Goal: Task Accomplishment & Management: Complete application form

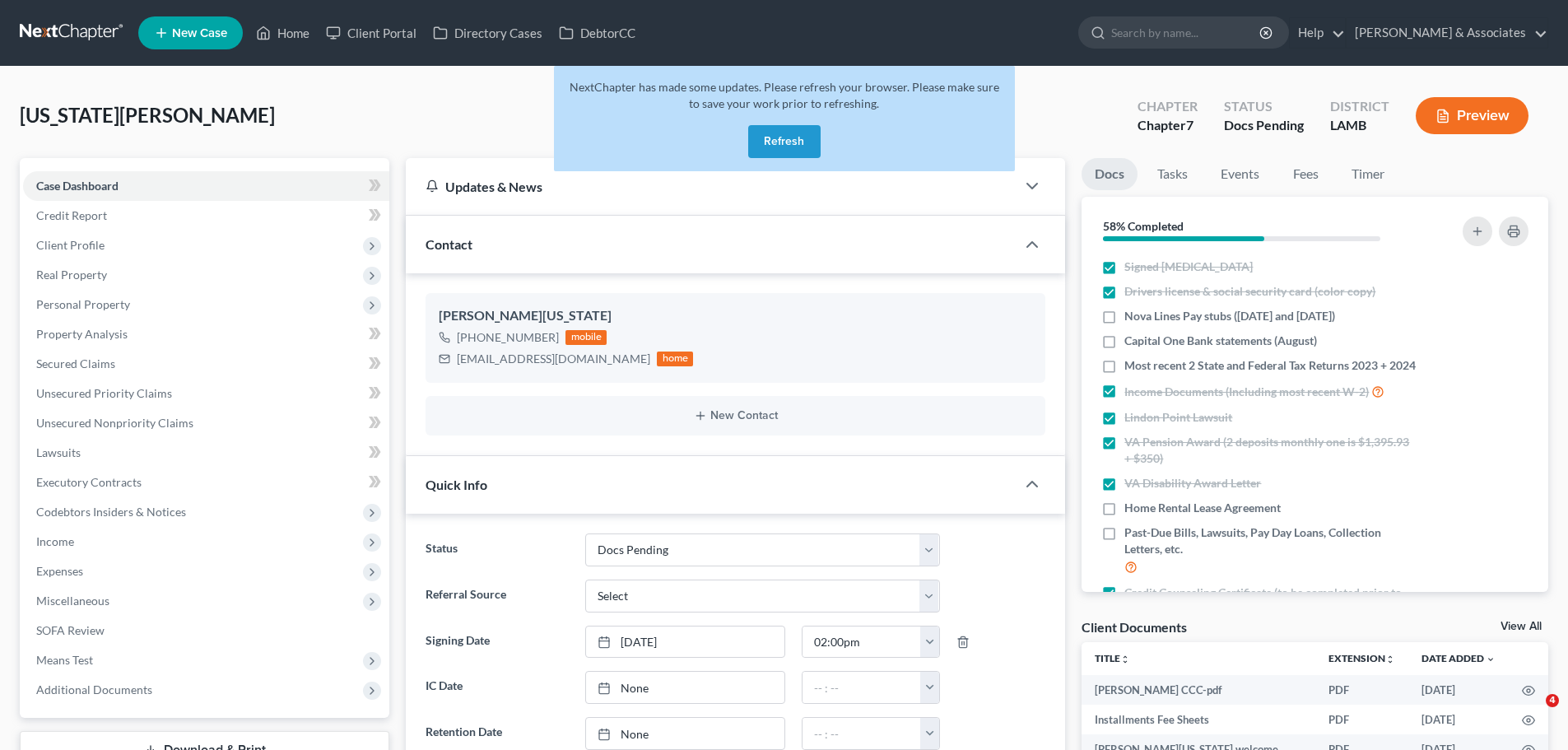
select select "6"
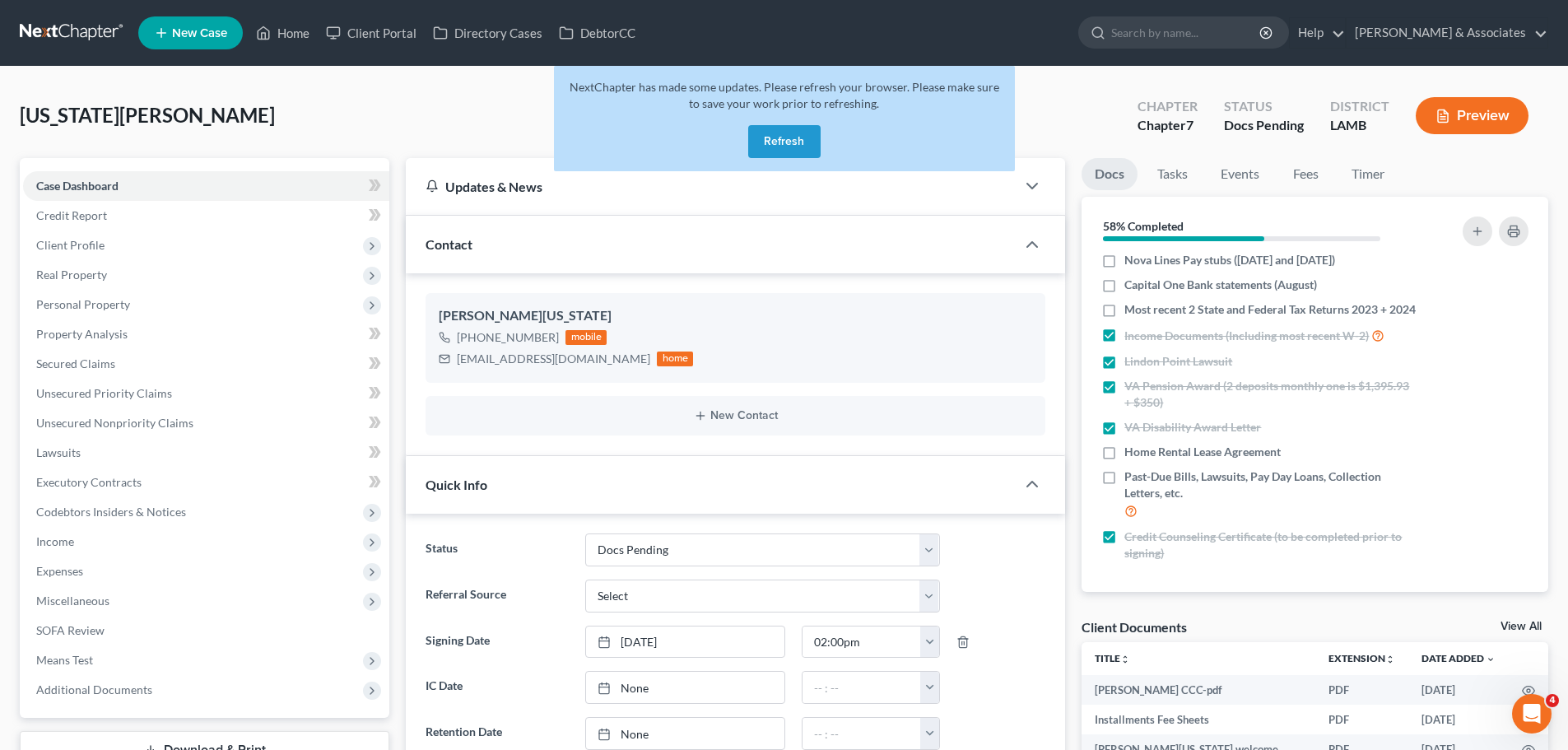
click at [52, 37] on link at bounding box center [72, 33] width 106 height 30
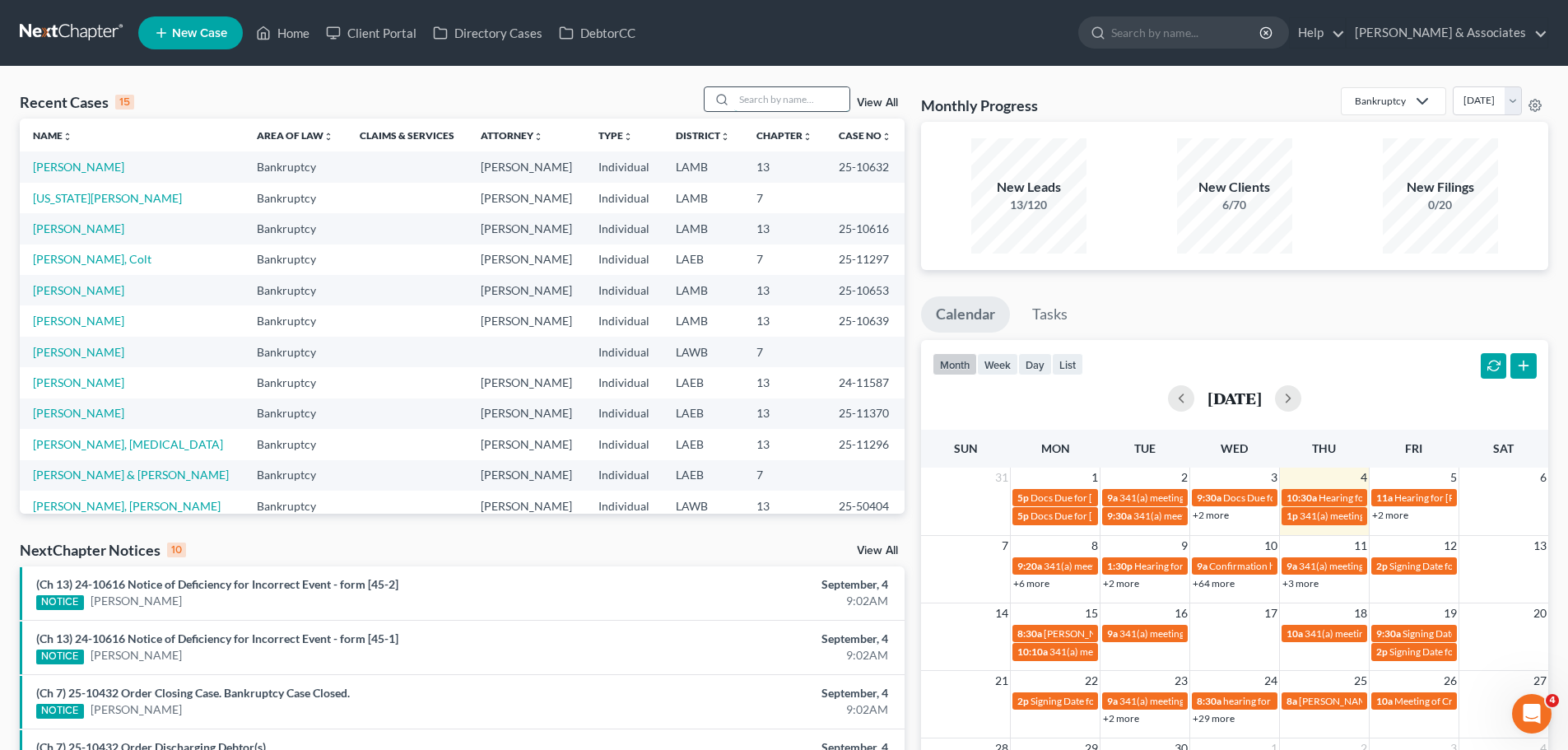
click at [811, 101] on input "search" at bounding box center [792, 99] width 116 height 23
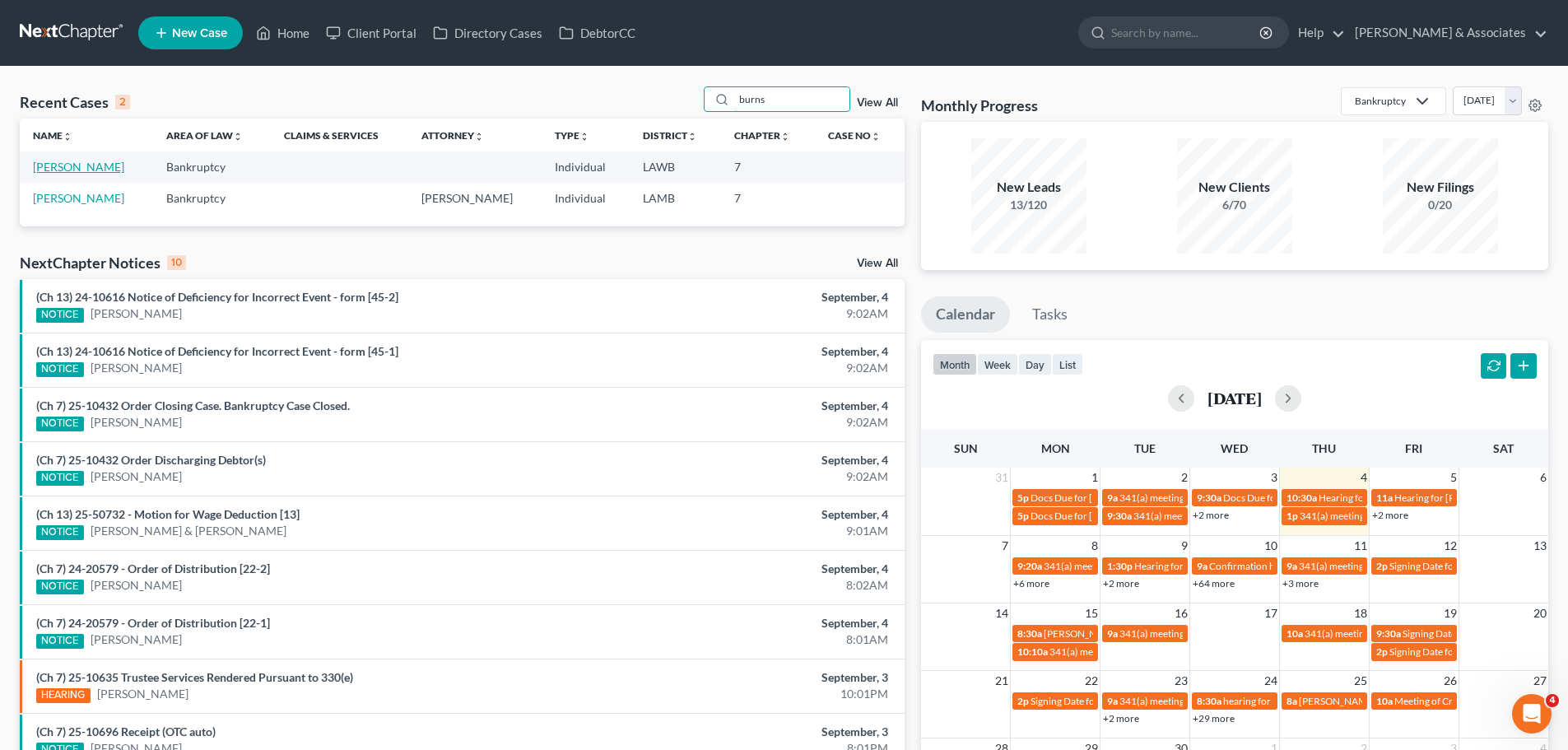
type input "burns"
click at [81, 172] on link "[PERSON_NAME]" at bounding box center [78, 166] width 91 height 14
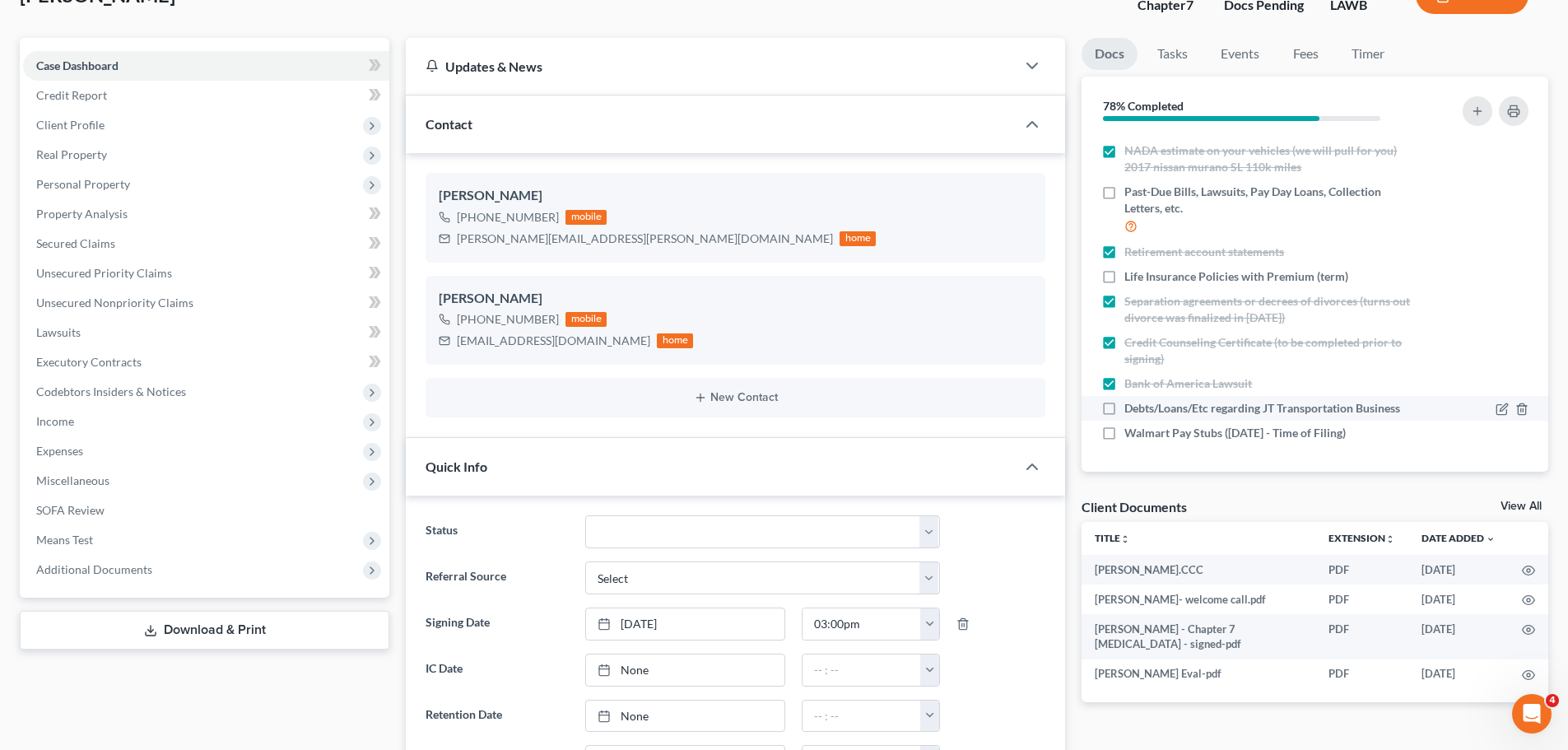
scroll to position [164, 0]
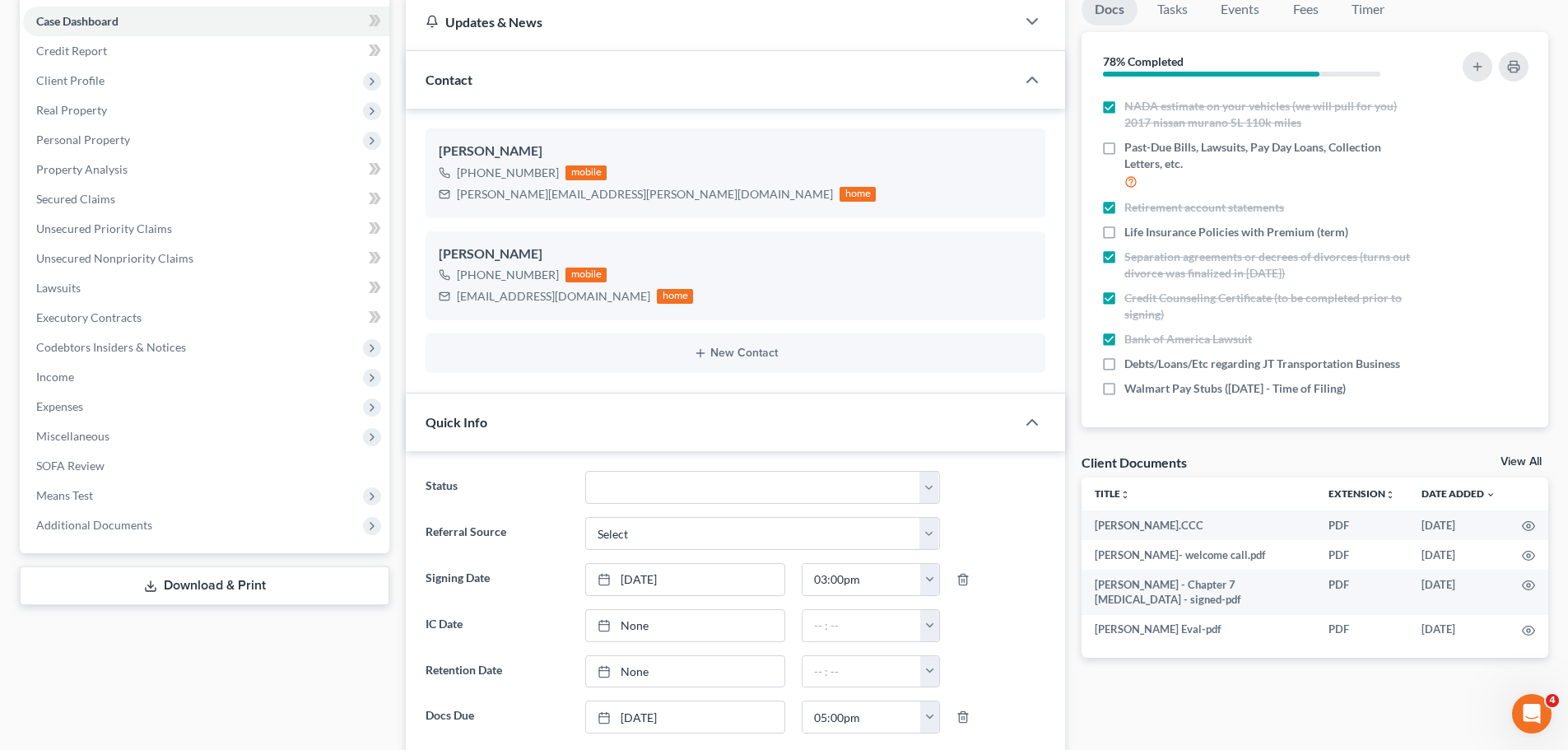
click at [1171, 689] on div "Docs Tasks Events Fees Timer 78% Completed Nothing here yet! Signed Retainer Dr…" at bounding box center [1314, 738] width 483 height 1489
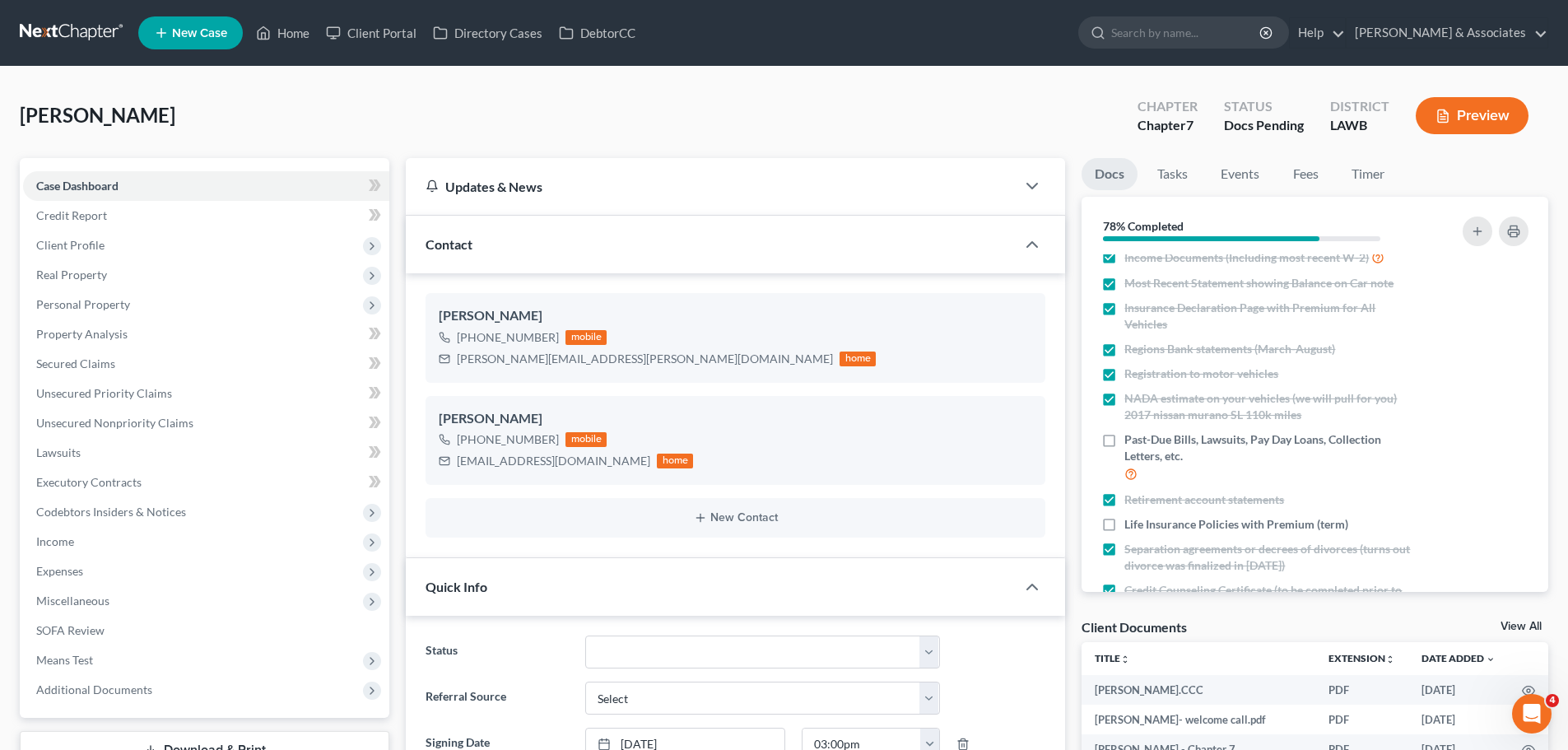
scroll to position [0, 0]
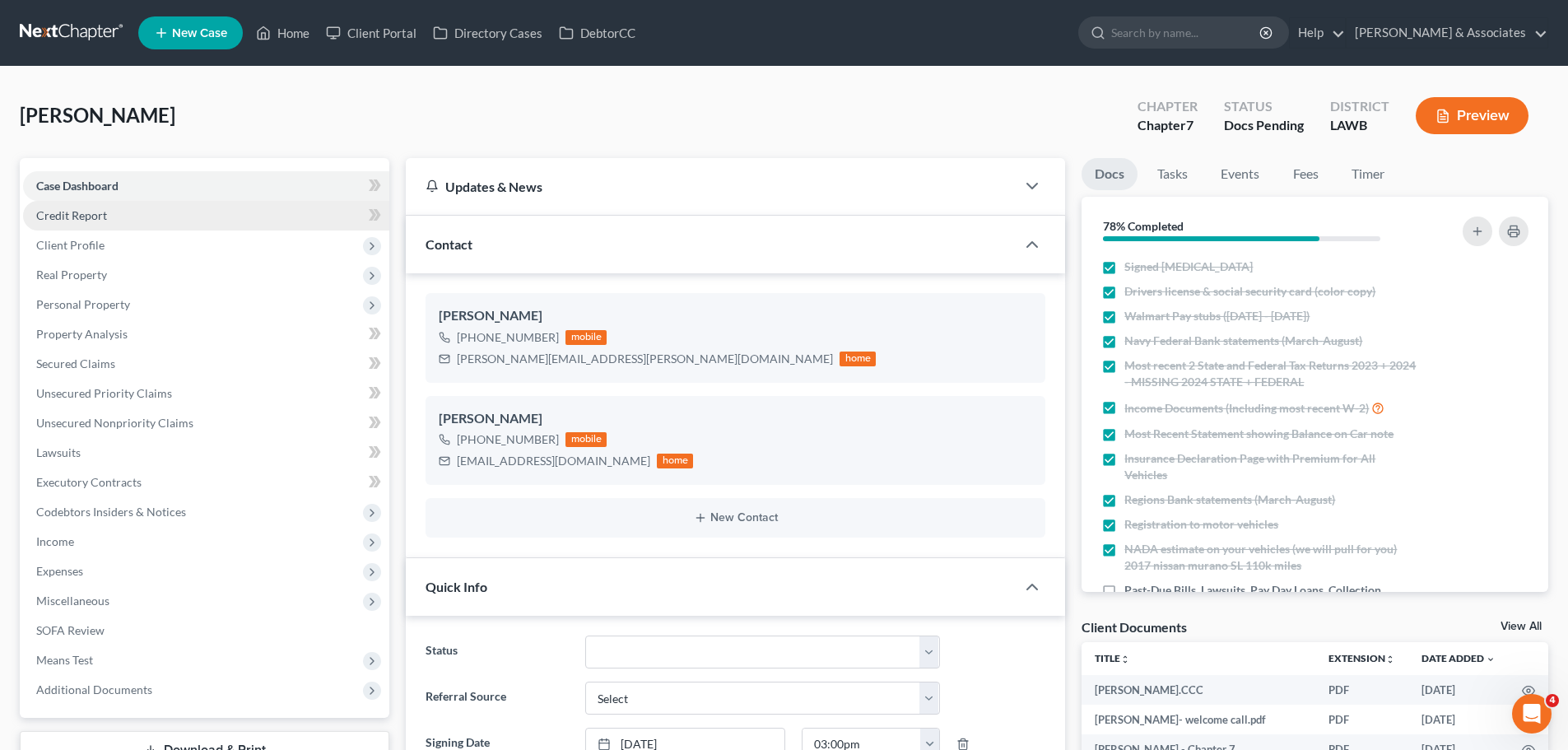
click at [92, 246] on span "Client Profile" at bounding box center [70, 244] width 69 height 14
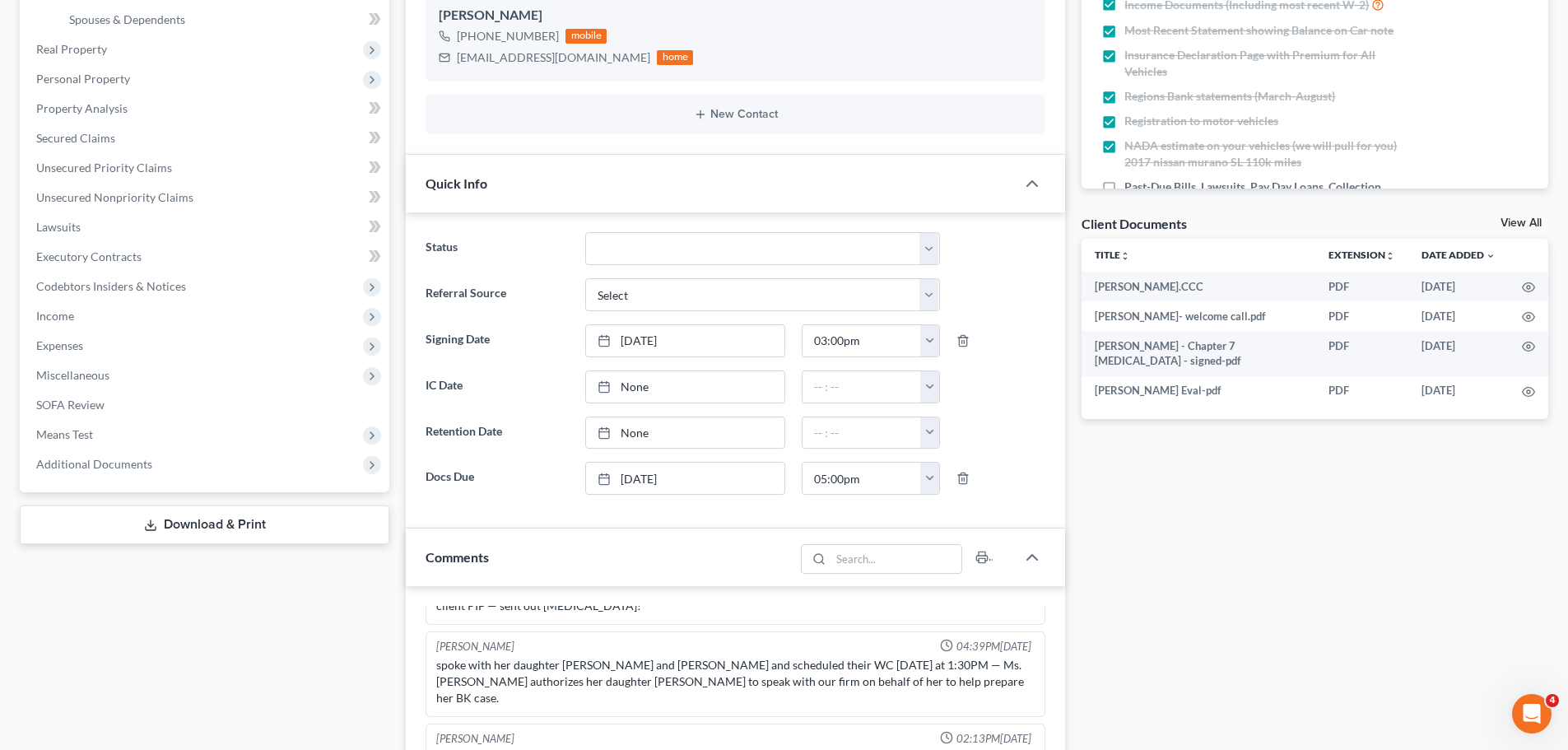
scroll to position [412, 0]
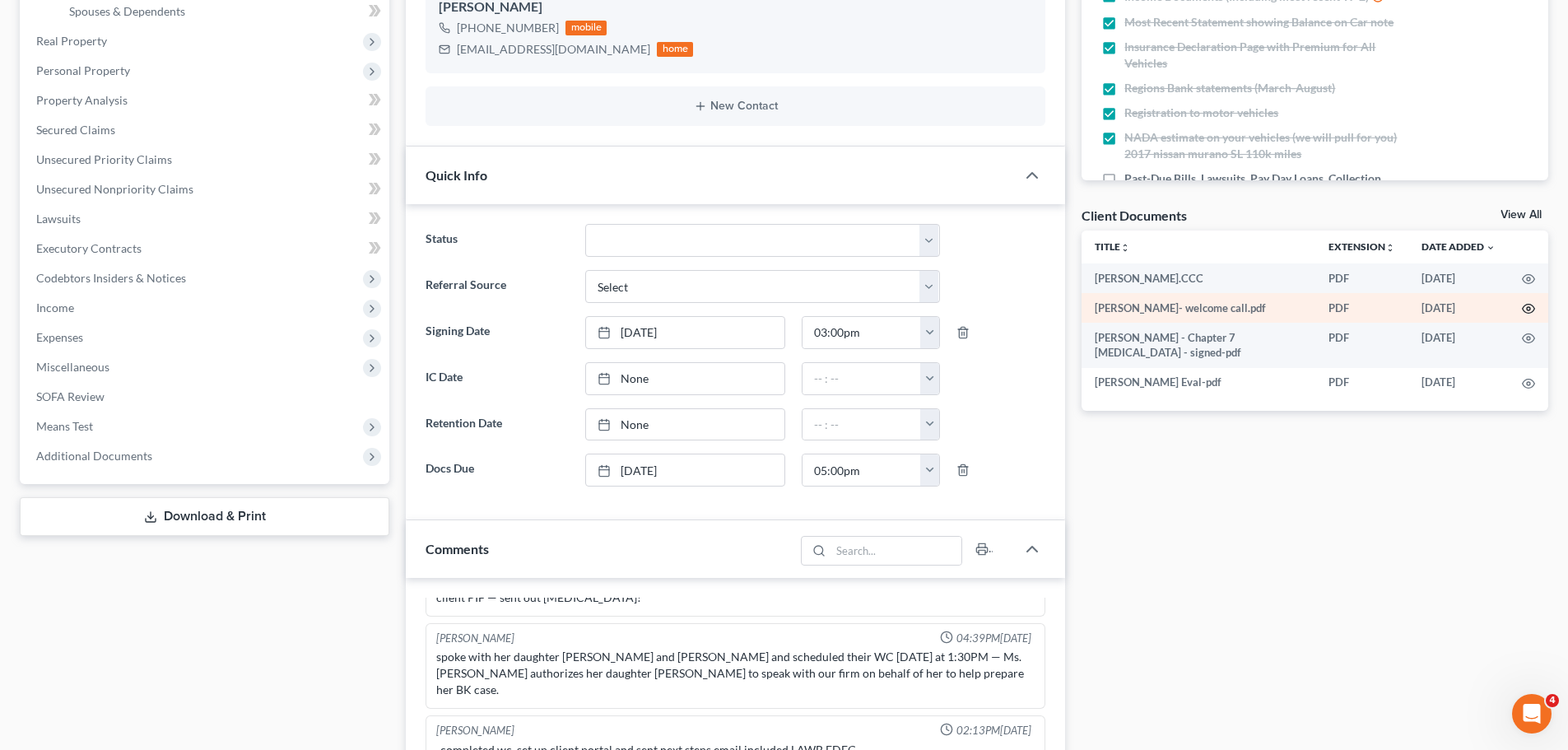
click at [1528, 310] on icon "button" at bounding box center [1528, 308] width 14 height 14
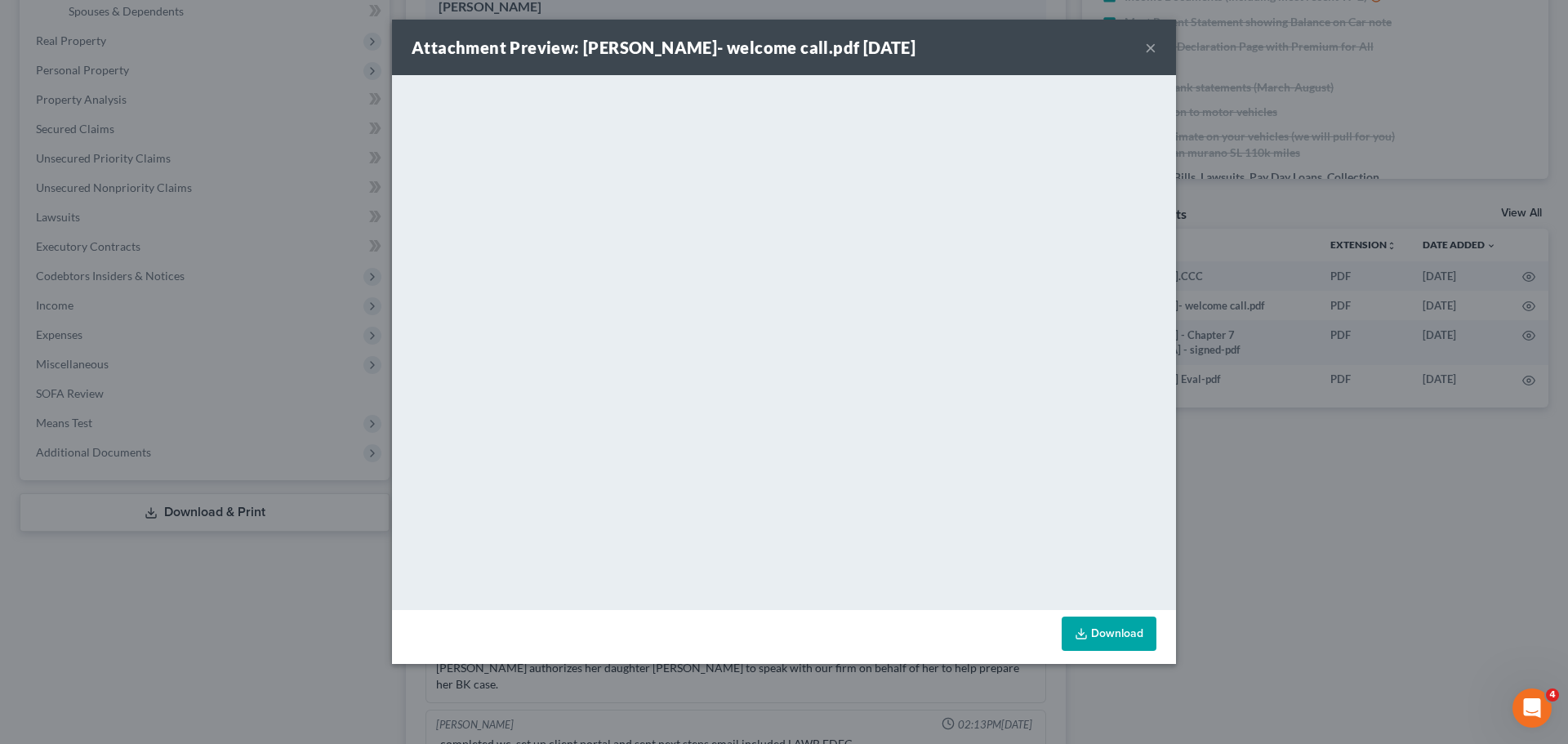
click at [1157, 47] on div "Attachment Preview: burns, joyce- welcome call.pdf 08/27/2025 ×" at bounding box center [784, 48] width 784 height 56
click at [1152, 39] on button "×" at bounding box center [1150, 48] width 12 height 20
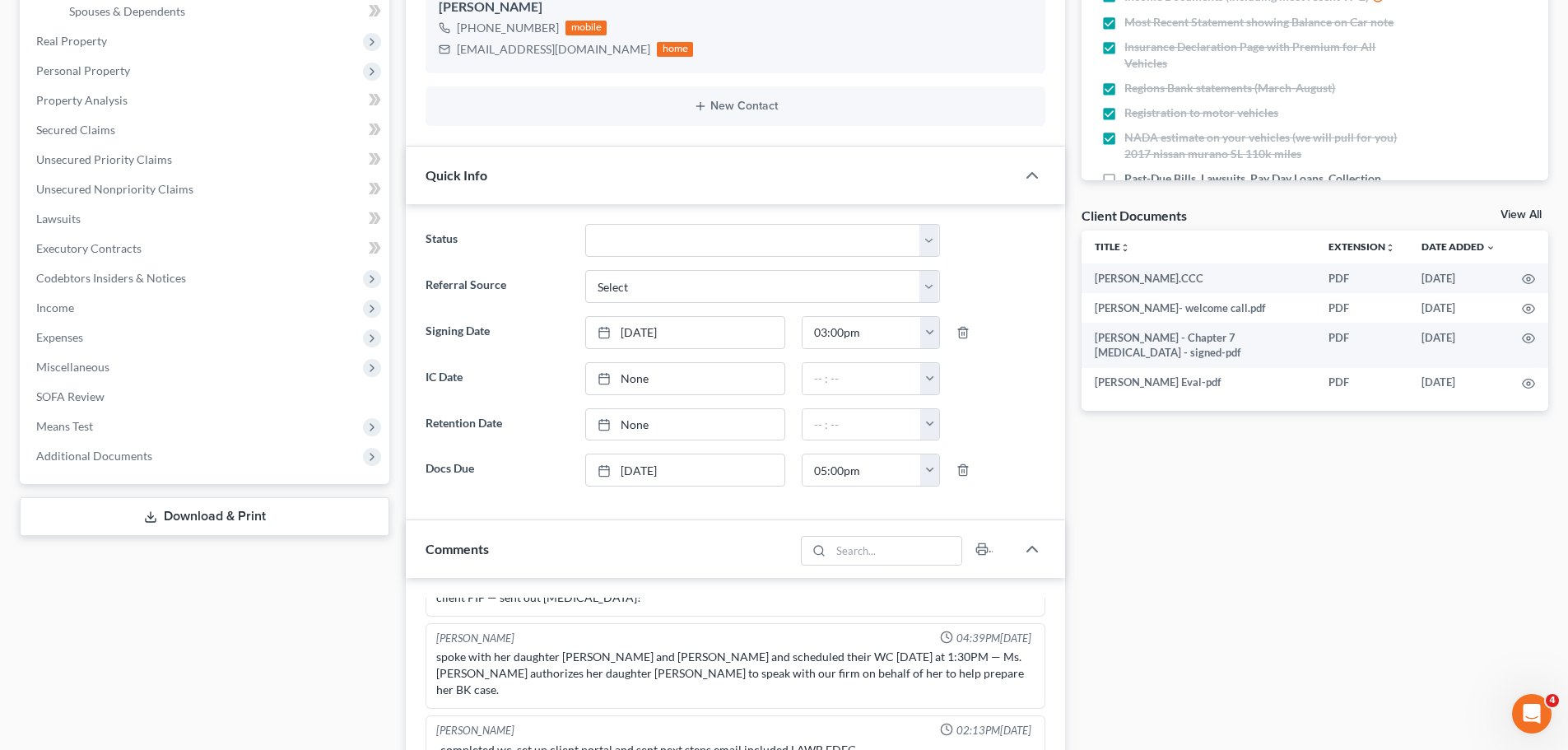
click at [1234, 562] on div "Docs Tasks Events Fees Timer 78% Completed Nothing here yet! Signed Retainer Dr…" at bounding box center [1314, 491] width 483 height 1489
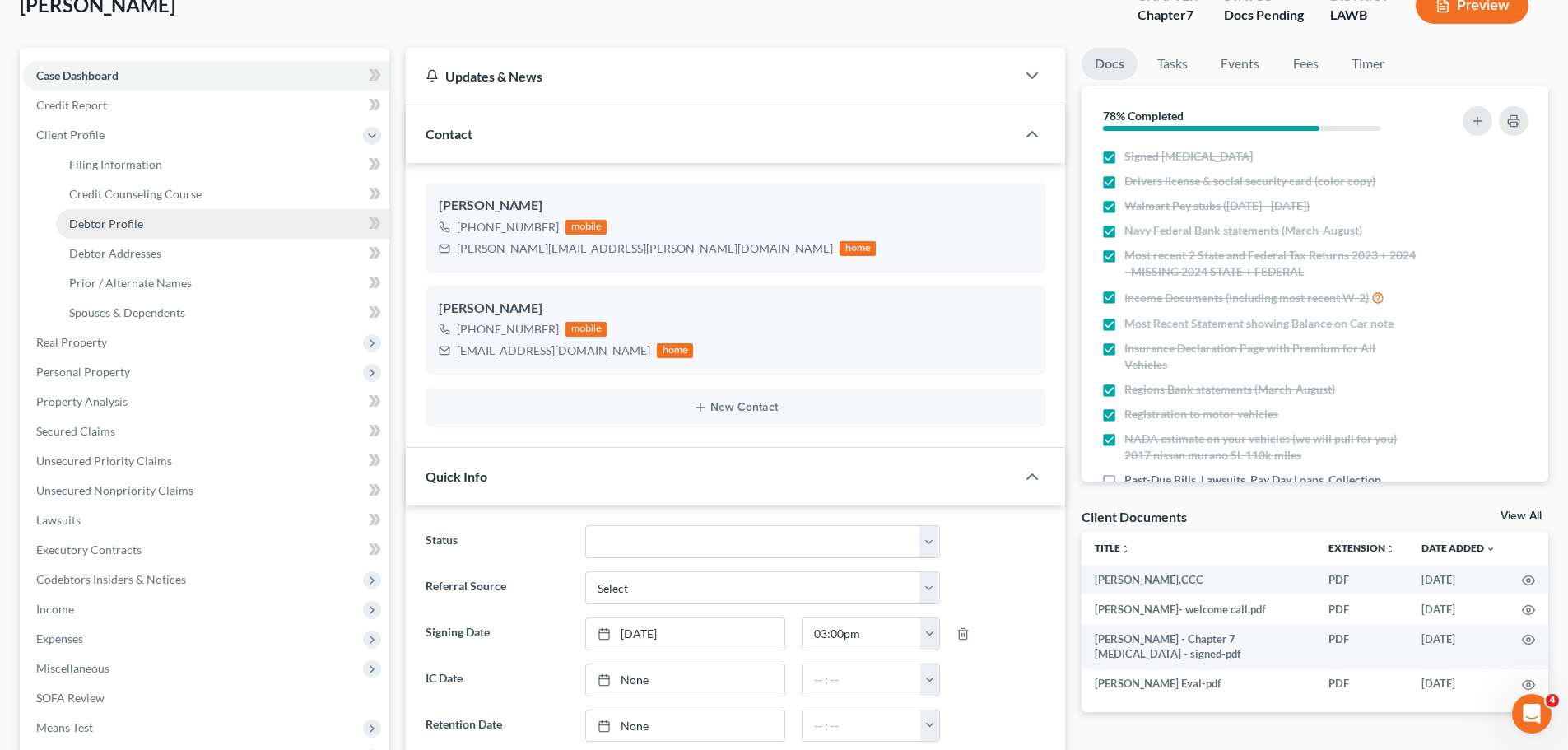
scroll to position [82, 0]
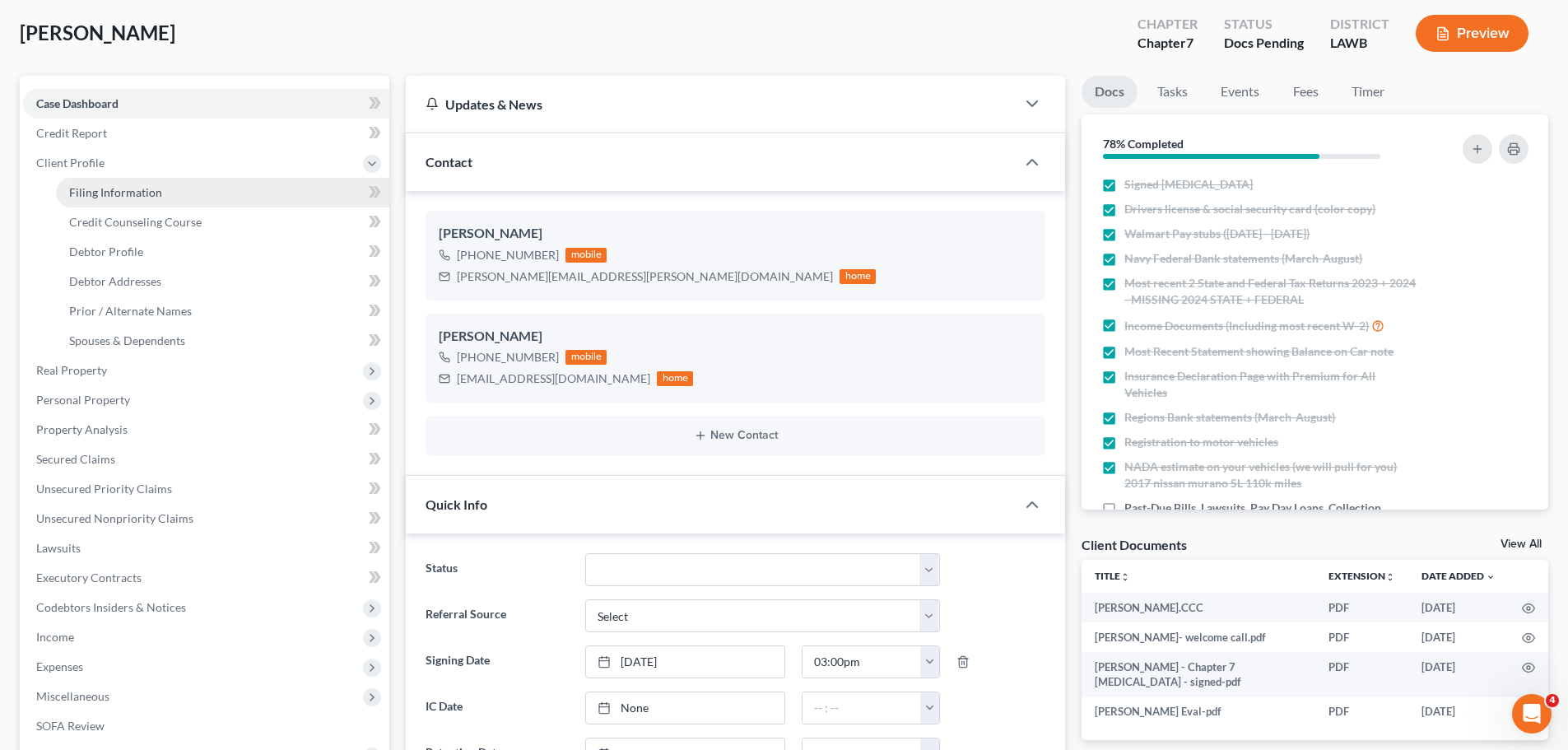
click at [125, 197] on span "Filing Information" at bounding box center [116, 192] width 93 height 14
select select "1"
select select "0"
select select "19"
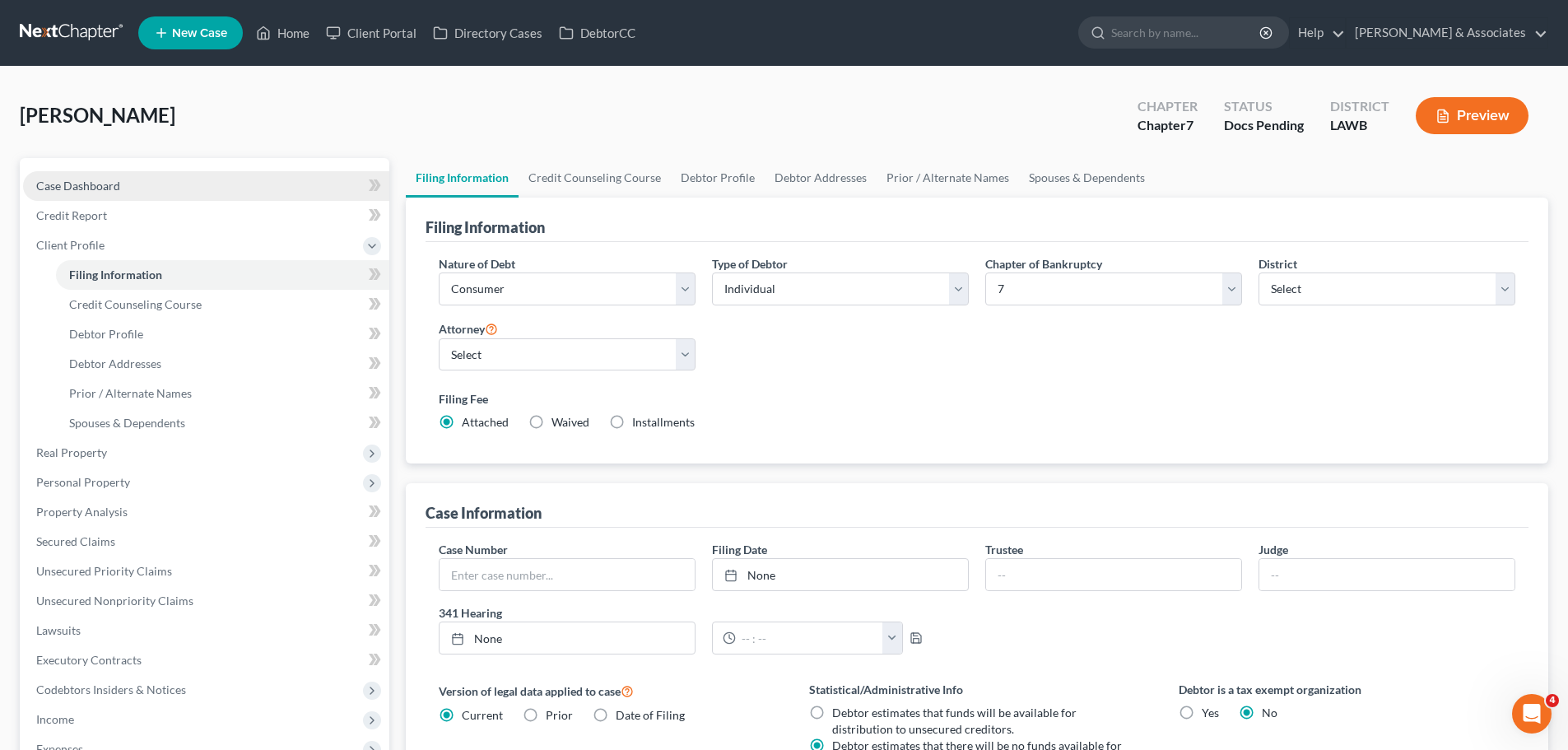
click at [92, 186] on span "Case Dashboard" at bounding box center [78, 185] width 84 height 14
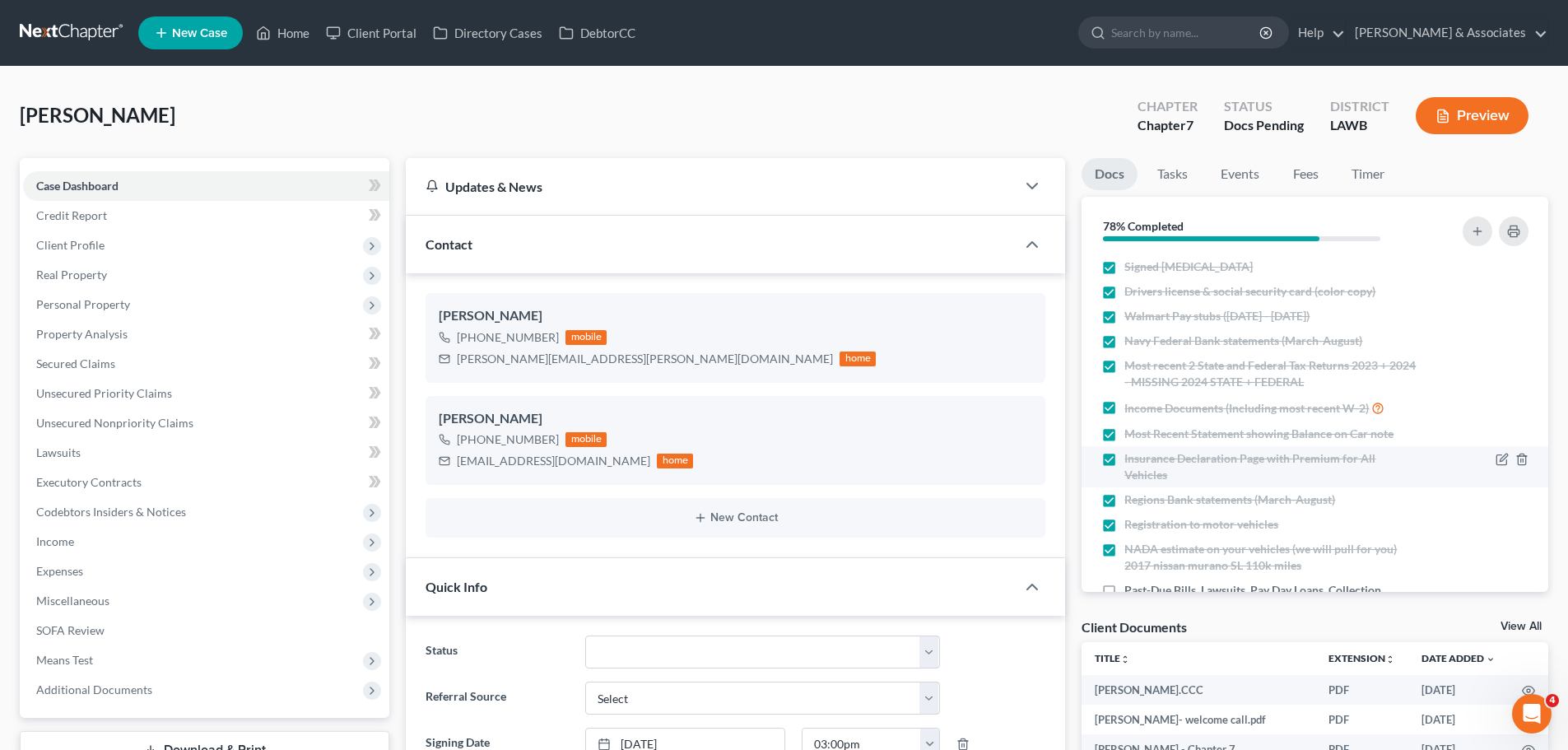
scroll to position [161, 0]
click at [1313, 163] on link "Fees" at bounding box center [1305, 174] width 52 height 33
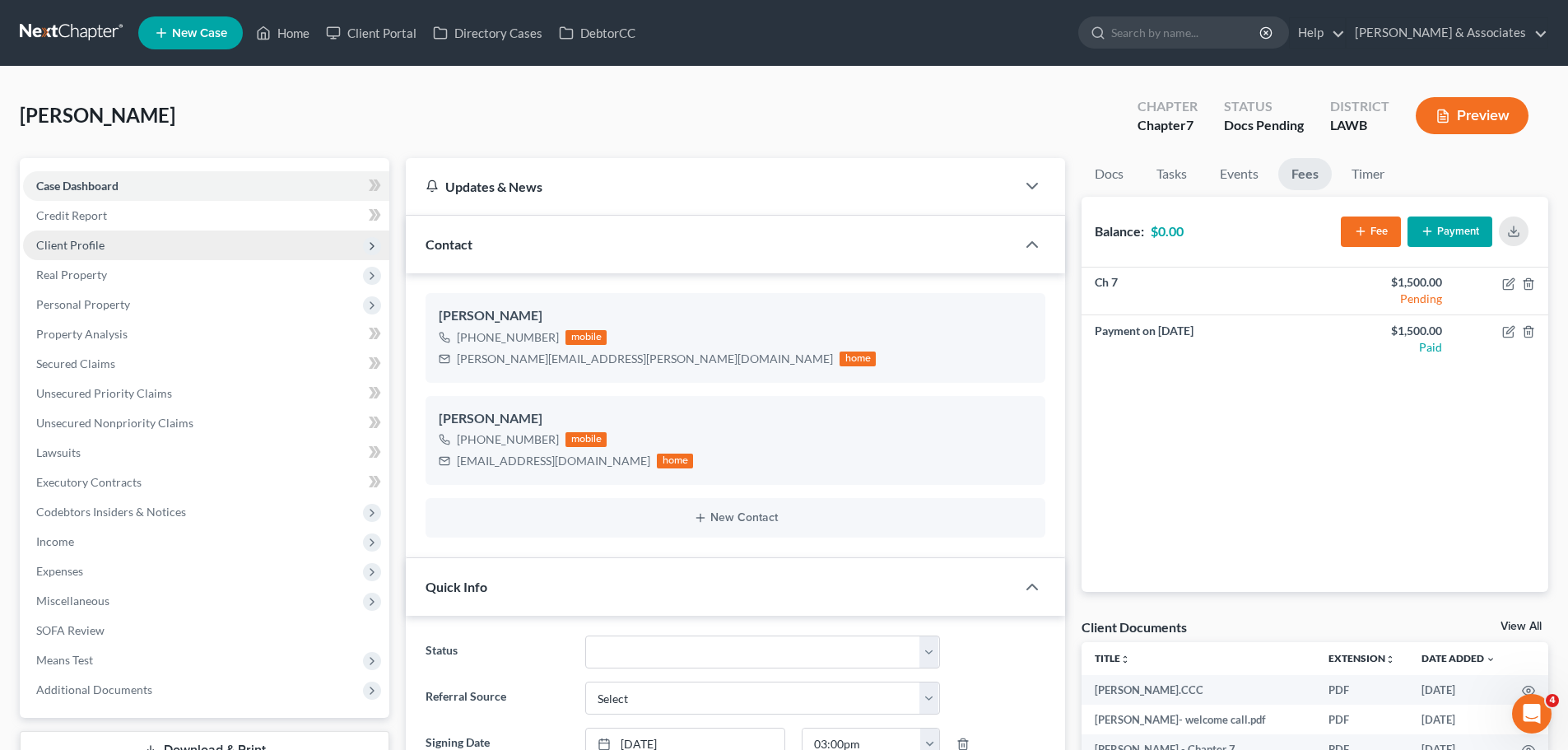
click at [90, 254] on span "Client Profile" at bounding box center [206, 245] width 366 height 30
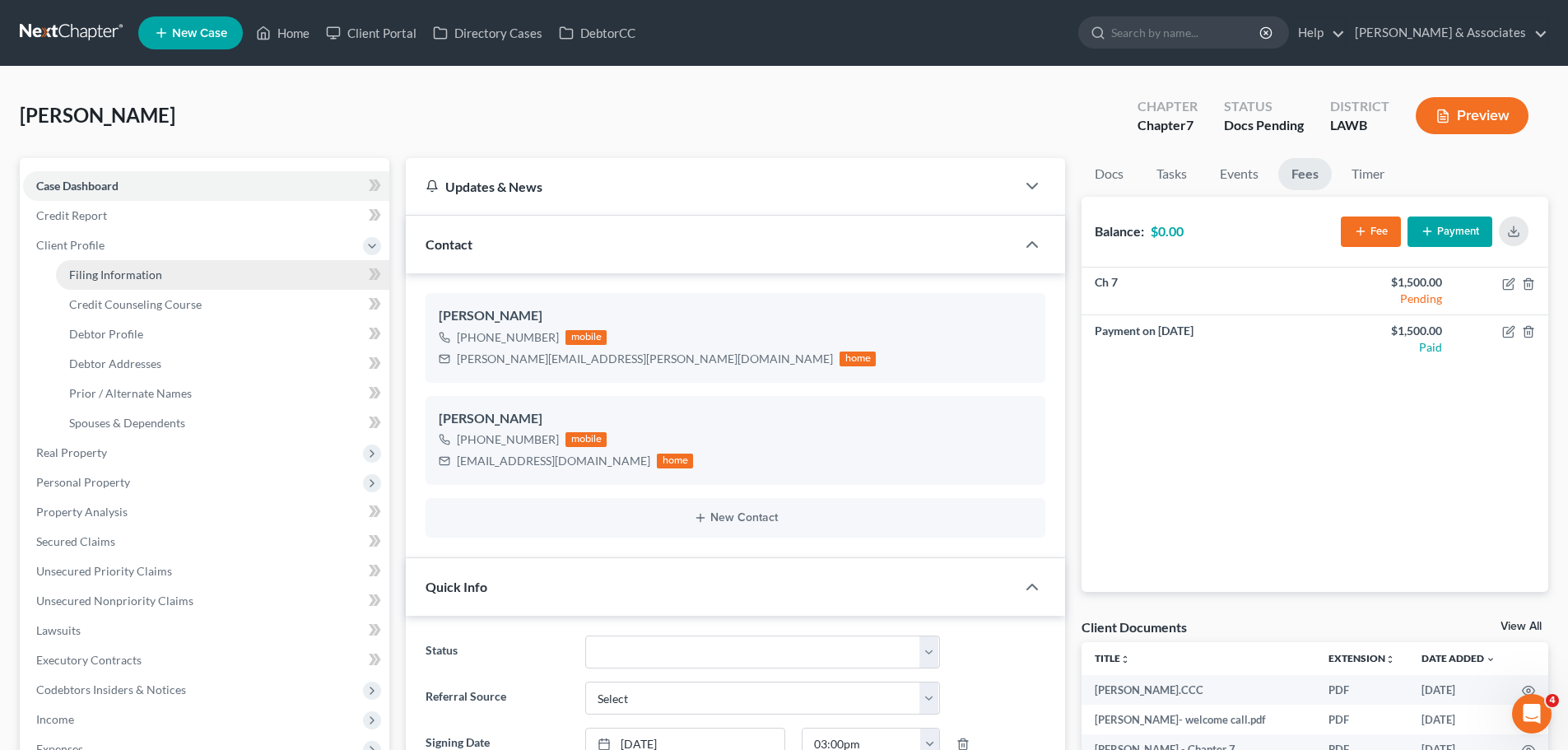
click at [122, 276] on span "Filing Information" at bounding box center [116, 274] width 93 height 14
select select "1"
select select "0"
select select "36"
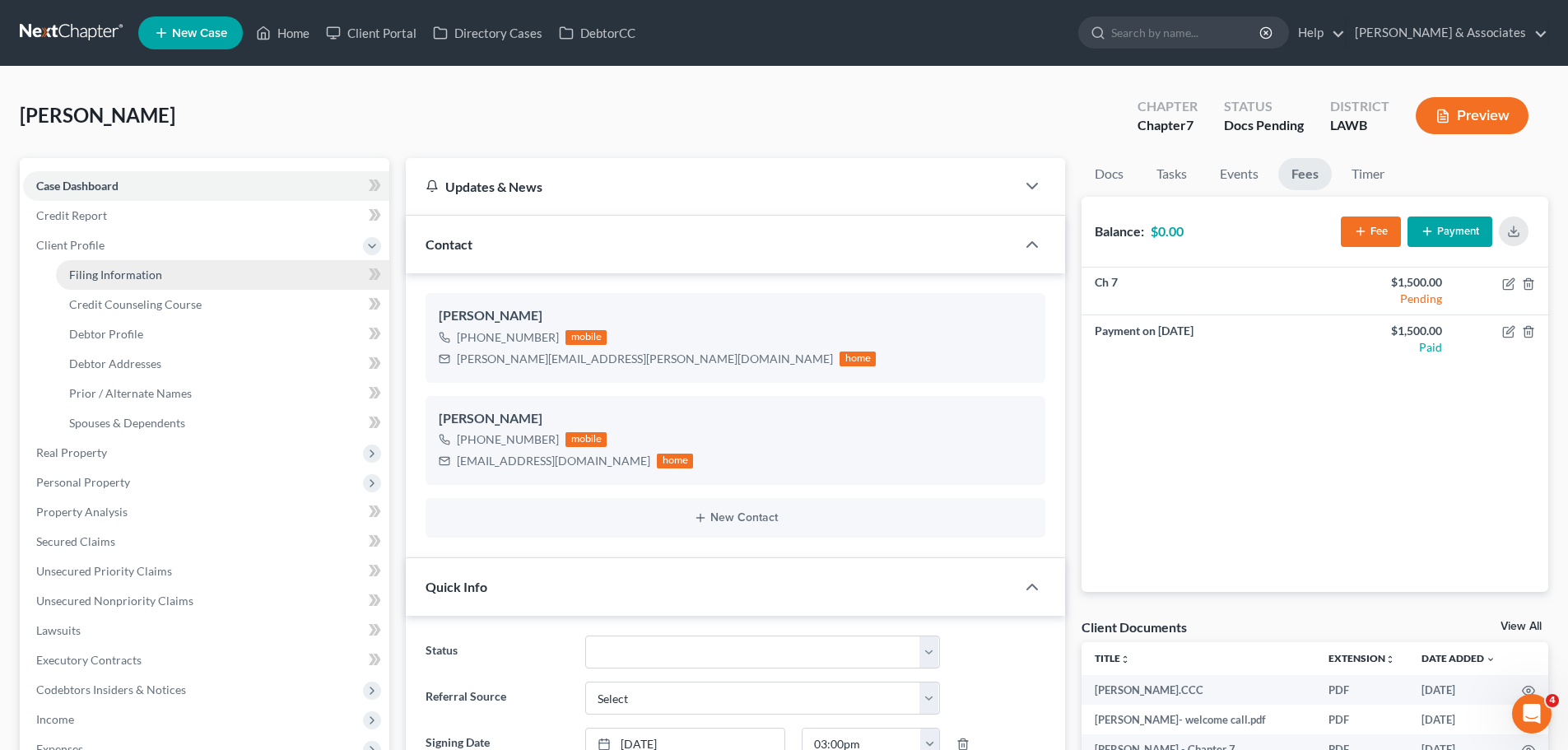
select select "19"
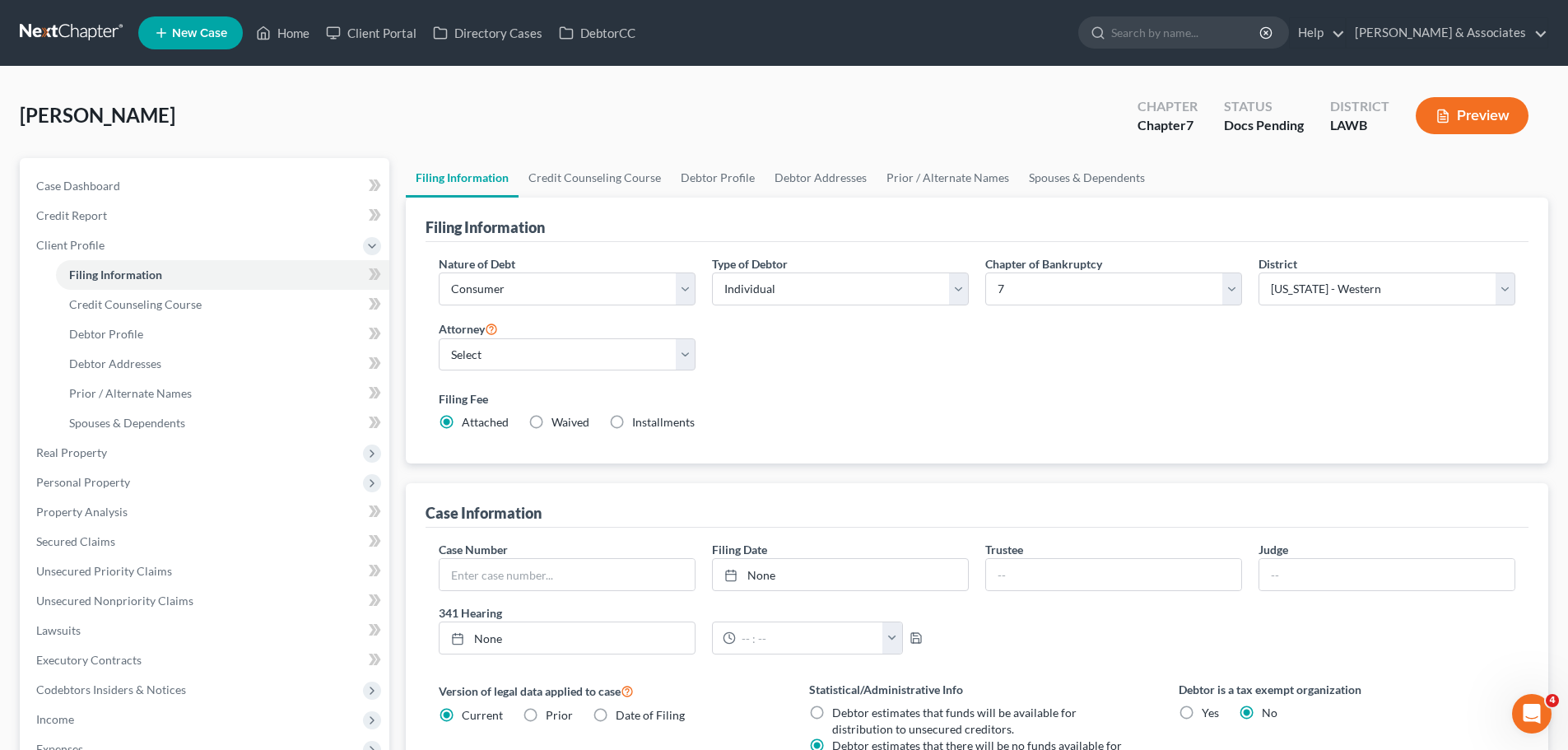
click at [632, 417] on label "Installments Installments" at bounding box center [663, 422] width 62 height 16
click at [639, 417] on input "Installments Installments" at bounding box center [644, 419] width 11 height 11
radio input "true"
radio input "false"
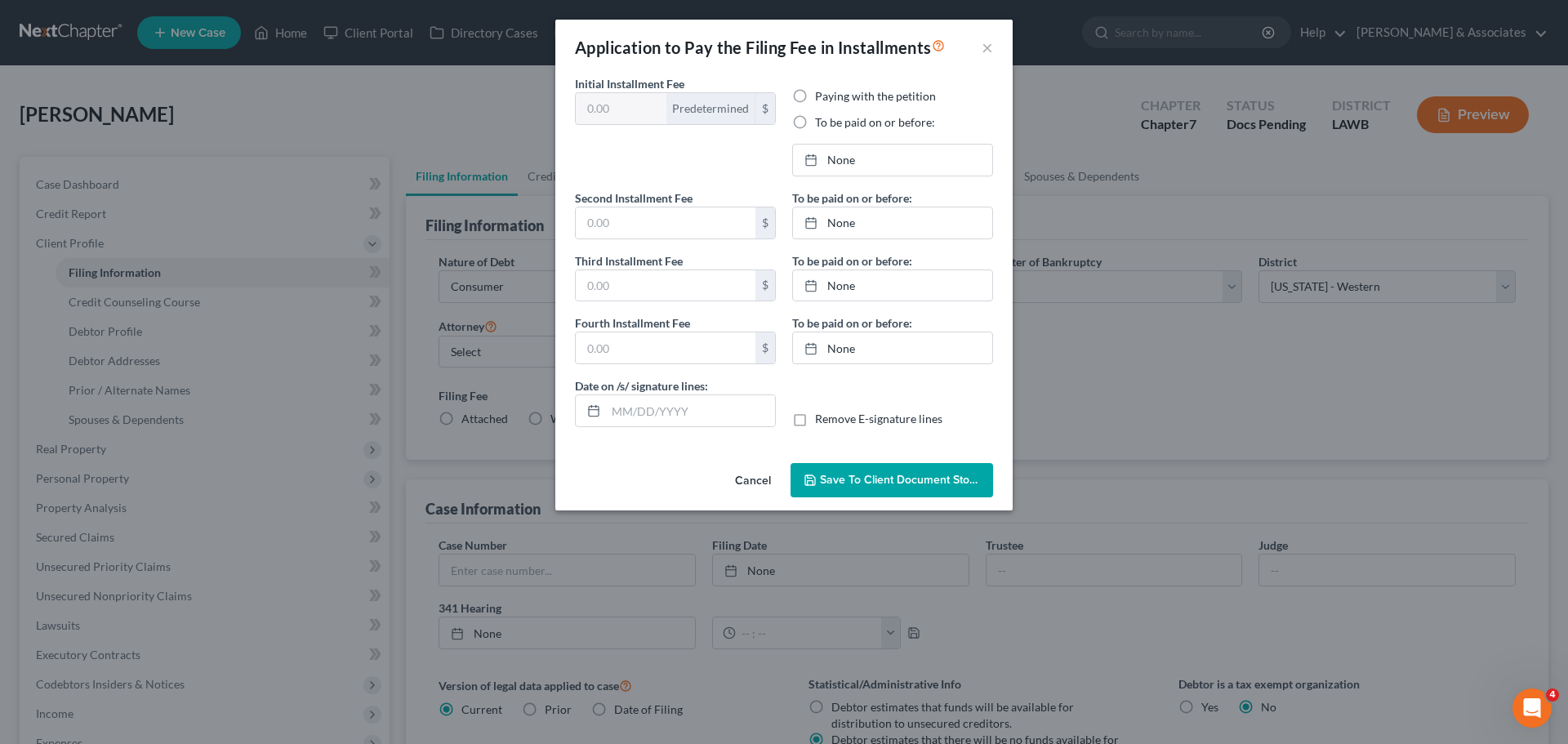
type input "310.00"
radio input "true"
type input "0.00"
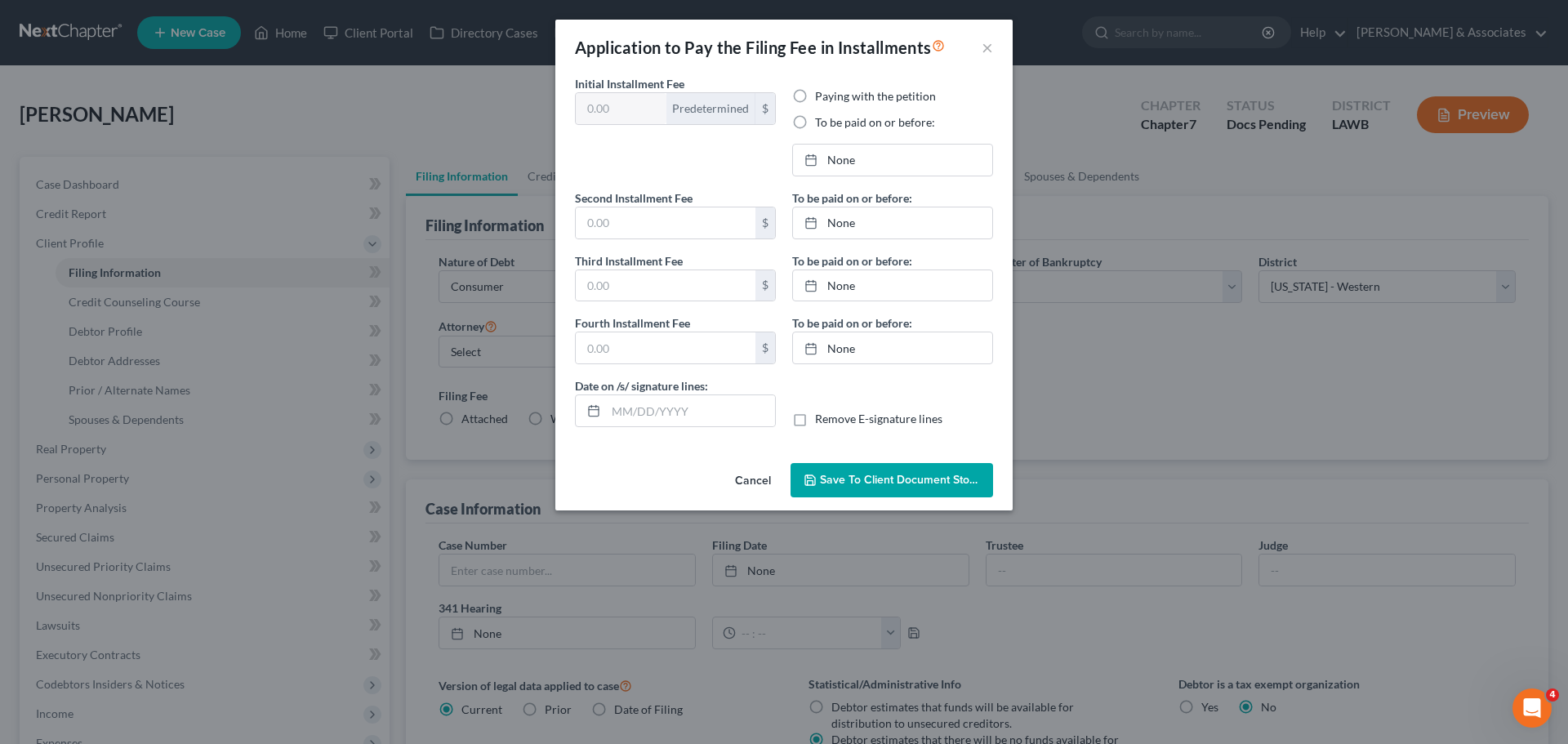
type input "09/04/2025"
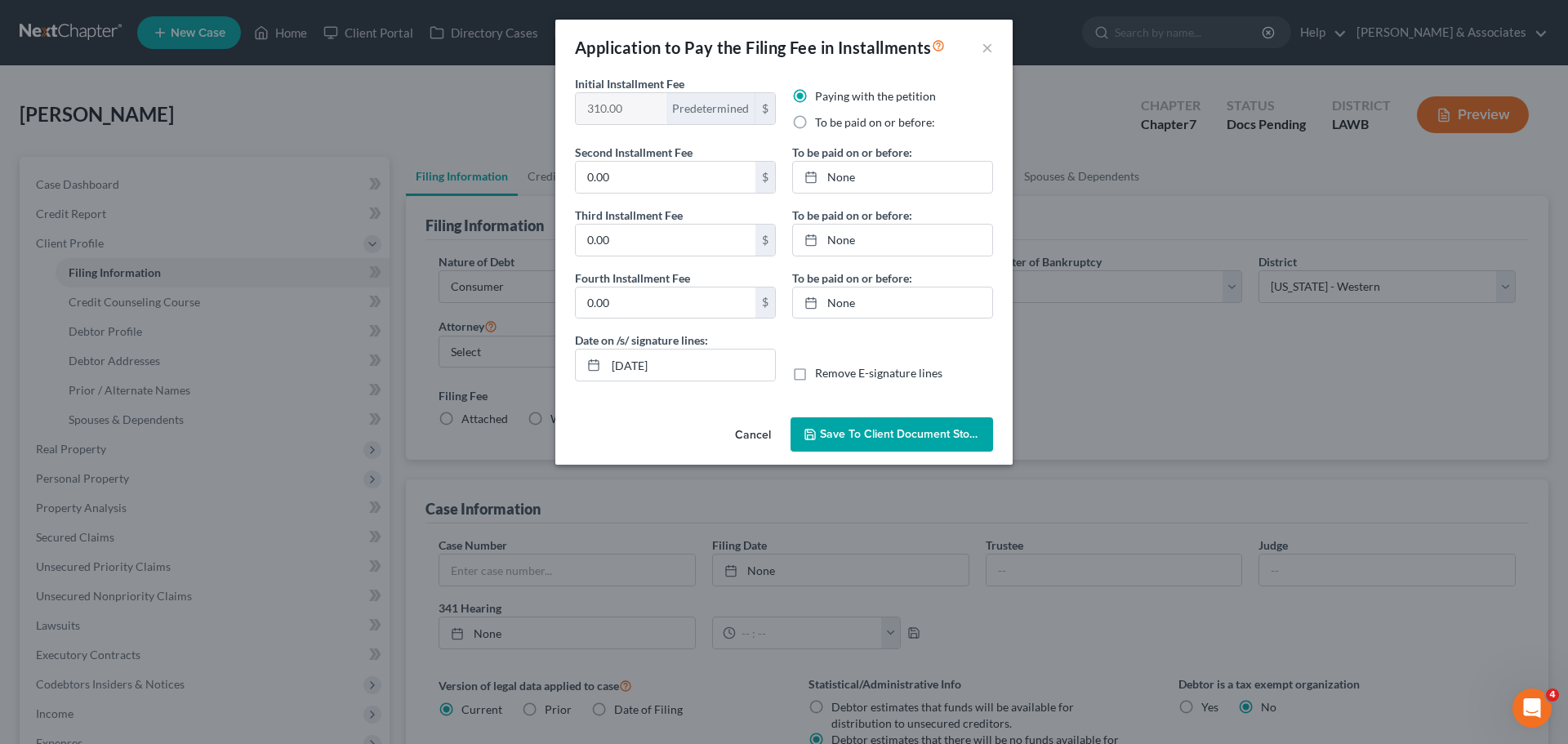
click at [584, 341] on label "Date on /s/ signature lines:" at bounding box center [641, 340] width 134 height 17
click at [888, 432] on span "Save to Client Document Storage" at bounding box center [906, 434] width 173 height 13
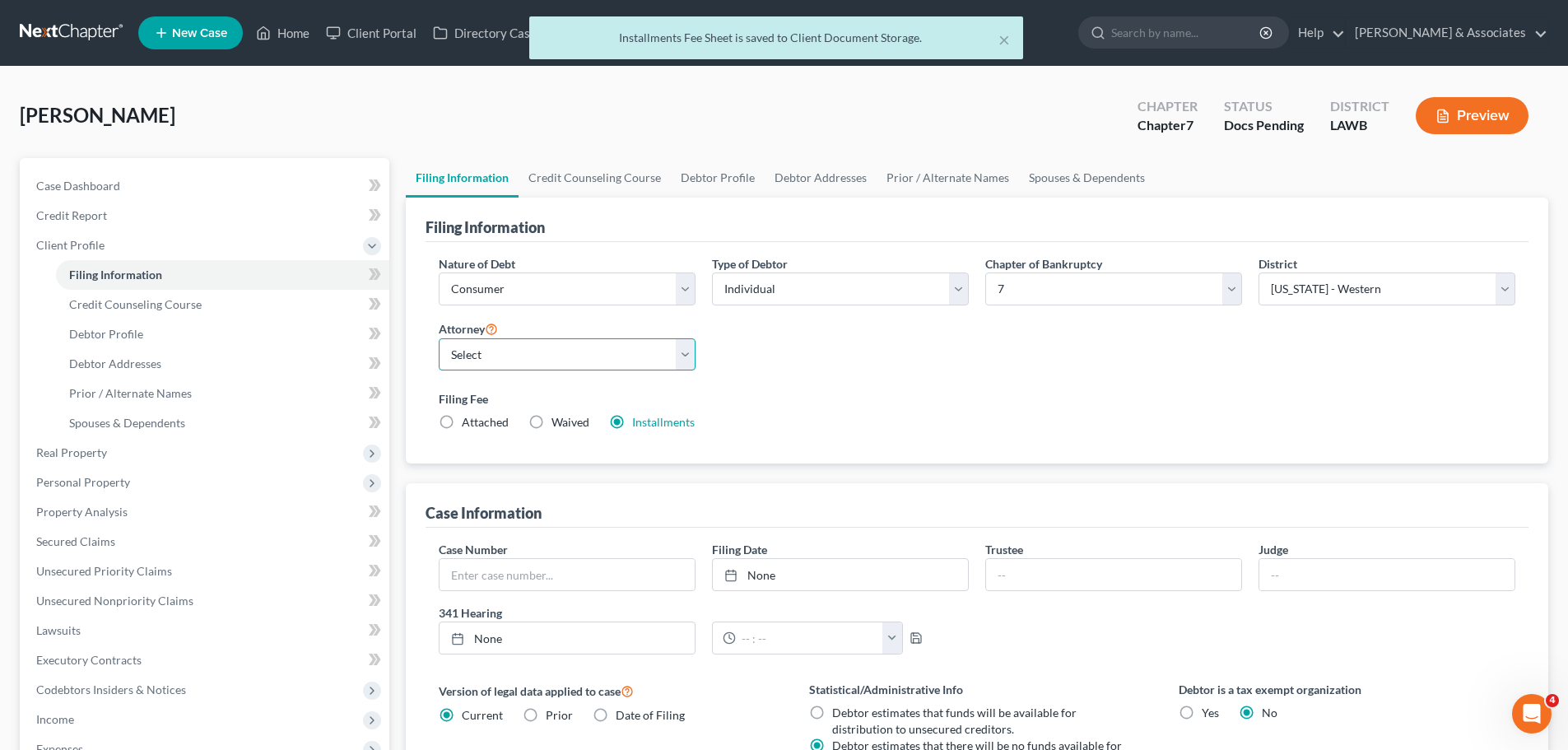
click at [585, 365] on select "Select Morley Diment - LAMB Morley Diment - LAEB Morley Diment - LAWB Paul Shou…" at bounding box center [567, 354] width 257 height 33
select select "2"
click at [439, 338] on select "Select Morley Diment - LAMB Morley Diment - LAEB Morley Diment - LAWB Paul Shou…" at bounding box center [567, 354] width 257 height 33
click at [180, 341] on link "Debtor Profile" at bounding box center [222, 334] width 333 height 30
select select "0"
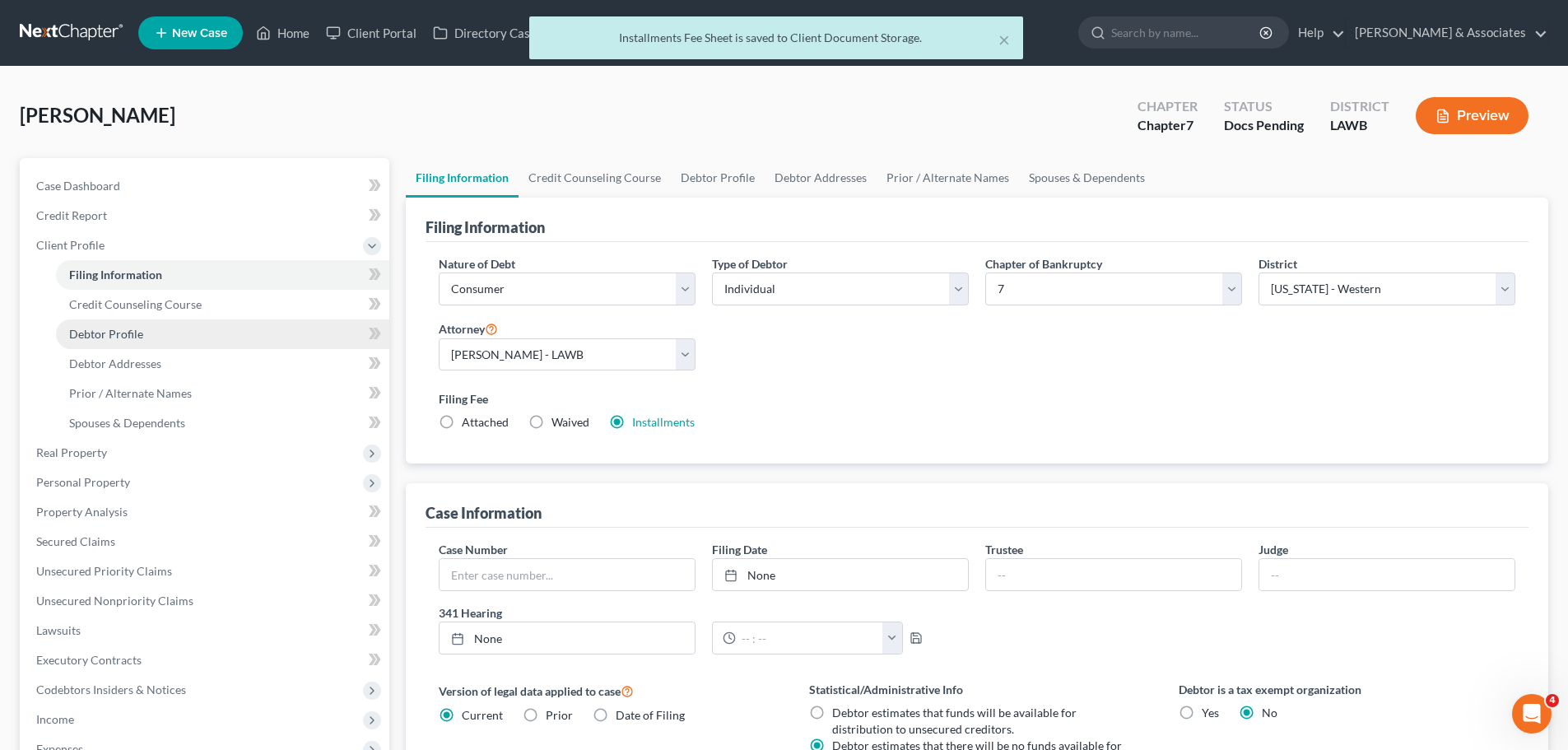
select select "0"
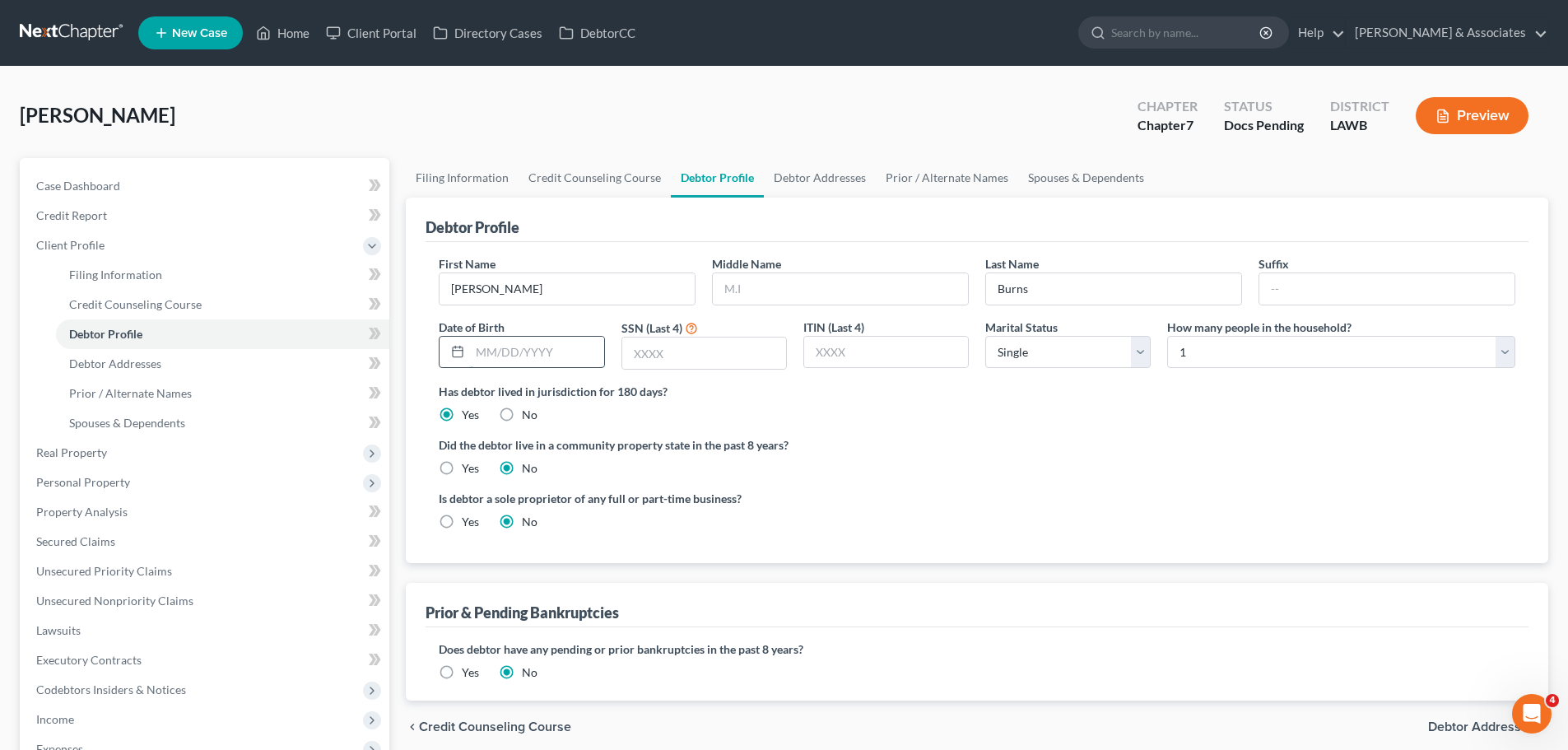
click at [545, 366] on input "text" at bounding box center [537, 352] width 134 height 32
type input "[DATE]"
click at [775, 273] on input "text" at bounding box center [840, 288] width 255 height 32
type input "T"
click at [768, 363] on input "text" at bounding box center [704, 353] width 163 height 32
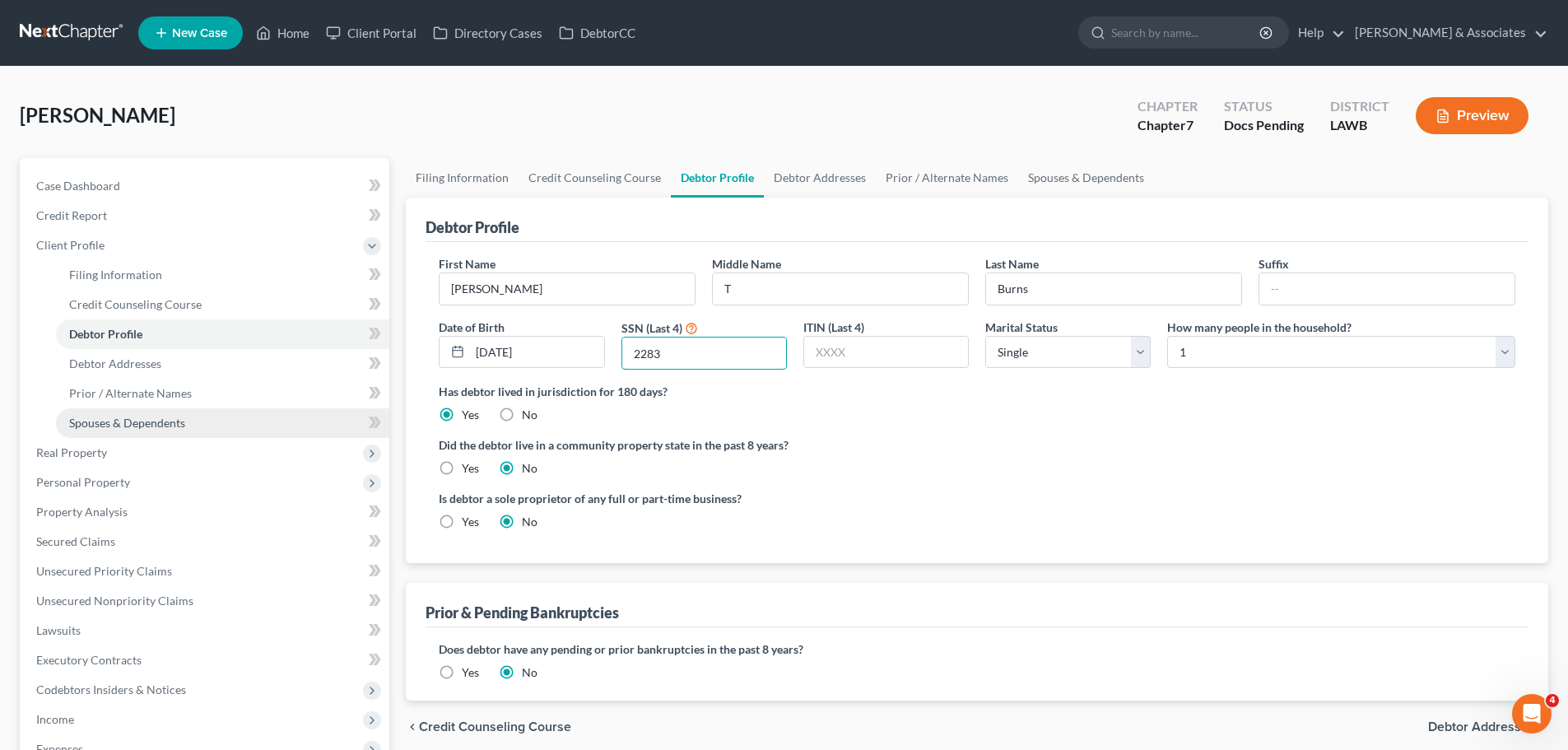
type input "2283"
click at [145, 427] on span "Spouses & Dependents" at bounding box center [127, 422] width 116 height 14
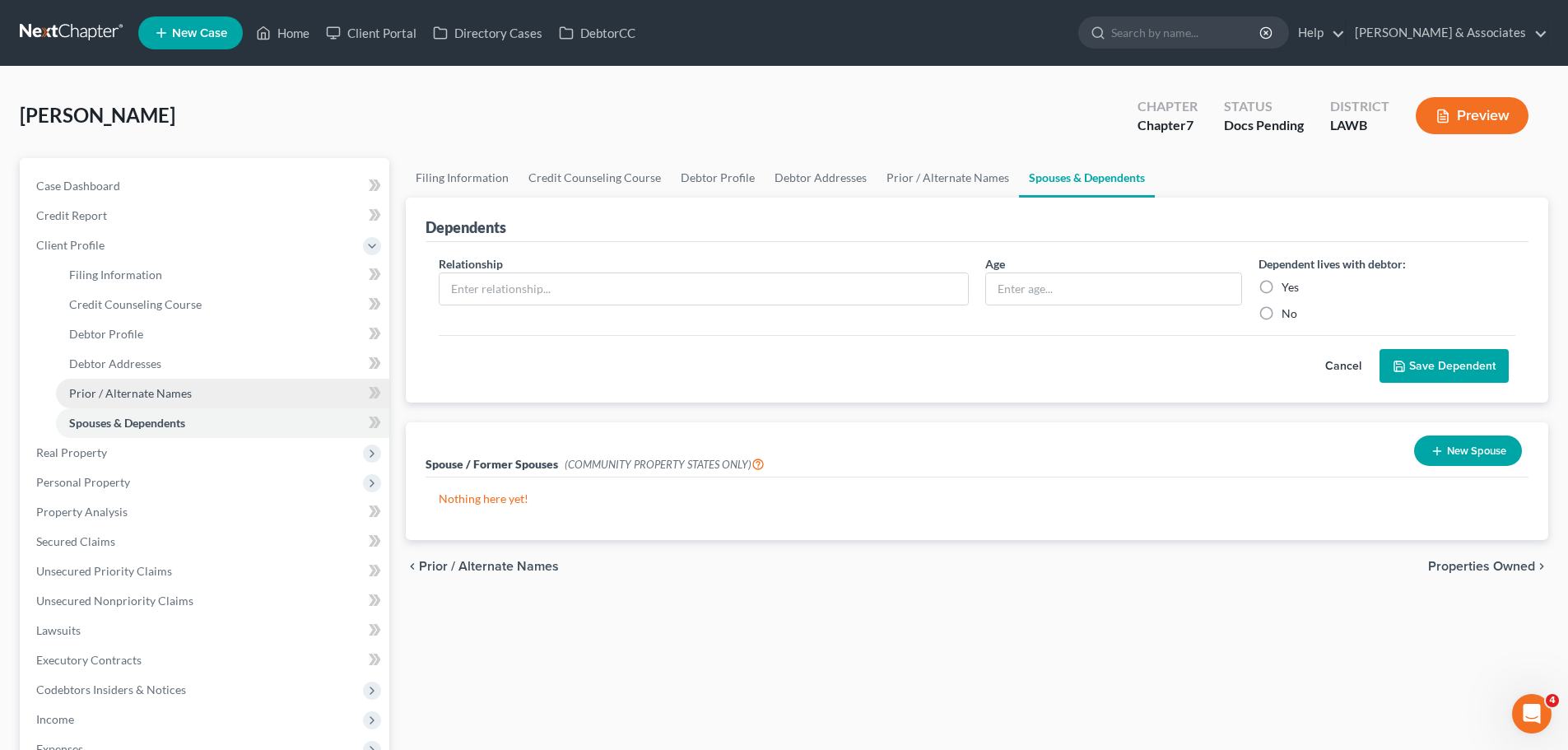
click at [153, 396] on span "Prior / Alternate Names" at bounding box center [131, 392] width 123 height 14
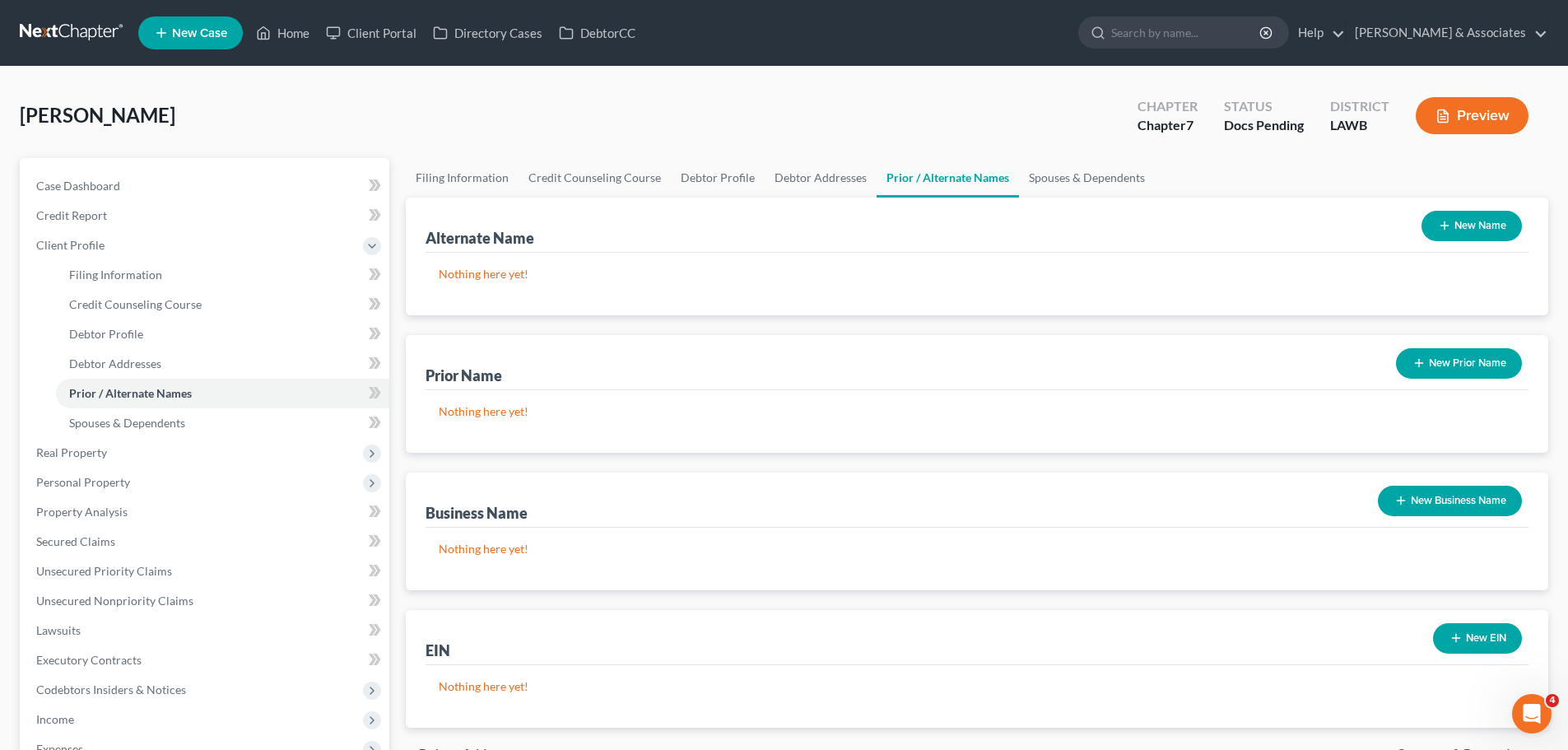
drag, startPoint x: 1413, startPoint y: 203, endPoint x: 1463, endPoint y: 217, distance: 51.9
click at [1419, 203] on div "Alternate Name New Name" at bounding box center [976, 225] width 1103 height 55
click at [1463, 217] on button "New Name" at bounding box center [1471, 226] width 100 height 31
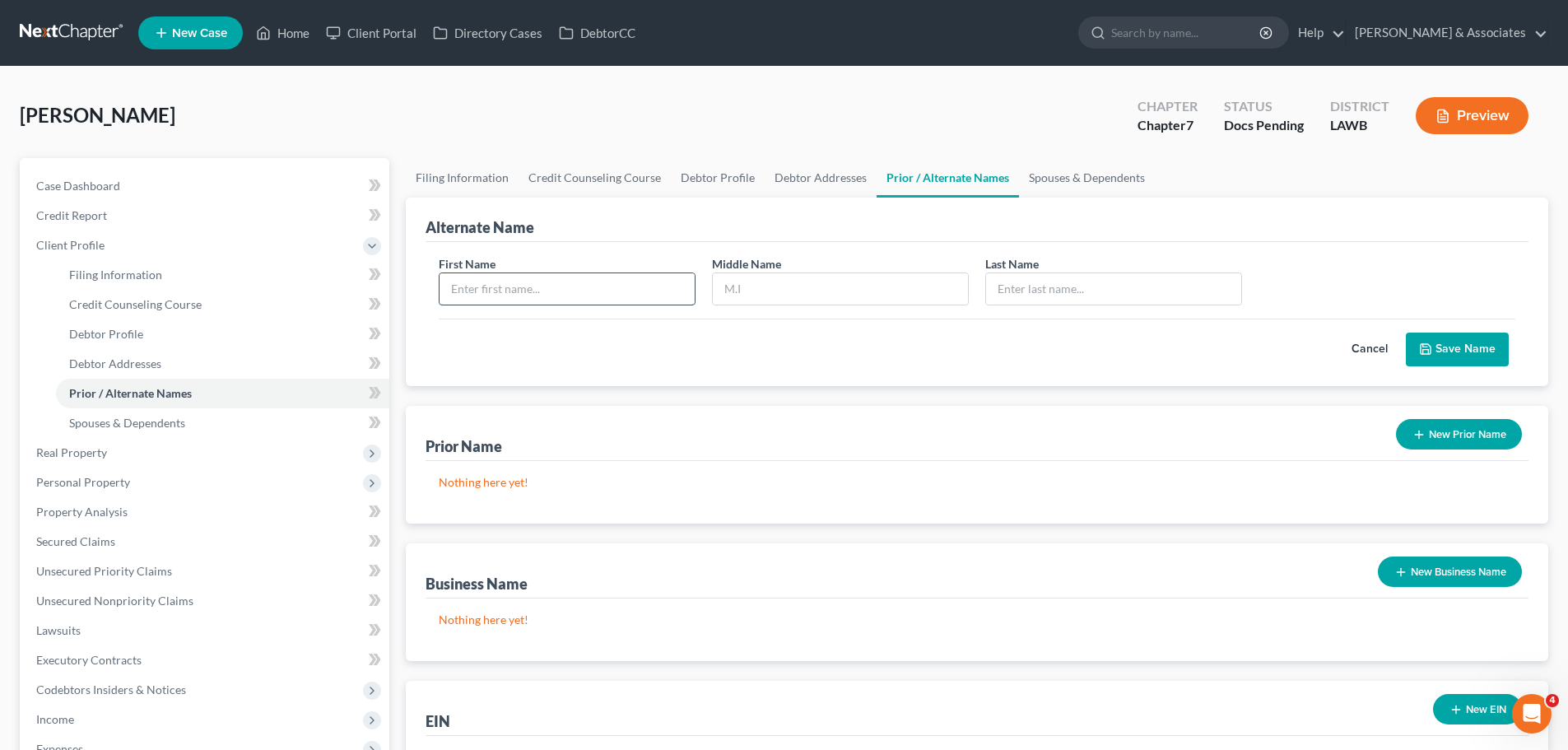
click at [583, 280] on input "text" at bounding box center [567, 288] width 255 height 32
type input "[PERSON_NAME]"
type input "Gail"
type input "Burns"
click at [1483, 352] on button "Save Name" at bounding box center [1457, 350] width 103 height 34
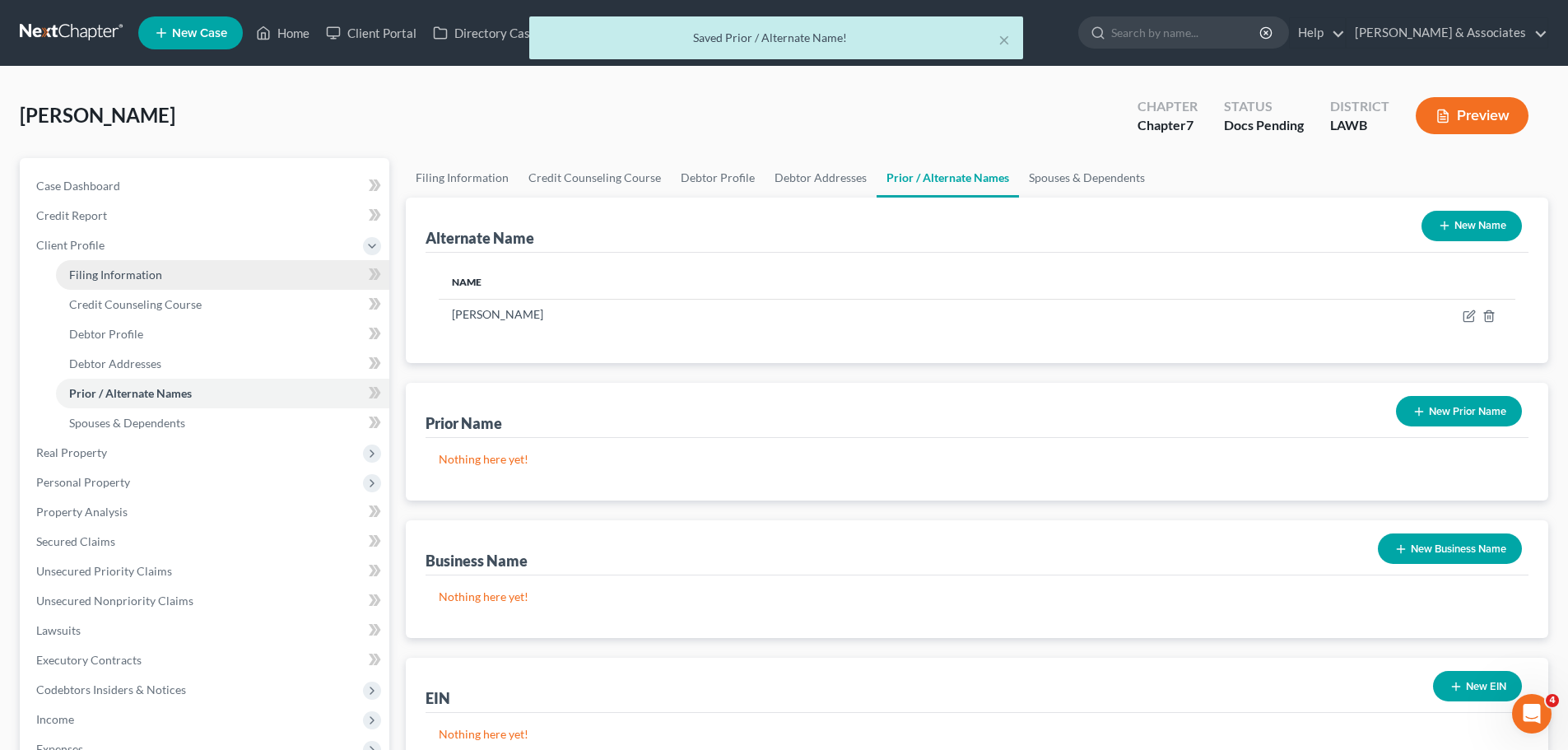
click at [104, 282] on link "Filing Information" at bounding box center [222, 275] width 333 height 30
select select "1"
select select "0"
select select "36"
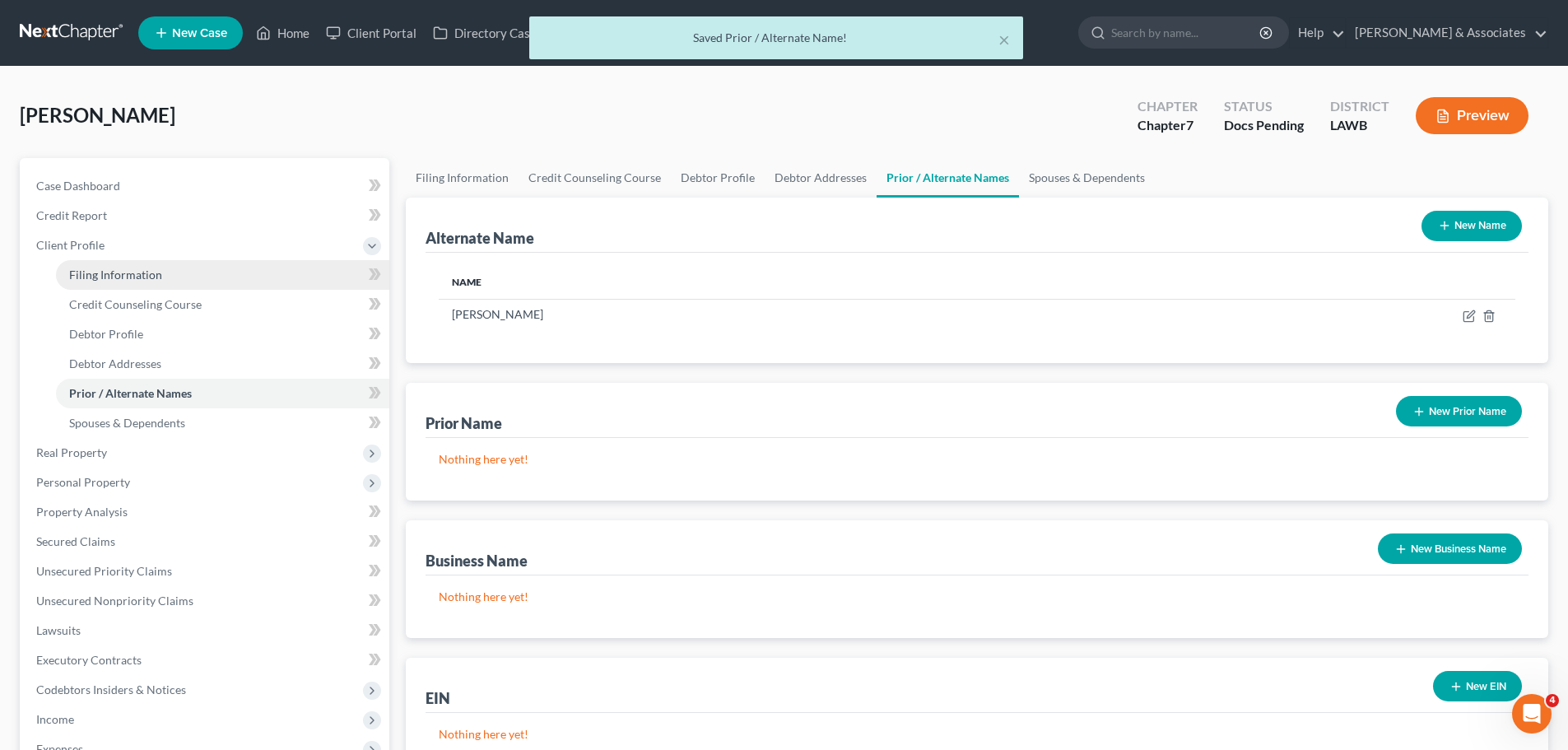
select select "2"
select select "19"
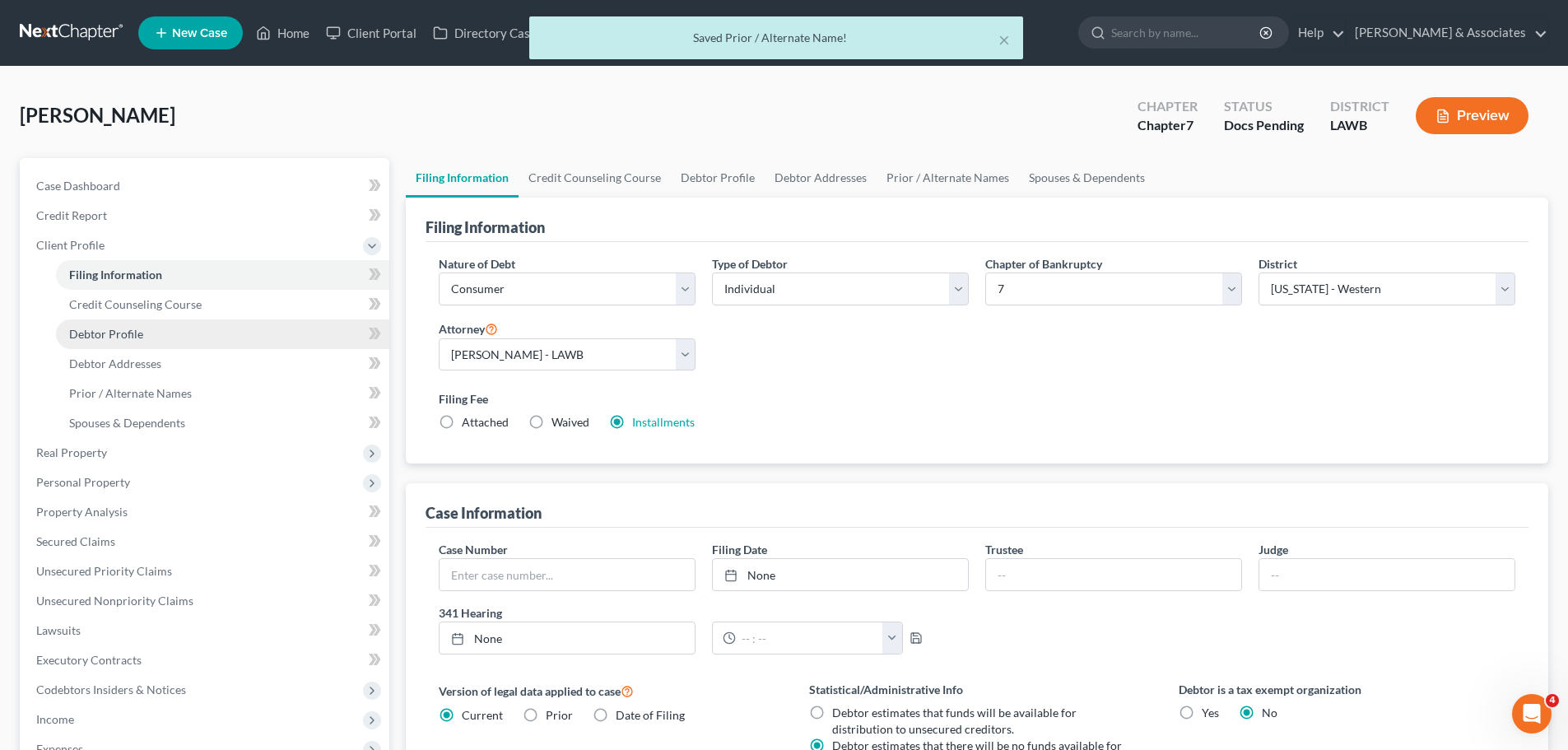
click at [113, 340] on span "Debtor Profile" at bounding box center [107, 333] width 74 height 14
select select "0"
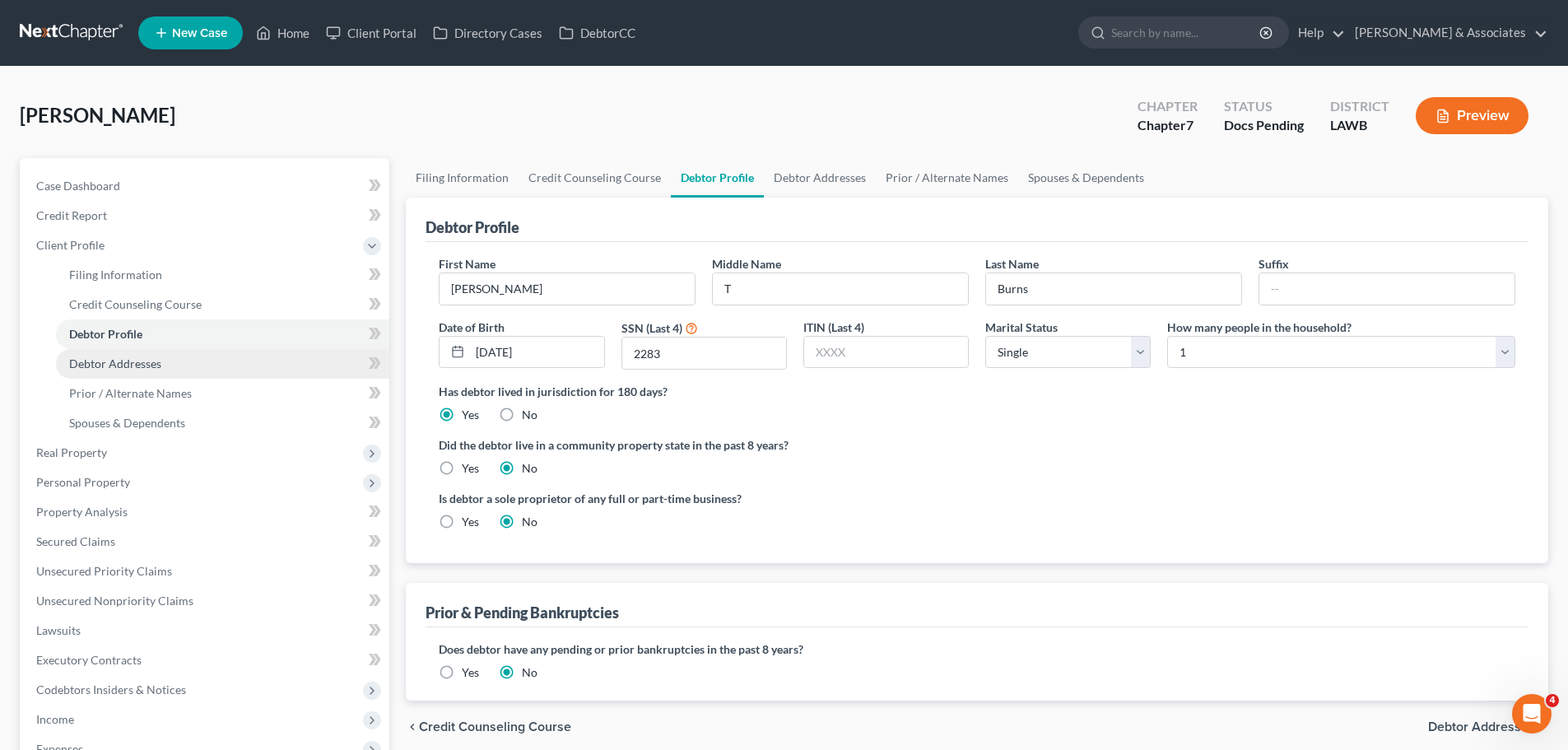
click at [159, 366] on span "Debtor Addresses" at bounding box center [116, 363] width 92 height 14
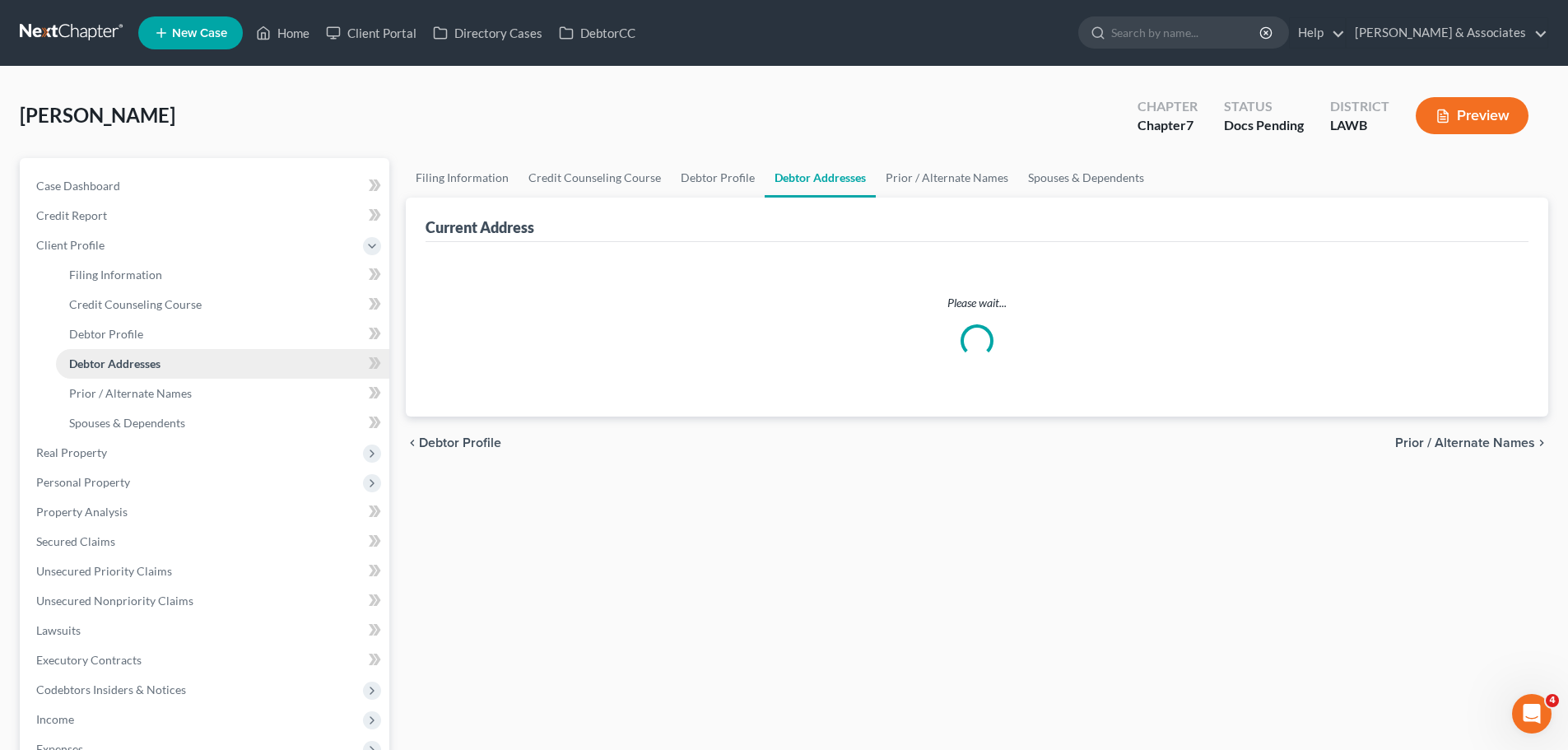
select select "0"
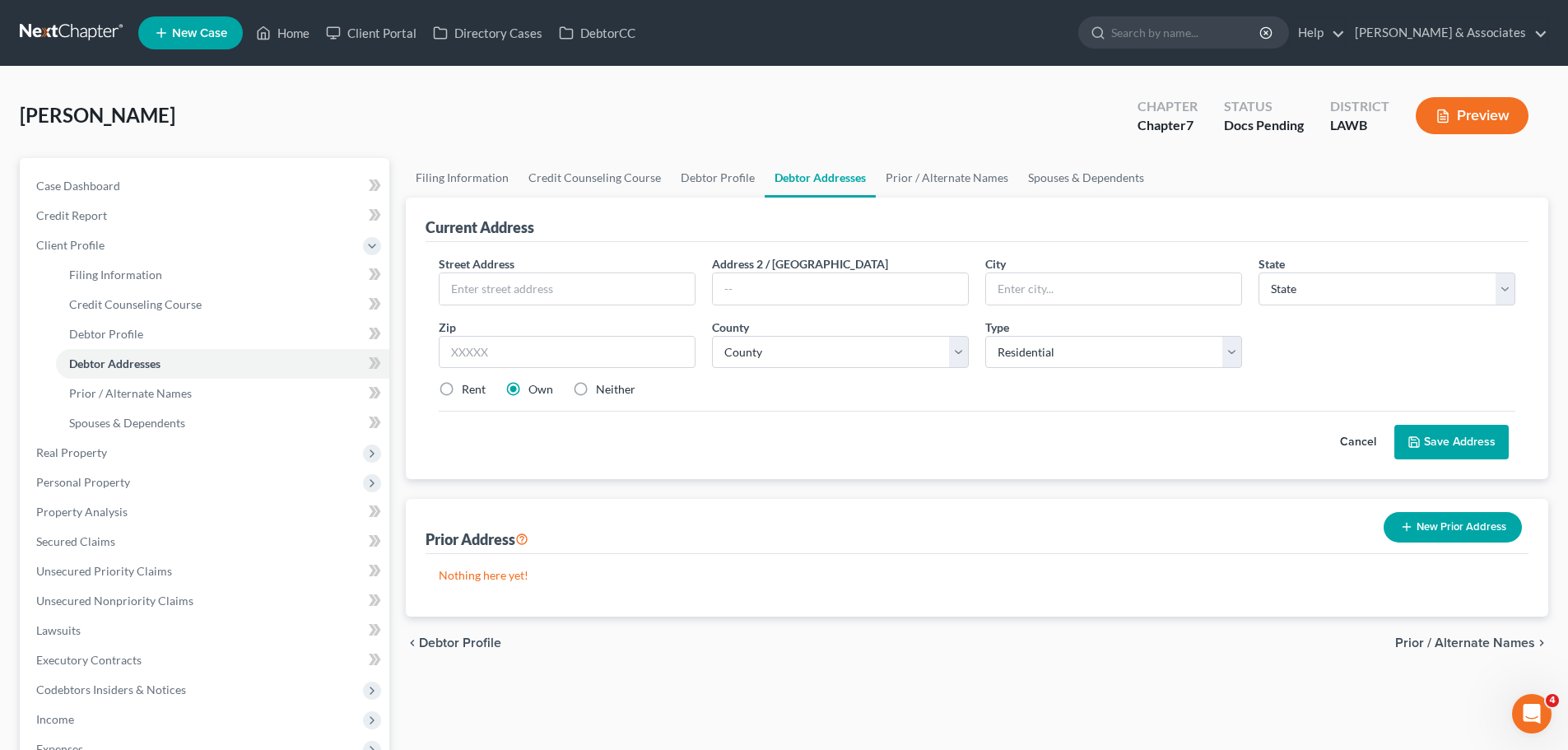
click at [596, 391] on label "Neither" at bounding box center [616, 389] width 40 height 16
click at [602, 391] on input "Neither" at bounding box center [608, 387] width 11 height 11
radio input "true"
click at [592, 282] on input "text" at bounding box center [567, 288] width 255 height 32
type input "509 MLK Blvd"
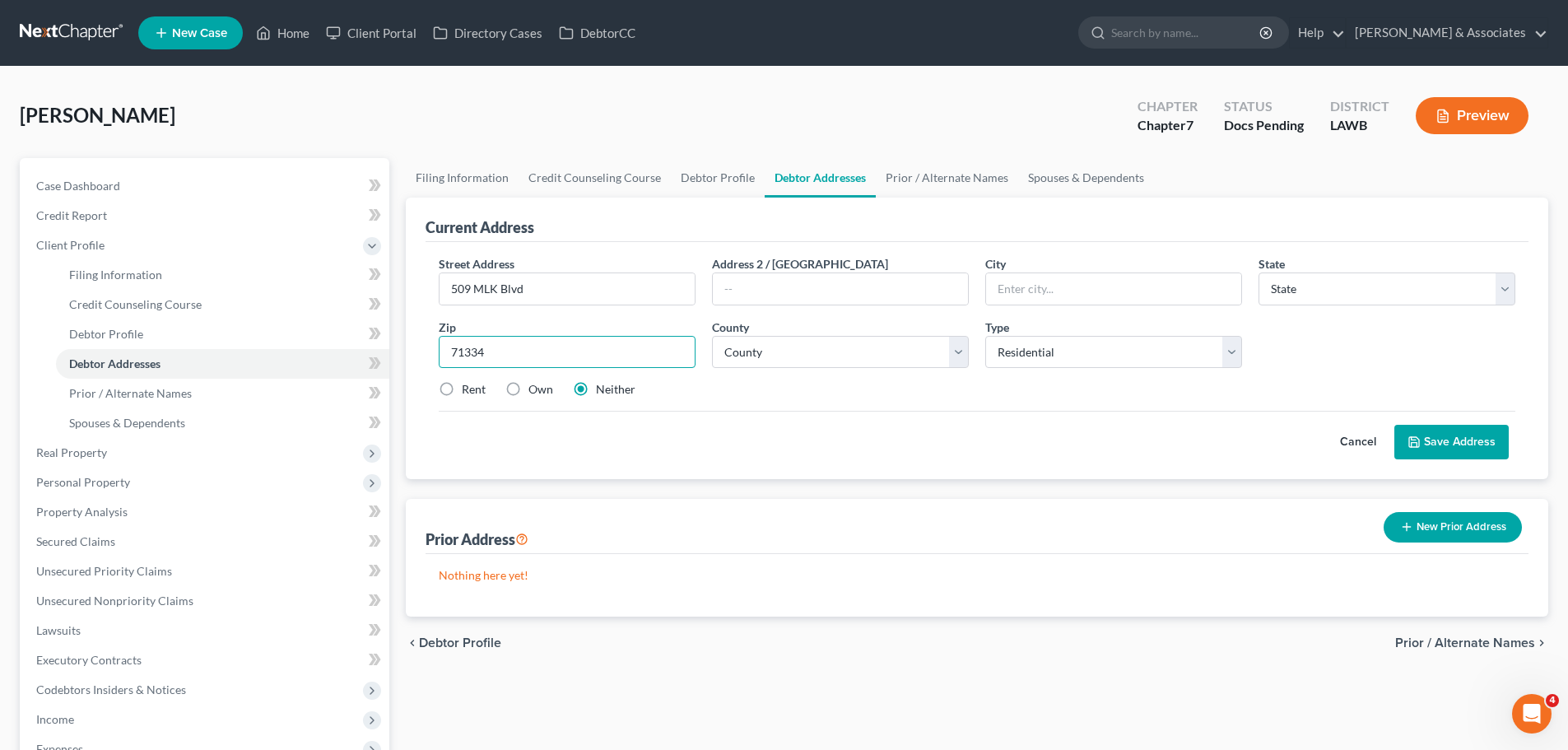
type input "71334"
type input "Ferriday"
select select "19"
click at [516, 350] on input "71334" at bounding box center [567, 352] width 257 height 33
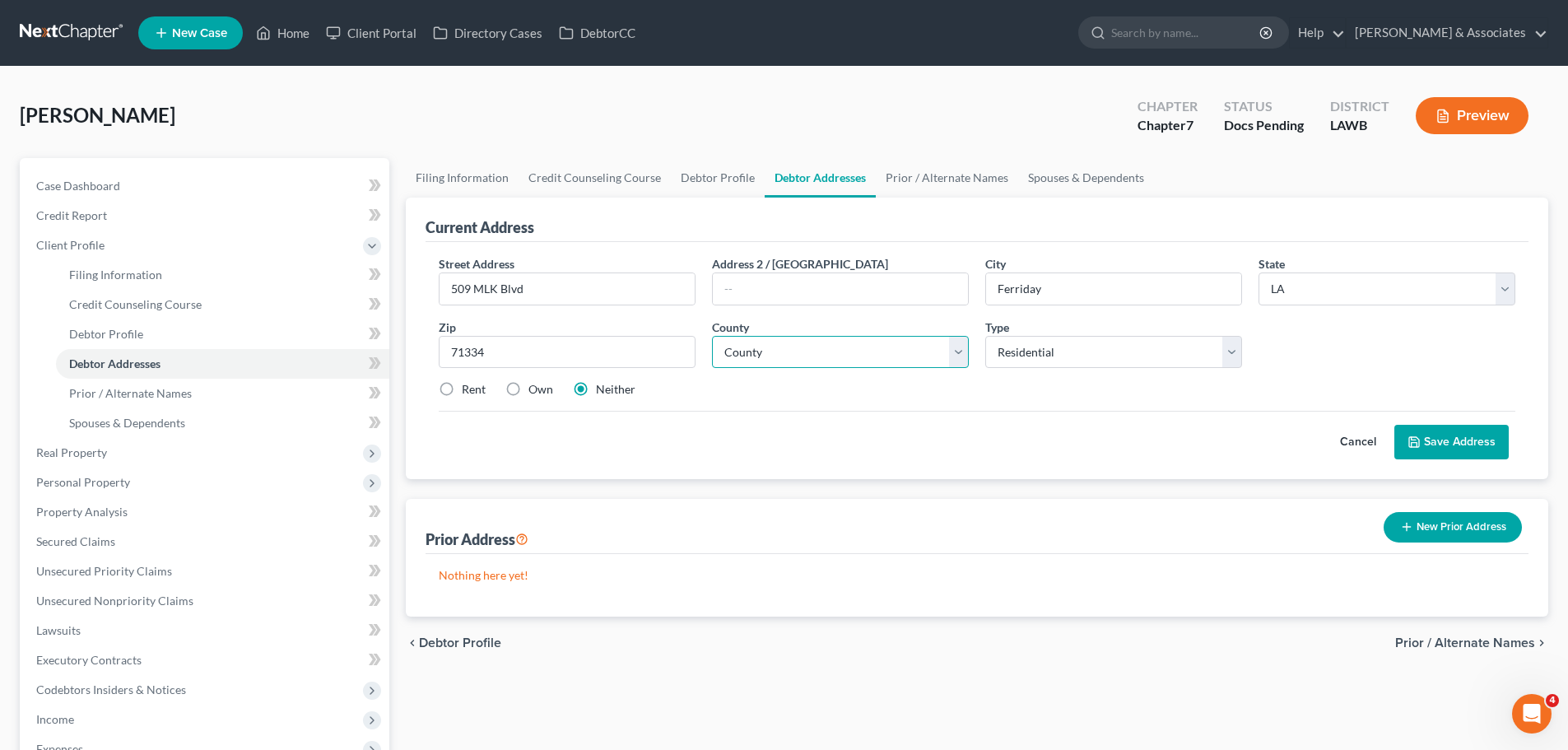
click at [767, 341] on select "County Acadia Allen Ascension Assumption Avoyelles Beauregard Bienville Bossier…" at bounding box center [840, 352] width 257 height 33
select select "14"
click at [712, 336] on select "County Acadia Allen Ascension Assumption Avoyelles Beauregard Bienville Bossier…" at bounding box center [840, 352] width 257 height 33
click at [843, 403] on div "Street Address * 509 MLK Blvd Address 2 / PO Box City * Ferriday State * State …" at bounding box center [977, 333] width 1093 height 156
click at [1442, 441] on button "Save Address" at bounding box center [1451, 442] width 115 height 34
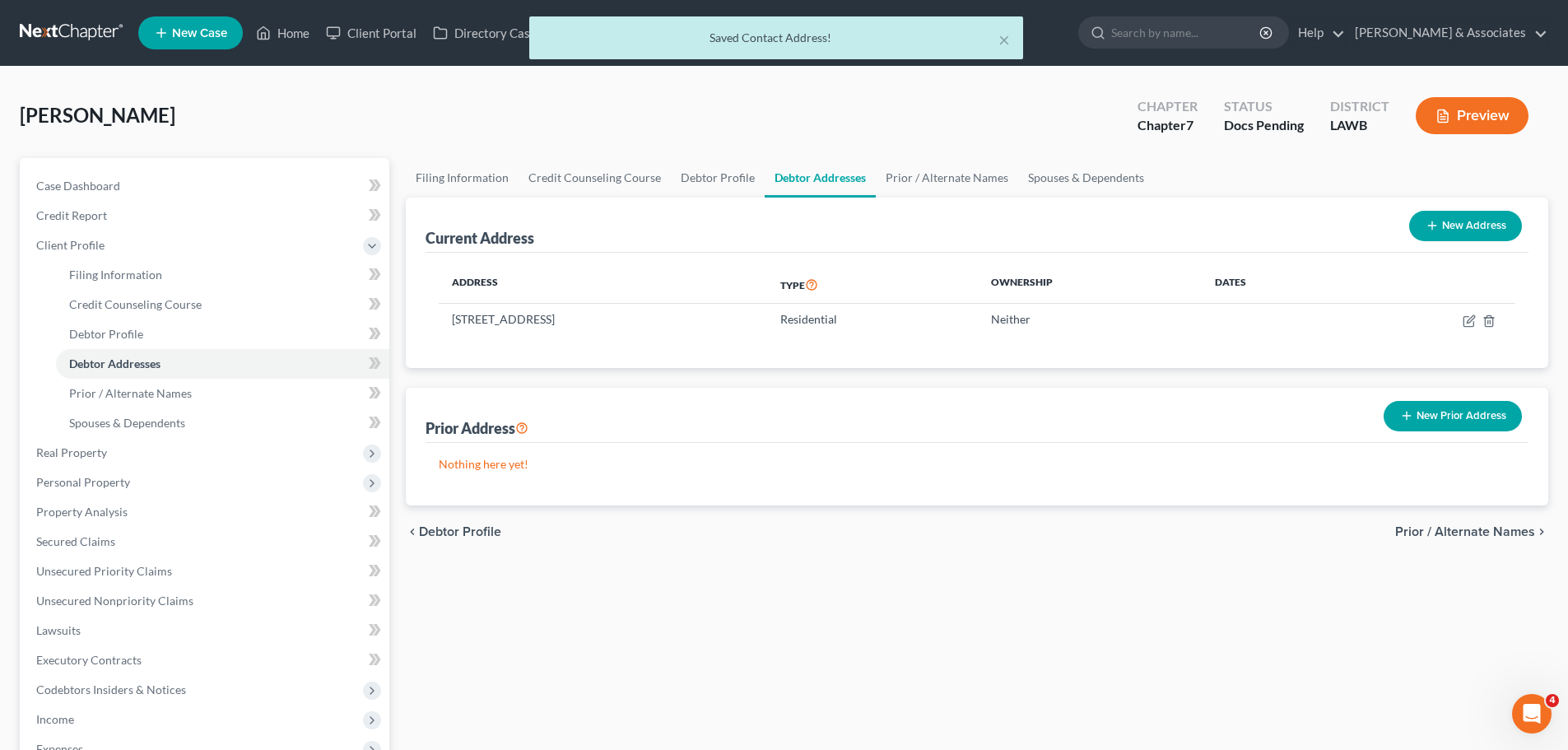
click at [593, 692] on div "Filing Information Credit Counseling Course Debtor Profile Debtor Addresses Pri…" at bounding box center [976, 553] width 1159 height 790
click at [204, 404] on link "Prior / Alternate Names" at bounding box center [222, 393] width 333 height 30
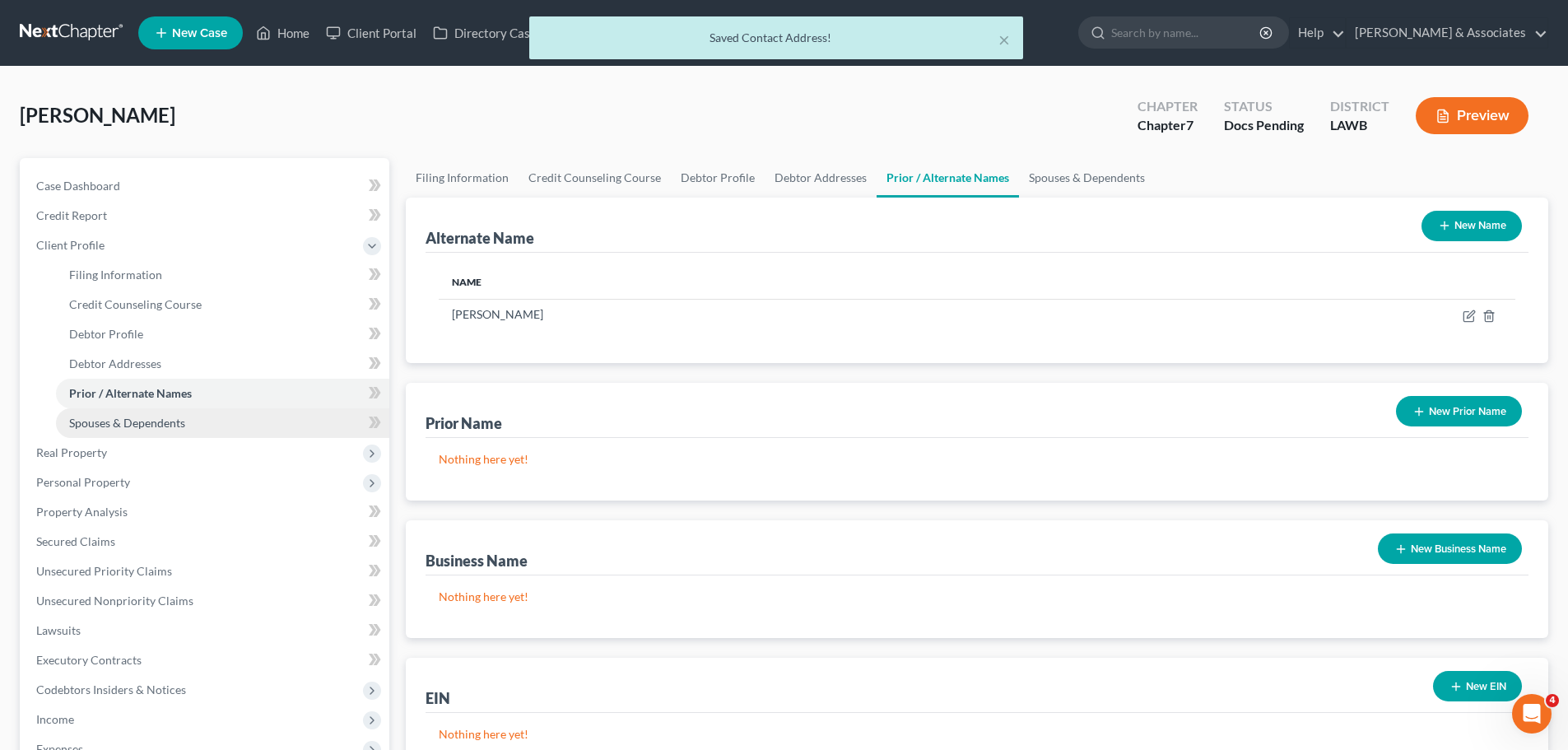
click at [194, 421] on link "Spouses & Dependents" at bounding box center [222, 423] width 333 height 30
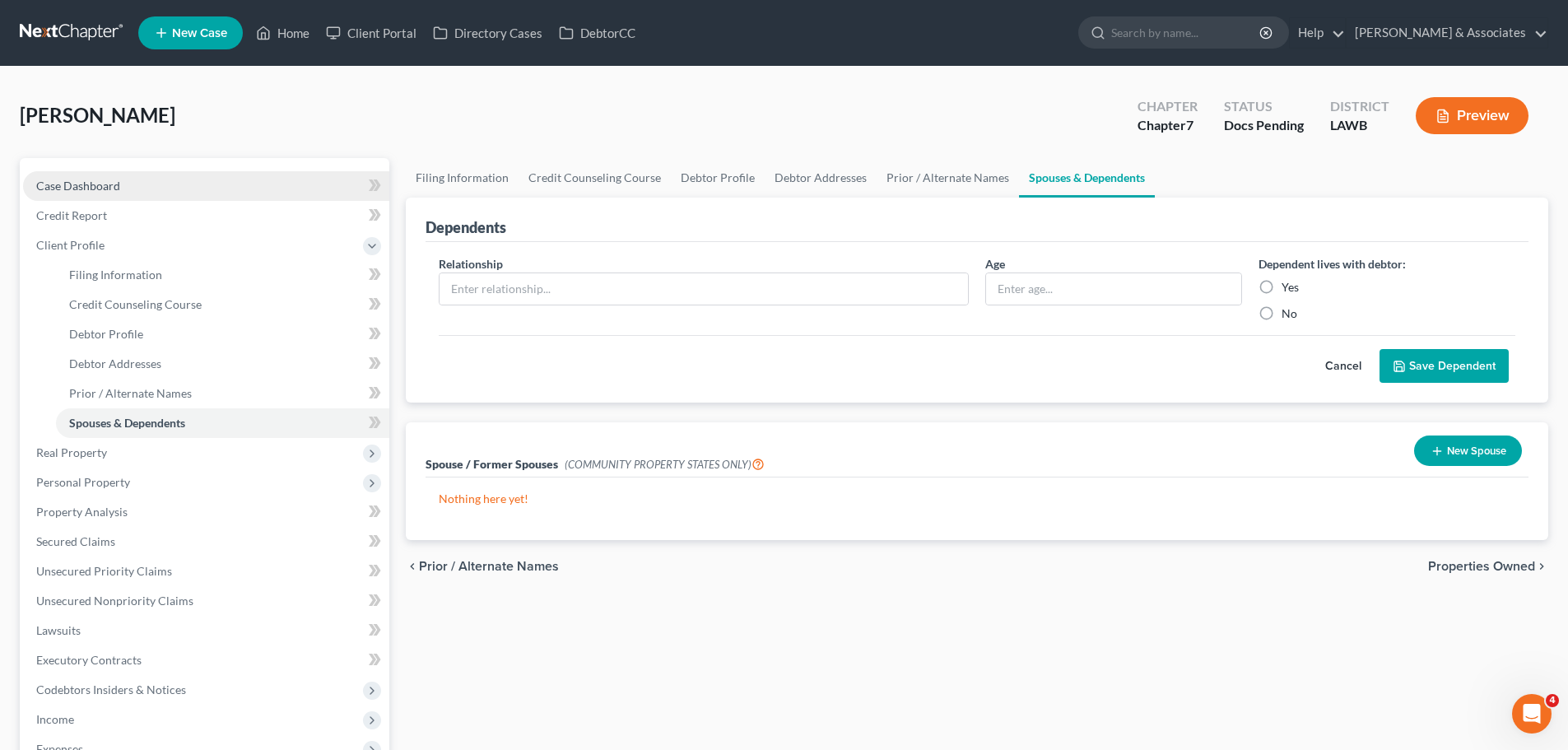
click at [103, 184] on span "Case Dashboard" at bounding box center [78, 185] width 84 height 14
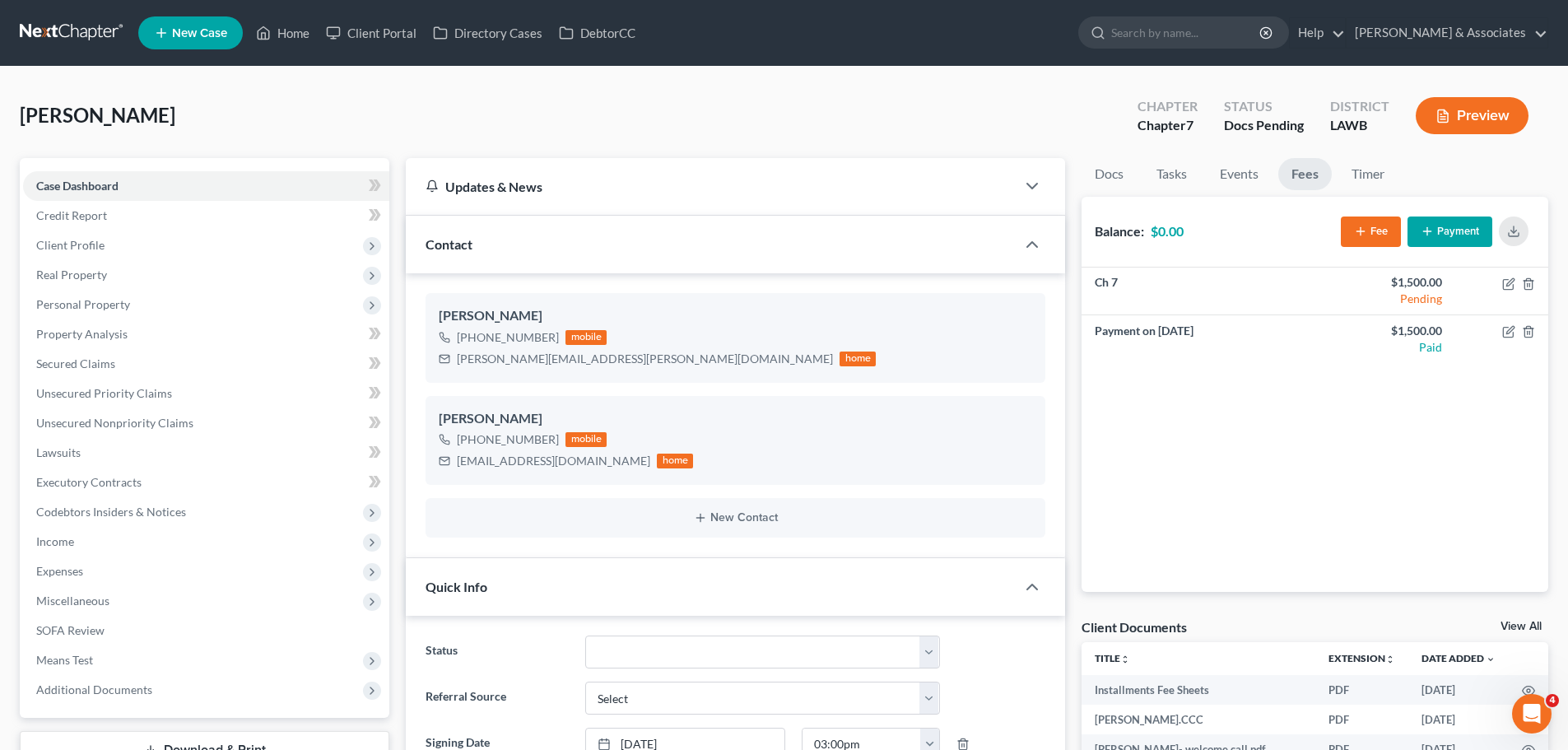
scroll to position [161, 0]
click at [1112, 172] on link "Docs" at bounding box center [1108, 174] width 55 height 33
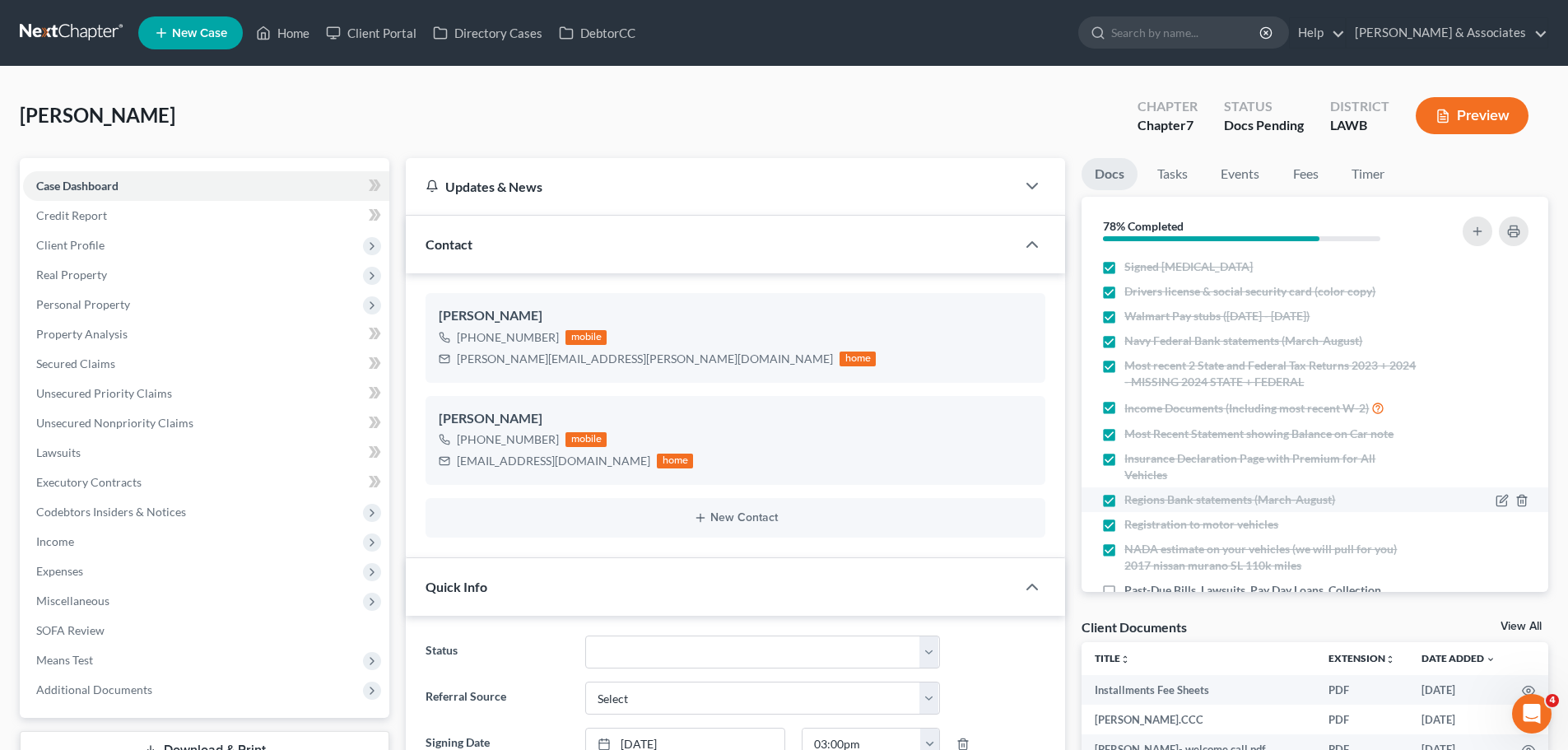
scroll to position [278, 0]
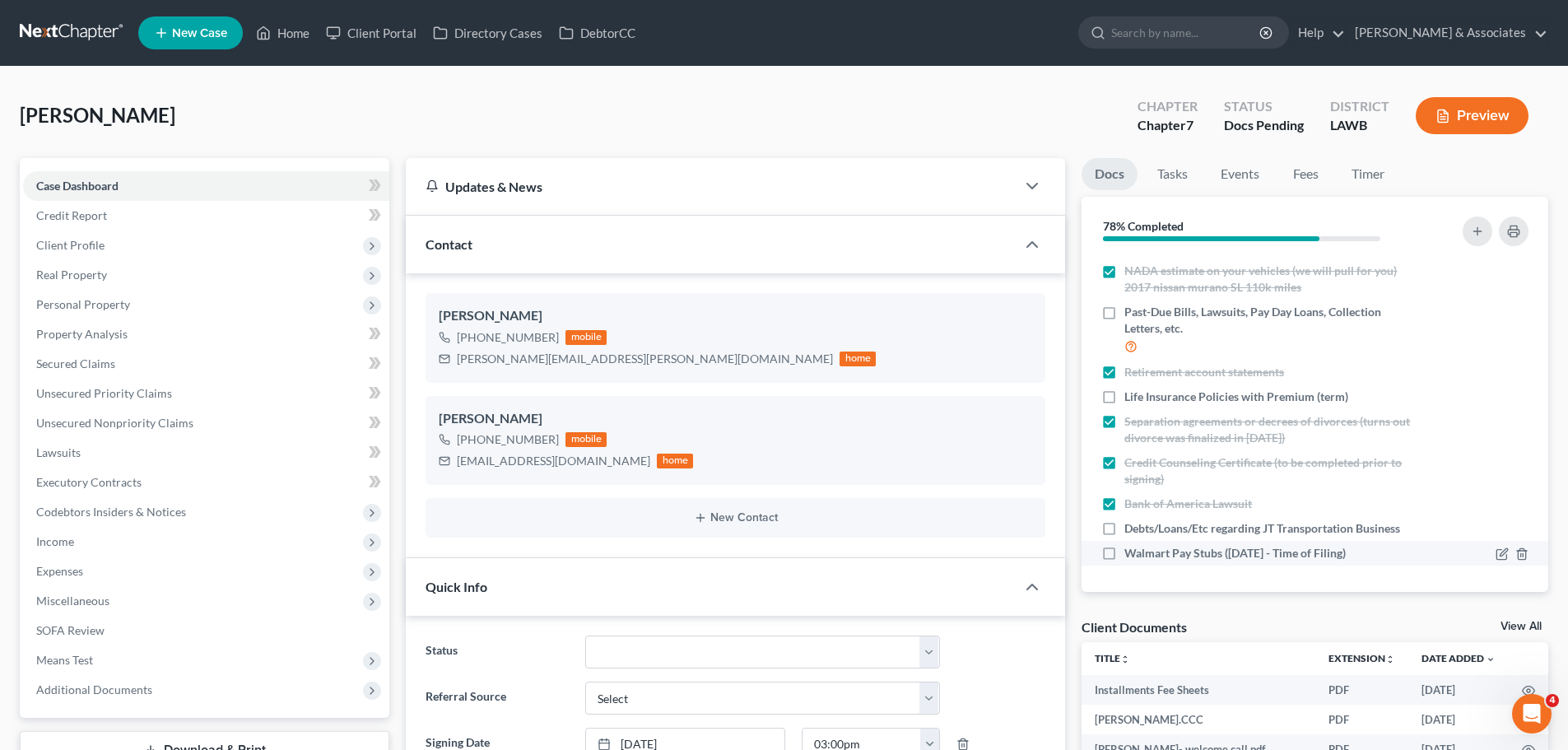
click at [1209, 552] on span "Walmart Pay Stubs (August 23 - Time of Filing)" at bounding box center [1235, 553] width 221 height 16
click at [1142, 552] on input "Walmart Pay Stubs (August 23 - Time of Filing)" at bounding box center [1136, 550] width 11 height 11
checkbox input "true"
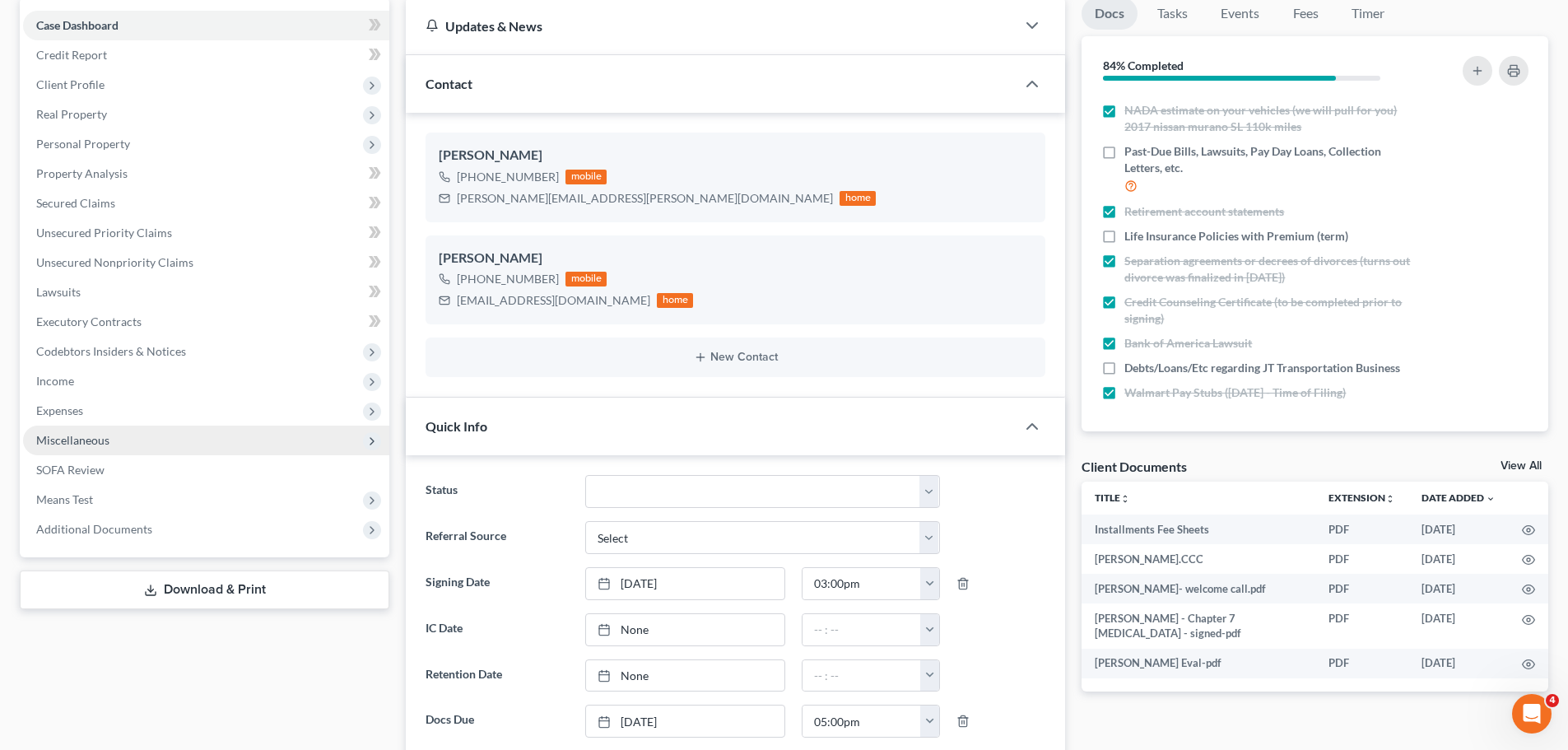
scroll to position [164, 0]
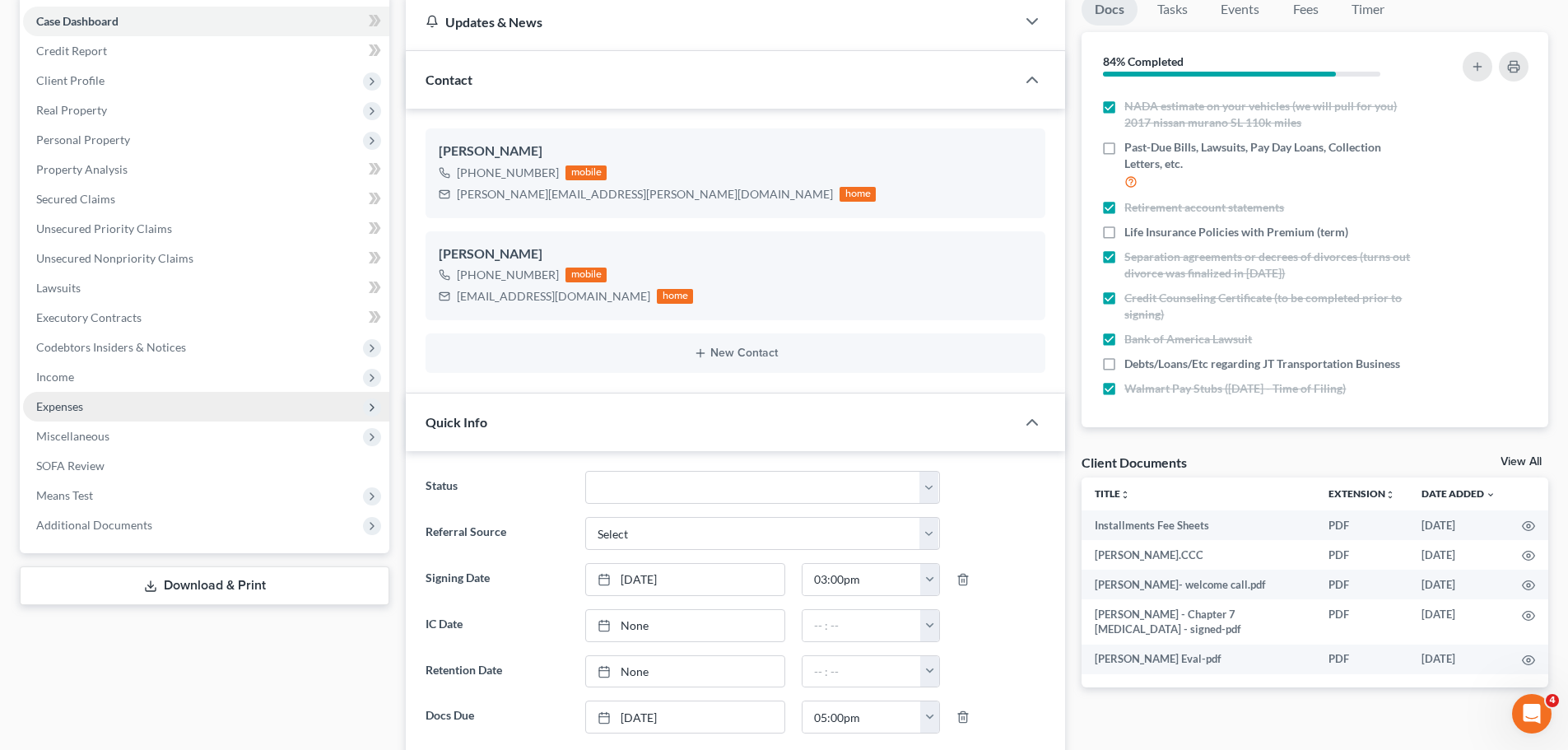
click at [66, 381] on span "Income" at bounding box center [55, 376] width 38 height 14
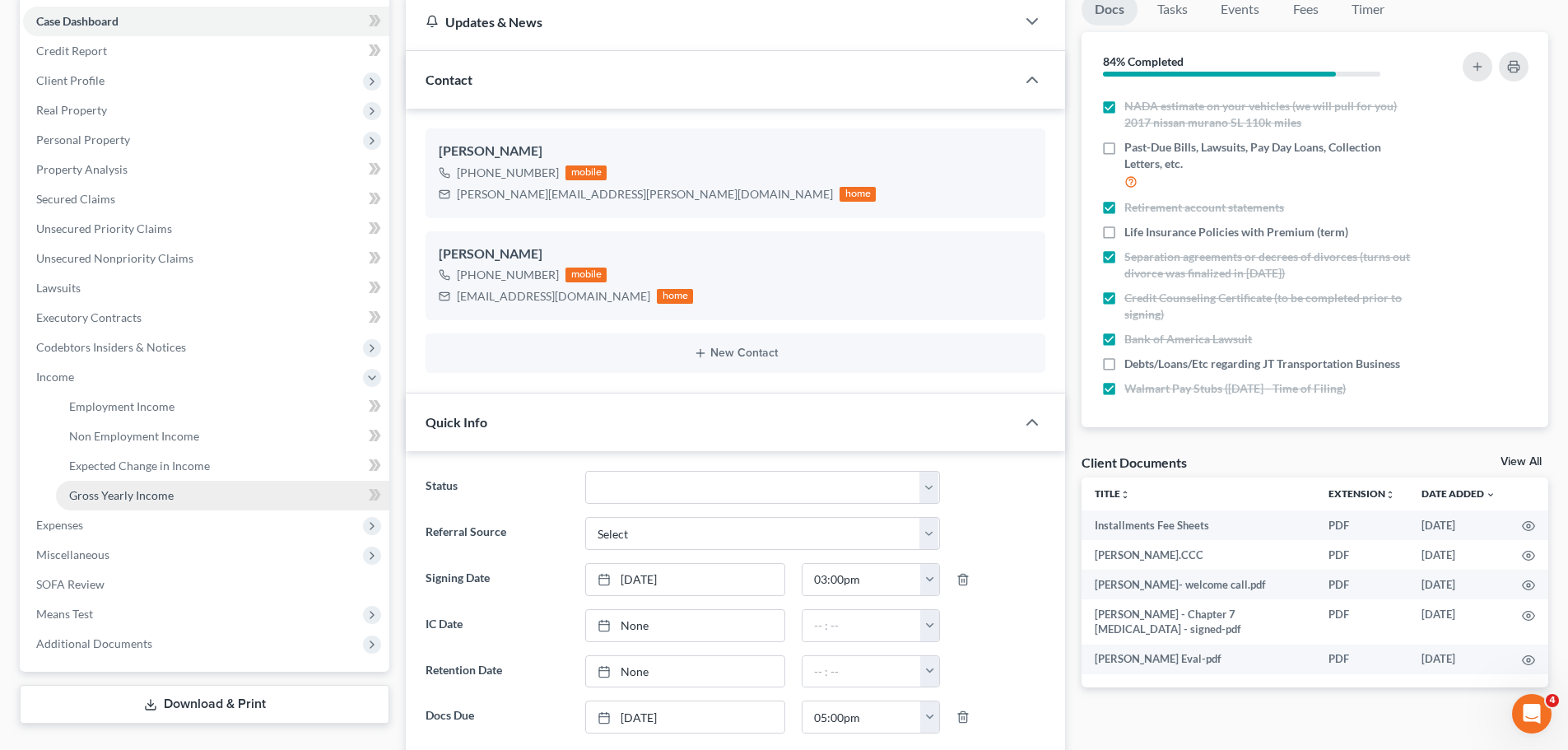
click at [163, 499] on span "Gross Yearly Income" at bounding box center [122, 494] width 105 height 14
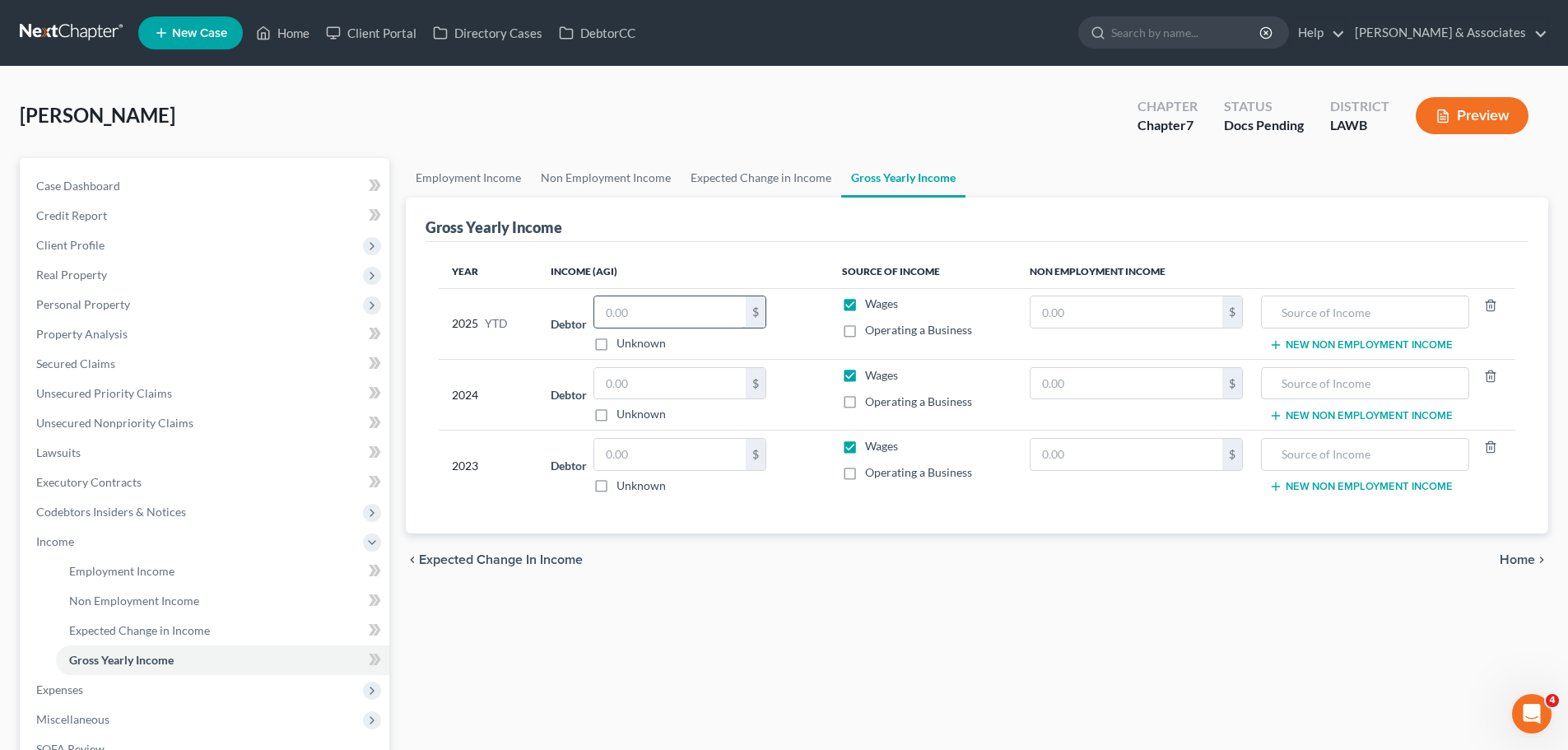
click at [699, 296] on input "text" at bounding box center [670, 312] width 152 height 32
type input "38,866.49"
click at [734, 374] on input "text" at bounding box center [670, 383] width 152 height 32
type input "34,718"
drag, startPoint x: 675, startPoint y: 623, endPoint x: 696, endPoint y: 607, distance: 26.4
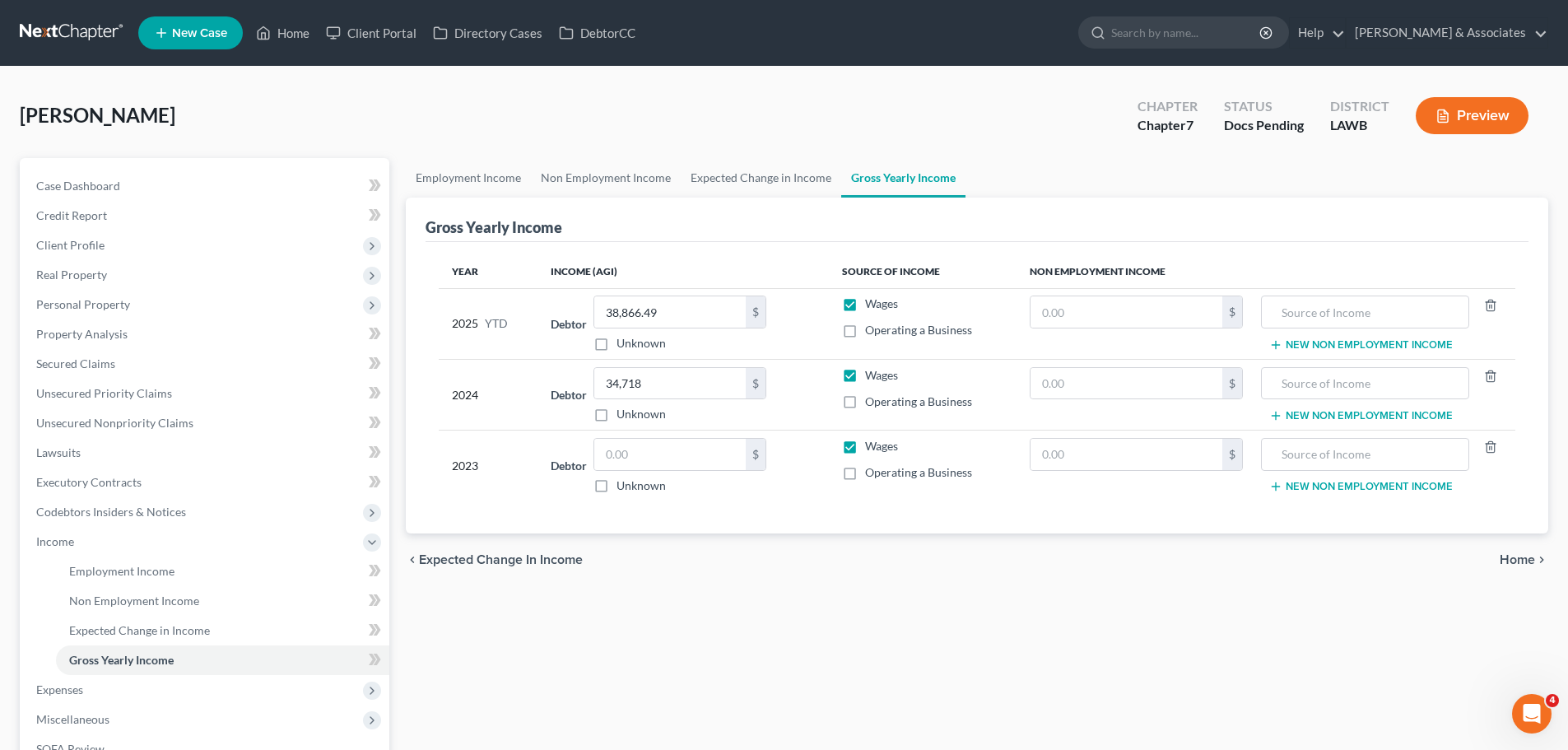
click at [674, 623] on div "Employment Income Non Employment Income Expected Change in Income Gross Yearly …" at bounding box center [976, 523] width 1159 height 730
click at [105, 239] on span "Client Profile" at bounding box center [206, 245] width 366 height 30
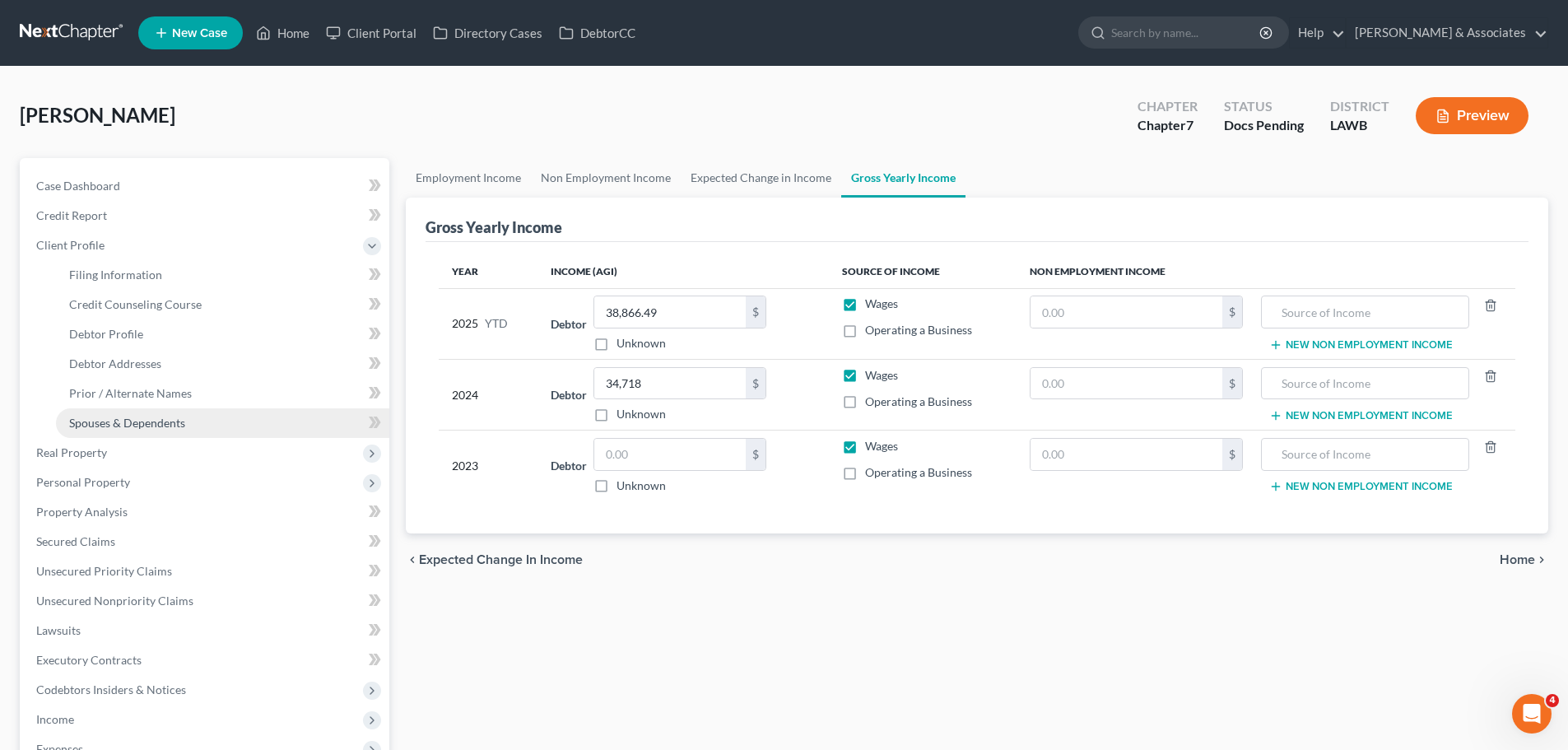
click at [183, 430] on link "Spouses & Dependents" at bounding box center [222, 423] width 333 height 30
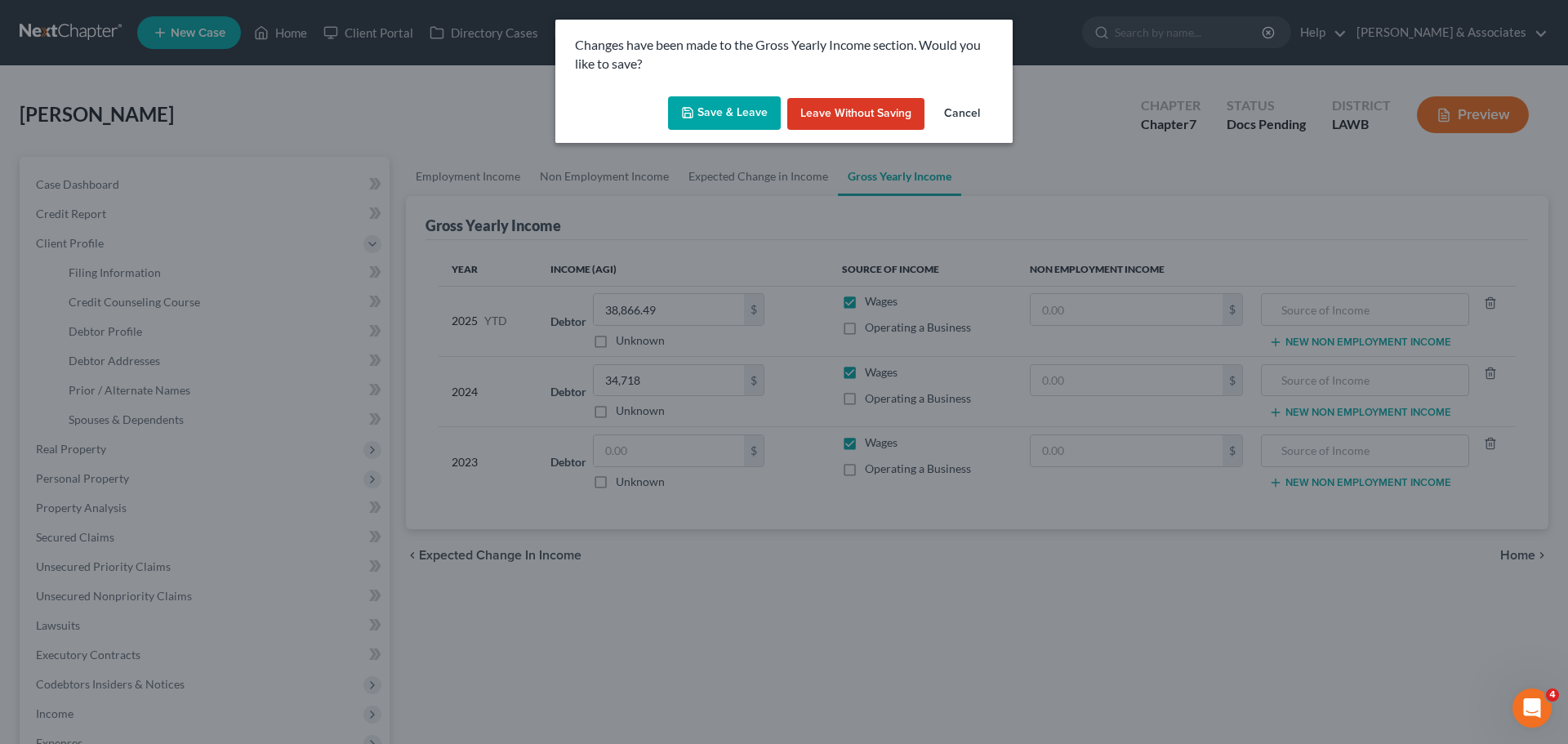
click at [753, 123] on button "Save & Leave" at bounding box center [724, 114] width 113 height 34
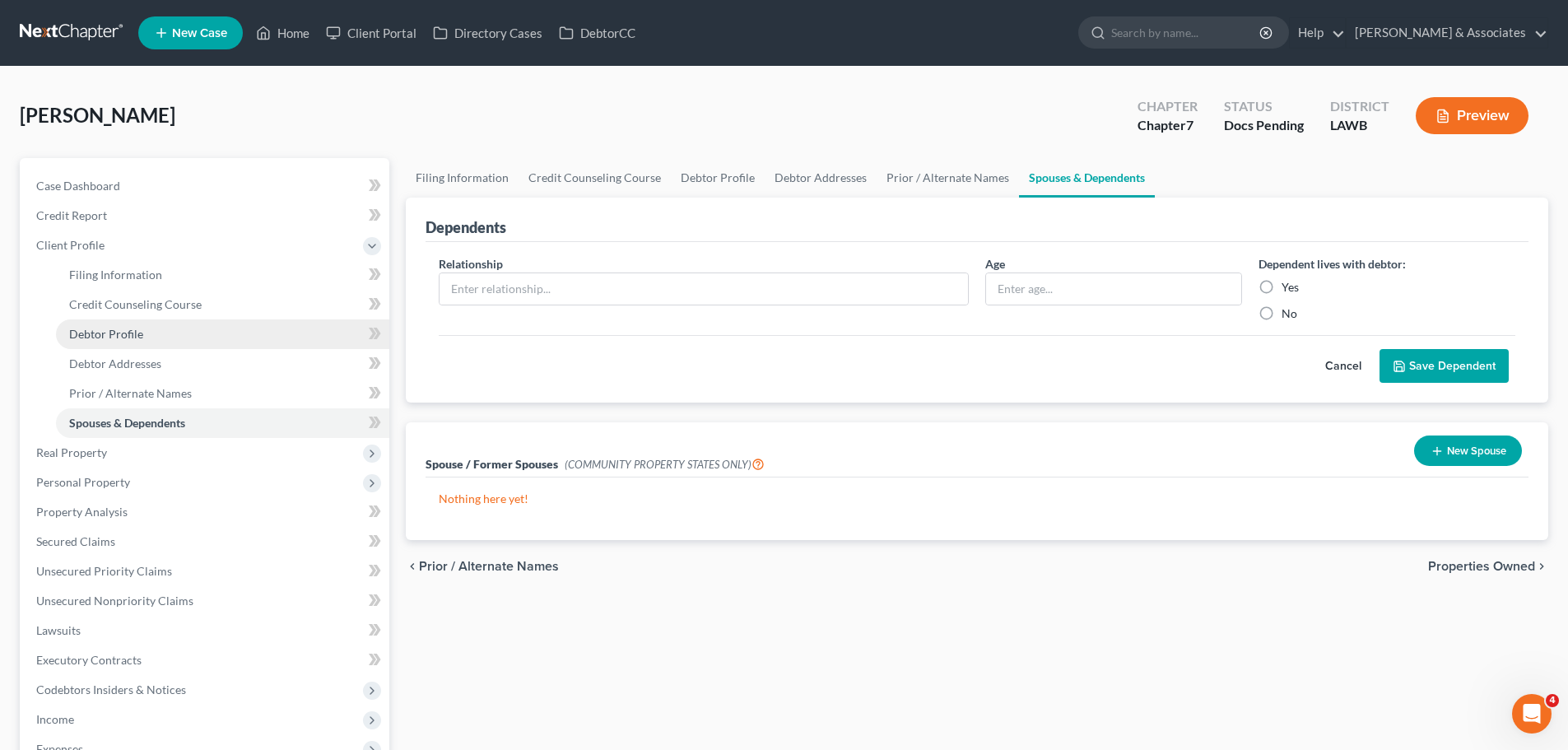
click at [125, 338] on span "Debtor Profile" at bounding box center [107, 333] width 74 height 14
select select "0"
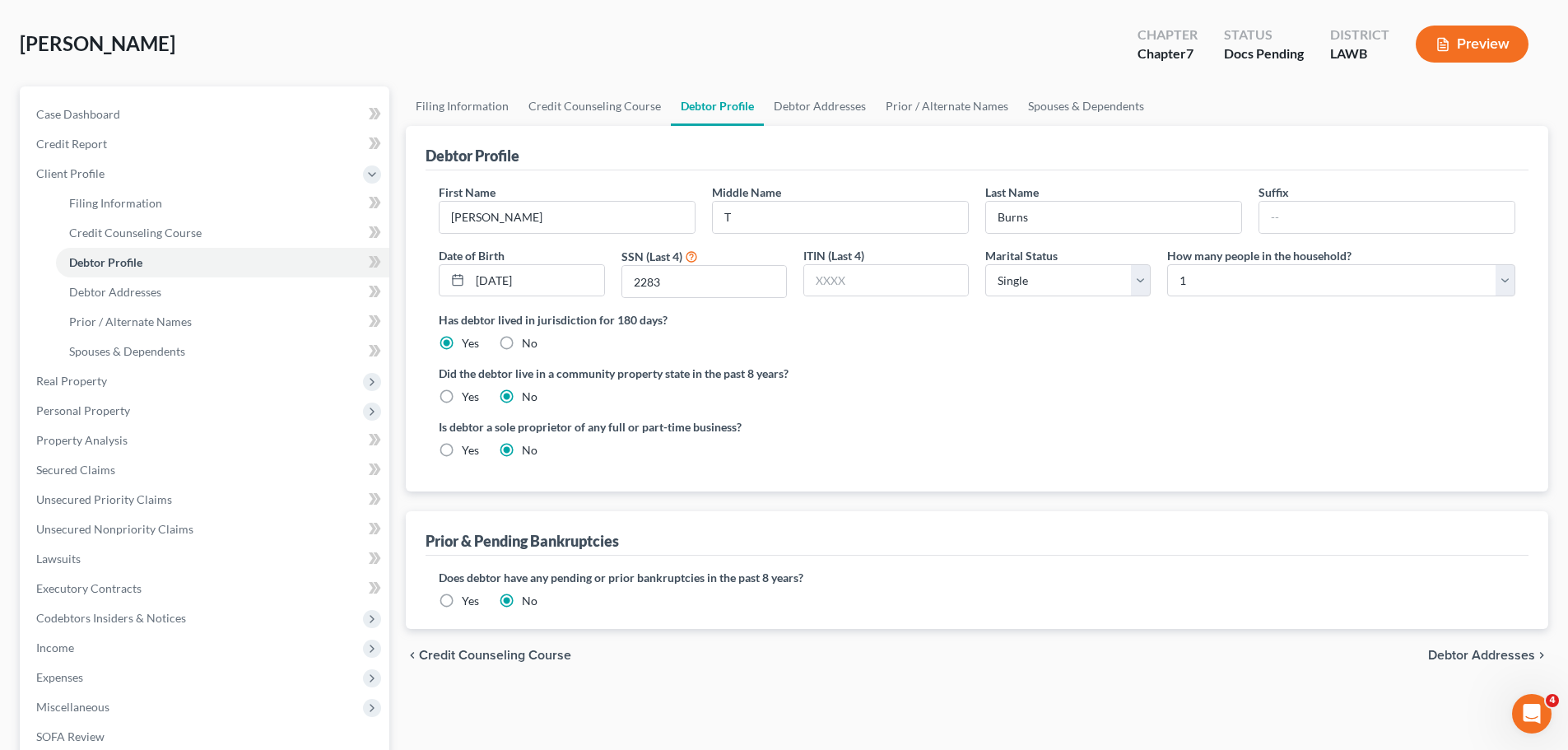
scroll to position [164, 0]
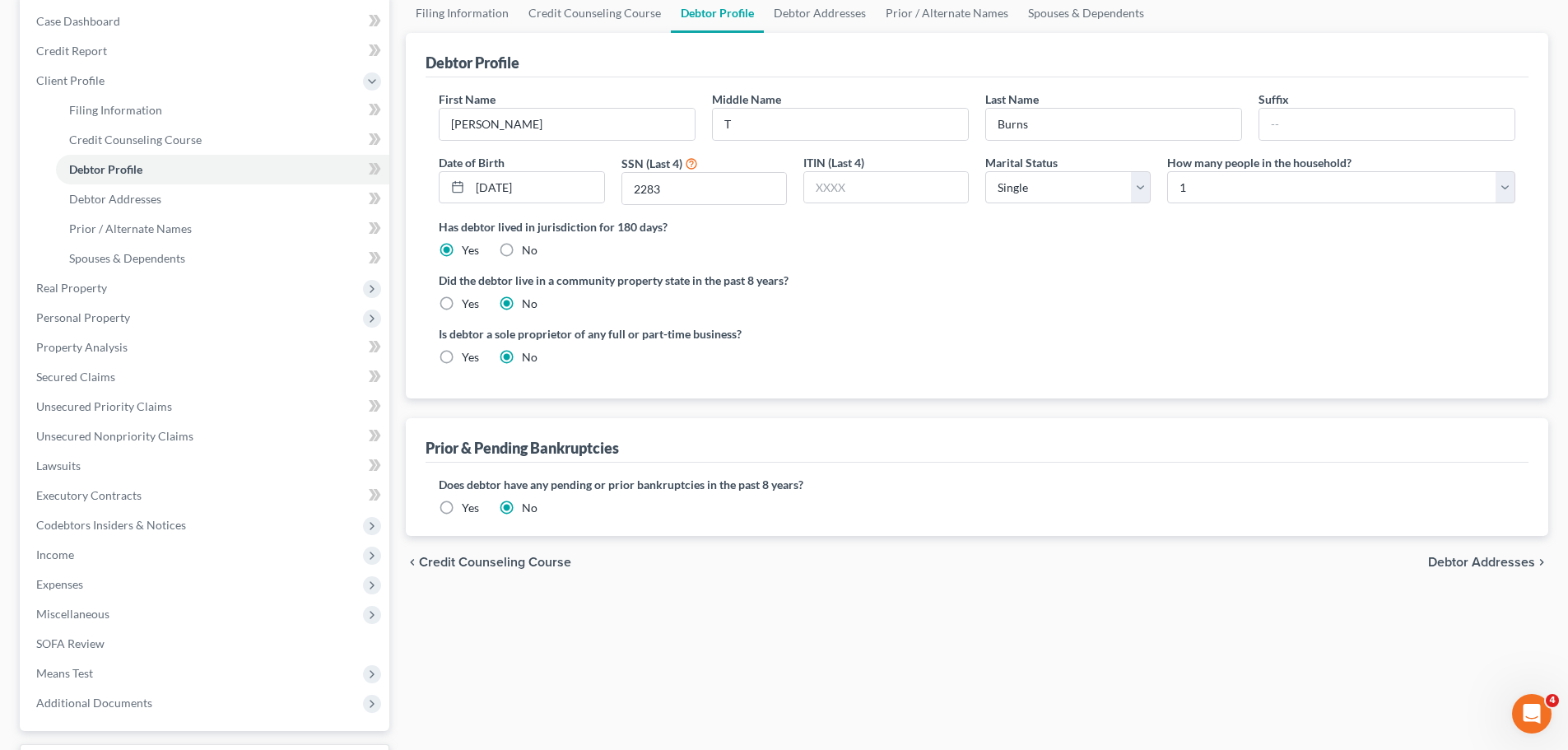
click at [461, 359] on div "Yes" at bounding box center [459, 357] width 41 height 16
click at [471, 356] on label "Yes" at bounding box center [470, 357] width 17 height 16
click at [471, 356] on input "Yes" at bounding box center [473, 354] width 11 height 11
radio input "true"
radio input "false"
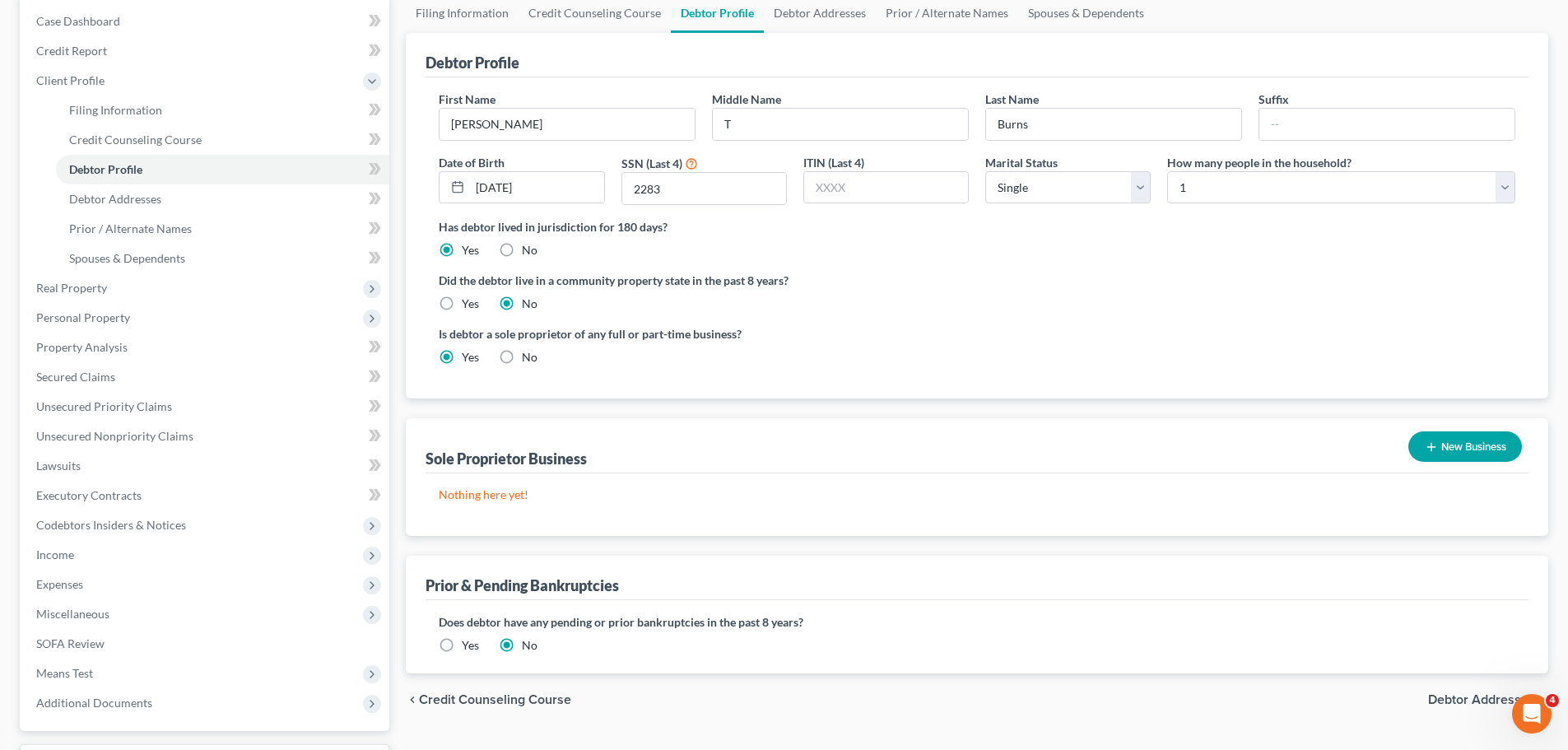
click at [1481, 448] on button "New Business" at bounding box center [1465, 446] width 114 height 31
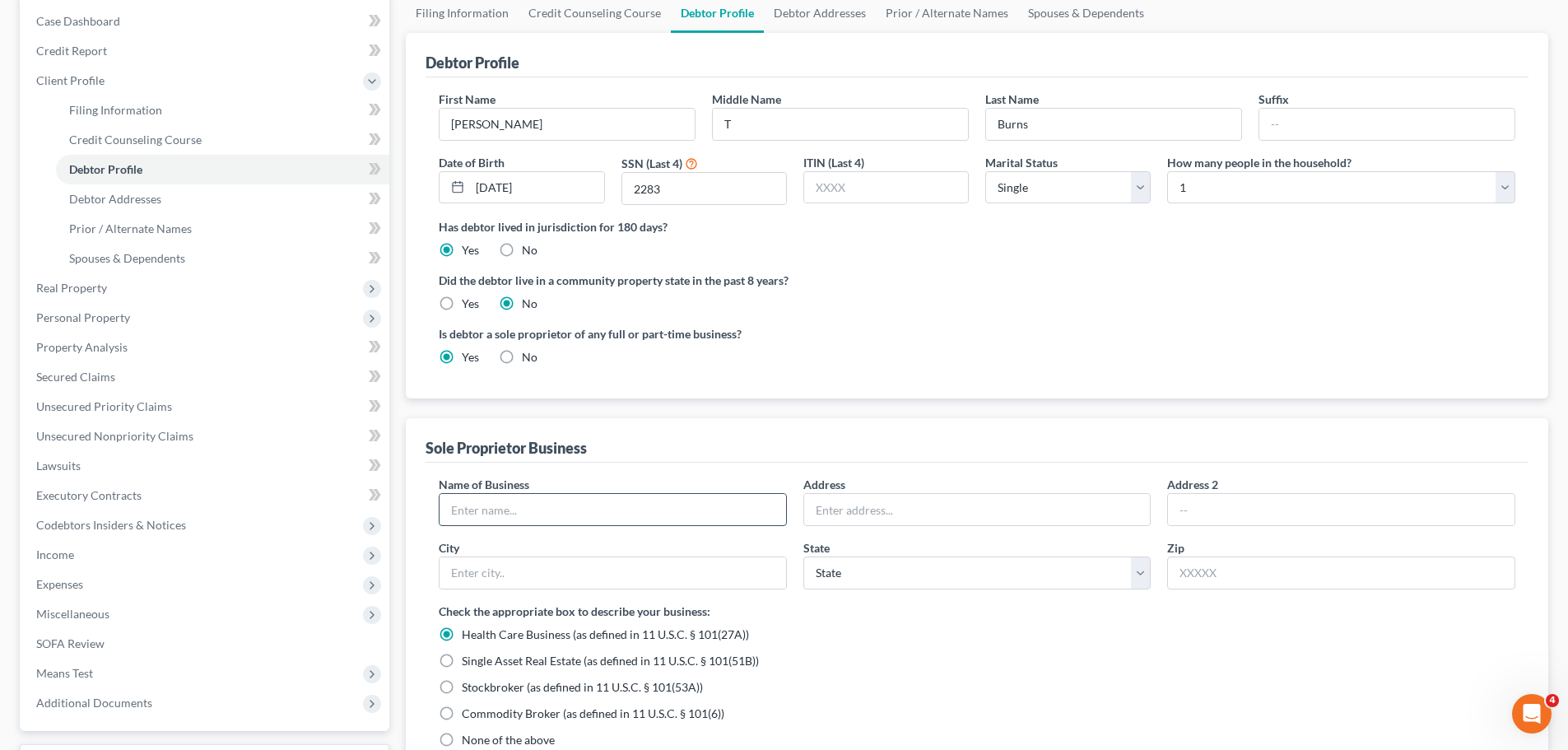
click at [577, 497] on input "text" at bounding box center [613, 510] width 347 height 32
type input "JT Transportation"
type input "[STREET_ADDRESS][PERSON_NAME]"
type input "71334"
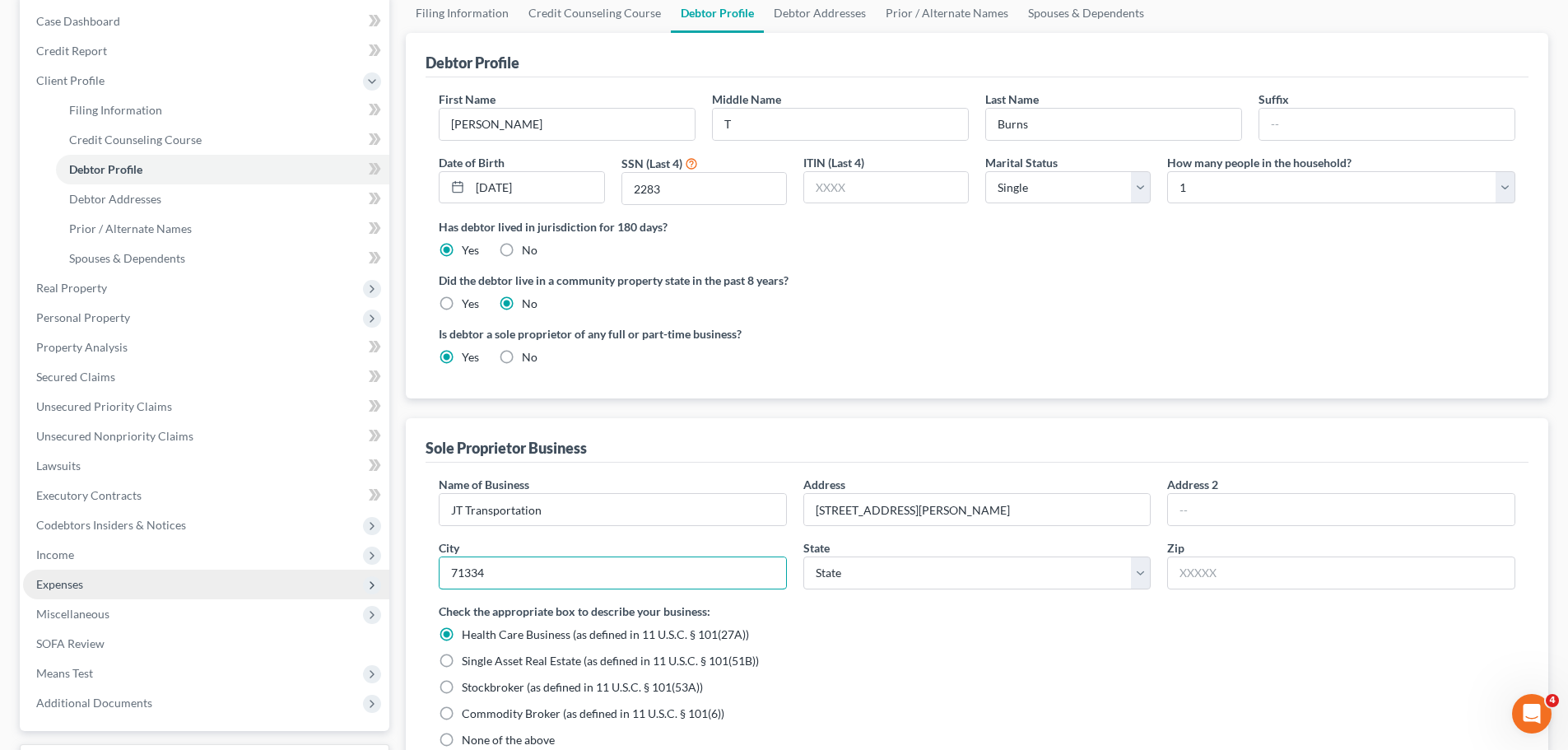
drag, startPoint x: 504, startPoint y: 570, endPoint x: 388, endPoint y: 569, distance: 116.0
click at [388, 569] on div "Petition Navigation Case Dashboard Payments Invoices Payments Payments Credit R…" at bounding box center [784, 507] width 1545 height 1027
click at [1352, 566] on input "text" at bounding box center [1340, 573] width 348 height 33
paste input "71334"
type input "71334"
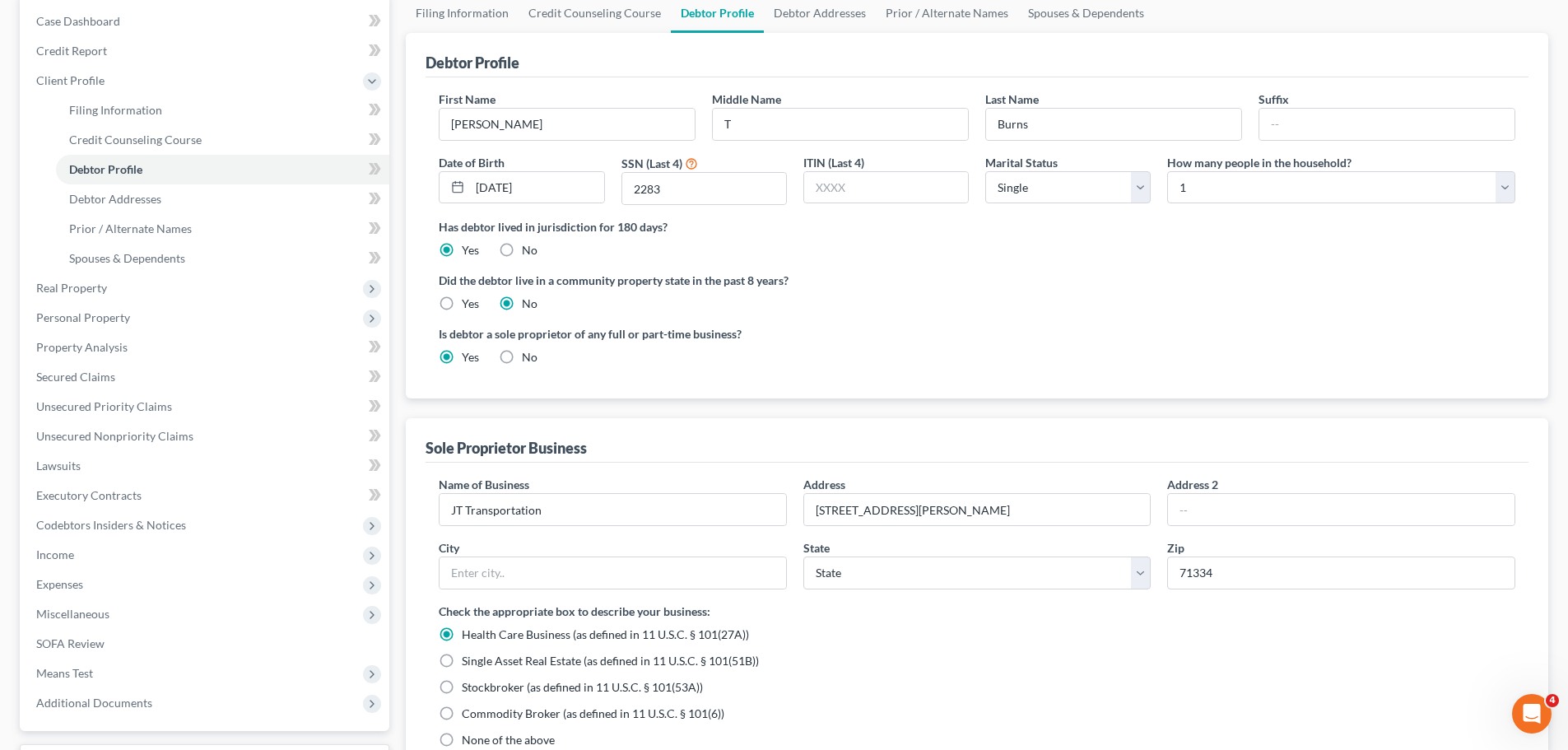
click at [1338, 657] on div "Single Asset Real Estate (as defined in 11 U.S.C. § 101(51B))" at bounding box center [977, 661] width 1077 height 16
type input "Ferriday"
select select "19"
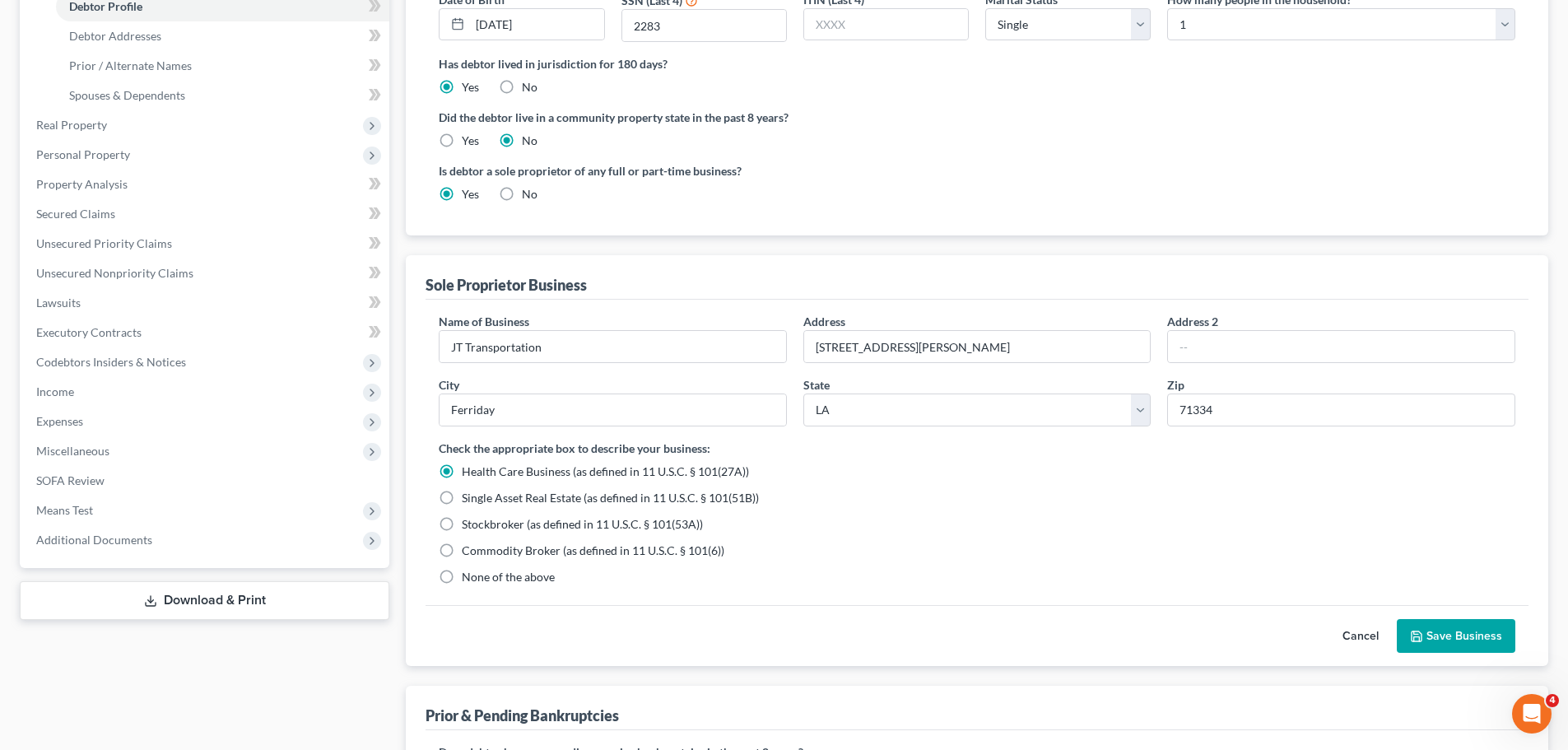
scroll to position [329, 0]
click at [486, 580] on span "None of the above" at bounding box center [508, 575] width 93 height 14
click at [479, 578] on input "None of the above" at bounding box center [473, 573] width 11 height 11
radio input "true"
radio input "false"
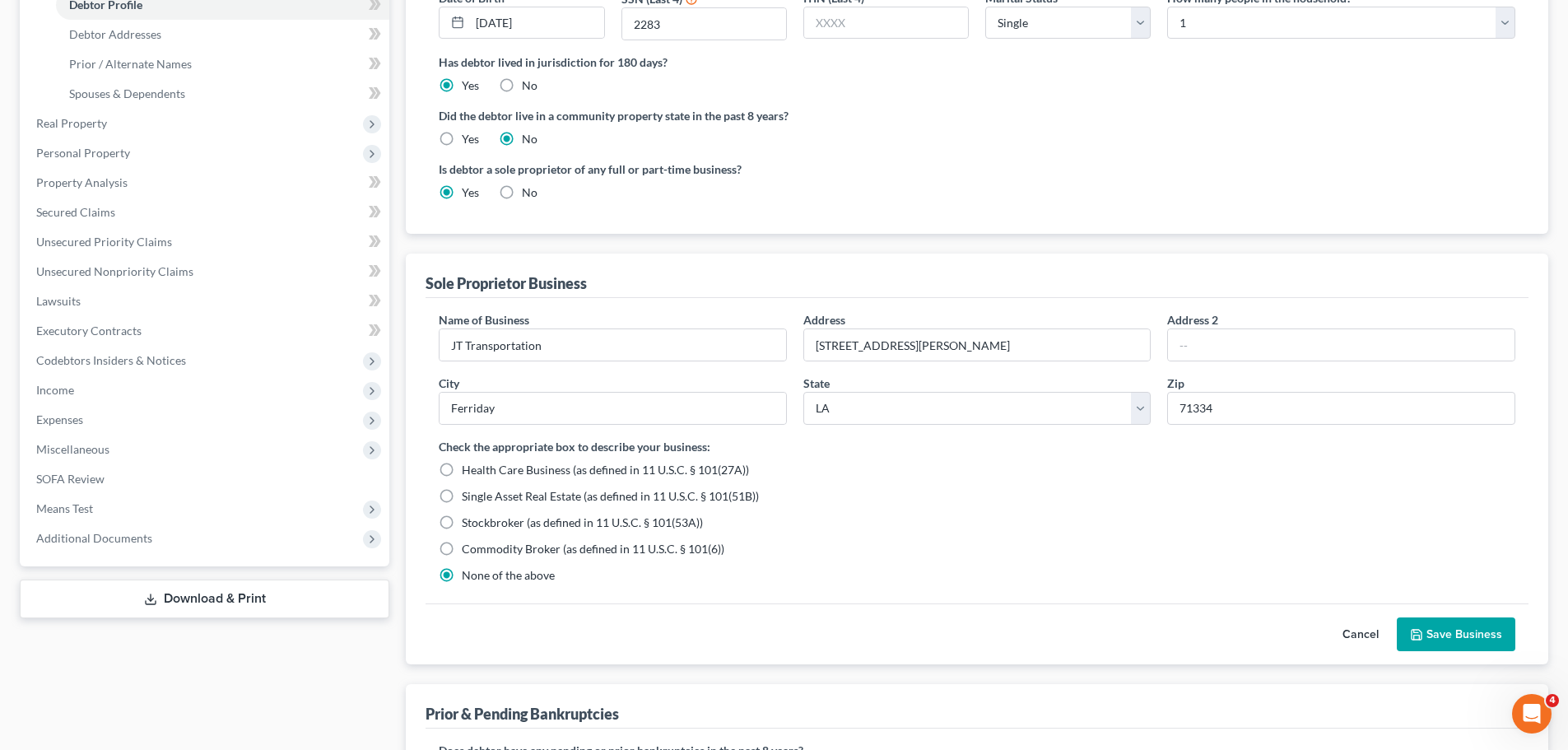
click at [877, 590] on div "Name of Business * JT Transportation Address 509 Martin Luther King Blvd Addres…" at bounding box center [976, 451] width 1103 height 305
click at [1453, 639] on button "Save Business" at bounding box center [1455, 634] width 118 height 34
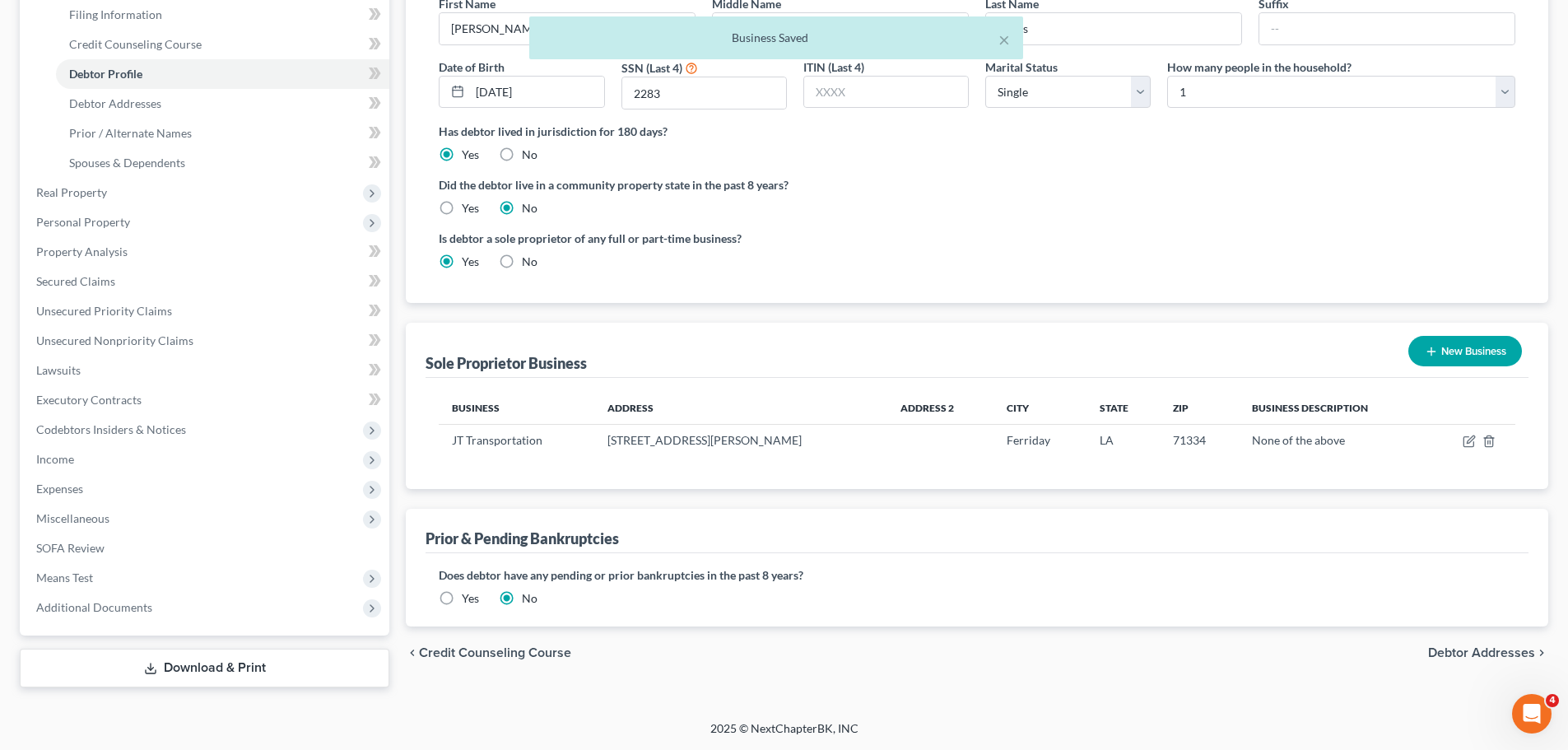
scroll to position [260, 0]
click at [88, 493] on span "Expenses" at bounding box center [206, 489] width 366 height 30
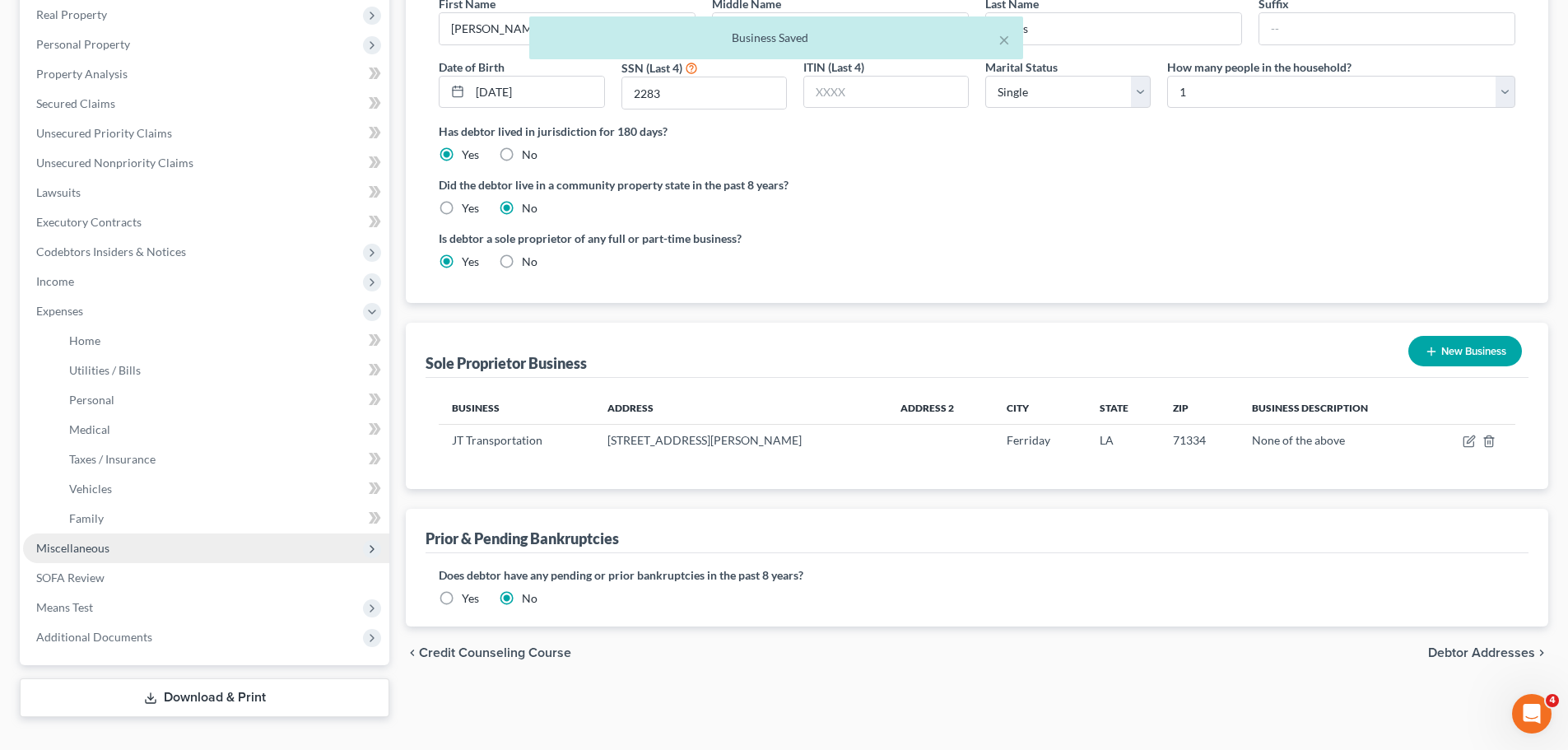
click at [98, 556] on span "Miscellaneous" at bounding box center [206, 548] width 366 height 30
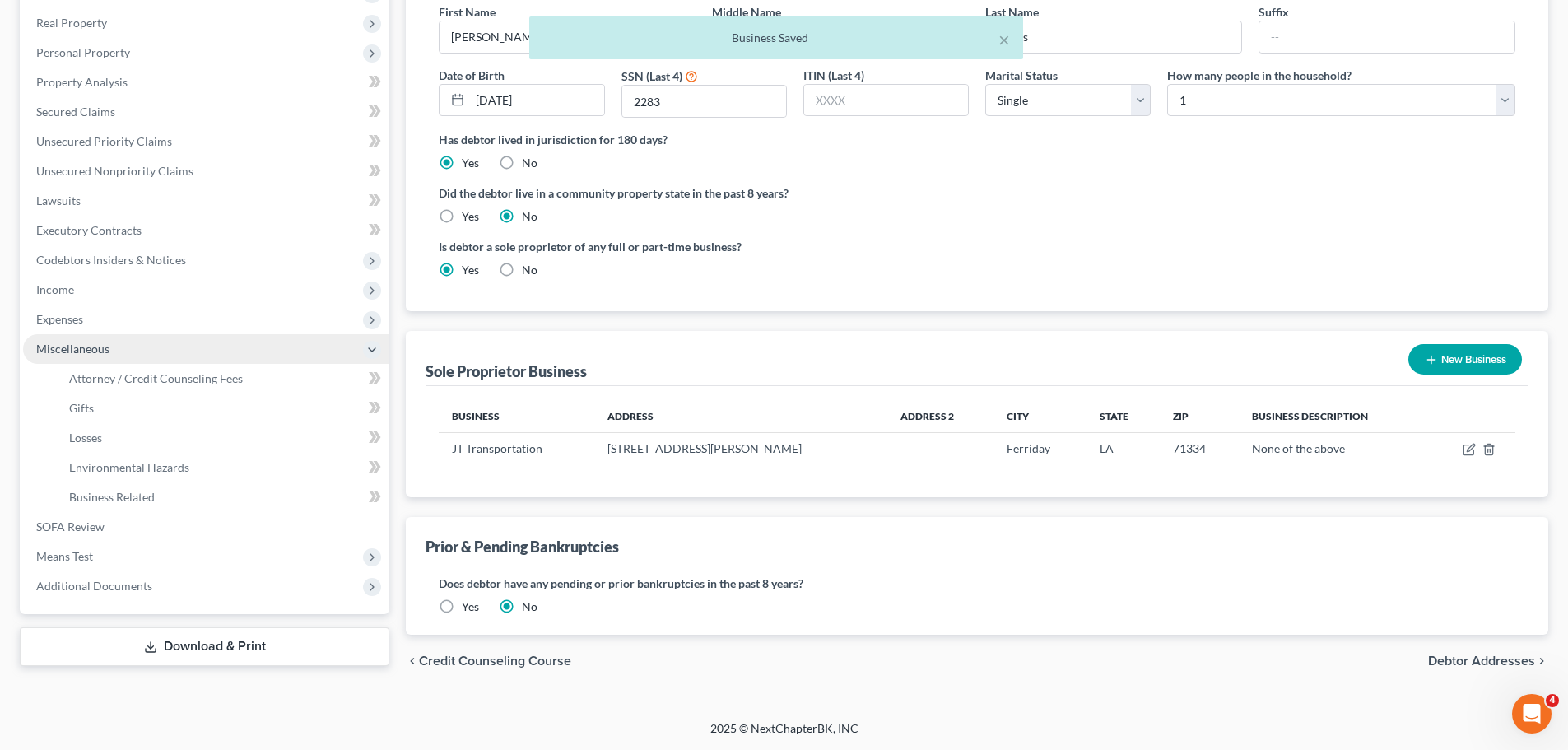
scroll to position [252, 0]
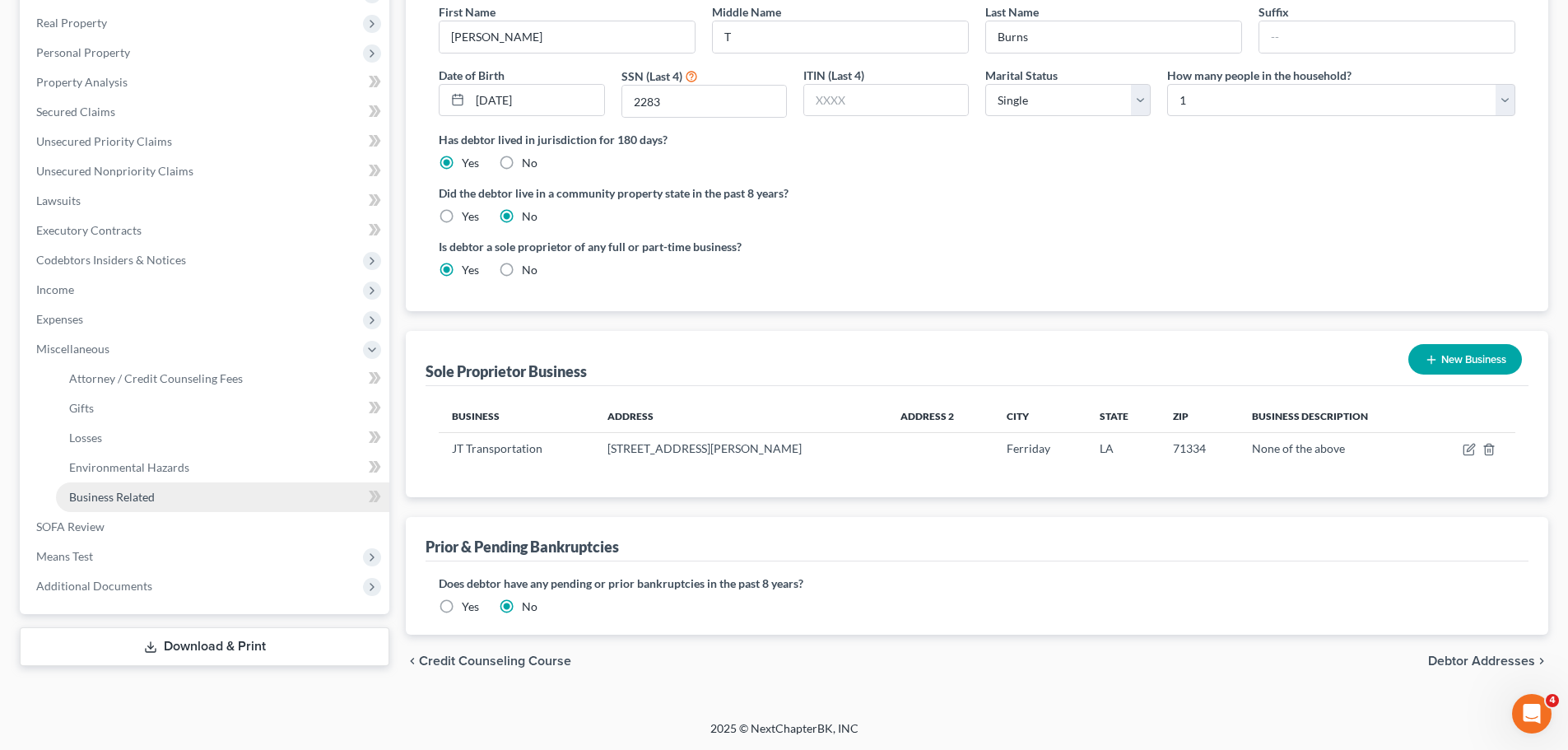
click at [164, 502] on link "Business Related" at bounding box center [222, 497] width 333 height 30
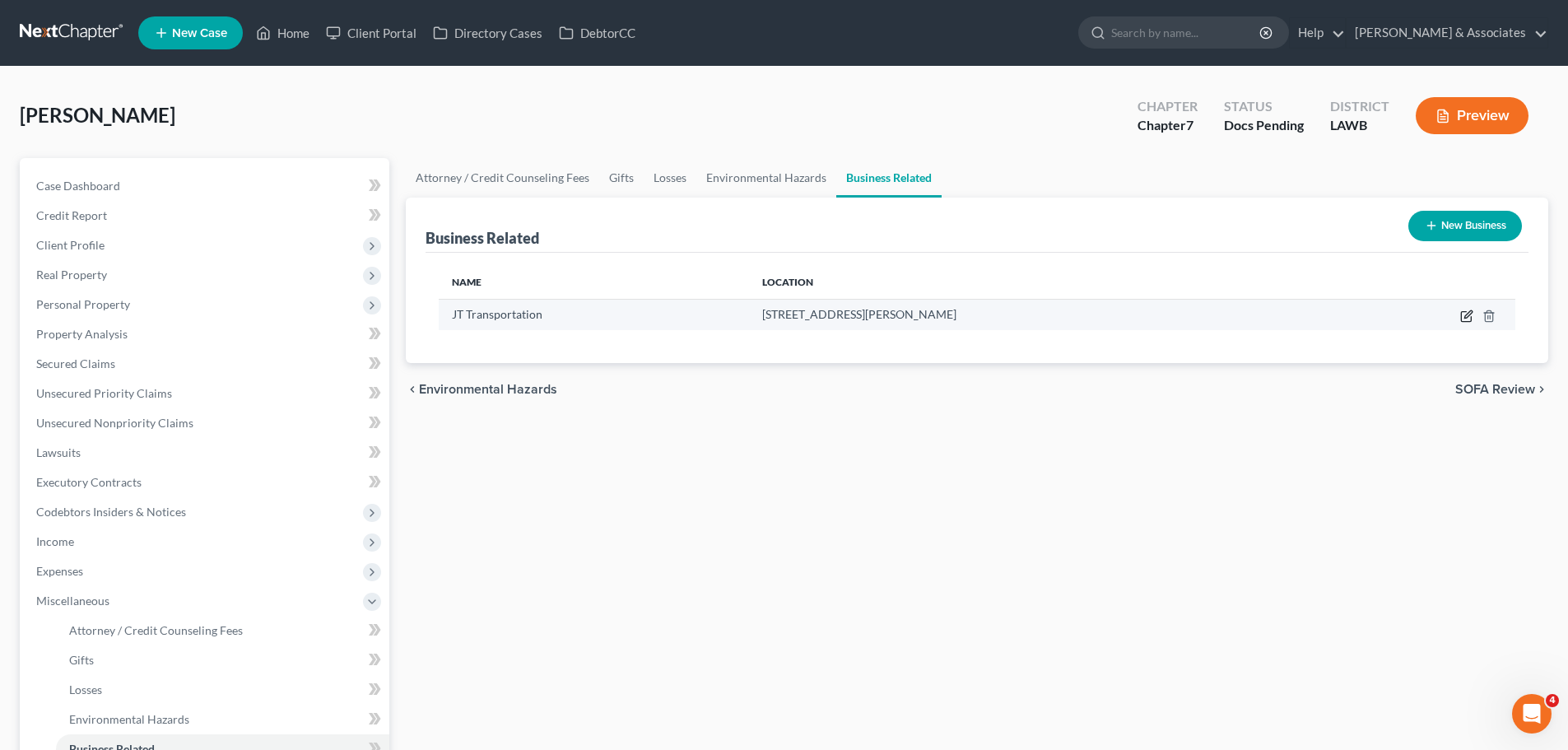
click at [1462, 315] on icon "button" at bounding box center [1466, 316] width 14 height 14
select select "sole_proprietor"
select select "19"
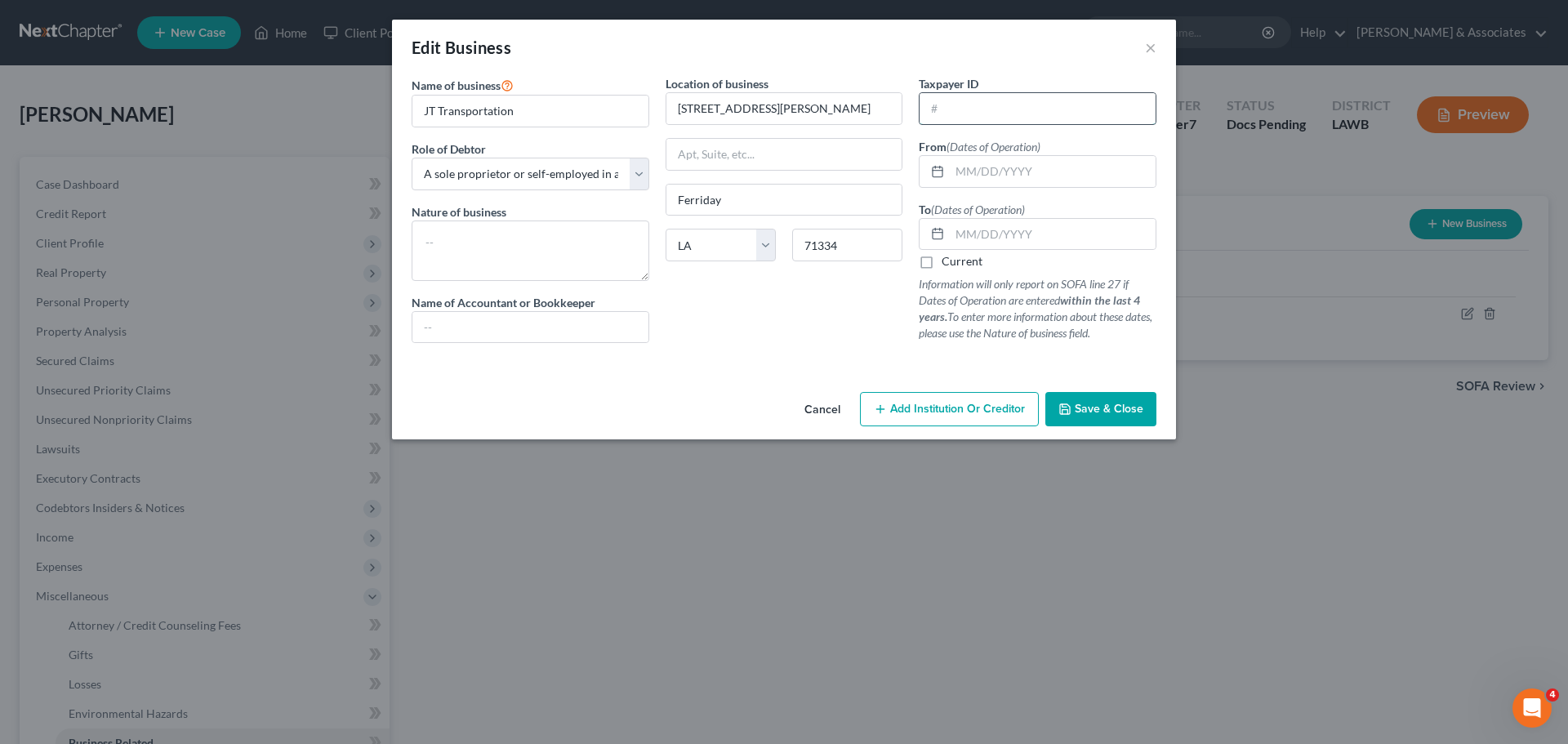
click at [1044, 106] on input "text" at bounding box center [1037, 108] width 236 height 31
type input "93-2202697"
click at [988, 328] on p "Information will only report on SOFA line 27 if Dates of Operation are entered …" at bounding box center [1037, 308] width 238 height 65
click at [1082, 402] on span "Save & Close" at bounding box center [1109, 408] width 69 height 13
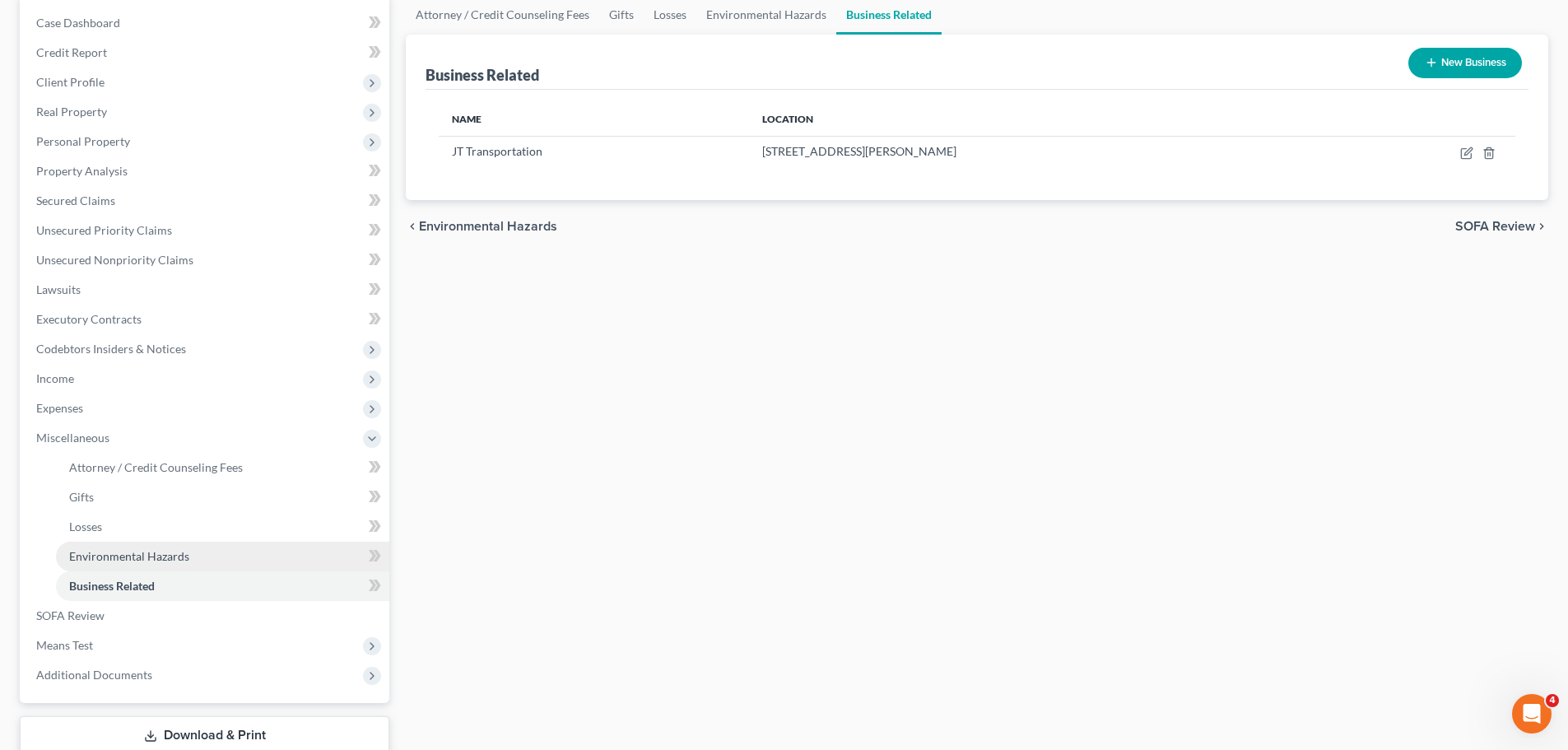
scroll to position [164, 0]
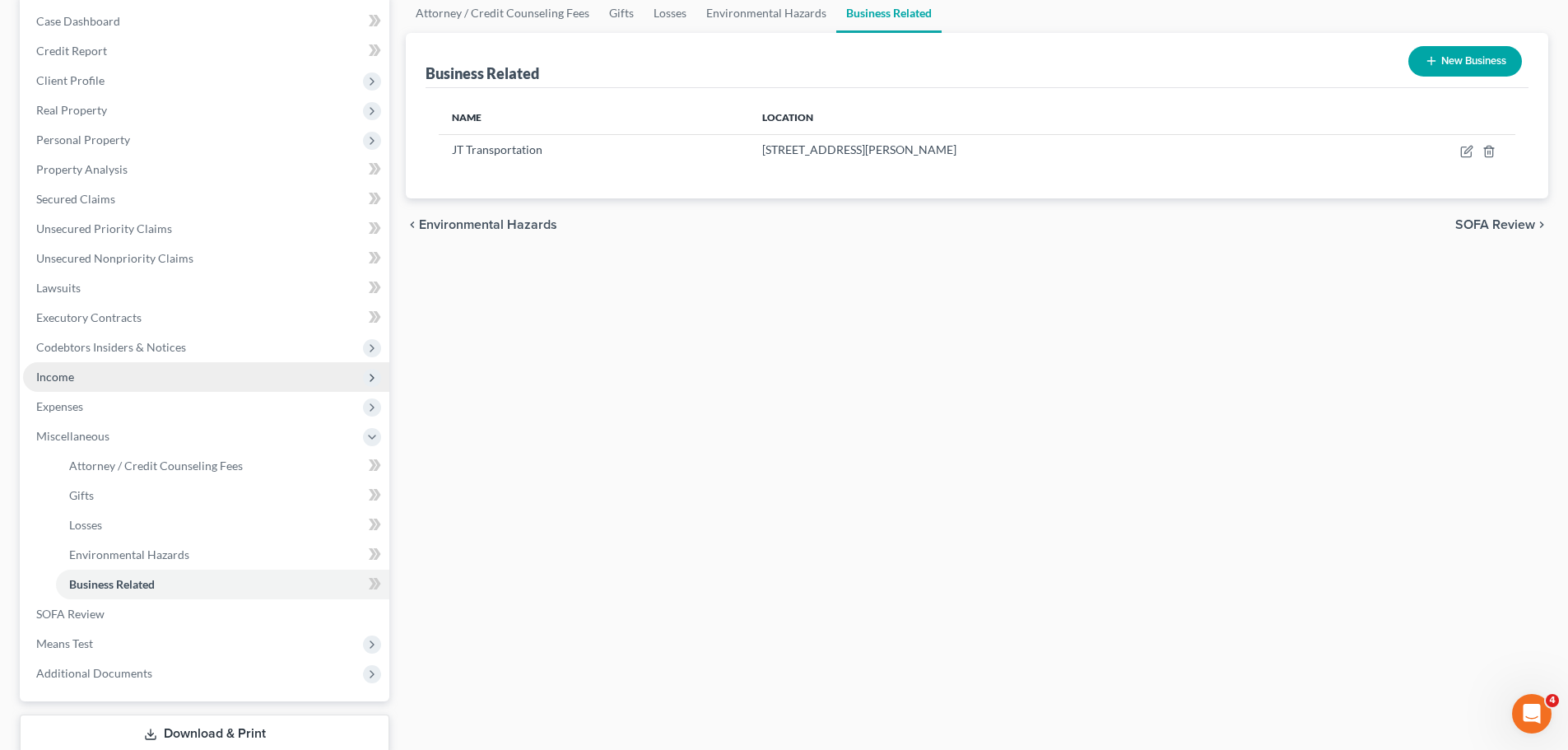
click at [70, 381] on span "Income" at bounding box center [55, 376] width 38 height 14
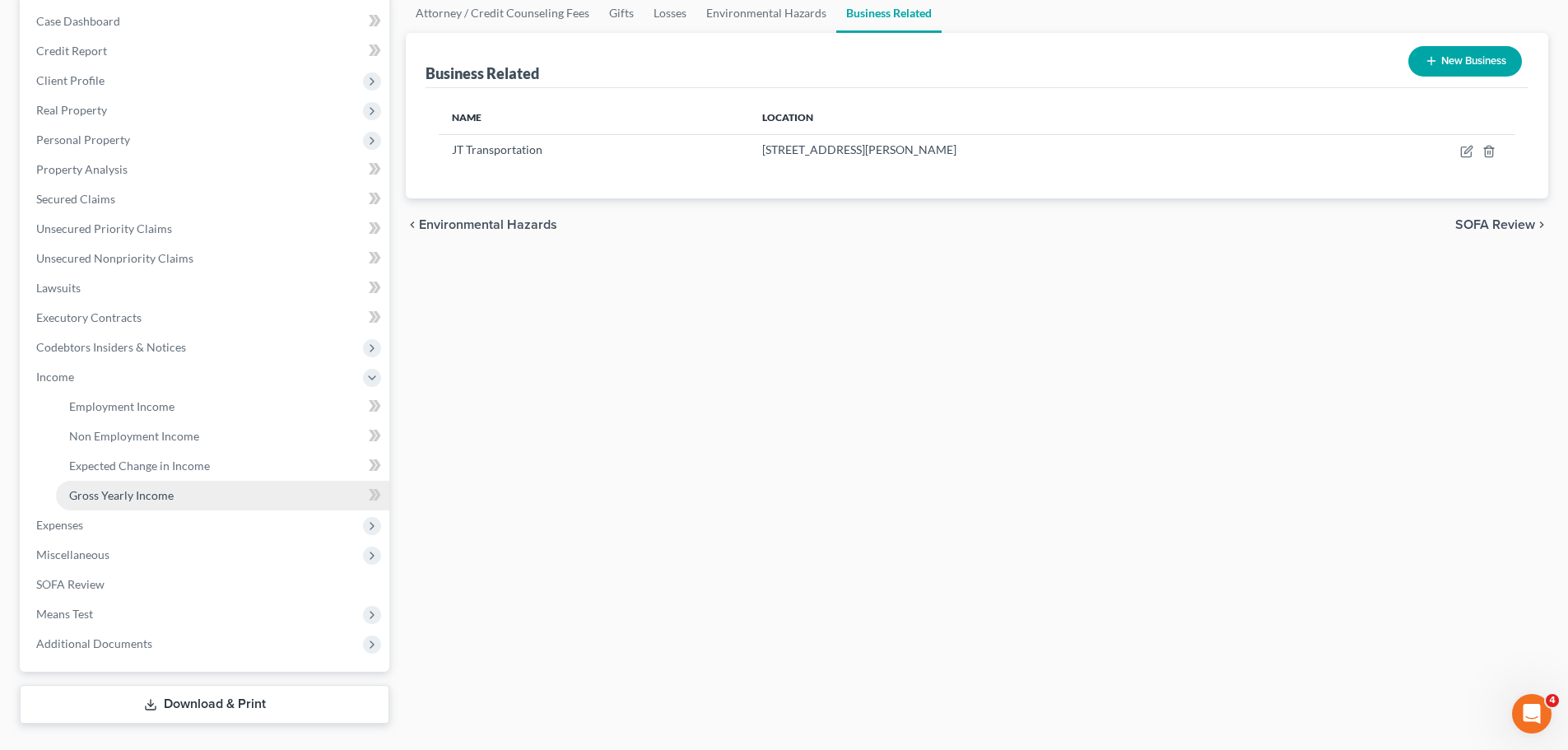
click at [113, 500] on span "Gross Yearly Income" at bounding box center [122, 494] width 105 height 14
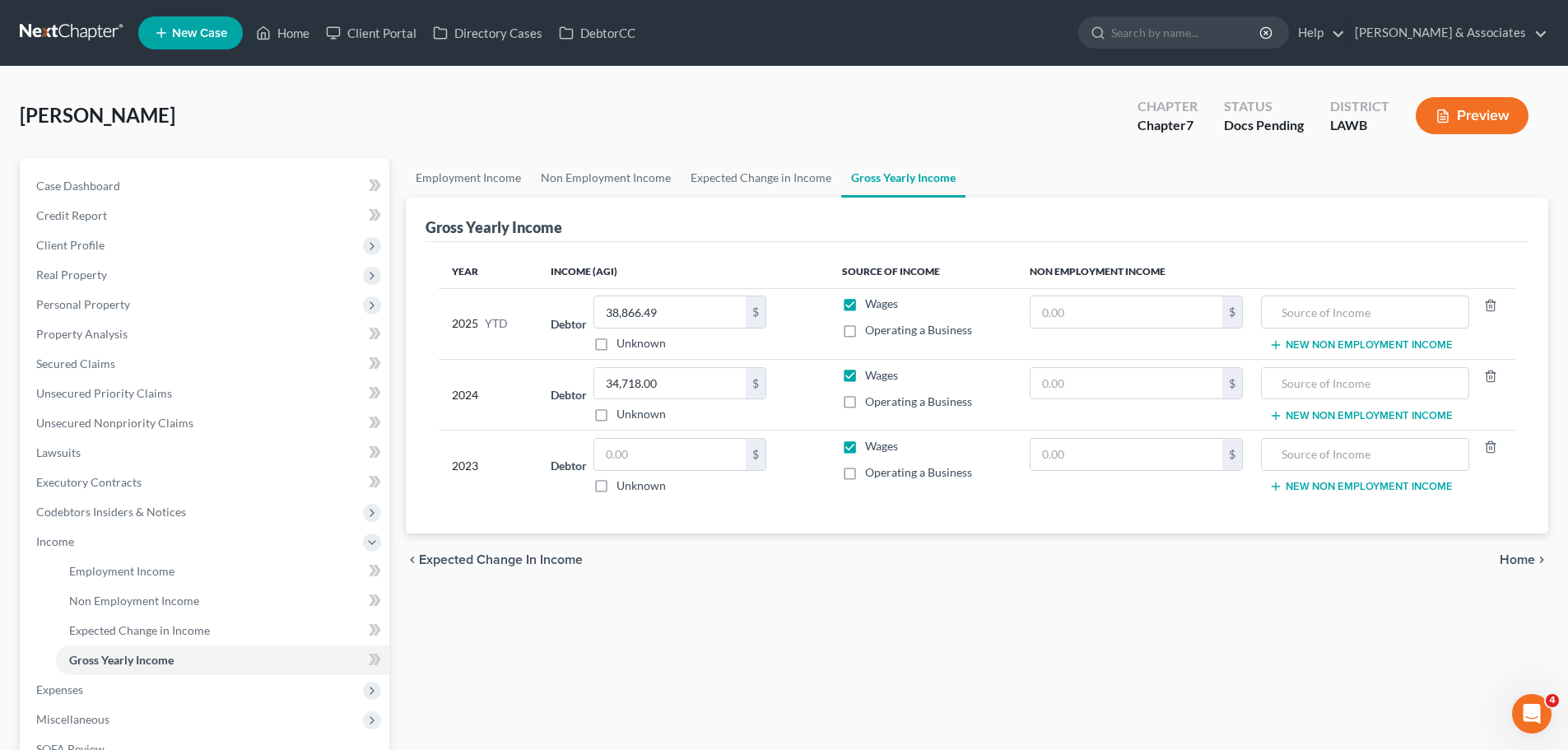
click at [891, 405] on span "Operating a Business" at bounding box center [919, 400] width 107 height 14
click at [882, 404] on input "Operating a Business" at bounding box center [877, 399] width 11 height 11
checkbox input "true"
click at [1075, 387] on input "text" at bounding box center [1126, 383] width 191 height 32
drag, startPoint x: 1092, startPoint y: 392, endPoint x: 1104, endPoint y: 390, distance: 12.2
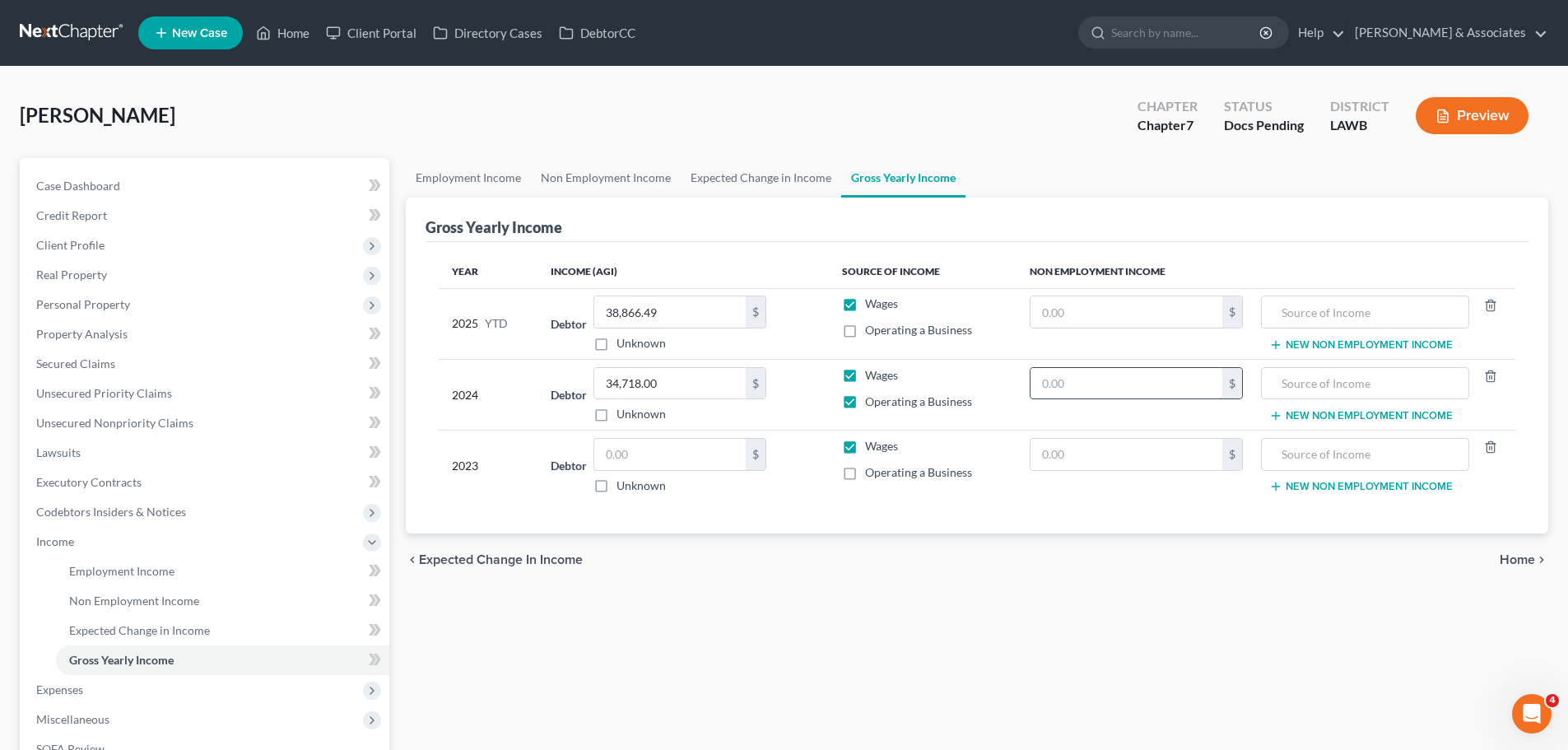
click at [1093, 392] on input "text" at bounding box center [1126, 383] width 191 height 32
type input "6,005"
type input "B"
drag, startPoint x: 1408, startPoint y: 389, endPoint x: 1234, endPoint y: 384, distance: 174.1
click at [1235, 385] on tr "2024 Debtor 34,718.00 $ Unknown Balance Undetermined 34,718.00 $ Unknown Wages …" at bounding box center [977, 394] width 1077 height 70
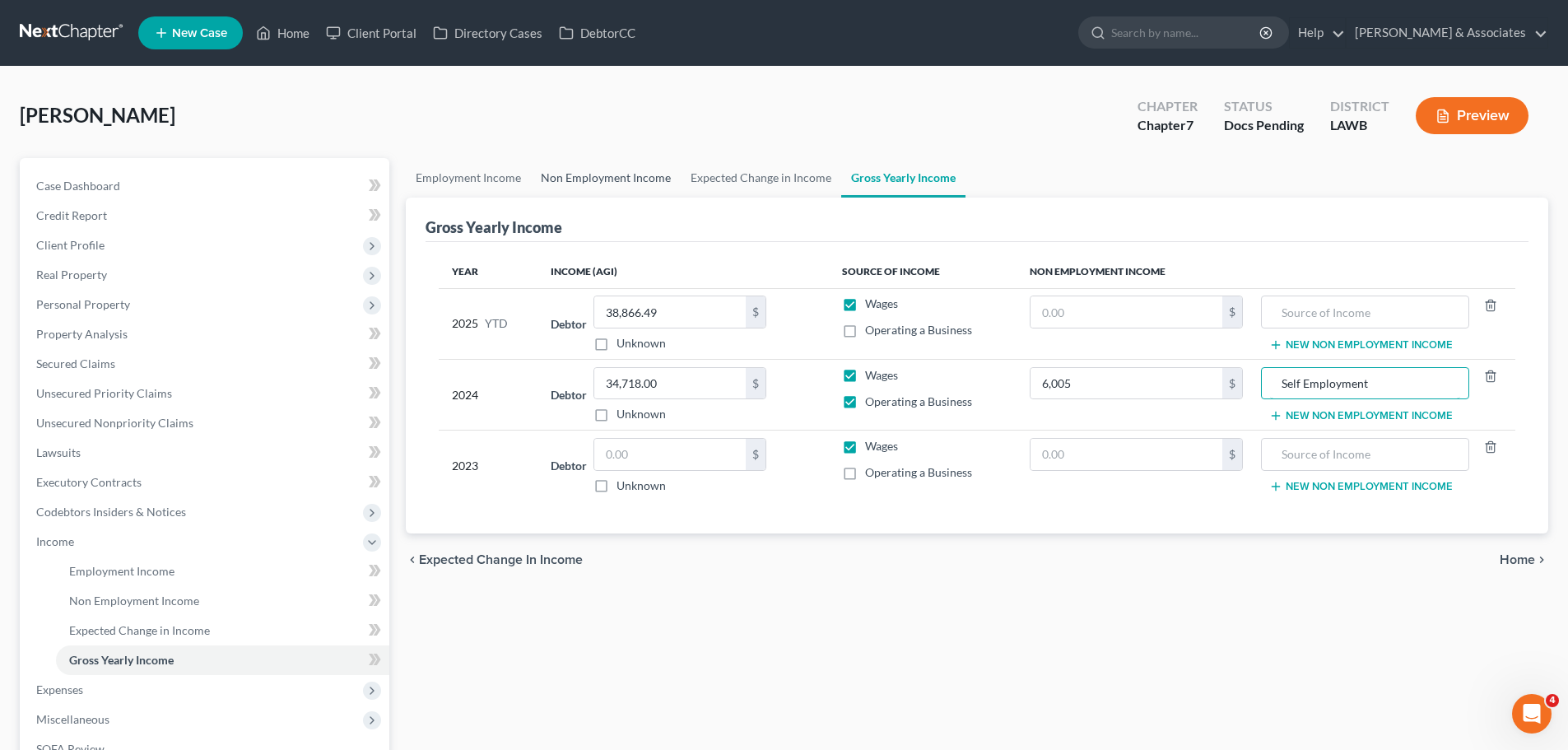
type input "Self Employment"
click at [623, 183] on link "Non Employment Income" at bounding box center [606, 178] width 150 height 40
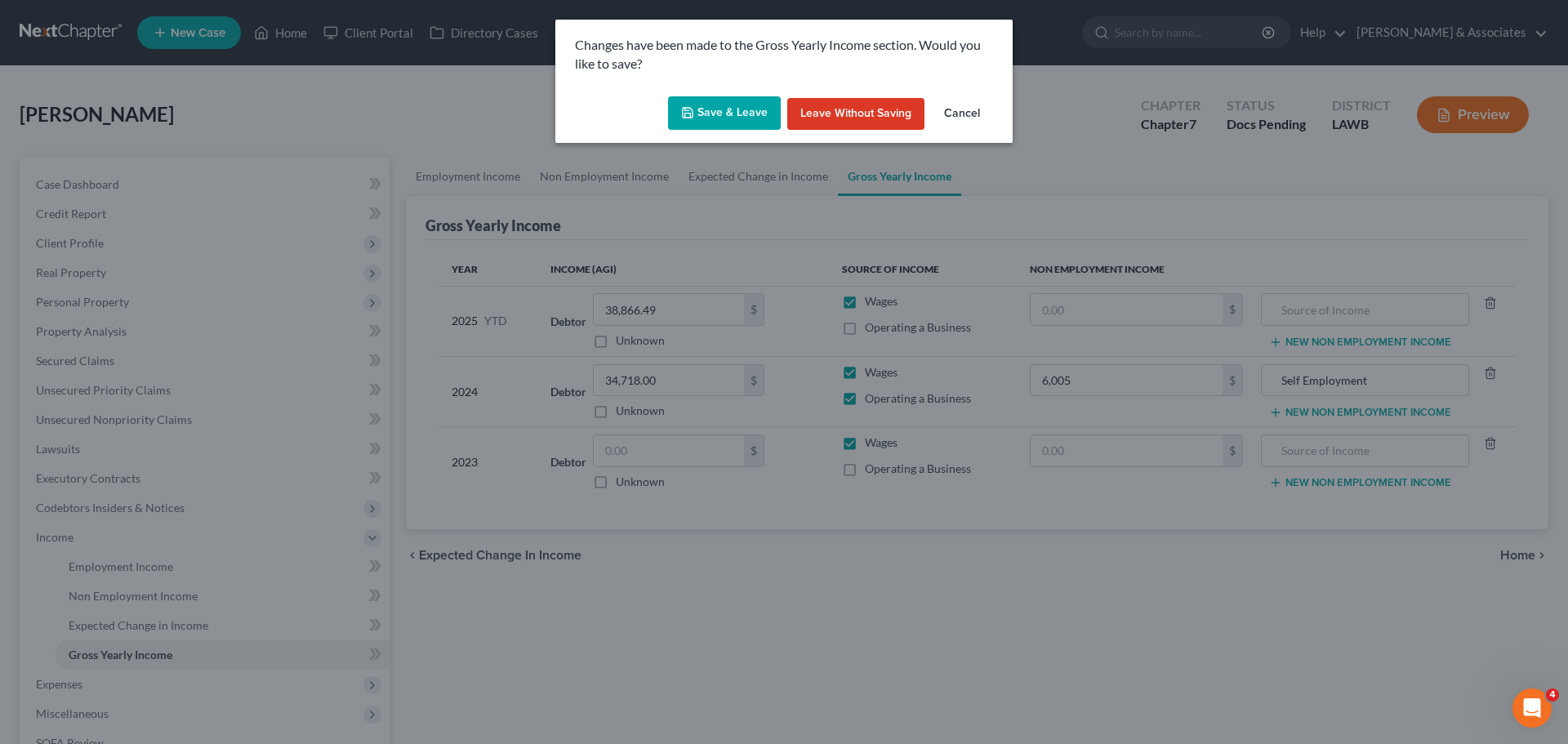
click at [703, 108] on button "Save & Leave" at bounding box center [724, 114] width 113 height 34
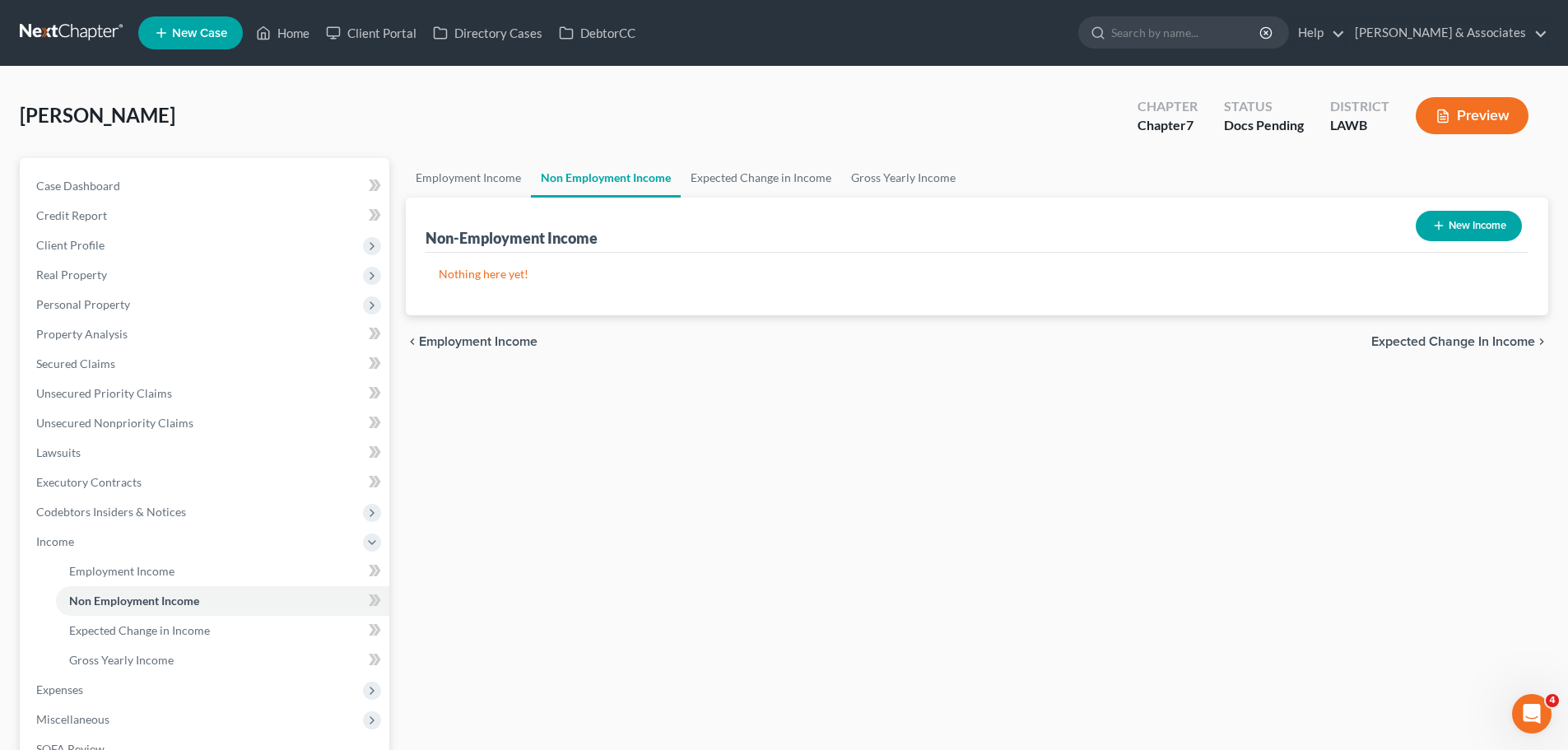
click at [1502, 228] on button "New Income" at bounding box center [1469, 226] width 107 height 31
select select "0"
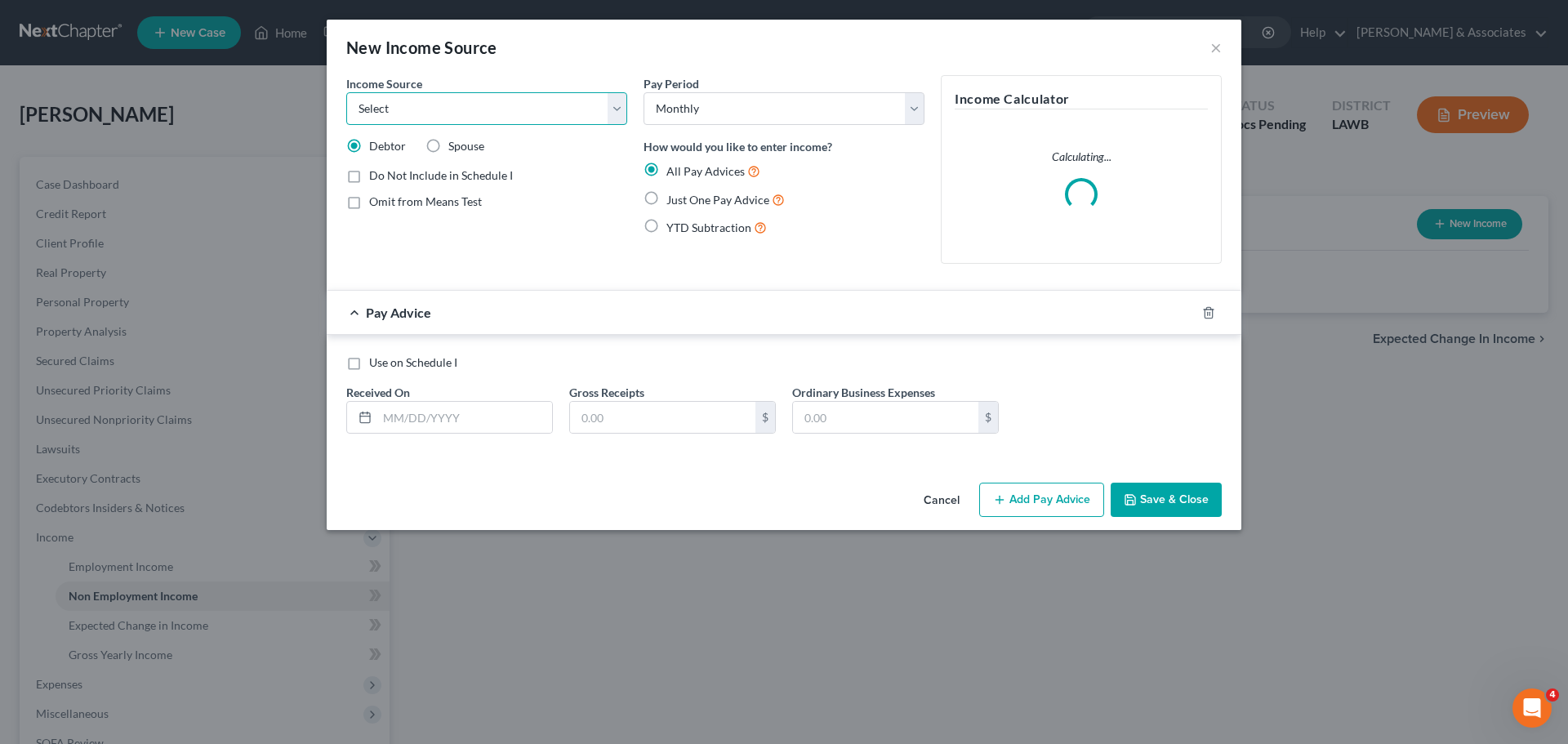
click at [437, 116] on select "Select Unemployment Disability (from employer) Pension Retirement Social Securi…" at bounding box center [486, 108] width 281 height 32
select select "13"
click at [346, 92] on select "Select Unemployment Disability (from employer) Pension Retirement Social Securi…" at bounding box center [486, 108] width 281 height 32
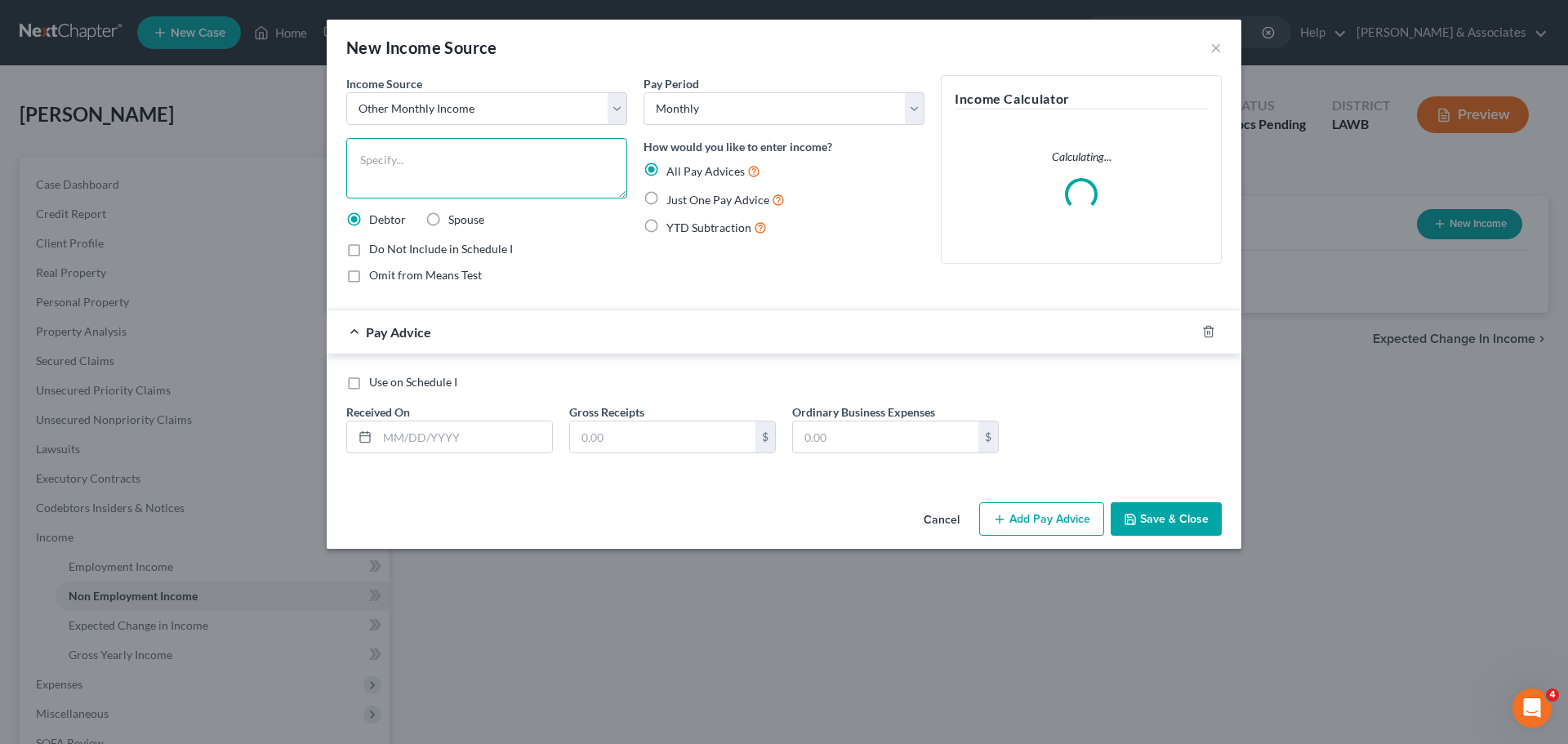
click at [470, 184] on textarea at bounding box center [486, 168] width 281 height 60
type textarea "Self Employment"
click at [1184, 522] on button "Save & Close" at bounding box center [1166, 519] width 111 height 34
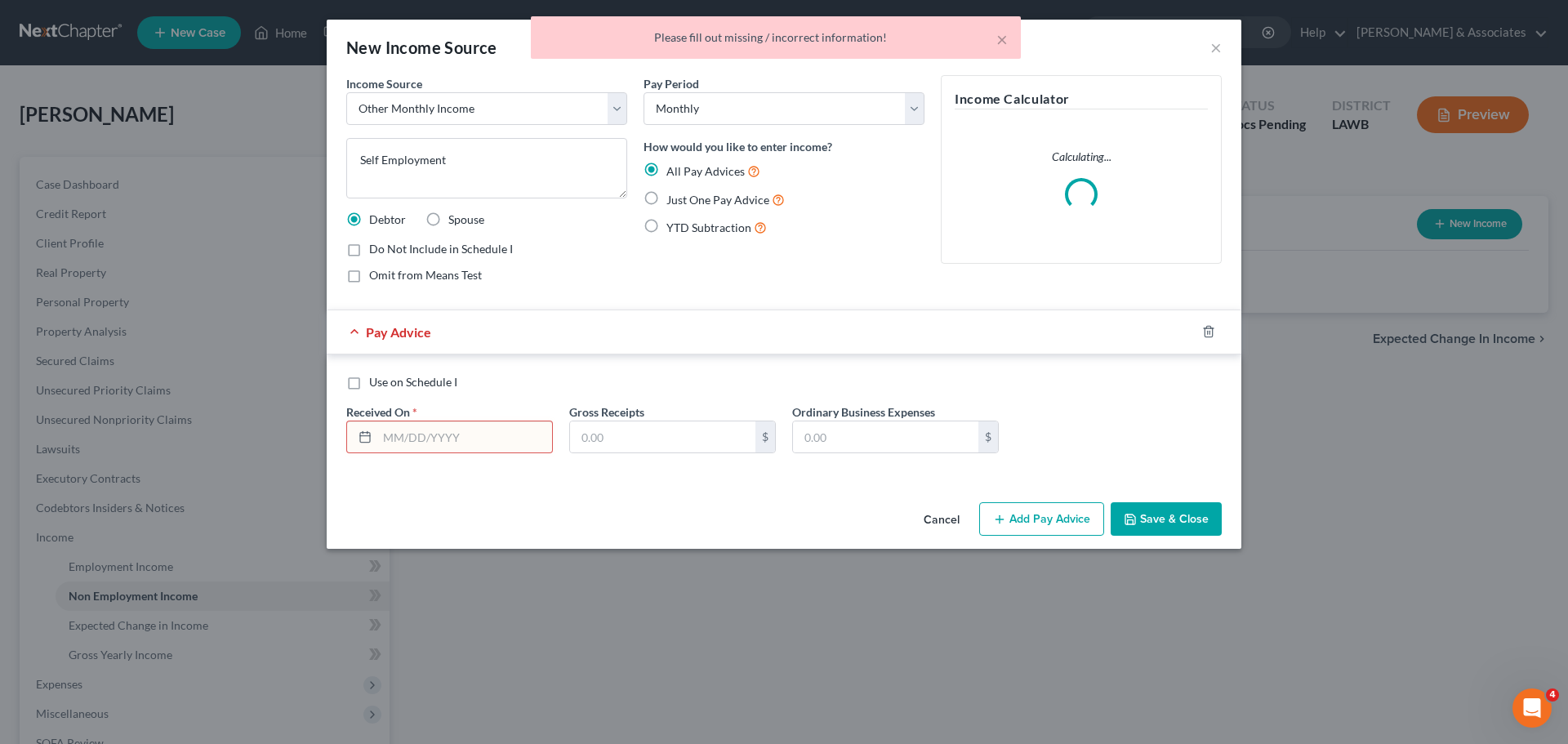
click at [436, 433] on input "text" at bounding box center [464, 437] width 175 height 31
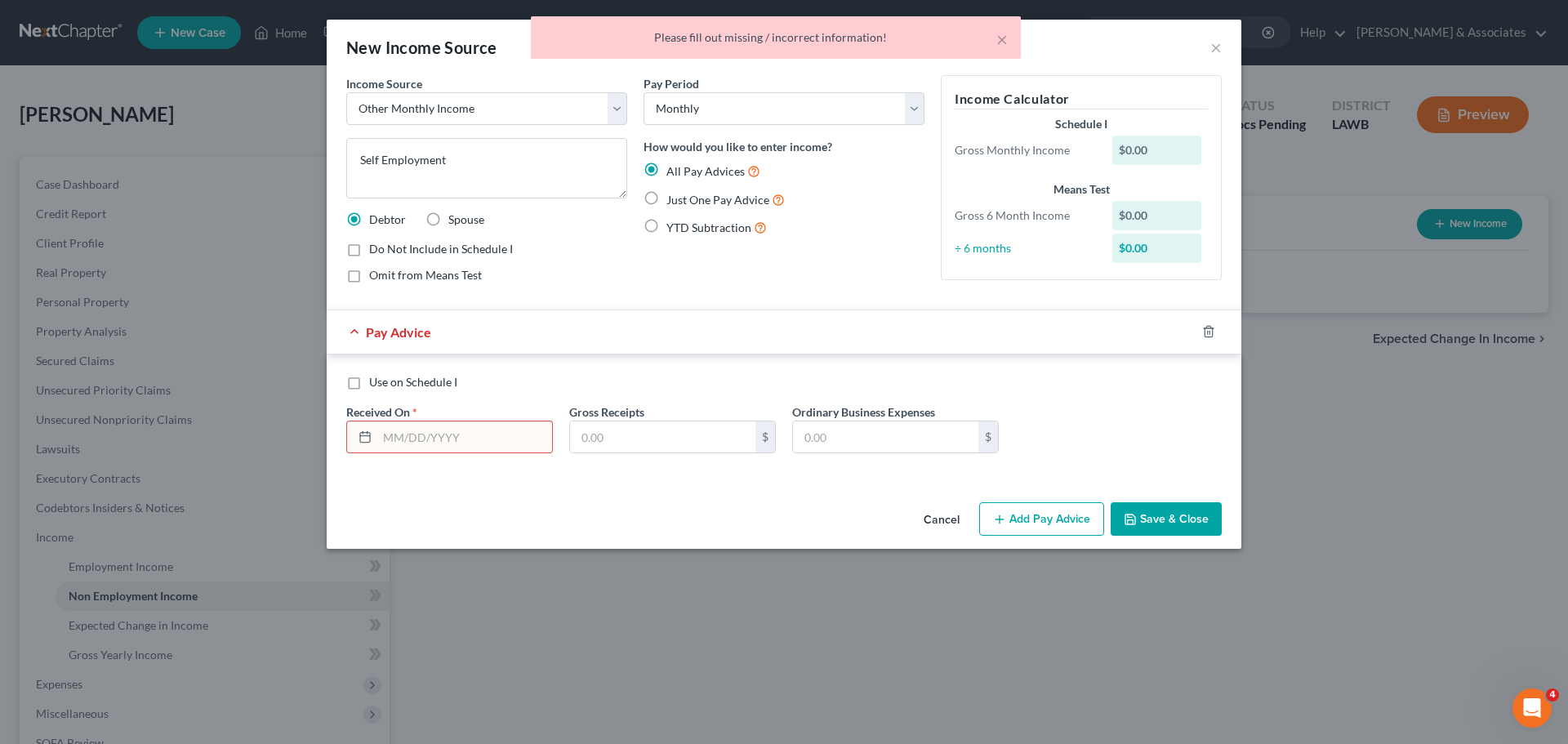
click at [1226, 325] on div at bounding box center [1218, 331] width 46 height 26
click at [1212, 331] on icon "button" at bounding box center [1208, 332] width 7 height 11
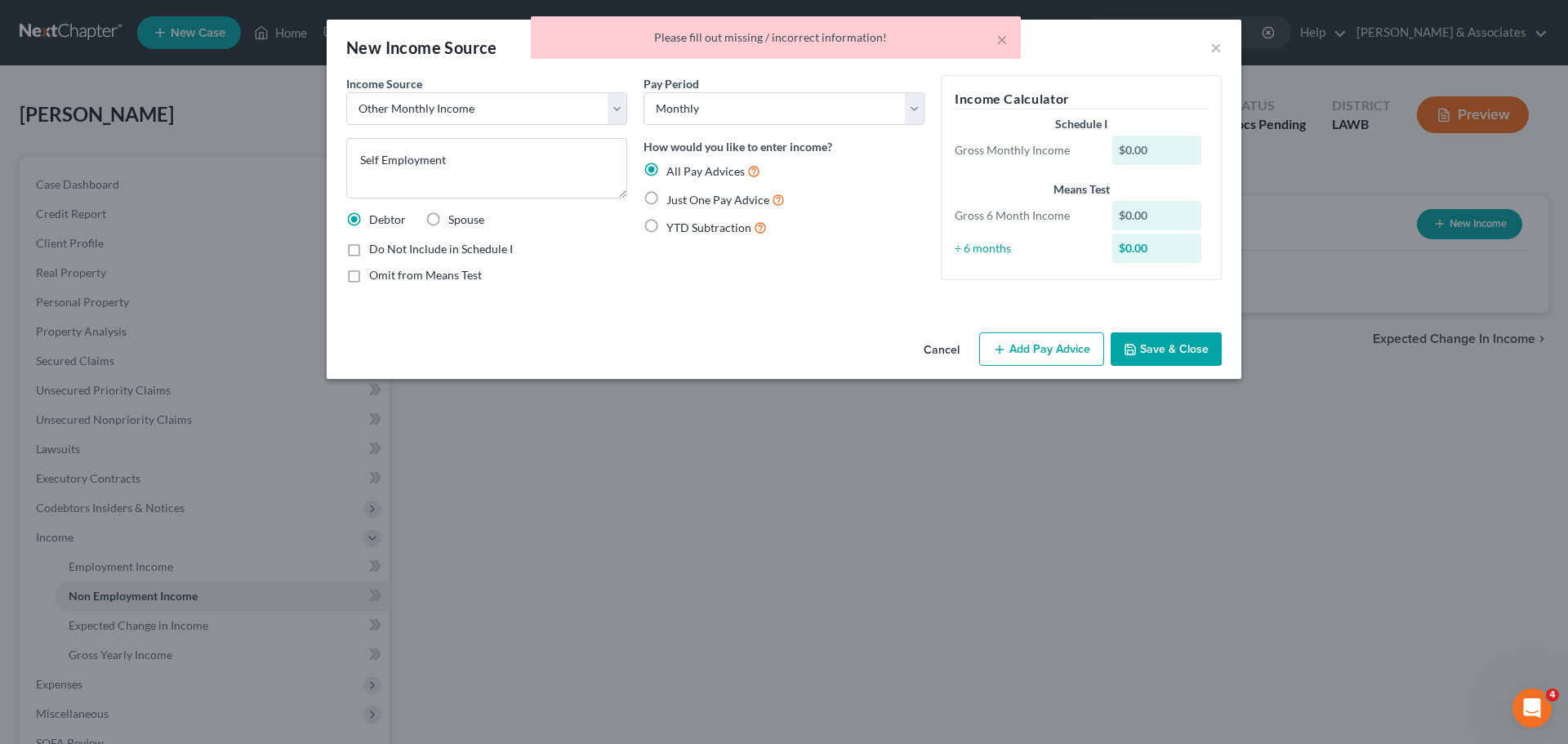
drag, startPoint x: 1185, startPoint y: 325, endPoint x: 1186, endPoint y: 361, distance: 36.0
click at [1184, 326] on div "New Income Source × Income Source * Select Unemployment Disability (from employ…" at bounding box center [784, 199] width 914 height 359
click at [1186, 361] on button "Save & Close" at bounding box center [1166, 350] width 111 height 34
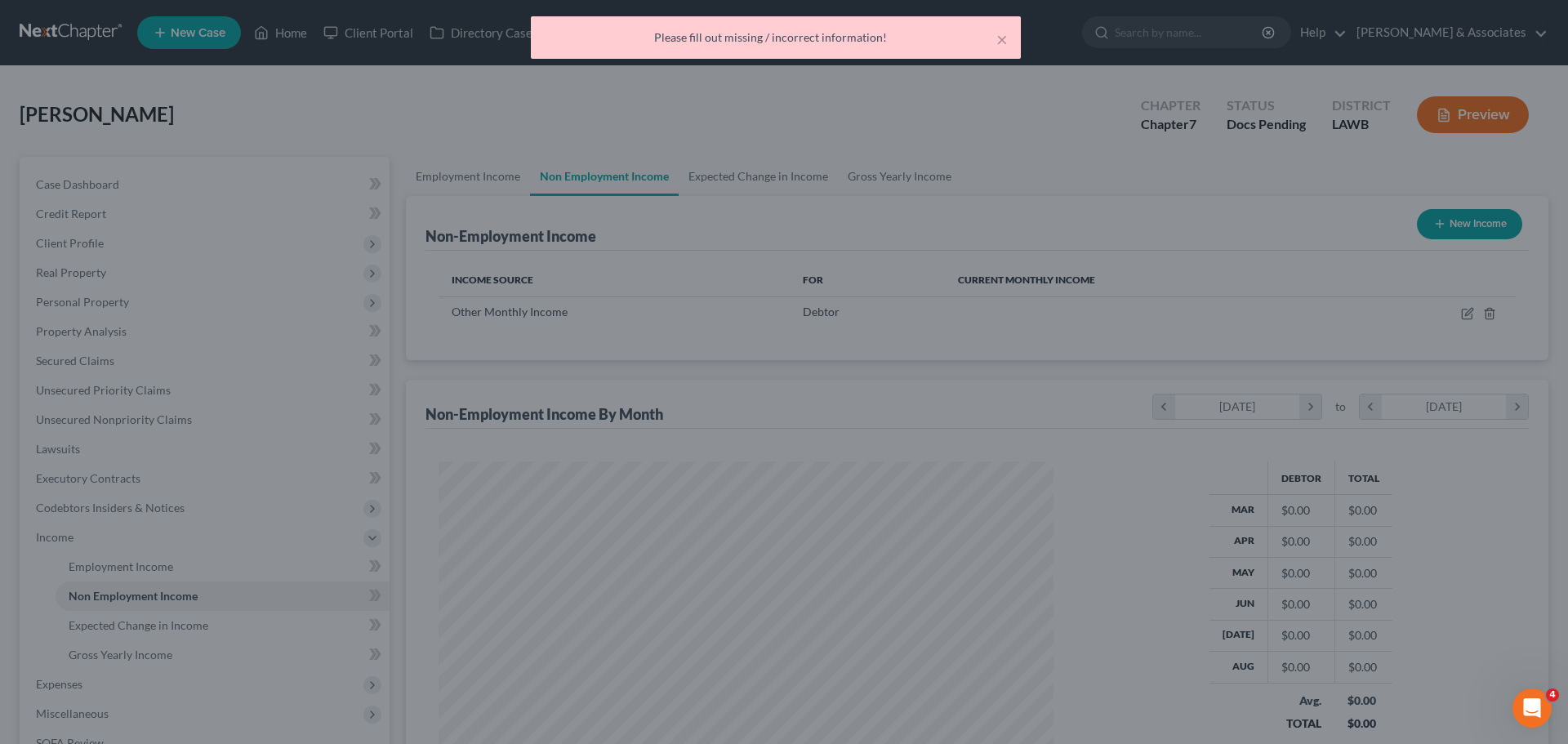
click at [897, 581] on div "New Income Source × Income Source * Select Unemployment Disability (from employ…" at bounding box center [784, 372] width 1568 height 744
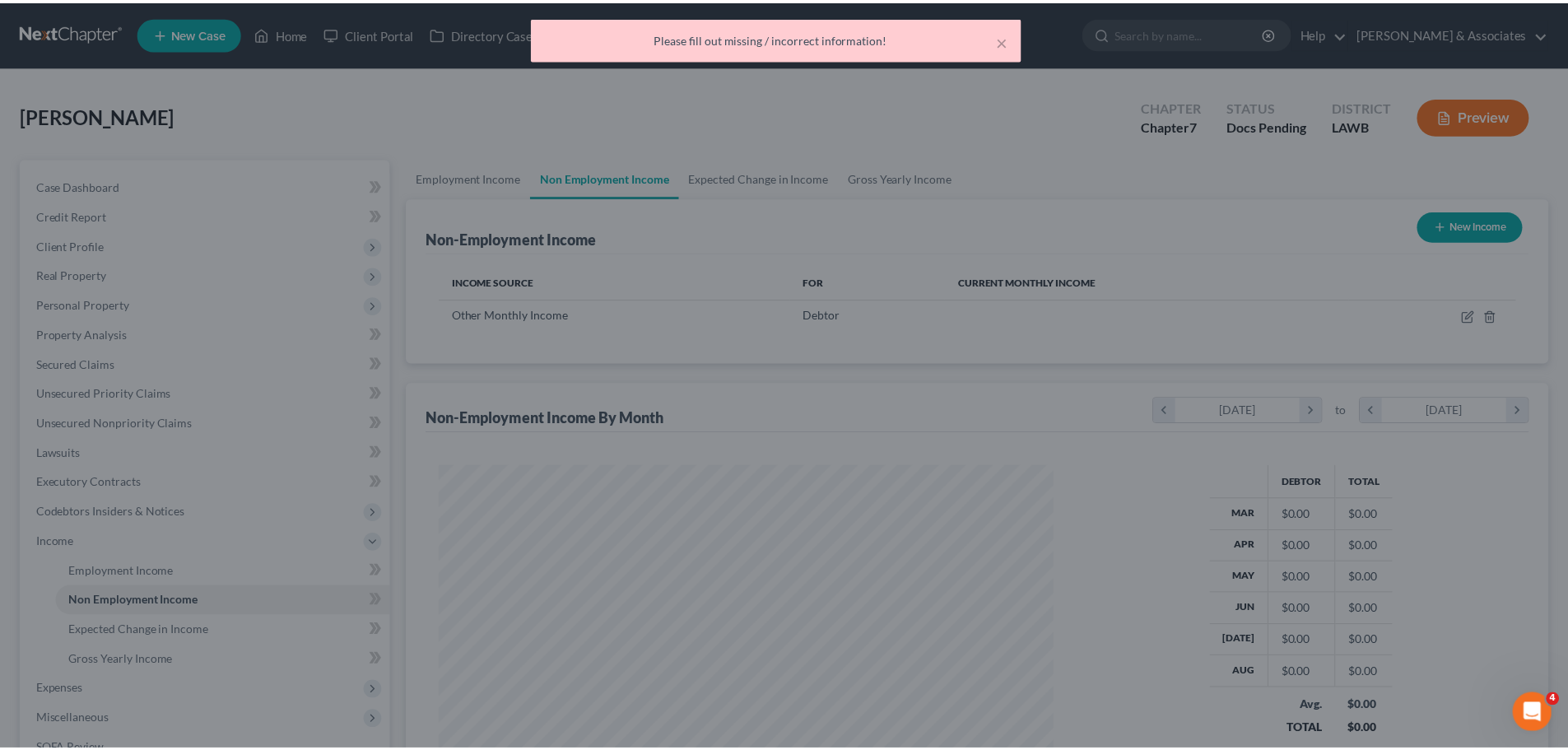
scroll to position [307, 647]
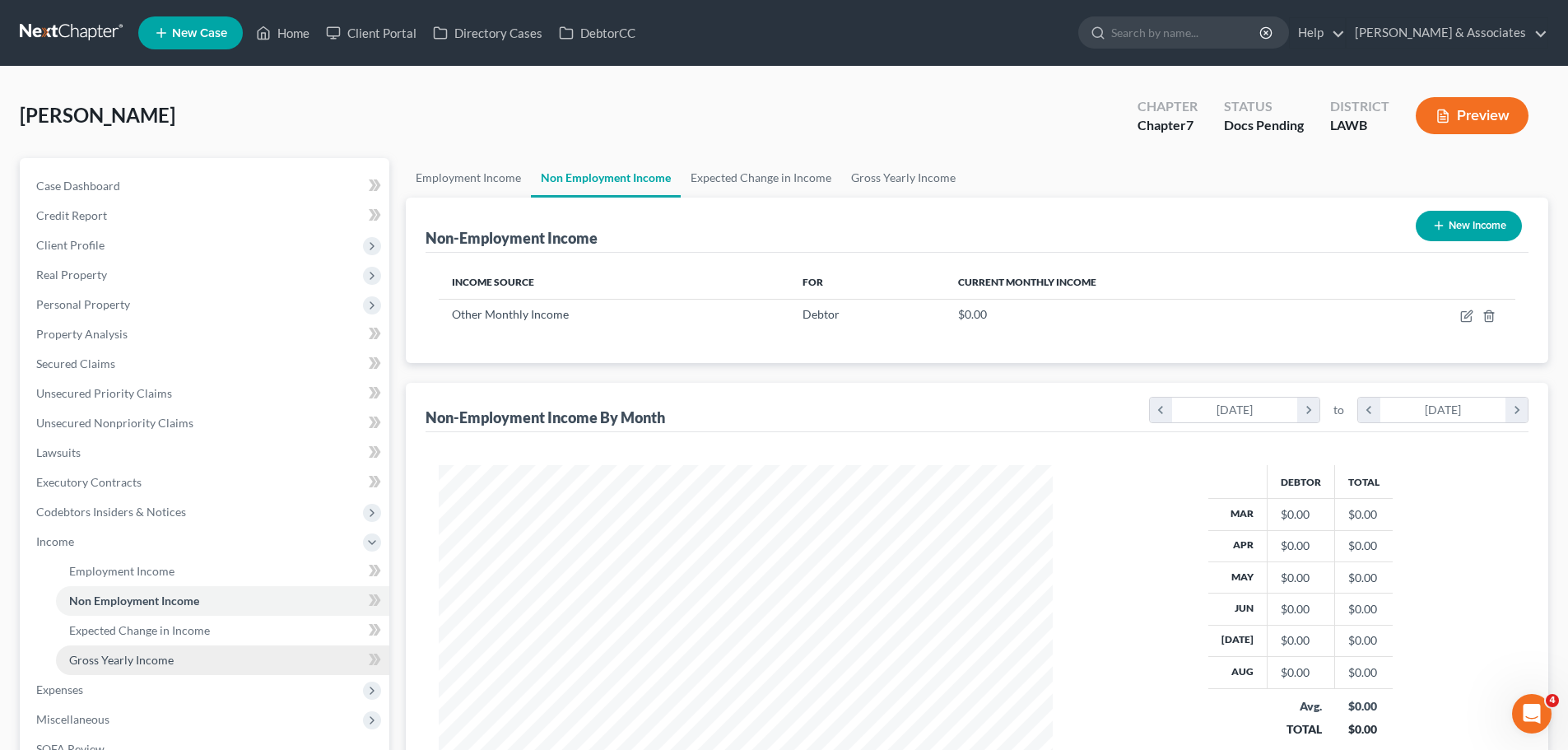
drag, startPoint x: 144, startPoint y: 662, endPoint x: 144, endPoint y: 650, distance: 12.0
click at [144, 662] on span "Gross Yearly Income" at bounding box center [122, 660] width 105 height 14
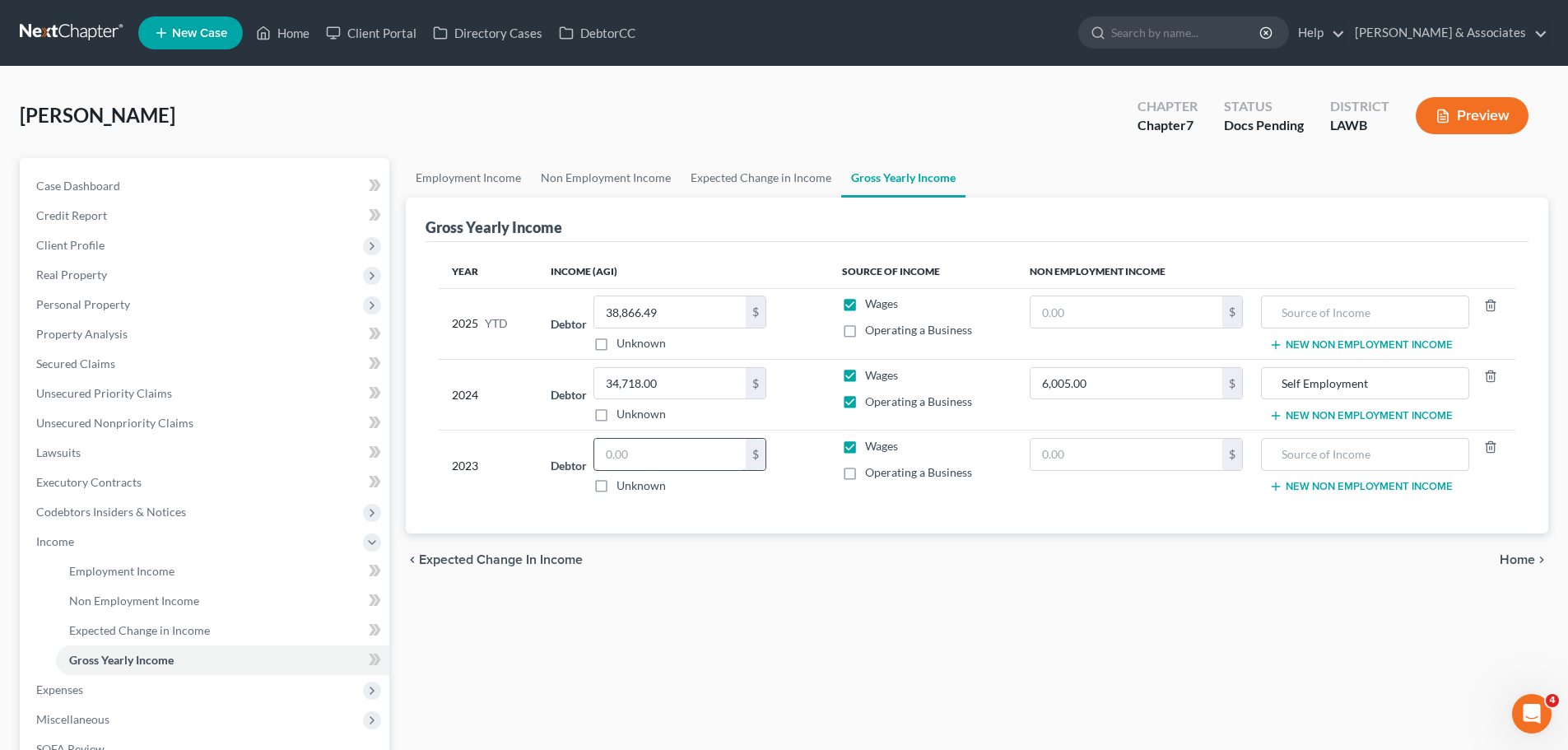
click at [610, 461] on input "text" at bounding box center [670, 455] width 152 height 32
click at [689, 464] on input "text" at bounding box center [670, 455] width 152 height 32
click at [1121, 455] on input "text" at bounding box center [1126, 455] width 191 height 32
type input "13,560"
click at [1300, 381] on input "Self Employment" at bounding box center [1365, 383] width 190 height 32
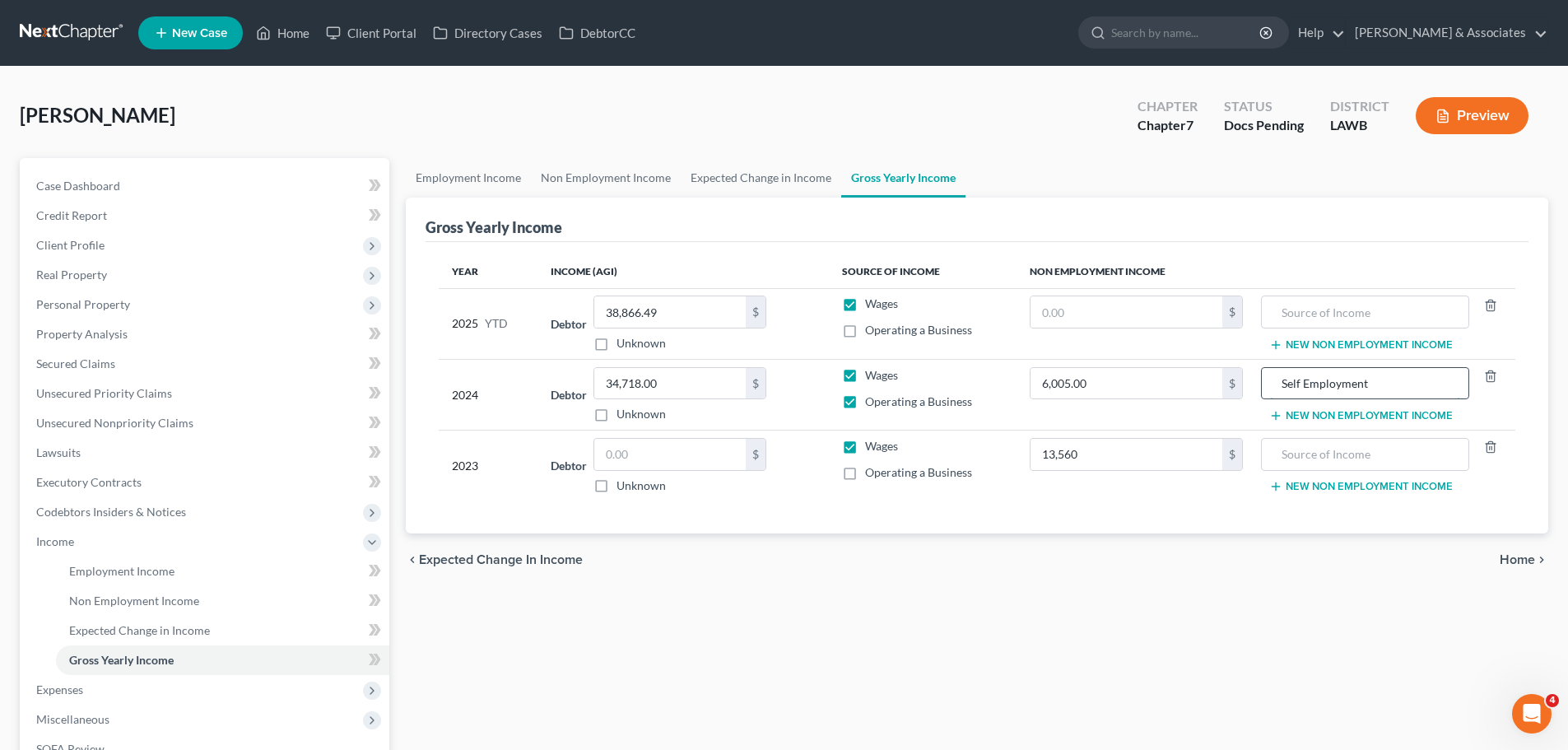
click at [1300, 381] on input "Self Employment" at bounding box center [1365, 383] width 190 height 32
click at [1371, 448] on input "text" at bounding box center [1365, 455] width 190 height 32
paste input "Self Employment"
type input "Self Employment"
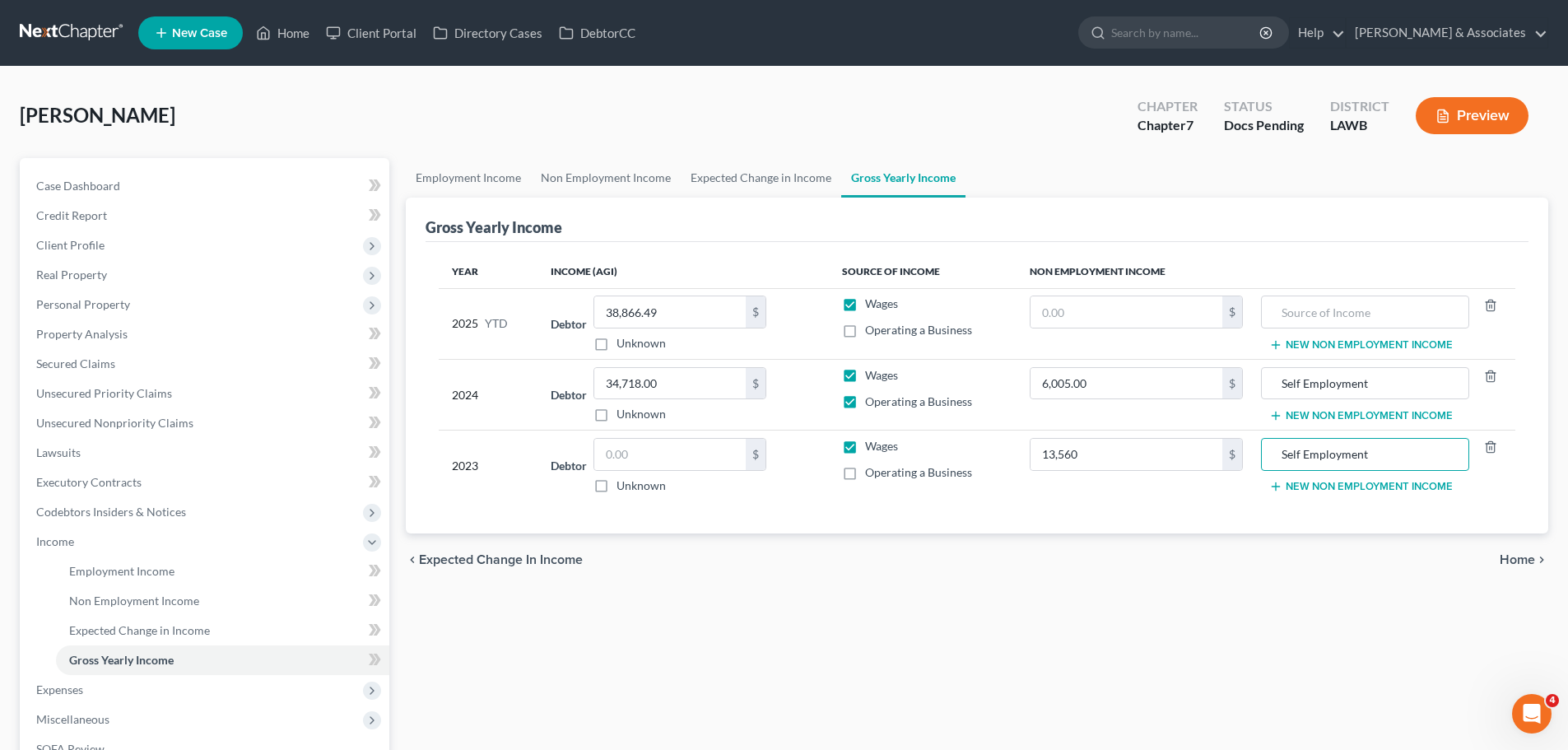
click at [1413, 581] on div "chevron_left Expected Change in Income Home chevron_right" at bounding box center [976, 559] width 1143 height 52
click at [694, 443] on input "text" at bounding box center [670, 455] width 152 height 32
type input "38,082"
click at [739, 680] on div "Employment Income Non Employment Income Expected Change in Income Gross Yearly …" at bounding box center [976, 523] width 1159 height 730
click at [92, 190] on span "Case Dashboard" at bounding box center [78, 185] width 84 height 14
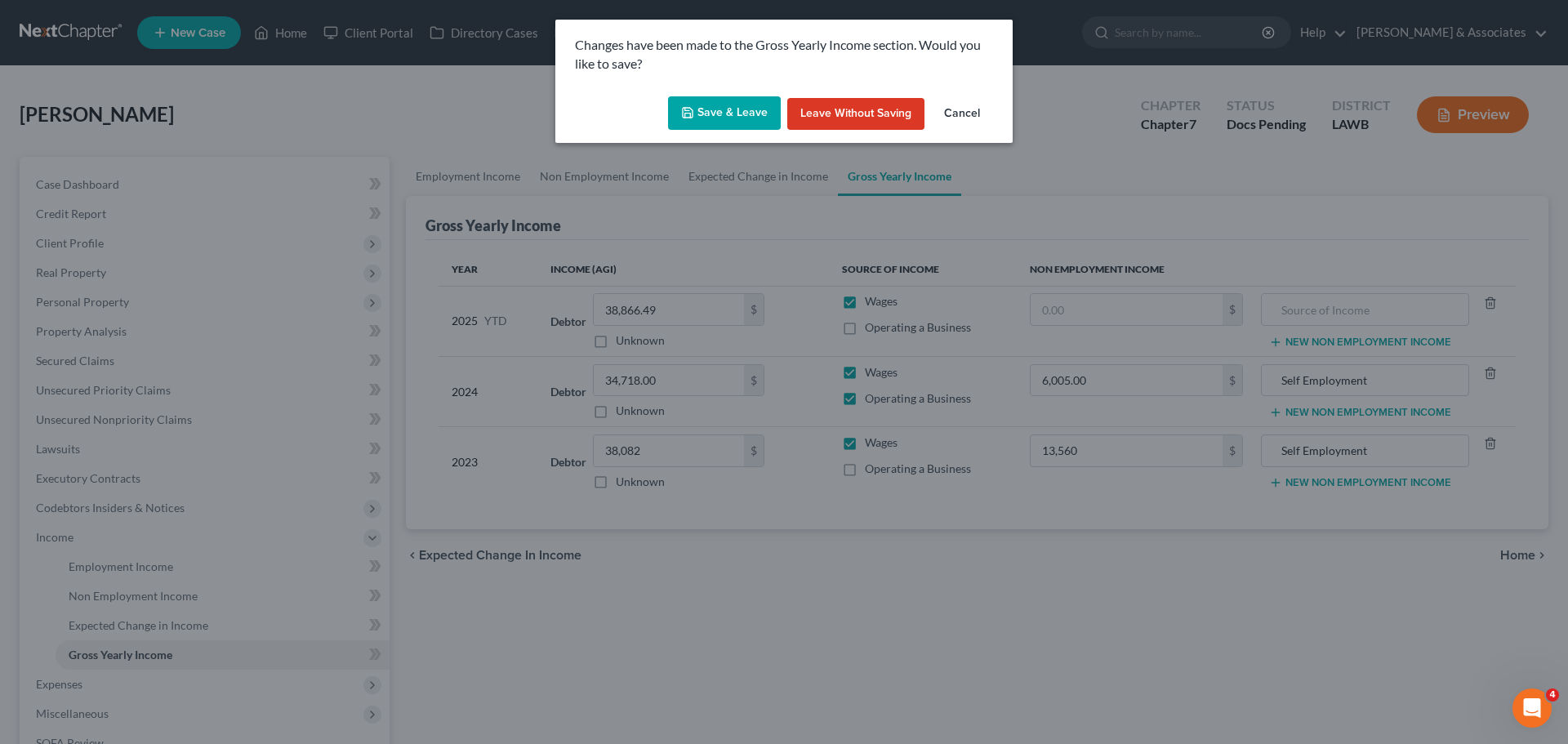
click at [749, 119] on button "Save & Leave" at bounding box center [724, 114] width 113 height 34
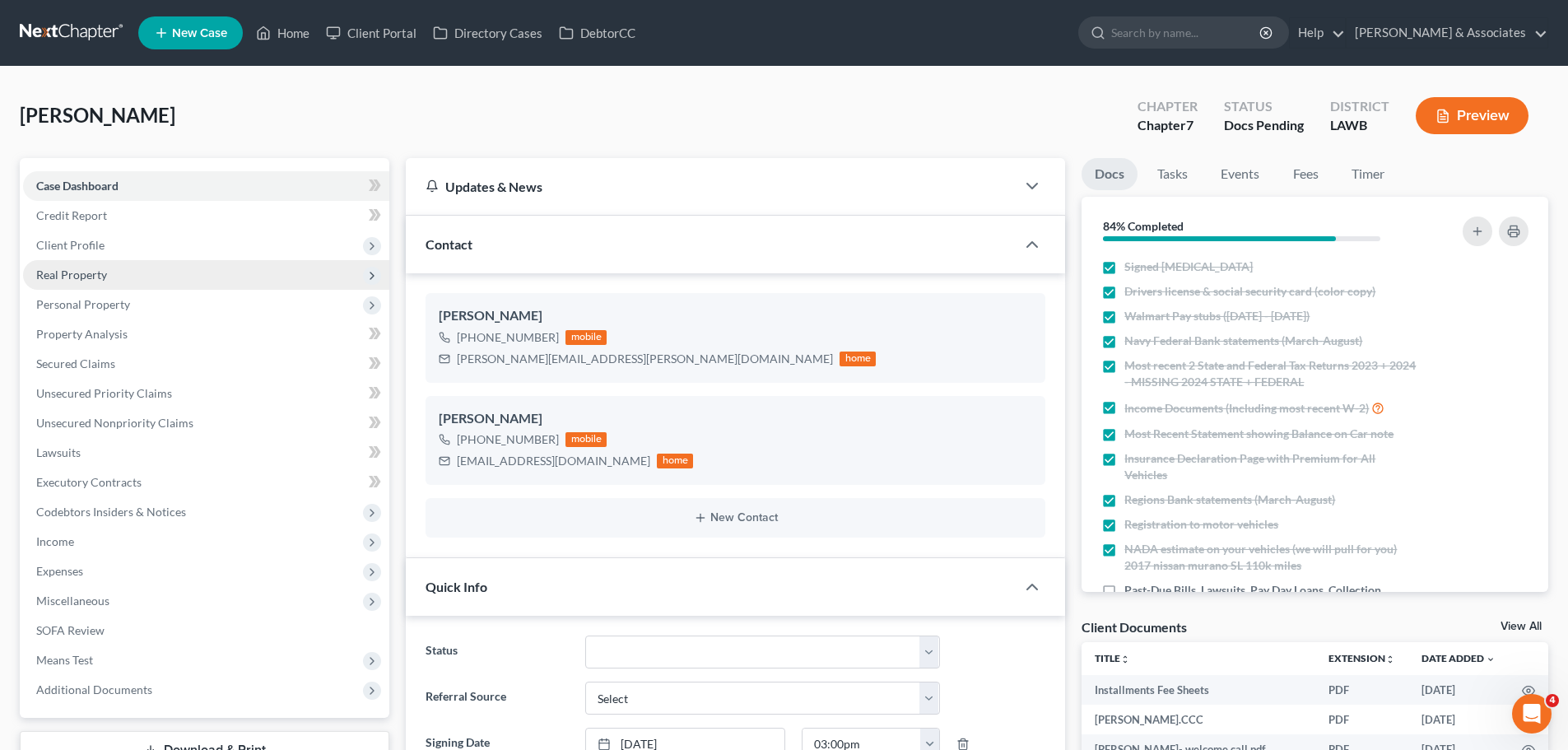
click at [52, 273] on span "Real Property" at bounding box center [71, 274] width 70 height 14
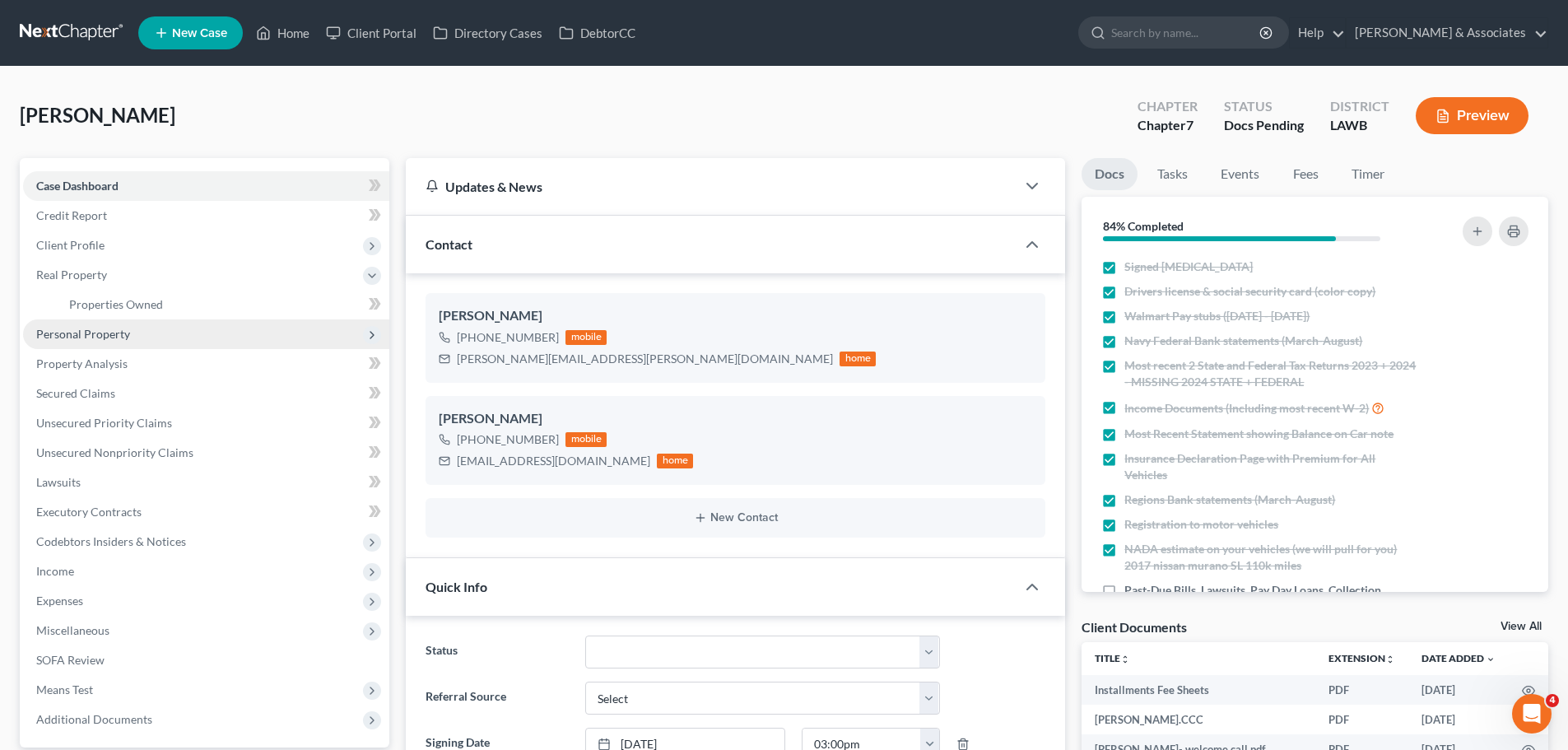
click at [112, 321] on span "Personal Property" at bounding box center [206, 334] width 366 height 30
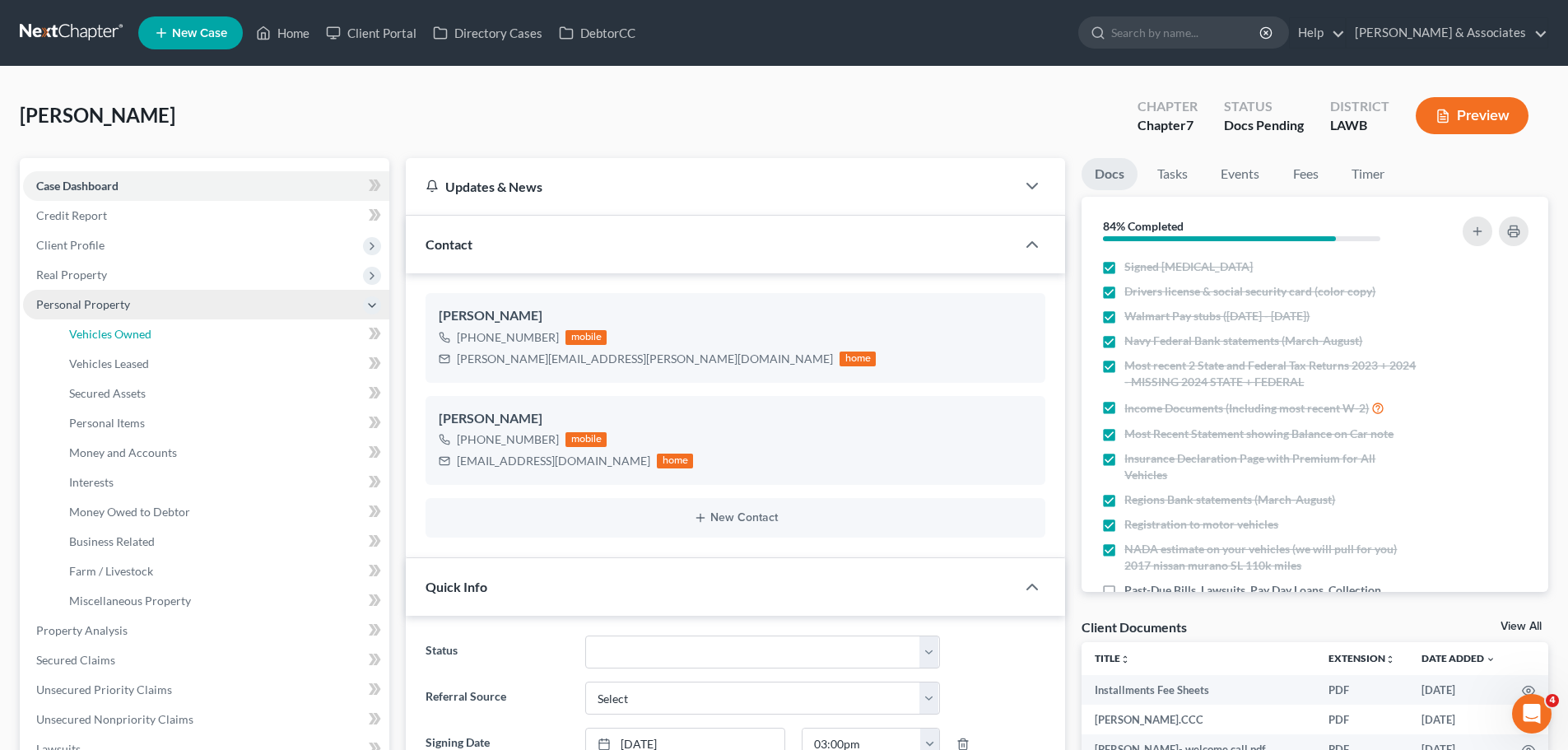
click at [112, 321] on link "Vehicles Owned" at bounding box center [222, 334] width 333 height 30
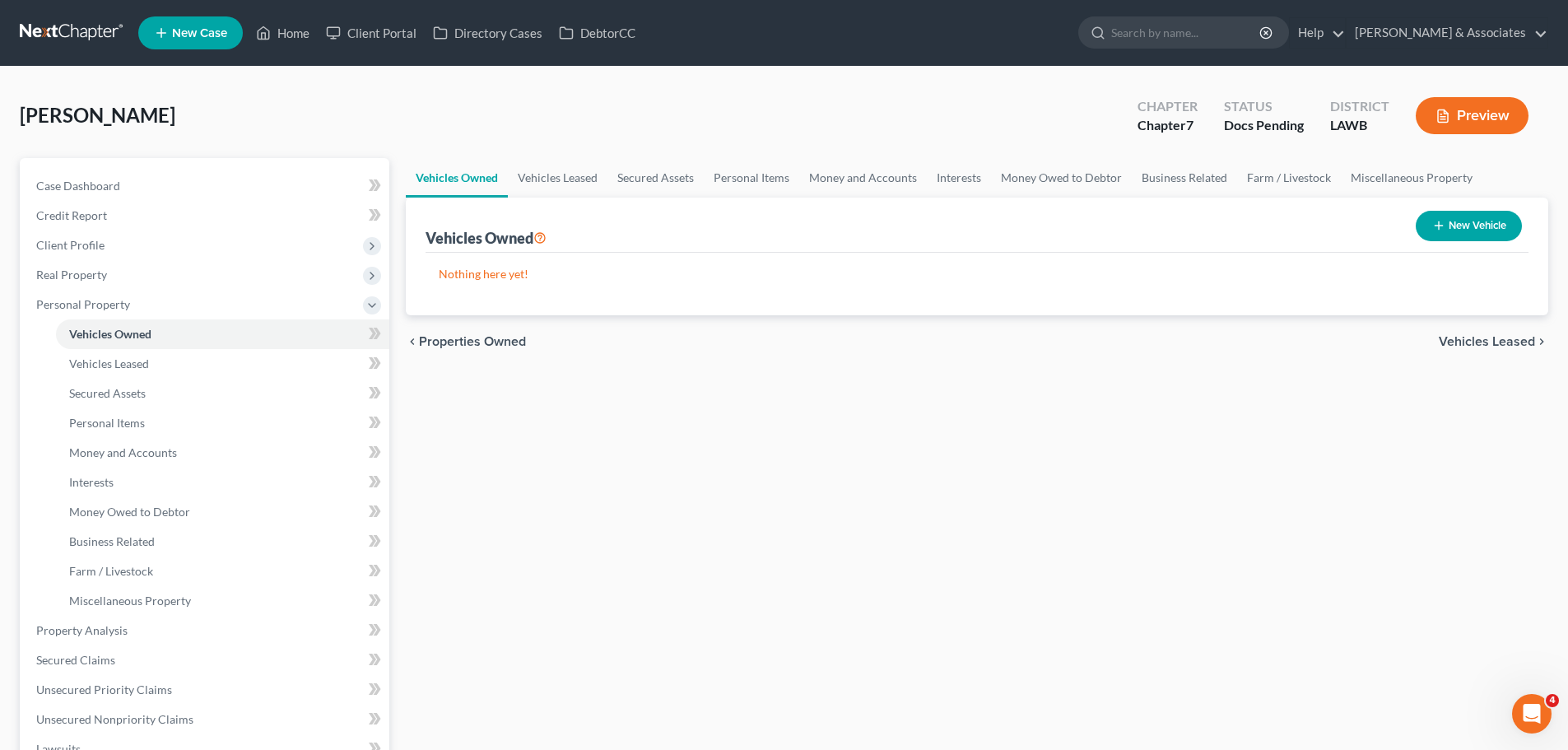
click at [1448, 230] on button "New Vehicle" at bounding box center [1469, 226] width 107 height 31
select select "0"
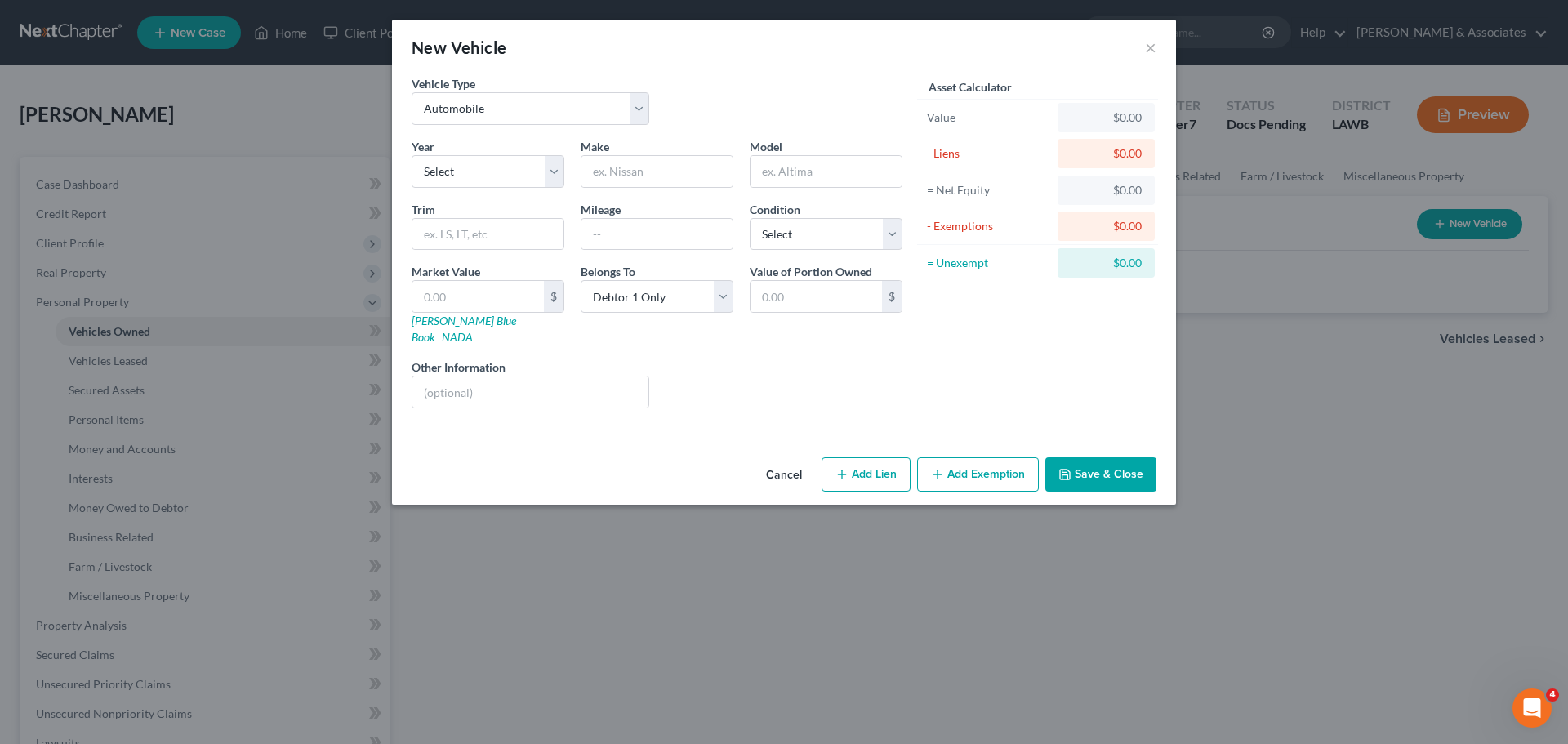
click at [528, 193] on div "Year Select 2026 2025 2024 2023 2022 2021 2020 2019 2018 2017 2016 2015 2014 20…" at bounding box center [657, 280] width 507 height 283
click at [520, 186] on select "Select 2026 2025 2024 2023 2022 2021 2020 2019 2018 2017 2016 2015 2014 2013 20…" at bounding box center [488, 171] width 152 height 32
select select "9"
click at [411, 155] on select "Select 2026 2025 2024 2023 2022 2021 2020 2019 2018 2017 2016 2015 2014 2013 20…" at bounding box center [488, 171] width 152 height 32
click at [611, 158] on input "text" at bounding box center [657, 171] width 152 height 31
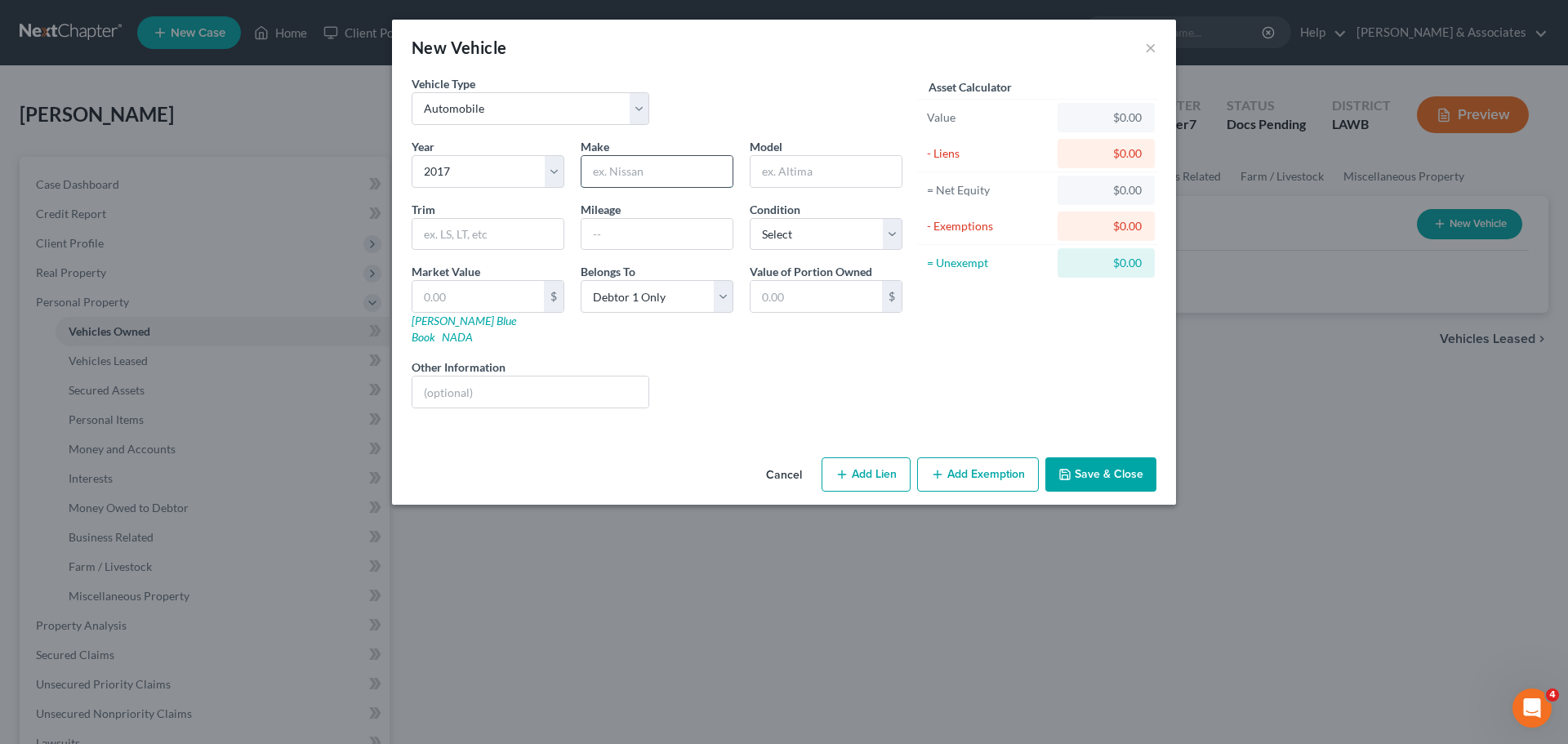
click at [647, 166] on input "text" at bounding box center [657, 171] width 152 height 31
type input "Nissan"
type input "Murano"
type input "Utility 4D SL 2WD v6"
type input "110000"
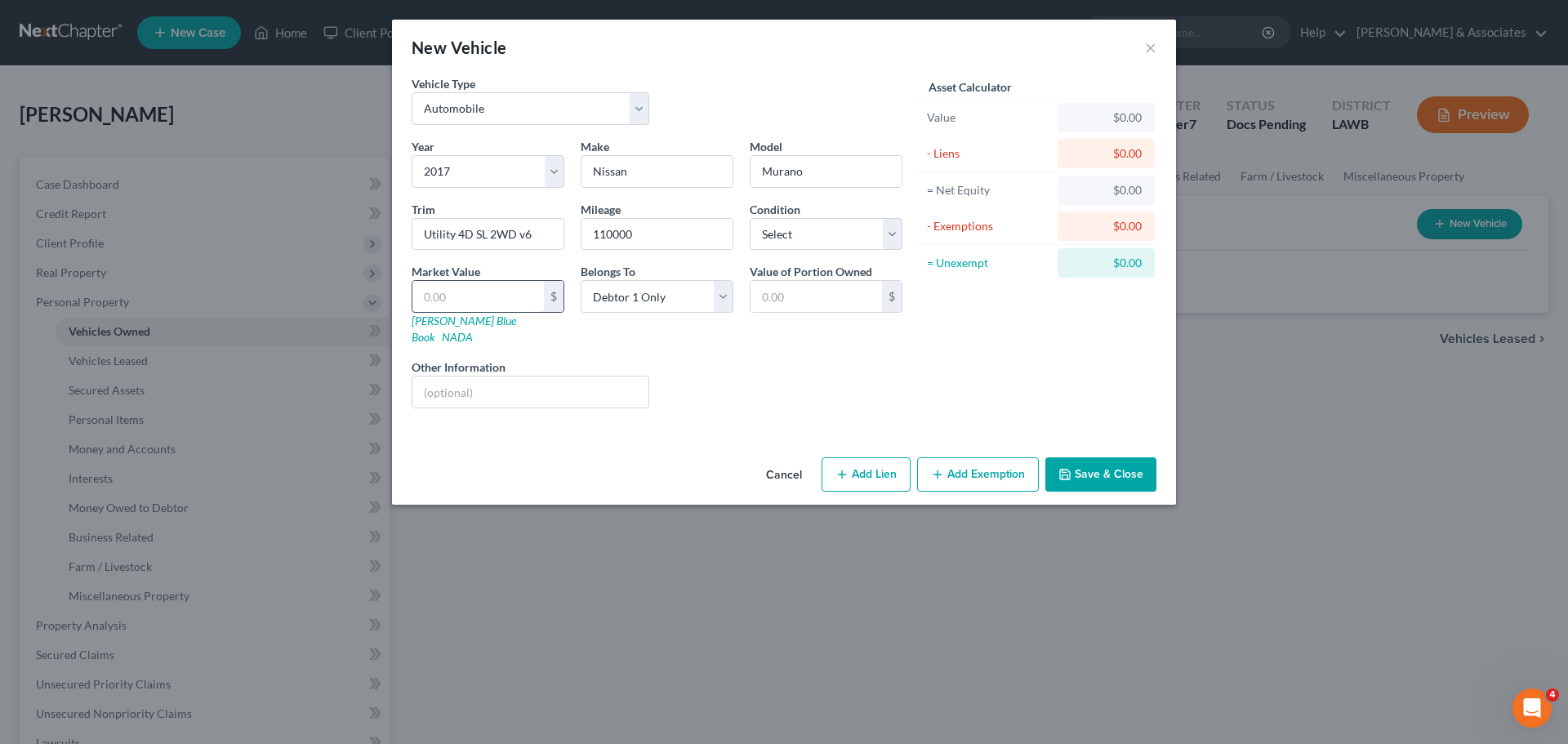
click at [508, 283] on input "text" at bounding box center [478, 296] width 132 height 31
type input "8"
type input "8.00"
type input "81"
type input "81.00"
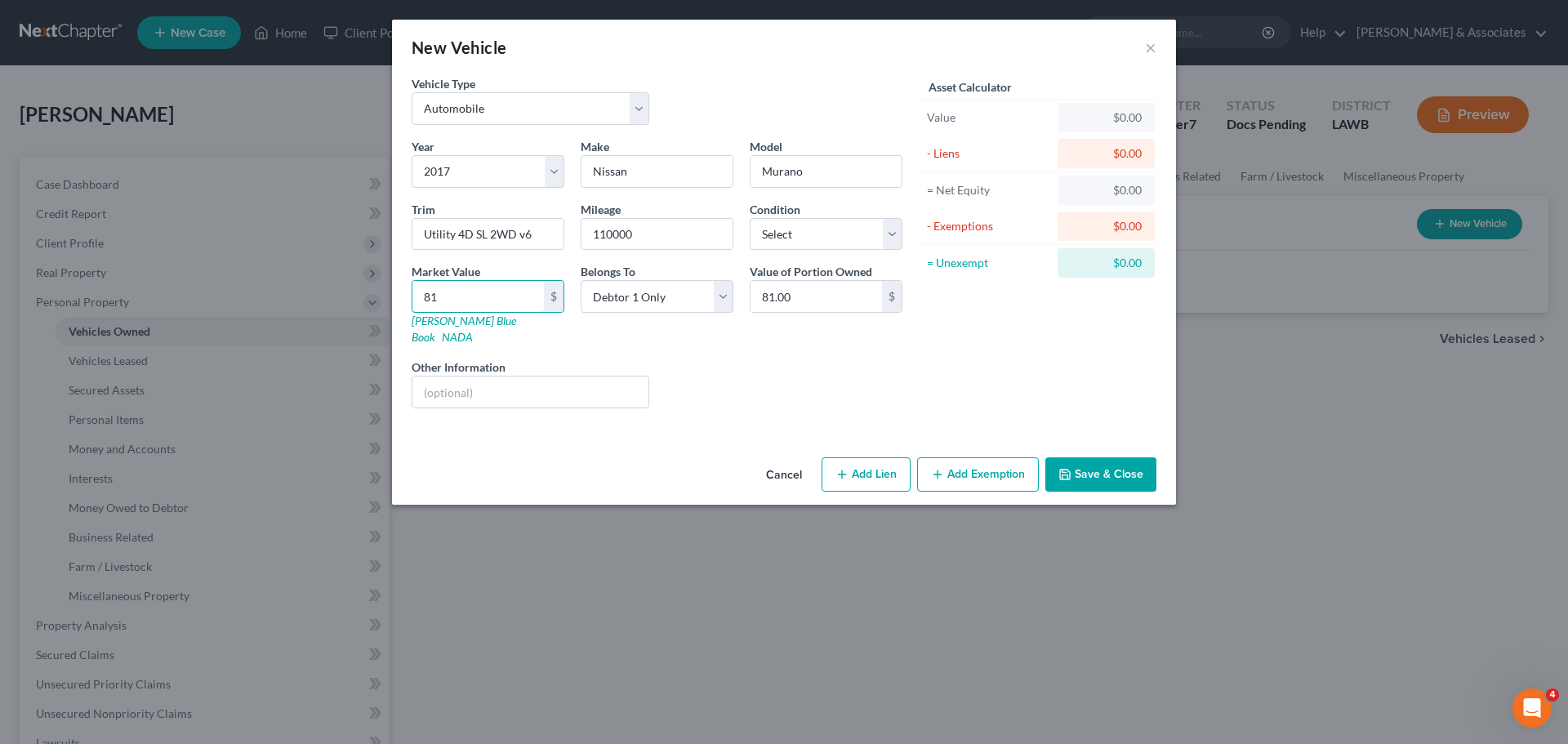
type input "812"
type input "812.00"
type input "8125"
type input "8,125.00"
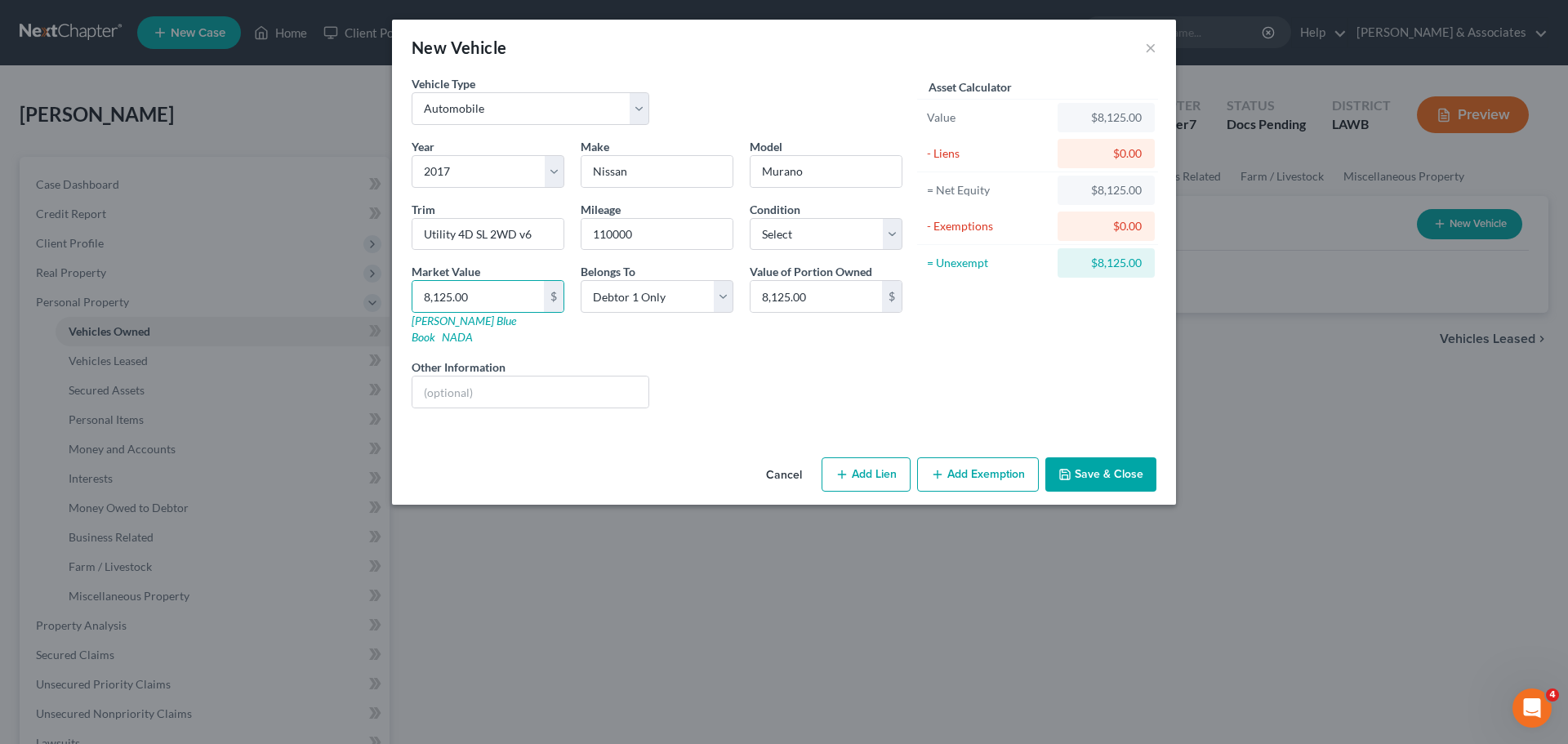
click at [1013, 344] on div "Asset Calculator Value $8,125.00 - Liens $0.00 = Net Equity $8,125.00 - Exempti…" at bounding box center [1037, 248] width 254 height 346
click at [771, 229] on select "Select Excellent Very Good Good Fair Poor" at bounding box center [826, 234] width 152 height 32
select select "3"
click at [749, 218] on select "Select Excellent Very Good Good Fair Poor" at bounding box center [826, 234] width 152 height 32
click at [1081, 354] on div "Asset Calculator Value $8,125.00 - Liens $0.00 = Net Equity $8,125.00 - Exempti…" at bounding box center [1037, 248] width 254 height 346
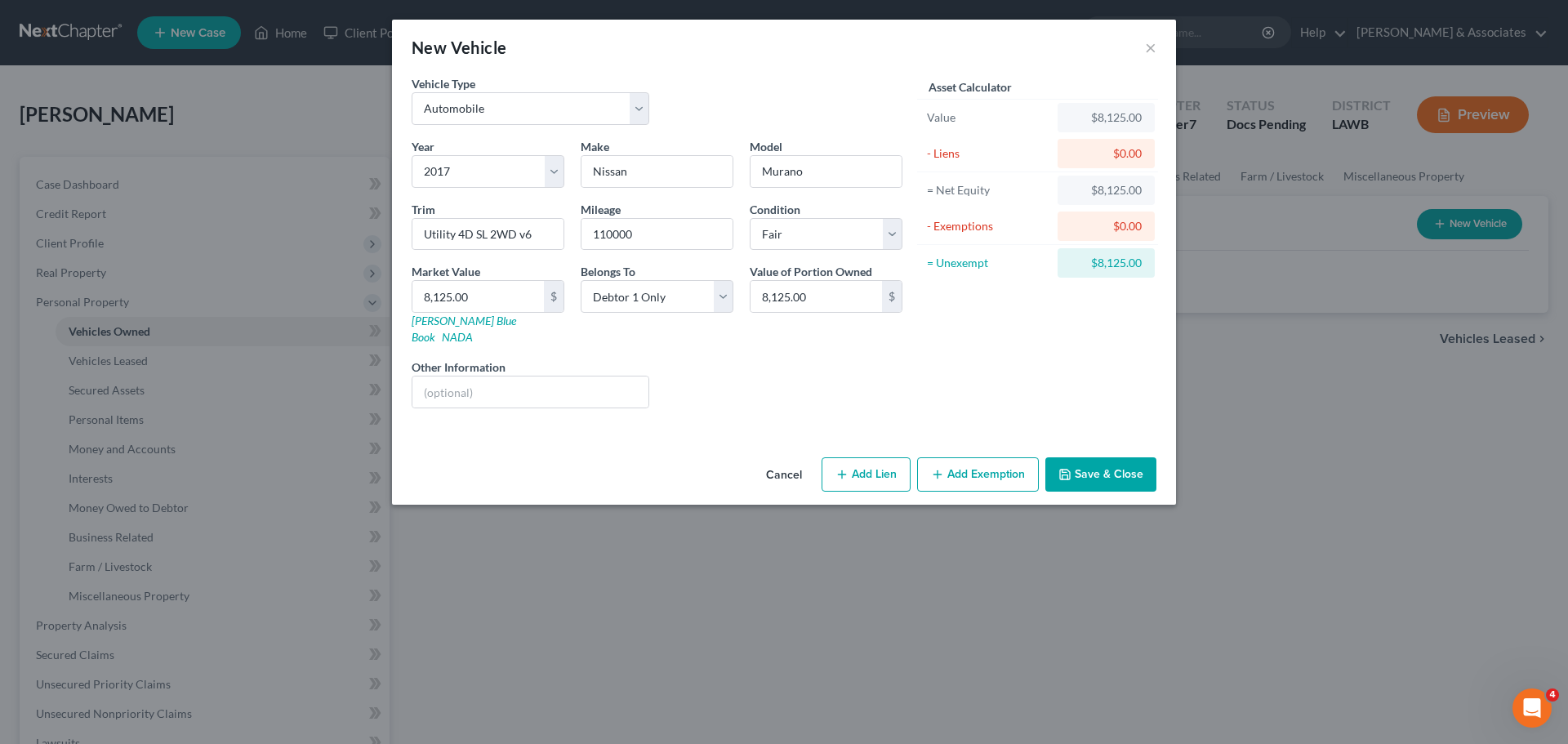
click at [1023, 463] on button "Add Exemption" at bounding box center [978, 474] width 122 height 34
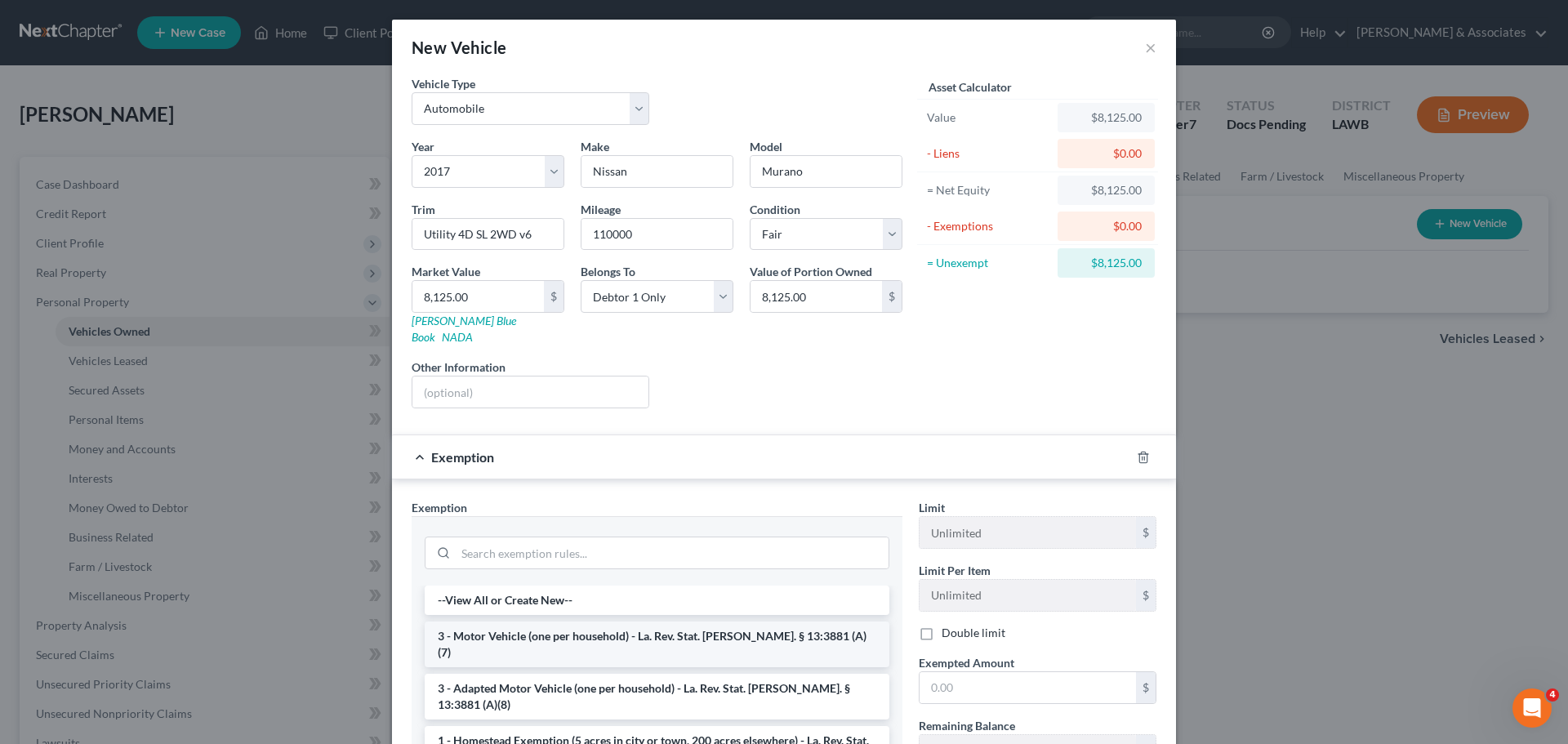
click at [550, 621] on li "3 - Motor Vehicle (one per household) - La. Rev. Stat. [PERSON_NAME]. § 13:3881…" at bounding box center [657, 644] width 464 height 46
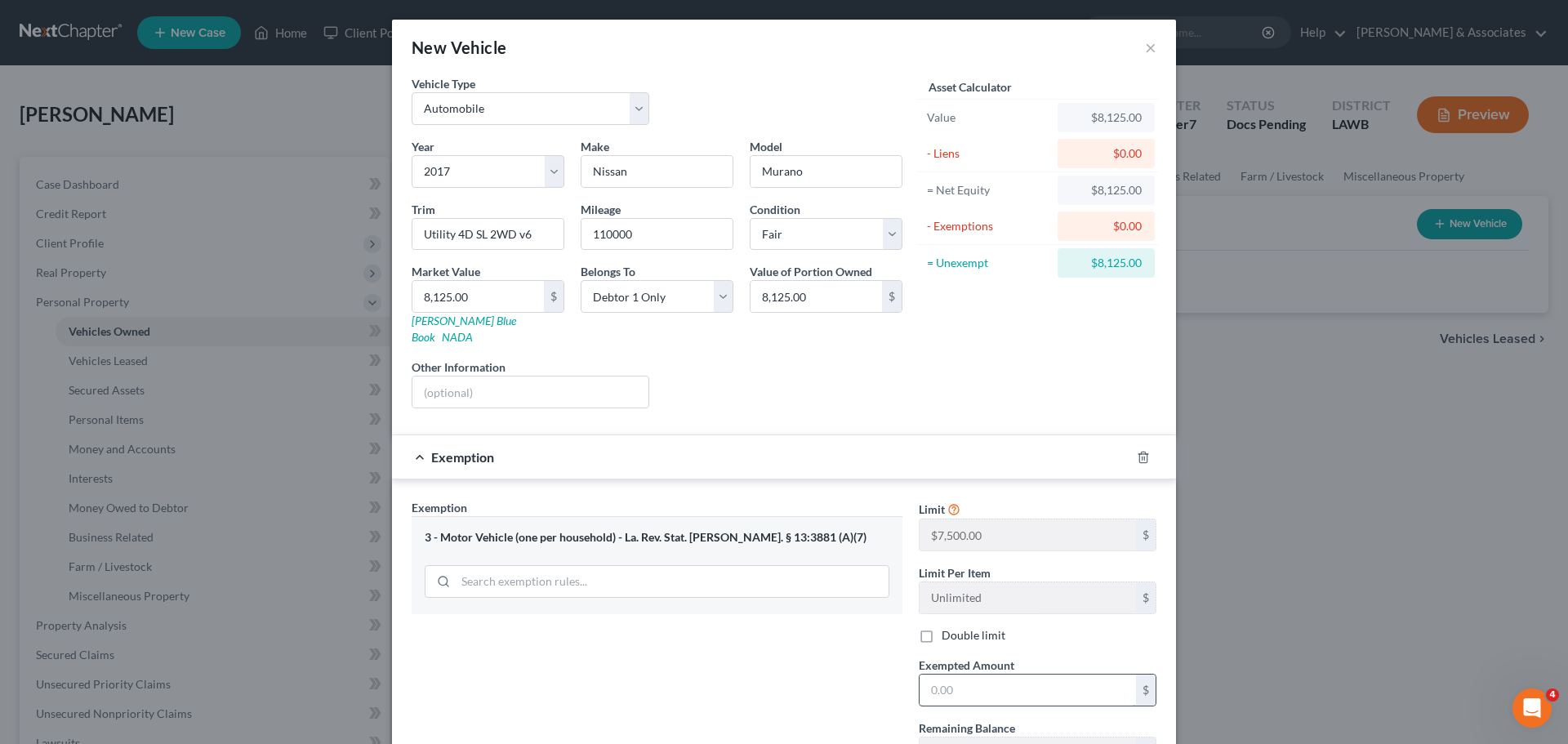
click at [1019, 675] on input "text" at bounding box center [1027, 690] width 216 height 31
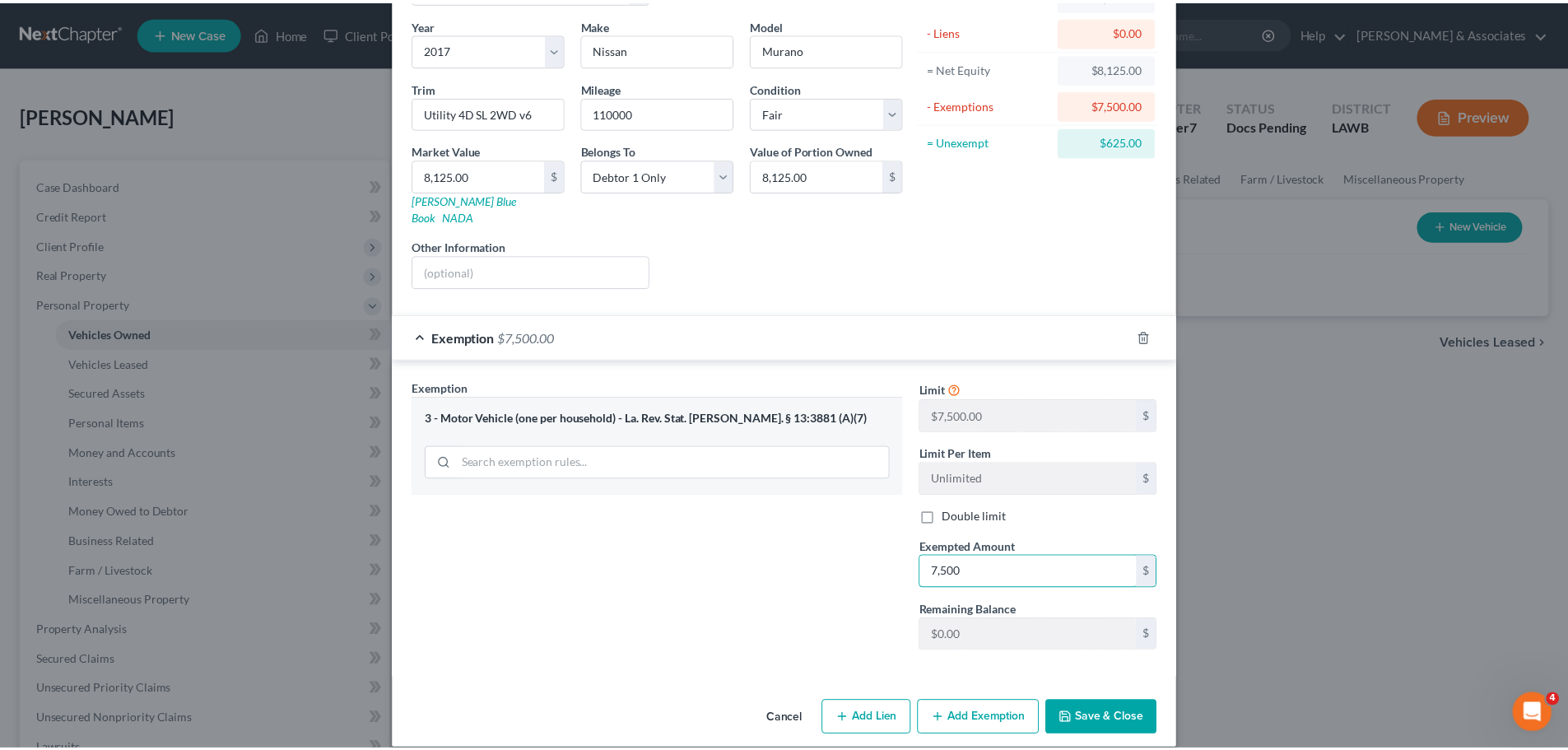
scroll to position [126, 0]
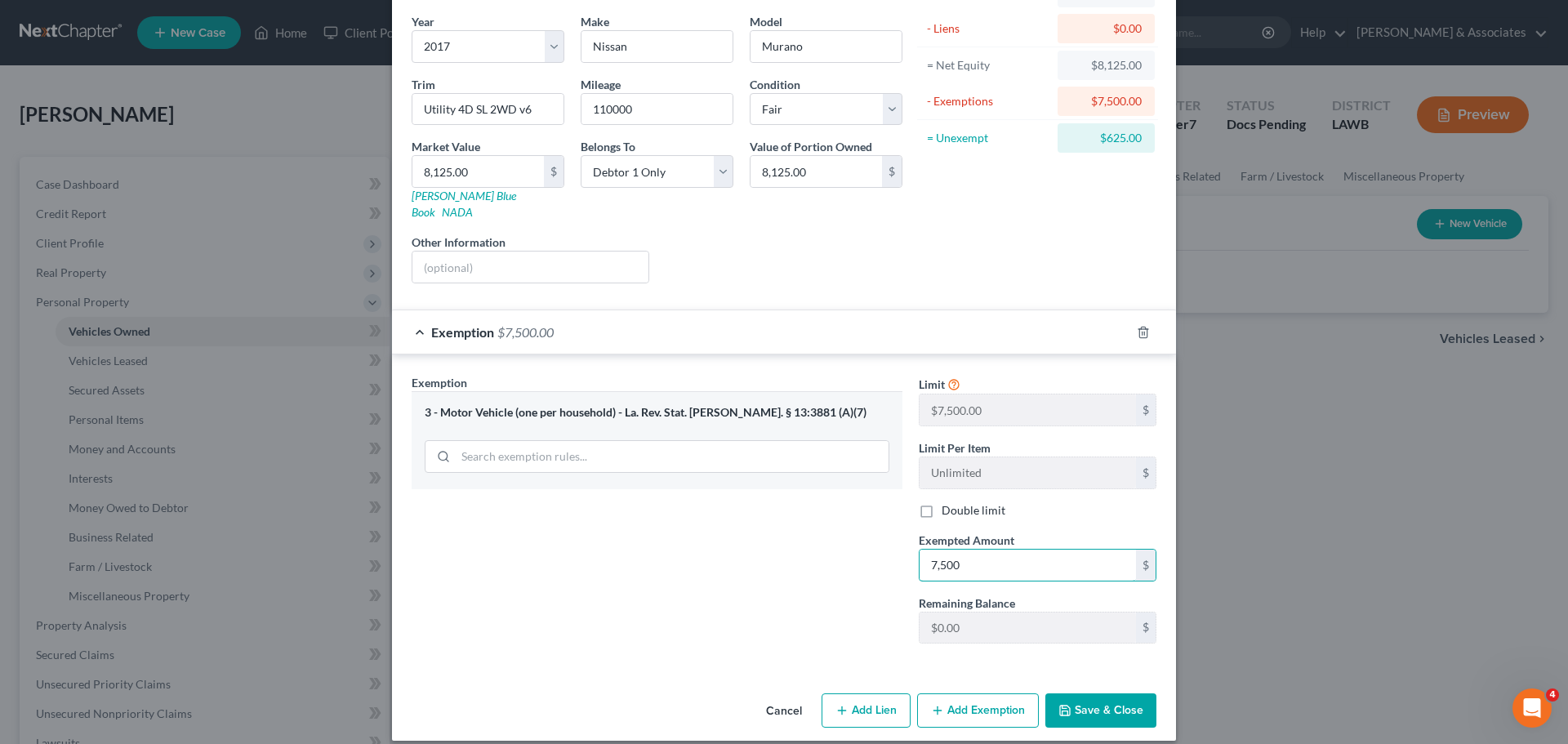
type input "7,500"
click at [1121, 708] on button "Save & Close" at bounding box center [1101, 711] width 111 height 34
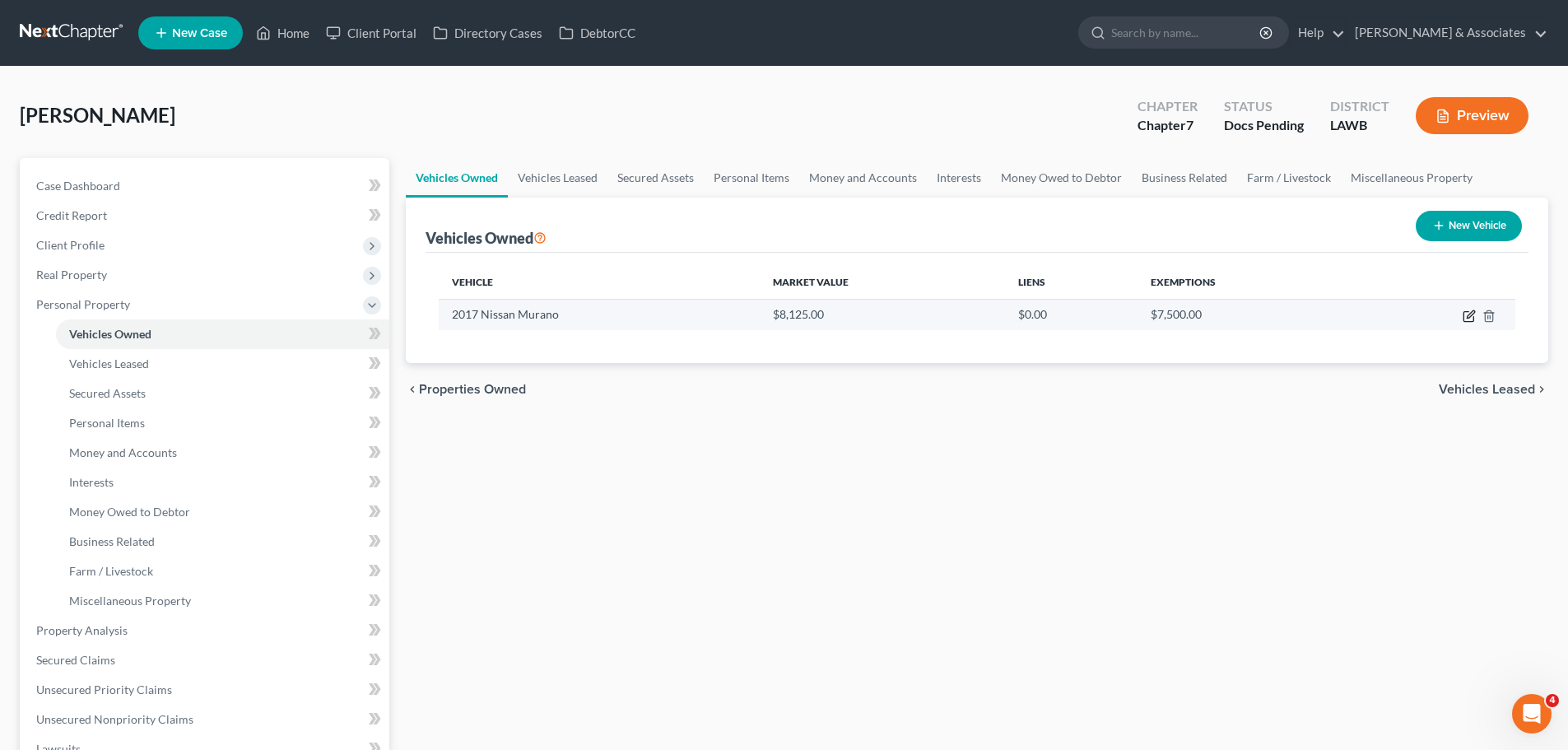
click at [1465, 310] on icon "button" at bounding box center [1469, 316] width 14 height 14
select select "0"
select select "9"
select select "3"
select select "0"
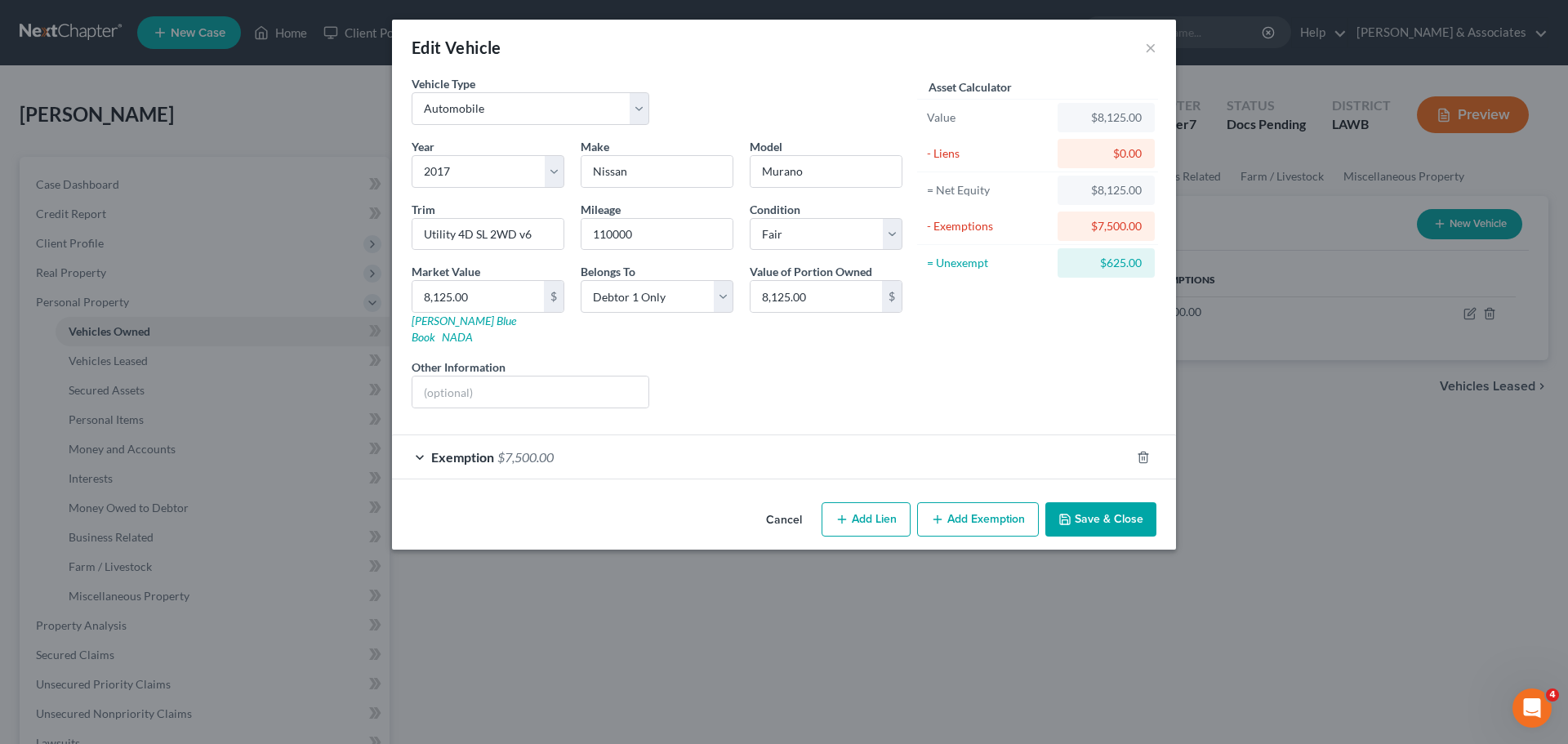
click at [1075, 502] on button "Save & Close" at bounding box center [1101, 519] width 111 height 34
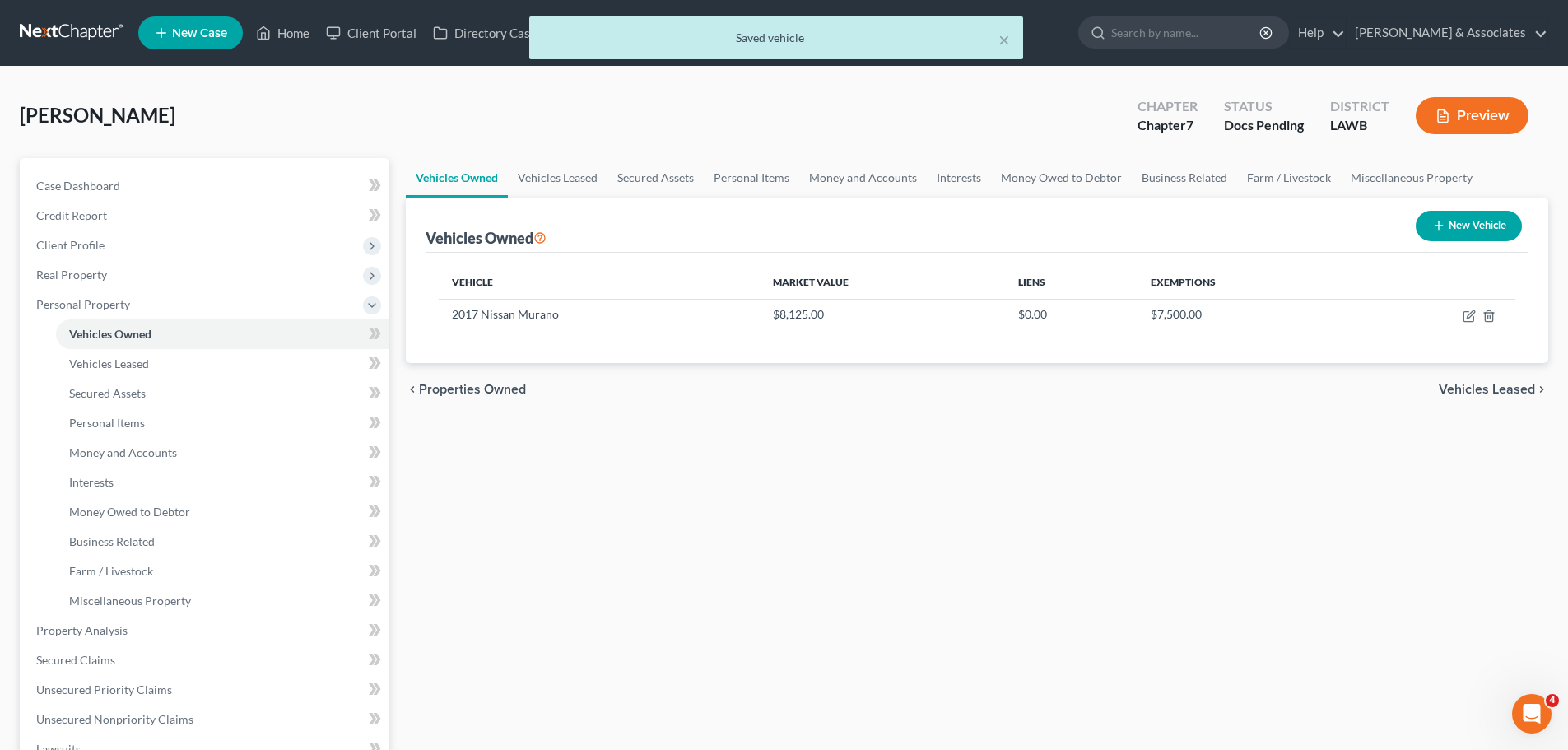
click at [1106, 511] on div "Vehicles Owned Vehicles Leased Secured Assets Personal Items Money and Accounts…" at bounding box center [976, 612] width 1159 height 908
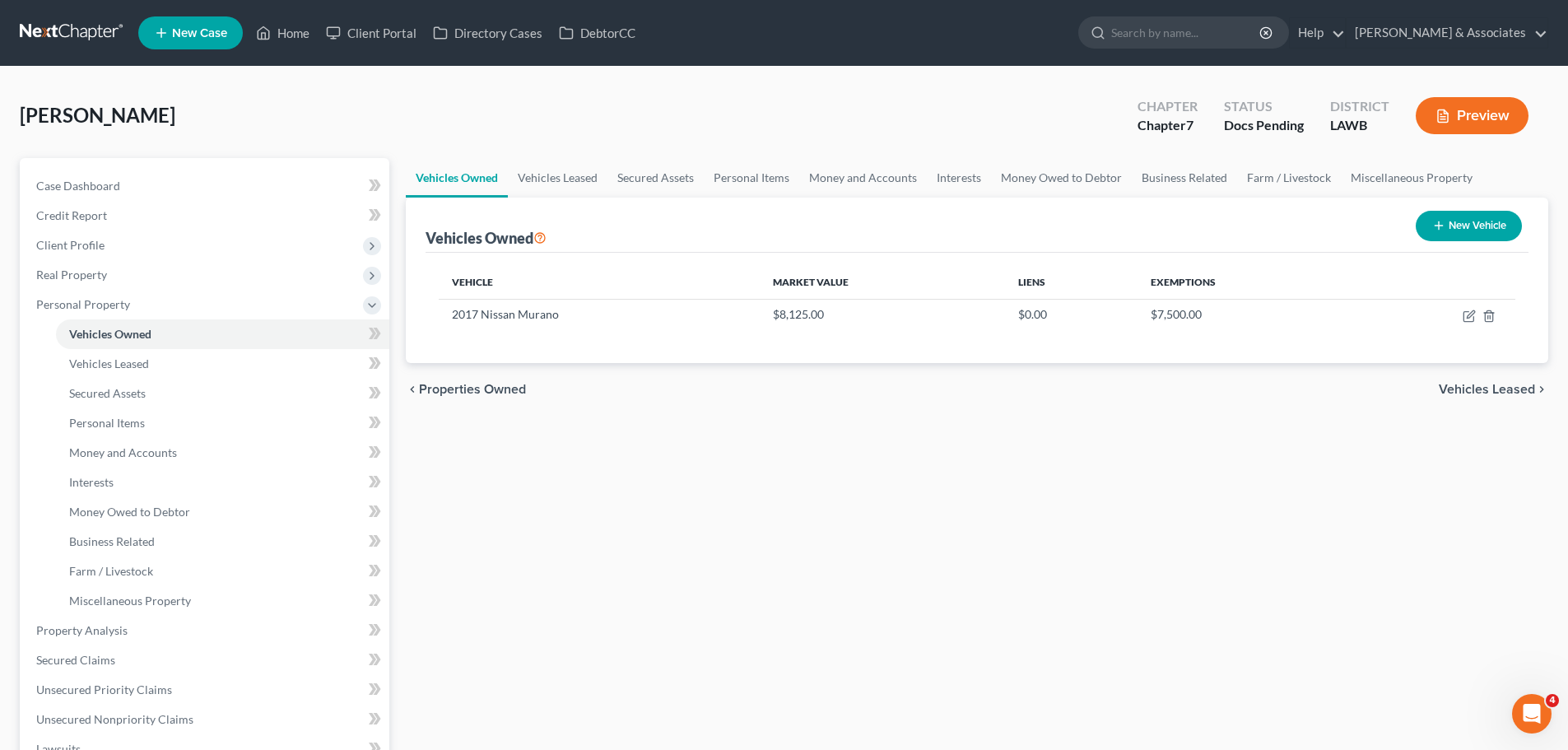
click at [797, 492] on div "Vehicles Owned Vehicles Leased Secured Assets Personal Items Money and Accounts…" at bounding box center [976, 612] width 1159 height 908
click at [159, 421] on link "Personal Items" at bounding box center [222, 423] width 333 height 30
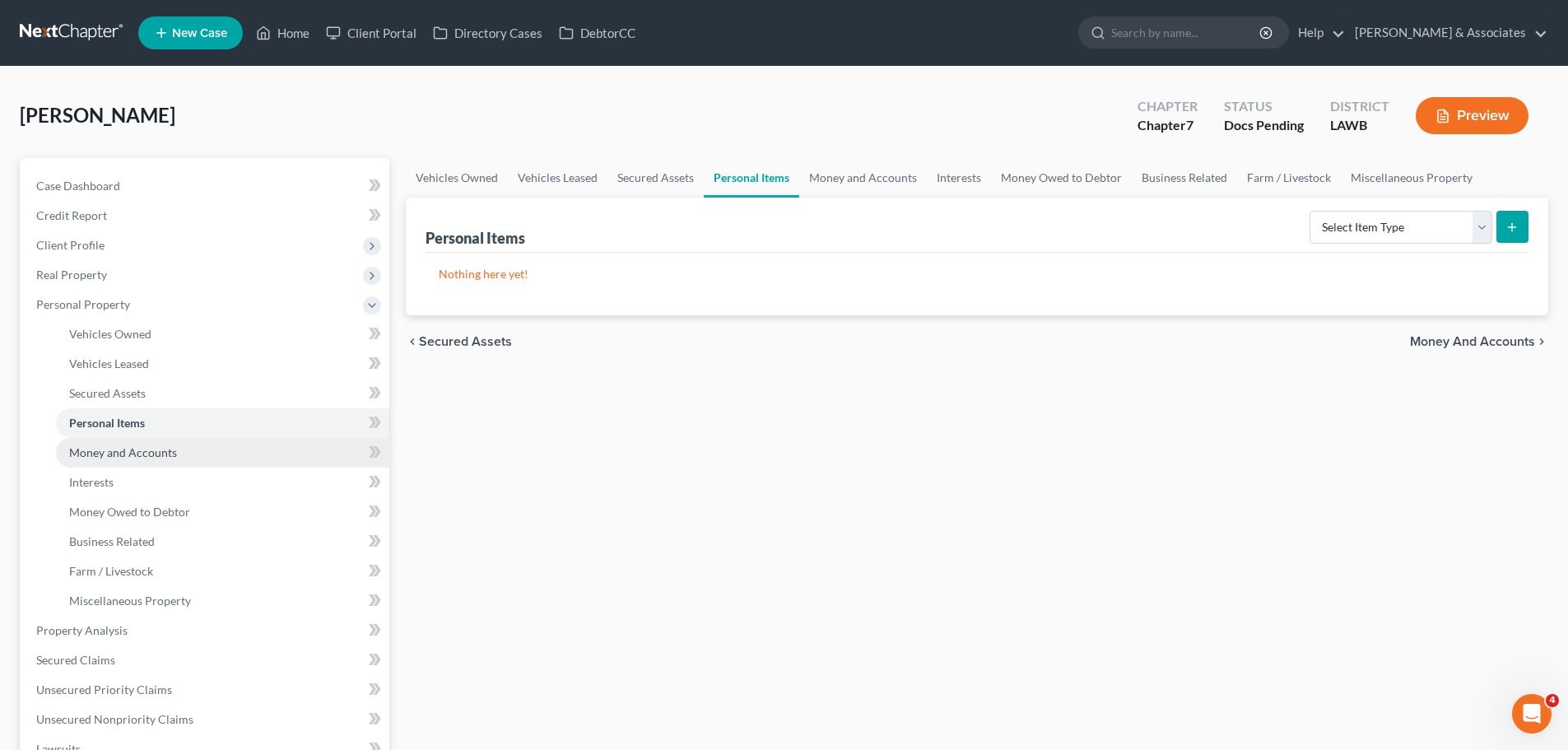
click at [159, 465] on link "Money and Accounts" at bounding box center [222, 453] width 333 height 30
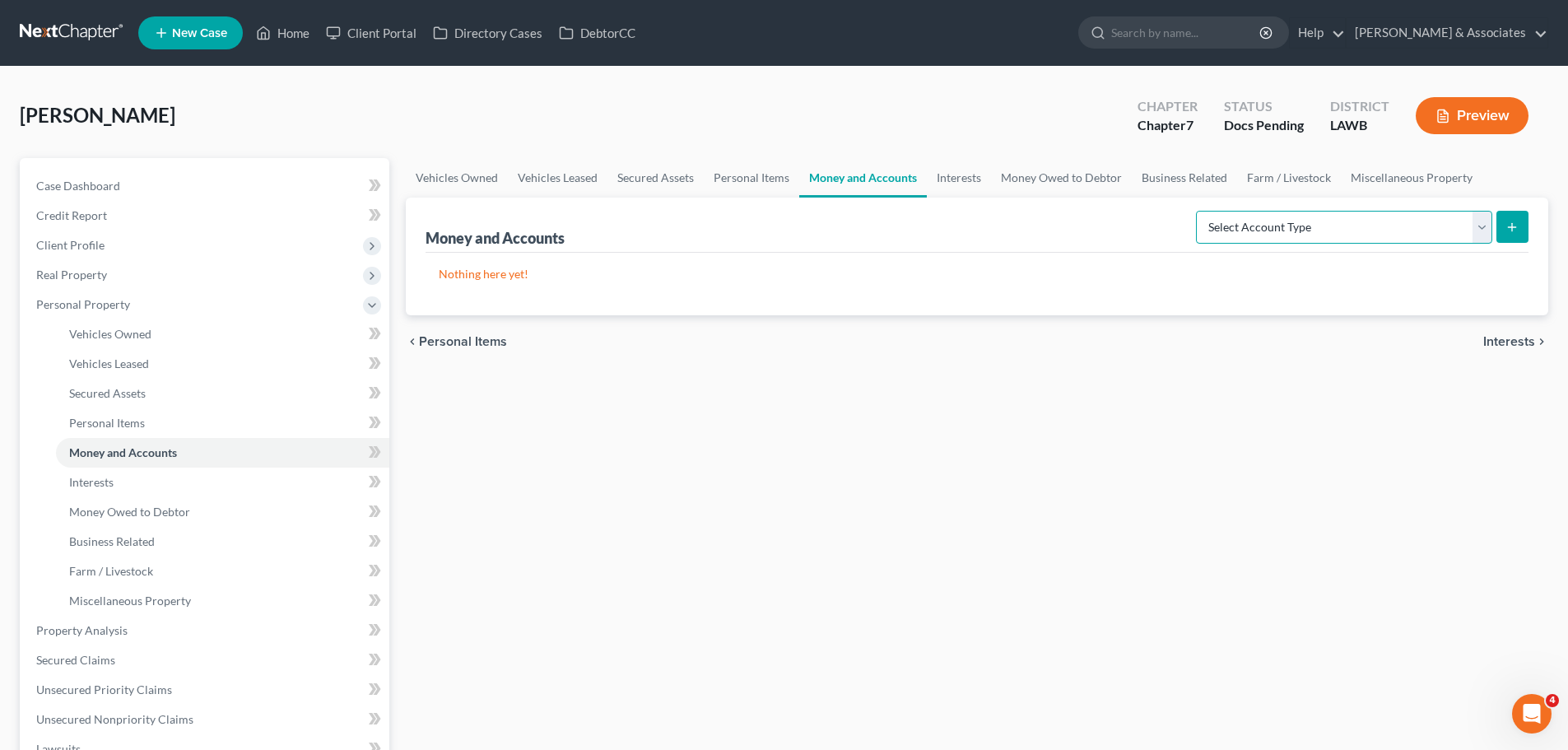
drag, startPoint x: 1226, startPoint y: 233, endPoint x: 1239, endPoint y: 227, distance: 14.3
click at [1227, 233] on select "Select Account Type Brokerage Cash on Hand Certificates of Deposit Checking Acc…" at bounding box center [1344, 227] width 296 height 33
select select "checking"
click at [1199, 211] on select "Select Account Type Brokerage Cash on Hand Certificates of Deposit Checking Acc…" at bounding box center [1344, 227] width 296 height 33
click at [1515, 235] on button "submit" at bounding box center [1512, 227] width 33 height 33
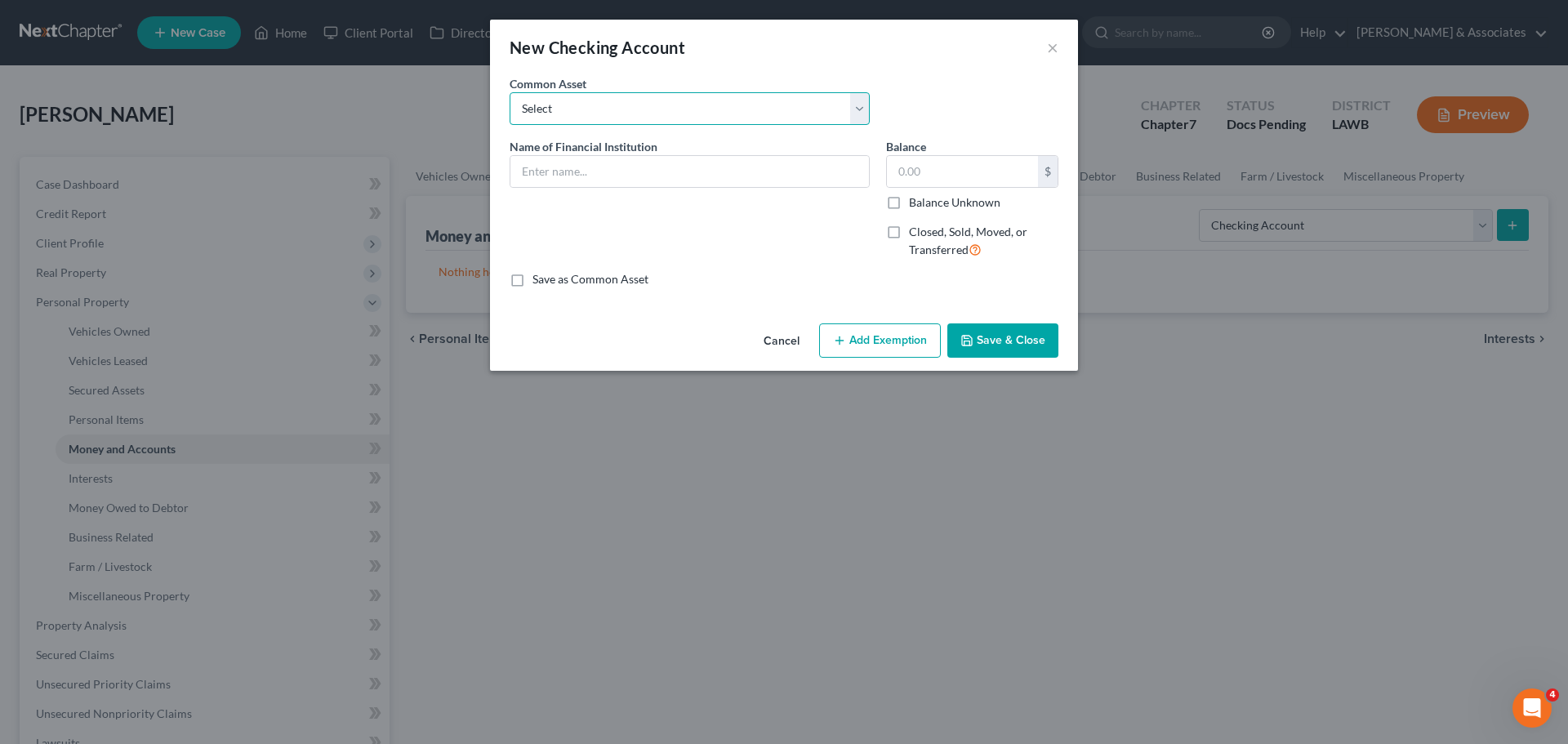
click at [631, 103] on select "Select Essential Federal Credit Union USAA Federal Savings Bank Neighbors Feder…" at bounding box center [690, 108] width 360 height 32
select select "19"
click at [510, 92] on select "Select Essential Federal Credit Union USAA Federal Savings Bank Neighbors Feder…" at bounding box center [690, 108] width 360 height 32
type input "Landmark Bank"
type input "0.00"
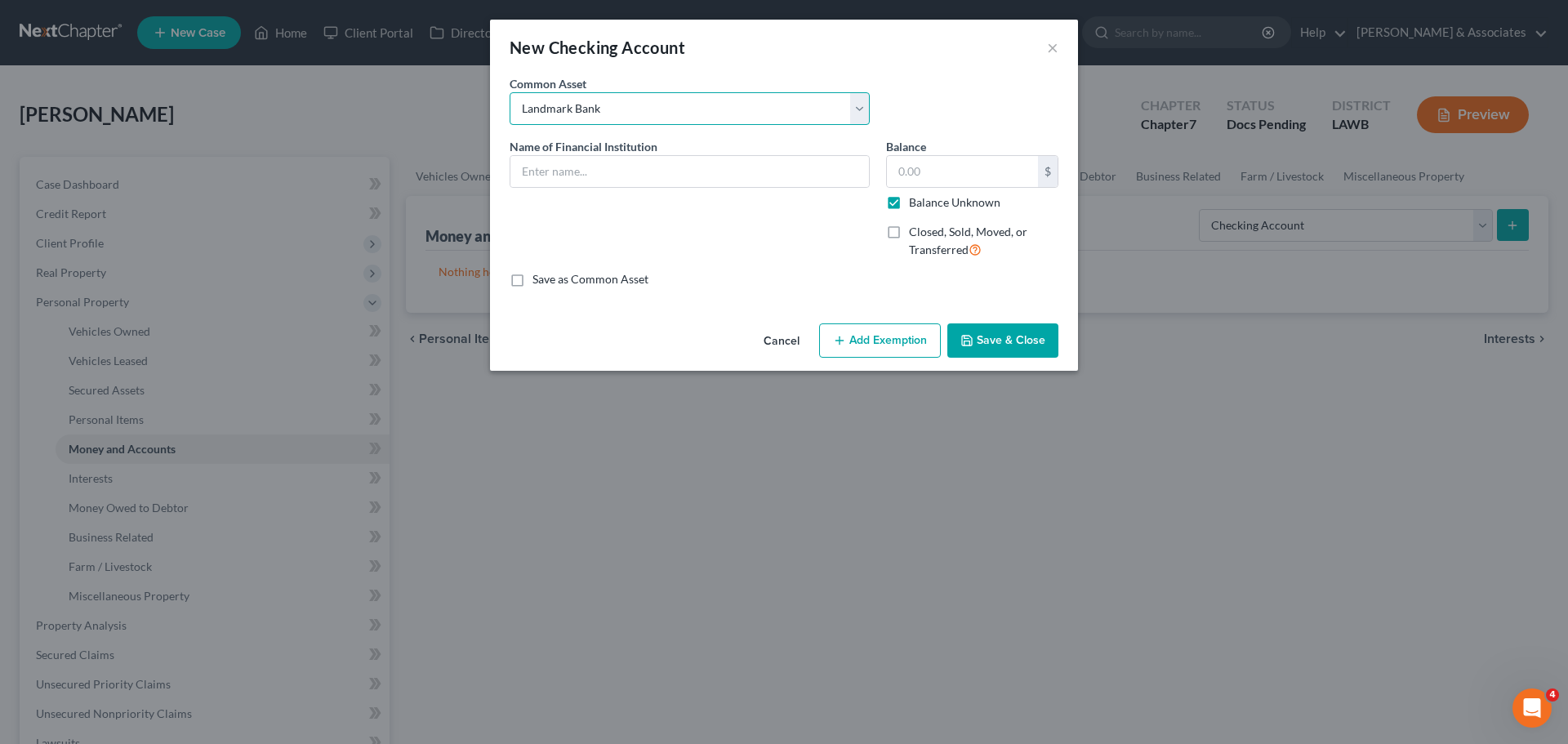
checkbox input "true"
click at [706, 111] on select "Select Essential Federal Credit Union USAA Federal Savings Bank Neighbors Feder…" at bounding box center [690, 108] width 360 height 32
select select "21"
click at [510, 92] on select "Select Essential Federal Credit Union USAA Federal Savings Bank Neighbors Feder…" at bounding box center [690, 108] width 360 height 32
type input "Navy Federal Credit Union"
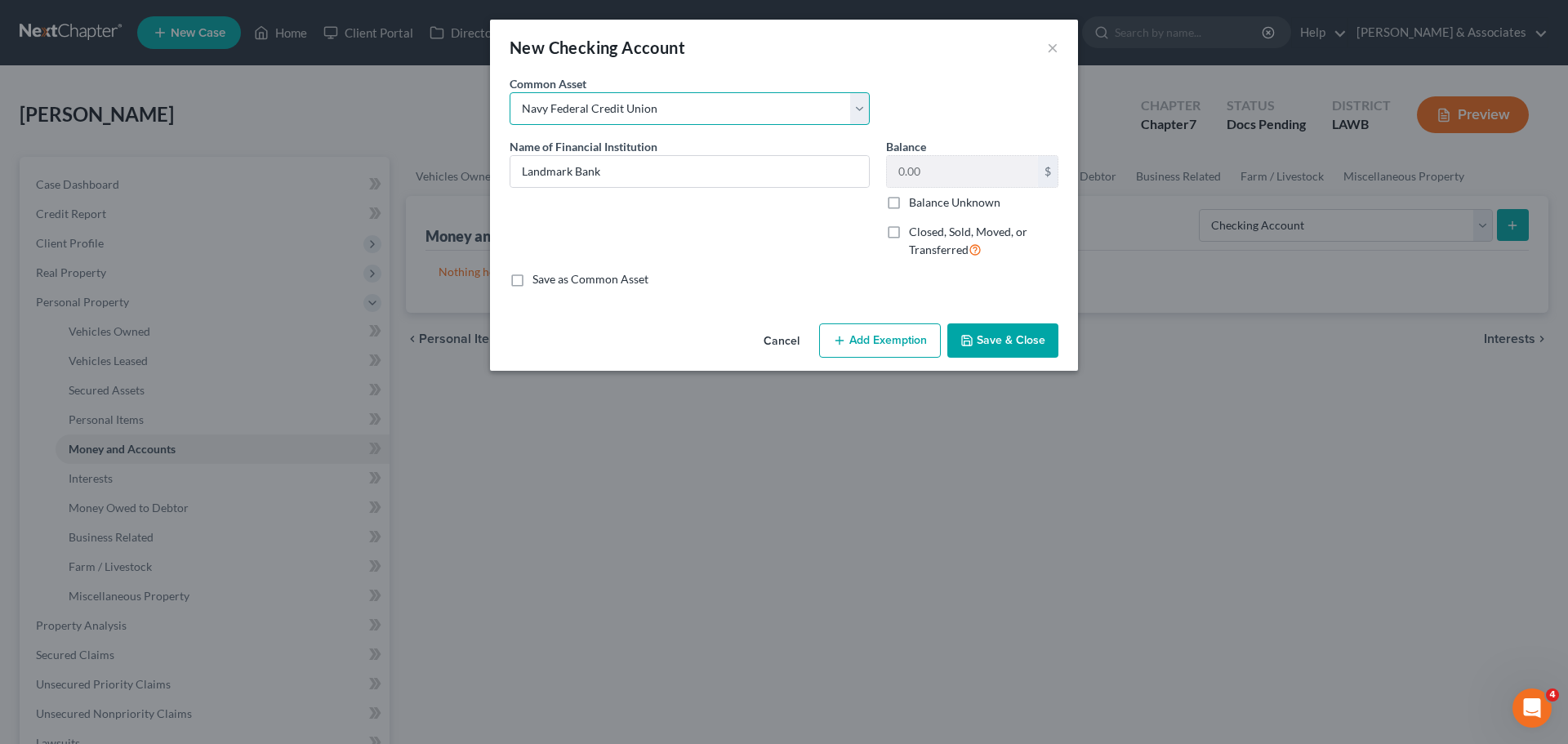
checkbox input "false"
click at [709, 157] on input "Navy Federal Credit Union" at bounding box center [689, 171] width 359 height 31
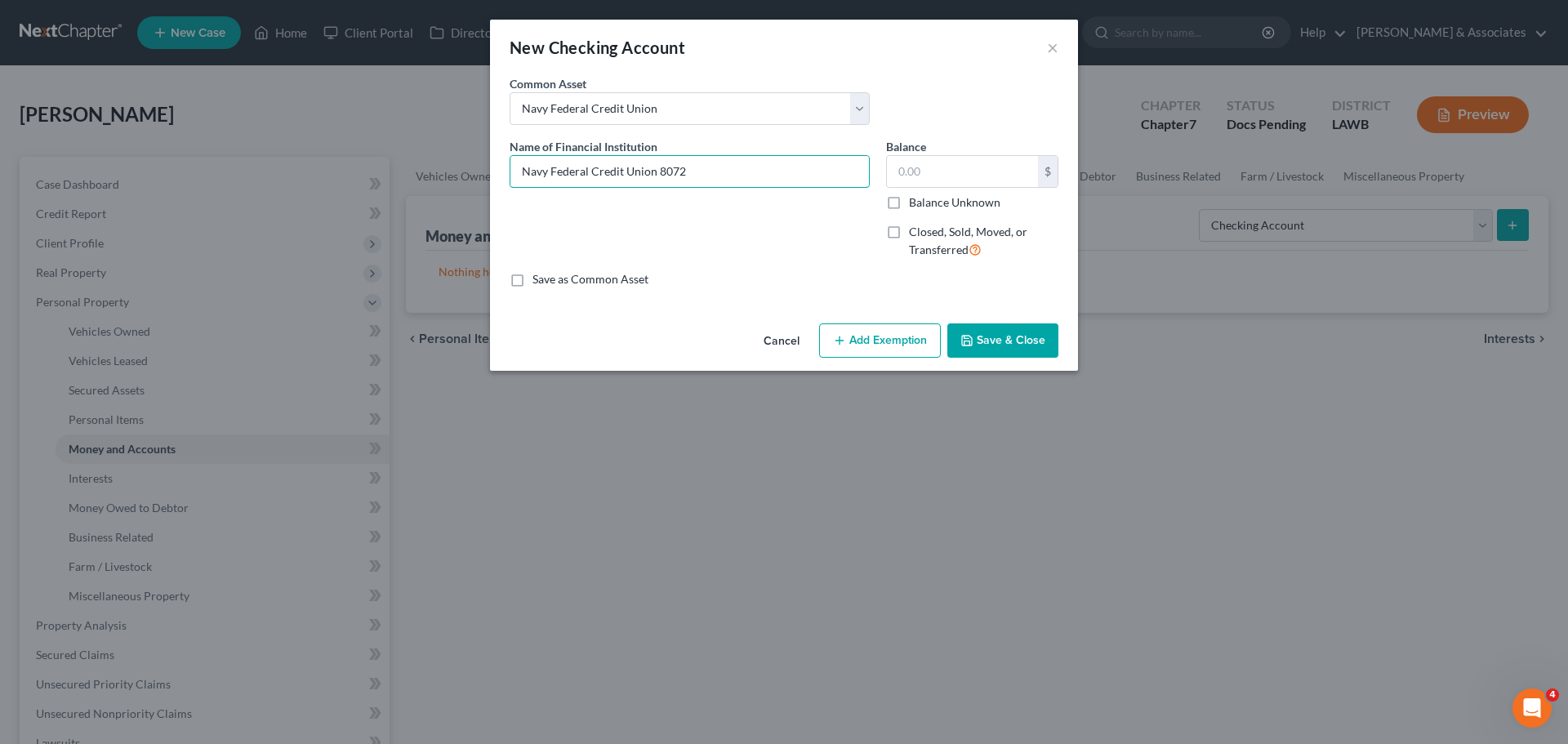
type input "Navy Federal Credit Union 8072"
click at [1018, 350] on button "Save & Close" at bounding box center [1003, 341] width 111 height 34
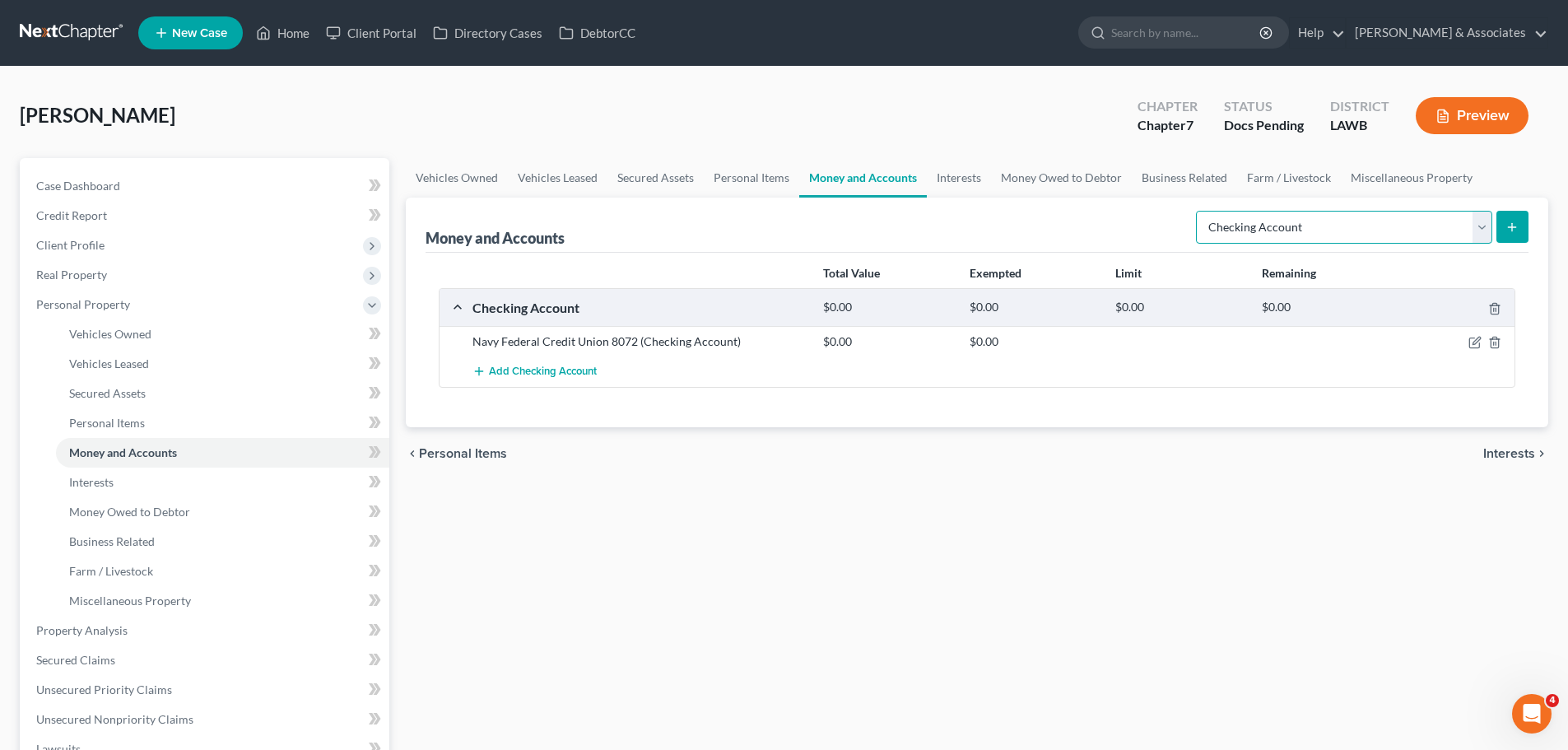
click at [1376, 230] on select "Select Account Type Brokerage Cash on Hand Certificates of Deposit Checking Acc…" at bounding box center [1344, 227] width 296 height 33
click at [1199, 211] on select "Select Account Type Brokerage Cash on Hand Certificates of Deposit Checking Acc…" at bounding box center [1344, 227] width 296 height 33
select select "savings"
click at [1510, 218] on button "submit" at bounding box center [1512, 227] width 33 height 33
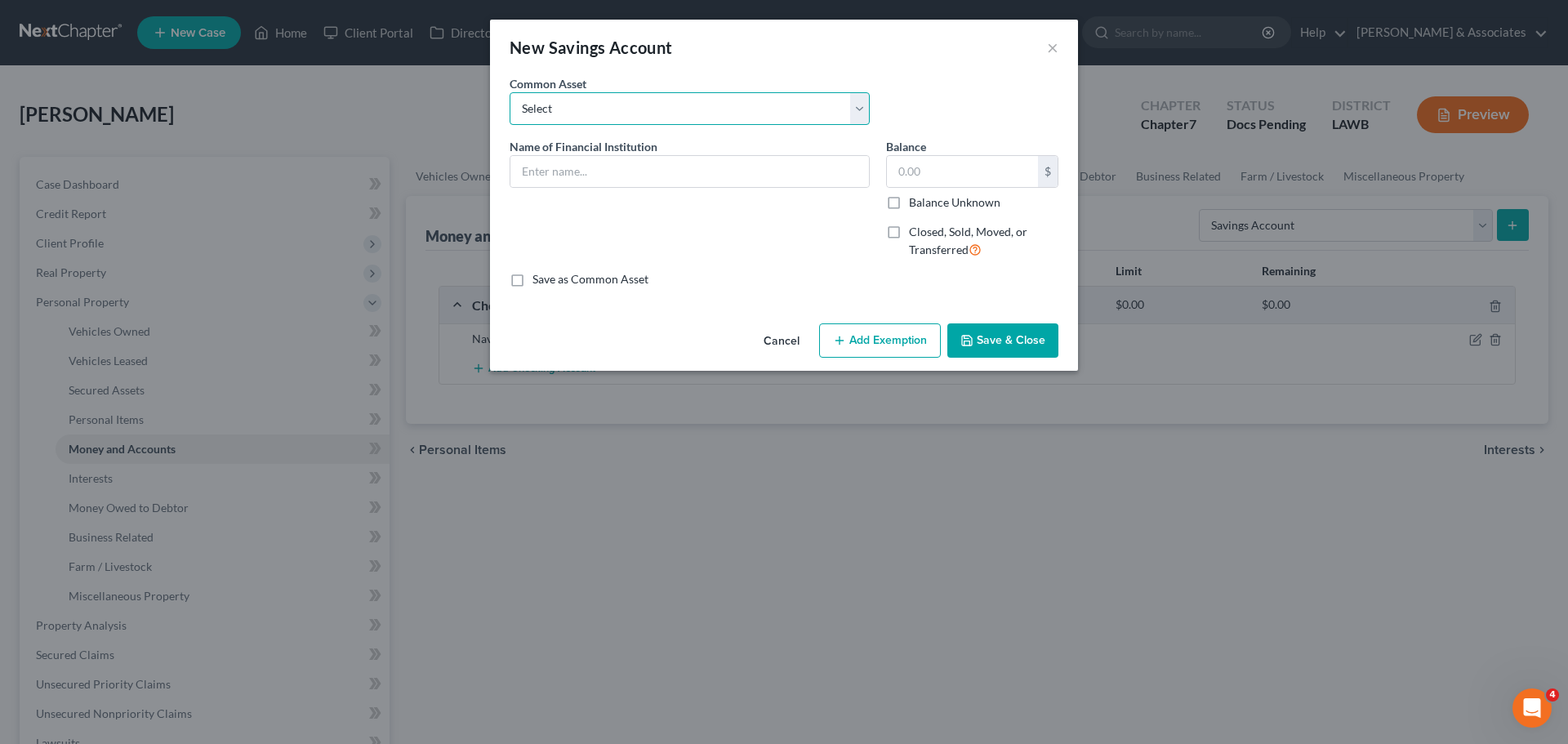
click at [619, 116] on select "Select Essential Federal Credit Union LA Federal Credit Union Regions Bank Chas…" at bounding box center [690, 108] width 360 height 32
select select "7"
click at [510, 92] on select "Select Essential Federal Credit Union LA Federal Credit Union Regions Bank Chas…" at bounding box center [690, 108] width 360 height 32
type input "Navy Federal Credit Union"
type input "0.00"
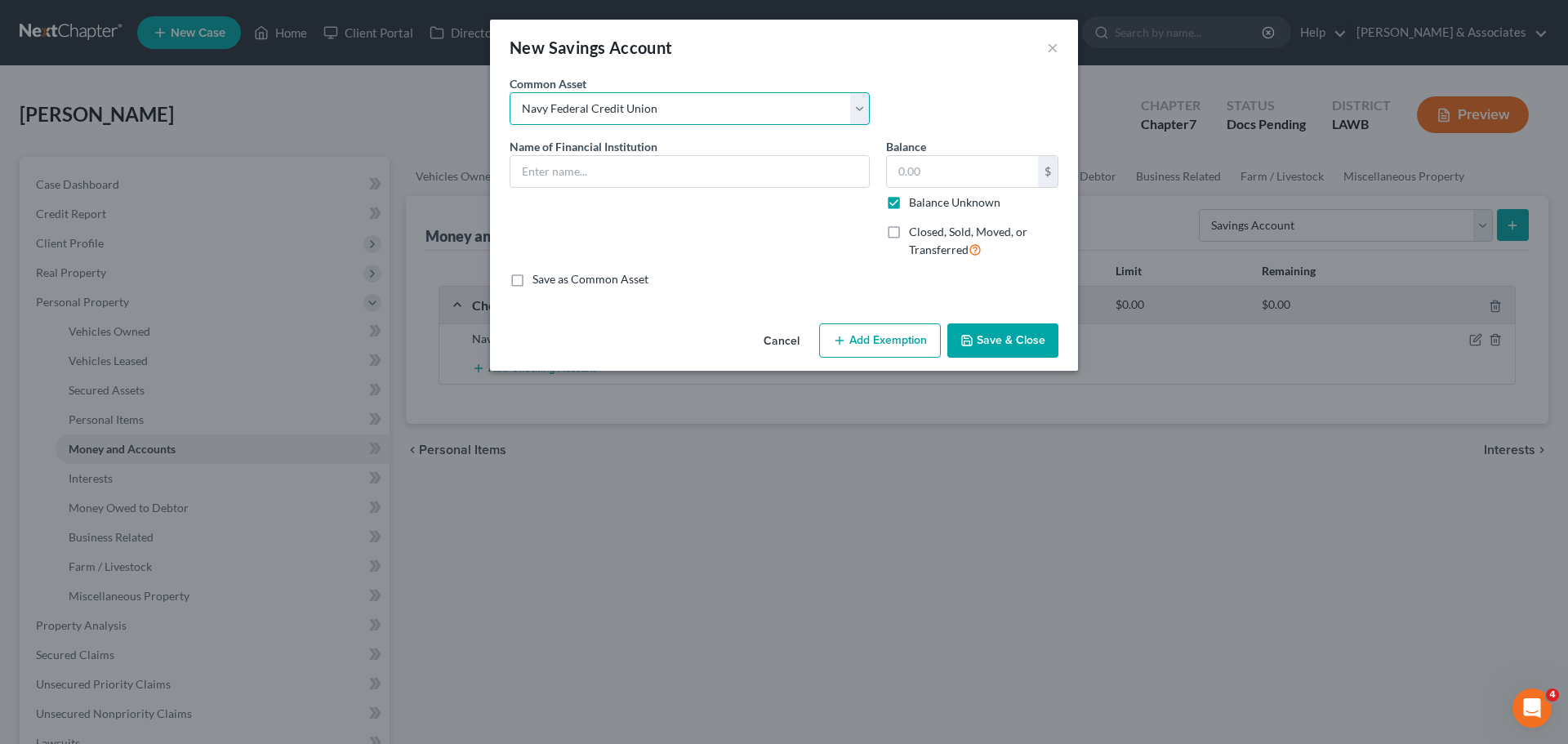
checkbox input "true"
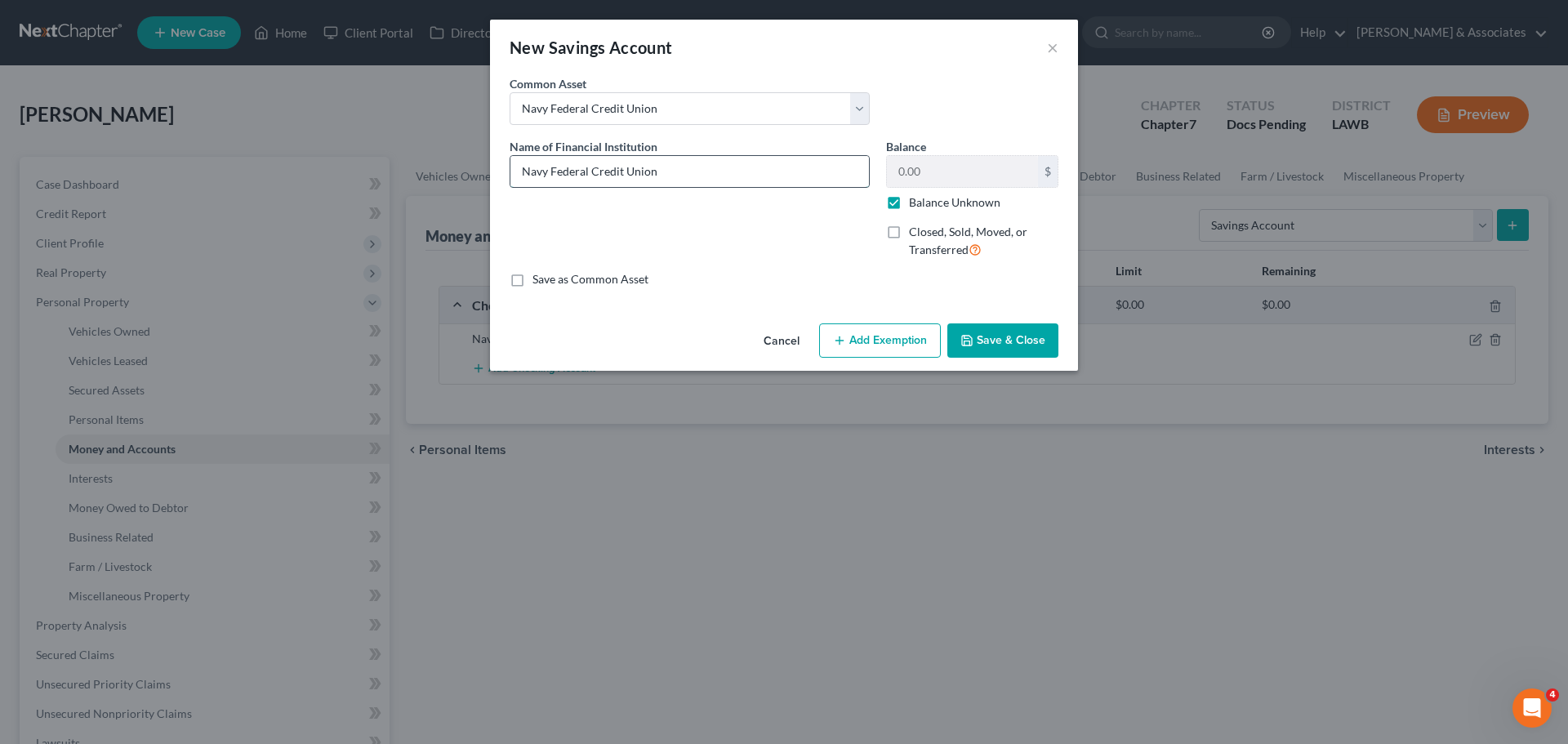
click at [727, 173] on input "Navy Federal Credit Union" at bounding box center [689, 171] width 359 height 31
type input "Navy Federal Credit Union 6967"
click at [1037, 331] on button "Save & Close" at bounding box center [1003, 341] width 111 height 34
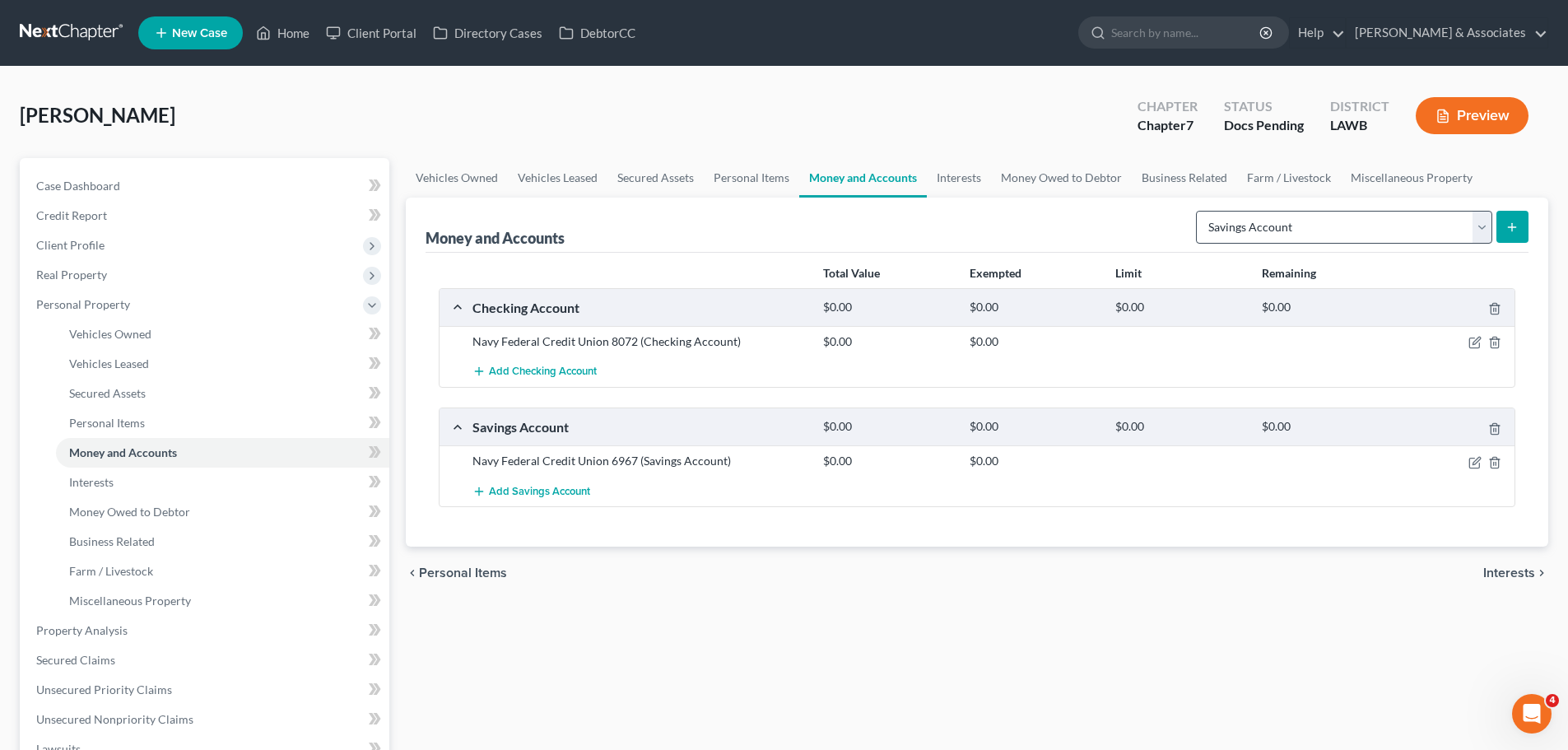
drag, startPoint x: 1389, startPoint y: 247, endPoint x: 1382, endPoint y: 238, distance: 11.4
click at [1389, 247] on div "Select Account Type Brokerage Cash on Hand Certificates of Deposit Checking Acc…" at bounding box center [1358, 226] width 339 height 43
click at [1375, 230] on select "Select Account Type Brokerage Cash on Hand Certificates of Deposit Checking Acc…" at bounding box center [1344, 227] width 296 height 33
select select "checking"
click at [1199, 211] on select "Select Account Type Brokerage Cash on Hand Certificates of Deposit Checking Acc…" at bounding box center [1344, 227] width 296 height 33
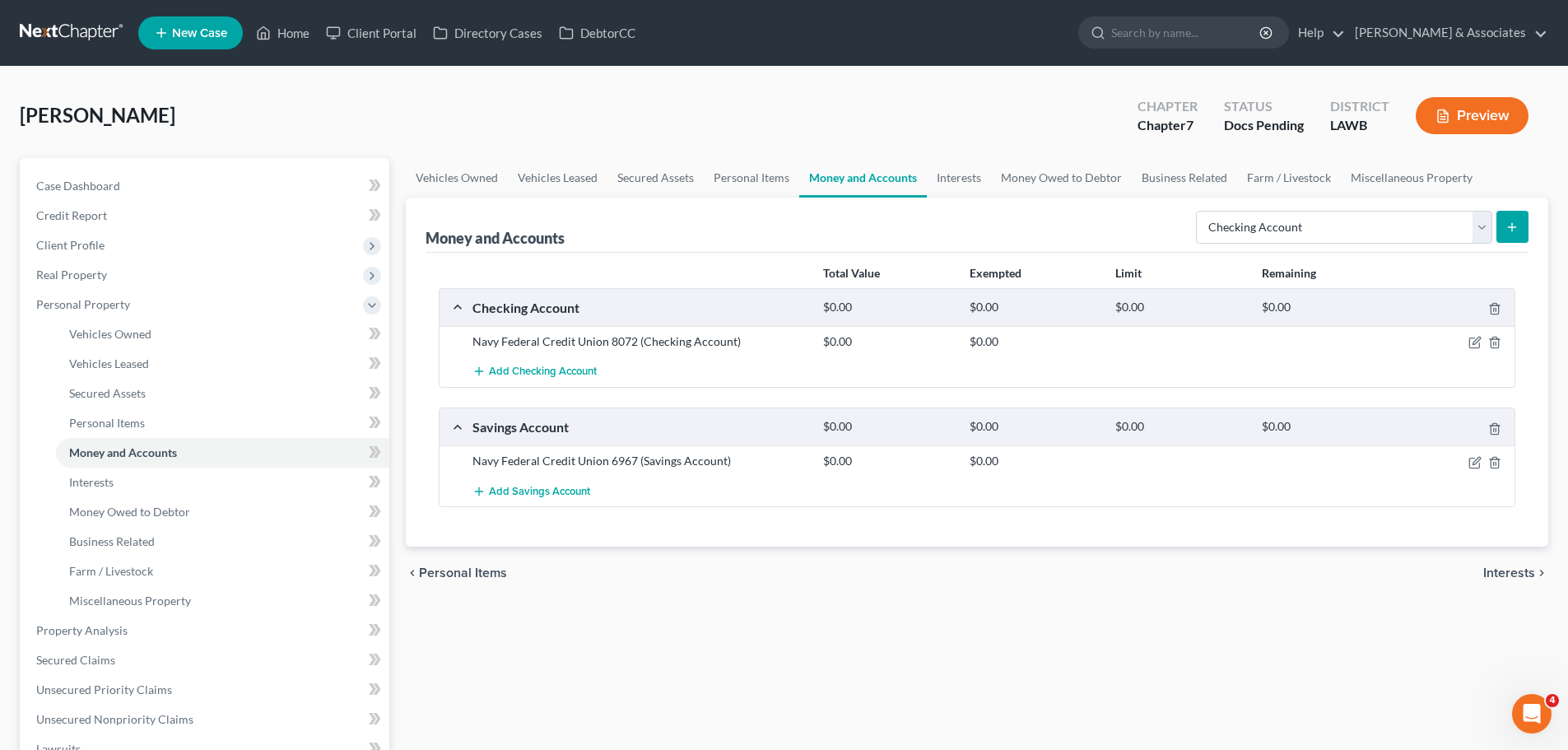
click at [1496, 226] on button "submit" at bounding box center [1512, 227] width 33 height 33
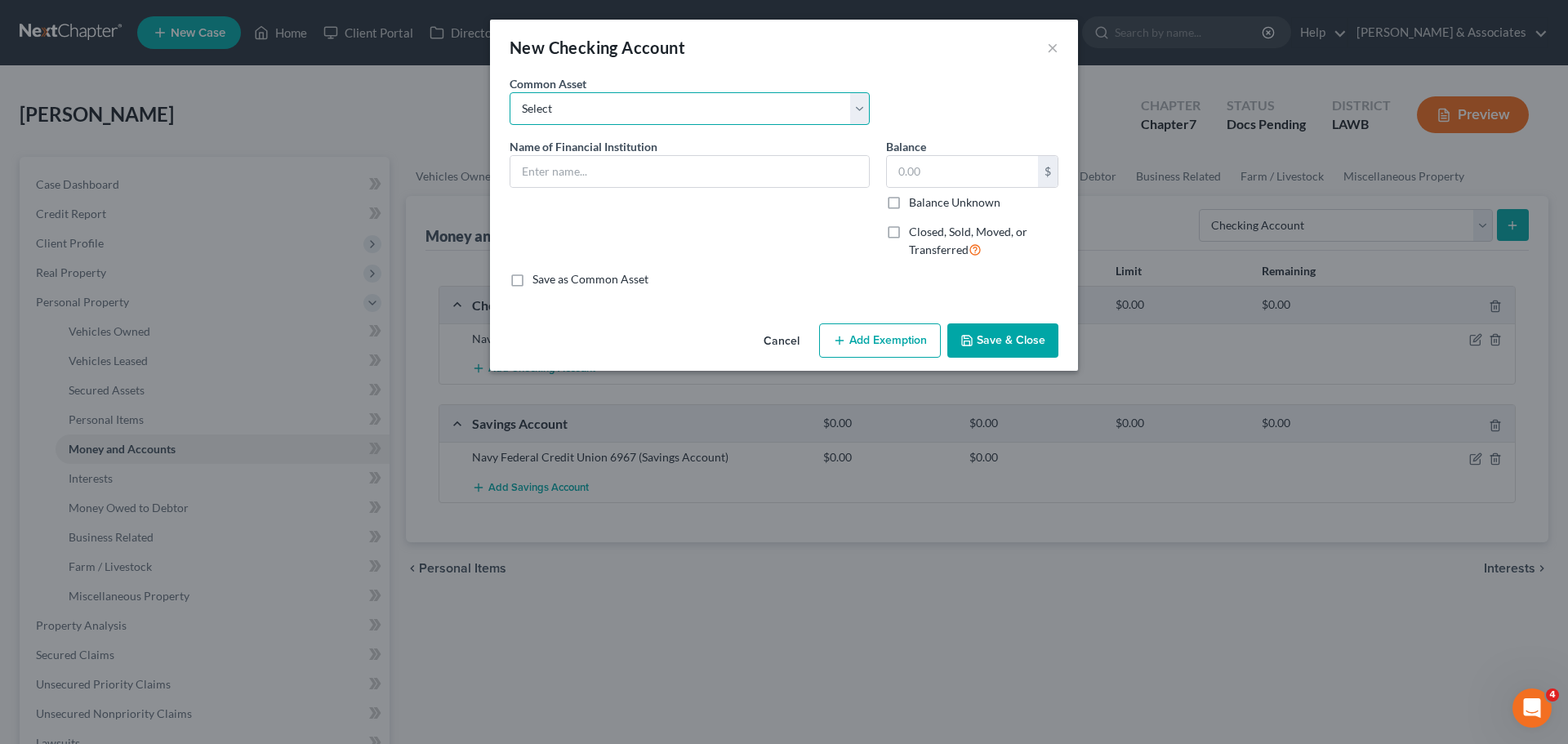
click at [620, 112] on select "Select Essential Federal Credit Union USAA Federal Savings Bank Neighbors Feder…" at bounding box center [690, 108] width 360 height 32
select select "8"
click at [510, 92] on select "Select Essential Federal Credit Union USAA Federal Savings Bank Neighbors Feder…" at bounding box center [690, 108] width 360 height 32
type input "Whitney Bank"
type input "0.00"
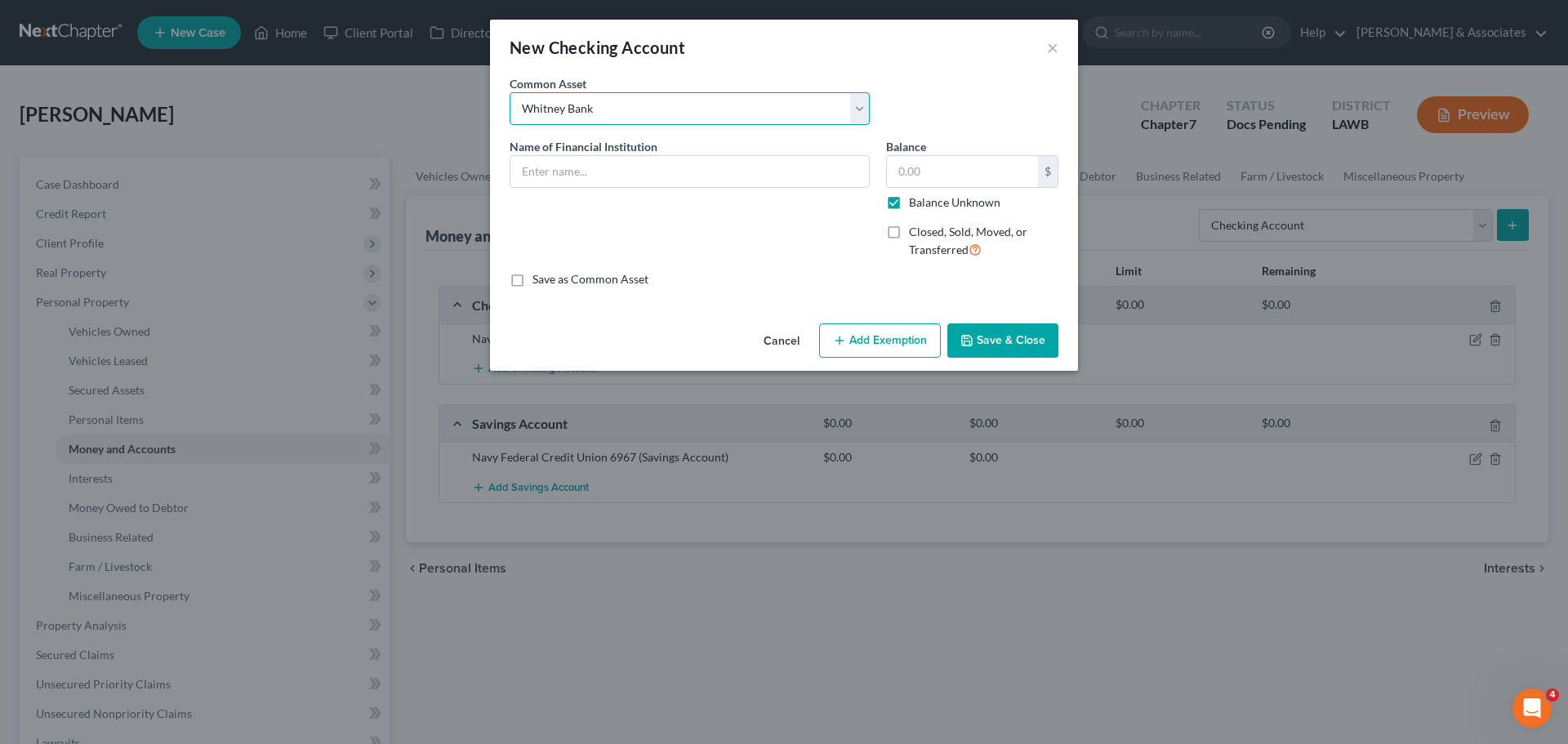
checkbox input "true"
select select "7"
type input "Regions Bank"
type input "0.00"
click at [685, 179] on input "Regions Bank" at bounding box center [689, 171] width 359 height 31
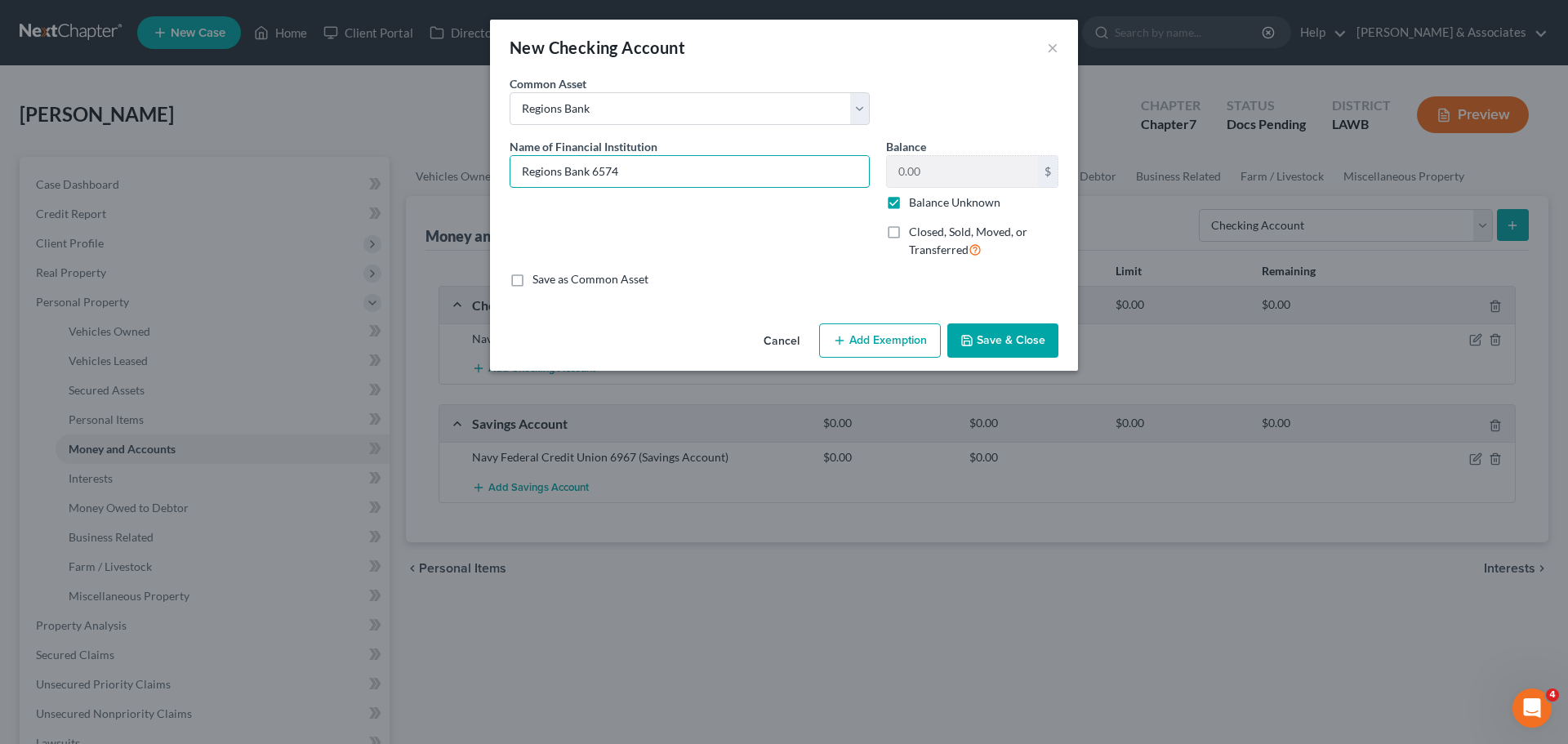
type input "Regions Bank 6574"
click at [1022, 335] on button "Save & Close" at bounding box center [1003, 341] width 111 height 34
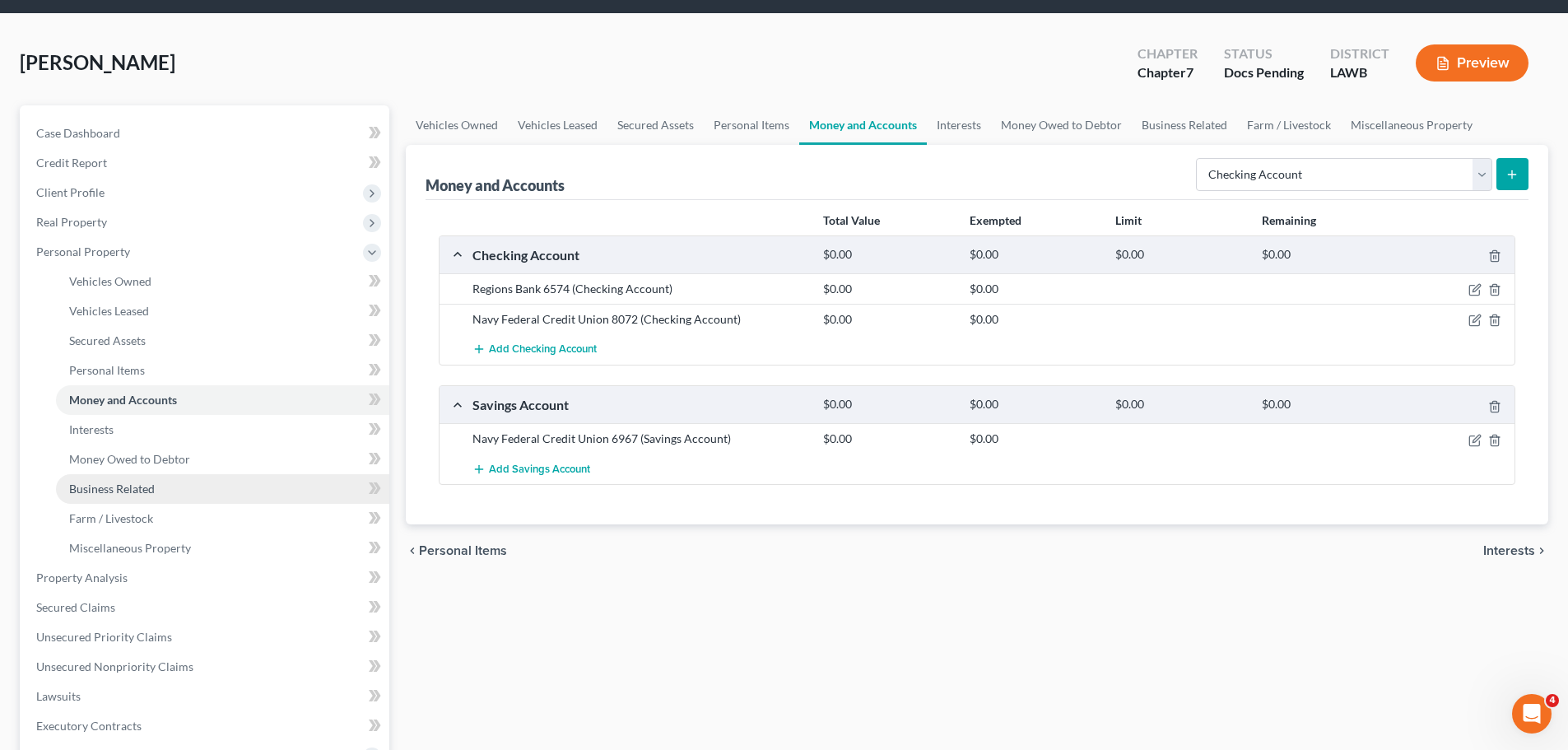
scroll to position [82, 0]
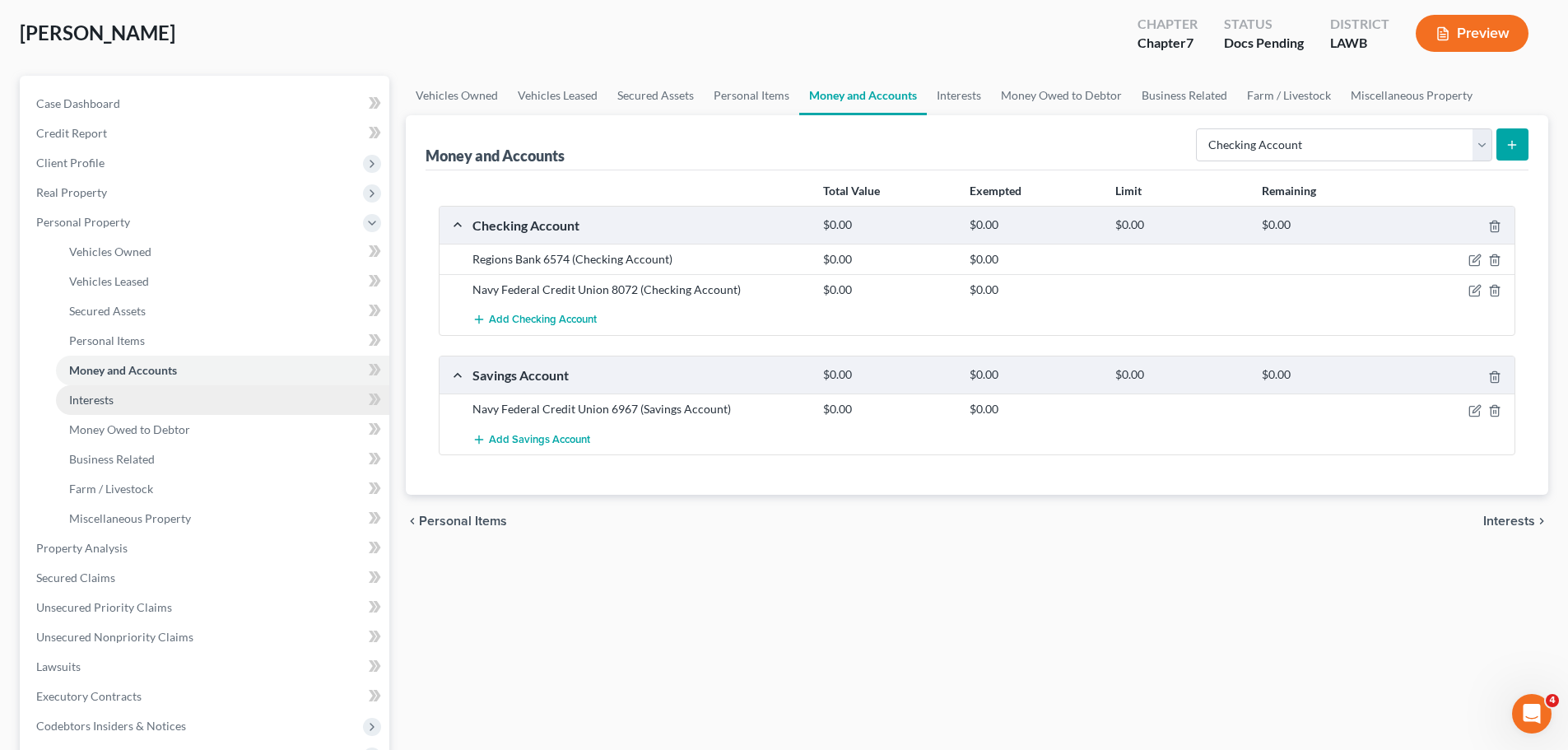
click at [143, 405] on link "Interests" at bounding box center [222, 399] width 333 height 30
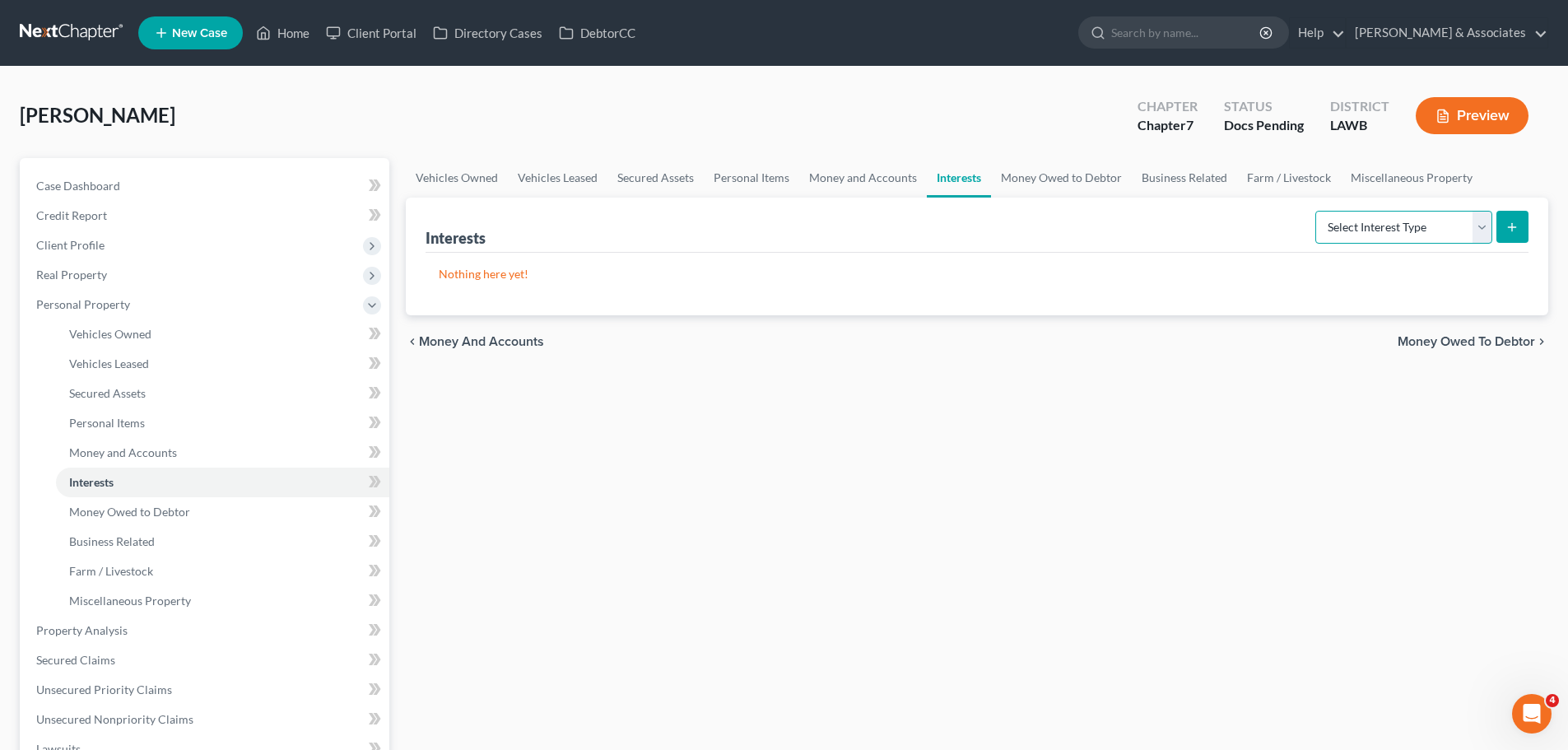
drag, startPoint x: 1430, startPoint y: 231, endPoint x: 1421, endPoint y: 242, distance: 14.2
click at [1430, 231] on select "Select Interest Type 401K Annuity Bond Education IRA Government Bond Government…" at bounding box center [1404, 227] width 177 height 33
drag, startPoint x: 1412, startPoint y: 255, endPoint x: 1432, endPoint y: 255, distance: 20.0
click at [1412, 255] on div "Nothing here yet!" at bounding box center [976, 284] width 1103 height 62
click at [1413, 243] on select "Select Interest Type 401K Annuity Bond Education IRA Government Bond Government…" at bounding box center [1404, 227] width 177 height 33
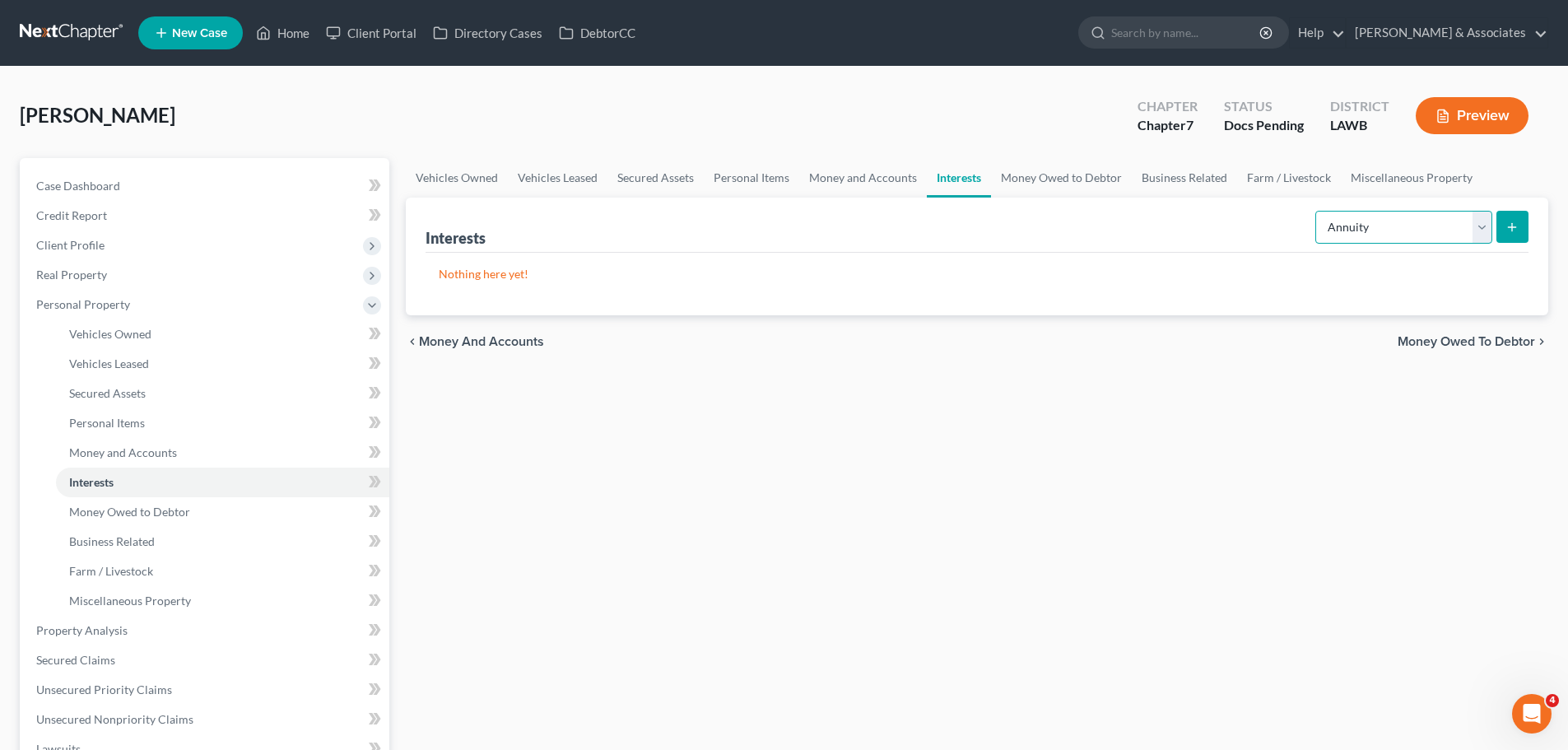
click at [1317, 211] on select "Select Interest Type 401K Annuity Bond Education IRA Government Bond Government…" at bounding box center [1404, 227] width 177 height 33
select select "401k"
click at [1507, 228] on icon "submit" at bounding box center [1511, 227] width 14 height 14
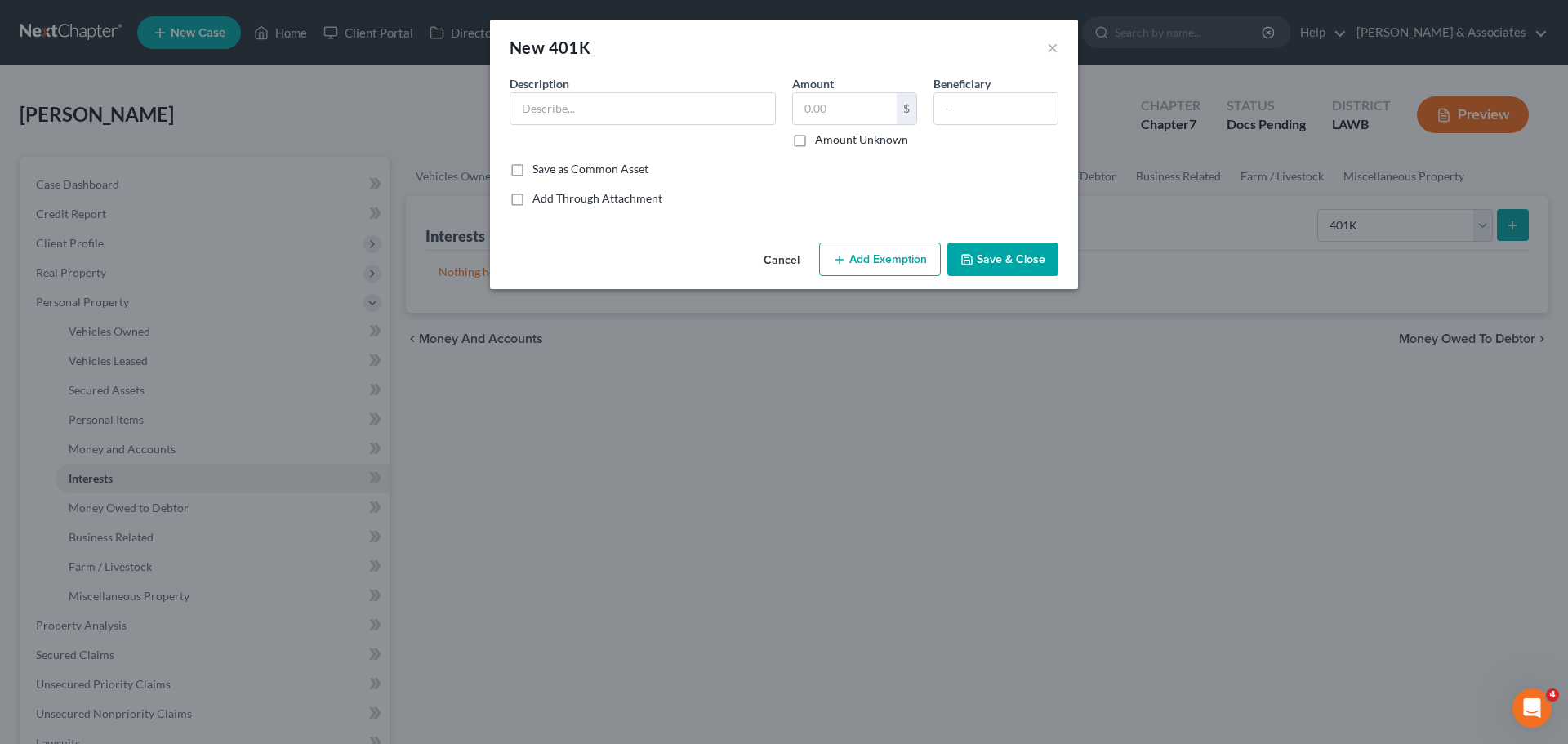
click at [760, 129] on div "Description *" at bounding box center [642, 111] width 282 height 73
click at [746, 115] on input "text" at bounding box center [642, 108] width 264 height 31
type input "Walmart"
type input "47,849.31"
click at [914, 256] on button "Add Exemption" at bounding box center [880, 260] width 122 height 34
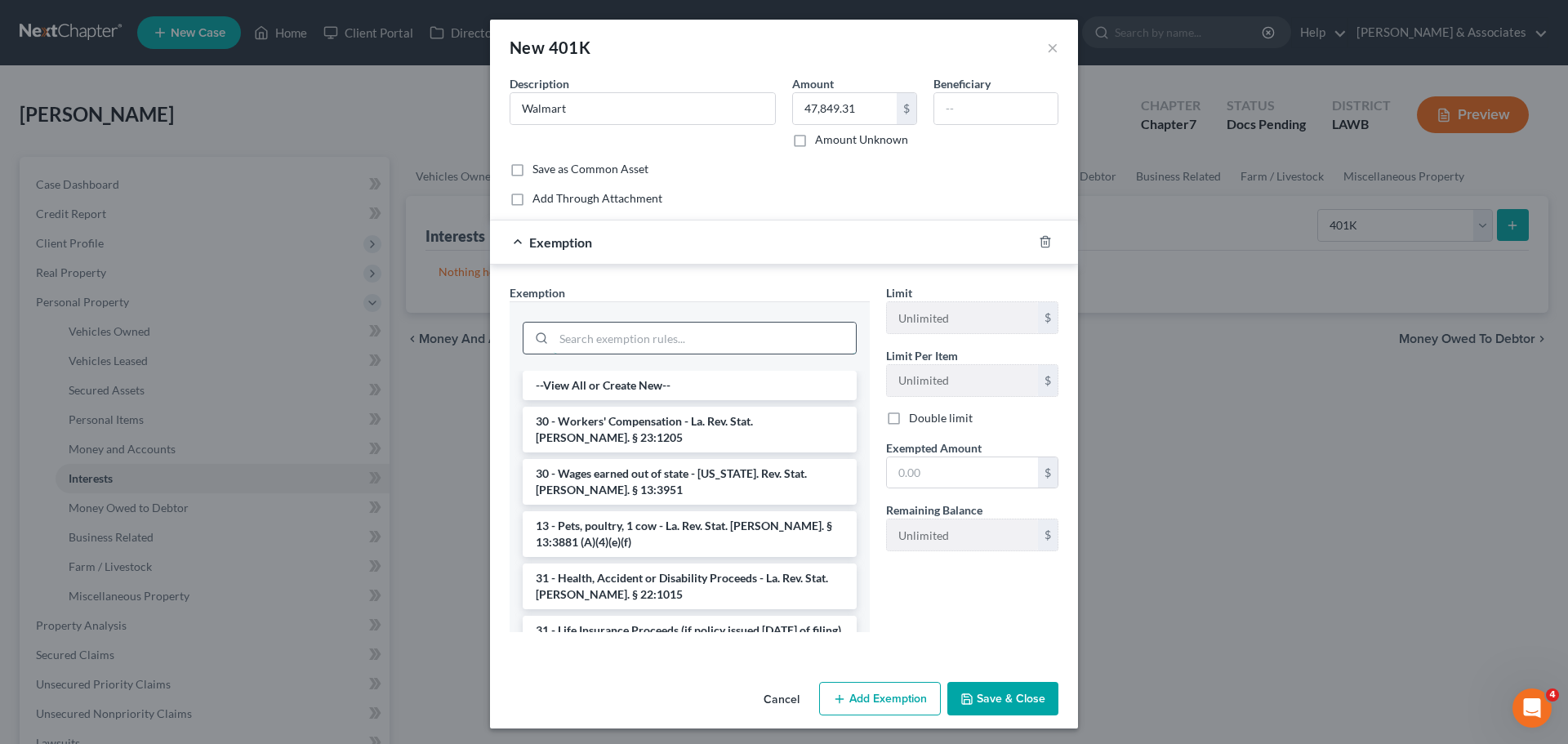
click at [823, 344] on input "search" at bounding box center [705, 338] width 302 height 31
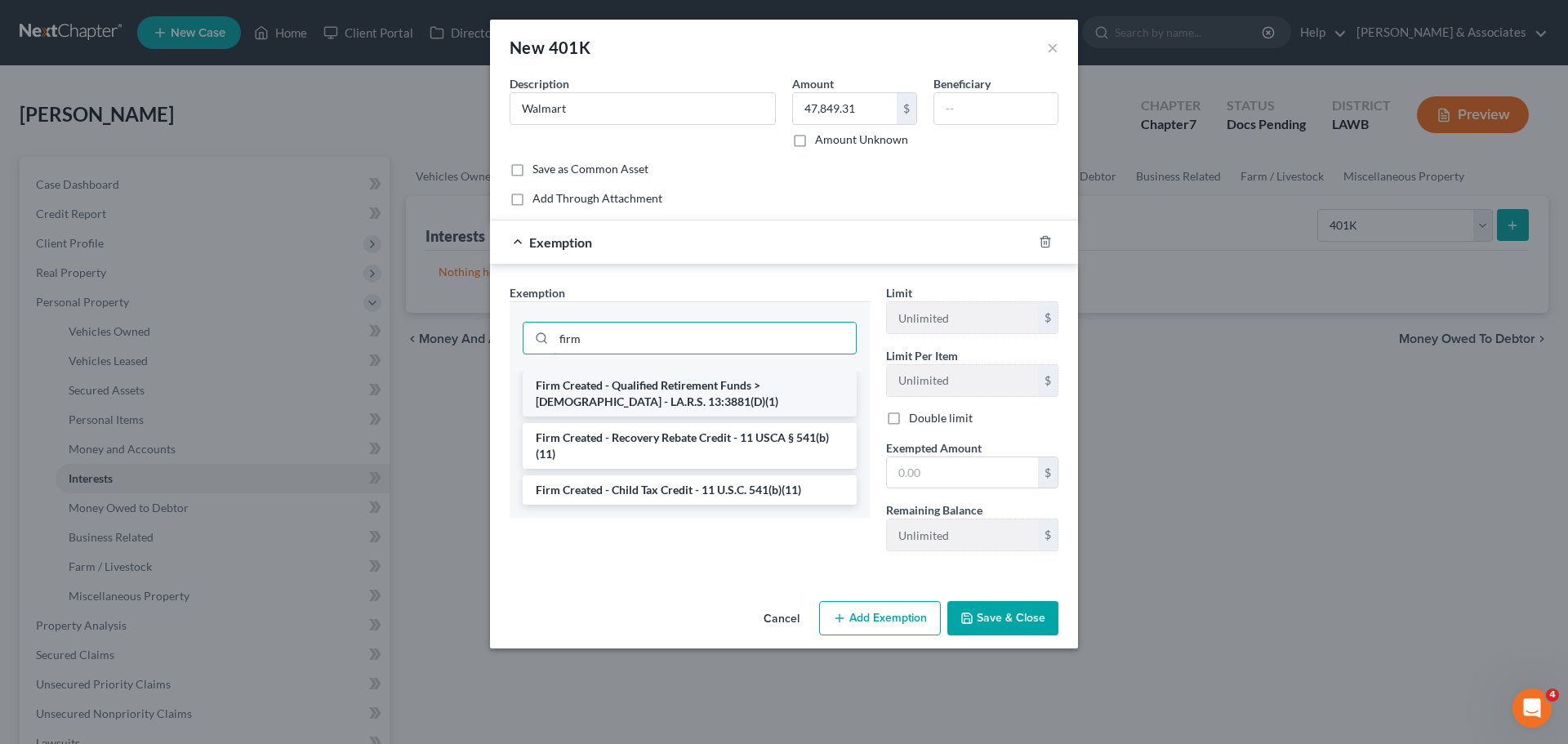
type input "firm"
click at [775, 405] on li "Firm Created - Qualified Retirement Funds > [DEMOGRAPHIC_DATA] - LA.R.S. 13:388…" at bounding box center [689, 394] width 334 height 46
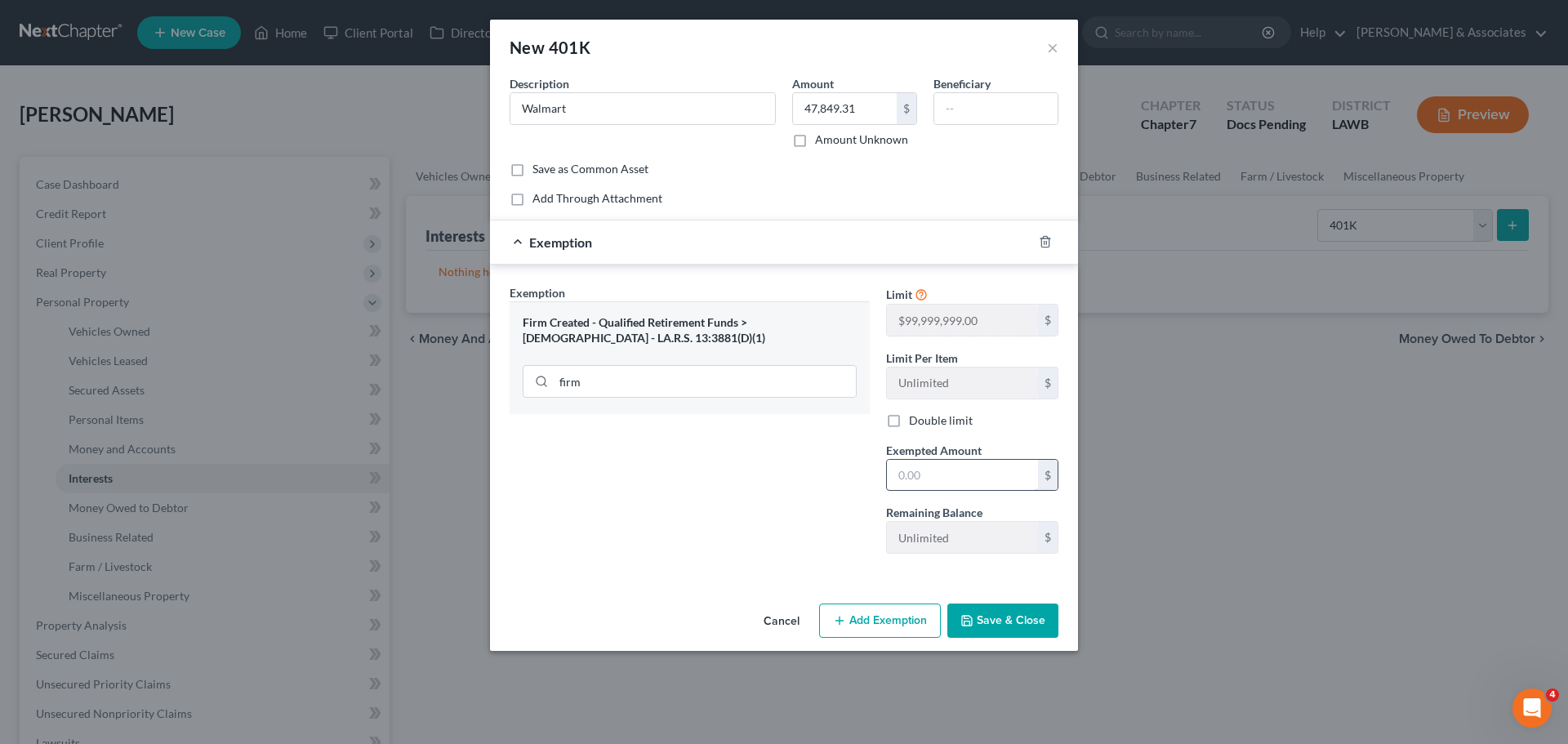
click at [933, 467] on input "text" at bounding box center [962, 475] width 152 height 31
type input "99,999,999"
click at [997, 611] on button "Save & Close" at bounding box center [1003, 620] width 111 height 34
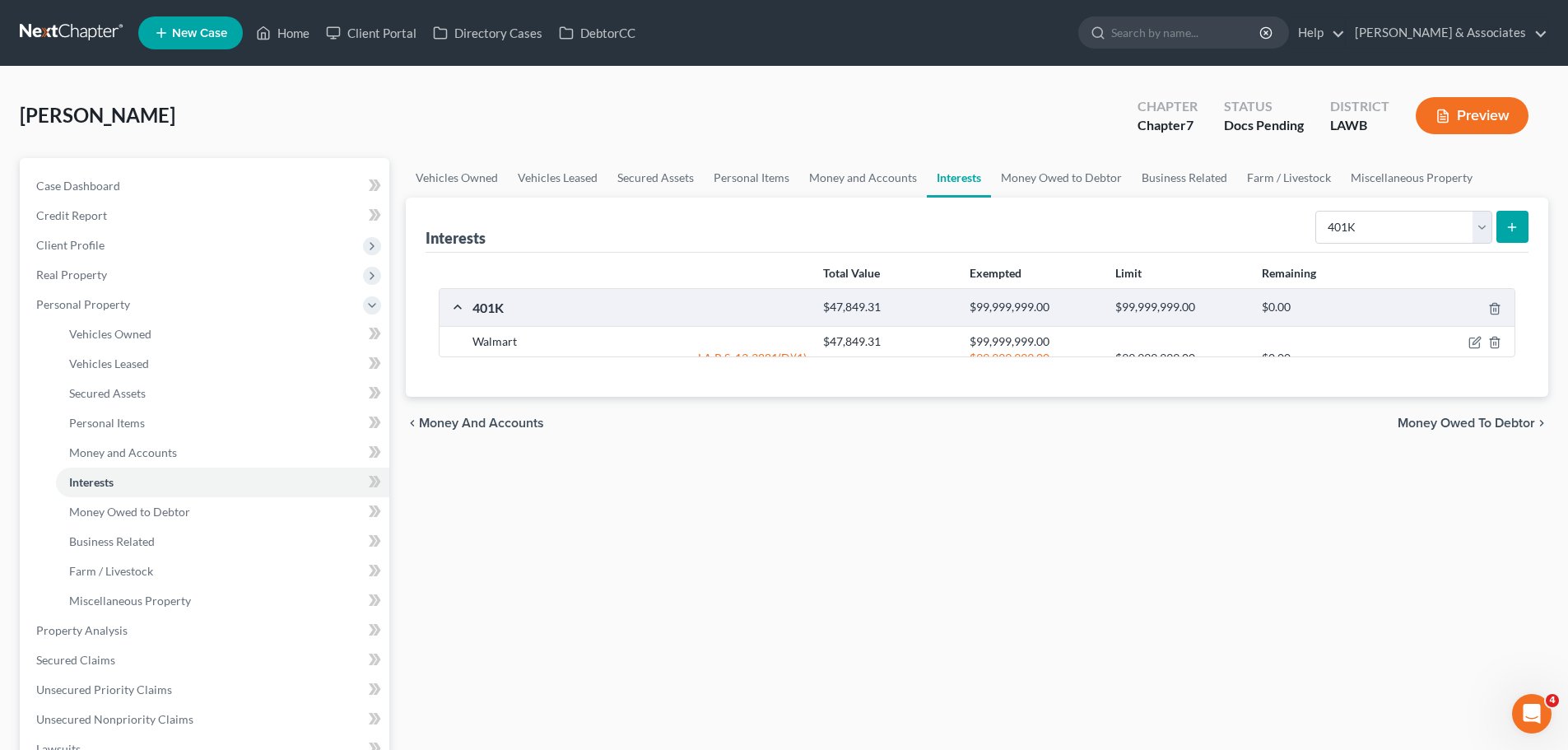
click at [1016, 586] on div at bounding box center [784, 375] width 1568 height 750
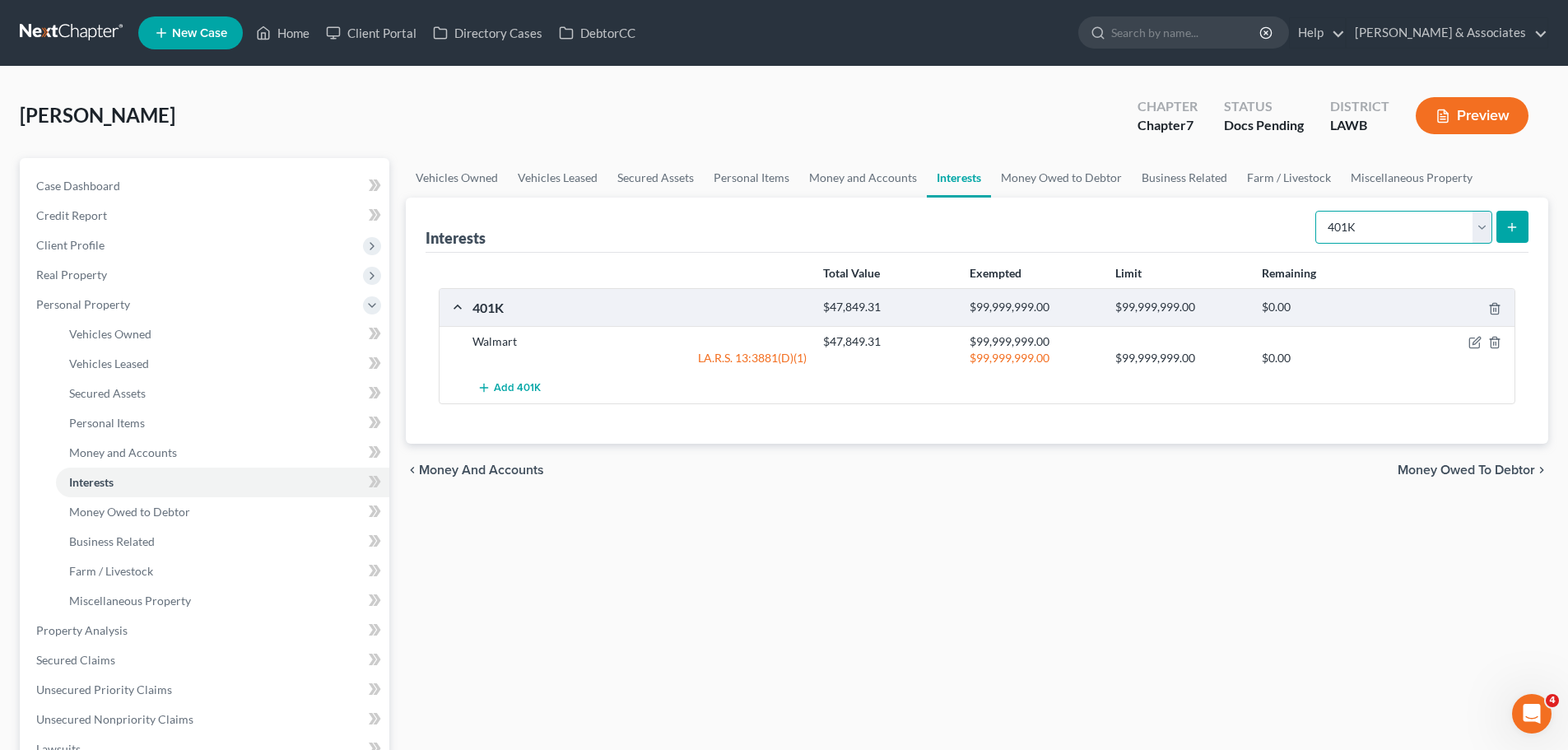
click at [1354, 225] on select "Select Interest Type 401K Annuity Bond Education IRA Government Bond Government…" at bounding box center [1404, 227] width 177 height 33
select select "stock"
click at [1317, 211] on select "Select Interest Type 401K Annuity Bond Education IRA Government Bond Government…" at bounding box center [1404, 227] width 177 height 33
click at [1506, 233] on icon "submit" at bounding box center [1511, 227] width 14 height 14
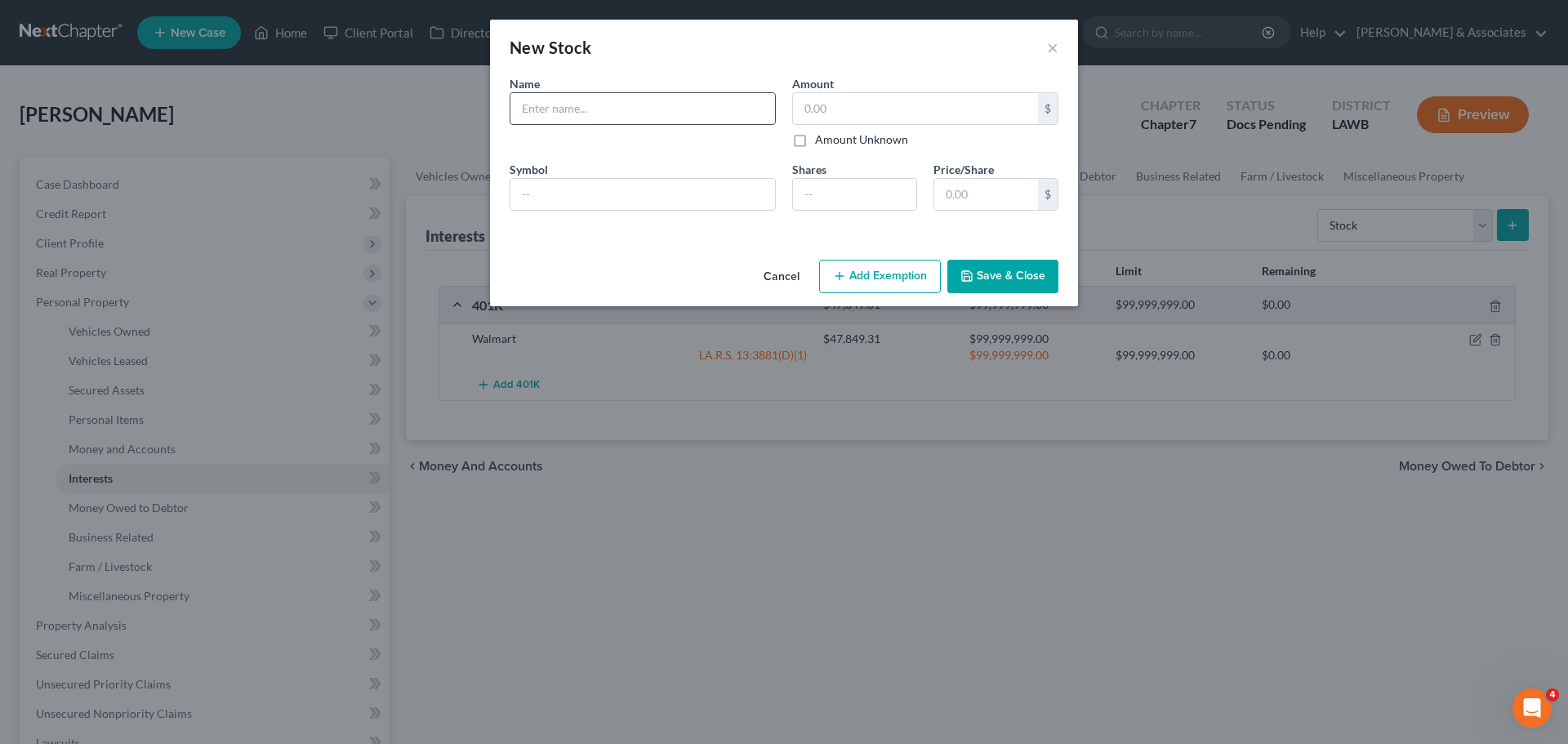
click at [639, 122] on input "text" at bounding box center [642, 108] width 264 height 31
type input "Computershare Trust Company"
type input "438.05"
click at [1014, 272] on button "Save & Close" at bounding box center [1003, 277] width 111 height 34
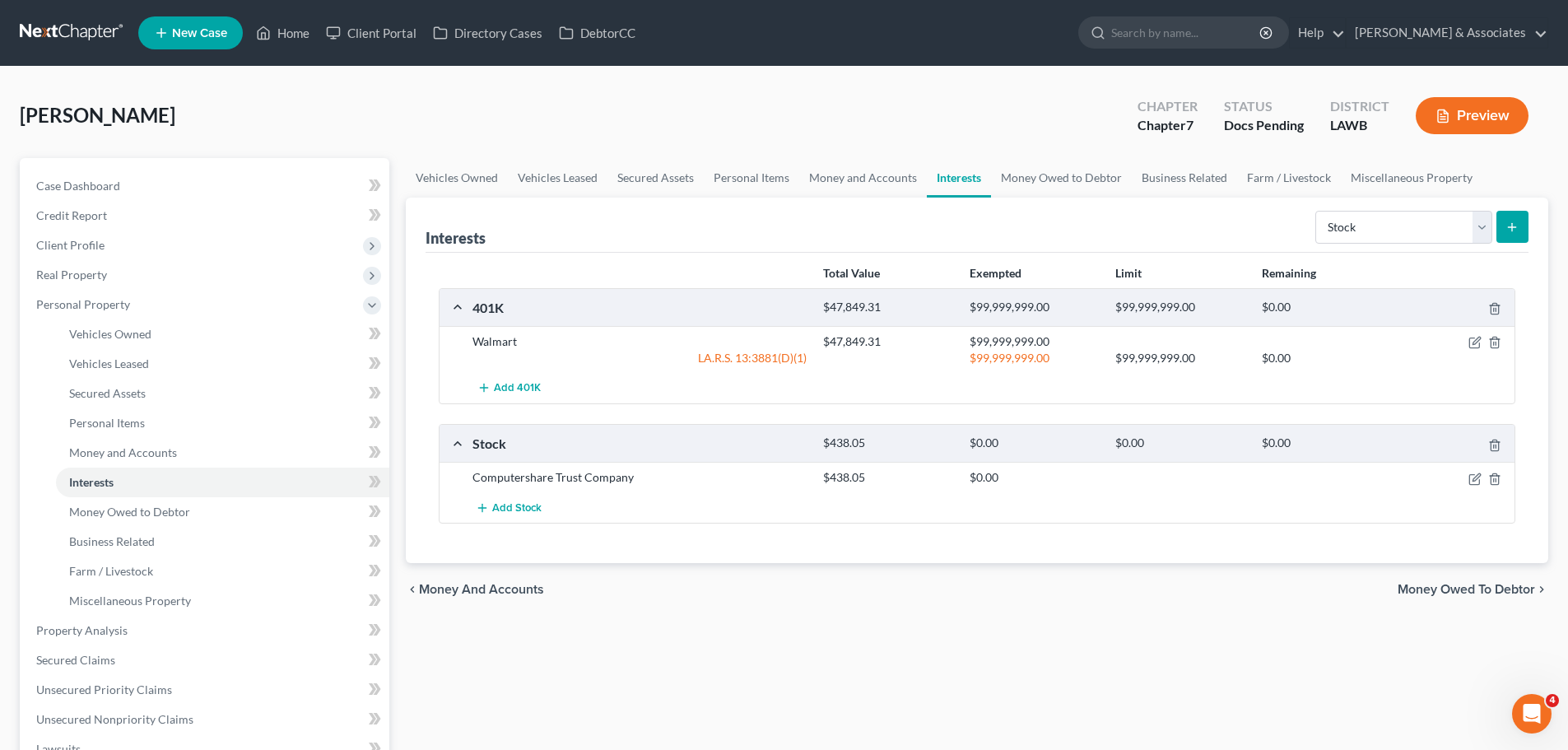
click at [980, 616] on div "Vehicles Owned Vehicles Leased Secured Assets Personal Items Money and Accounts…" at bounding box center [976, 612] width 1159 height 908
click at [175, 597] on span "Miscellaneous Property" at bounding box center [130, 600] width 122 height 14
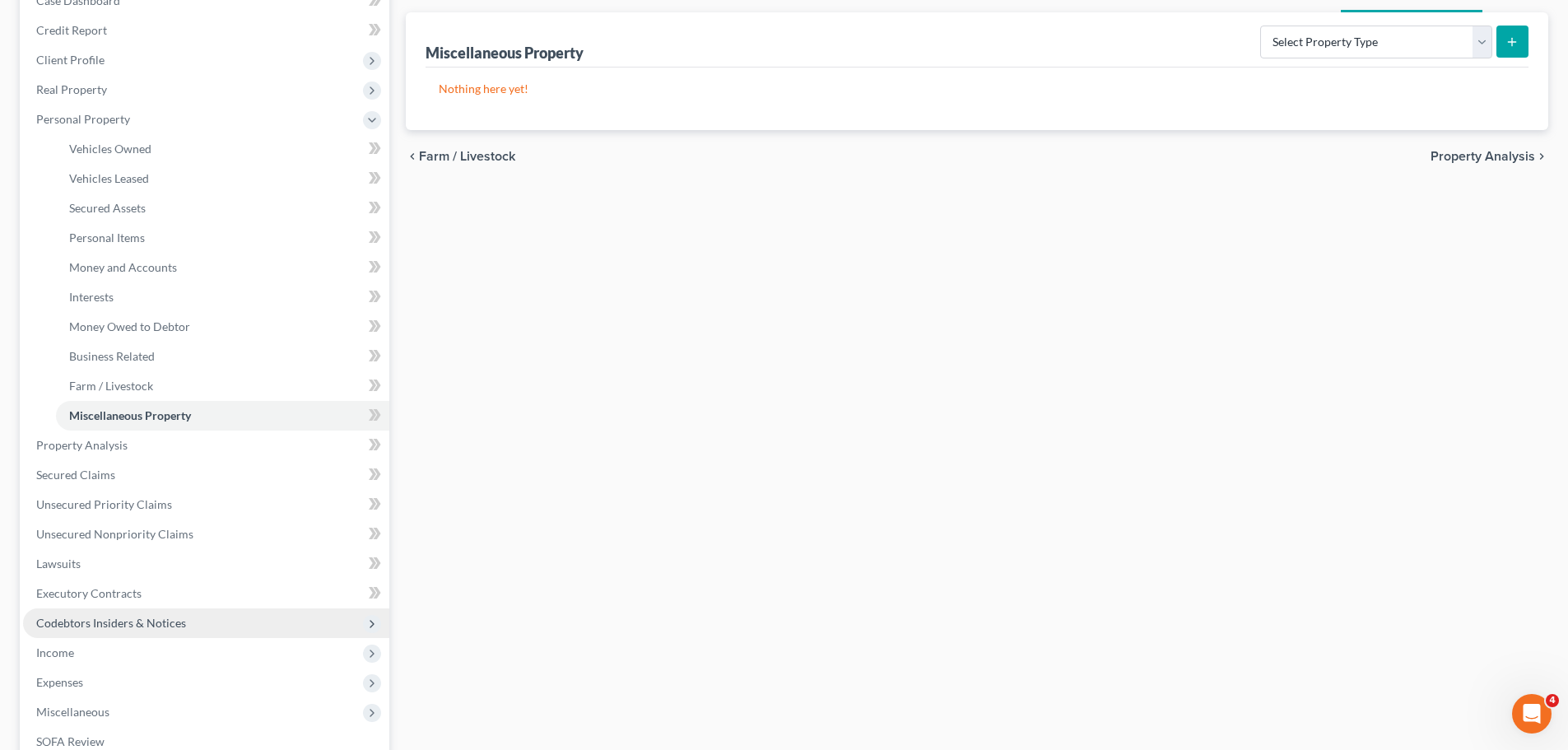
scroll to position [247, 0]
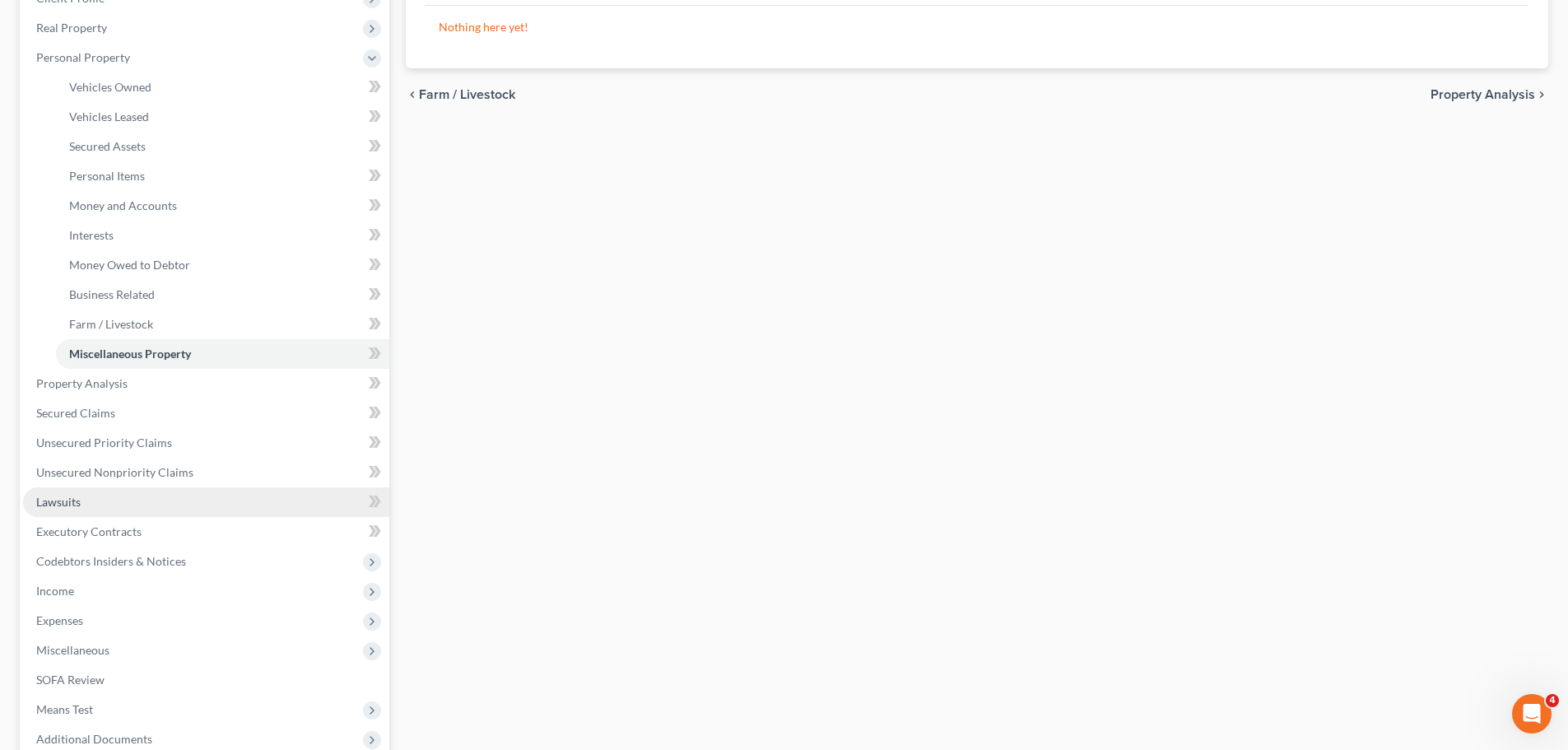
click at [103, 502] on link "Lawsuits" at bounding box center [206, 502] width 366 height 30
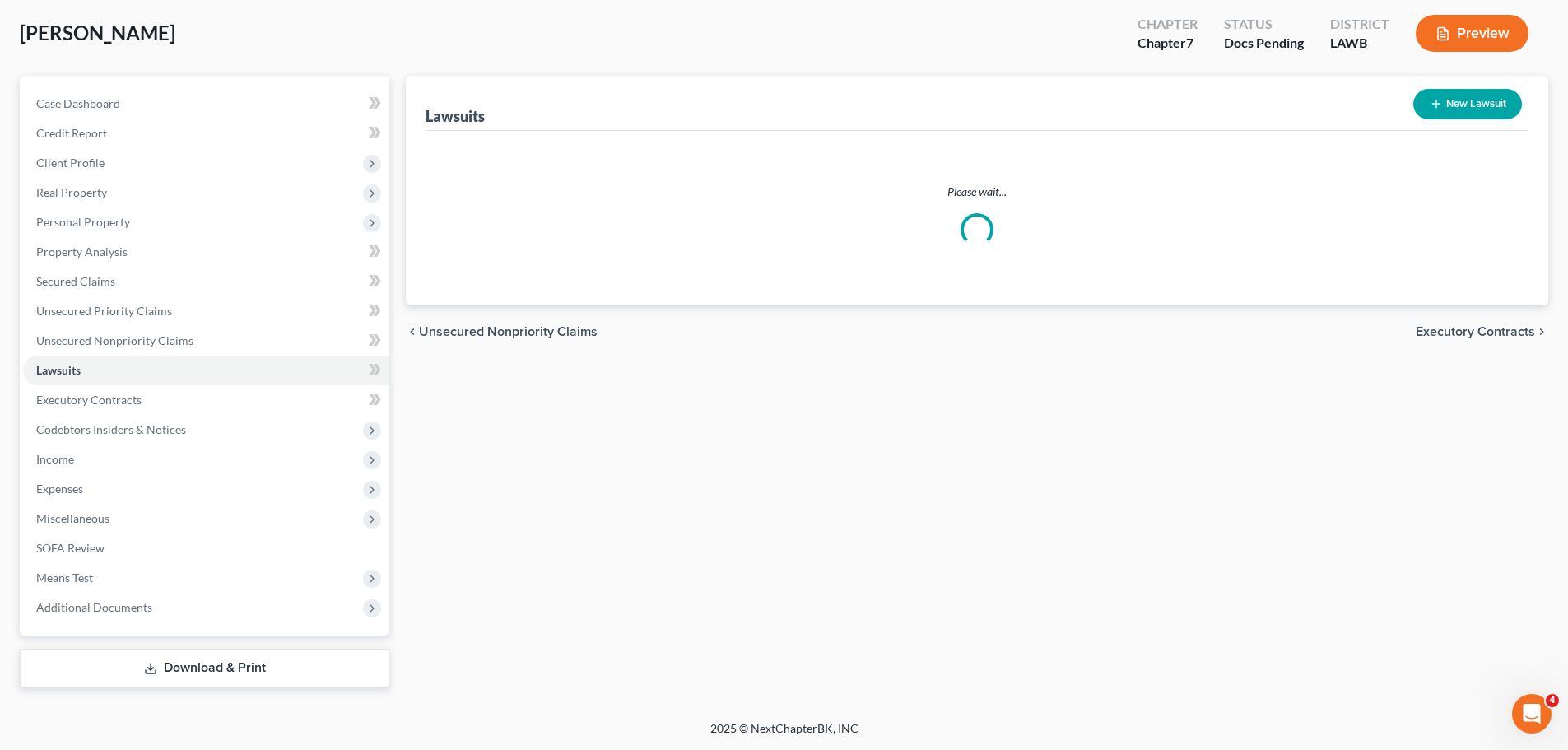
drag, startPoint x: 103, startPoint y: 502, endPoint x: 507, endPoint y: 479, distance: 404.7
click at [103, 502] on ul "Case Dashboard Payments Invoices Payments Payments Credit Report Client Profile" at bounding box center [206, 355] width 366 height 533
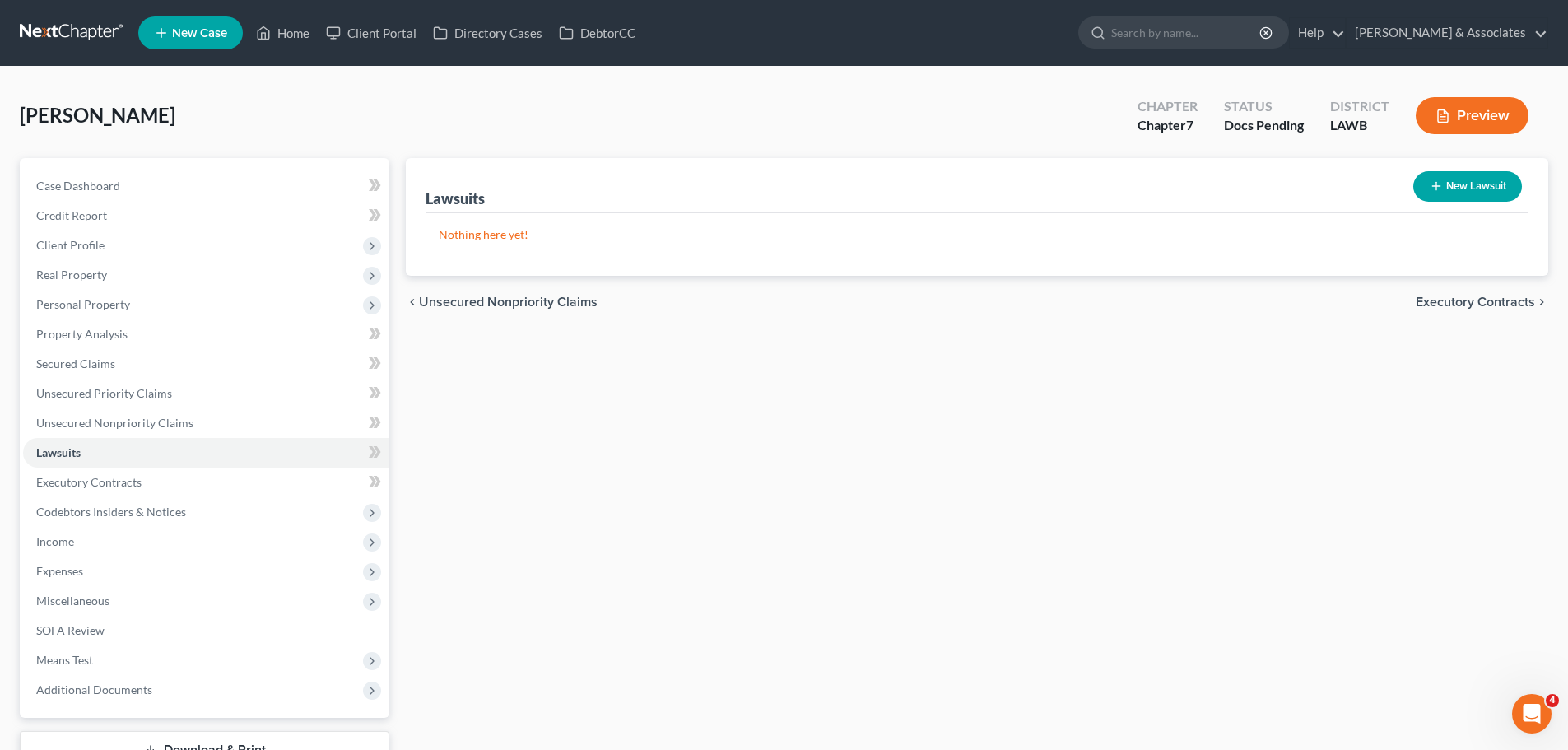
click at [1504, 185] on button "New Lawsuit" at bounding box center [1467, 187] width 108 height 31
select select "0"
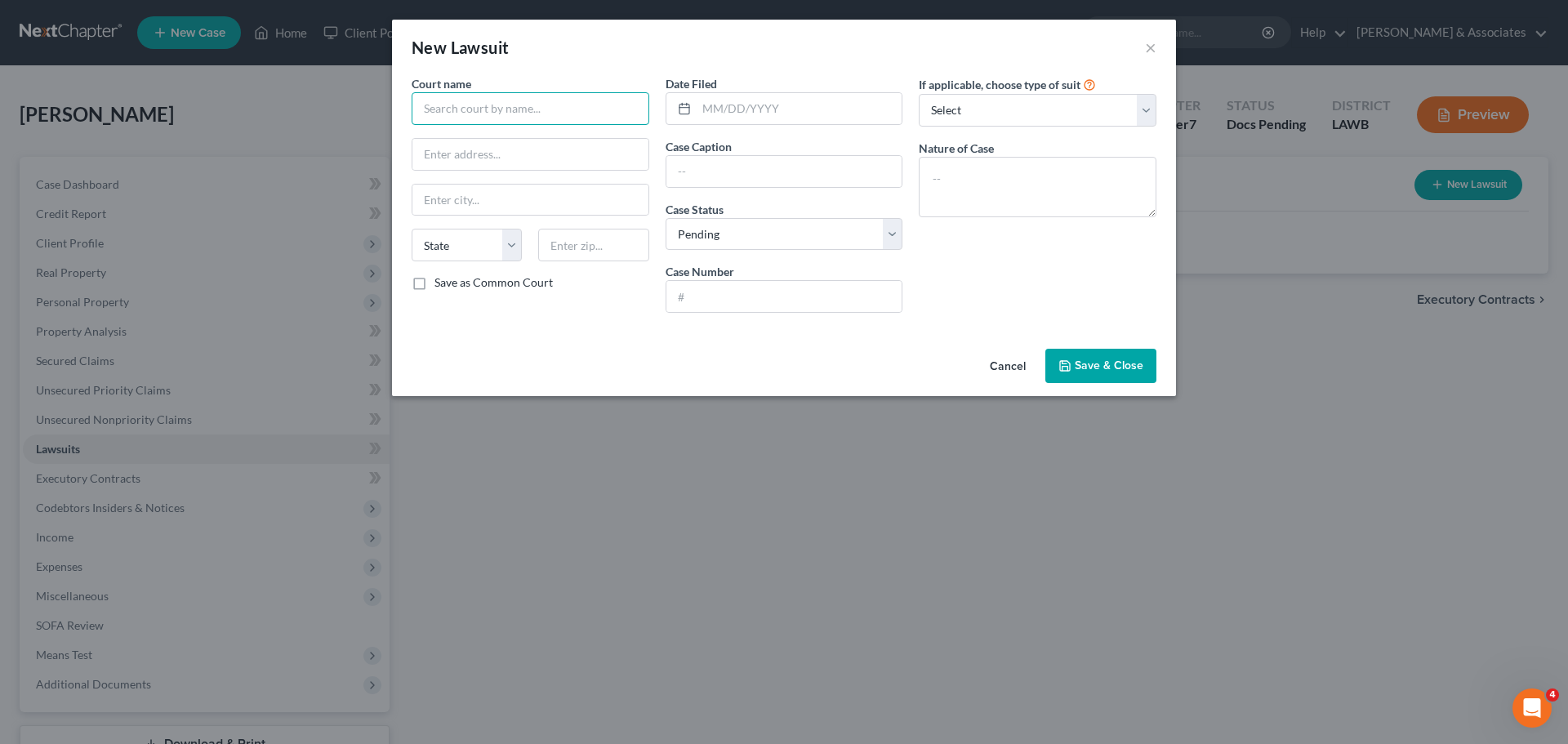
click at [524, 96] on input "text" at bounding box center [530, 108] width 238 height 32
drag, startPoint x: 584, startPoint y: 100, endPoint x: 404, endPoint y: 100, distance: 180.0
click at [404, 100] on div "Court name * 7th Judicial District Court State AL AK AR AZ CA CO CT DE DC FL GA…" at bounding box center [530, 201] width 254 height 251
type input "7th Judicial District Court"
click at [545, 166] on input "text" at bounding box center [530, 154] width 236 height 31
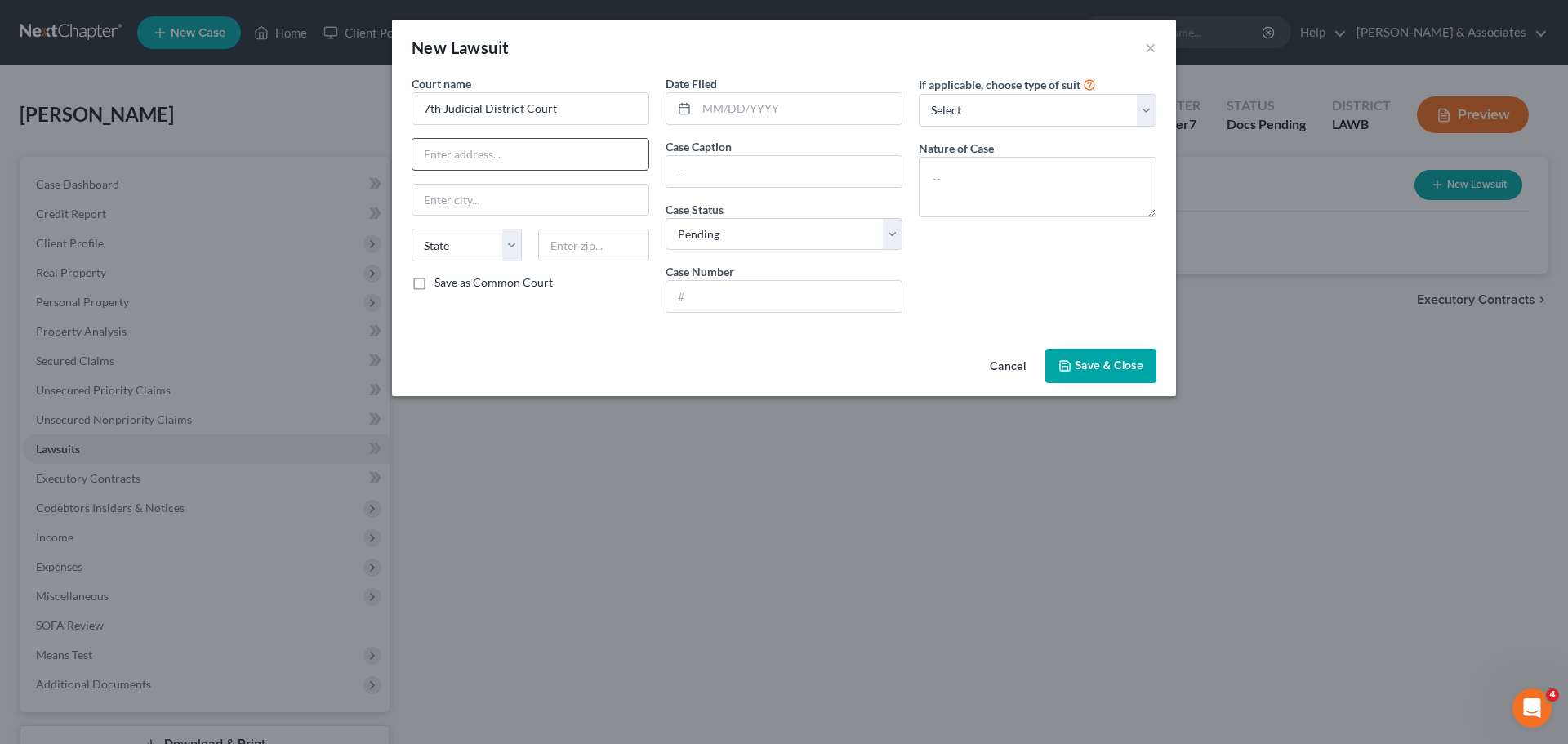
paste input "4001 Carter St."
click at [523, 164] on input "4001 Carter St." at bounding box center [530, 154] width 236 height 31
paste input "Room 9"
type input "4001 Carter St. - Room 9"
click at [573, 247] on input "text" at bounding box center [593, 245] width 110 height 32
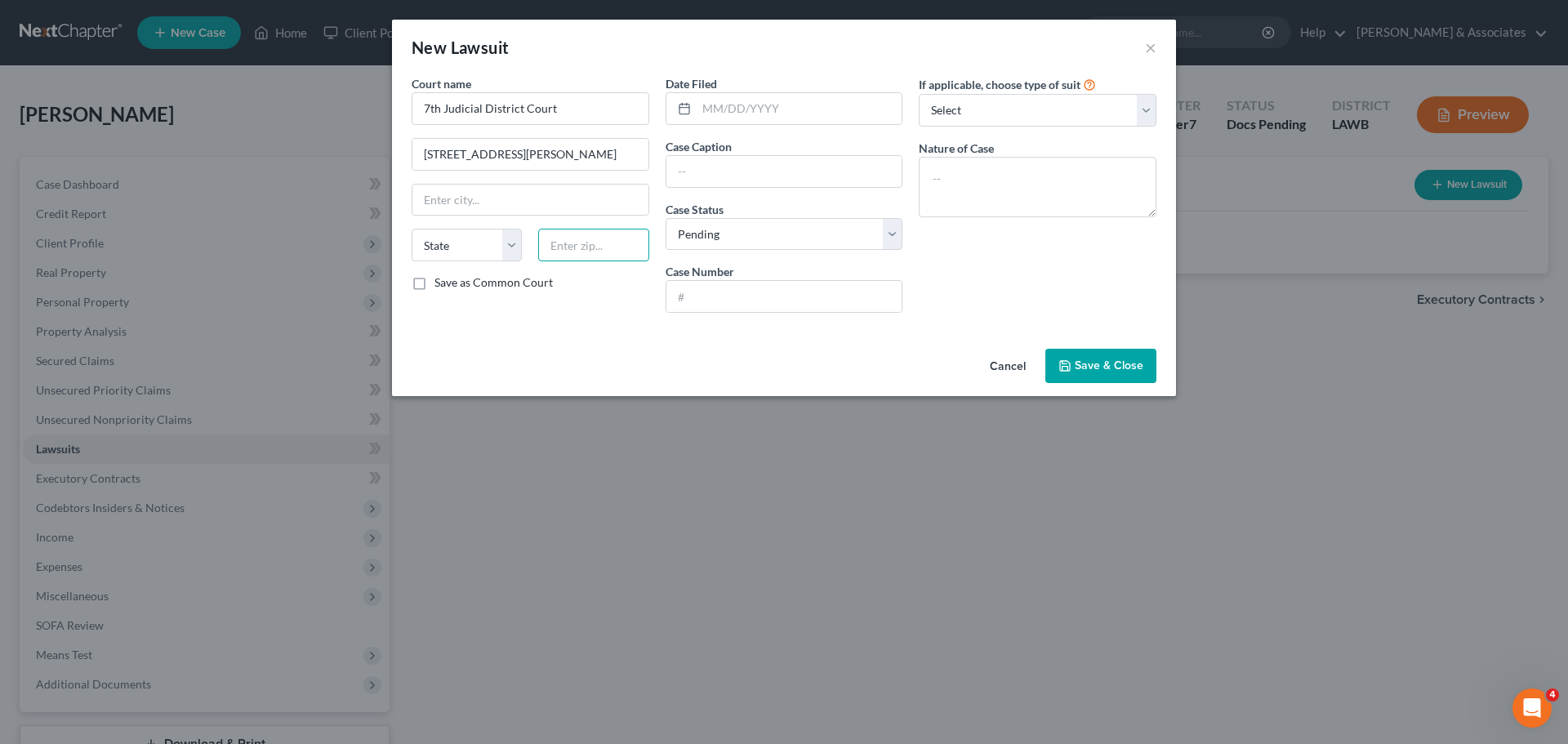
paste input "71373"
type input "71373"
click at [600, 318] on div "Court name * 7th Judicial District Court 4001 Carter St. - Room 9 State AL AK A…" at bounding box center [530, 201] width 254 height 251
type input "Vidalia"
select select "19"
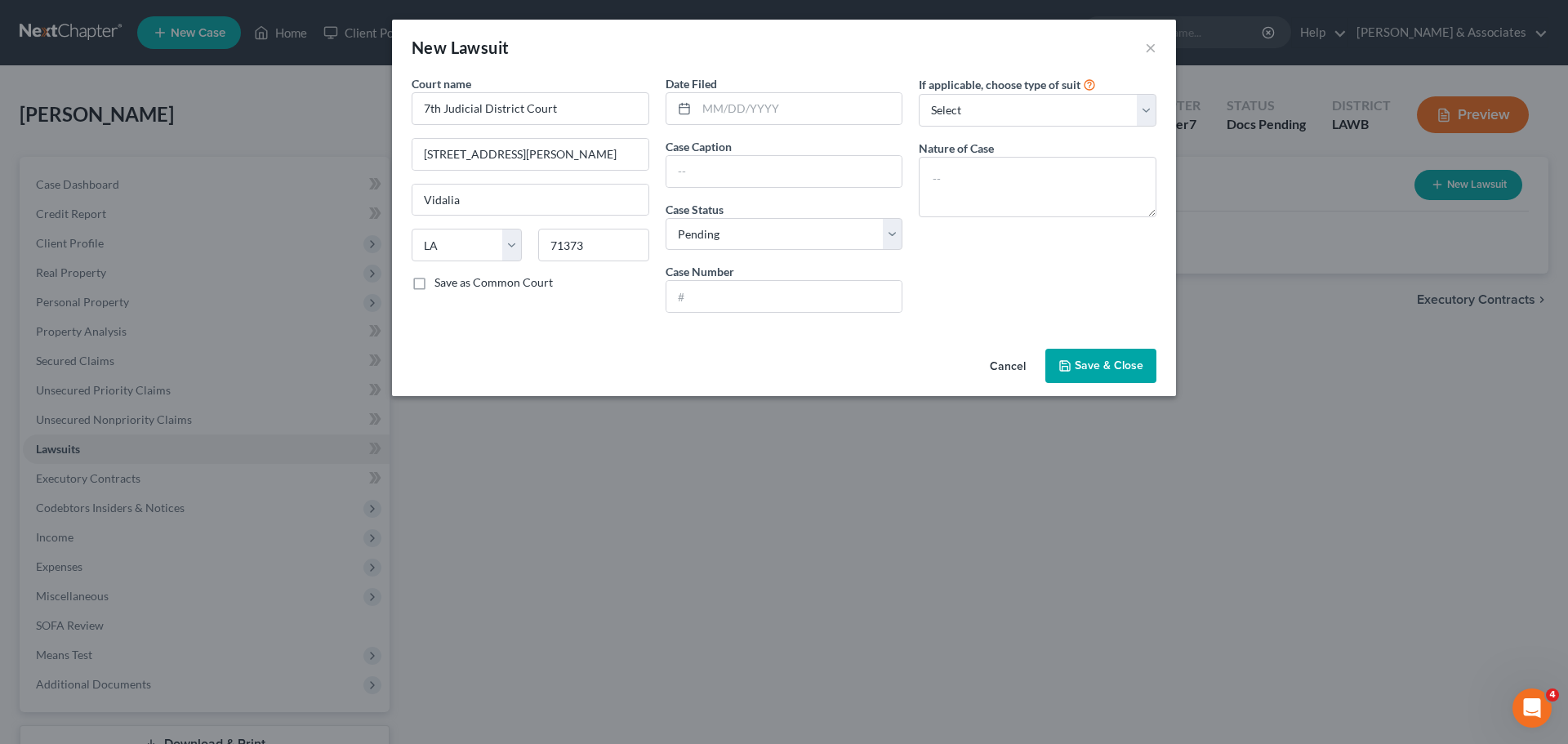
click at [510, 281] on label "Save as Common Court" at bounding box center [494, 282] width 118 height 16
click at [452, 281] on input "Save as Common Court" at bounding box center [446, 280] width 11 height 11
checkbox input "true"
click at [524, 317] on div "Court name * 7th Judicial District Court 4001 Carter St. - Room 9 Vidalia State…" at bounding box center [530, 201] width 254 height 251
click at [798, 115] on input "text" at bounding box center [800, 108] width 206 height 31
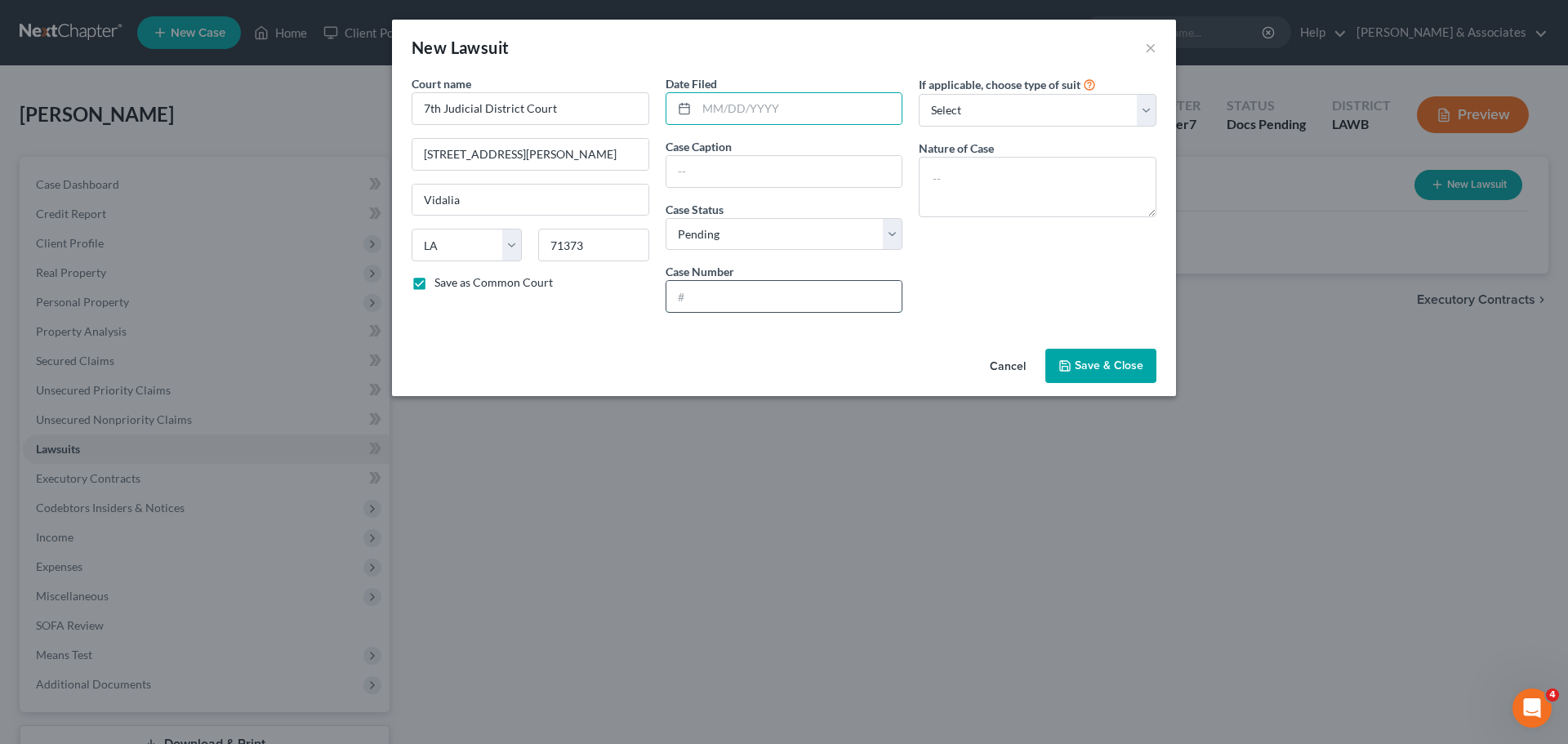
click at [791, 307] on input "text" at bounding box center [784, 296] width 236 height 31
type input "55972"
click at [818, 107] on input "text" at bounding box center [800, 108] width 206 height 31
type input "07/25/25"
click at [832, 188] on div "Date Filed 07/25/25 Case Caption Case Status * Select Pending On Appeal Conclud…" at bounding box center [784, 201] width 254 height 251
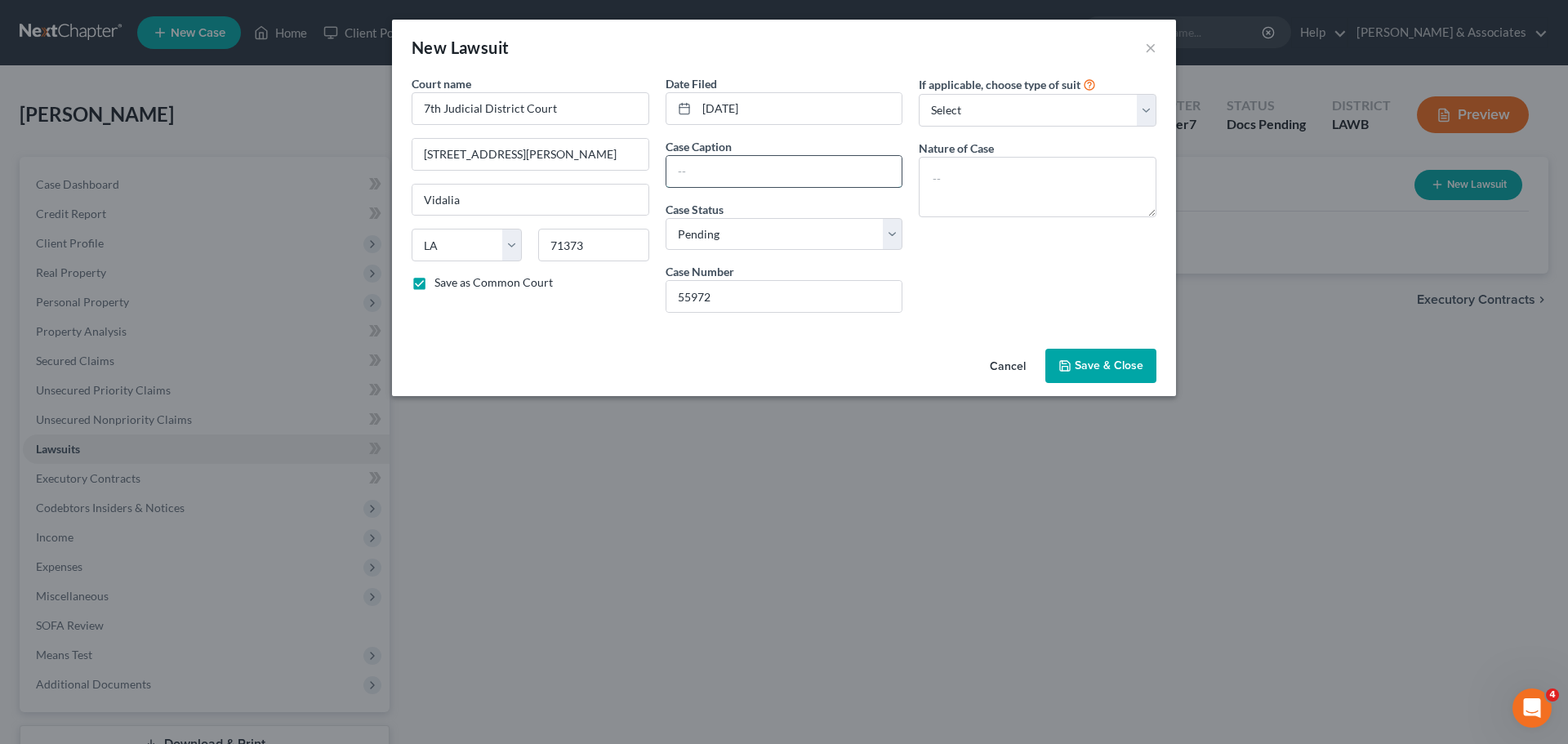
click at [834, 170] on input "text" at bounding box center [784, 171] width 236 height 31
type input "Bank of America, NA vs. Joyce Burns"
type textarea "Petition"
click at [1053, 372] on button "Save & Close" at bounding box center [1101, 366] width 111 height 34
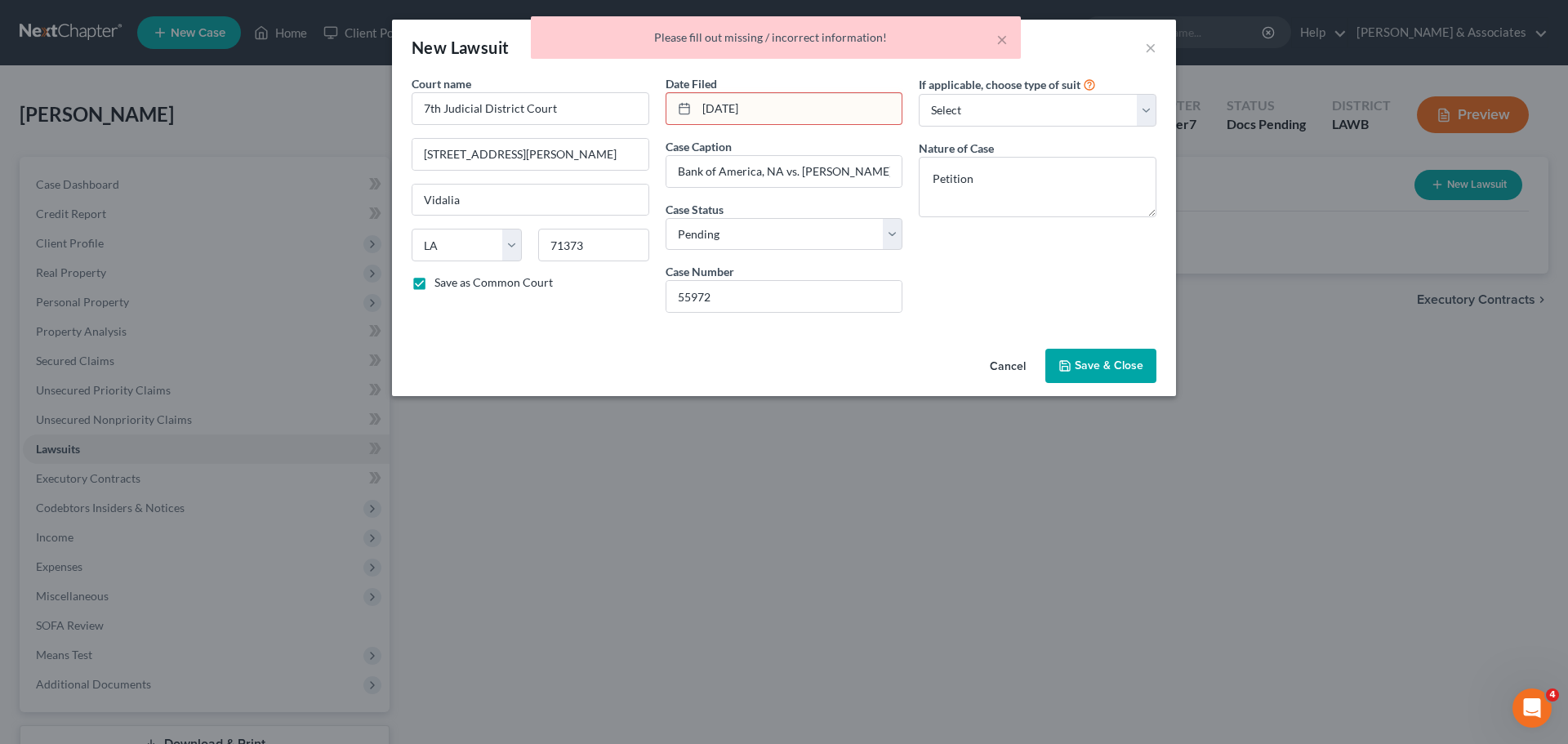
click at [776, 108] on input "07/25/25" at bounding box center [800, 108] width 206 height 31
click at [742, 111] on input "07/25/25" at bounding box center [800, 108] width 206 height 31
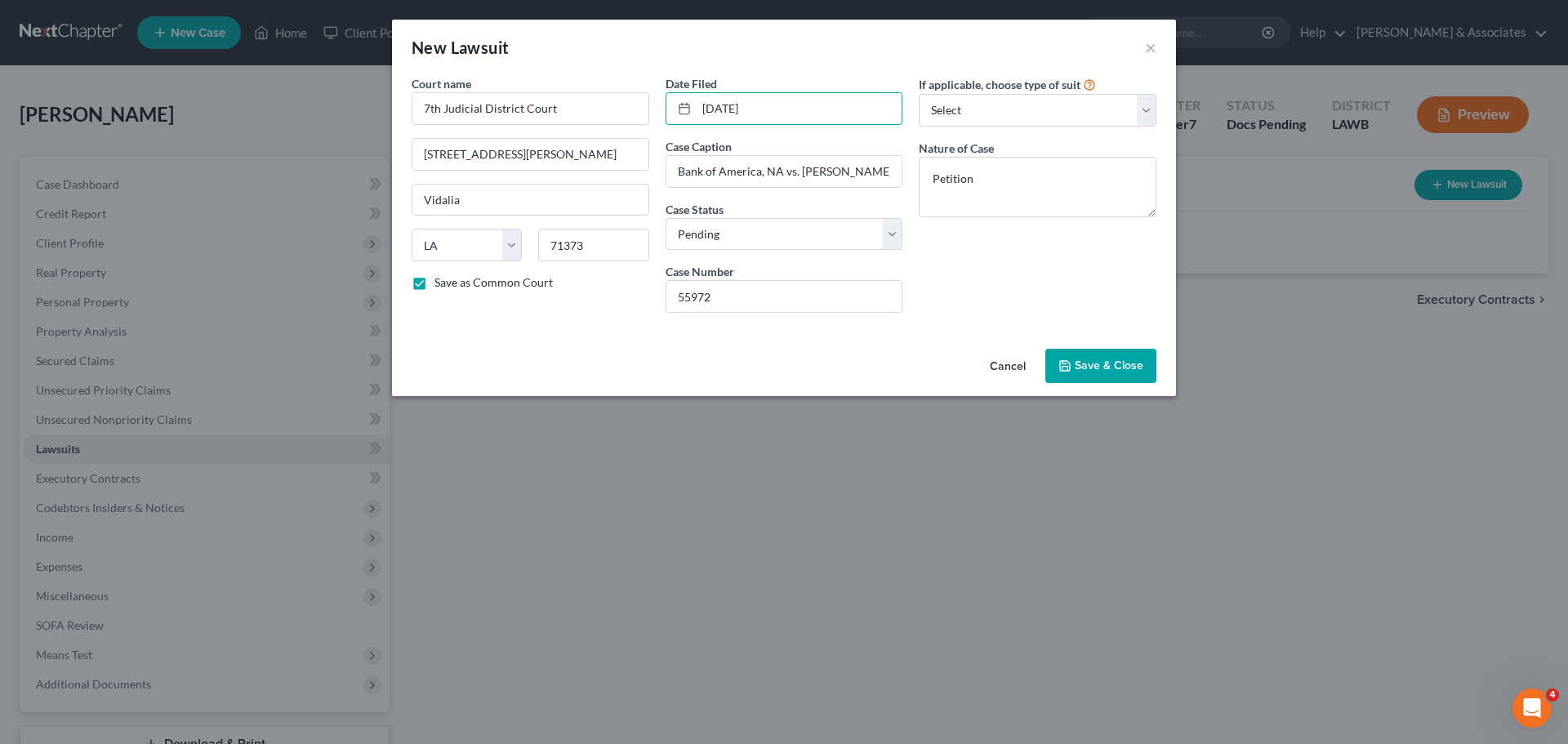
type input "[DATE]"
click at [1123, 354] on button "Save & Close" at bounding box center [1101, 366] width 111 height 34
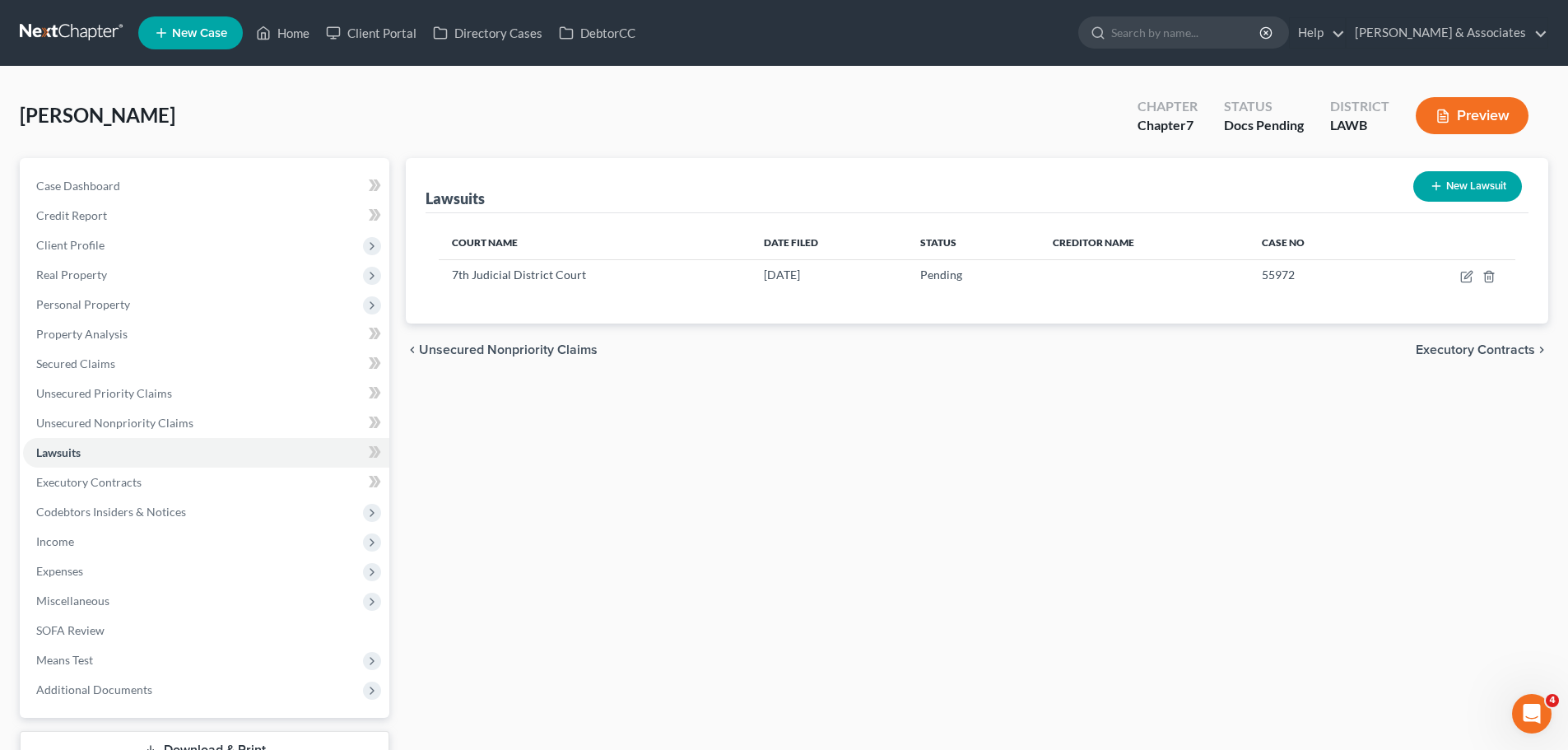
click at [1456, 190] on button "New Lawsuit" at bounding box center [1467, 187] width 108 height 31
select select "0"
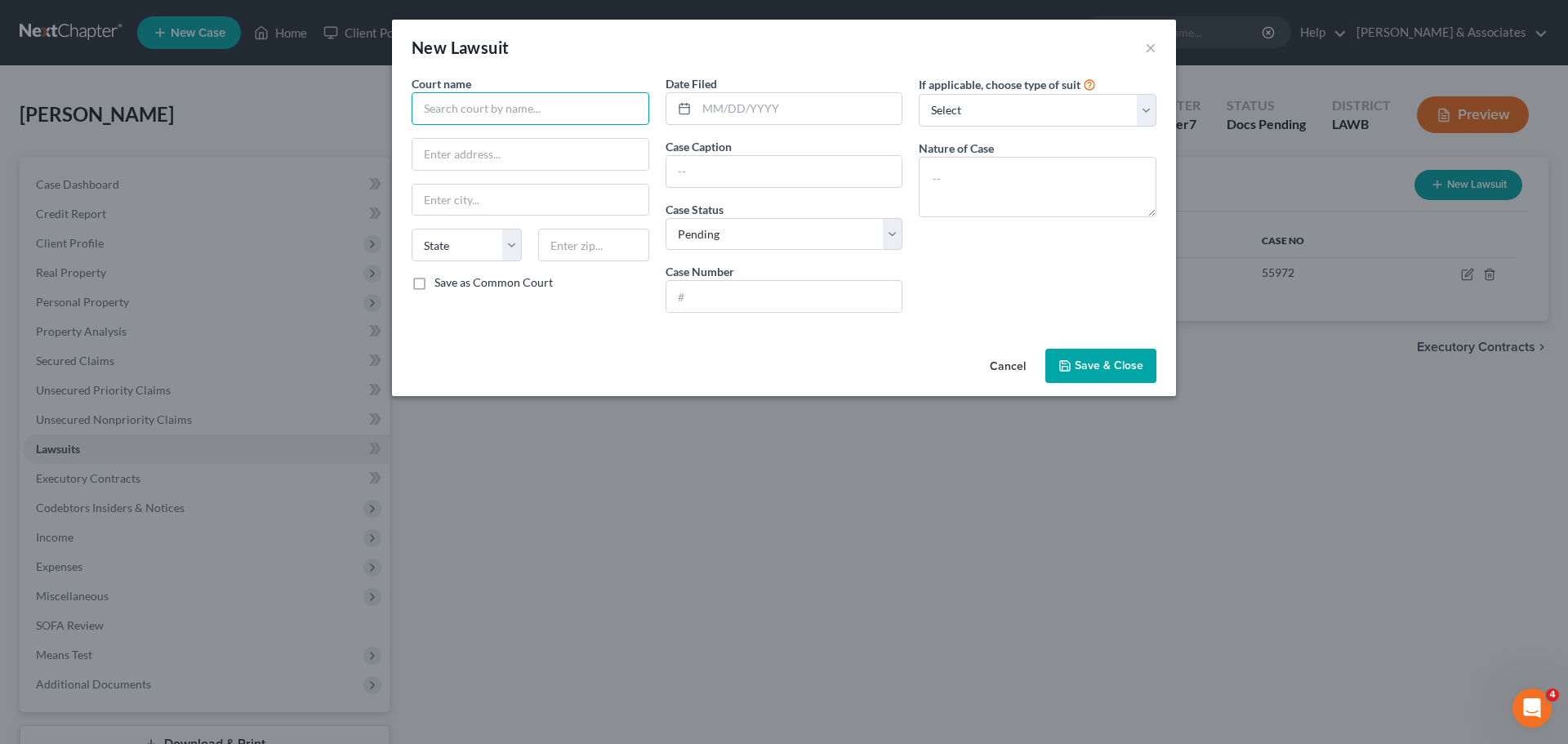
click at [515, 111] on input "text" at bounding box center [530, 108] width 238 height 32
type input "7th Judicial District Court"
type input "4001 Carter St. - Room 9"
type input "Vidalia"
select select "19"
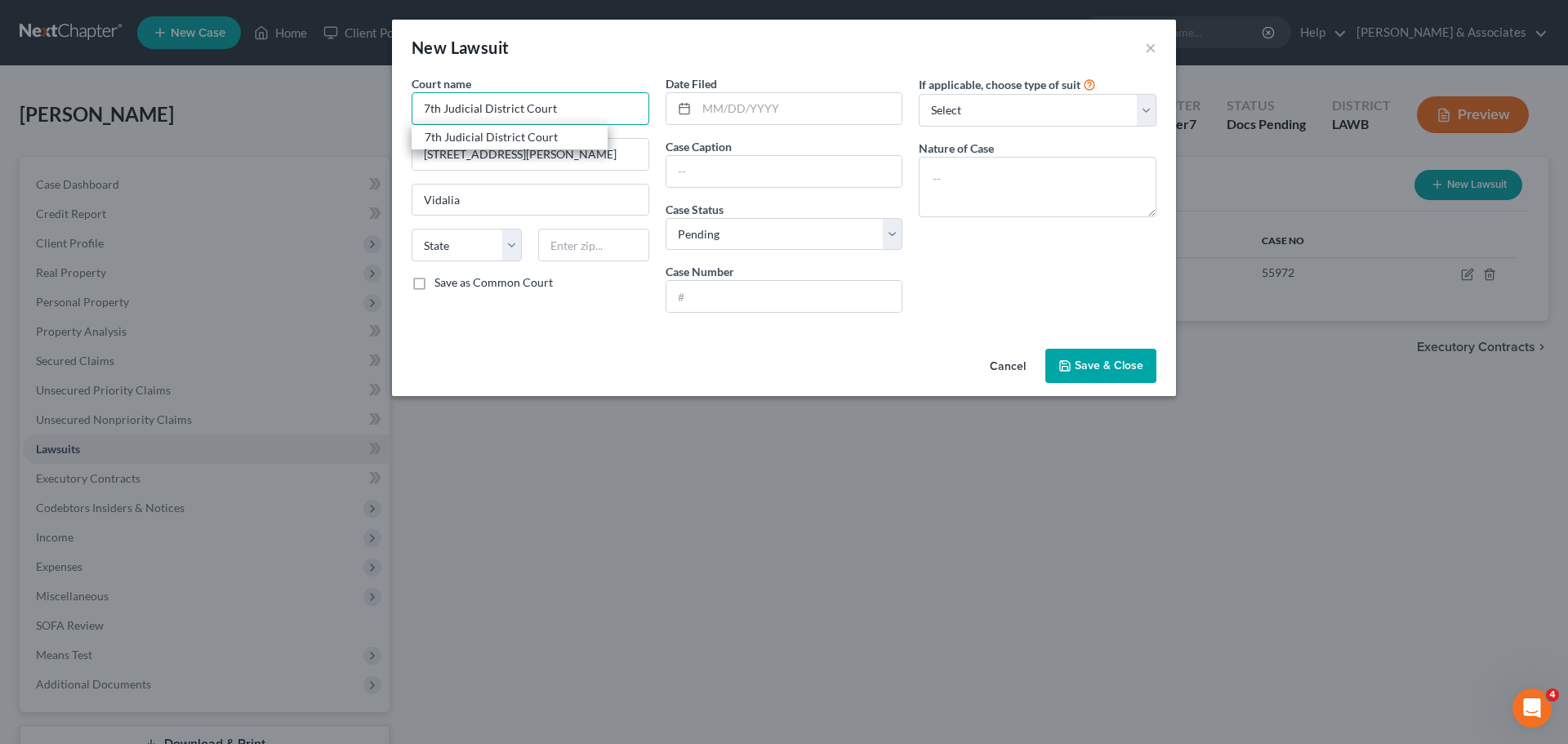
type input "71373"
type input "7th Judicial District Court"
click at [801, 160] on input "text" at bounding box center [784, 171] width 236 height 31
click at [694, 172] on input "text" at bounding box center [784, 171] width 236 height 31
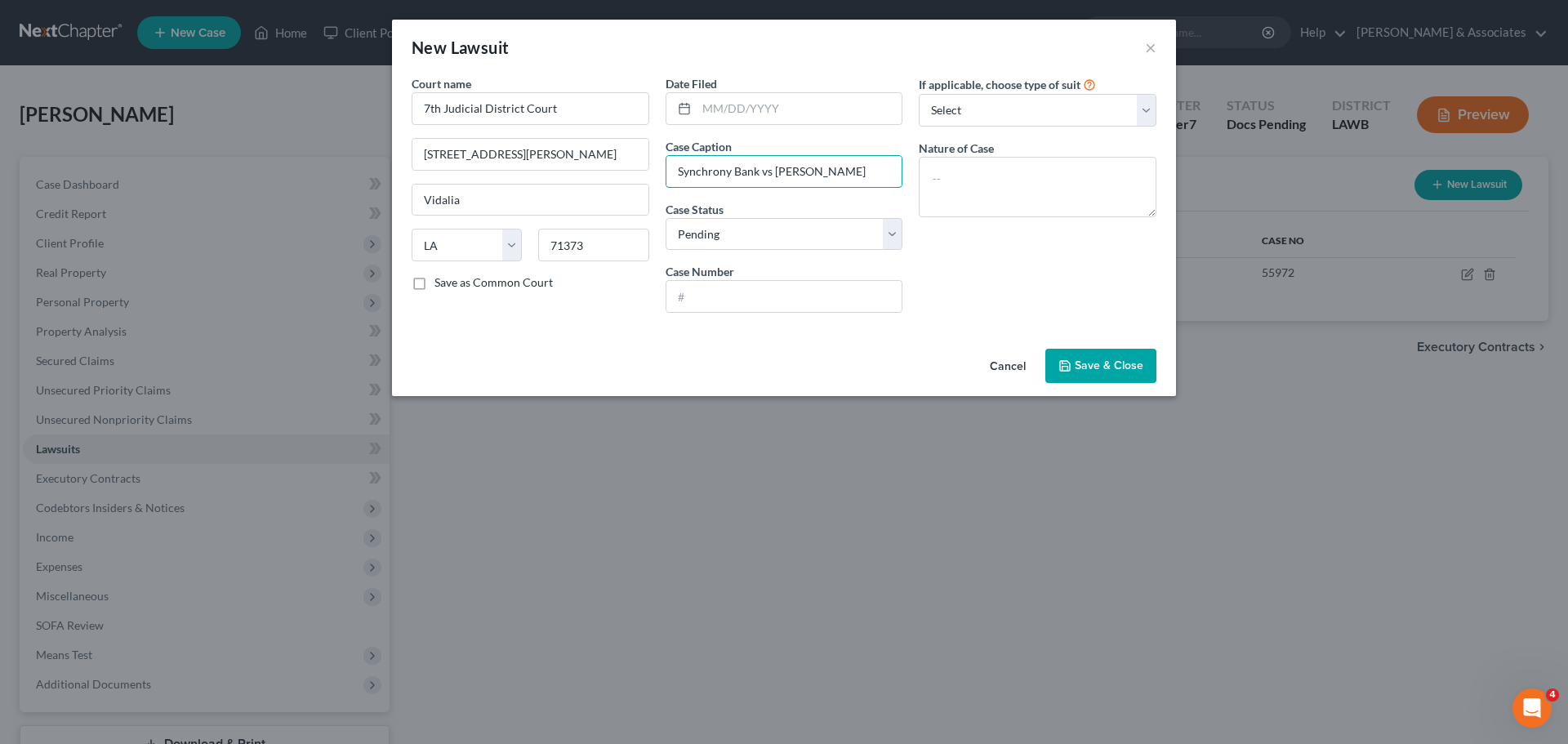
type input "Synchrony Bank vs Joyce Burns"
type input "C-55890-A"
type textarea "Petition"
click at [1110, 359] on span "Save & Close" at bounding box center [1109, 365] width 69 height 13
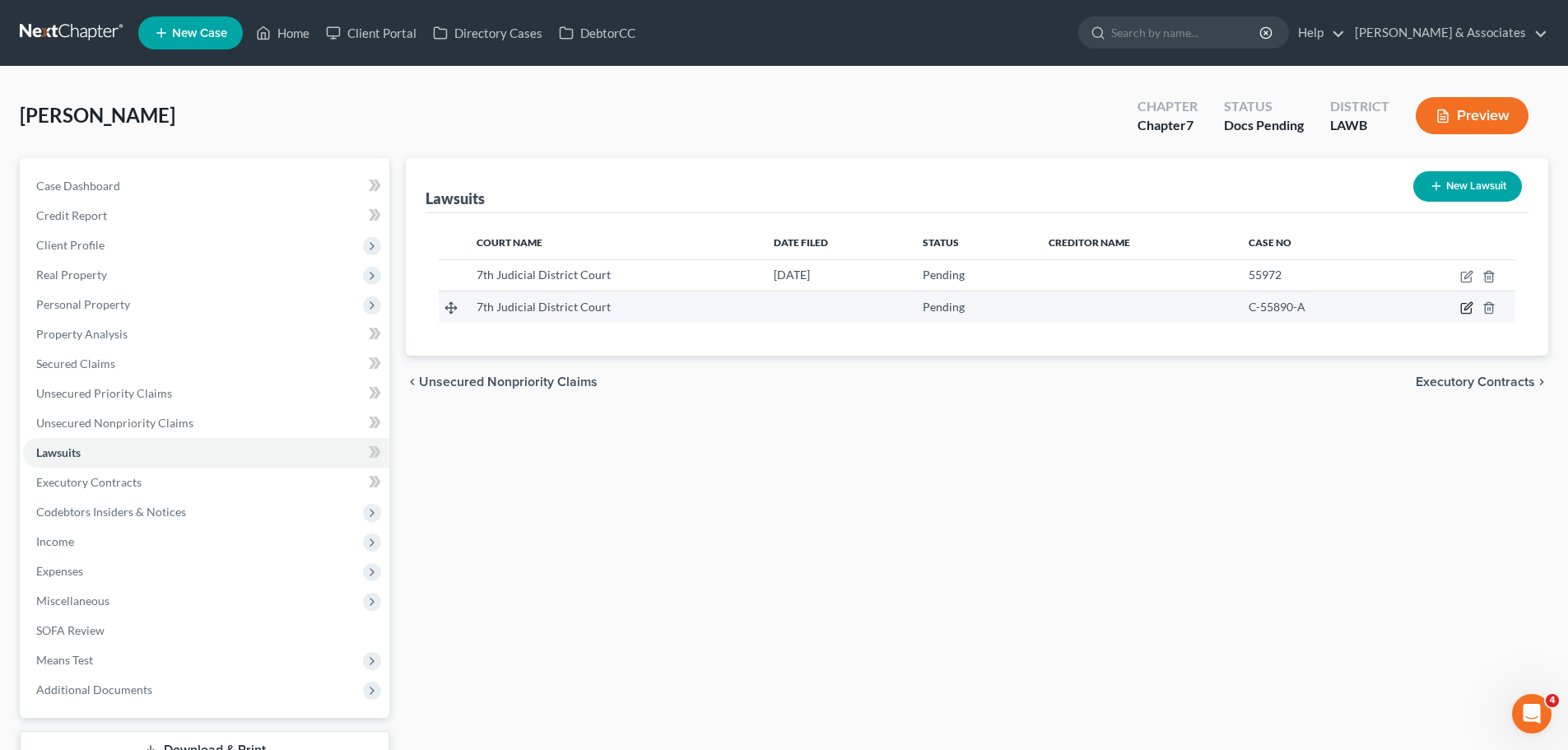
click at [1461, 310] on icon "button" at bounding box center [1465, 308] width 10 height 10
select select "19"
select select "0"
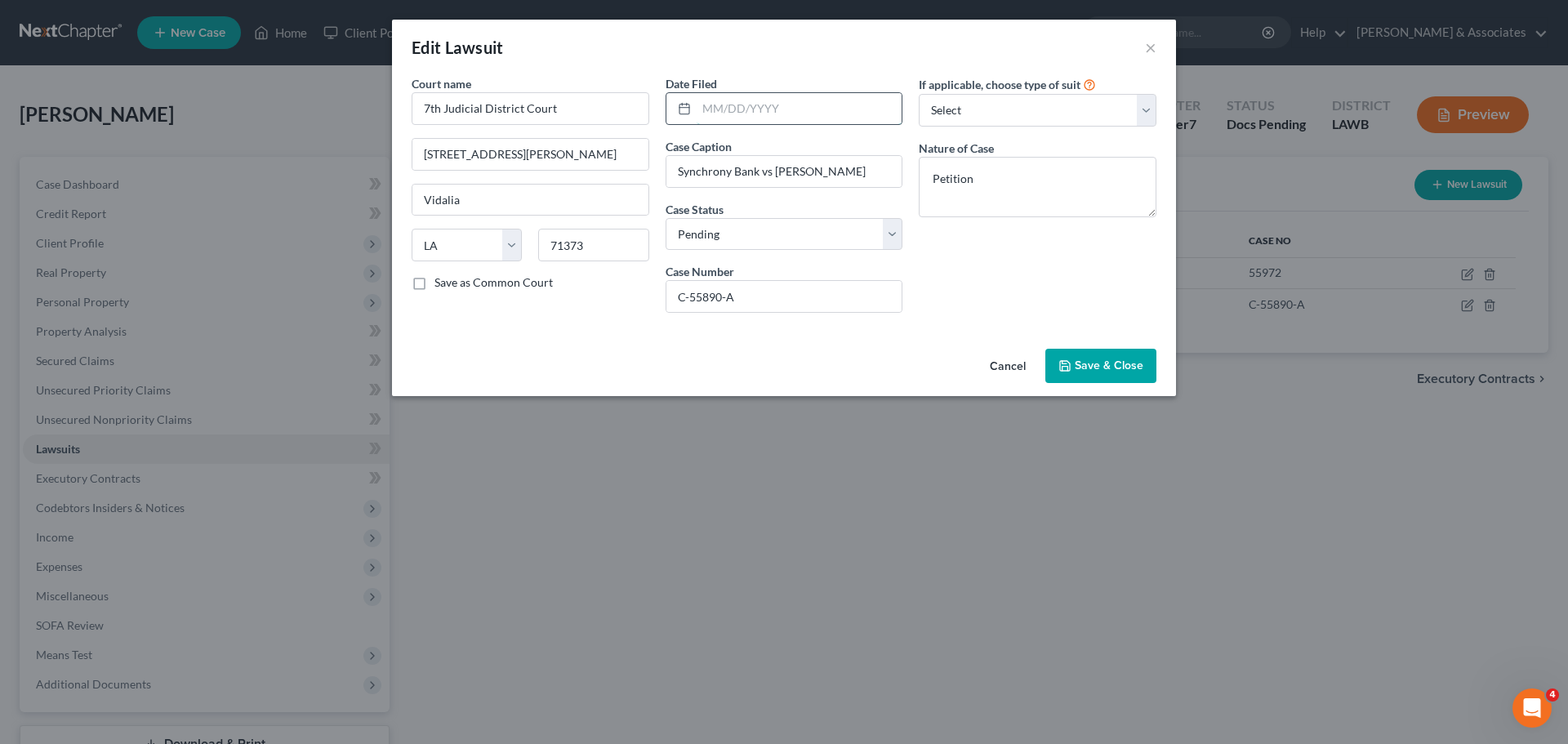
click at [784, 93] on input "text" at bounding box center [800, 108] width 206 height 31
type input "[DATE]"
click at [1083, 350] on button "Save & Close" at bounding box center [1101, 366] width 111 height 34
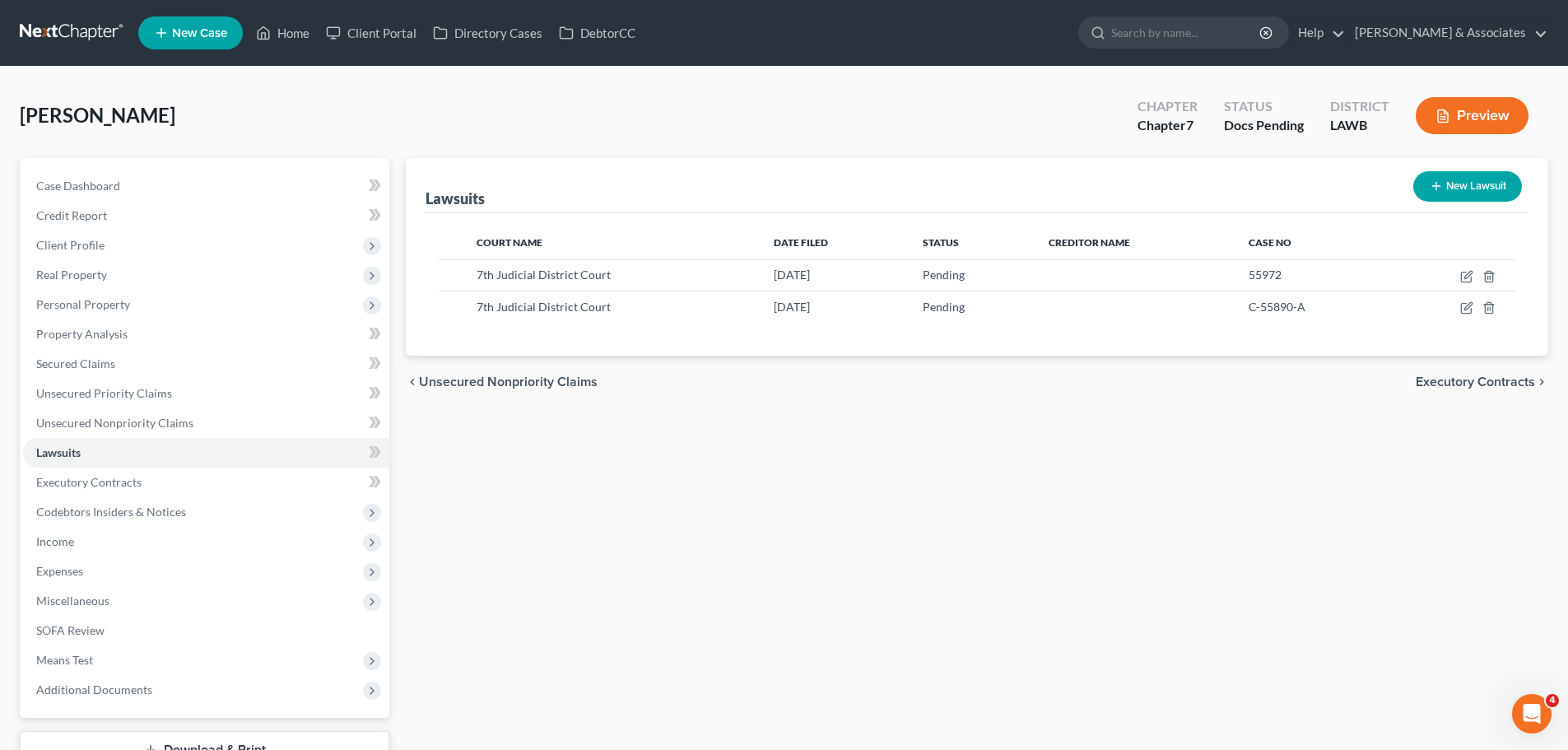
drag, startPoint x: 763, startPoint y: 505, endPoint x: 770, endPoint y: 493, distance: 13.9
click at [763, 505] on div "Lawsuits New Lawsuit Court Name Date Filed Status Creditor Name Case No 7th Jud…" at bounding box center [976, 464] width 1159 height 612
click at [146, 489] on link "Executory Contracts" at bounding box center [206, 483] width 366 height 30
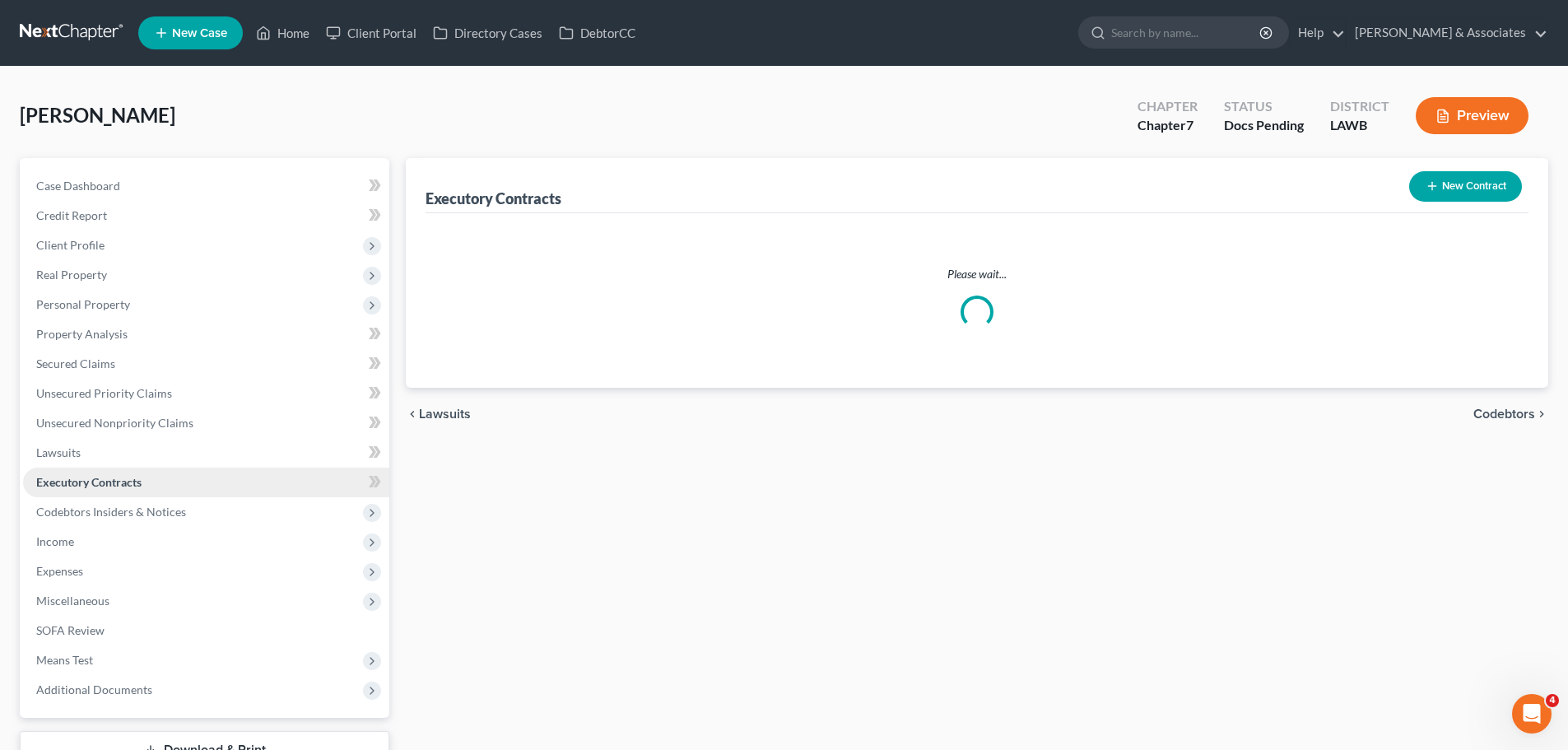
click at [146, 489] on link "Executory Contracts" at bounding box center [206, 483] width 366 height 30
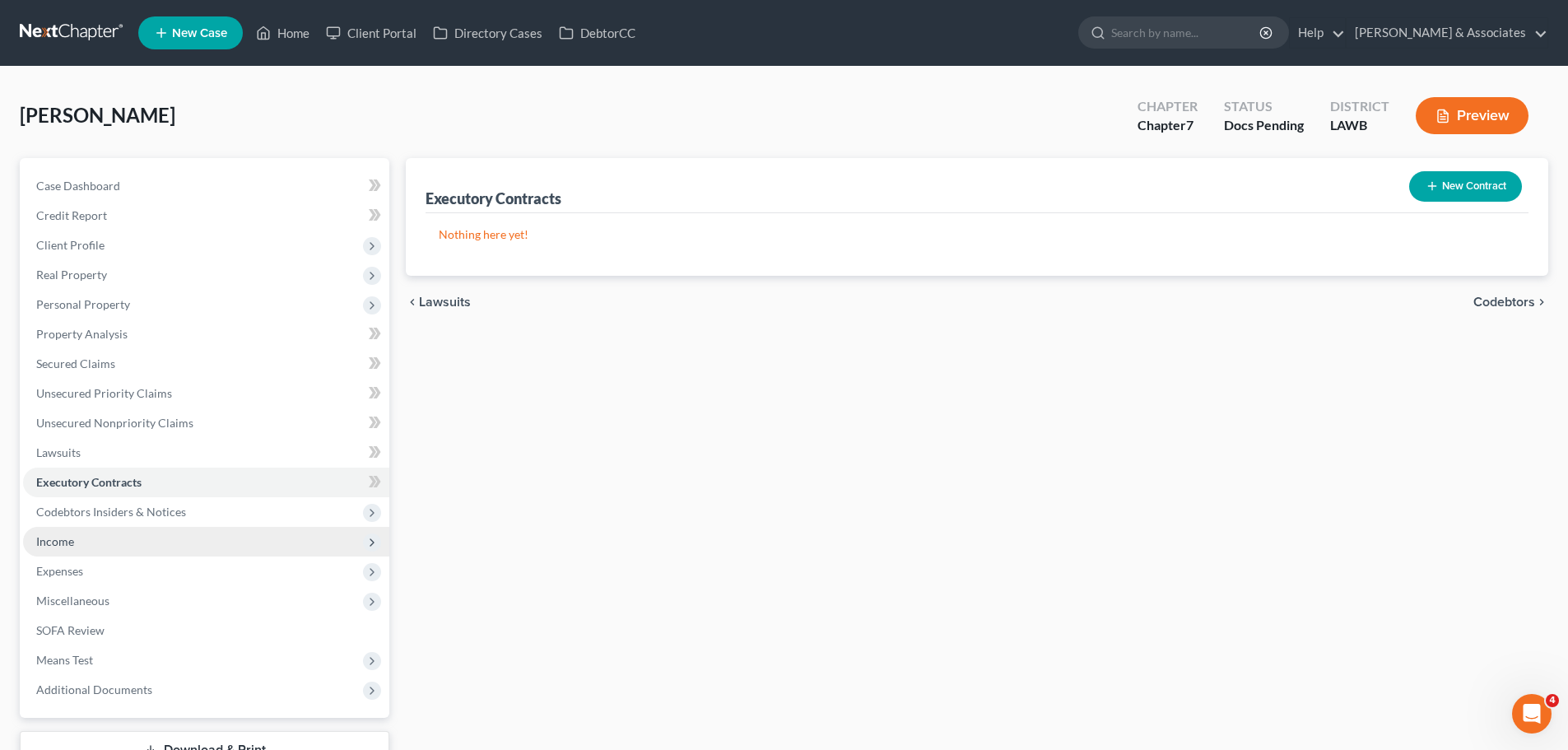
click at [168, 548] on span "Income" at bounding box center [206, 541] width 366 height 30
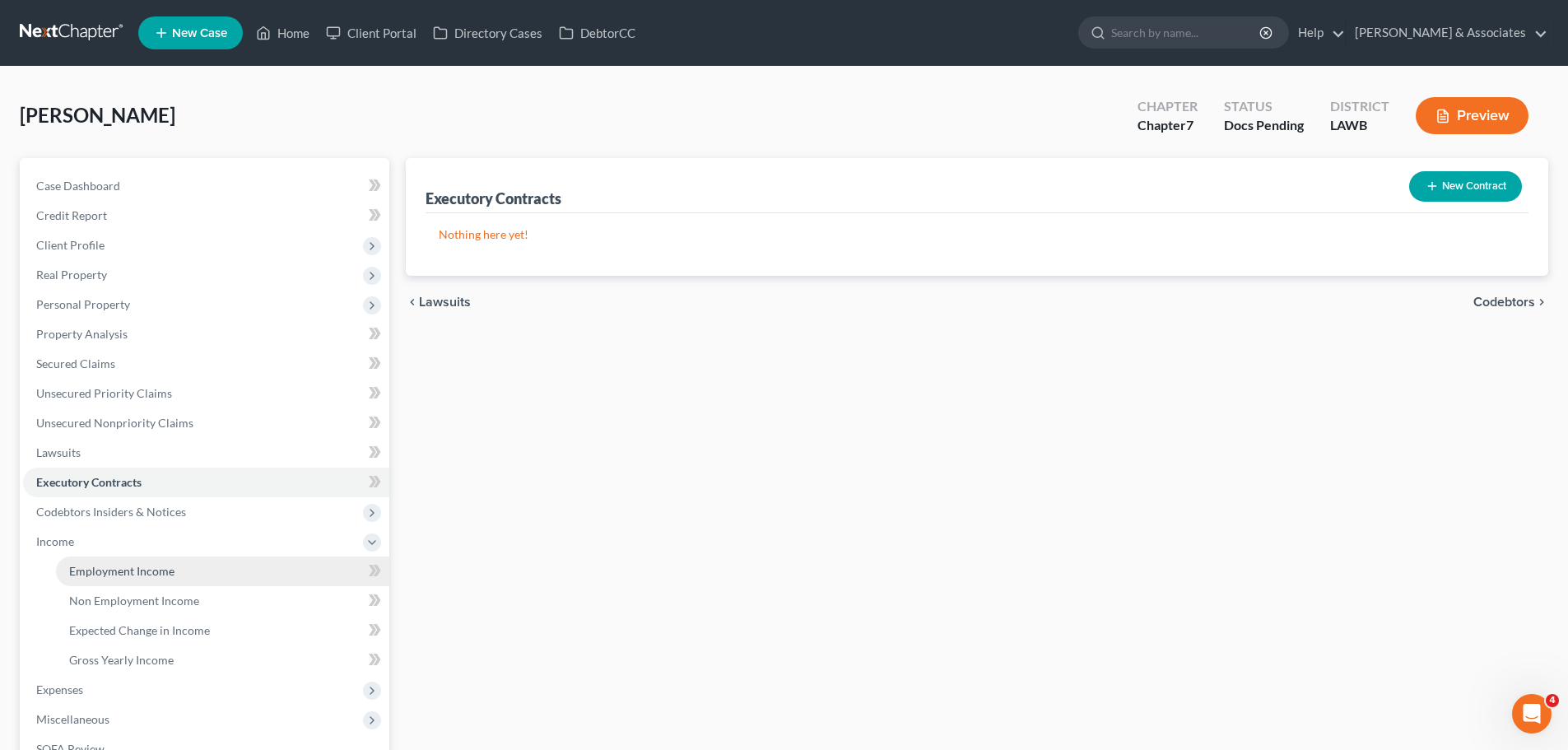
click at [183, 574] on link "Employment Income" at bounding box center [222, 571] width 333 height 30
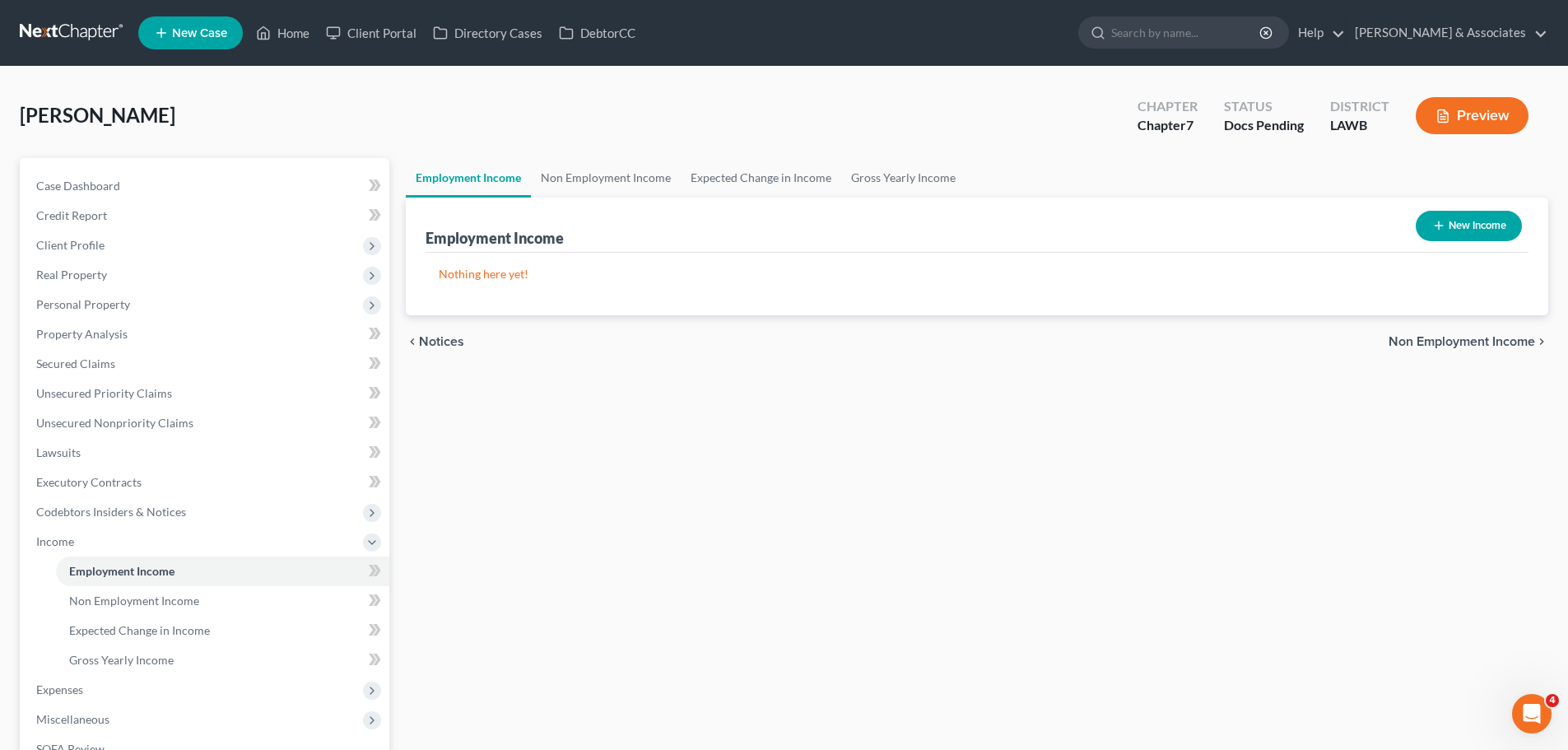
click at [1440, 226] on line "button" at bounding box center [1438, 226] width 7 height 0
select select "0"
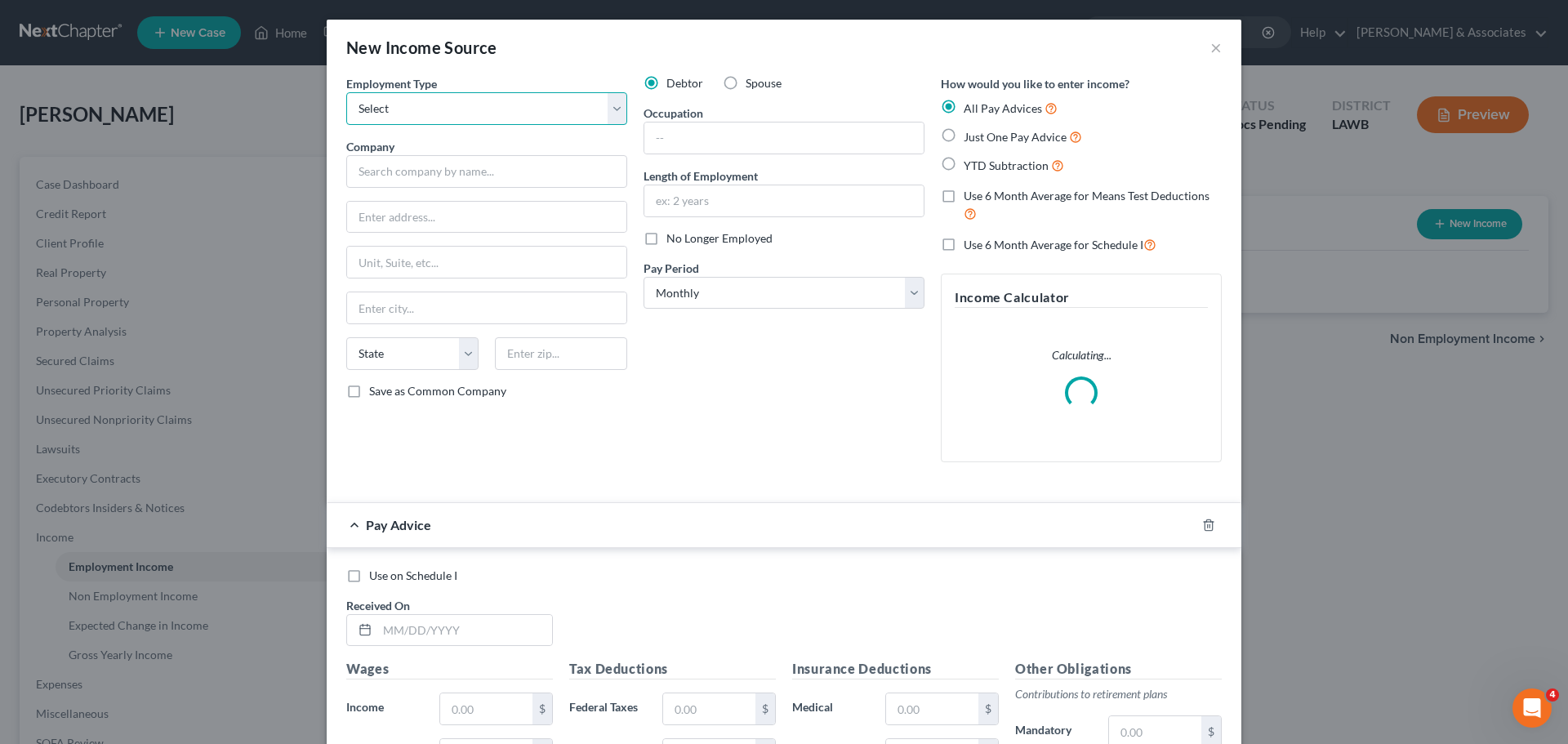
click at [428, 112] on select "Select Full or Part Time Employment Self Employment" at bounding box center [486, 108] width 281 height 32
select select "0"
click at [346, 92] on select "Select Full or Part Time Employment Self Employment" at bounding box center [486, 108] width 281 height 32
click at [417, 192] on div "Employment Type * Select Full or Part Time Employment Self Employment Company *…" at bounding box center [487, 275] width 298 height 400
click at [443, 172] on input "text" at bounding box center [486, 171] width 281 height 32
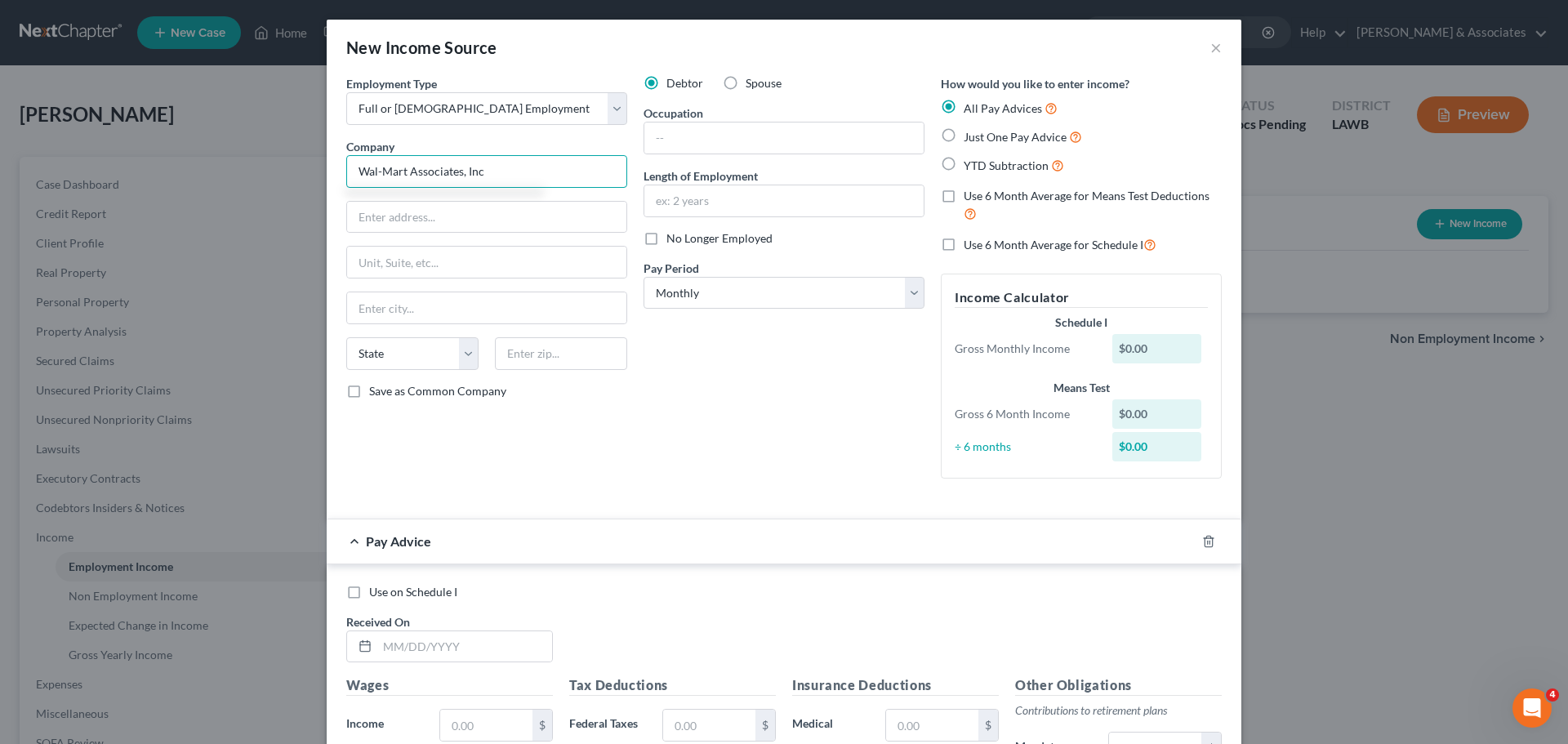
type input "Wal-Mart Associates, Inc"
type input "702 SW 8th Street"
type input "72716"
type input "Bentonville"
select select "2"
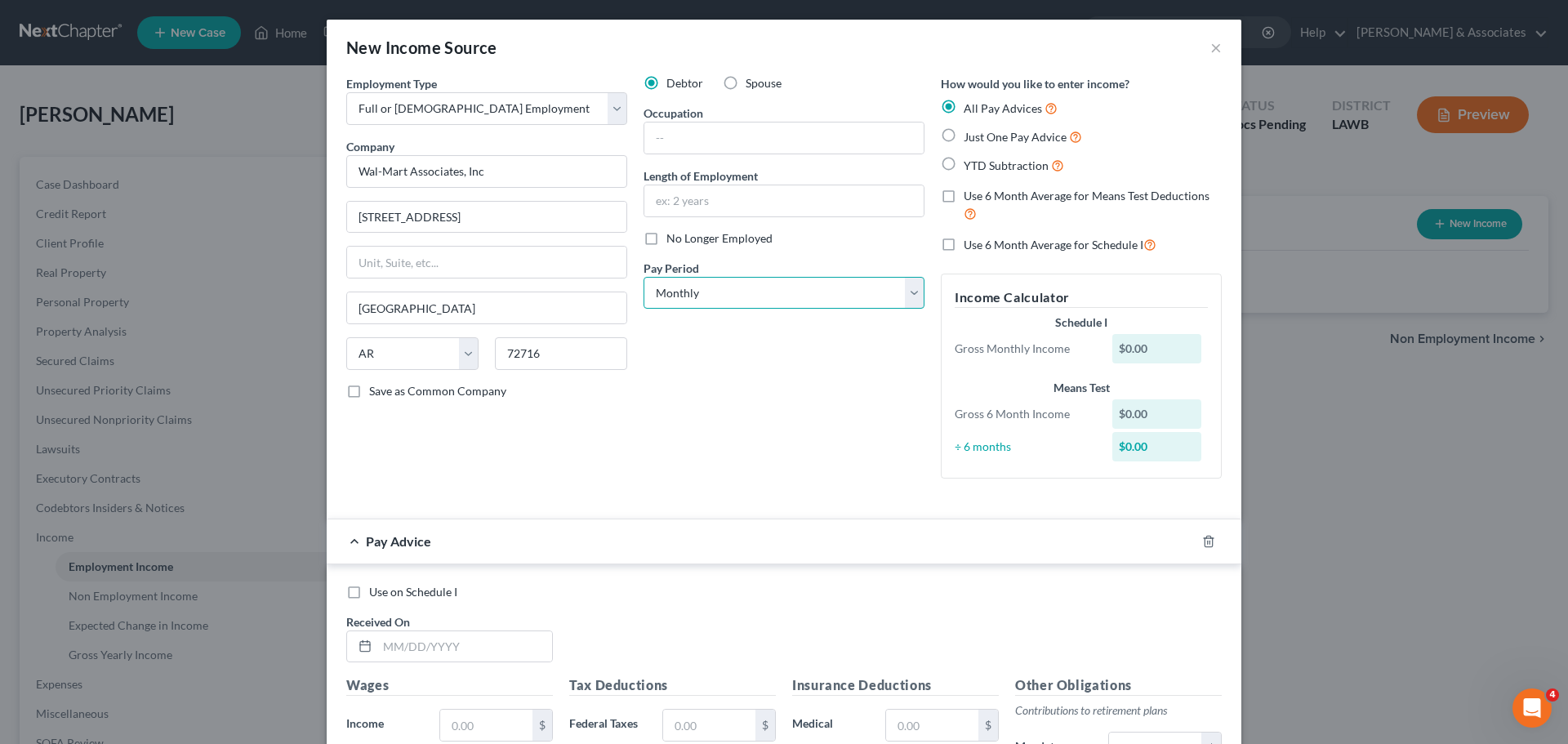
click at [678, 281] on select "Select Monthly Twice Monthly Every Other Week Weekly" at bounding box center [784, 293] width 281 height 32
select select "2"
click at [644, 277] on select "Select Monthly Twice Monthly Every Other Week Weekly" at bounding box center [784, 293] width 281 height 32
click at [696, 382] on div "Debtor Spouse Occupation Length of Employment No Longer Employed Pay Period * S…" at bounding box center [784, 283] width 298 height 417
click at [1203, 541] on icon "button" at bounding box center [1208, 541] width 13 height 13
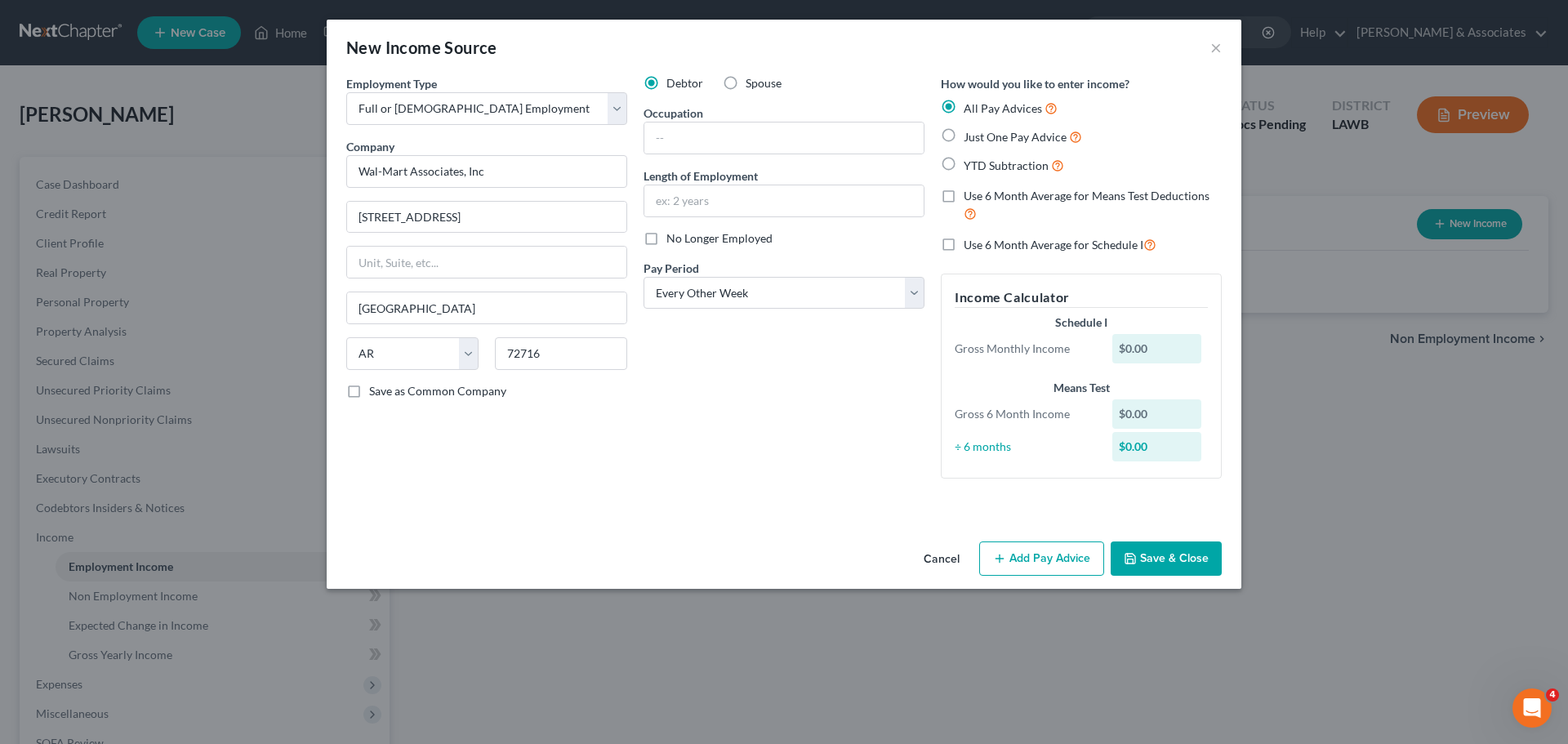
click at [1172, 558] on button "Save & Close" at bounding box center [1166, 558] width 111 height 34
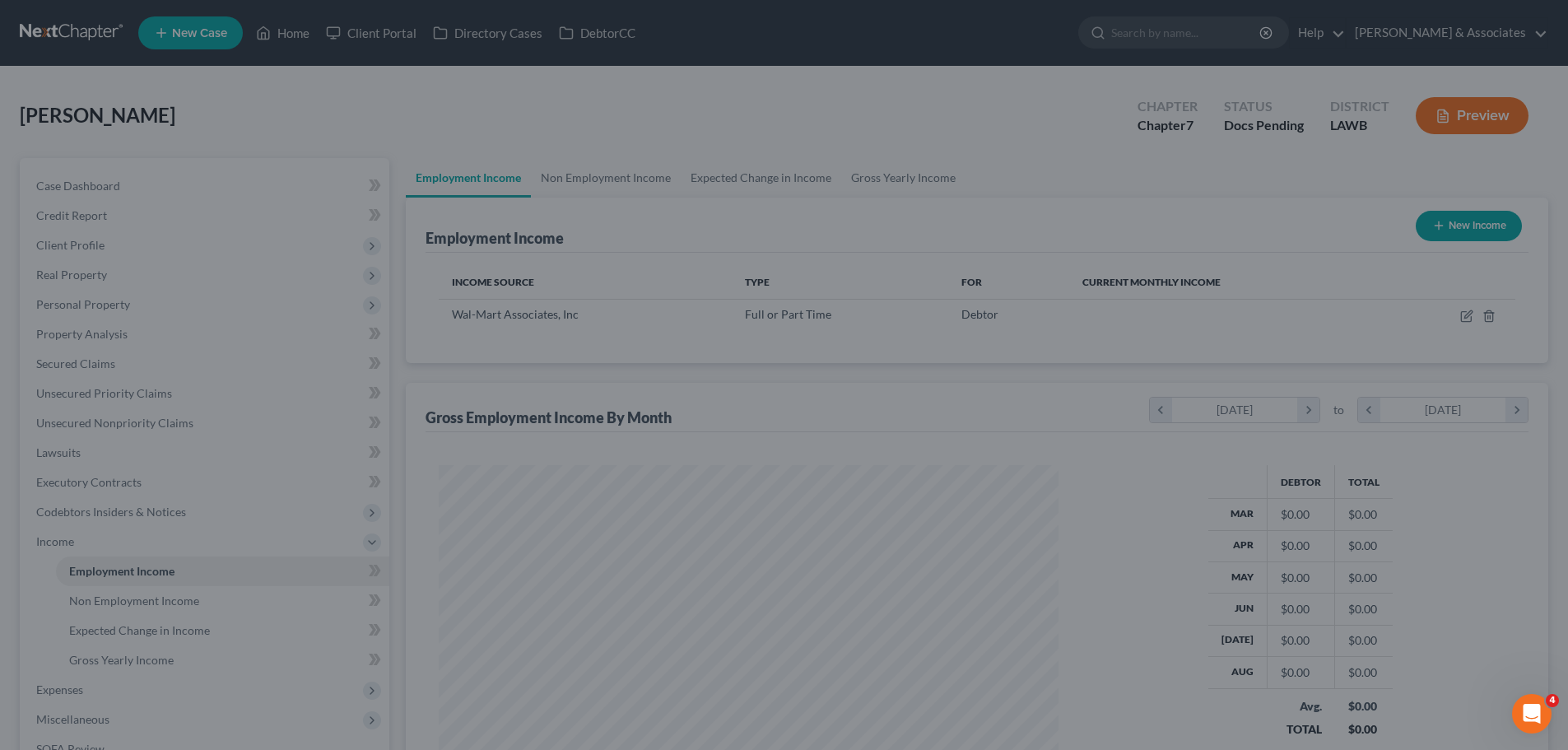
scroll to position [823004, 822310]
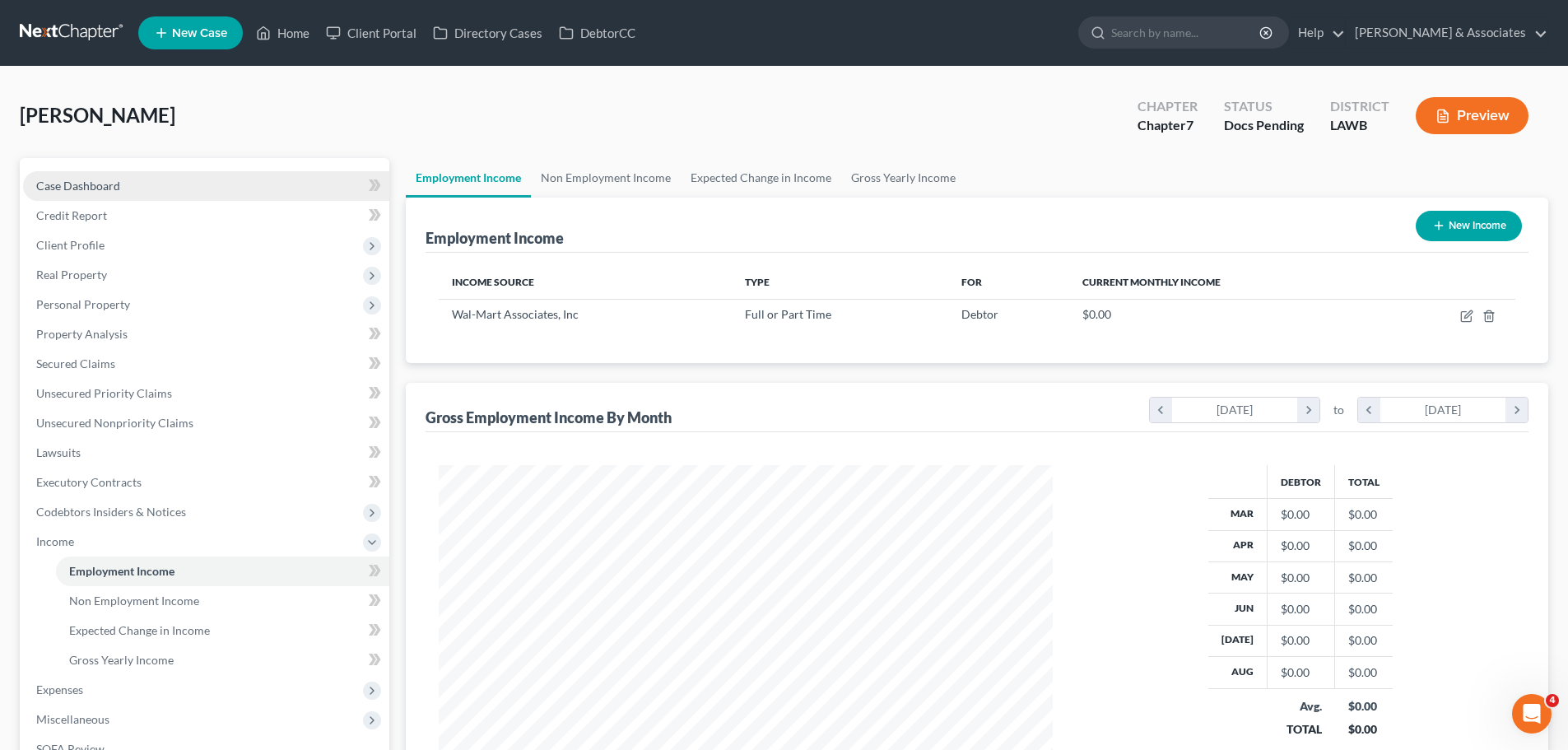
click at [239, 181] on link "Case Dashboard" at bounding box center [206, 186] width 366 height 30
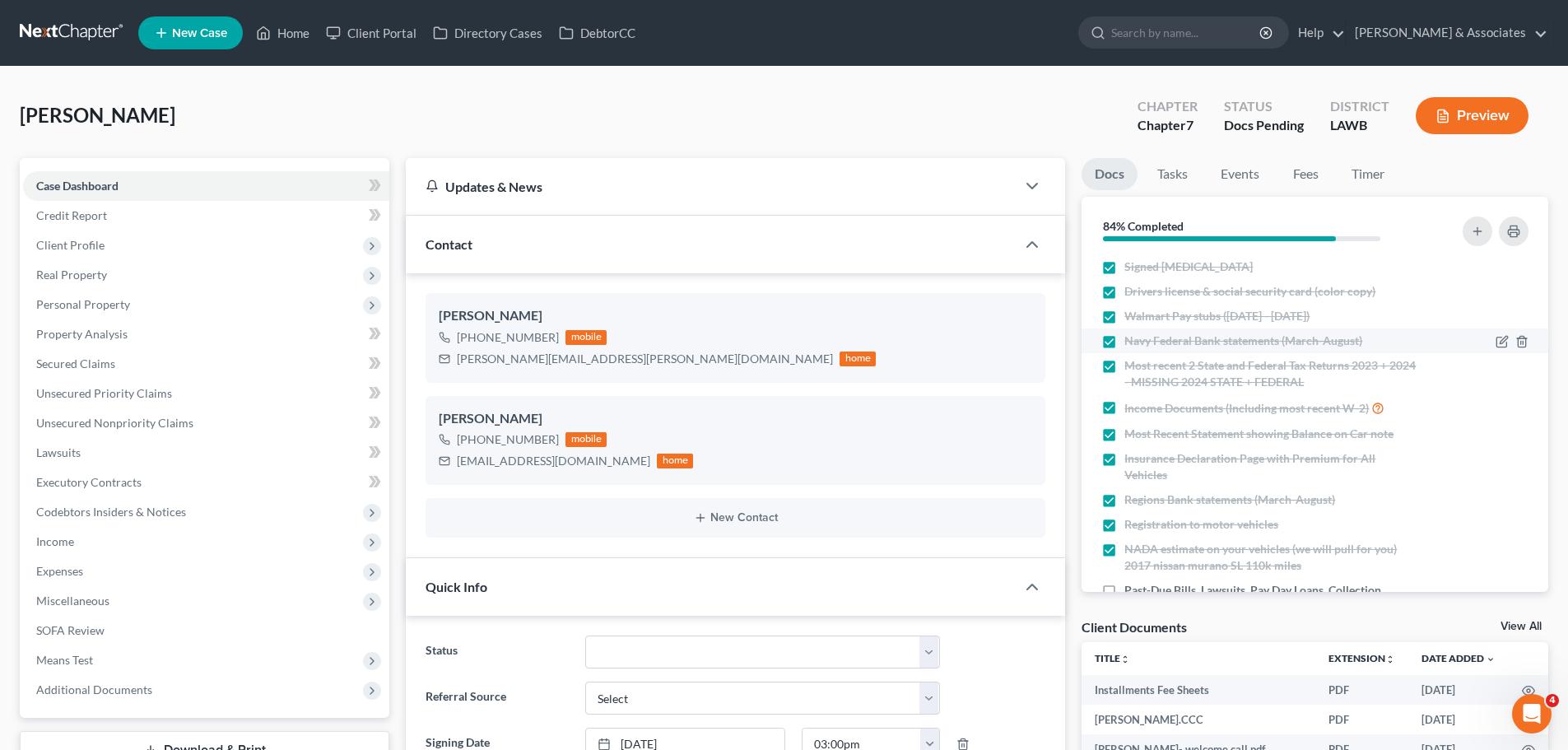
scroll to position [161, 0]
drag, startPoint x: 1033, startPoint y: 136, endPoint x: 1172, endPoint y: 386, distance: 286.0
click at [1033, 136] on div "Burns, Joyce Upgraded Chapter Chapter 7 Status Docs Pending District LAWB Previ…" at bounding box center [784, 122] width 1528 height 71
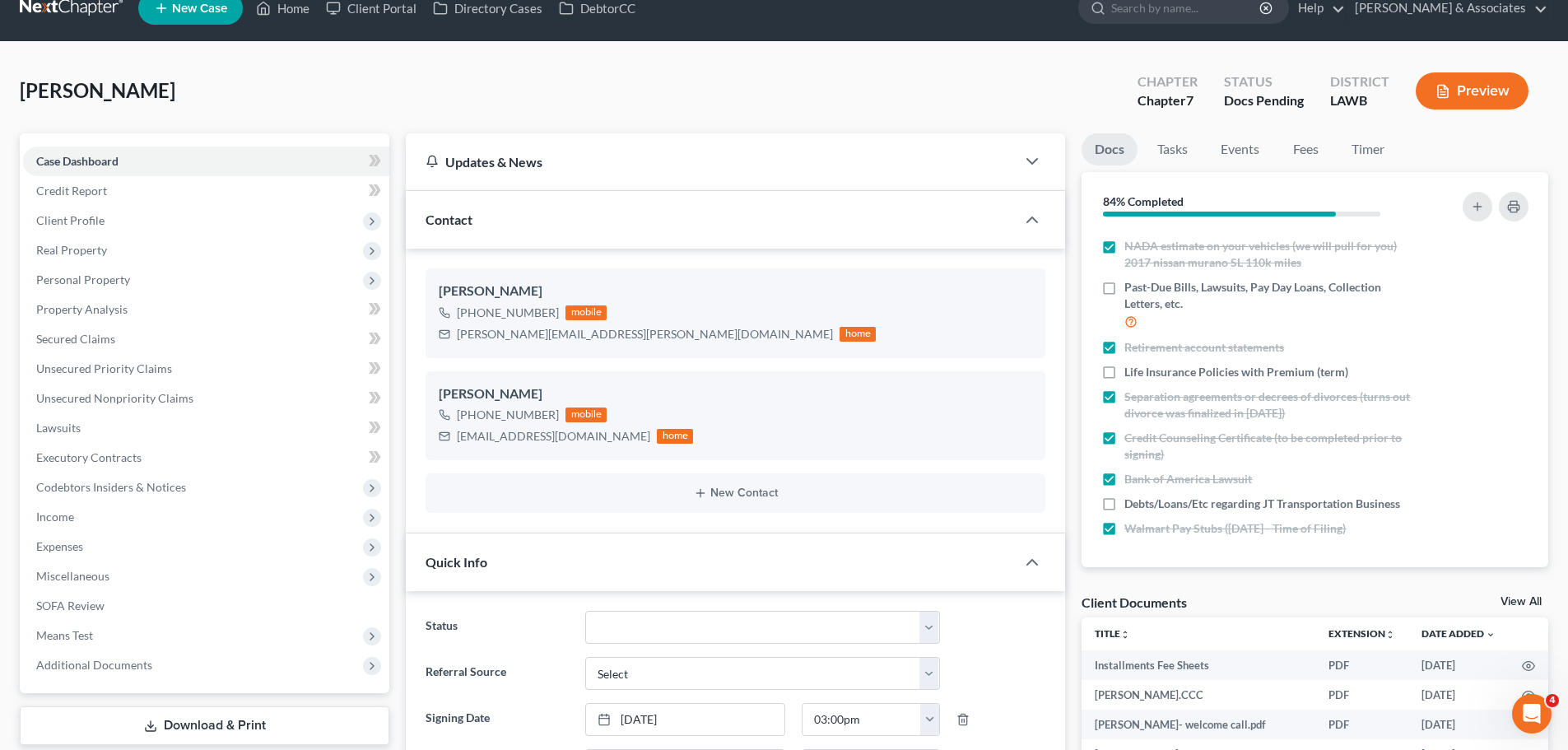
scroll to position [0, 0]
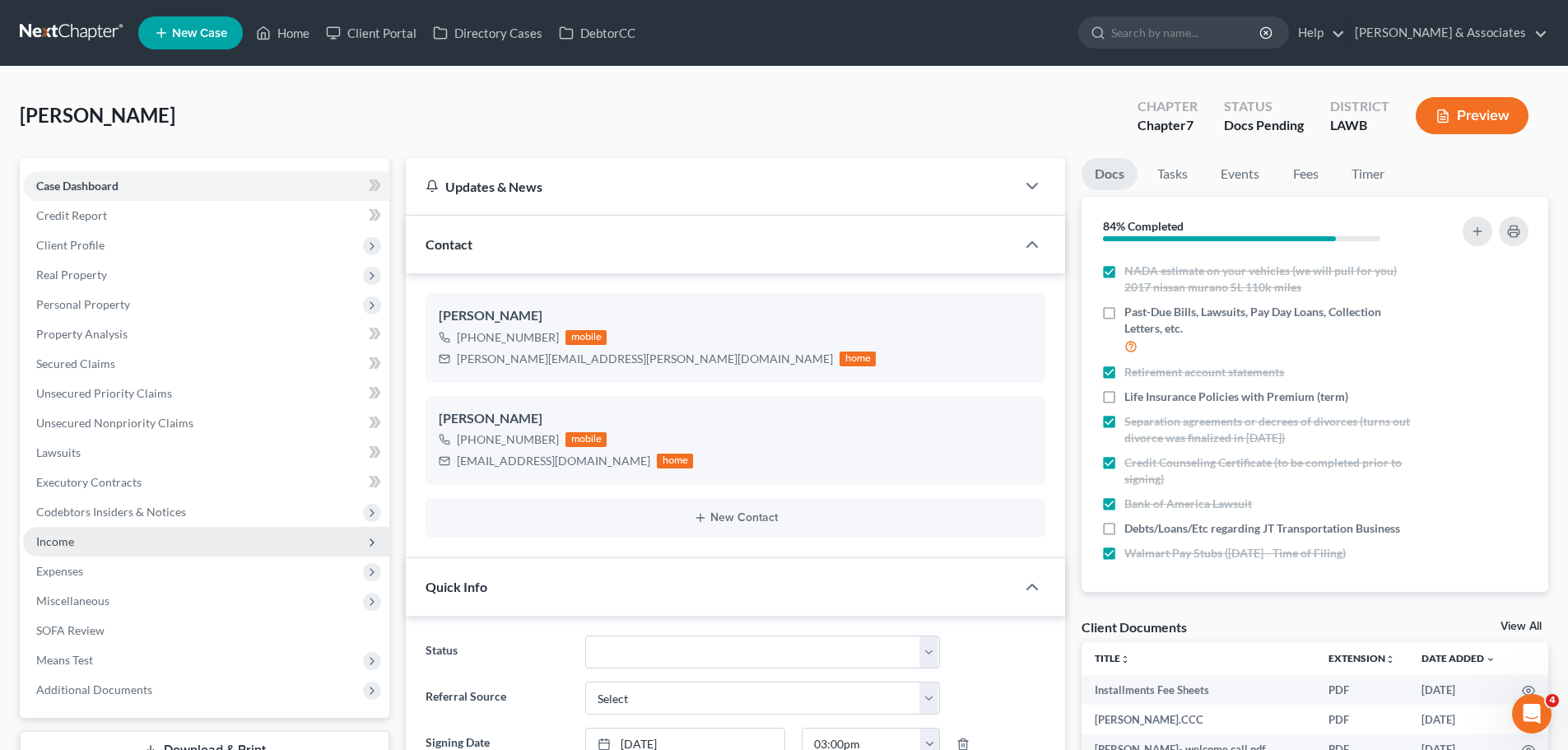
click at [80, 533] on span "Income" at bounding box center [206, 541] width 366 height 30
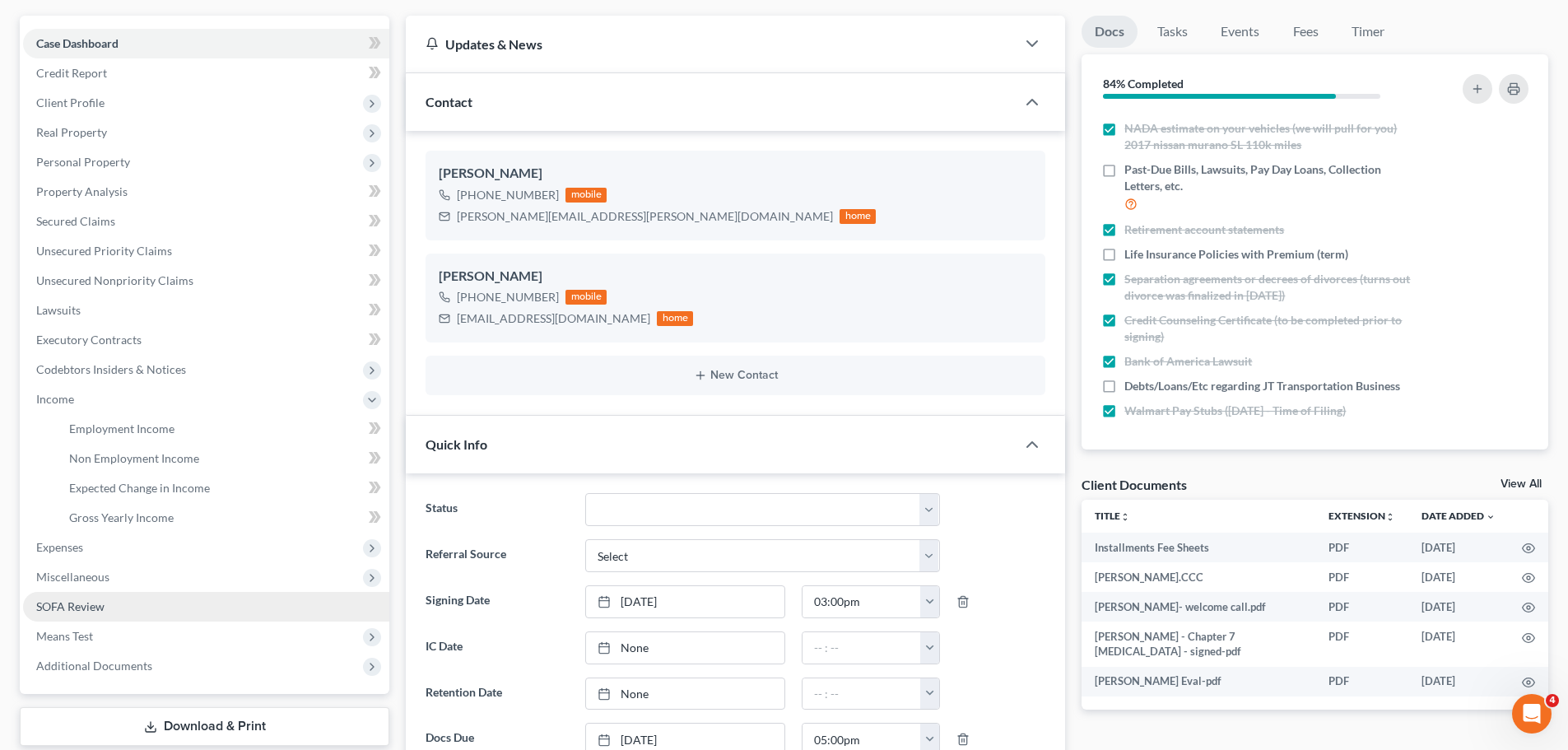
scroll to position [164, 0]
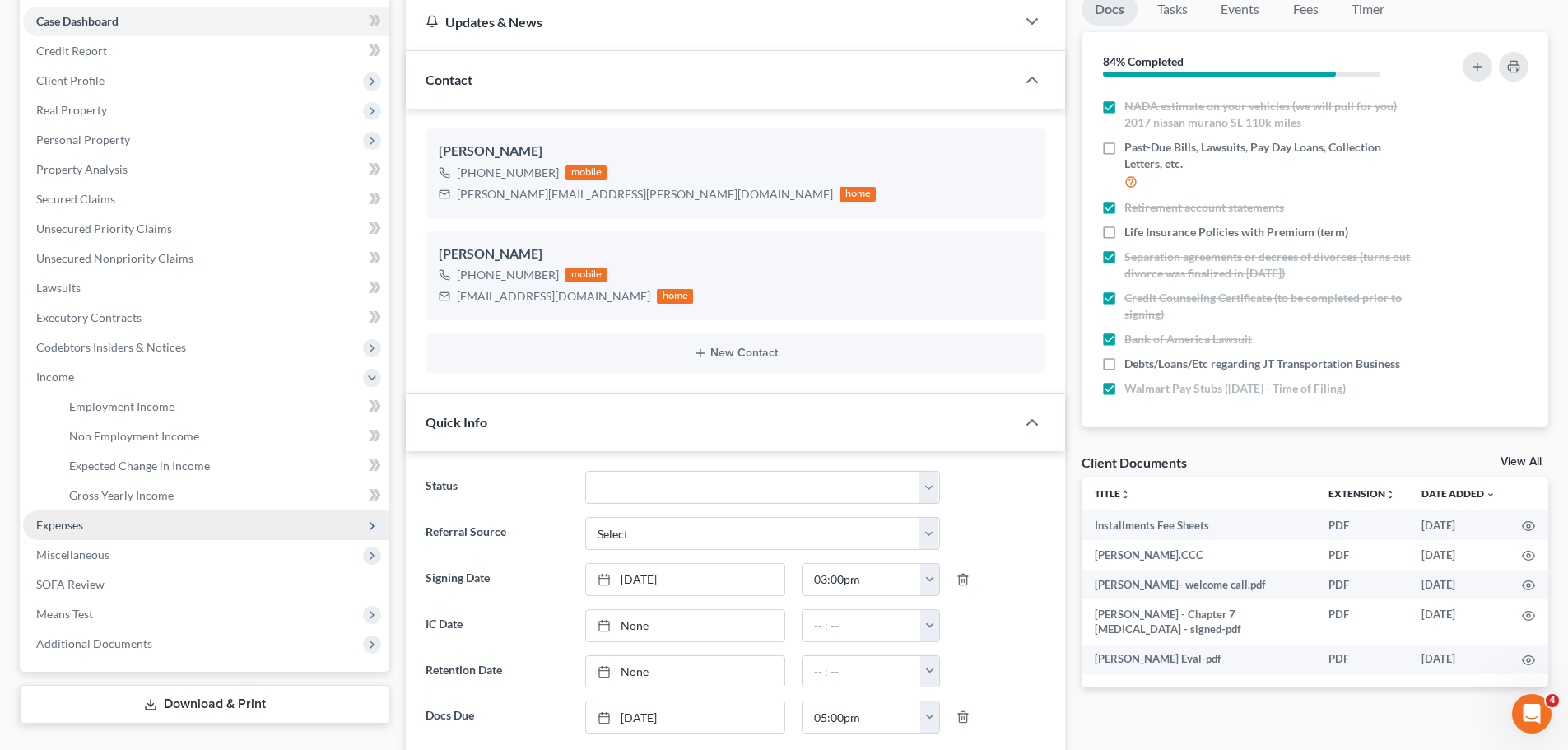
click at [92, 530] on span "Expenses" at bounding box center [206, 525] width 366 height 30
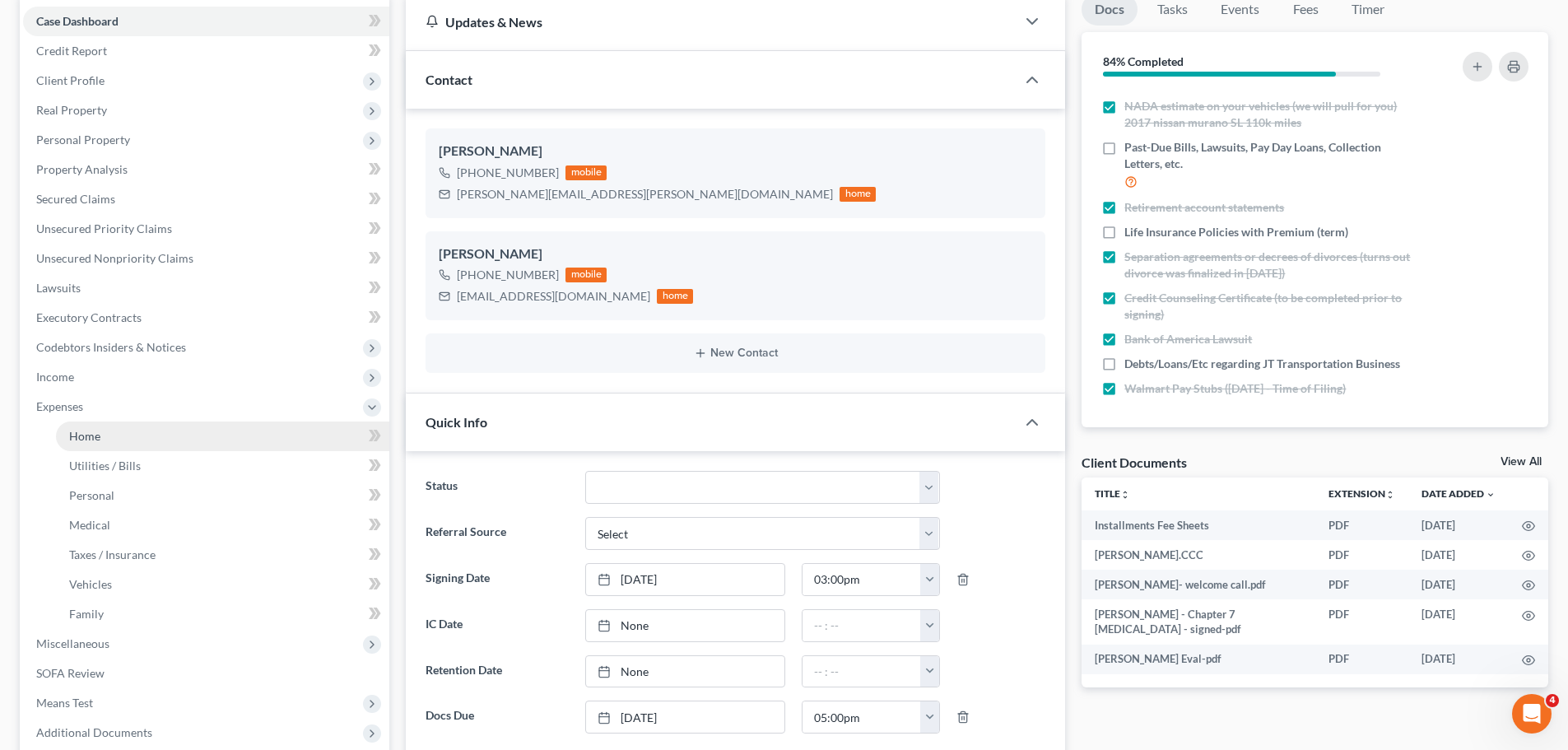
click at [146, 444] on link "Home" at bounding box center [222, 436] width 333 height 30
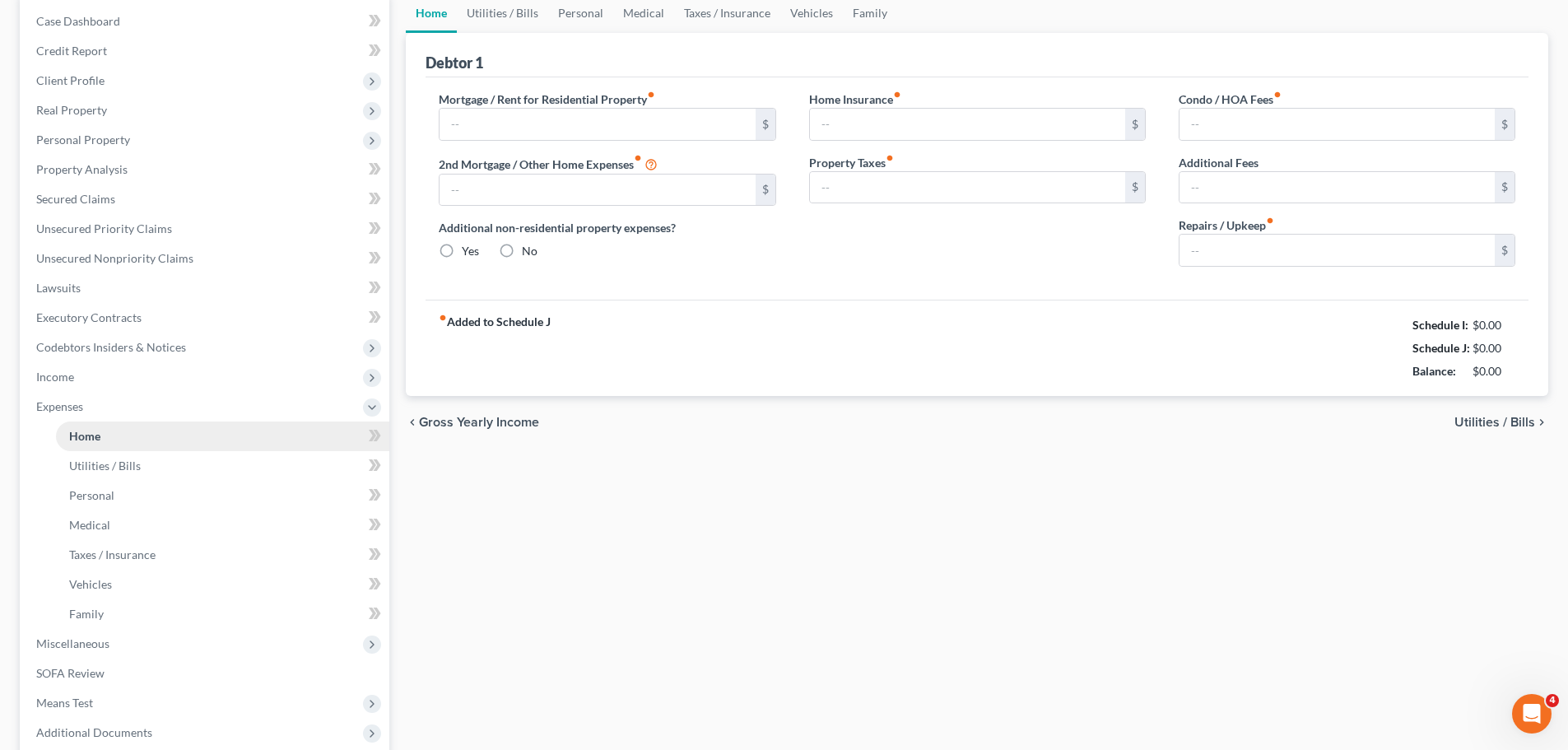
scroll to position [23, 0]
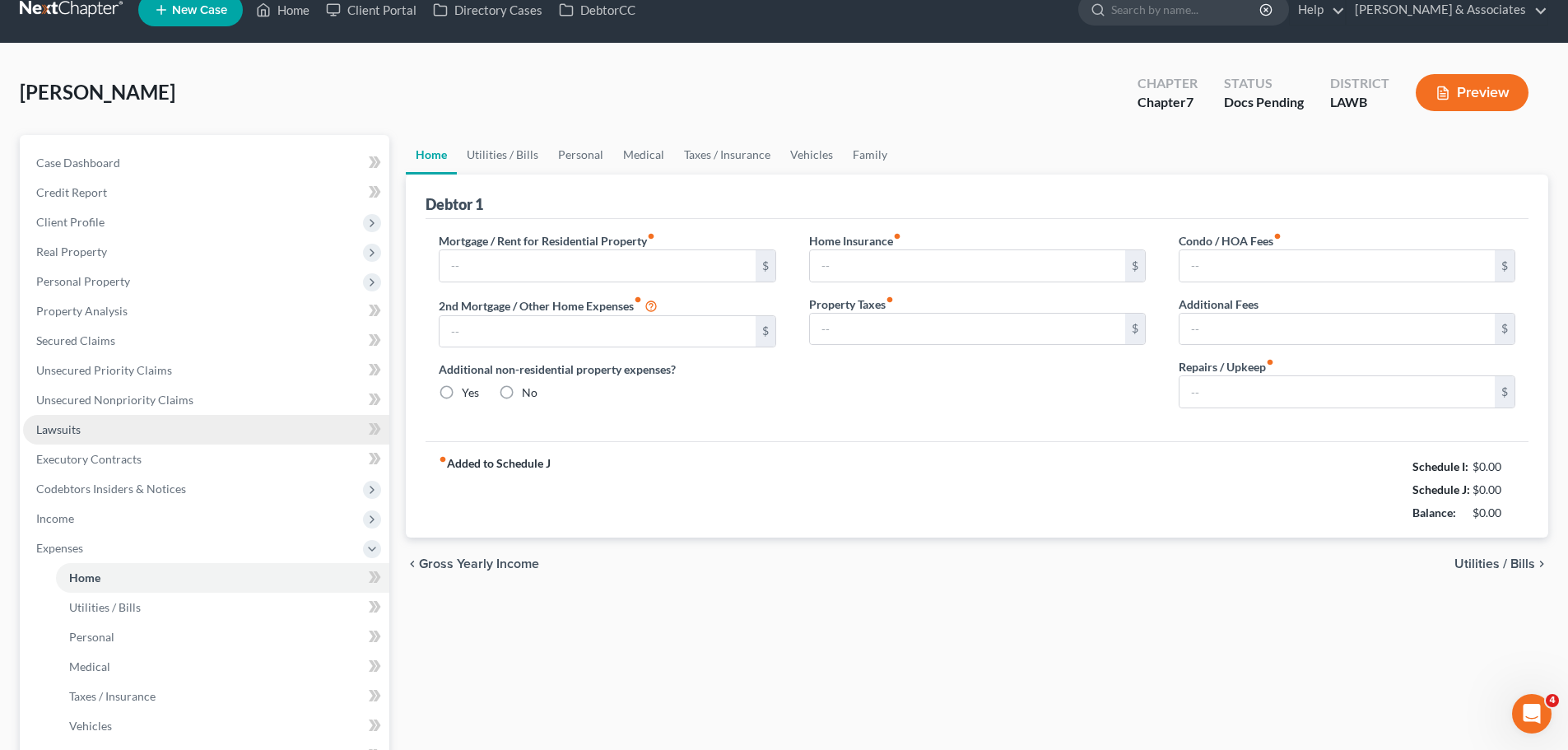
type input "0.00"
radio input "true"
type input "0.00"
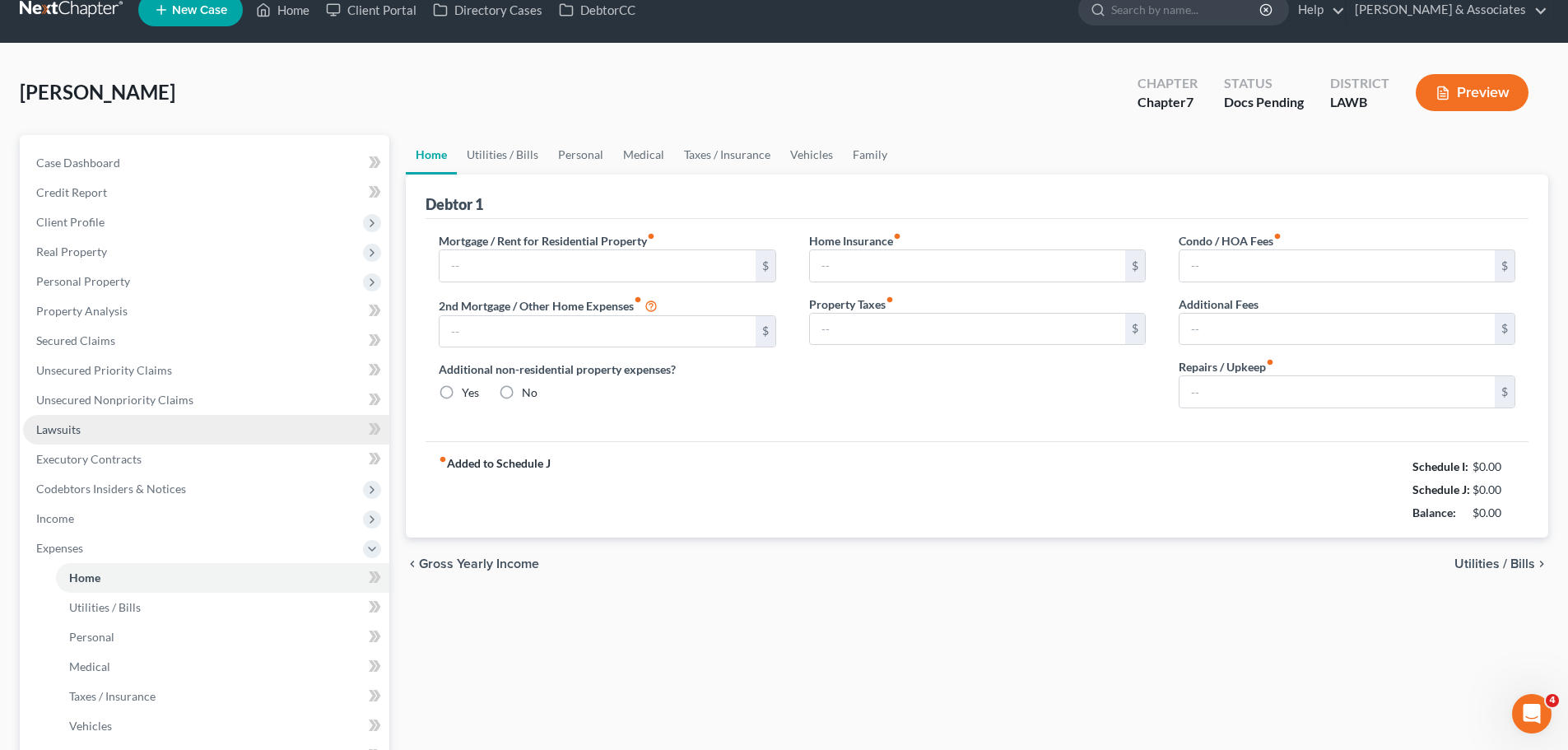
type input "0.00"
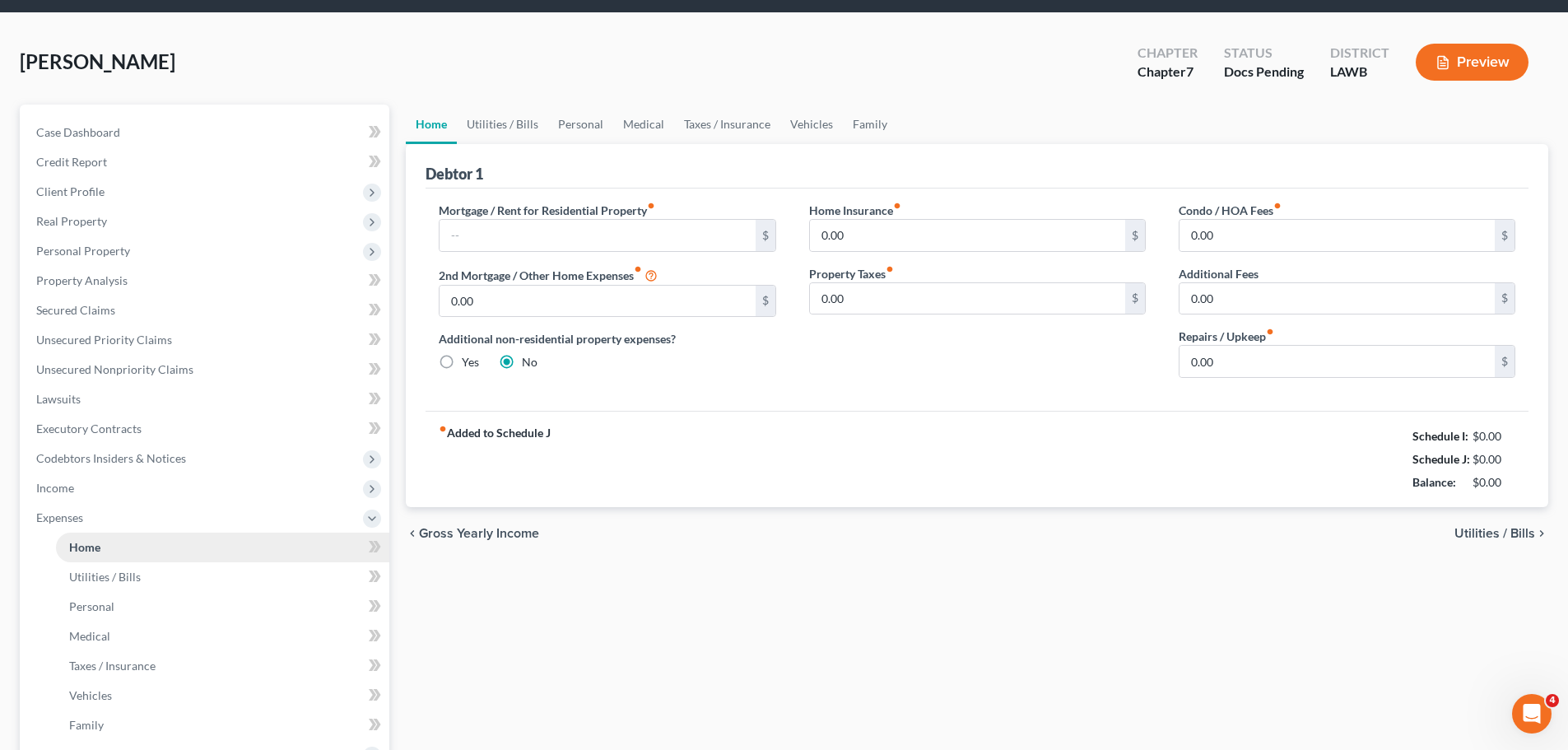
scroll to position [82, 0]
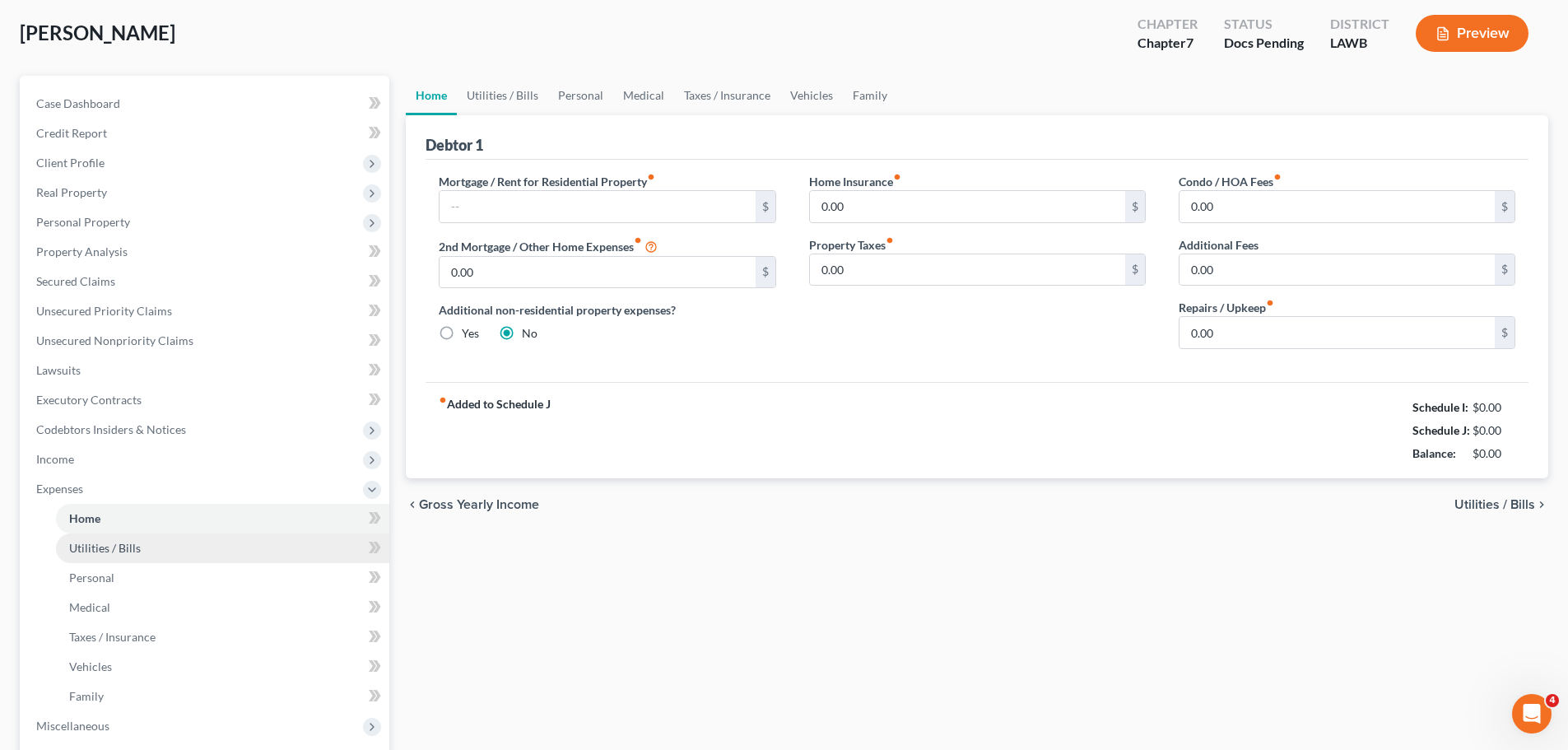
click at [139, 541] on link "Utilities / Bills" at bounding box center [222, 548] width 333 height 30
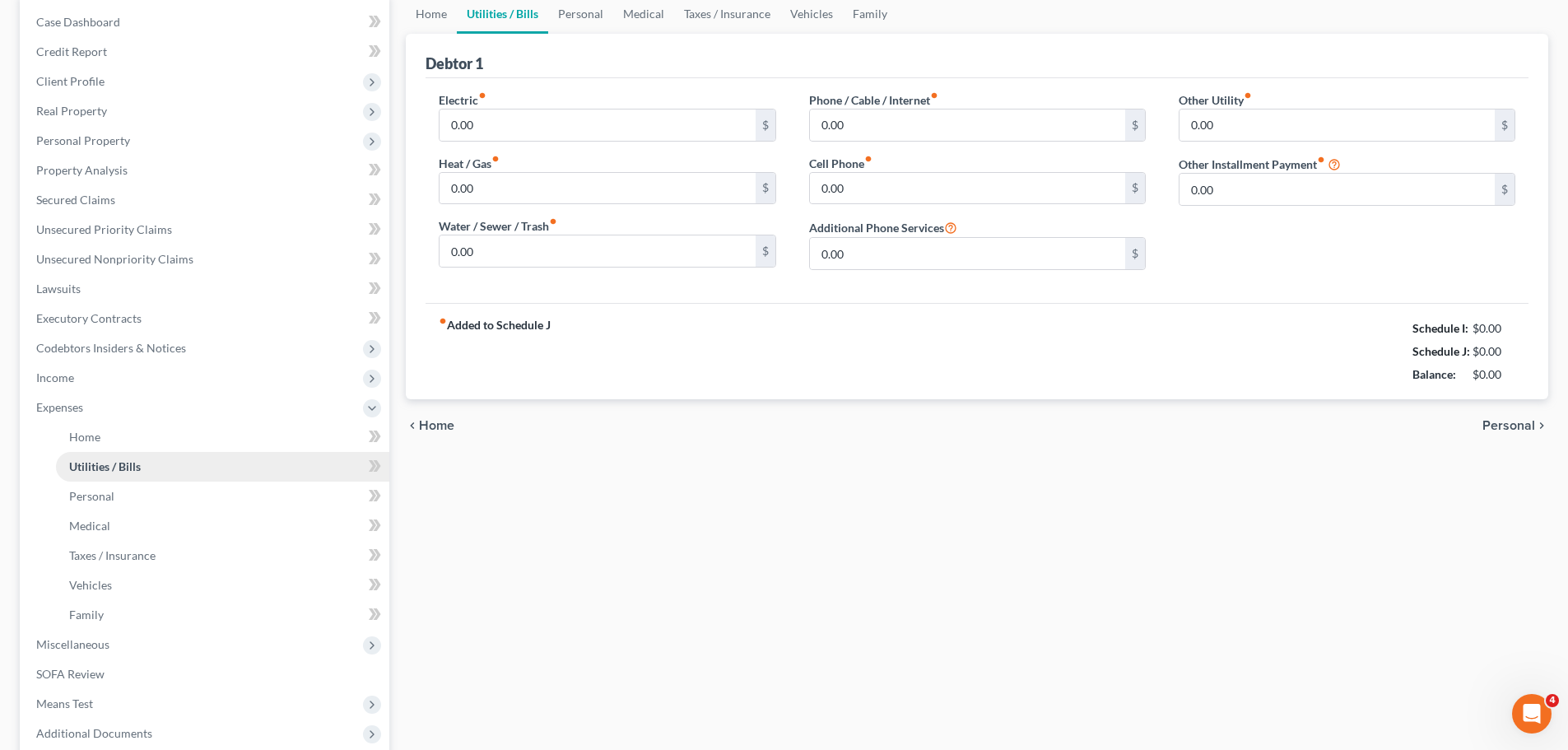
scroll to position [164, 0]
click at [139, 502] on link "Personal" at bounding box center [222, 495] width 333 height 30
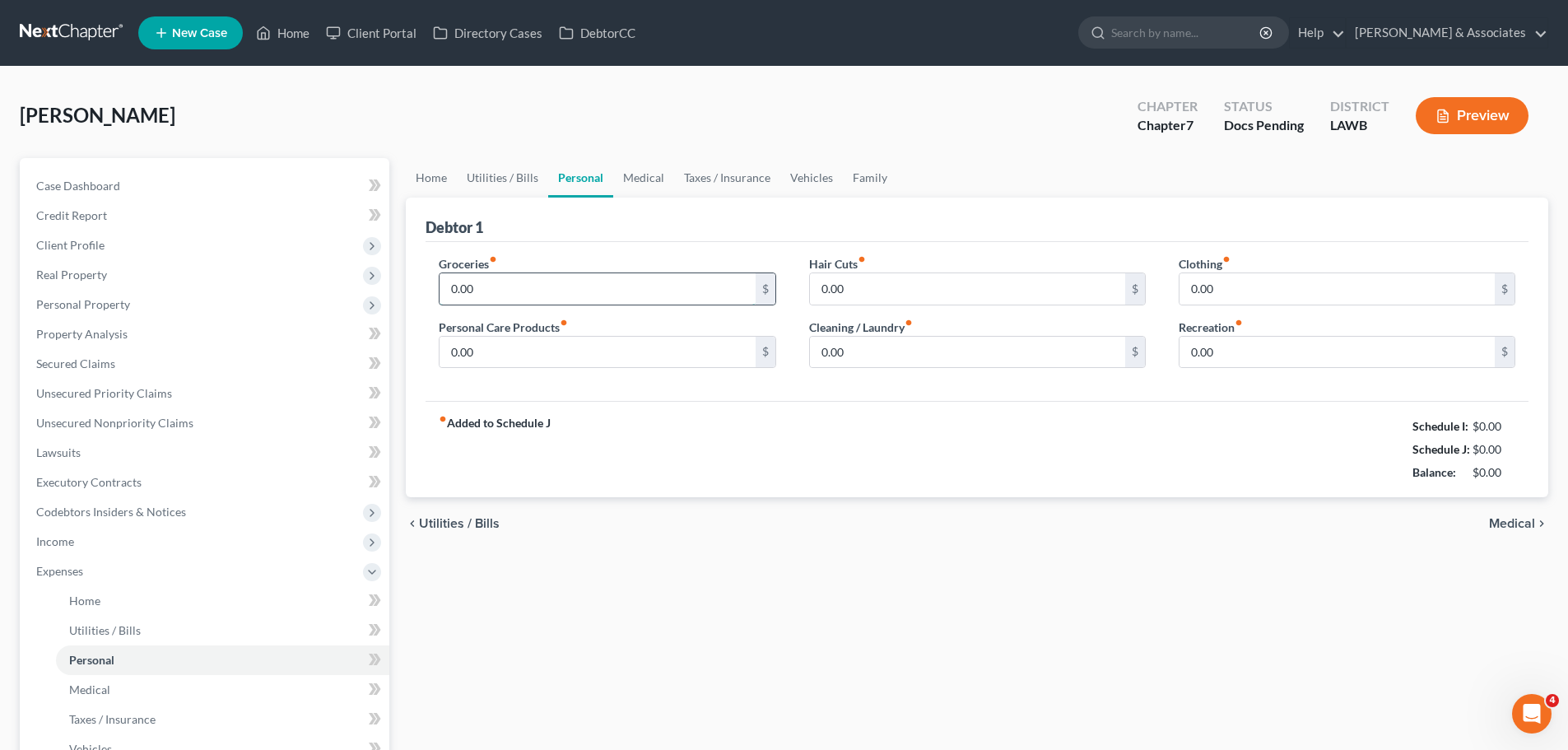
click at [510, 285] on input "0.00" at bounding box center [597, 288] width 315 height 32
type input "542"
type input "50"
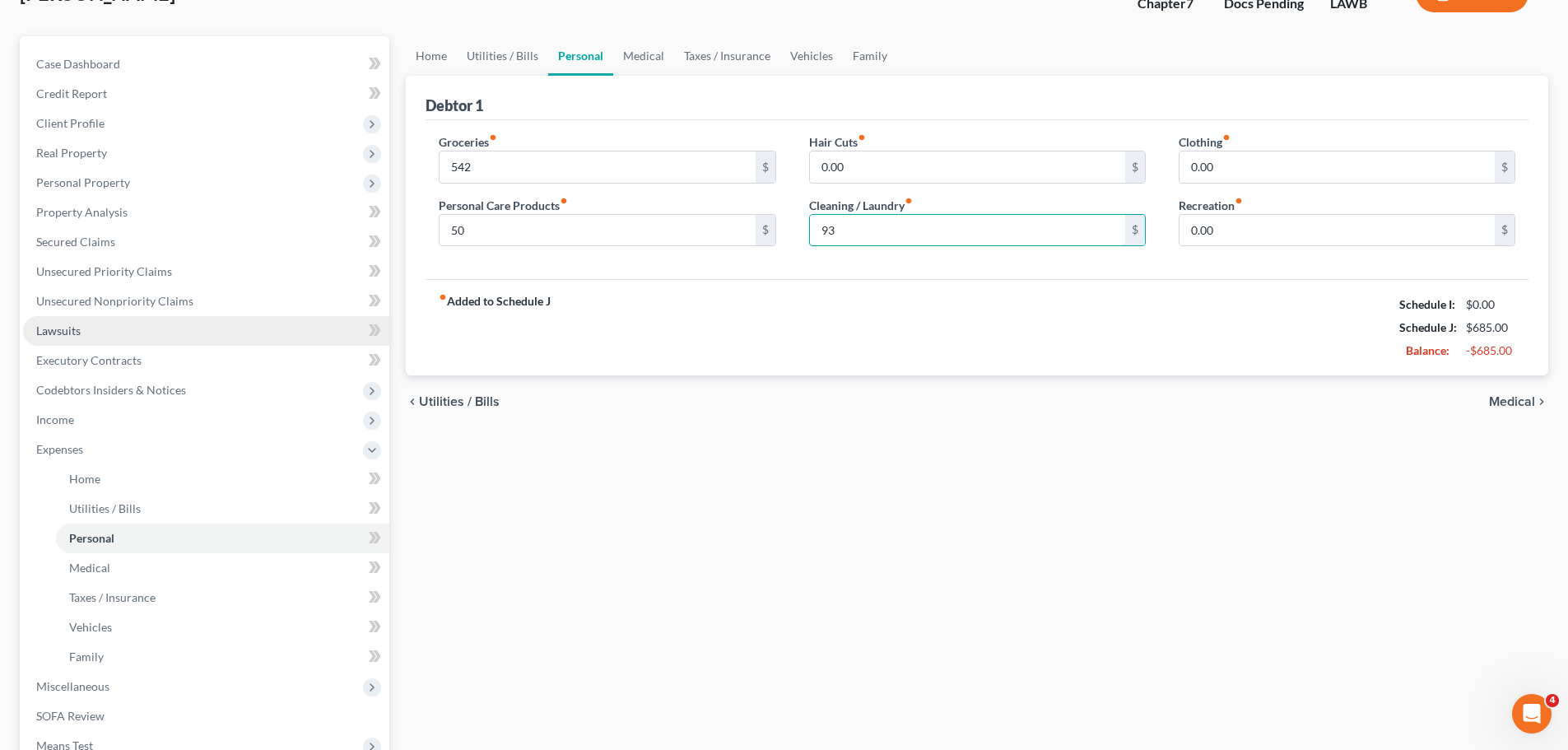
scroll to position [290, 0]
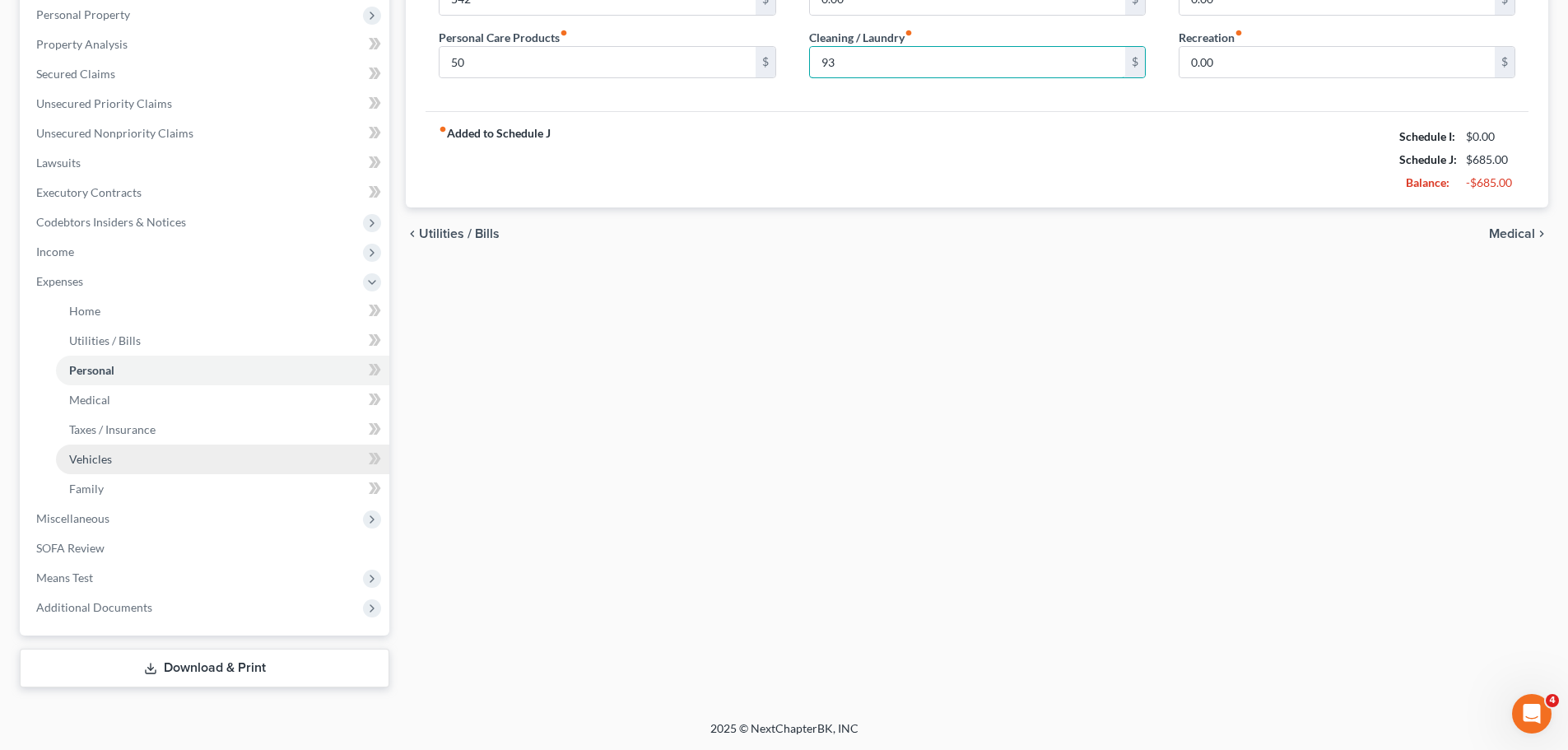
type input "93"
click at [109, 464] on span "Vehicles" at bounding box center [90, 458] width 42 height 14
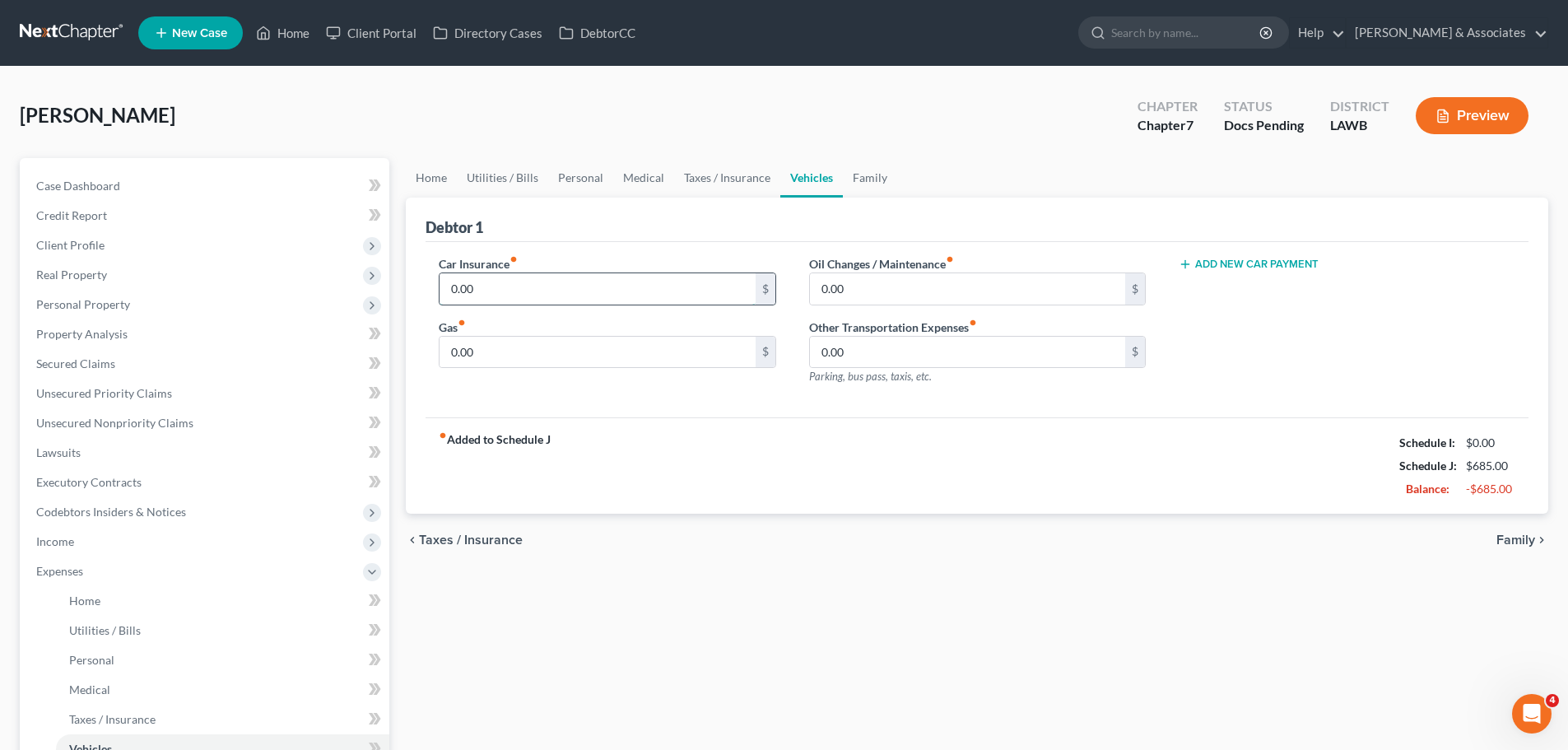
click at [484, 300] on input "0.00" at bounding box center [597, 288] width 315 height 32
type input "142"
click at [1218, 608] on div "Home Utilities / Bills Personal Medical Taxes / Insurance Vehicles Family Debto…" at bounding box center [976, 567] width 1159 height 820
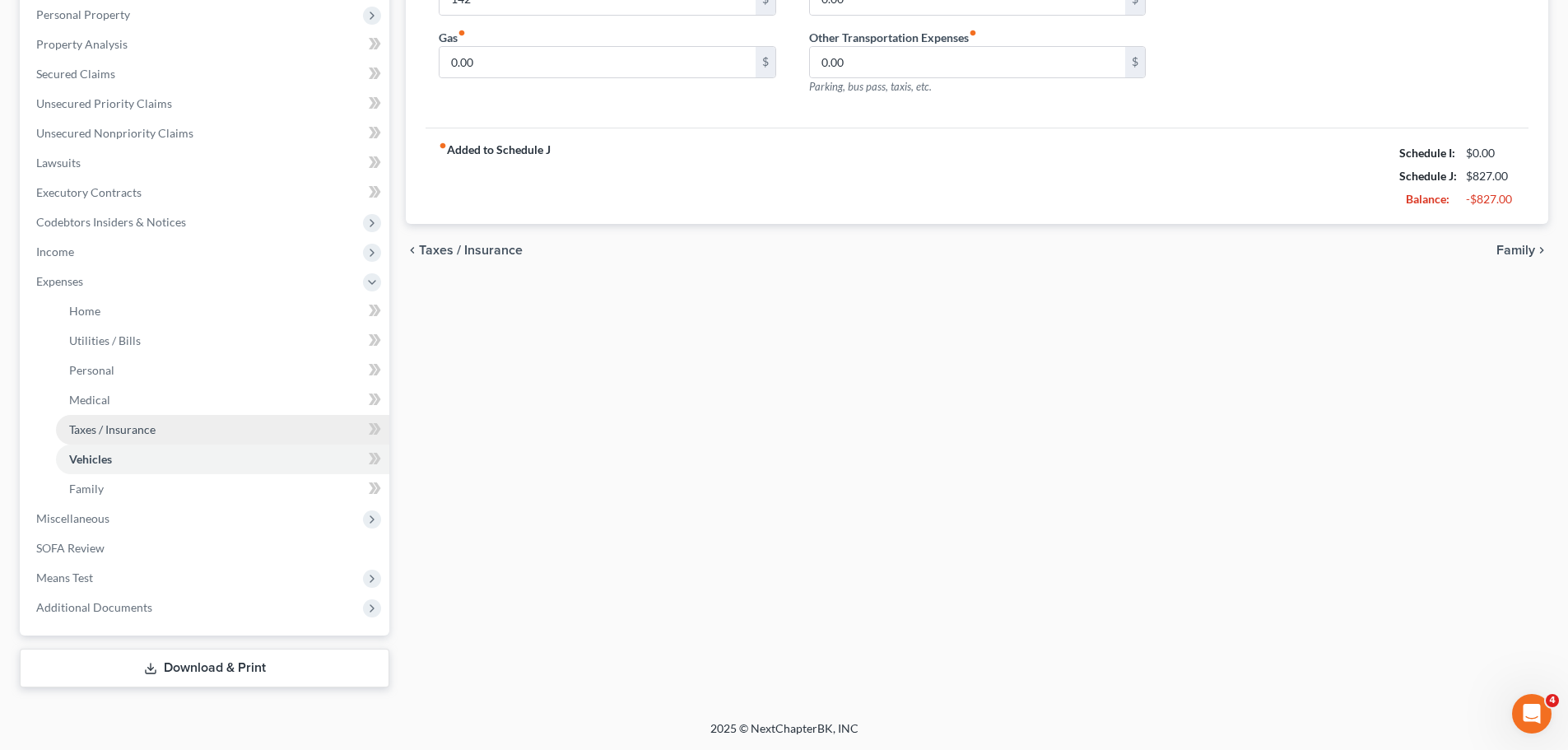
click at [108, 419] on link "Taxes / Insurance" at bounding box center [222, 429] width 333 height 30
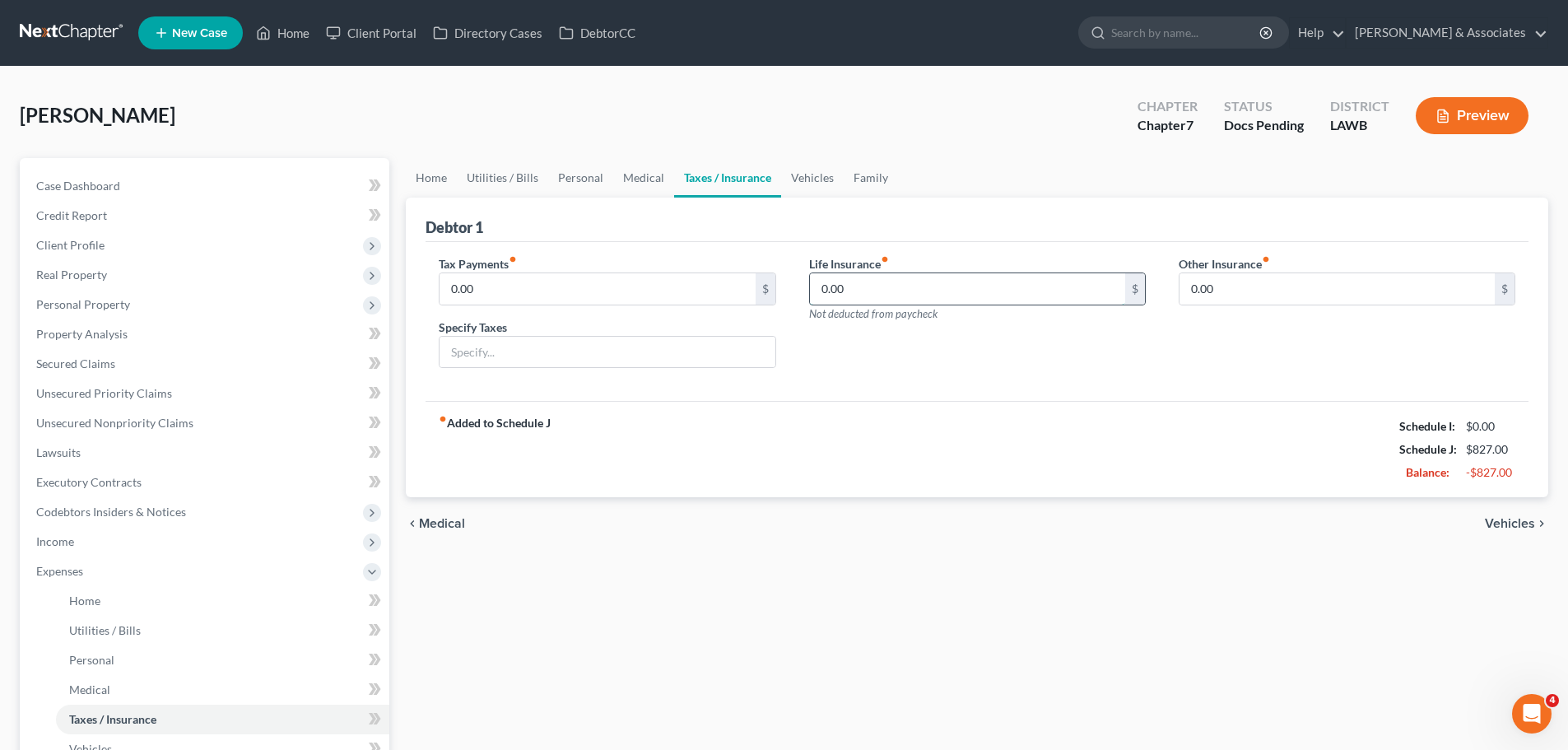
click at [844, 284] on input "0.00" at bounding box center [967, 288] width 315 height 32
type input "107.37"
click at [74, 242] on span "Client Profile" at bounding box center [70, 244] width 69 height 14
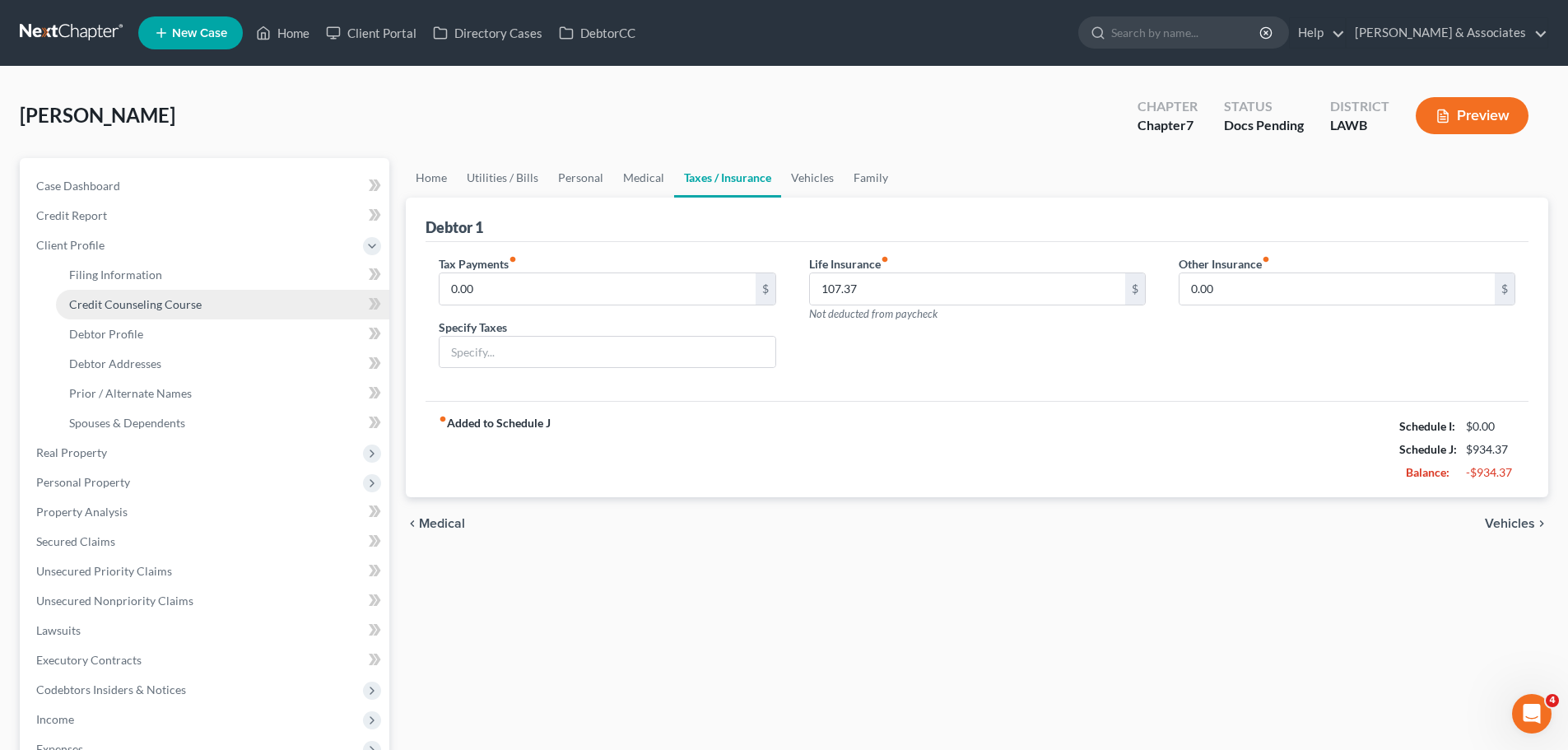
click at [109, 298] on span "Credit Counseling Course" at bounding box center [135, 304] width 133 height 14
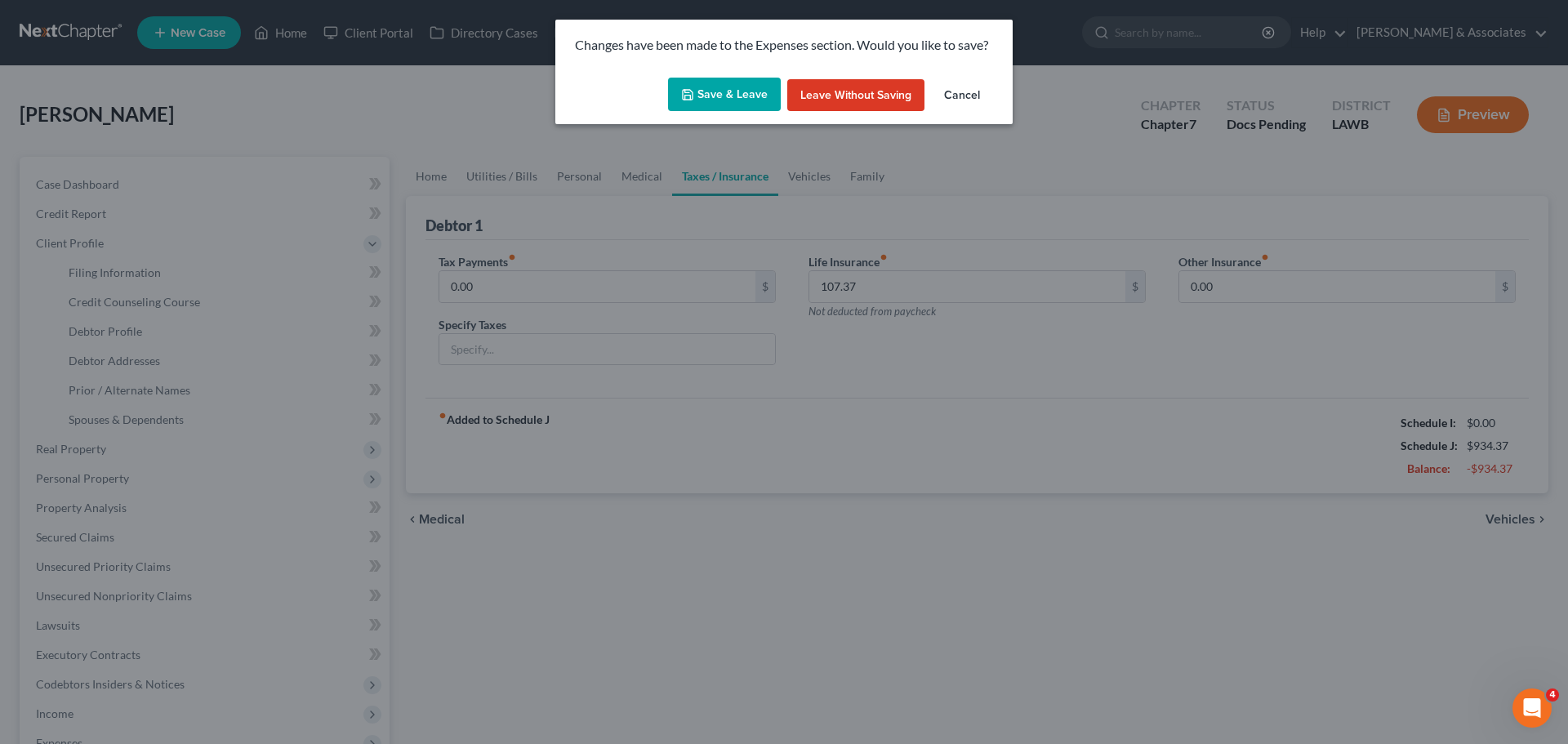
click at [740, 87] on button "Save & Leave" at bounding box center [724, 95] width 113 height 34
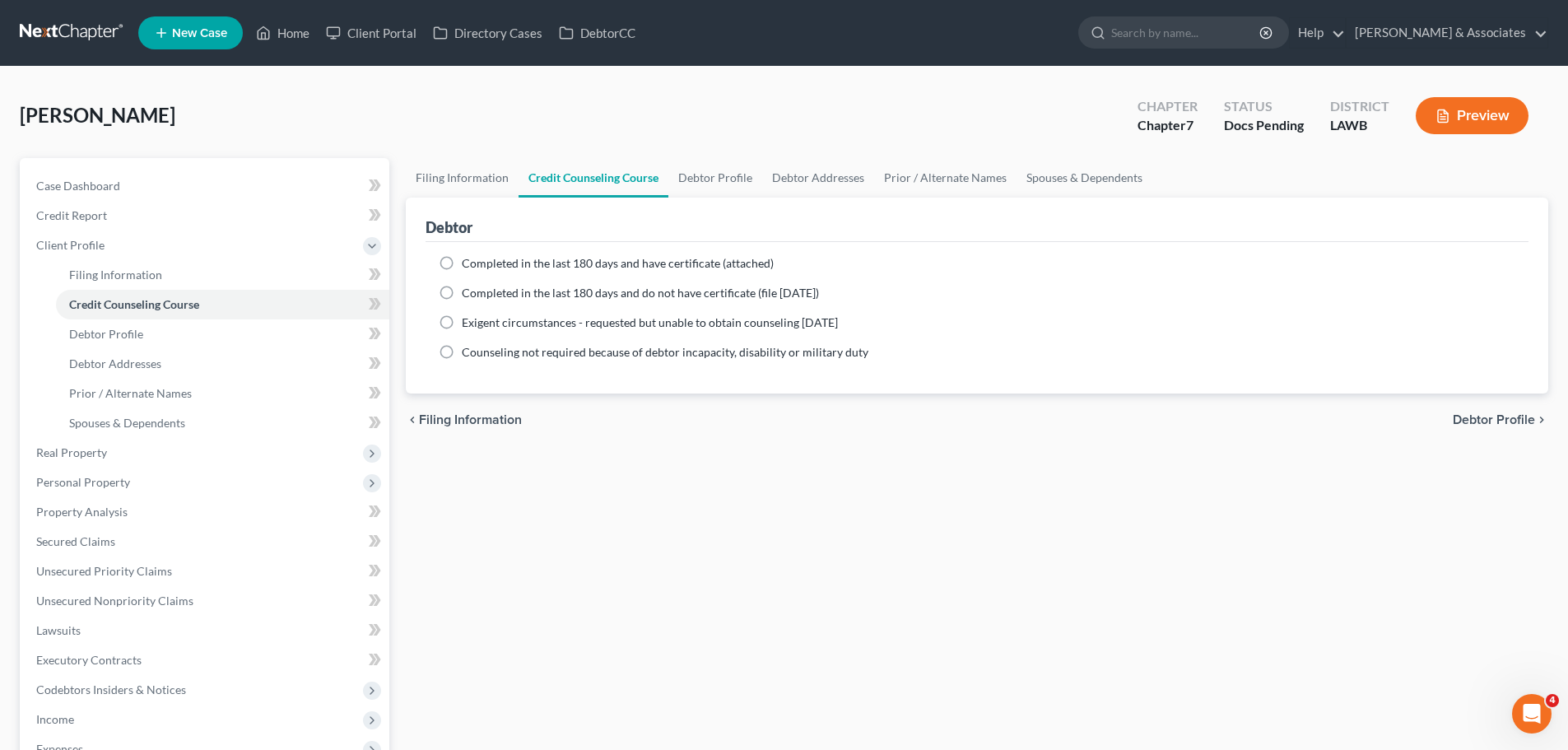
drag, startPoint x: 472, startPoint y: 258, endPoint x: 517, endPoint y: 295, distance: 58.3
click at [472, 258] on span "Completed in the last 180 days and have certificate (attached)" at bounding box center [617, 262] width 312 height 14
click at [472, 258] on input "Completed in the last 180 days and have certificate (attached)" at bounding box center [473, 260] width 11 height 11
radio input "true"
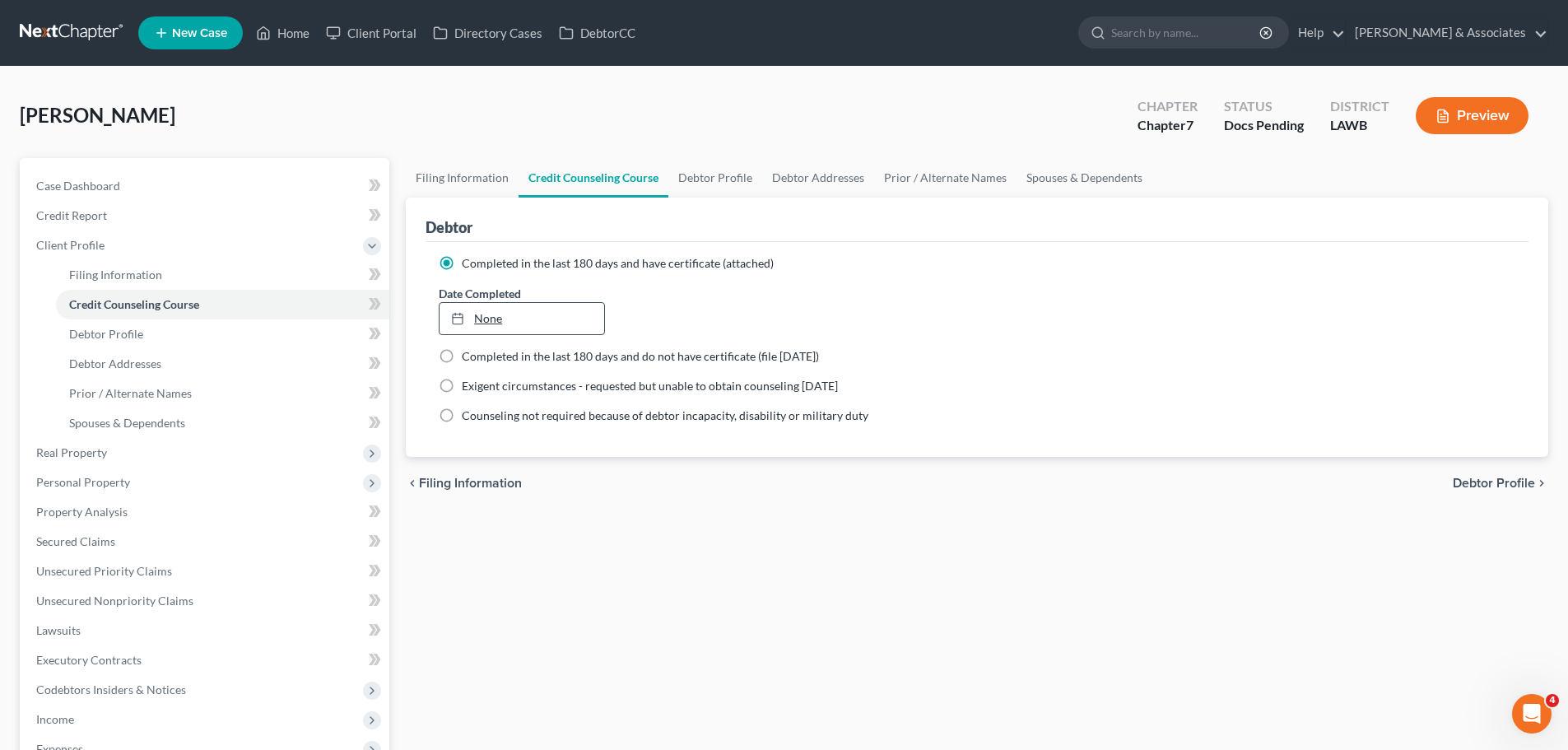
click at [505, 322] on link "None" at bounding box center [521, 318] width 163 height 32
click at [193, 185] on link "Case Dashboard" at bounding box center [206, 186] width 366 height 30
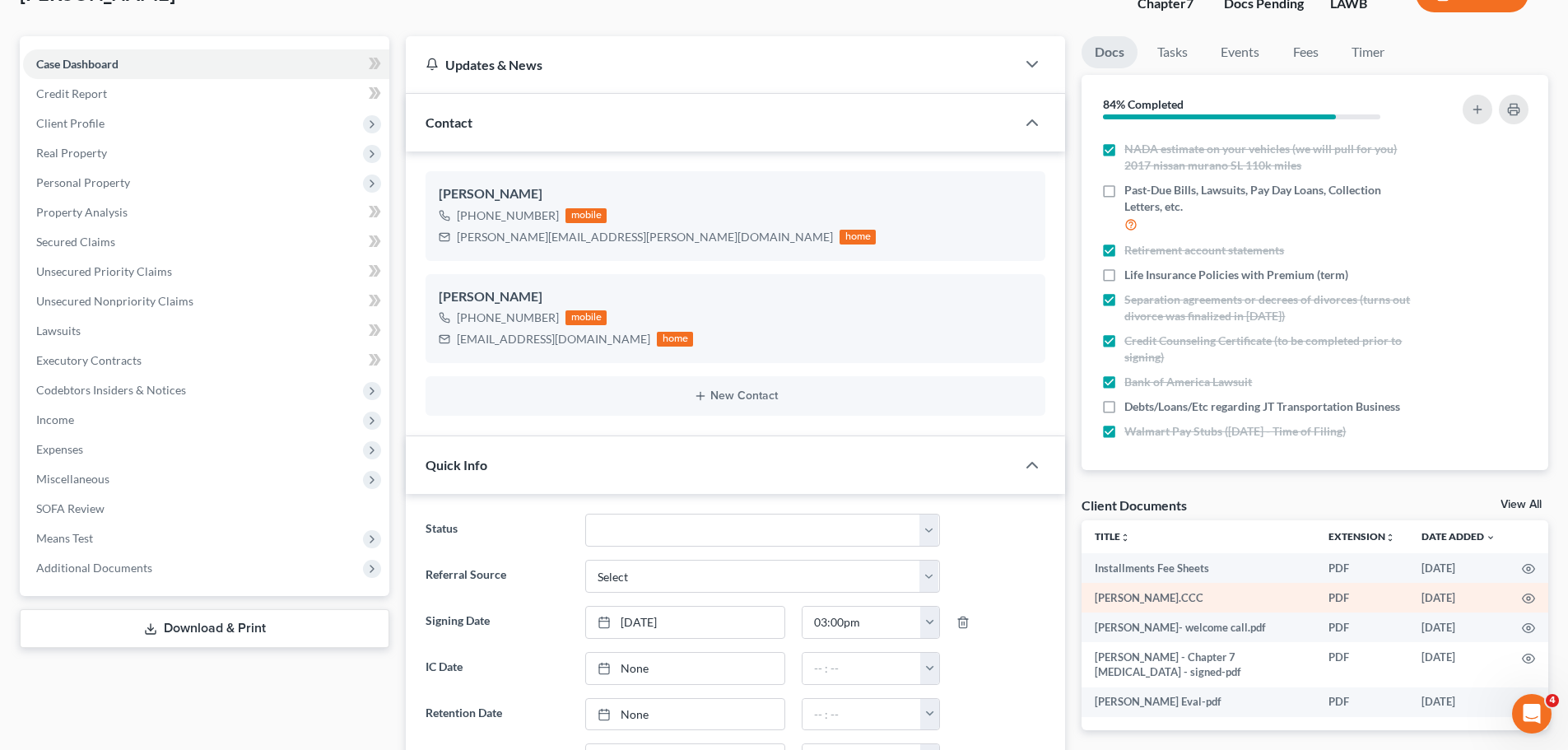
scroll to position [329, 0]
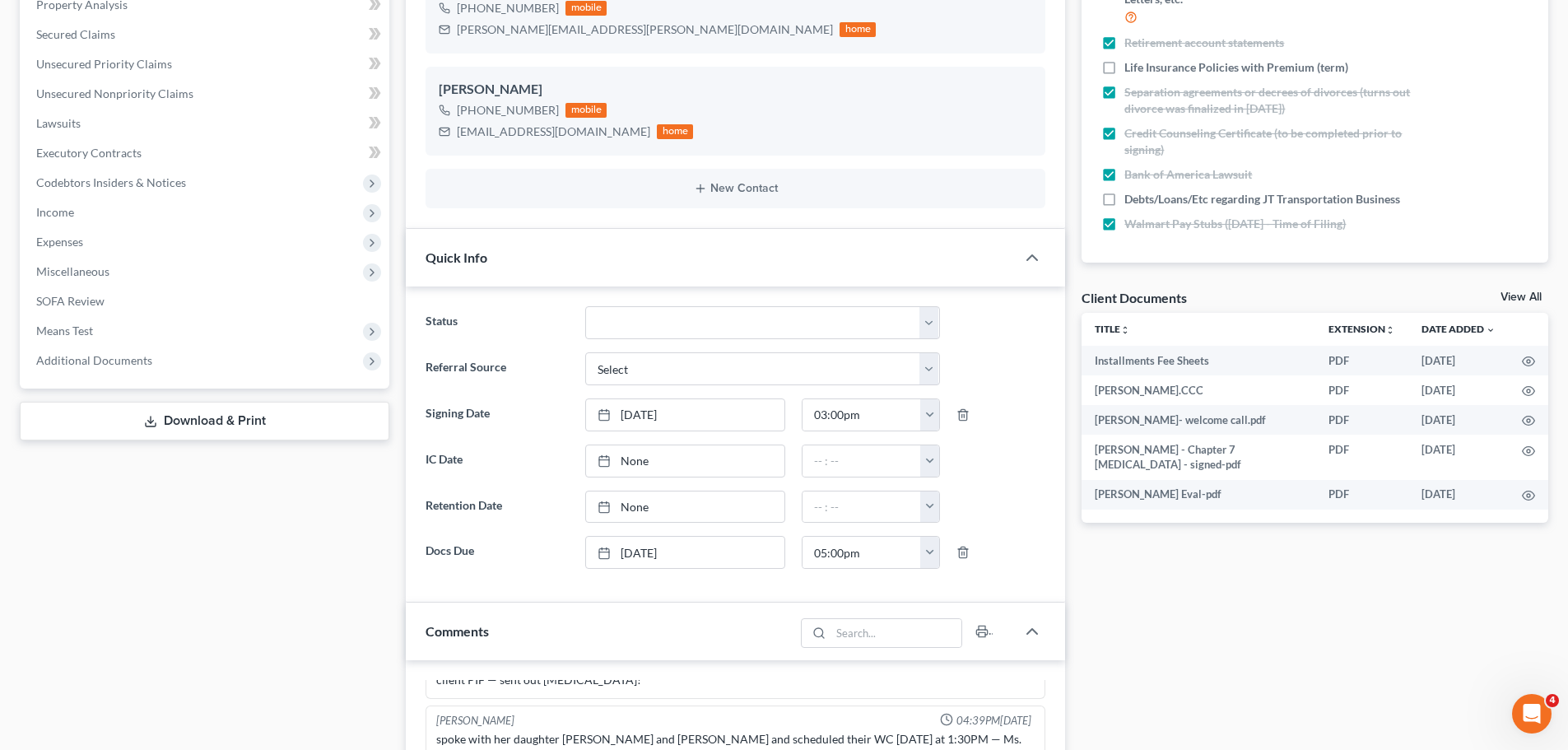
click at [1532, 297] on link "View All" at bounding box center [1521, 297] width 42 height 12
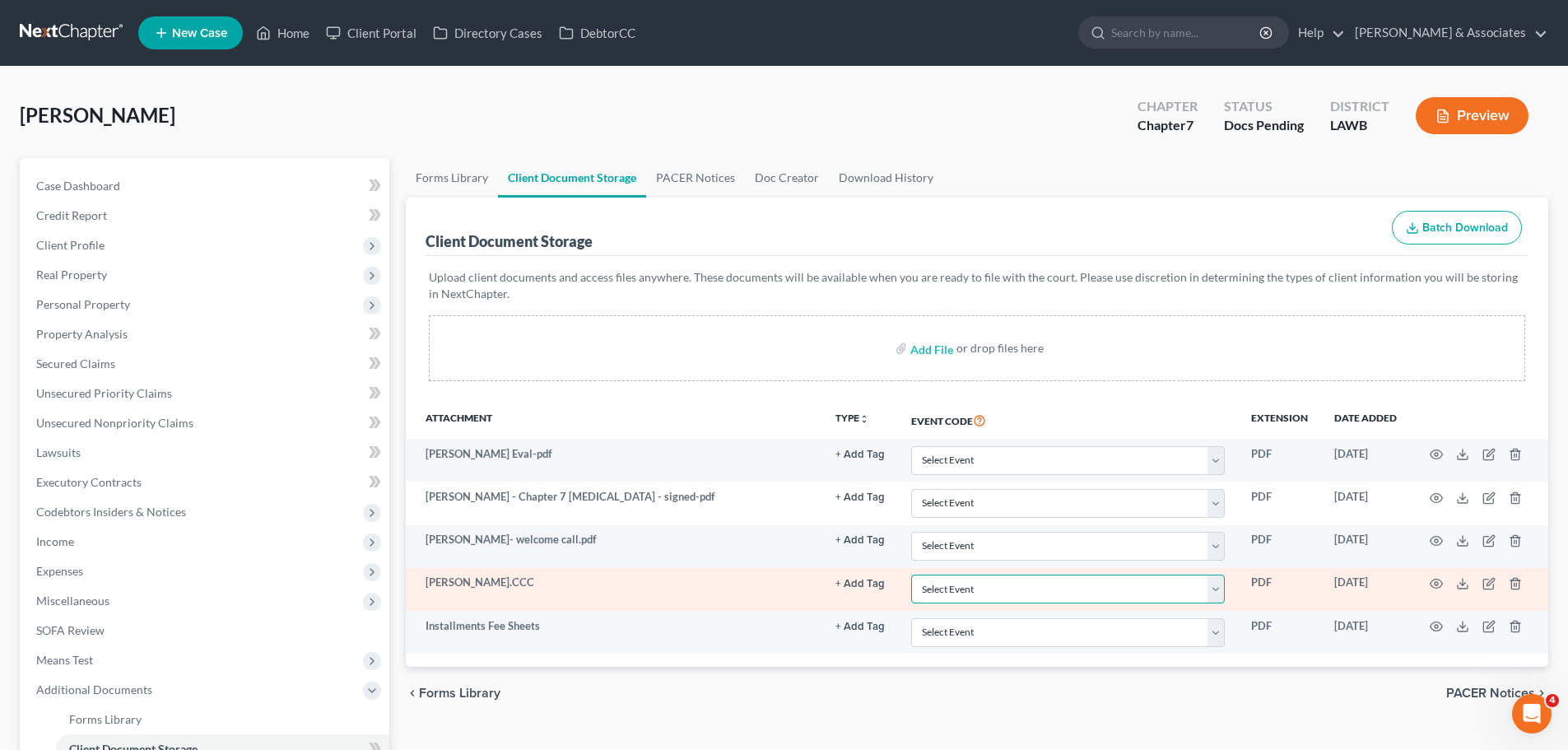
click at [958, 584] on select "Select Event 20 Largest Unsecured Creditors Amended Creditor Matrix (Fee) Amend…" at bounding box center [1068, 589] width 313 height 29
select select "9"
click at [911, 575] on select "Select Event 20 Largest Unsecured Creditors Amended Creditor Matrix (Fee) Amend…" at bounding box center [1068, 589] width 313 height 29
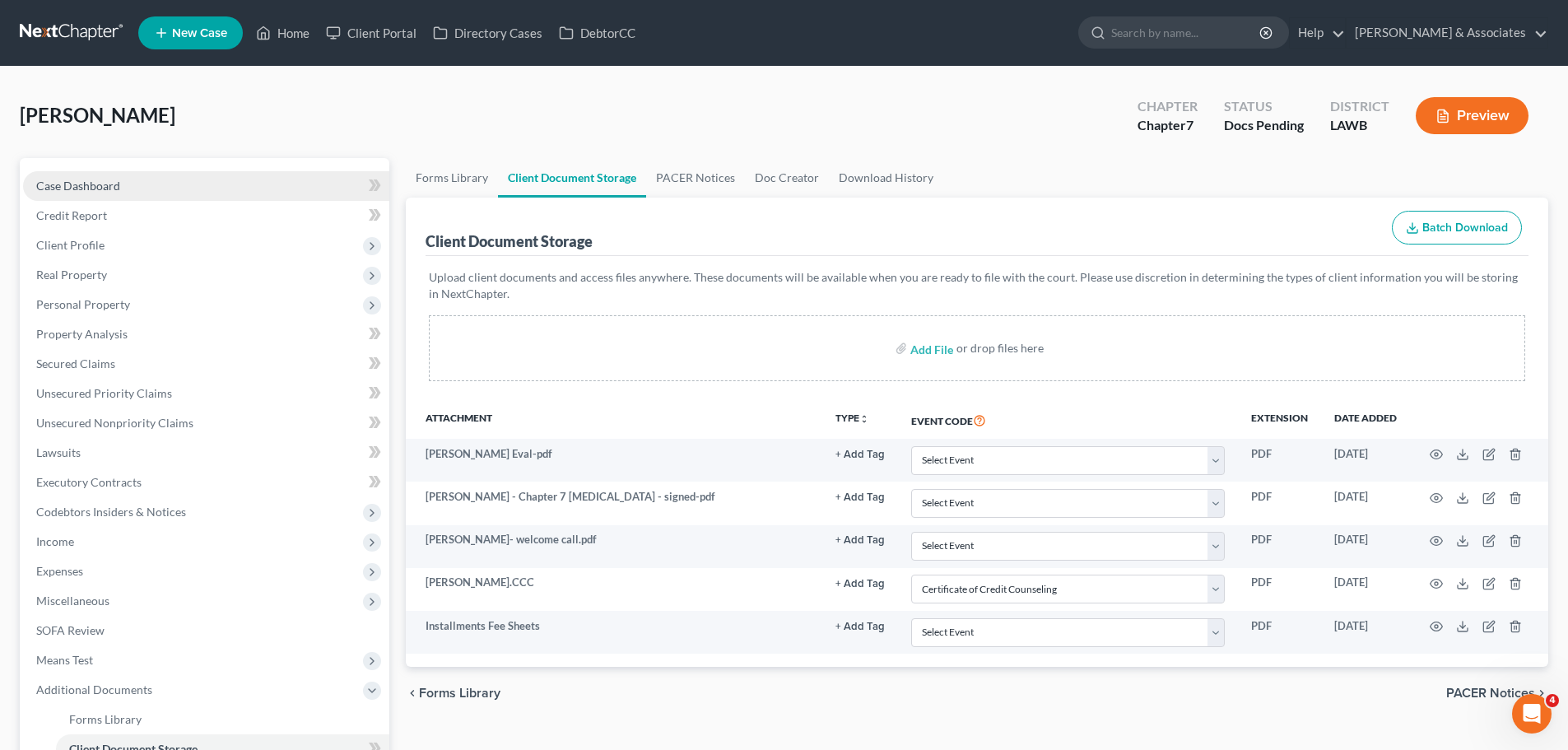
click at [88, 171] on div "Case Dashboard Payments Invoices Payments Payments Credit Report Client Profile…" at bounding box center [204, 512] width 369 height 708
click at [87, 179] on span "Case Dashboard" at bounding box center [78, 185] width 84 height 14
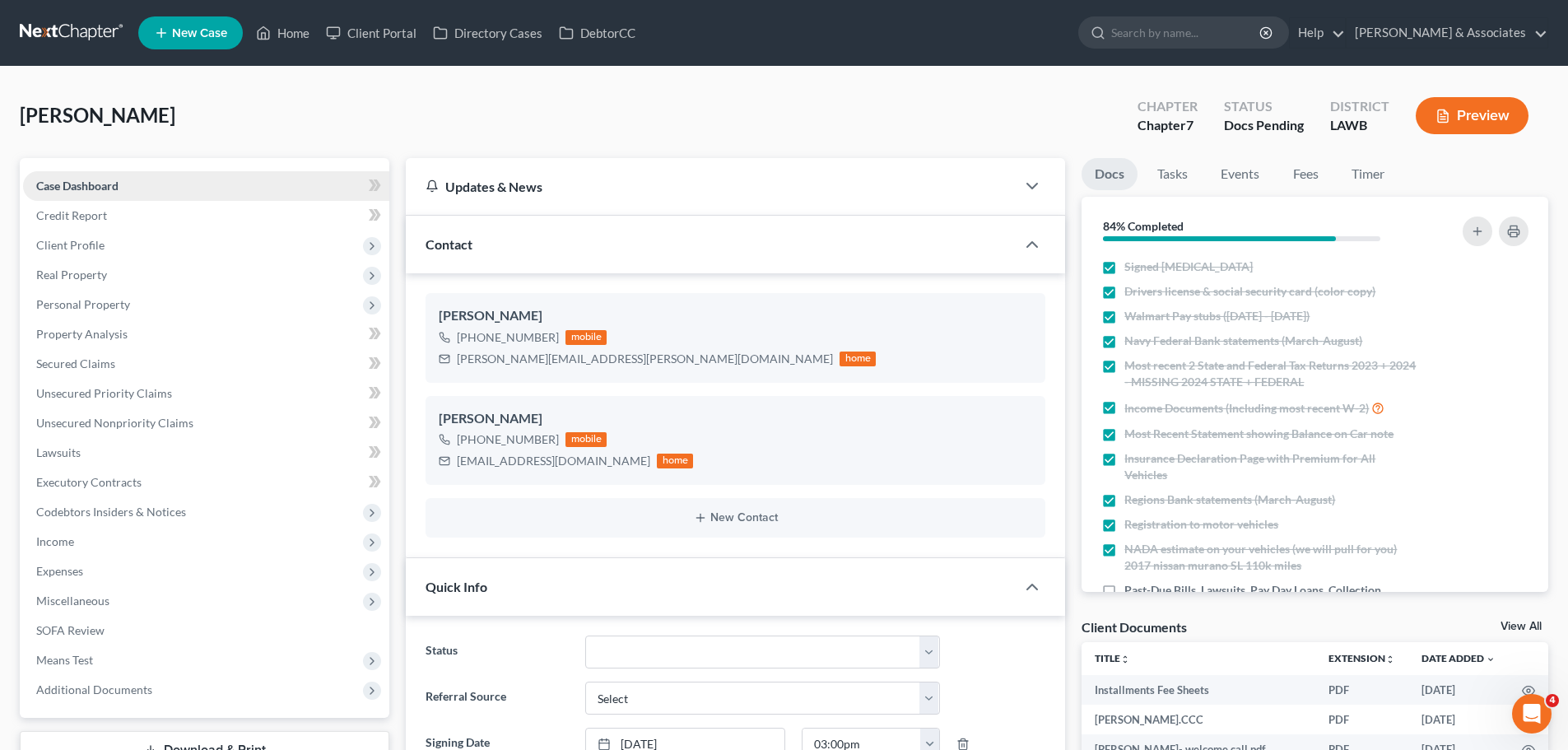
scroll to position [161, 0]
drag, startPoint x: 333, startPoint y: 117, endPoint x: 1, endPoint y: 111, distance: 332.1
click at [87, 110] on span "[PERSON_NAME]" at bounding box center [98, 115] width 155 height 23
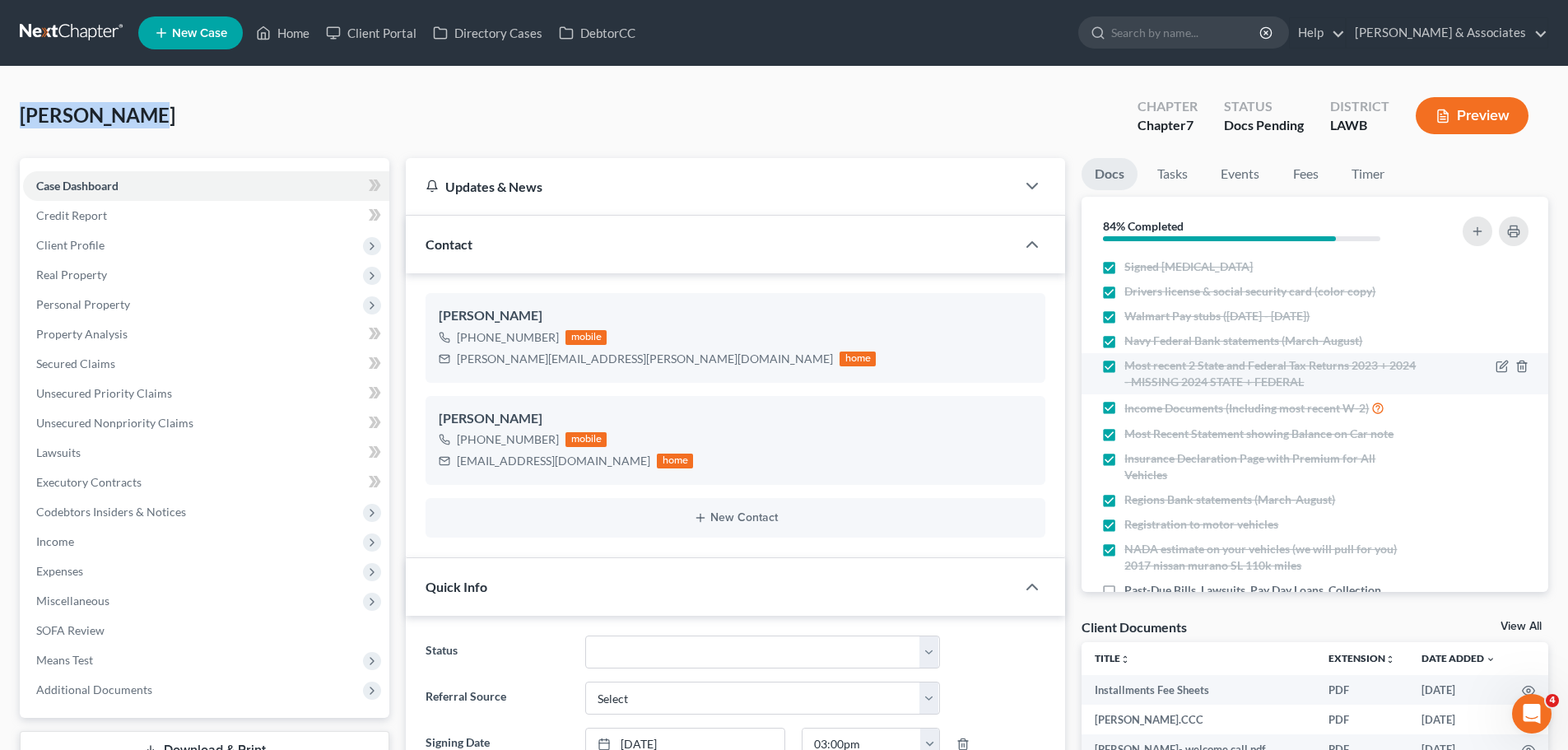
click at [141, 116] on div "Burns, Joyce Upgraded Chapter Chapter 7 Status Docs Pending District LAWB Previ…" at bounding box center [784, 122] width 1528 height 71
click at [197, 117] on div "Burns, Joyce Upgraded Chapter Chapter 7 Status Docs Pending District LAWB Previ…" at bounding box center [784, 122] width 1528 height 71
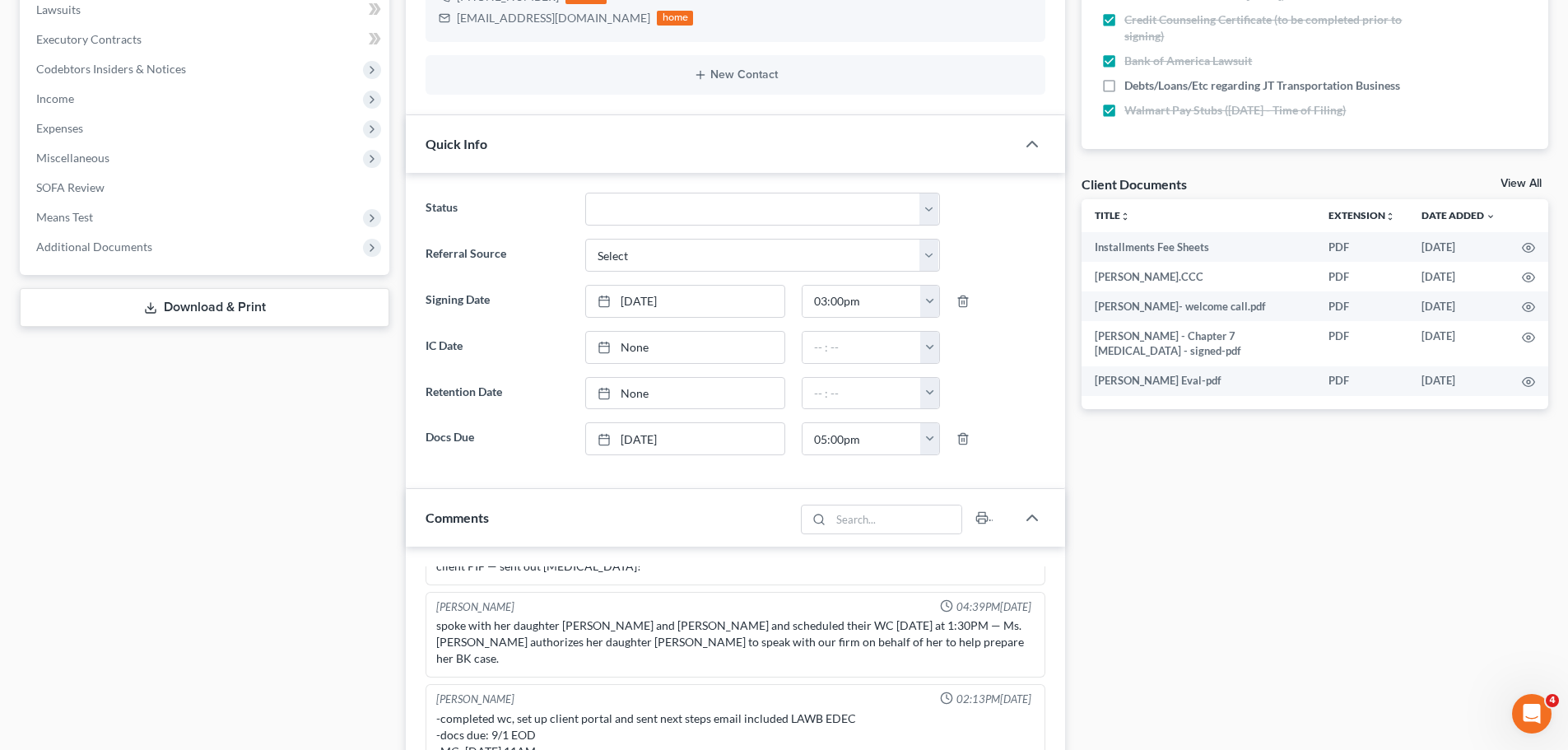
scroll to position [435, 0]
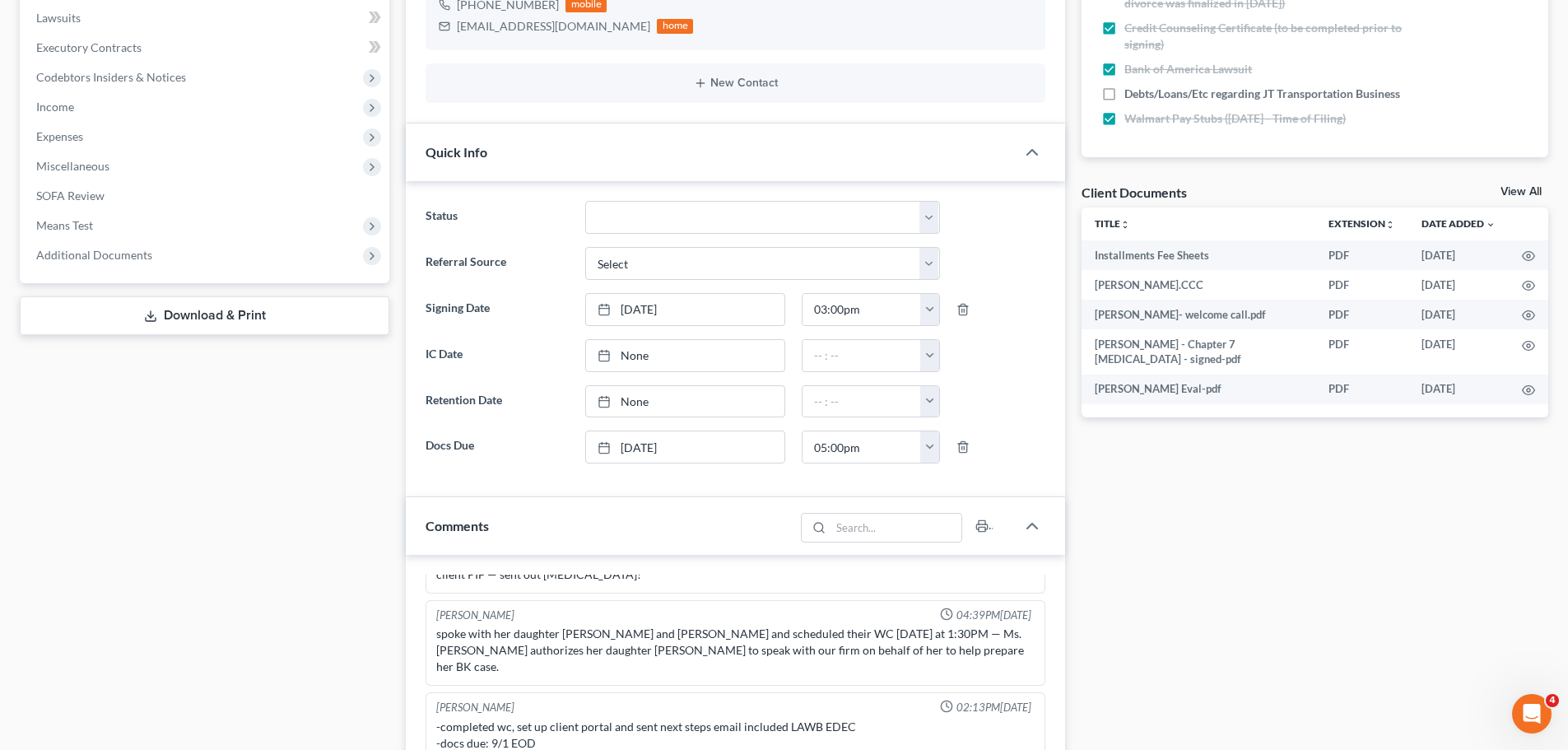
drag, startPoint x: 1203, startPoint y: 622, endPoint x: 114, endPoint y: 518, distance: 1094.0
click at [1204, 622] on div "Docs Tasks Events Fees Timer 84% Completed Nothing here yet! Signed Retainer Dr…" at bounding box center [1314, 468] width 483 height 1489
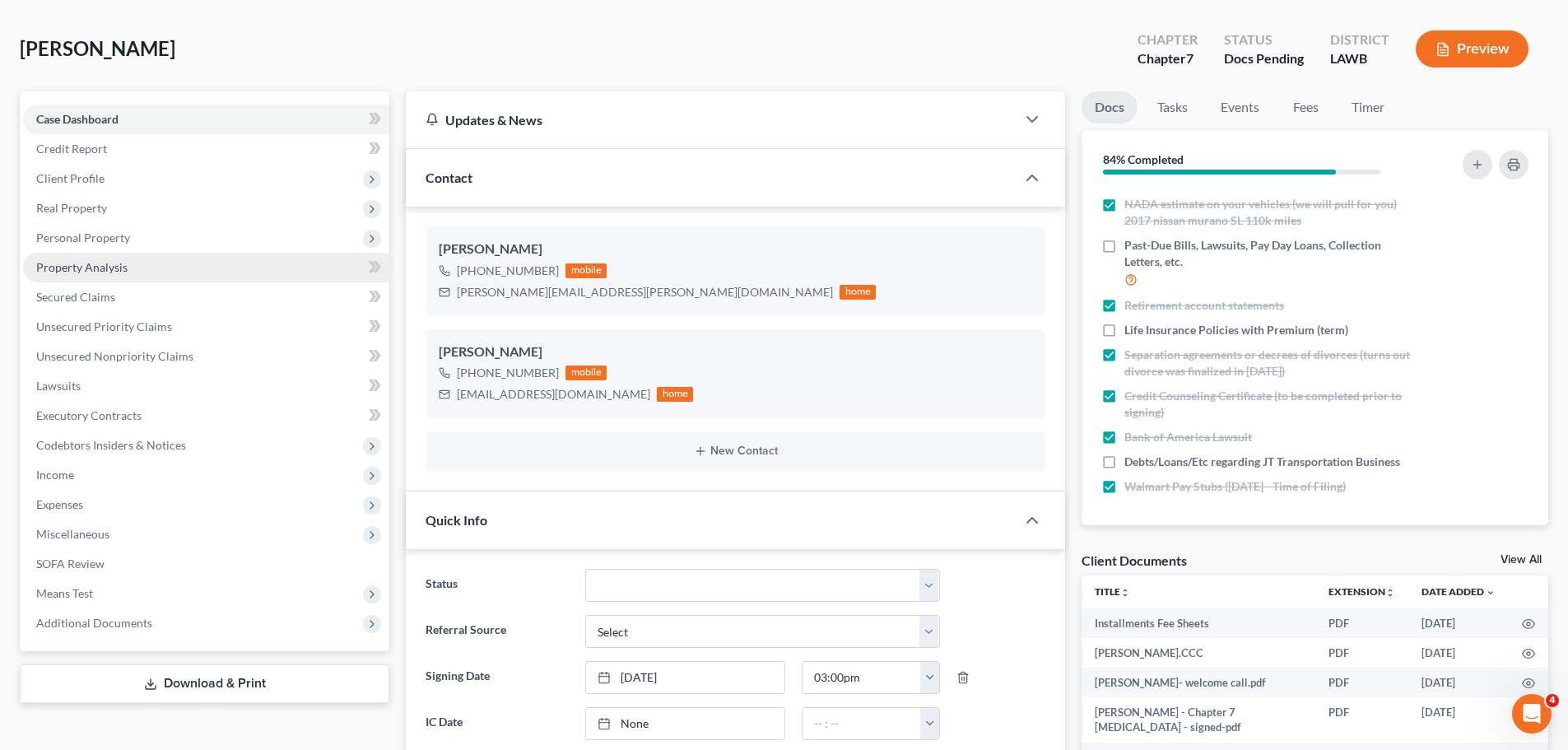
scroll to position [0, 0]
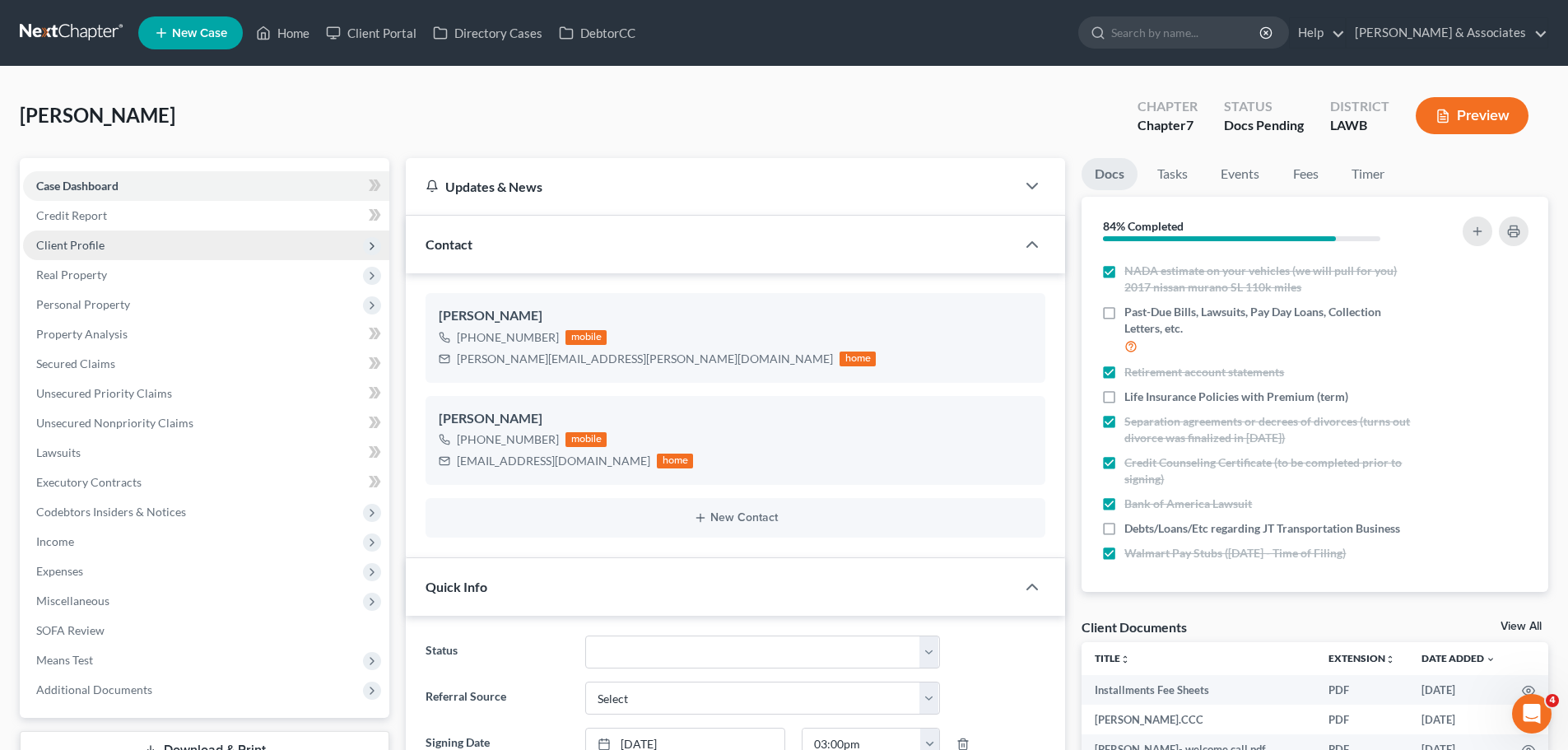
drag, startPoint x: 71, startPoint y: 246, endPoint x: 60, endPoint y: 245, distance: 11.0
click at [71, 246] on span "Client Profile" at bounding box center [70, 244] width 69 height 14
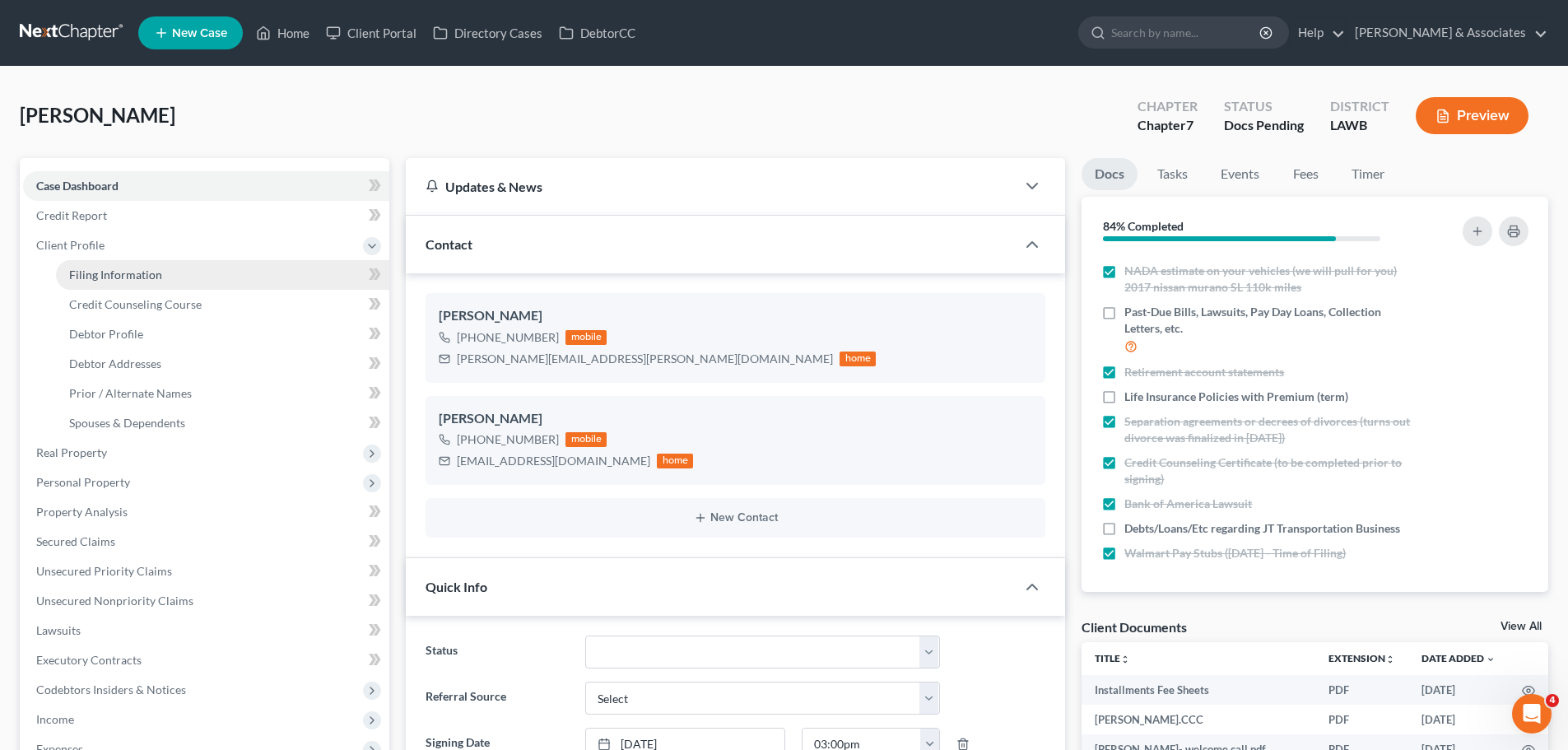
click at [139, 277] on span "Filing Information" at bounding box center [116, 274] width 93 height 14
select select "1"
select select "0"
select select "36"
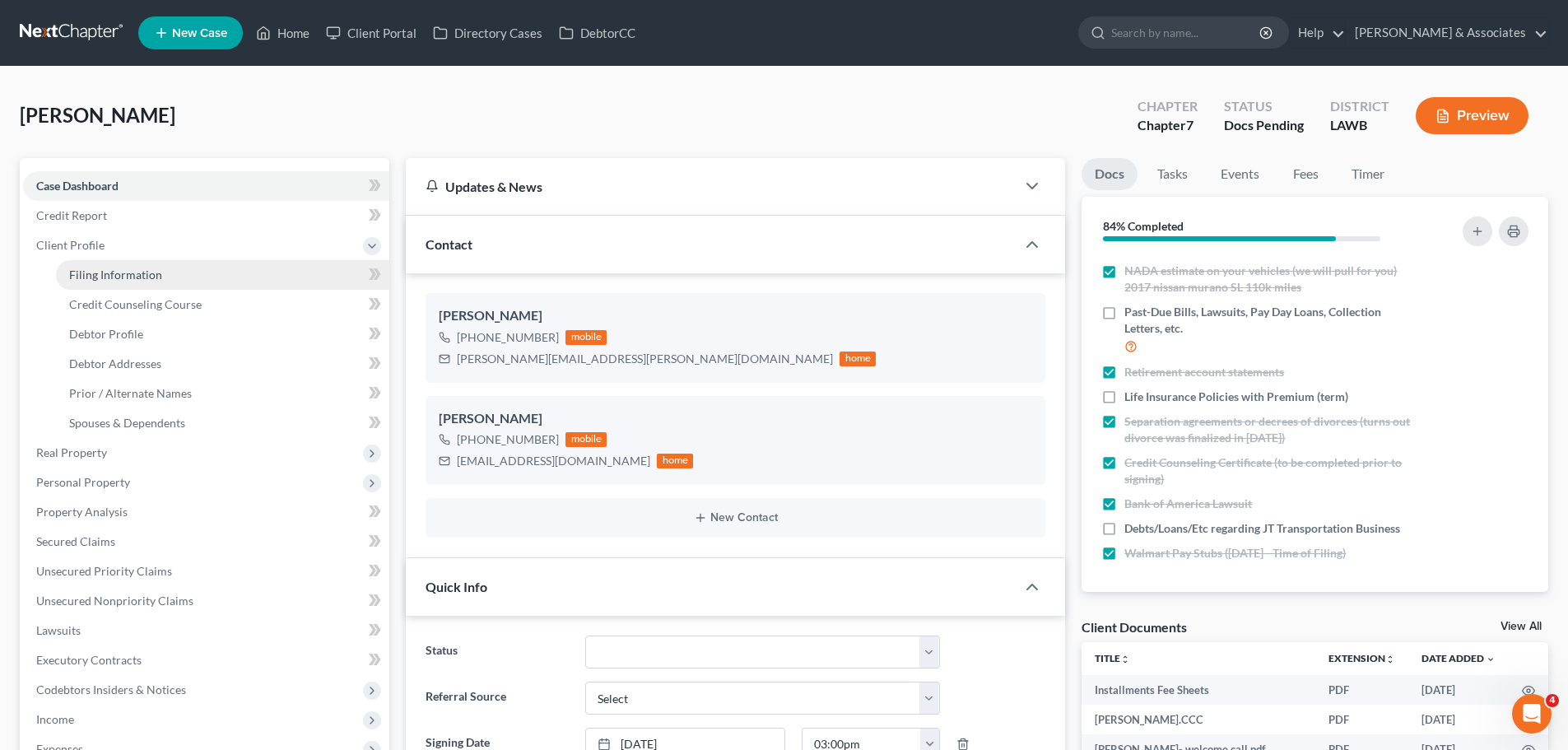
select select "2"
select select "19"
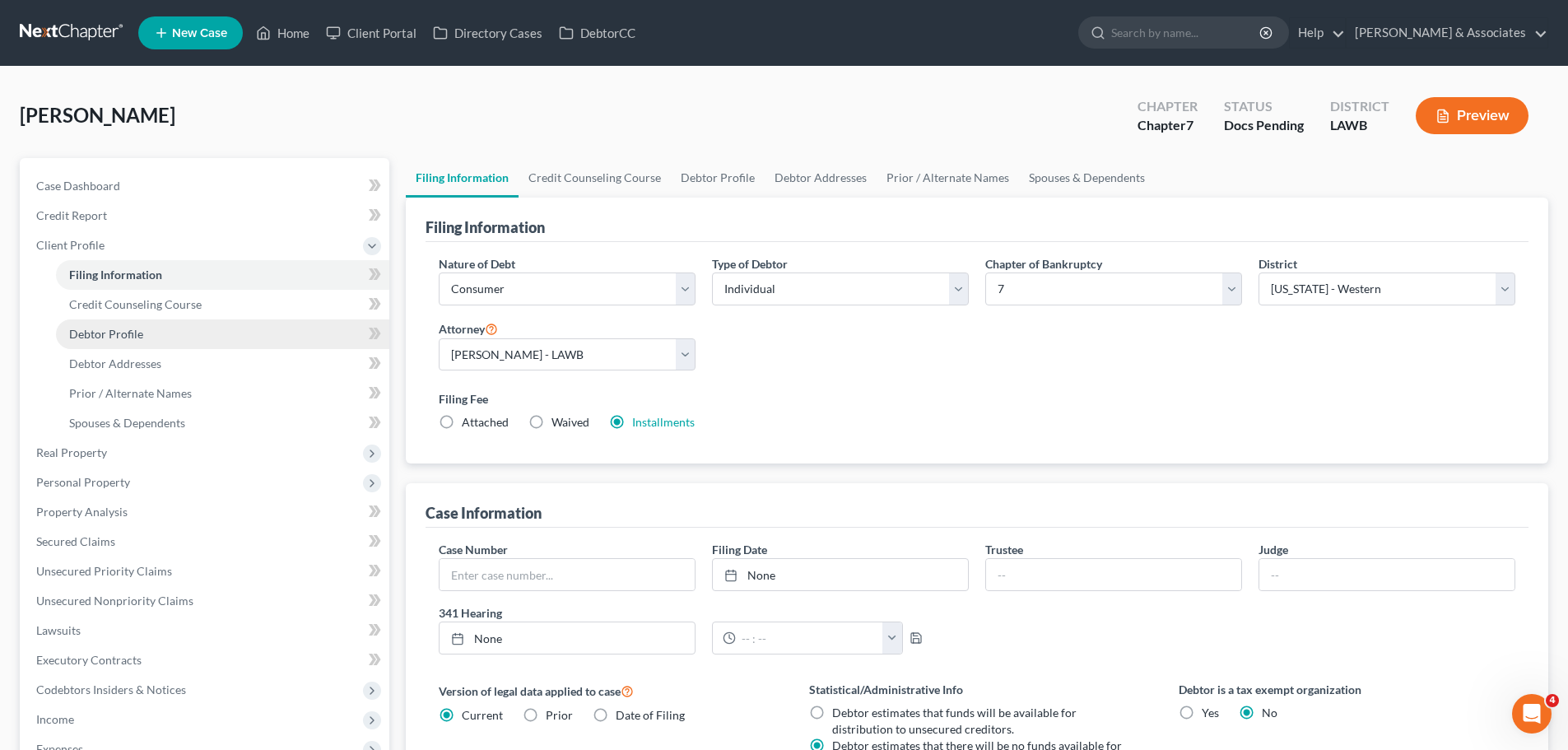
click at [164, 323] on link "Debtor Profile" at bounding box center [222, 334] width 333 height 30
select select "0"
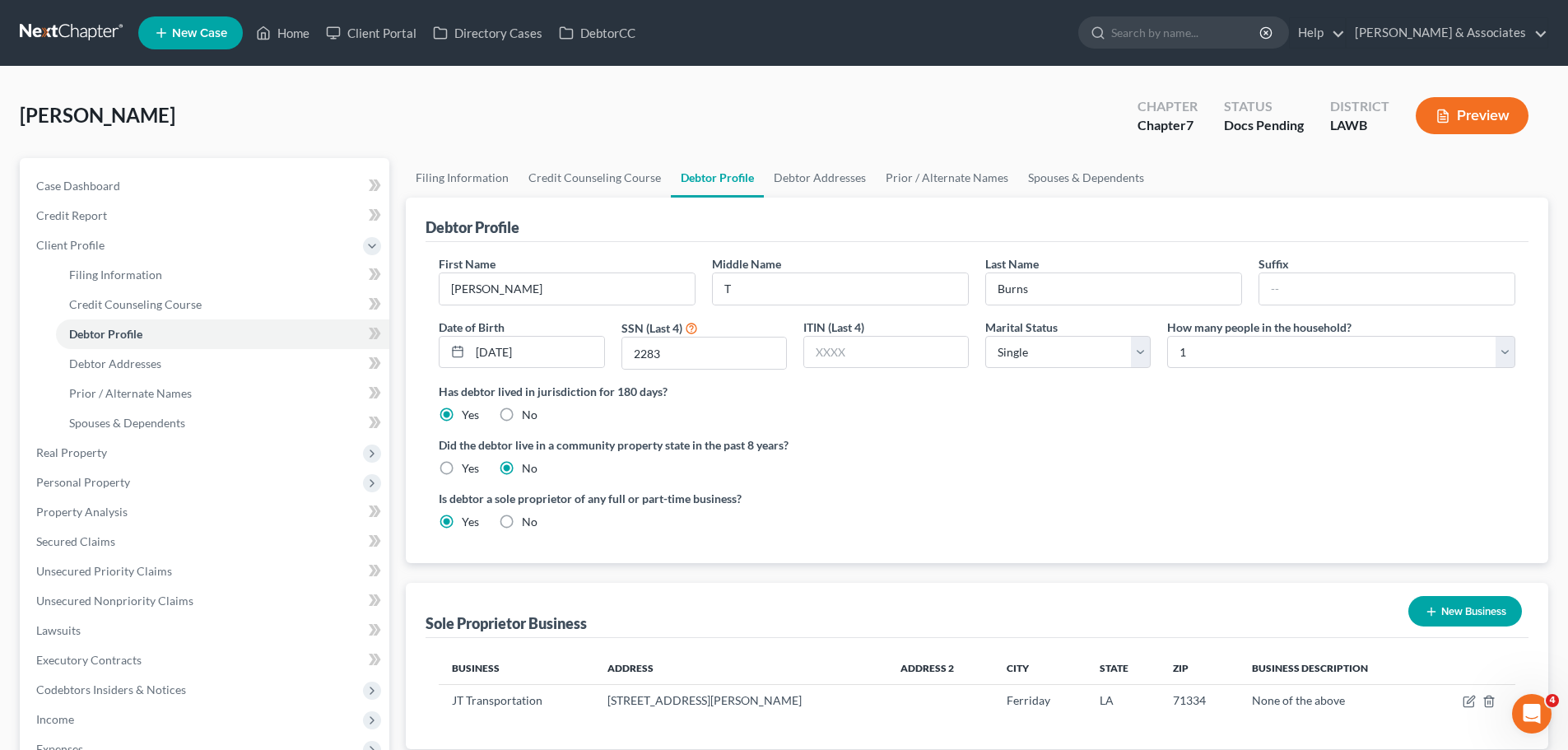
click at [1219, 422] on div "Has debtor lived in jurisdiction for 180 days? Yes No Debtor must reside in jur…" at bounding box center [977, 403] width 1077 height 41
click at [1047, 370] on div "Marital Status Select Single Married Separated Divorced Widowed" at bounding box center [1068, 344] width 182 height 52
click at [1207, 408] on div "Has debtor lived in jurisdiction for 180 days? Yes No Debtor must reside in jur…" at bounding box center [977, 403] width 1077 height 41
click at [1232, 333] on label "How many people in the household?" at bounding box center [1259, 327] width 184 height 17
click at [1230, 351] on select "Select 1 2 3 4 5 6 7 8 9 10 11 12 13 14 15 16 17 18 19 20" at bounding box center [1340, 352] width 348 height 33
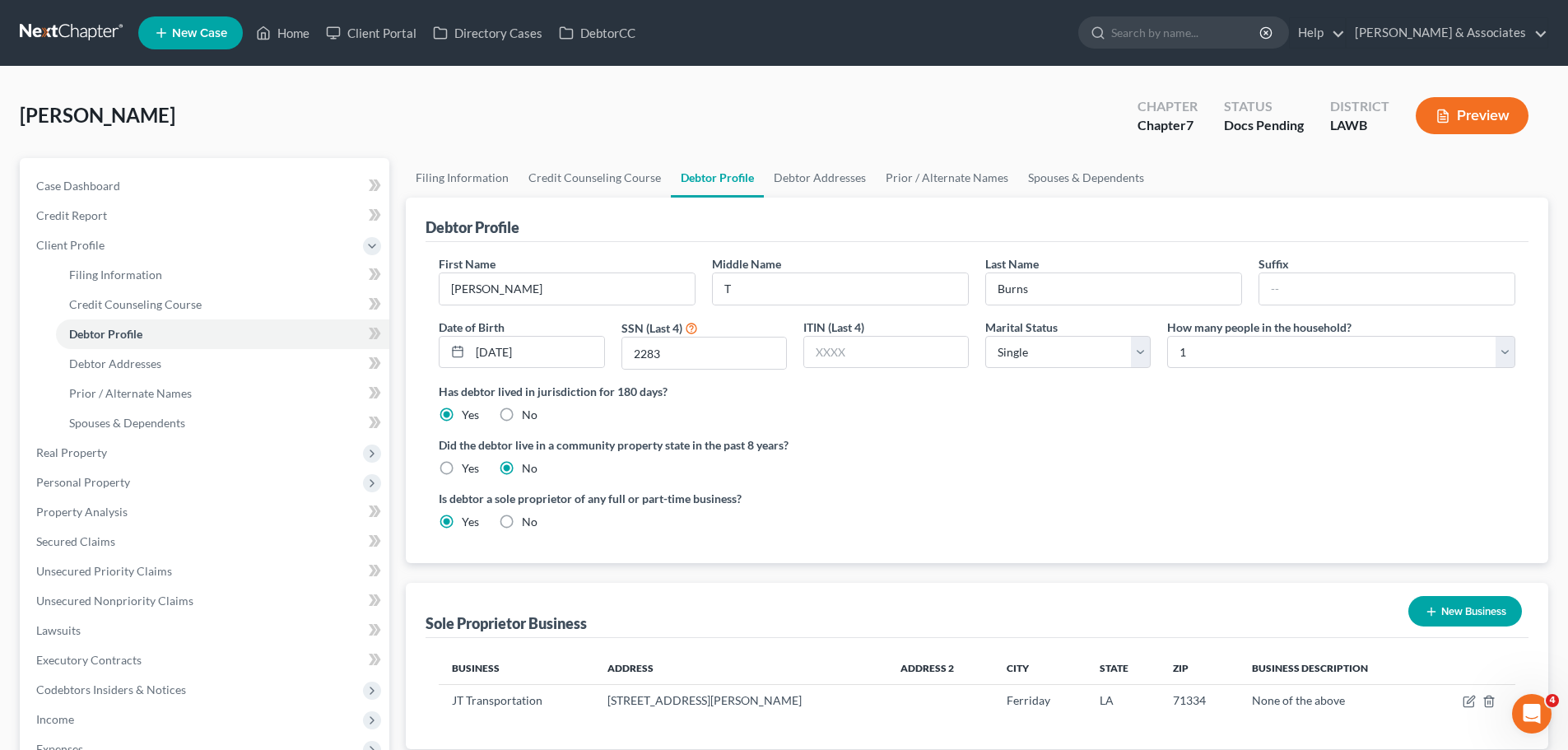
click at [1239, 502] on div "Is debtor a sole proprietor of any full or part-time business? Yes No" at bounding box center [977, 516] width 1093 height 53
drag, startPoint x: 450, startPoint y: 459, endPoint x: 721, endPoint y: 476, distance: 271.5
click at [462, 460] on label "Yes" at bounding box center [470, 468] width 17 height 16
click at [468, 460] on input "Yes" at bounding box center [473, 465] width 11 height 11
radio input "true"
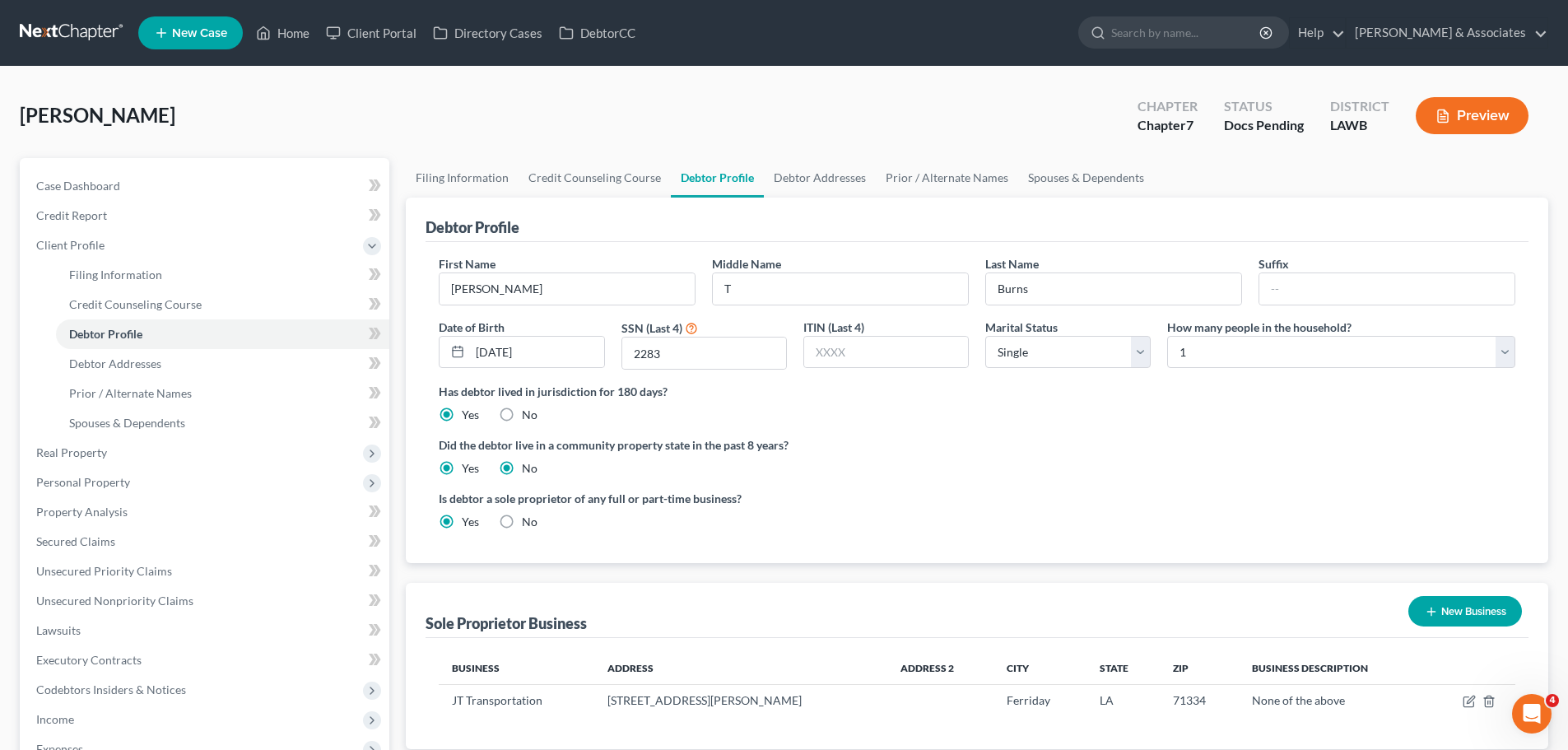
radio input "false"
click at [927, 493] on label "Is debtor a sole proprietor of any full or part-time business?" at bounding box center [704, 498] width 530 height 17
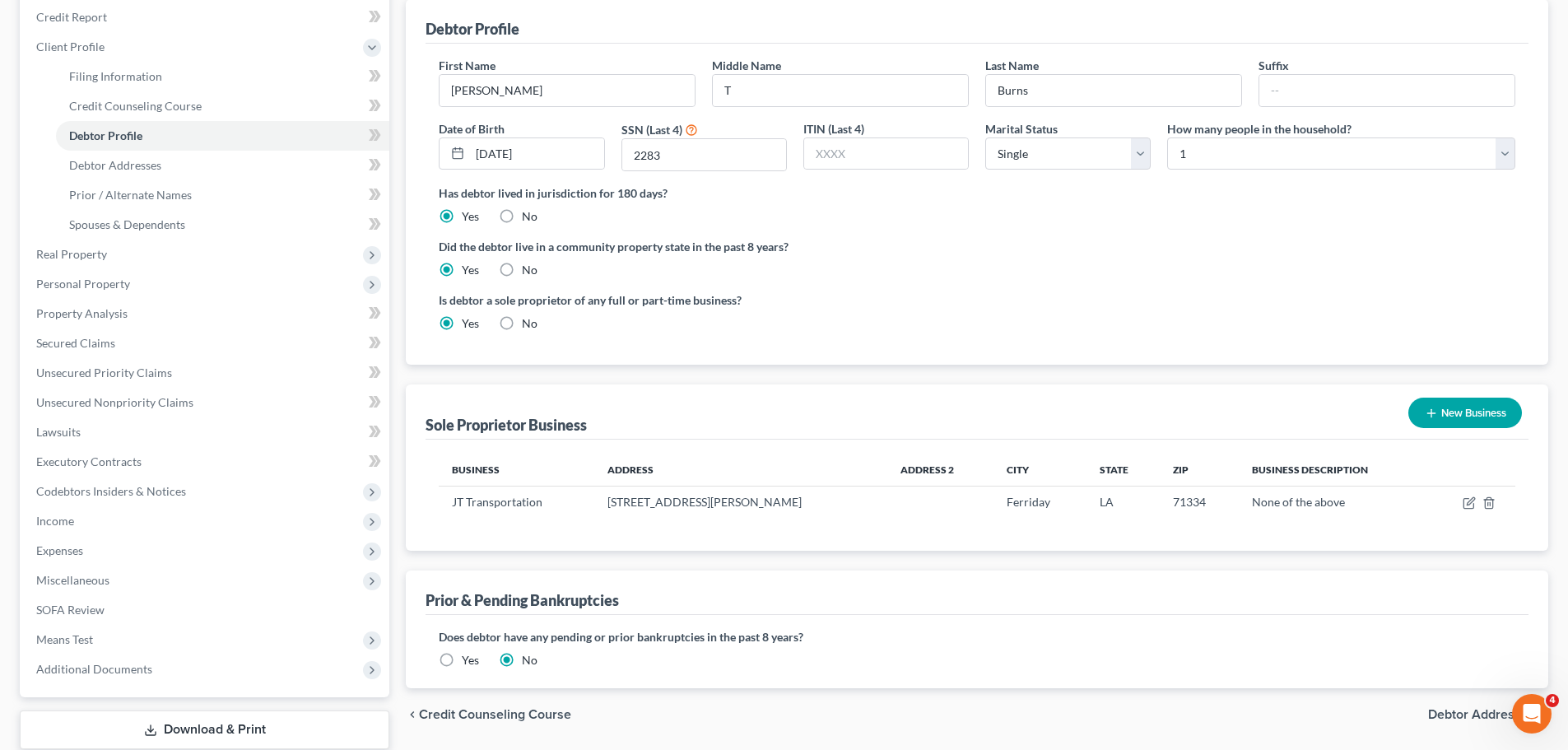
scroll to position [247, 0]
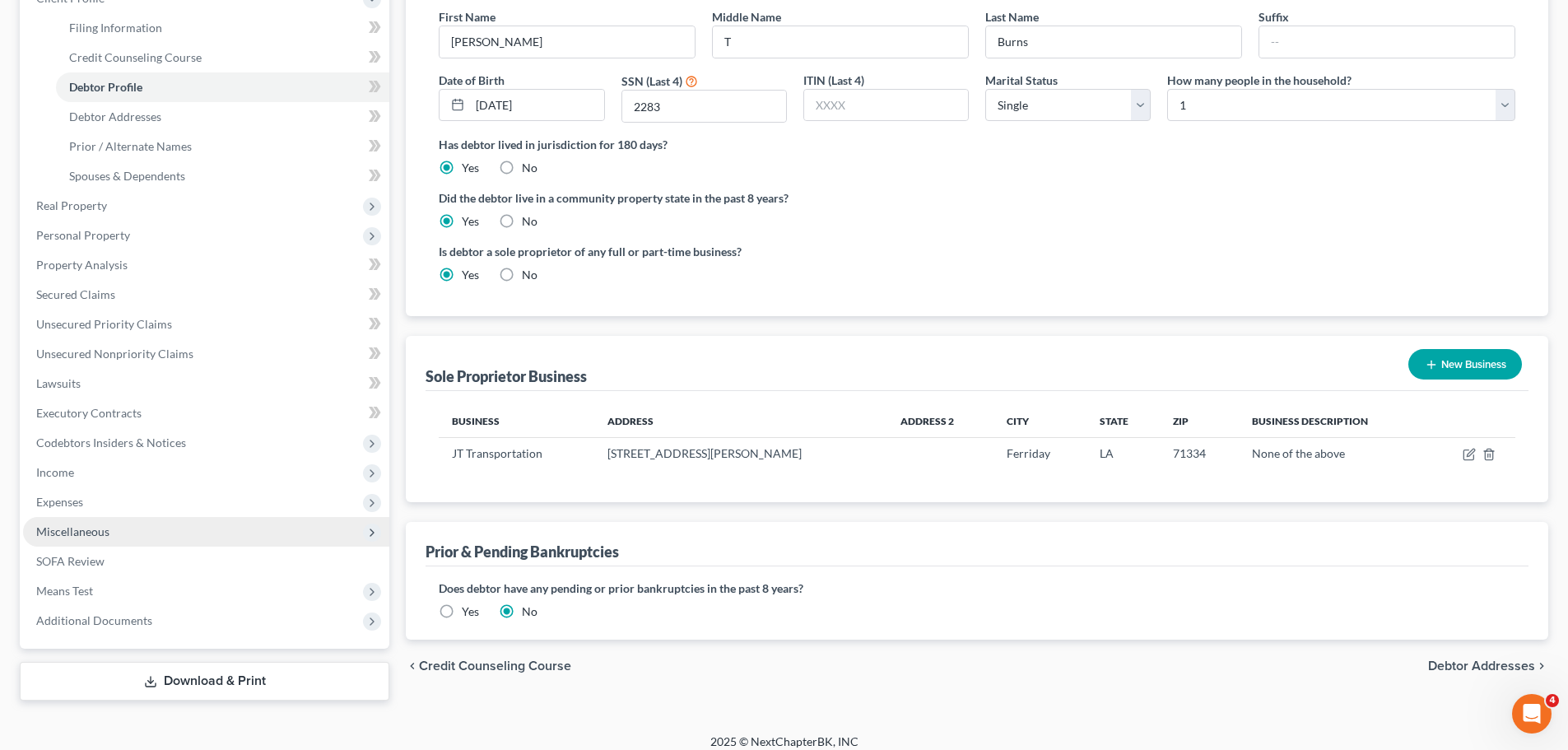
click at [125, 528] on span "Miscellaneous" at bounding box center [206, 531] width 366 height 30
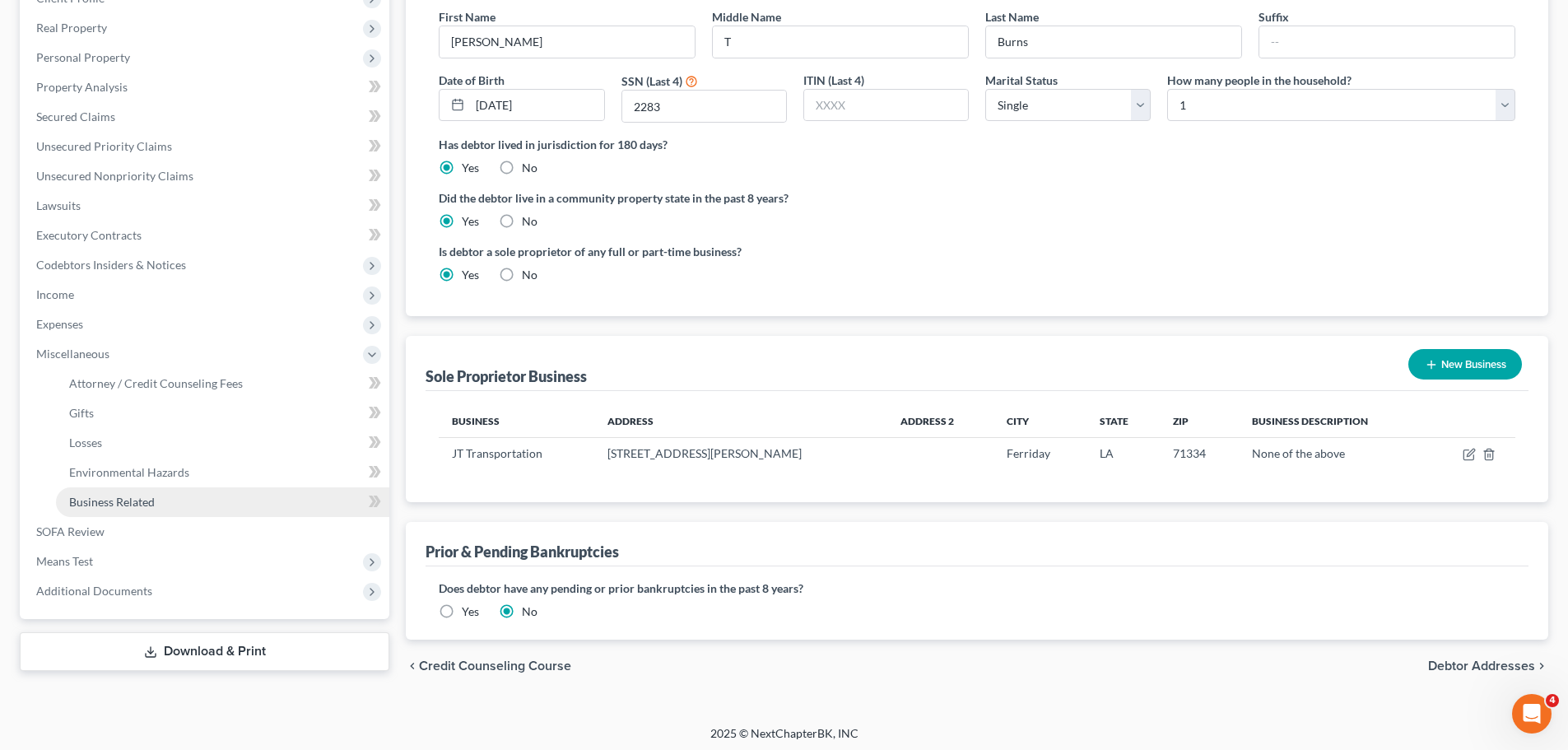
click at [135, 492] on link "Business Related" at bounding box center [222, 502] width 333 height 30
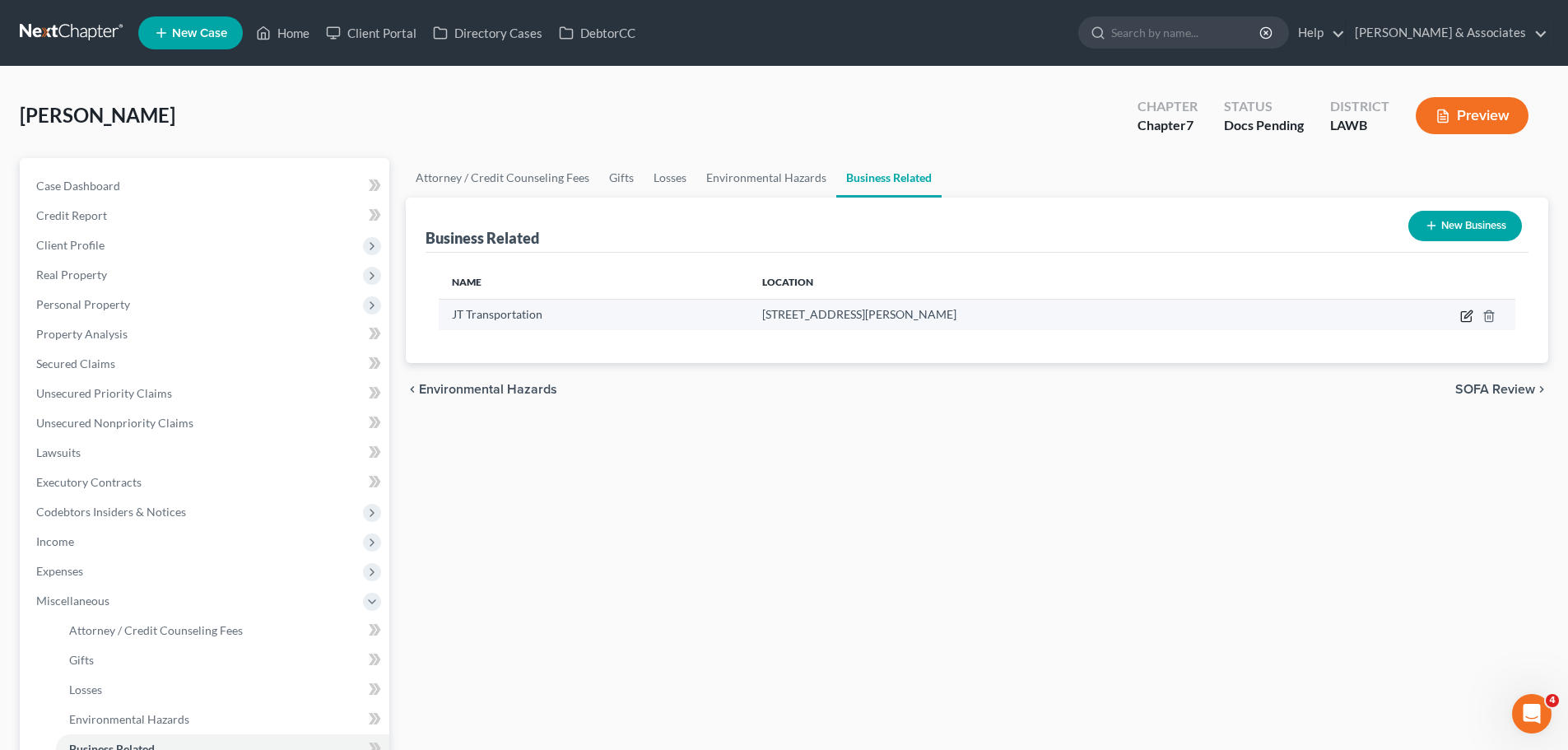
click at [1465, 315] on icon "button" at bounding box center [1466, 316] width 14 height 14
select select "sole_proprietor"
select select "19"
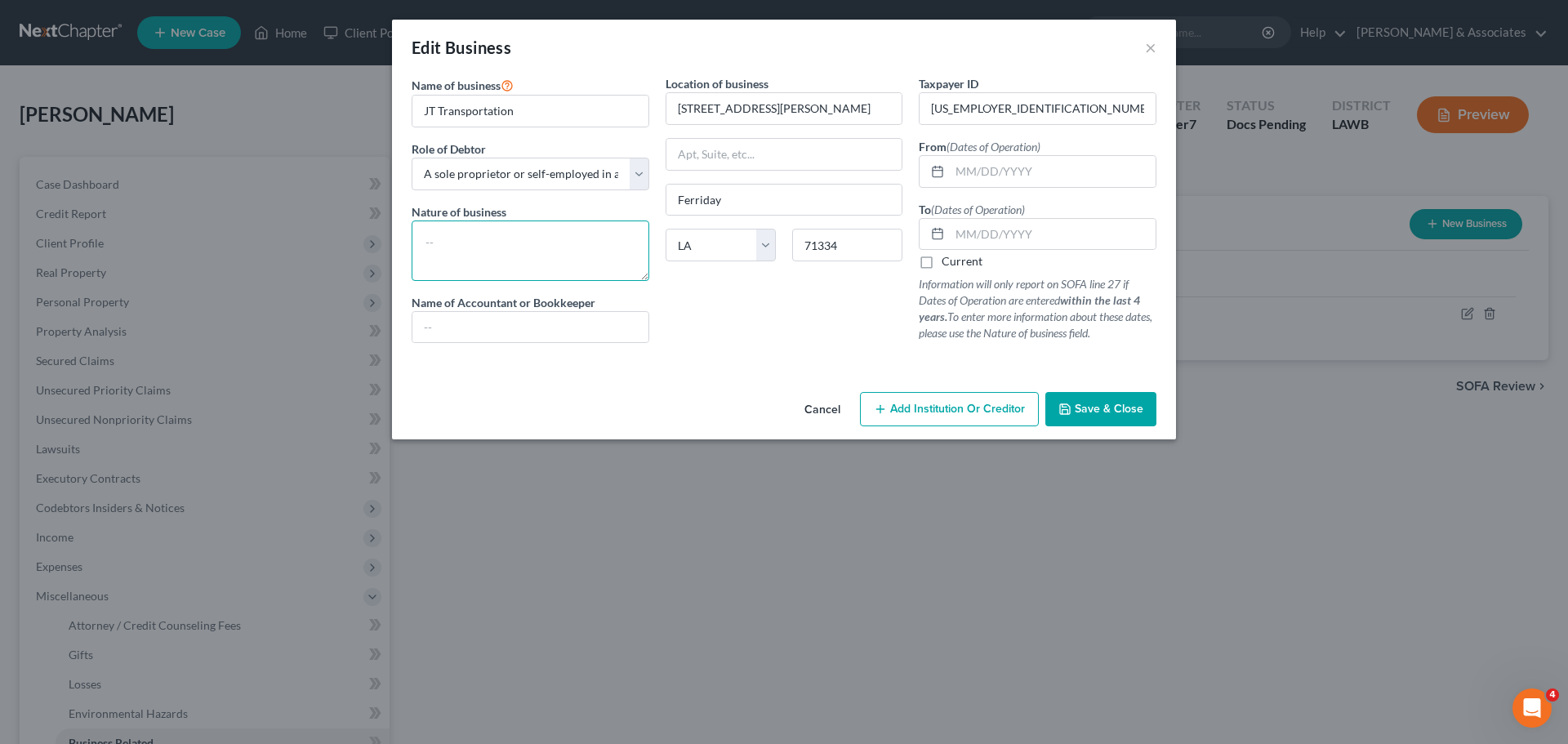
drag, startPoint x: 528, startPoint y: 264, endPoint x: 525, endPoint y: 272, distance: 8.5
click at [526, 264] on textarea at bounding box center [530, 250] width 238 height 60
type textarea "Dump truck company"
click at [1070, 166] on input "text" at bounding box center [1053, 171] width 206 height 31
click at [988, 160] on input "text" at bounding box center [1053, 171] width 206 height 31
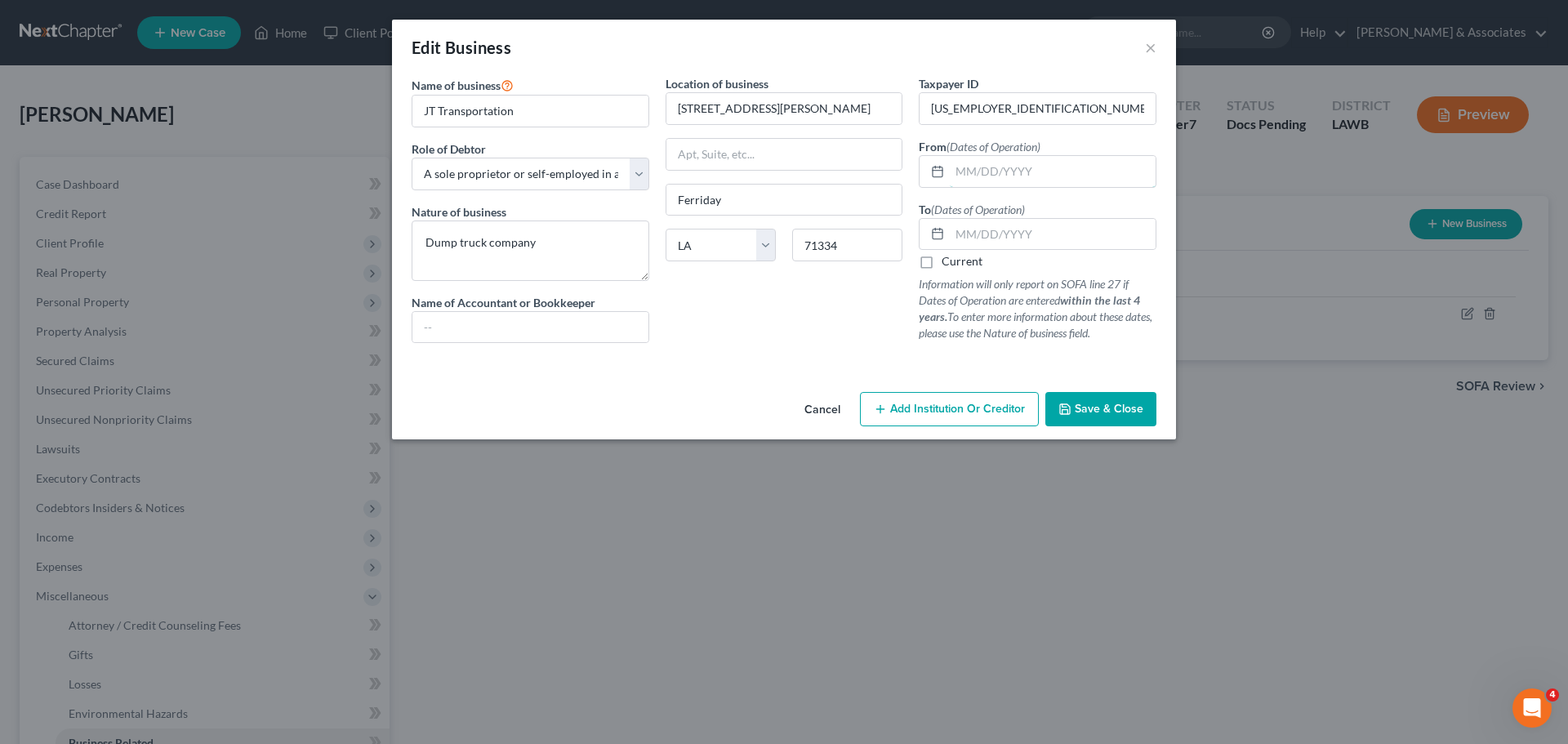
drag, startPoint x: 993, startPoint y: 162, endPoint x: 1032, endPoint y: 153, distance: 40.0
click at [993, 162] on input "text" at bounding box center [1053, 171] width 206 height 31
type input "03/2023"
type input "07/2024"
click at [832, 307] on div "Location of business 509 Martin Luther King Blvd Ferriday State AL AK AR AZ CA …" at bounding box center [784, 215] width 254 height 281
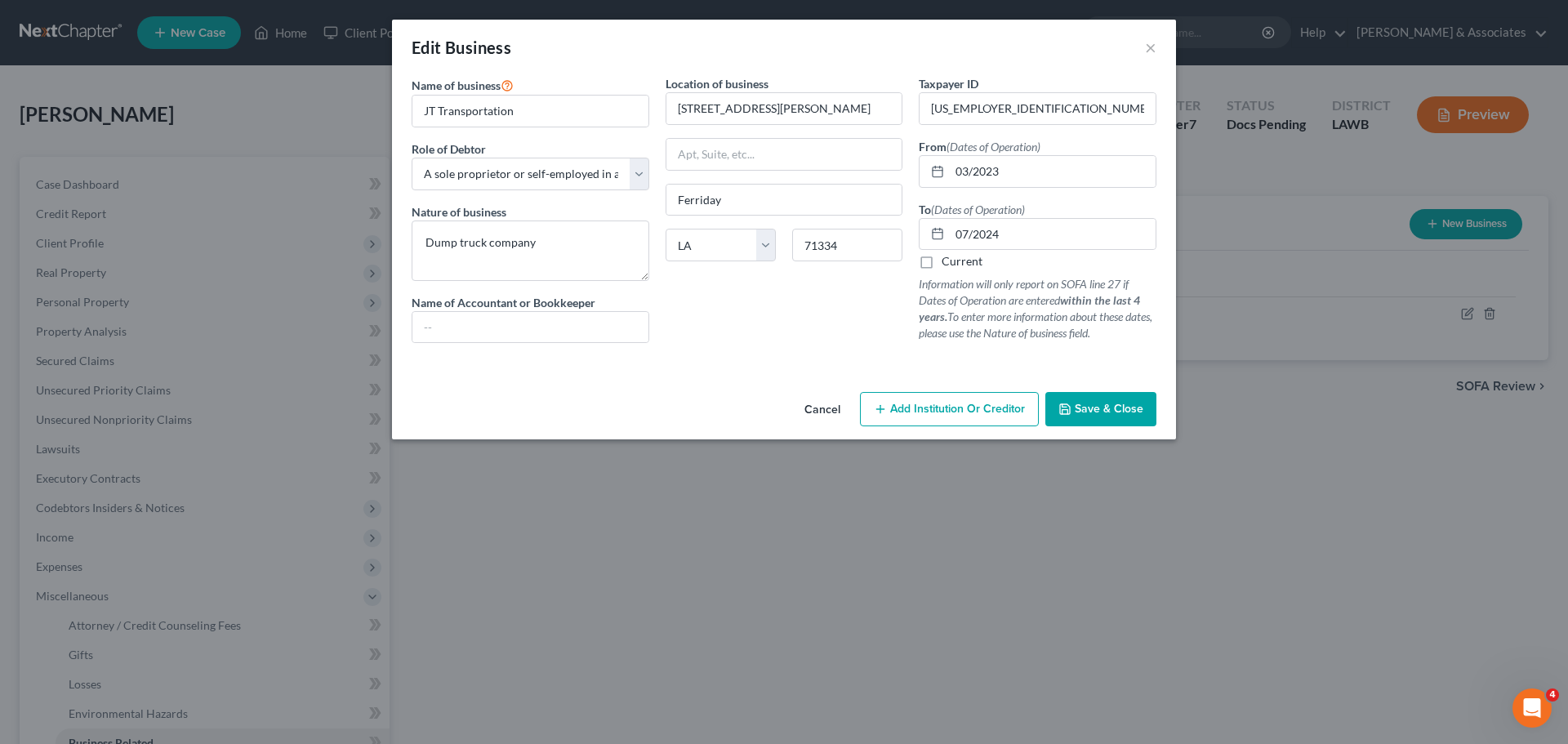
click at [1131, 401] on button "Save & Close" at bounding box center [1101, 409] width 111 height 34
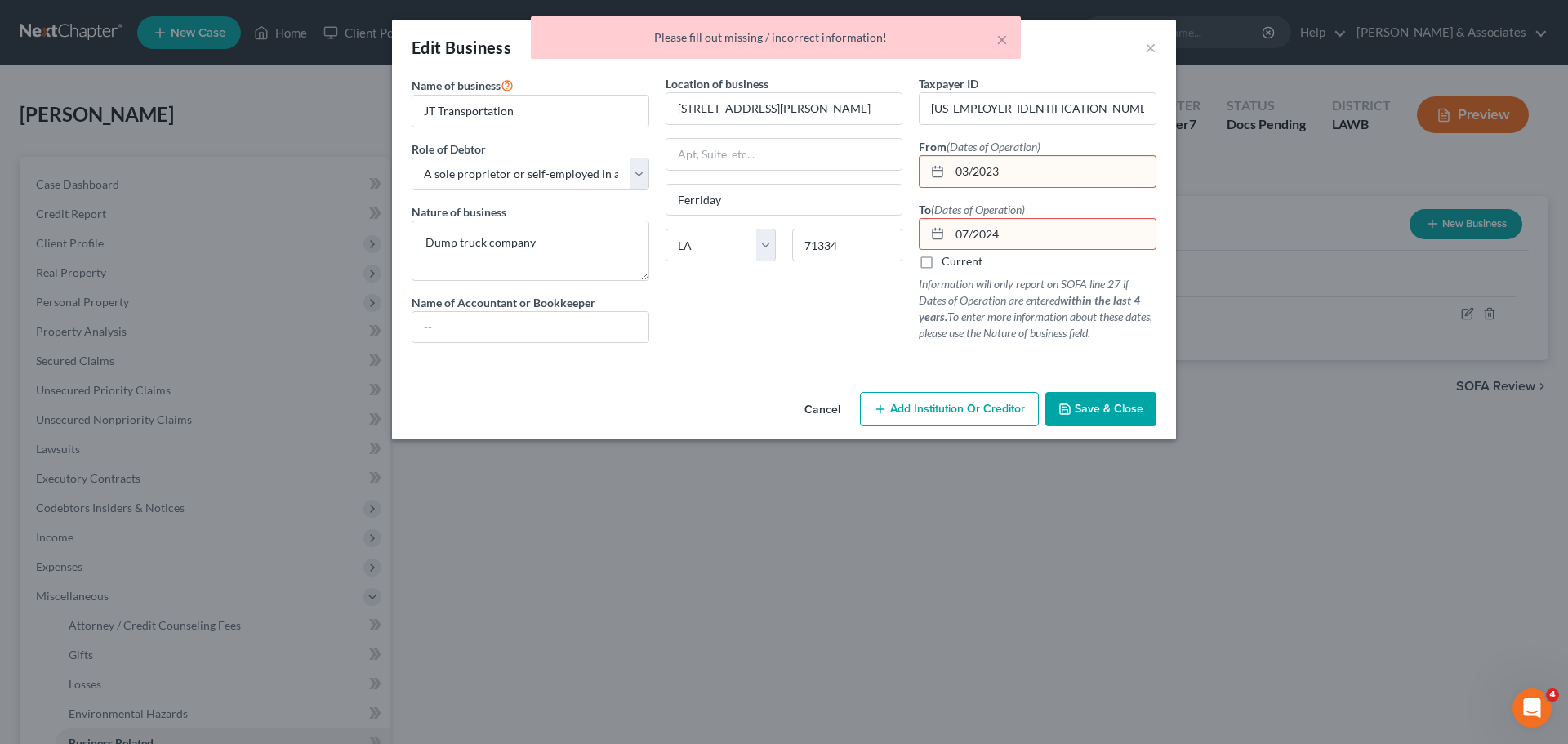
drag, startPoint x: 971, startPoint y: 177, endPoint x: 999, endPoint y: 162, distance: 31.8
click at [974, 176] on input "03/2023" at bounding box center [1053, 171] width 206 height 31
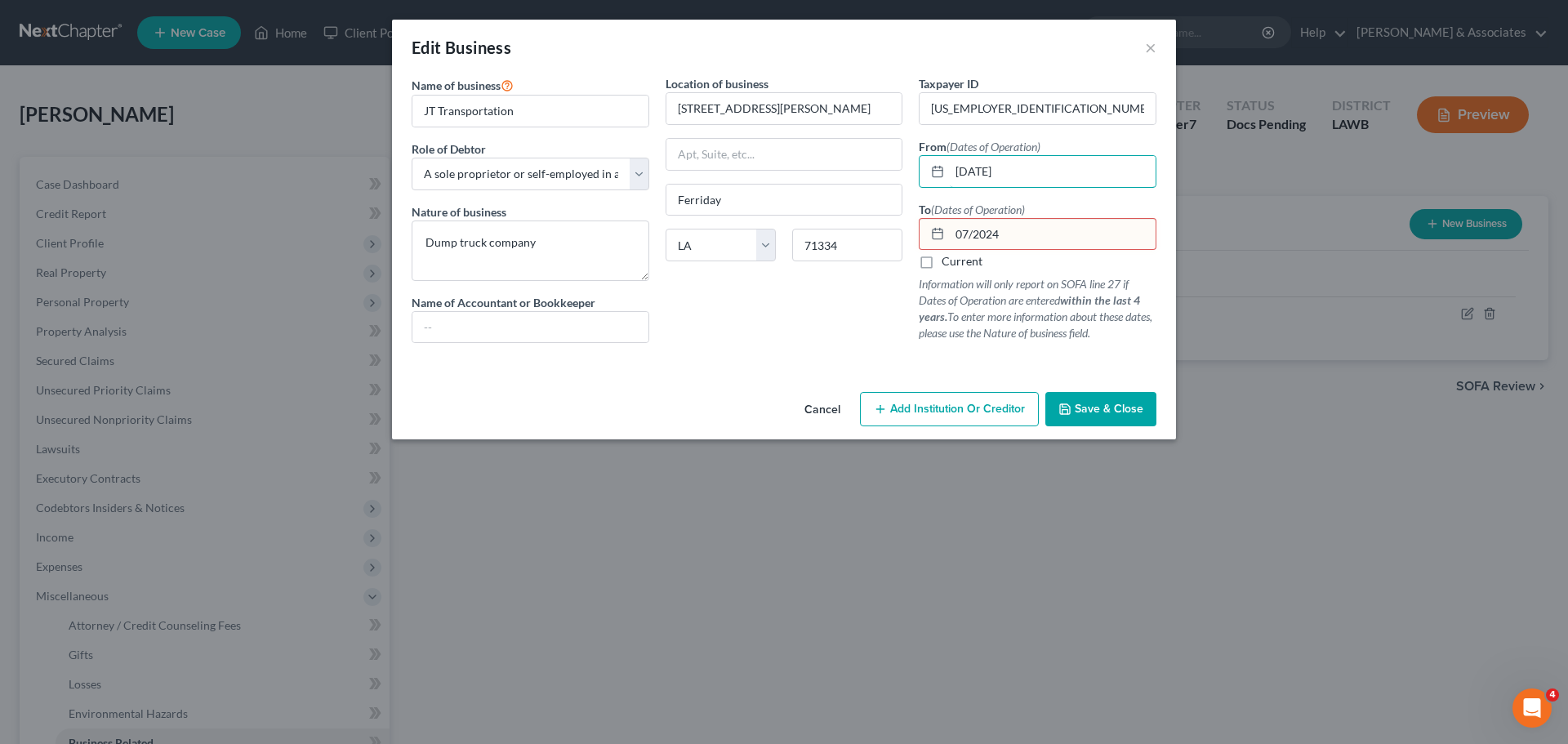
type input "03/01/2023"
click at [969, 234] on input "07/2024" at bounding box center [1053, 234] width 206 height 31
click at [974, 234] on input "07/2024" at bounding box center [1053, 234] width 206 height 31
type input "07/01/2024"
click at [1125, 412] on span "Save & Close" at bounding box center [1109, 408] width 69 height 13
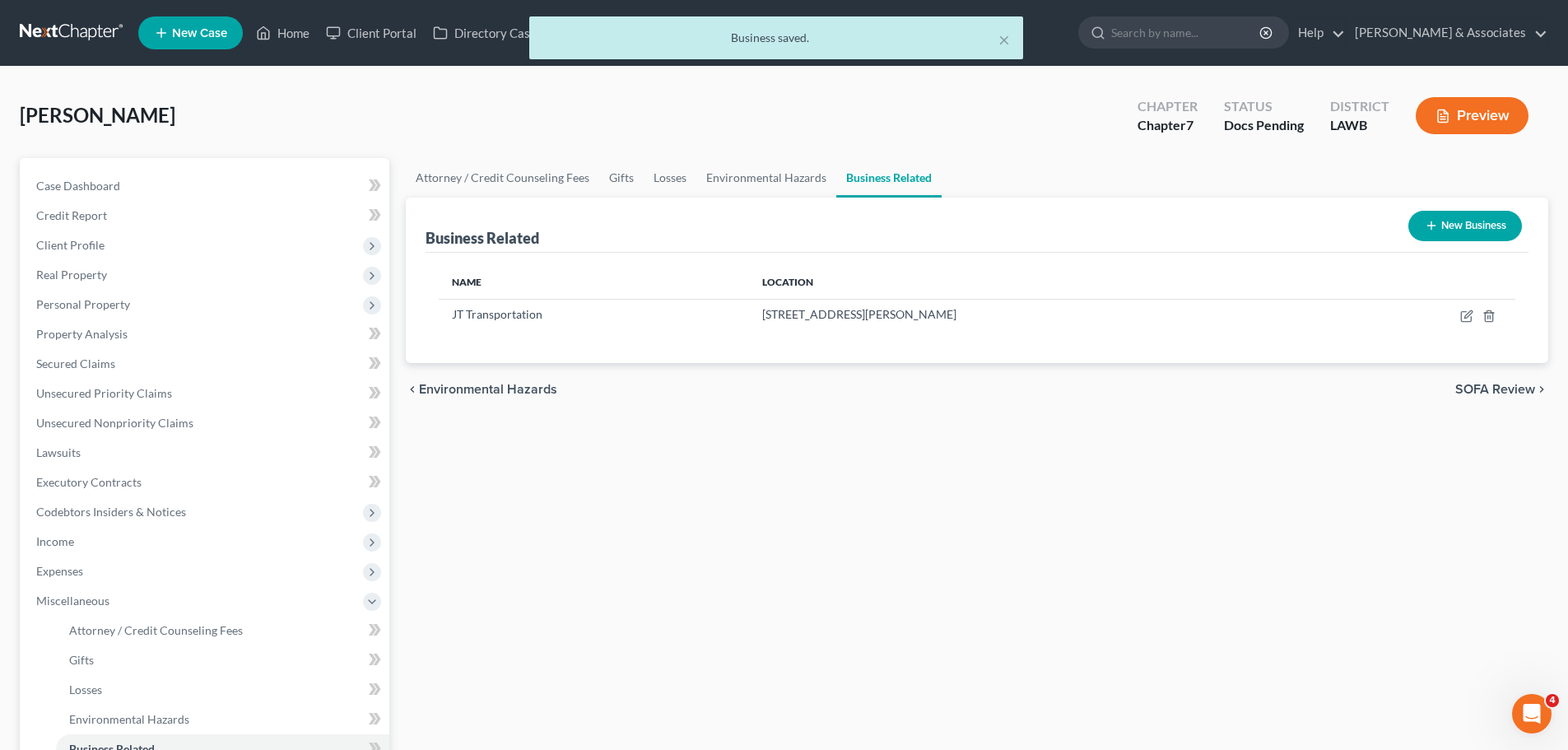
drag, startPoint x: 962, startPoint y: 534, endPoint x: 954, endPoint y: 523, distance: 13.6
click at [954, 532] on div "Attorney / Credit Counseling Fees Gifts Losses Environmental Hazards Business R…" at bounding box center [976, 538] width 1159 height 760
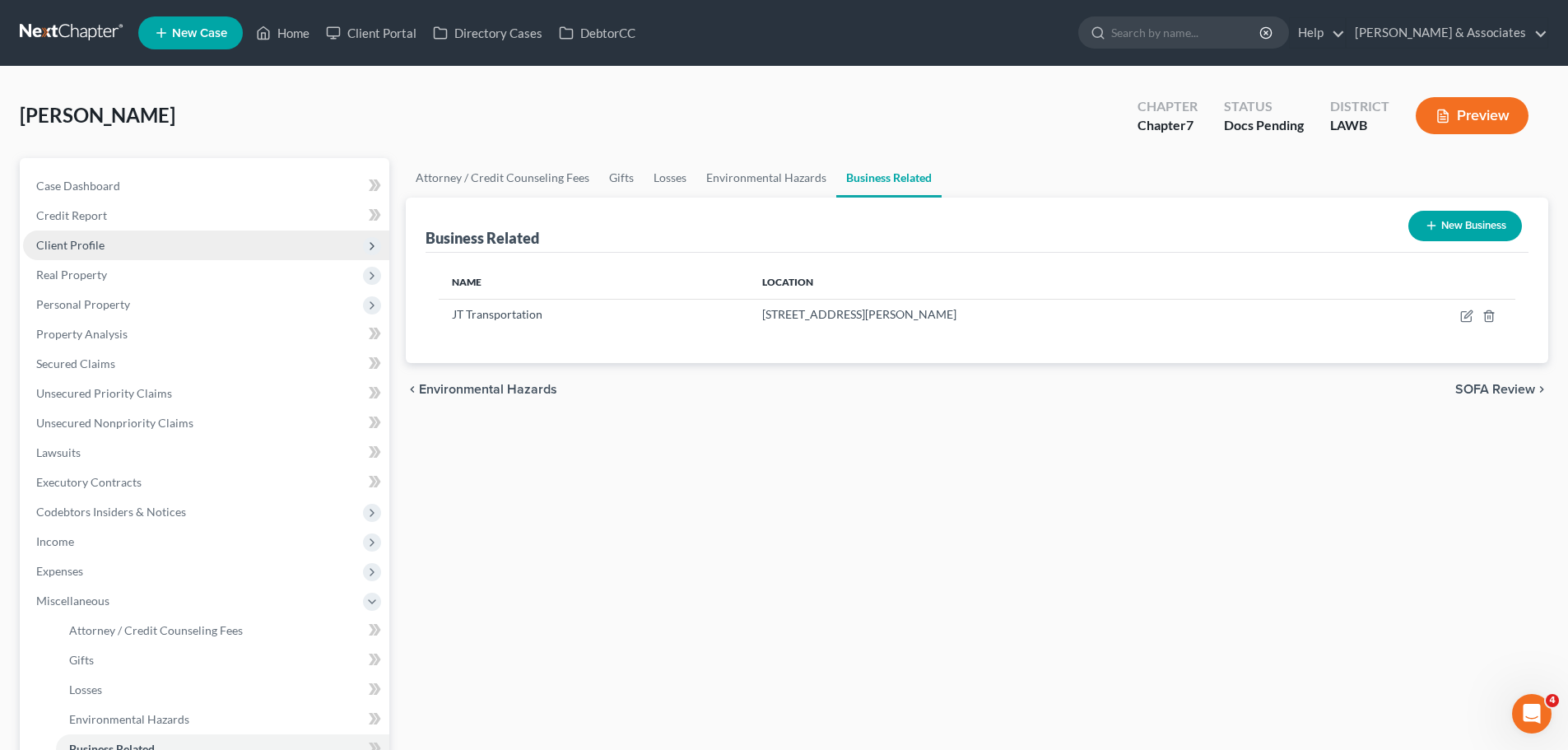
click at [70, 238] on span "Client Profile" at bounding box center [70, 244] width 69 height 14
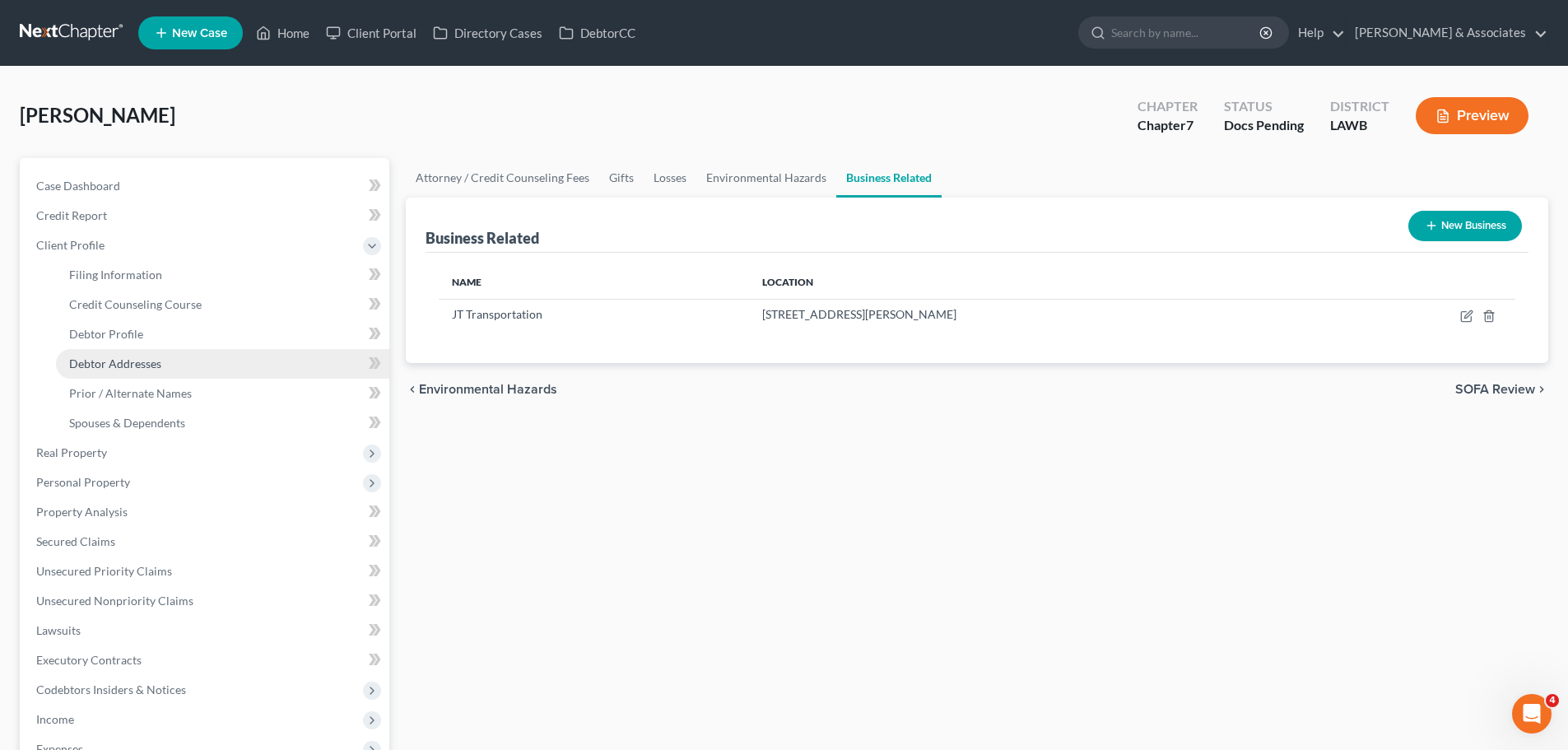
click at [146, 349] on link "Debtor Addresses" at bounding box center [222, 363] width 333 height 30
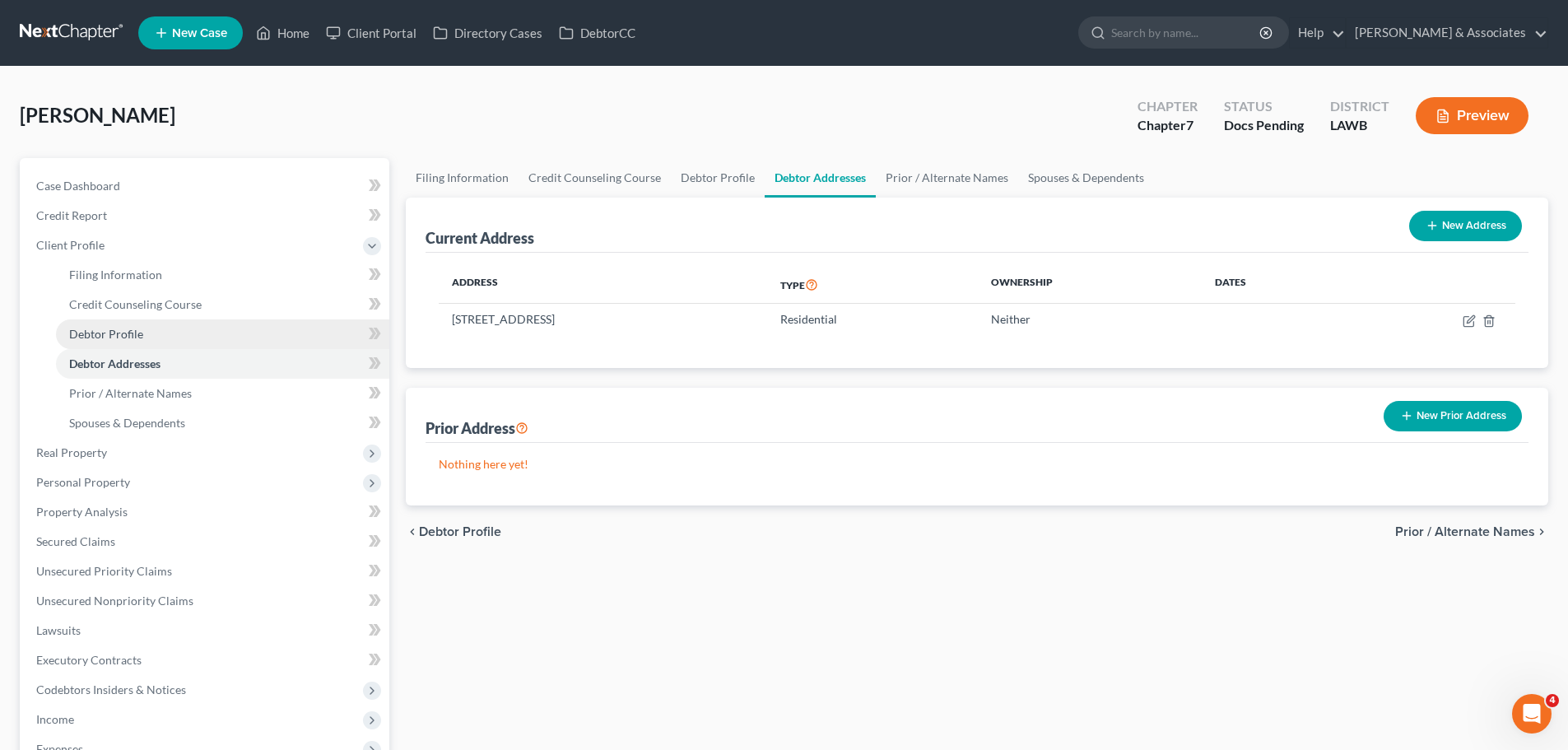
click at [106, 331] on span "Debtor Profile" at bounding box center [107, 333] width 74 height 14
select select "0"
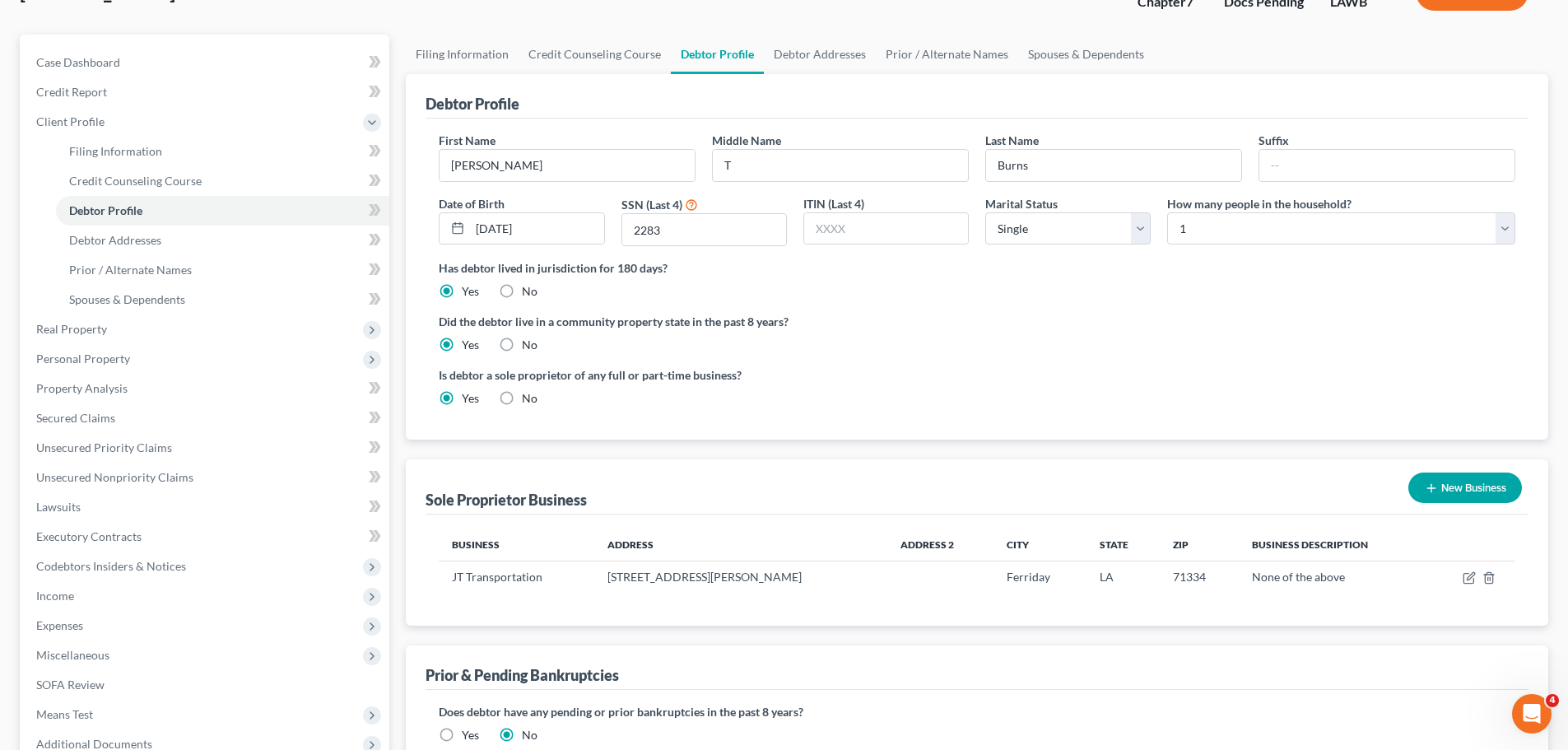
scroll to position [164, 0]
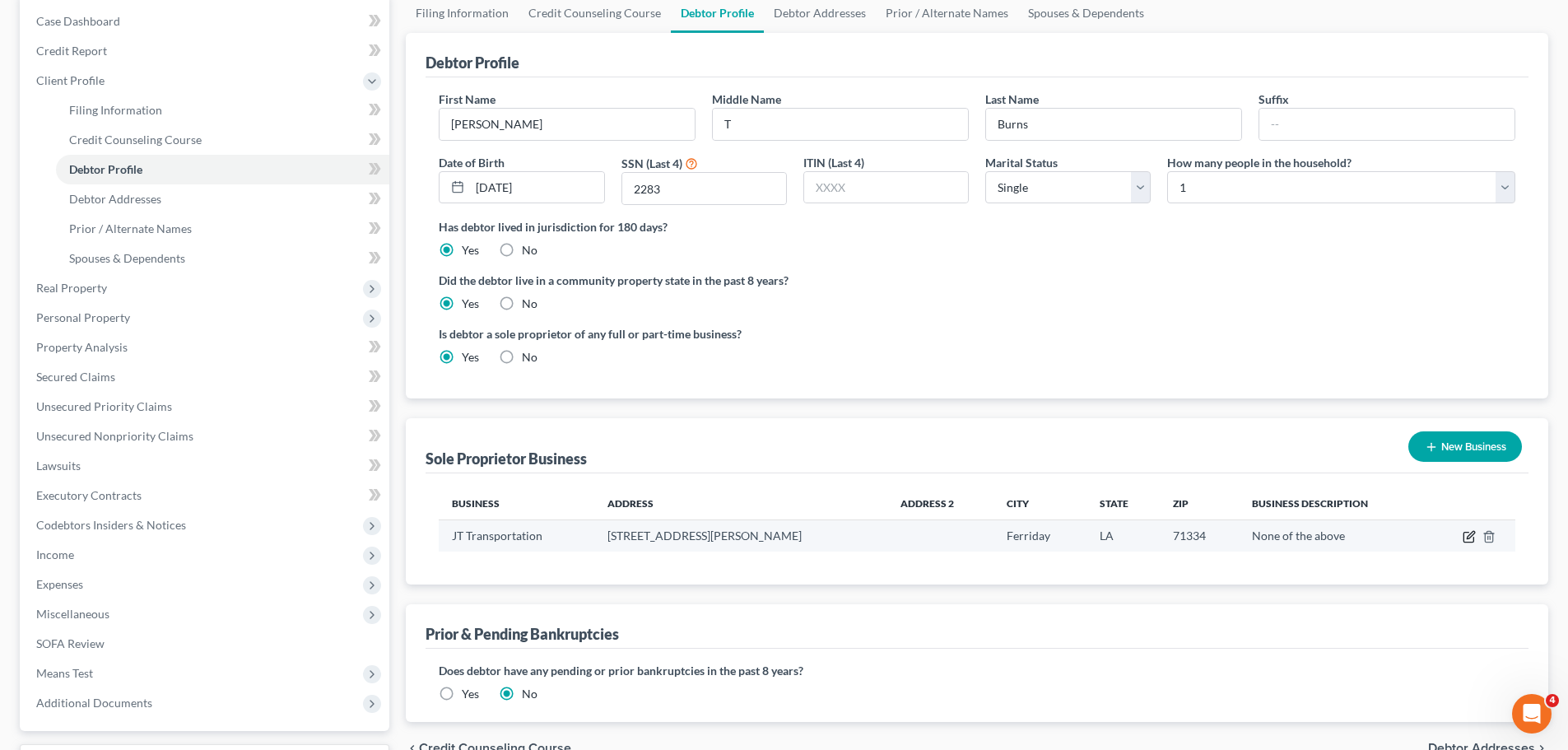
click at [1468, 542] on icon "button" at bounding box center [1468, 538] width 10 height 10
select select "19"
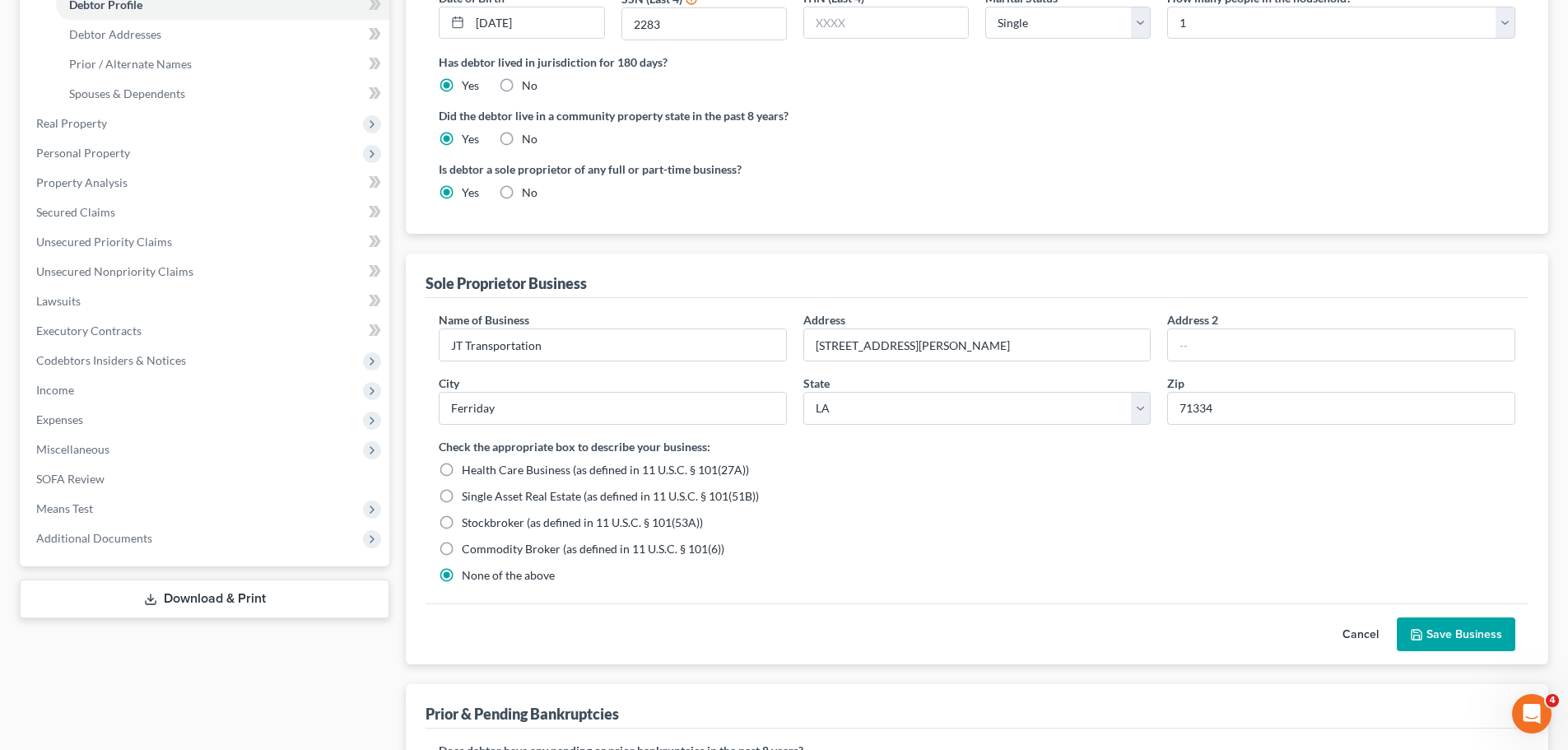
click at [1461, 621] on button "Save Business" at bounding box center [1455, 634] width 118 height 34
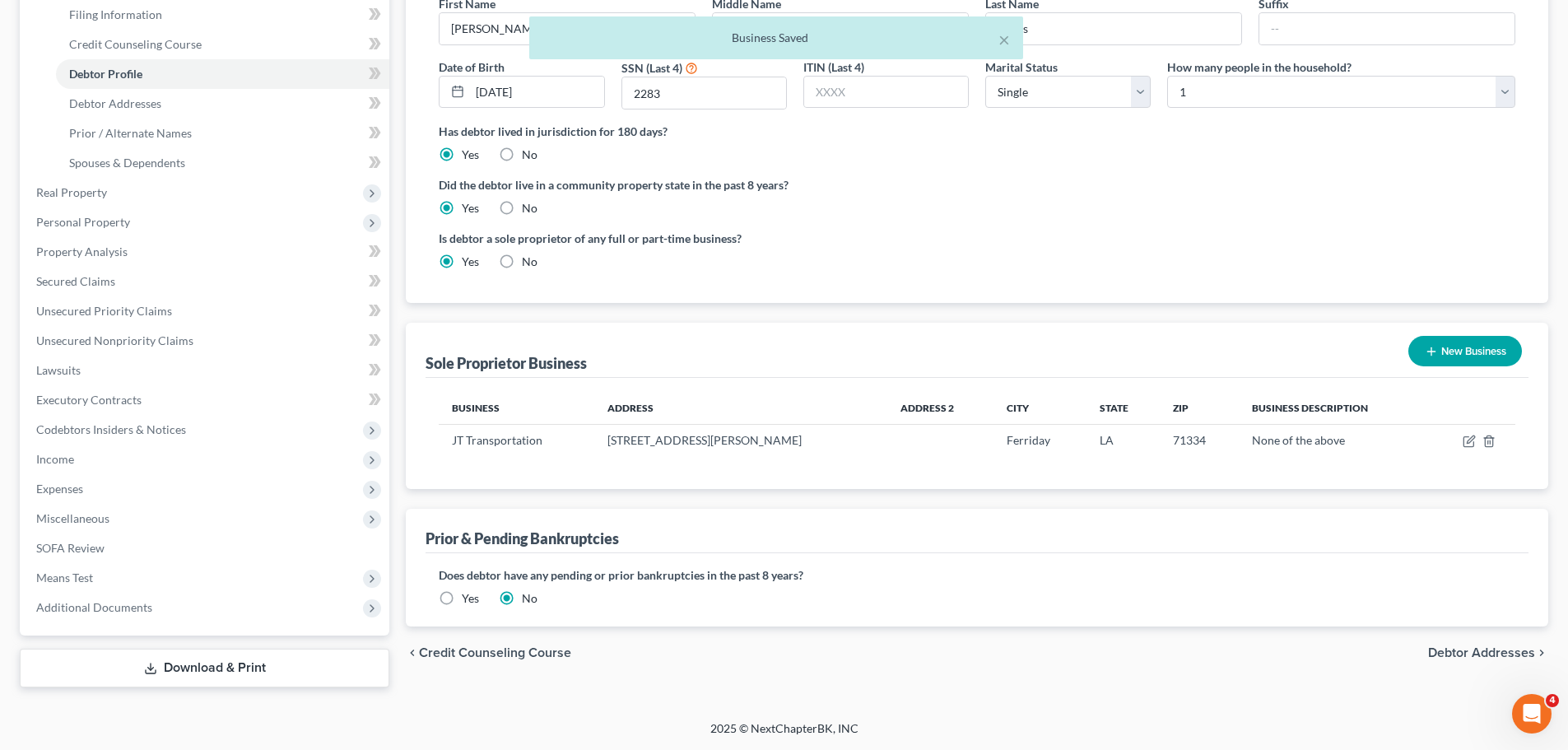
click at [977, 654] on div "chevron_left Credit Counseling Course Debtor Addresses chevron_right" at bounding box center [976, 652] width 1143 height 52
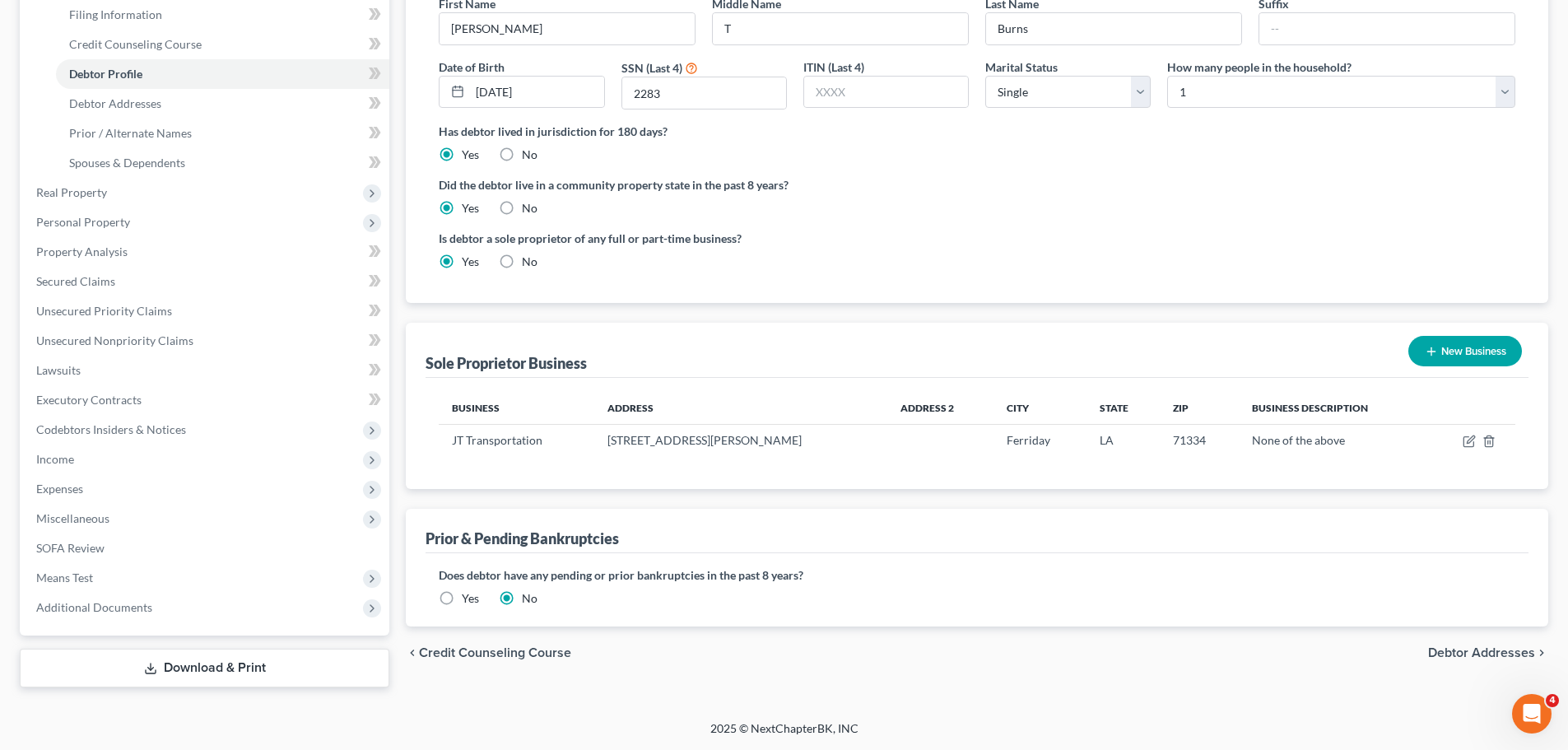
click at [823, 577] on label "Does debtor have any pending or prior bankruptcies in the past 8 years?" at bounding box center [977, 575] width 1077 height 17
drag, startPoint x: 167, startPoint y: 100, endPoint x: 172, endPoint y: 116, distance: 16.8
click at [167, 99] on link "Debtor Addresses" at bounding box center [222, 103] width 333 height 30
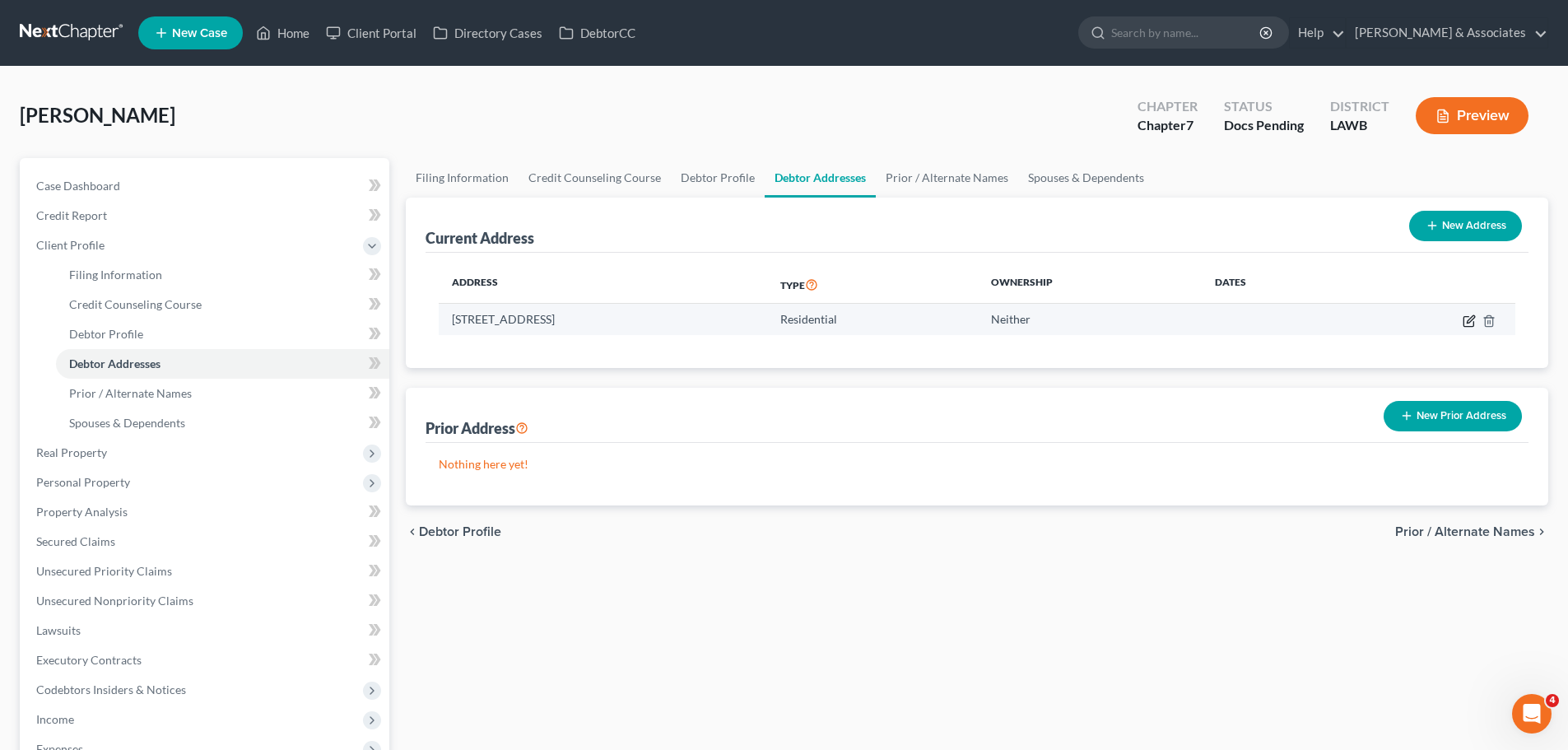
click at [1470, 322] on icon "button" at bounding box center [1469, 321] width 14 height 14
select select "19"
select select "14"
select select "0"
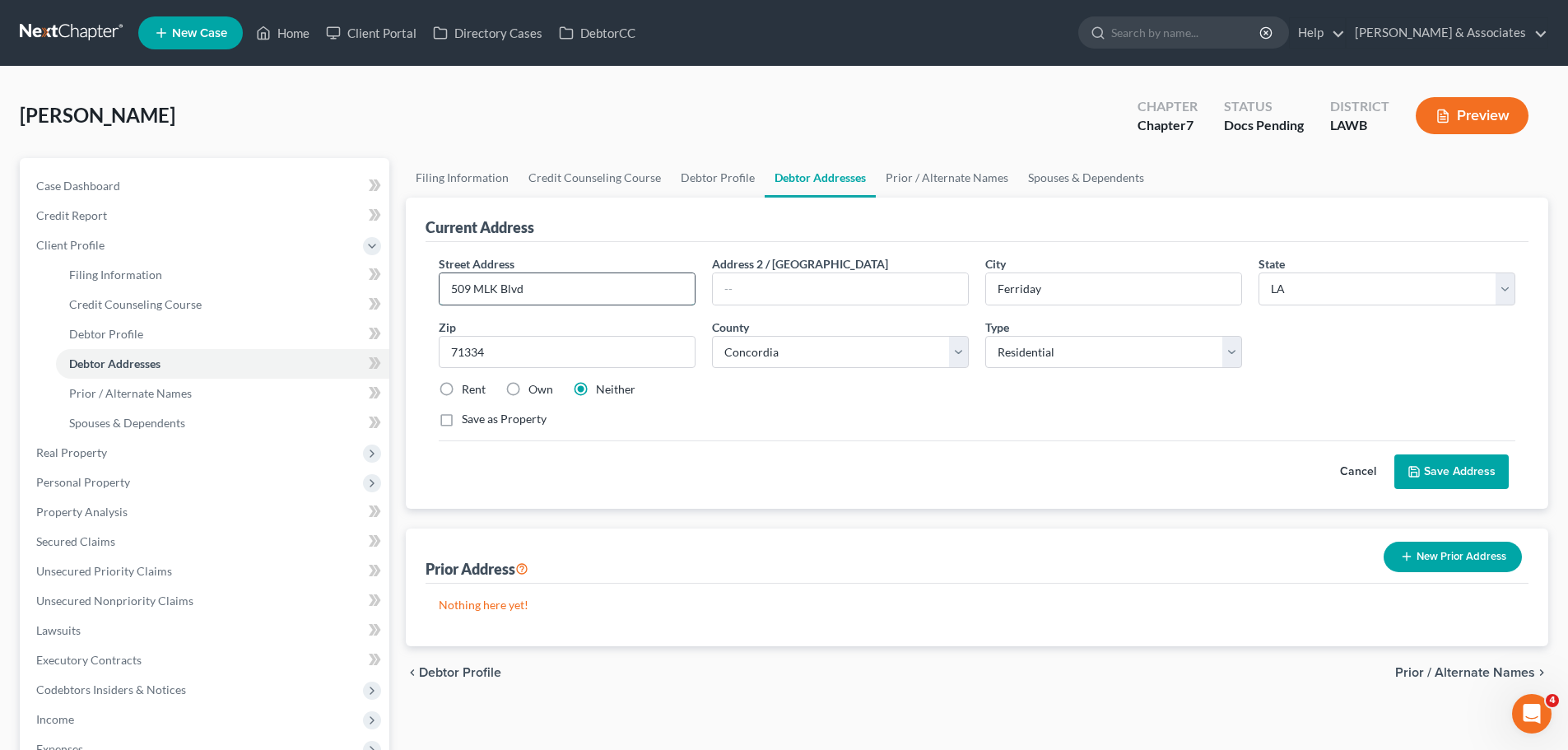
click at [505, 289] on input "509 MLK Blvd" at bounding box center [567, 288] width 255 height 32
click at [498, 286] on input "509 MLK Blvd" at bounding box center [567, 288] width 255 height 32
type input "[STREET_ADDRESS][PERSON_NAME]"
click at [904, 444] on div "Cancel Save Address" at bounding box center [977, 464] width 1077 height 49
click at [858, 430] on div "Street Address * 509 Martin Luther King Blvd Address 2 / PO Box City * Ferriday…" at bounding box center [977, 348] width 1093 height 186
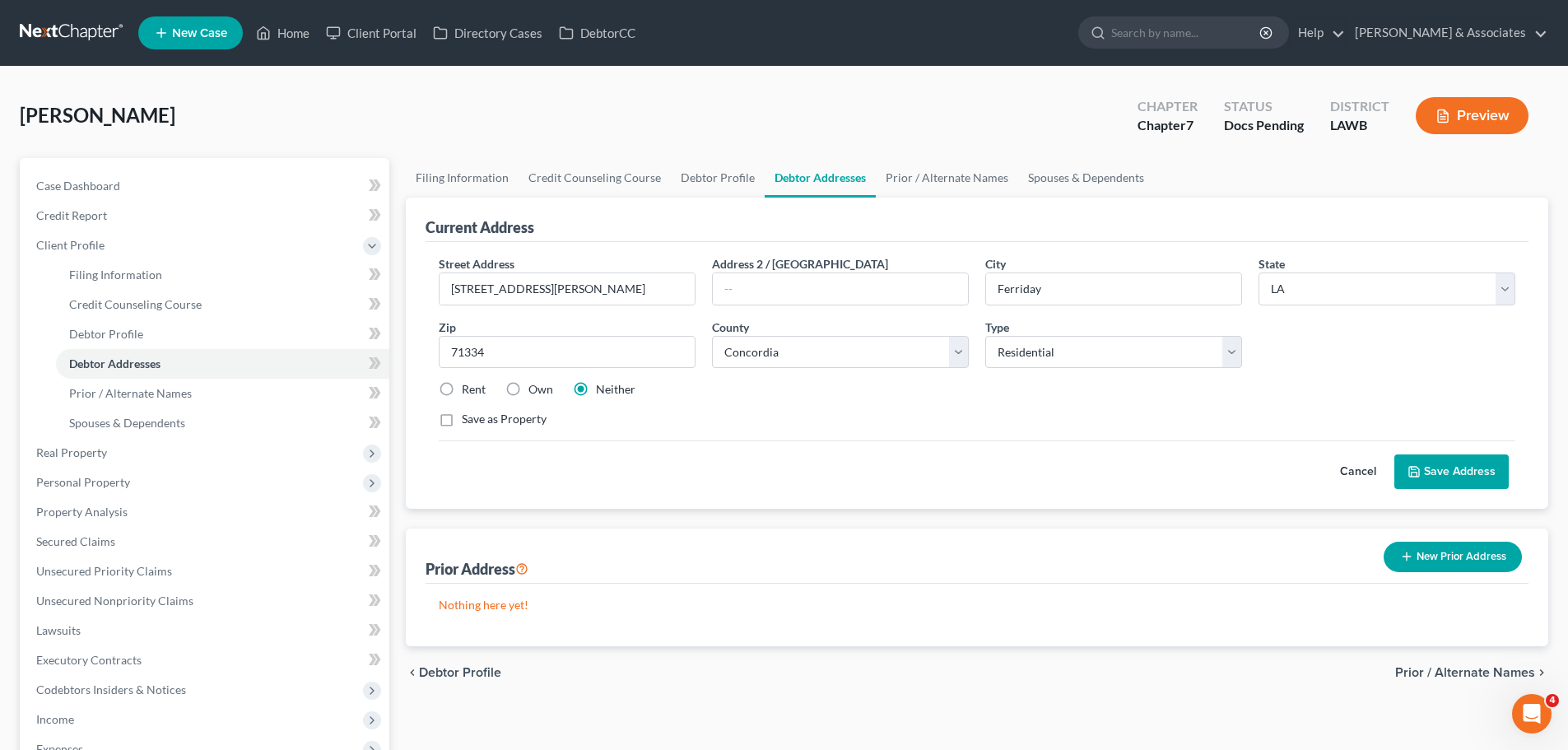
click at [1406, 473] on button "Save Address" at bounding box center [1451, 472] width 115 height 34
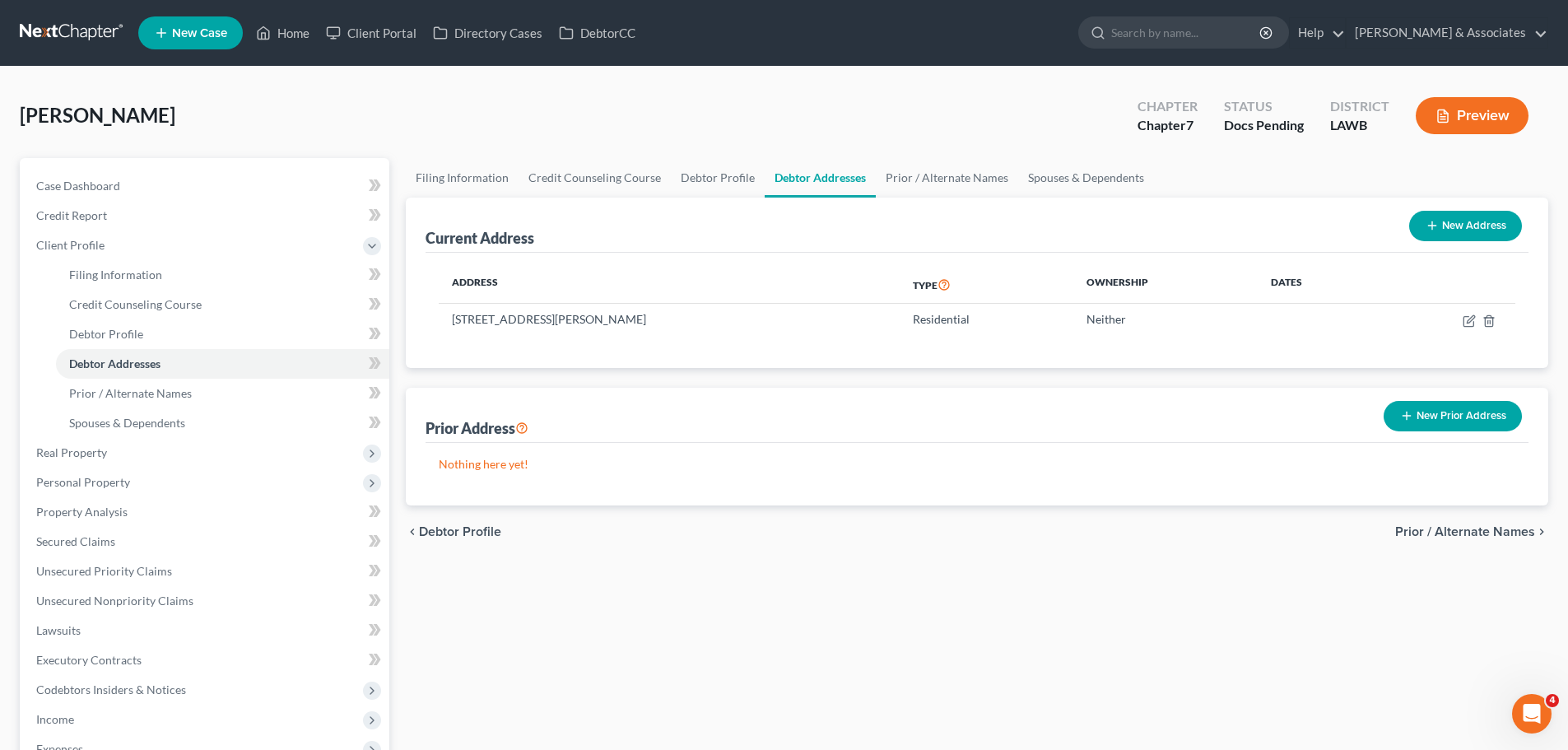
click at [1030, 542] on div "chevron_left Debtor Profile Prior / Alternate Names chevron_right" at bounding box center [976, 531] width 1143 height 52
click at [1464, 323] on icon "button" at bounding box center [1468, 321] width 10 height 10
select select "19"
select select "14"
select select "0"
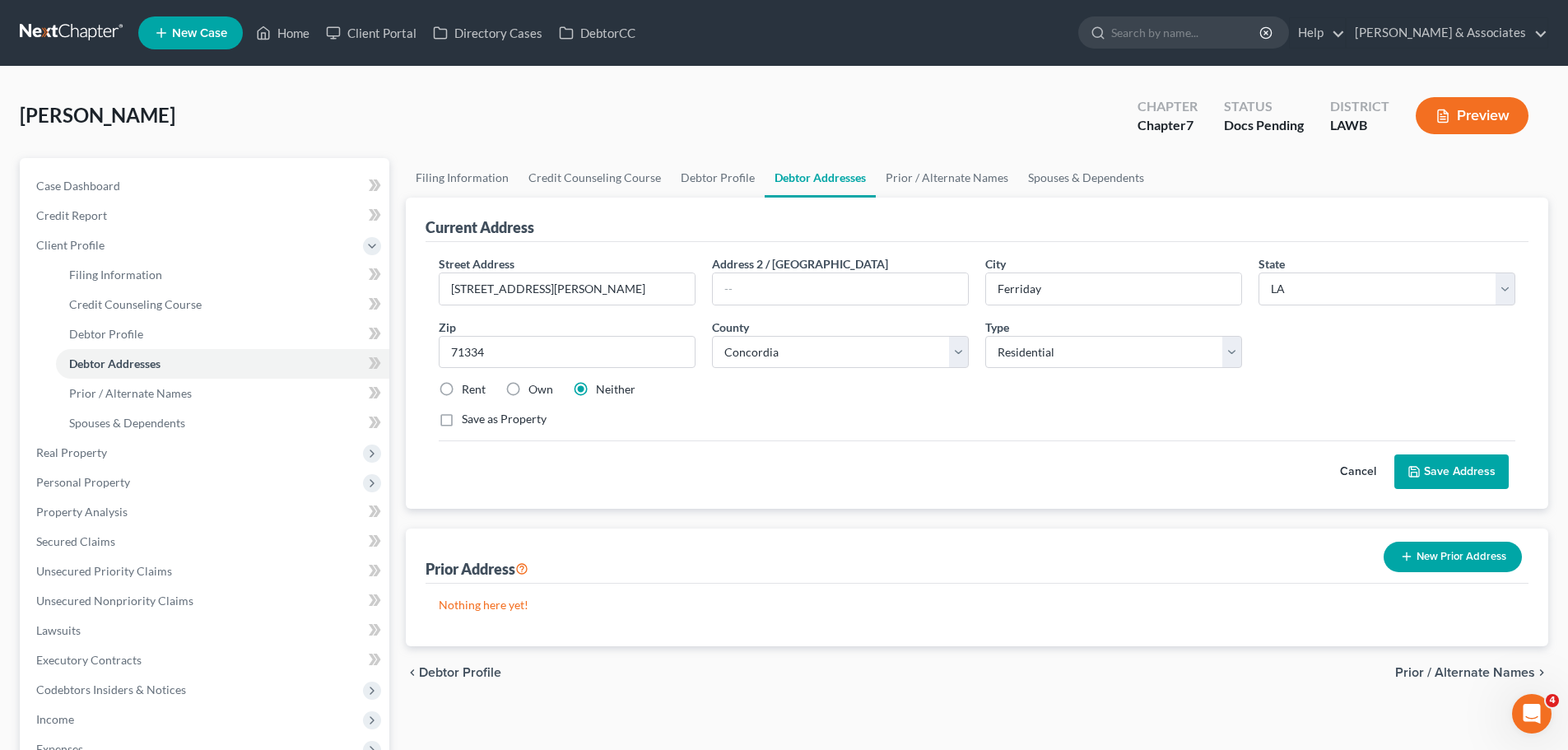
drag, startPoint x: 854, startPoint y: 468, endPoint x: 976, endPoint y: 449, distance: 123.5
click at [854, 467] on div "Cancel Save Address" at bounding box center [977, 464] width 1077 height 49
click at [1454, 469] on button "Save Address" at bounding box center [1451, 472] width 115 height 34
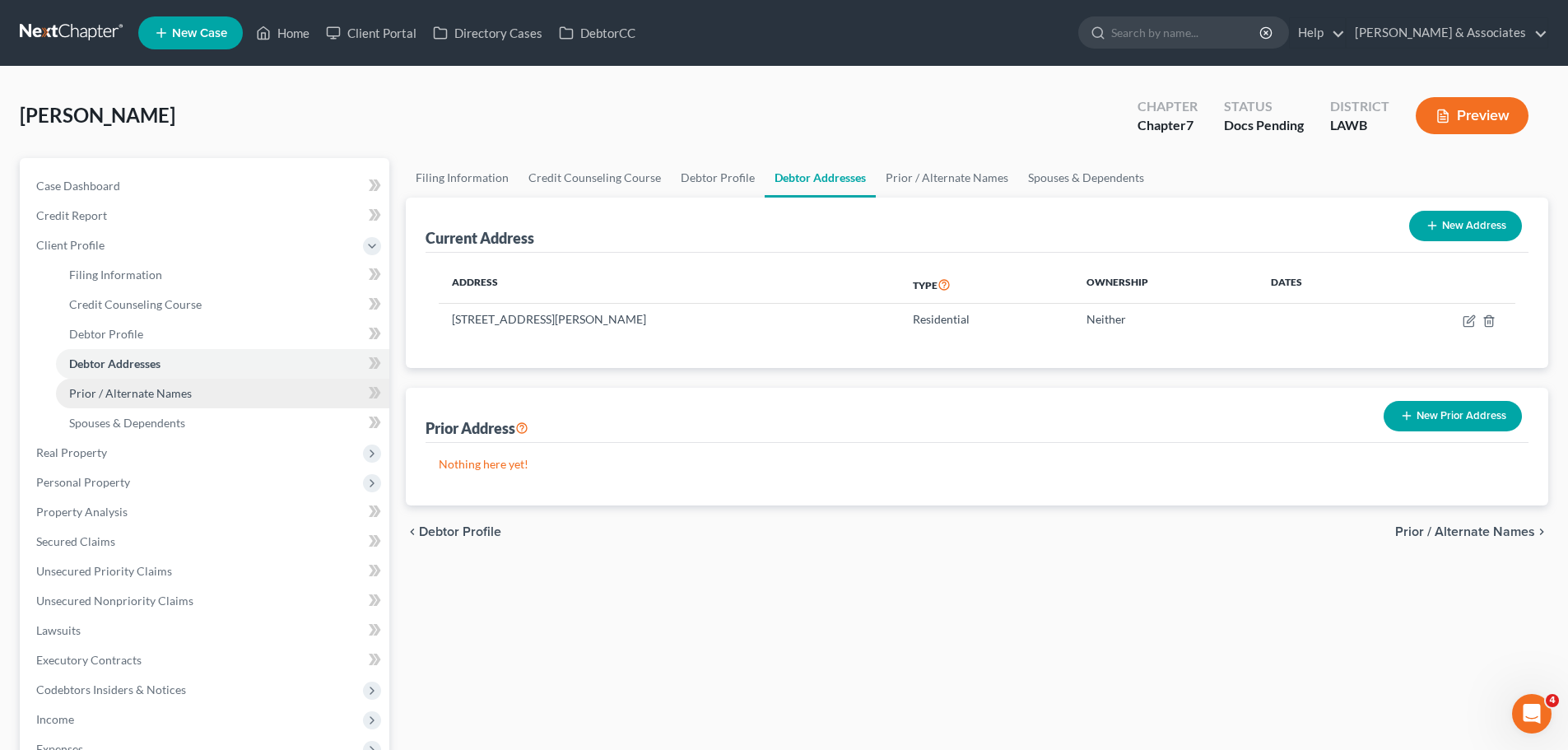
click at [187, 390] on span "Prior / Alternate Names" at bounding box center [131, 392] width 123 height 14
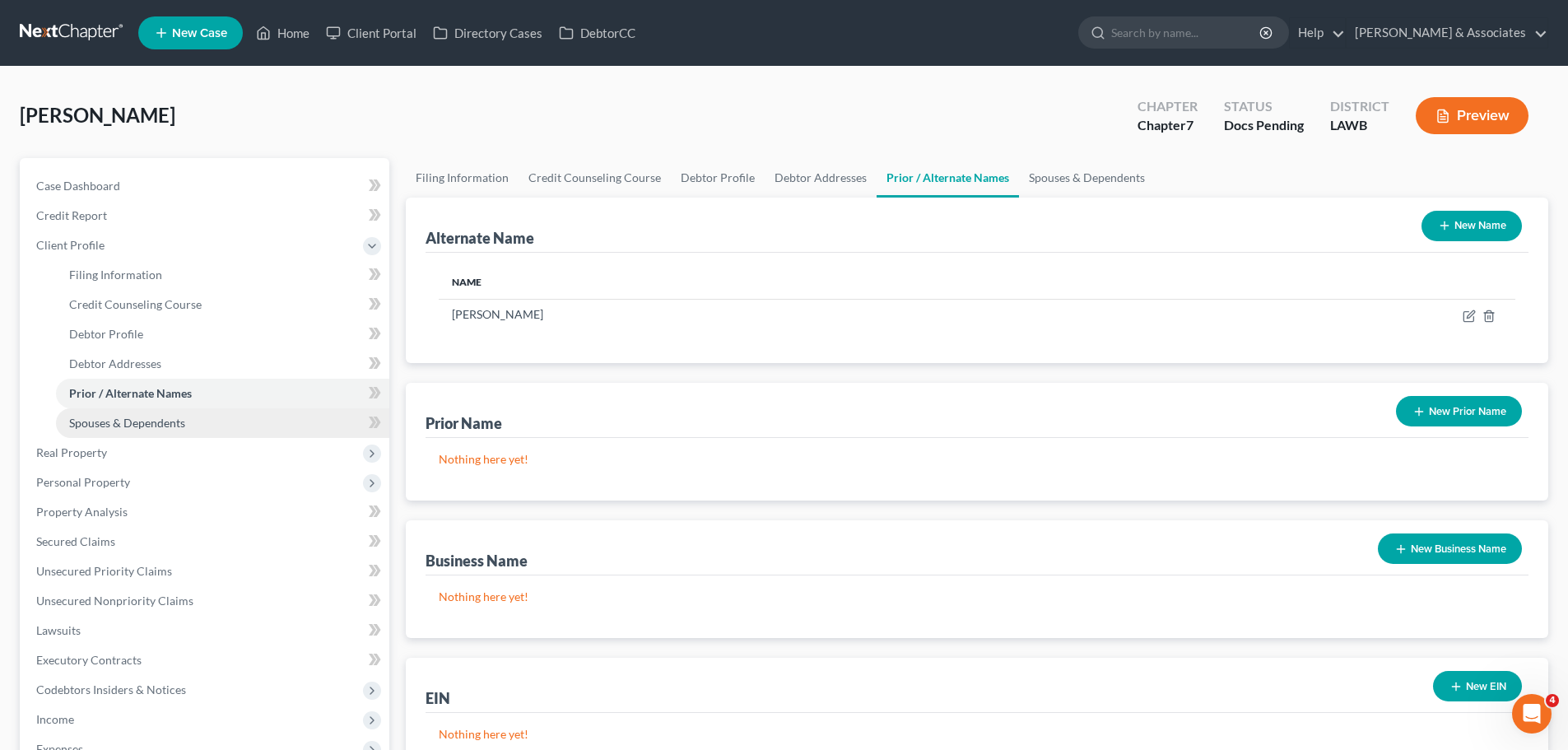
click at [162, 417] on span "Spouses & Dependents" at bounding box center [127, 422] width 116 height 14
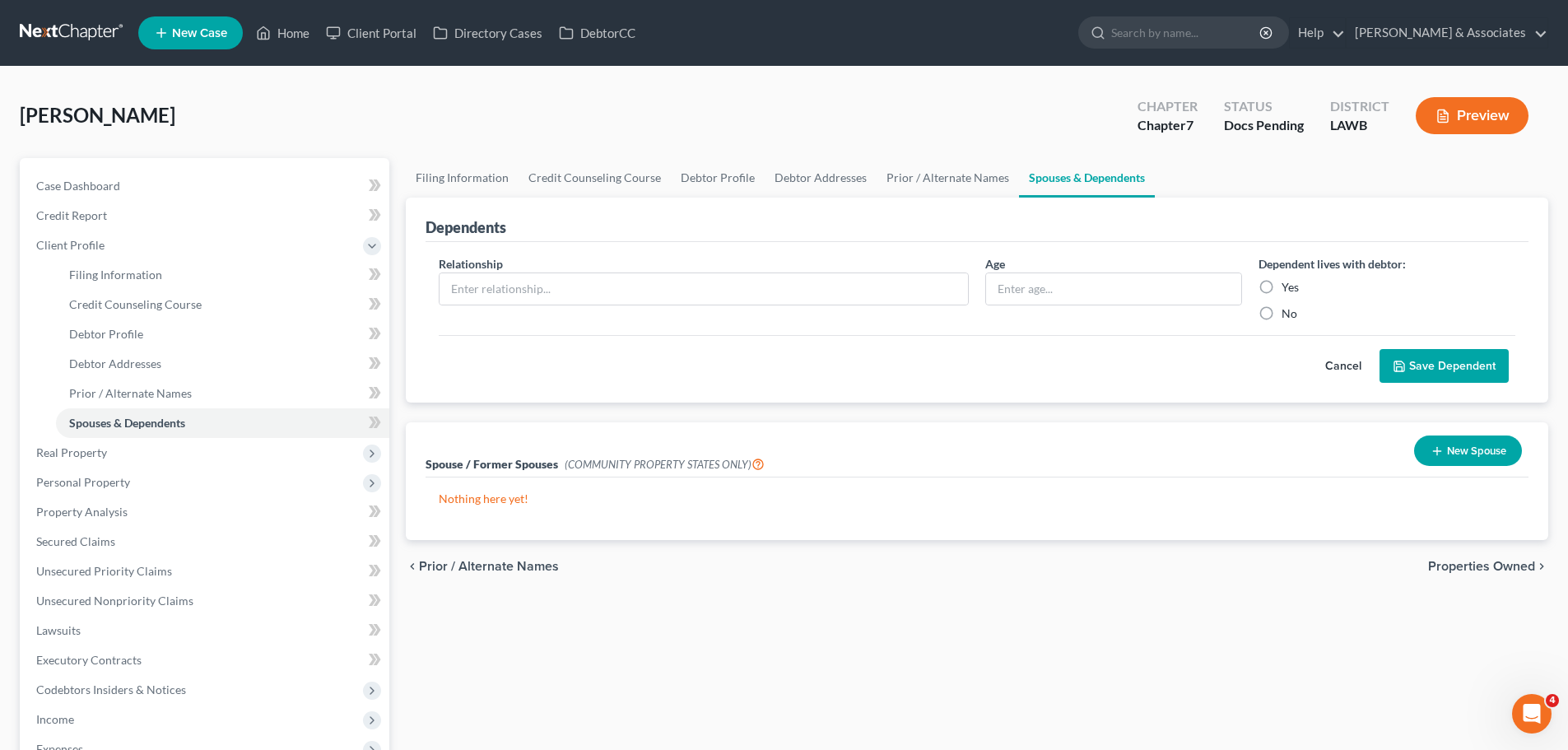
click at [938, 558] on div "chevron_left Prior / Alternate Names Properties Owned chevron_right" at bounding box center [976, 567] width 1143 height 52
click at [180, 399] on span "Prior / Alternate Names" at bounding box center [131, 392] width 123 height 14
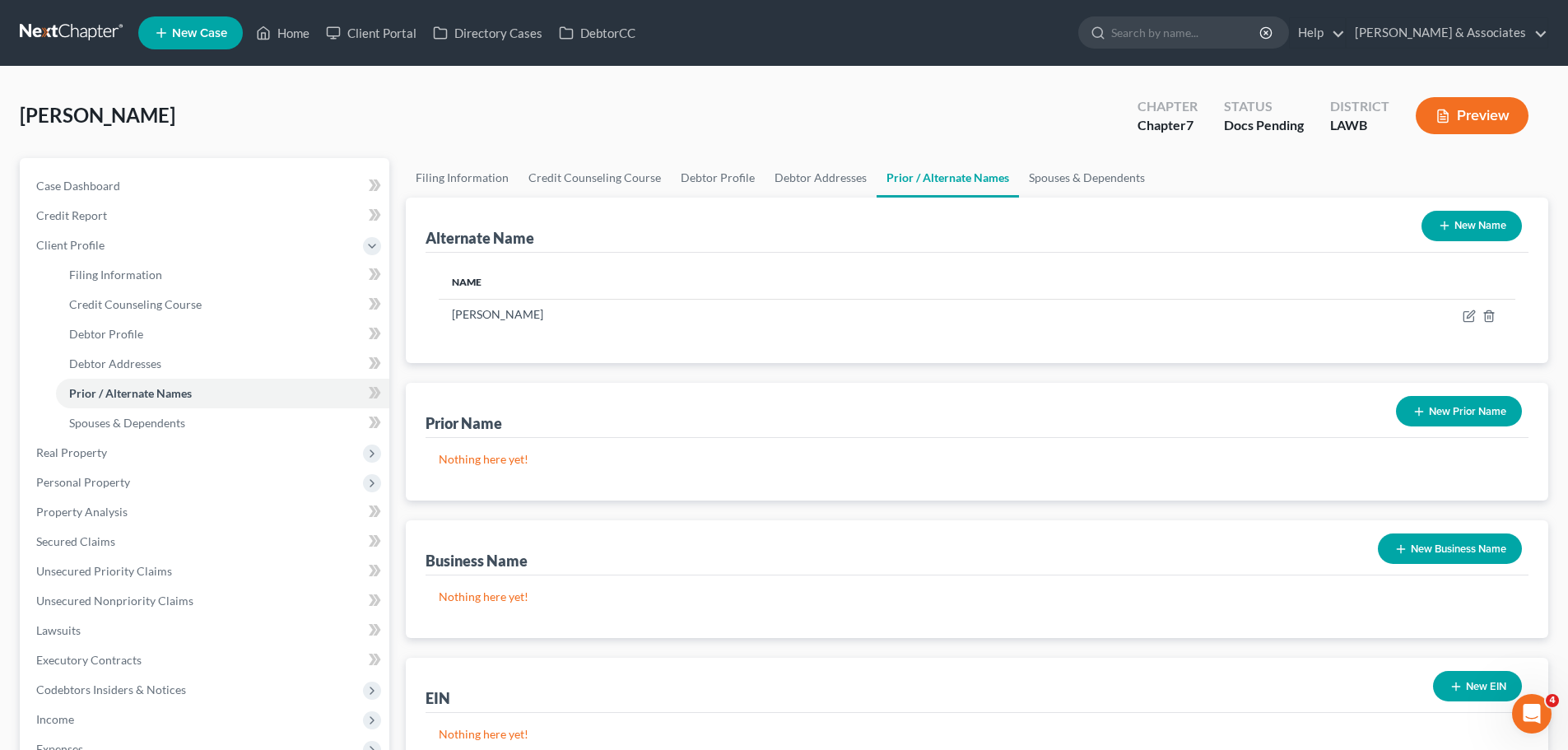
click at [1464, 230] on button "New Name" at bounding box center [1471, 226] width 100 height 31
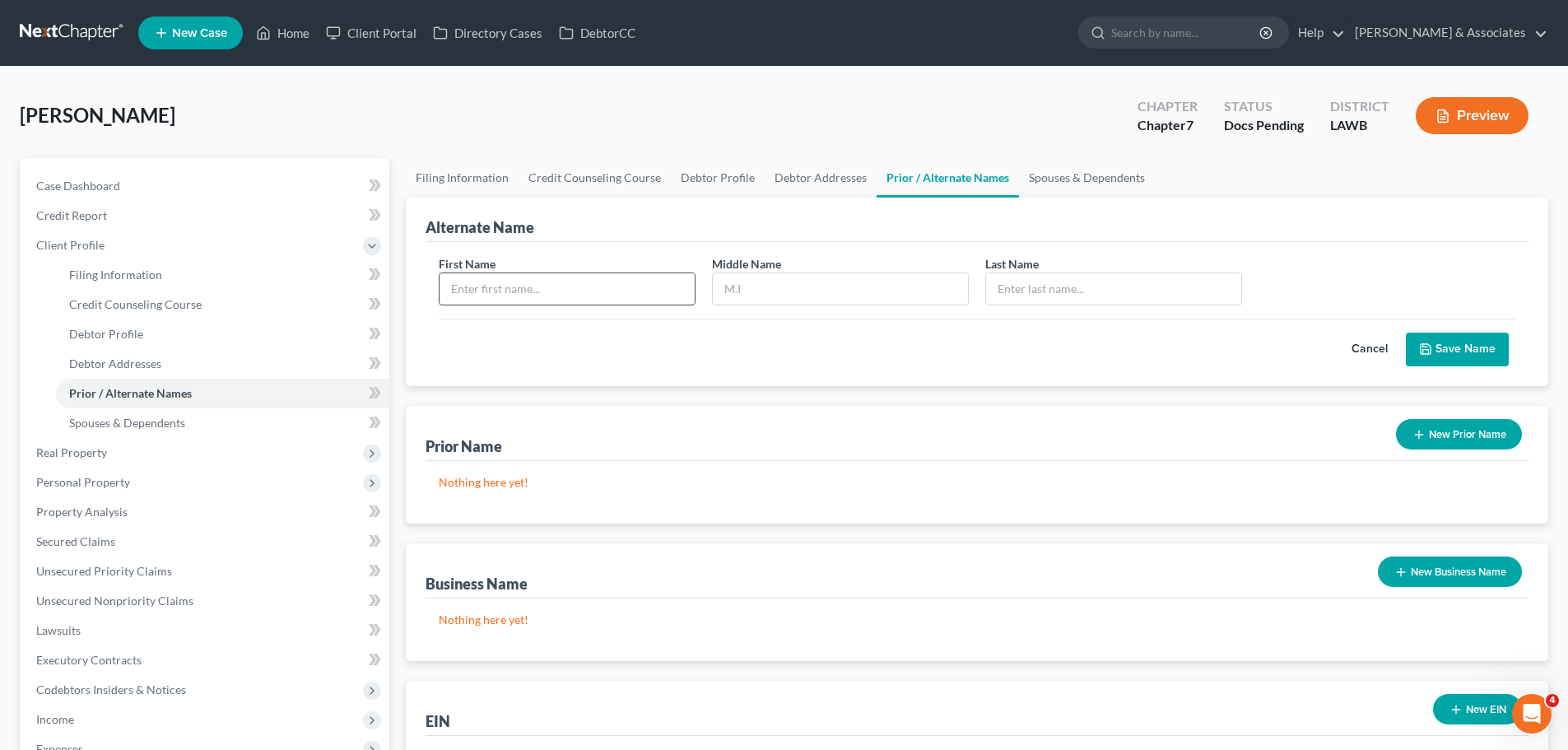
click at [508, 299] on input "text" at bounding box center [567, 288] width 255 height 32
click at [1444, 342] on button "Save Name" at bounding box center [1457, 350] width 103 height 34
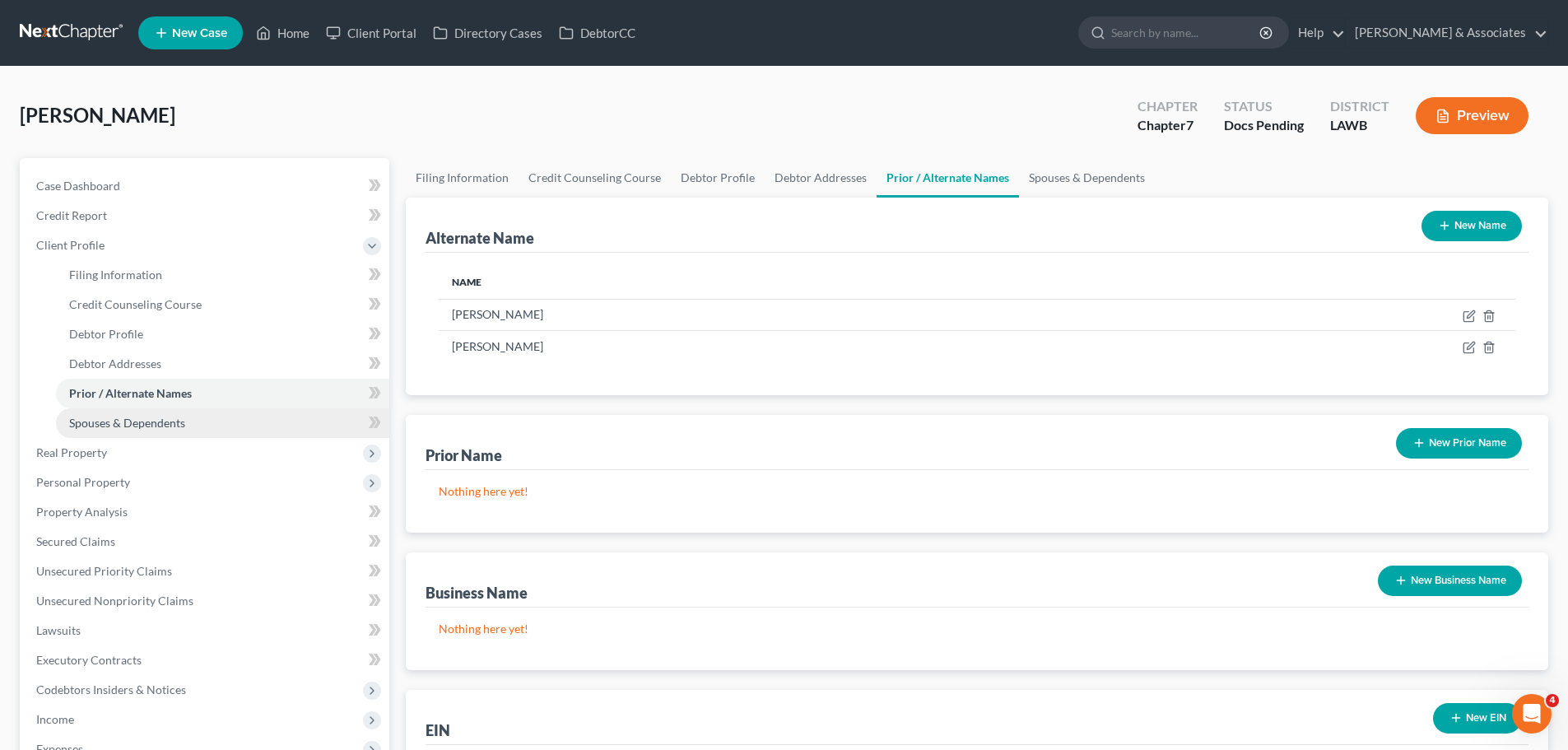
click at [163, 427] on span "Spouses & Dependents" at bounding box center [127, 422] width 116 height 14
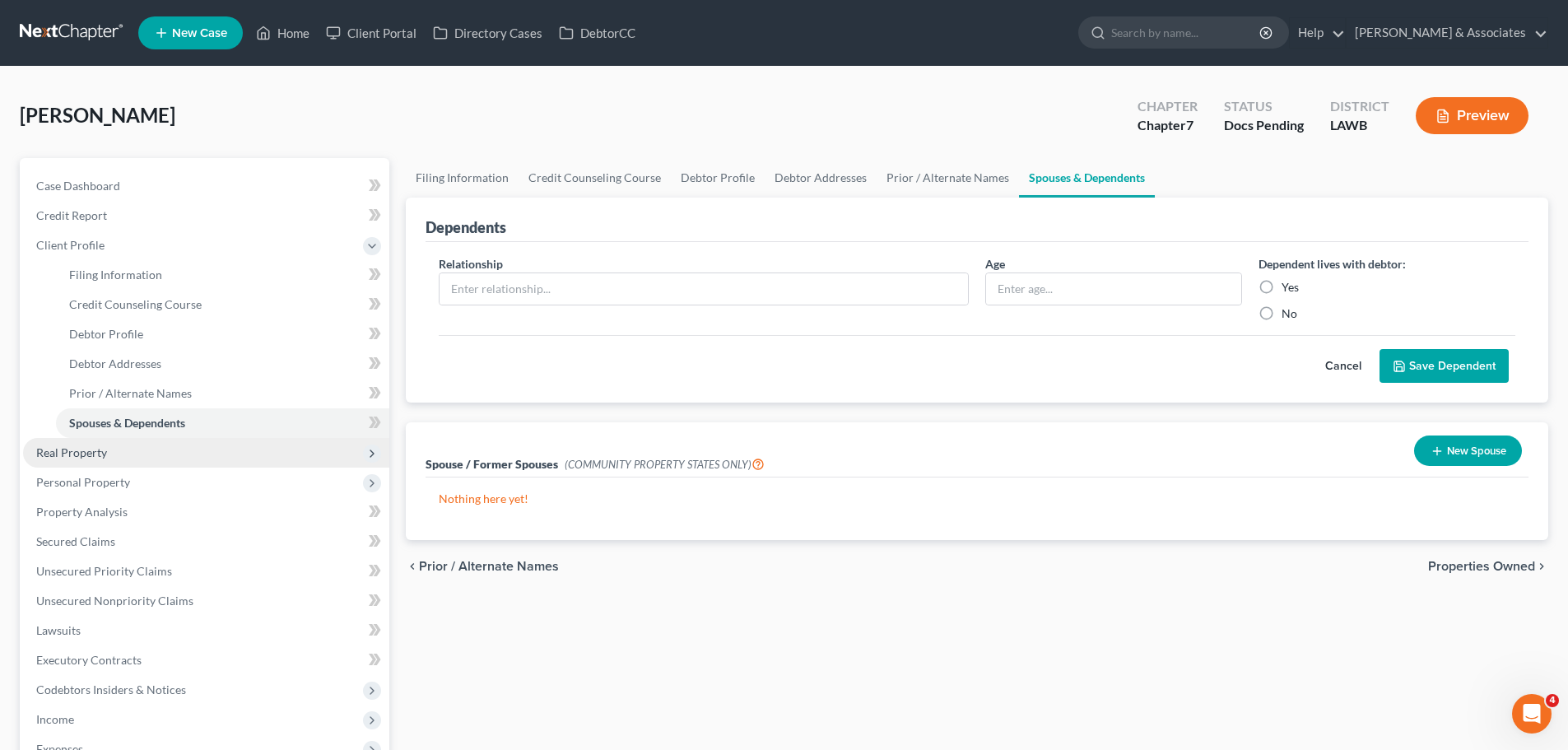
click at [69, 455] on span "Real Property" at bounding box center [71, 452] width 70 height 14
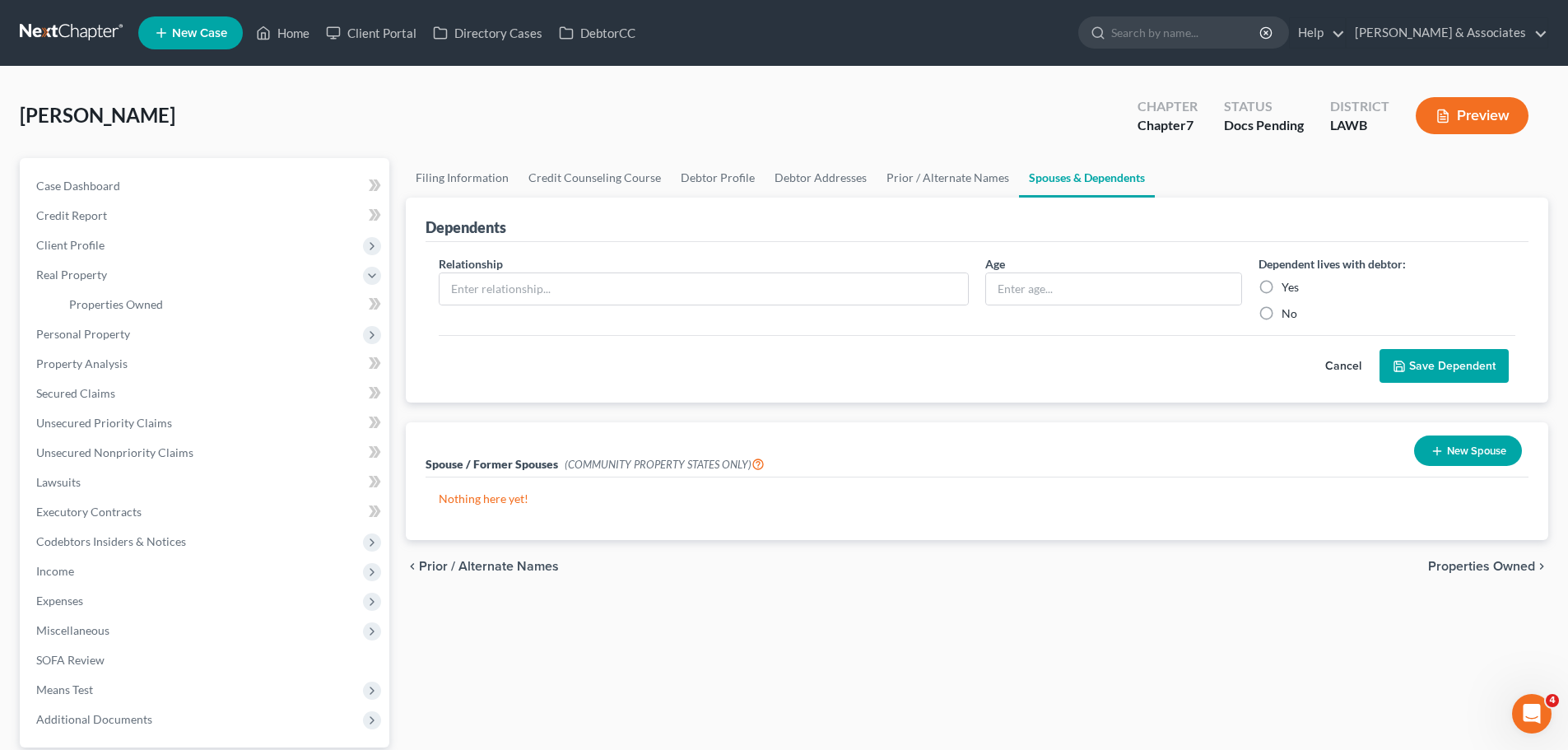
click at [1220, 638] on div "Filing Information Credit Counseling Course Debtor Profile Debtor Addresses Pri…" at bounding box center [976, 479] width 1159 height 642
click at [179, 283] on span "Real Property" at bounding box center [206, 275] width 366 height 30
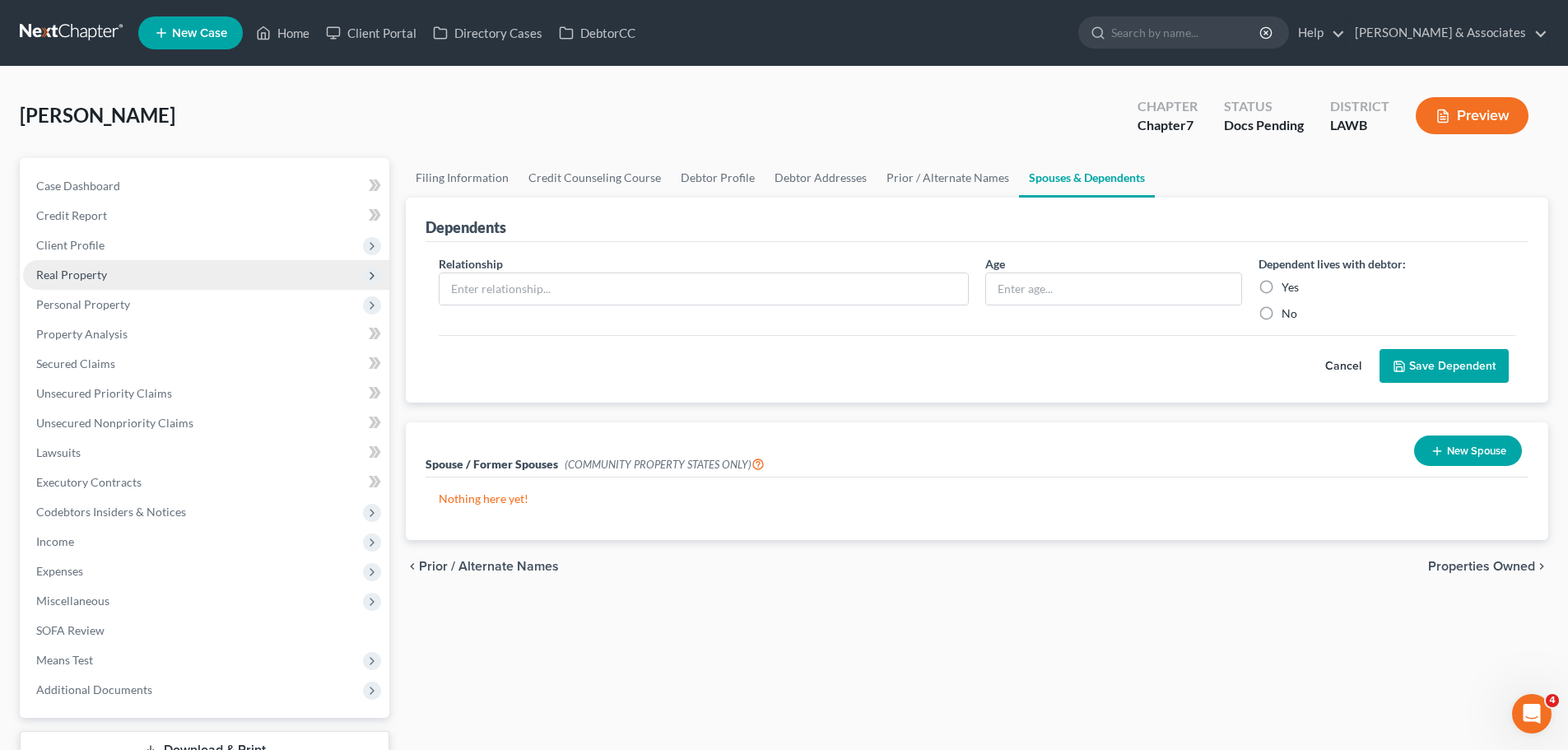
click at [144, 267] on span "Real Property" at bounding box center [206, 275] width 366 height 30
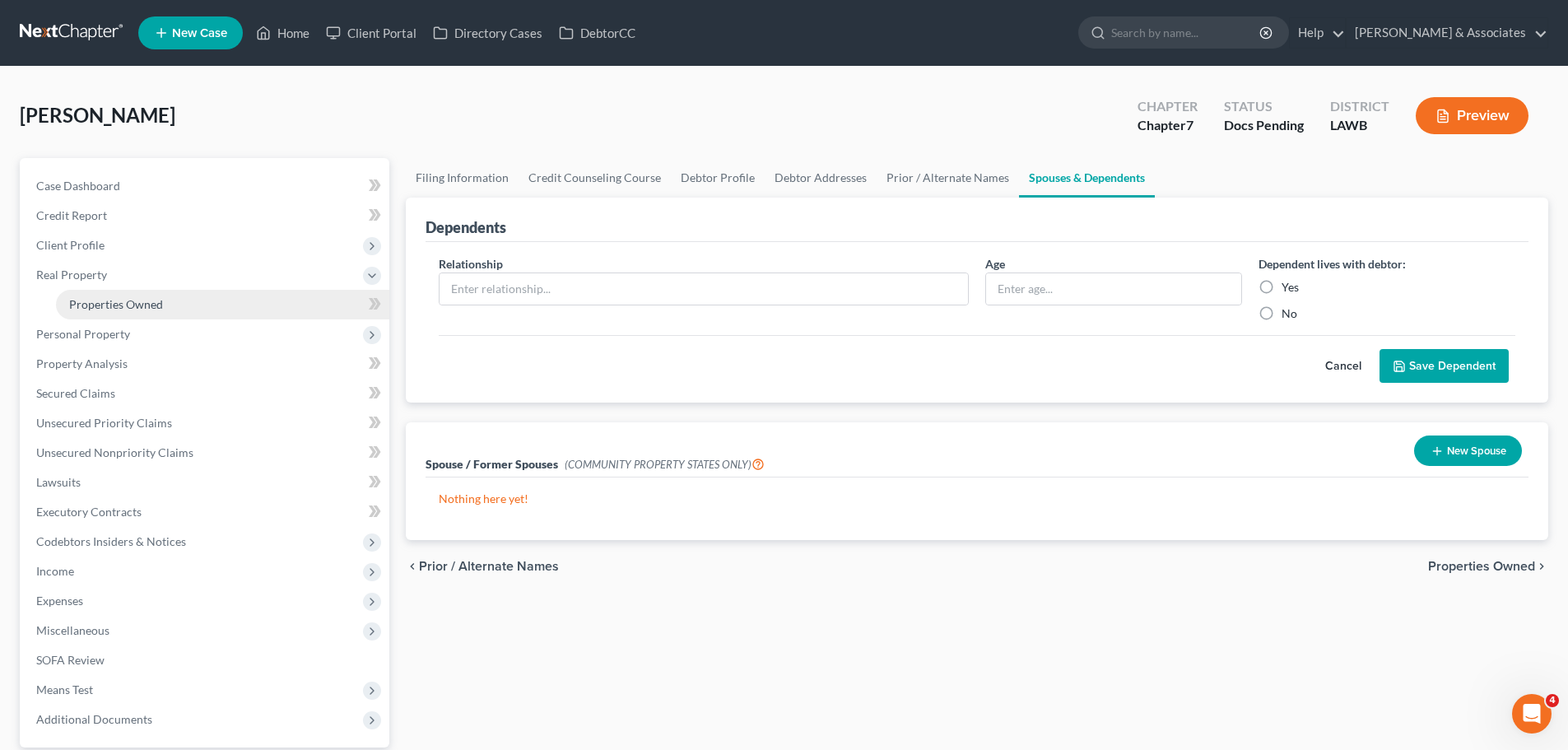
click at [159, 297] on span "Properties Owned" at bounding box center [117, 304] width 94 height 14
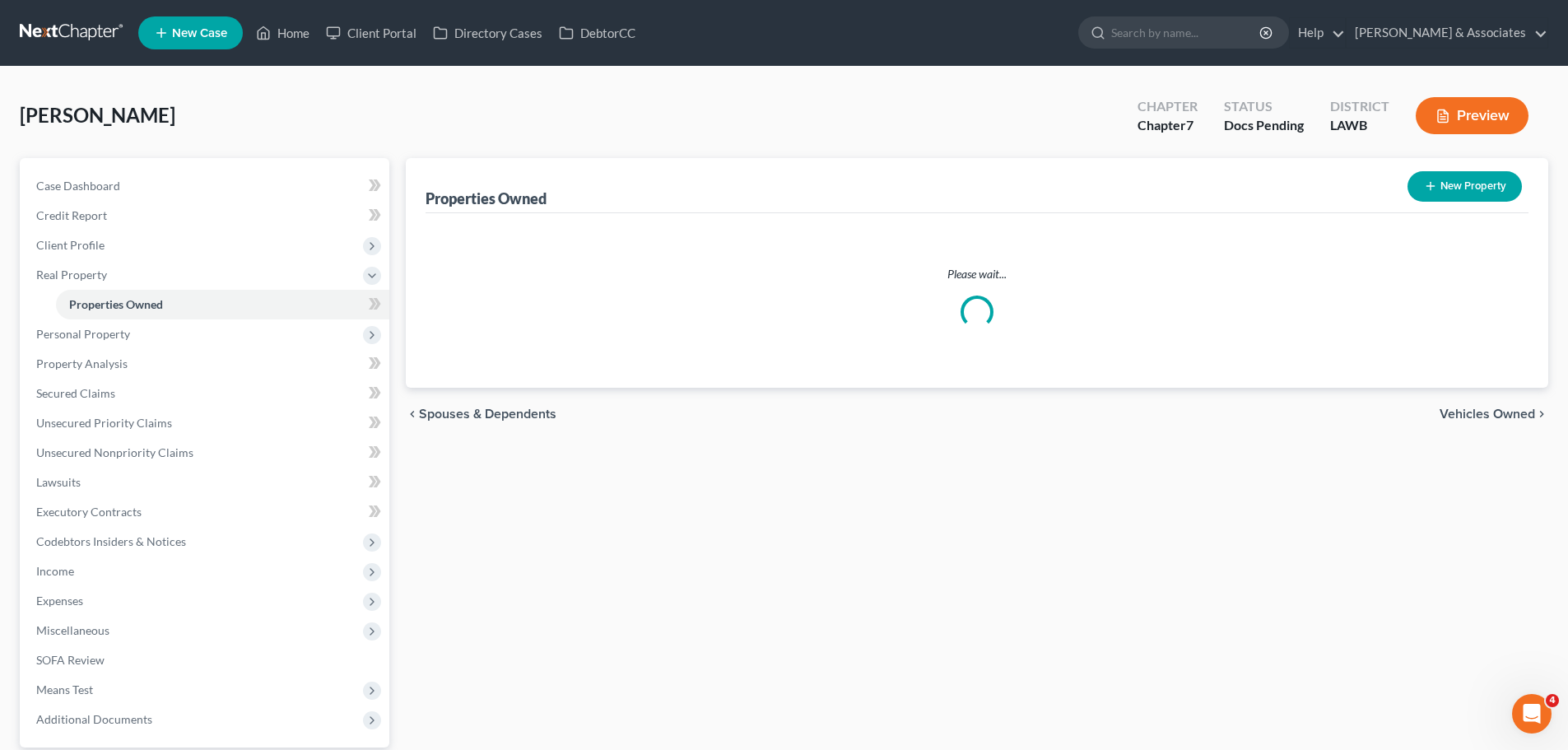
click at [975, 558] on div "Properties Owned New Property Please wait... chevron_left Spouses & Dependents …" at bounding box center [976, 479] width 1159 height 642
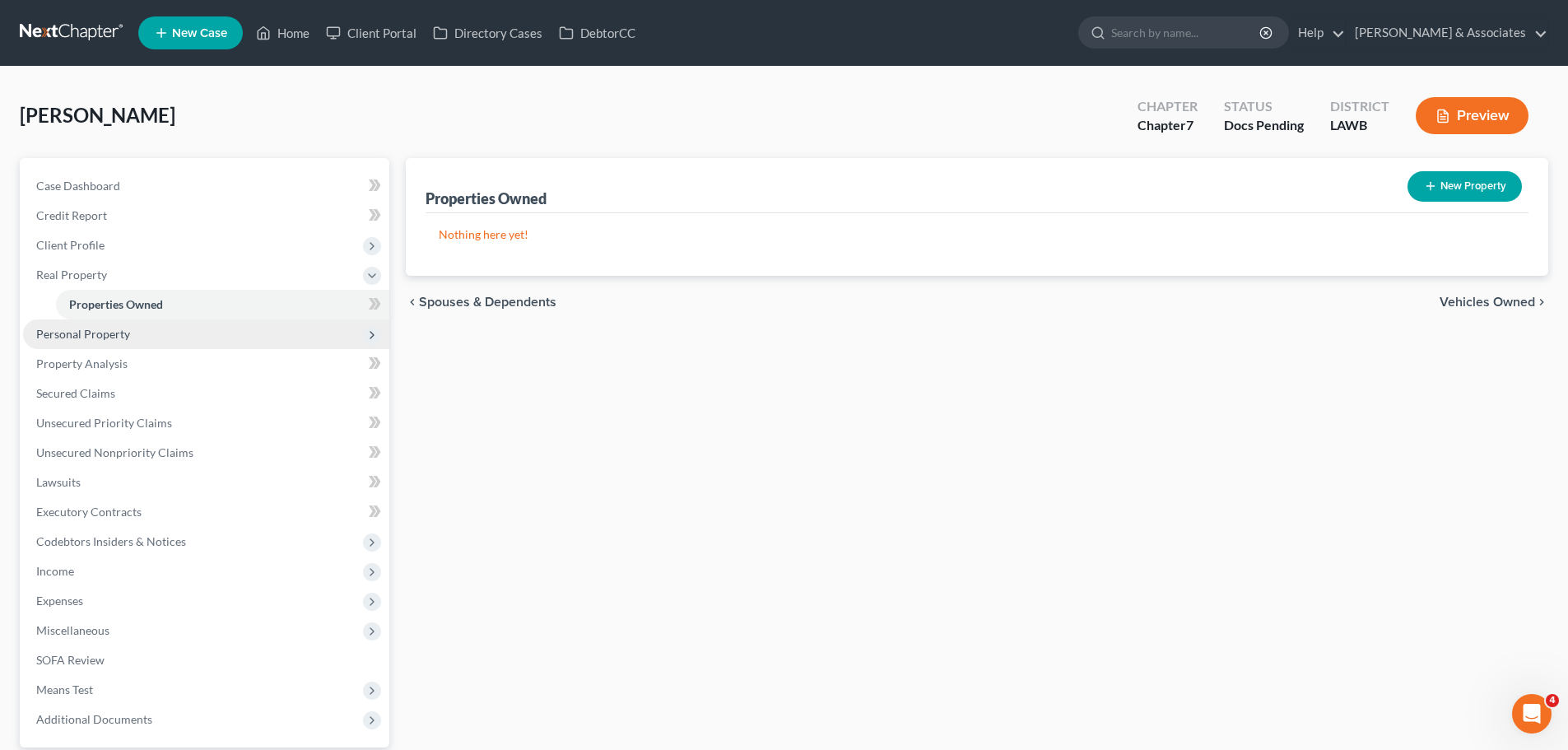
click at [163, 337] on span "Personal Property" at bounding box center [206, 334] width 366 height 30
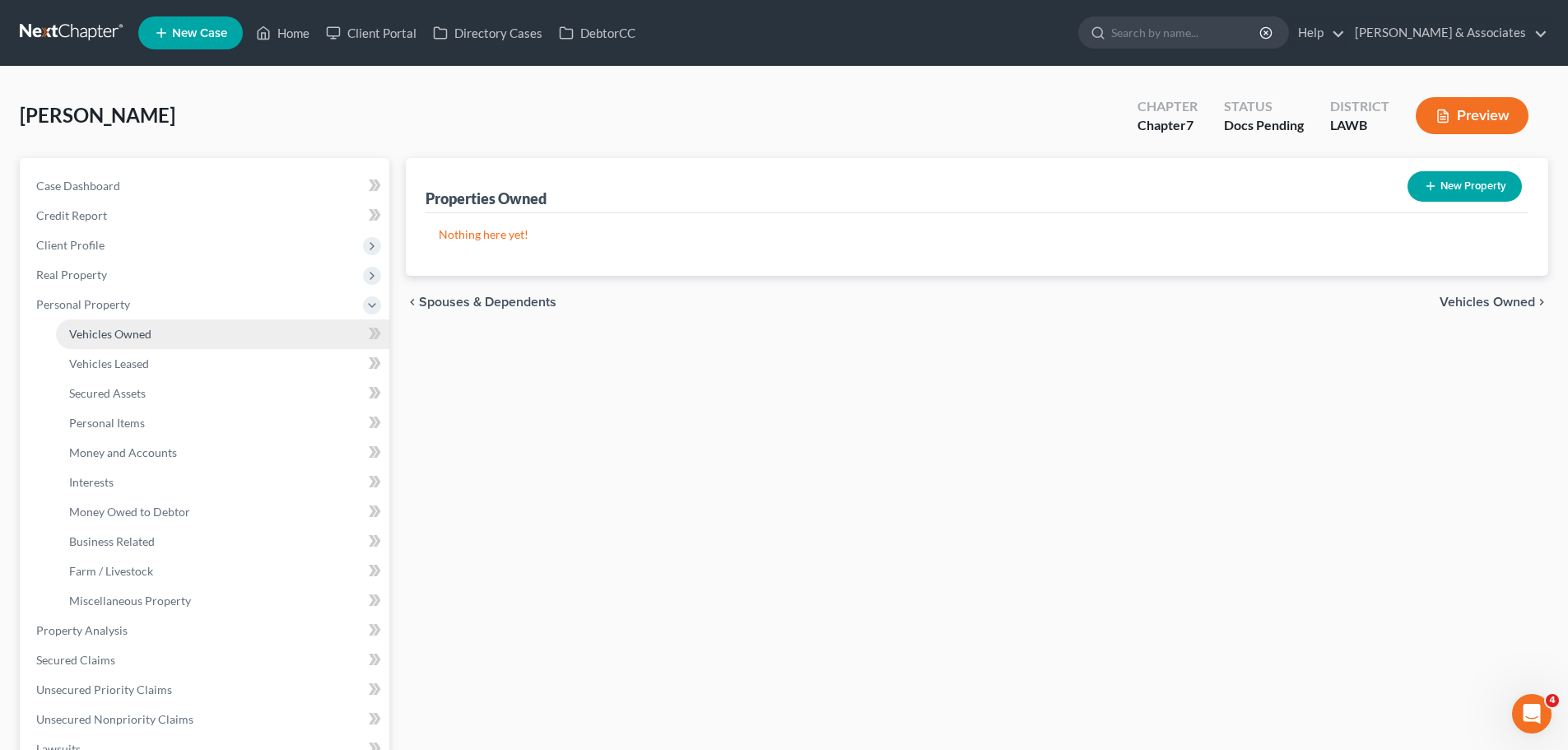
click at [188, 339] on link "Vehicles Owned" at bounding box center [222, 334] width 333 height 30
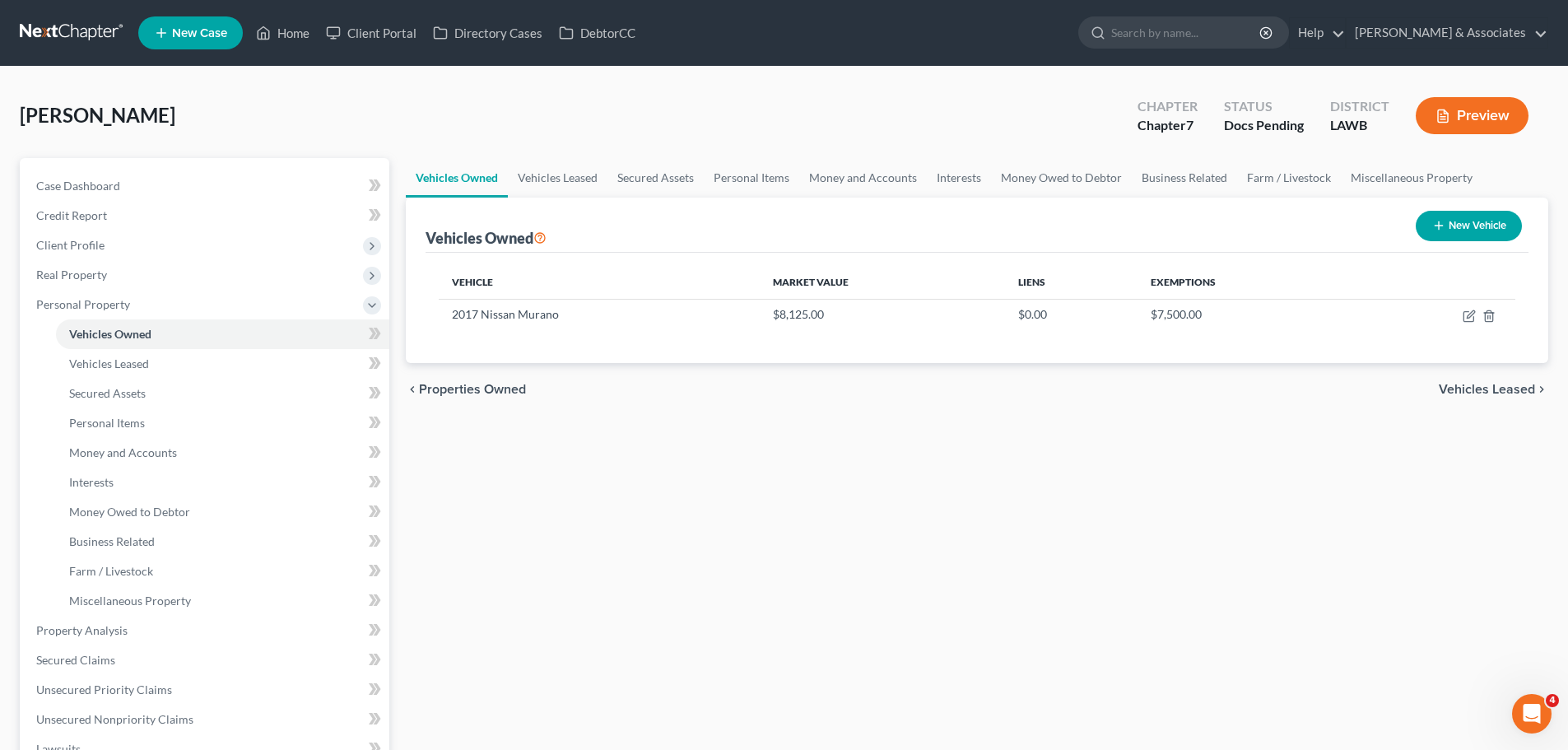
click at [738, 526] on div "Vehicles Owned Vehicles Leased Secured Assets Personal Items Money and Accounts…" at bounding box center [976, 612] width 1159 height 908
click at [1463, 317] on icon "button" at bounding box center [1468, 316] width 10 height 10
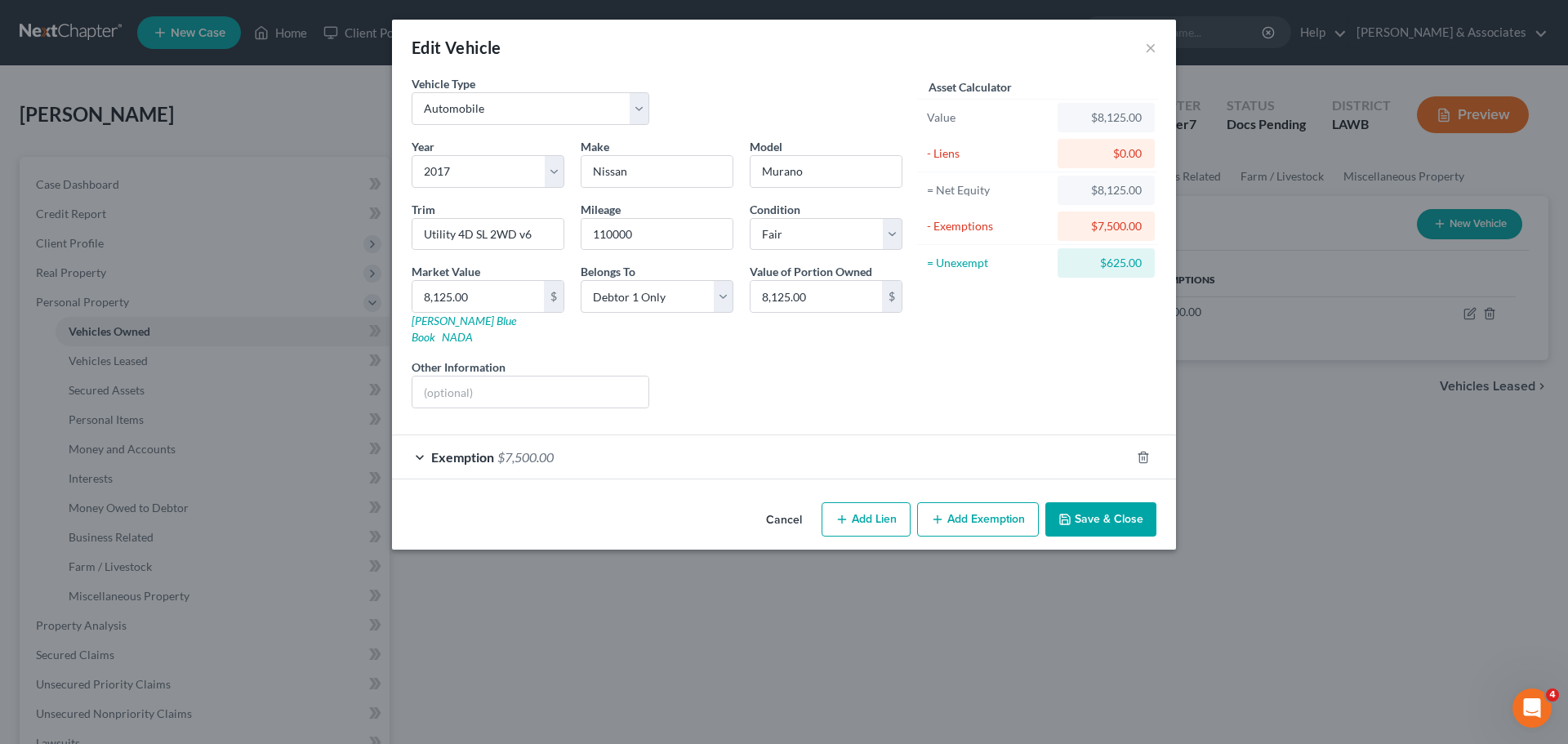
click at [1124, 502] on button "Save & Close" at bounding box center [1101, 519] width 111 height 34
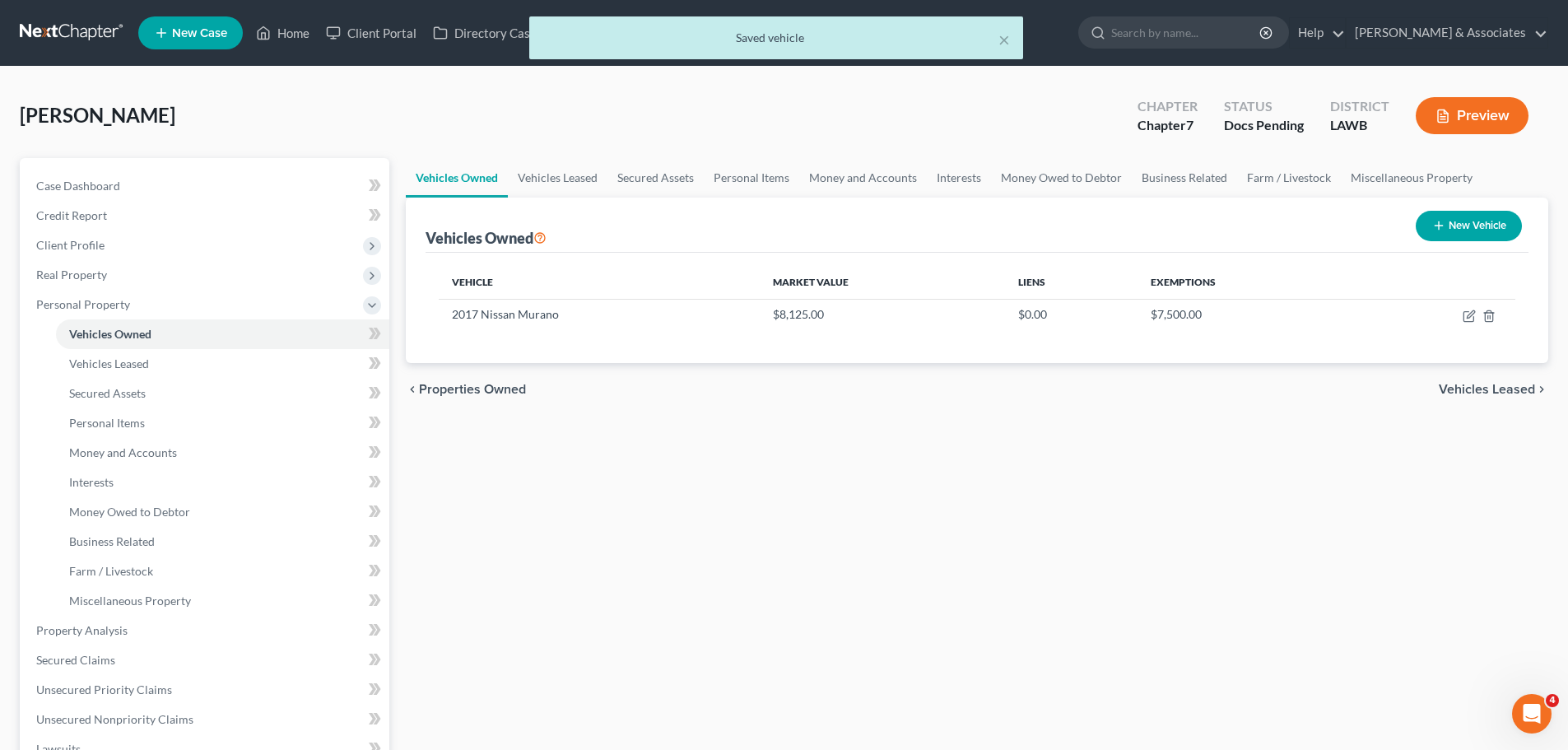
click at [524, 506] on div "Vehicles Owned Vehicles Leased Secured Assets Personal Items Money and Accounts…" at bounding box center [976, 612] width 1159 height 908
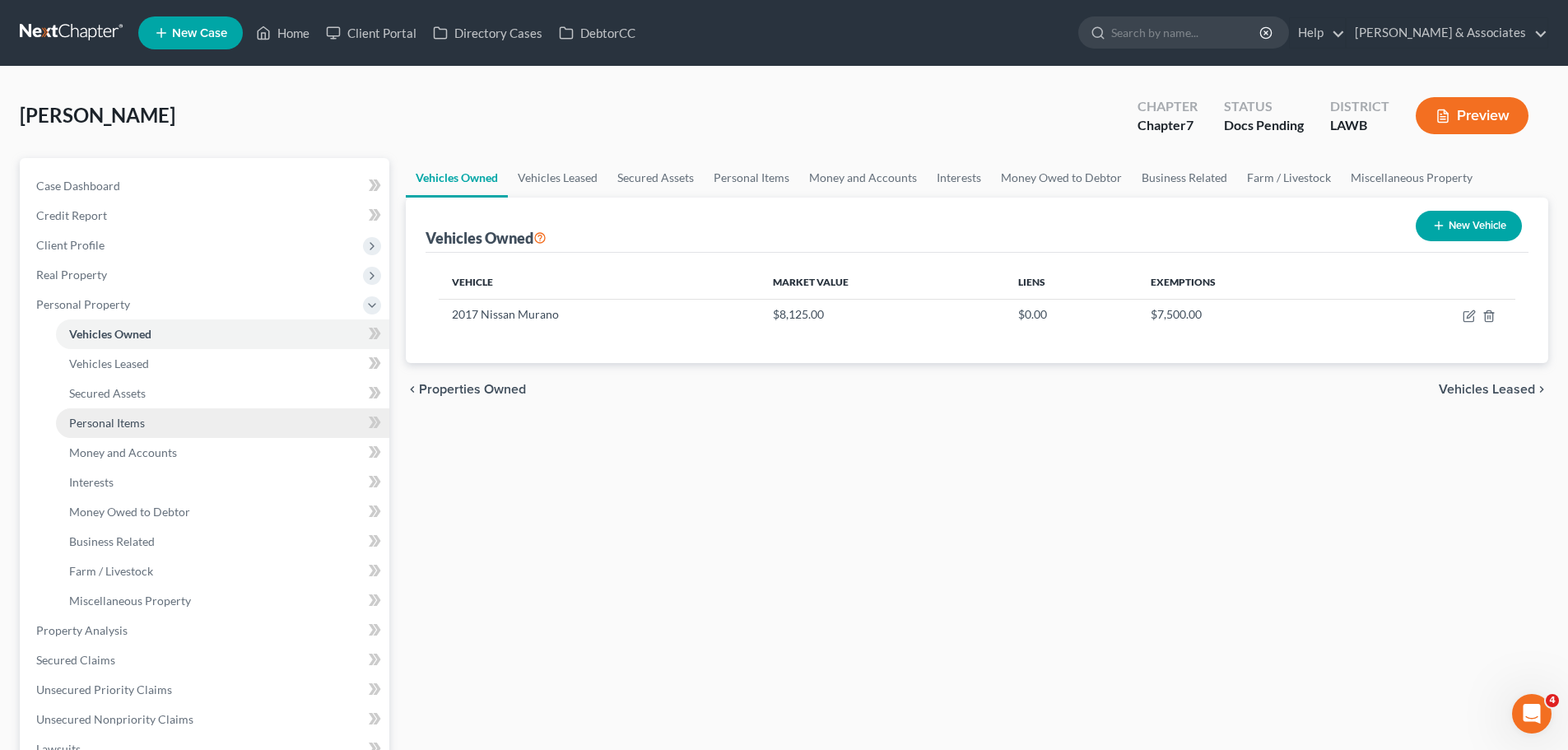
click at [167, 420] on link "Personal Items" at bounding box center [222, 423] width 333 height 30
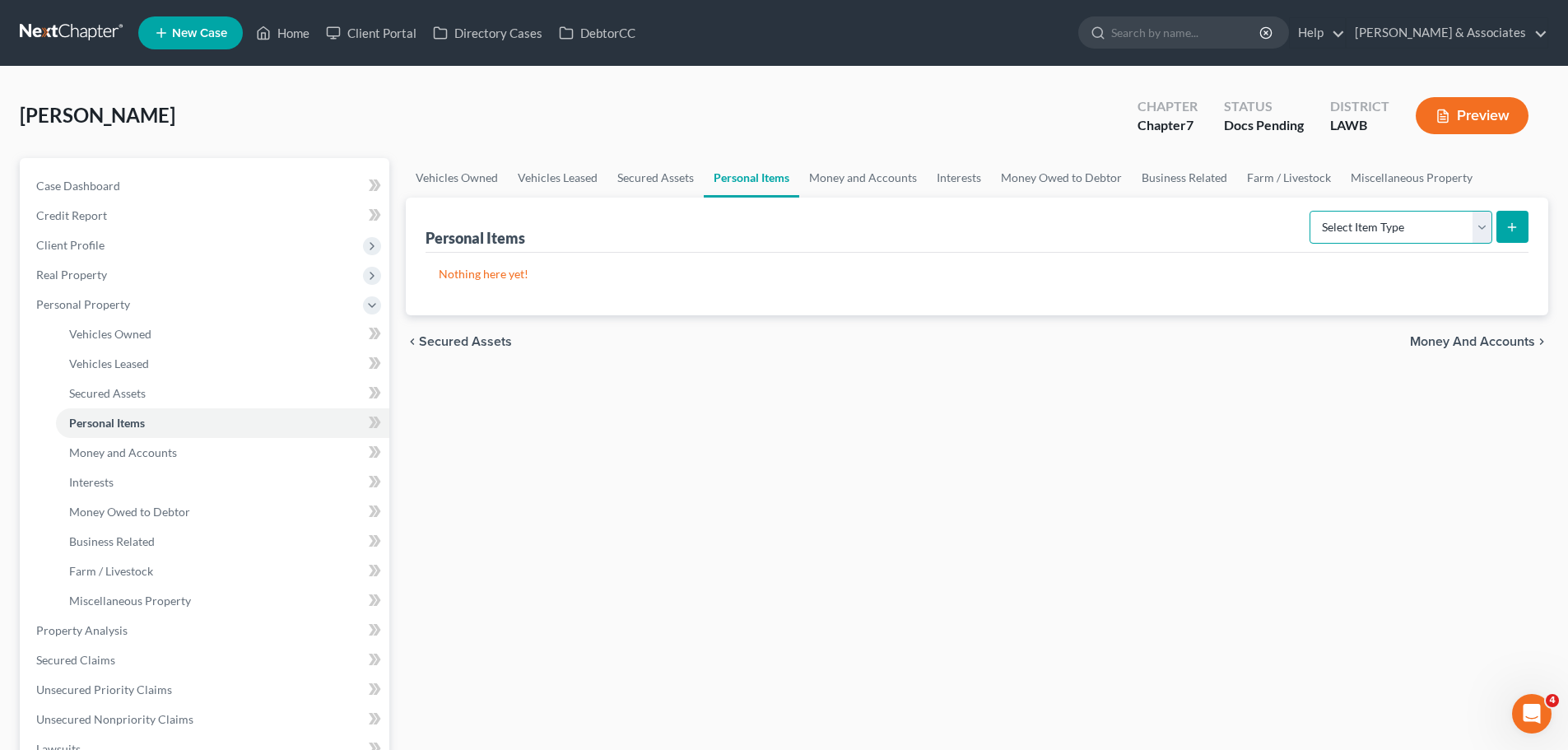
click at [1343, 239] on select "Select Item Type Clothing Collectibles Of Value Electronics Firearms Household …" at bounding box center [1401, 227] width 182 height 33
click at [1311, 211] on select "Select Item Type Clothing Collectibles Of Value Electronics Firearms Household …" at bounding box center [1401, 227] width 182 height 33
click at [1509, 226] on icon "submit" at bounding box center [1511, 227] width 14 height 14
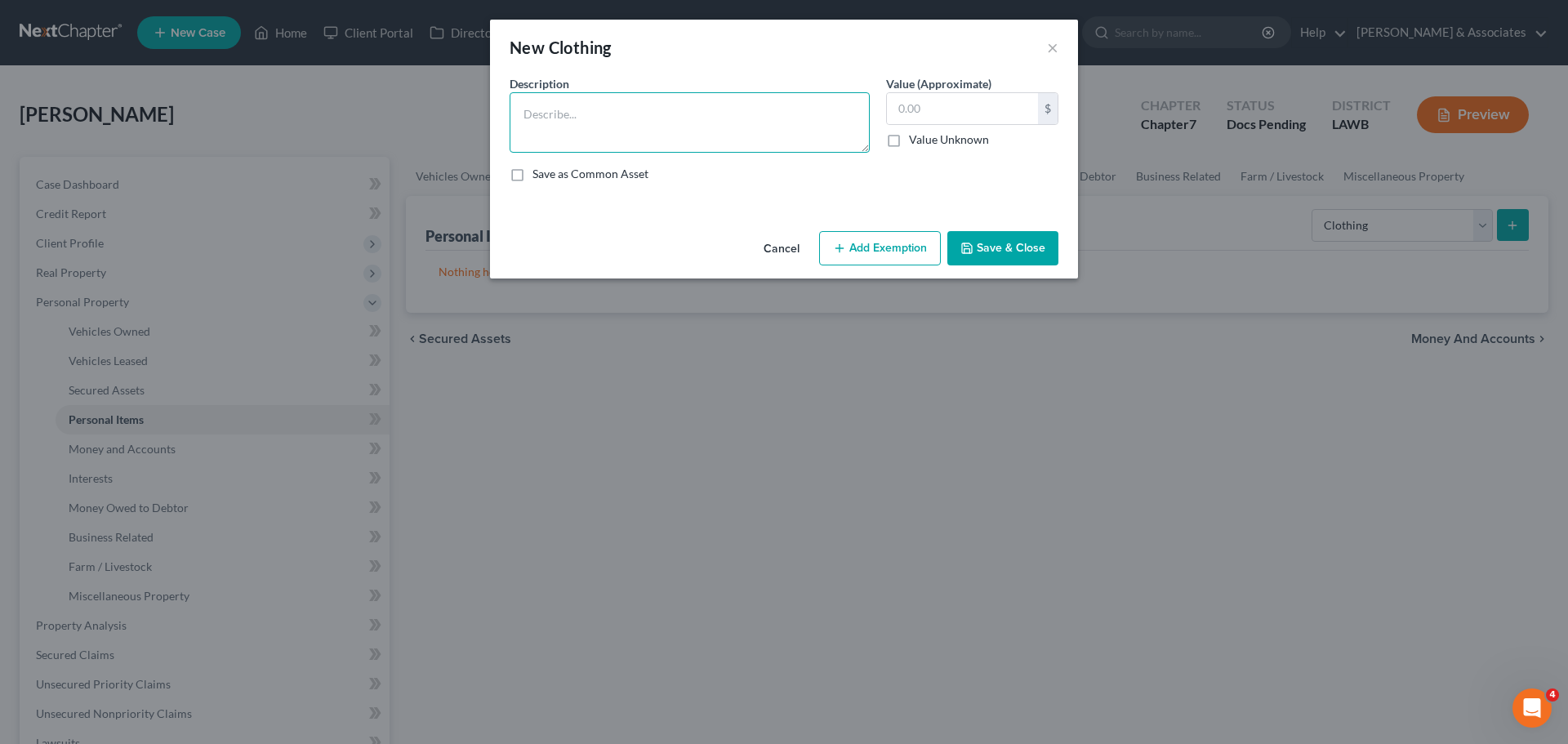
click at [636, 120] on textarea at bounding box center [690, 122] width 360 height 60
click at [905, 249] on button "Add Exemption" at bounding box center [880, 248] width 122 height 34
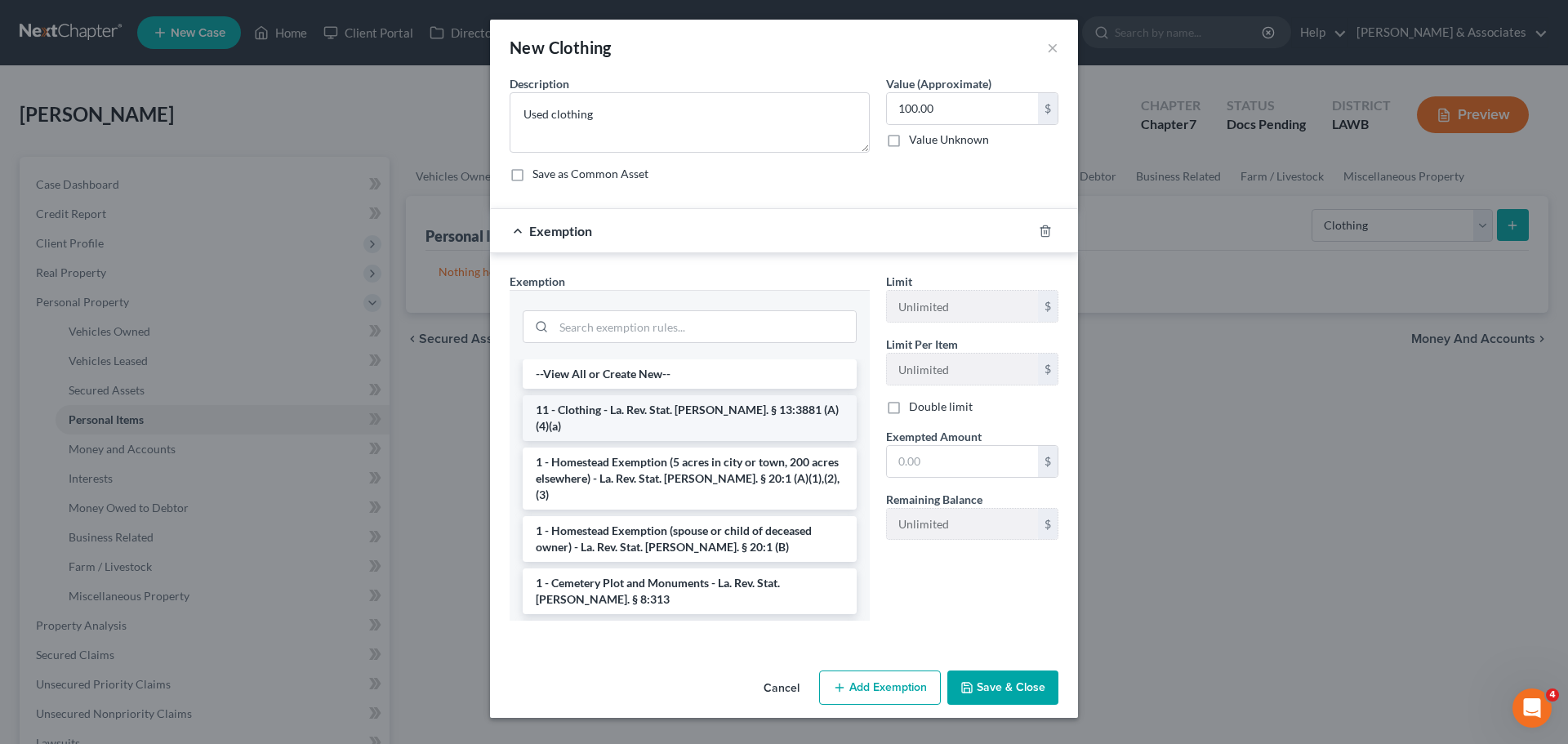
click at [629, 401] on li "11 - Clothing - La. Rev. Stat. [PERSON_NAME]. § 13:3881 (A)(4)(a)" at bounding box center [689, 418] width 334 height 46
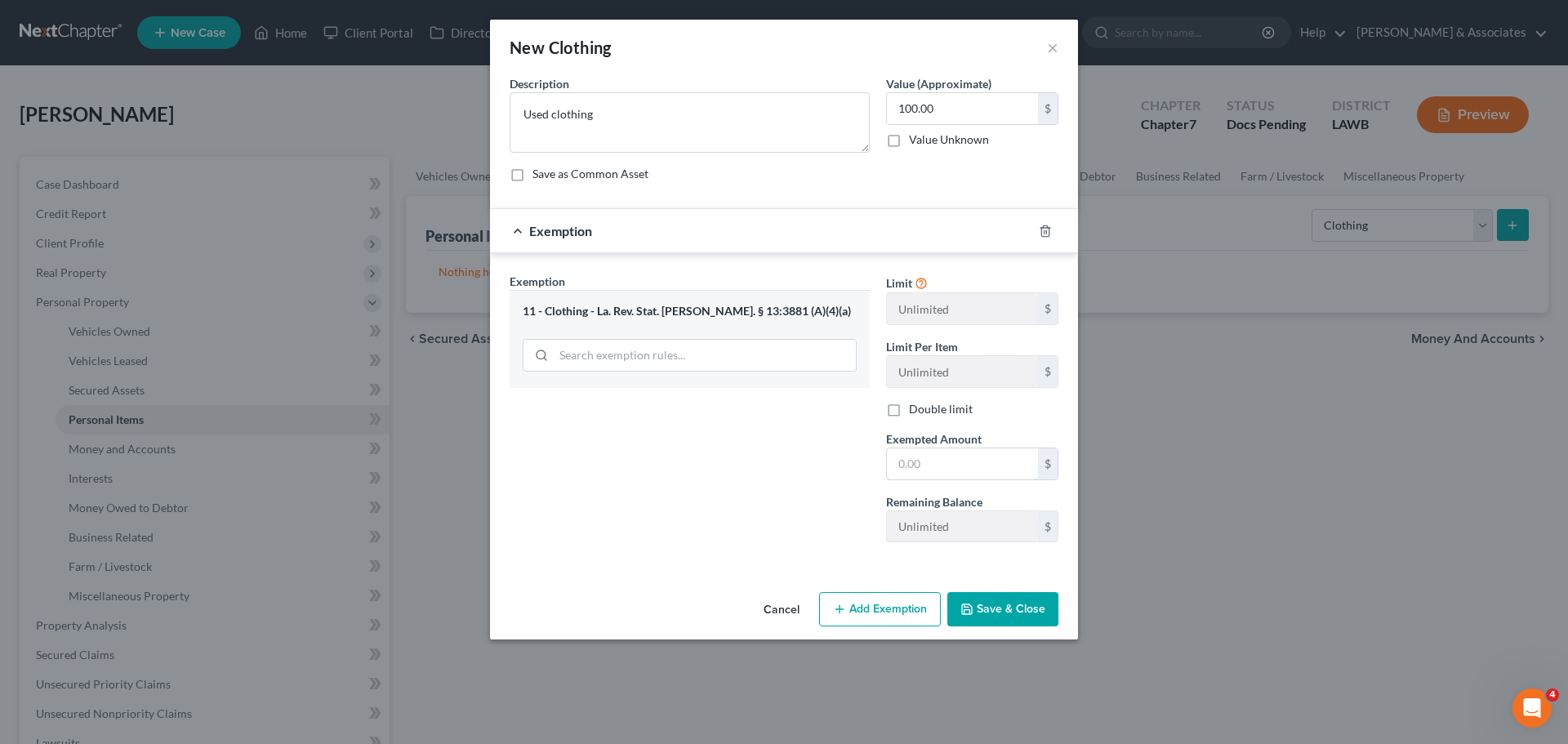
drag, startPoint x: 950, startPoint y: 475, endPoint x: 1254, endPoint y: 467, distance: 304.1
click at [956, 475] on input "text" at bounding box center [962, 463] width 152 height 31
click at [998, 603] on button "Save & Close" at bounding box center [1003, 610] width 111 height 34
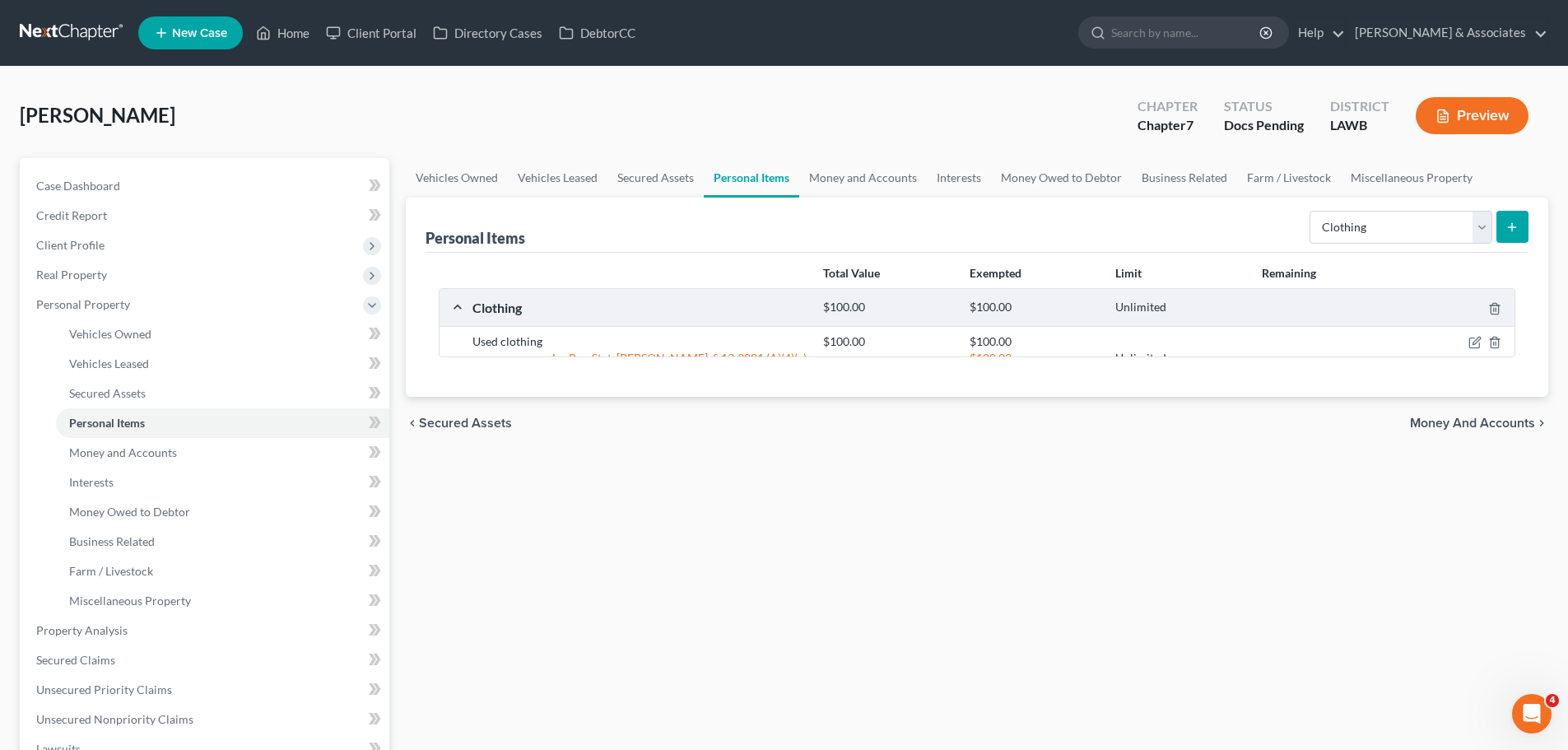
click at [1084, 514] on div "Vehicles Owned Vehicles Leased Secured Assets Personal Items Money and Accounts…" at bounding box center [976, 612] width 1159 height 908
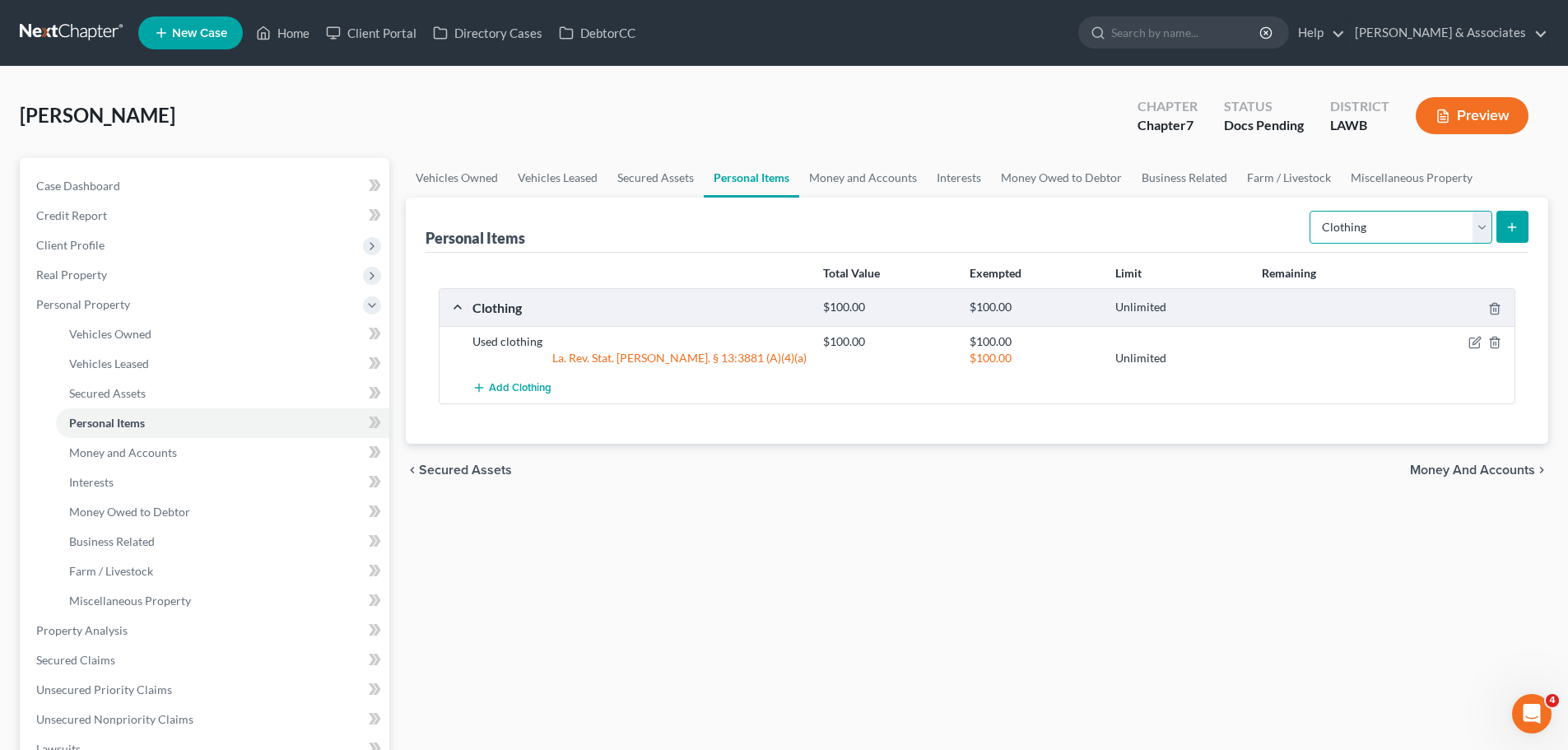
click at [1451, 227] on select "Select Item Type Clothing Collectibles Of Value Electronics Firearms Household …" at bounding box center [1401, 227] width 182 height 33
click at [1335, 242] on select "Select Item Type Clothing Collectibles Of Value Electronics Firearms Household …" at bounding box center [1401, 227] width 182 height 33
click at [1311, 211] on select "Select Item Type Clothing Collectibles Of Value Electronics Firearms Household …" at bounding box center [1401, 227] width 182 height 33
click at [1507, 229] on icon "submit" at bounding box center [1511, 227] width 14 height 14
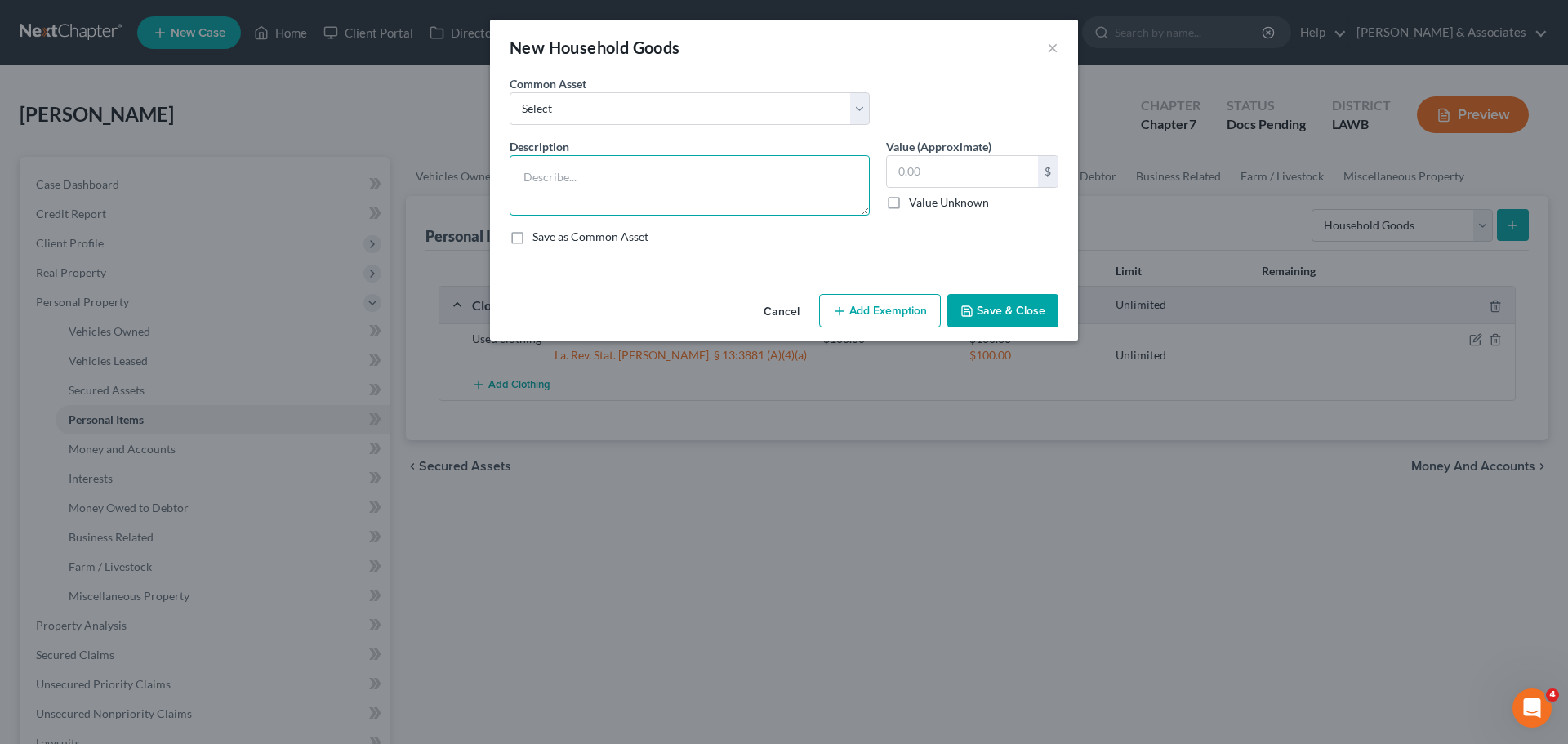
click at [838, 195] on textarea at bounding box center [690, 185] width 360 height 60
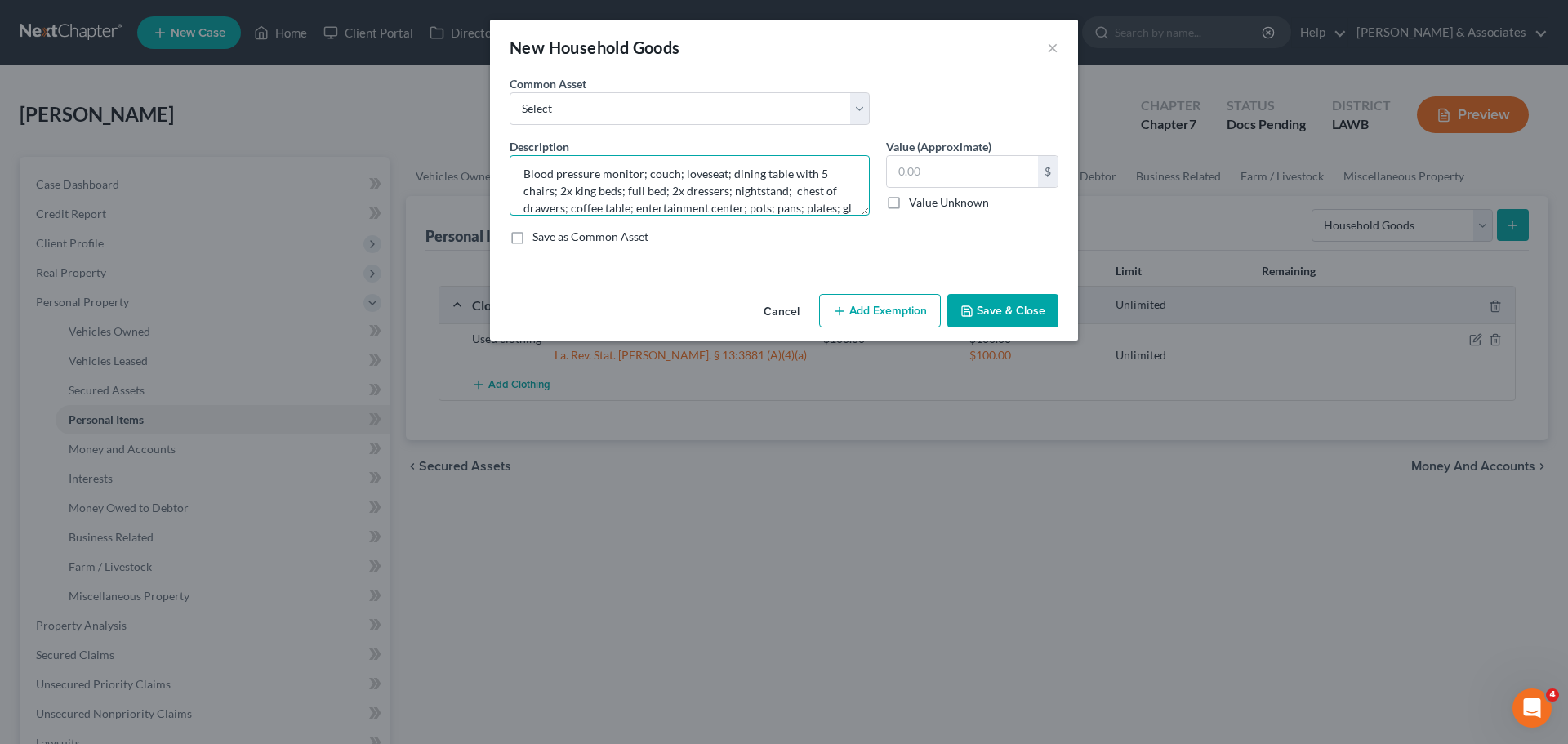
scroll to position [21, 0]
click at [769, 203] on textarea "Blood pressure monitor; couch; loveseat; dining table with 5 chairs; 2x king be…" at bounding box center [690, 185] width 360 height 60
click at [806, 197] on textarea "Blood pressure monitor; couch; loveseat; dining table with 5 chairs; 2x king be…" at bounding box center [690, 185] width 360 height 60
click at [585, 199] on textarea "Blood pressure monitor; couch; loveseat; dining table with 5 chairs; 2x king be…" at bounding box center [690, 185] width 360 height 60
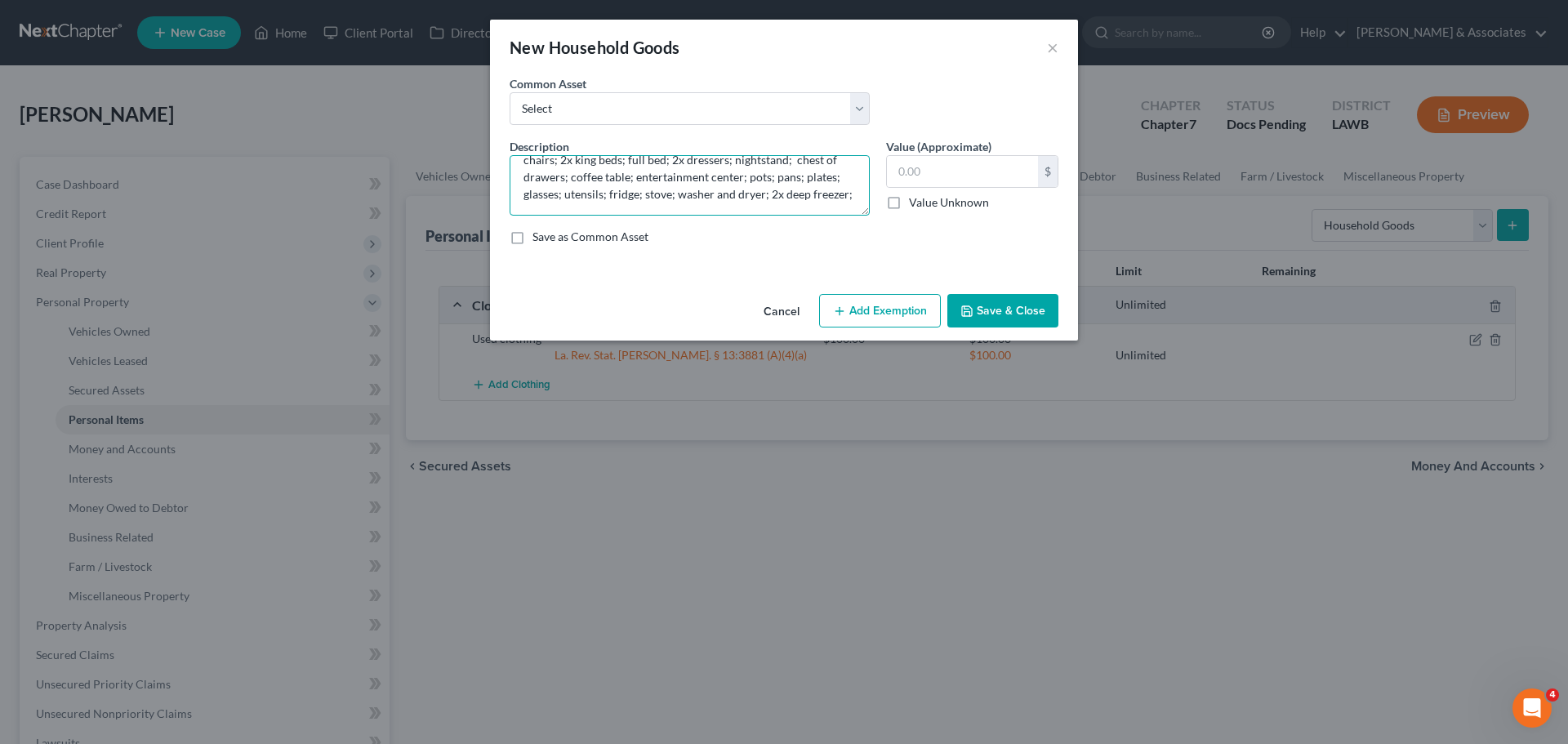
drag, startPoint x: 655, startPoint y: 195, endPoint x: 675, endPoint y: 182, distance: 23.9
click at [655, 195] on textarea "Blood pressure monitor; couch; loveseat; dining table with 5 chairs; 2x king be…" at bounding box center [690, 185] width 360 height 60
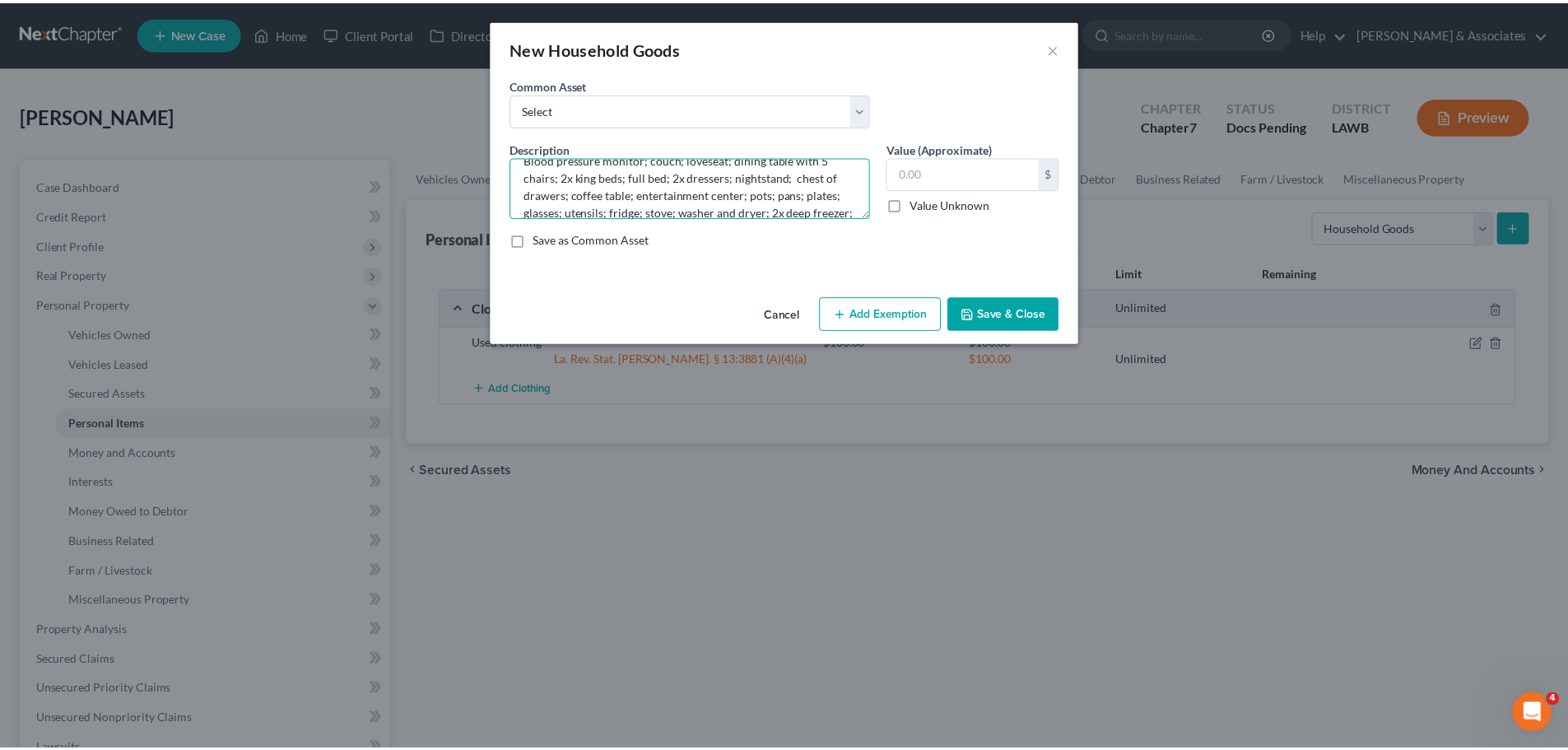
scroll to position [0, 0]
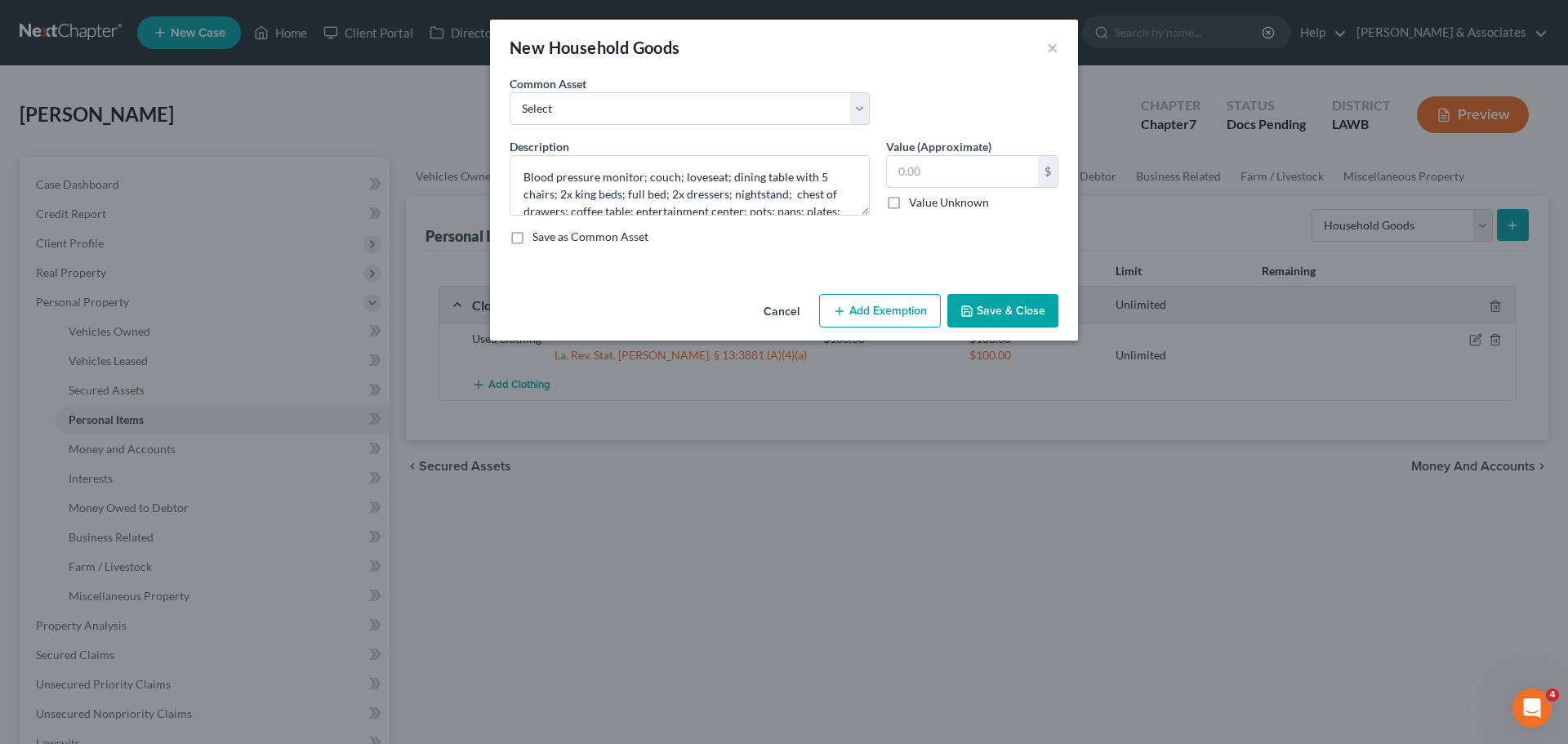
click at [987, 171] on input "text" at bounding box center [962, 171] width 152 height 31
click at [864, 299] on button "Add Exemption" at bounding box center [880, 311] width 122 height 34
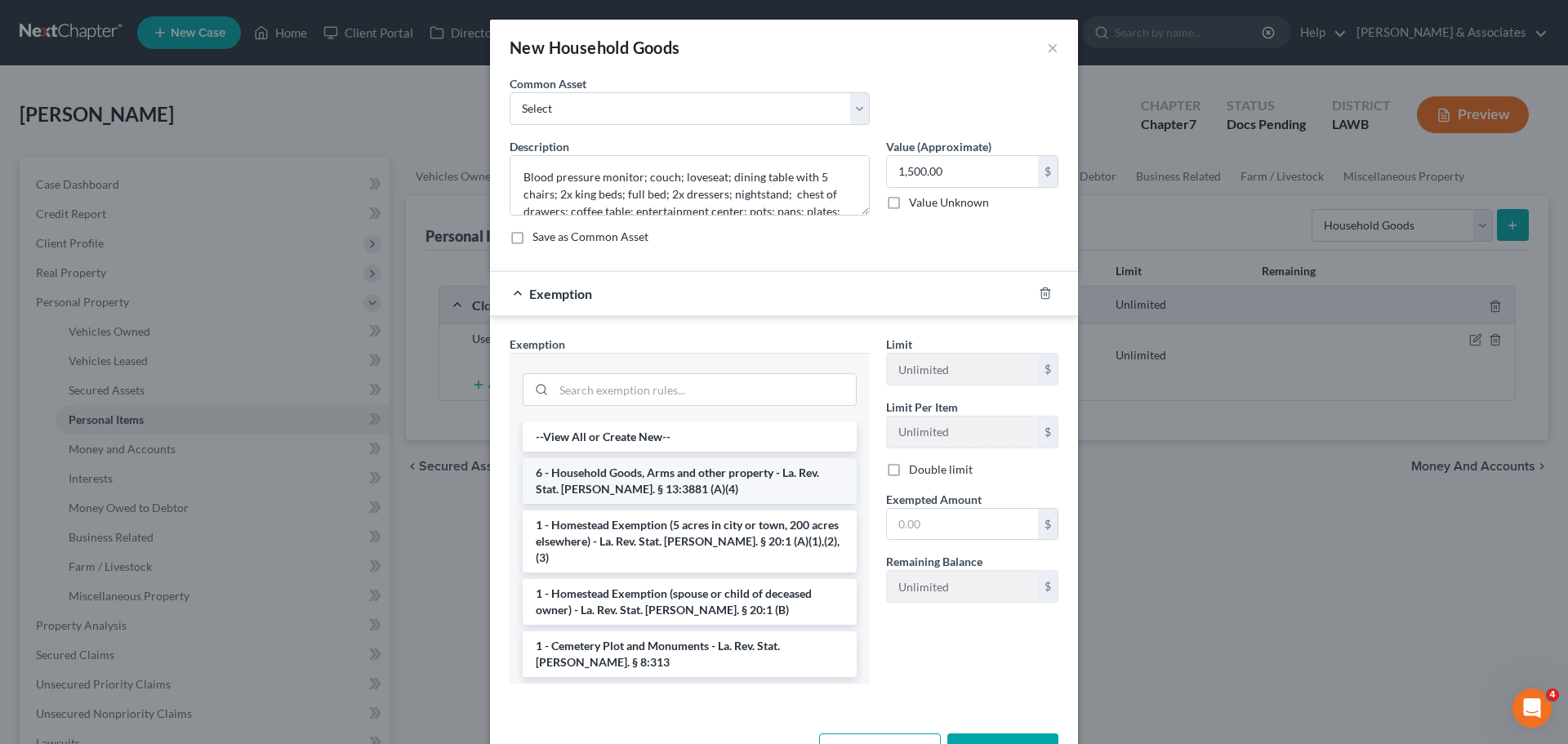
click at [533, 481] on li "6 - Household Goods, Arms and other property - La. Rev. Stat. [PERSON_NAME]. § …" at bounding box center [689, 480] width 334 height 46
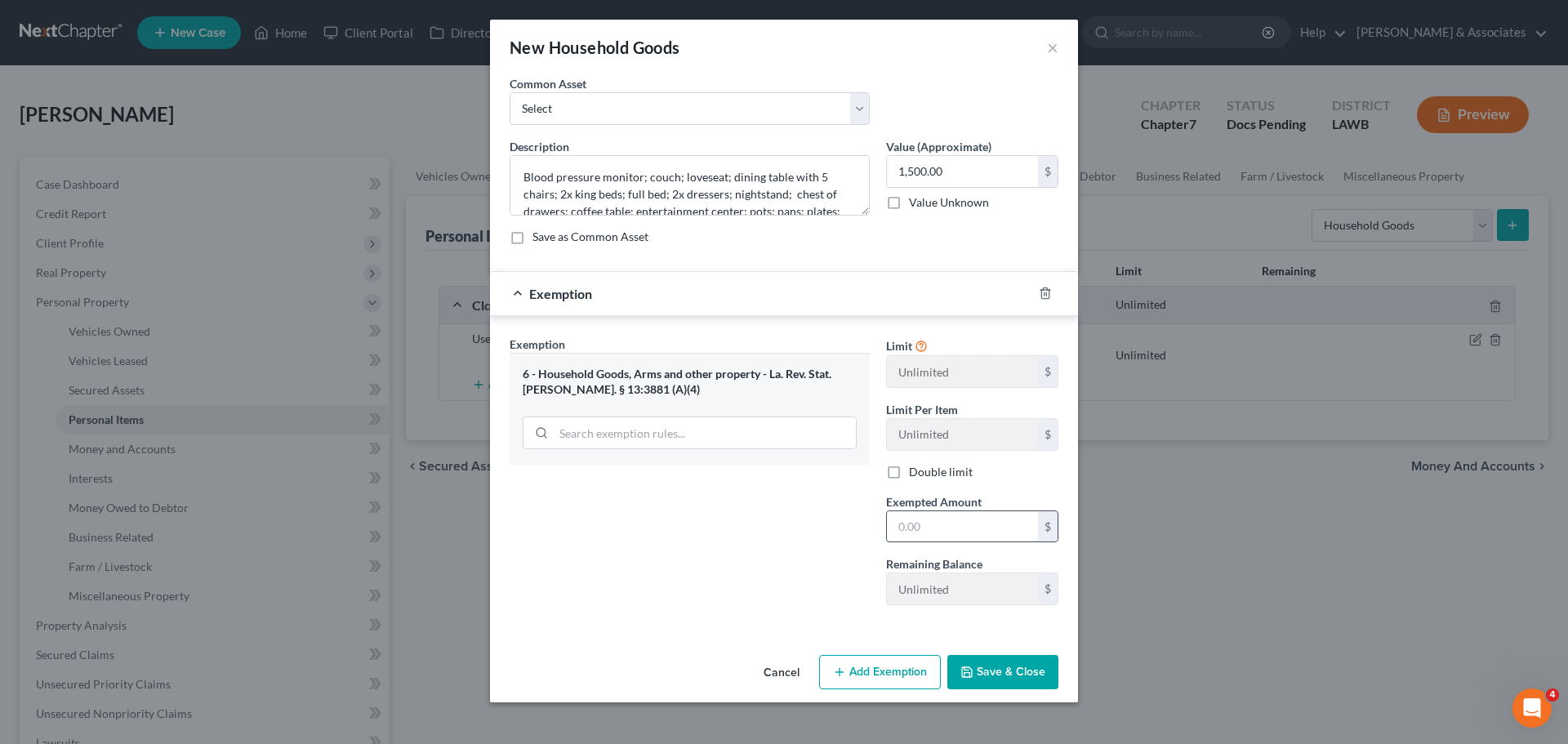
click at [930, 525] on input "text" at bounding box center [962, 526] width 152 height 31
drag, startPoint x: 1032, startPoint y: 672, endPoint x: 1071, endPoint y: 603, distance: 79.3
click at [1031, 670] on button "Save & Close" at bounding box center [1003, 672] width 111 height 34
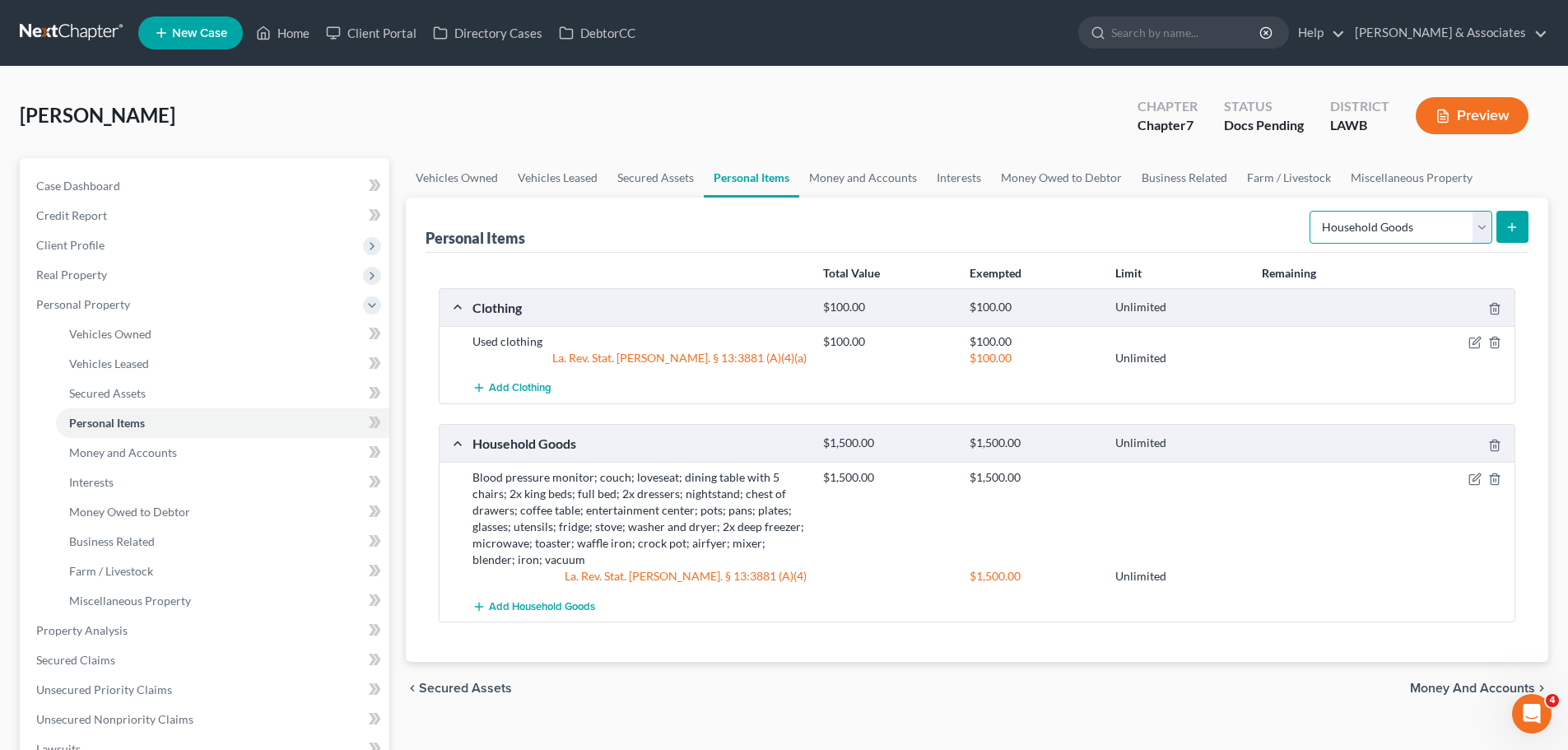
click at [1419, 233] on select "Select Item Type Clothing Collectibles Of Value Electronics Firearms Household …" at bounding box center [1401, 227] width 182 height 33
click at [1311, 211] on select "Select Item Type Clothing Collectibles Of Value Electronics Firearms Household …" at bounding box center [1401, 227] width 182 height 33
click at [1500, 227] on button "submit" at bounding box center [1512, 227] width 33 height 33
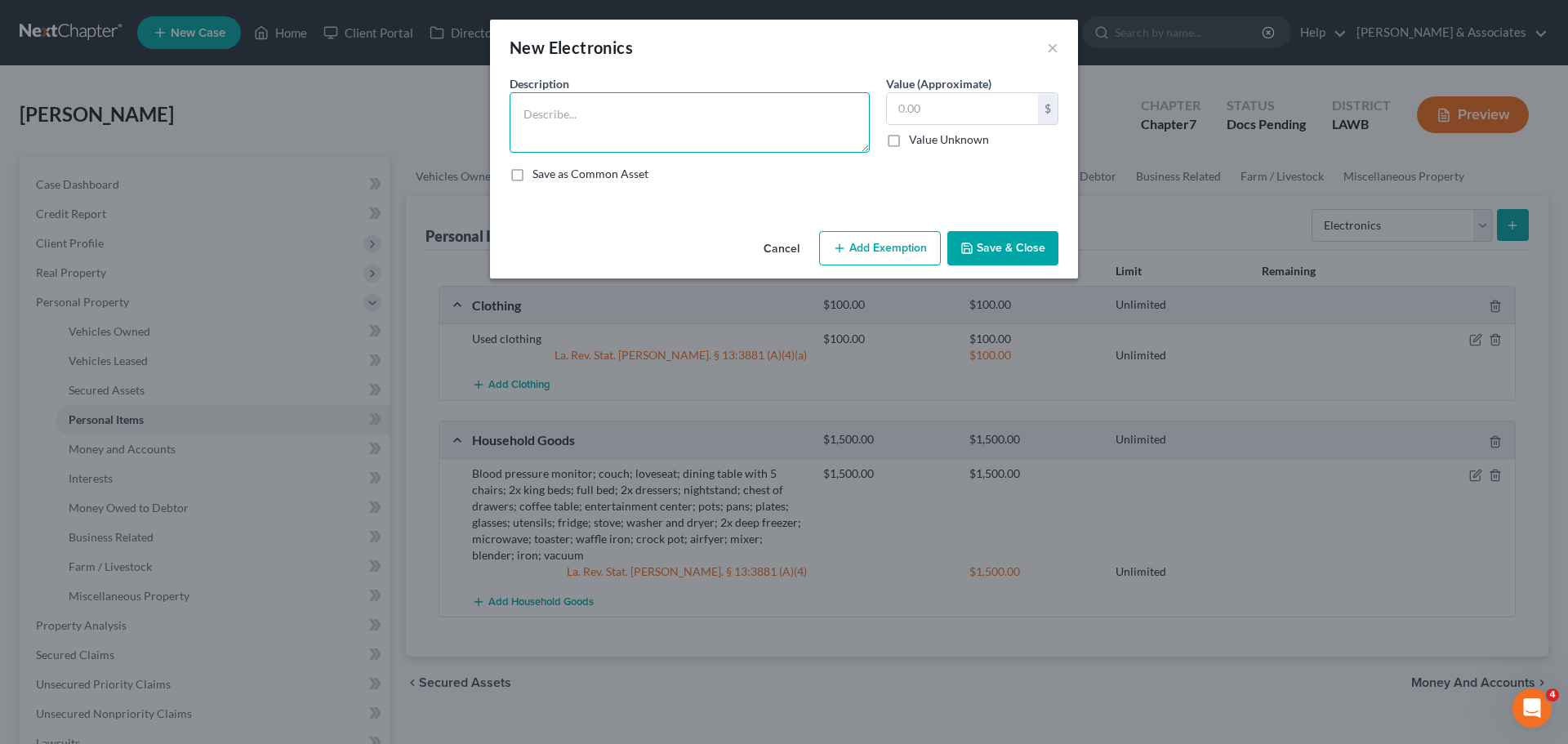
drag, startPoint x: 550, startPoint y: 127, endPoint x: 566, endPoint y: 117, distance: 18.9
click at [550, 127] on textarea at bounding box center [690, 122] width 360 height 60
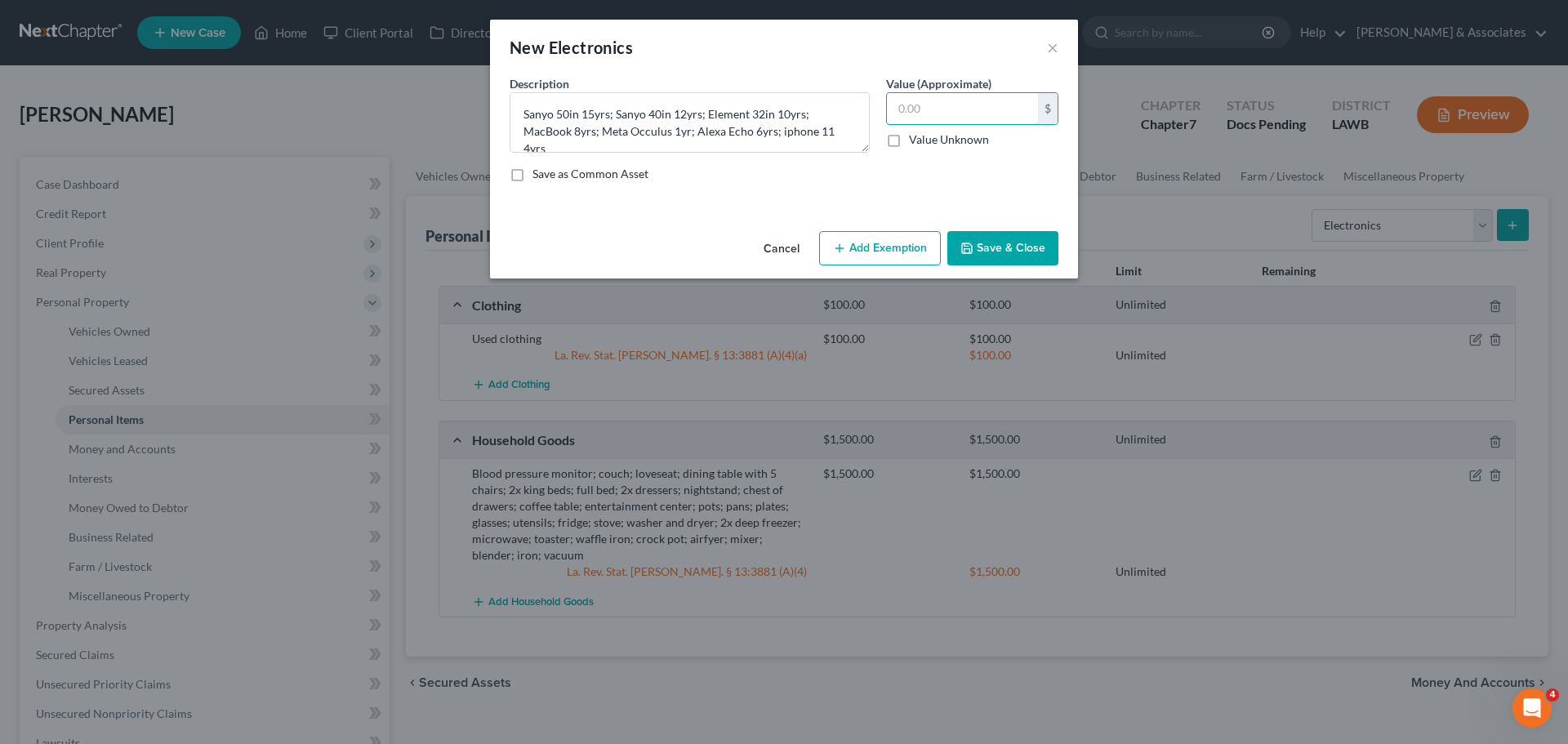
drag, startPoint x: 938, startPoint y: 103, endPoint x: 1244, endPoint y: 9, distance: 320.1
click at [939, 103] on input "text" at bounding box center [962, 108] width 152 height 31
click at [1008, 247] on button "Save & Close" at bounding box center [1003, 248] width 111 height 34
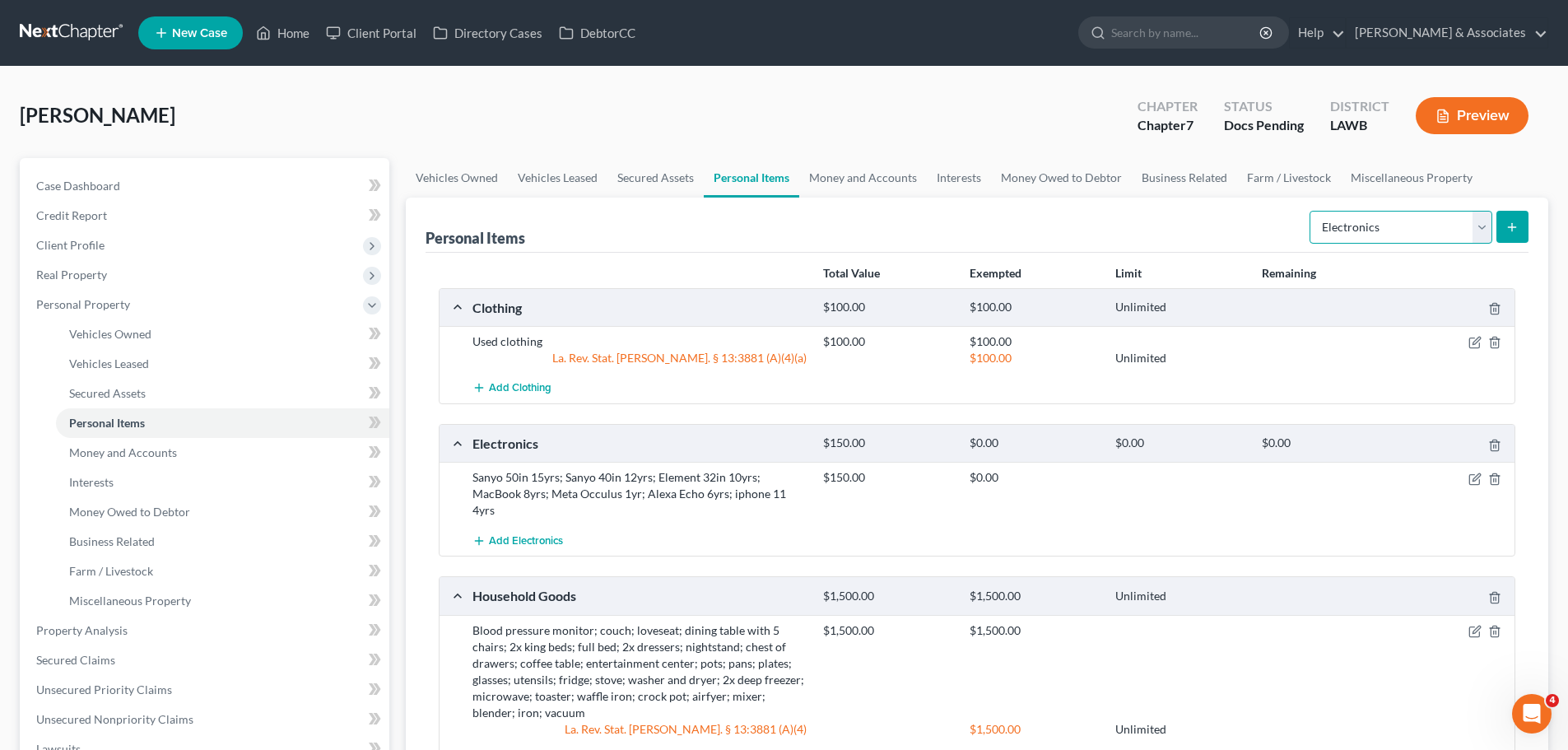
click at [1361, 240] on select "Select Item Type Clothing Collectibles Of Value Electronics Firearms Household …" at bounding box center [1401, 227] width 182 height 33
click at [1311, 211] on select "Select Item Type Clothing Collectibles Of Value Electronics Firearms Household …" at bounding box center [1401, 227] width 182 height 33
click at [1429, 211] on select "Select Item Type Clothing Collectibles Of Value Electronics Firearms Household …" at bounding box center [1401, 227] width 182 height 33
click at [1311, 211] on select "Select Item Type Clothing Collectibles Of Value Electronics Firearms Household …" at bounding box center [1401, 227] width 182 height 33
click at [1516, 226] on icon "submit" at bounding box center [1511, 227] width 14 height 14
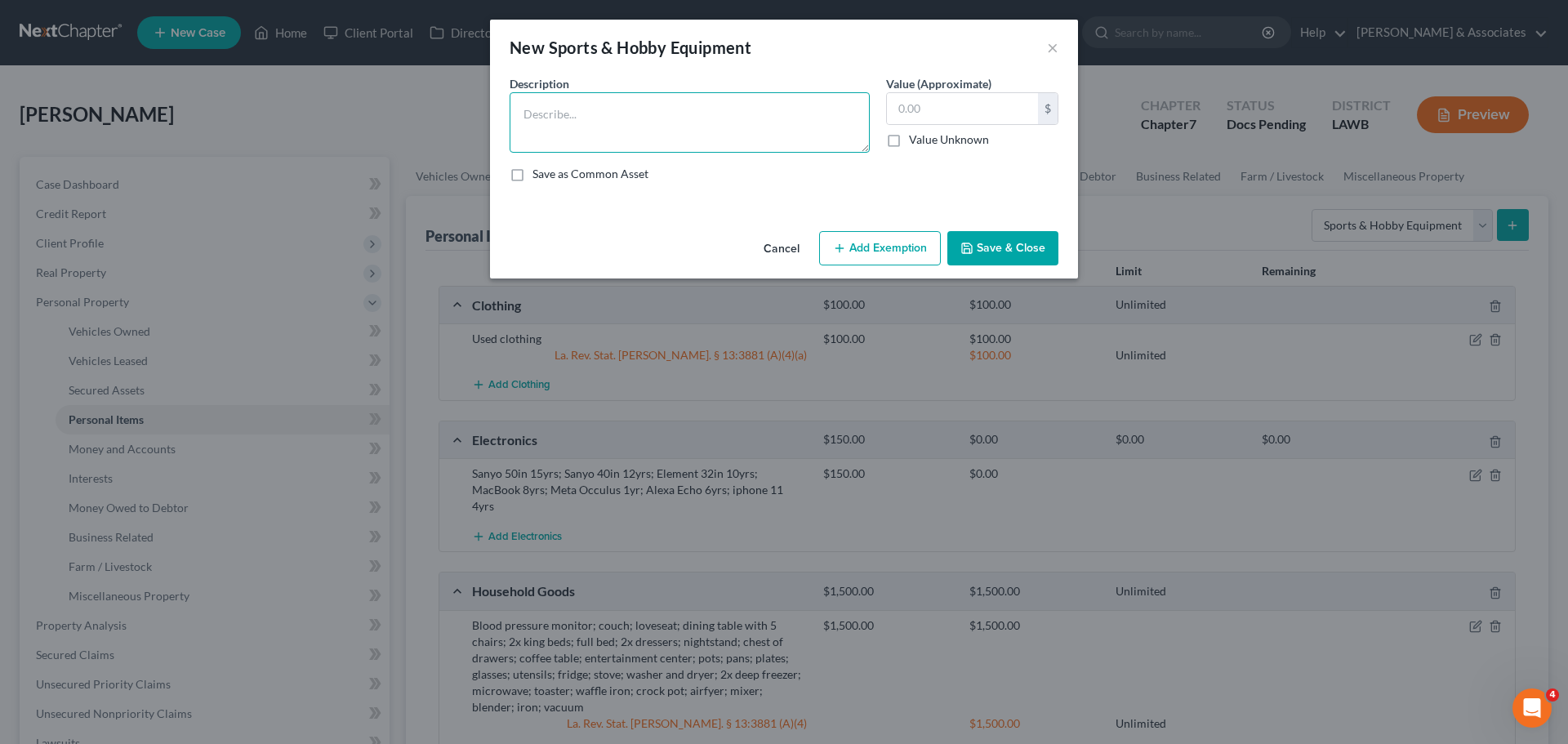
click at [647, 143] on textarea at bounding box center [690, 122] width 360 height 60
click at [983, 122] on input "text" at bounding box center [962, 108] width 152 height 31
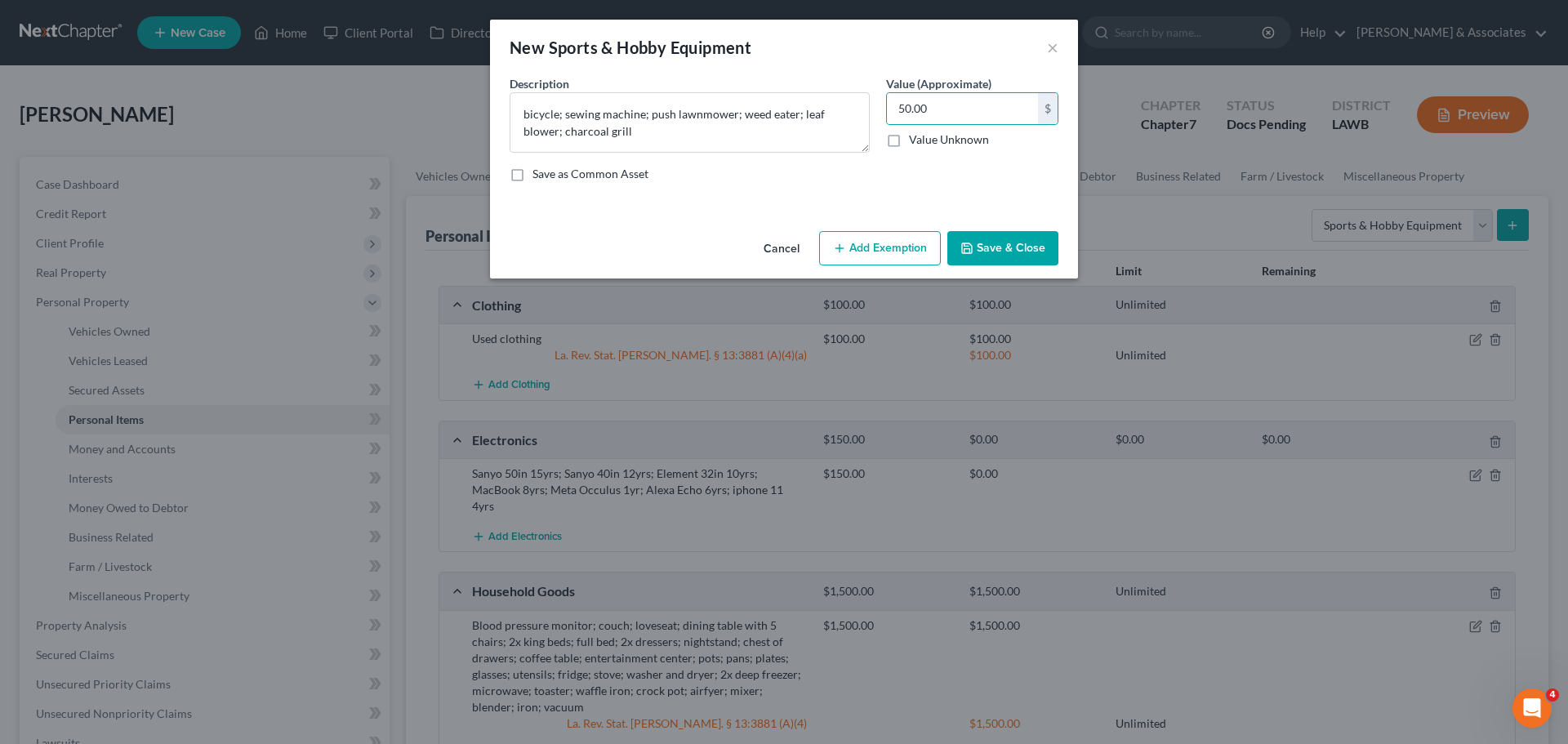
click at [1004, 254] on button "Save & Close" at bounding box center [1003, 248] width 111 height 34
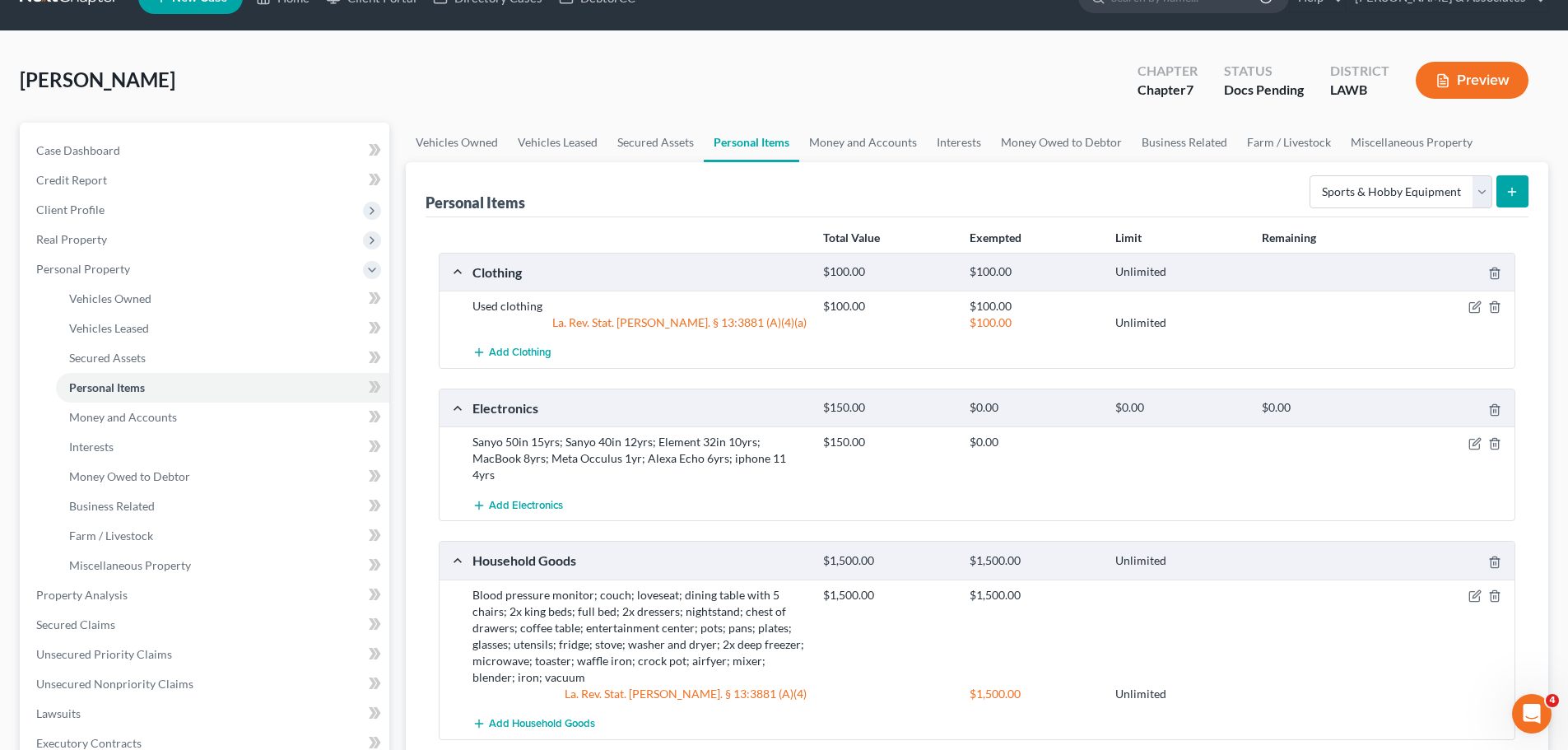
scroll to position [379, 0]
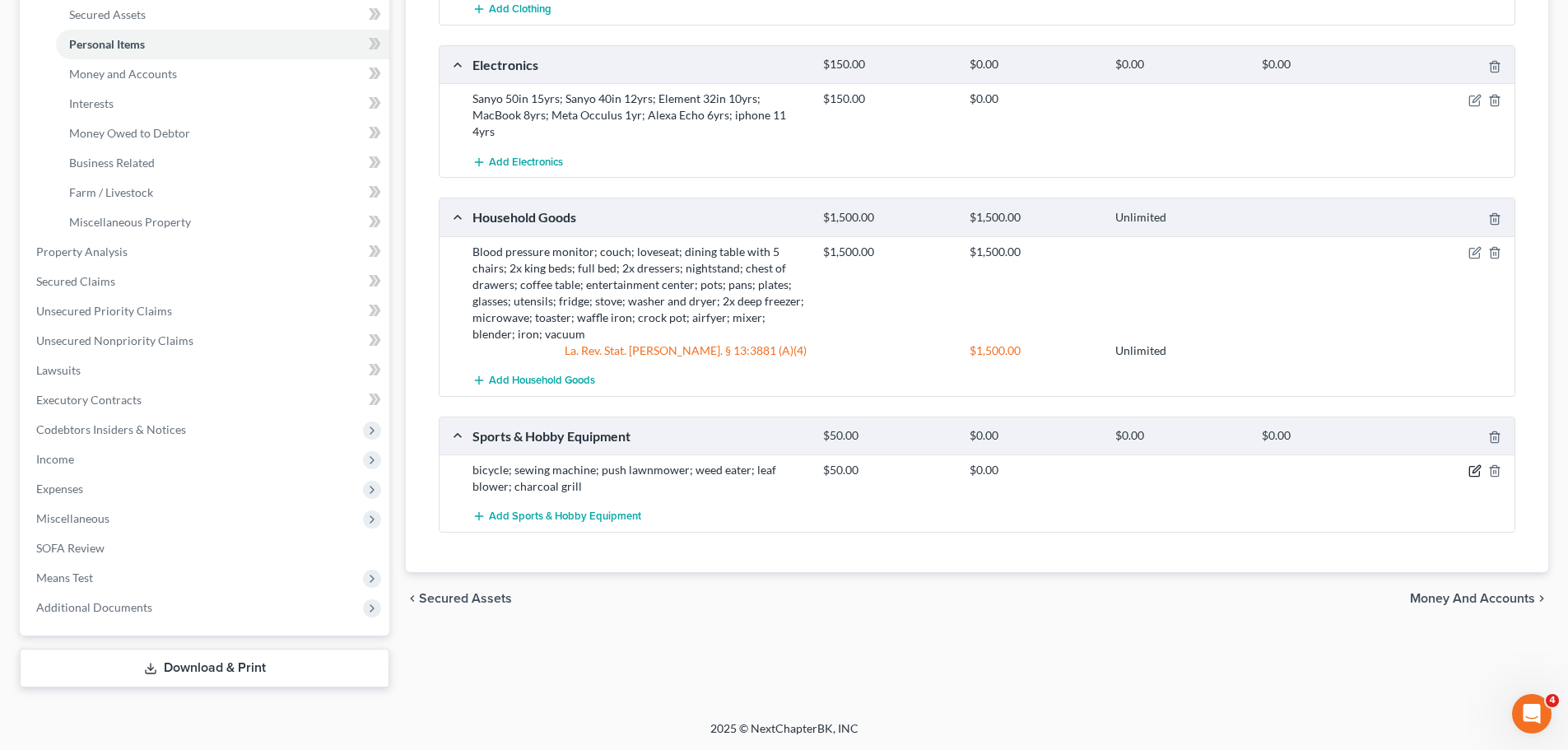
click at [1475, 464] on icon "button" at bounding box center [1474, 471] width 14 height 14
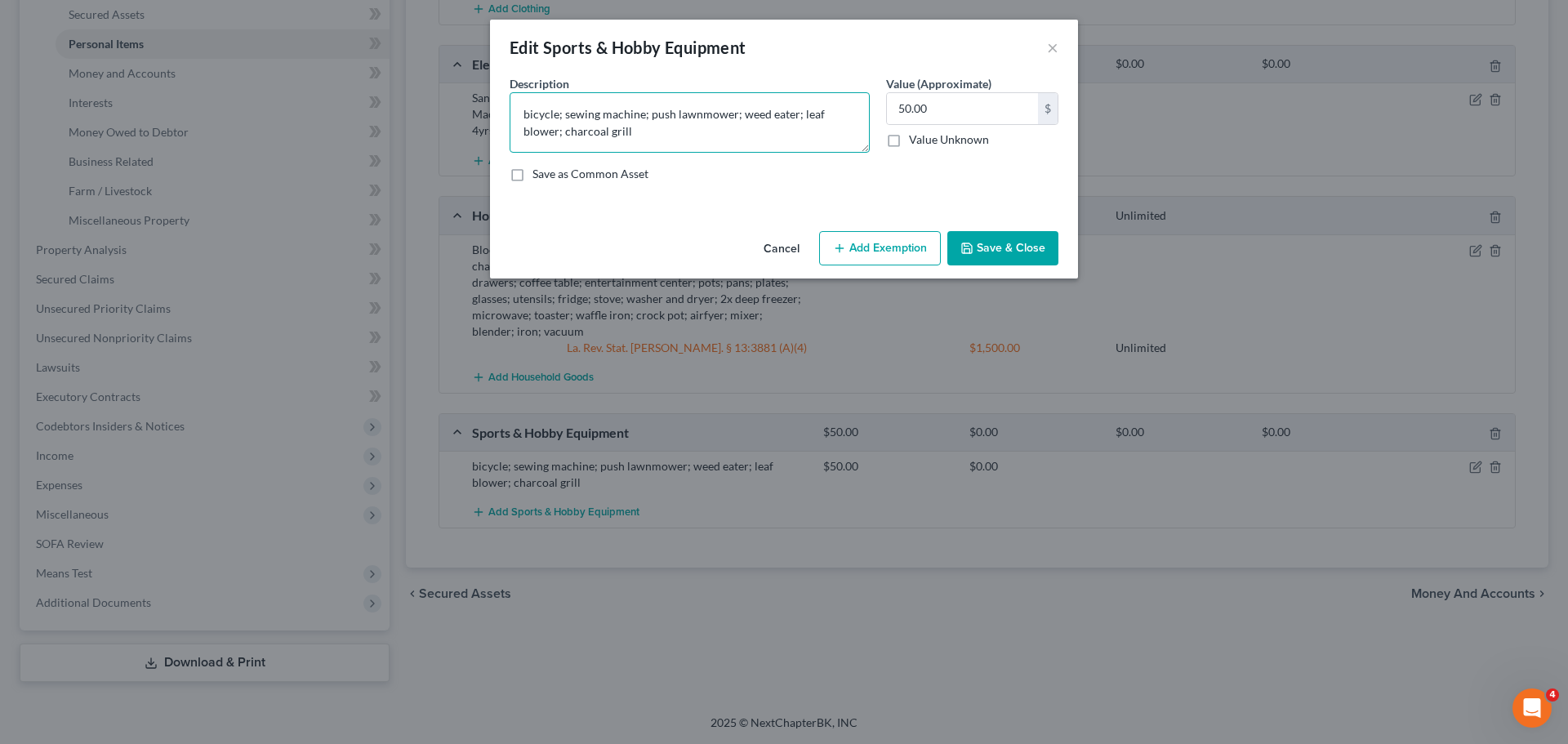
click at [638, 133] on textarea "bicycle; sewing machine; push lawnmower; weed eater; leaf blower; charcoal grill" at bounding box center [690, 122] width 360 height 60
click at [970, 259] on button "Save & Close" at bounding box center [1003, 248] width 111 height 34
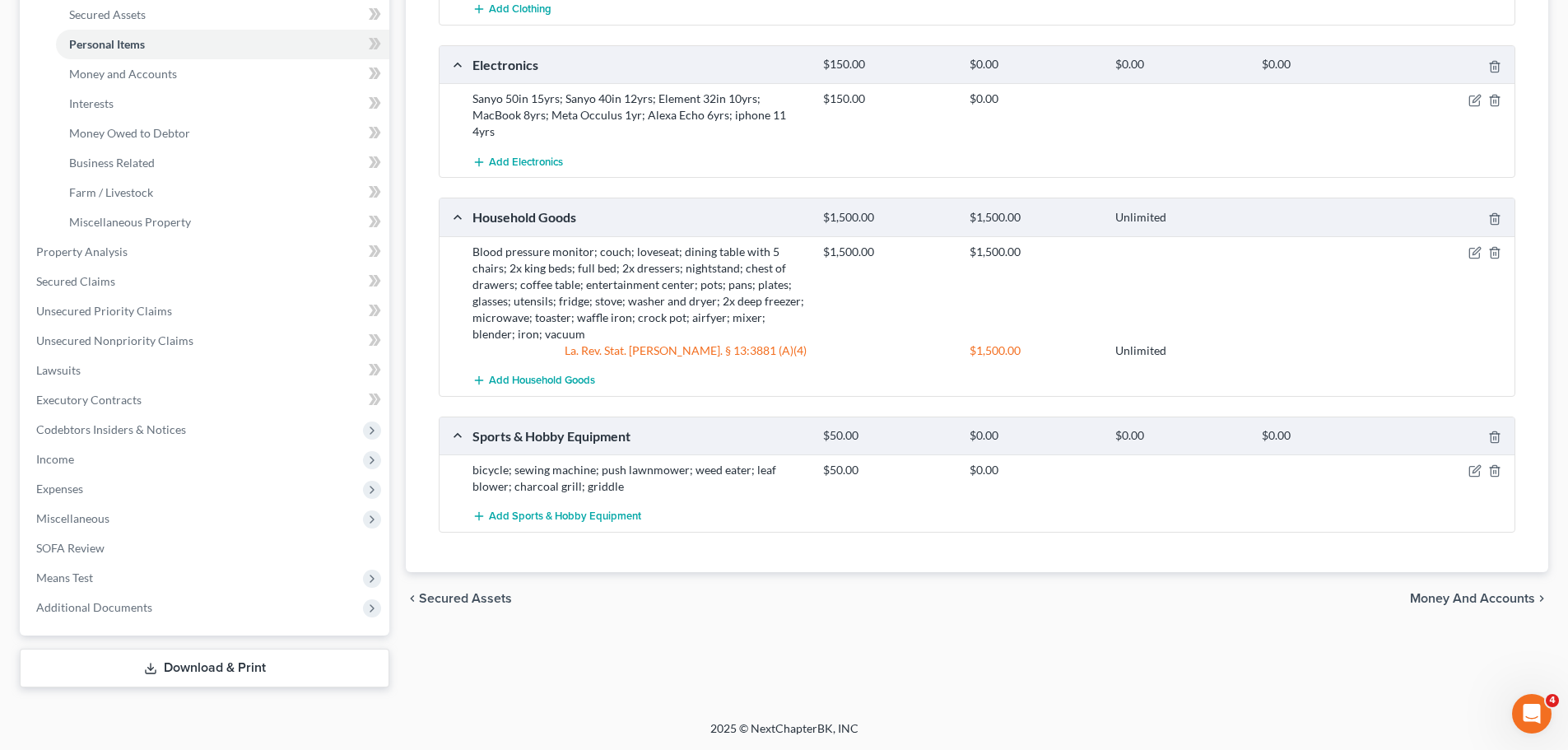
click at [1019, 612] on div "Vehicles Owned Vehicles Leased Secured Assets Personal Items Money and Accounts…" at bounding box center [976, 233] width 1159 height 908
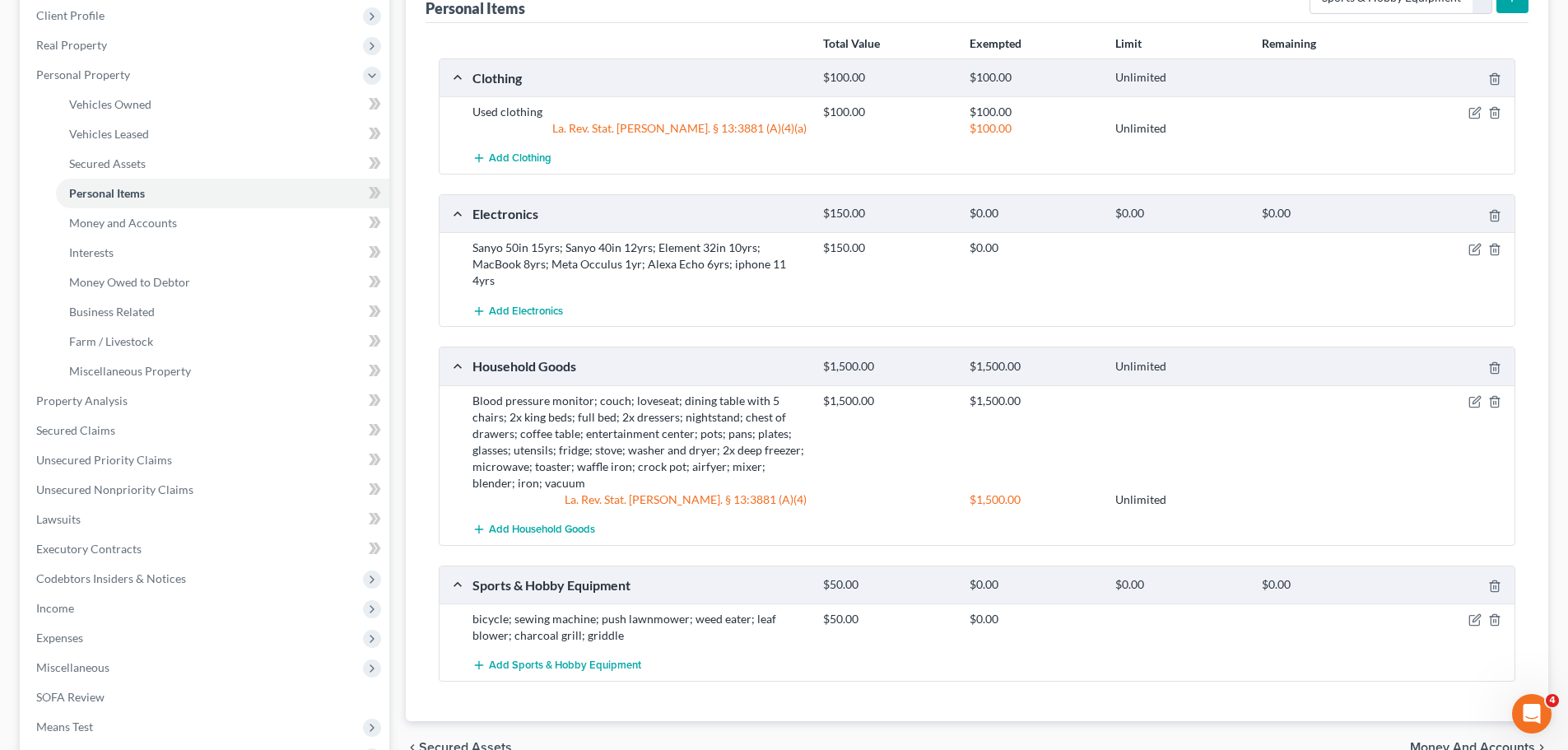
scroll to position [0, 0]
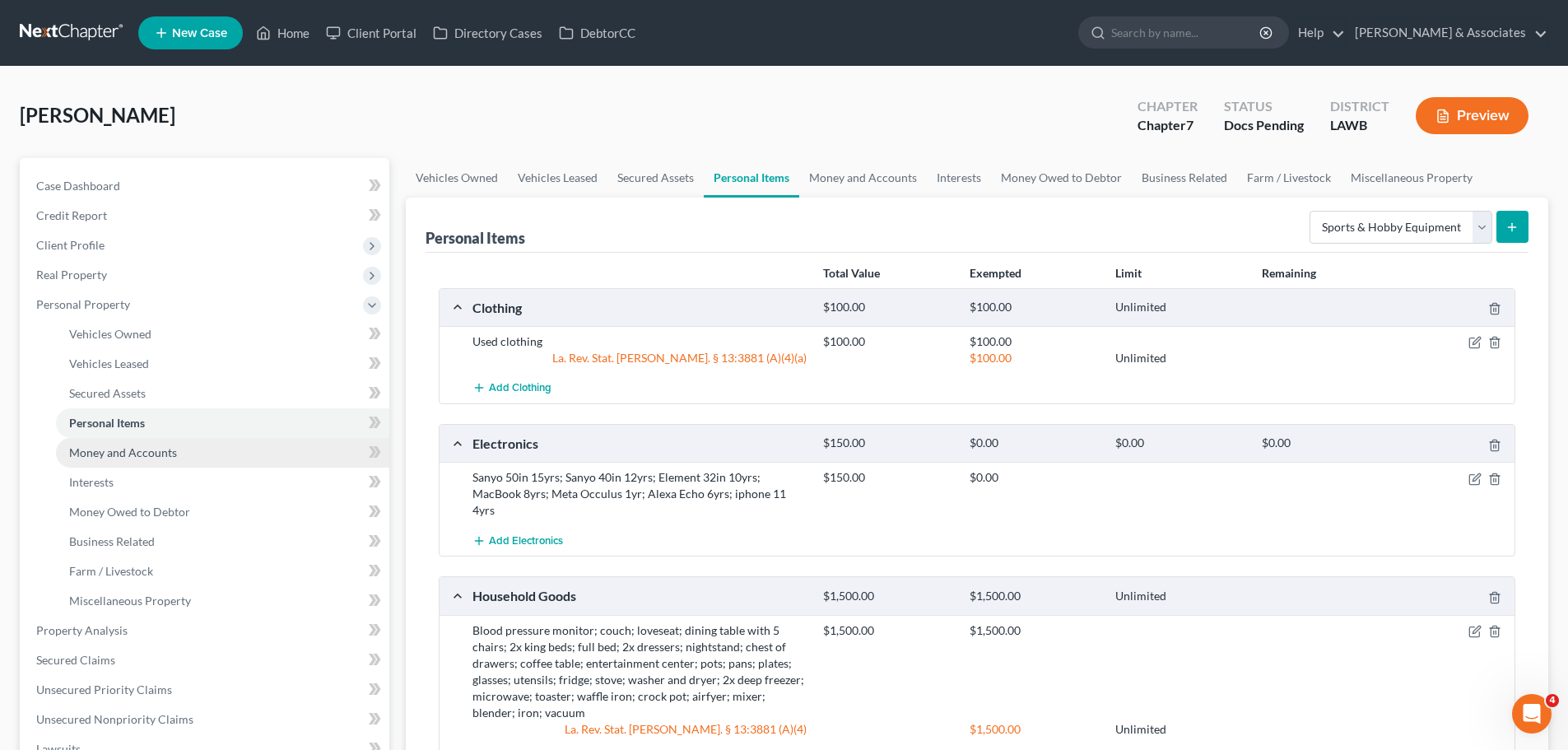
drag, startPoint x: 198, startPoint y: 455, endPoint x: 191, endPoint y: 446, distance: 11.4
click at [198, 455] on link "Money and Accounts" at bounding box center [222, 453] width 333 height 30
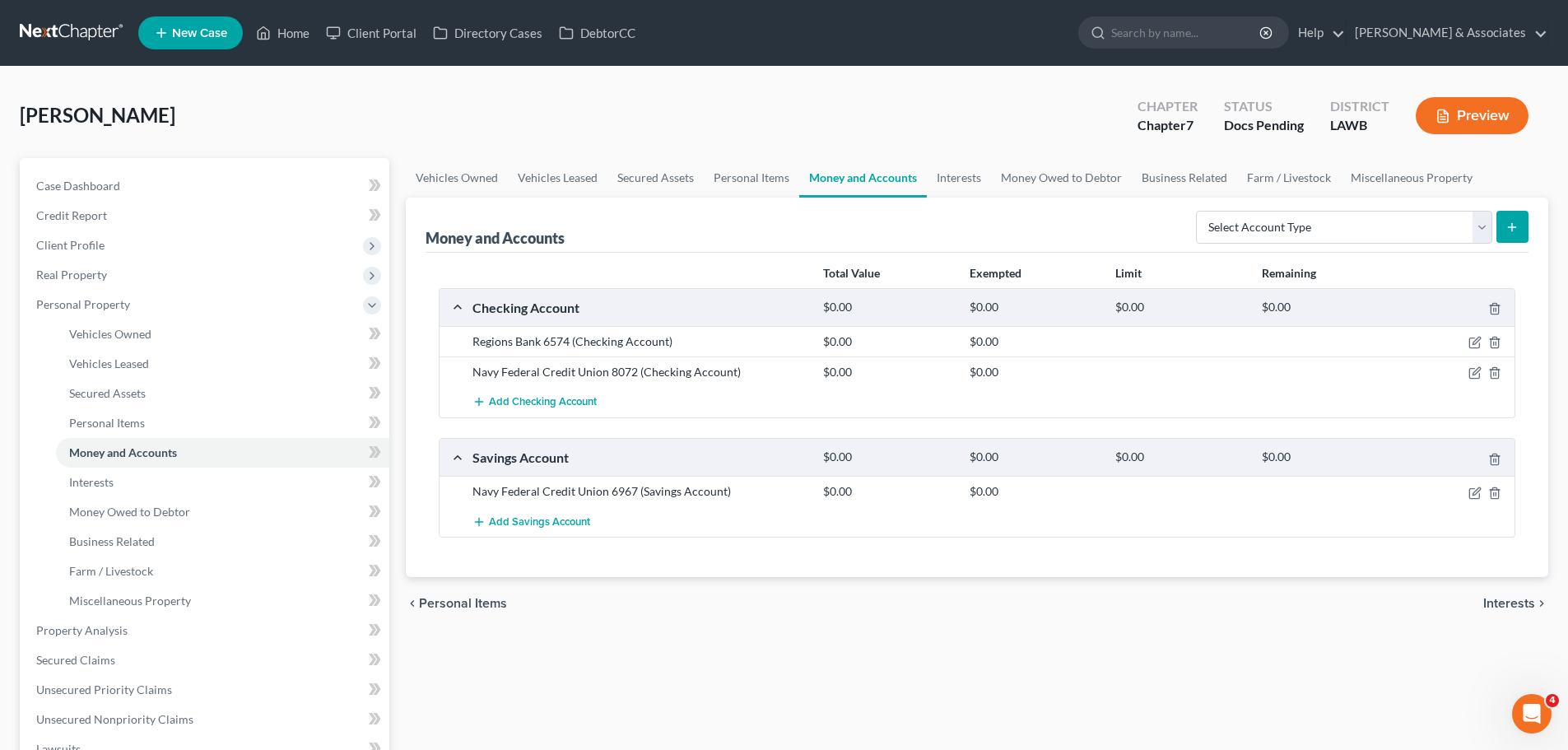
click at [1171, 613] on div "chevron_left Personal Items Interests chevron_right" at bounding box center [976, 604] width 1143 height 52
drag, startPoint x: 414, startPoint y: 237, endPoint x: 646, endPoint y: 221, distance: 232.6
click at [646, 221] on div "Money and Accounts Select Account Type Brokerage Cash on Hand Certificates of D…" at bounding box center [976, 388] width 1143 height 380
click at [646, 221] on div "Money and Accounts Select Account Type Brokerage Cash on Hand Certificates of D…" at bounding box center [976, 225] width 1103 height 55
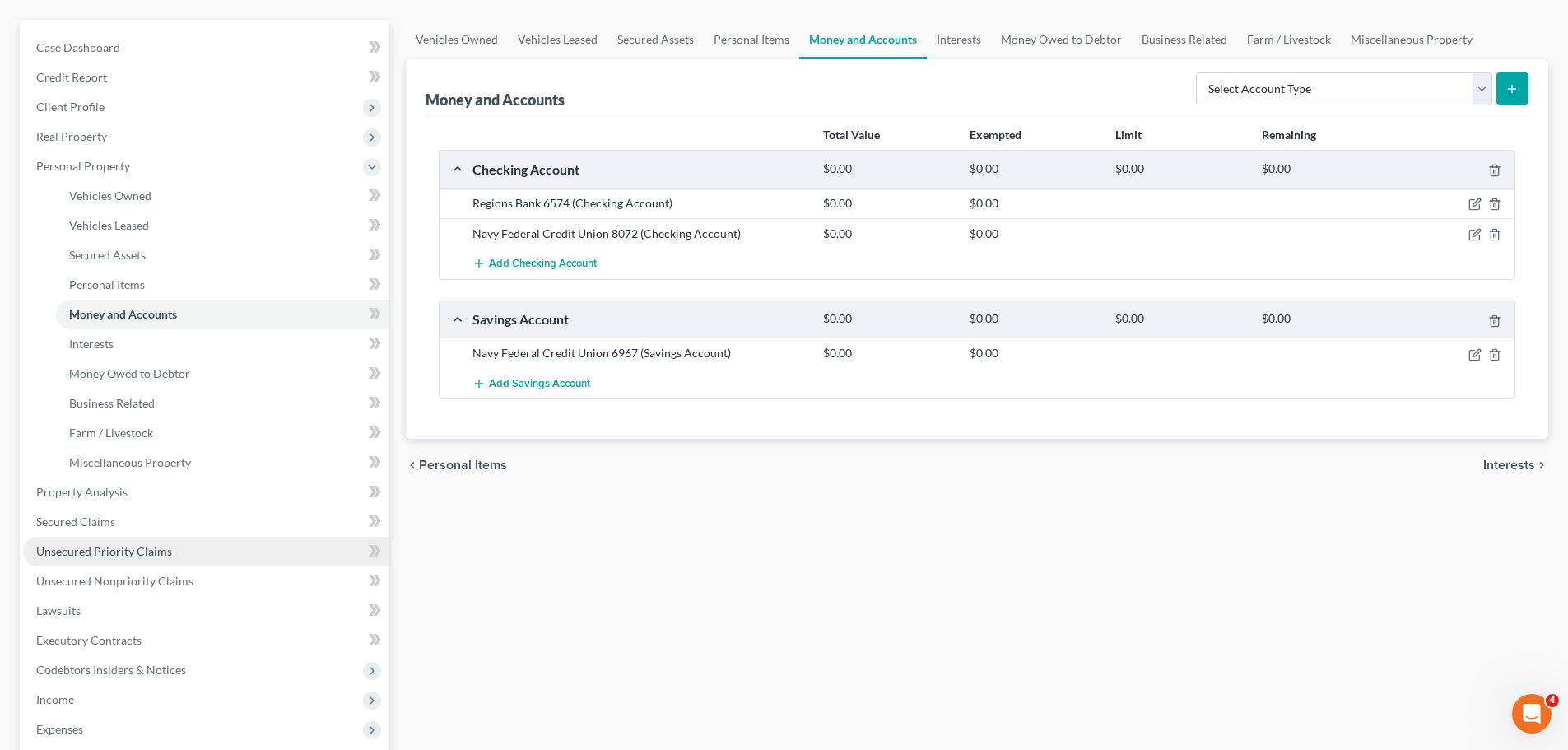
scroll to position [164, 0]
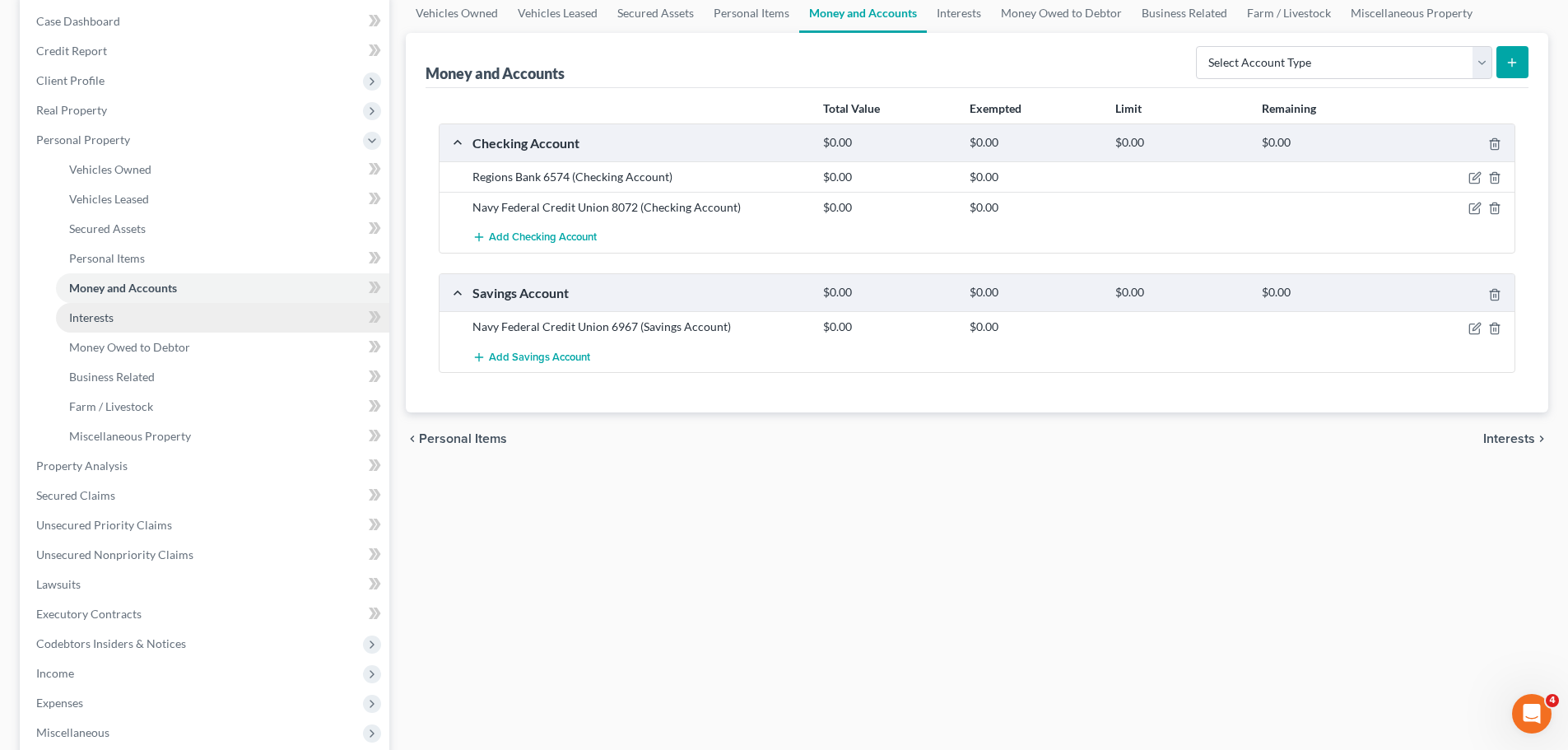
click at [155, 311] on link "Interests" at bounding box center [222, 317] width 333 height 30
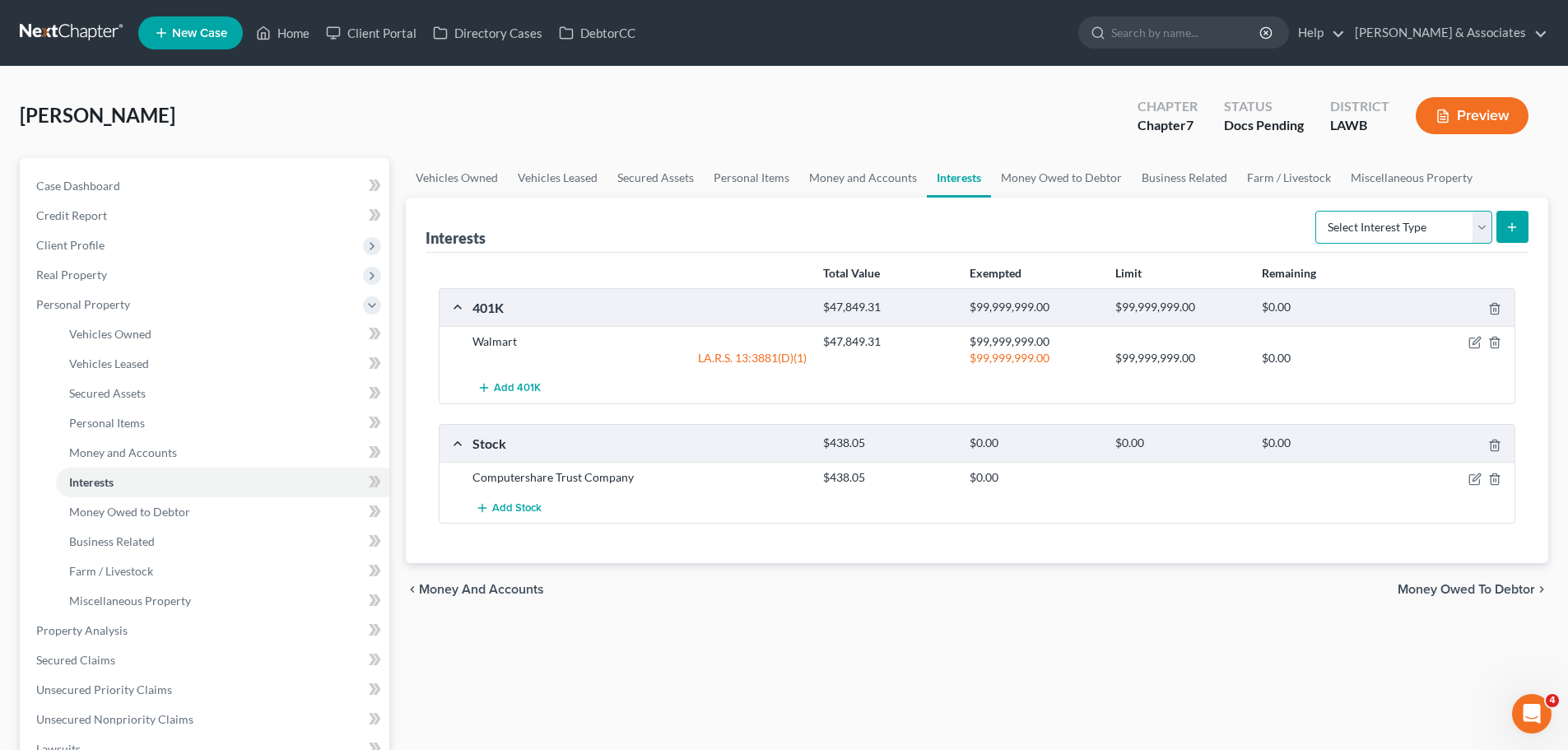
click at [1348, 225] on select "Select Interest Type 401K Annuity Bond Education IRA Government Bond Government…" at bounding box center [1404, 227] width 177 height 33
click at [1371, 661] on div "Vehicles Owned Vehicles Leased Secured Assets Personal Items Money and Accounts…" at bounding box center [976, 612] width 1159 height 908
click at [1422, 211] on select "Select Interest Type 401K Annuity Bond Education IRA Government Bond Government…" at bounding box center [1404, 227] width 177 height 33
click at [1317, 211] on select "Select Interest Type 401K Annuity Bond Education IRA Government Bond Government…" at bounding box center [1404, 227] width 177 height 33
drag, startPoint x: 1348, startPoint y: 580, endPoint x: 1353, endPoint y: 622, distance: 42.3
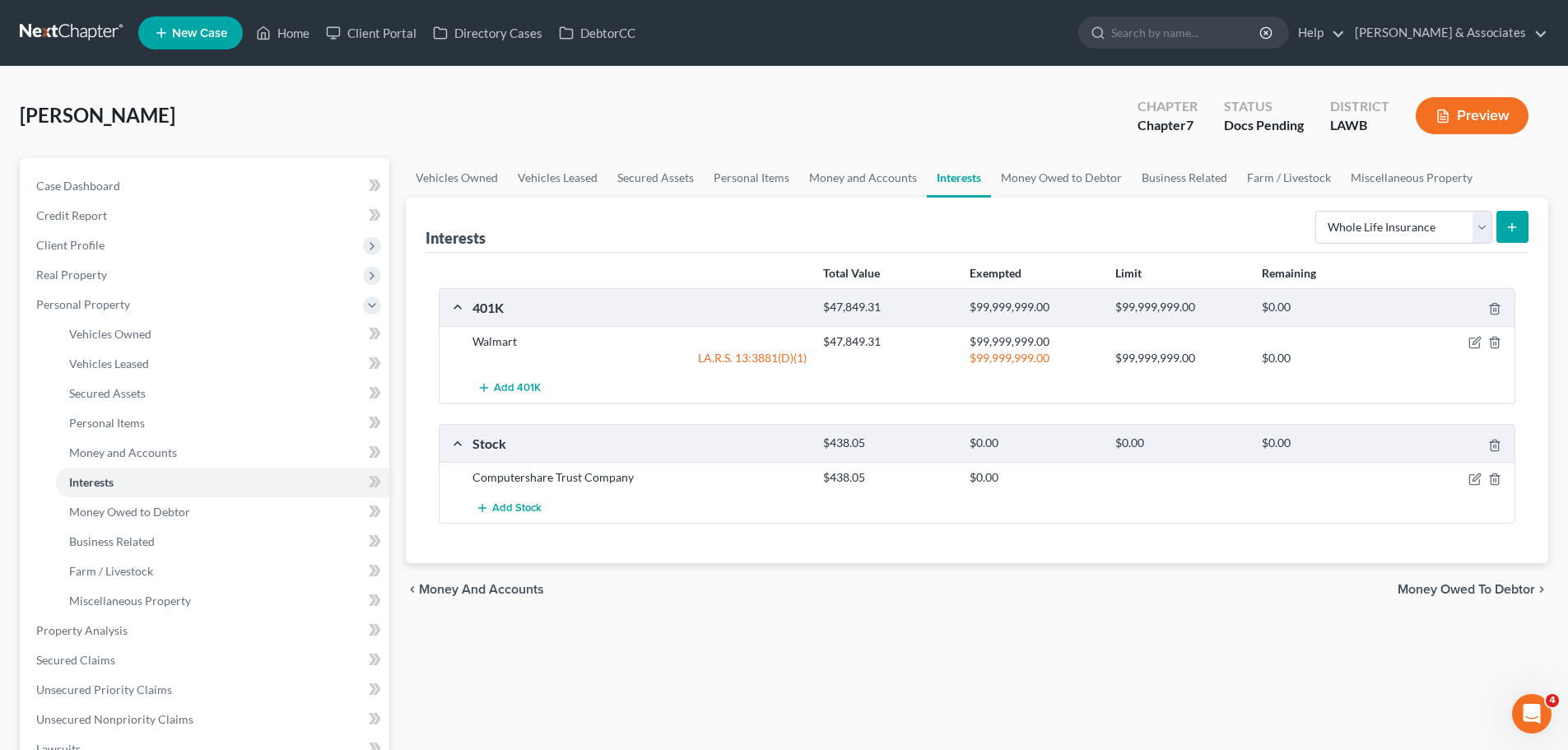
click at [1353, 622] on div "Vehicles Owned Vehicles Leased Secured Assets Personal Items Money and Accounts…" at bounding box center [976, 612] width 1159 height 908
click at [1349, 634] on div "Vehicles Owned Vehicles Leased Secured Assets Personal Items Money and Accounts…" at bounding box center [976, 612] width 1159 height 908
click at [792, 647] on div "Vehicles Owned Vehicles Leased Secured Assets Personal Items Money and Accounts…" at bounding box center [976, 612] width 1159 height 908
click at [91, 198] on link "Case Dashboard" at bounding box center [206, 186] width 366 height 30
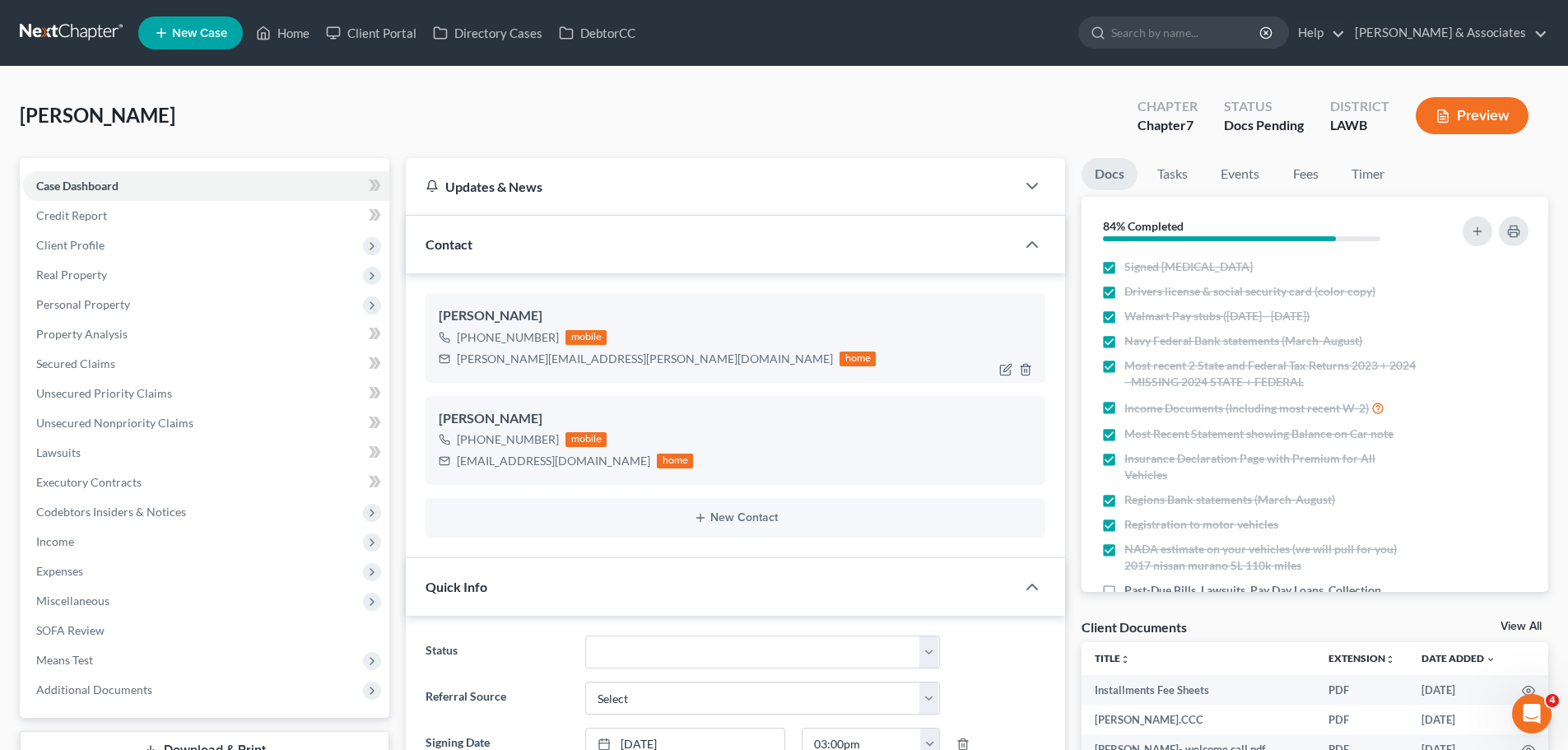
scroll to position [161, 0]
drag, startPoint x: 474, startPoint y: 334, endPoint x: 552, endPoint y: 338, distance: 78.1
click at [552, 338] on div "+1 (504) 427-0356" at bounding box center [508, 337] width 102 height 16
copy div "(504) 427-0356"
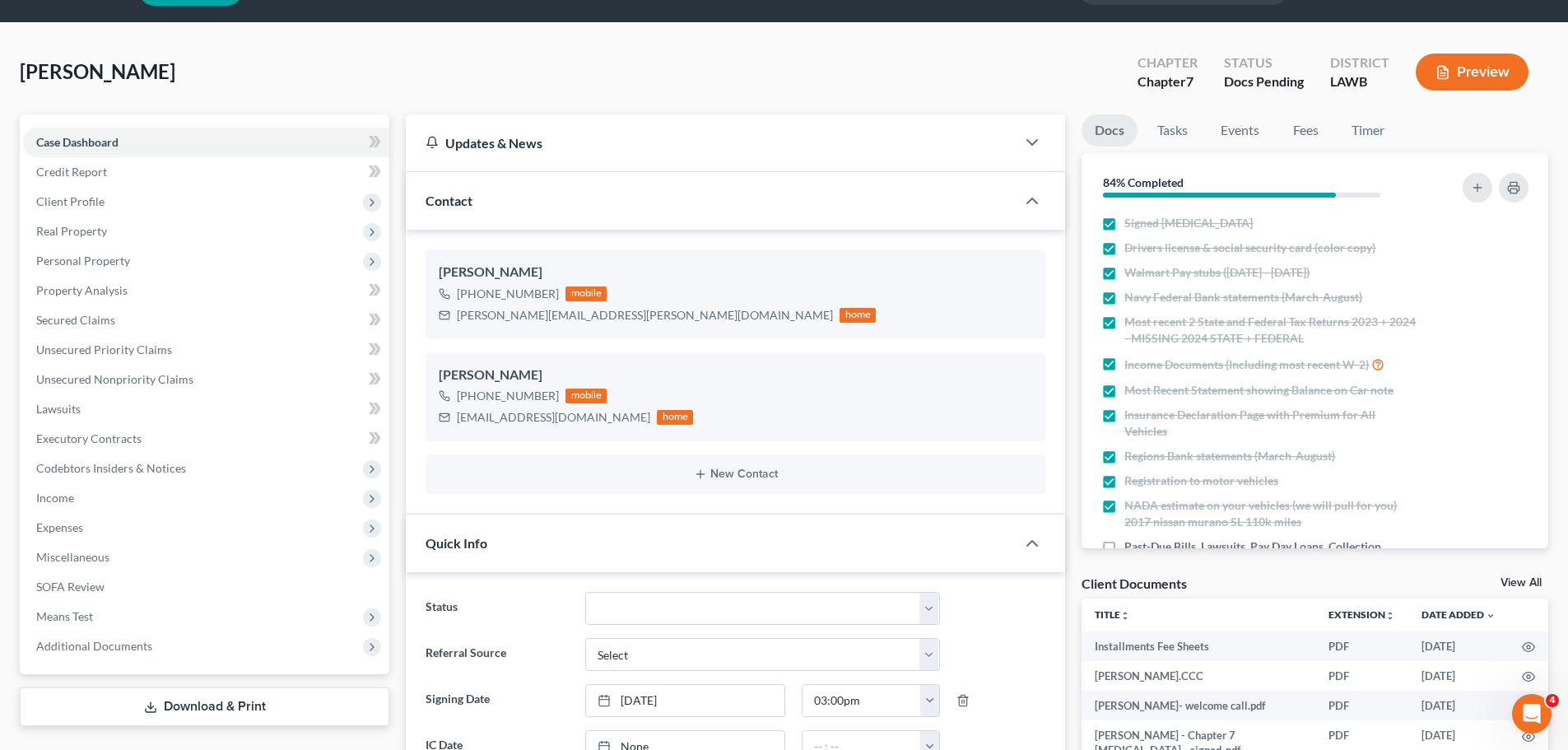
scroll to position [0, 0]
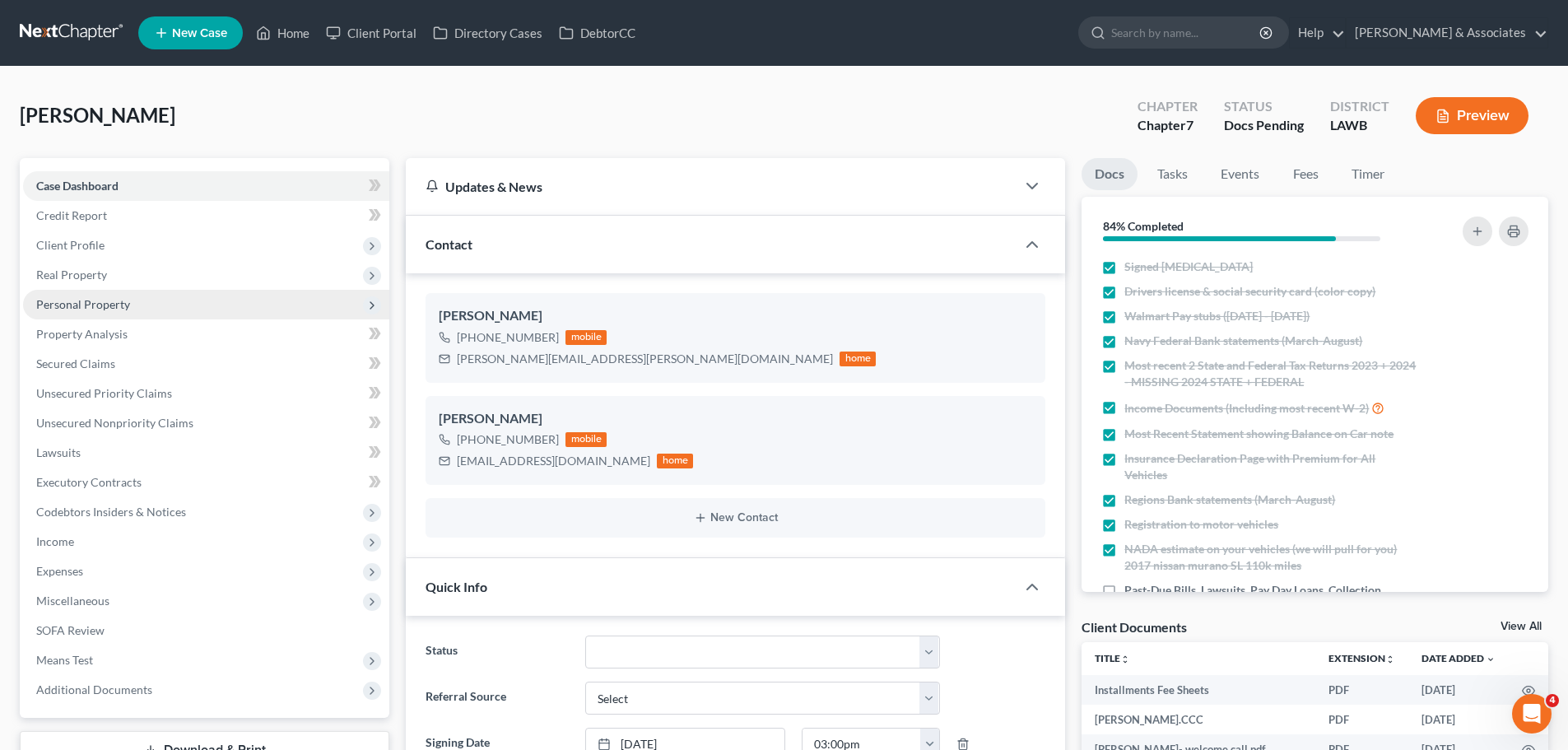
click at [88, 315] on span "Personal Property" at bounding box center [206, 305] width 366 height 30
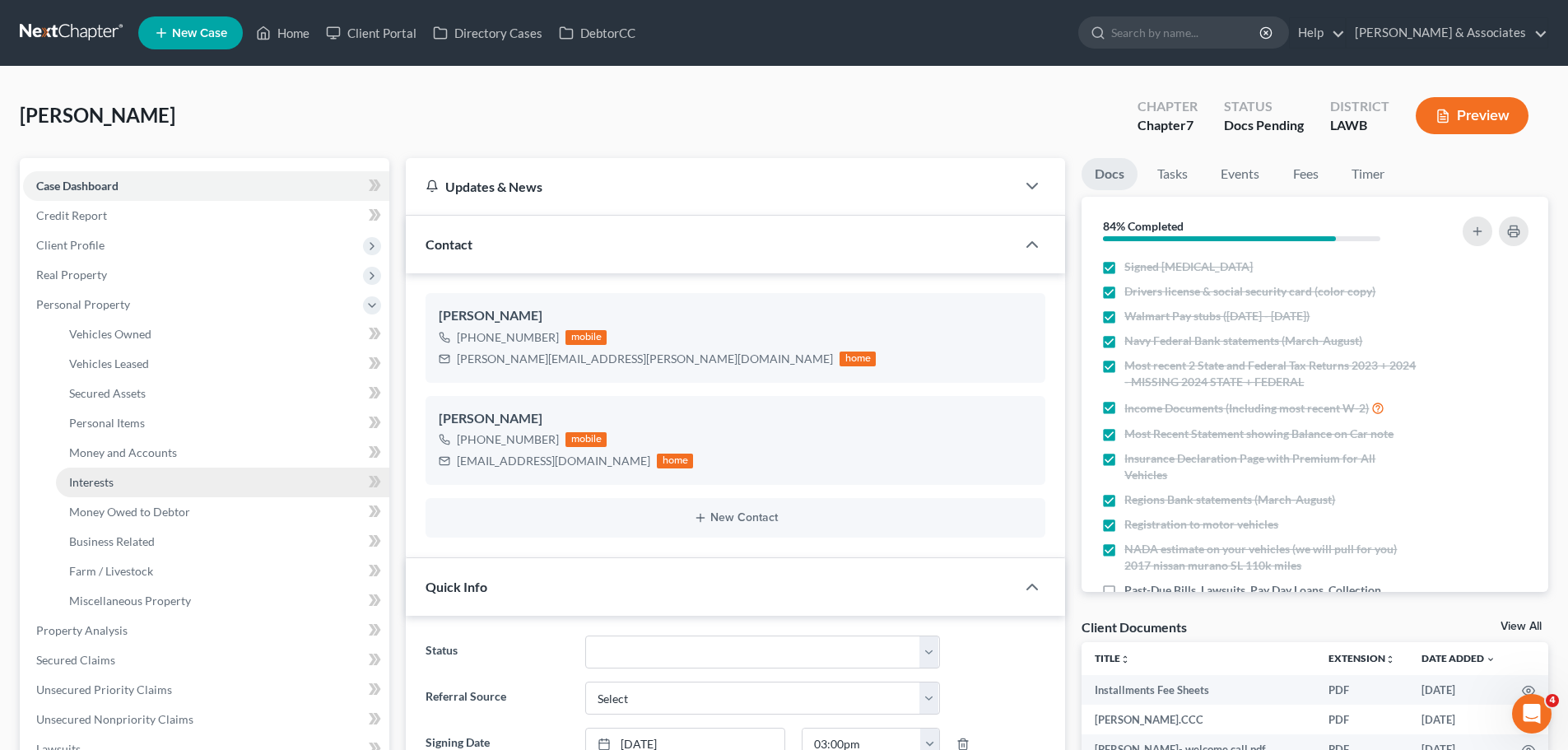
click at [117, 490] on link "Interests" at bounding box center [222, 483] width 333 height 30
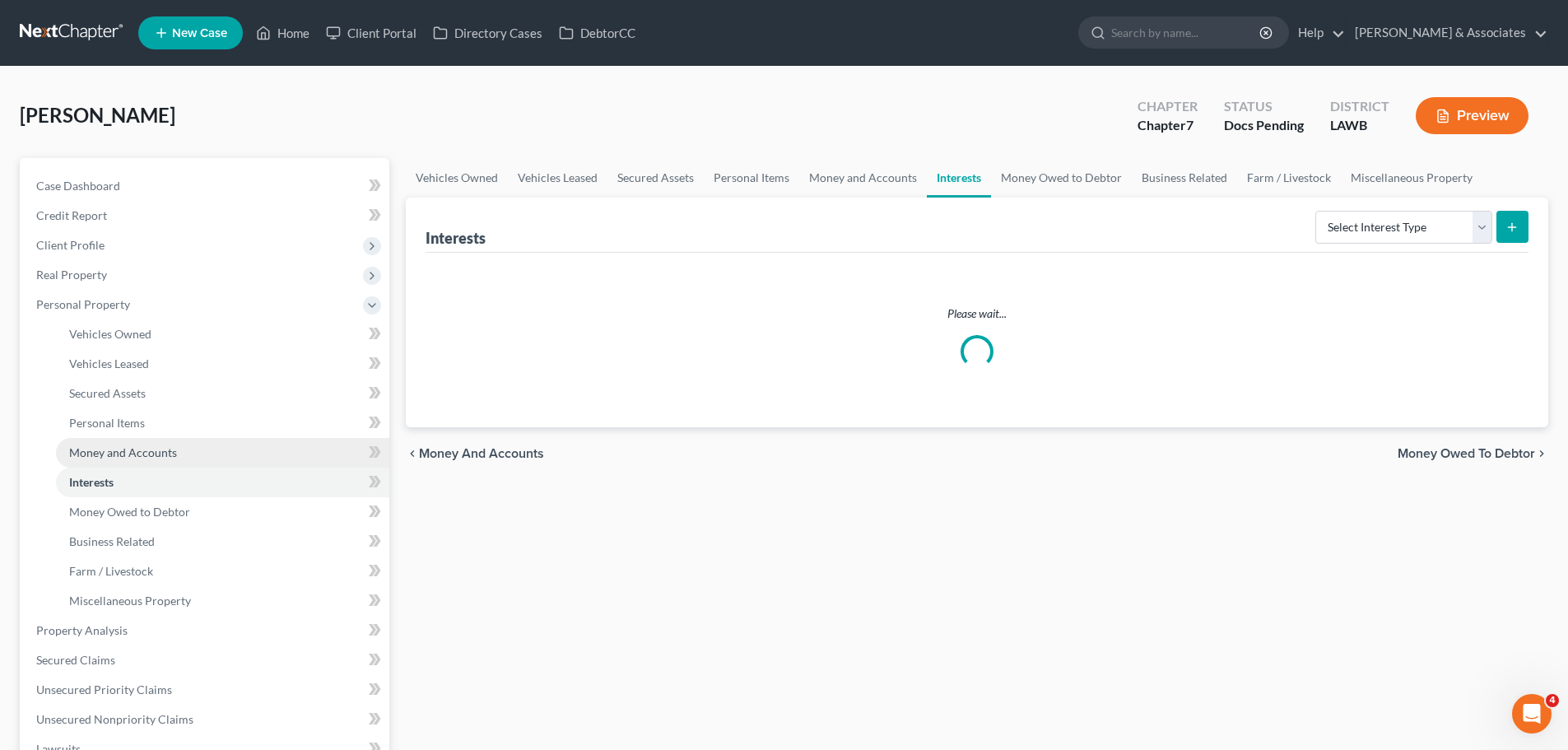
click at [117, 452] on span "Money and Accounts" at bounding box center [123, 452] width 107 height 14
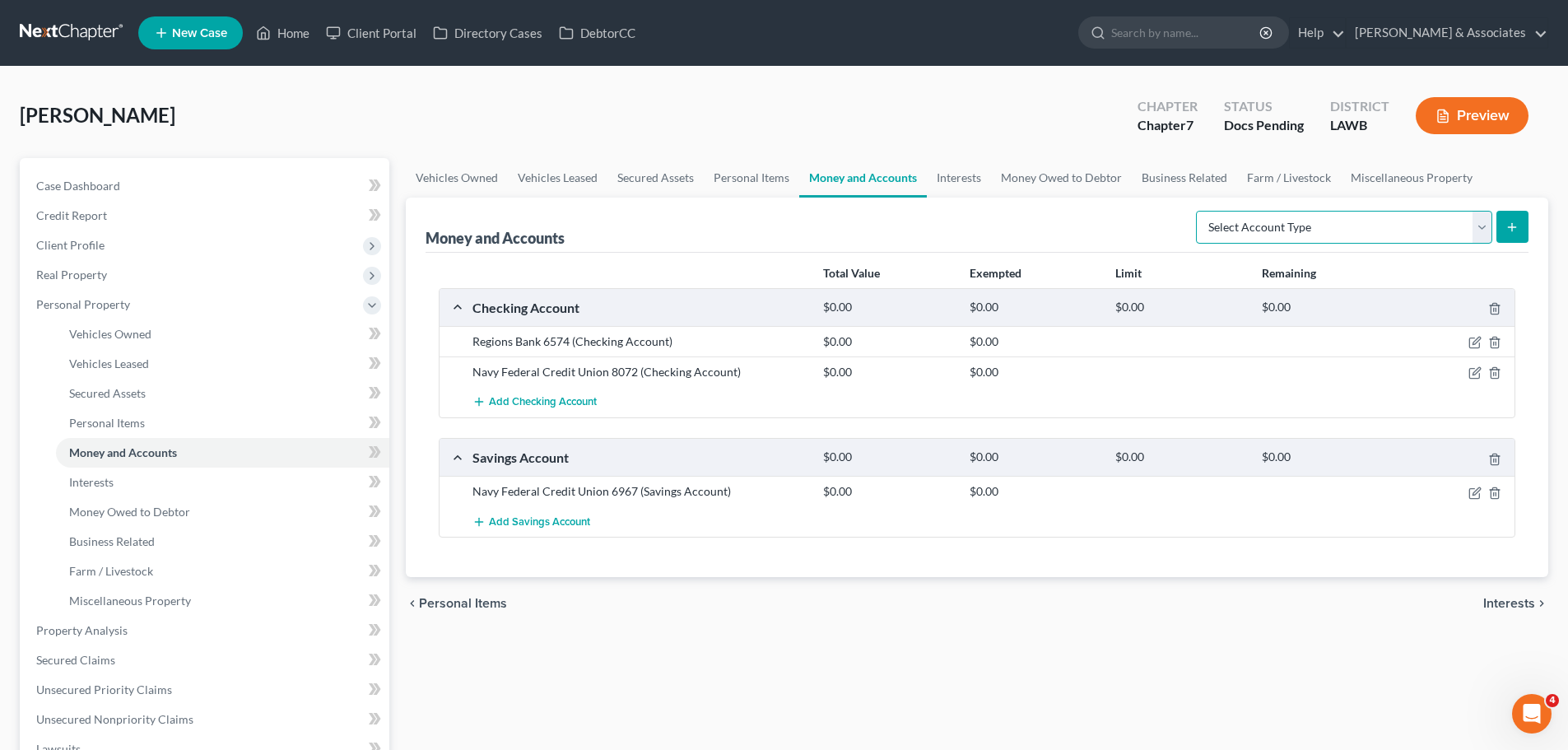
drag, startPoint x: 1219, startPoint y: 223, endPoint x: 1232, endPoint y: 228, distance: 13.9
click at [1219, 223] on select "Select Account Type Brokerage Cash on Hand Certificates of Deposit Checking Acc…" at bounding box center [1344, 227] width 296 height 33
click at [1246, 232] on select "Select Account Type Brokerage Cash on Hand Certificates of Deposit Checking Acc…" at bounding box center [1344, 227] width 296 height 33
click at [97, 472] on link "Interests" at bounding box center [222, 483] width 333 height 30
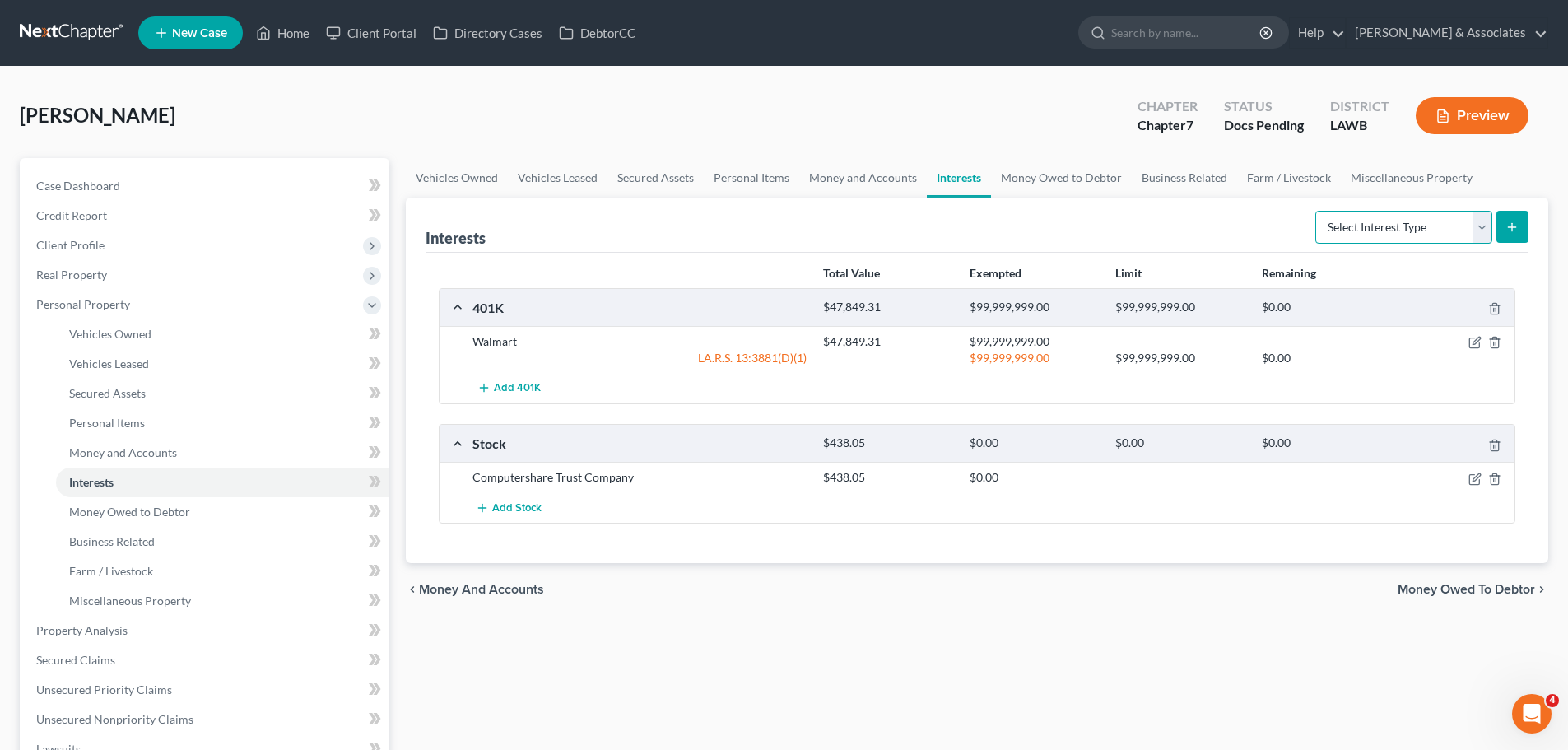
click at [1389, 231] on select "Select Interest Type 401K Annuity Bond Education IRA Government Bond Government…" at bounding box center [1404, 227] width 177 height 33
click at [1317, 211] on select "Select Interest Type 401K Annuity Bond Education IRA Government Bond Government…" at bounding box center [1404, 227] width 177 height 33
click at [1514, 223] on icon "submit" at bounding box center [1511, 227] width 14 height 14
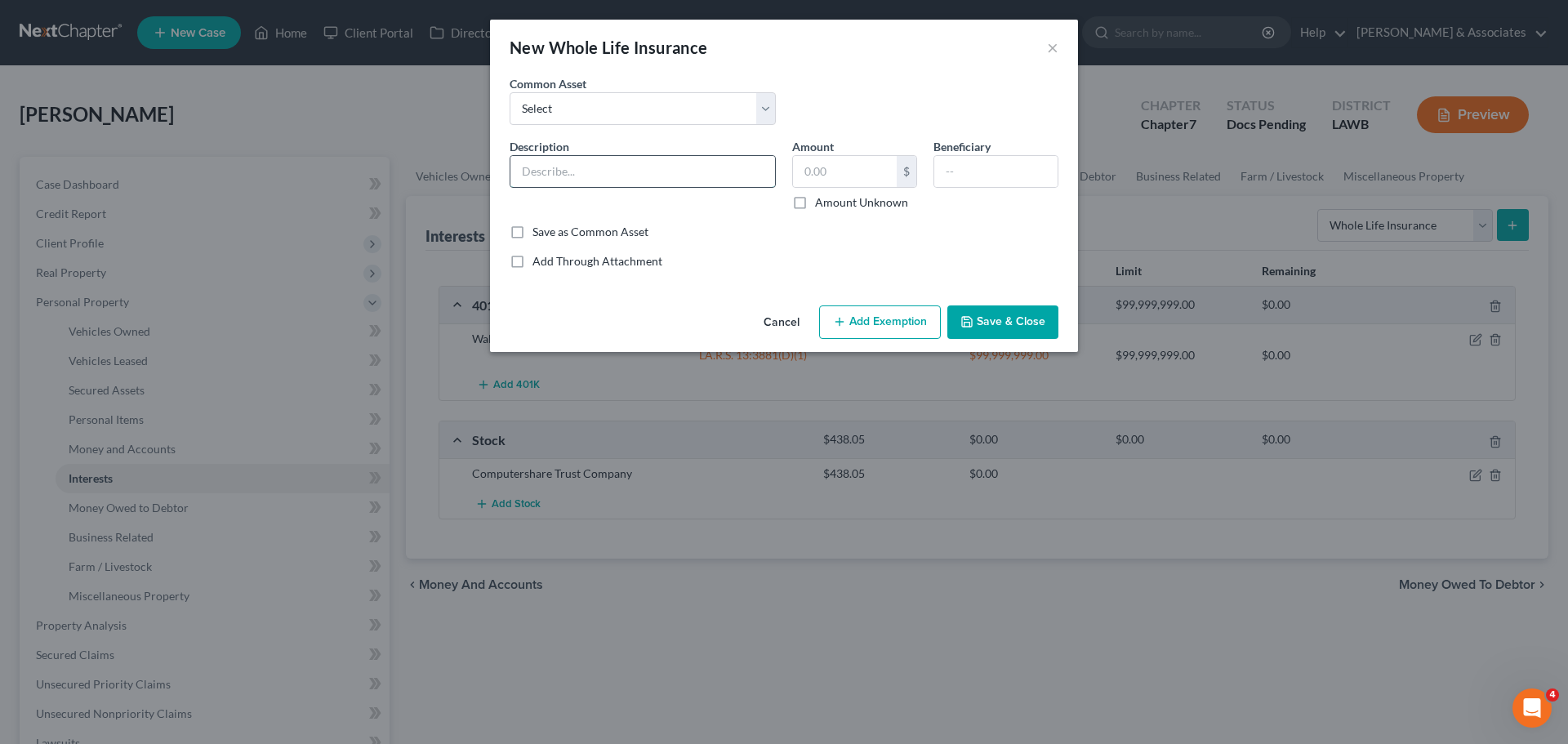
click at [615, 161] on input "text" at bounding box center [642, 171] width 264 height 31
click at [951, 253] on div "Add Through Attachment" at bounding box center [784, 261] width 549 height 16
click at [970, 192] on div "Beneficiary" at bounding box center [996, 174] width 142 height 73
click at [971, 186] on input "text" at bounding box center [996, 171] width 124 height 31
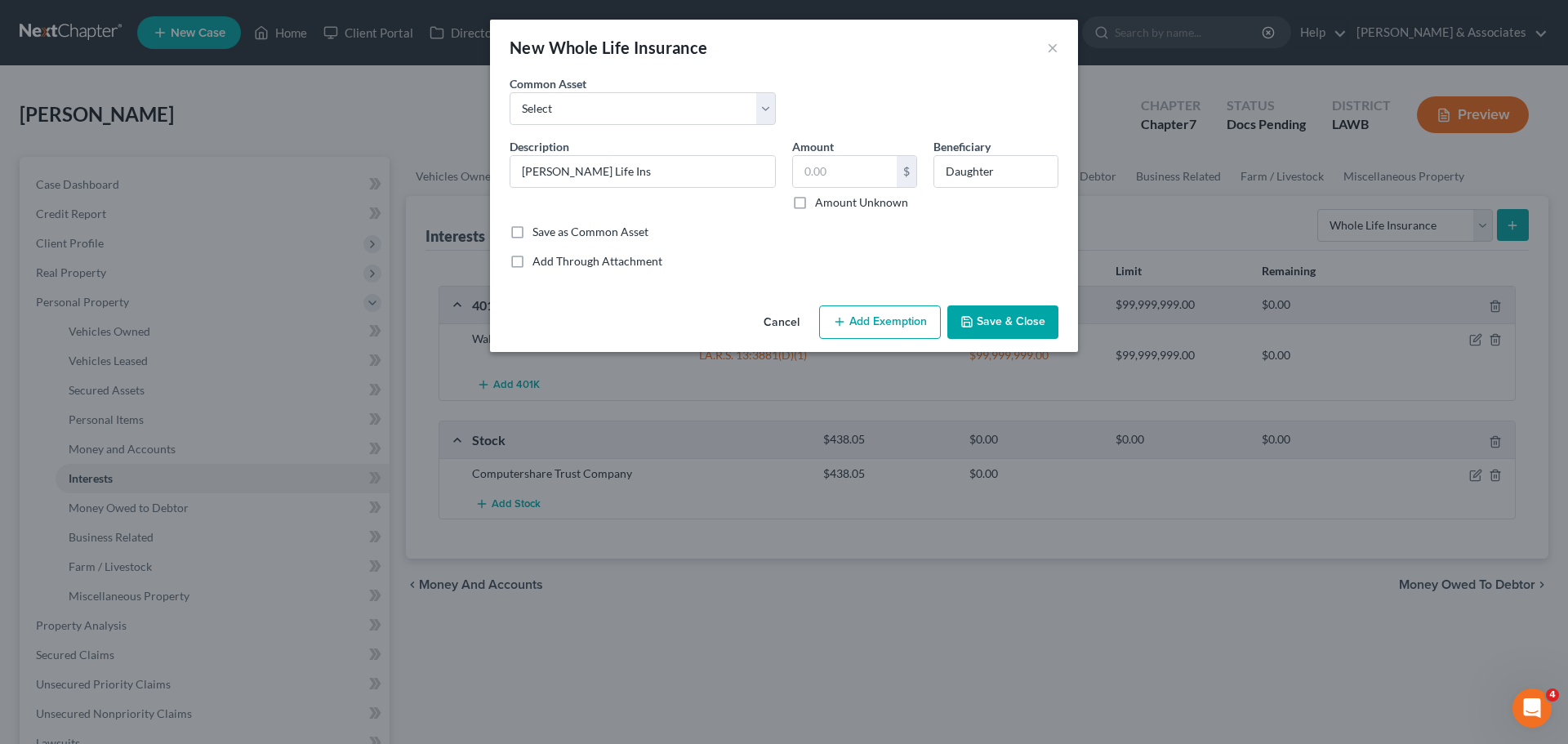
click at [905, 324] on button "Add Exemption" at bounding box center [880, 323] width 122 height 34
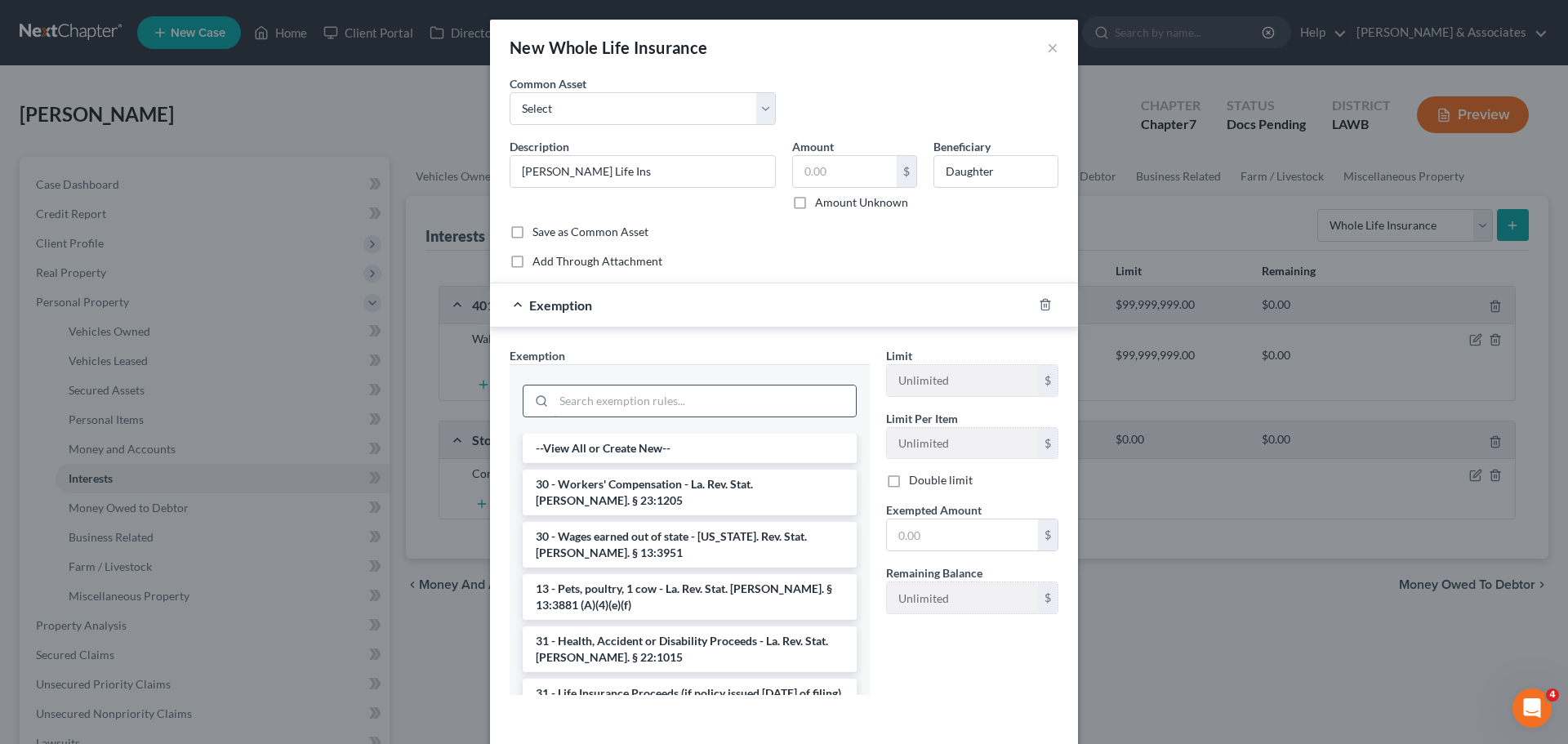
click at [633, 409] on input "search" at bounding box center [705, 401] width 302 height 31
click at [1039, 306] on icon "button" at bounding box center [1045, 305] width 13 height 13
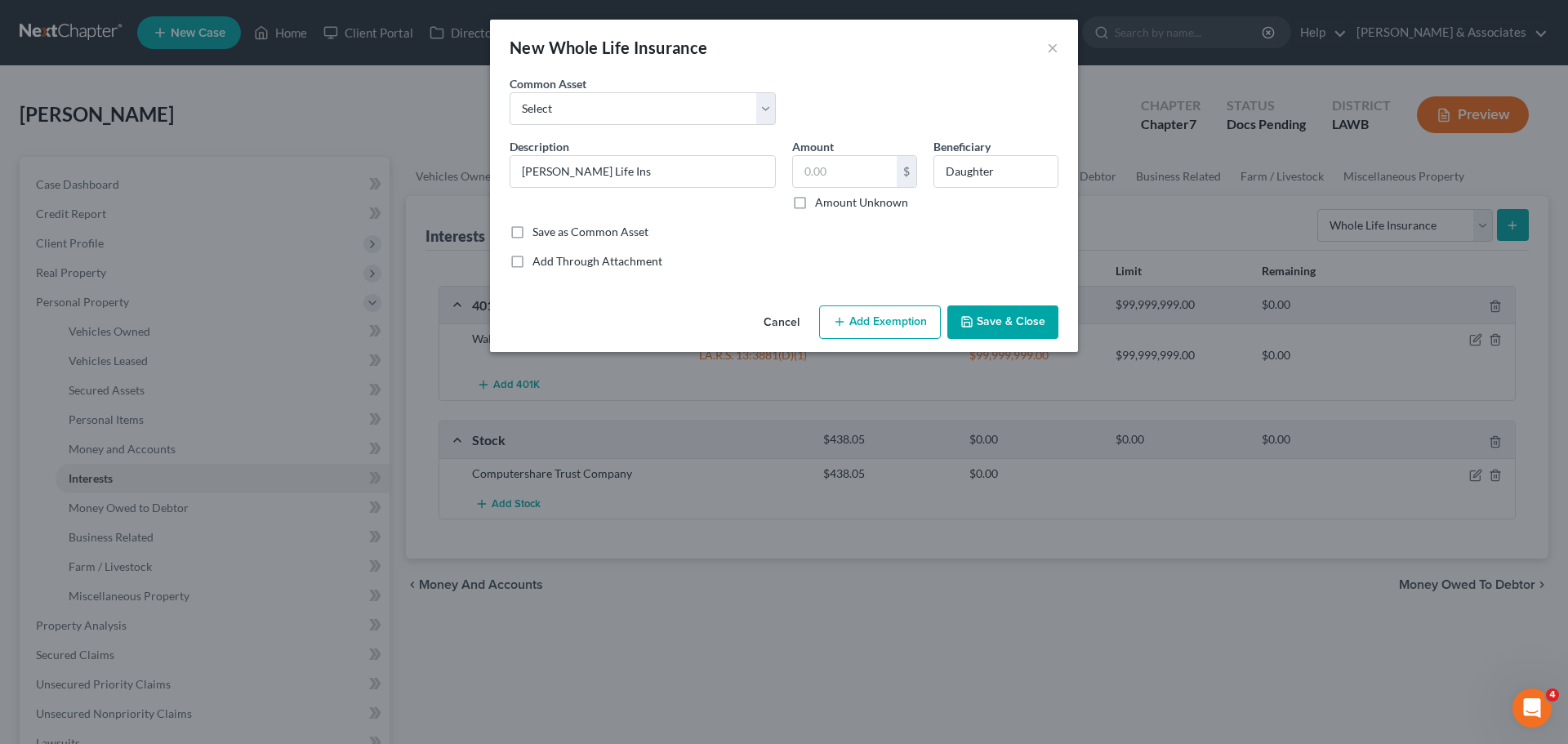
click at [1030, 330] on button "Save & Close" at bounding box center [1003, 323] width 111 height 34
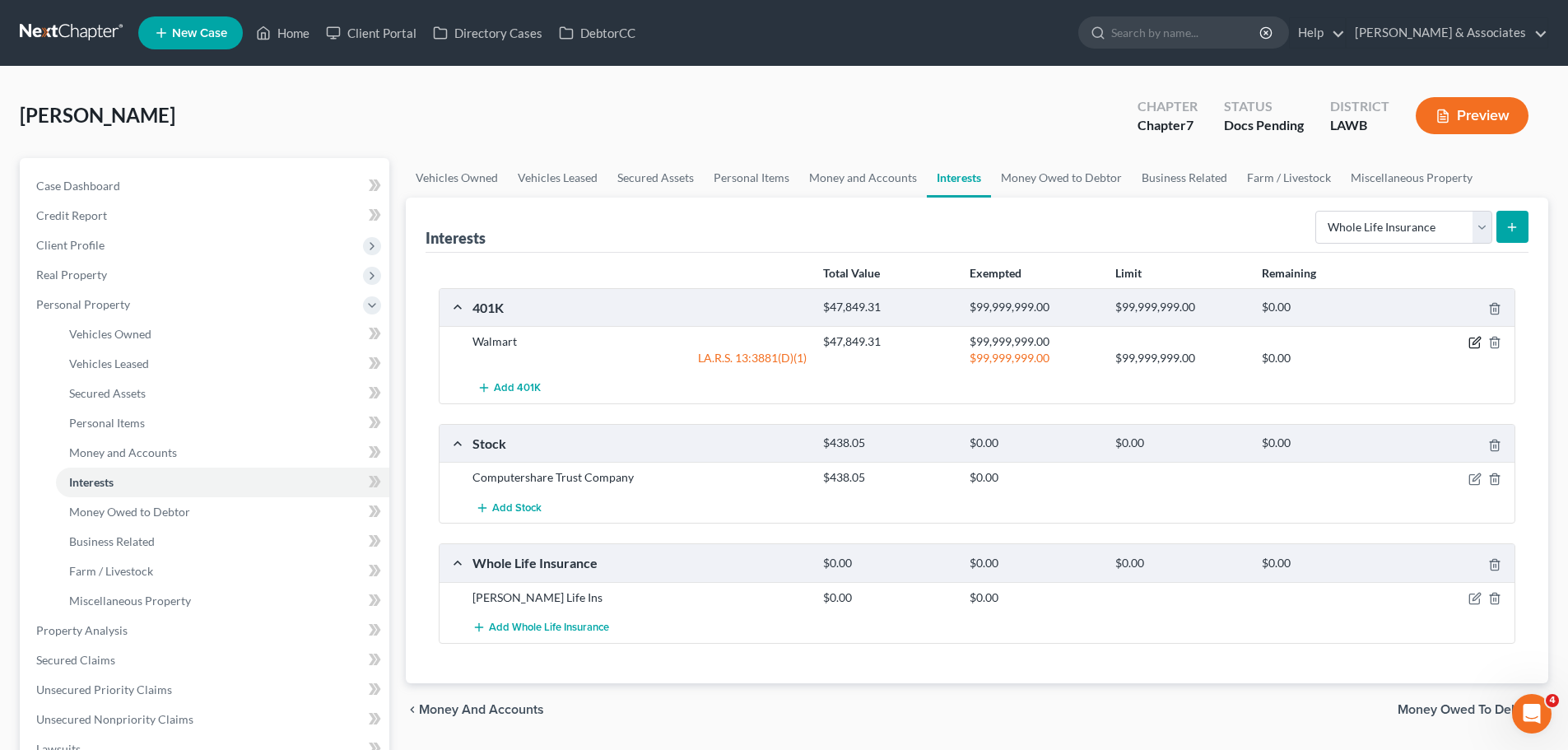
click at [1474, 345] on icon "button" at bounding box center [1476, 342] width 7 height 7
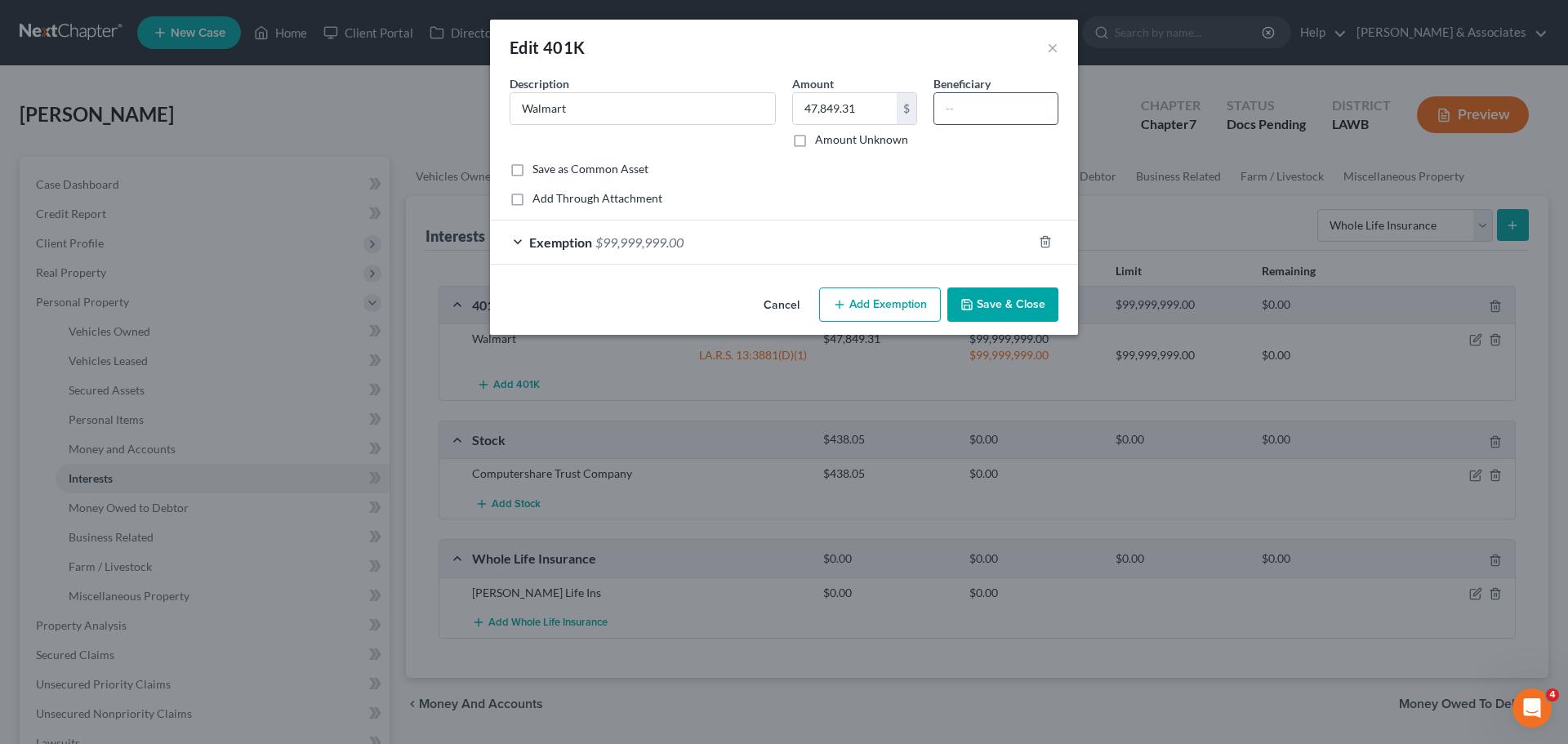
click at [974, 114] on input "text" at bounding box center [996, 108] width 124 height 31
click at [995, 300] on button "Save & Close" at bounding box center [1003, 305] width 111 height 34
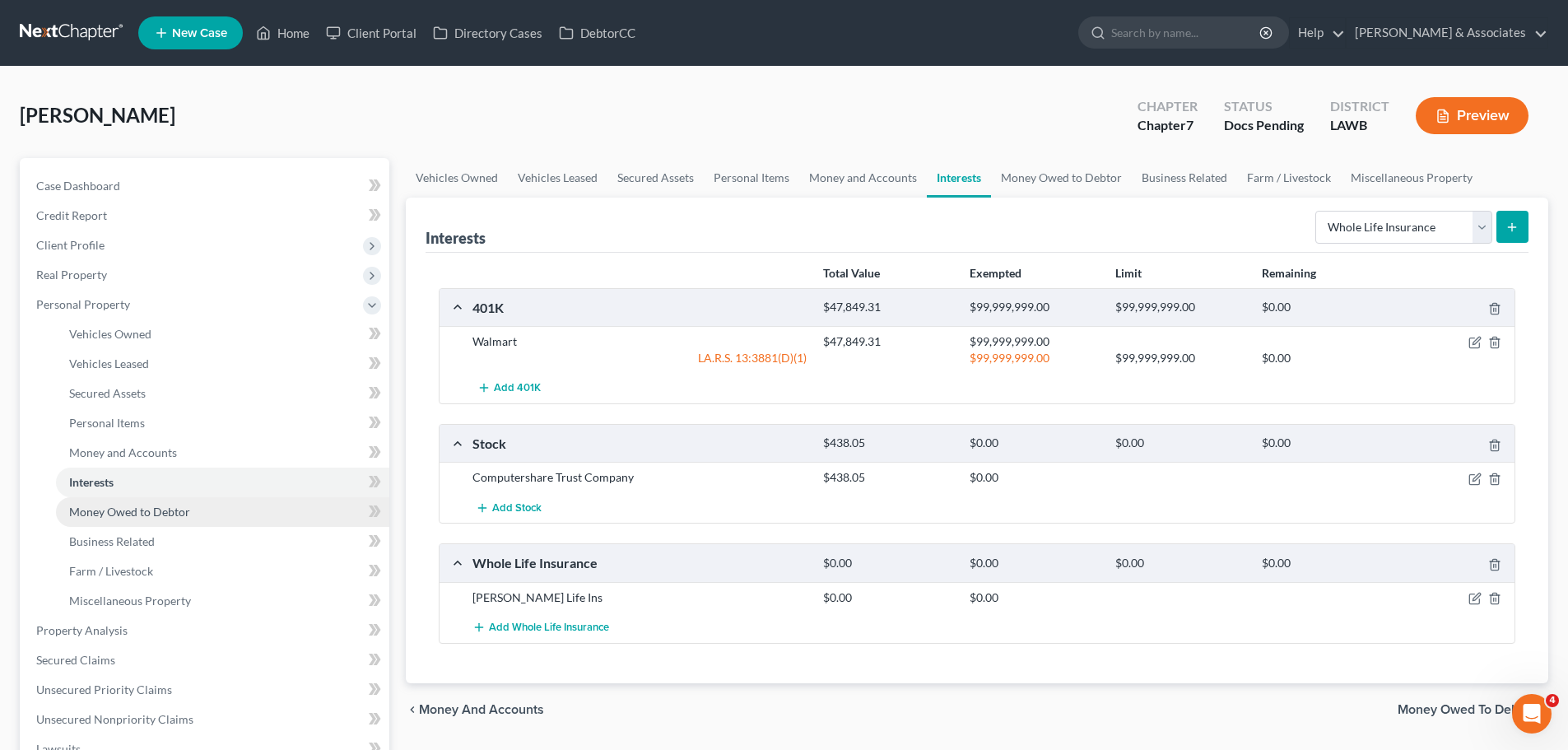
click at [70, 505] on span "Money Owed to Debtor" at bounding box center [130, 511] width 121 height 14
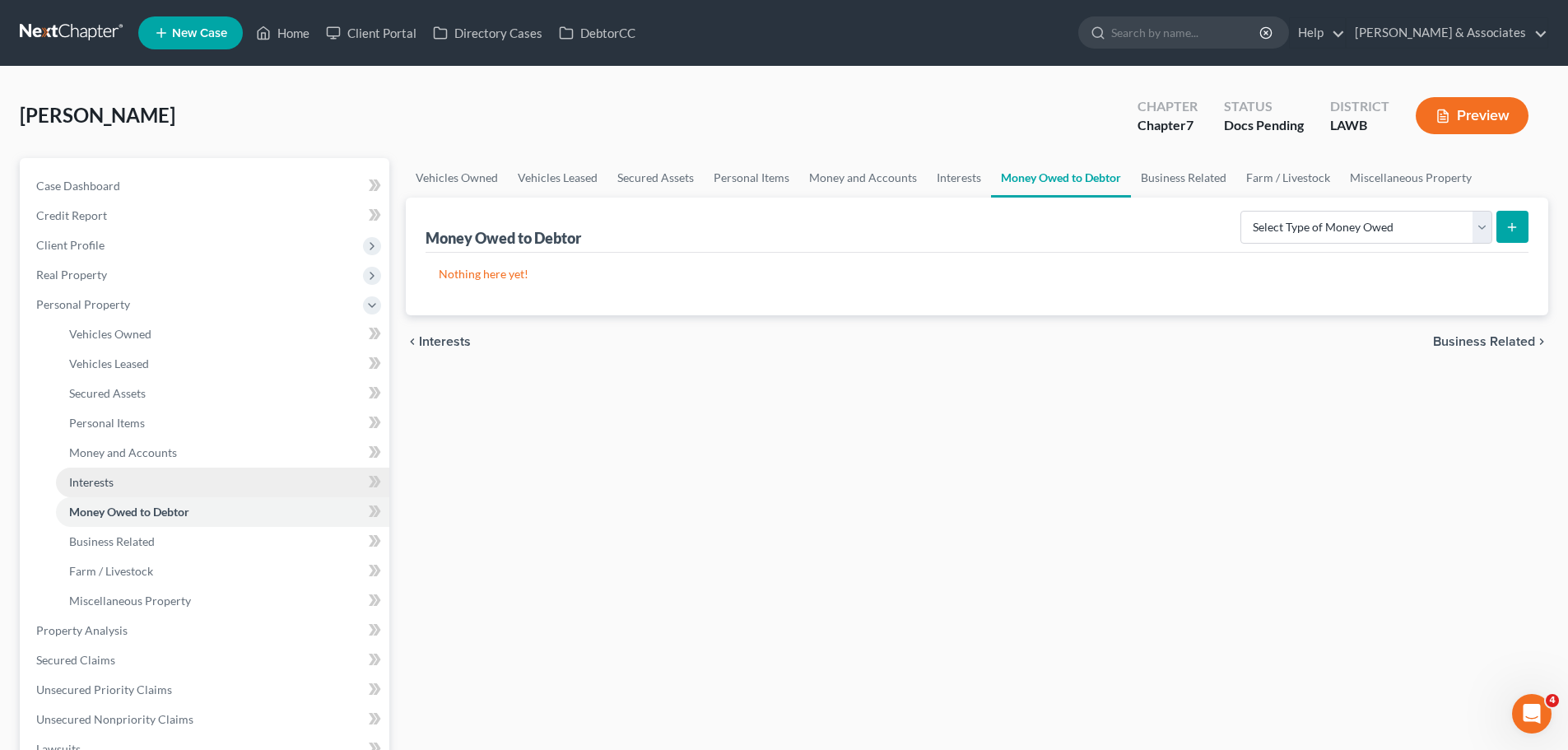
click at [254, 475] on link "Interests" at bounding box center [222, 483] width 333 height 30
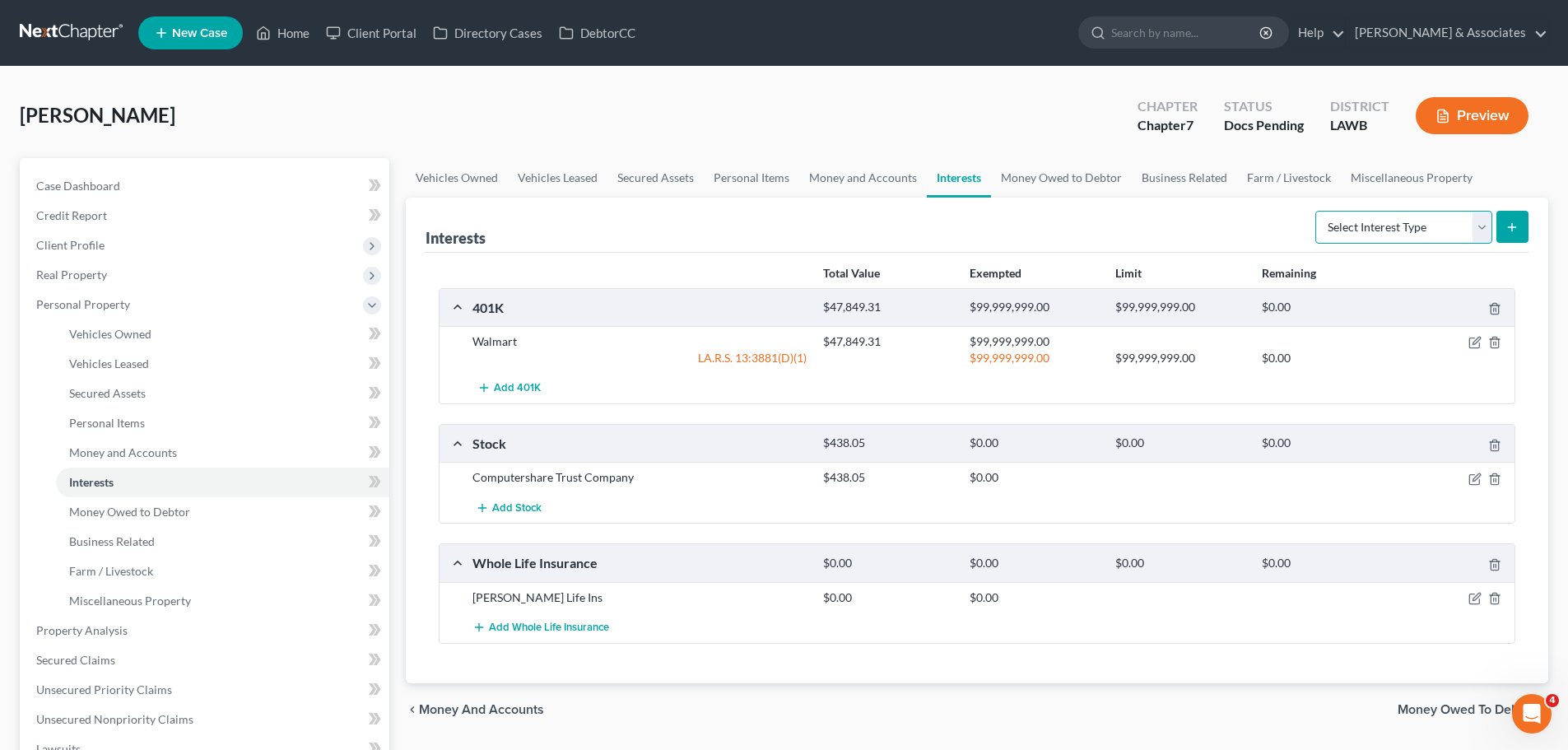
click at [1390, 227] on select "Select Interest Type 401K Annuity Bond Education IRA Government Bond Government…" at bounding box center [1404, 227] width 177 height 33
drag, startPoint x: 1261, startPoint y: 675, endPoint x: 1286, endPoint y: 676, distance: 25.0
click at [1261, 675] on div "Total Value Exempted Limit Remaining 401K $47,849.31 $99,999,999.00 $99,999,999…" at bounding box center [976, 468] width 1103 height 431
click at [191, 499] on link "Money Owed to Debtor" at bounding box center [222, 511] width 333 height 30
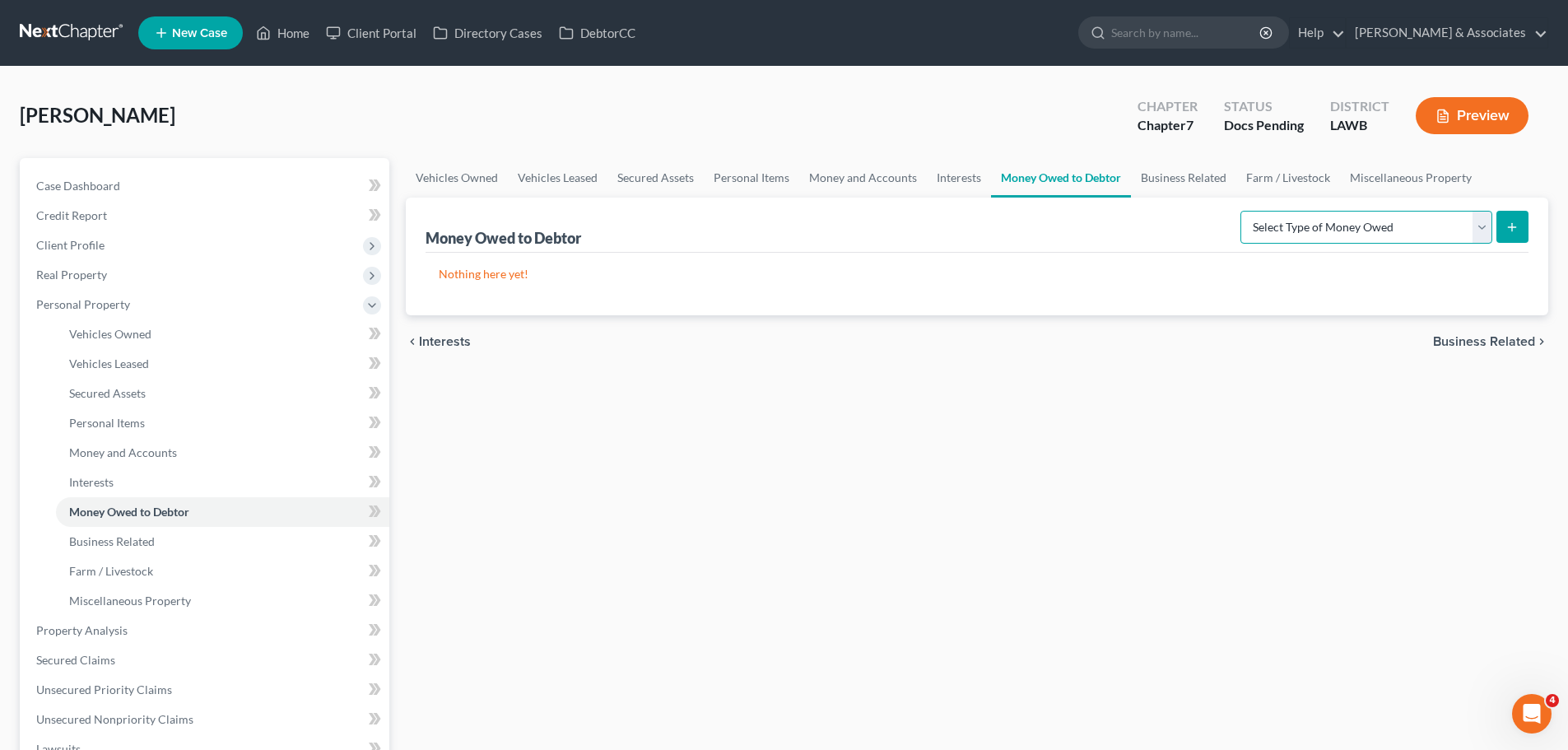
click at [1382, 228] on select "Select Type of Money Owed Accounts Receivable Alimony Child Support Claims Agai…" at bounding box center [1366, 227] width 252 height 33
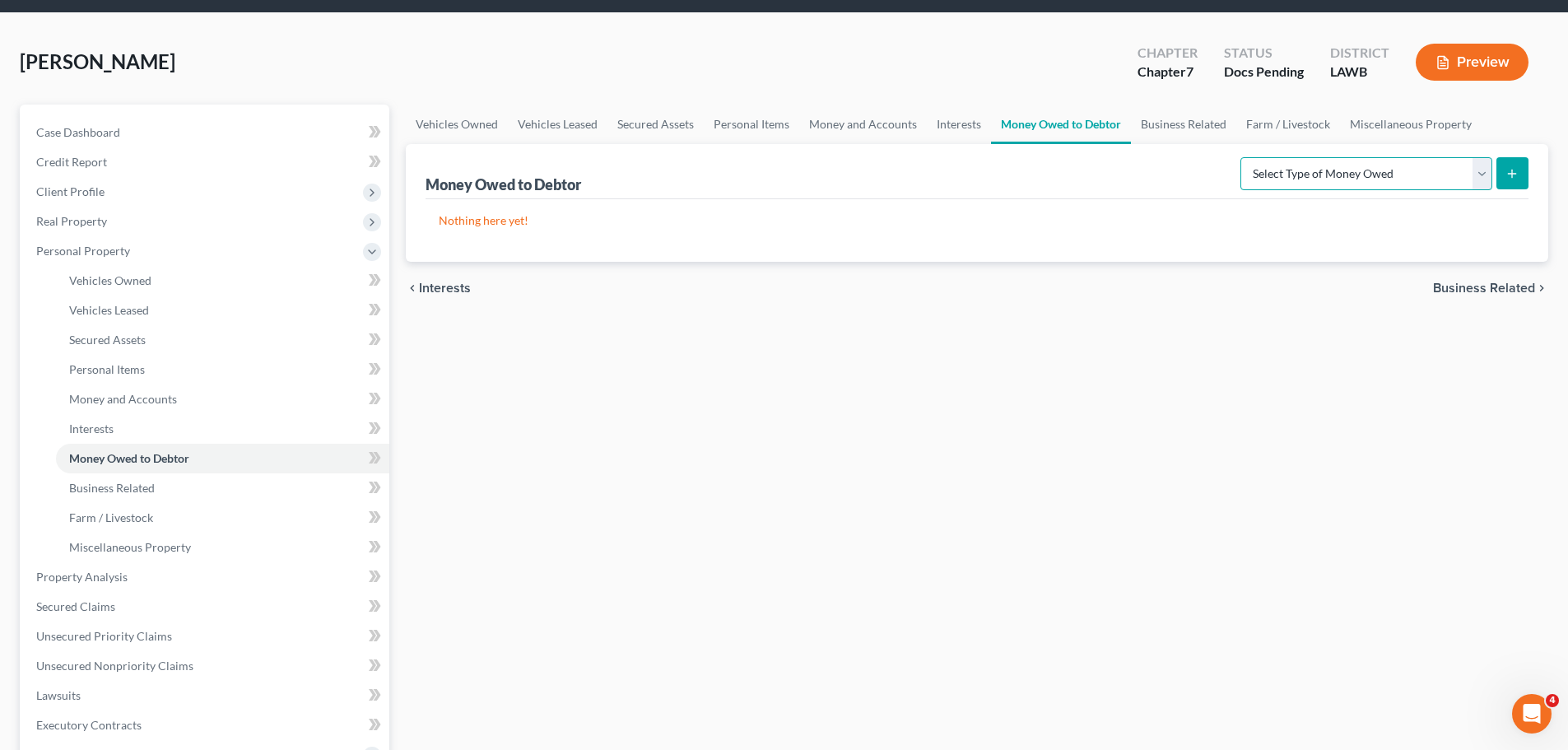
scroll to position [82, 0]
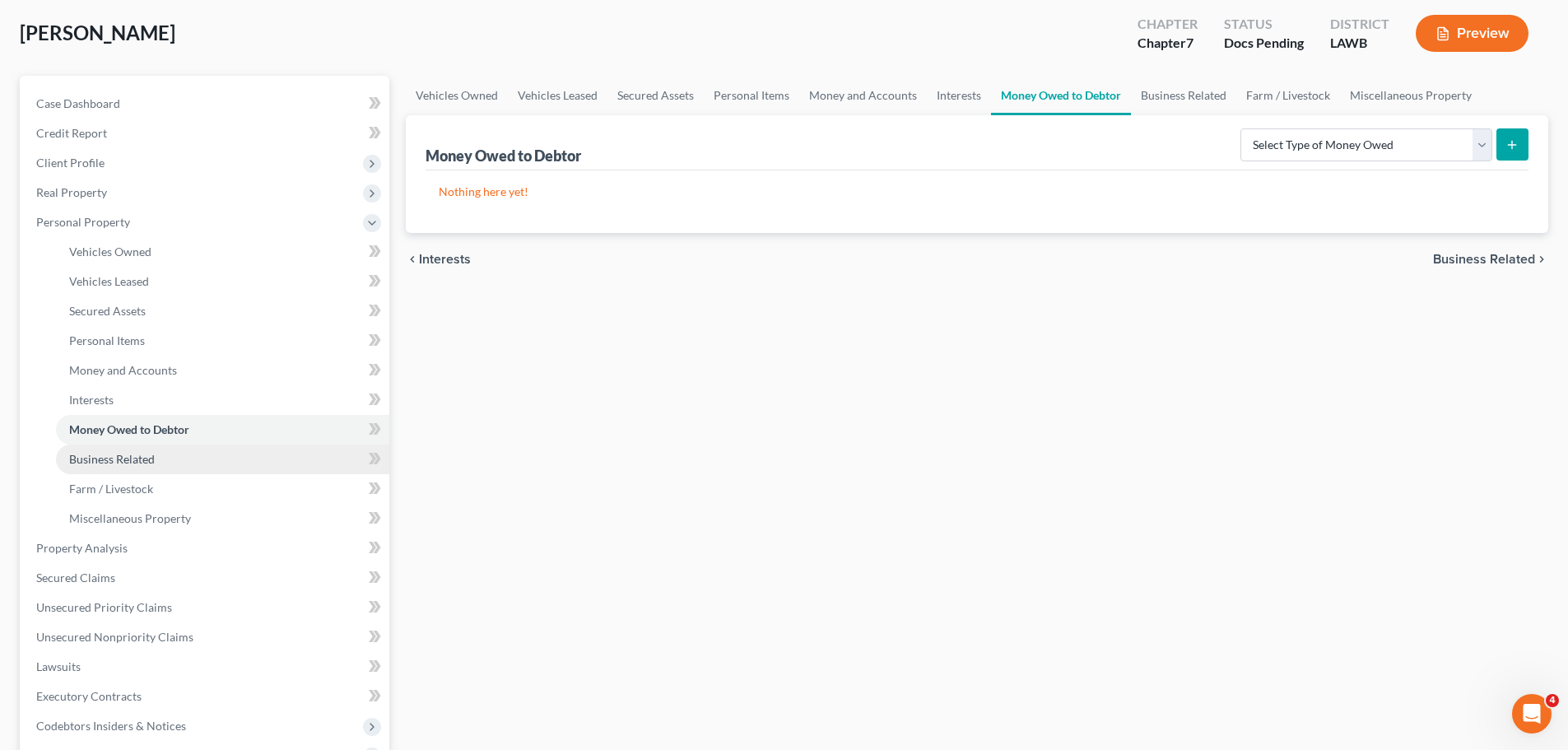
click at [167, 457] on link "Business Related" at bounding box center [222, 459] width 333 height 30
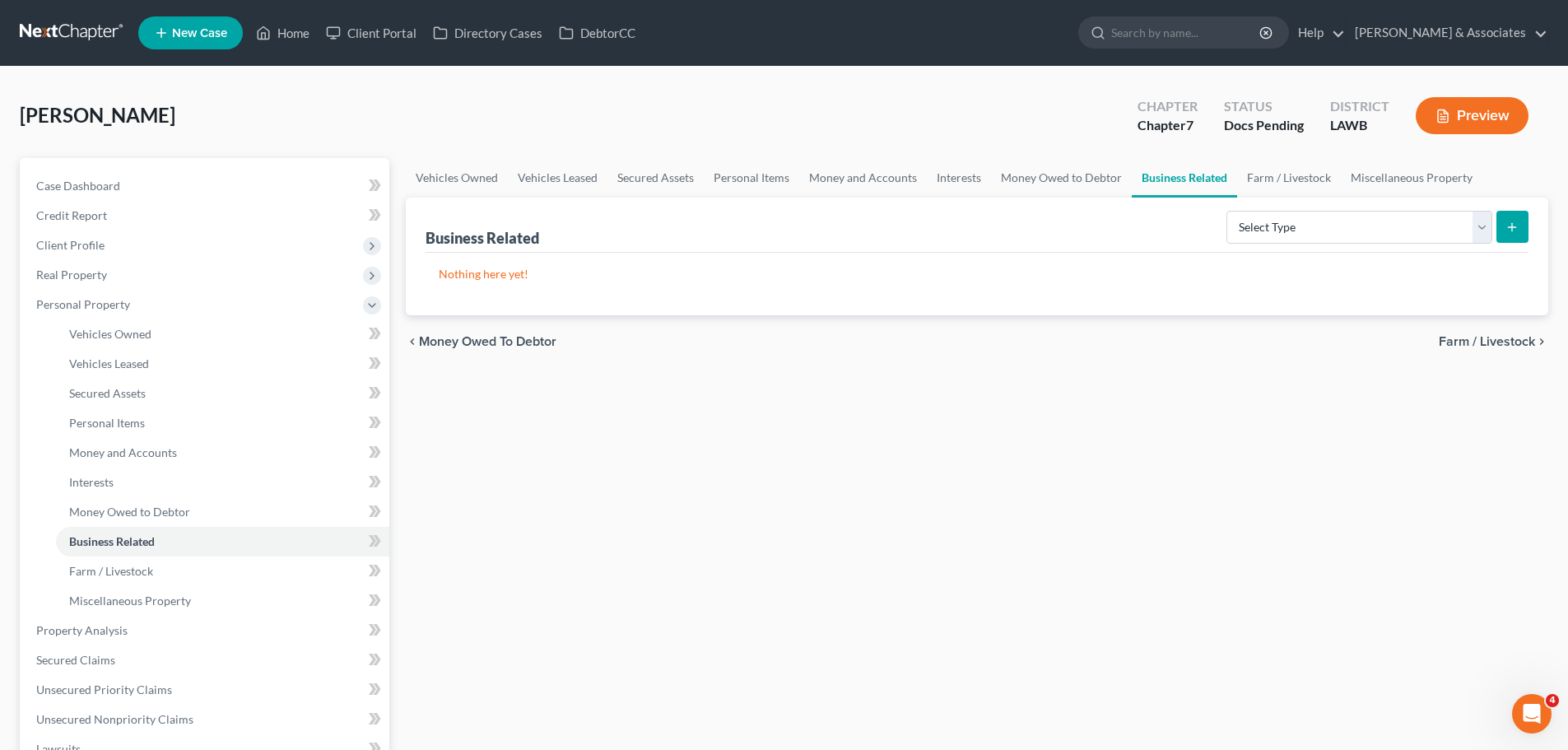
click at [928, 639] on div "Vehicles Owned Vehicles Leased Secured Assets Personal Items Money and Accounts…" at bounding box center [976, 612] width 1159 height 908
click at [1320, 248] on div "Business Related Select Type Customer Lists Franchises Inventory Licenses Machi…" at bounding box center [976, 225] width 1103 height 55
click at [1320, 232] on select "Select Type Customer Lists Franchises Inventory Licenses Machinery Office Equip…" at bounding box center [1359, 227] width 266 height 33
click at [192, 575] on link "Farm / Livestock" at bounding box center [222, 571] width 333 height 30
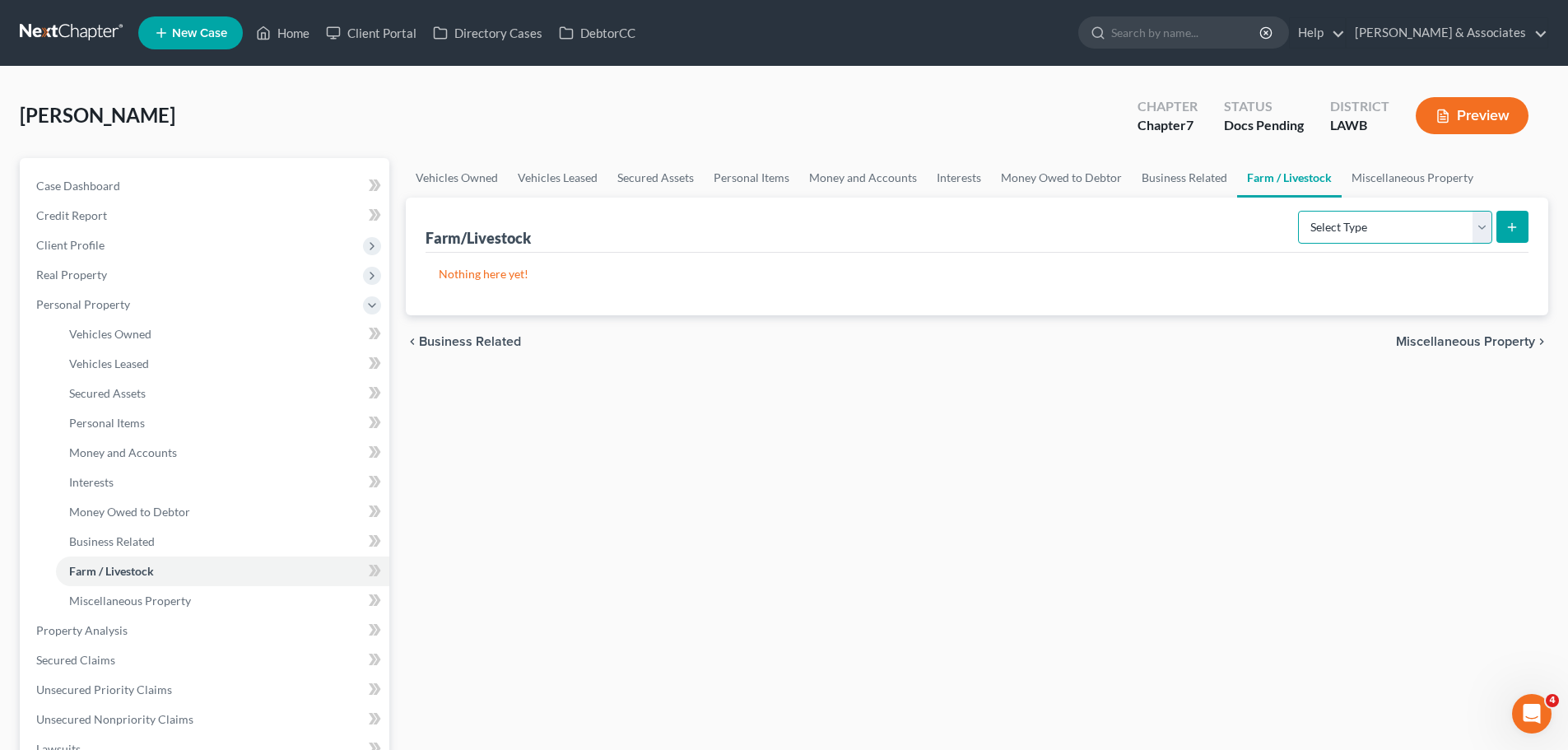
click at [1332, 216] on select "Select Type Animals & Livestock Crops: Growing or Harvested Farming Equipment F…" at bounding box center [1395, 227] width 194 height 33
click at [146, 594] on span "Miscellaneous Property" at bounding box center [130, 600] width 122 height 14
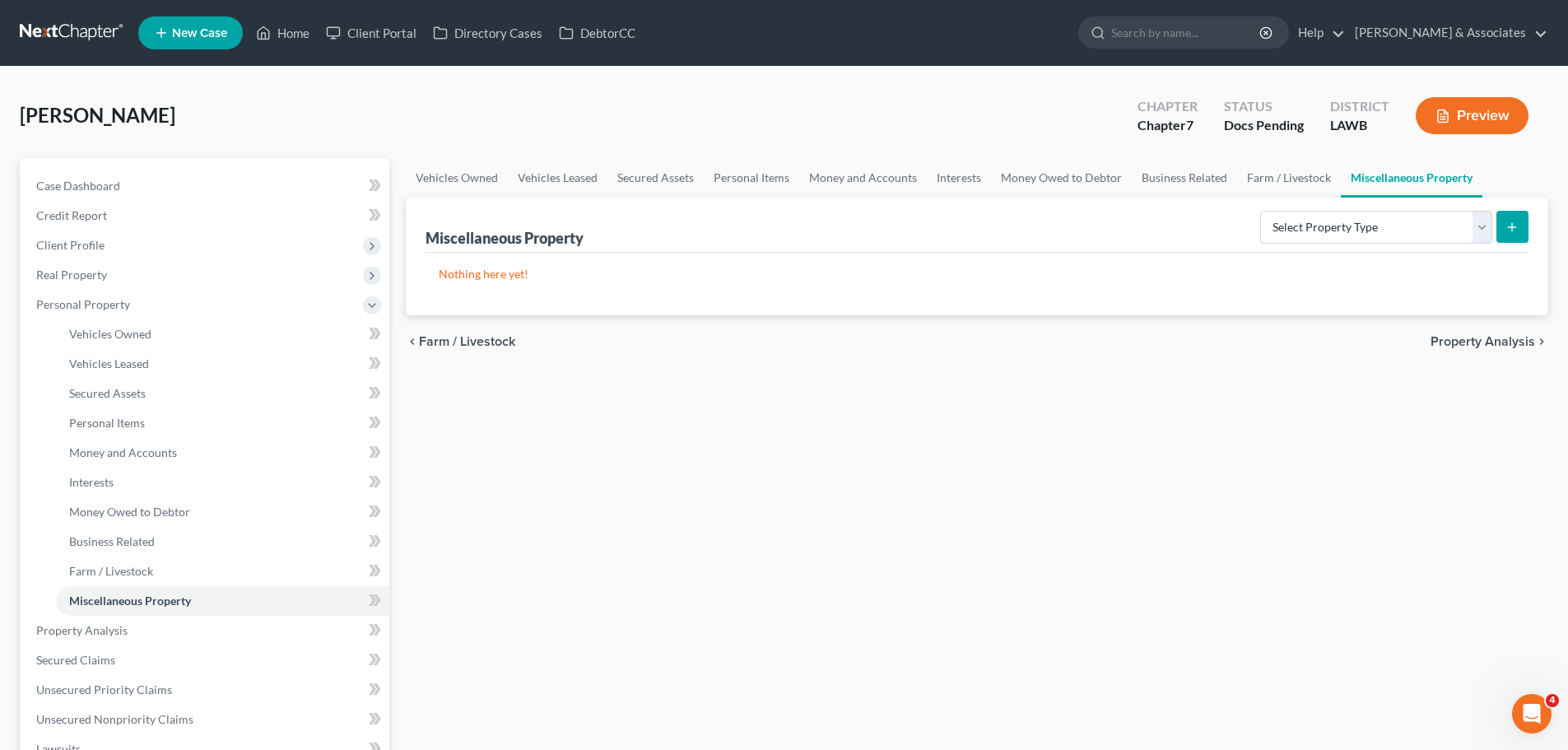
click at [1267, 539] on div "Vehicles Owned Vehicles Leased Secured Assets Personal Items Money and Accounts…" at bounding box center [976, 612] width 1159 height 908
click at [1265, 230] on select "Select Property Type Assigned for Creditor Benefit Within 1 Year Holding for An…" at bounding box center [1376, 227] width 232 height 33
drag, startPoint x: 1403, startPoint y: 230, endPoint x: 1400, endPoint y: 239, distance: 9.5
click at [1403, 230] on select "Select Property Type Assigned for Creditor Benefit Within 1 Year Holding for An…" at bounding box center [1376, 227] width 232 height 33
click at [837, 564] on div "Vehicles Owned Vehicles Leased Secured Assets Personal Items Money and Accounts…" at bounding box center [976, 612] width 1159 height 908
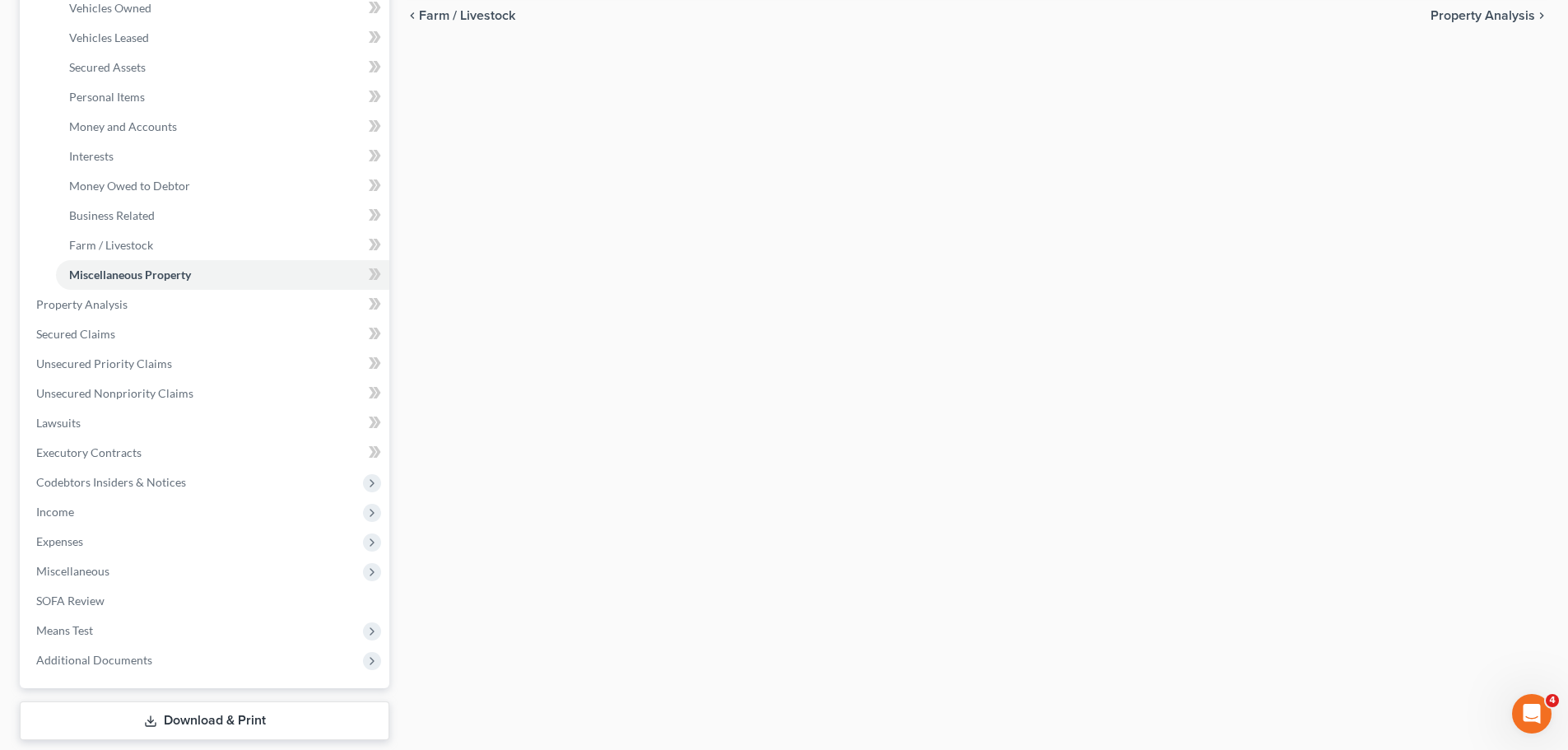
scroll to position [329, 0]
drag, startPoint x: 135, startPoint y: 423, endPoint x: 68, endPoint y: 401, distance: 70.5
click at [135, 423] on link "Lawsuits" at bounding box center [206, 419] width 366 height 30
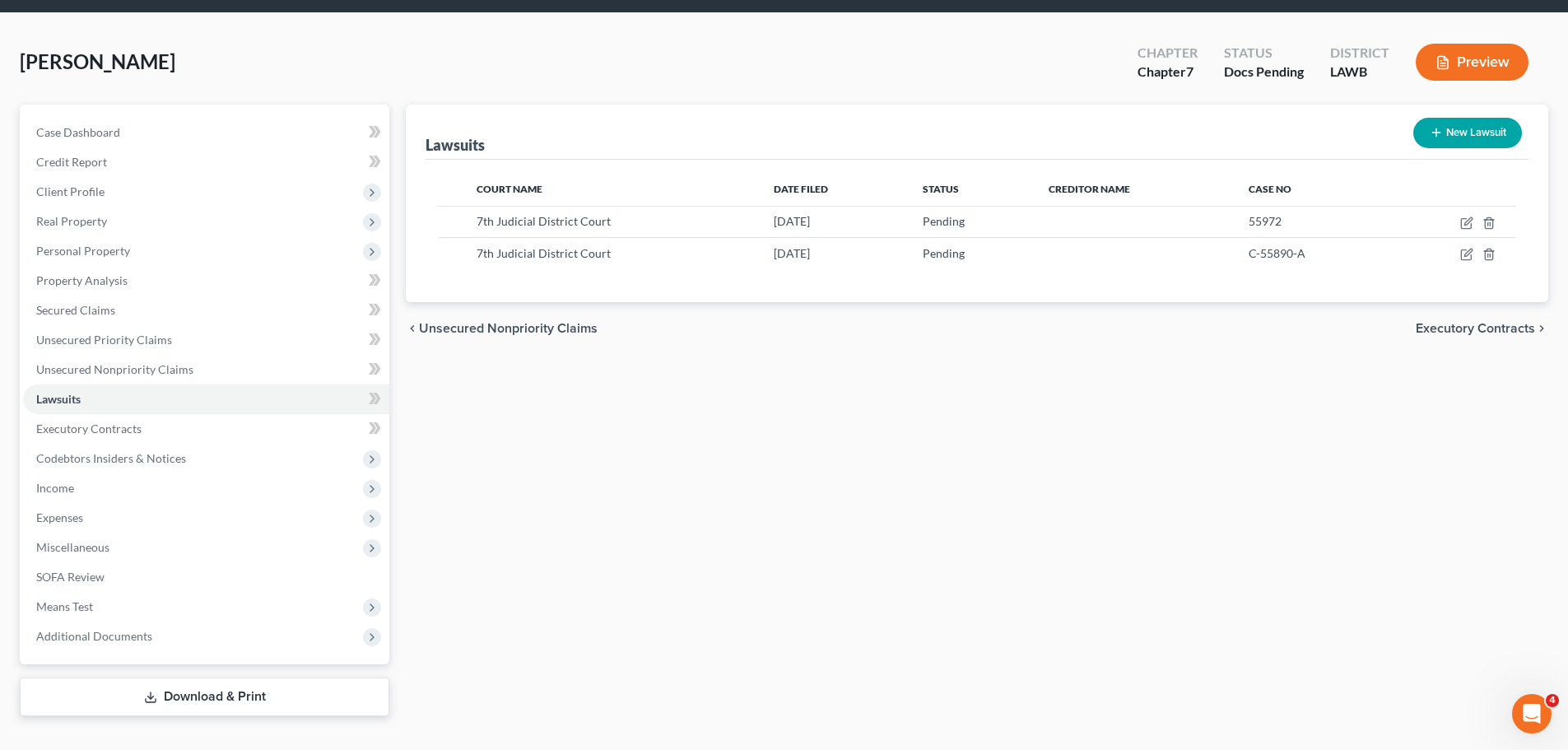
scroll to position [82, 0]
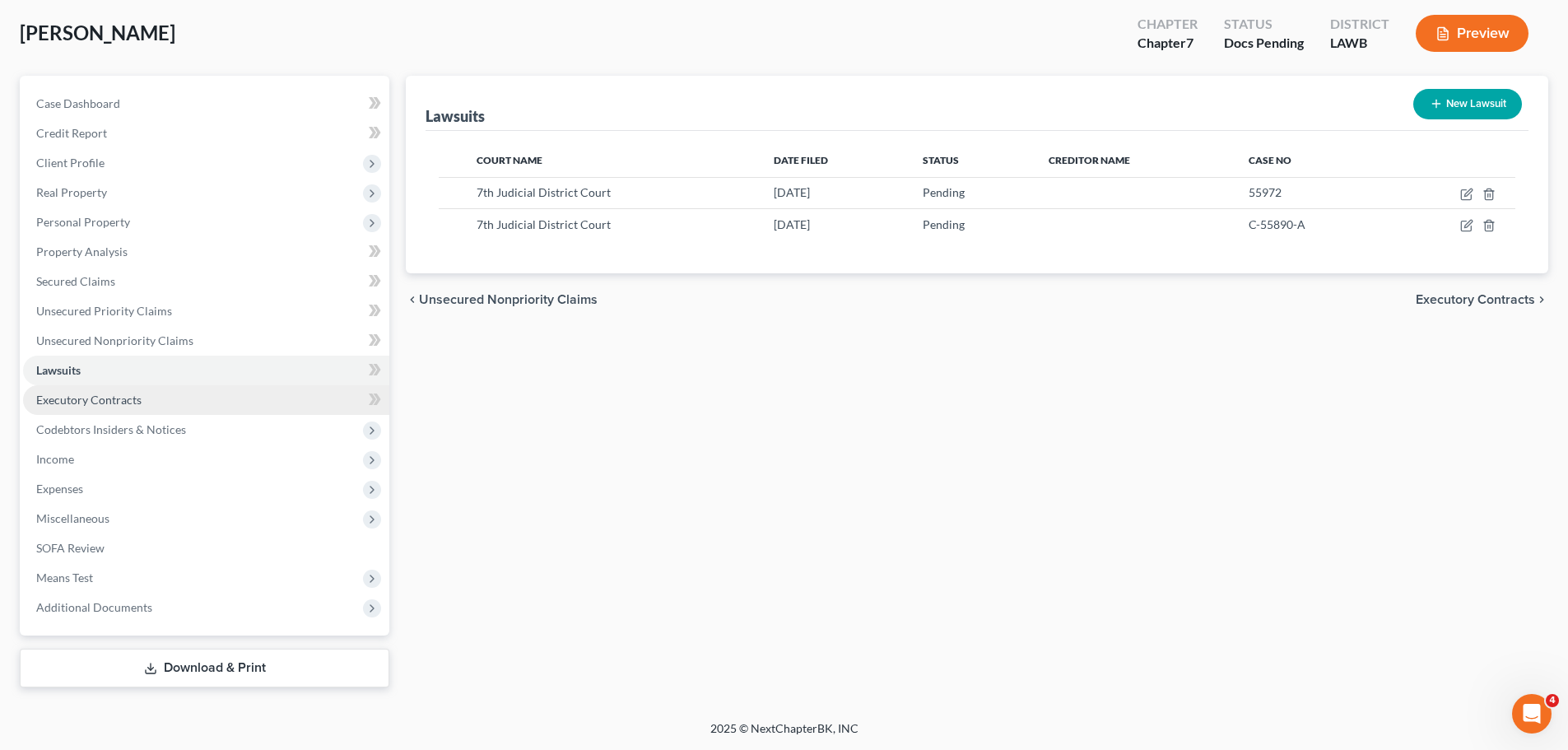
click at [205, 405] on link "Executory Contracts" at bounding box center [206, 399] width 366 height 30
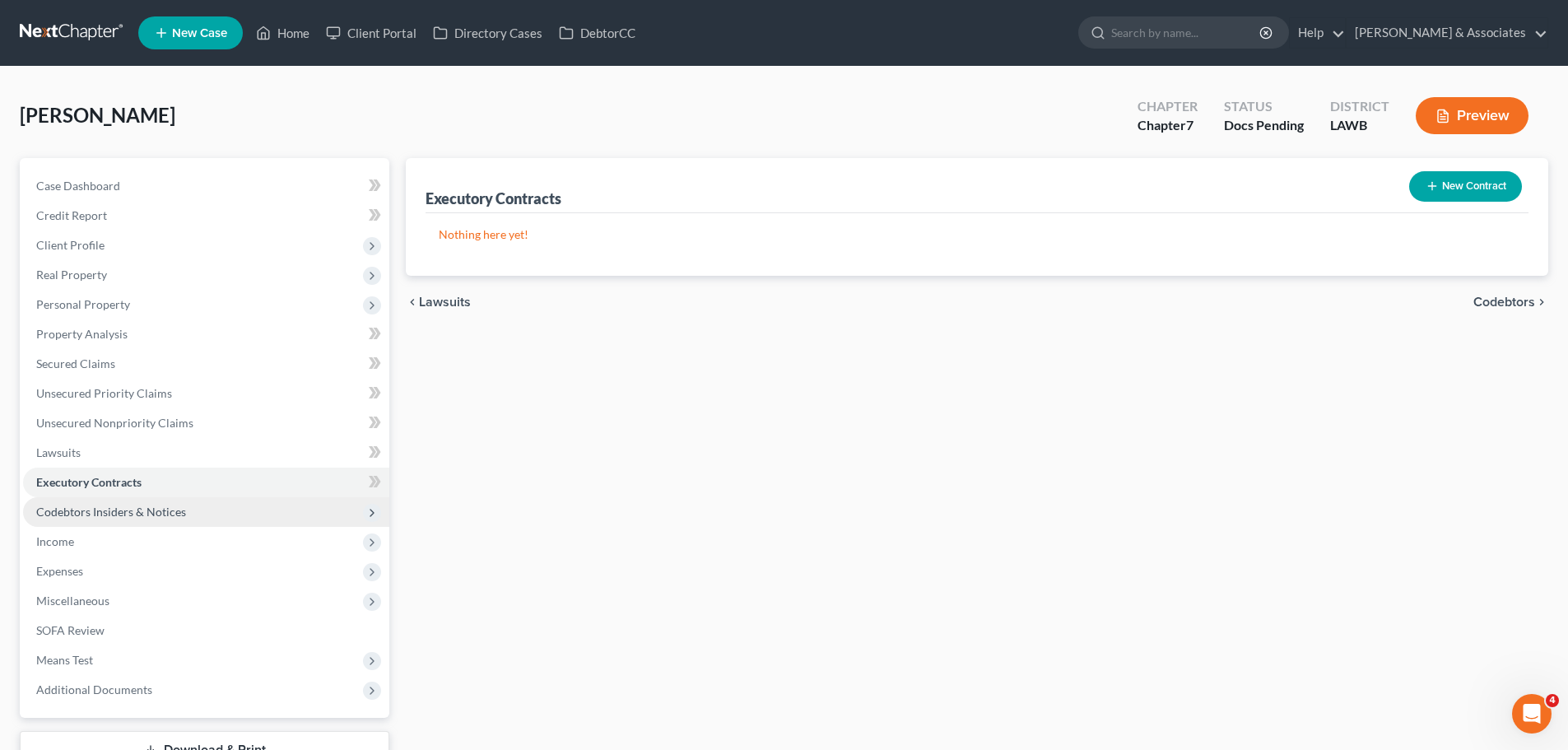
click at [103, 515] on span "Codebtors Insiders & Notices" at bounding box center [111, 511] width 150 height 14
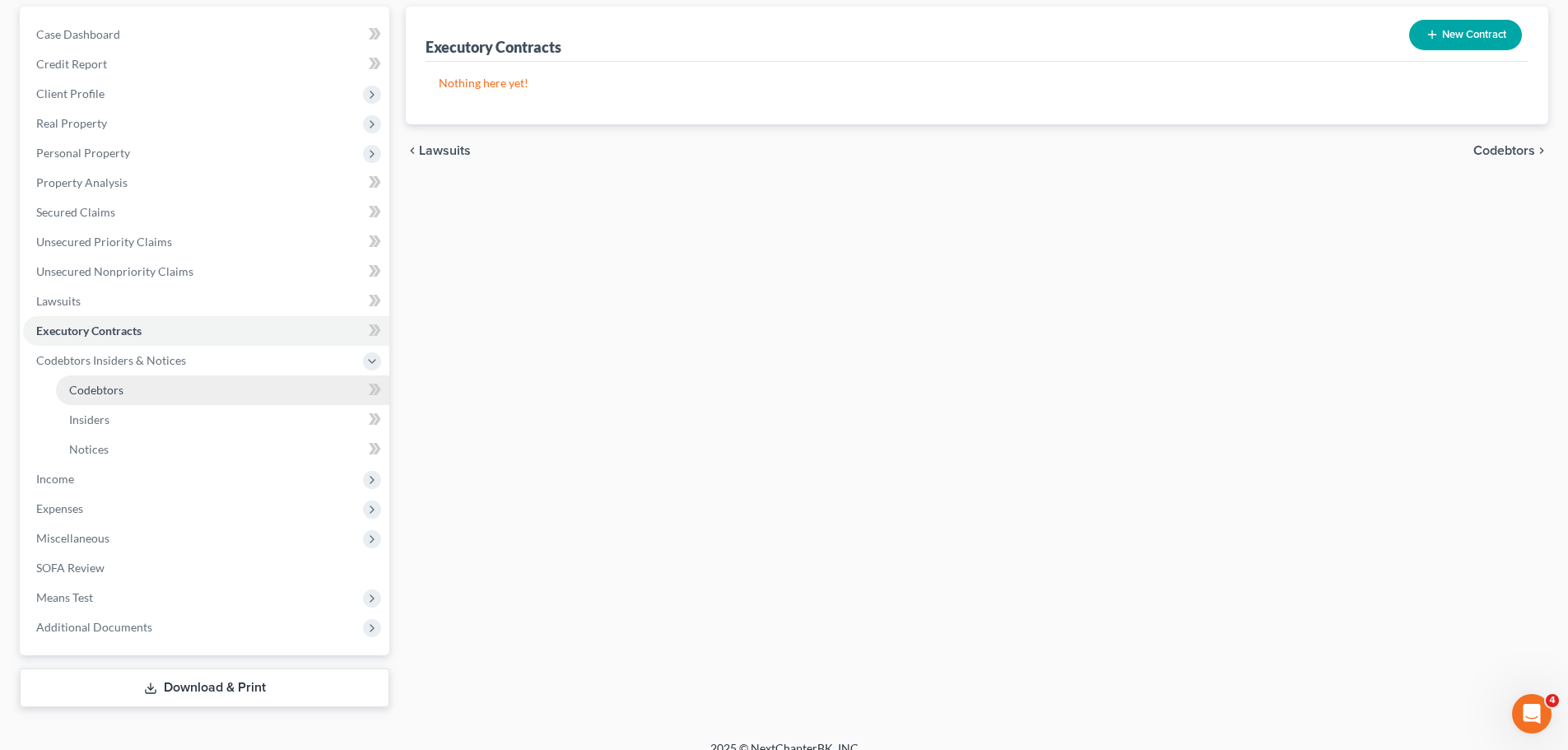
scroll to position [172, 0]
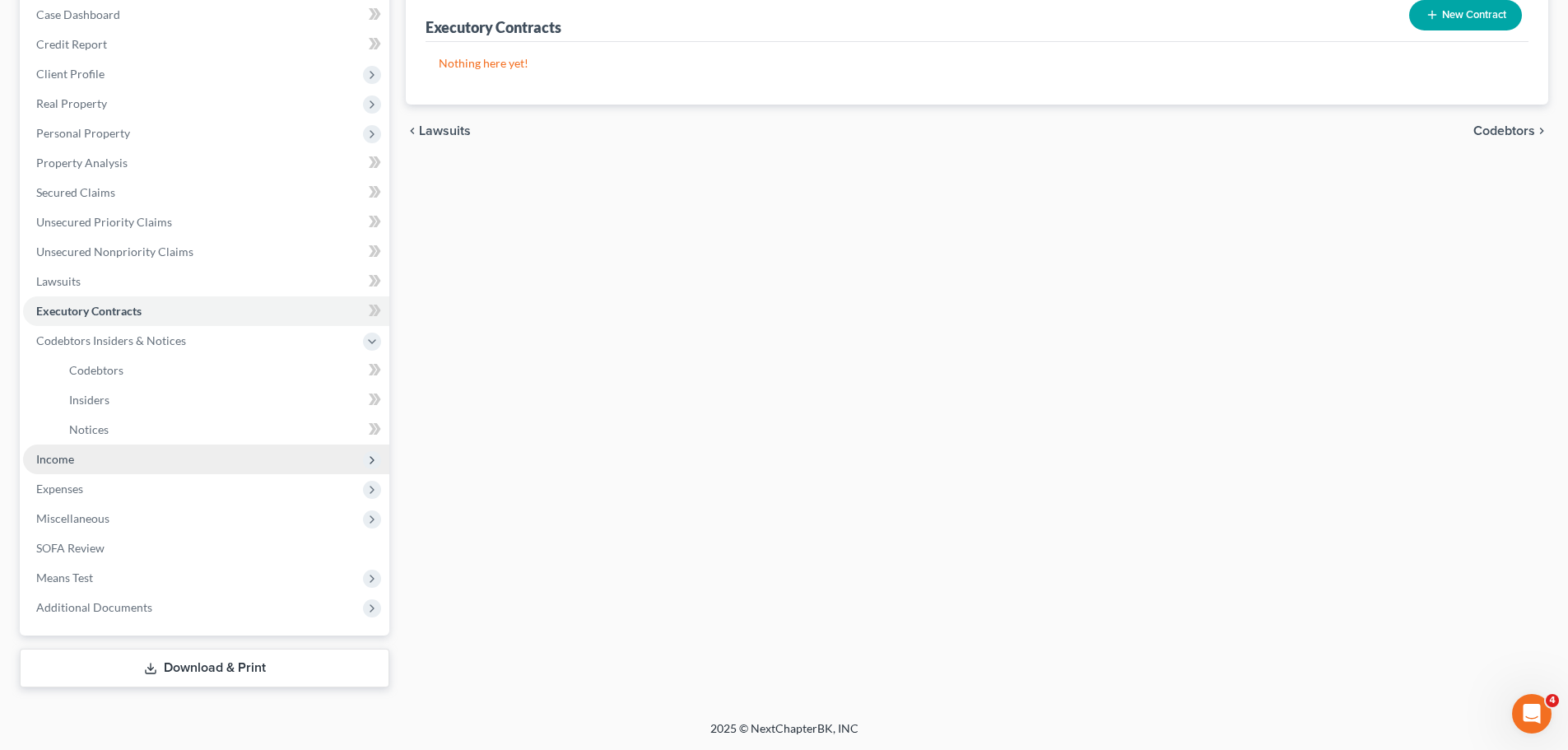
click at [78, 468] on span "Income" at bounding box center [206, 459] width 366 height 30
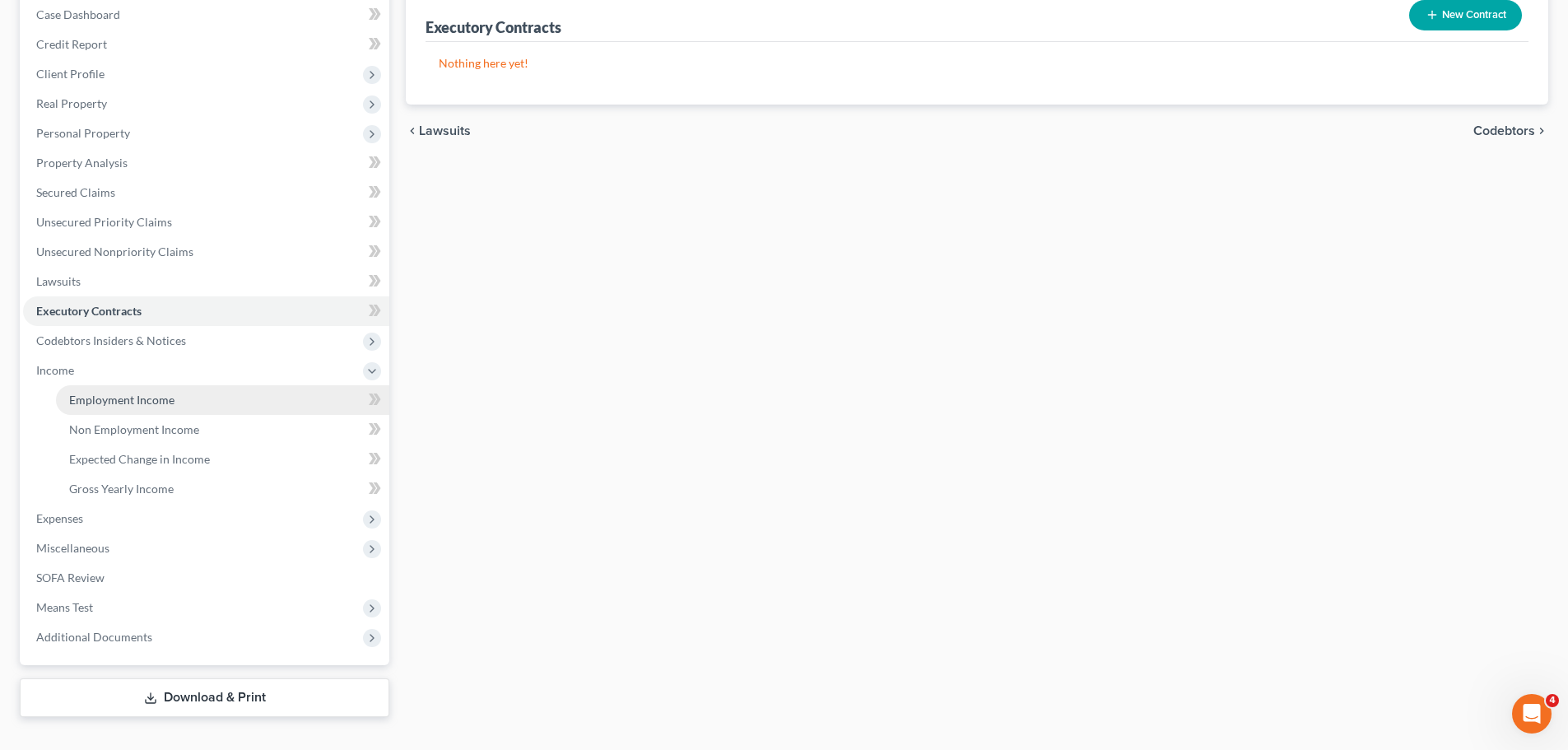
click at [97, 412] on link "Employment Income" at bounding box center [222, 399] width 333 height 30
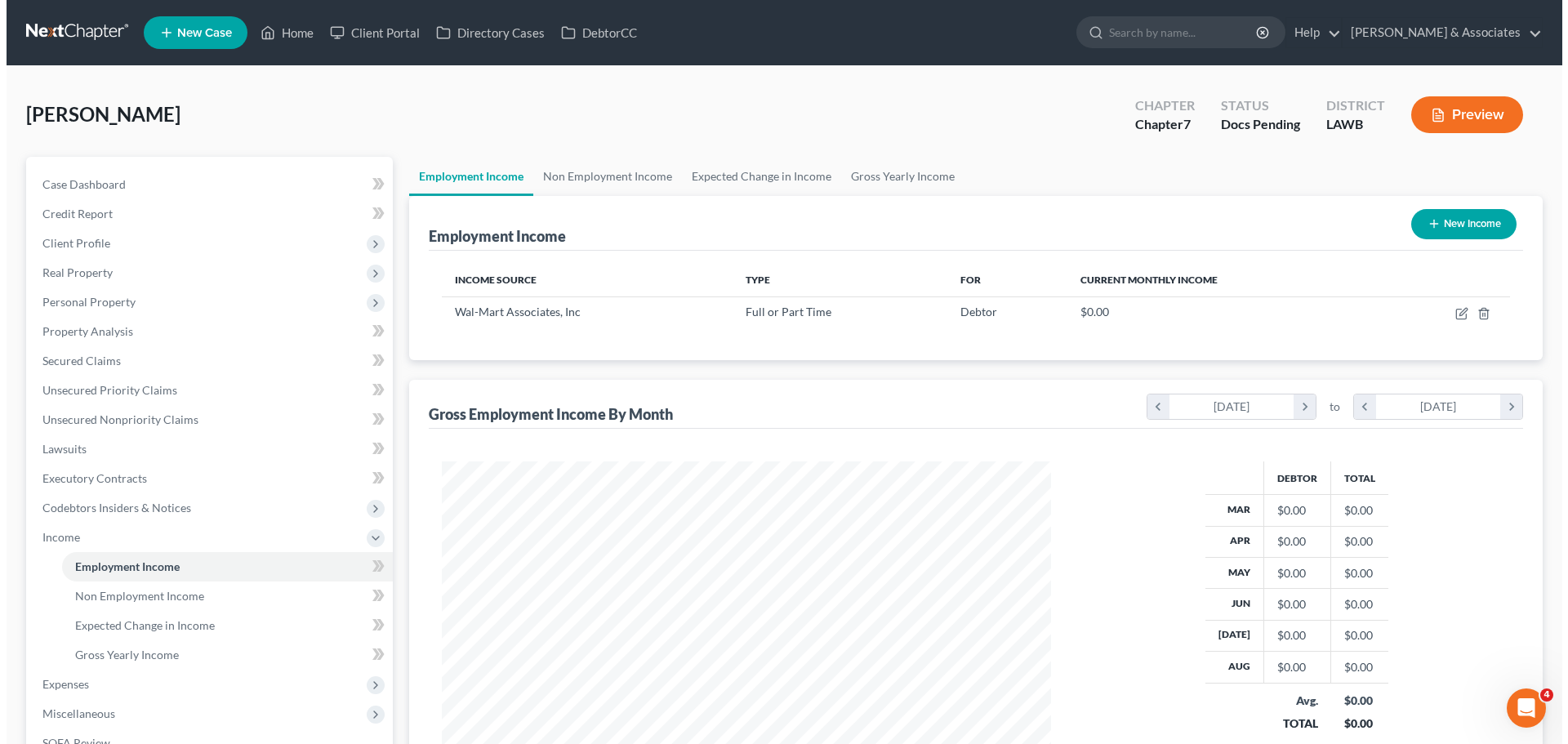
scroll to position [305, 642]
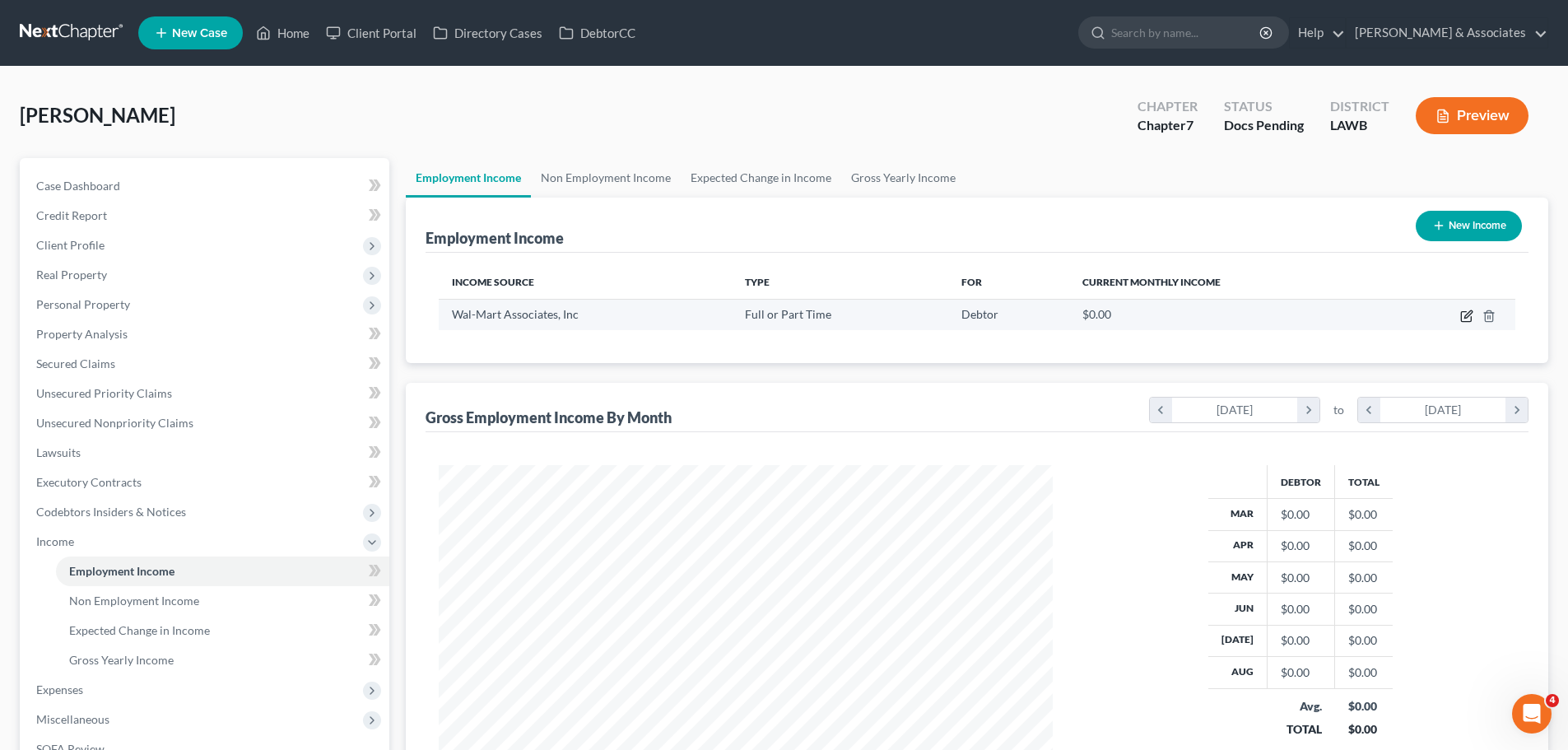
click at [1464, 320] on icon "button" at bounding box center [1466, 316] width 14 height 14
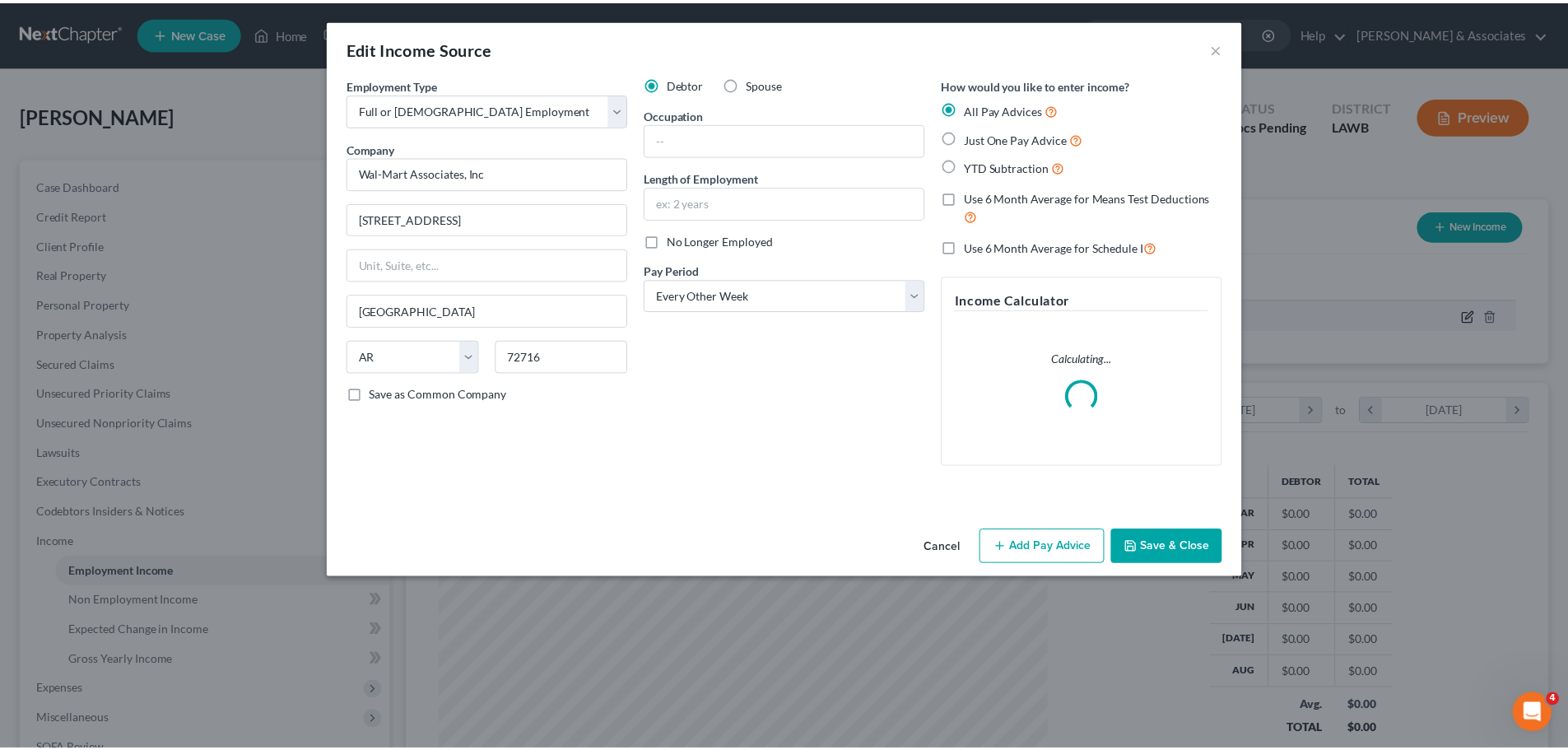
scroll to position [310, 653]
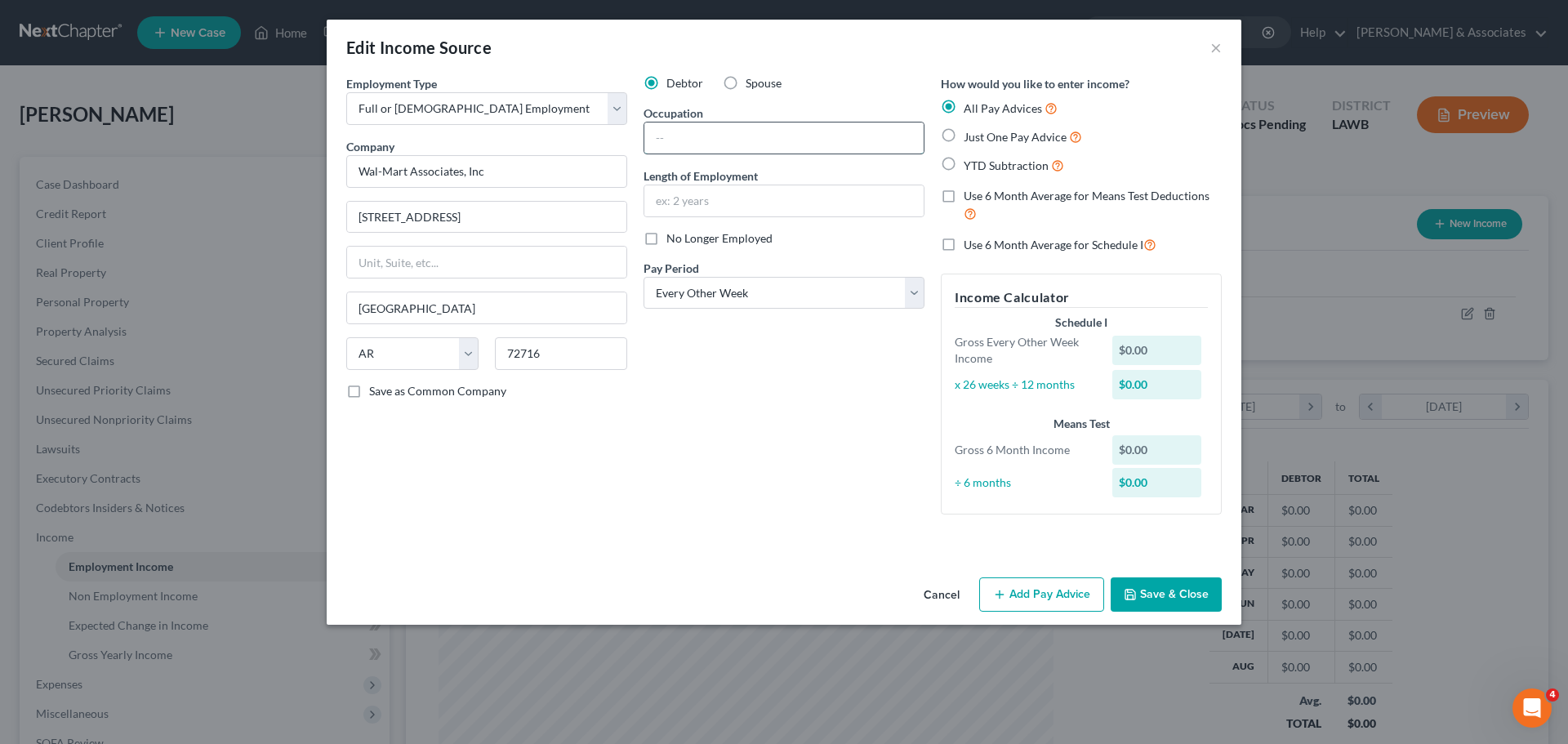
click at [712, 134] on input "text" at bounding box center [784, 138] width 280 height 31
click at [711, 140] on input "Pharmacy technician" at bounding box center [784, 138] width 280 height 31
click at [770, 453] on div "Debtor Spouse Occupation Pharmacy Technician Length of Employment 23 years No L…" at bounding box center [784, 301] width 298 height 453
click at [1190, 601] on button "Save & Close" at bounding box center [1166, 594] width 111 height 34
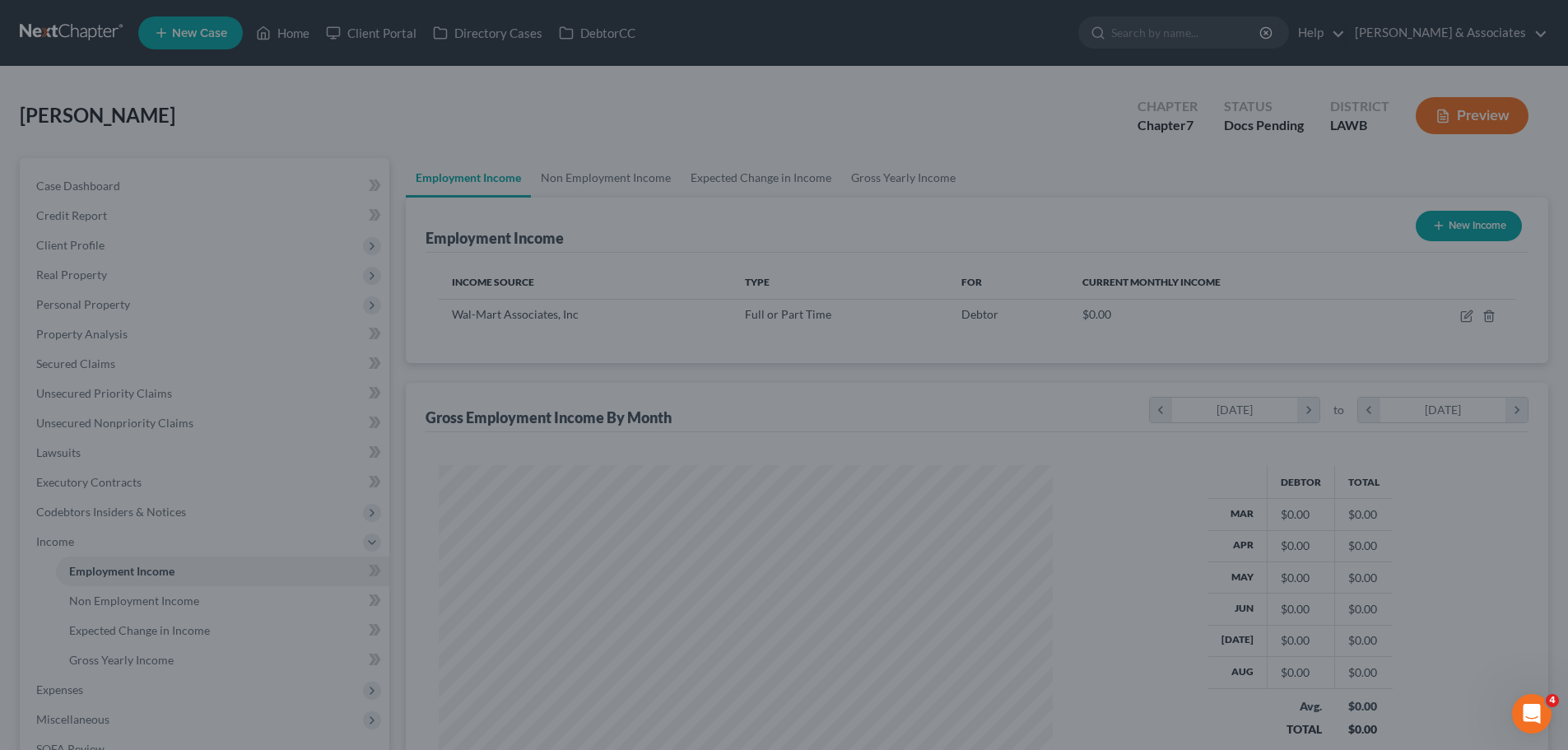
drag, startPoint x: 1206, startPoint y: 605, endPoint x: 938, endPoint y: 379, distance: 350.6
click at [1205, 595] on div at bounding box center [784, 375] width 1568 height 750
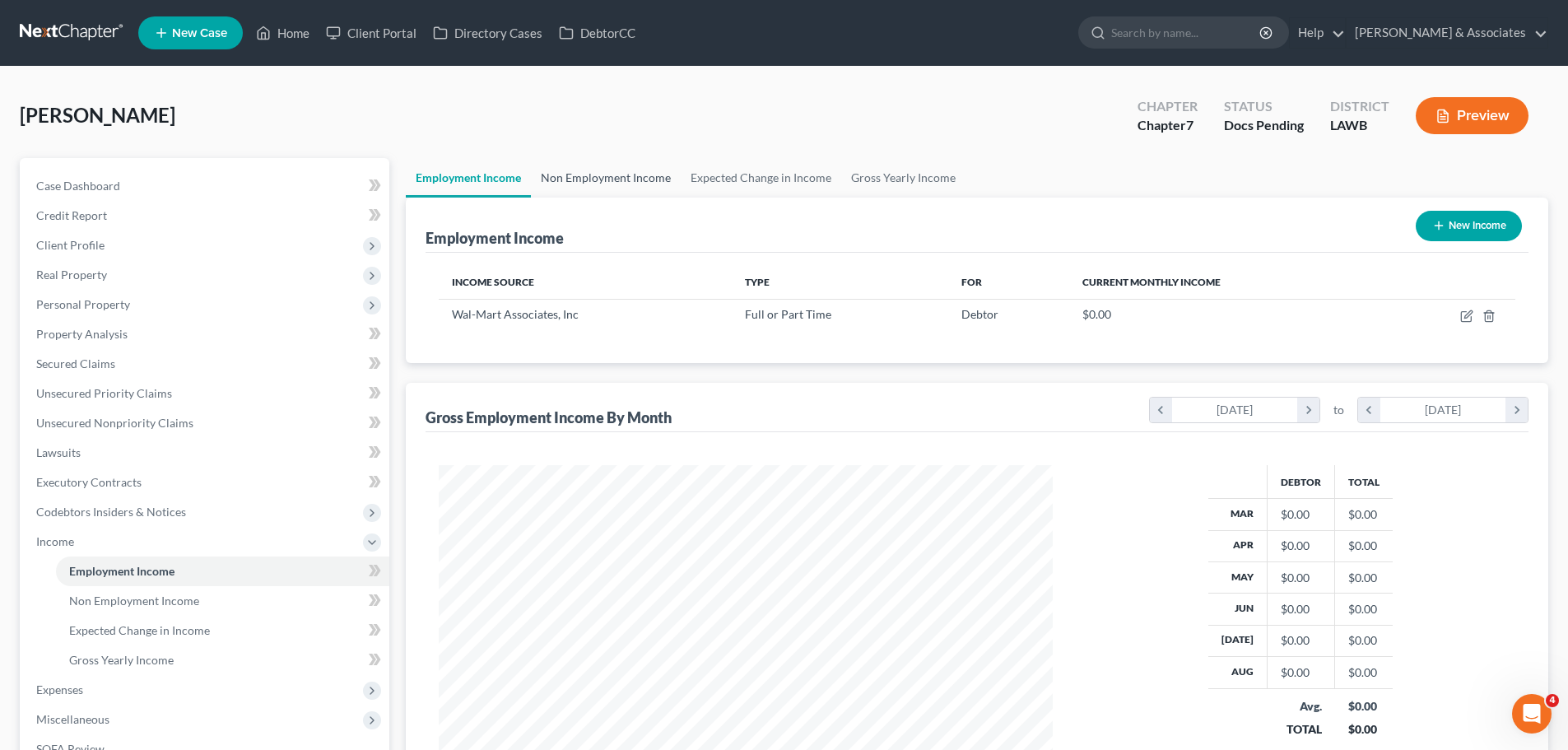
click at [594, 190] on link "Non Employment Income" at bounding box center [606, 178] width 150 height 40
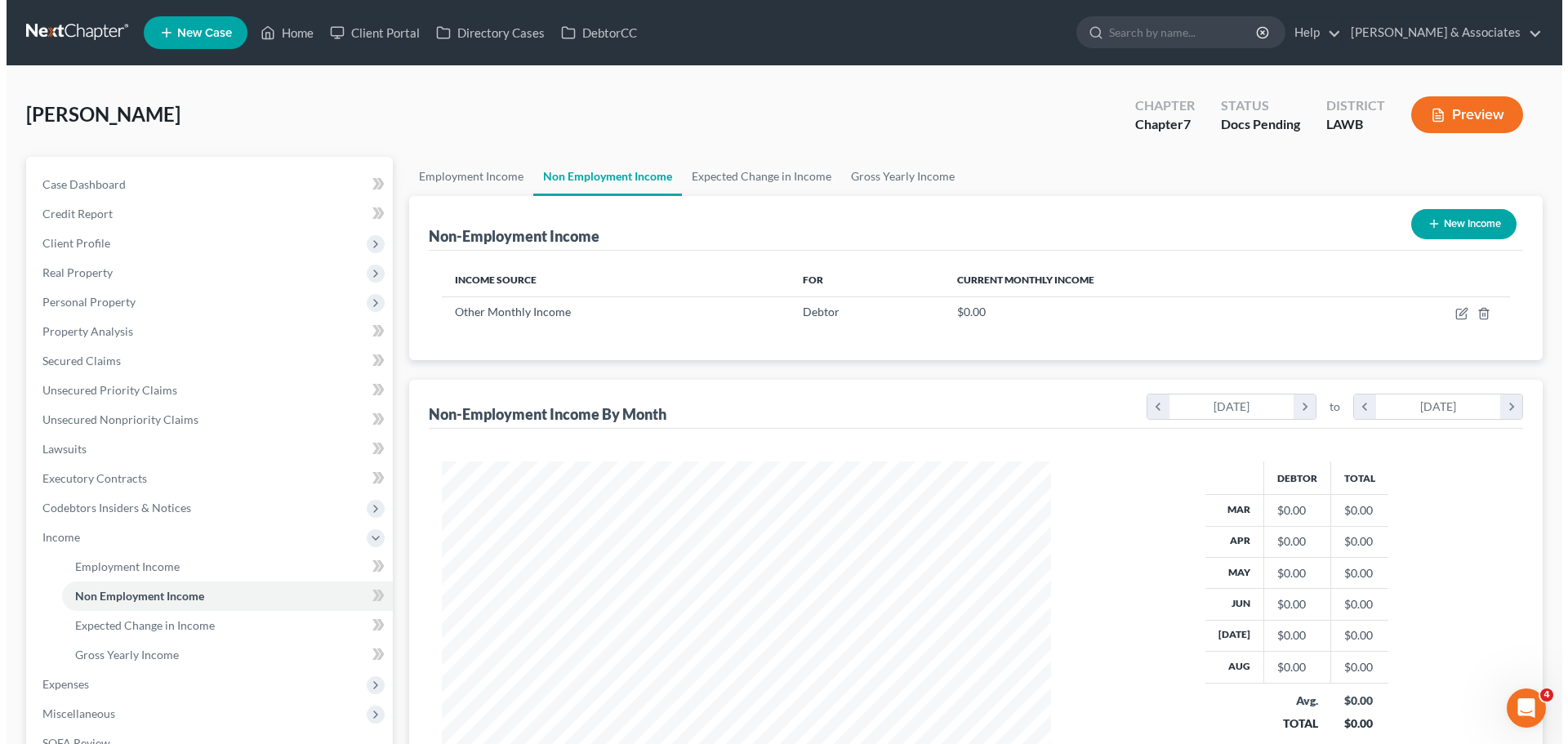
scroll to position [305, 642]
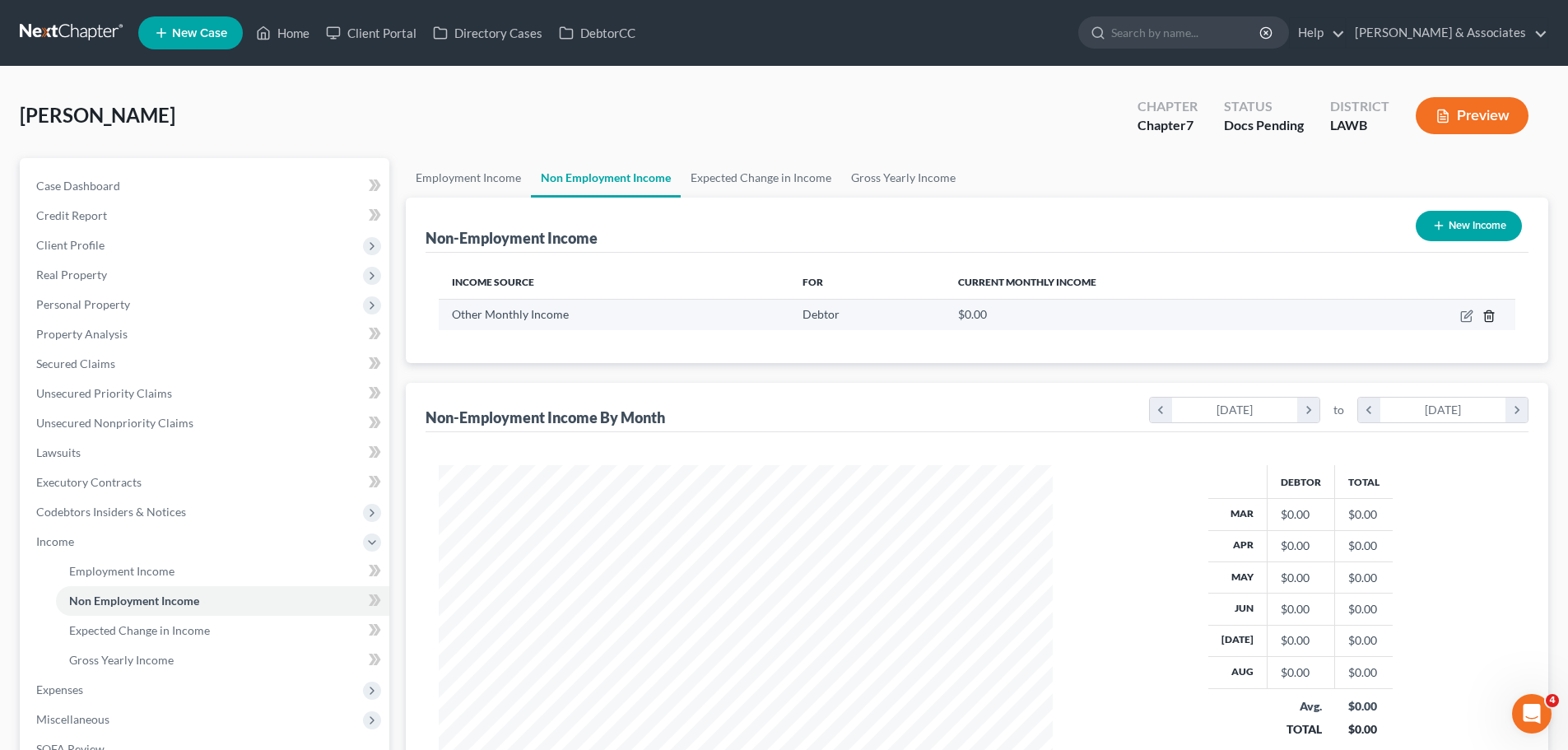
click at [1491, 318] on icon "button" at bounding box center [1489, 316] width 14 height 14
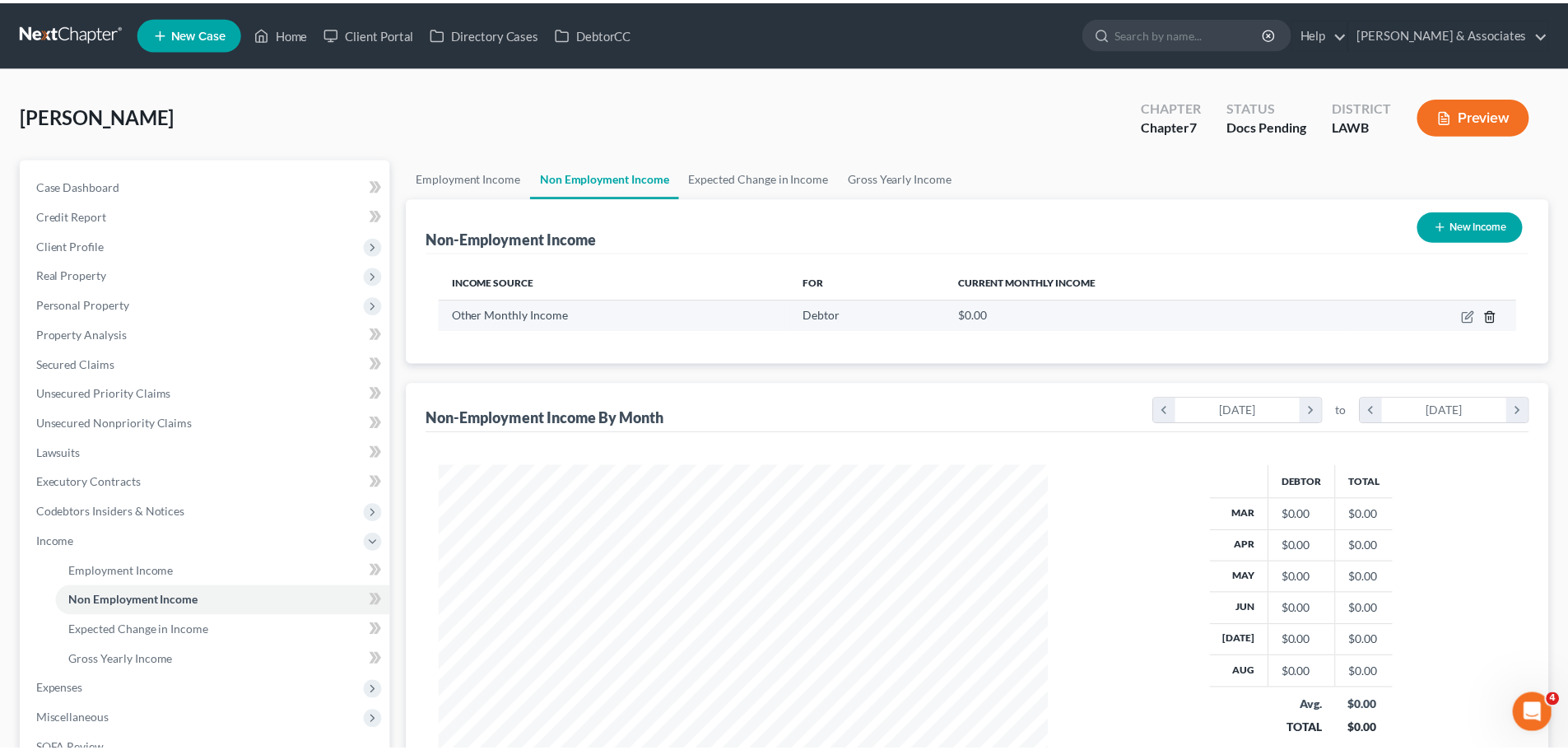
scroll to position [310, 653]
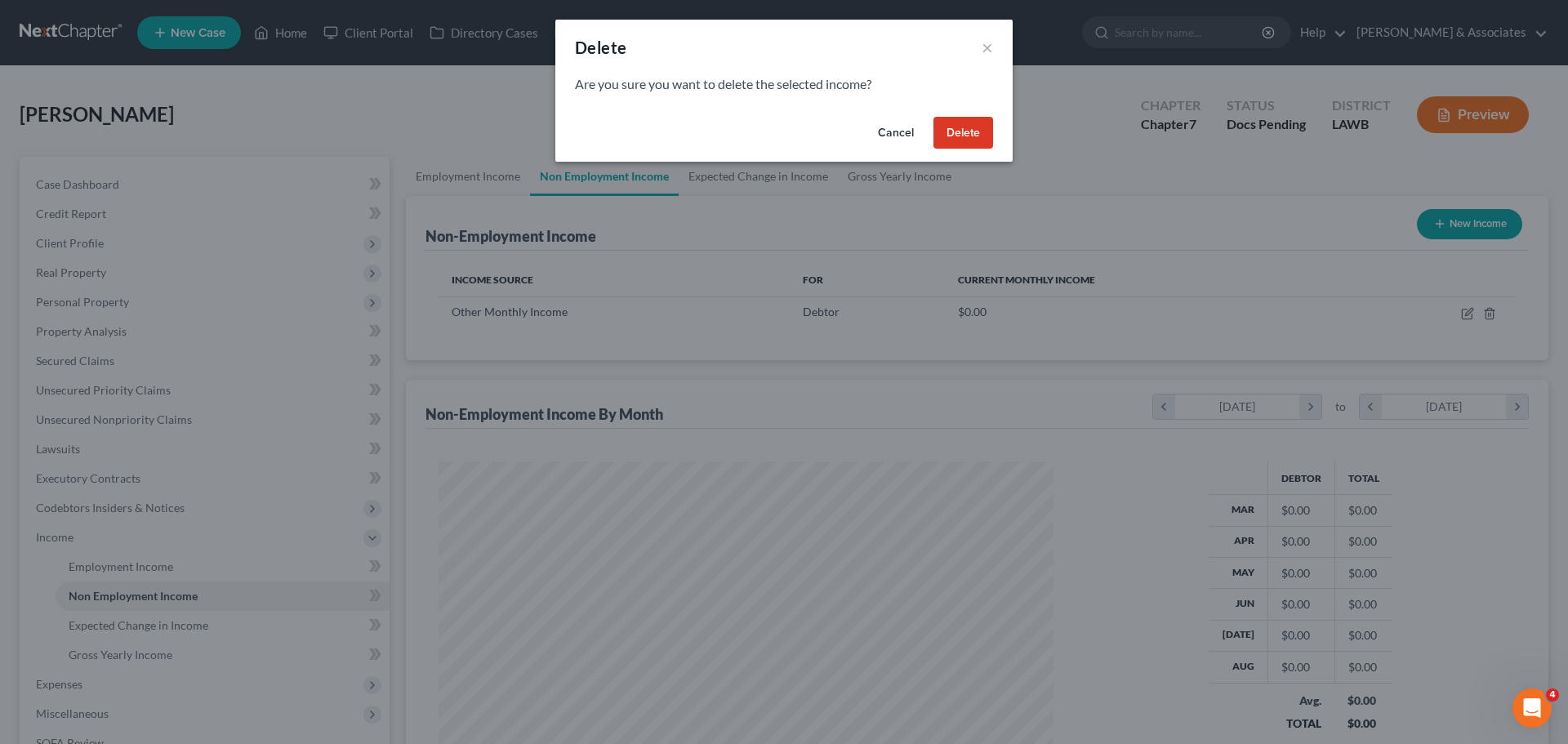
click at [981, 151] on div "Cancel Delete" at bounding box center [784, 136] width 457 height 52
click at [976, 137] on button "Delete" at bounding box center [963, 133] width 60 height 32
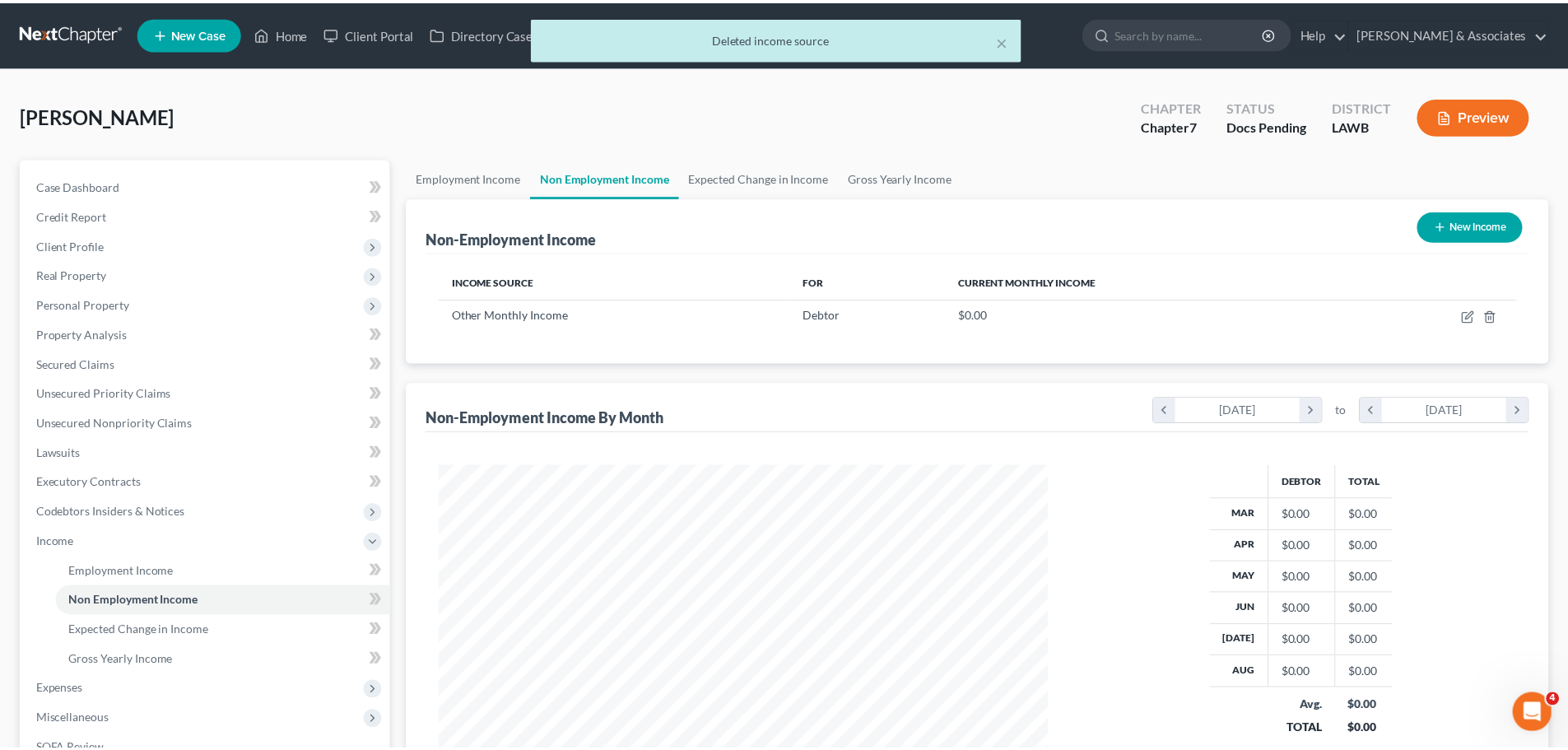
scroll to position [823004, 822310]
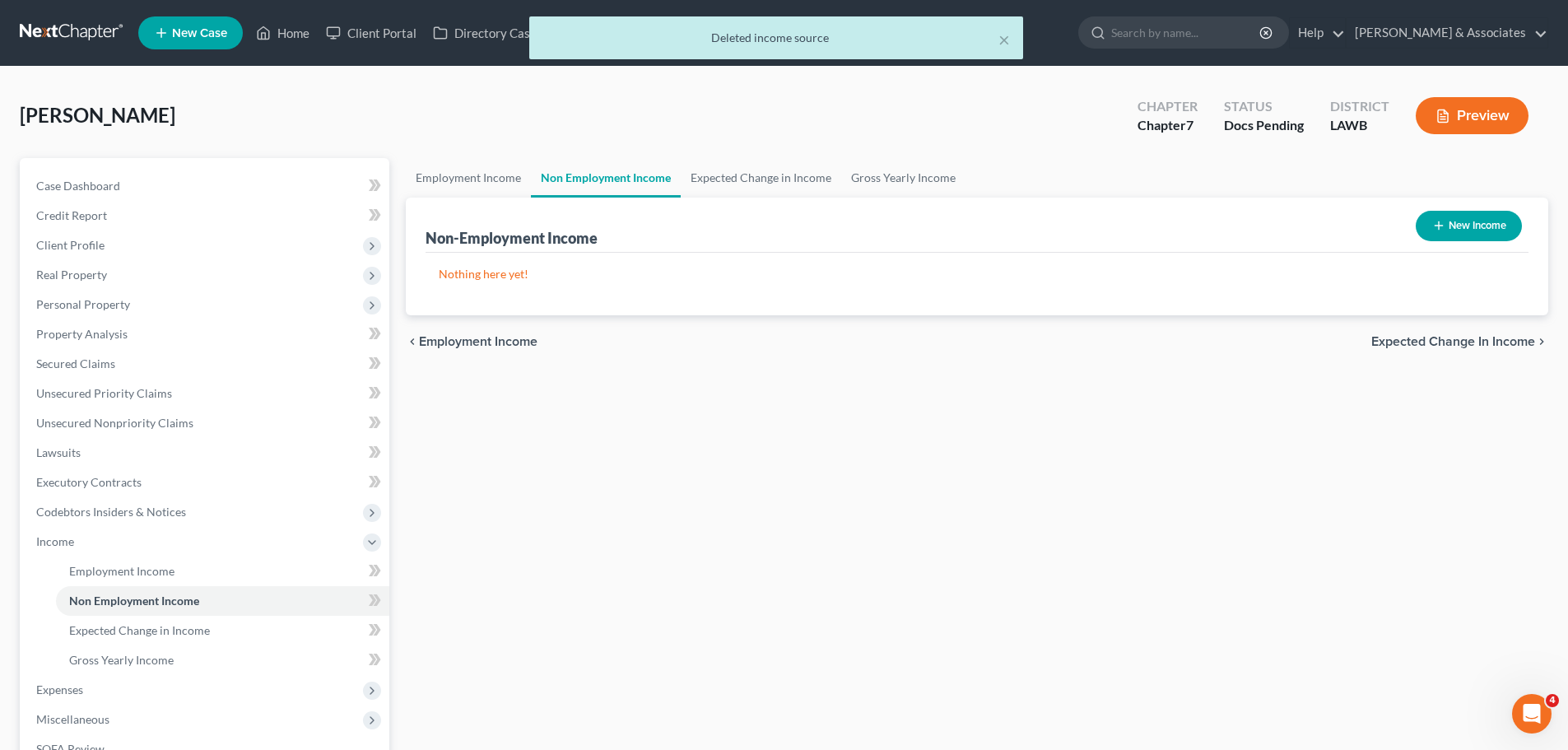
click at [1459, 227] on button "New Income" at bounding box center [1469, 226] width 107 height 31
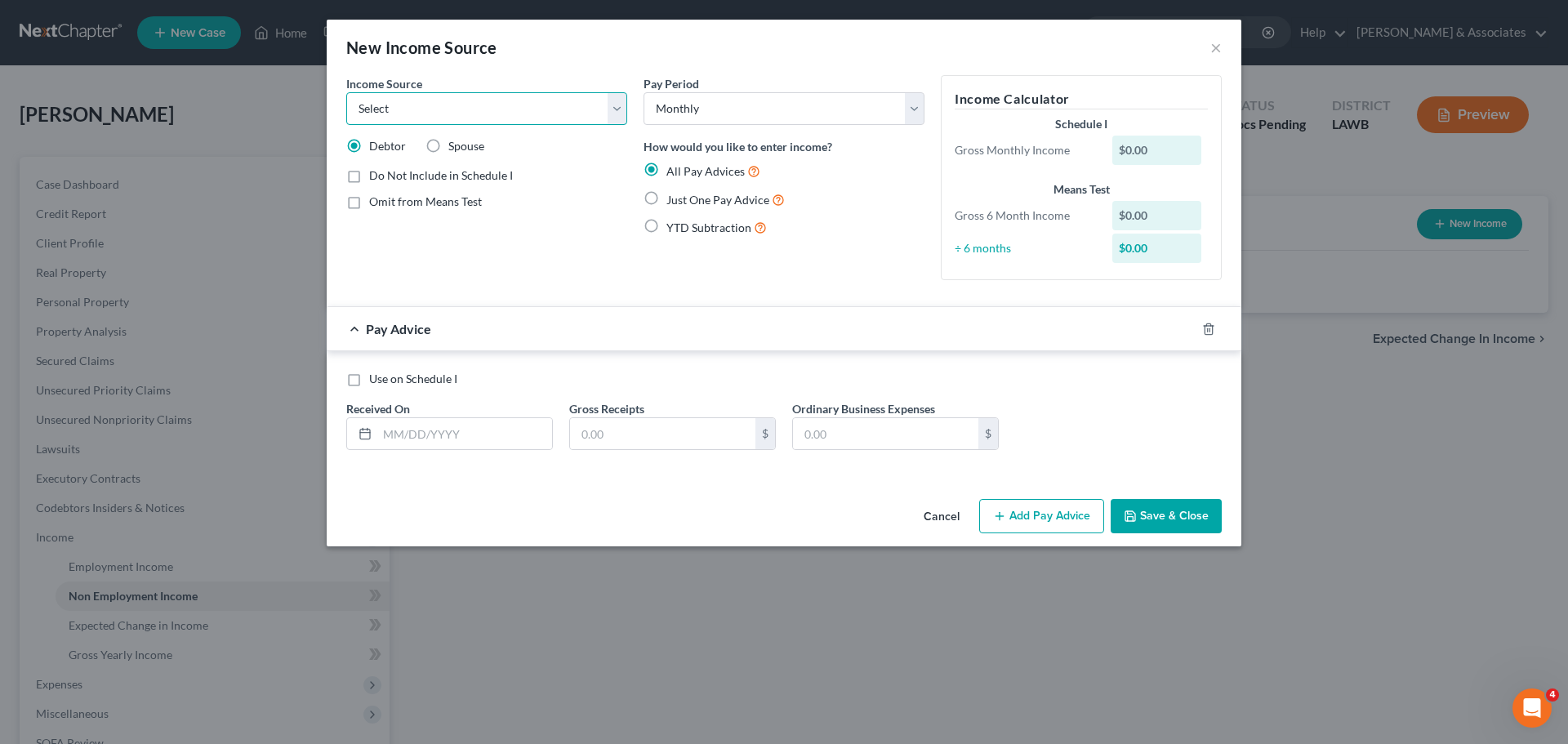
click at [481, 124] on select "Select Unemployment Disability (from employer) Pension Retirement Social Securi…" at bounding box center [486, 108] width 281 height 32
drag, startPoint x: 1217, startPoint y: 32, endPoint x: 1217, endPoint y: 40, distance: 8.0
click at [1217, 32] on div "New Income Source ×" at bounding box center [784, 48] width 914 height 56
click at [1216, 44] on button "×" at bounding box center [1216, 48] width 12 height 20
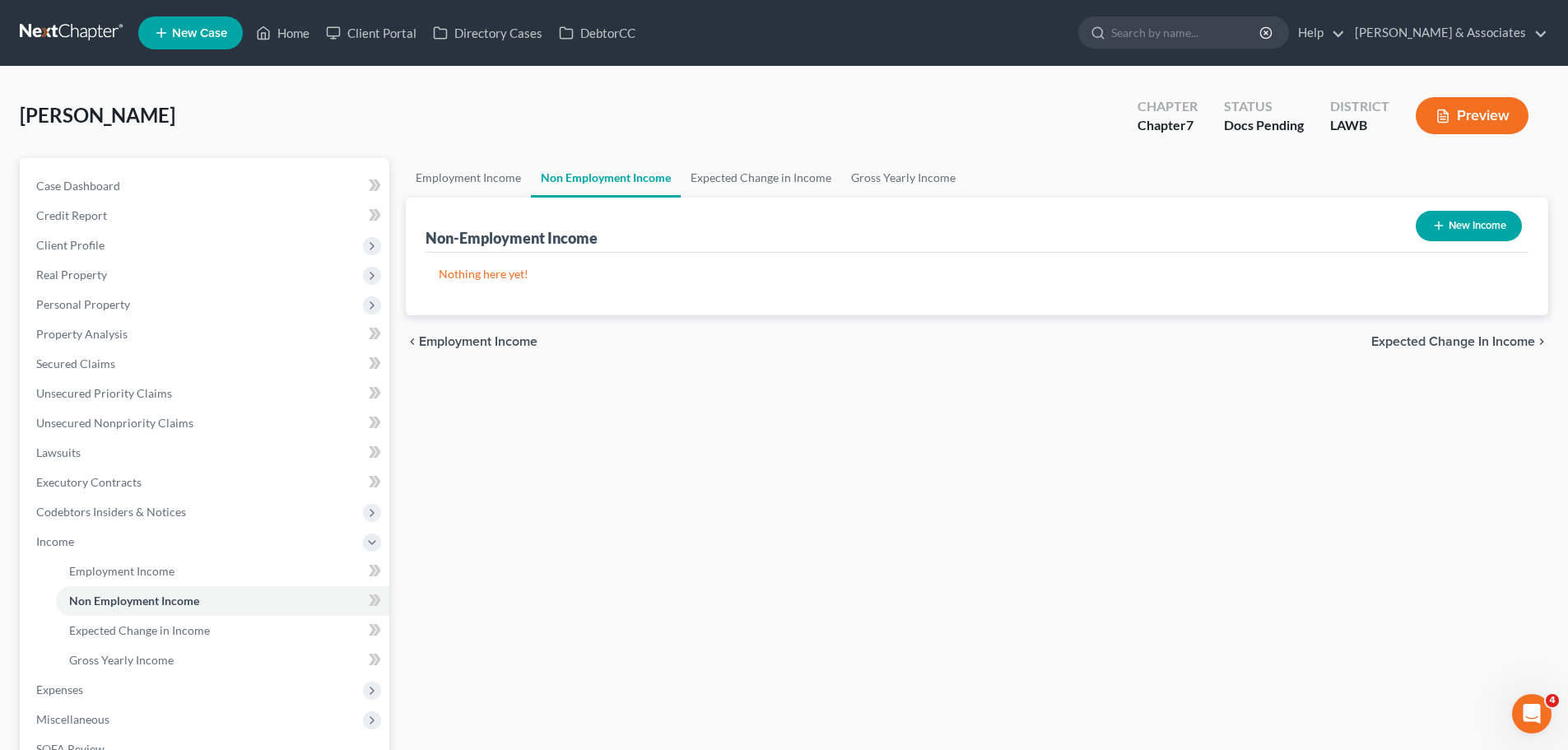
click at [1011, 321] on div "chevron_left Employment Income Expected Change in Income chevron_right" at bounding box center [976, 342] width 1143 height 52
click at [770, 189] on link "Expected Change in Income" at bounding box center [761, 178] width 161 height 40
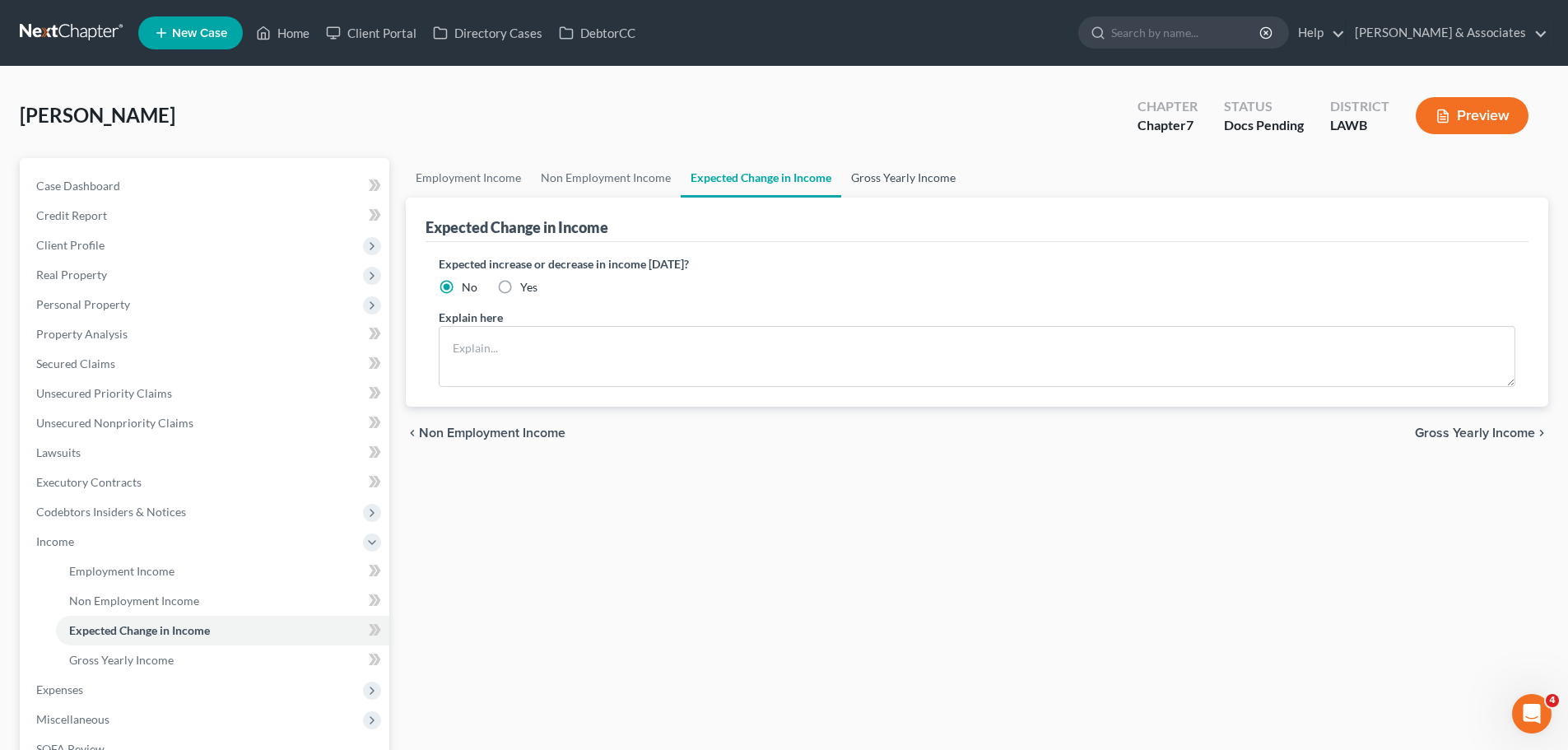
click at [912, 181] on link "Gross Yearly Income" at bounding box center [903, 178] width 125 height 40
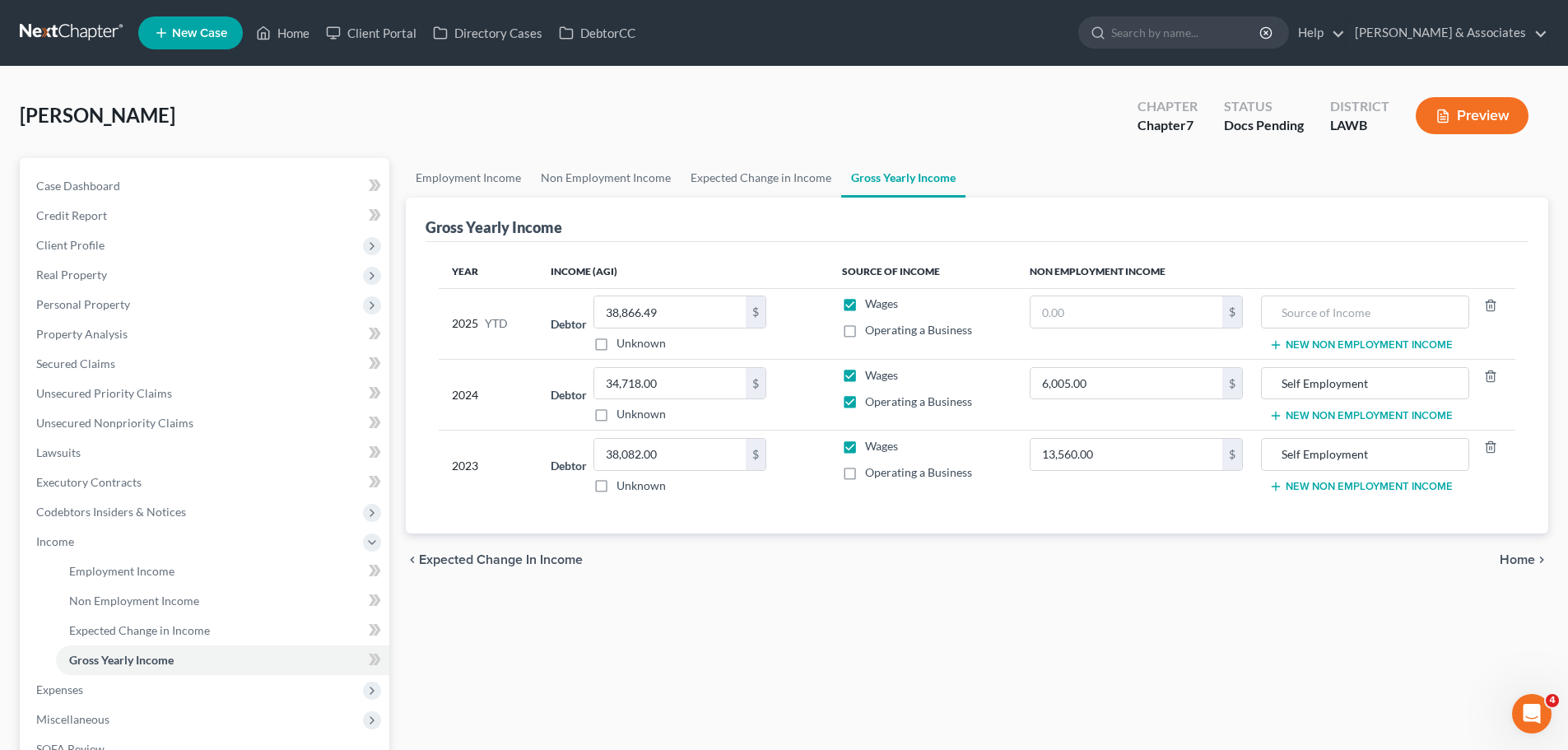
click at [1221, 662] on div "Employment Income Non Employment Income Expected Change in Income Gross Yearly …" at bounding box center [976, 523] width 1159 height 730
click at [1380, 593] on div "Employment Income Non Employment Income Expected Change in Income Gross Yearly …" at bounding box center [976, 523] width 1159 height 730
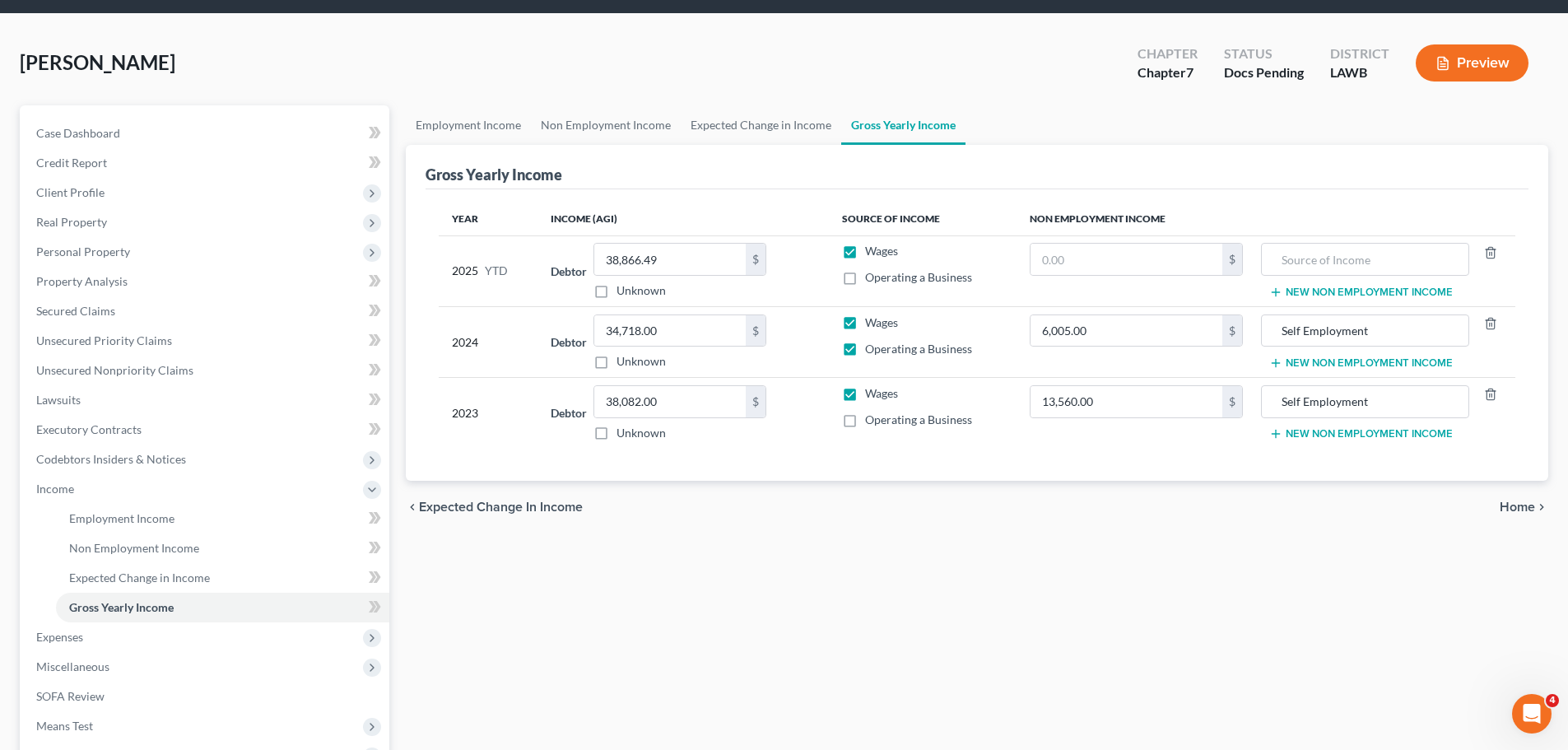
scroll to position [82, 0]
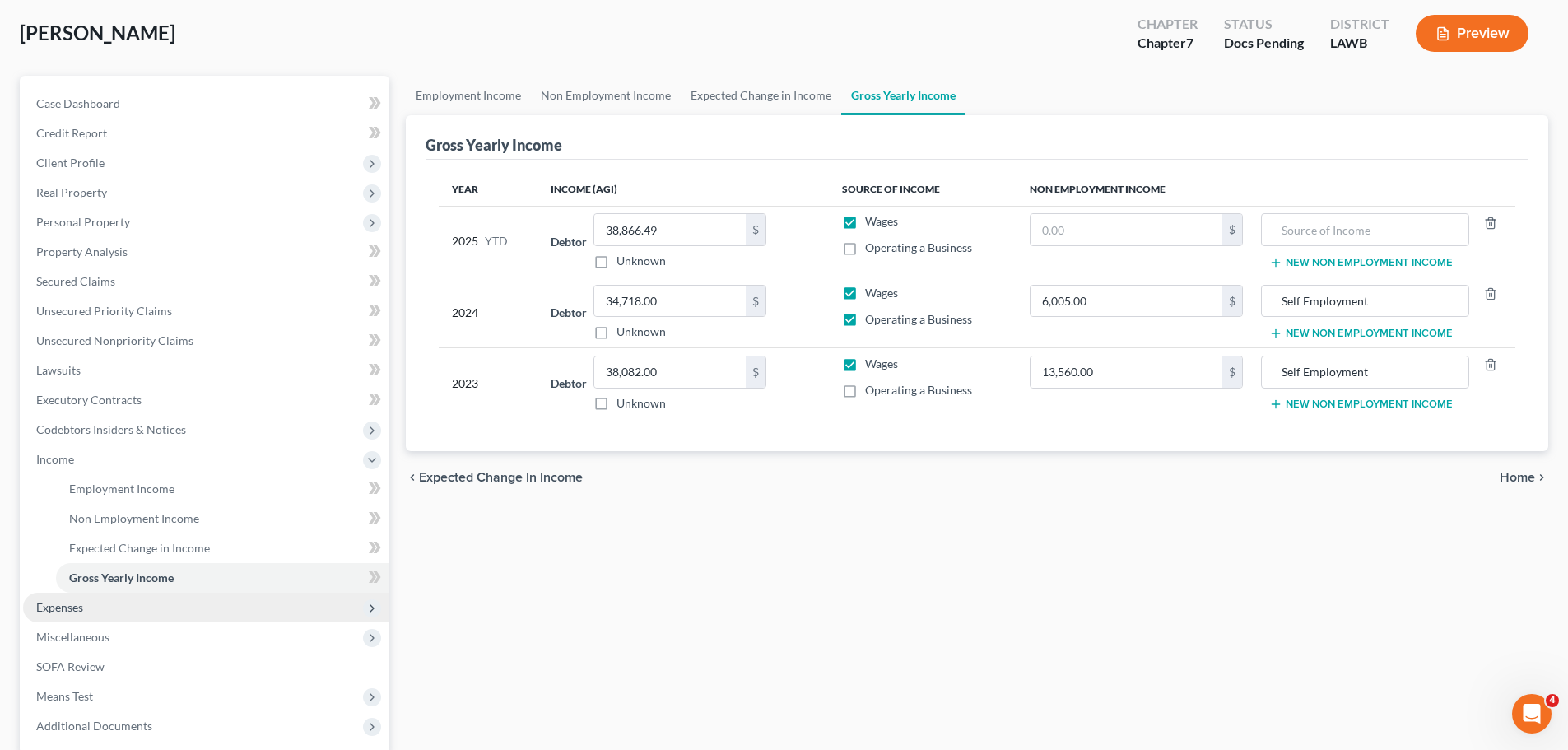
click at [84, 600] on span "Expenses" at bounding box center [206, 607] width 366 height 30
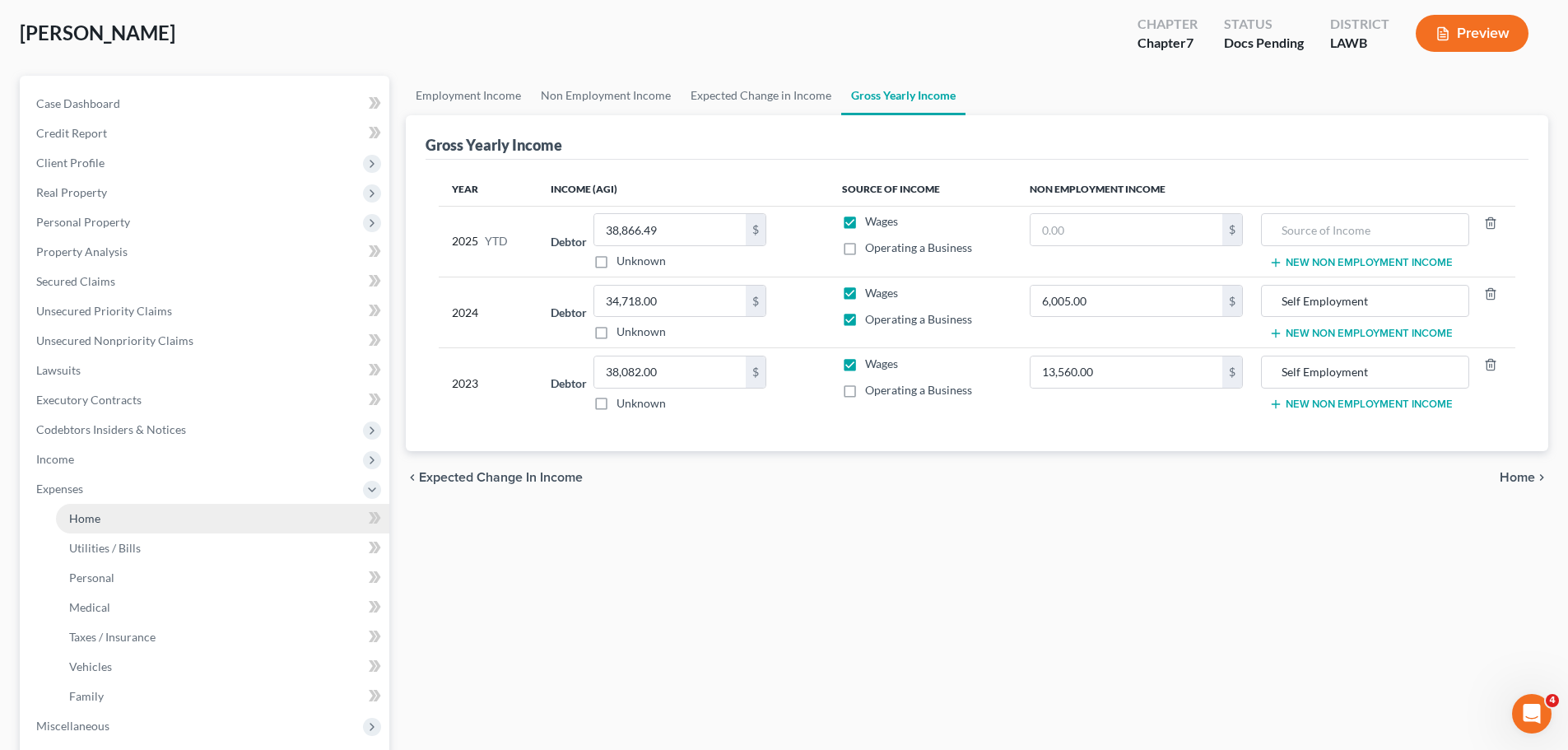
click at [140, 527] on link "Home" at bounding box center [222, 519] width 333 height 30
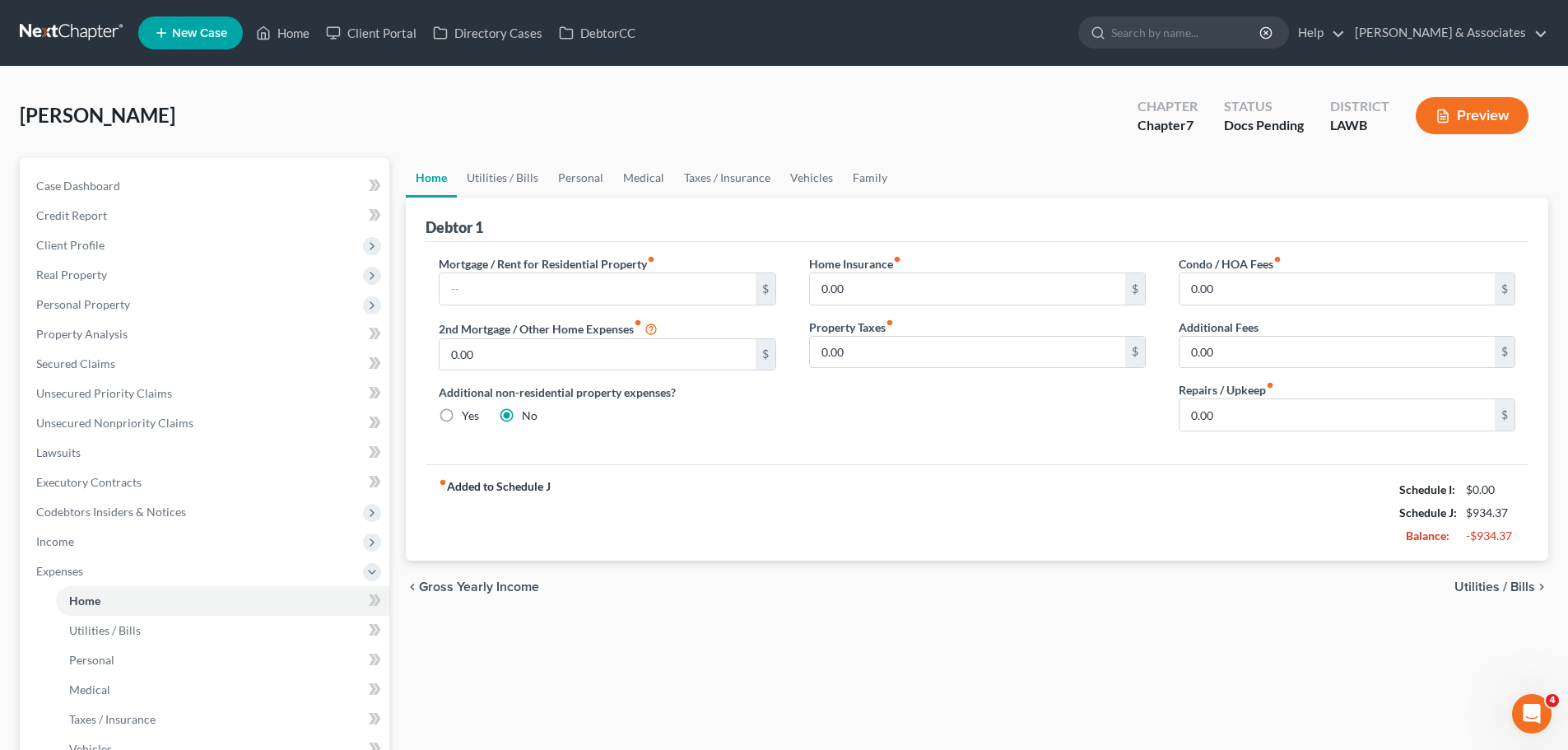
click at [1188, 622] on div "Home Utilities / Bills Personal Medical Taxes / Insurance Vehicles Family Debto…" at bounding box center [976, 567] width 1159 height 820
click at [543, 288] on input "text" at bounding box center [597, 288] width 315 height 32
click at [903, 292] on input "0.00" at bounding box center [967, 288] width 315 height 32
drag, startPoint x: 870, startPoint y: 361, endPoint x: 1245, endPoint y: 401, distance: 377.1
click at [870, 361] on input "0.00" at bounding box center [967, 352] width 315 height 32
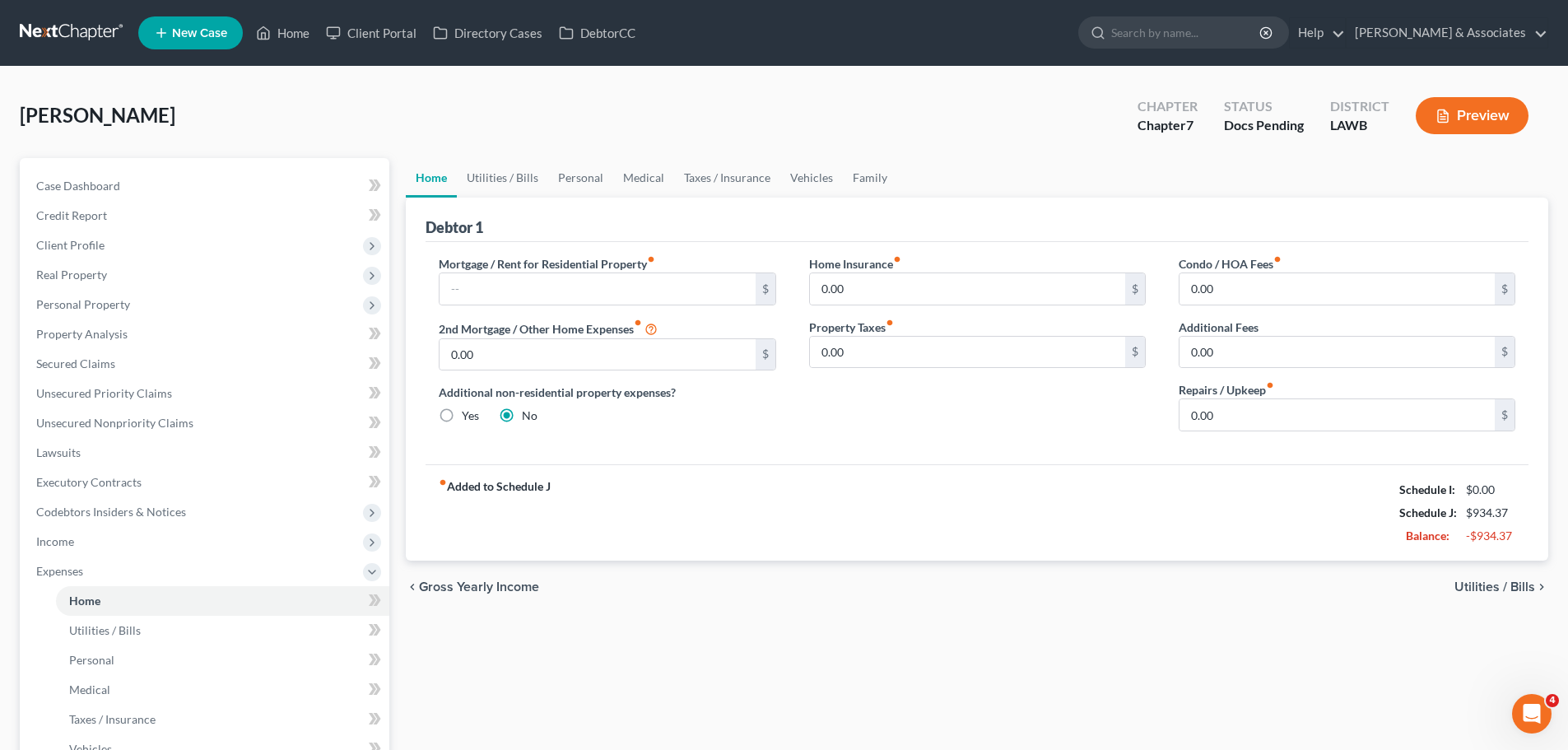
drag, startPoint x: 694, startPoint y: 453, endPoint x: 829, endPoint y: 370, distance: 158.5
click at [695, 453] on div "Mortgage / Rent for Residential Property fiber_manual_record $ 2nd Mortgage / O…" at bounding box center [976, 353] width 1103 height 222
click at [881, 354] on input "0.00" at bounding box center [967, 352] width 315 height 32
click at [999, 541] on div "fiber_manual_record Added to Schedule J Schedule I: $0.00 Schedule J: $941.87 B…" at bounding box center [976, 512] width 1103 height 97
click at [1153, 593] on div "chevron_left Gross Yearly Income Utilities / Bills chevron_right" at bounding box center [976, 586] width 1143 height 52
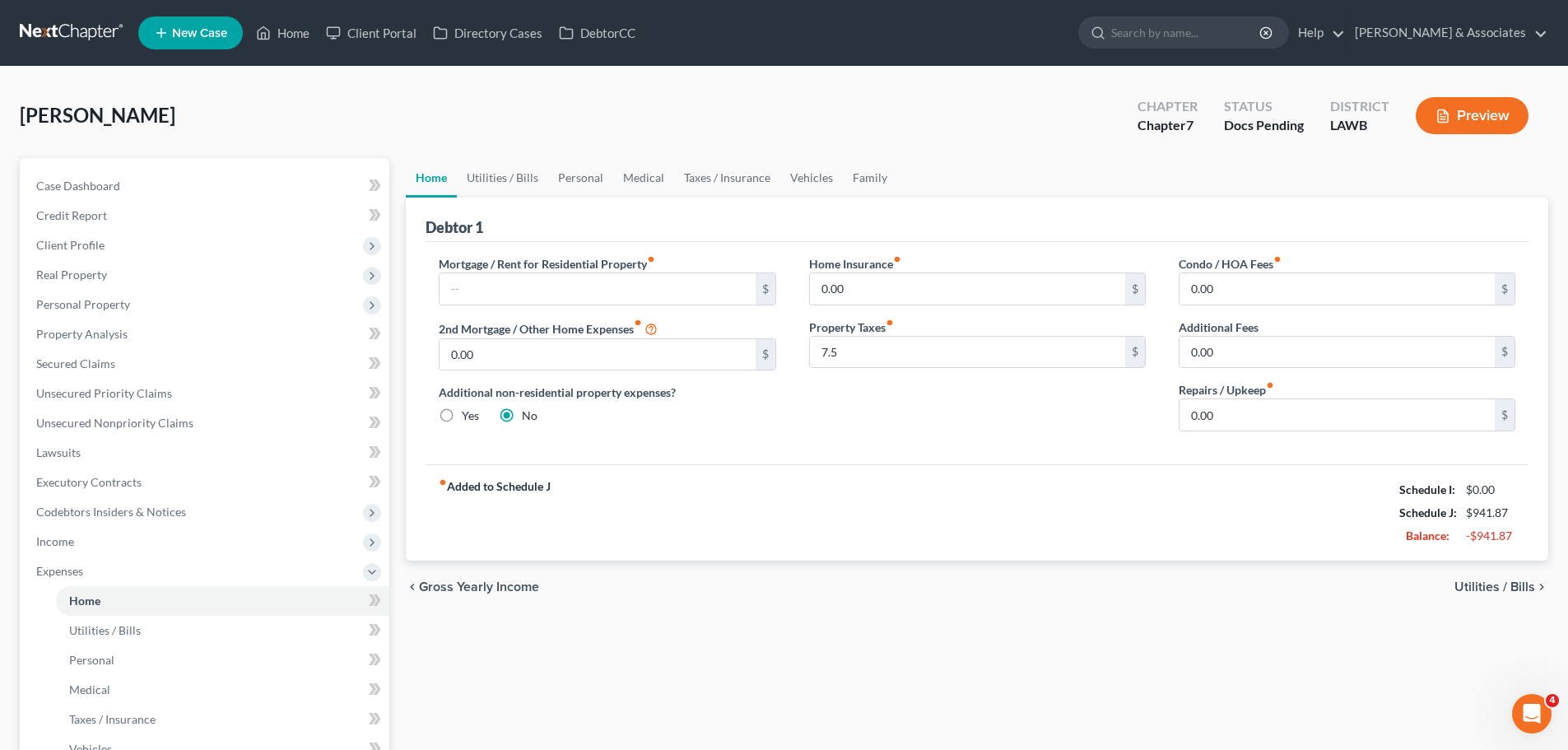
click at [1503, 597] on div "chevron_left Gross Yearly Income Utilities / Bills chevron_right" at bounding box center [976, 586] width 1143 height 52
click at [1529, 580] on span "Utilities / Bills" at bounding box center [1494, 586] width 80 height 14
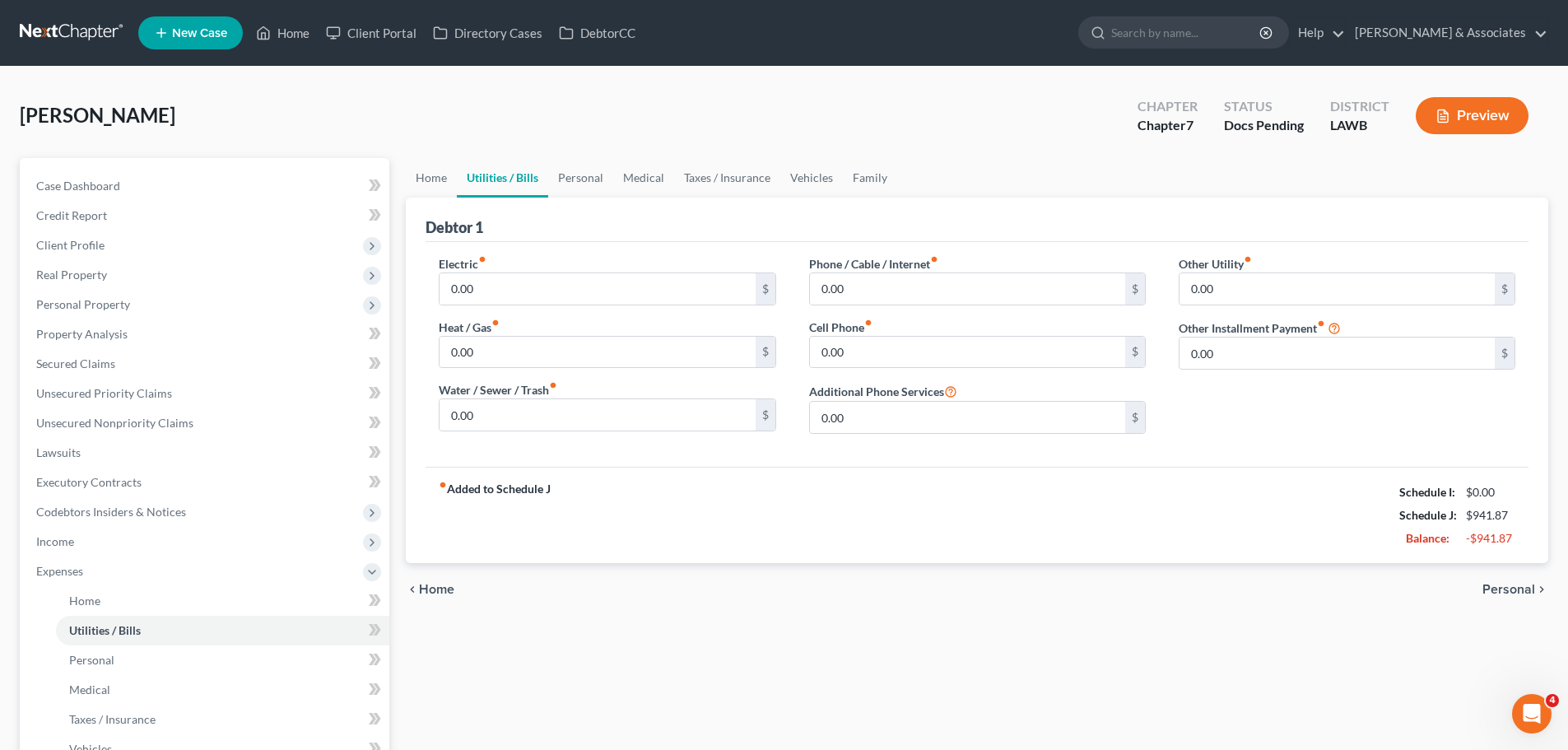
click at [803, 623] on div "Home Utilities / Bills Personal Medical Taxes / Insurance Vehicles Family Debto…" at bounding box center [976, 567] width 1159 height 820
click at [523, 295] on input "0.00" at bounding box center [597, 288] width 315 height 32
click at [481, 352] on input "0.00" at bounding box center [597, 352] width 315 height 32
click at [1003, 262] on div "Phone / Cable / Internet fiber_manual_record 0.00 $" at bounding box center [977, 280] width 337 height 51
click at [1213, 292] on input "0.00" at bounding box center [1337, 288] width 315 height 32
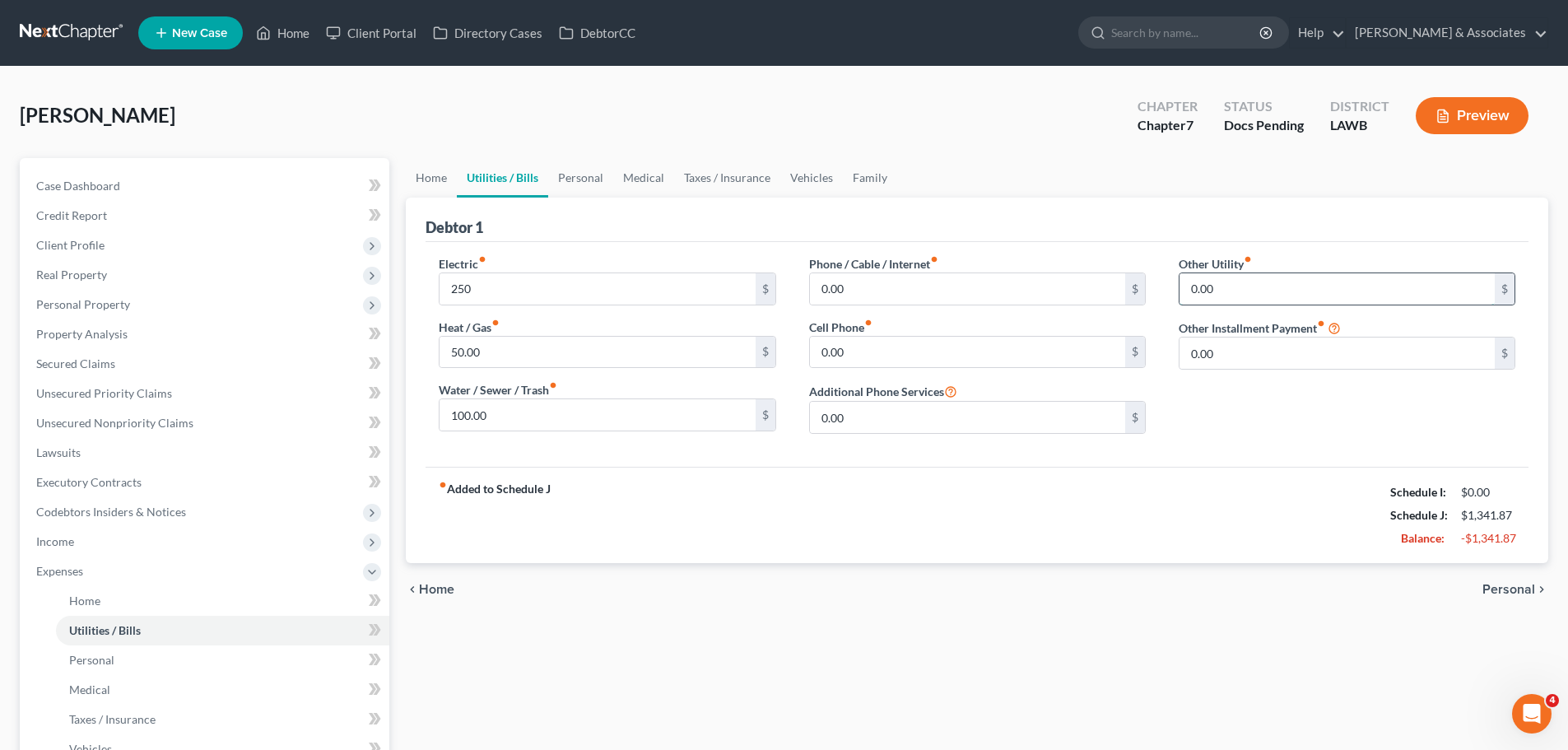
click at [1213, 292] on input "0.00" at bounding box center [1337, 288] width 315 height 32
click at [1228, 288] on input "0.00" at bounding box center [1337, 288] width 315 height 32
click at [1235, 290] on input "0.00" at bounding box center [1337, 288] width 315 height 32
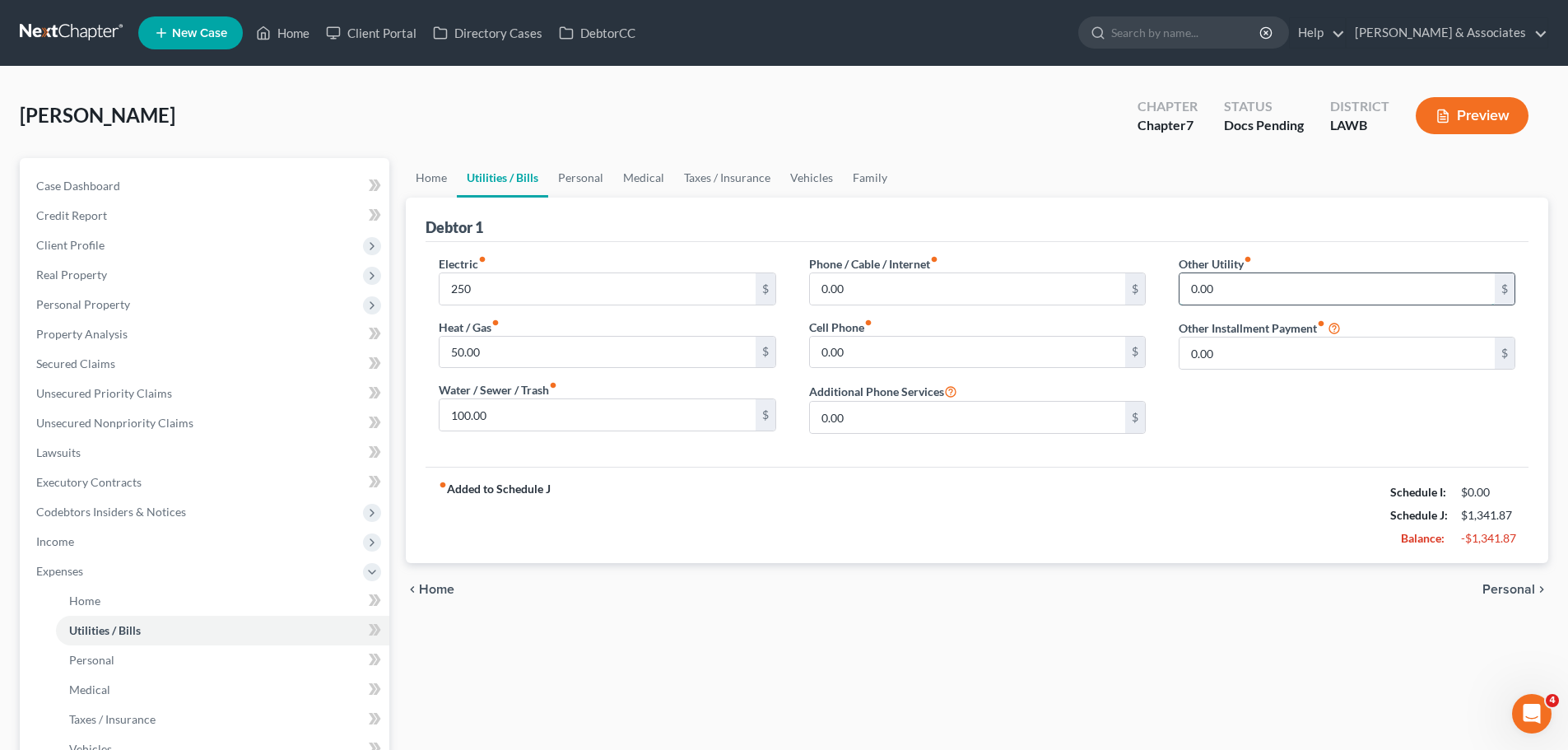
click at [1235, 290] on input "0.00" at bounding box center [1337, 288] width 315 height 32
click at [1235, 286] on input "0.00" at bounding box center [1337, 288] width 315 height 32
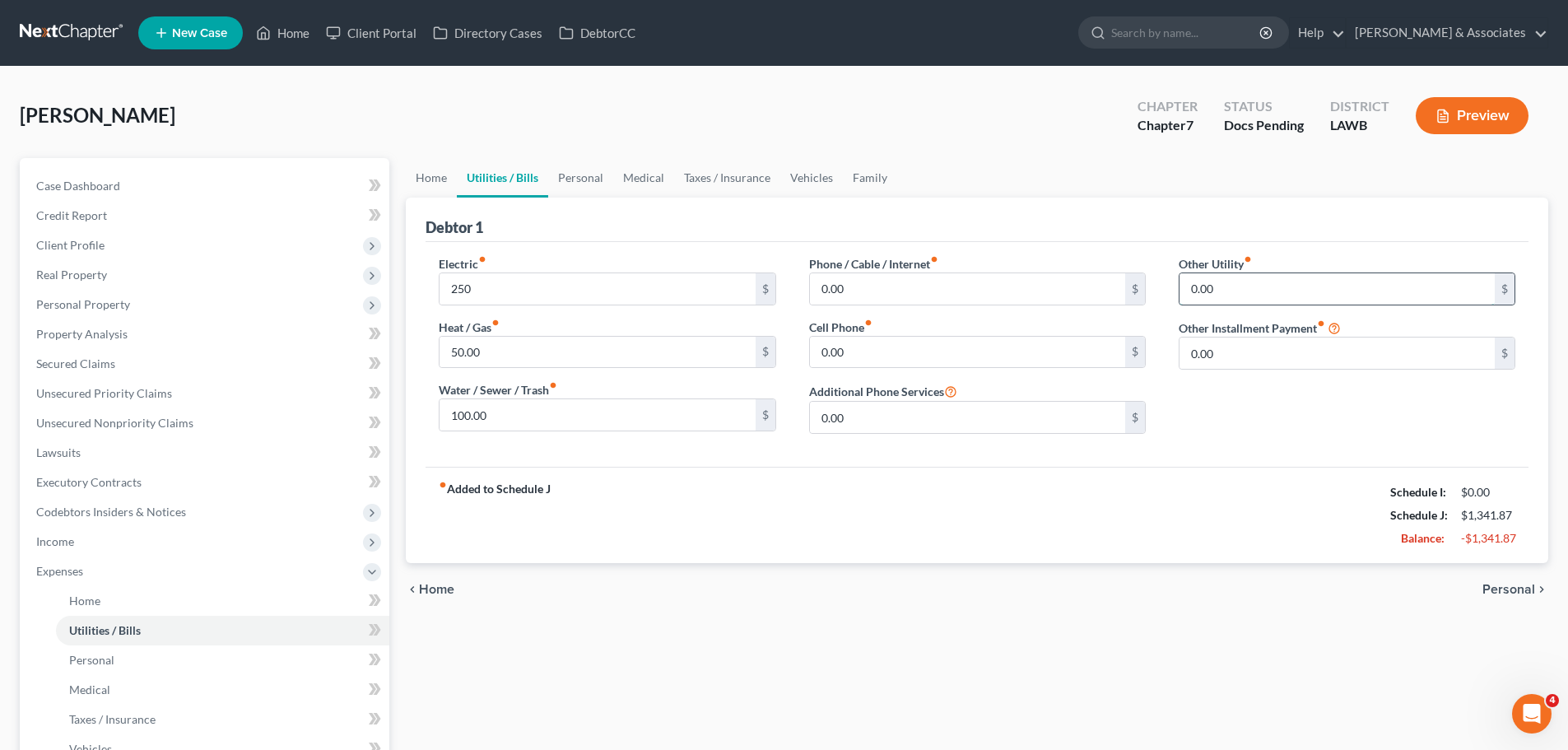
click at [1233, 282] on input "0.00" at bounding box center [1337, 288] width 315 height 32
click at [1235, 284] on input "0.00" at bounding box center [1337, 288] width 315 height 32
click at [1208, 288] on input "0.00" at bounding box center [1337, 288] width 315 height 32
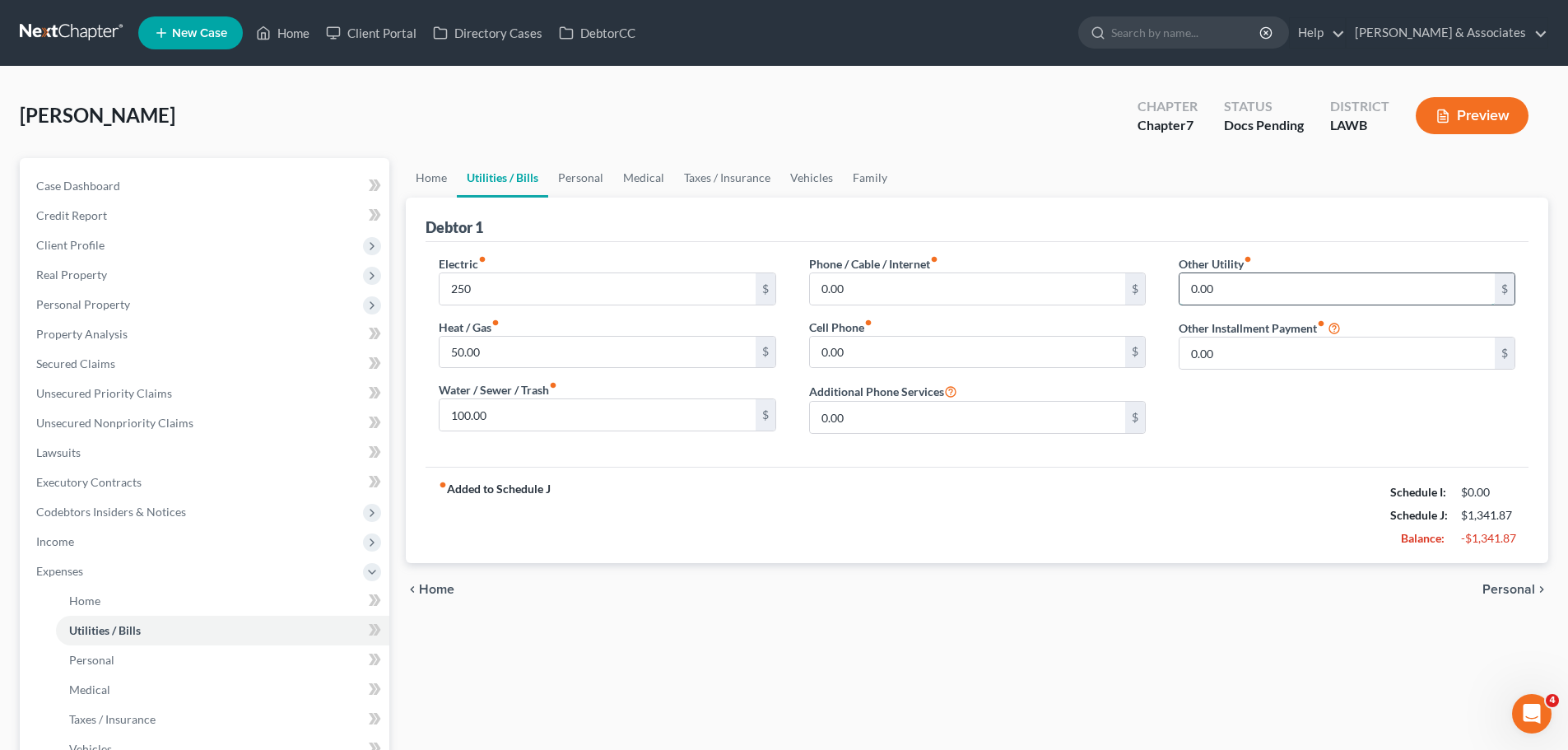
click at [1206, 290] on input "0.00" at bounding box center [1337, 288] width 315 height 32
click at [1510, 590] on span "Personal" at bounding box center [1508, 589] width 52 height 14
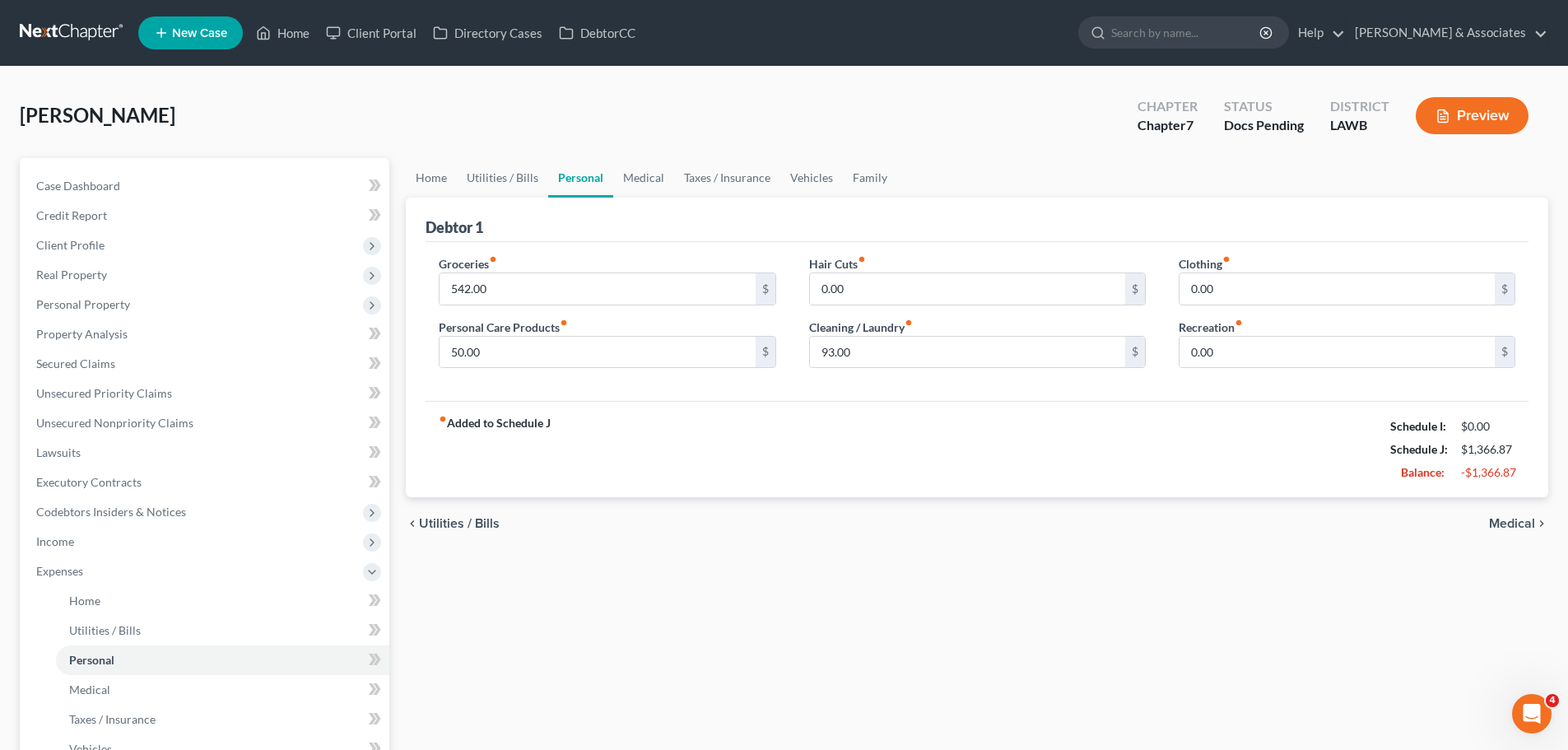
click at [781, 666] on div "Home Utilities / Bills Personal Medical Taxes / Insurance Vehicles Family Debto…" at bounding box center [976, 567] width 1159 height 820
click at [1535, 527] on icon "chevron_right" at bounding box center [1541, 523] width 14 height 14
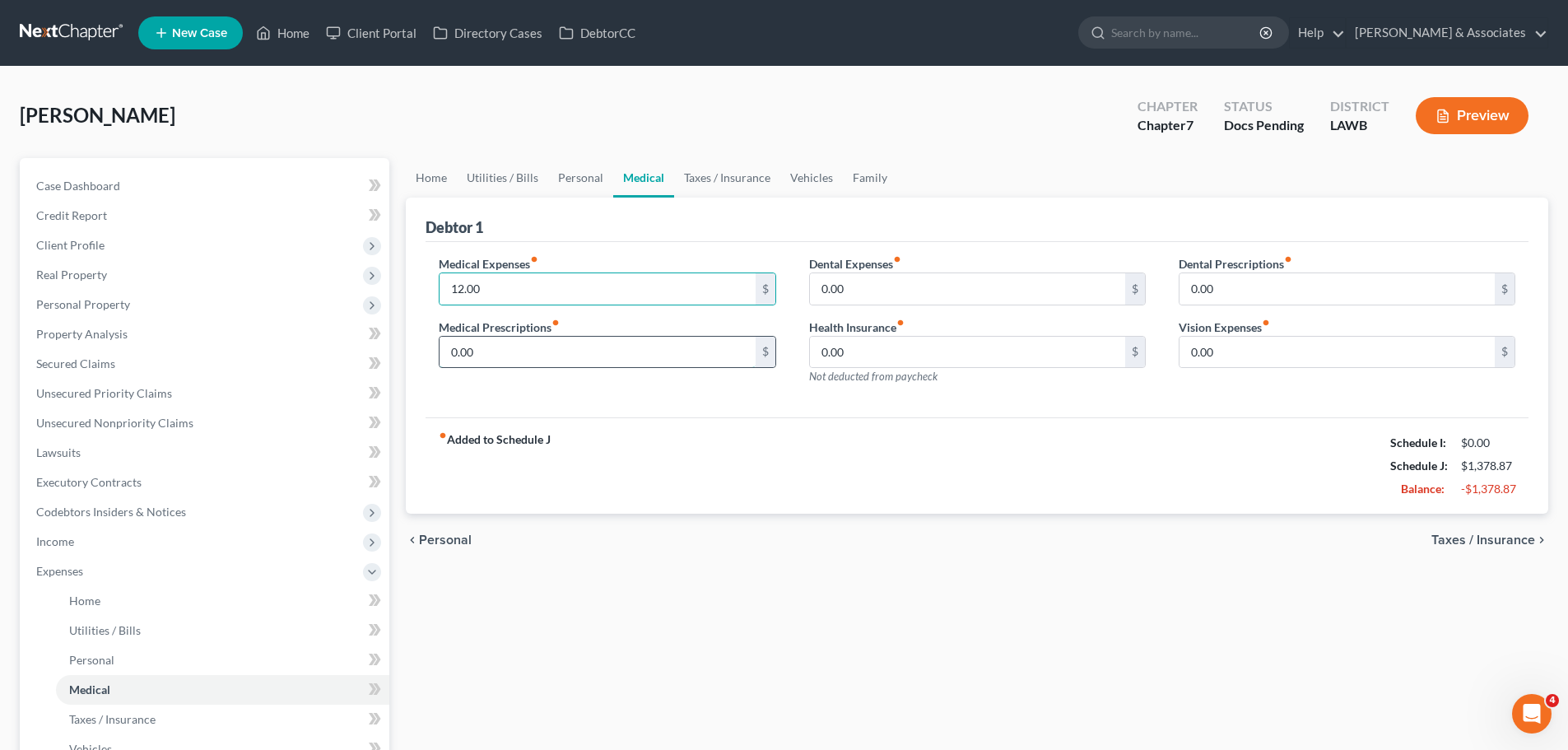
click at [625, 352] on input "0.00" at bounding box center [597, 352] width 315 height 32
click at [747, 558] on div "chevron_left Personal Taxes / Insurance chevron_right" at bounding box center [976, 540] width 1143 height 52
click at [634, 373] on div "Medical Expenses fiber_manual_record 12.00 $ Medical Prescriptions fiber_manual…" at bounding box center [606, 326] width 369 height 144
click at [634, 347] on input "0.00" at bounding box center [597, 352] width 315 height 32
click at [852, 281] on input "0.00" at bounding box center [967, 288] width 315 height 32
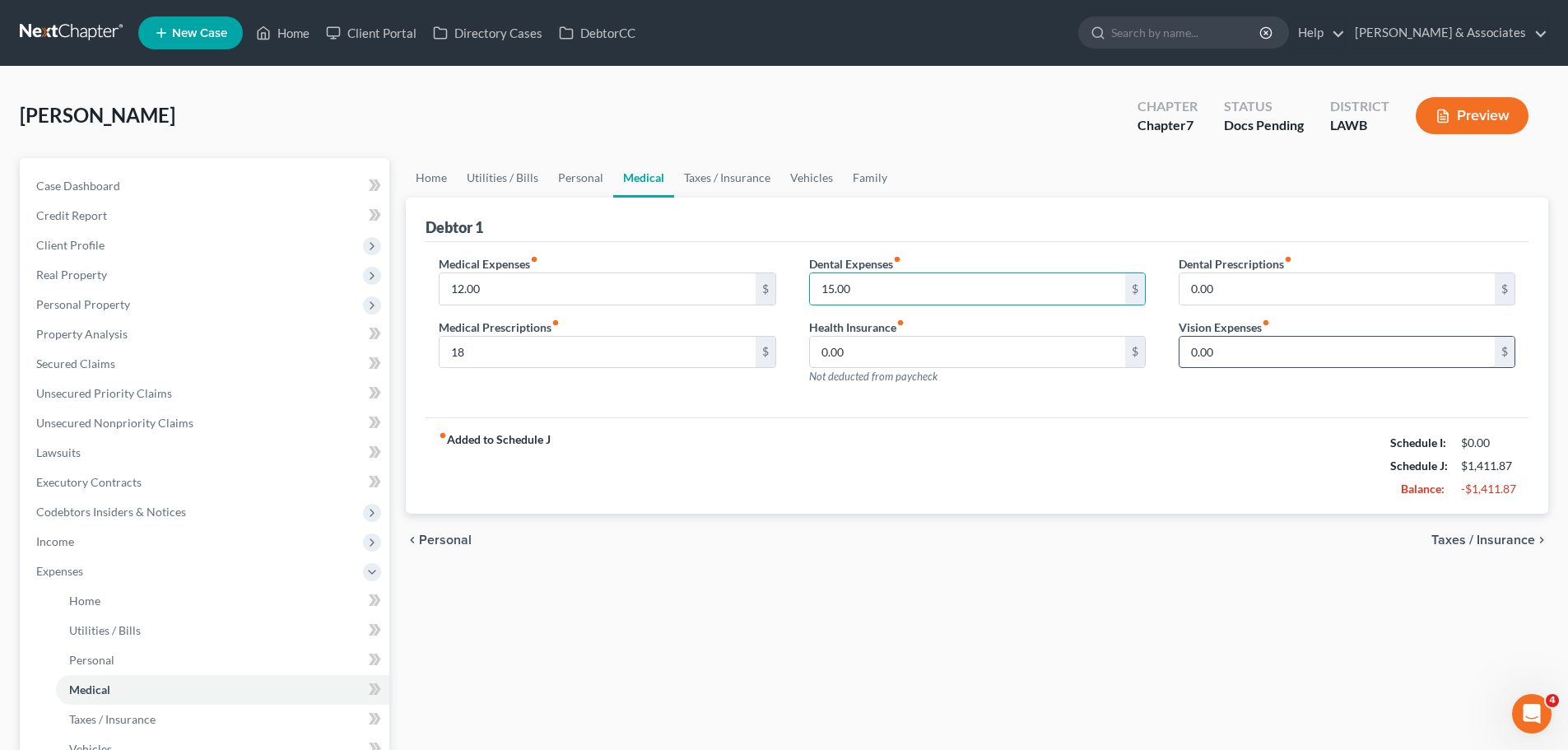
click at [1236, 354] on input "0.00" at bounding box center [1337, 352] width 315 height 32
click at [1503, 543] on span "Taxes / Insurance" at bounding box center [1482, 539] width 104 height 14
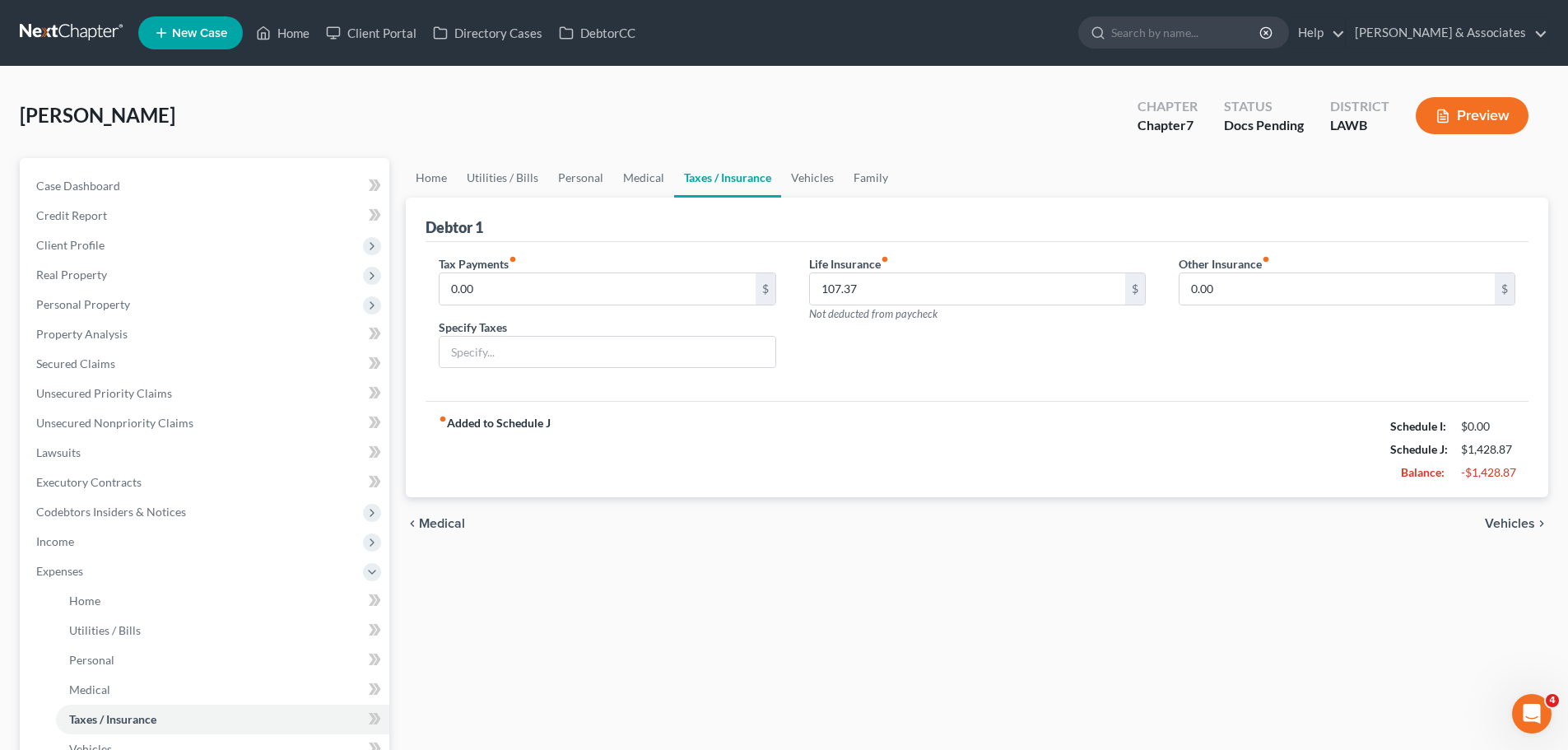
click at [1492, 527] on span "Vehicles" at bounding box center [1510, 523] width 51 height 14
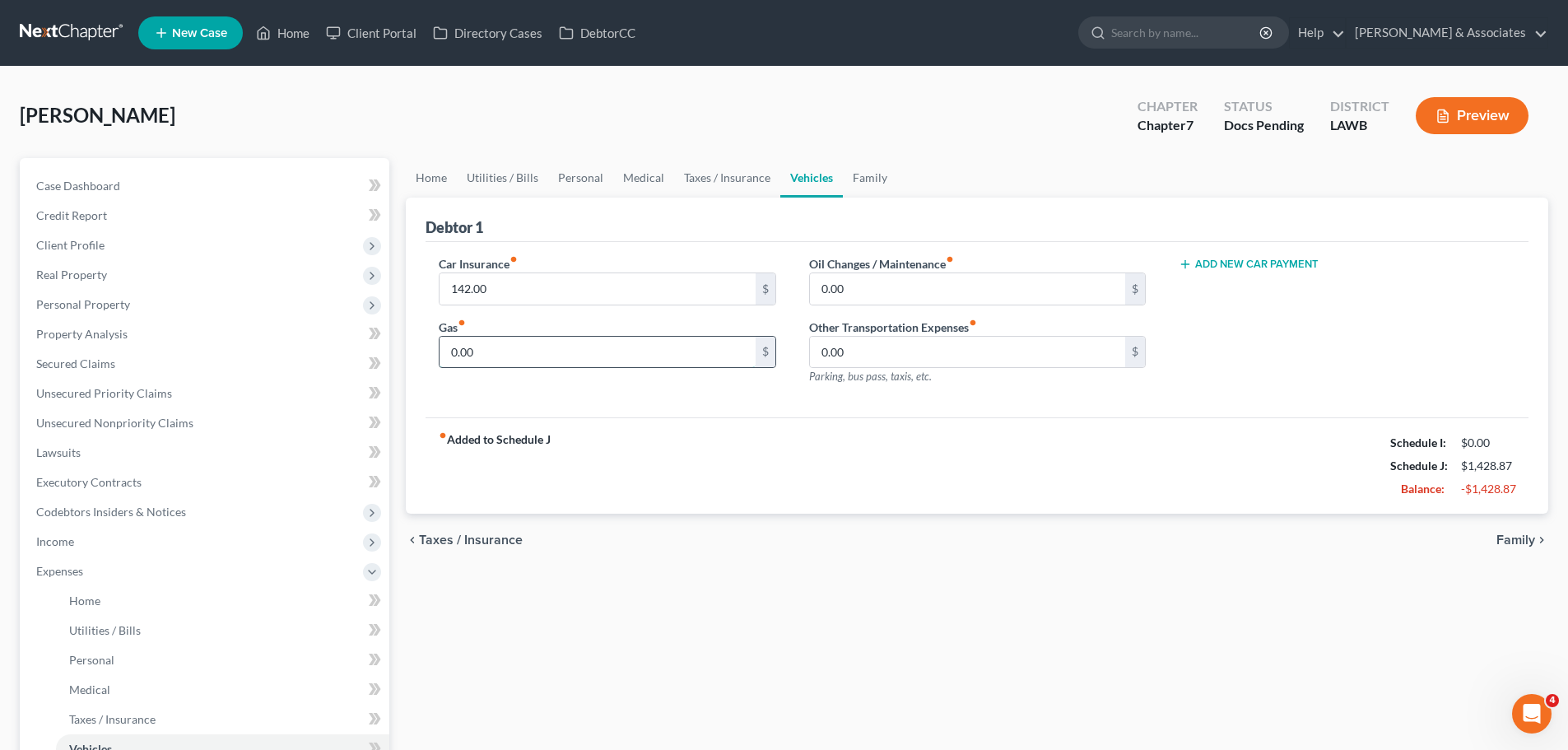
click at [597, 366] on input "0.00" at bounding box center [597, 352] width 315 height 32
drag, startPoint x: 127, startPoint y: 224, endPoint x: 144, endPoint y: 223, distance: 17.0
click at [127, 224] on link "Credit Report" at bounding box center [206, 215] width 366 height 30
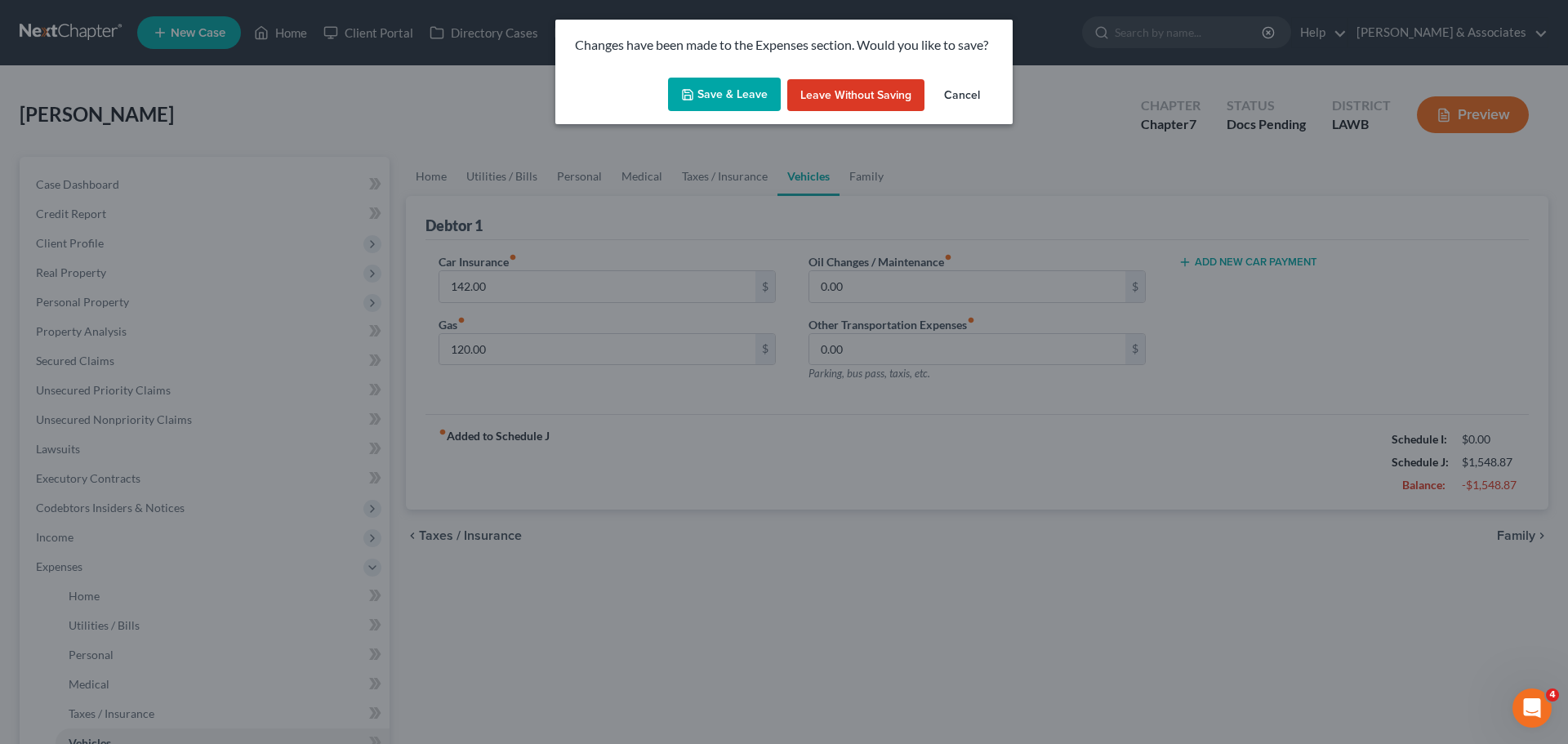
click at [697, 100] on button "Save & Leave" at bounding box center [724, 95] width 113 height 34
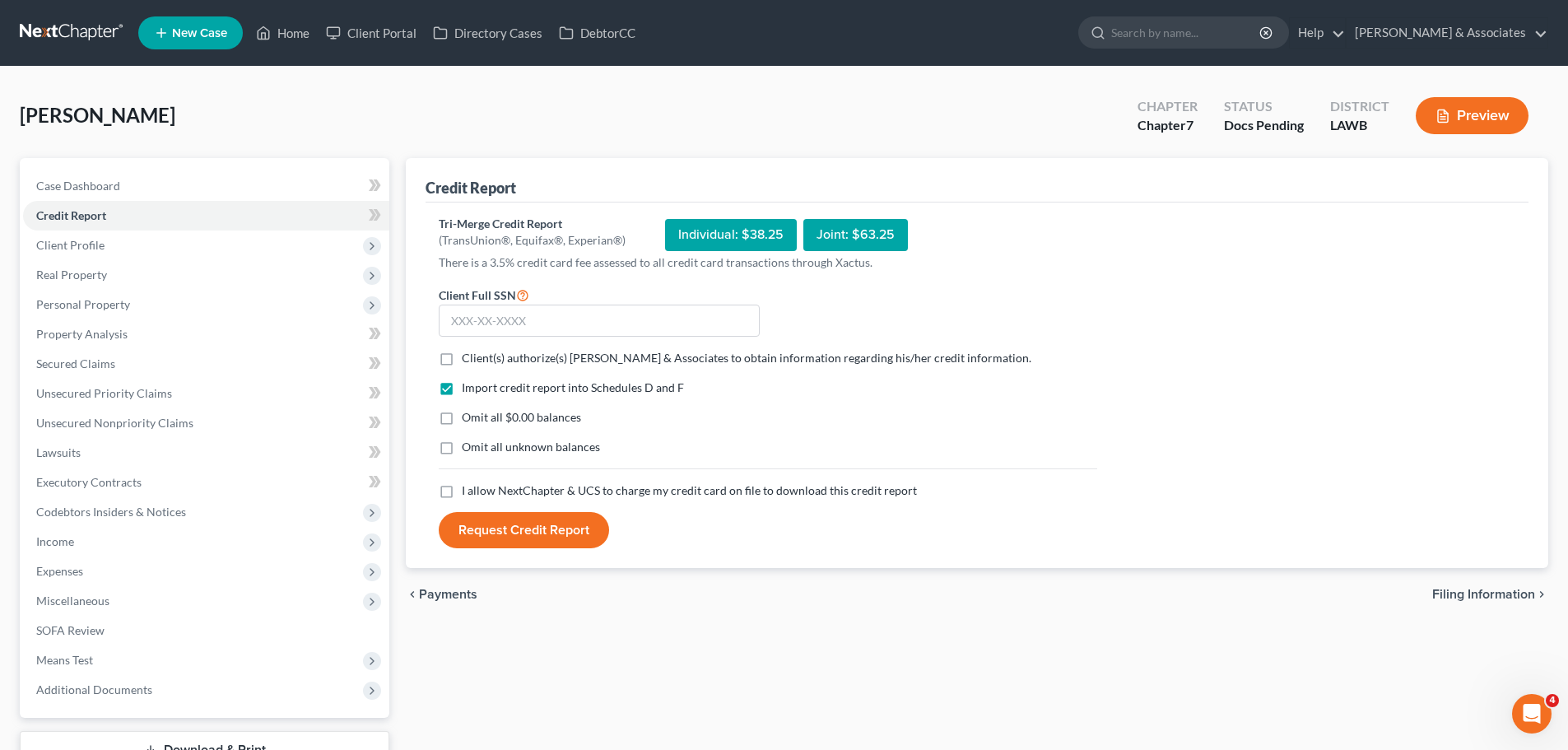
click at [462, 353] on label "Client(s) authorize(s) Diment & Associates to obtain information regarding his/…" at bounding box center [746, 358] width 570 height 16
click at [468, 353] on input "Client(s) authorize(s) Diment & Associates to obtain information regarding his/…" at bounding box center [473, 355] width 11 height 11
click at [462, 412] on label "Omit all $0.00 balances" at bounding box center [521, 417] width 119 height 16
click at [468, 412] on input "Omit all $0.00 balances" at bounding box center [473, 415] width 11 height 11
click at [462, 446] on label "Omit all unknown balances" at bounding box center [530, 447] width 138 height 16
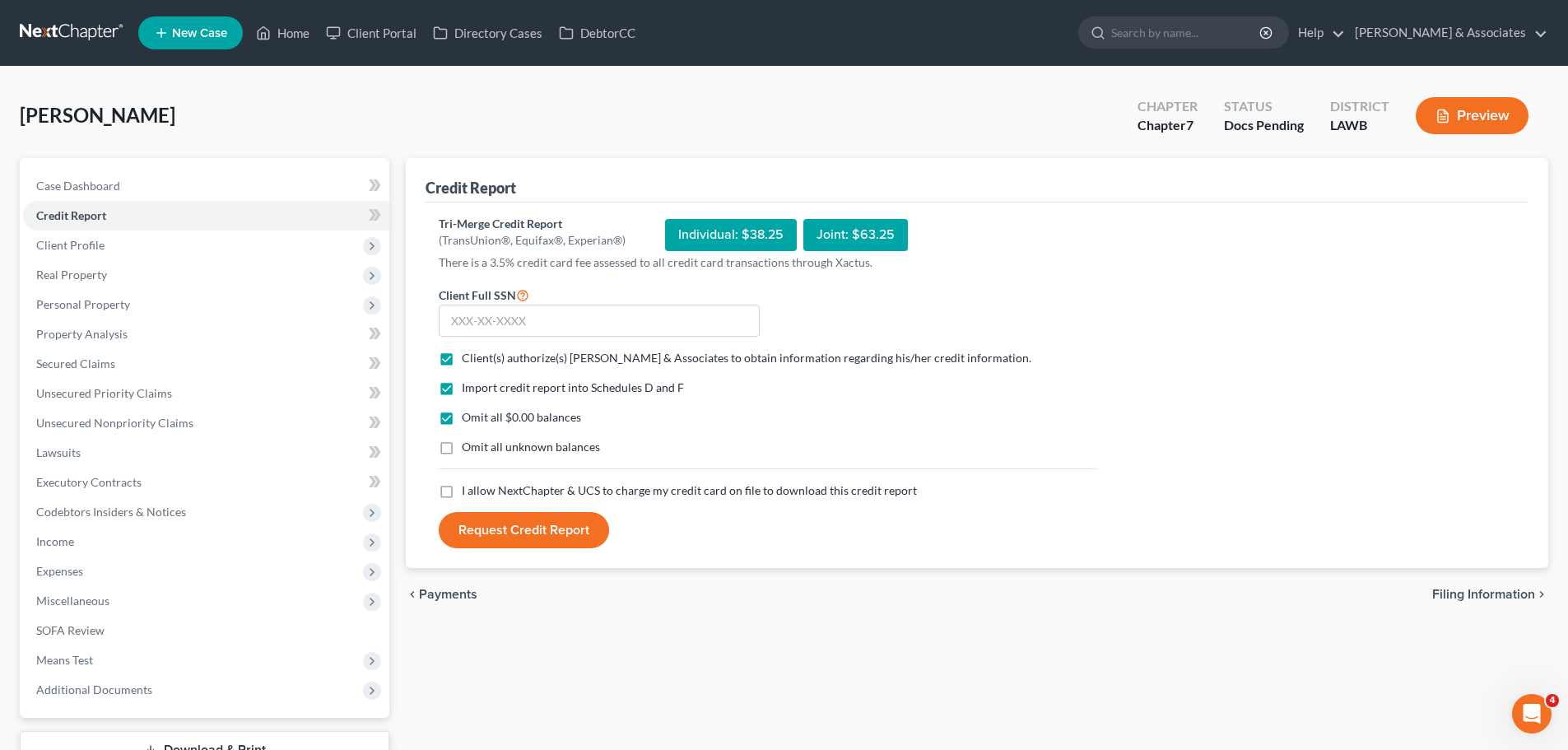
click at [468, 446] on input "Omit all unknown balances" at bounding box center [473, 445] width 11 height 11
click at [462, 486] on label "I allow NextChapter & UCS to charge my credit card on file to download this cre…" at bounding box center [689, 491] width 455 height 16
click at [468, 486] on input "I allow NextChapter & UCS to charge my credit card on file to download this cre…" at bounding box center [473, 488] width 11 height 11
click at [459, 321] on input "text" at bounding box center [599, 321] width 321 height 33
click at [471, 548] on button "Request Credit Report" at bounding box center [524, 530] width 171 height 36
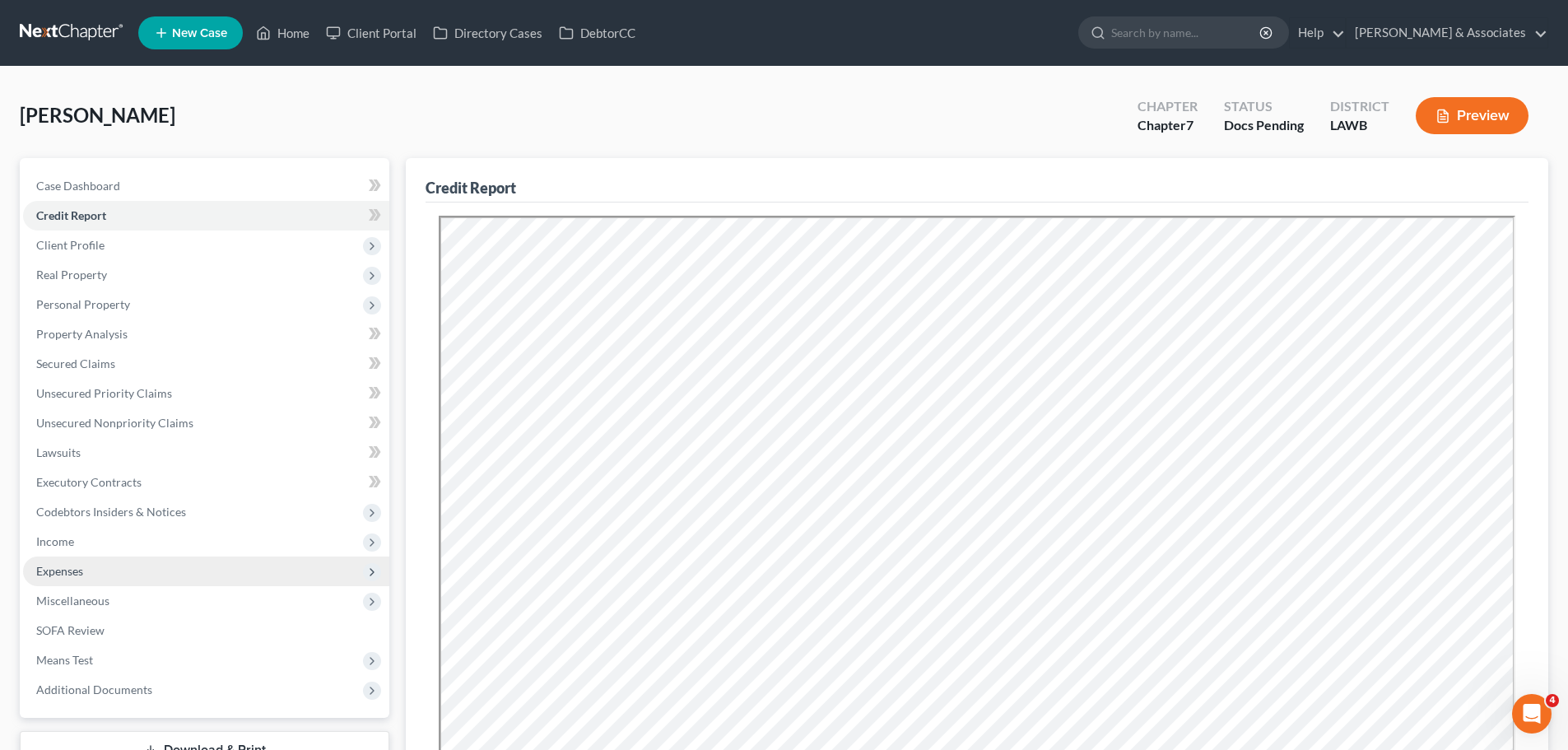
click at [61, 557] on span "Expenses" at bounding box center [206, 571] width 366 height 30
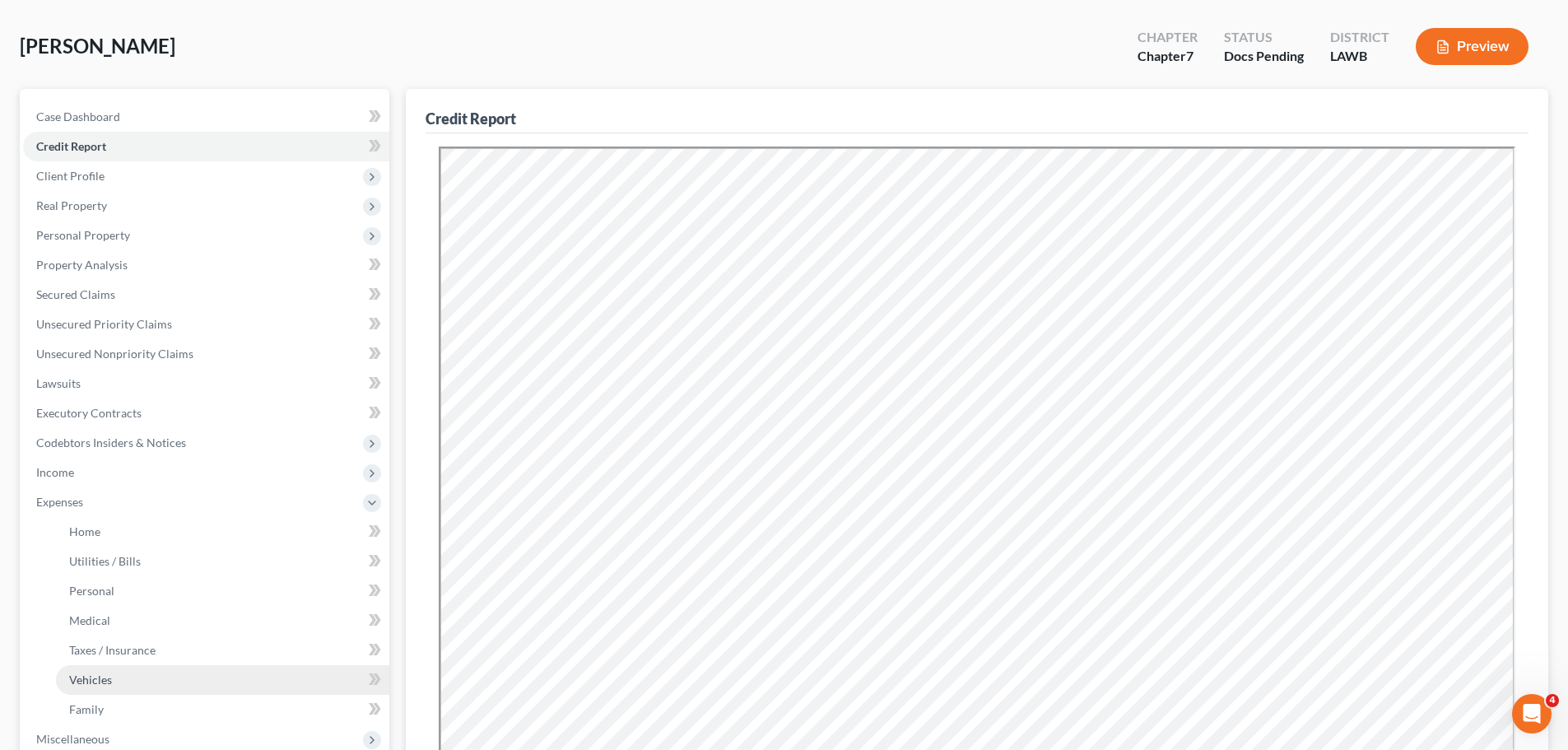
scroll to position [164, 0]
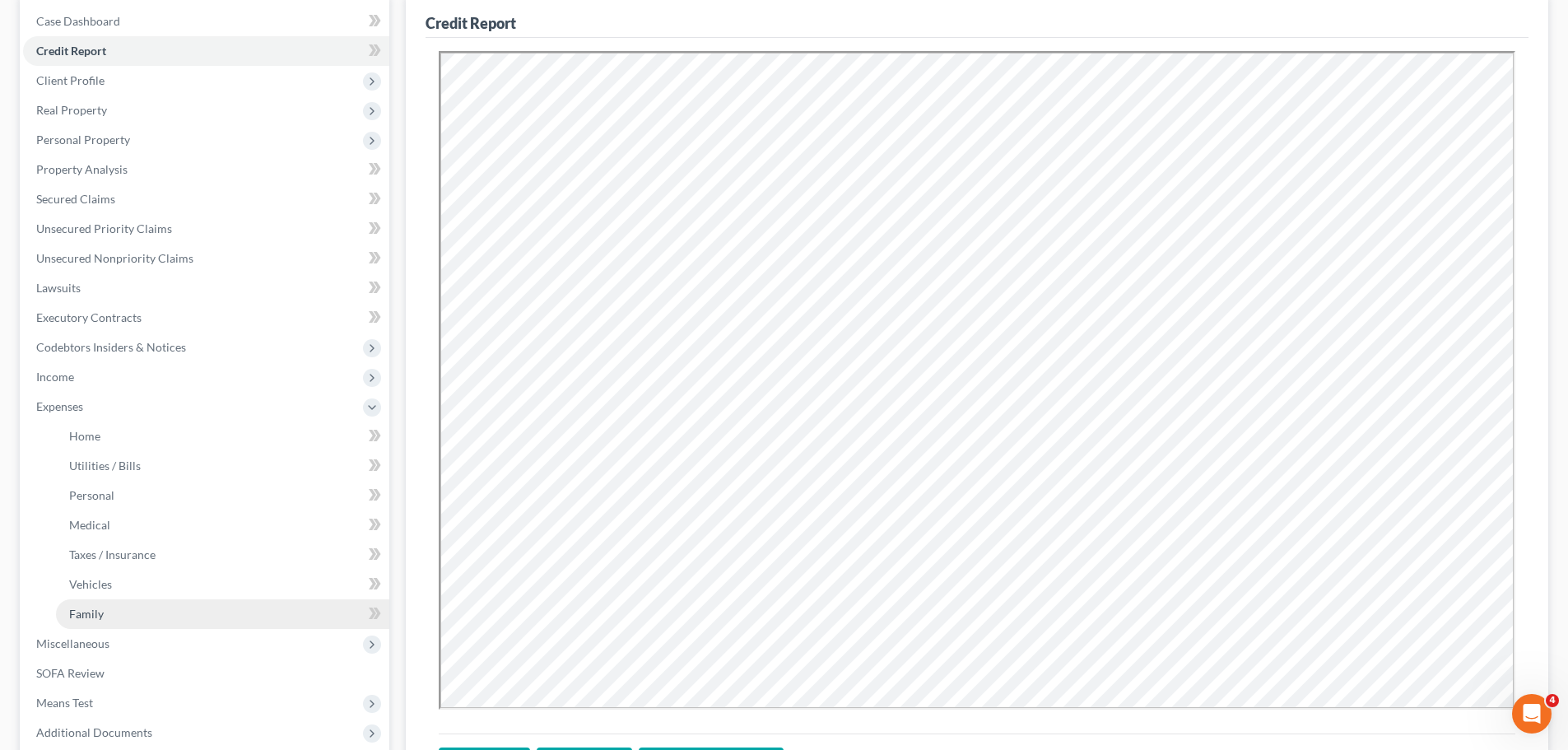
click at [120, 602] on link "Family" at bounding box center [222, 614] width 333 height 30
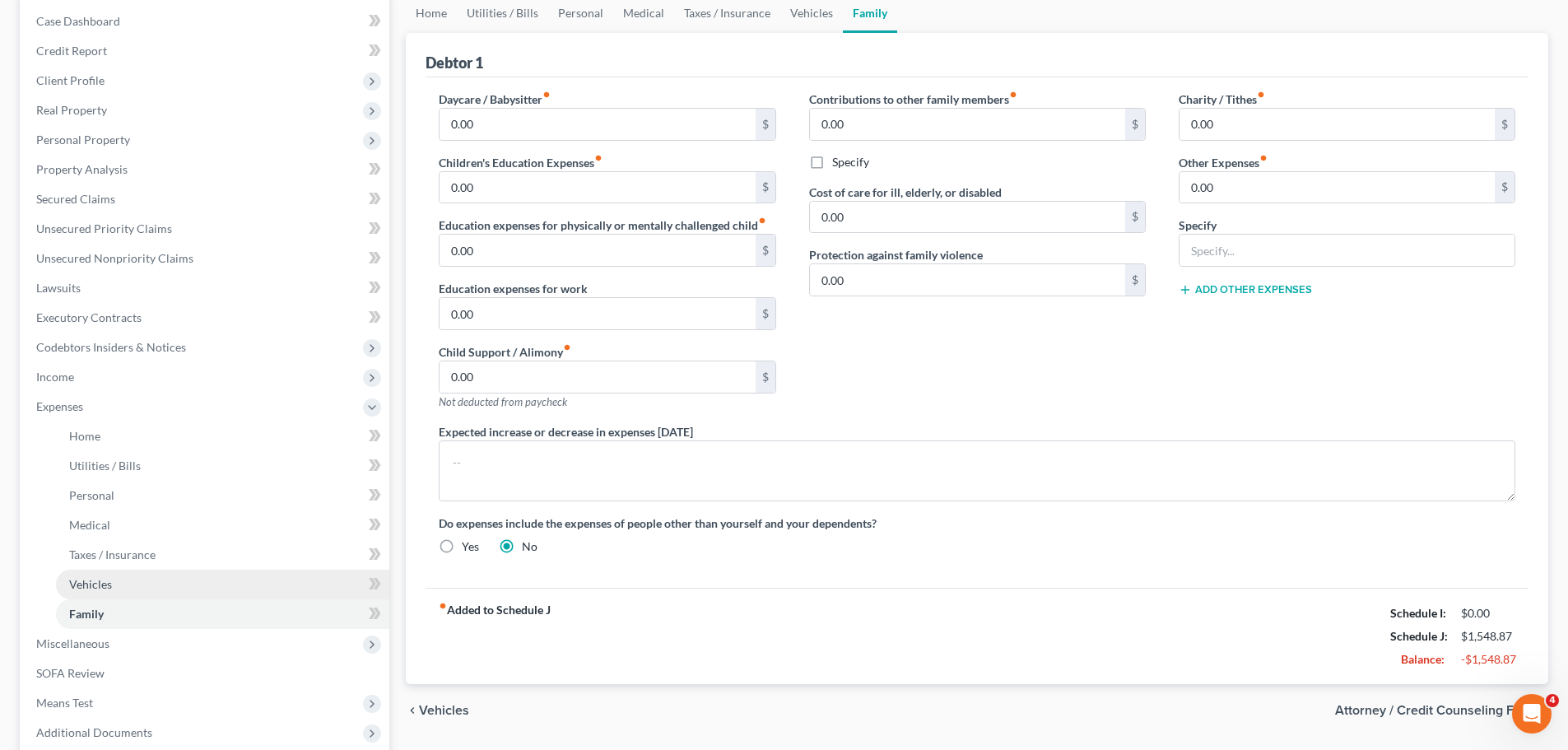
click at [123, 589] on link "Vehicles" at bounding box center [222, 585] width 333 height 30
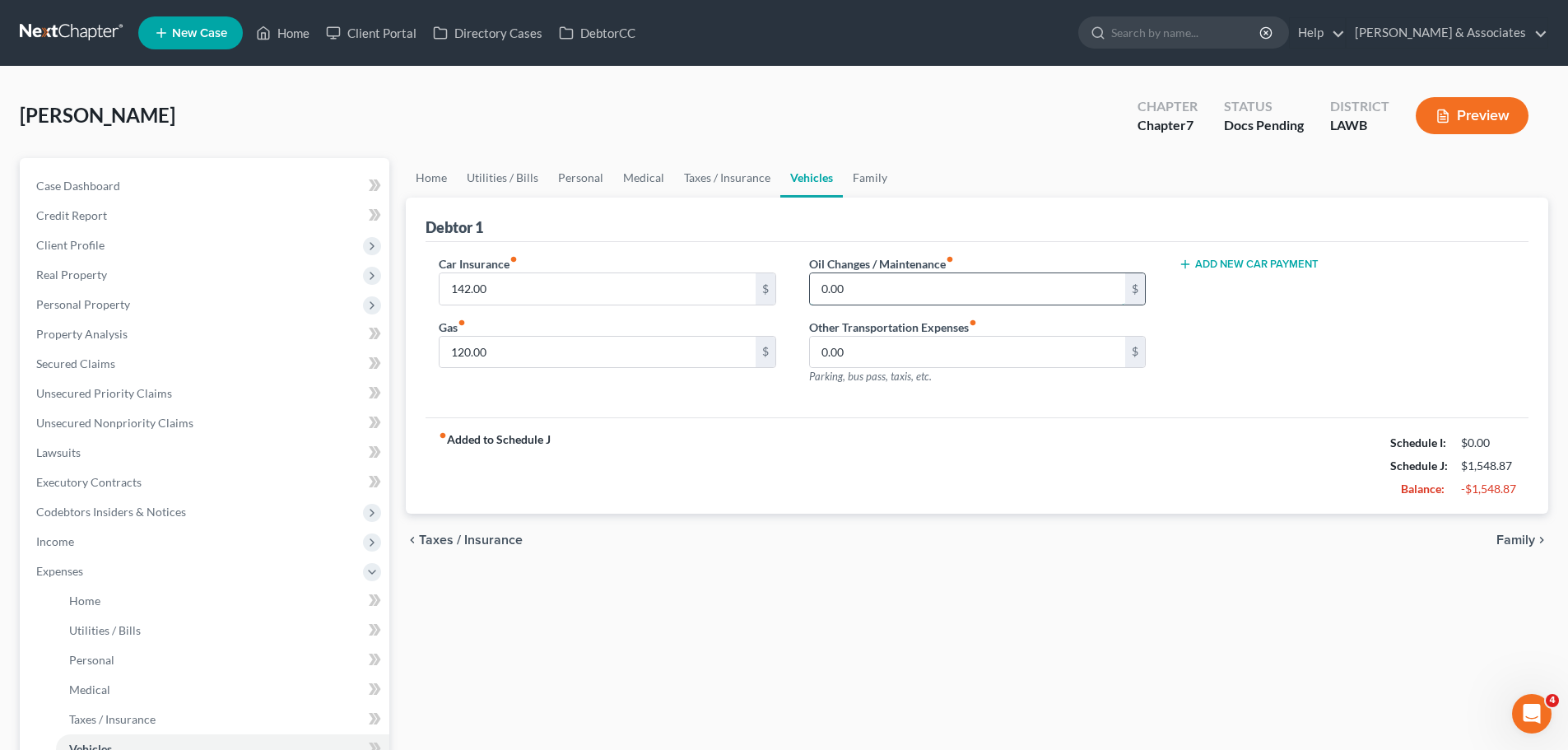
click at [961, 285] on input "0.00" at bounding box center [967, 288] width 315 height 32
click at [1514, 542] on span "Family" at bounding box center [1515, 539] width 39 height 14
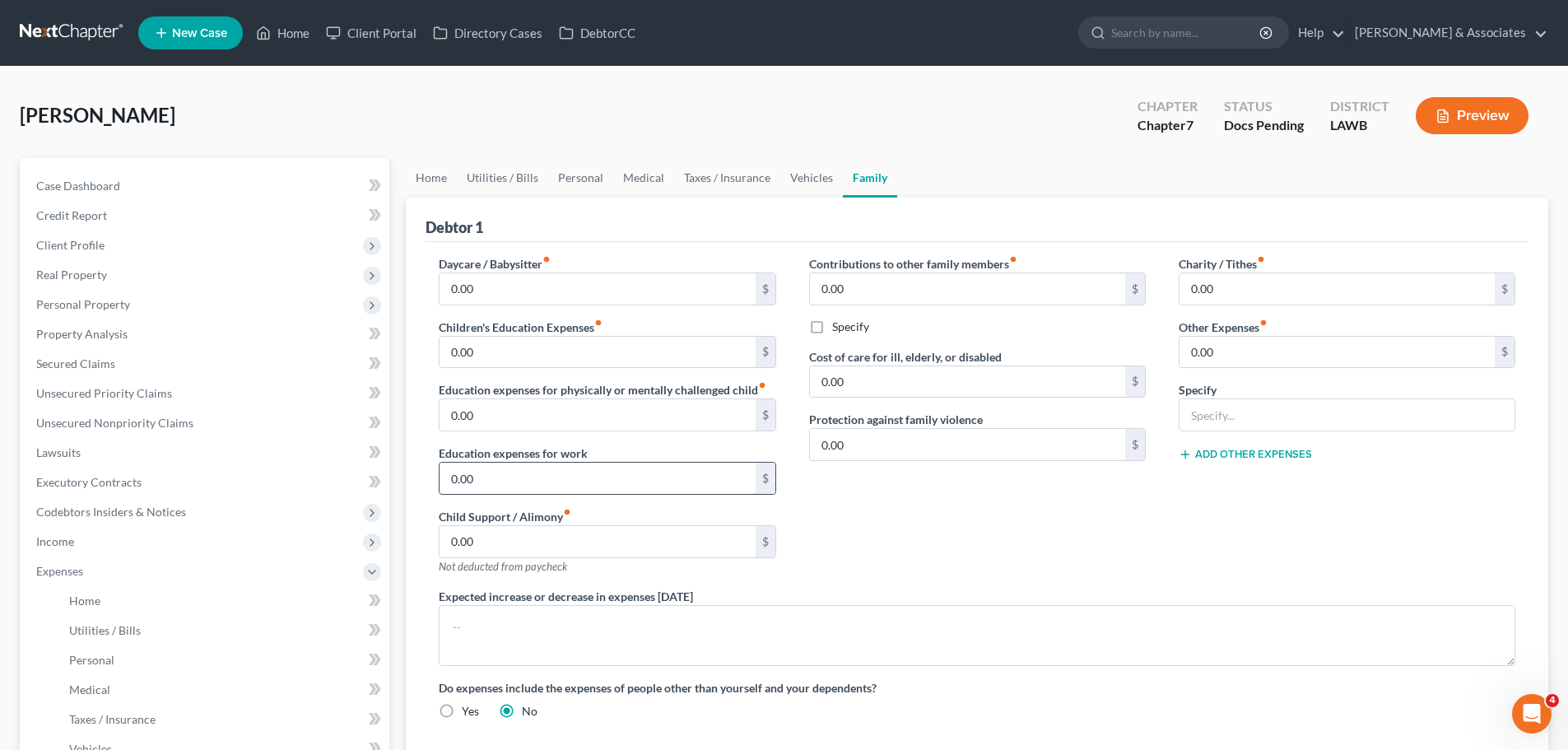
click at [478, 475] on input "0.00" at bounding box center [597, 478] width 315 height 32
click at [1258, 511] on div "Charity / Tithes fiber_manual_record 0.00 $ Other Expenses fiber_manual_record …" at bounding box center [1347, 421] width 369 height 333
click at [1227, 348] on input "0.00" at bounding box center [1337, 352] width 315 height 32
click at [1265, 558] on div "Charity / Tithes fiber_manual_record 0.00 $ Other Expenses fiber_manual_record …" at bounding box center [1347, 421] width 369 height 333
click at [1265, 574] on div "Charity / Tithes fiber_manual_record 0.00 $ Other Expenses fiber_manual_record …" at bounding box center [1347, 421] width 369 height 333
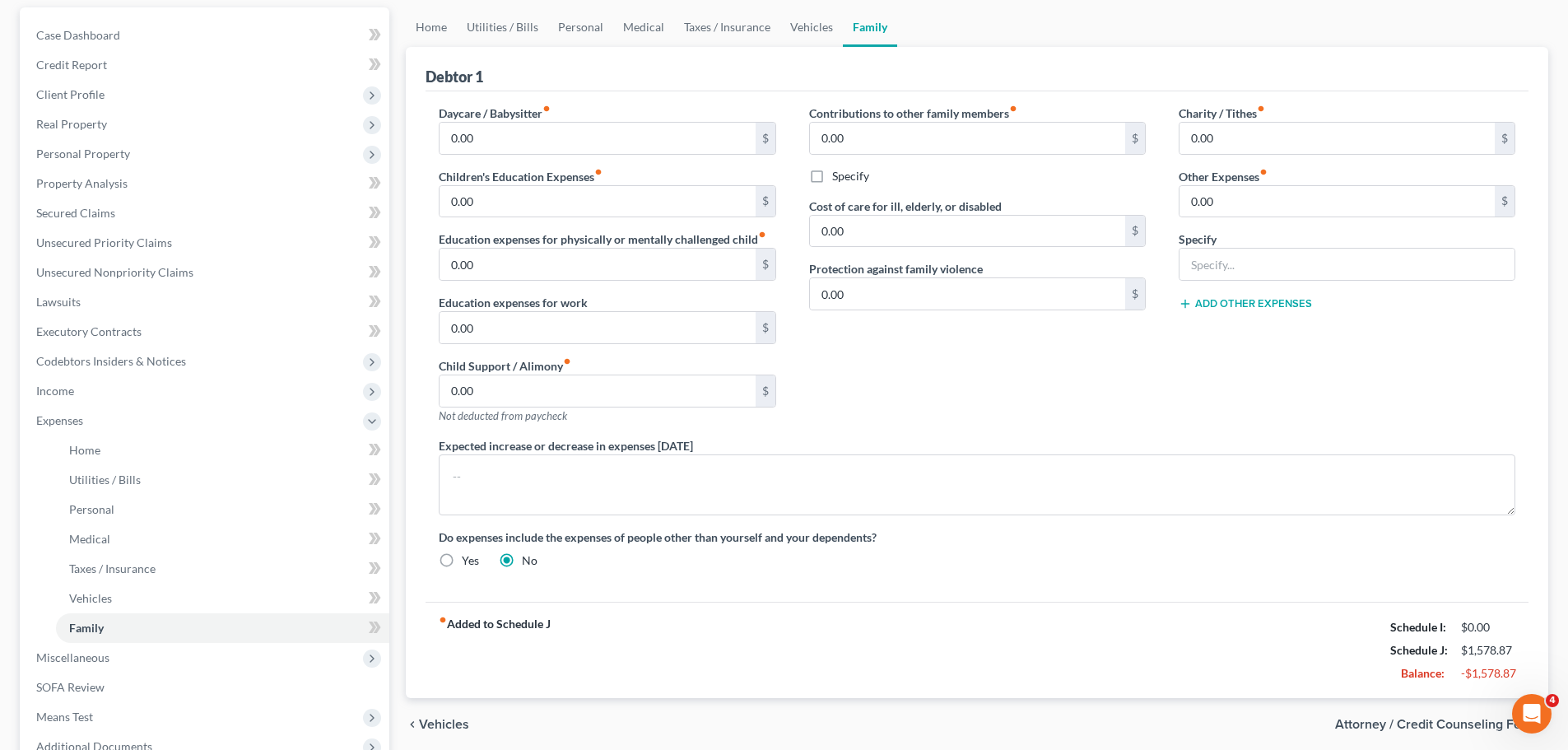
scroll to position [164, 0]
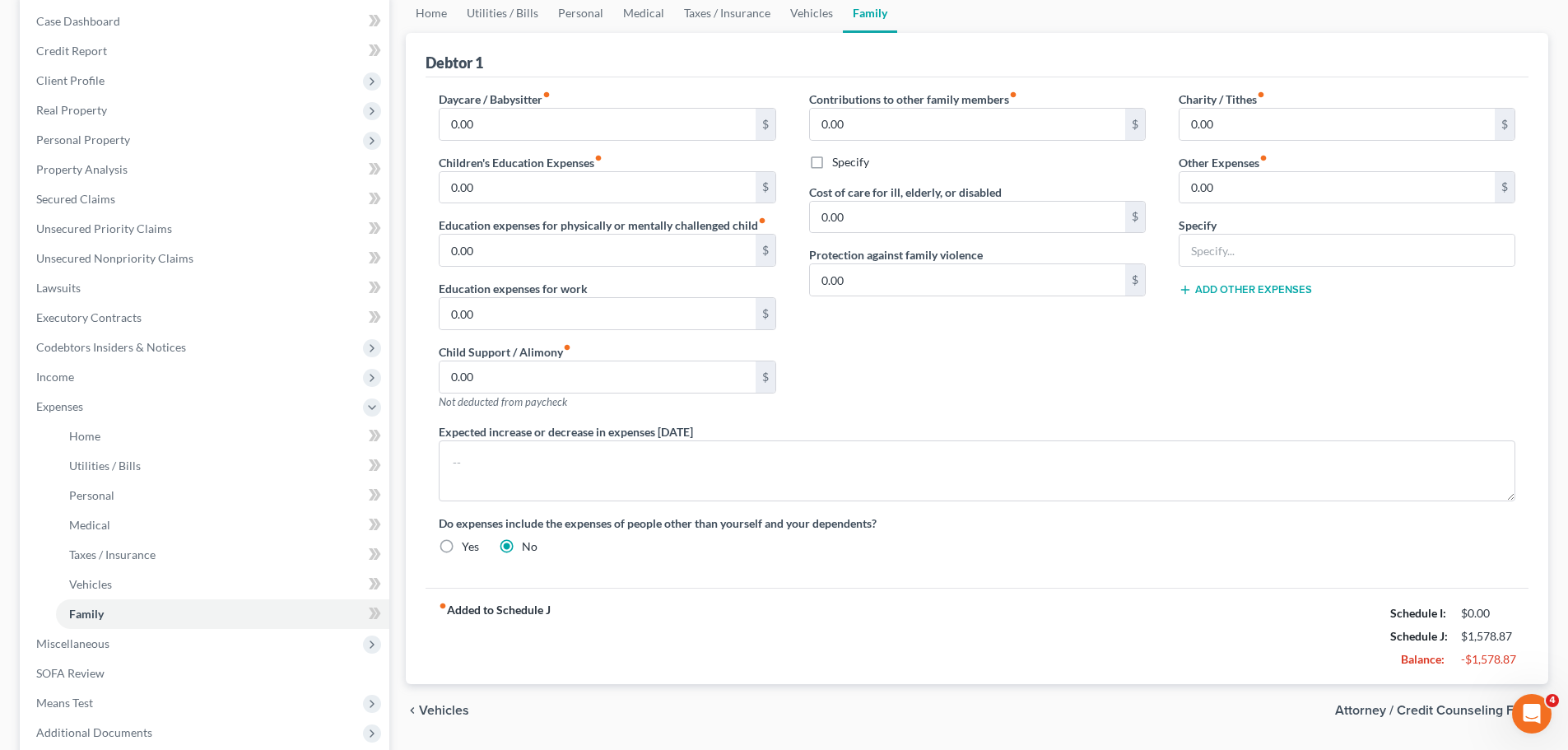
click at [735, 670] on div "fiber_manual_record Added to Schedule J Schedule I: $0.00 Schedule J: $1,578.87…" at bounding box center [976, 636] width 1103 height 97
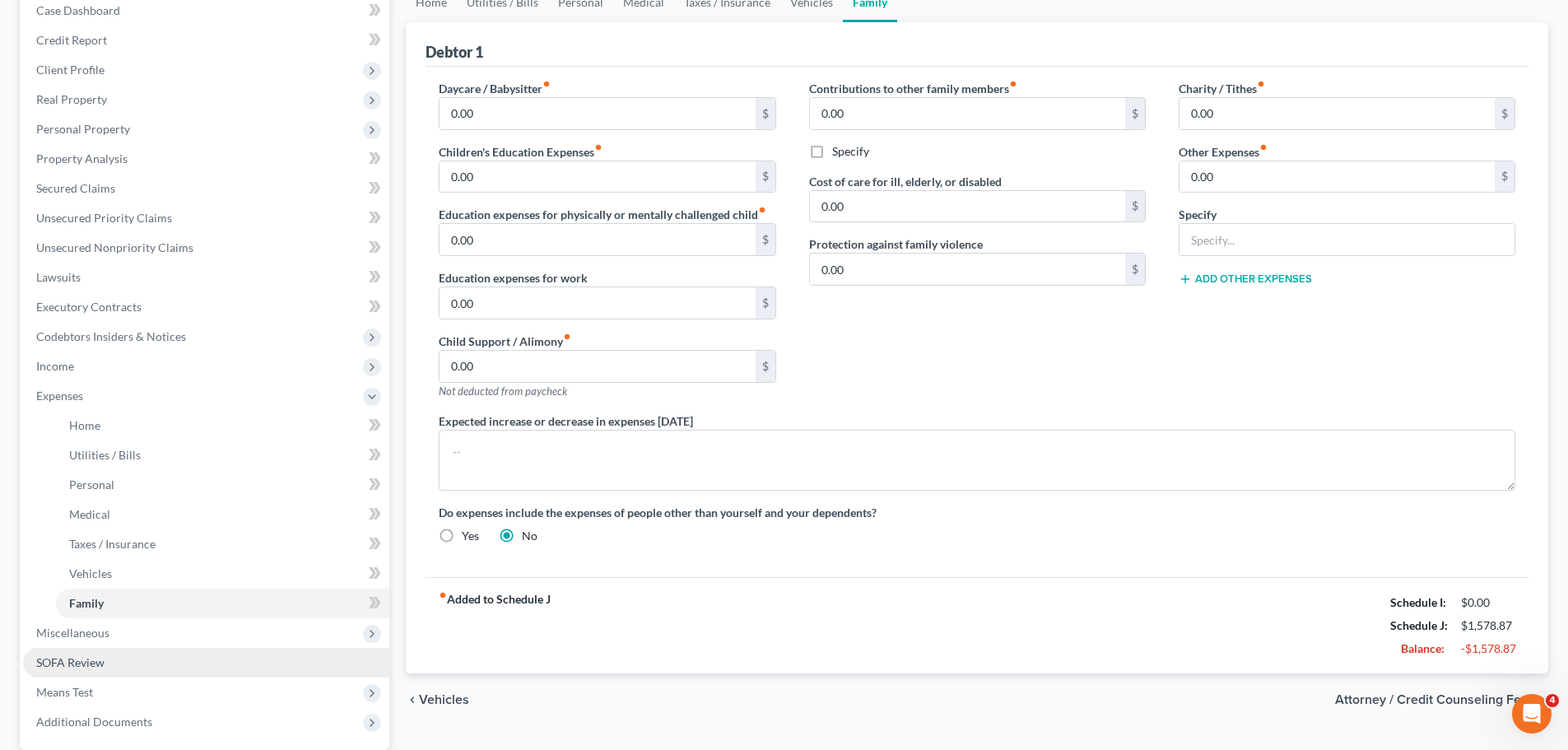
scroll to position [247, 0]
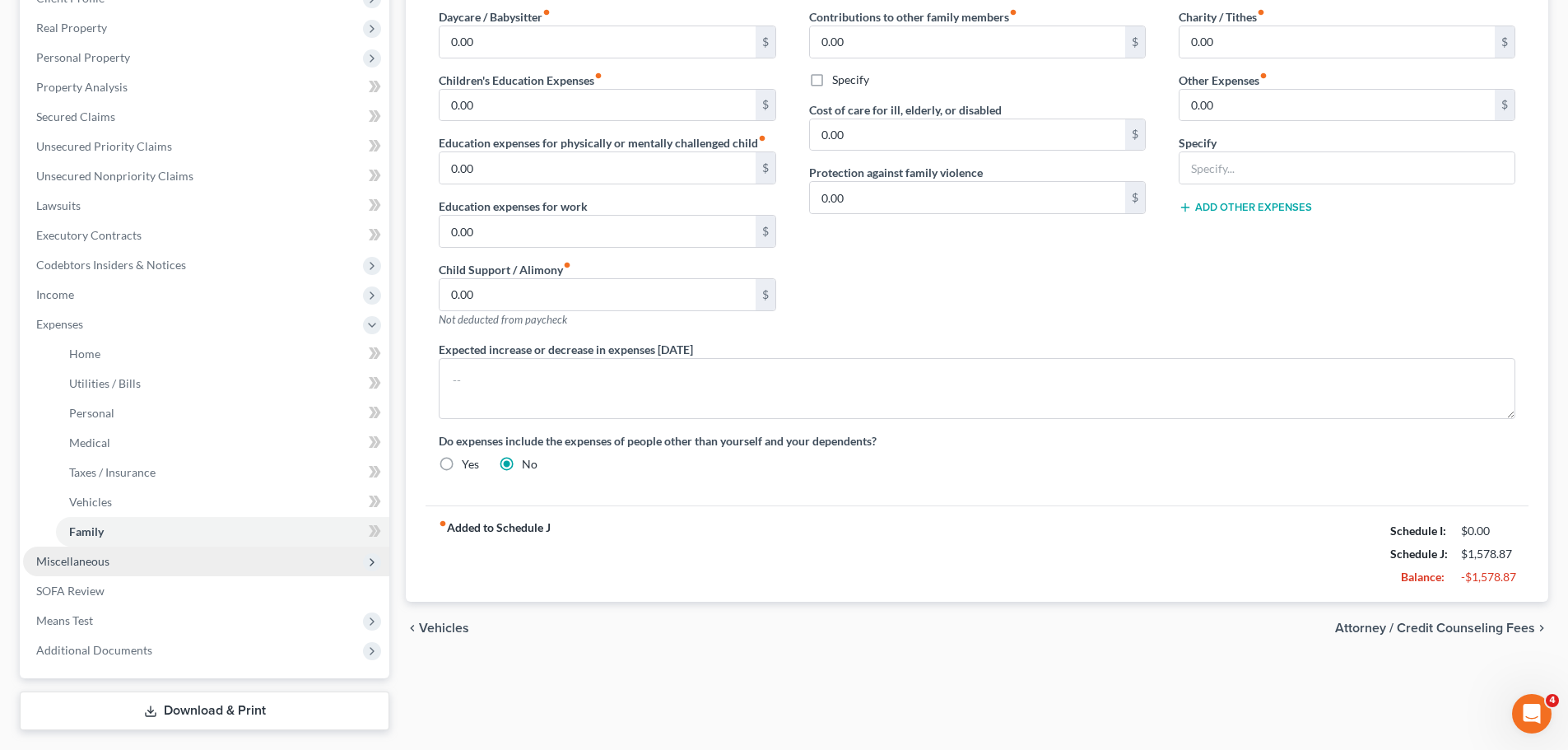
click at [204, 547] on span "Miscellaneous" at bounding box center [206, 561] width 366 height 30
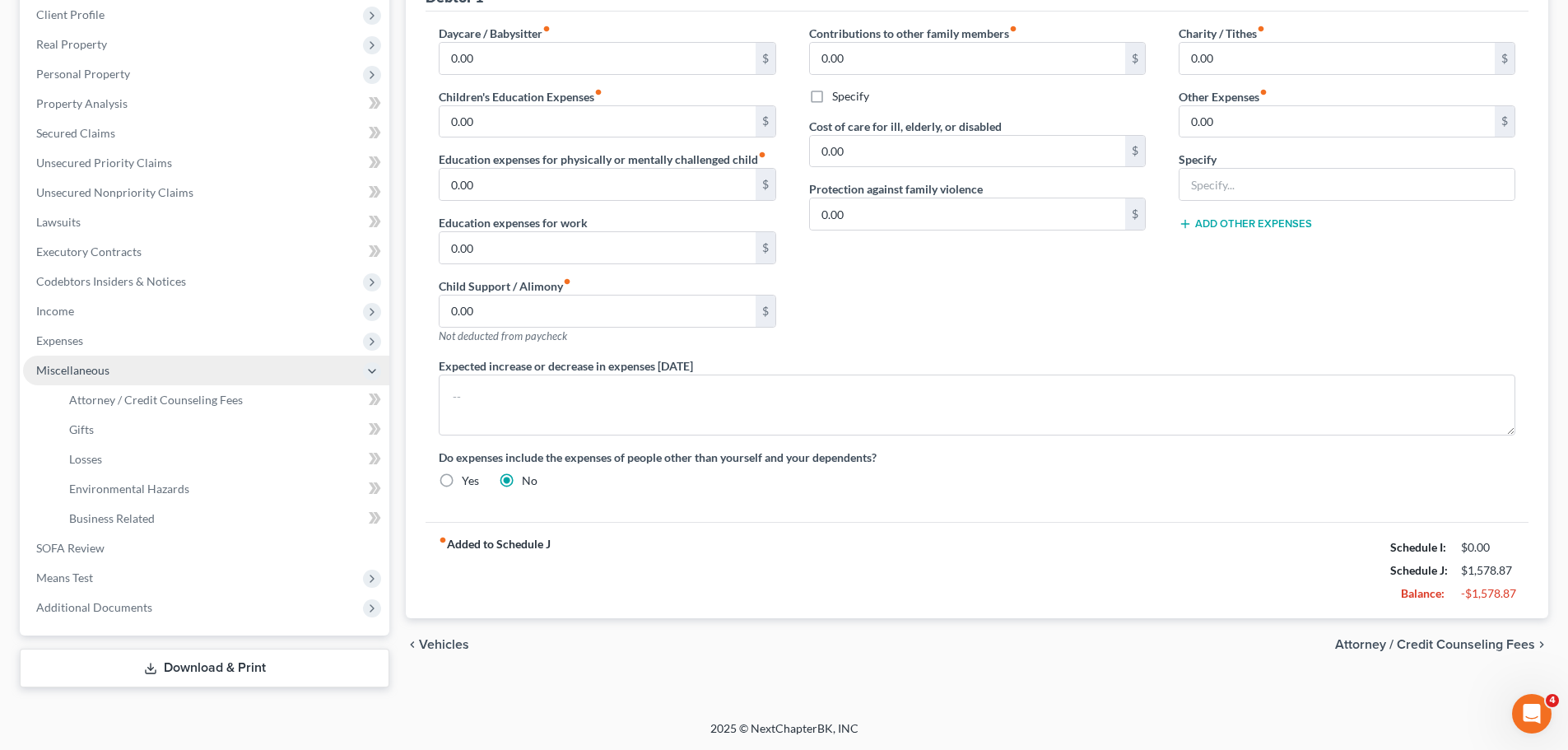
scroll to position [230, 0]
click at [139, 404] on span "Attorney / Credit Counseling Fees" at bounding box center [156, 399] width 173 height 14
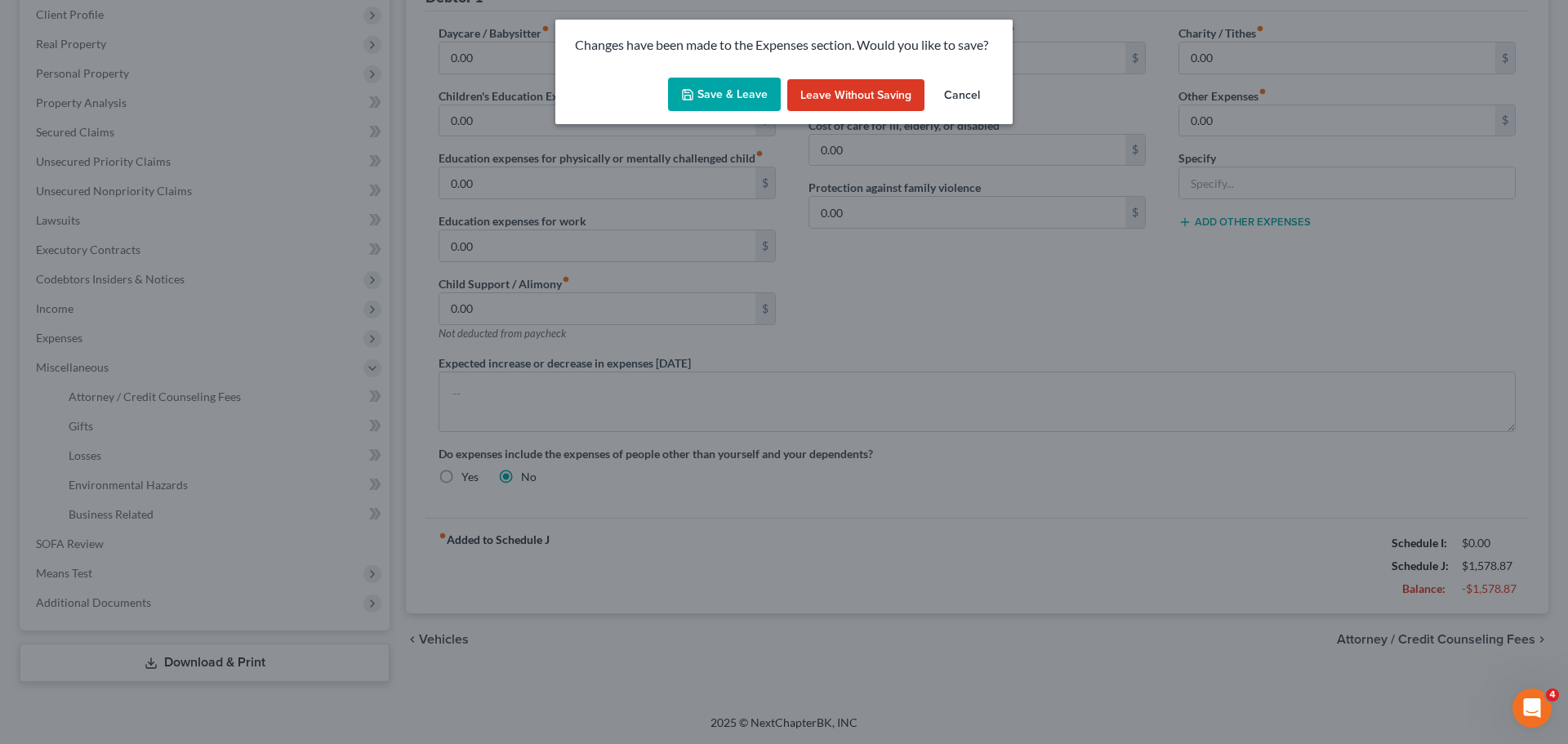
click at [734, 90] on button "Save & Leave" at bounding box center [724, 95] width 113 height 34
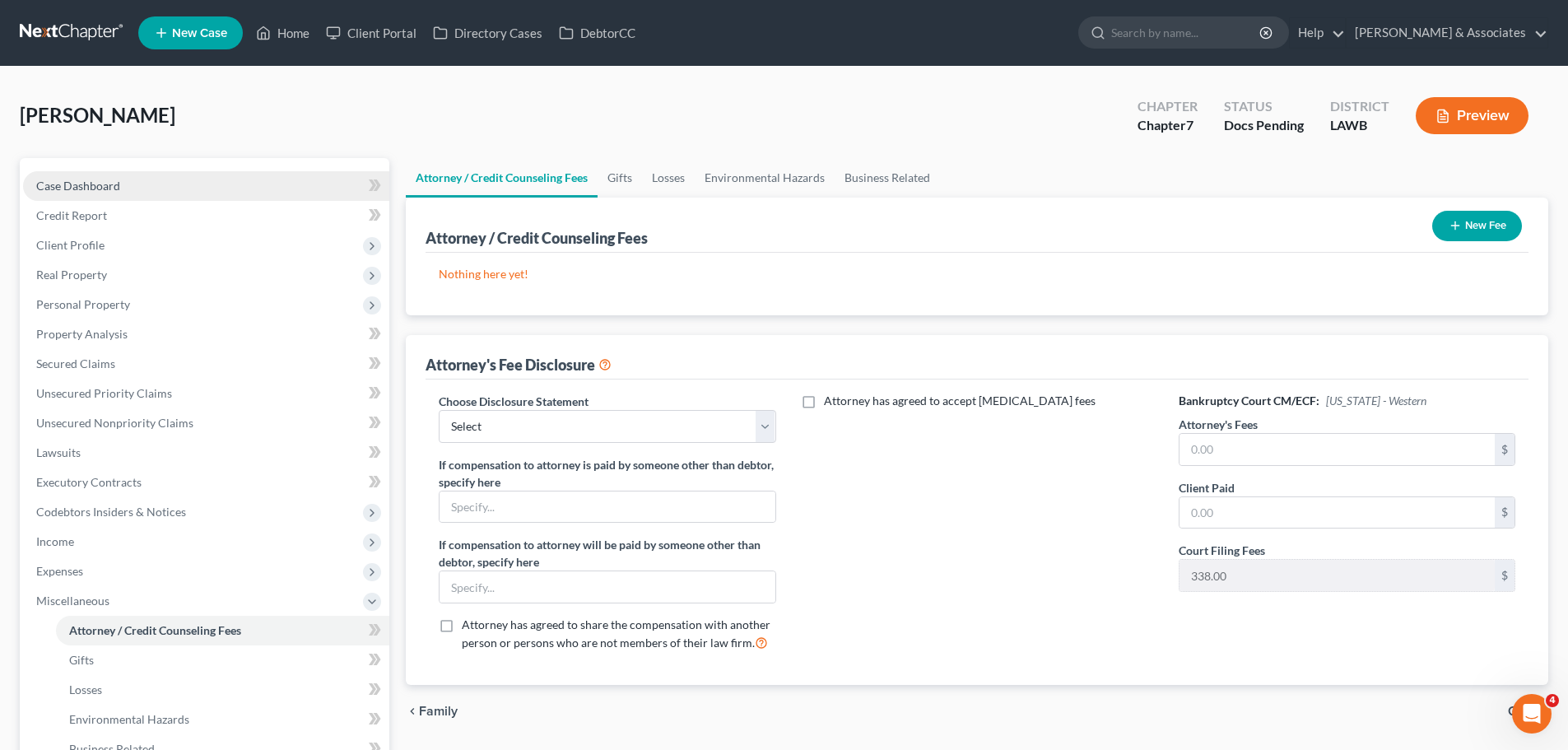
click at [87, 187] on span "Case Dashboard" at bounding box center [78, 185] width 84 height 14
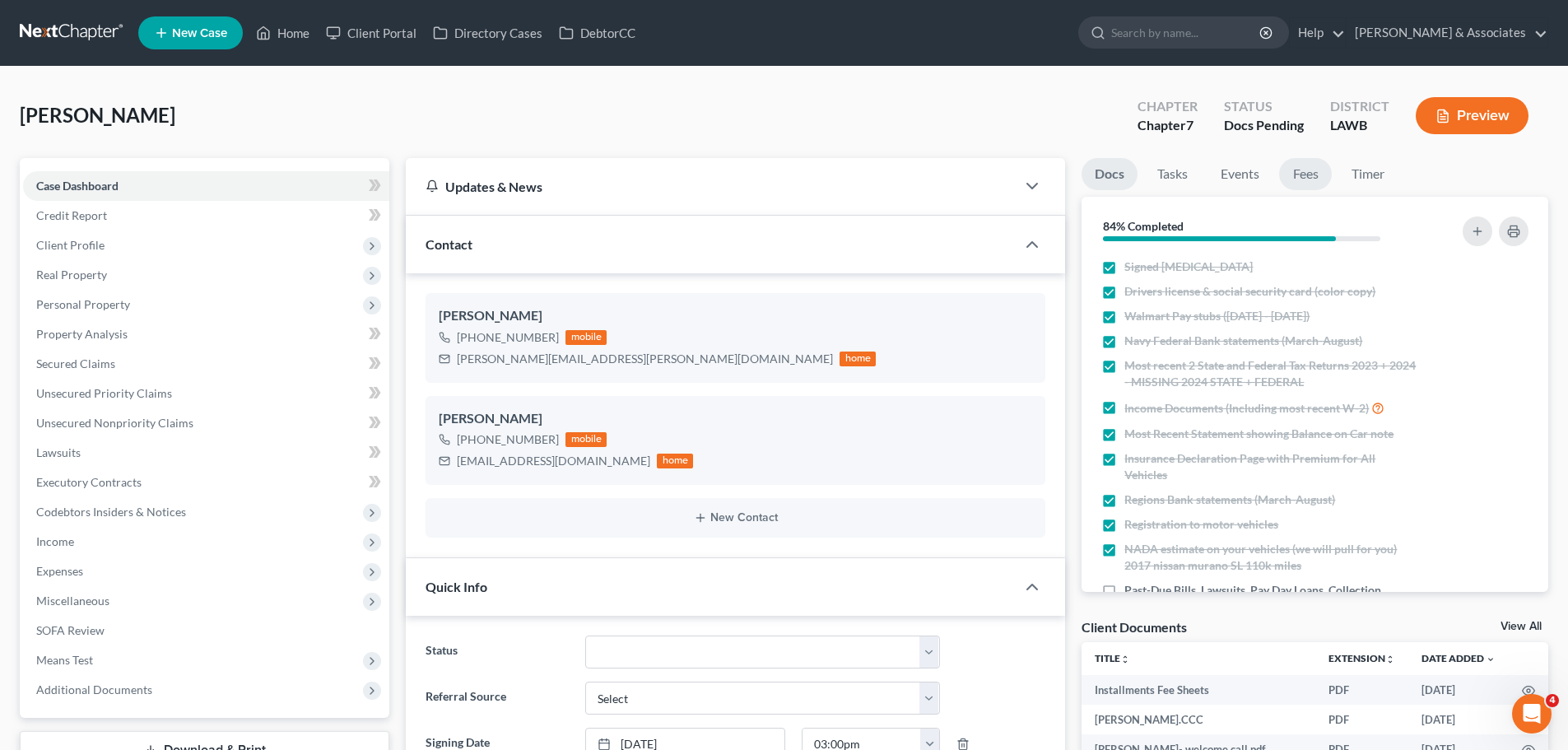
click at [1298, 187] on link "Fees" at bounding box center [1305, 174] width 52 height 33
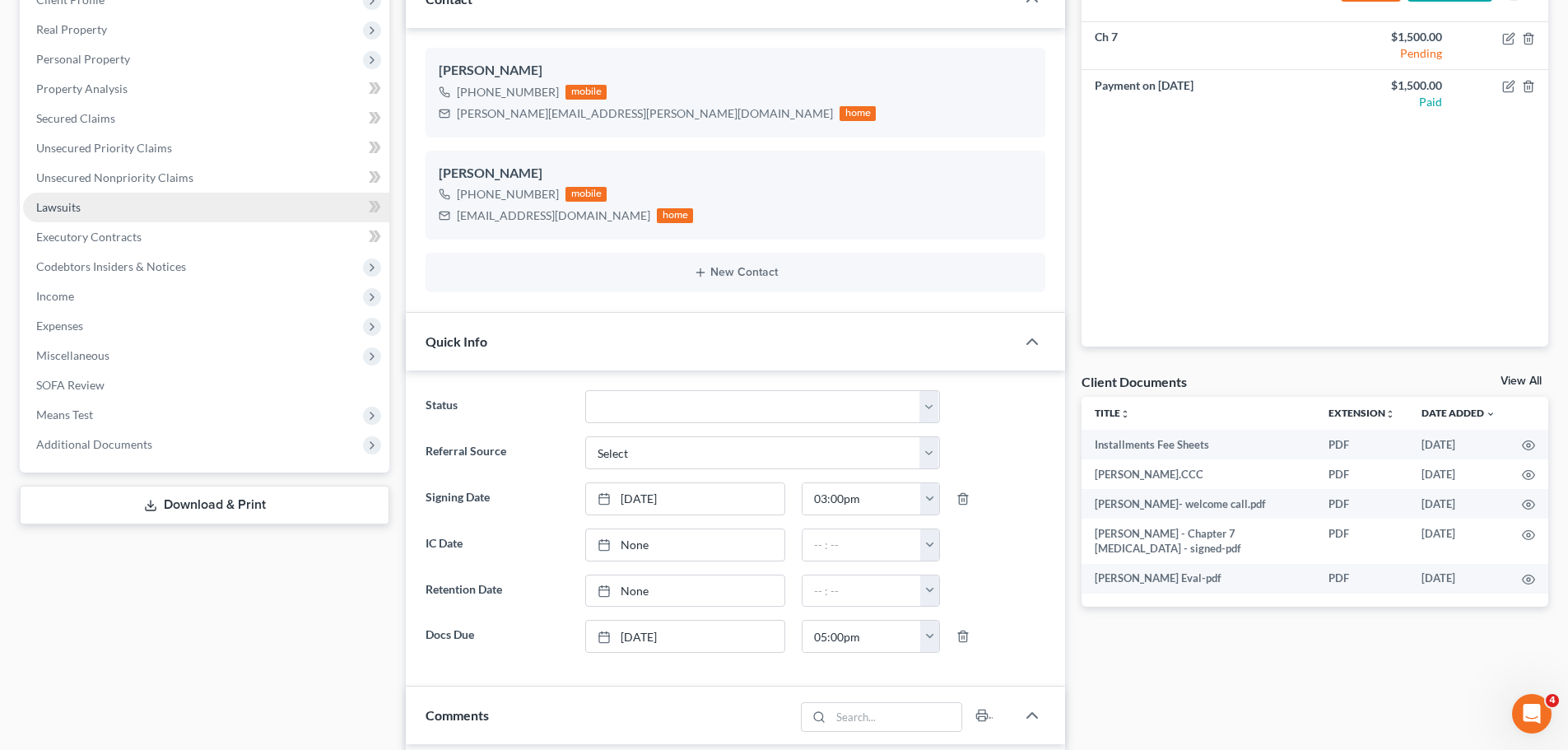
scroll to position [247, 0]
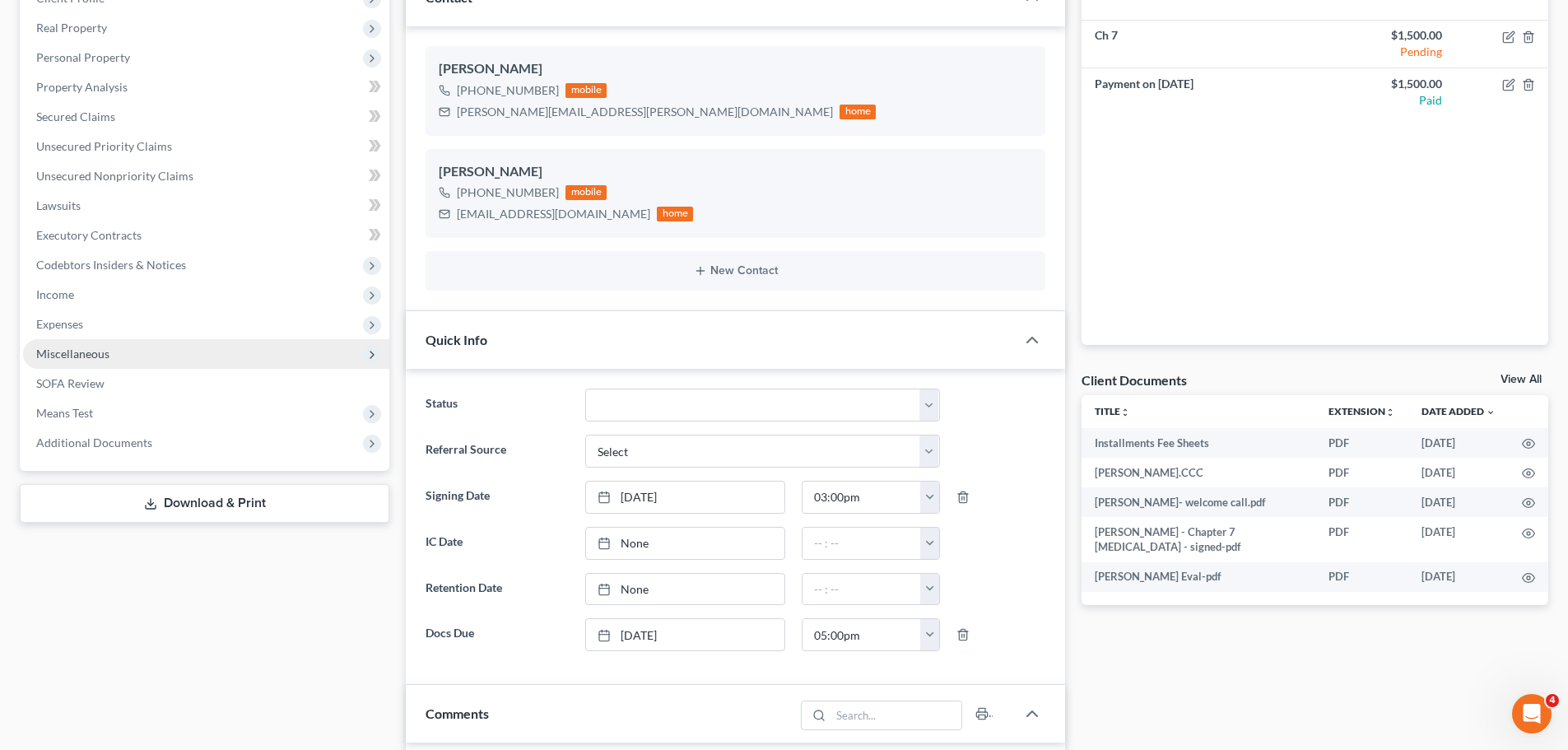
click at [99, 353] on span "Miscellaneous" at bounding box center [72, 353] width 73 height 14
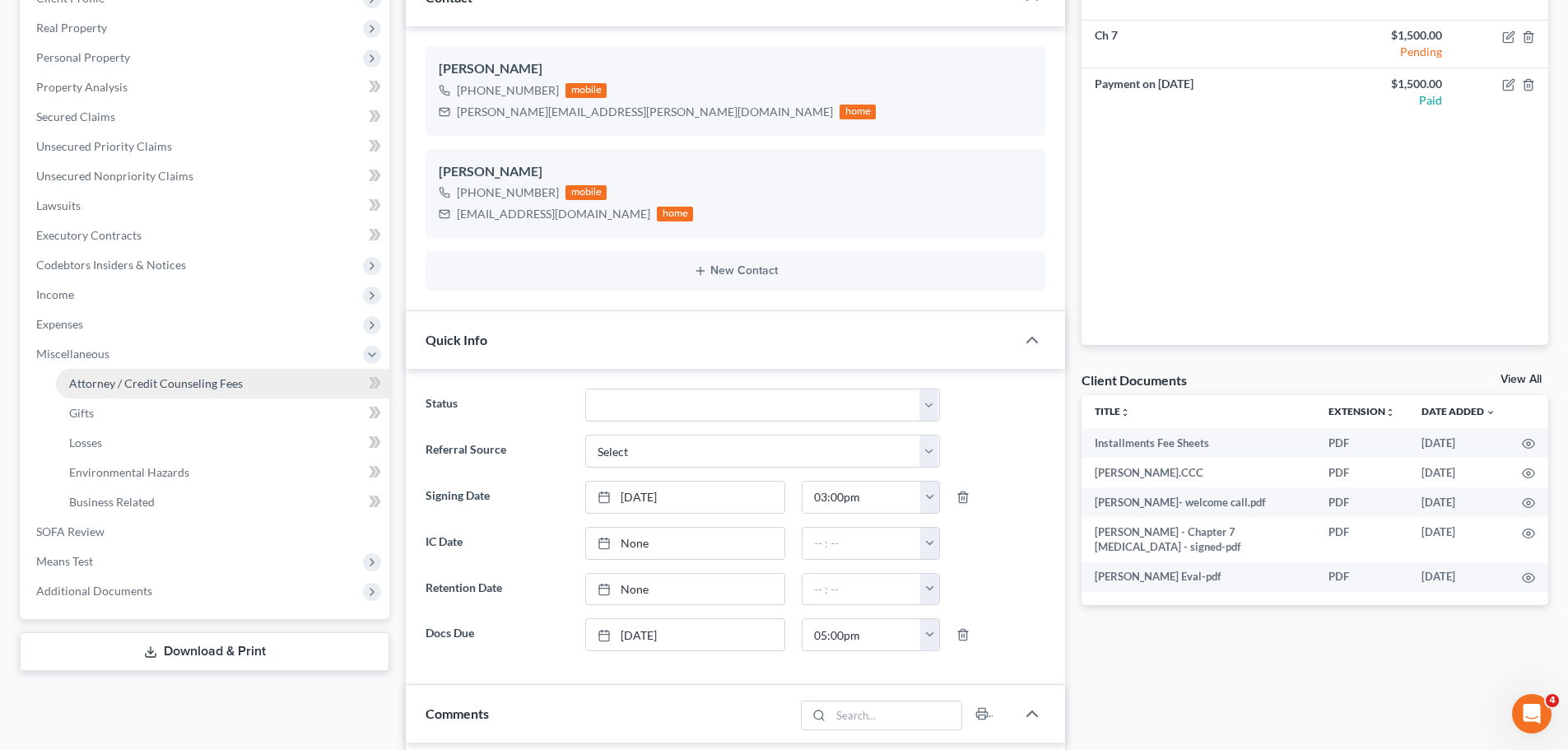
click at [109, 386] on span "Attorney / Credit Counseling Fees" at bounding box center [156, 382] width 173 height 14
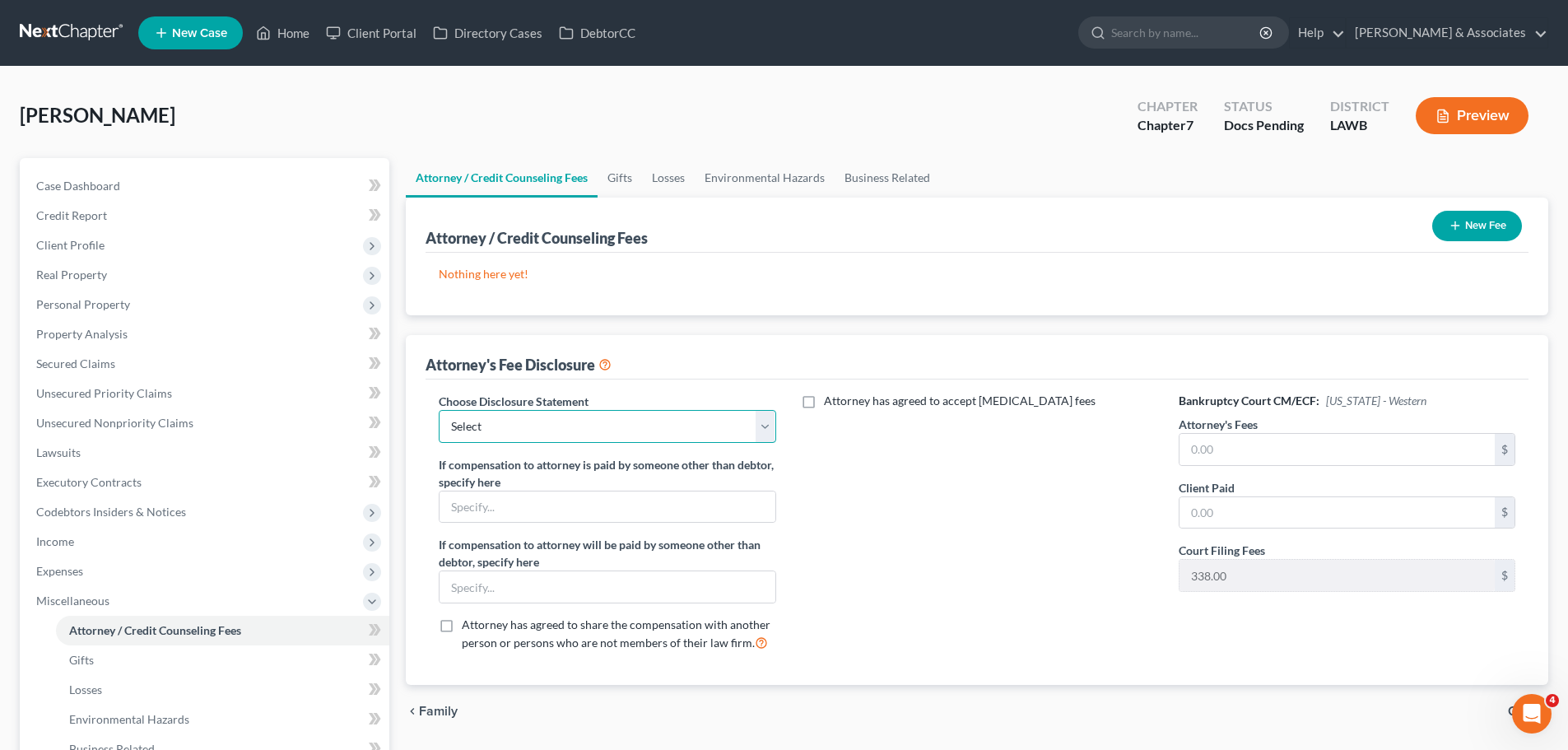
click at [614, 423] on select "Select LAWB 13 ALL CHECK NOT KOLWE LAWB 13 ONLY KOLWE TEST LAMB 13 LAMB 7 Ch 11…" at bounding box center [607, 427] width 337 height 33
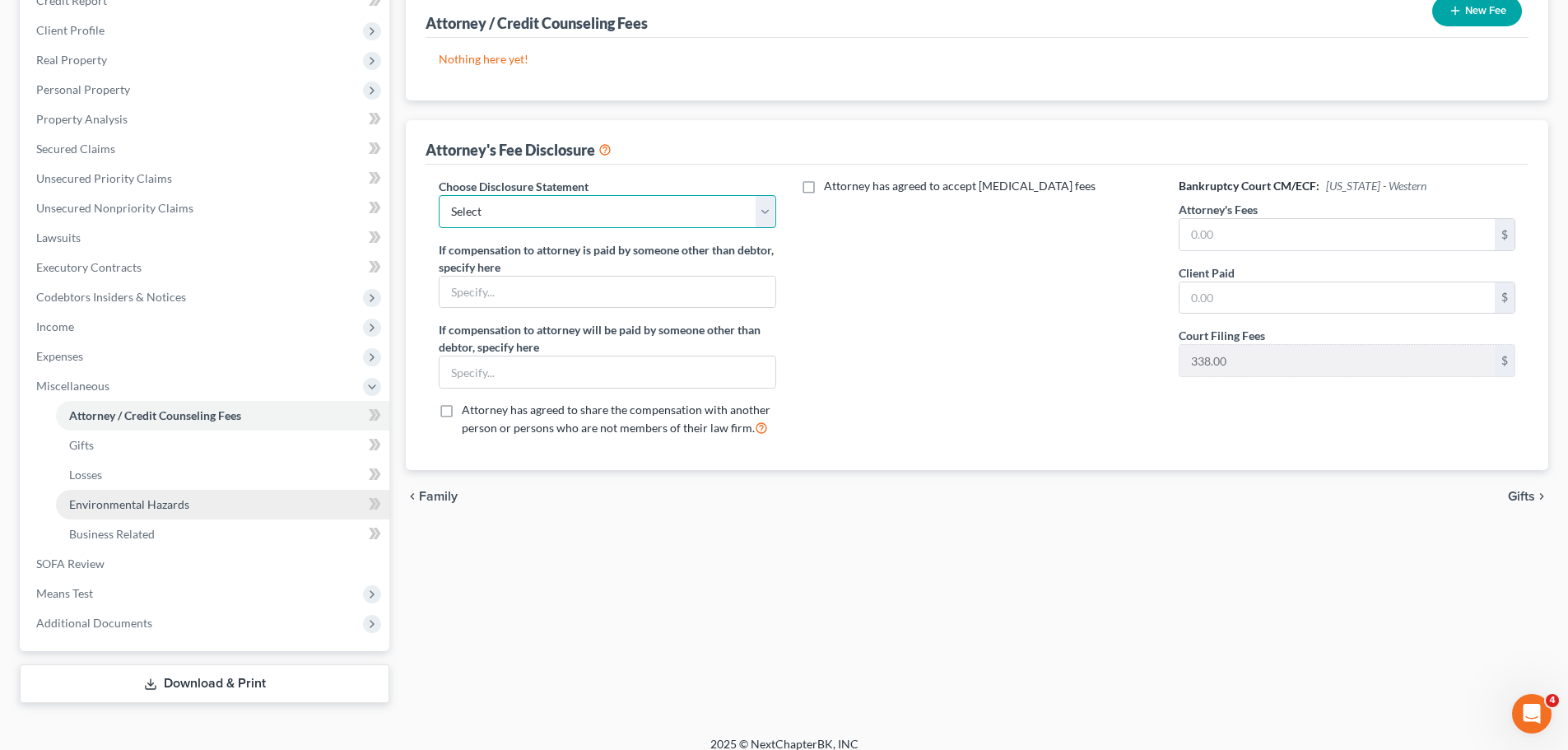
scroll to position [230, 0]
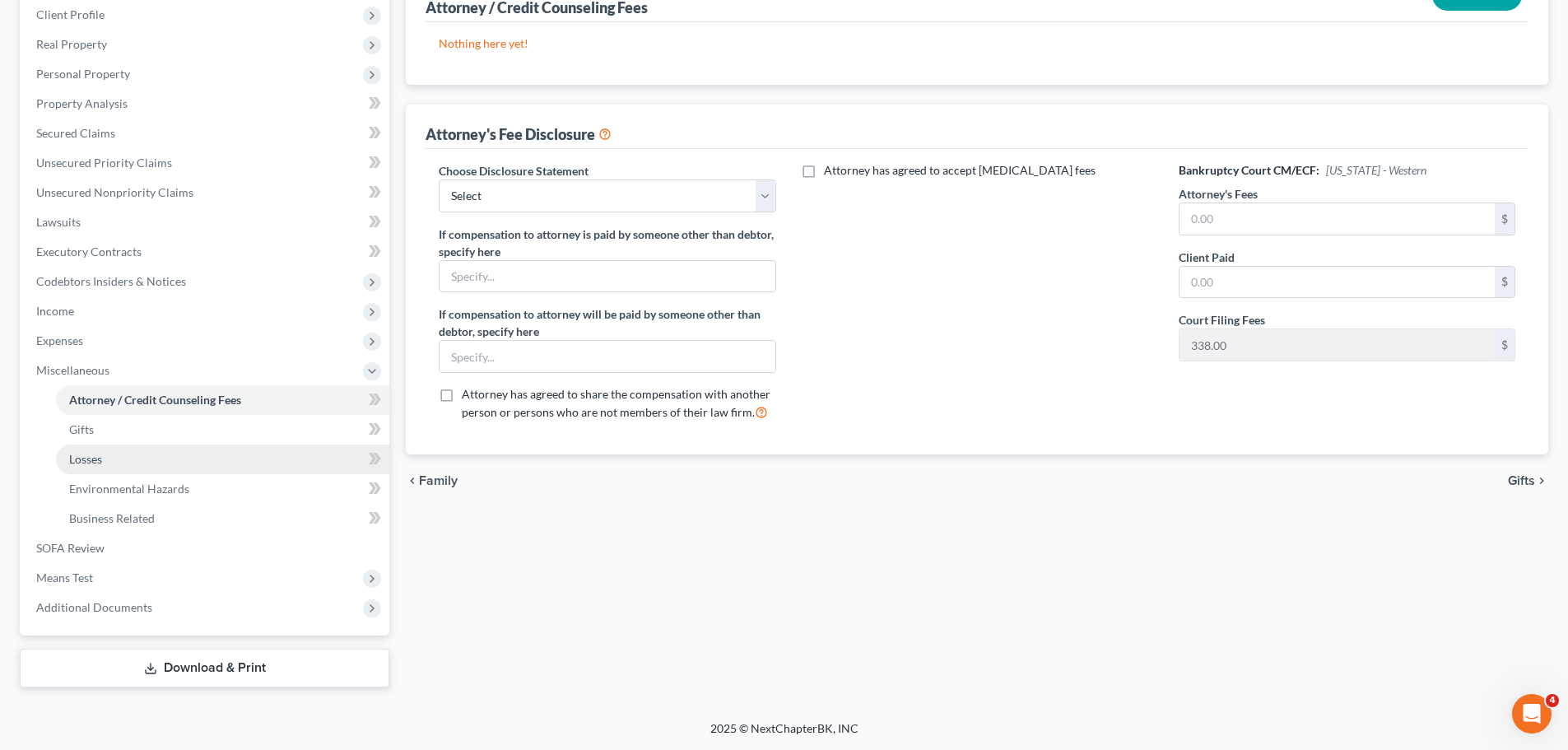
click at [104, 464] on link "Losses" at bounding box center [222, 459] width 333 height 30
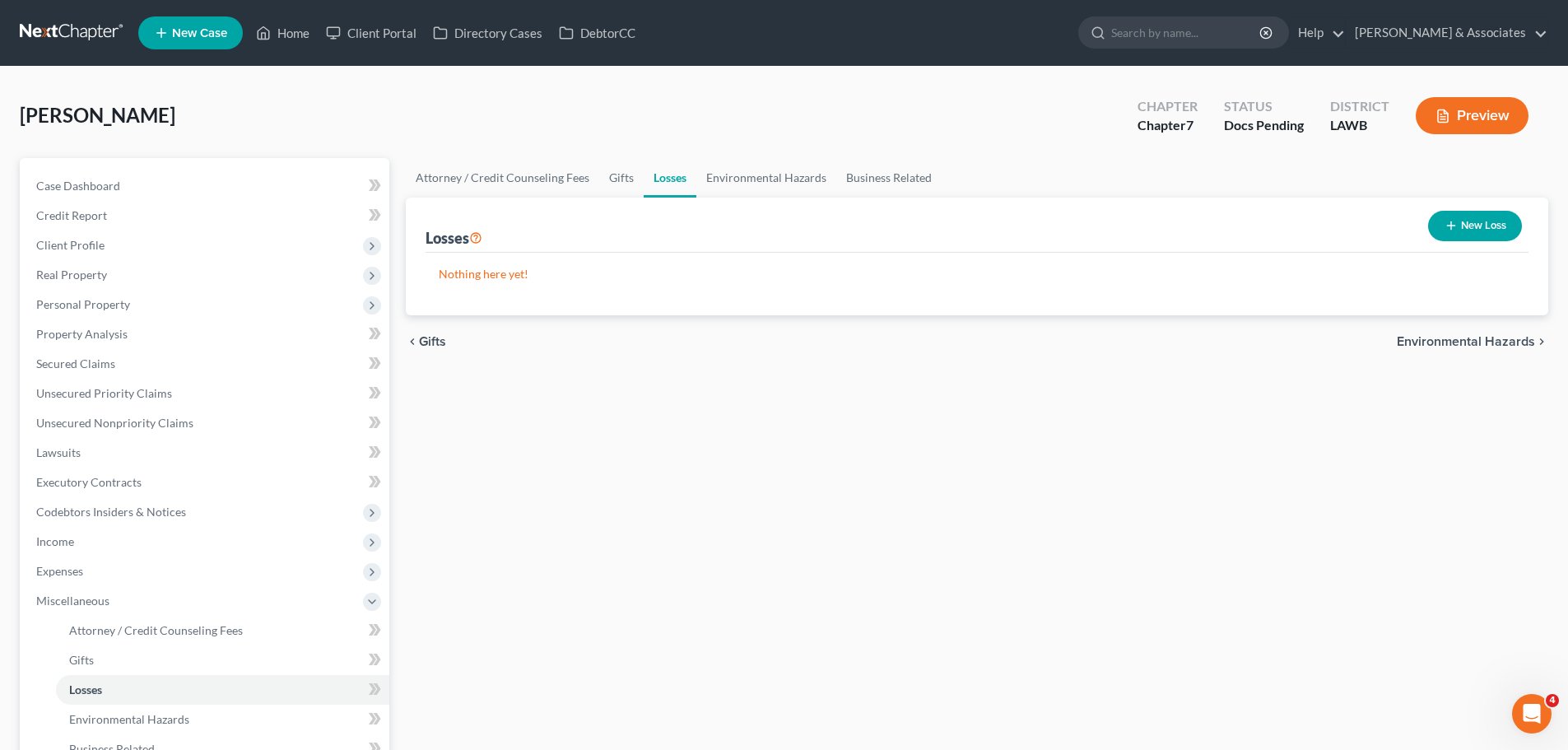
click at [786, 492] on div "Attorney / Credit Counseling Fees Gifts Losses Environmental Hazards Business R…" at bounding box center [976, 538] width 1159 height 760
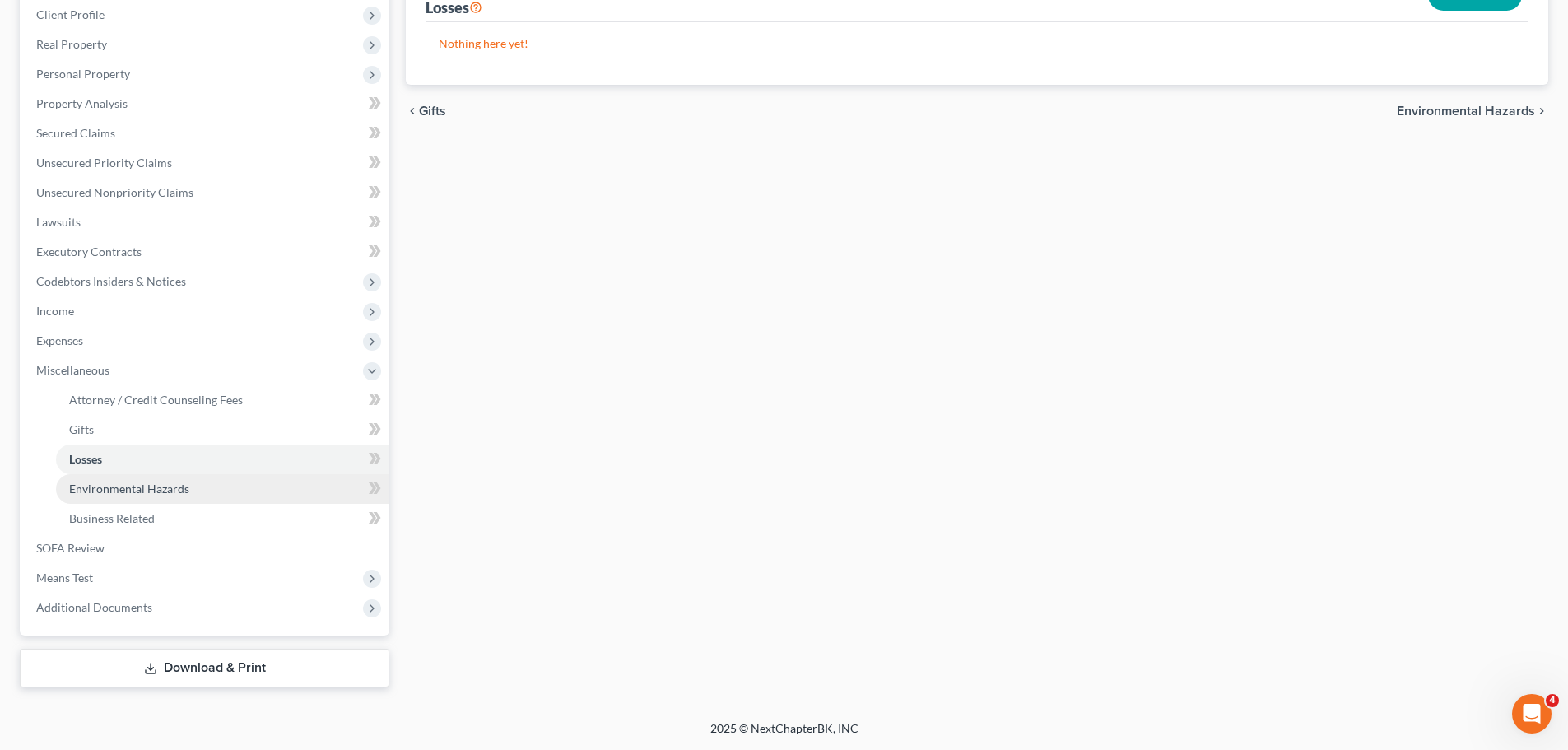
click at [89, 482] on span "Environmental Hazards" at bounding box center [129, 488] width 120 height 14
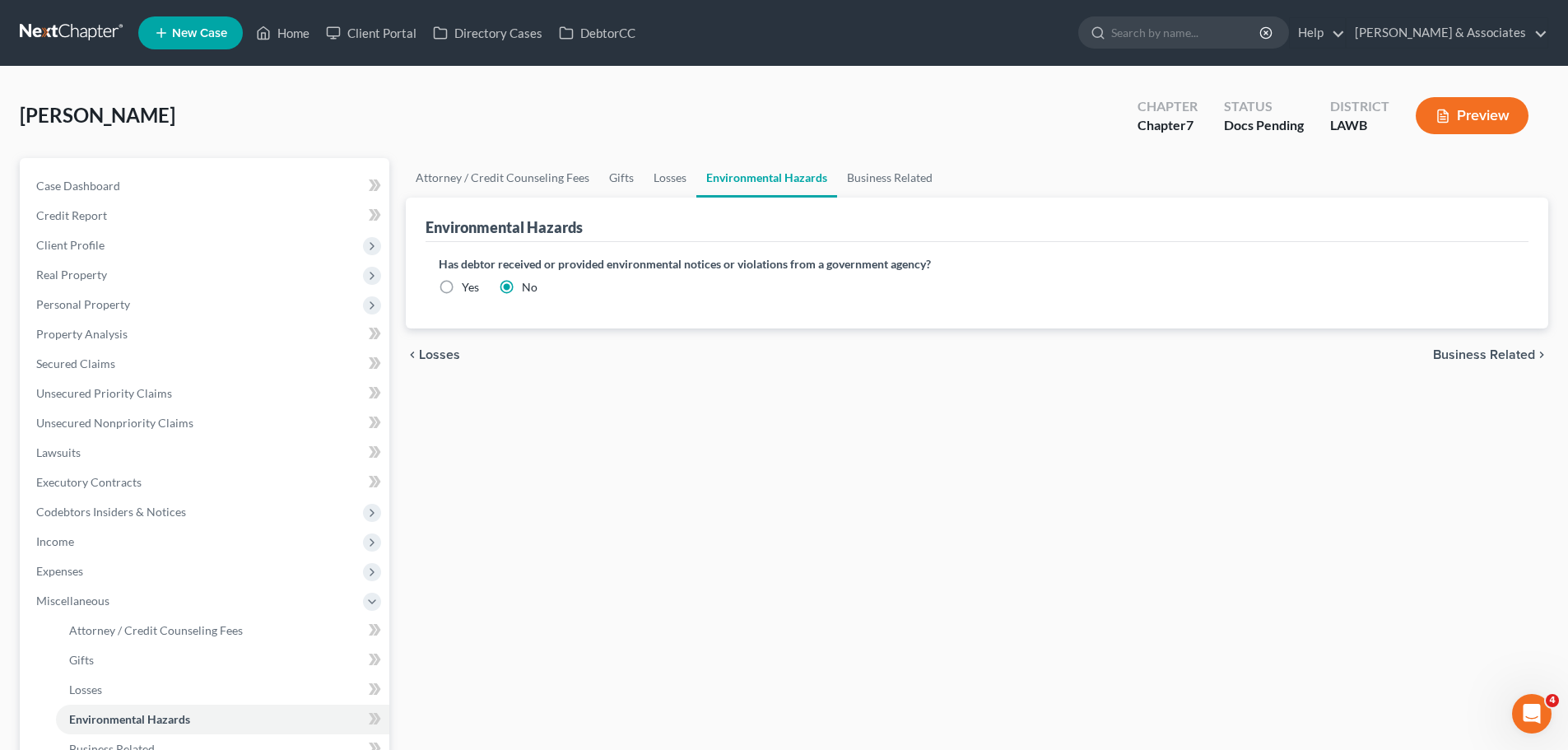
drag, startPoint x: 666, startPoint y: 623, endPoint x: 661, endPoint y: 455, distance: 168.1
click at [665, 608] on div "Attorney / Credit Counseling Fees Gifts Losses Environmental Hazards Business R…" at bounding box center [976, 538] width 1159 height 760
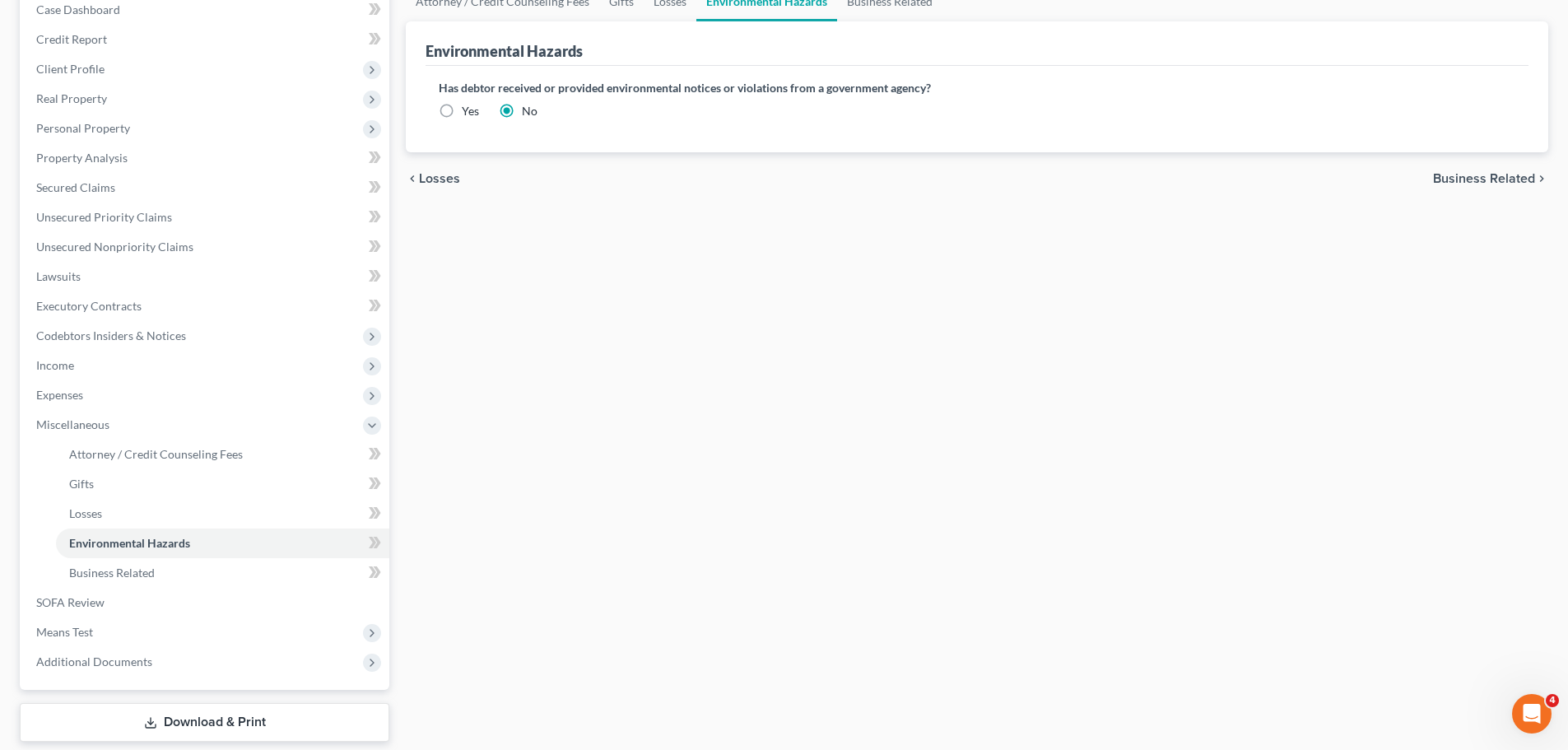
scroll to position [148, 0]
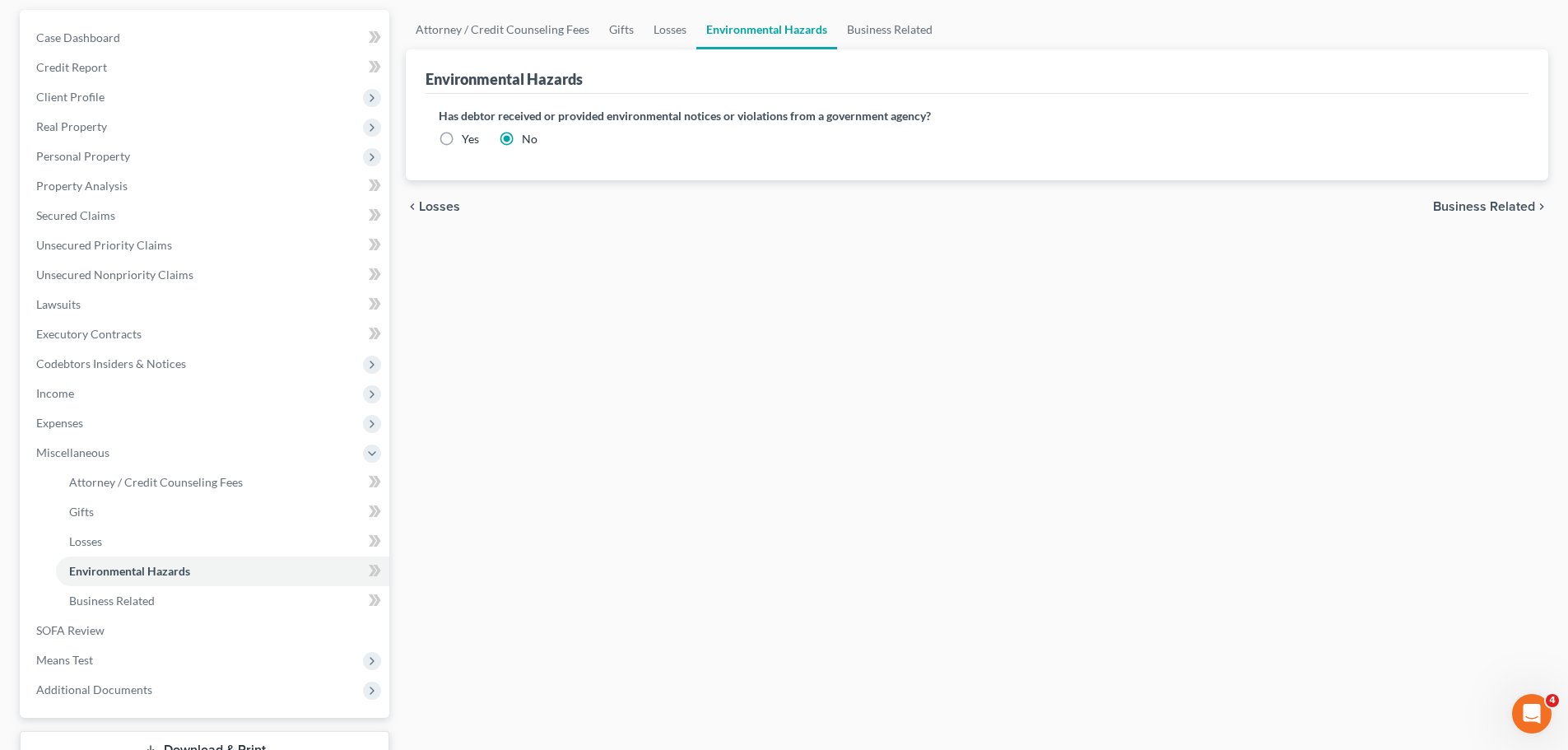
click at [781, 470] on div "Attorney / Credit Counseling Fees Gifts Losses Environmental Hazards Business R…" at bounding box center [976, 389] width 1159 height 760
click at [279, 596] on link "Business Related" at bounding box center [222, 601] width 333 height 30
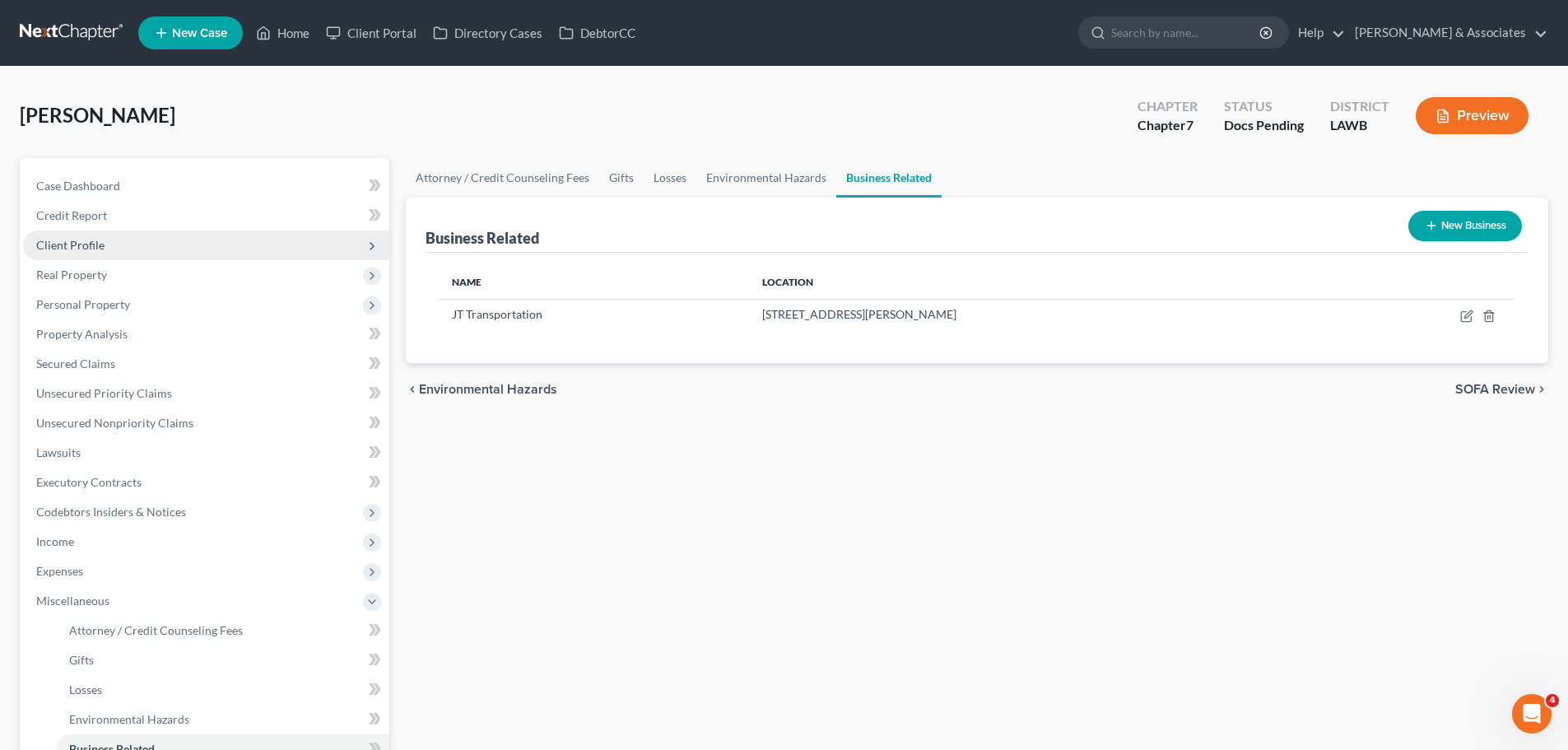
click at [49, 247] on span "Client Profile" at bounding box center [70, 244] width 69 height 14
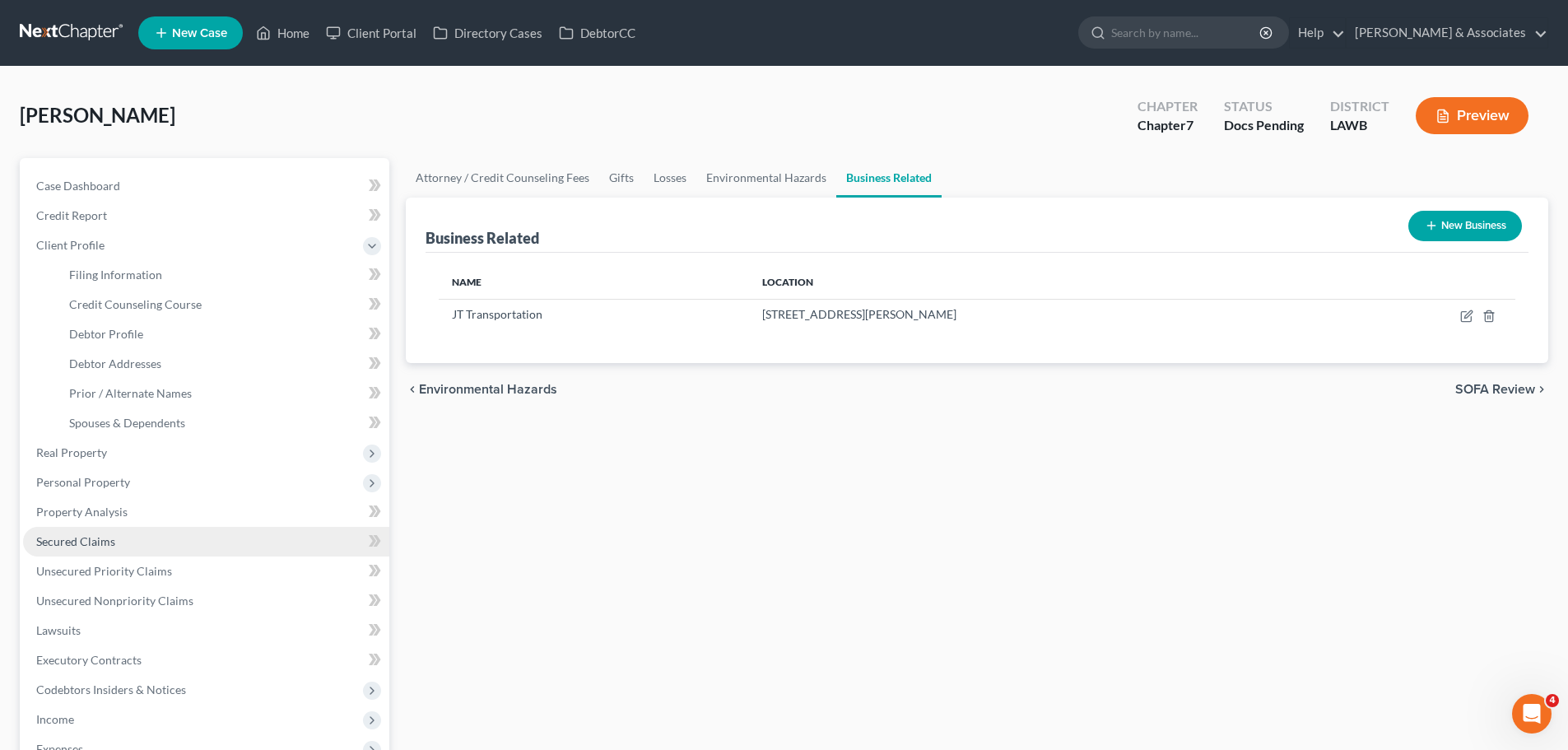
click at [89, 547] on span "Secured Claims" at bounding box center [75, 540] width 79 height 14
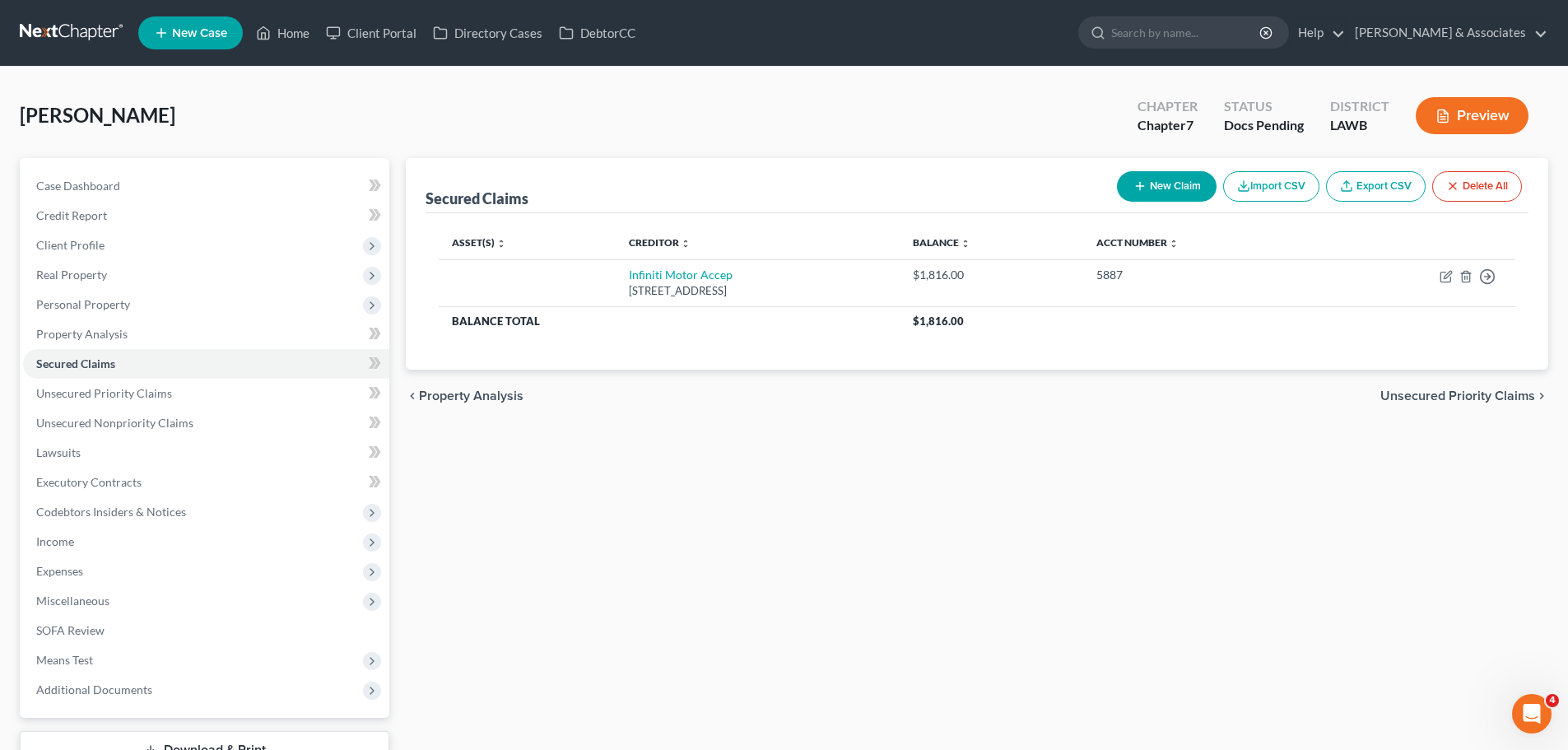
click at [815, 483] on div "Secured Claims New Claim Import CSV Export CSV Delete All Asset(s) expand_more …" at bounding box center [976, 464] width 1159 height 612
click at [1383, 442] on div "Secured Claims New Claim Import CSV Export CSV Delete All Asset(s) expand_more …" at bounding box center [976, 464] width 1159 height 612
click at [1111, 442] on div "Secured Claims New Claim Import CSV Export CSV Delete All Asset(s) expand_more …" at bounding box center [976, 464] width 1159 height 612
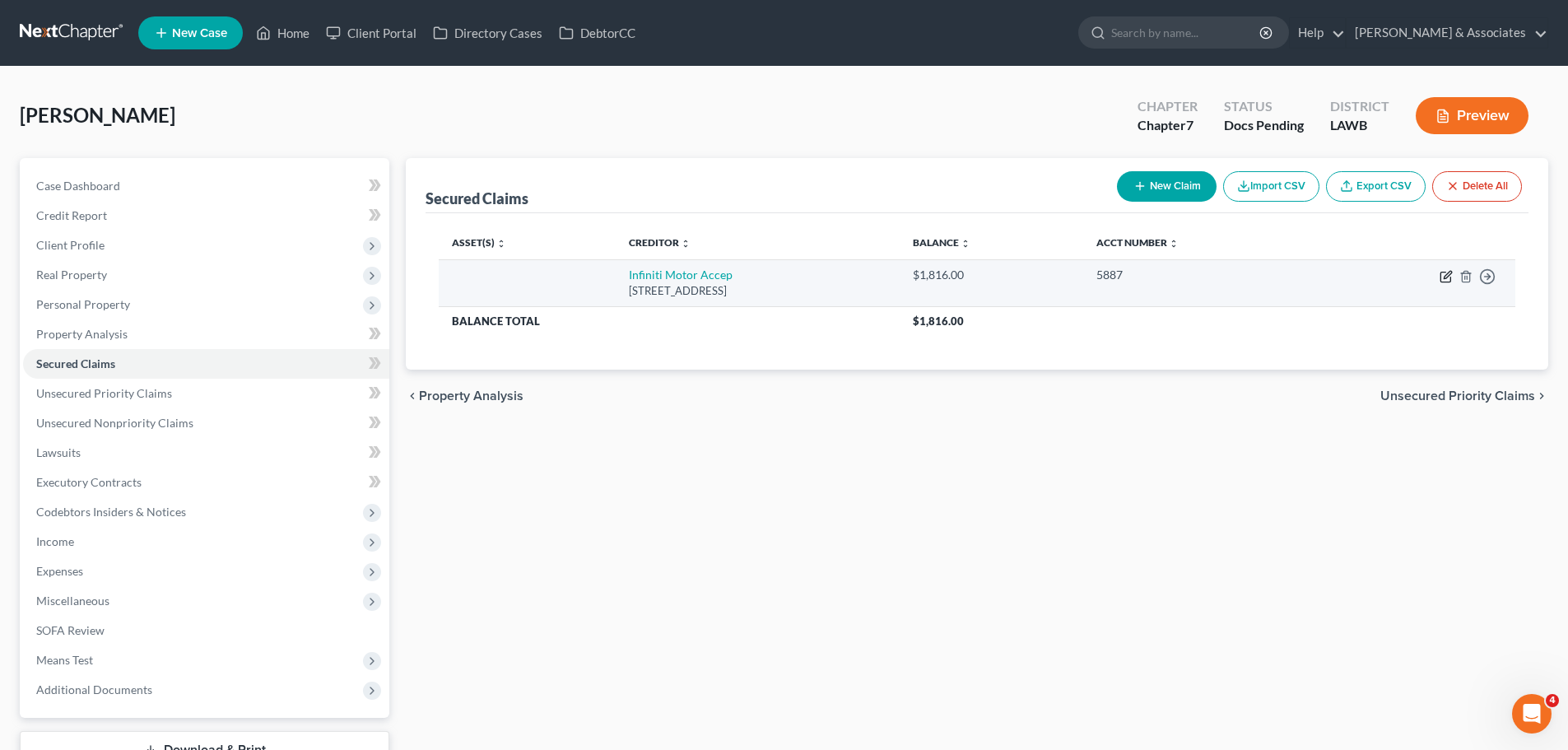
click at [1442, 283] on icon "button" at bounding box center [1444, 277] width 10 height 10
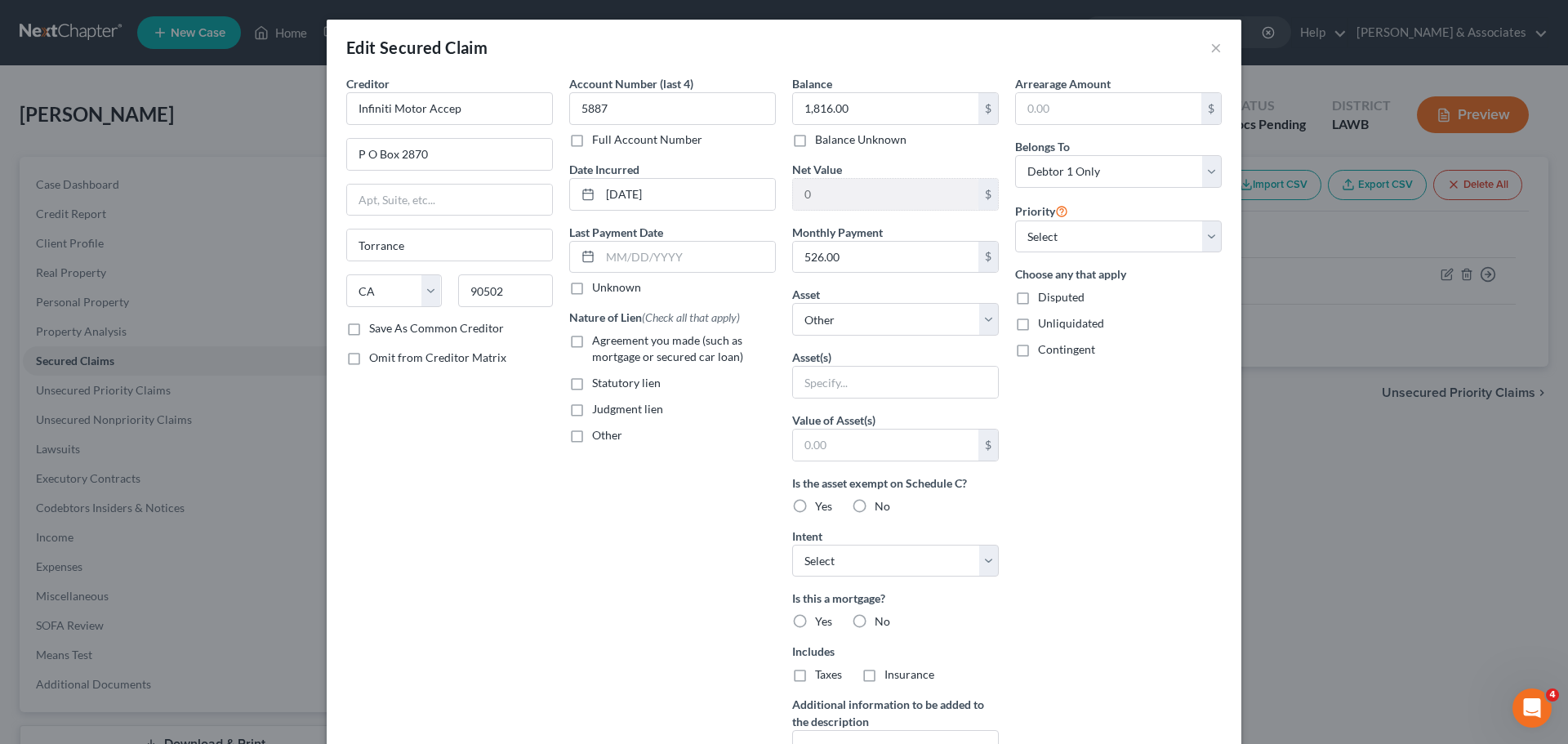
drag, startPoint x: 670, startPoint y: 658, endPoint x: 725, endPoint y: 571, distance: 102.9
click at [672, 652] on div "Account Number (last 4) 5887 Full Account Number Date Incurred 11-09-2019 Last …" at bounding box center [672, 439] width 223 height 729
click at [661, 344] on span "Agreement you made (such as mortgage or secured car loan)" at bounding box center [668, 349] width 152 height 30
click at [610, 343] on input "Agreement you made (such as mortgage or secured car loan)" at bounding box center [604, 338] width 11 height 11
drag, startPoint x: 655, startPoint y: 654, endPoint x: 678, endPoint y: 631, distance: 32.5
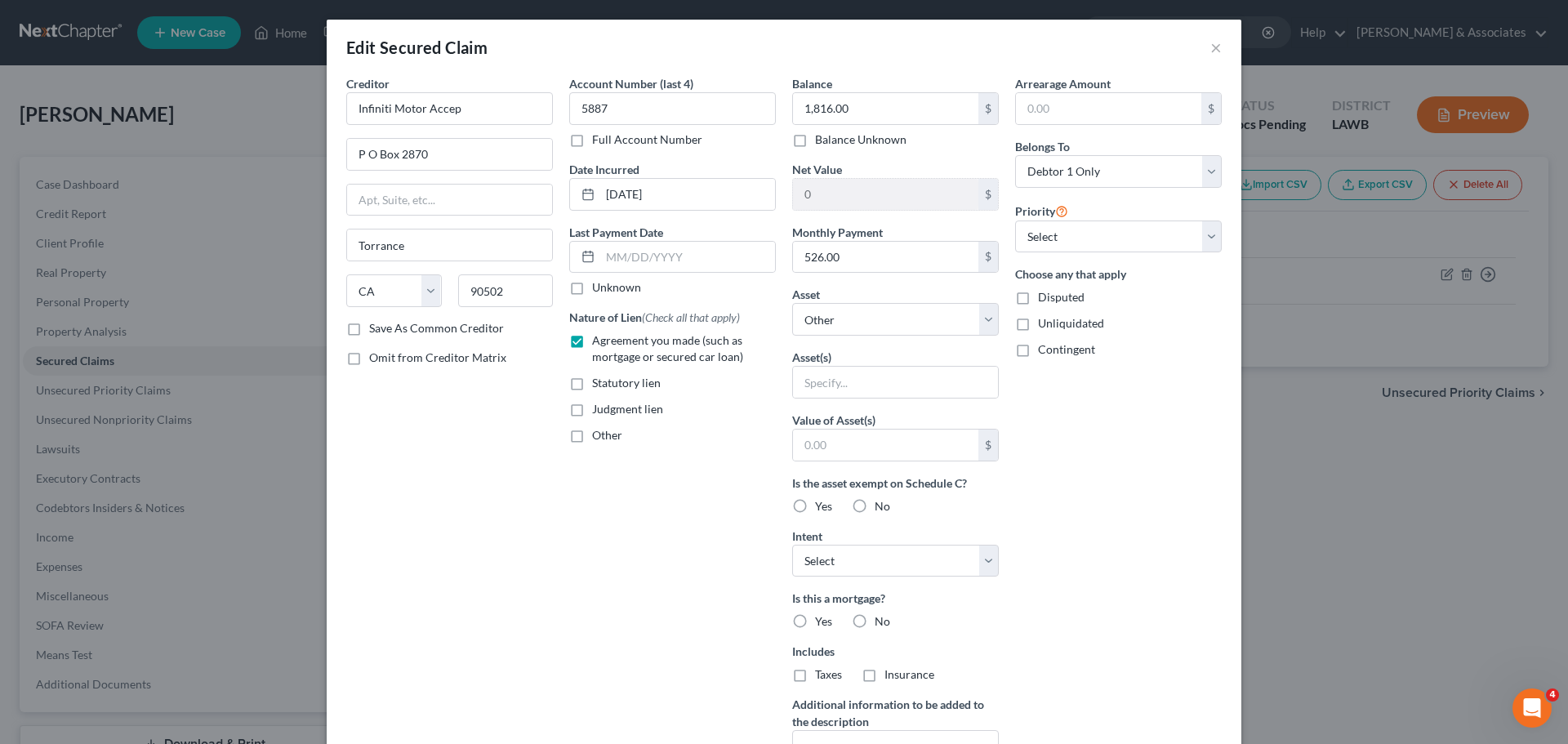
click at [658, 654] on div "Account Number (last 4) 5887 Full Account Number Date Incurred 11-09-2019 Last …" at bounding box center [672, 439] width 223 height 729
click at [1172, 567] on div "Arrearage Amount $ Belongs To * Select Debtor 1 Only Debtor 2 Only Debtor 1 And…" at bounding box center [1118, 439] width 223 height 729
click at [915, 319] on select "Select Other Multiple Assets Navy Federal Credit Union 6967 (Savings Account) -…" at bounding box center [896, 319] width 207 height 32
click at [793, 303] on select "Select Other Multiple Assets Navy Federal Credit Union 6967 (Savings Account) -…" at bounding box center [896, 319] width 207 height 32
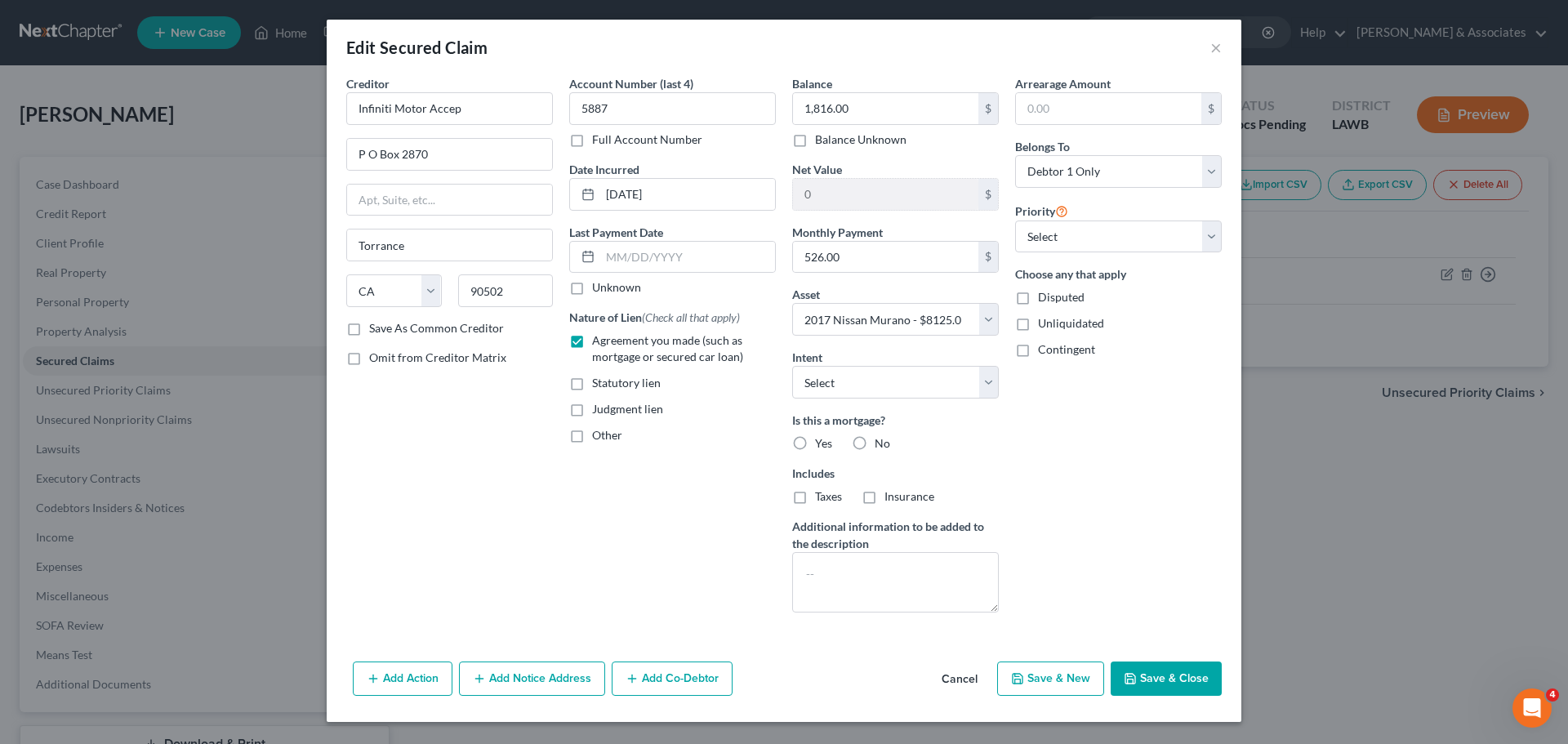
click at [1095, 477] on div "Arrearage Amount $ Belongs To * Select Debtor 1 Only Debtor 2 Only Debtor 1 And…" at bounding box center [1118, 350] width 223 height 550
click at [853, 390] on select "Select Surrender Redeem Reaffirm Avoid Other" at bounding box center [896, 382] width 207 height 32
click at [793, 366] on select "Select Surrender Redeem Reaffirm Avoid Other" at bounding box center [896, 382] width 207 height 32
drag, startPoint x: 1021, startPoint y: 472, endPoint x: 860, endPoint y: 456, distance: 161.8
click at [1018, 472] on div "Arrearage Amount $ Belongs To * Select Debtor 1 Only Debtor 2 Only Debtor 1 And…" at bounding box center [1118, 350] width 223 height 550
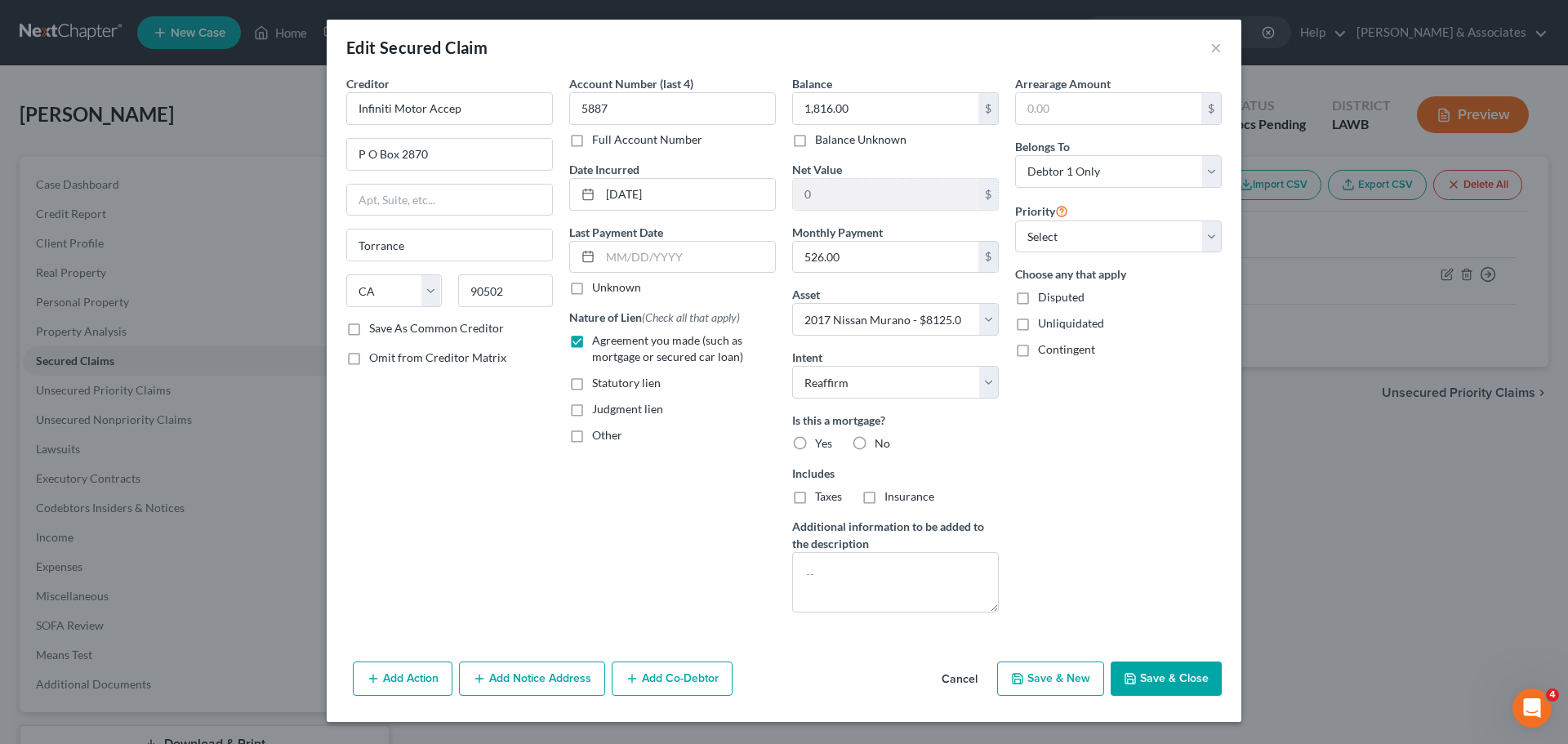
click at [875, 447] on label "No" at bounding box center [882, 444] width 15 height 16
click at [881, 446] on input "No" at bounding box center [887, 441] width 11 height 11
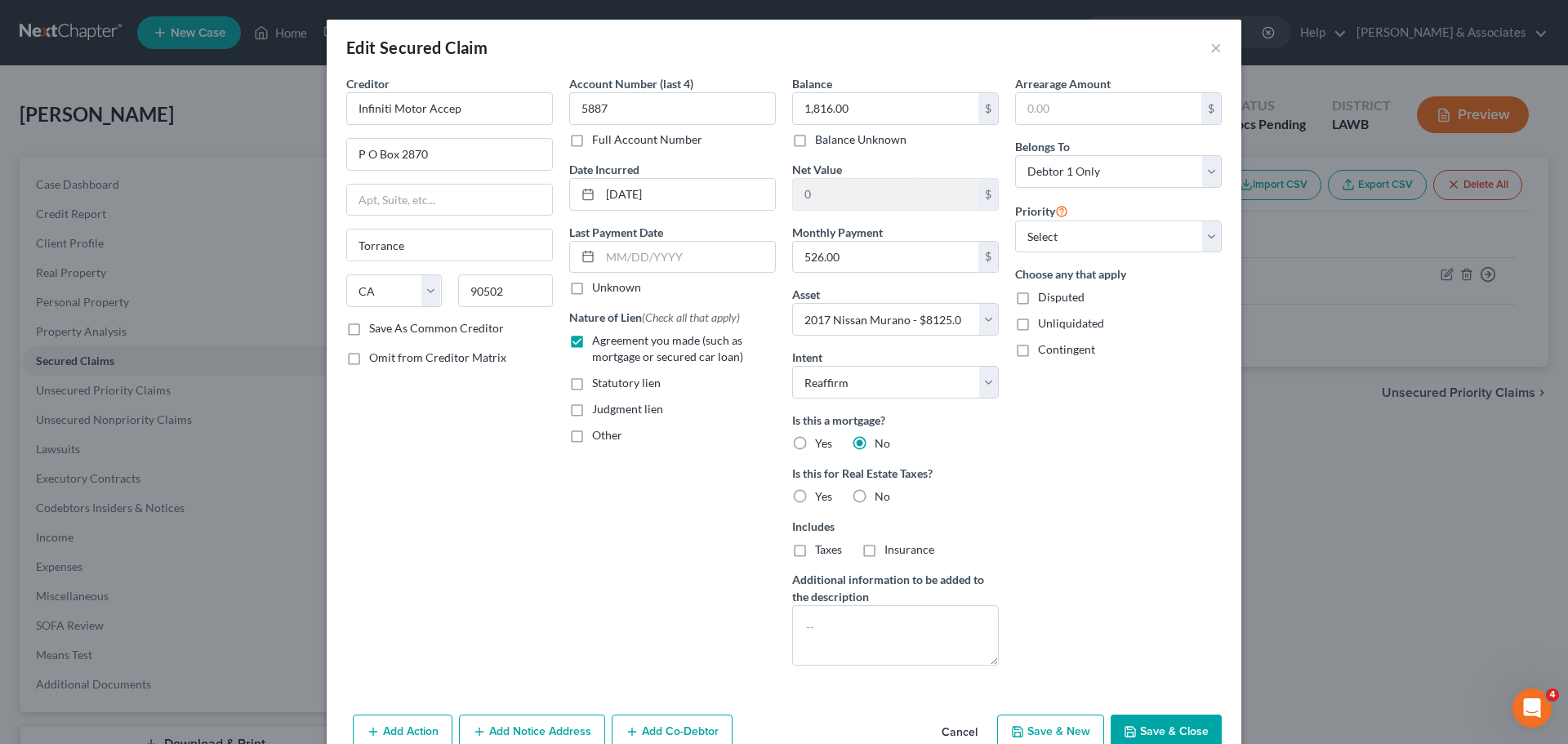
click at [875, 502] on label "No" at bounding box center [882, 497] width 15 height 16
click at [881, 499] on input "No" at bounding box center [887, 494] width 11 height 11
click at [1084, 510] on div "Arrearage Amount $ Belongs To * Select Debtor 1 Only Debtor 2 Only Debtor 1 And…" at bounding box center [1118, 376] width 223 height 603
click at [1122, 233] on select "Select 1st 2nd 3rd 4th 5th 6th 7th 8th 9th 10th 11th 12th 13th 14th 15th 16th 1…" at bounding box center [1119, 237] width 207 height 32
click at [1016, 221] on select "Select 1st 2nd 3rd 4th 5th 6th 7th 8th 9th 10th 11th 12th 13th 14th 15th 16th 1…" at bounding box center [1119, 237] width 207 height 32
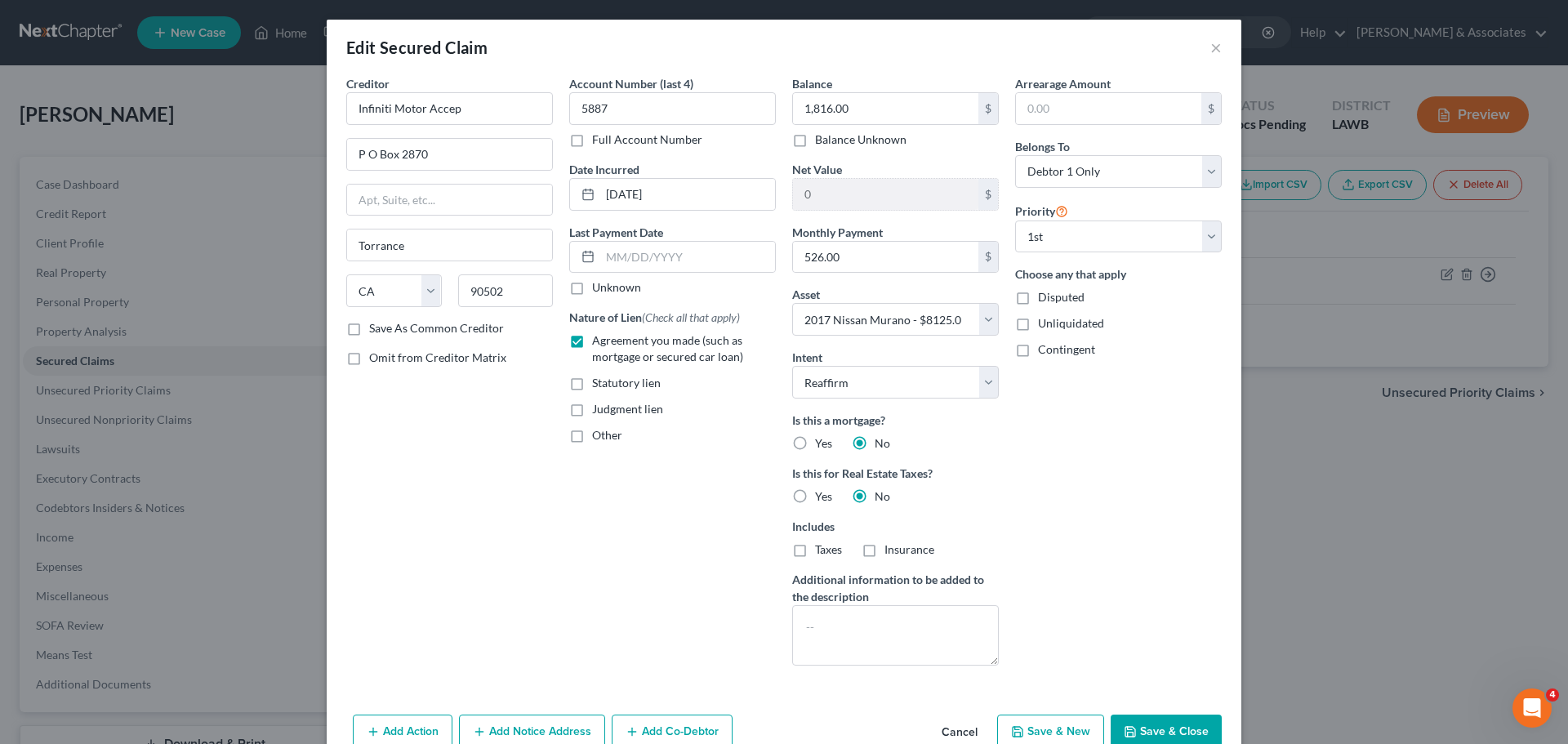
click at [1044, 481] on div "Arrearage Amount $ Belongs To * Select Debtor 1 Only Debtor 2 Only Debtor 1 And…" at bounding box center [1118, 376] width 223 height 603
click at [1193, 454] on div "Arrearage Amount $ Belongs To * Select Debtor 1 Only Debtor 2 Only Debtor 1 And…" at bounding box center [1118, 376] width 223 height 603
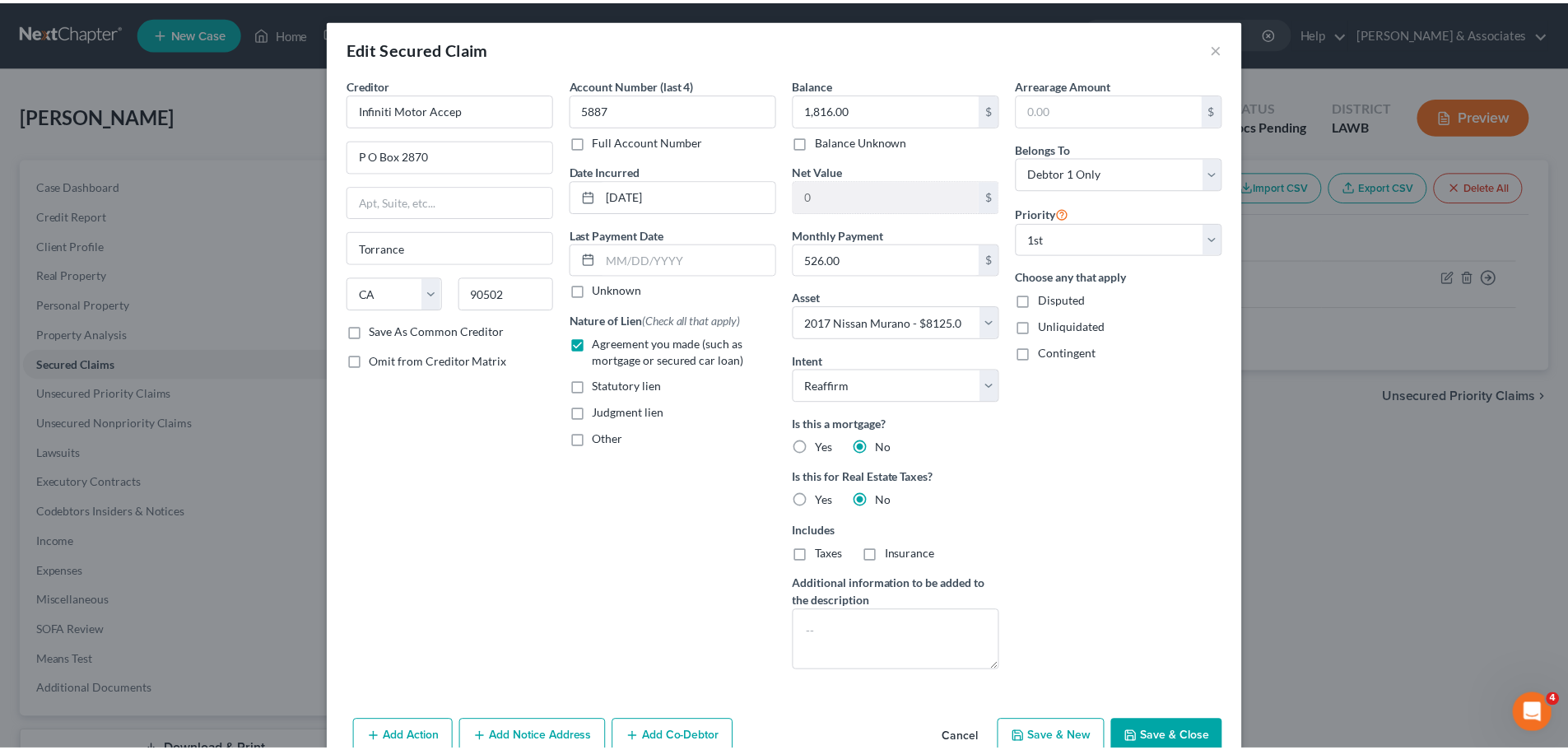
scroll to position [51, 0]
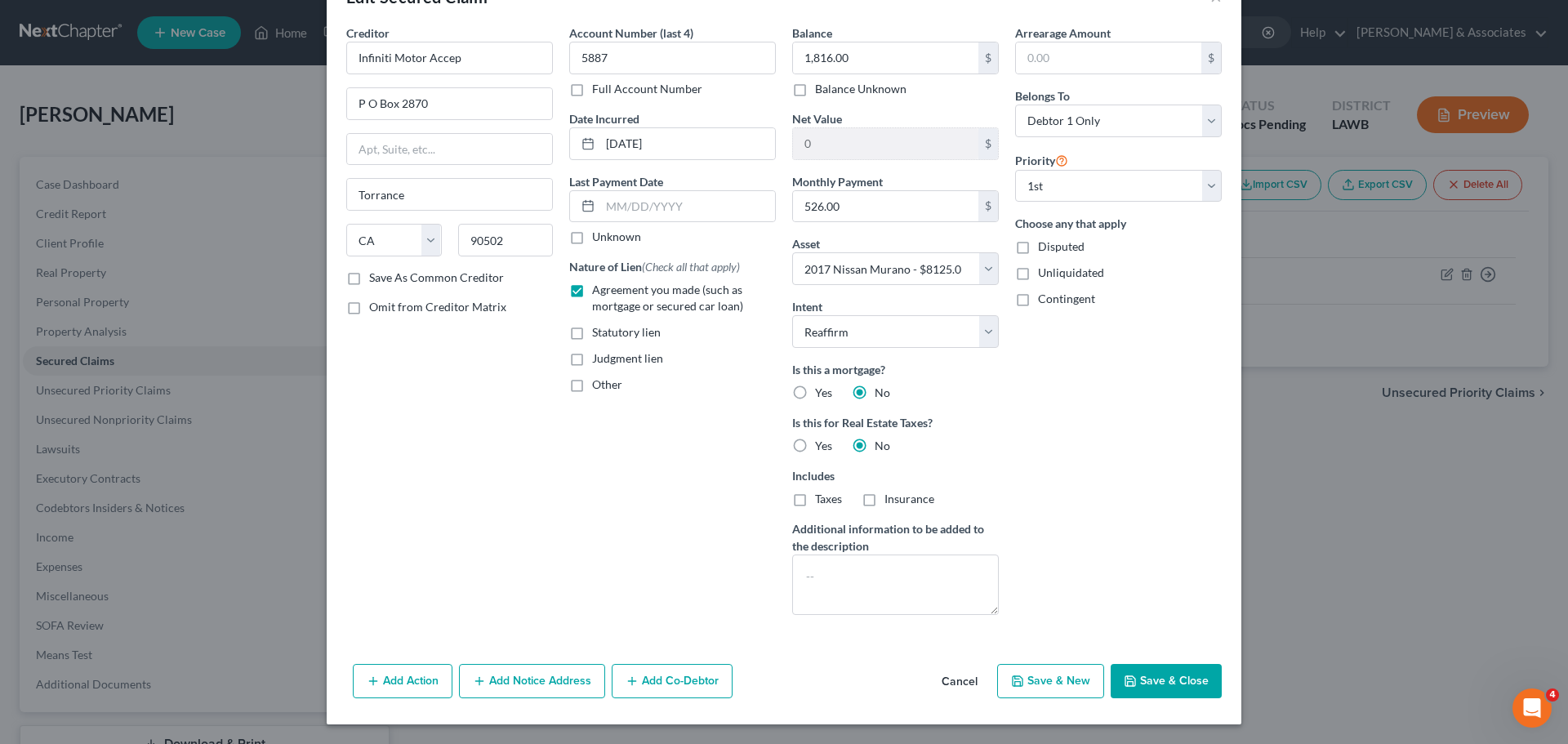
click at [1153, 682] on button "Save & Close" at bounding box center [1166, 681] width 111 height 34
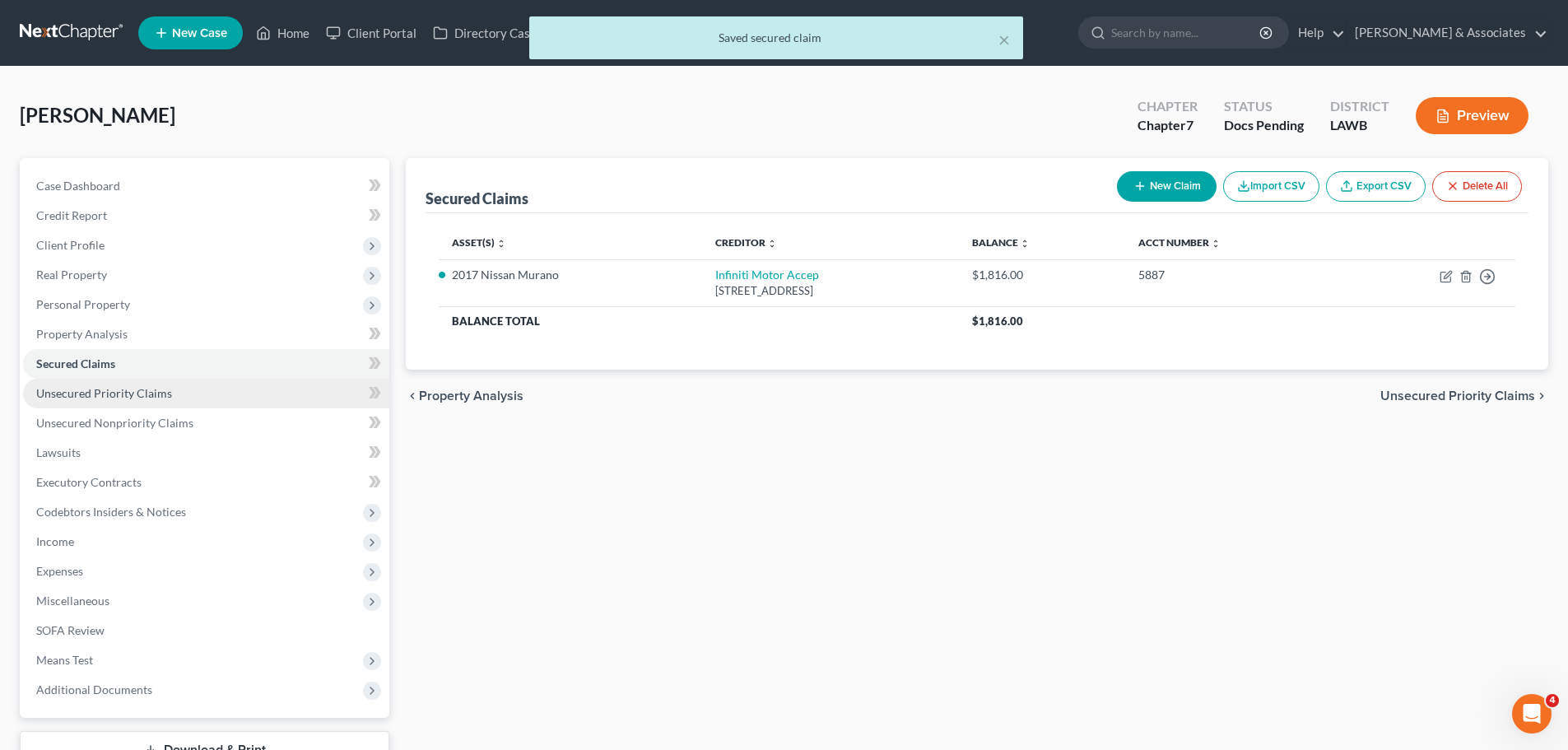
click at [140, 403] on link "Unsecured Priority Claims" at bounding box center [206, 393] width 366 height 30
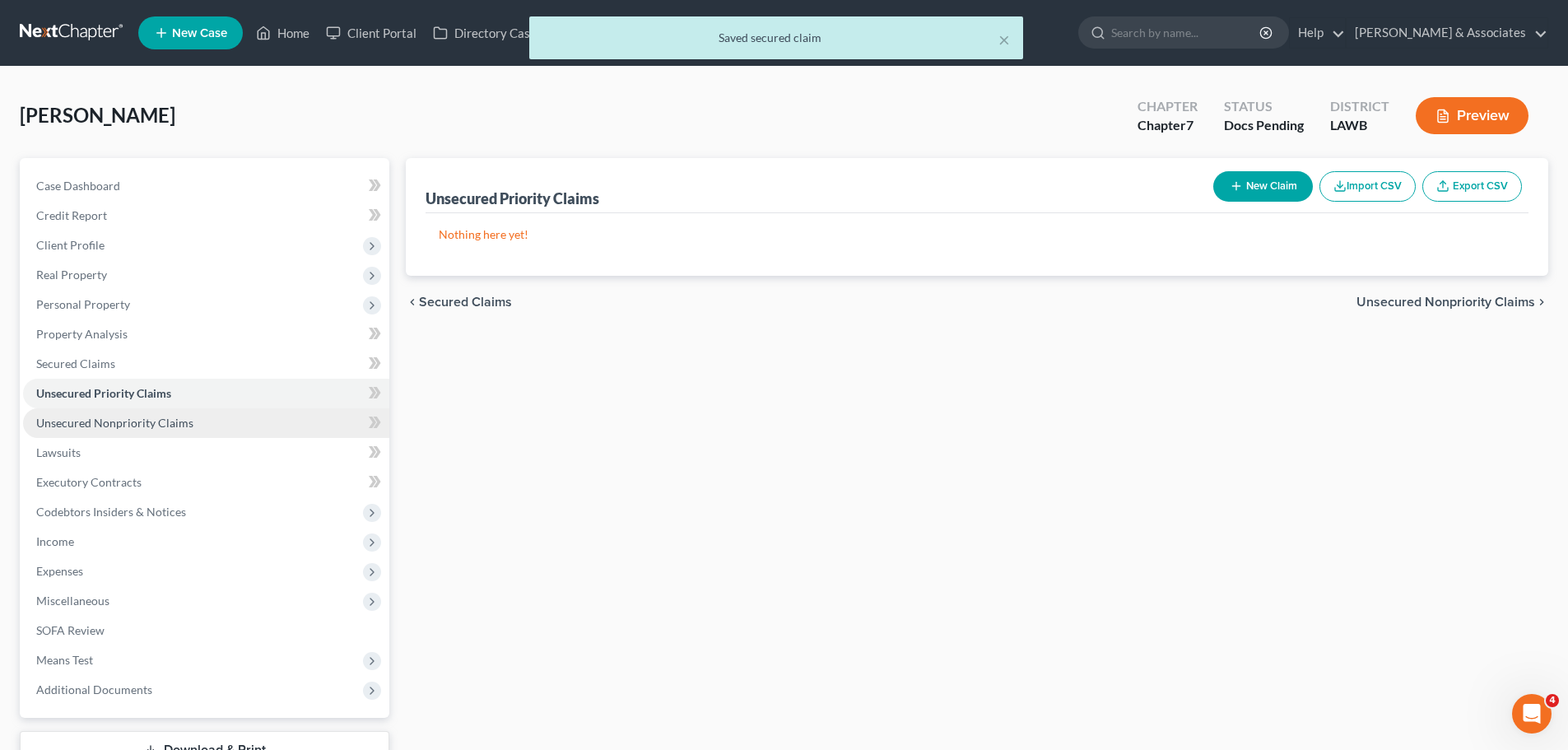
click at [161, 421] on span "Unsecured Nonpriority Claims" at bounding box center [115, 422] width 157 height 14
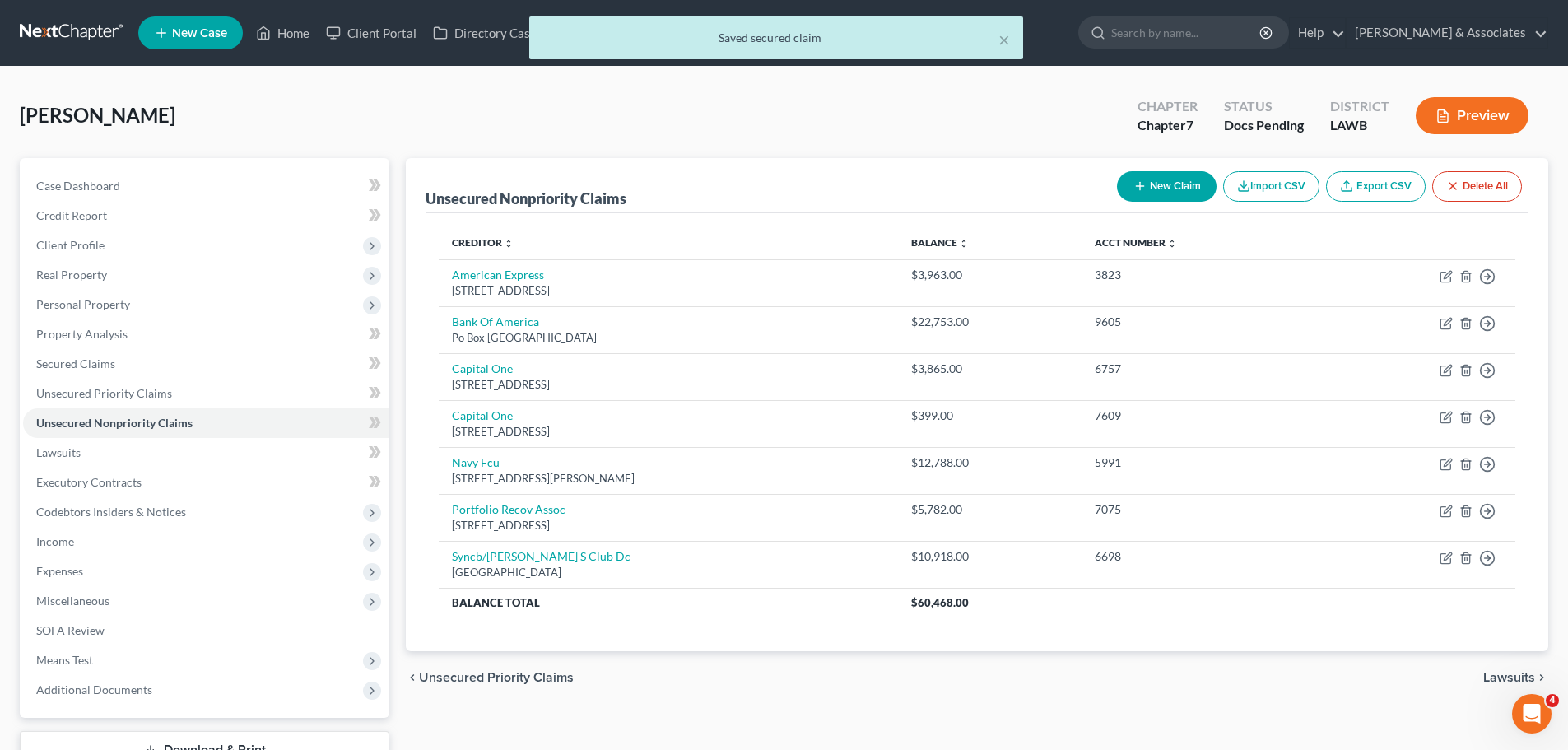
click at [784, 711] on div "Unsecured Nonpriority Claims New Claim Import CSV Export CSV Delete All Credito…" at bounding box center [976, 464] width 1159 height 612
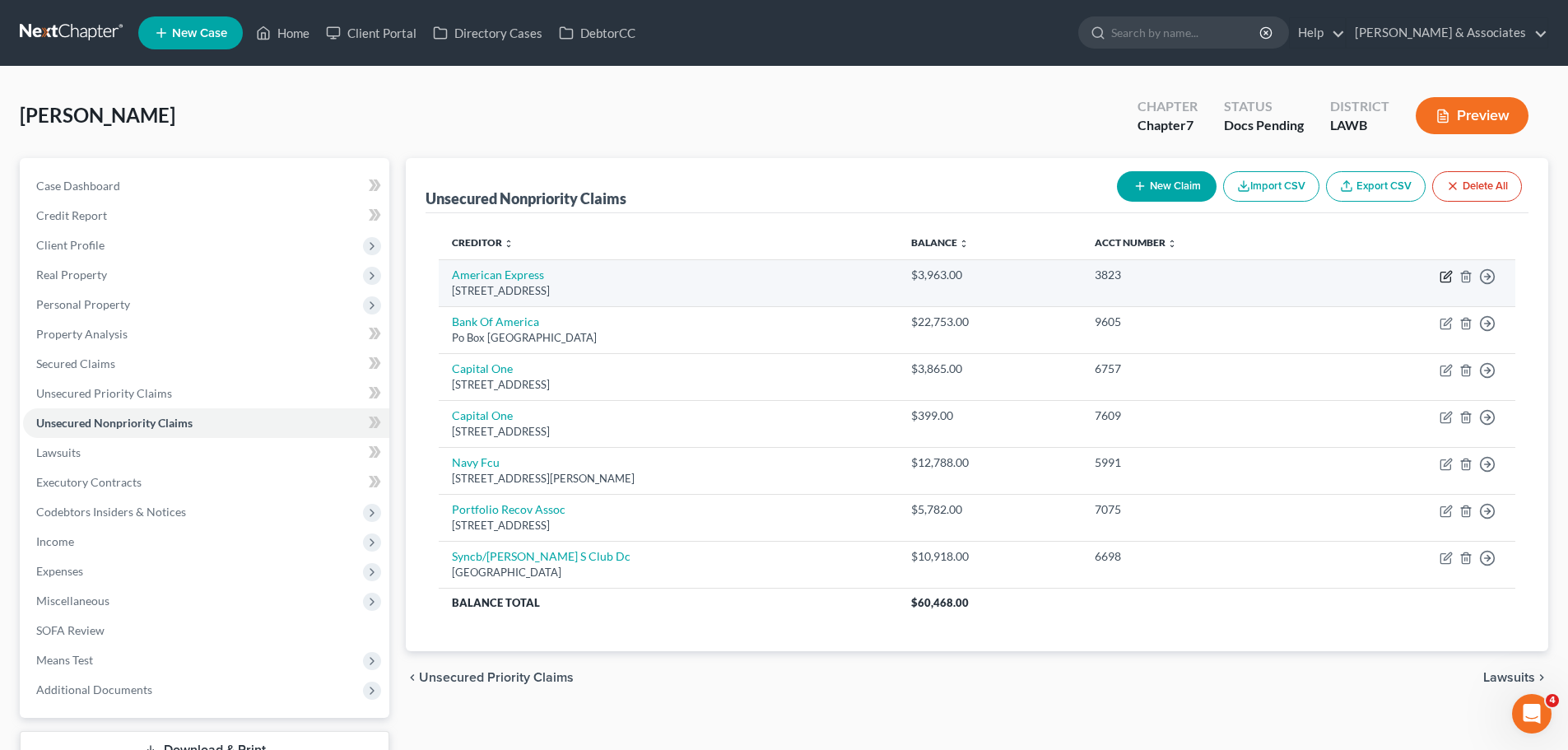
click at [1450, 279] on icon "button" at bounding box center [1444, 277] width 10 height 10
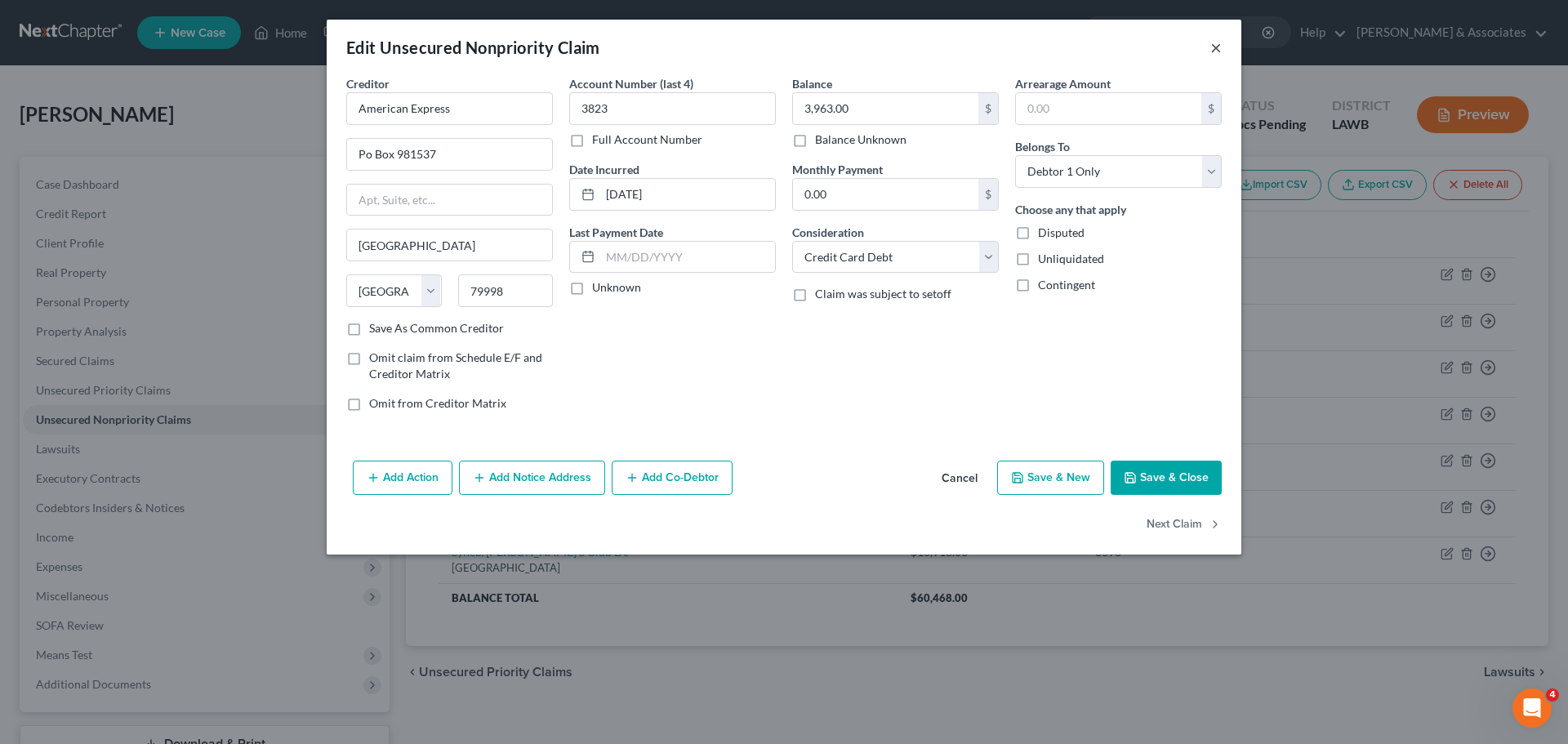
click at [1217, 56] on button "×" at bounding box center [1216, 48] width 12 height 20
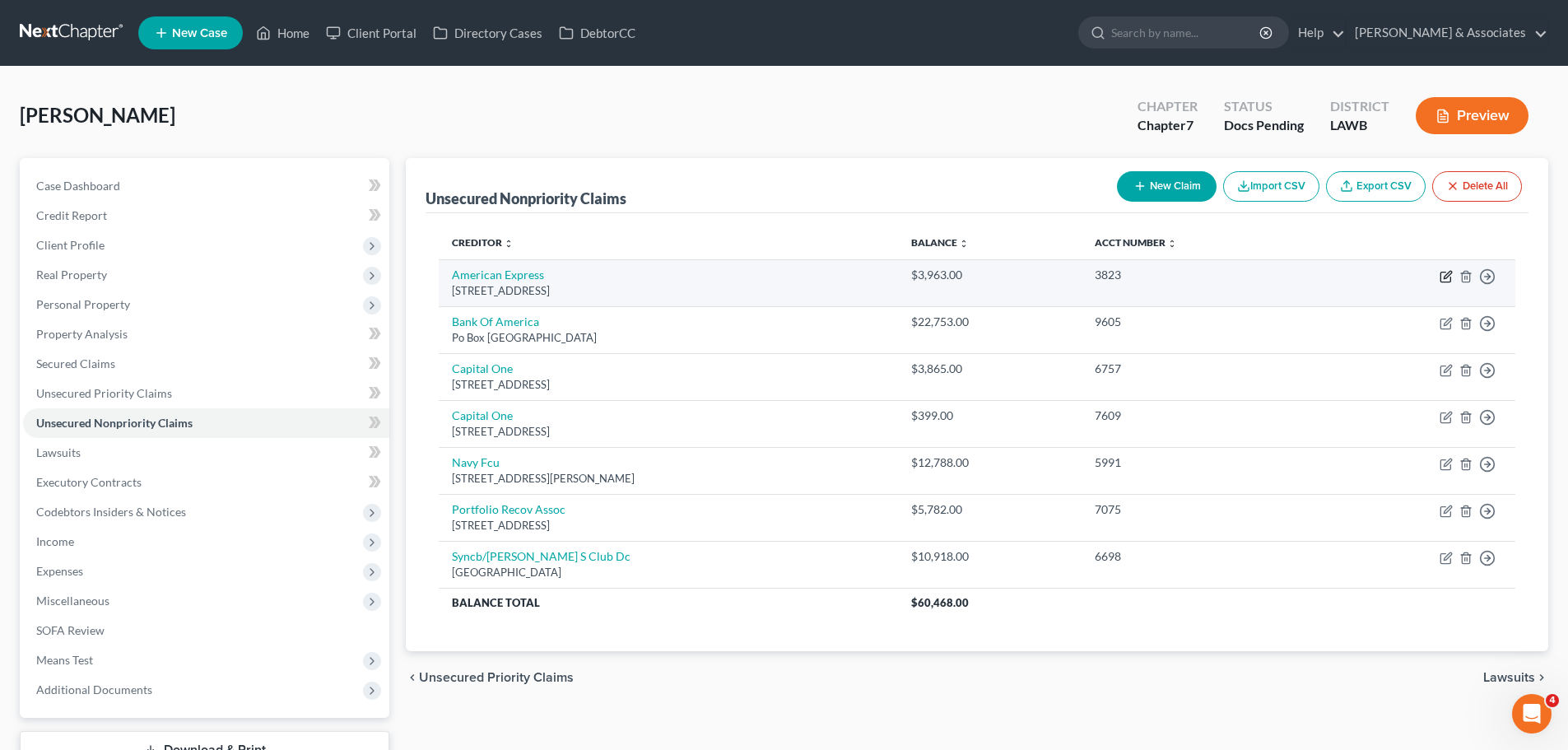
click at [1449, 283] on icon "button" at bounding box center [1444, 277] width 10 height 10
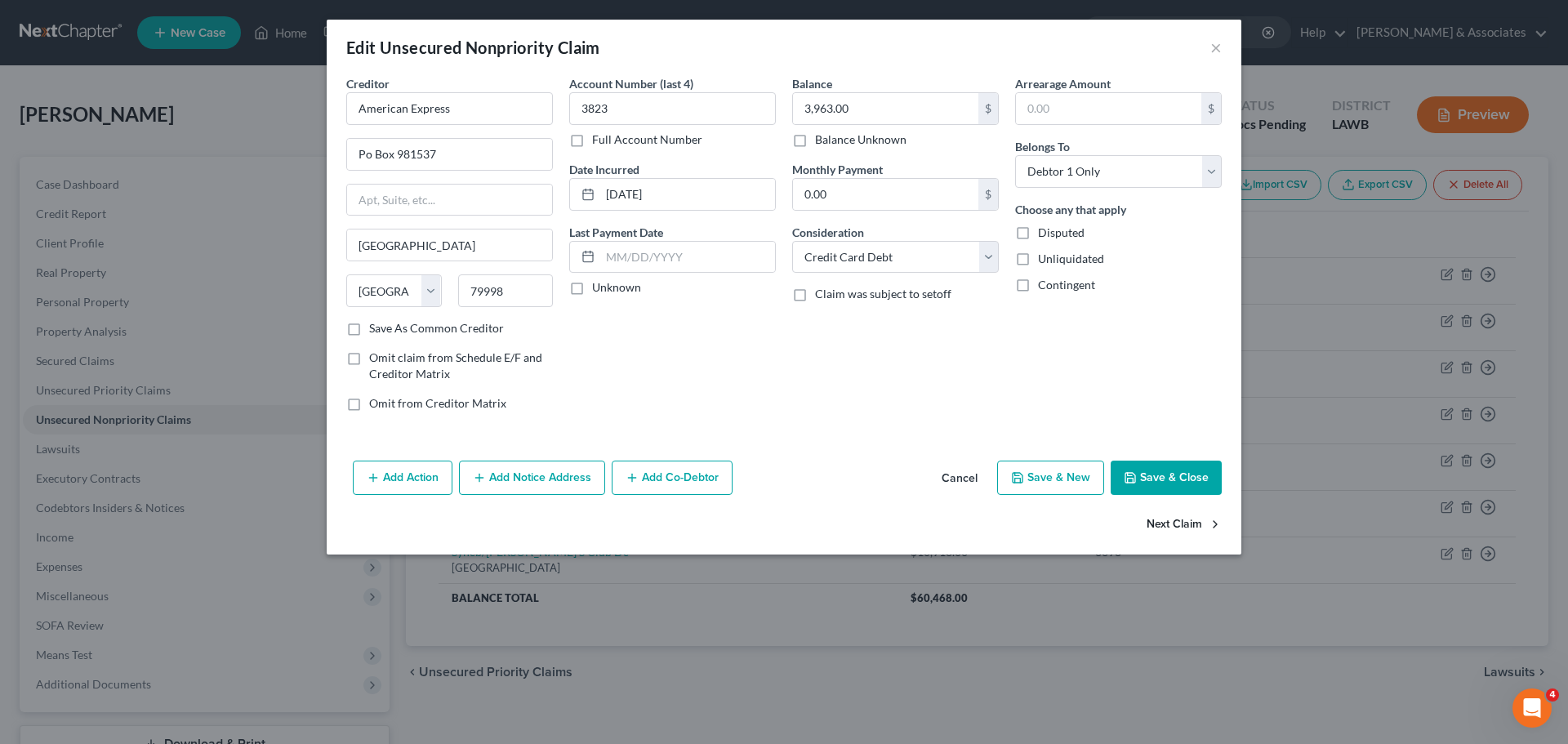
click at [1186, 522] on button "Next Claim" at bounding box center [1184, 525] width 75 height 34
click at [1187, 529] on button "Next Claim" at bounding box center [1184, 525] width 75 height 34
click at [914, 192] on input "130.00" at bounding box center [886, 195] width 186 height 31
click at [1165, 530] on button "Next Claim" at bounding box center [1184, 525] width 75 height 34
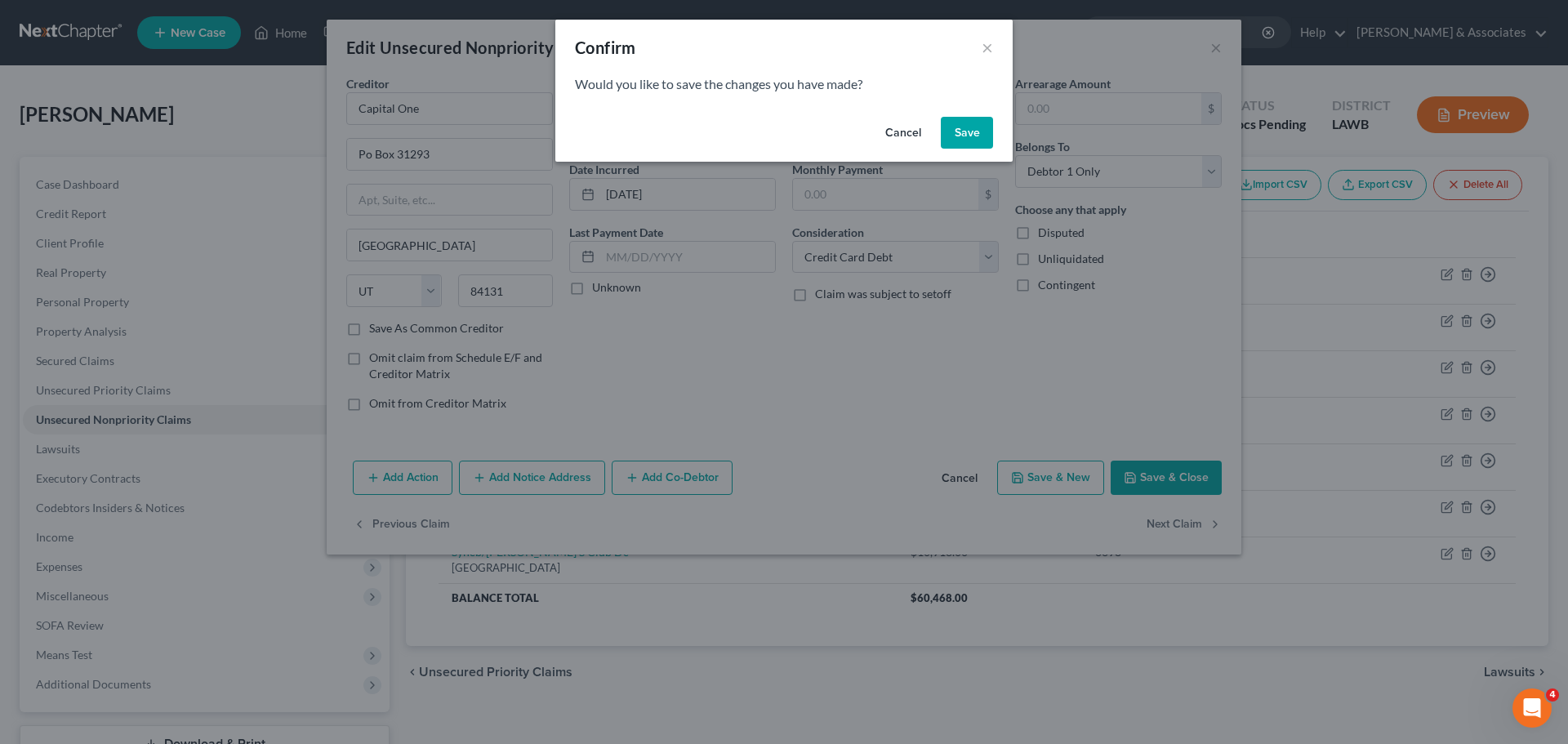
click at [984, 134] on button "Save" at bounding box center [967, 133] width 52 height 32
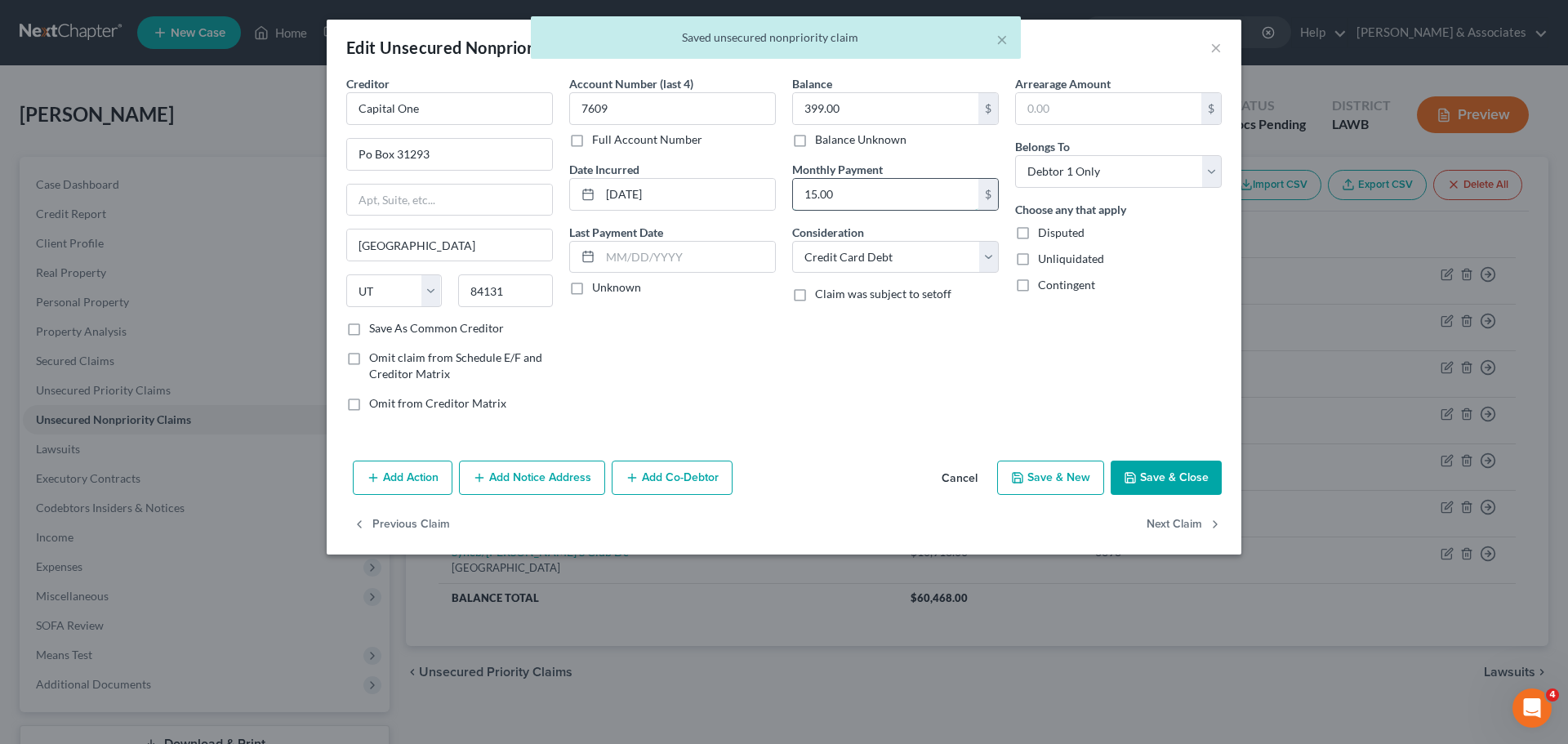
click at [880, 197] on input "15.00" at bounding box center [886, 195] width 186 height 31
click at [1165, 519] on button "Next Claim" at bounding box center [1184, 525] width 75 height 34
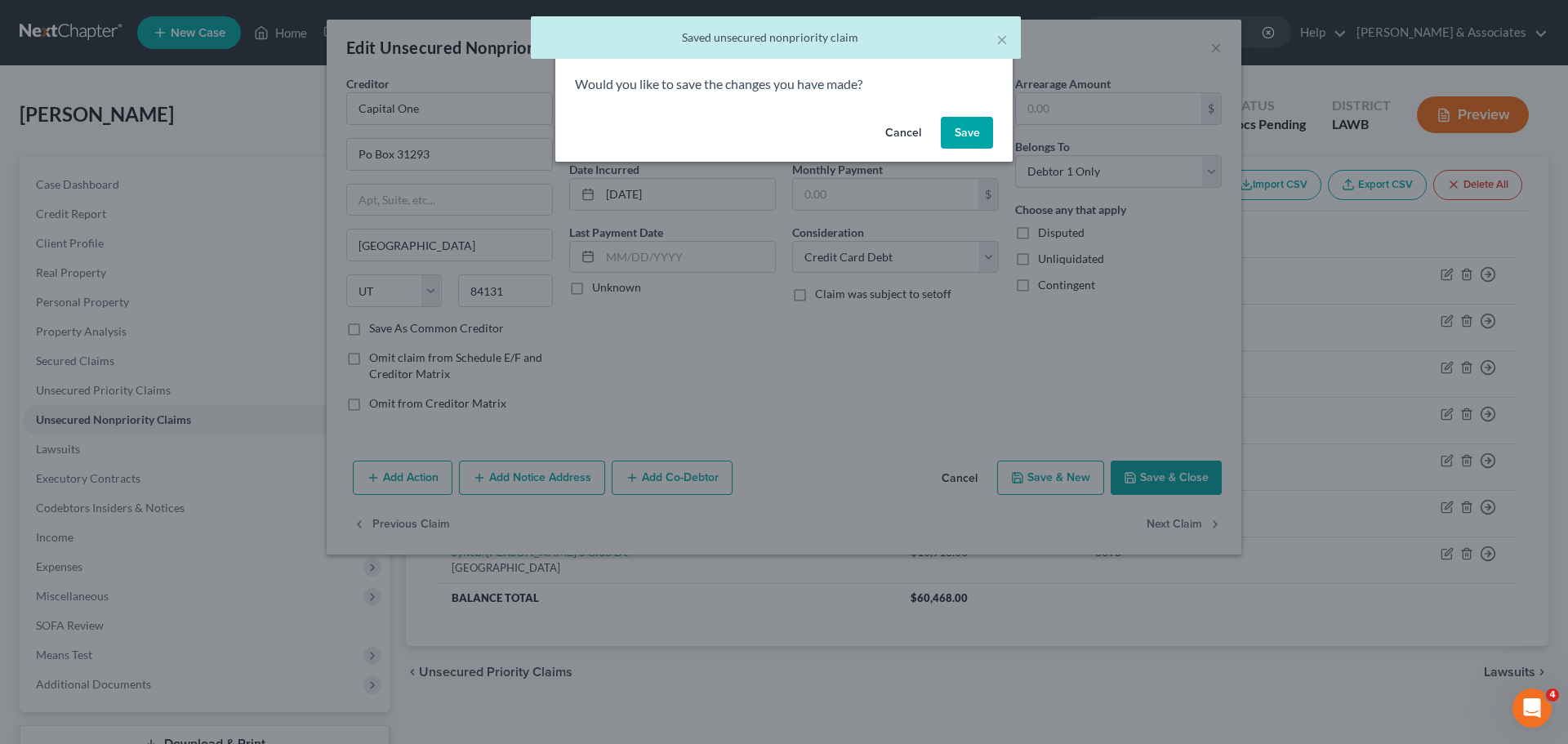
click at [984, 122] on button "Save" at bounding box center [967, 133] width 52 height 32
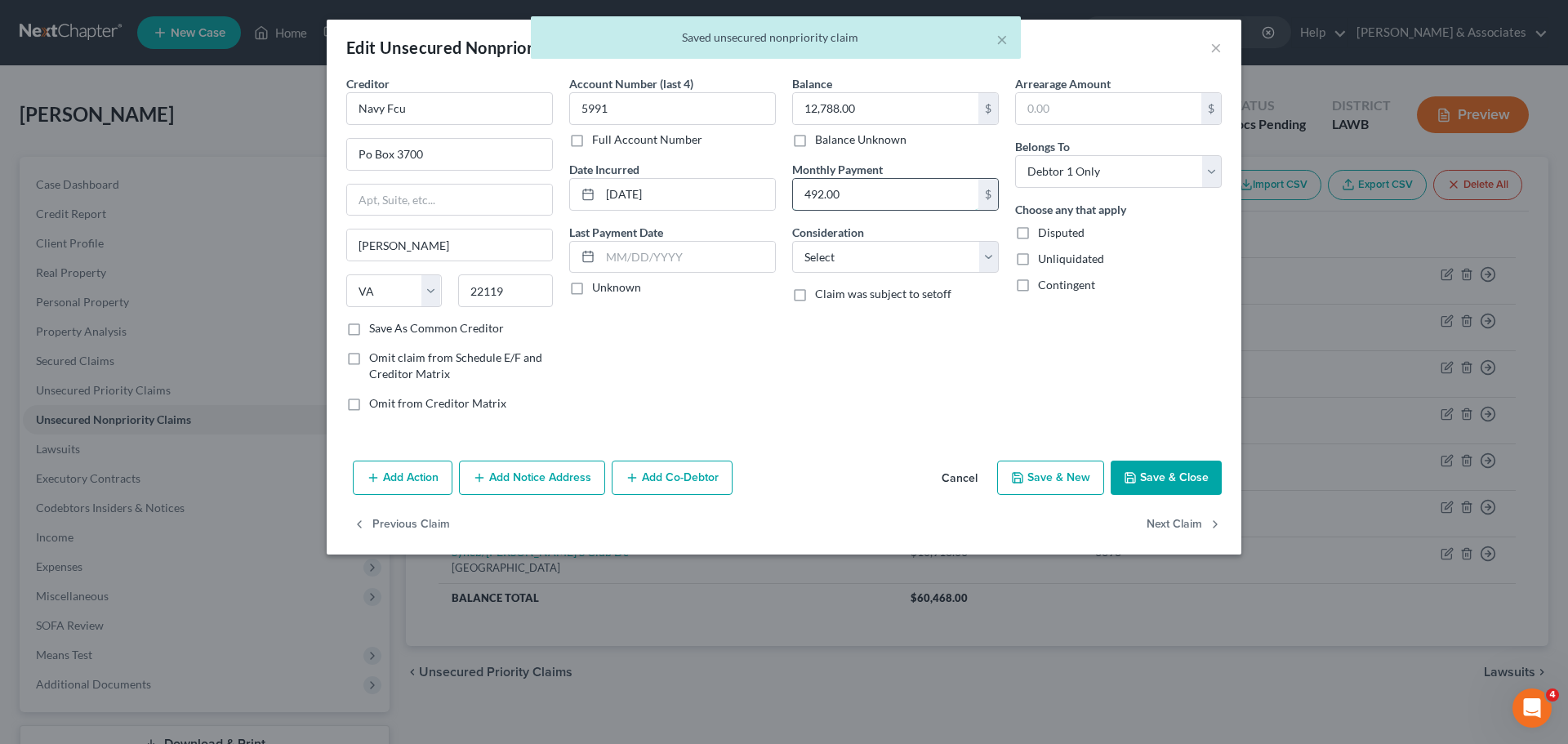
click at [860, 189] on input "492.00" at bounding box center [886, 195] width 186 height 31
click at [845, 428] on div "Creditor * Navy Fcu Po Box 3700 Merrifield State AL AK AR AZ CA CO CT DE DC FL …" at bounding box center [784, 264] width 914 height 379
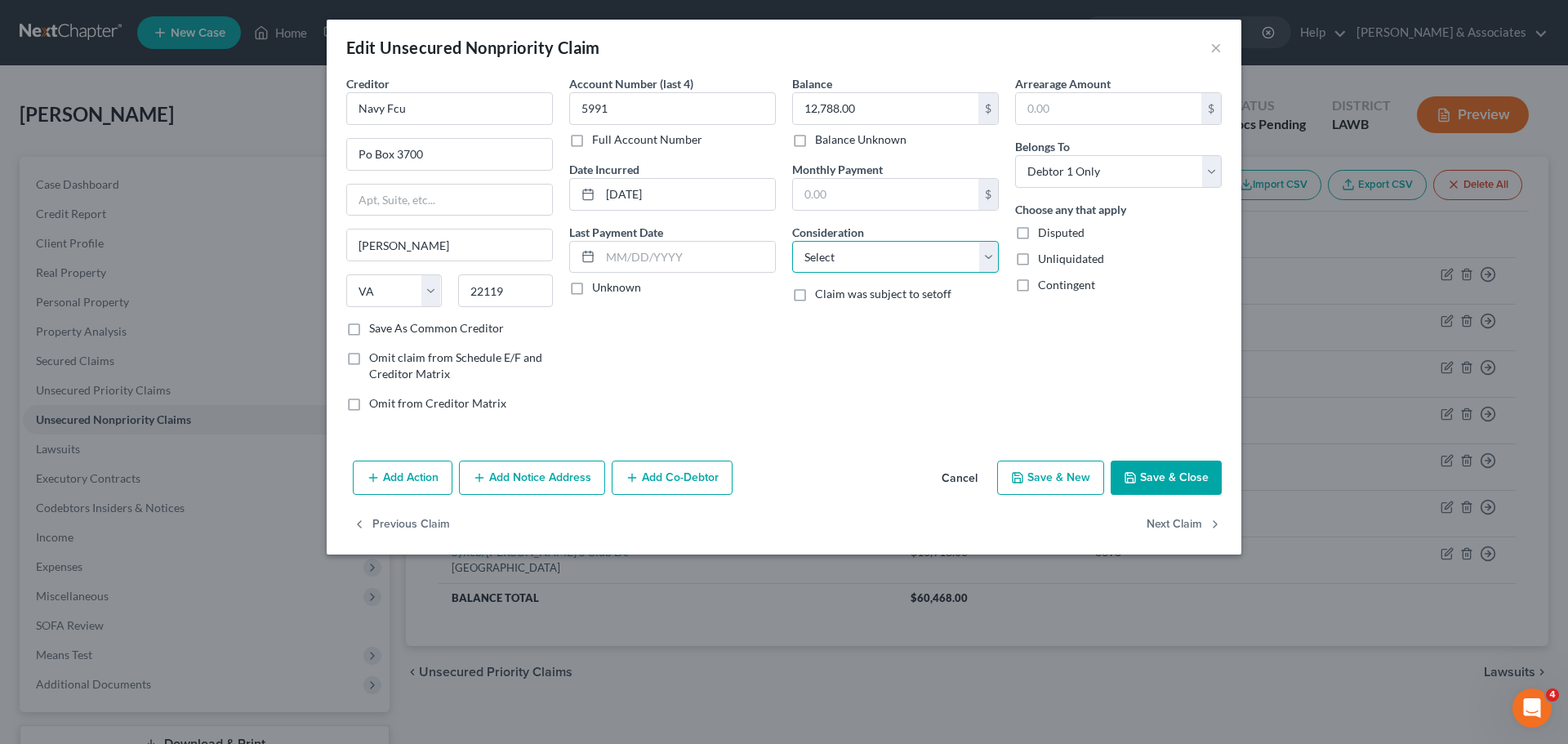
click at [905, 254] on select "Select Cable / Satellite Services Collection Agency Credit Card Debt Debt Couns…" at bounding box center [896, 257] width 207 height 32
click at [793, 241] on select "Select Cable / Satellite Services Collection Agency Credit Card Debt Debt Couns…" at bounding box center [896, 257] width 207 height 32
click at [907, 387] on div "Balance 12,788.00 $ Balance Unknown Balance Undetermined 12,788.00 $ Balance Un…" at bounding box center [896, 250] width 223 height 350
click at [1180, 524] on button "Next Claim" at bounding box center [1184, 525] width 75 height 34
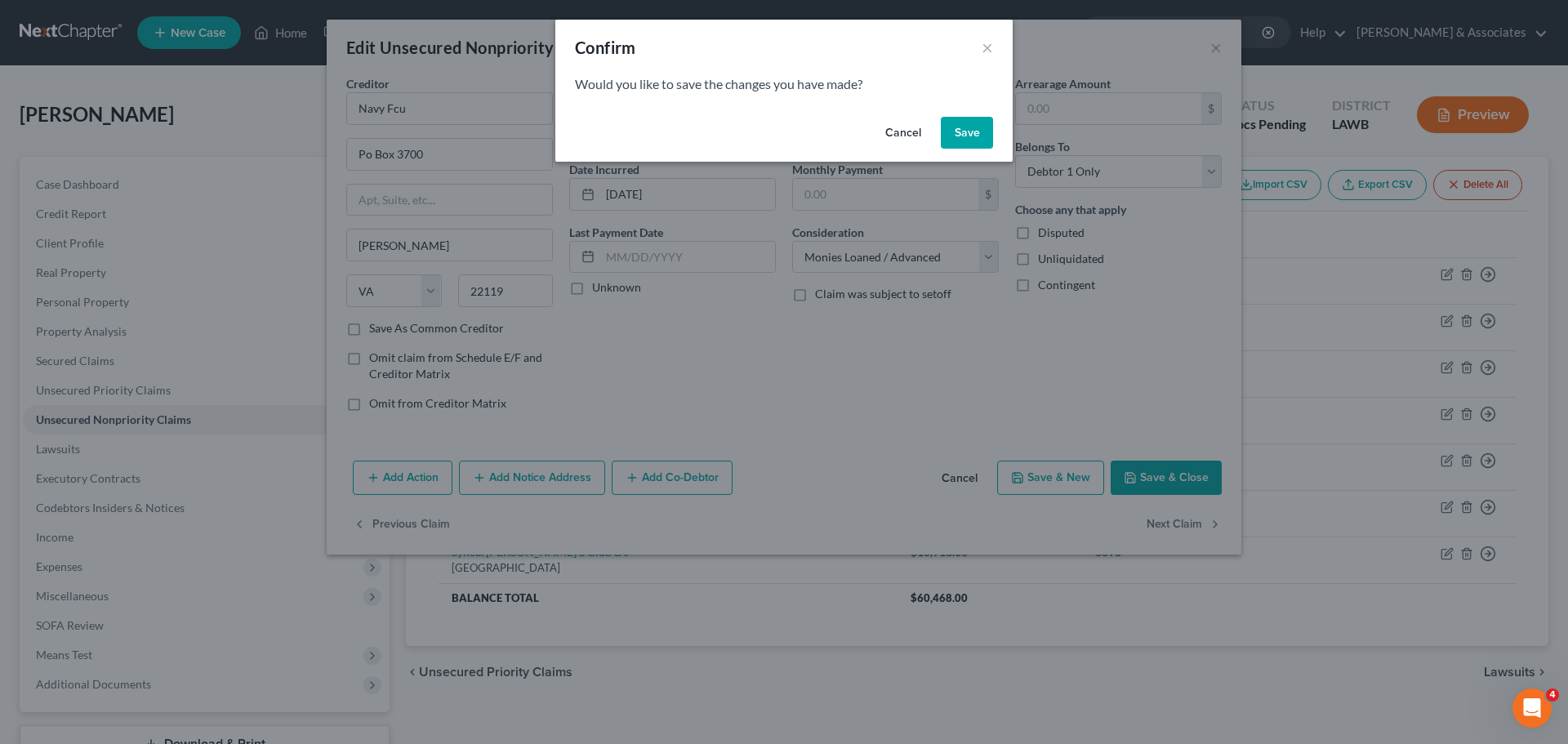
drag, startPoint x: 969, startPoint y: 131, endPoint x: 959, endPoint y: 198, distance: 67.7
click at [968, 132] on button "Save" at bounding box center [967, 133] width 52 height 32
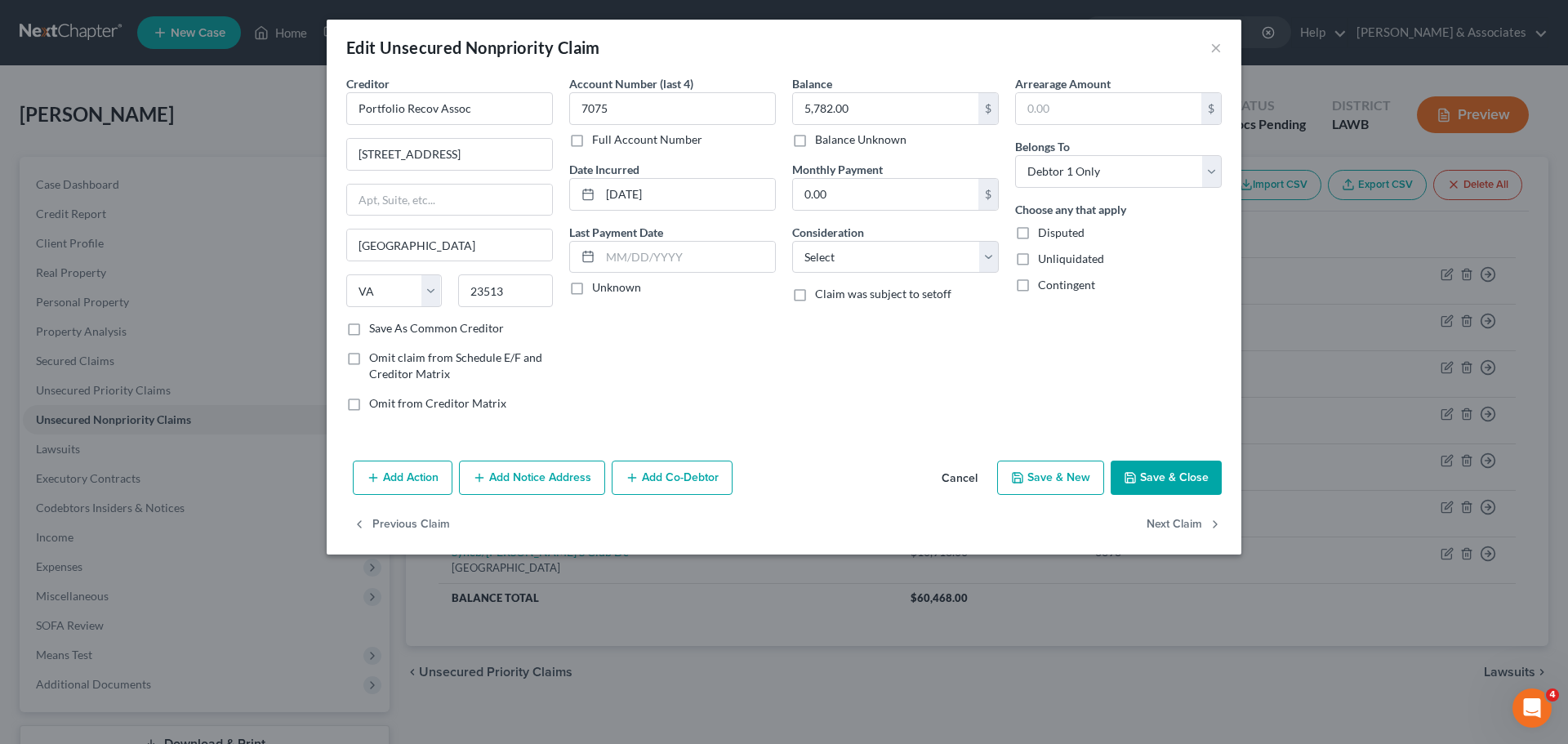
click at [819, 423] on div "Balance 5,782.00 $ Balance Unknown Balance Undetermined 5,782.00 $ Balance Unkn…" at bounding box center [896, 250] width 223 height 350
click at [914, 259] on select "Select Cable / Satellite Services Collection Agency Credit Card Debt Debt Couns…" at bounding box center [896, 257] width 207 height 32
click at [793, 241] on select "Select Cable / Satellite Services Collection Agency Credit Card Debt Debt Couns…" at bounding box center [896, 257] width 207 height 32
click at [905, 331] on div "Balance 5,782.00 $ Balance Unknown Balance Undetermined 5,782.00 $ Balance Unkn…" at bounding box center [896, 250] width 223 height 350
click at [1176, 533] on button "Next Claim" at bounding box center [1184, 525] width 75 height 34
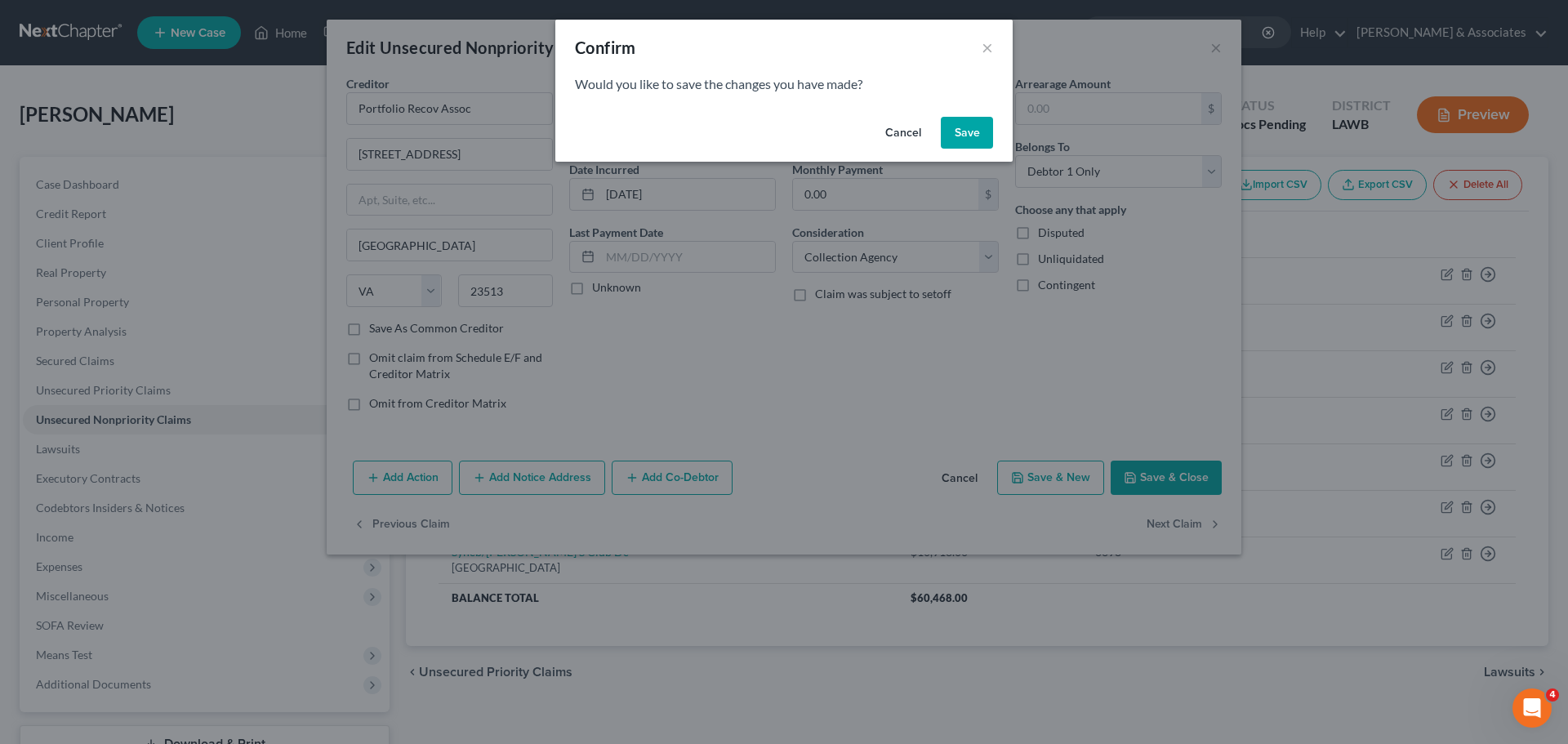
click at [981, 129] on button "Save" at bounding box center [967, 133] width 52 height 32
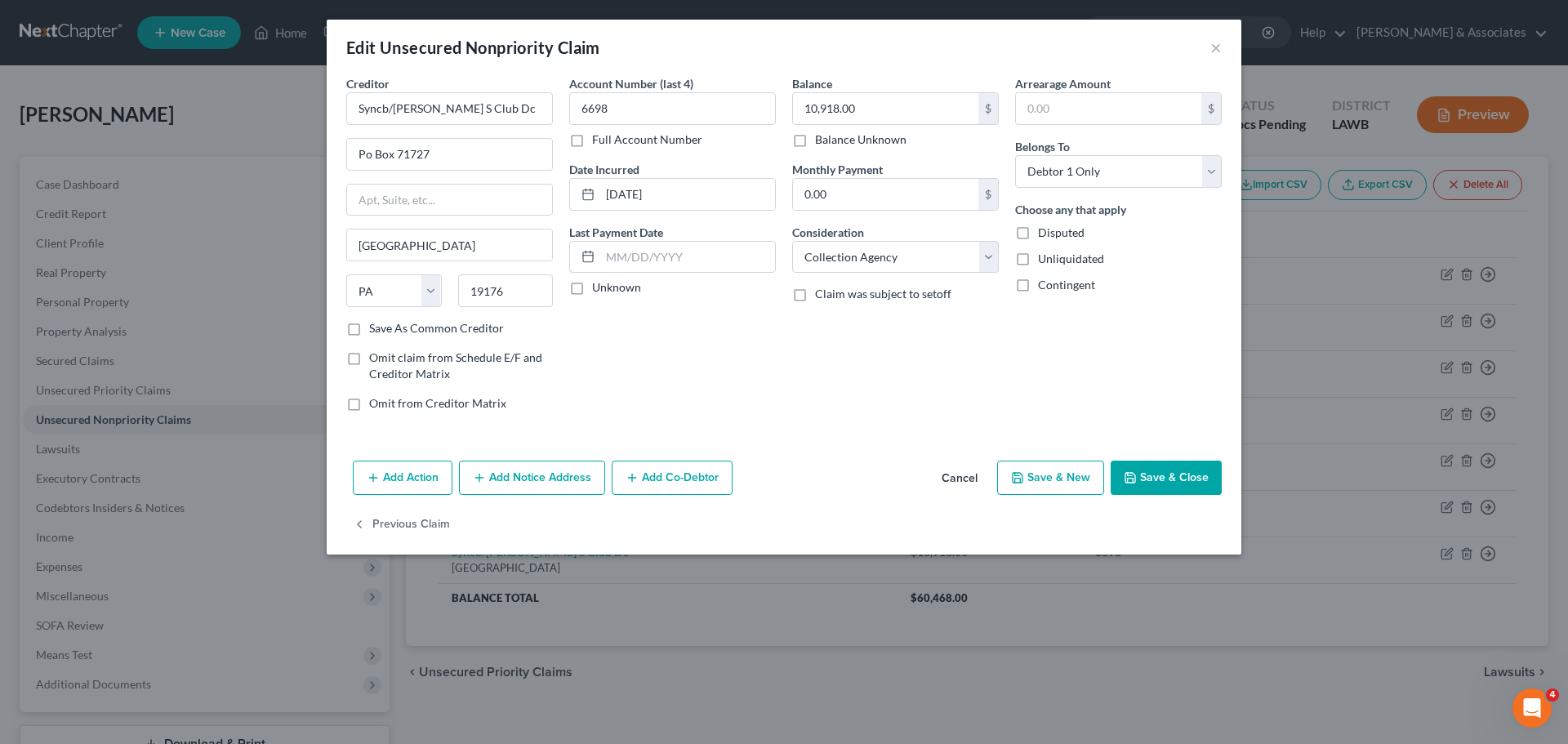
click at [1181, 462] on button "Save & Close" at bounding box center [1166, 478] width 111 height 34
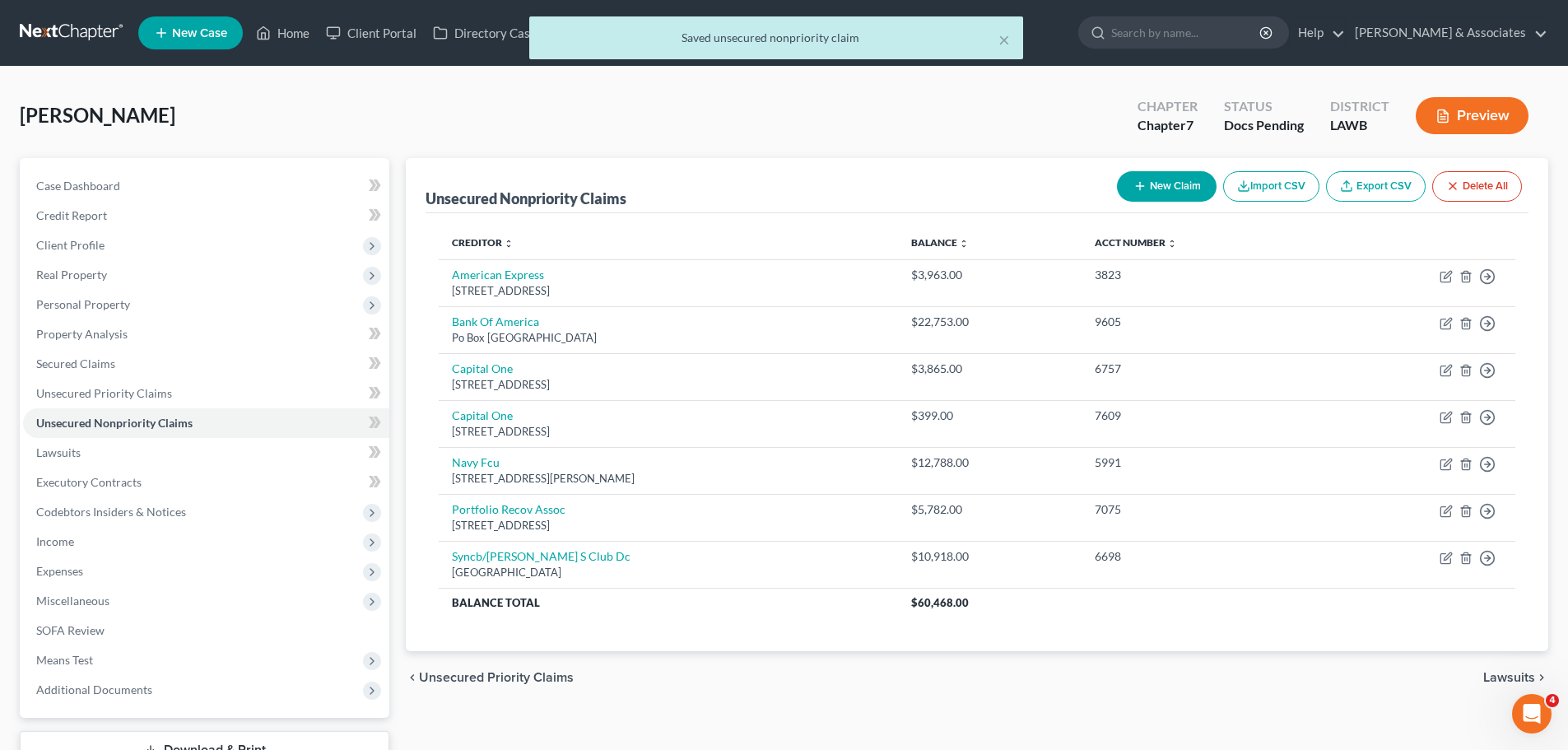
drag, startPoint x: 1162, startPoint y: 635, endPoint x: 1259, endPoint y: 642, distance: 97.3
click at [1162, 636] on div "Creditor expand_more expand_less unfold_more Balance expand_more expand_less un…" at bounding box center [976, 432] width 1103 height 438
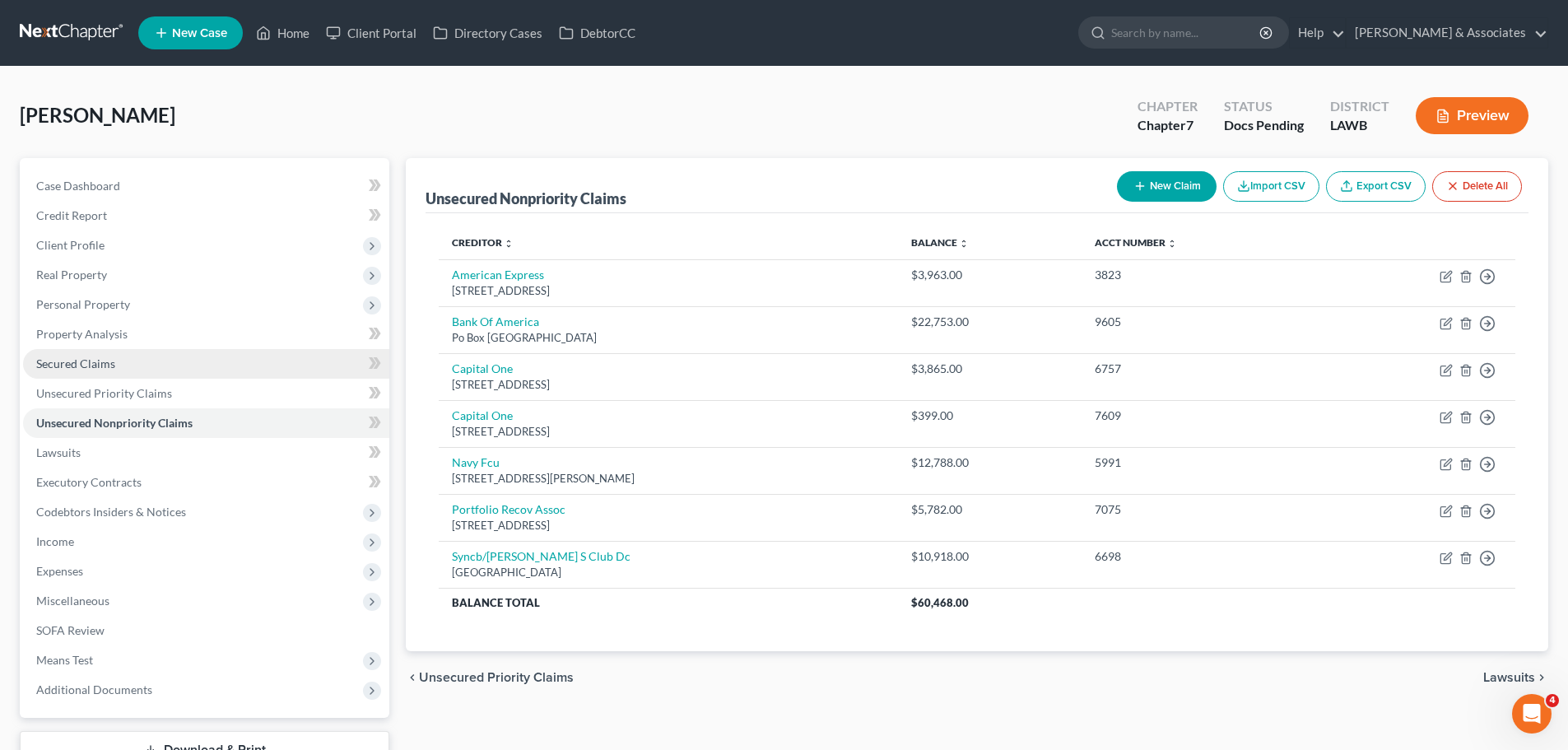
click at [86, 361] on span "Secured Claims" at bounding box center [75, 363] width 79 height 14
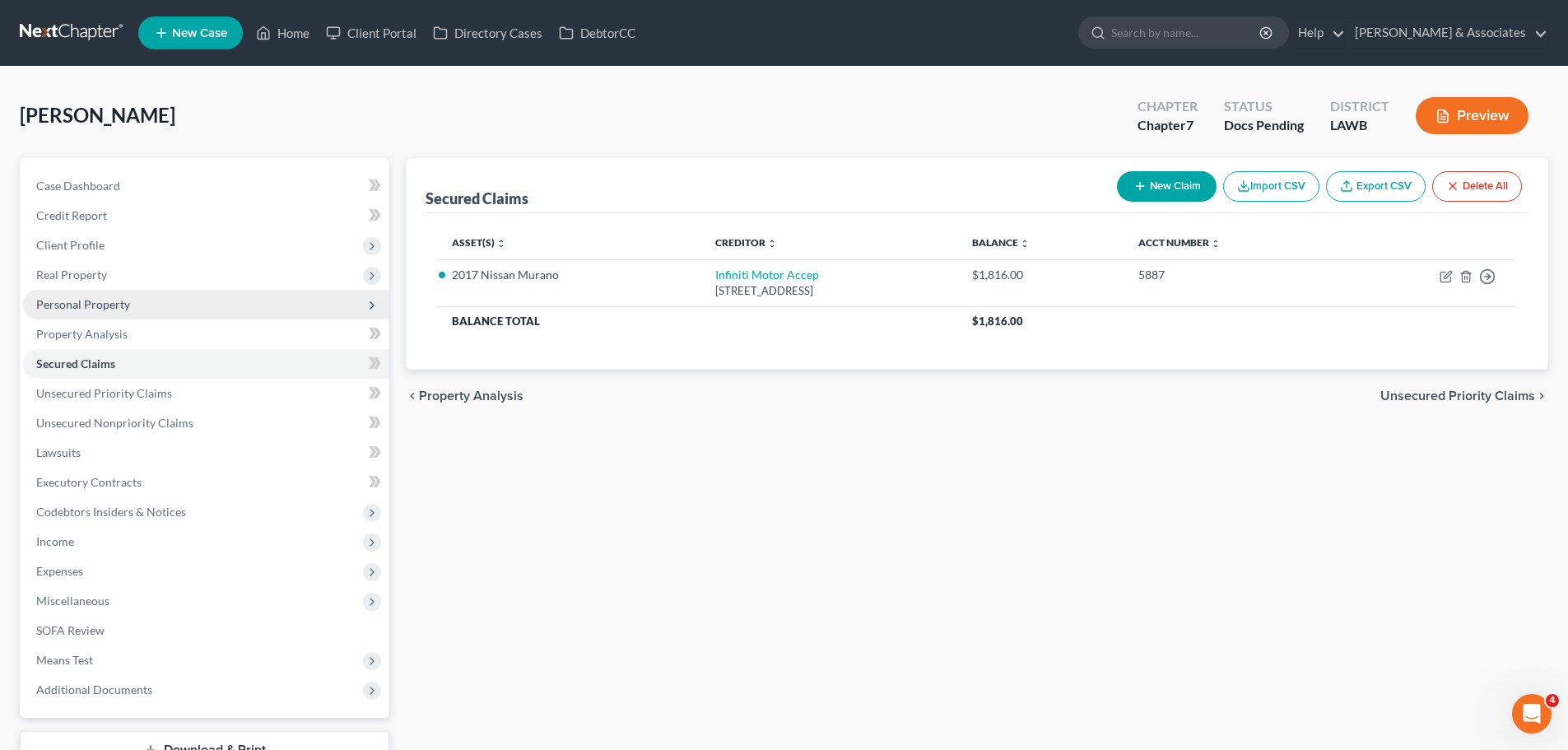
click at [89, 307] on span "Personal Property" at bounding box center [83, 304] width 94 height 14
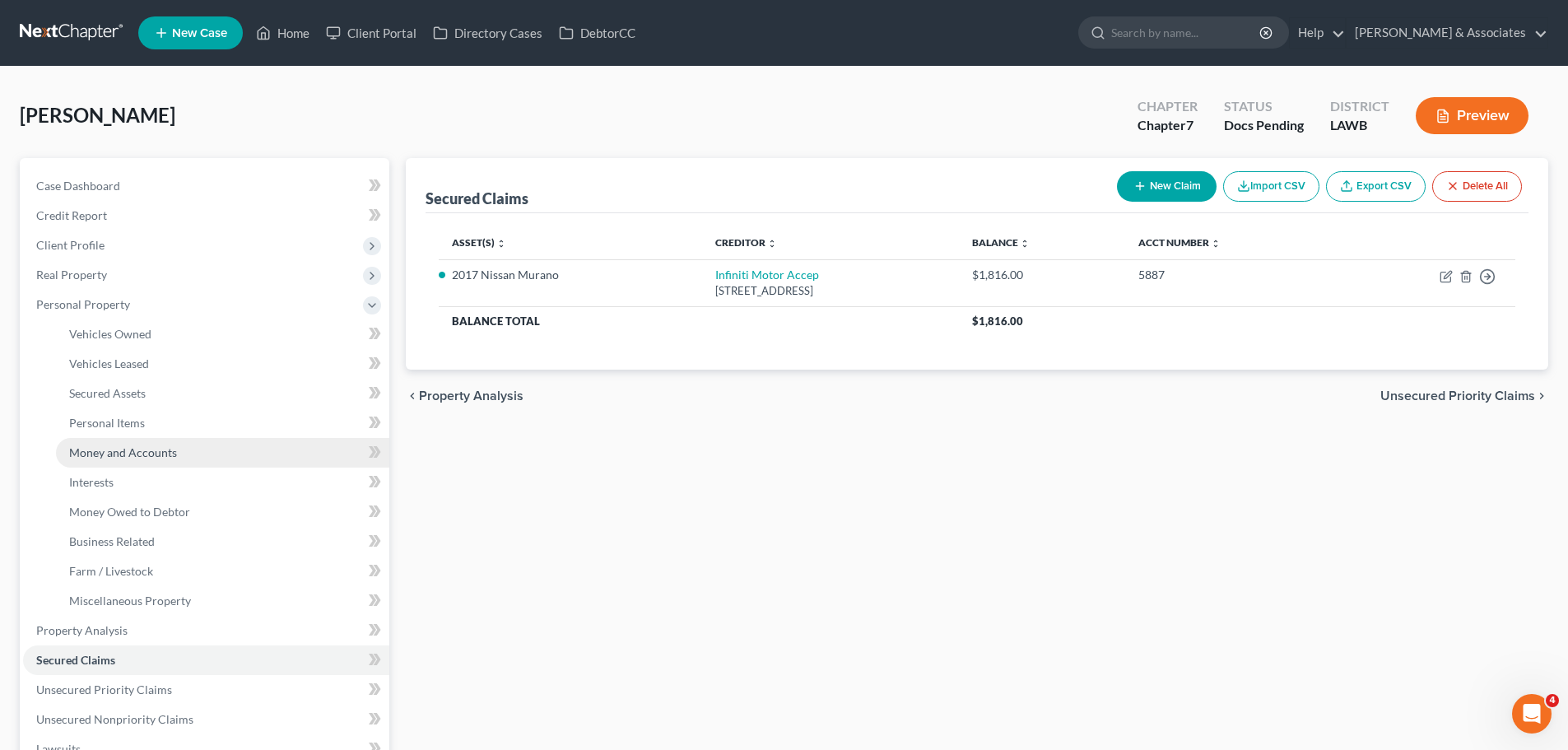
click at [97, 461] on link "Money and Accounts" at bounding box center [222, 453] width 333 height 30
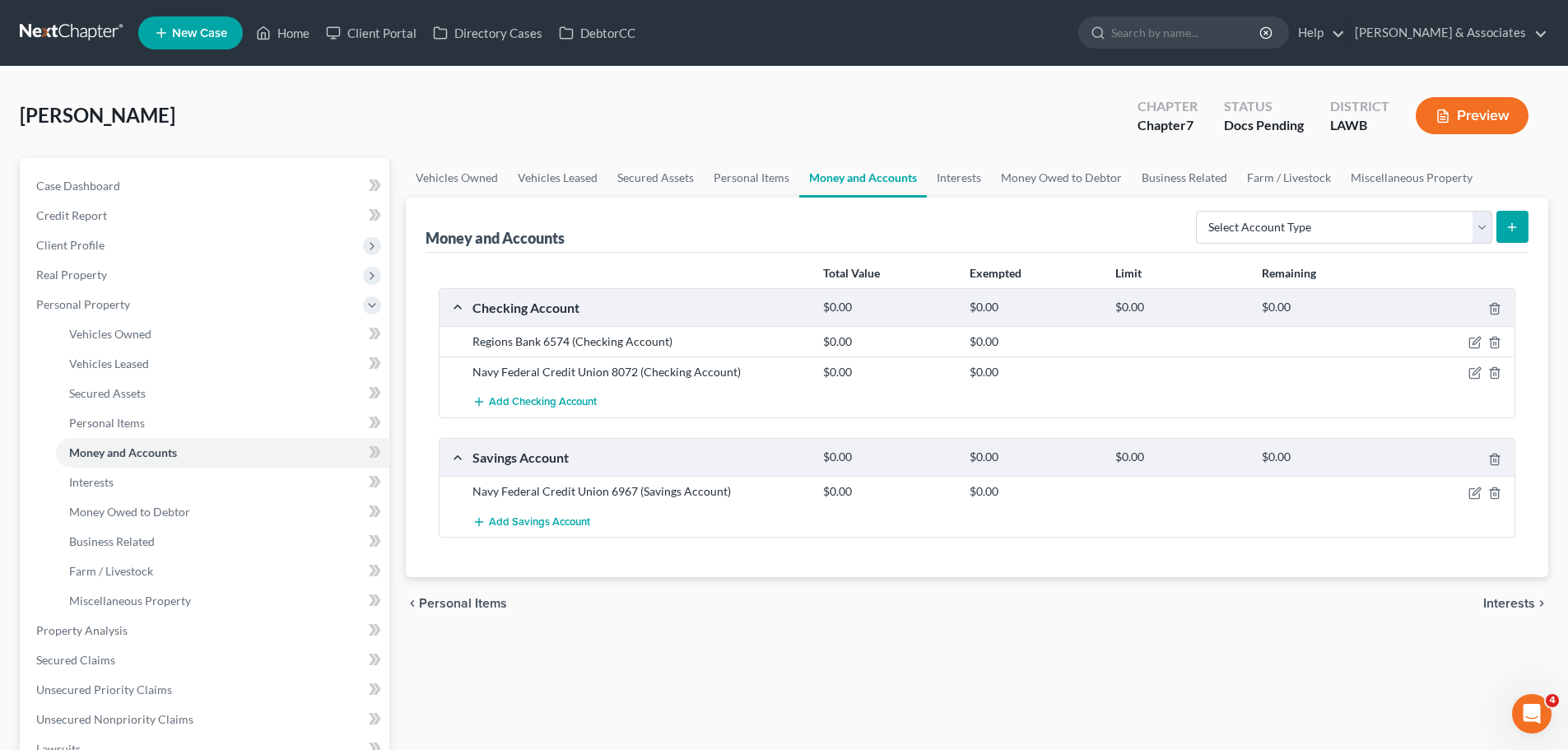
click at [770, 558] on div "Total Value Exempted Limit Remaining Checking Account $0.00 $0.00 $0.00 $0.00 R…" at bounding box center [976, 416] width 1103 height 325
click at [1467, 372] on div at bounding box center [1457, 372] width 117 height 16
click at [1477, 371] on icon "button" at bounding box center [1474, 372] width 14 height 14
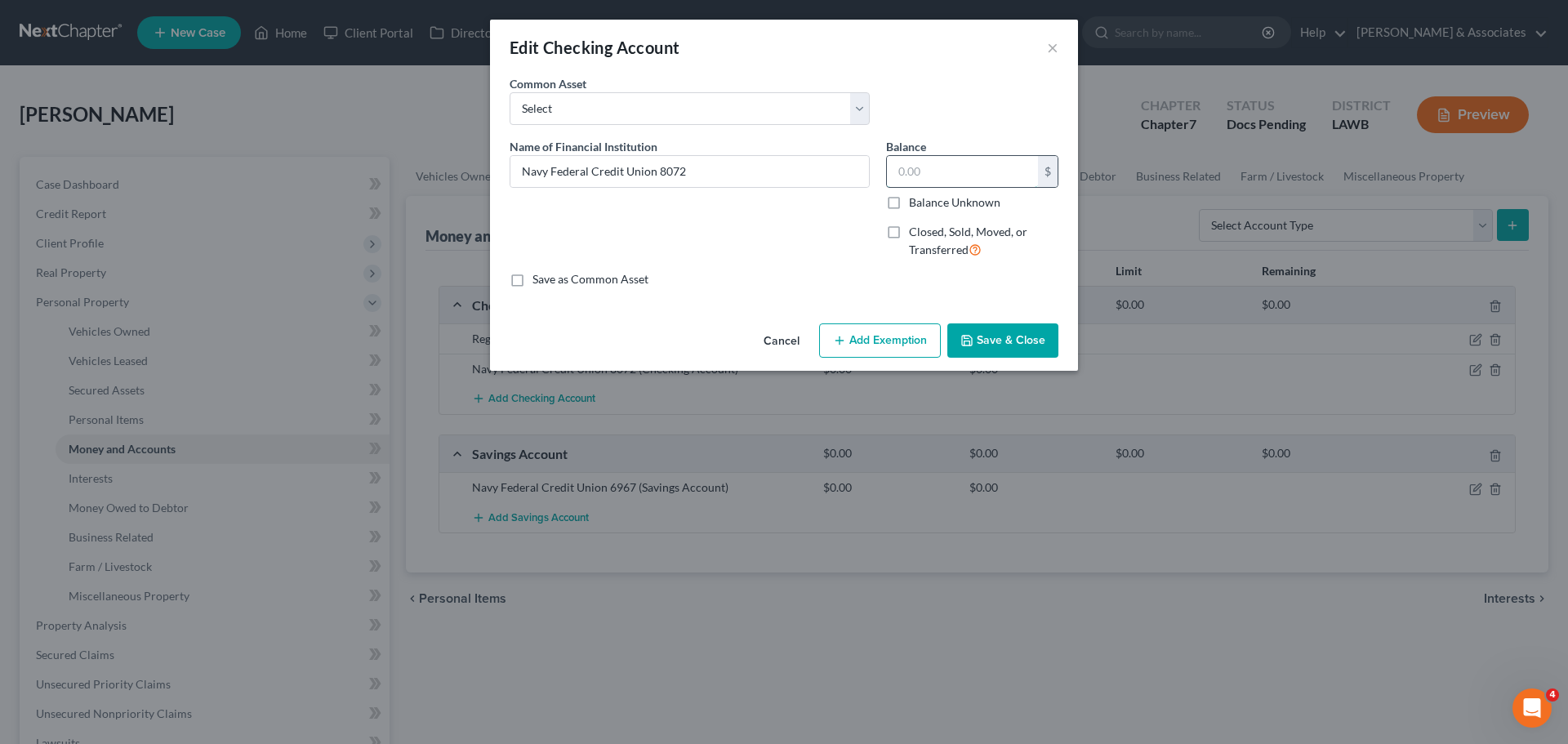
click at [928, 173] on input "text" at bounding box center [962, 171] width 152 height 31
click at [1046, 327] on button "Save & Close" at bounding box center [1003, 341] width 111 height 34
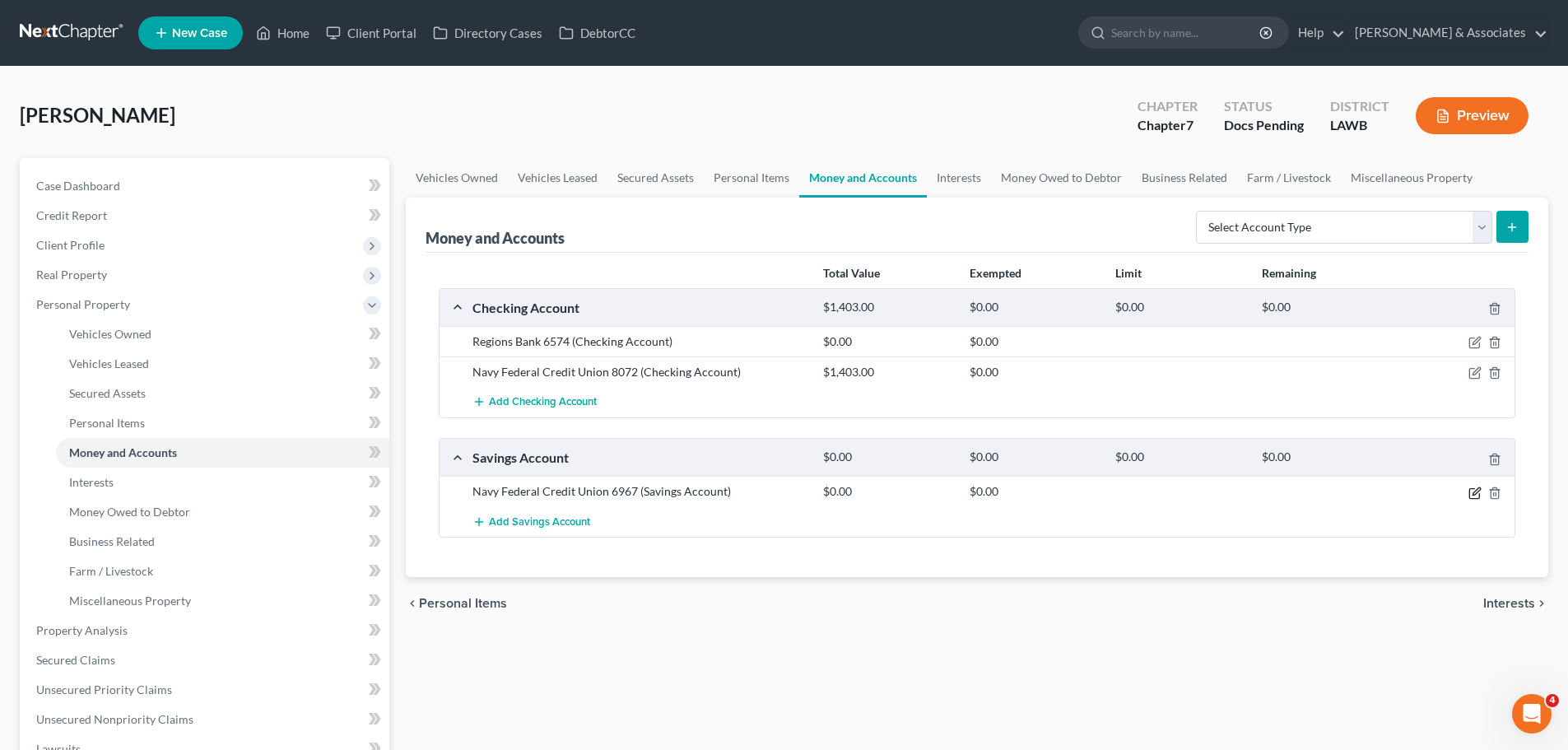
click at [1472, 490] on icon "button" at bounding box center [1474, 492] width 14 height 14
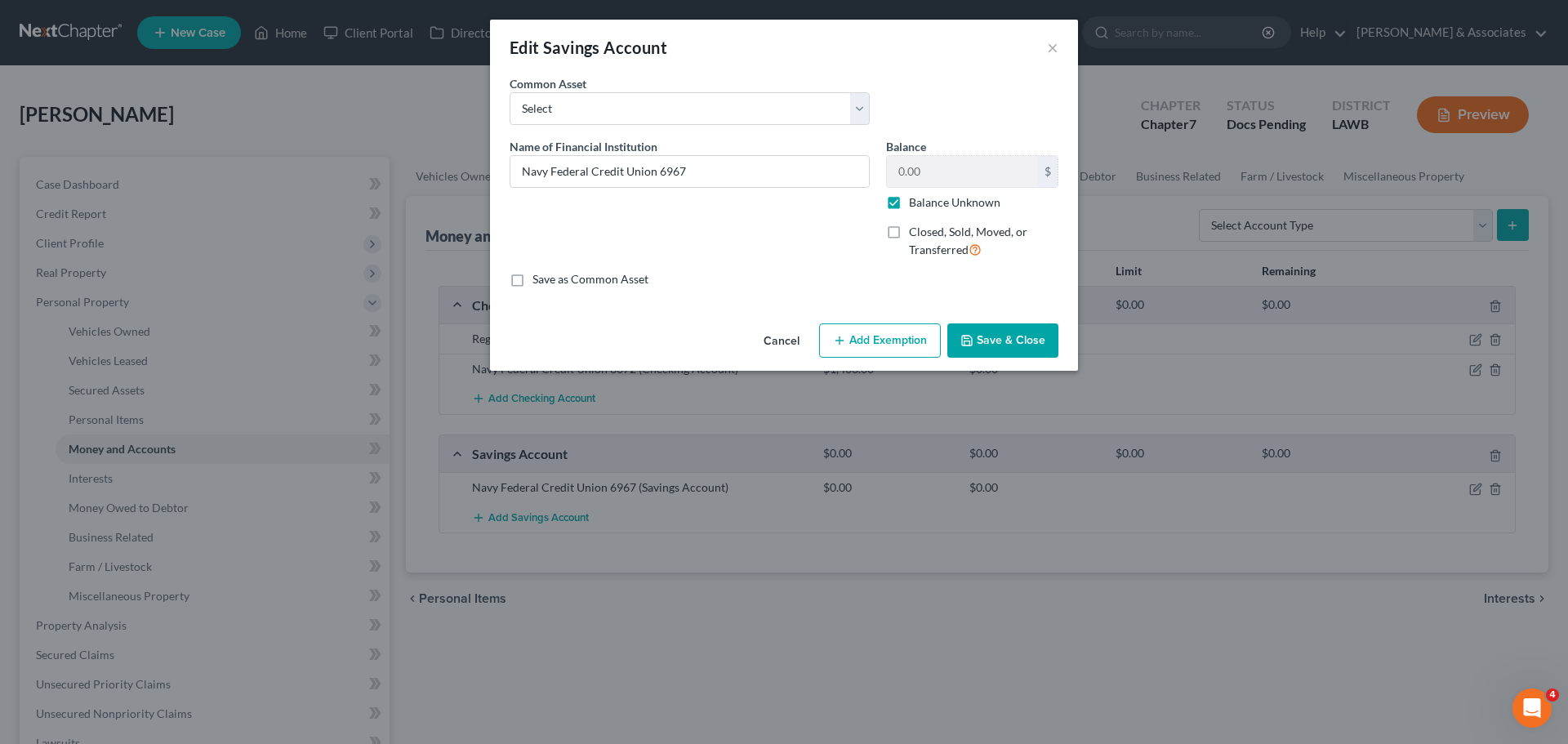
click at [909, 204] on label "Balance Unknown" at bounding box center [955, 203] width 91 height 16
click at [915, 204] on input "Balance Unknown" at bounding box center [921, 200] width 11 height 11
click at [969, 169] on input "0.00" at bounding box center [962, 171] width 152 height 31
click at [963, 332] on button "Save & Close" at bounding box center [1003, 341] width 111 height 34
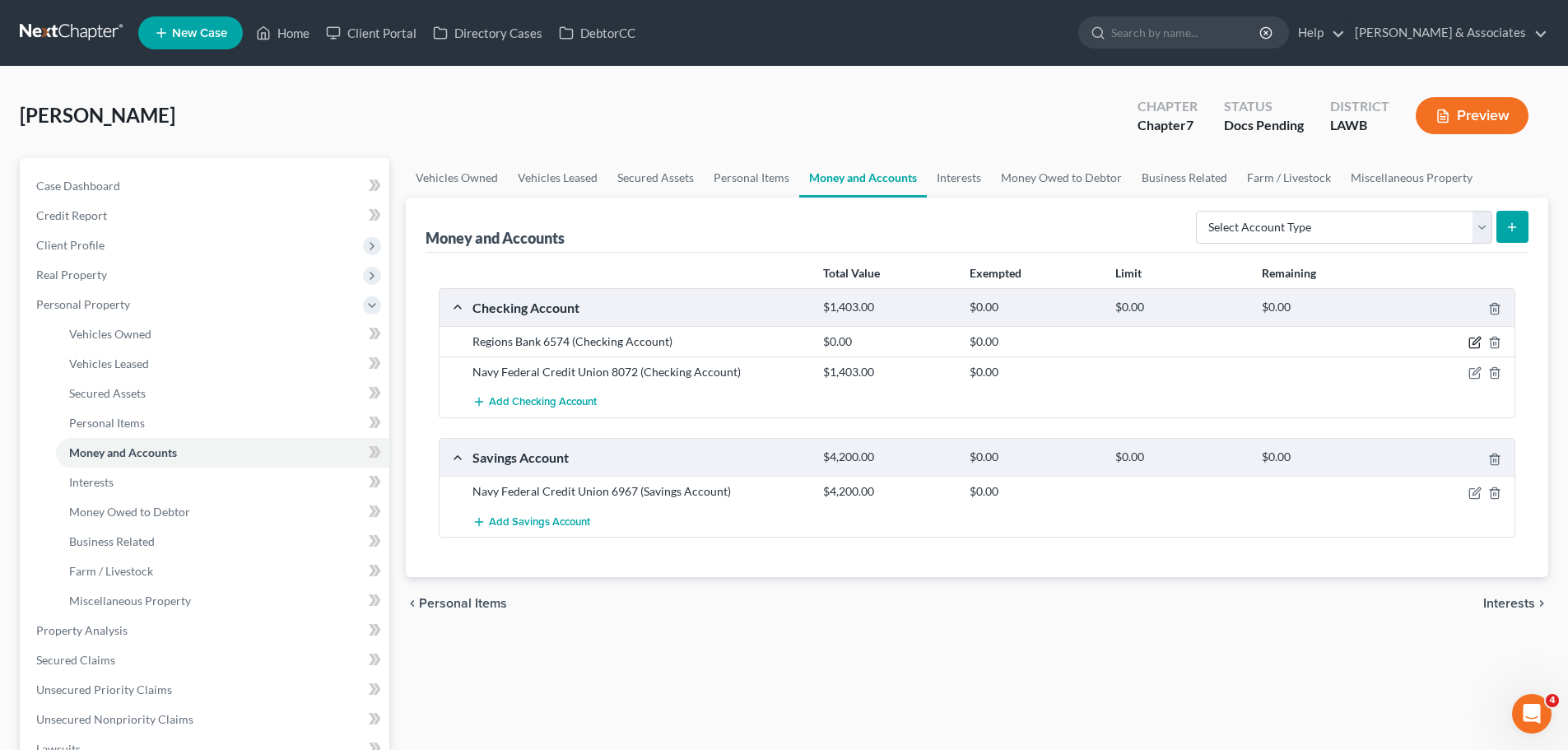
click at [1477, 342] on icon "button" at bounding box center [1474, 342] width 14 height 14
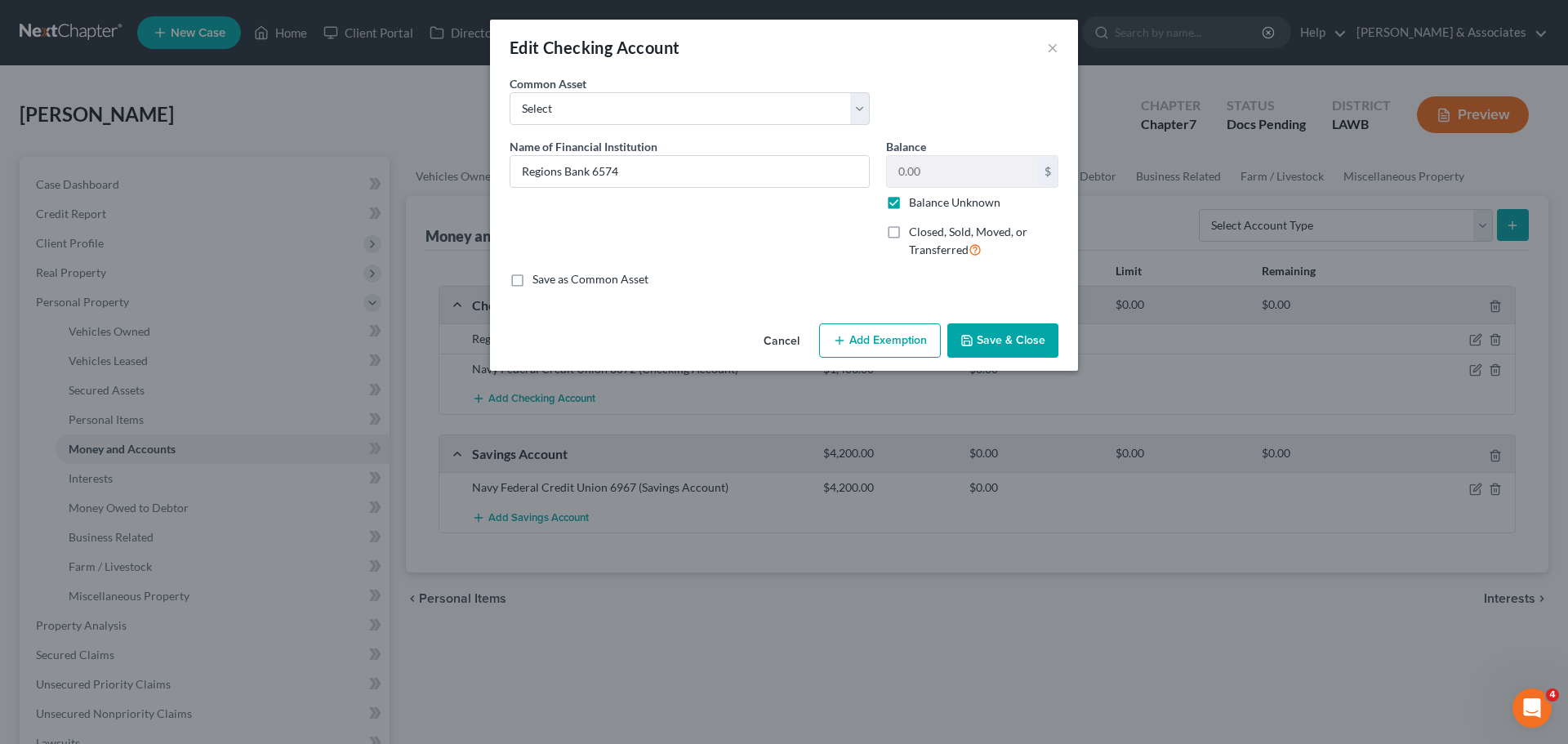
click at [936, 201] on label "Balance Unknown" at bounding box center [955, 203] width 91 height 16
click at [926, 201] on input "Balance Unknown" at bounding box center [921, 200] width 11 height 11
click at [973, 177] on input "0.00" at bounding box center [962, 171] width 152 height 31
click at [1030, 346] on button "Save & Close" at bounding box center [1003, 341] width 111 height 34
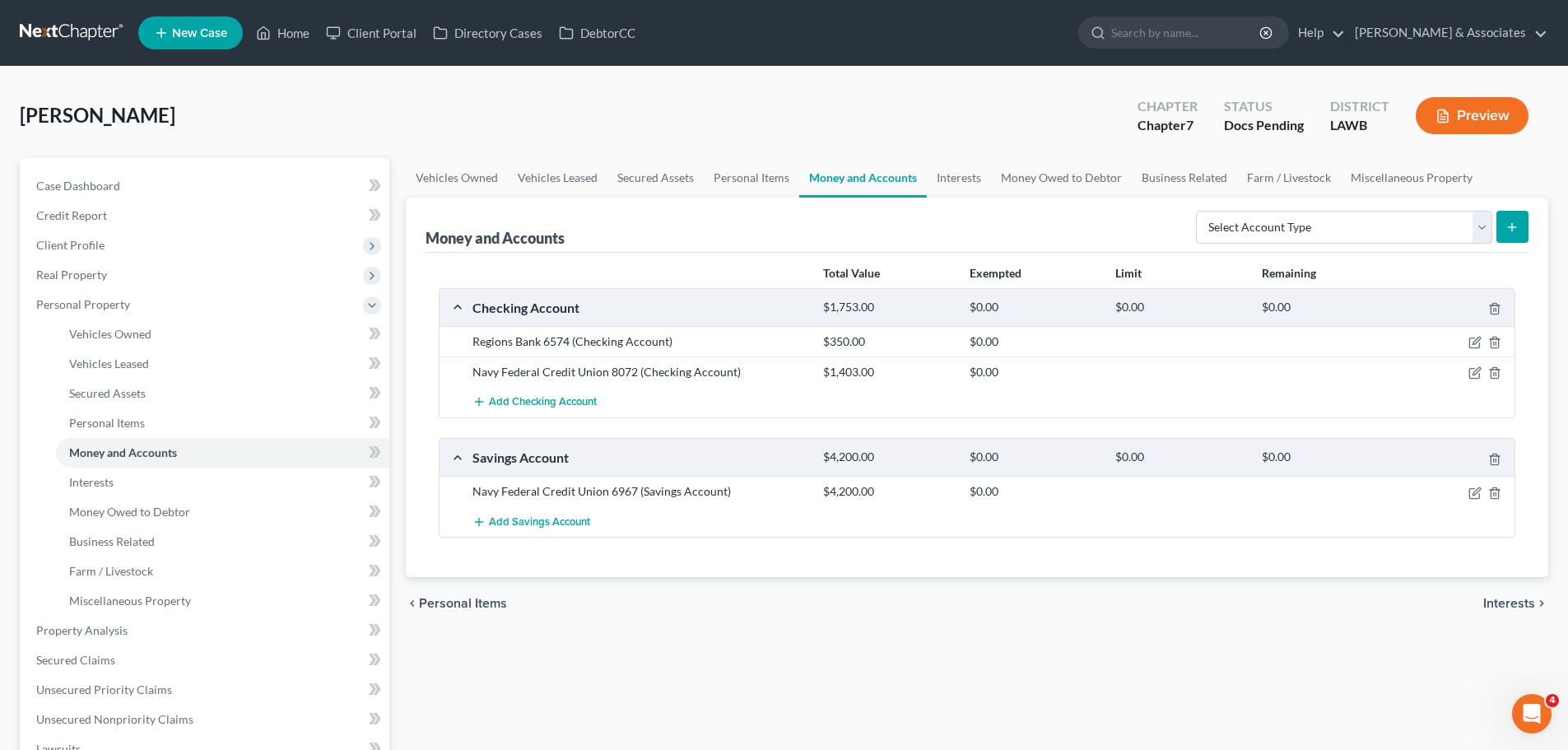
click at [805, 629] on div "chevron_left Personal Items Interests chevron_right" at bounding box center [976, 604] width 1143 height 52
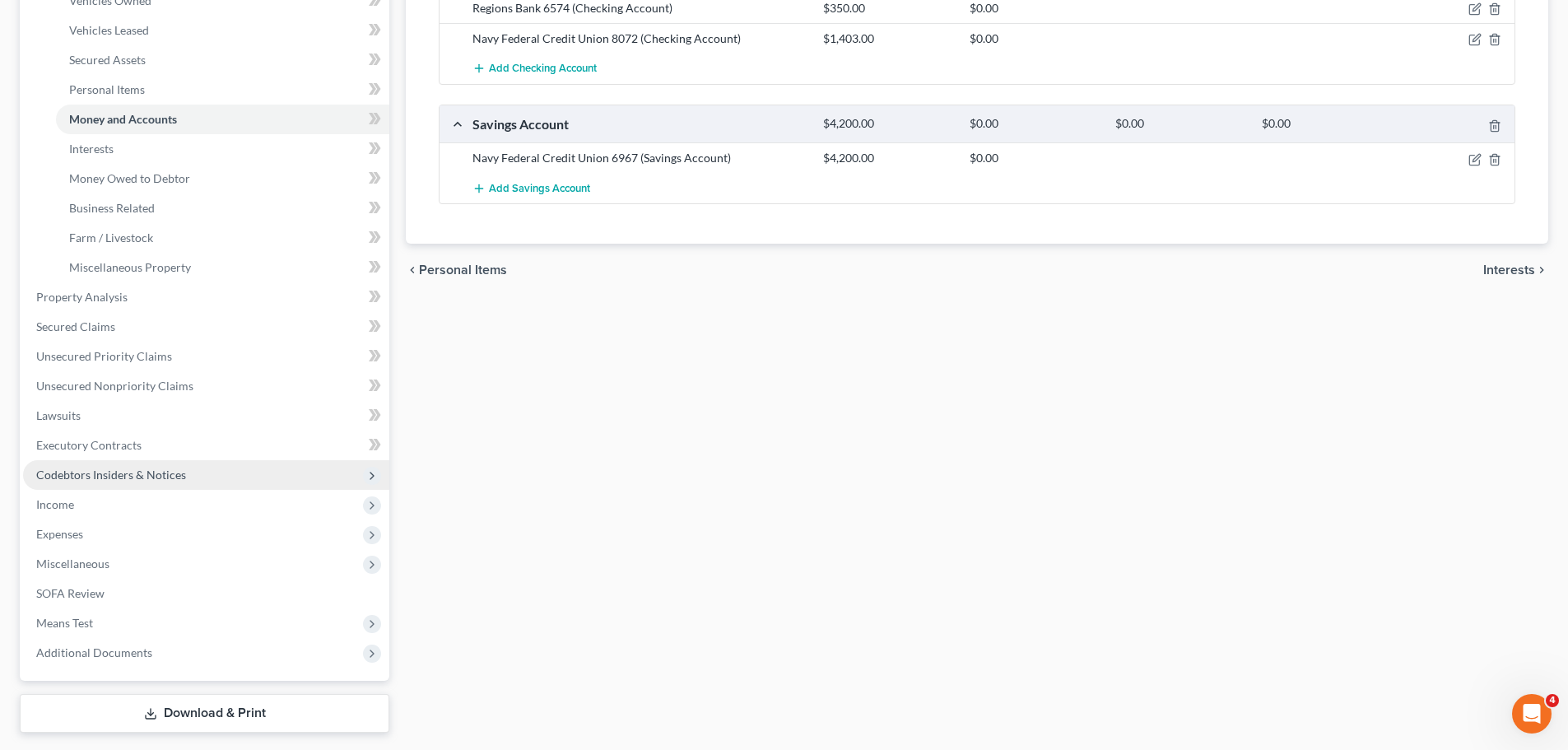
scroll to position [379, 0]
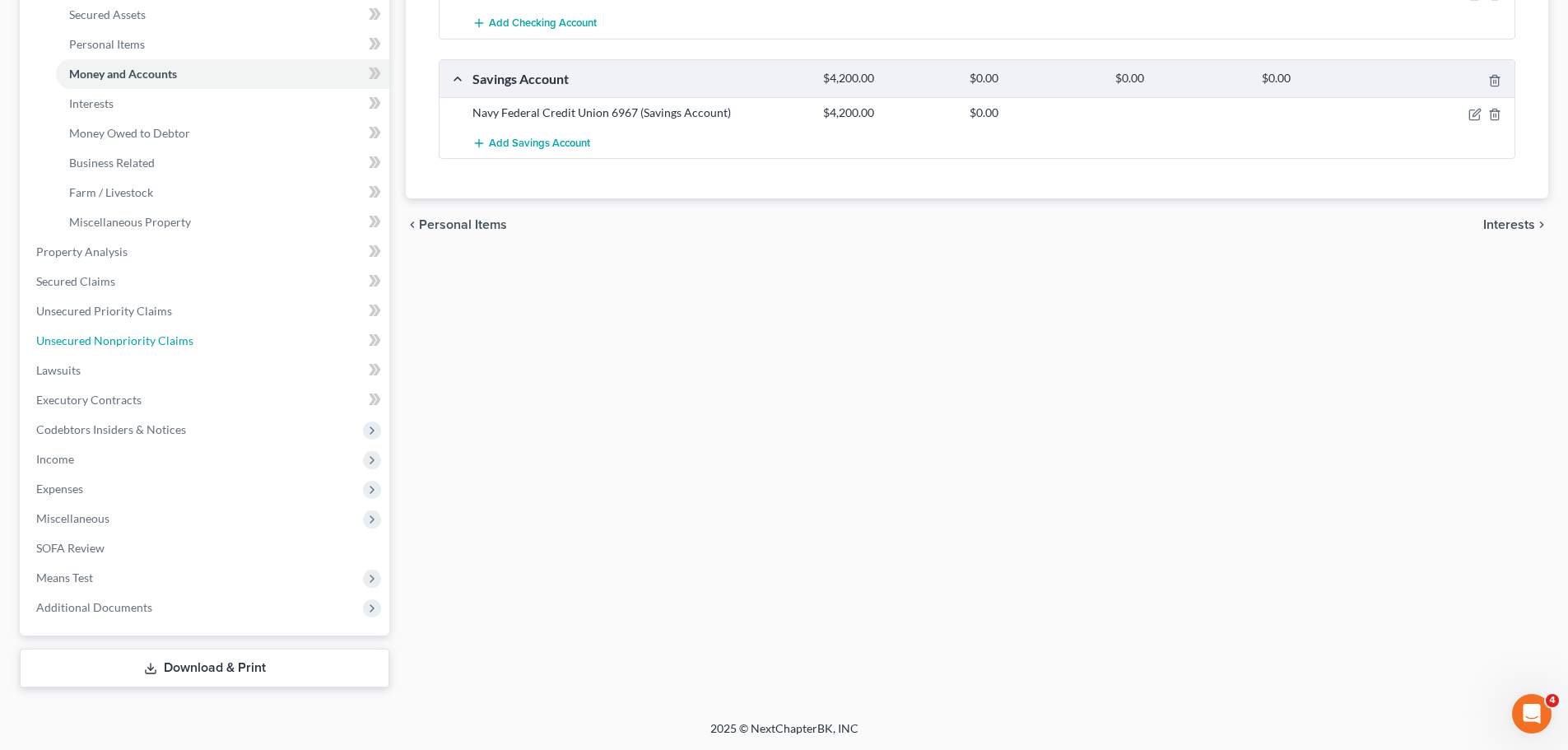
drag, startPoint x: 116, startPoint y: 334, endPoint x: 950, endPoint y: 445, distance: 841.4
click at [116, 334] on span "Unsecured Nonpriority Claims" at bounding box center [115, 340] width 157 height 14
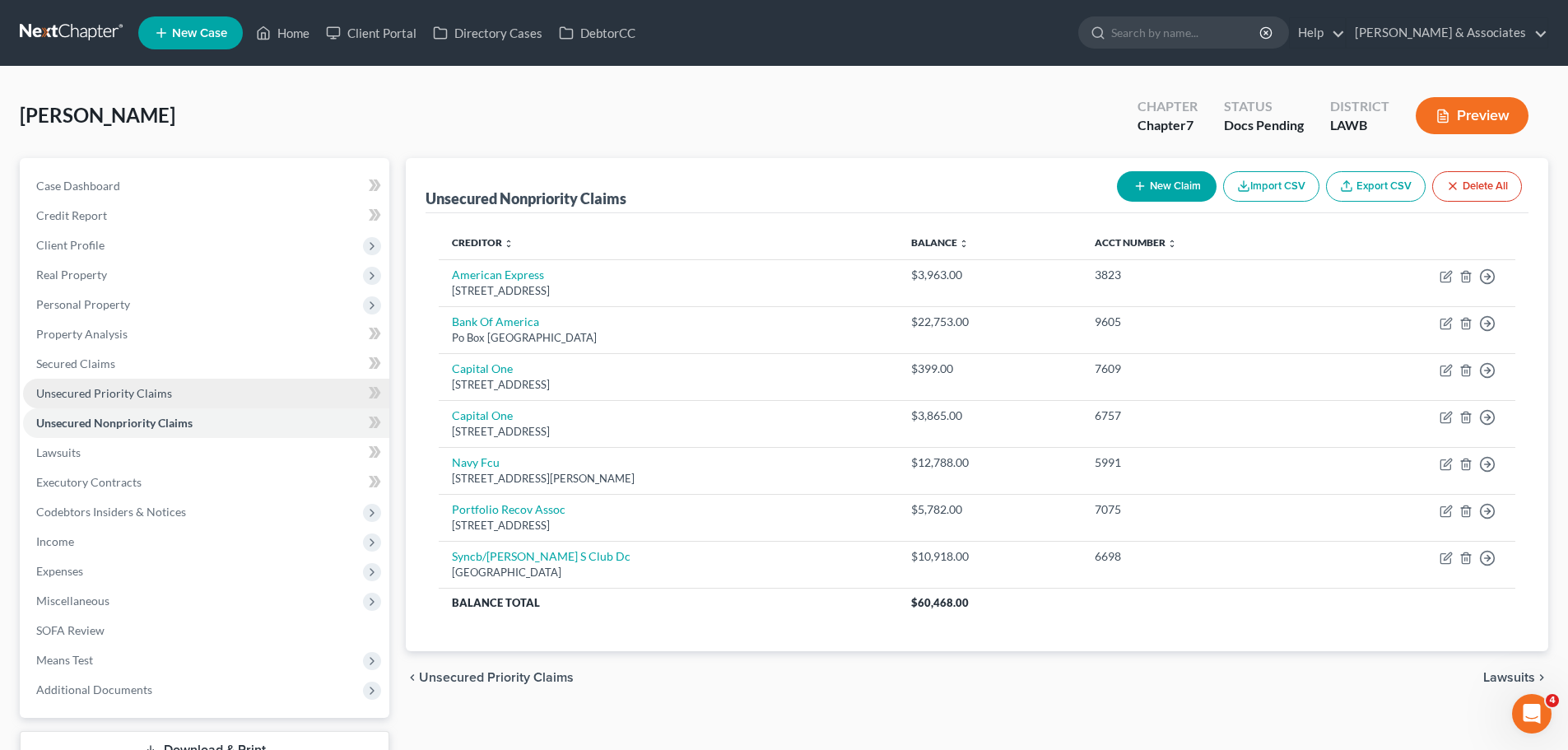
click at [89, 380] on link "Unsecured Priority Claims" at bounding box center [206, 393] width 366 height 30
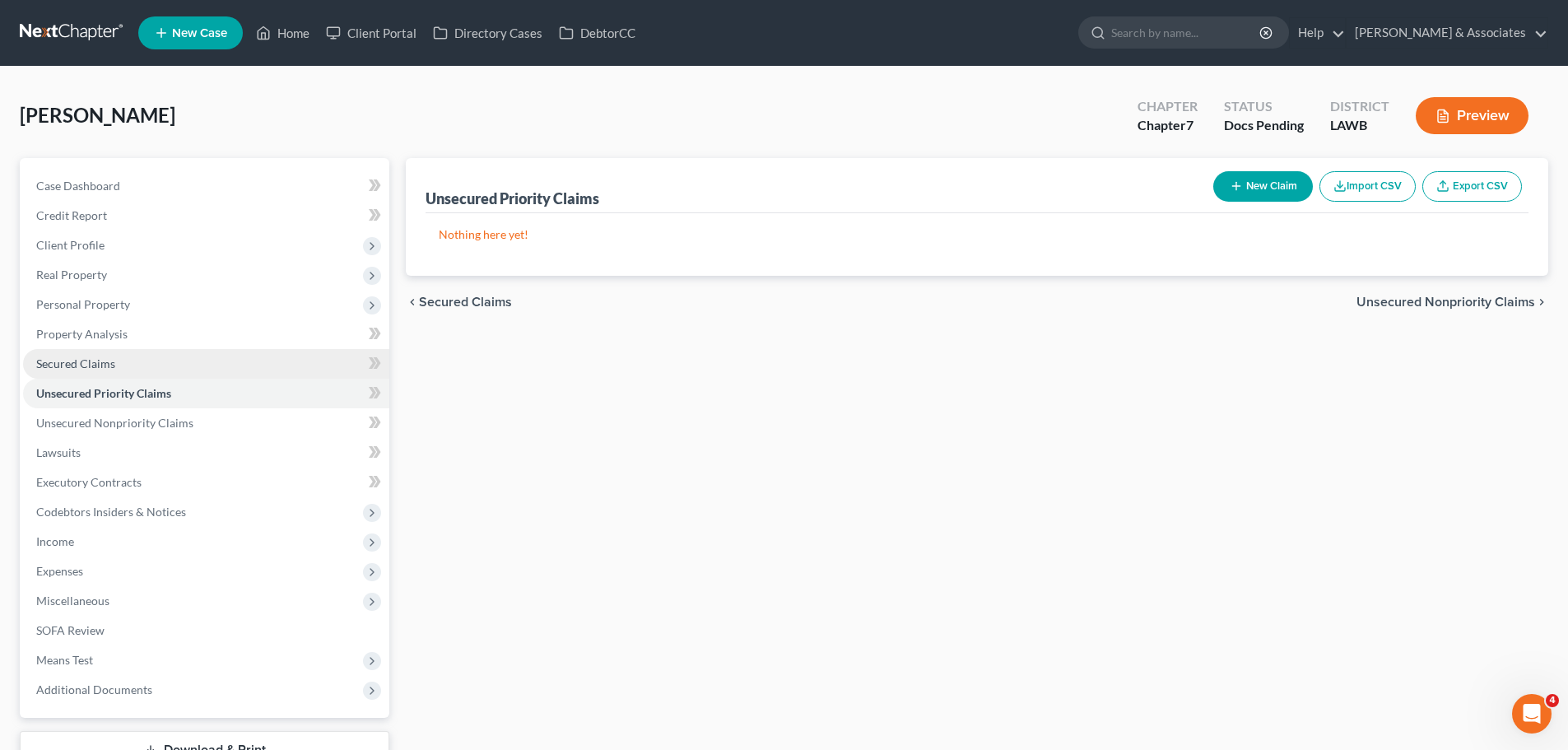
click at [152, 358] on link "Secured Claims" at bounding box center [206, 363] width 366 height 30
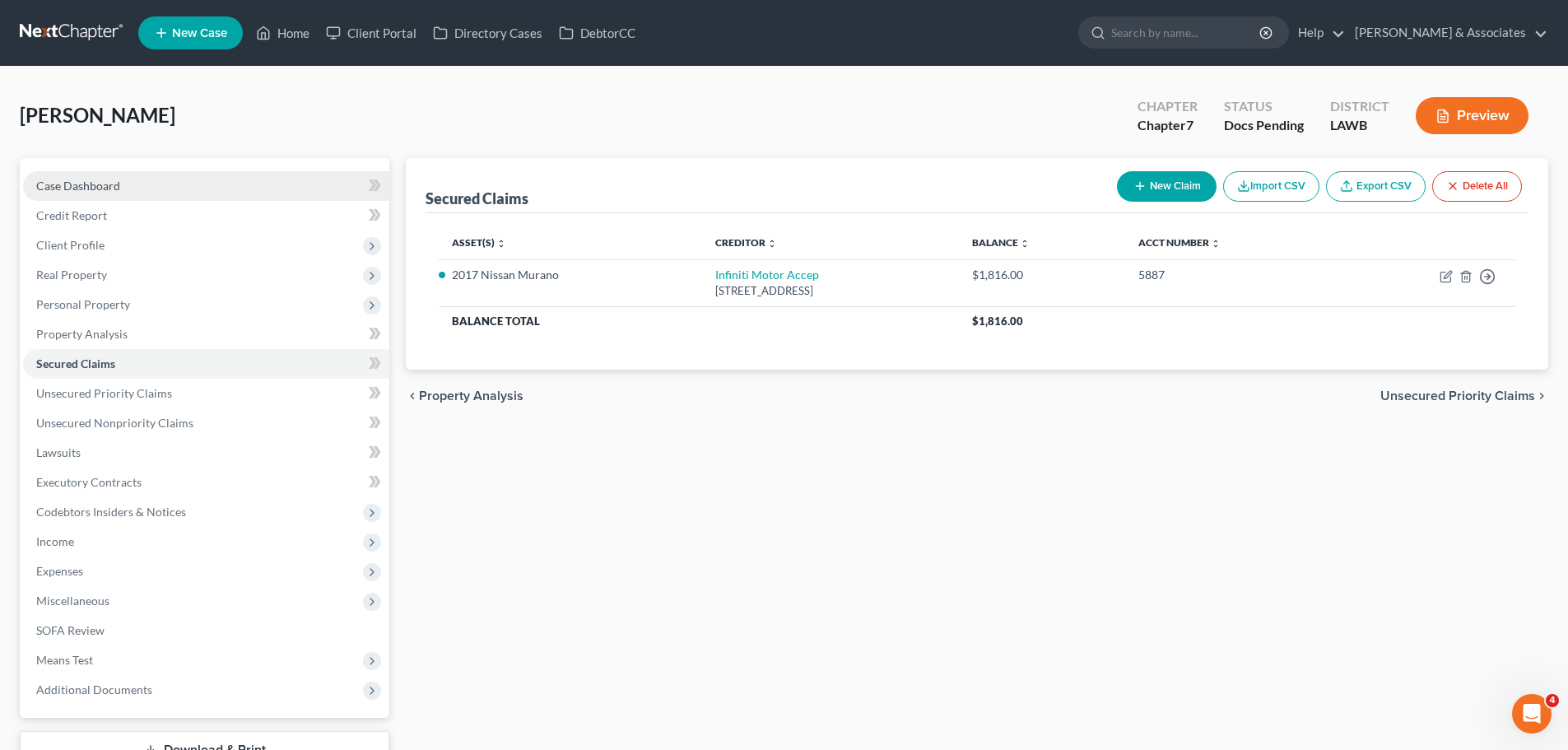
click at [190, 192] on link "Case Dashboard" at bounding box center [206, 186] width 366 height 30
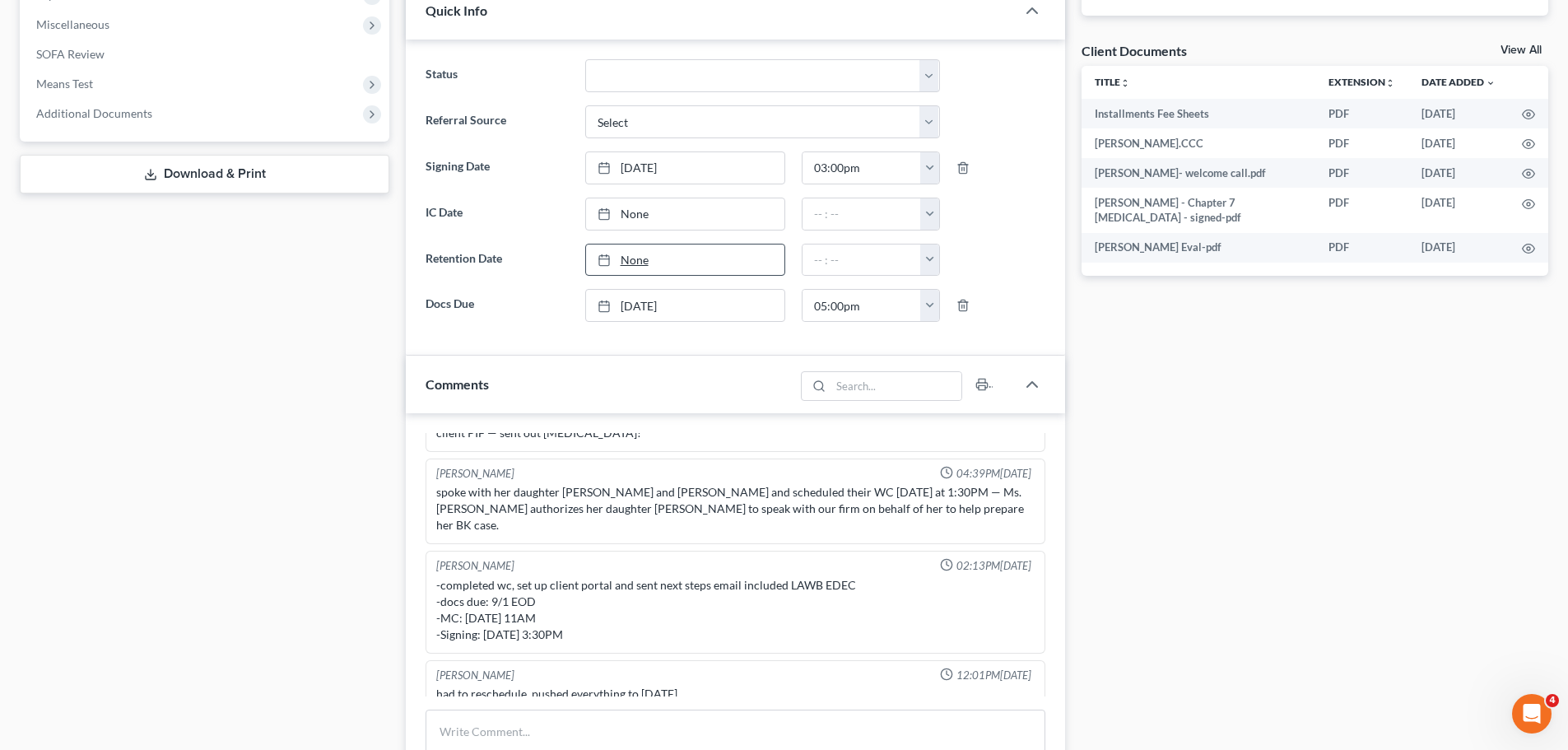
scroll to position [741, 0]
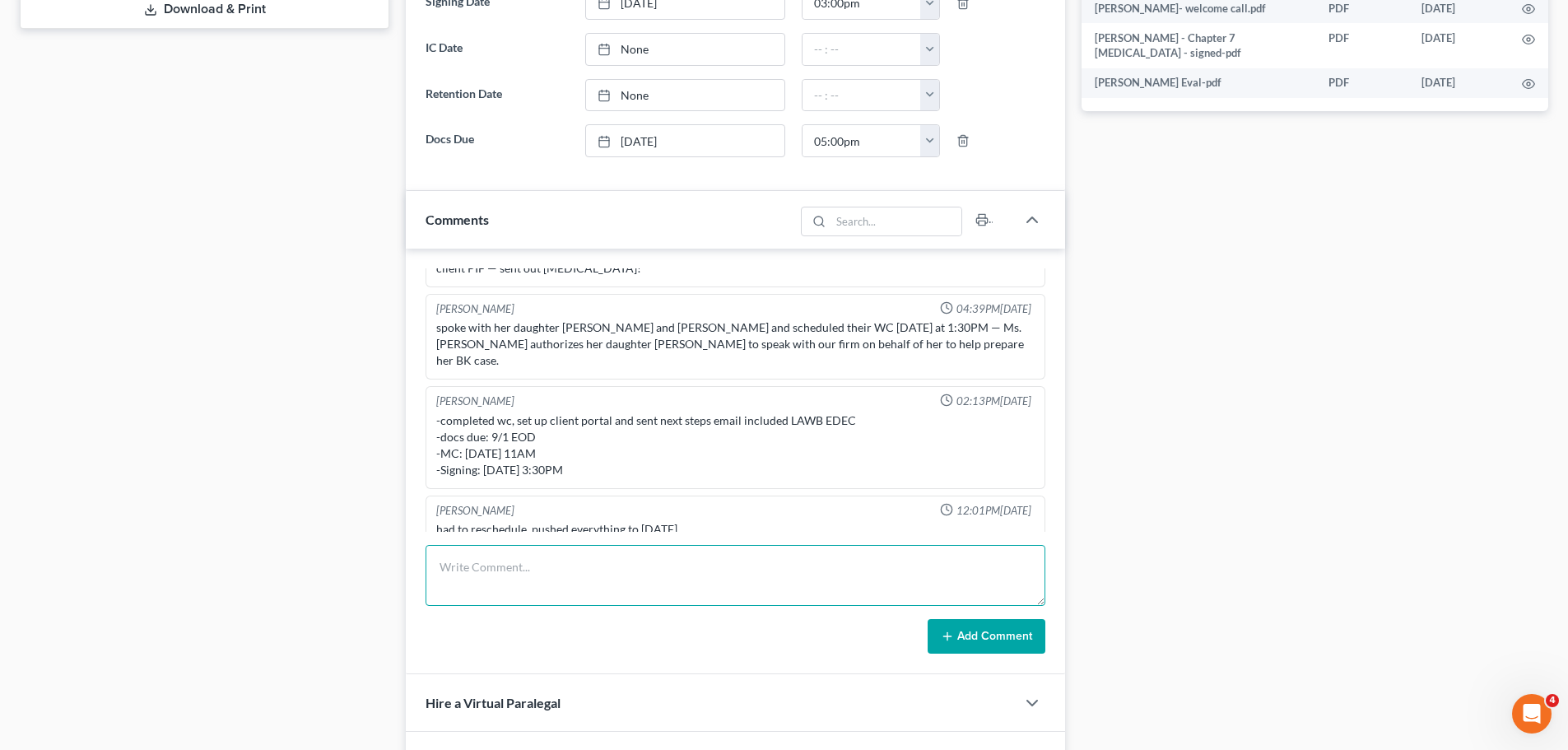
click at [723, 568] on textarea at bounding box center [735, 575] width 620 height 61
click at [574, 598] on textarea at bounding box center [735, 575] width 620 height 61
paste textarea "-divorced, 2011; HH1 -business ---dump truck co; bad truck; lost truck to theft…"
click at [972, 638] on button "Add Comment" at bounding box center [986, 636] width 117 height 34
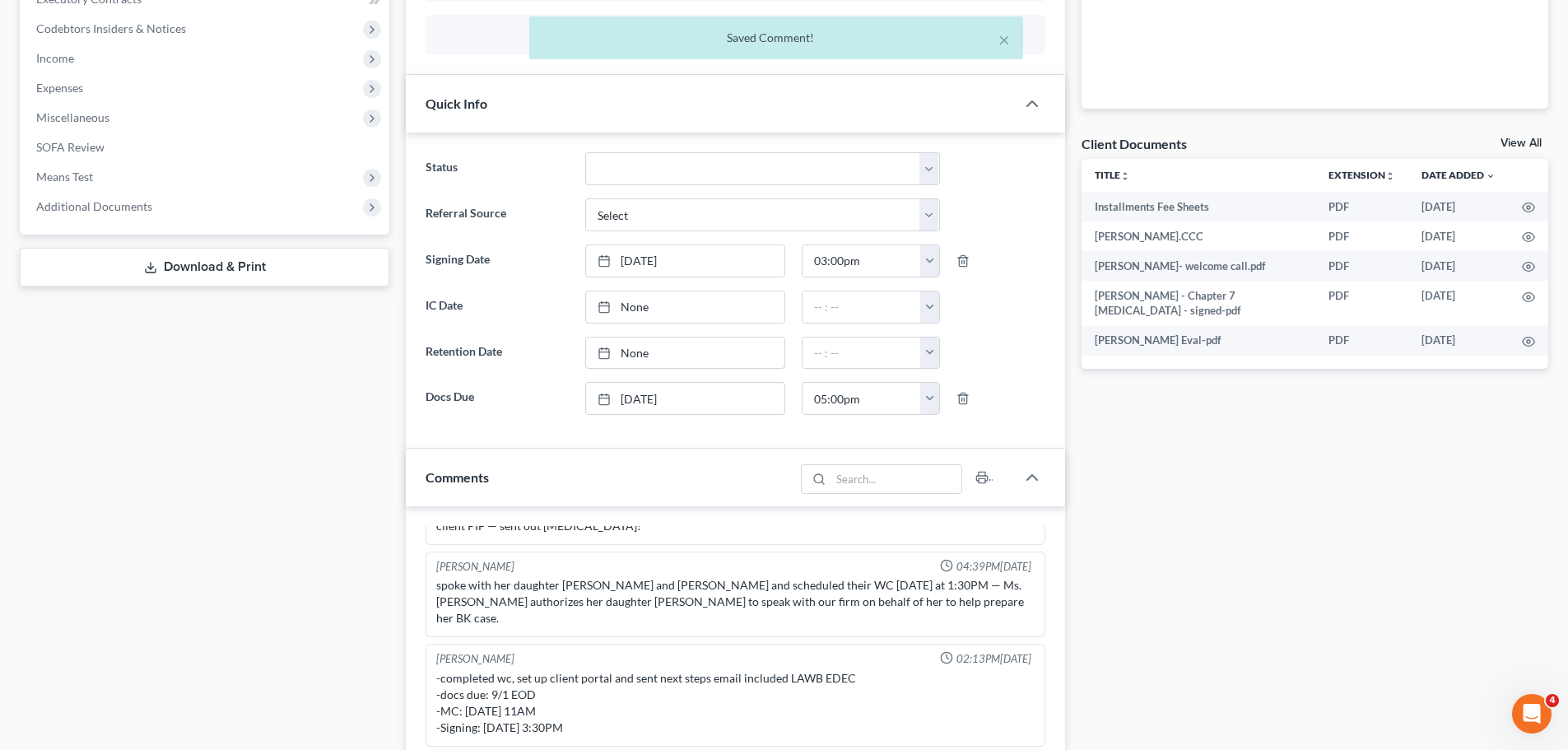
scroll to position [518, 0]
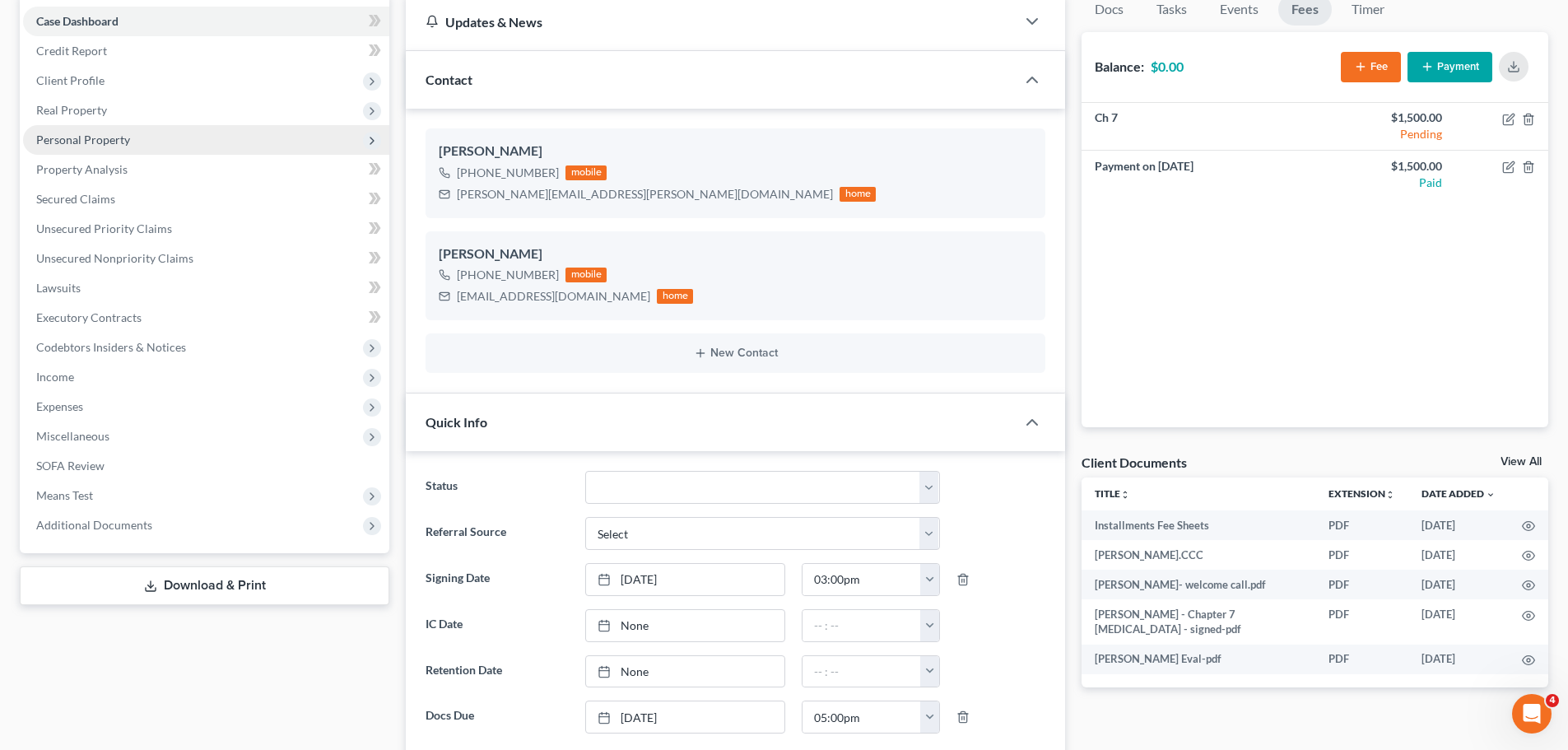
click at [152, 136] on span "Personal Property" at bounding box center [206, 139] width 366 height 30
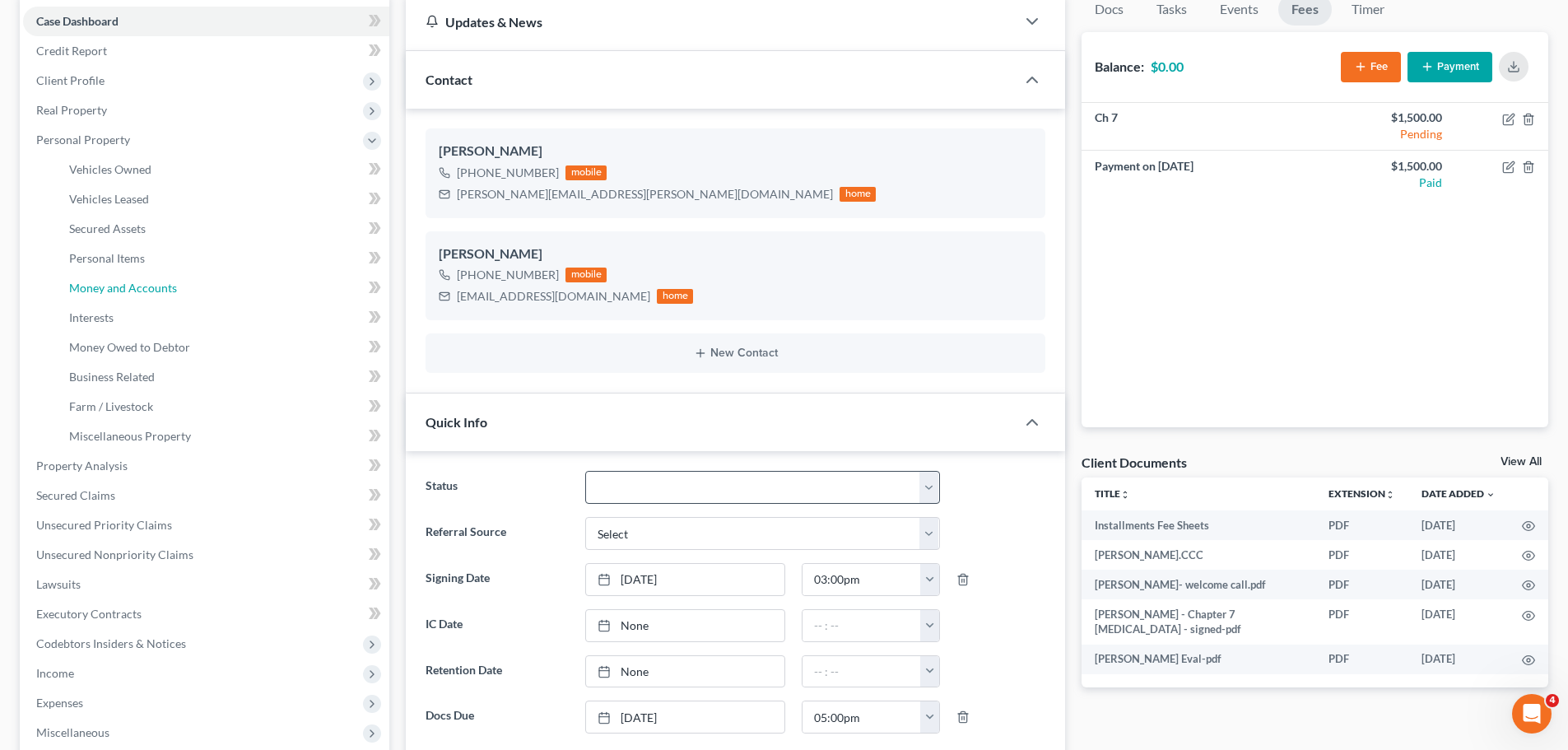
drag, startPoint x: 140, startPoint y: 287, endPoint x: 936, endPoint y: 490, distance: 821.5
click at [140, 287] on span "Money and Accounts" at bounding box center [123, 287] width 107 height 14
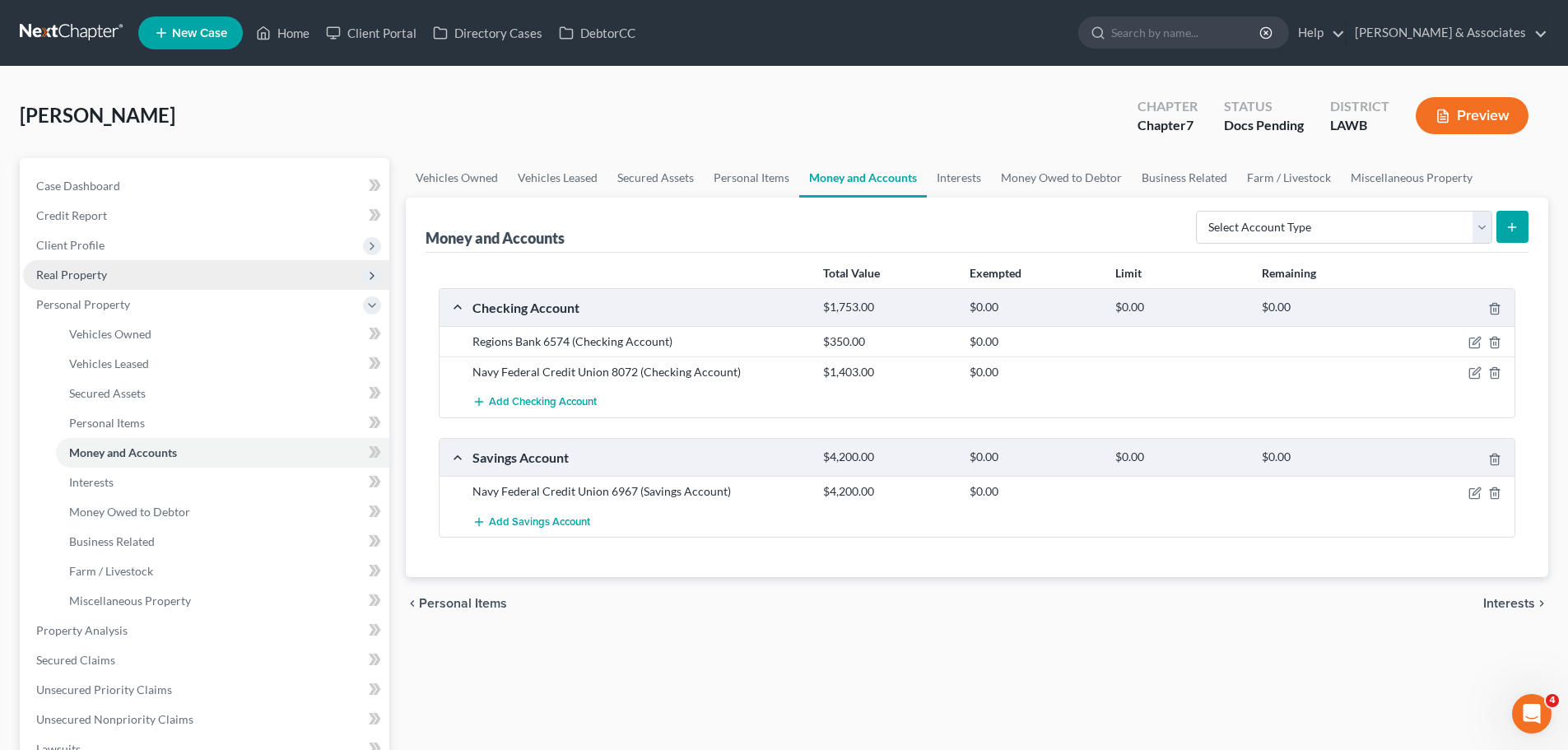
drag, startPoint x: 78, startPoint y: 266, endPoint x: 89, endPoint y: 268, distance: 11.2
click at [78, 266] on span "Real Property" at bounding box center [206, 275] width 366 height 30
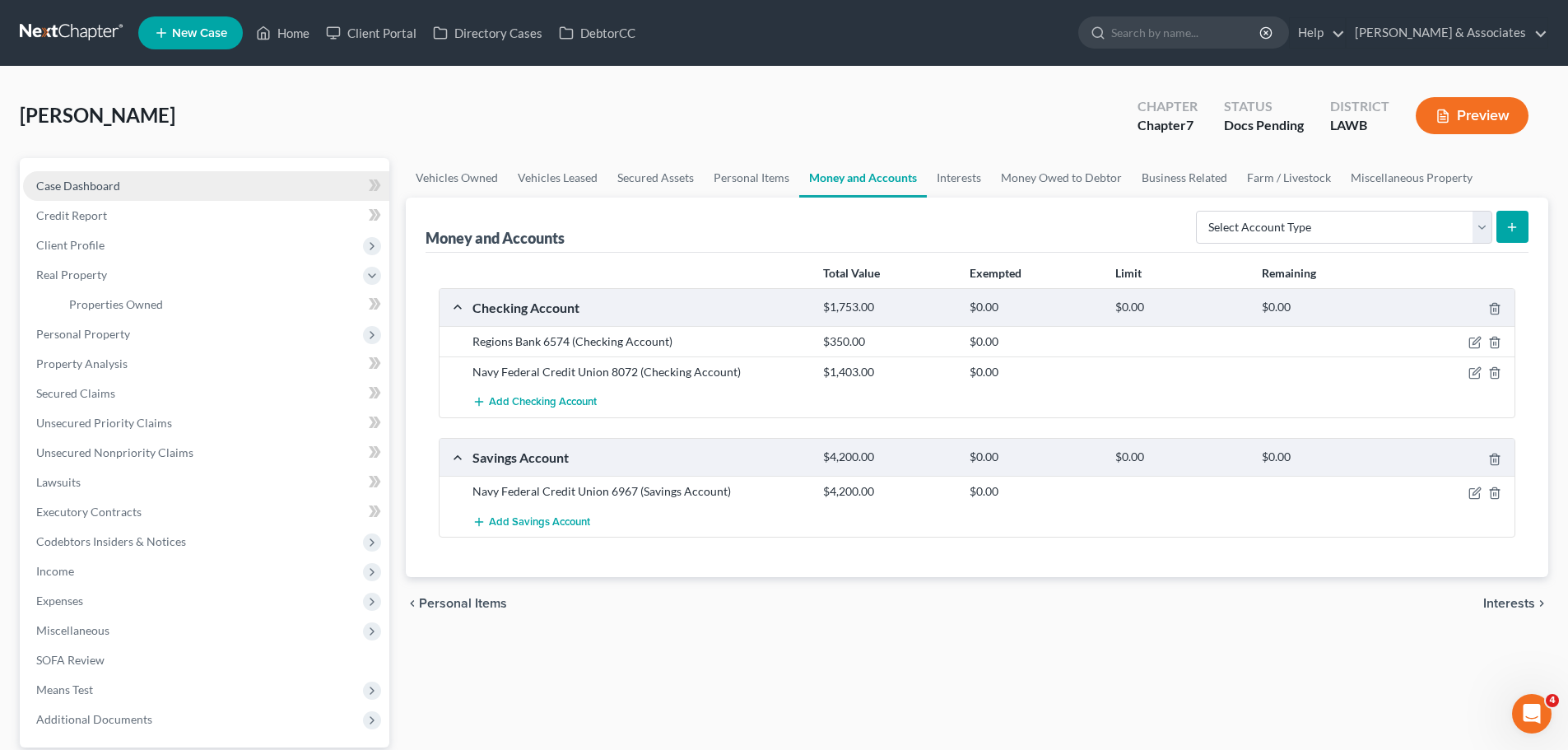
click at [165, 183] on link "Case Dashboard" at bounding box center [206, 186] width 366 height 30
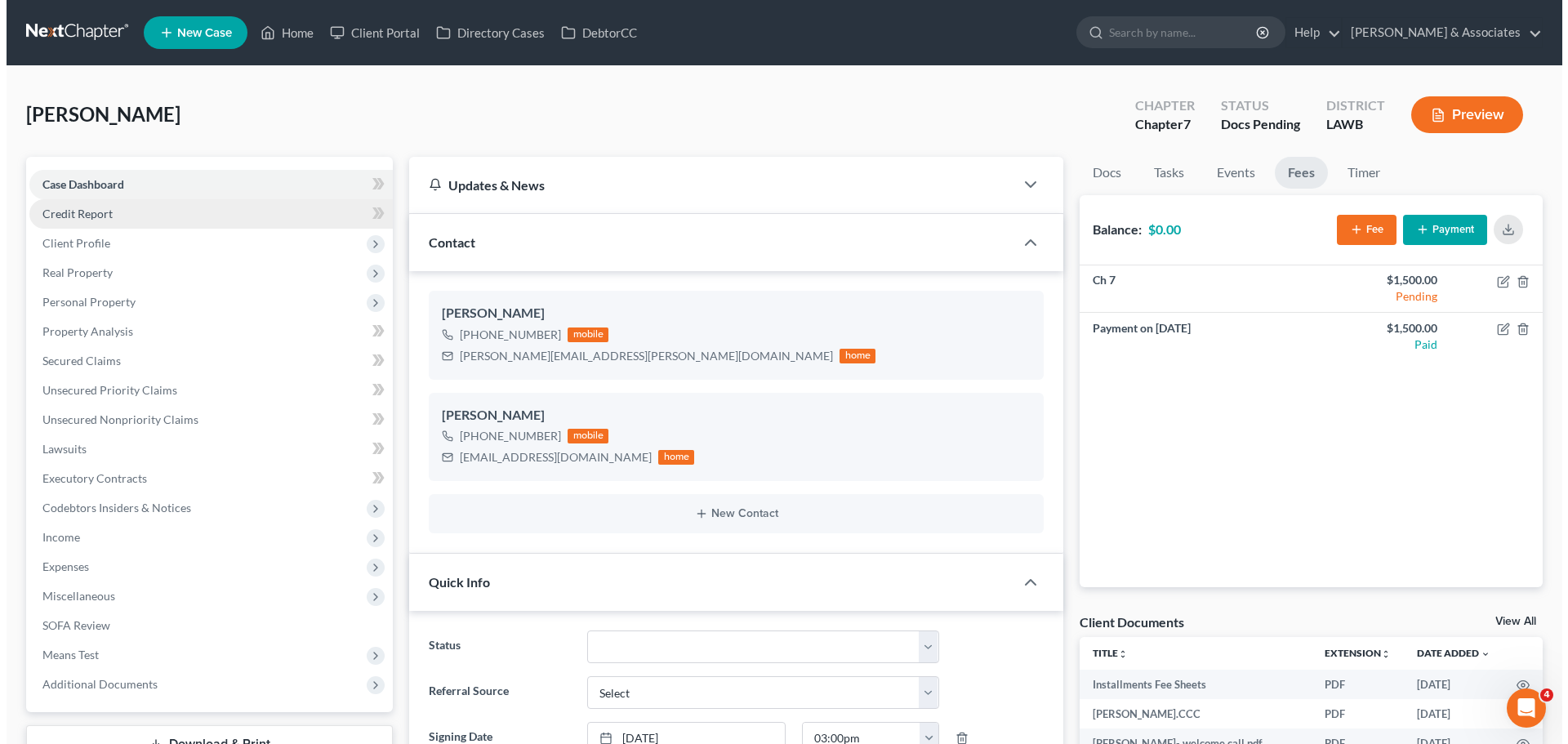
scroll to position [514, 0]
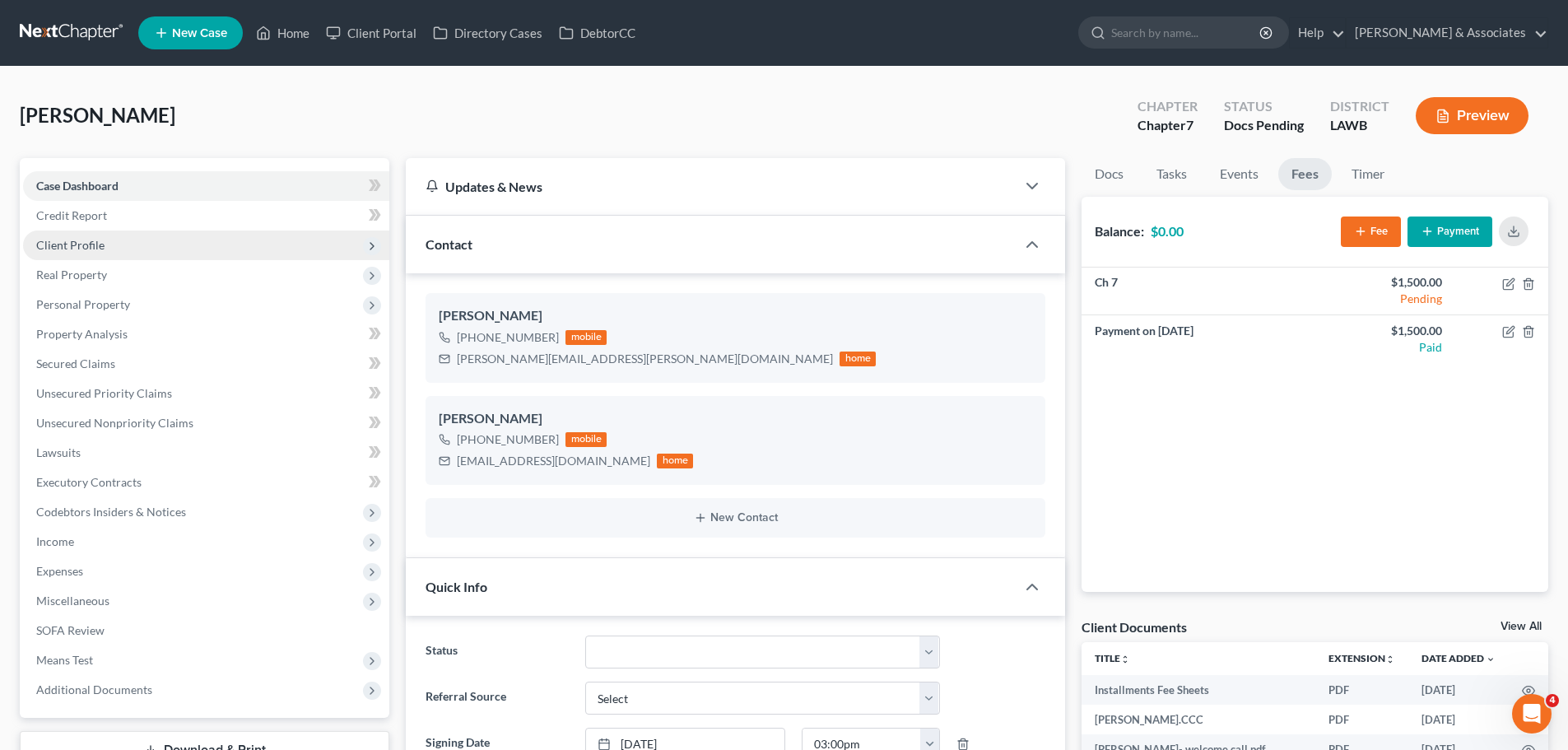
click at [163, 241] on span "Client Profile" at bounding box center [206, 245] width 366 height 30
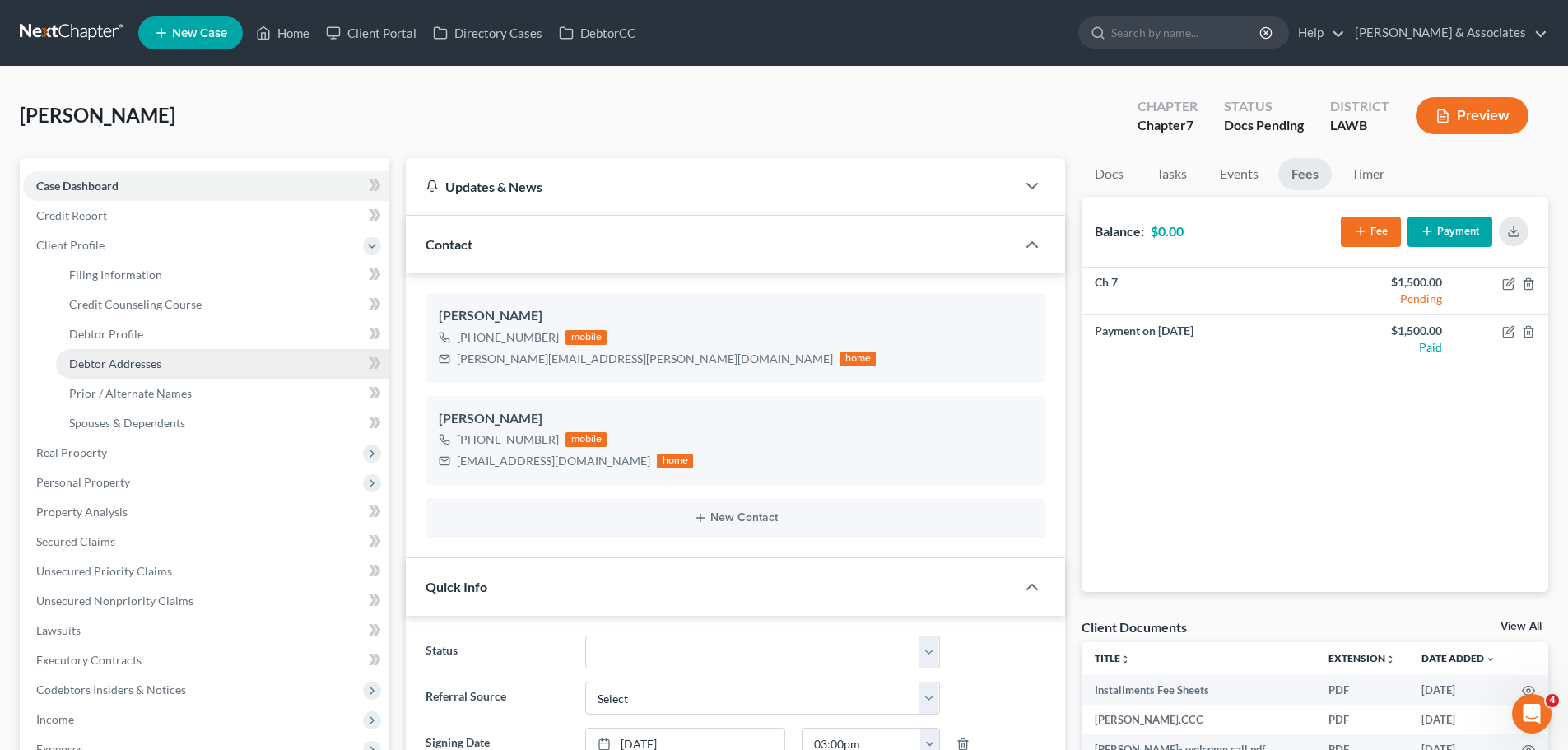
click at [98, 362] on span "Debtor Addresses" at bounding box center [116, 363] width 92 height 14
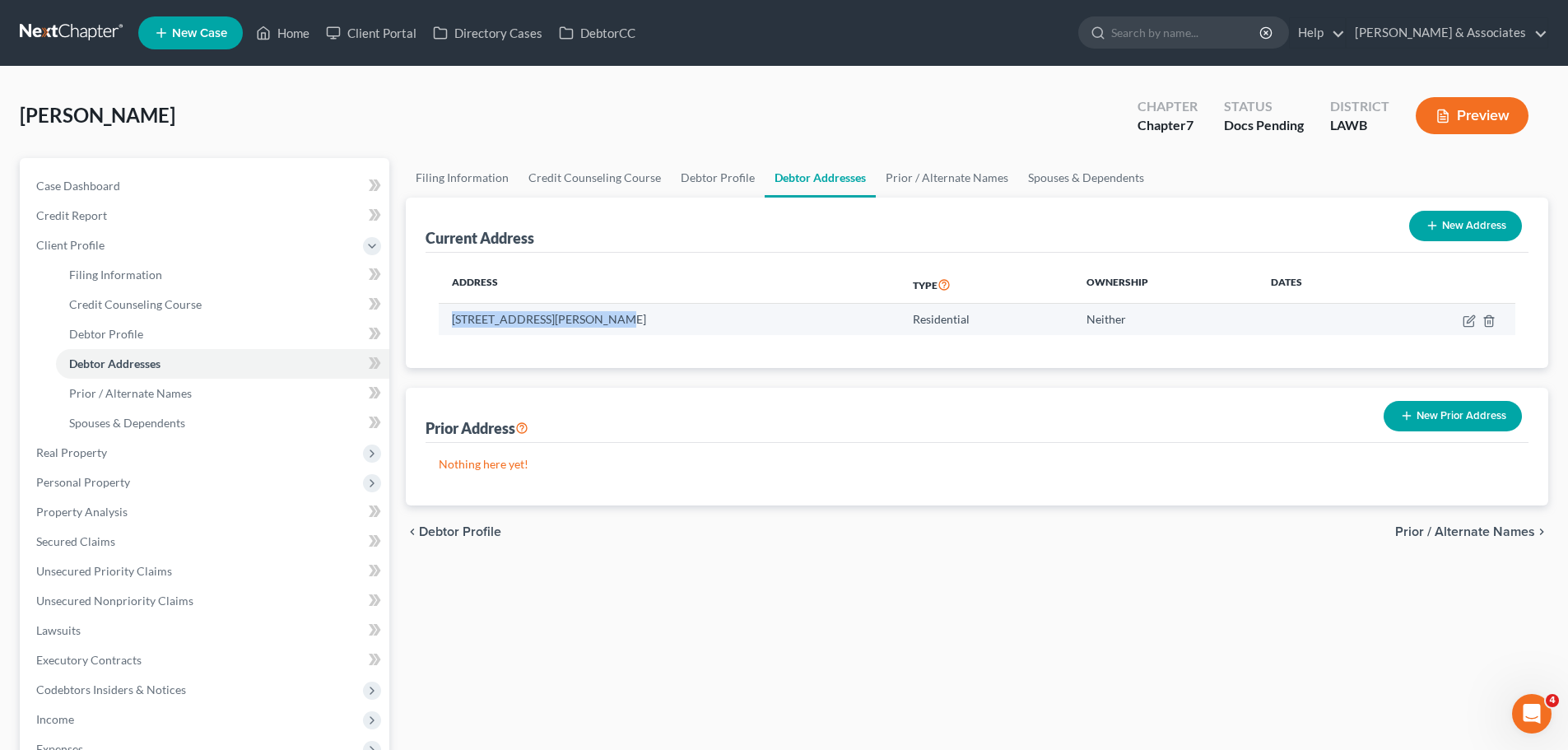
drag, startPoint x: 445, startPoint y: 308, endPoint x: 594, endPoint y: 318, distance: 149.3
click at [594, 318] on td "[STREET_ADDRESS][PERSON_NAME]" at bounding box center [669, 319] width 461 height 32
copy td "[STREET_ADDRESS][PERSON_NAME]"
click at [707, 322] on td "[STREET_ADDRESS][PERSON_NAME]" at bounding box center [669, 319] width 461 height 32
drag, startPoint x: 599, startPoint y: 320, endPoint x: 697, endPoint y: 320, distance: 98.0
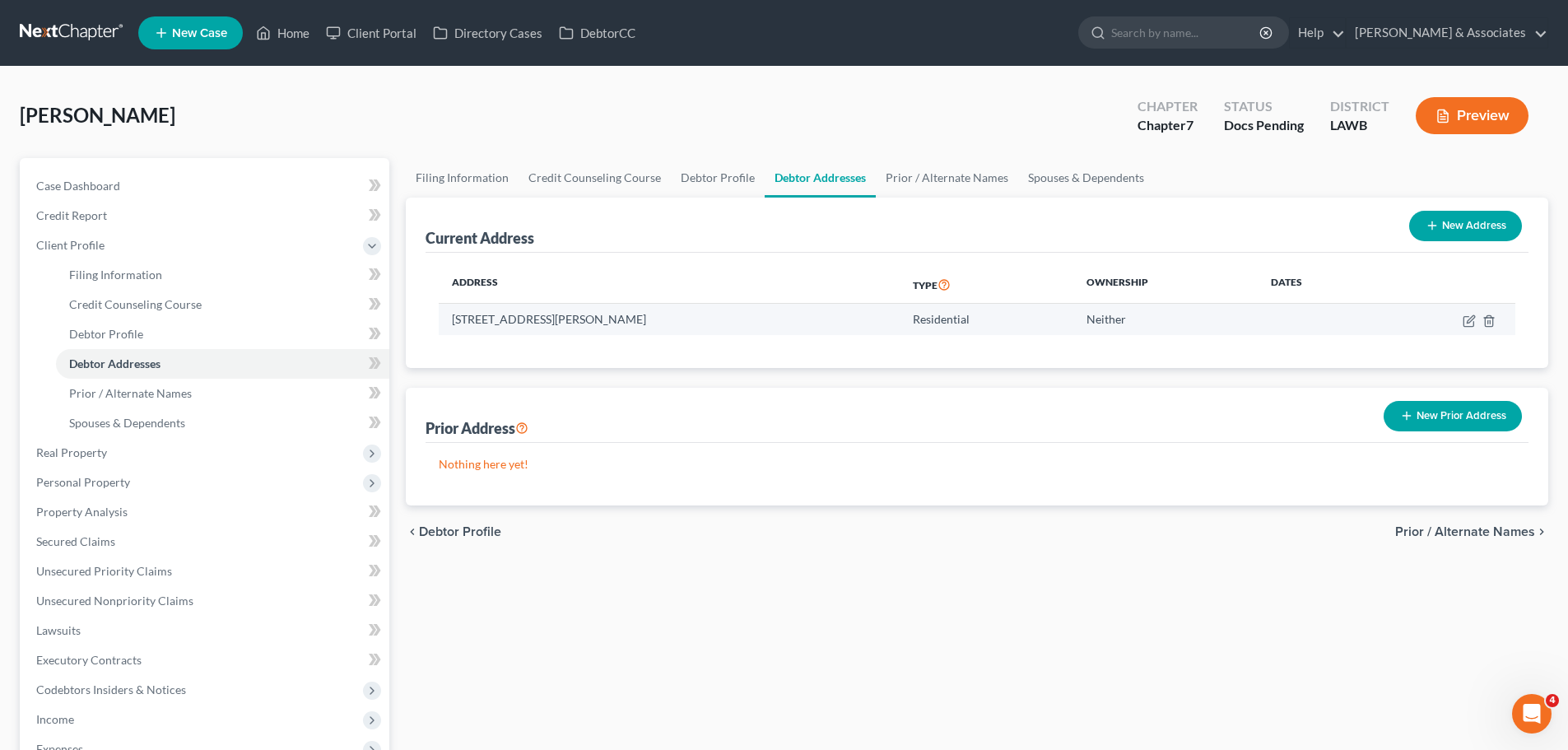
click at [697, 320] on td "[STREET_ADDRESS][PERSON_NAME]" at bounding box center [669, 319] width 461 height 32
copy td "Ferriday, LA 71334"
click at [596, 606] on div "Filing Information Credit Counseling Course Debtor Profile Debtor Addresses Pri…" at bounding box center [976, 553] width 1159 height 790
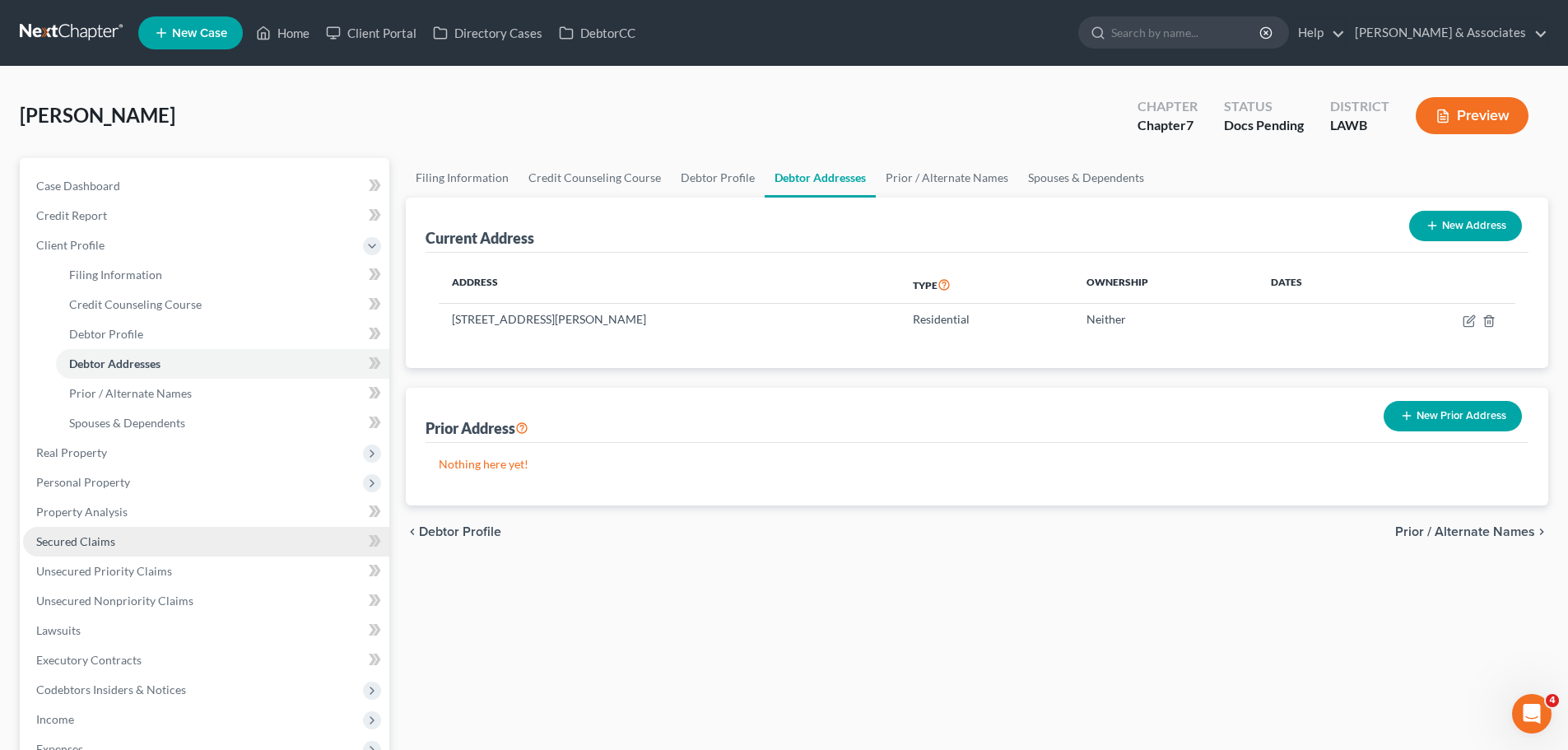
click at [117, 535] on link "Secured Claims" at bounding box center [206, 541] width 366 height 30
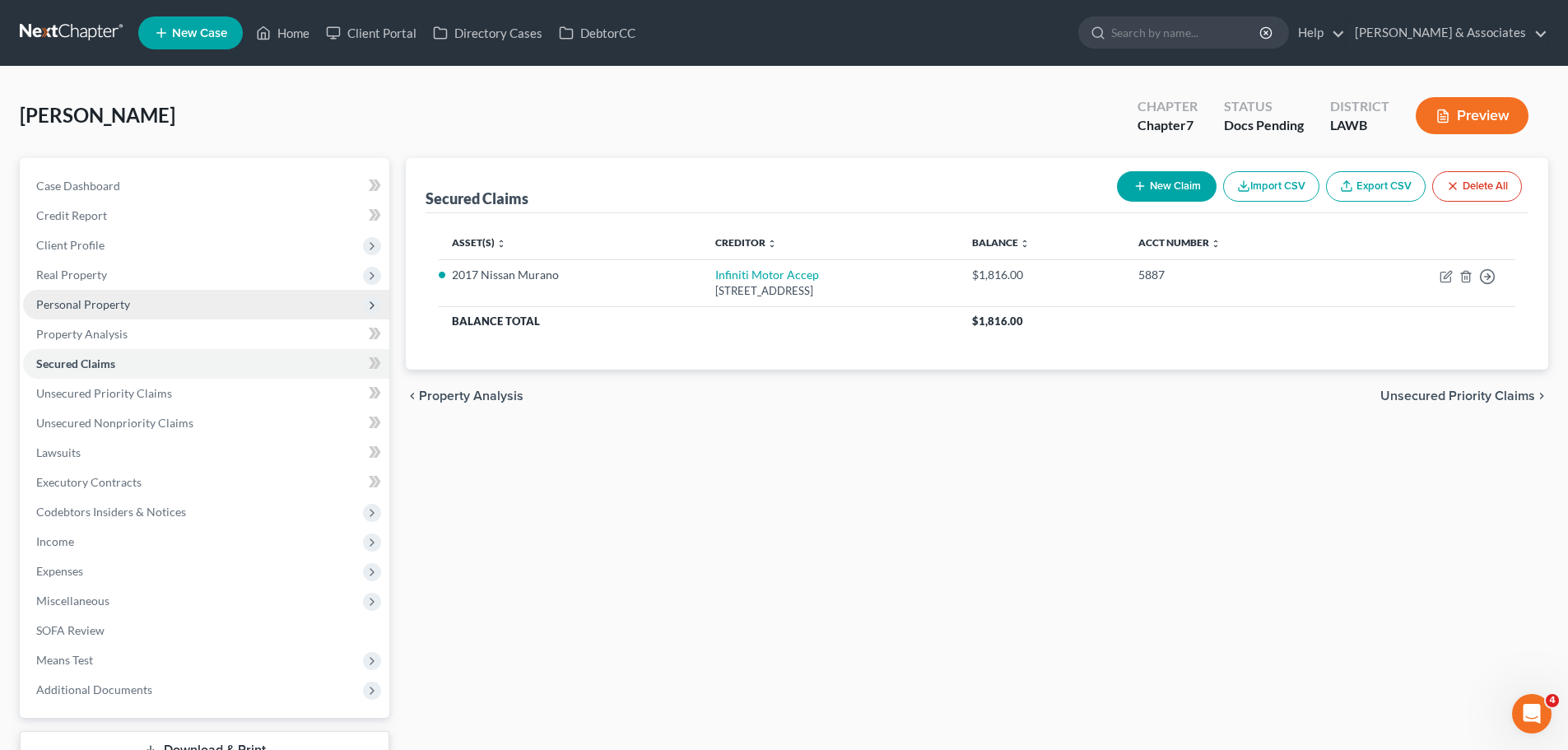
click at [175, 310] on span "Personal Property" at bounding box center [206, 305] width 366 height 30
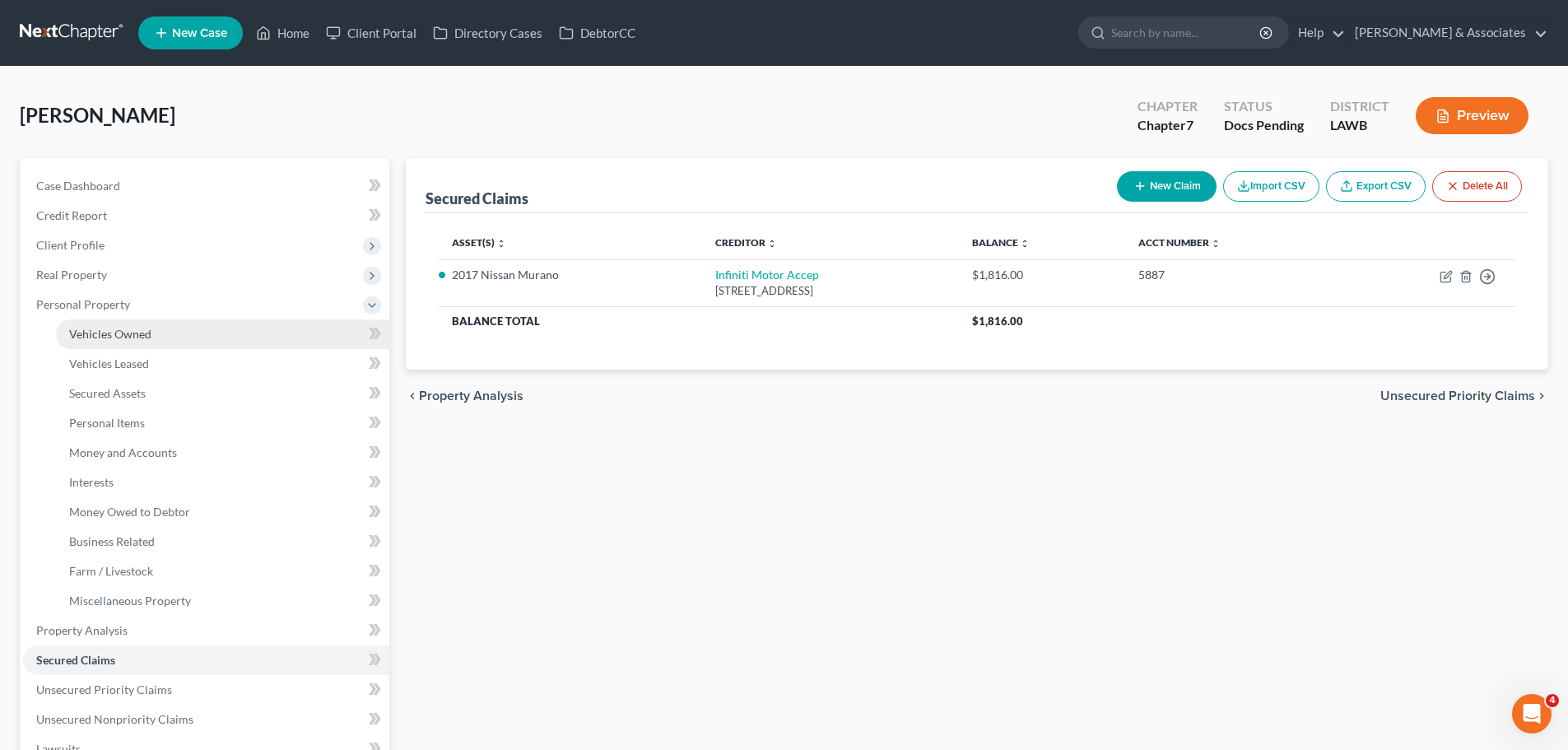
click at [178, 333] on link "Vehicles Owned" at bounding box center [222, 334] width 333 height 30
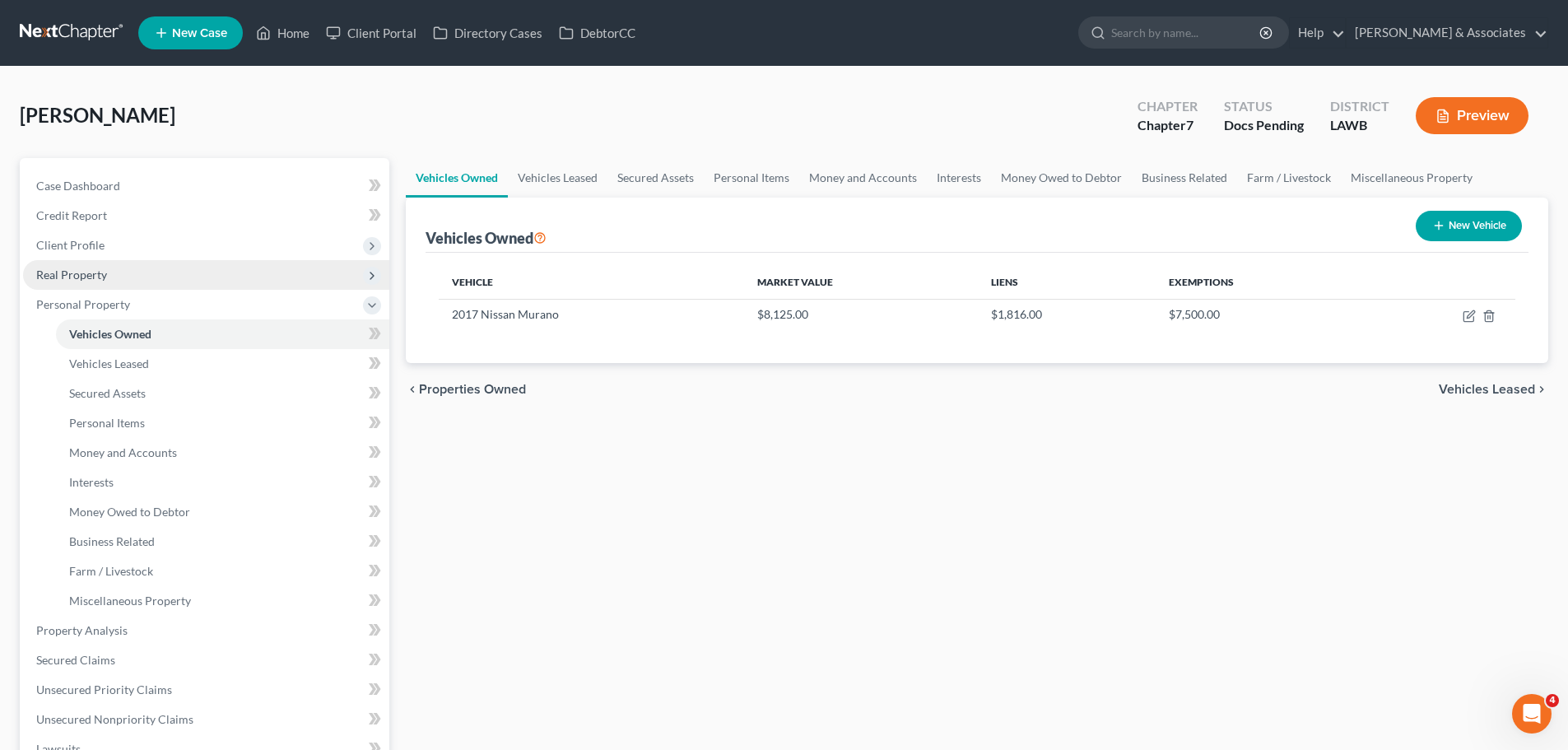
click at [85, 275] on span "Real Property" at bounding box center [71, 274] width 70 height 14
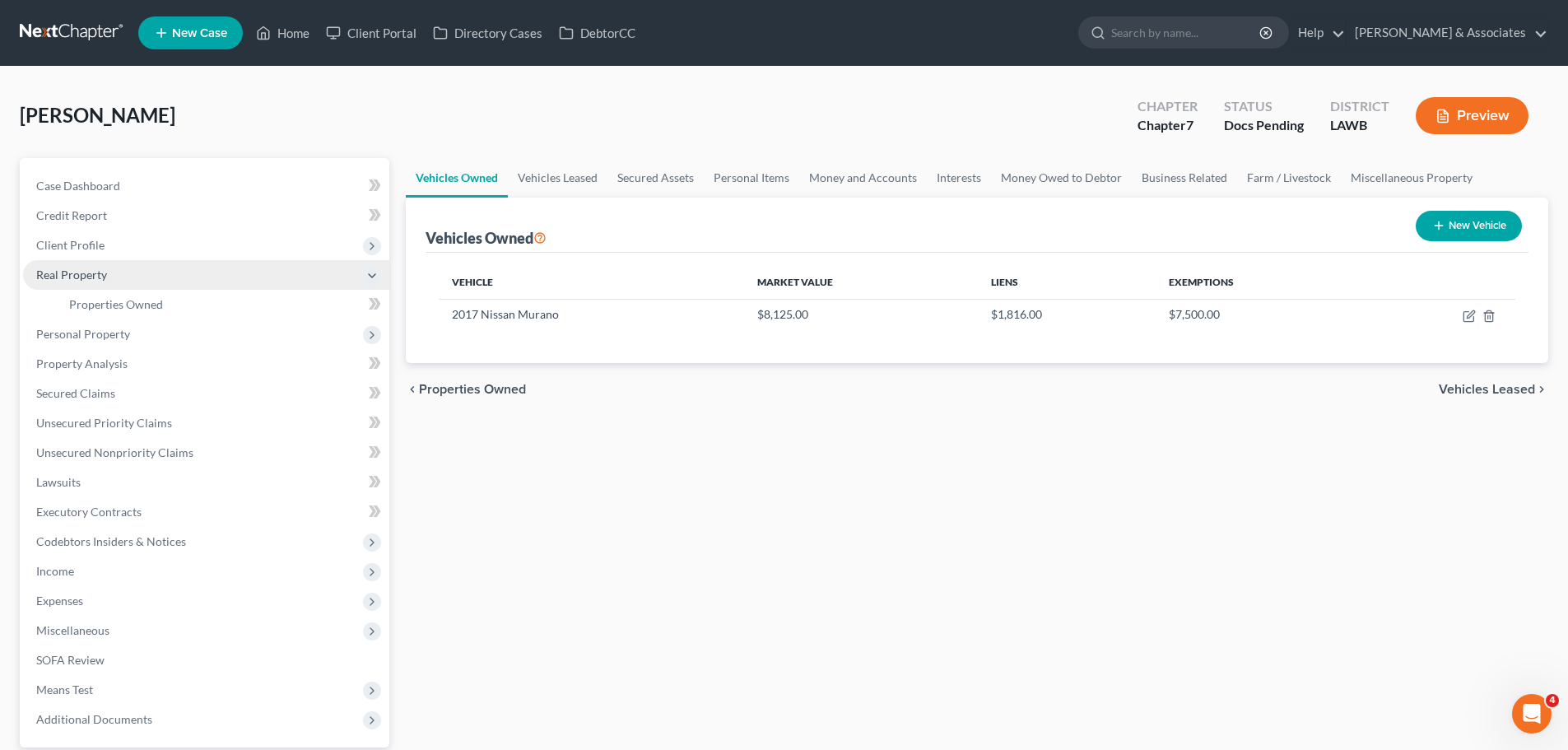
click at [98, 273] on span "Real Property" at bounding box center [71, 274] width 70 height 14
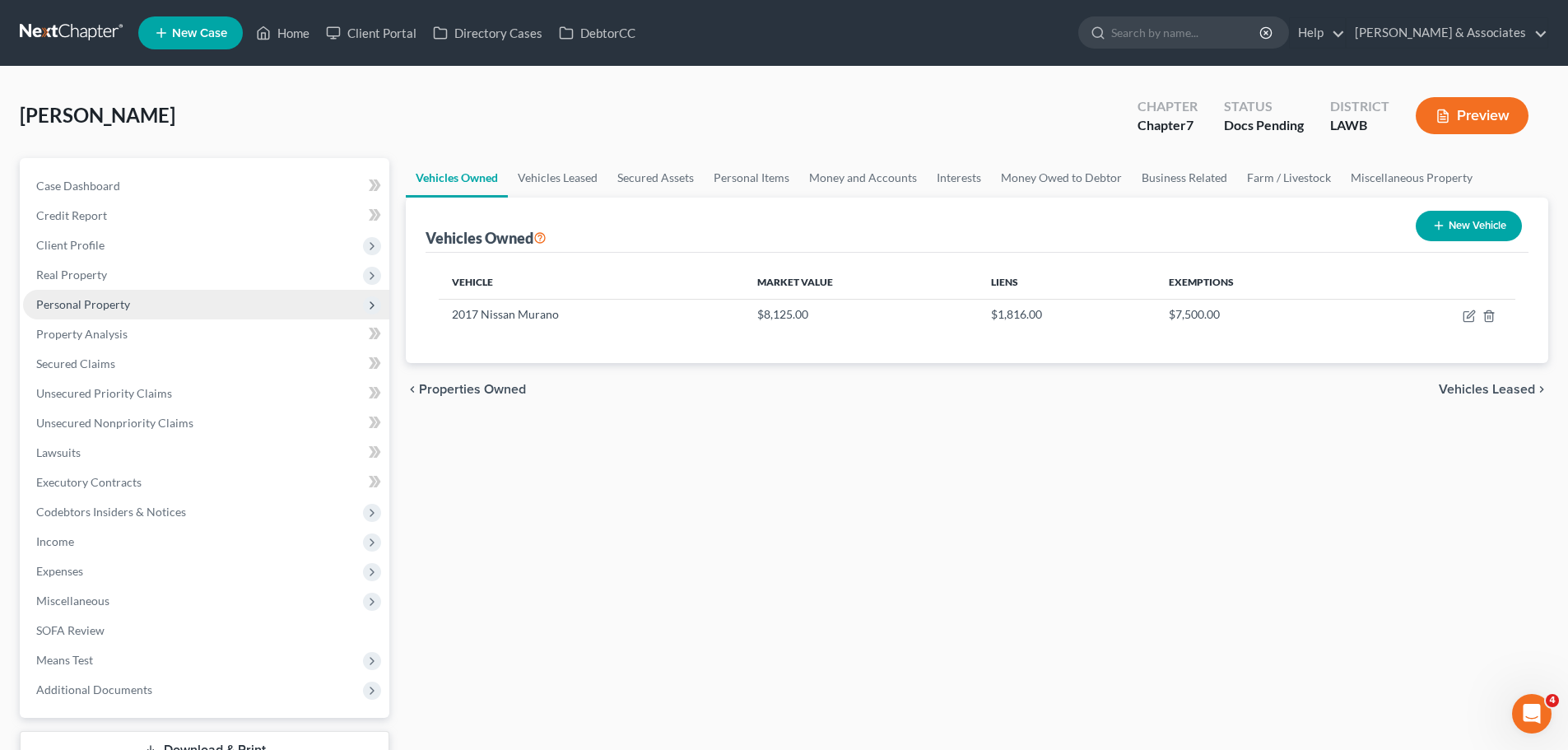
click at [100, 294] on span "Personal Property" at bounding box center [206, 305] width 366 height 30
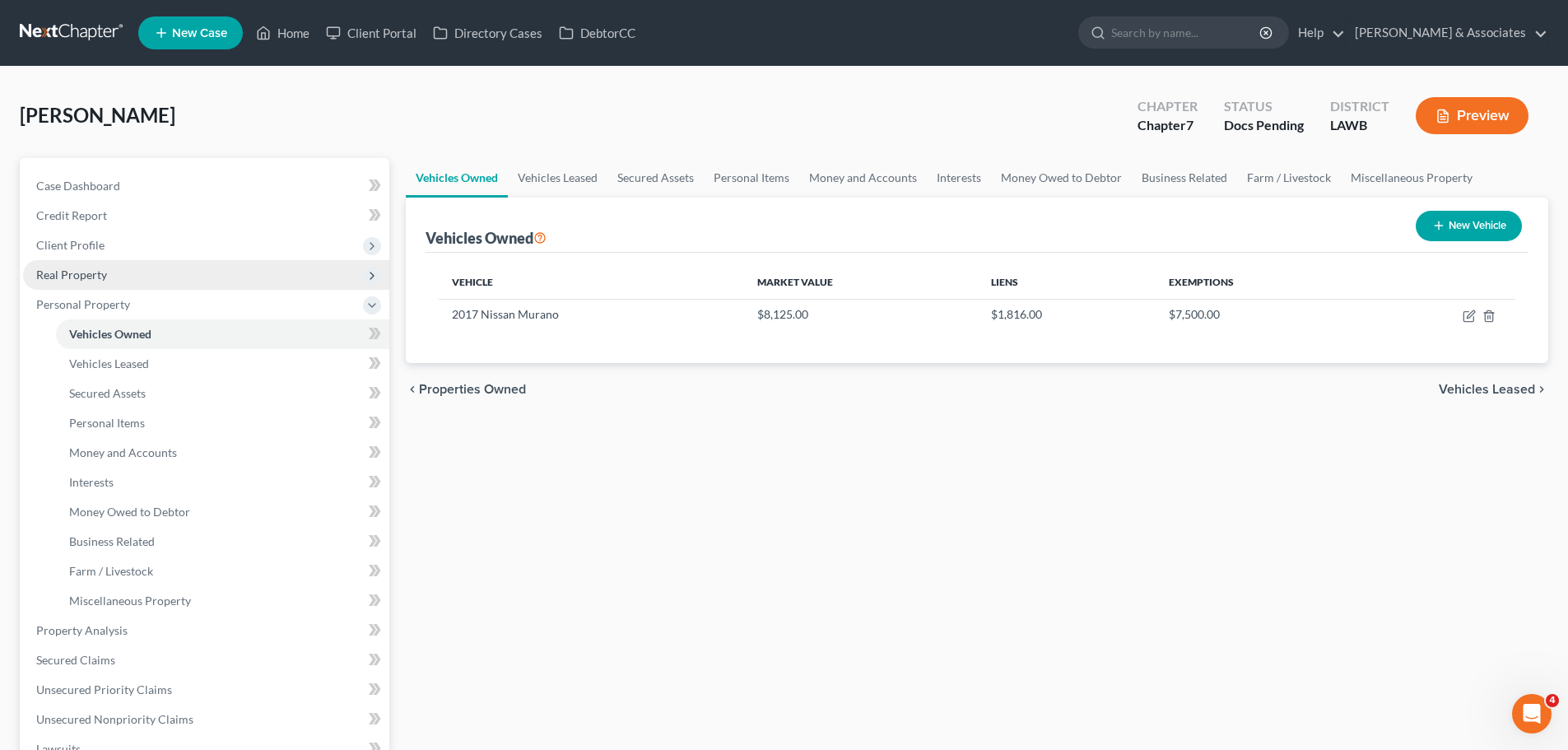
click at [107, 272] on span "Real Property" at bounding box center [206, 275] width 366 height 30
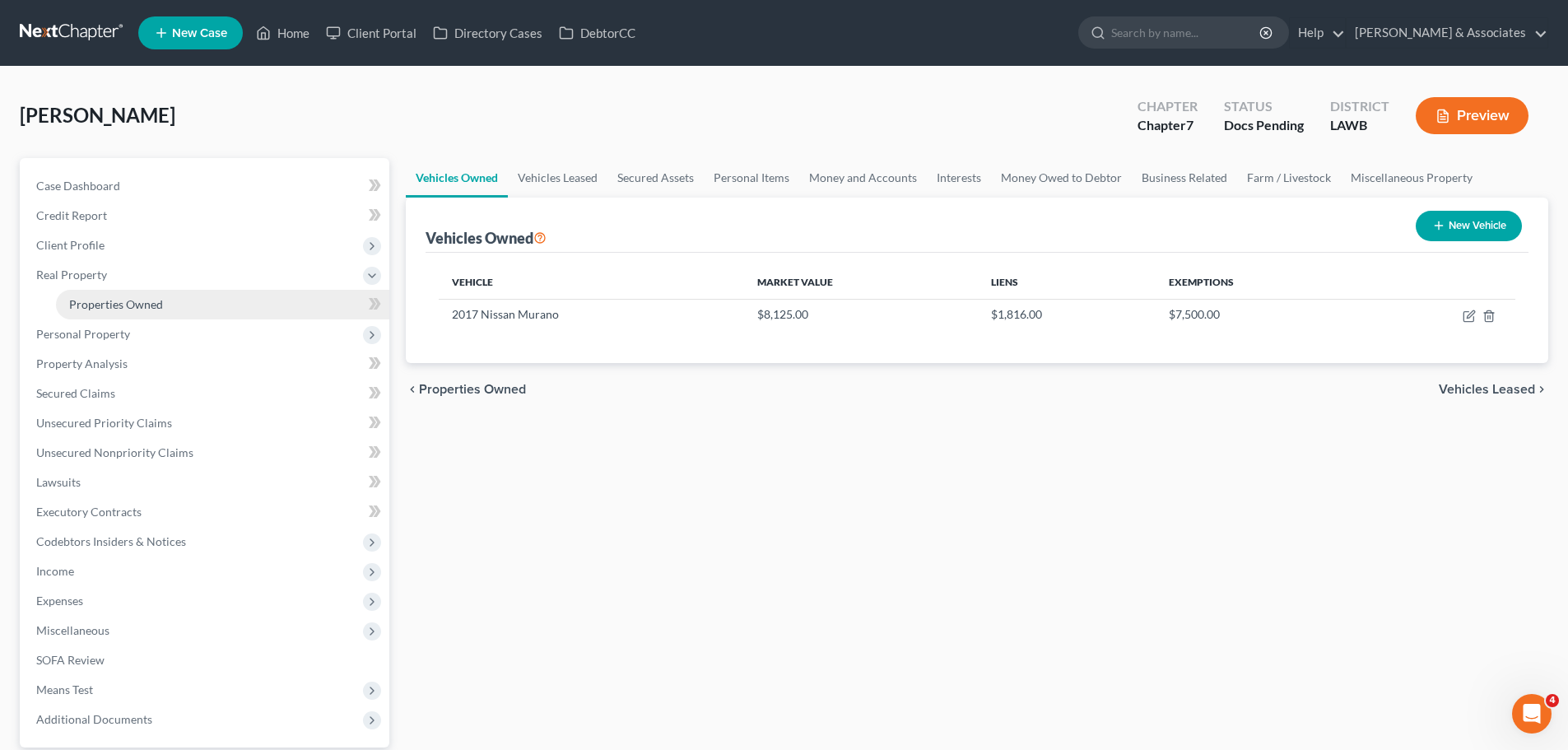
click at [107, 299] on span "Properties Owned" at bounding box center [117, 304] width 94 height 14
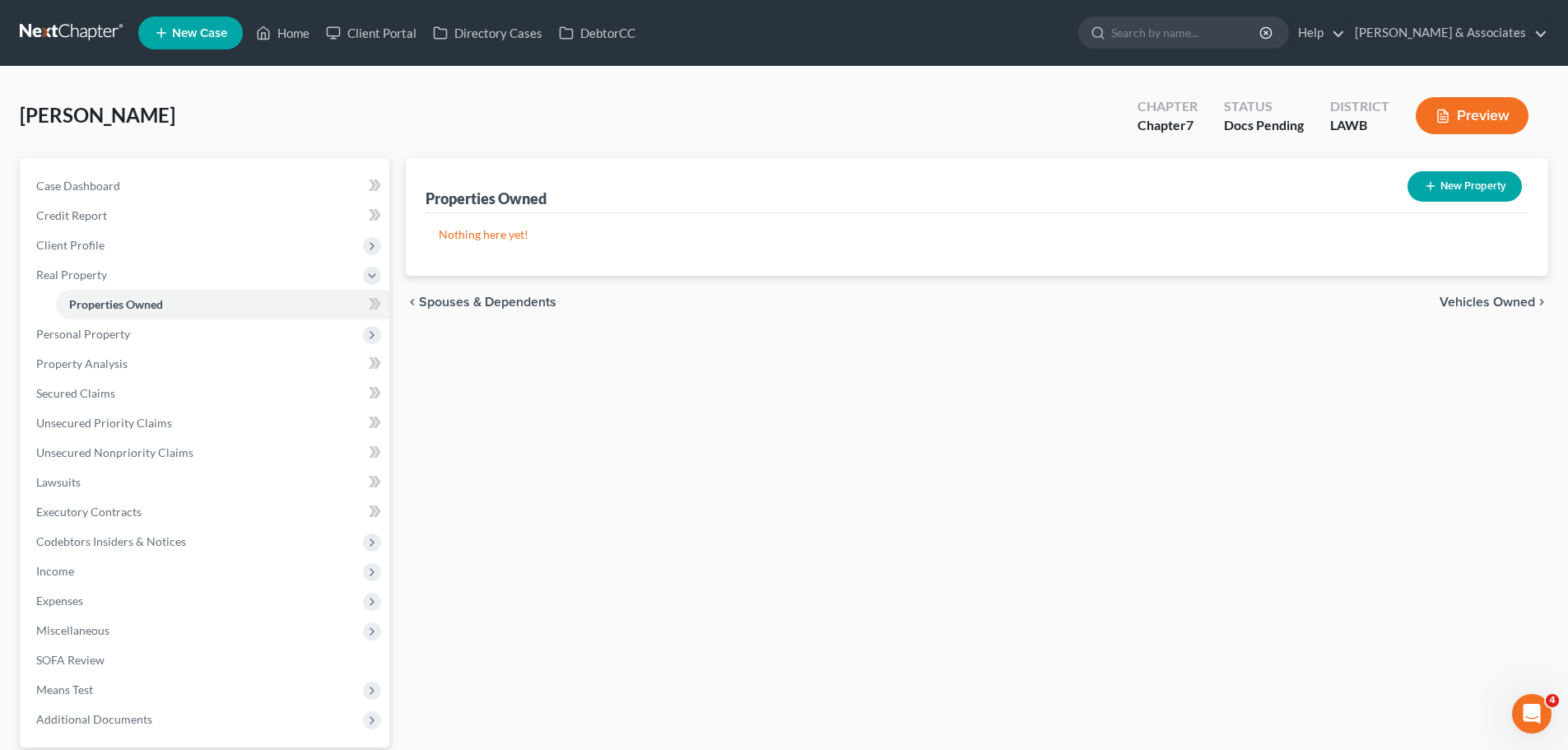
click at [1459, 191] on button "New Property" at bounding box center [1464, 187] width 115 height 31
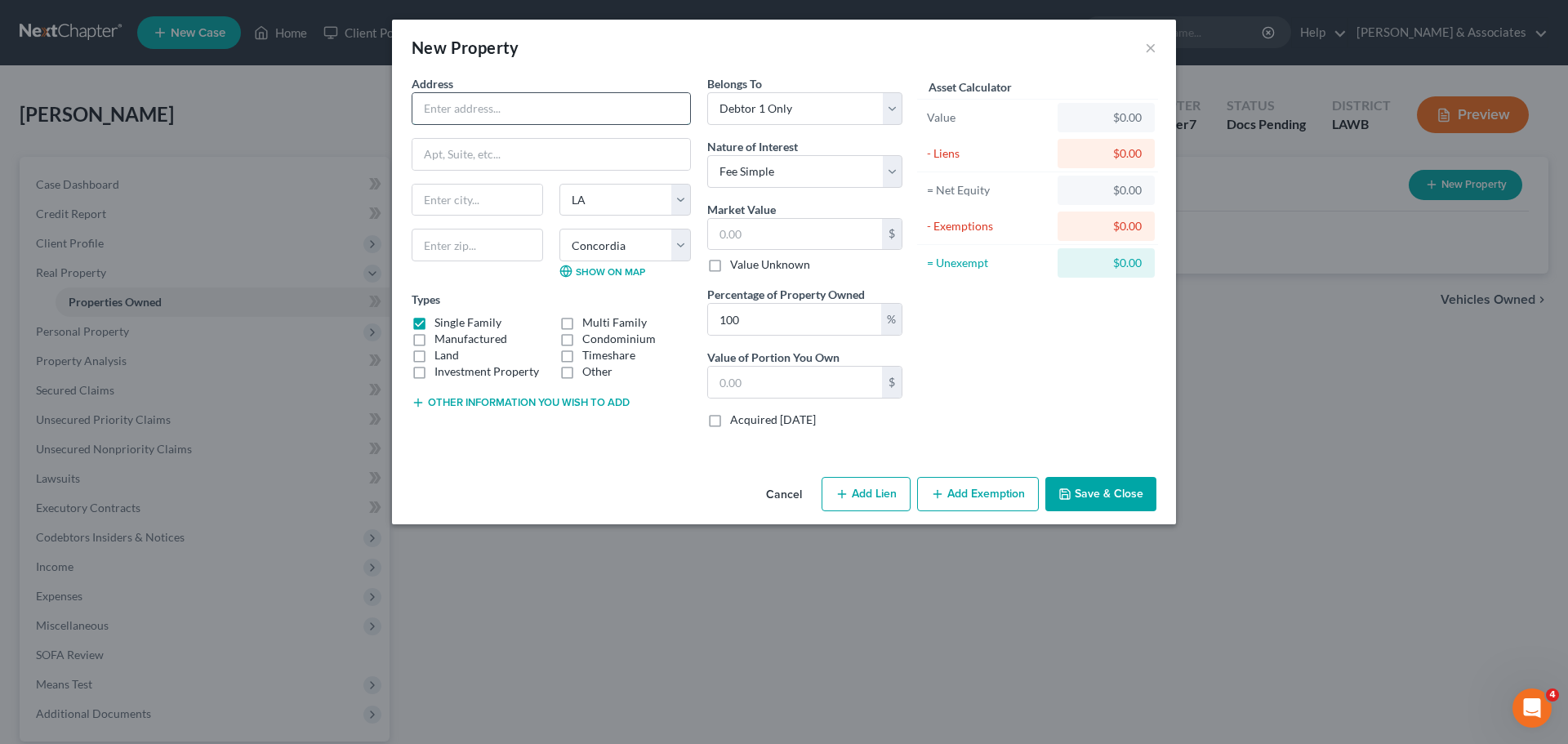
click at [589, 110] on input "text" at bounding box center [551, 108] width 278 height 31
paste input "53,608"
drag, startPoint x: 556, startPoint y: 115, endPoint x: 402, endPoint y: 95, distance: 155.3
click at [402, 95] on div "Address * 53,608 State AL AK AR AZ CA CO CT DE DC FL GA GU HI ID IL IN IA KS KY…" at bounding box center [784, 273] width 784 height 395
click at [741, 241] on input "text" at bounding box center [795, 234] width 174 height 31
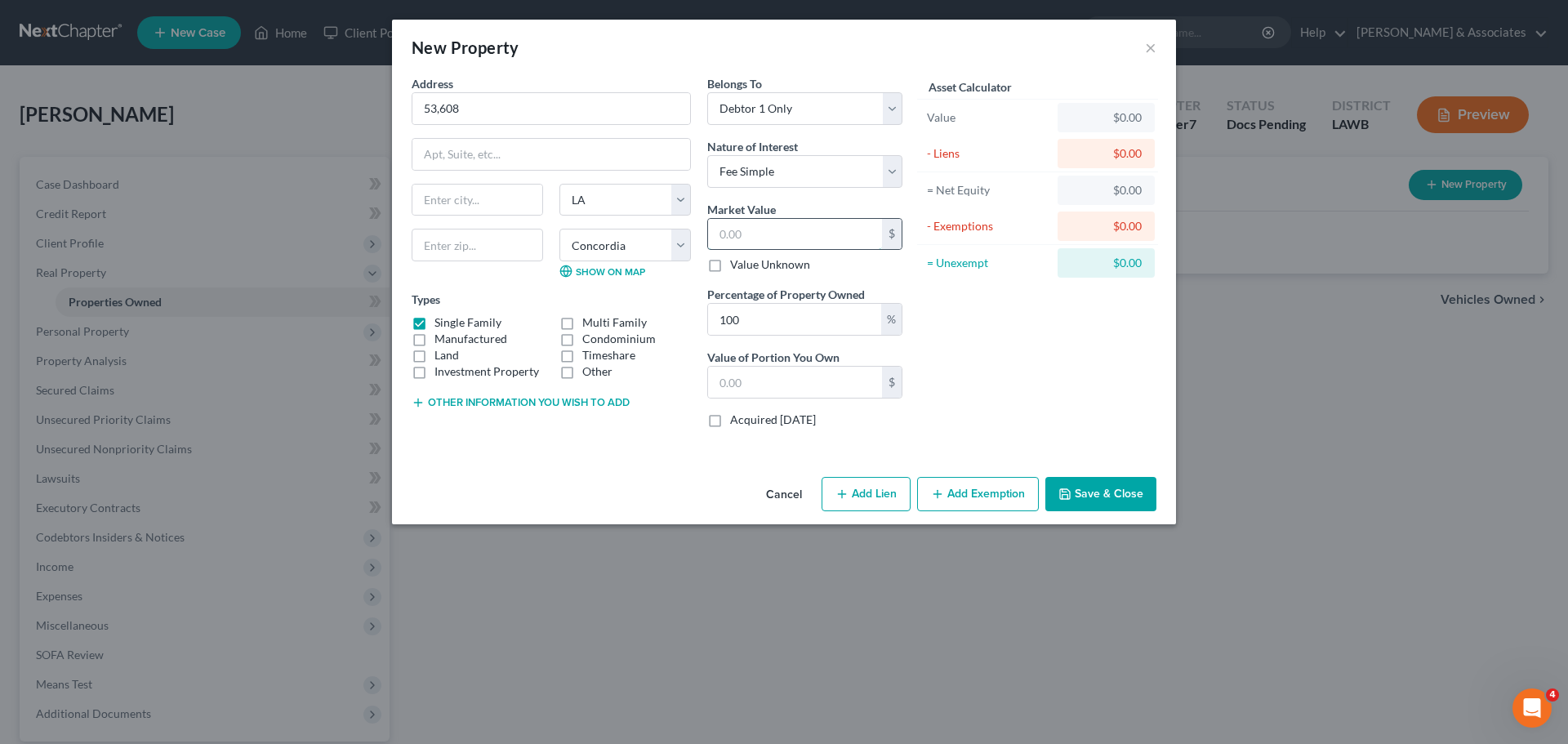
paste input "53,608"
drag, startPoint x: 602, startPoint y: 432, endPoint x: 763, endPoint y: 393, distance: 165.7
click at [602, 433] on div "Address * 53,608 State AL AK AR AZ CA CO CT DE DC FL GA GU HI ID IL IN IA KS KY…" at bounding box center [551, 258] width 296 height 366
click at [856, 176] on select "Select Fee Simple Joint Tenant Life Estate Equitable Interest Future Interest T…" at bounding box center [805, 171] width 195 height 32
click at [707, 155] on select "Select Fee Simple Joint Tenant Life Estate Equitable Interest Future Interest T…" at bounding box center [805, 171] width 195 height 32
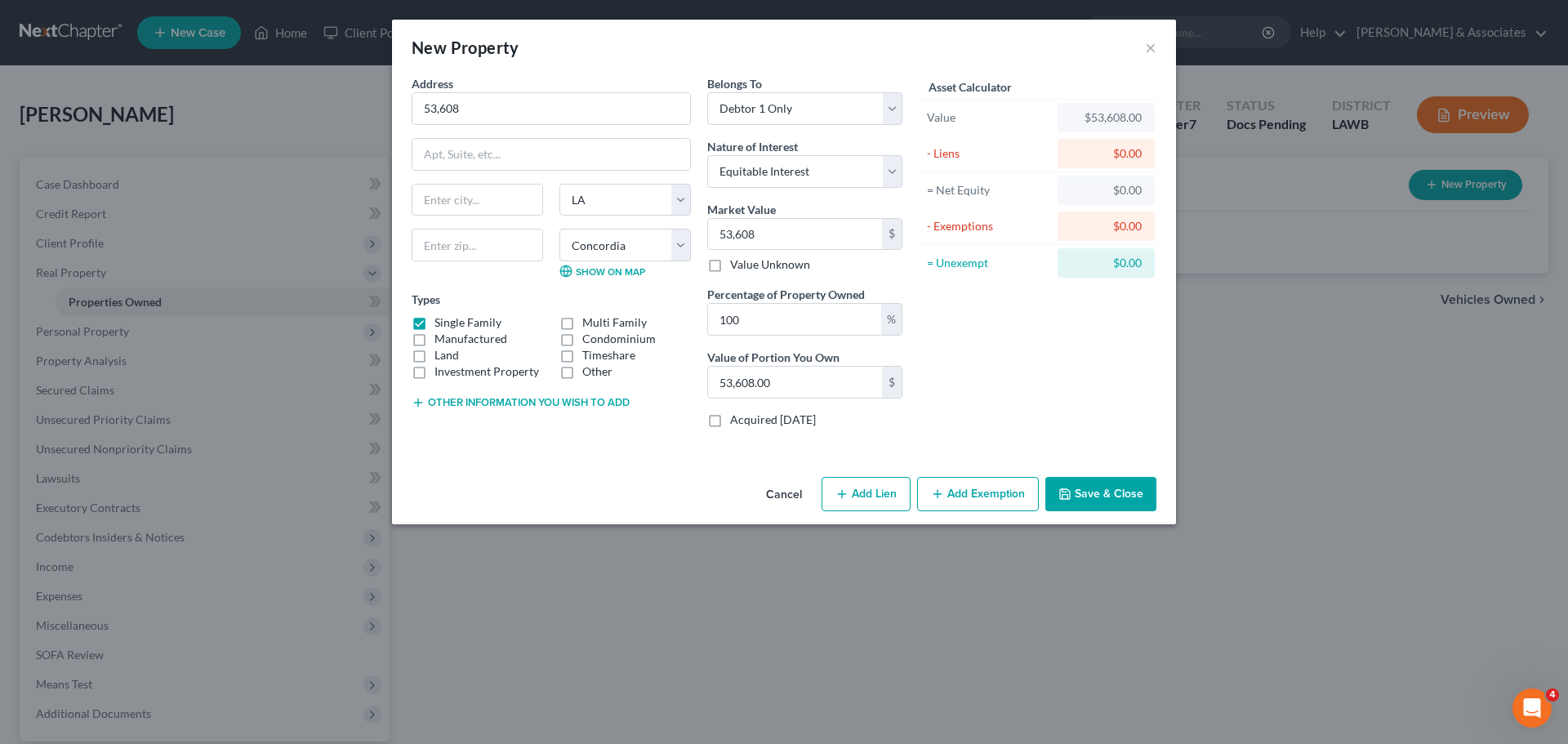
click at [942, 319] on div "Asset Calculator Value $53,608.00 - Liens $0.00 = Net Equity $0.00 - Exemptions…" at bounding box center [1037, 258] width 254 height 366
click at [1058, 344] on div "Asset Calculator Value $53,608.00 - Liens $0.00 = Net Equity $0.00 - Exemptions…" at bounding box center [1037, 258] width 254 height 366
drag, startPoint x: 784, startPoint y: 377, endPoint x: 1448, endPoint y: 279, distance: 671.2
click at [784, 377] on input "53,608.00" at bounding box center [795, 382] width 174 height 31
click at [1154, 362] on div "Asset Calculator Value $53,608.00 - Liens $0.00 = Net Equity $0.00 - Exemptions…" at bounding box center [1037, 258] width 254 height 366
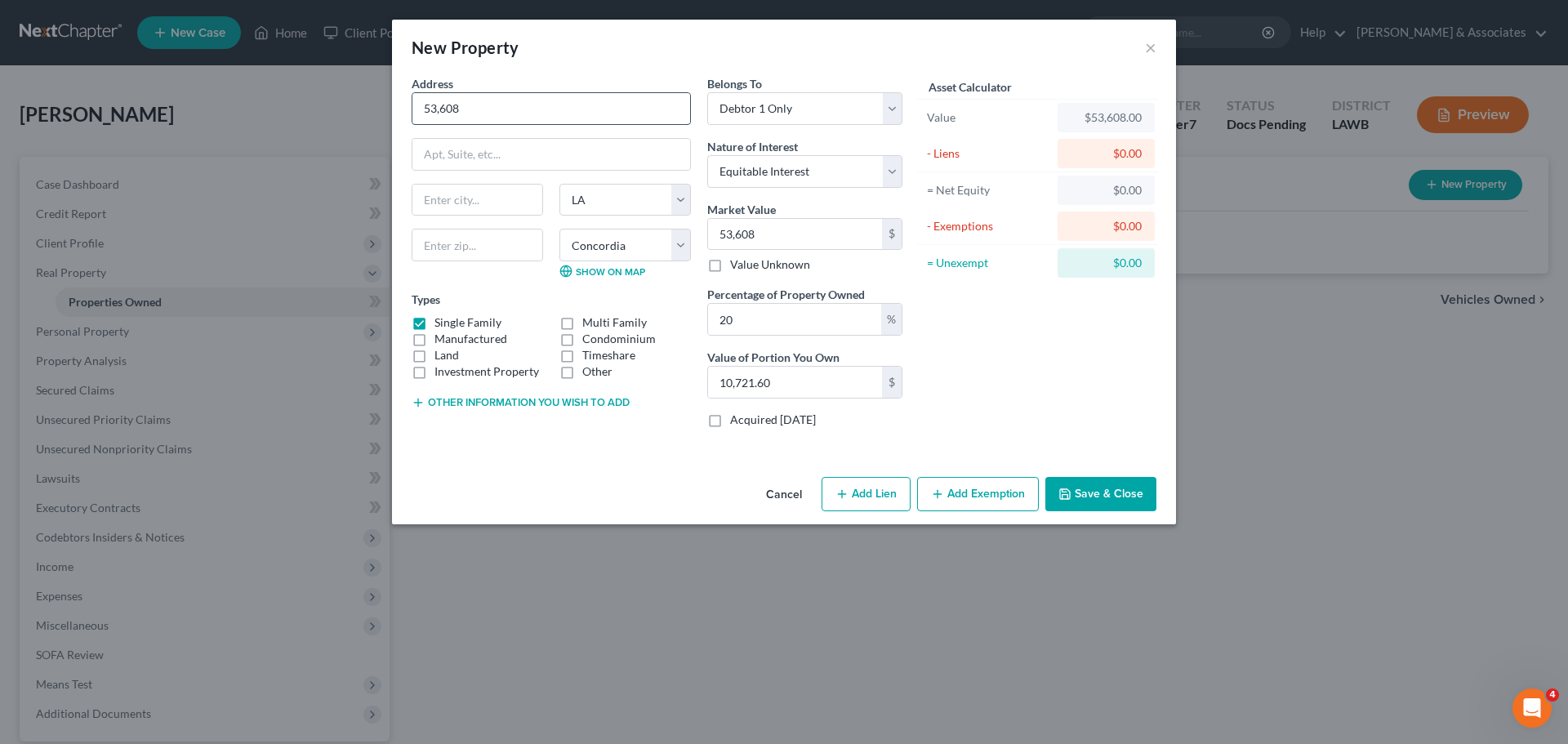
click at [526, 106] on input "53,608" at bounding box center [551, 108] width 278 height 31
drag, startPoint x: 842, startPoint y: 107, endPoint x: 842, endPoint y: 124, distance: 17.0
click at [842, 107] on select "Select Debtor 1 Only Debtor 2 Only Debtor 1 And Debtor 2 Only At Least One Of T…" at bounding box center [805, 108] width 195 height 32
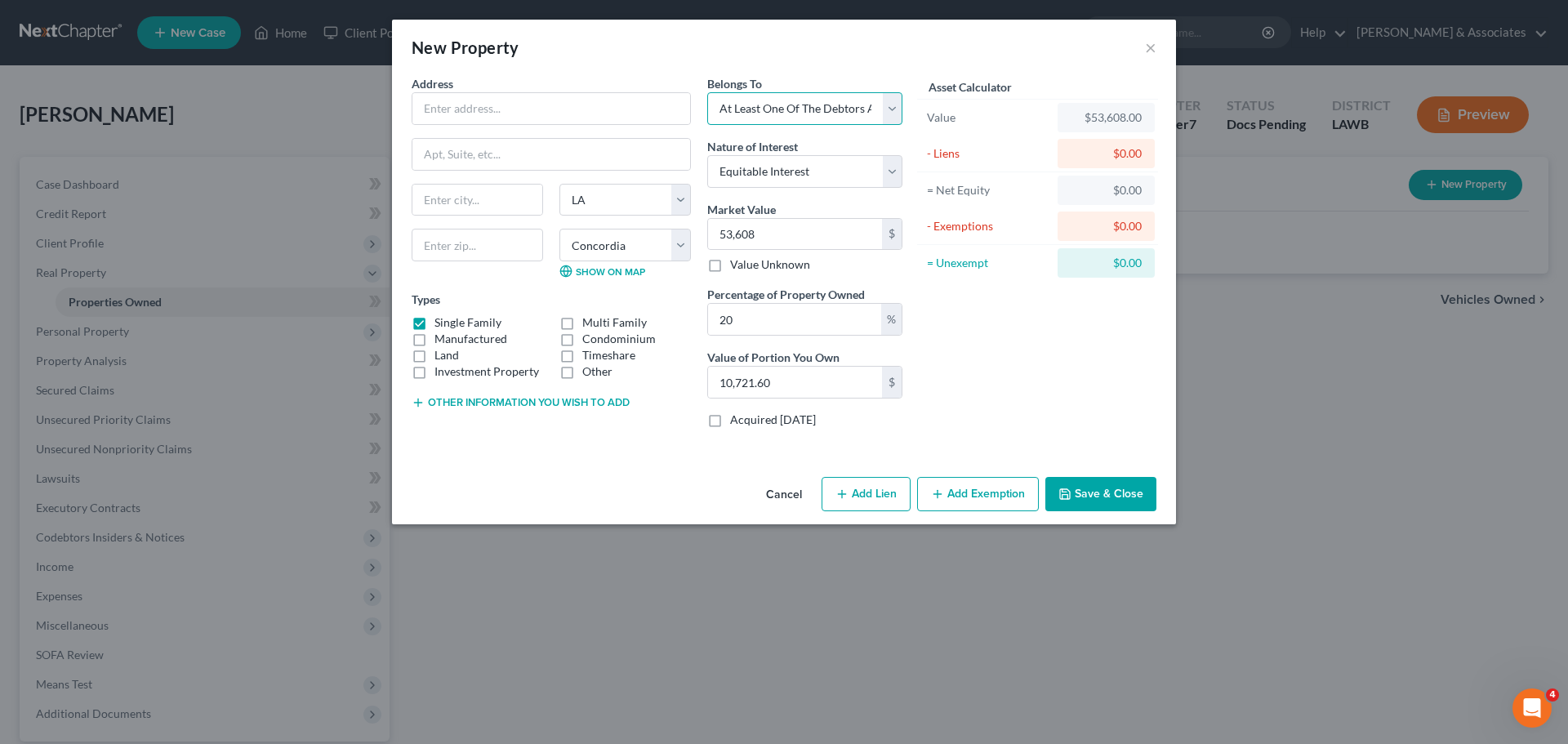
click at [707, 92] on select "Select Debtor 1 Only Debtor 2 Only Debtor 1 And Debtor 2 Only At Least One Of T…" at bounding box center [805, 108] width 195 height 32
click at [952, 316] on div "Asset Calculator Value $53,608.00 - Liens $0.00 = Net Equity $0.00 - Exemptions…" at bounding box center [1037, 258] width 254 height 366
drag, startPoint x: 1027, startPoint y: 501, endPoint x: 1037, endPoint y: 503, distance: 10.2
click at [1025, 501] on button "Add Exemption" at bounding box center [978, 494] width 122 height 34
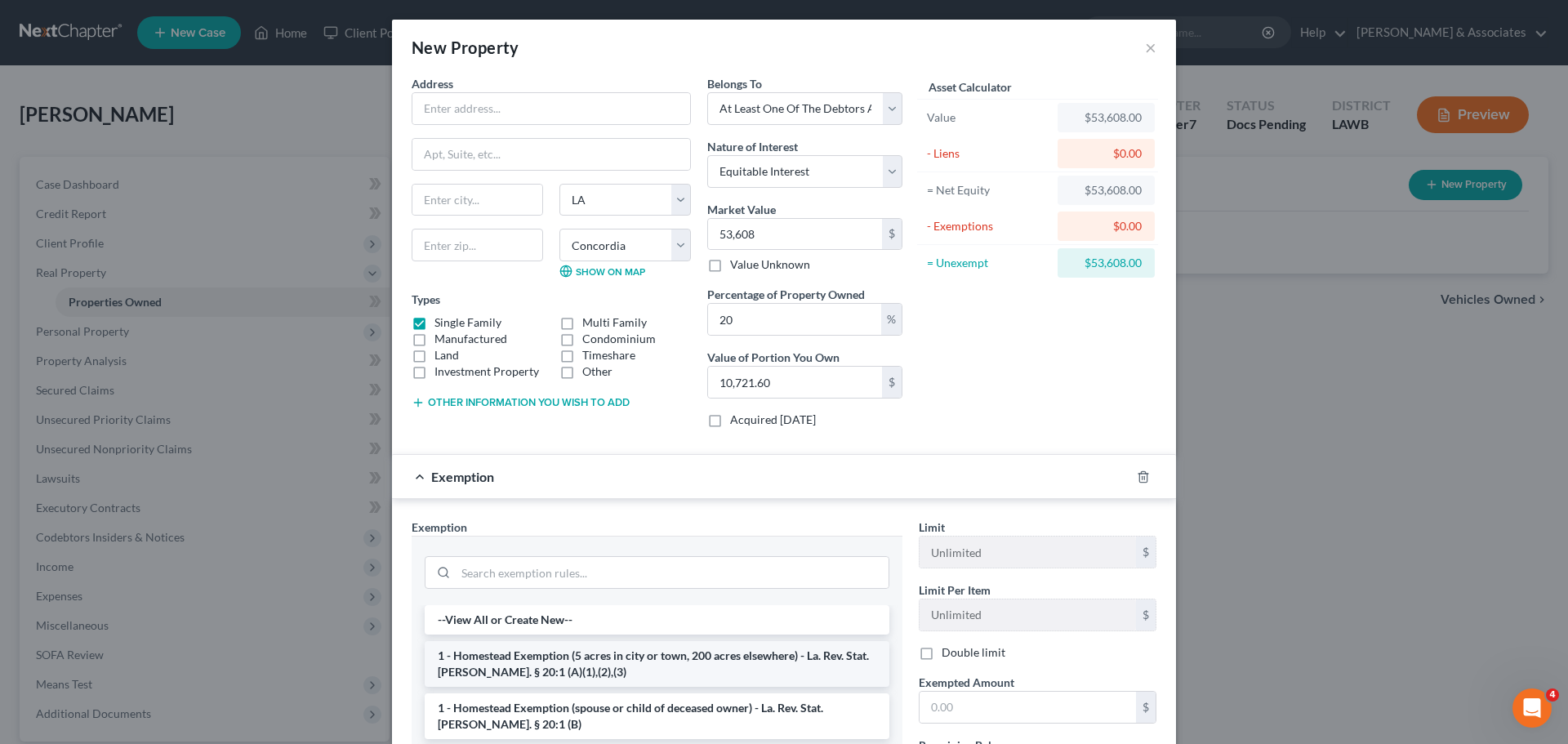
click at [525, 657] on li "1 - Homestead Exemption (5 acres in city or town, 200 acres elsewhere) - La. Re…" at bounding box center [657, 663] width 464 height 46
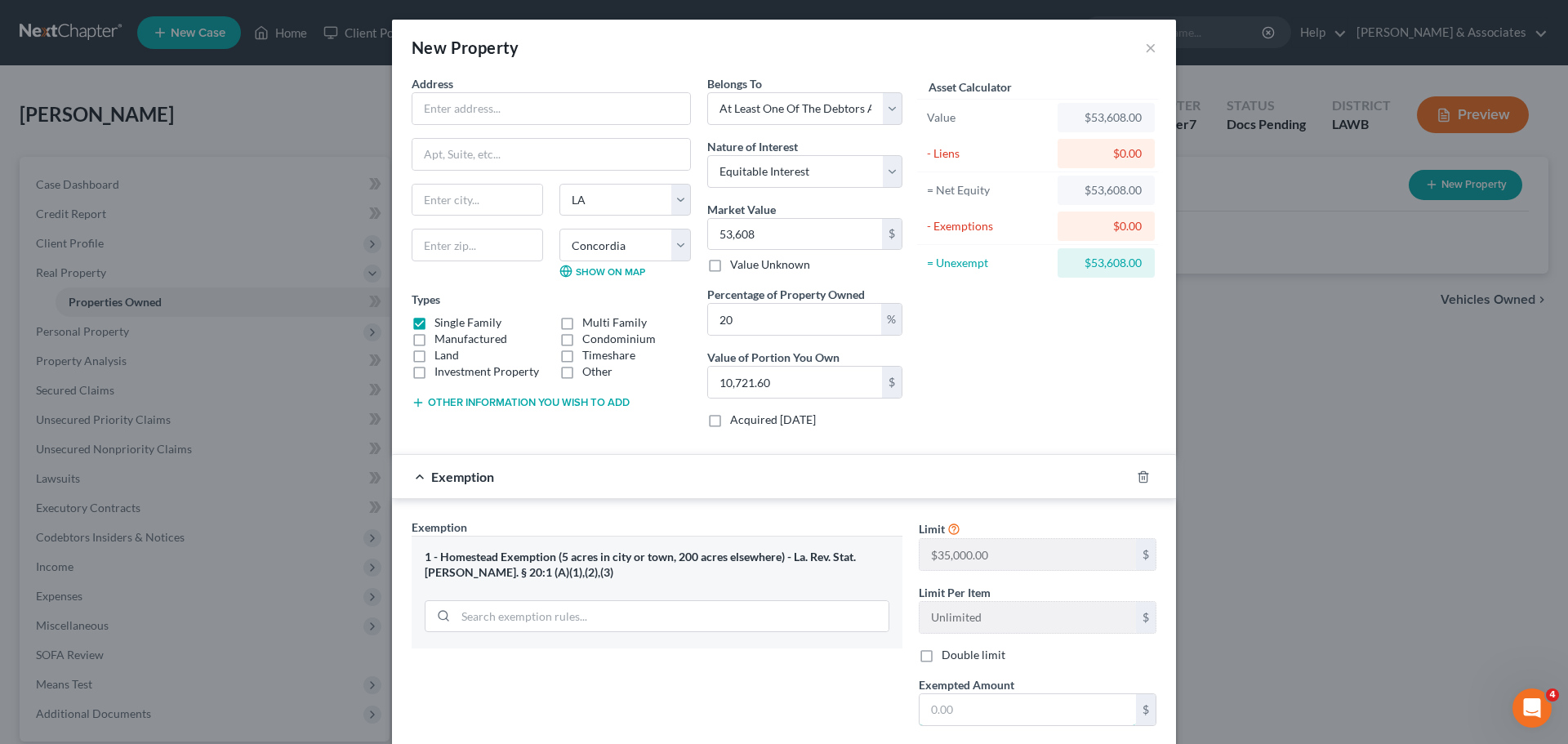
drag, startPoint x: 939, startPoint y: 696, endPoint x: 1549, endPoint y: 420, distance: 669.5
click at [940, 696] on input "text" at bounding box center [1027, 709] width 216 height 31
click at [508, 101] on input "text" at bounding box center [551, 108] width 278 height 31
click at [1145, 43] on button "×" at bounding box center [1150, 48] width 12 height 20
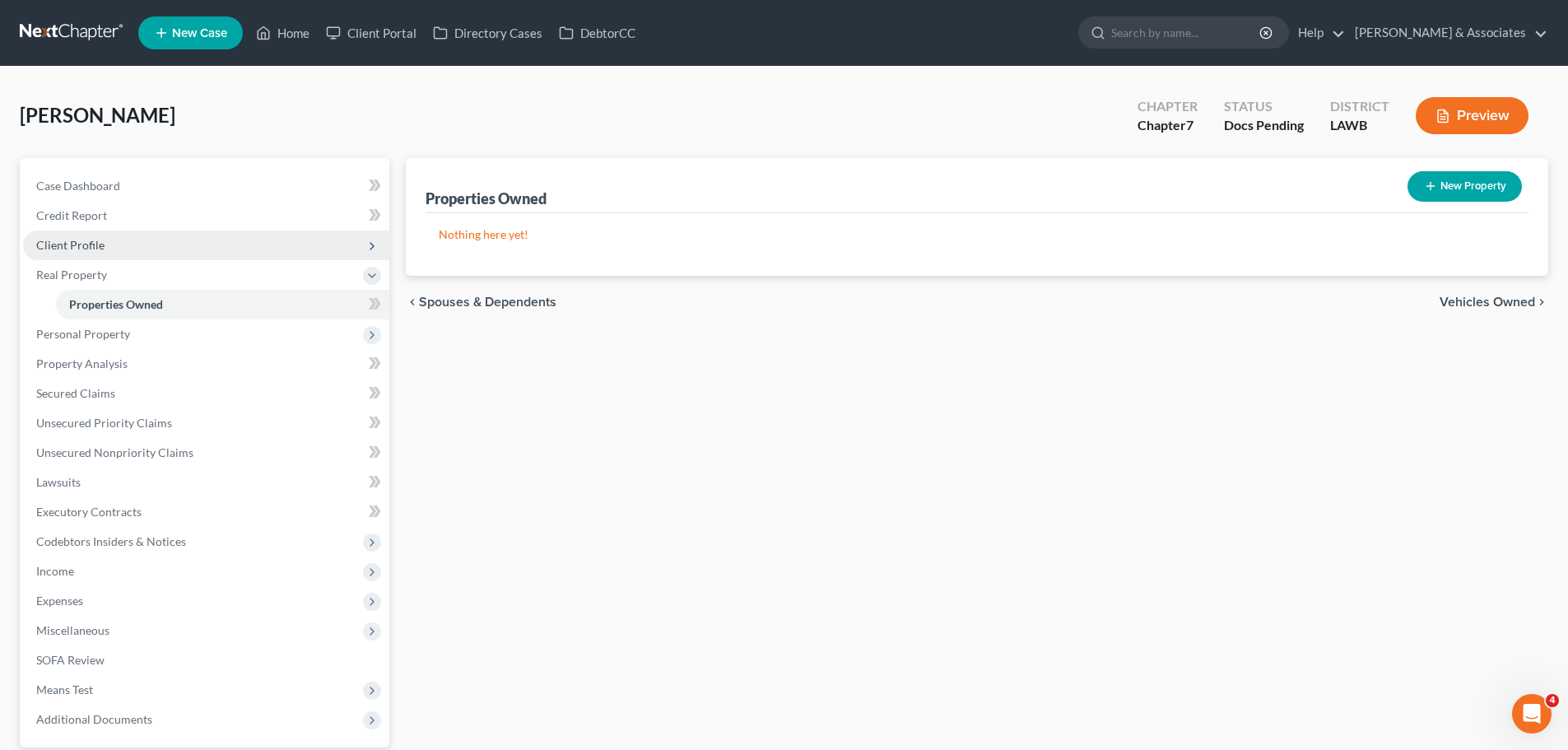
click at [115, 236] on span "Client Profile" at bounding box center [206, 245] width 366 height 30
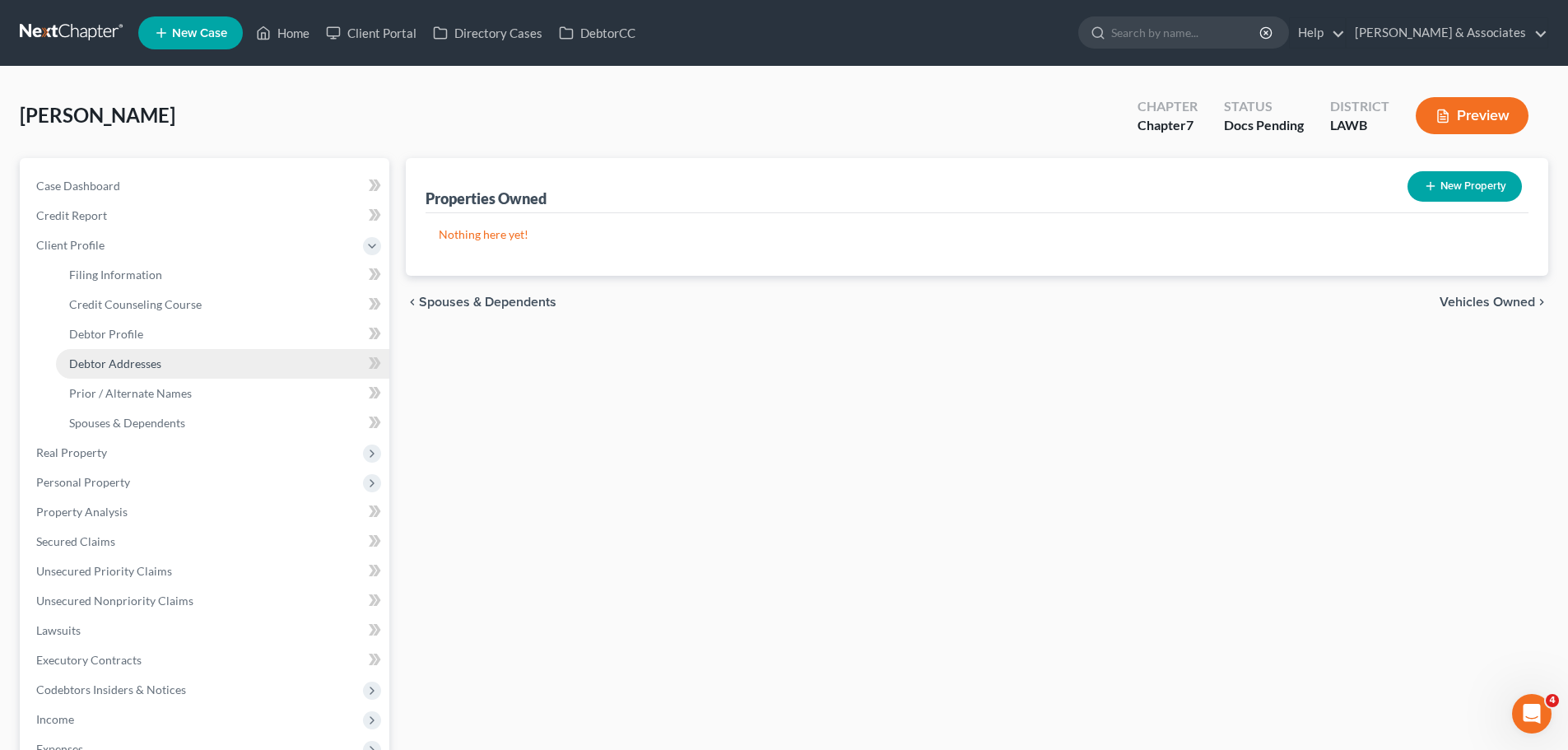
click at [134, 349] on link "Debtor Addresses" at bounding box center [222, 363] width 333 height 30
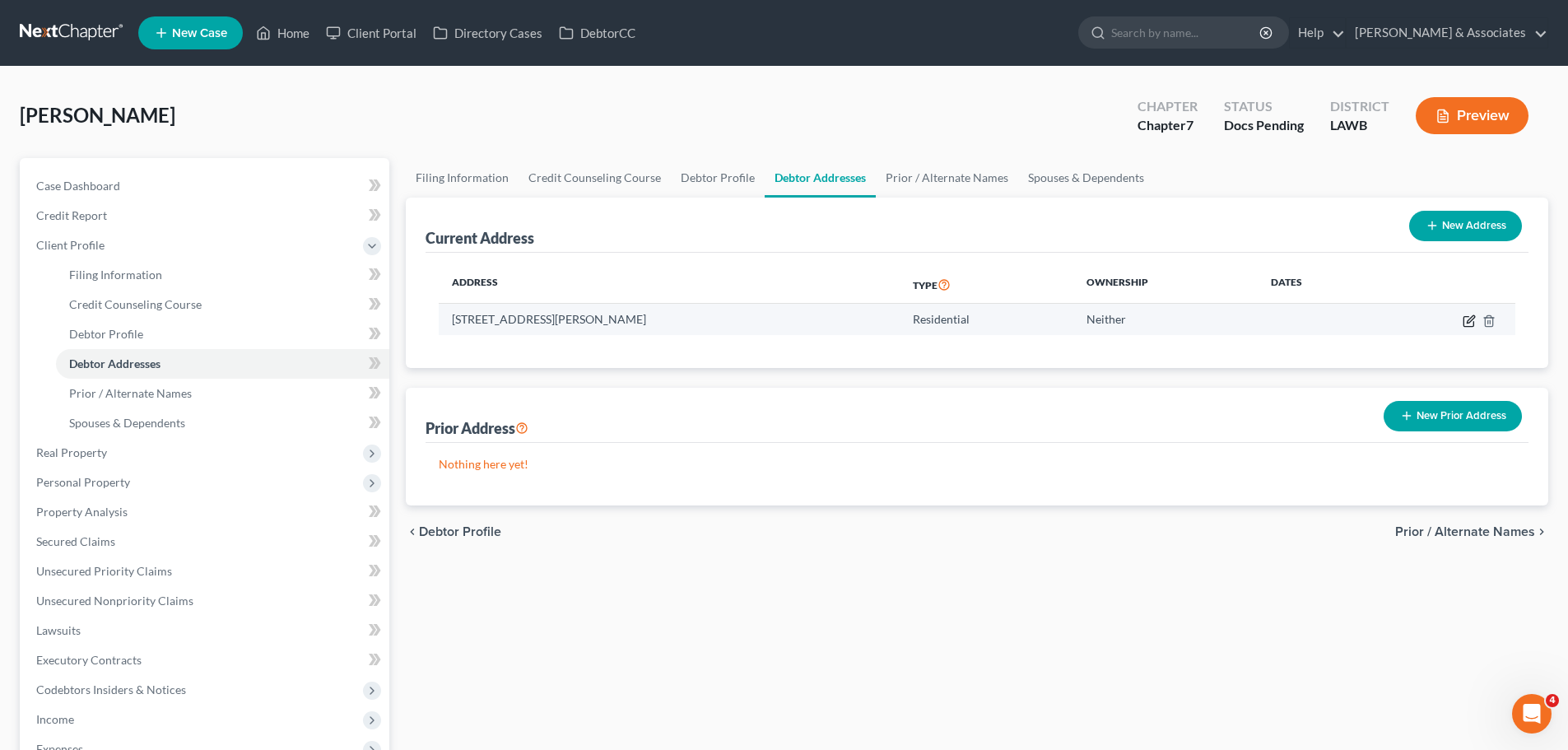
click at [1467, 322] on icon "button" at bounding box center [1470, 319] width 7 height 7
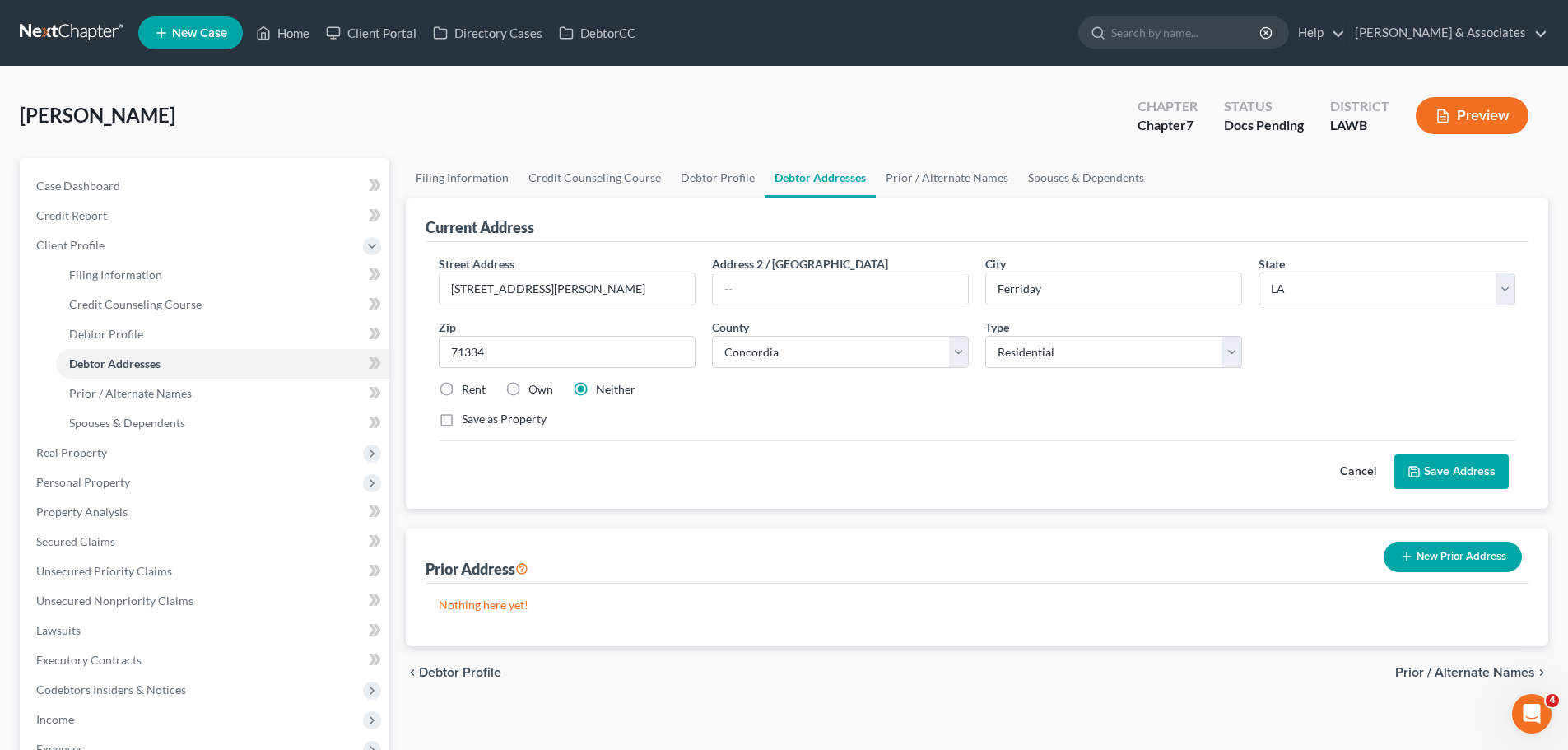
click at [538, 385] on label "Own" at bounding box center [540, 389] width 24 height 16
click at [538, 385] on input "Own" at bounding box center [540, 387] width 11 height 11
drag, startPoint x: 809, startPoint y: 487, endPoint x: 890, endPoint y: 489, distance: 81.0
click at [809, 488] on div "Cancel Save Address" at bounding box center [977, 464] width 1077 height 49
click at [1469, 470] on button "Save Address" at bounding box center [1451, 472] width 115 height 34
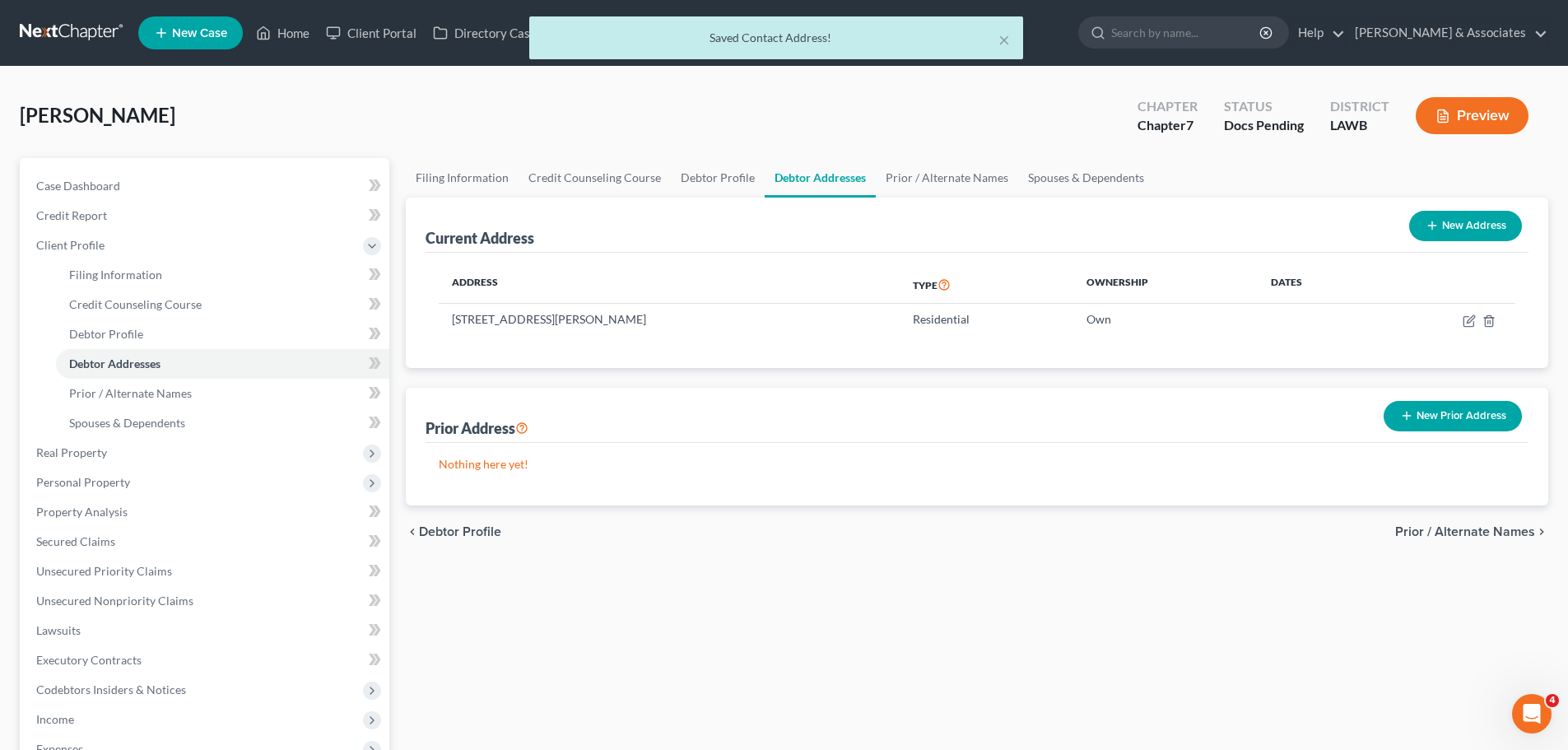
click at [805, 661] on div "Filing Information Credit Counseling Course Debtor Profile Debtor Addresses Pri…" at bounding box center [976, 553] width 1159 height 790
click at [96, 492] on span "Personal Property" at bounding box center [206, 483] width 366 height 30
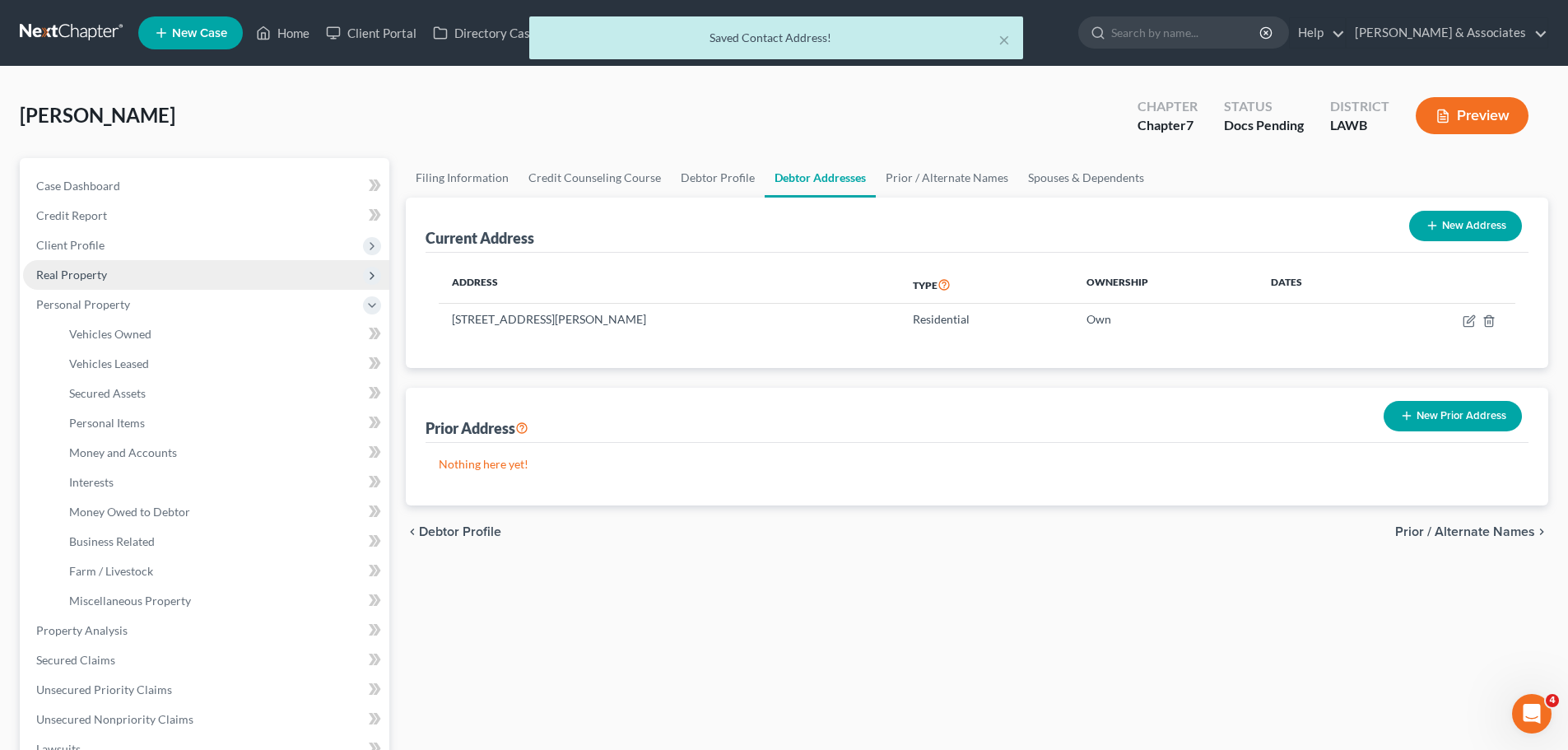
click at [88, 266] on span "Real Property" at bounding box center [206, 275] width 366 height 30
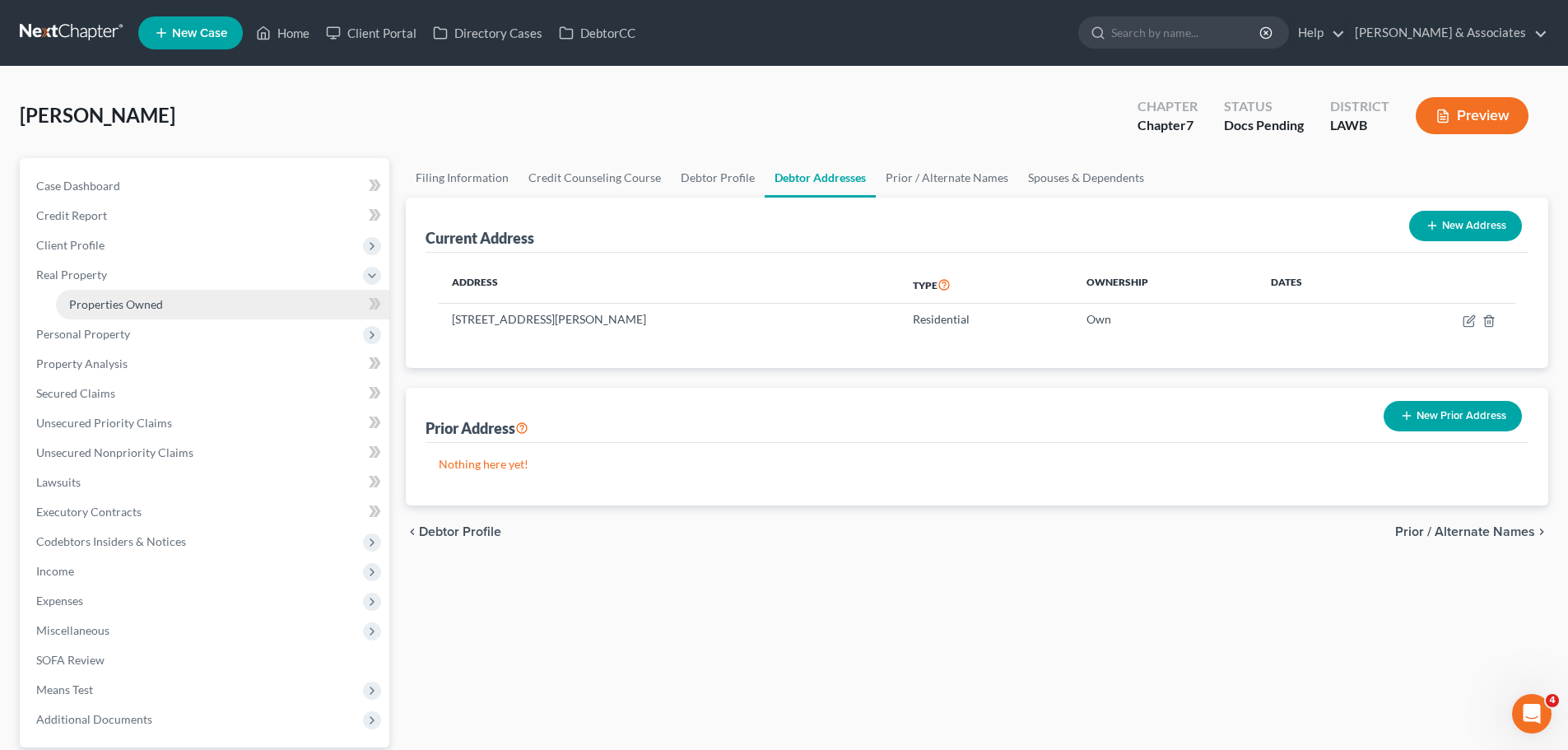
click at [176, 310] on link "Properties Owned" at bounding box center [222, 305] width 333 height 30
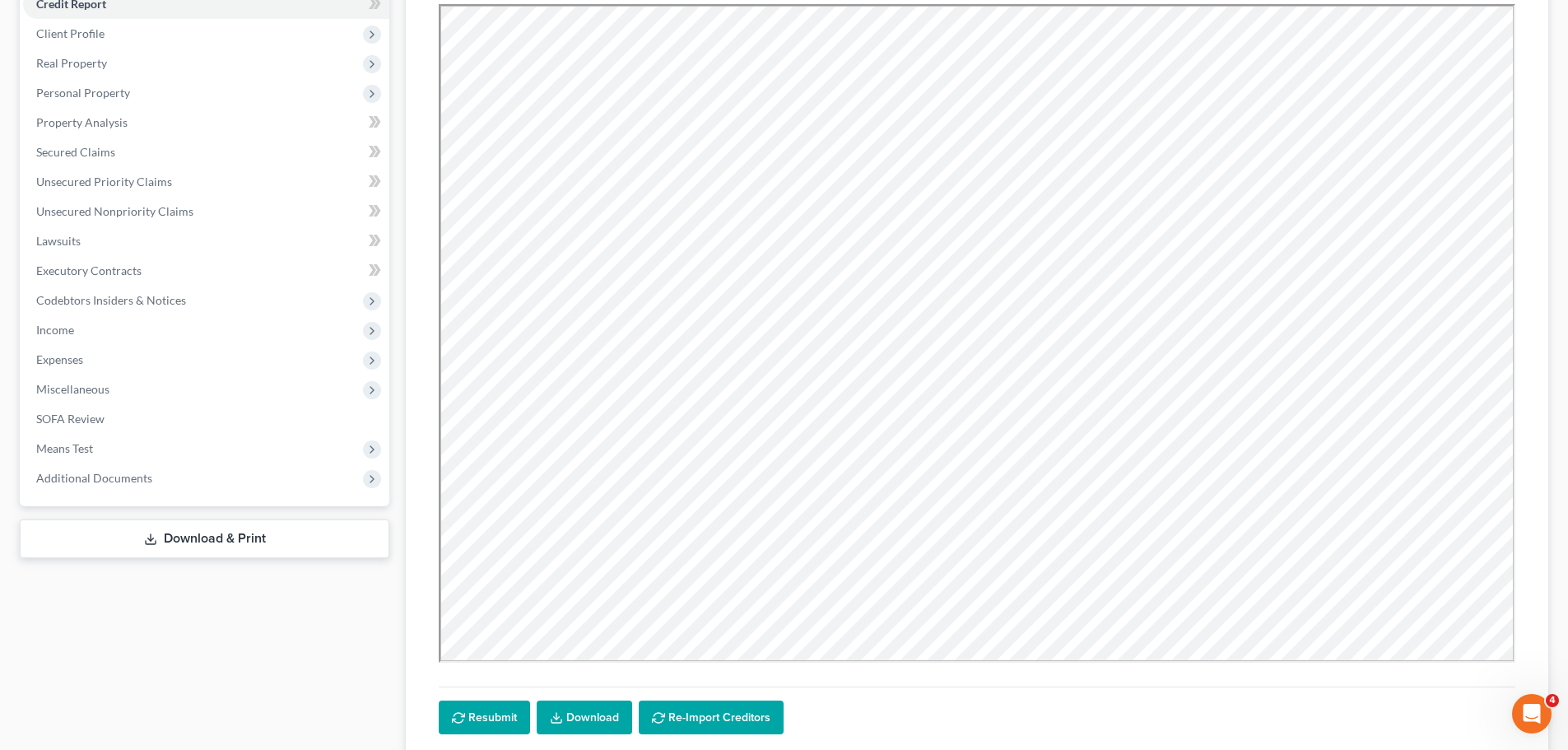
scroll to position [247, 0]
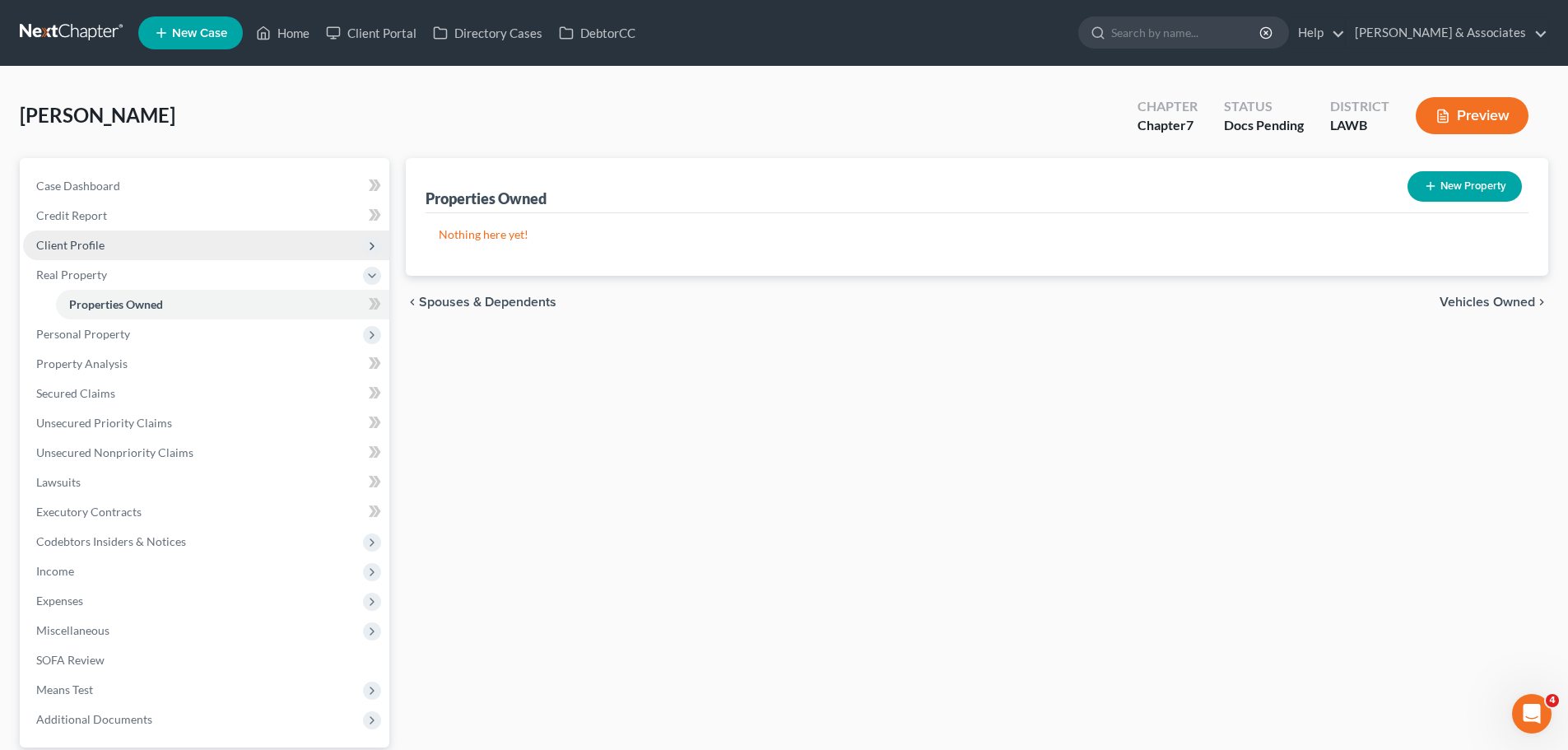
click at [132, 241] on span "Client Profile" at bounding box center [206, 245] width 366 height 30
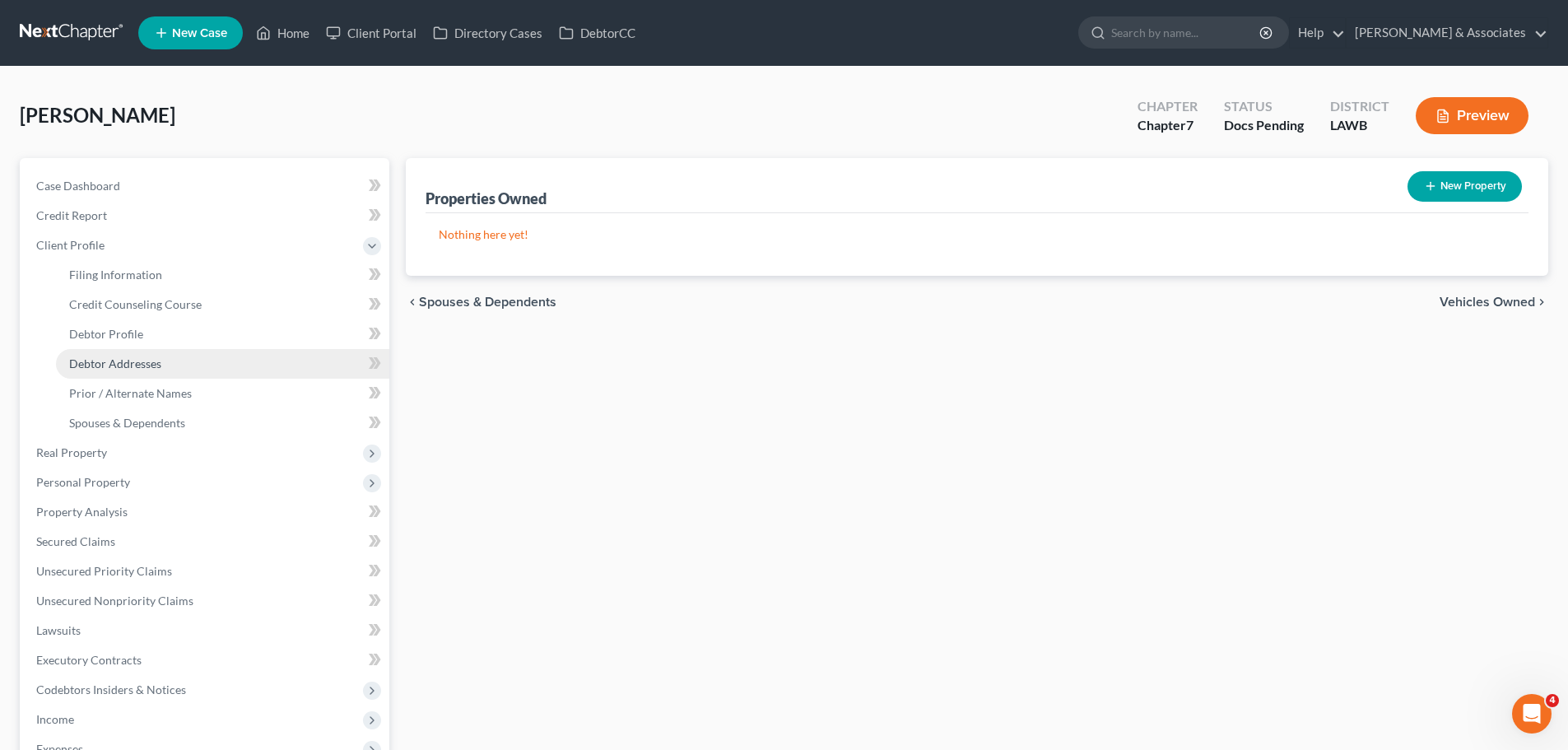
click at [147, 368] on span "Debtor Addresses" at bounding box center [116, 363] width 92 height 14
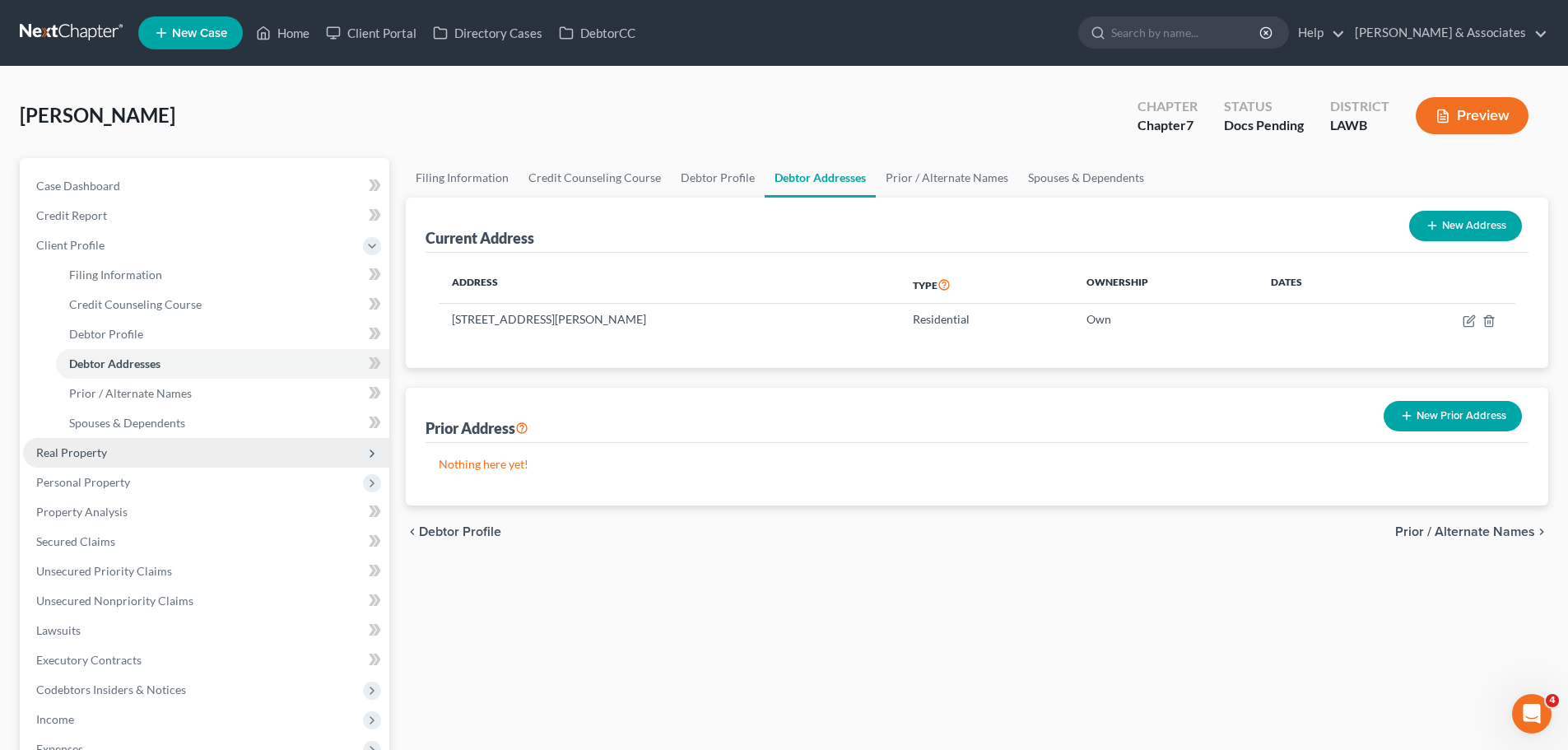
click at [71, 449] on span "Real Property" at bounding box center [71, 452] width 70 height 14
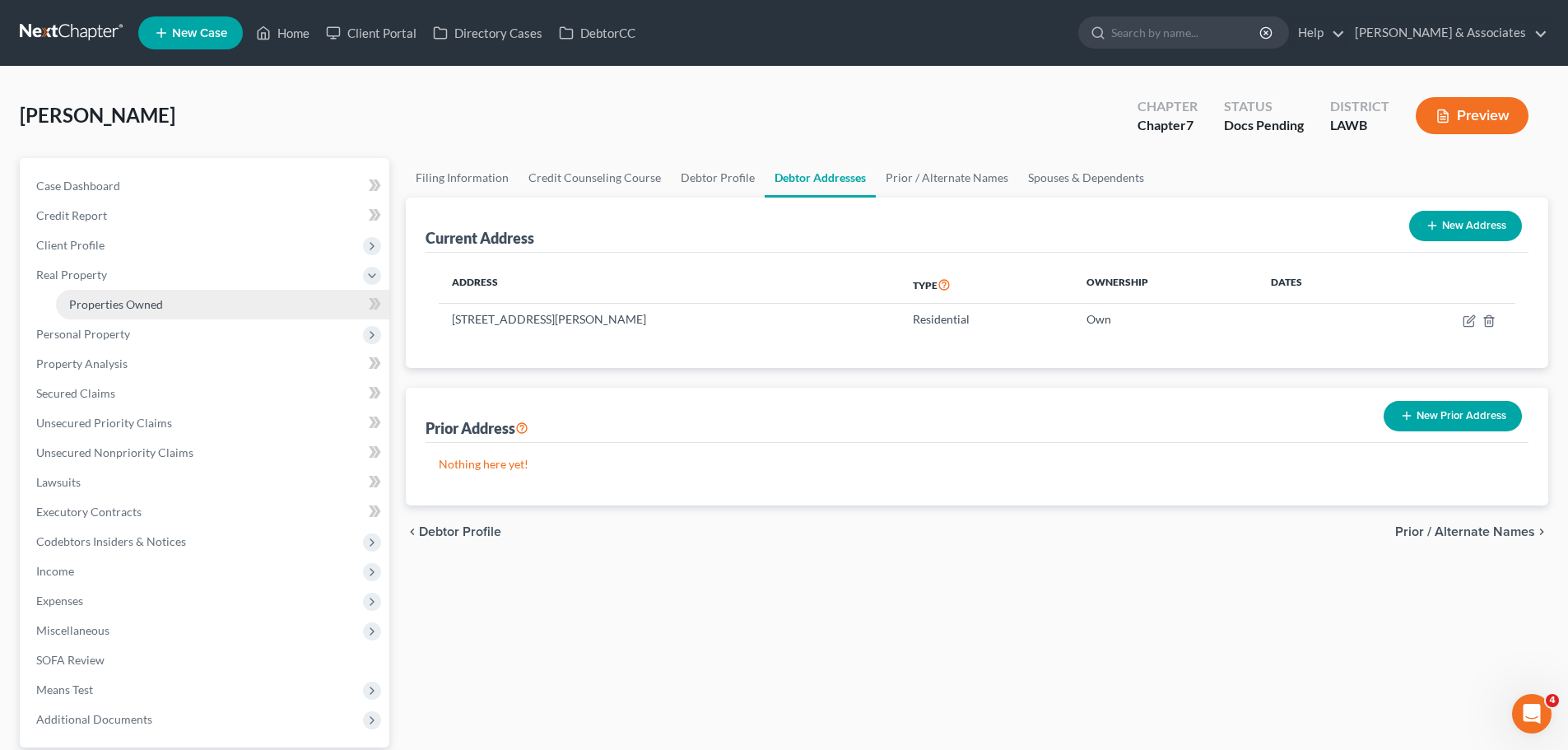
click at [132, 311] on link "Properties Owned" at bounding box center [222, 305] width 333 height 30
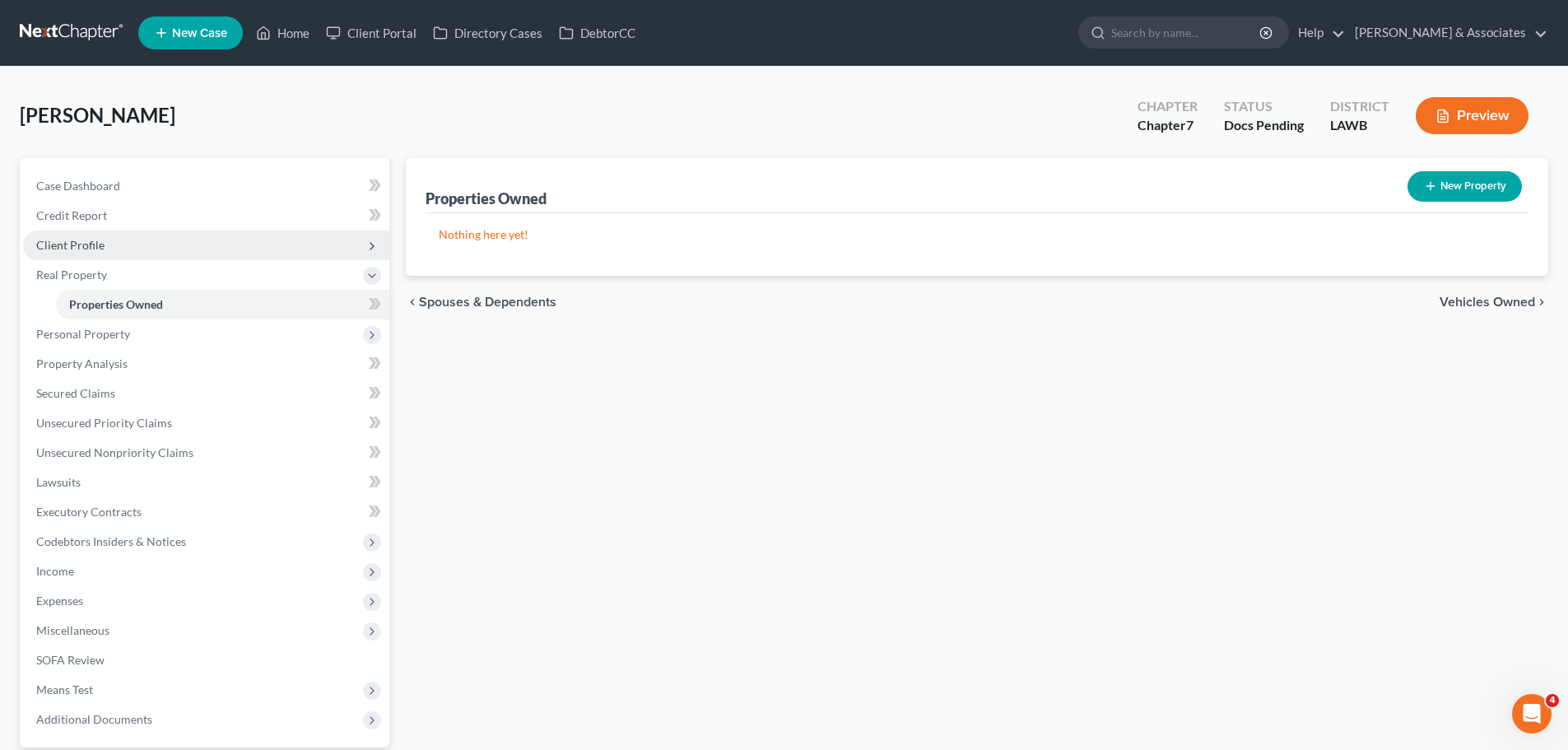
click at [144, 246] on span "Client Profile" at bounding box center [206, 245] width 366 height 30
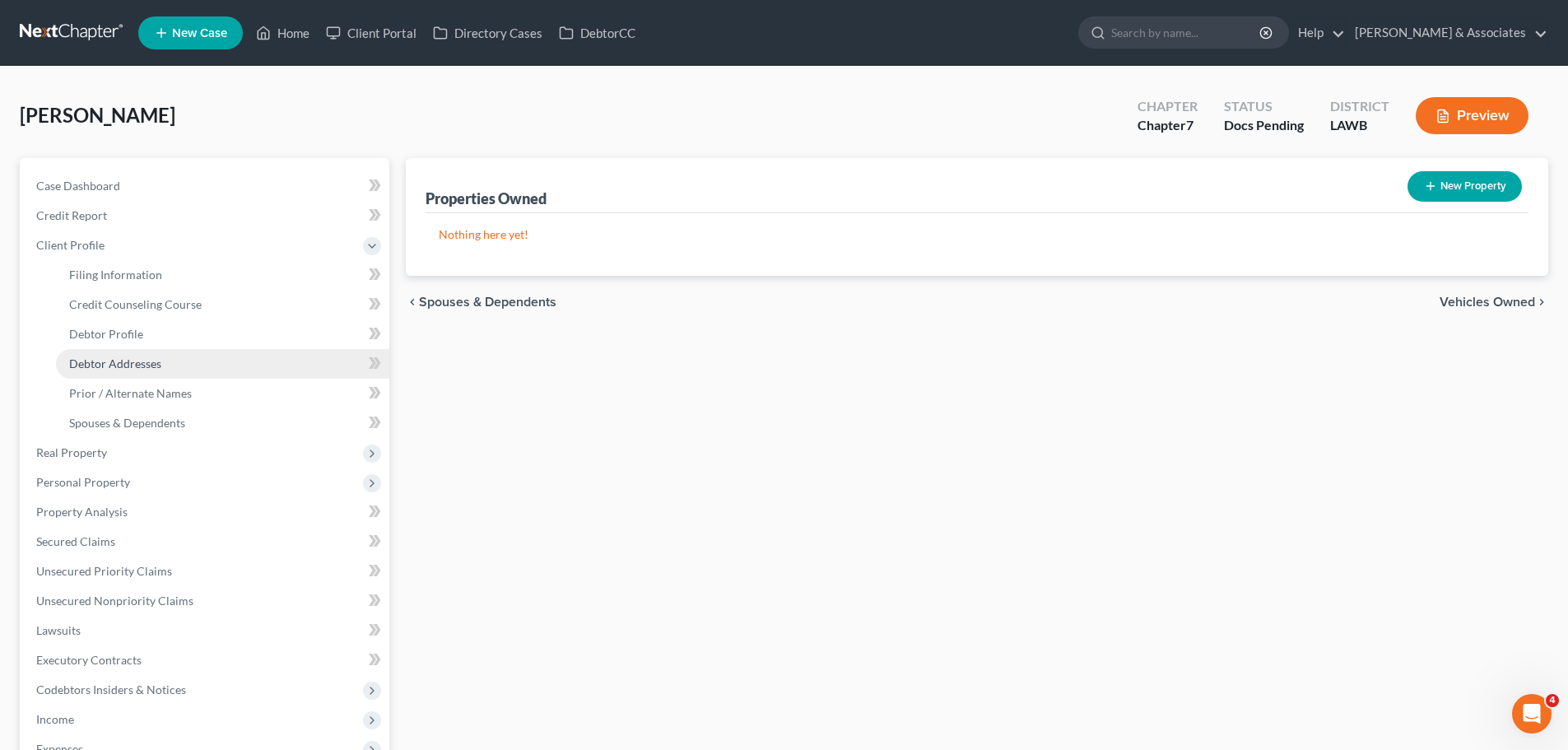
click at [195, 354] on link "Debtor Addresses" at bounding box center [222, 363] width 333 height 30
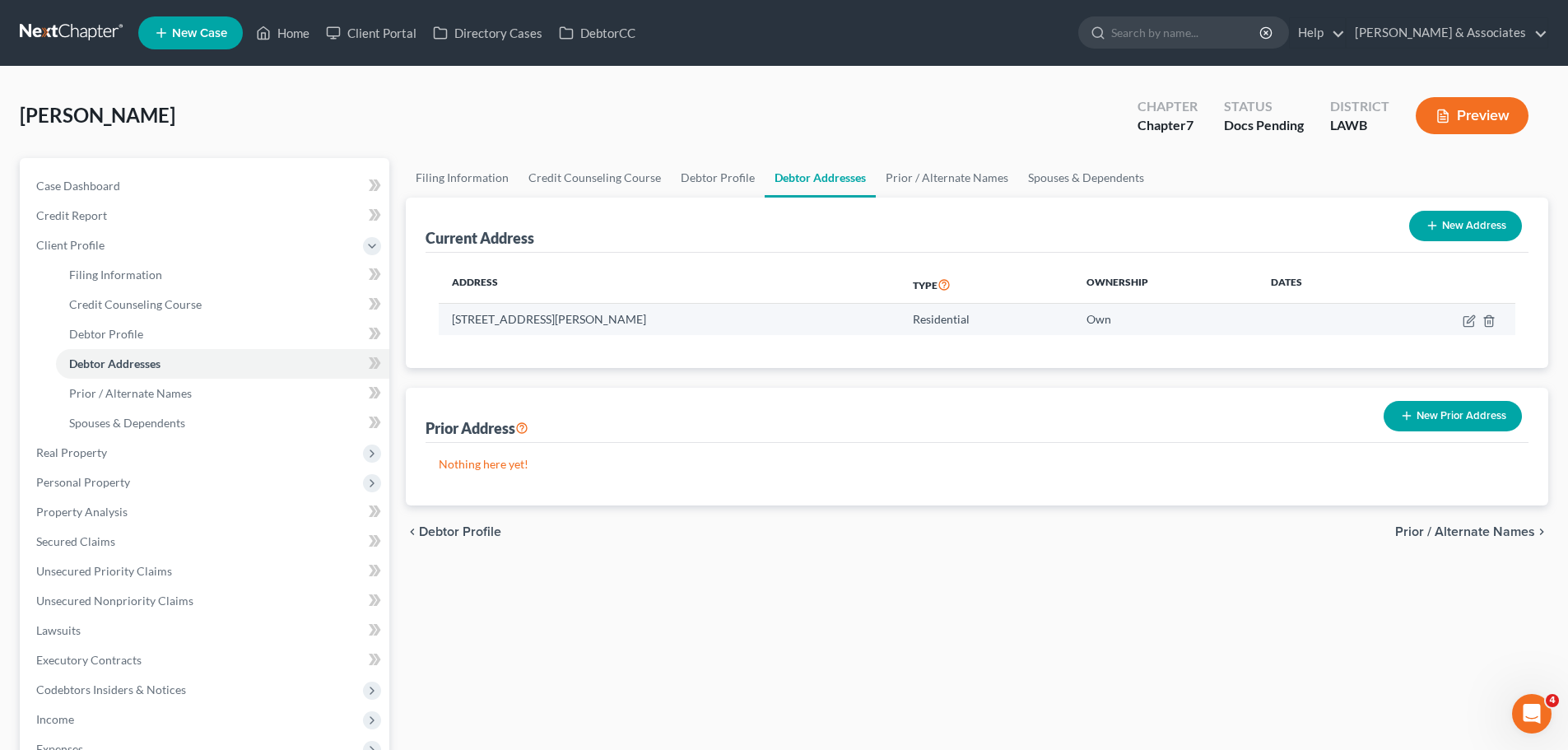
drag, startPoint x: 448, startPoint y: 322, endPoint x: 708, endPoint y: 324, distance: 260.0
click at [708, 324] on td "[STREET_ADDRESS][PERSON_NAME]" at bounding box center [669, 319] width 461 height 32
copy td "[STREET_ADDRESS][PERSON_NAME]"
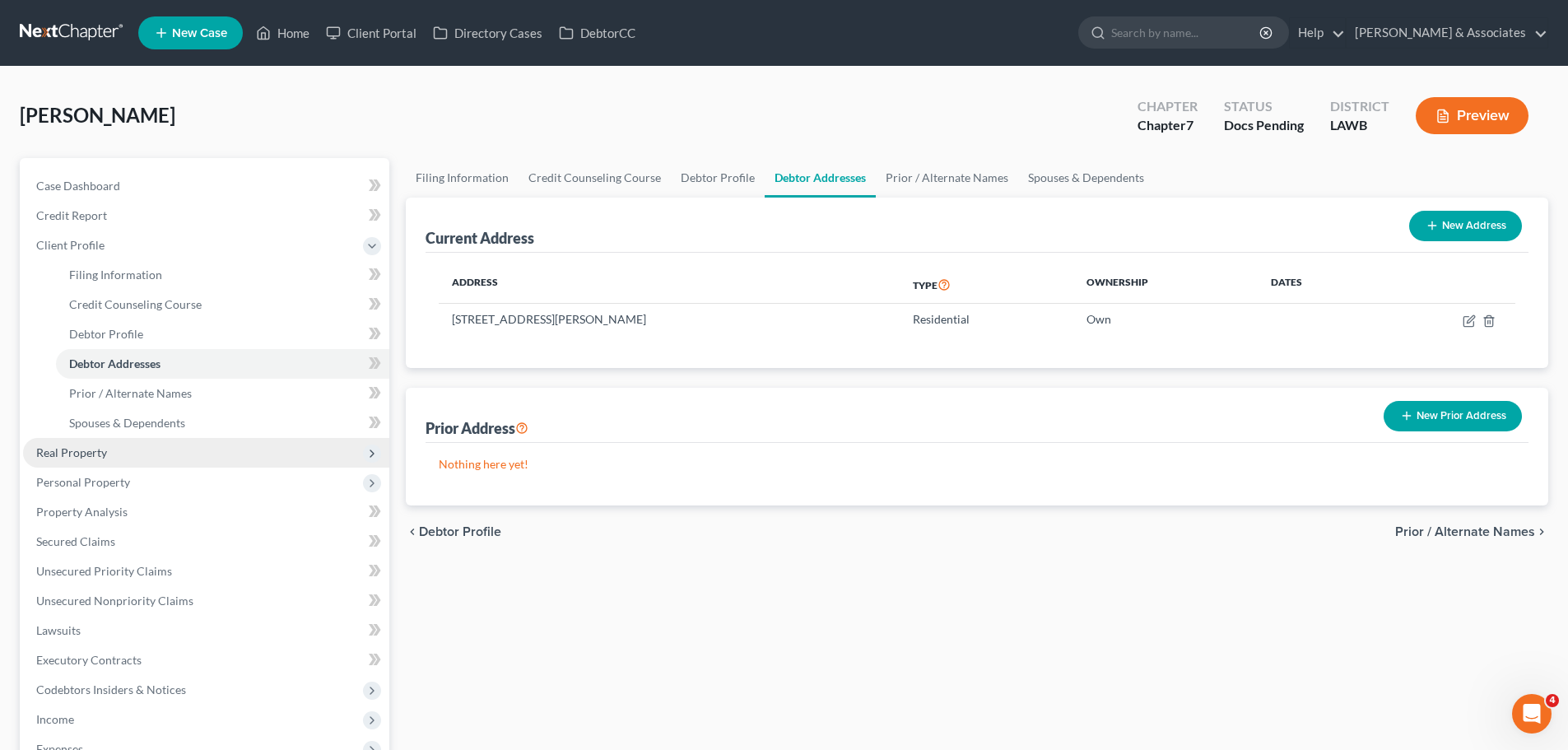
click at [90, 455] on span "Real Property" at bounding box center [71, 452] width 70 height 14
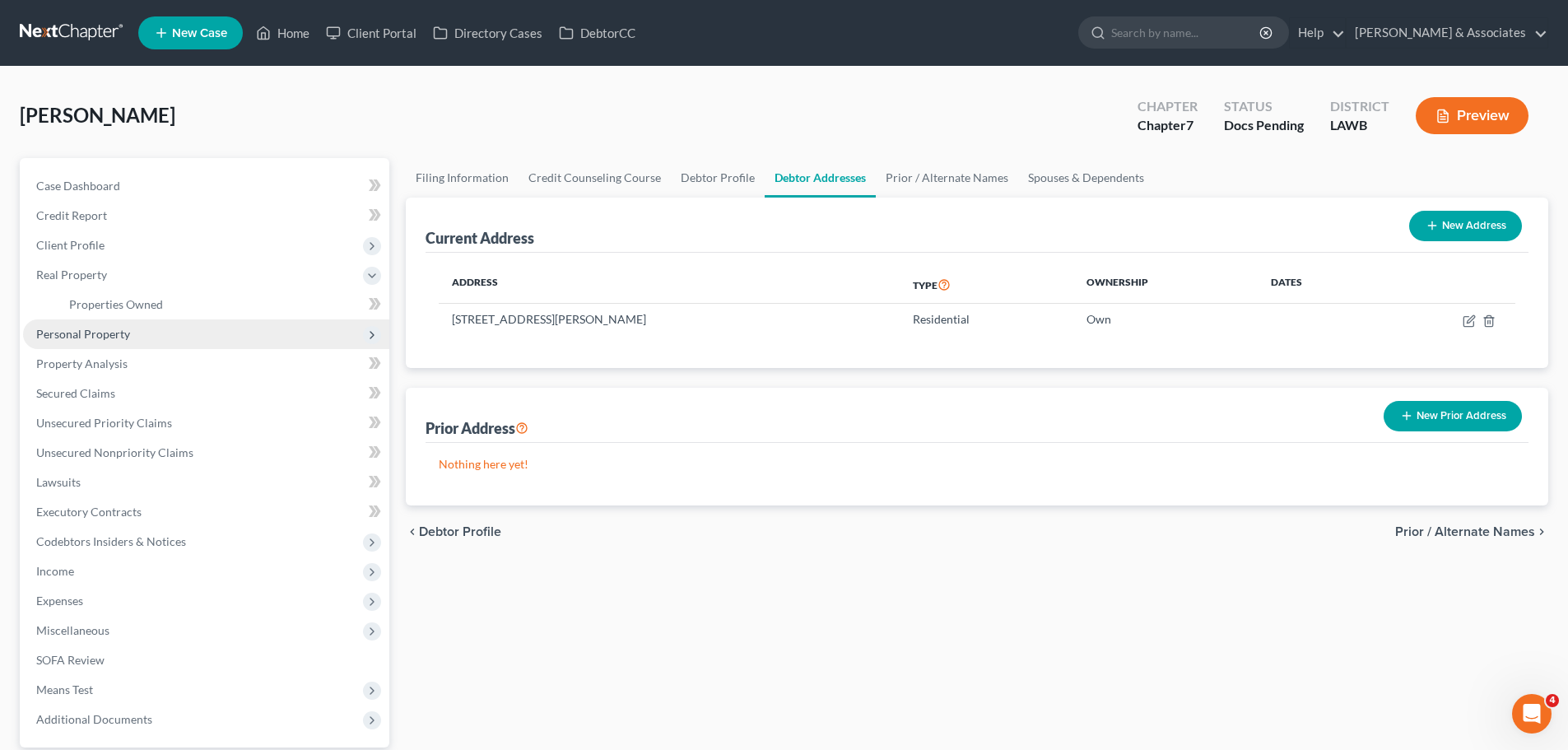
click at [202, 320] on span "Personal Property" at bounding box center [206, 334] width 366 height 30
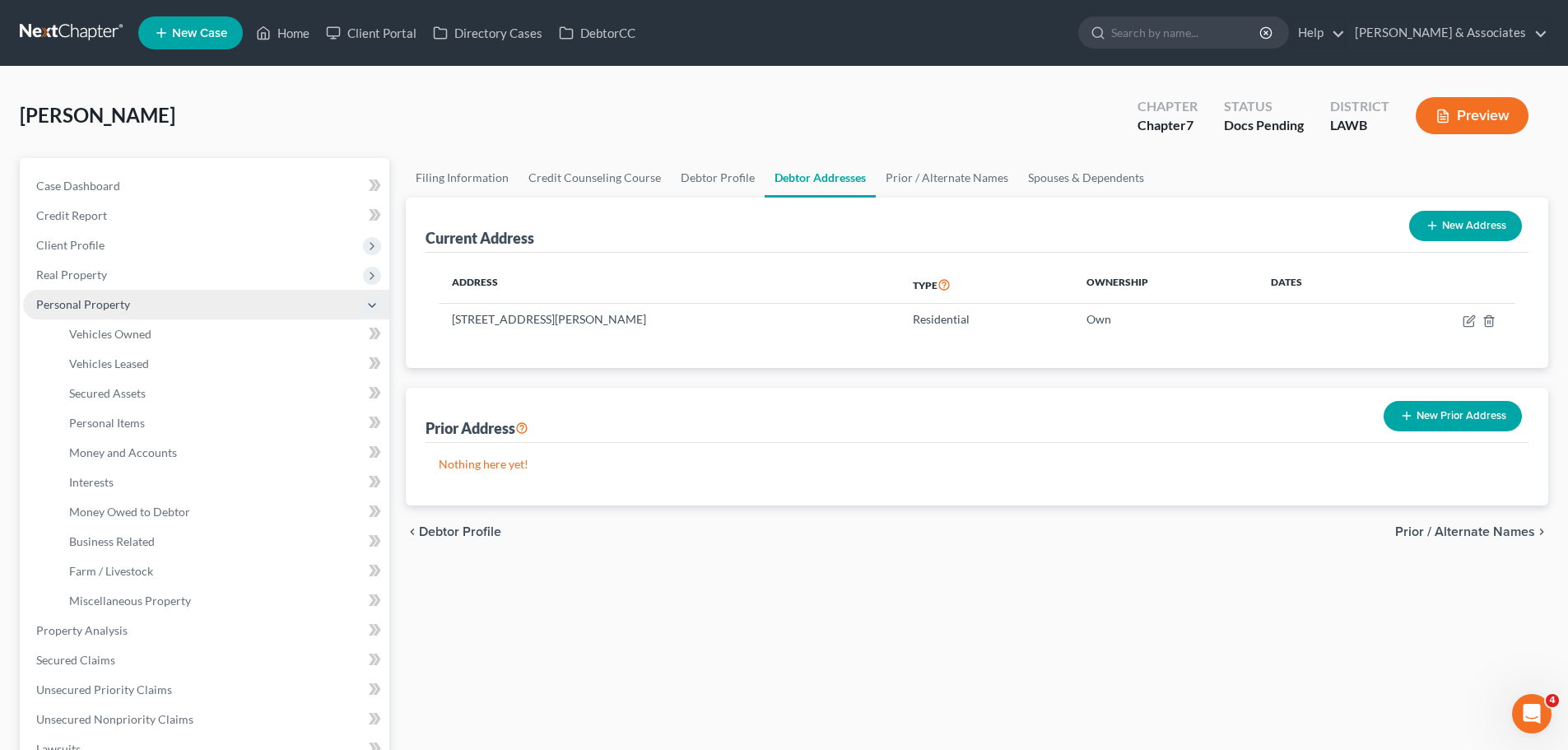
click at [200, 305] on span "Personal Property" at bounding box center [206, 305] width 366 height 30
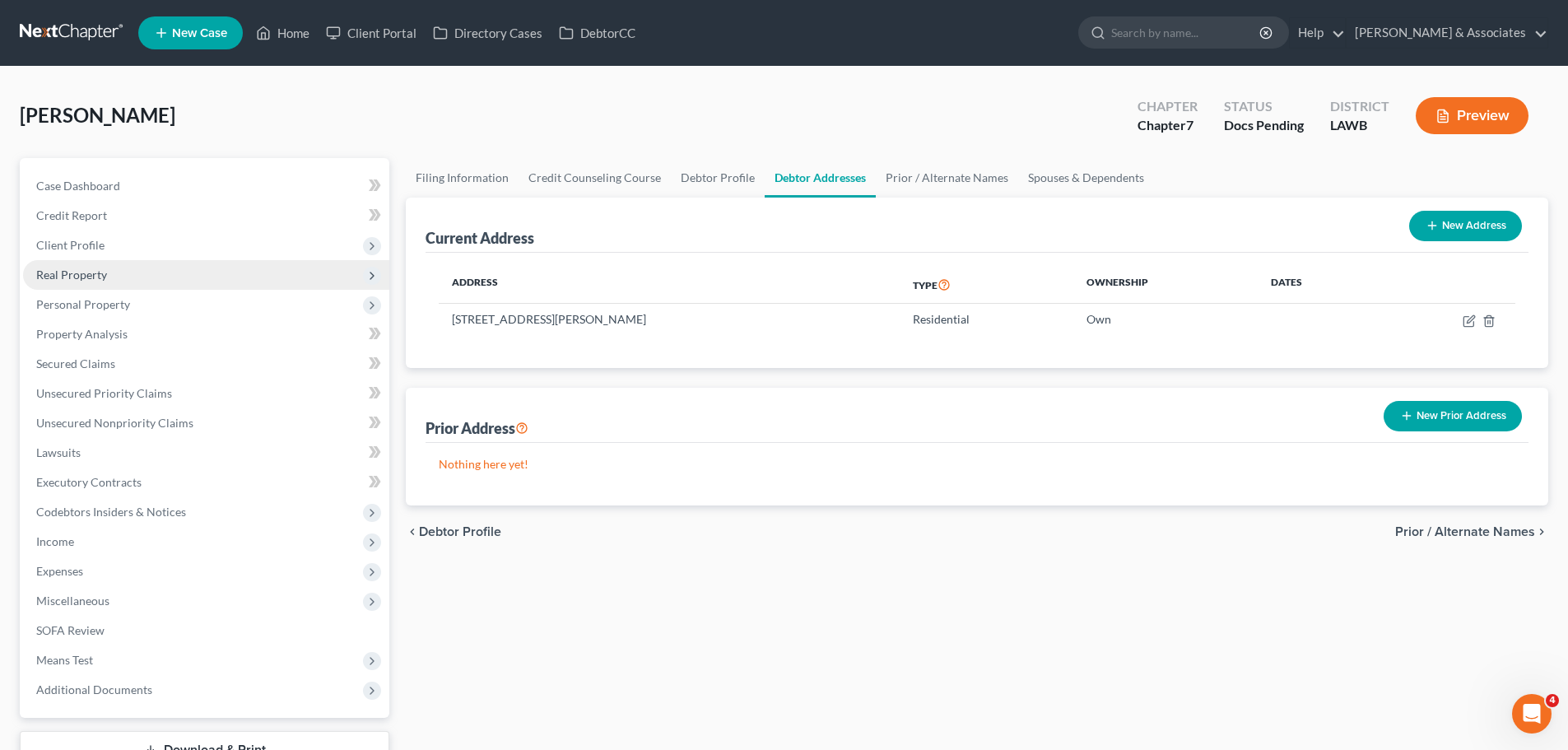
click at [180, 271] on span "Real Property" at bounding box center [206, 275] width 366 height 30
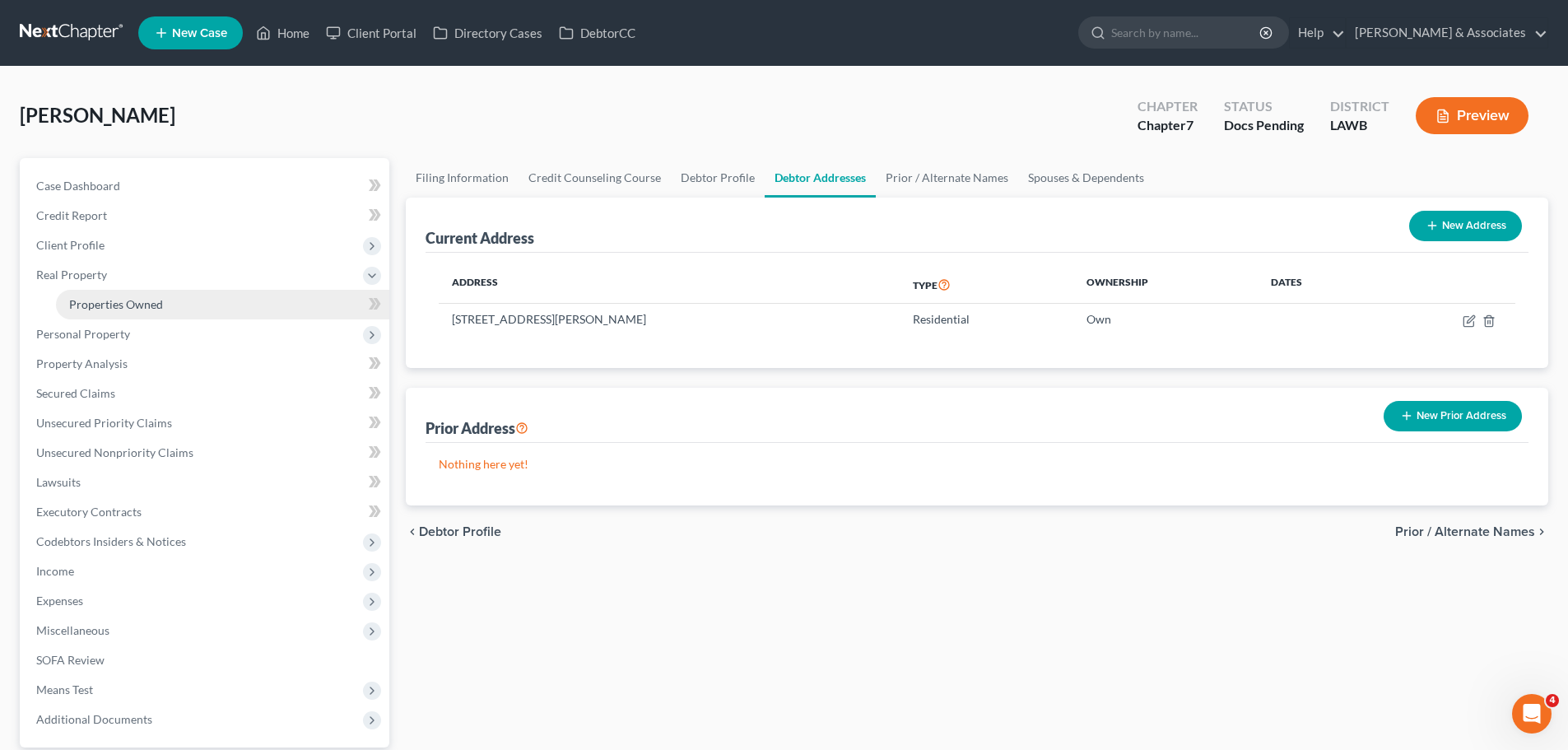
click at [186, 290] on link "Properties Owned" at bounding box center [222, 305] width 333 height 30
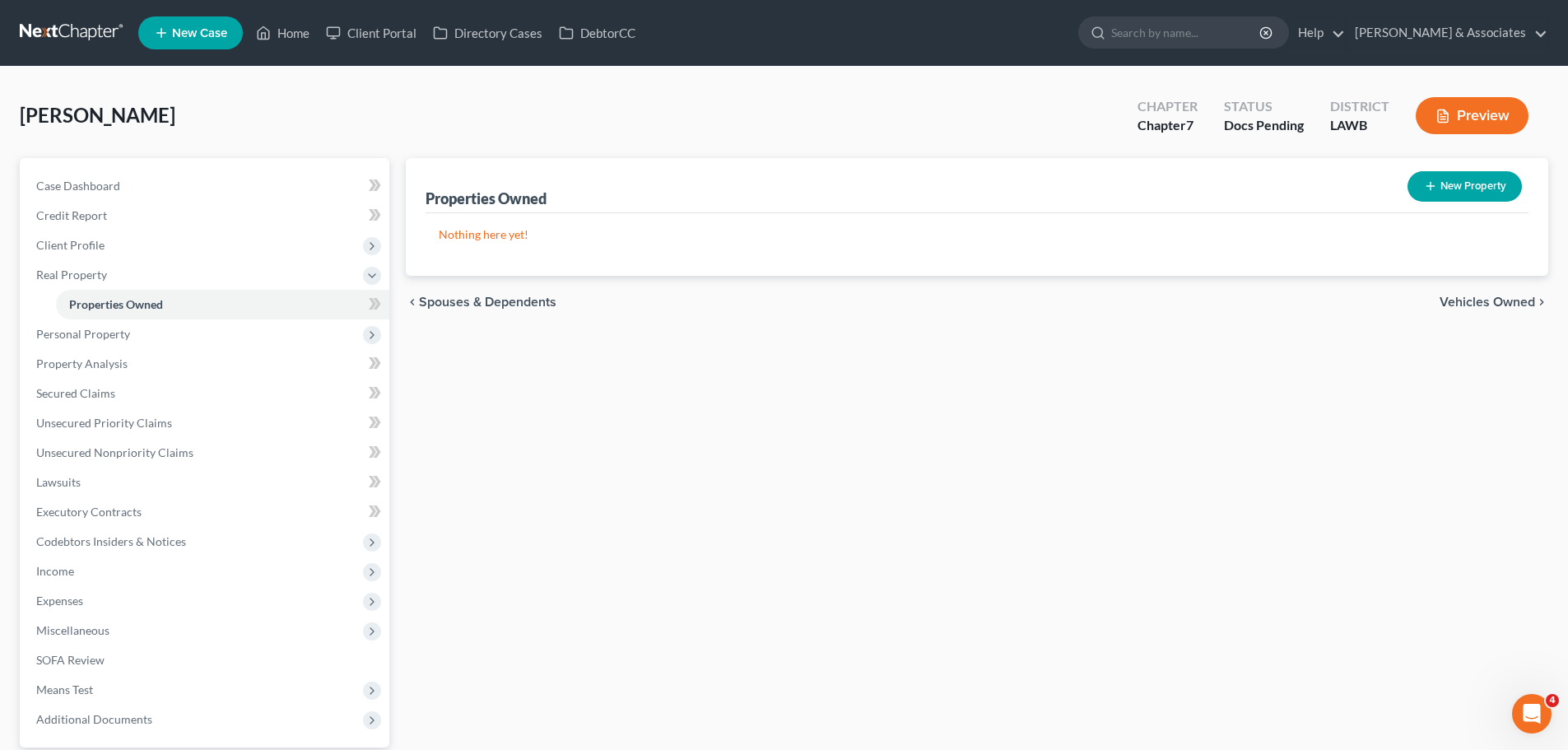
click at [1467, 199] on button "New Property" at bounding box center [1464, 187] width 115 height 31
select select "19"
select select "0"
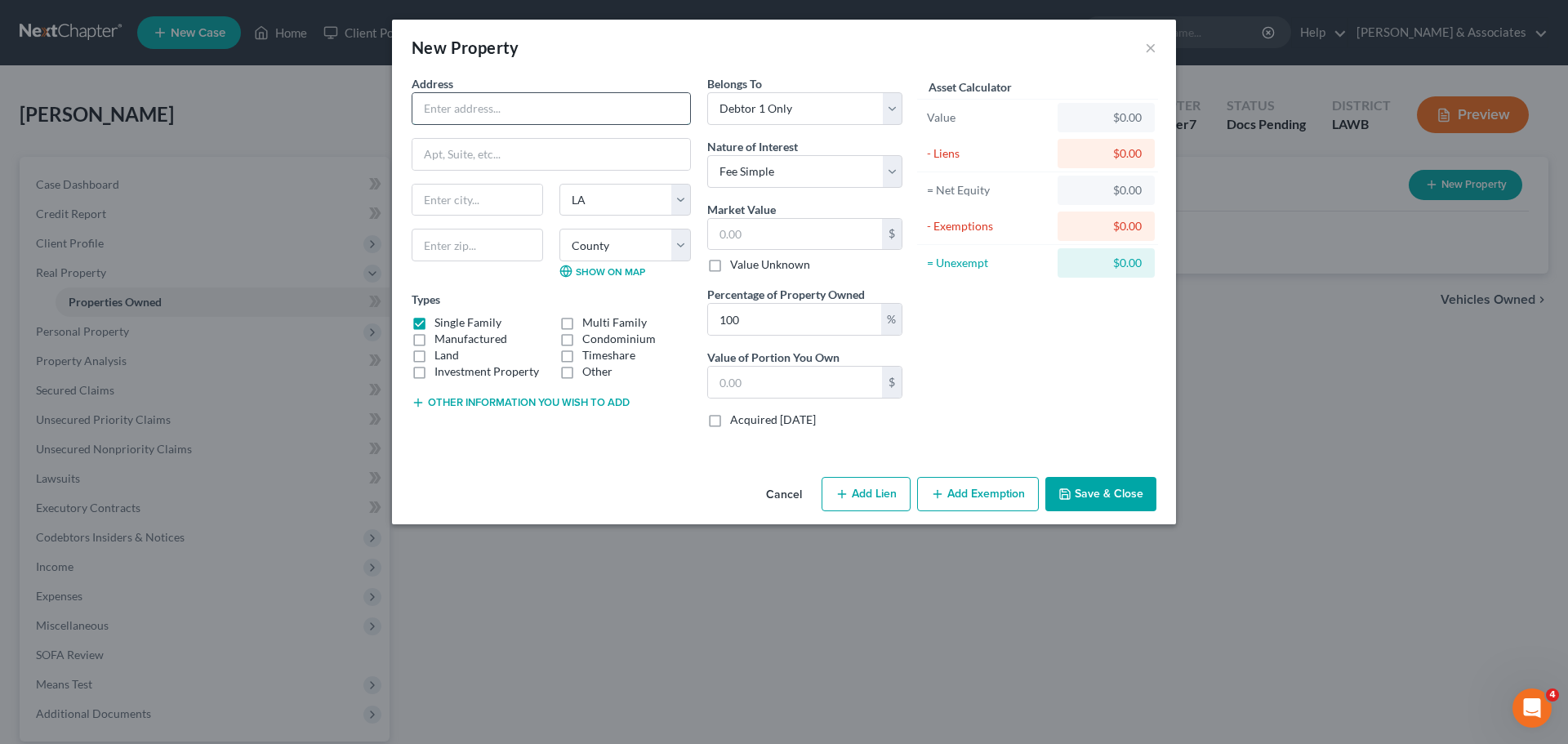
click at [489, 110] on input "text" at bounding box center [551, 108] width 278 height 31
paste input "[STREET_ADDRESS][PERSON_NAME]"
drag, startPoint x: 669, startPoint y: 108, endPoint x: 633, endPoint y: 112, distance: 36.2
click at [633, 112] on input "[STREET_ADDRESS][PERSON_NAME]" at bounding box center [551, 108] width 278 height 31
type input "[STREET_ADDRESS][PERSON_NAME]"
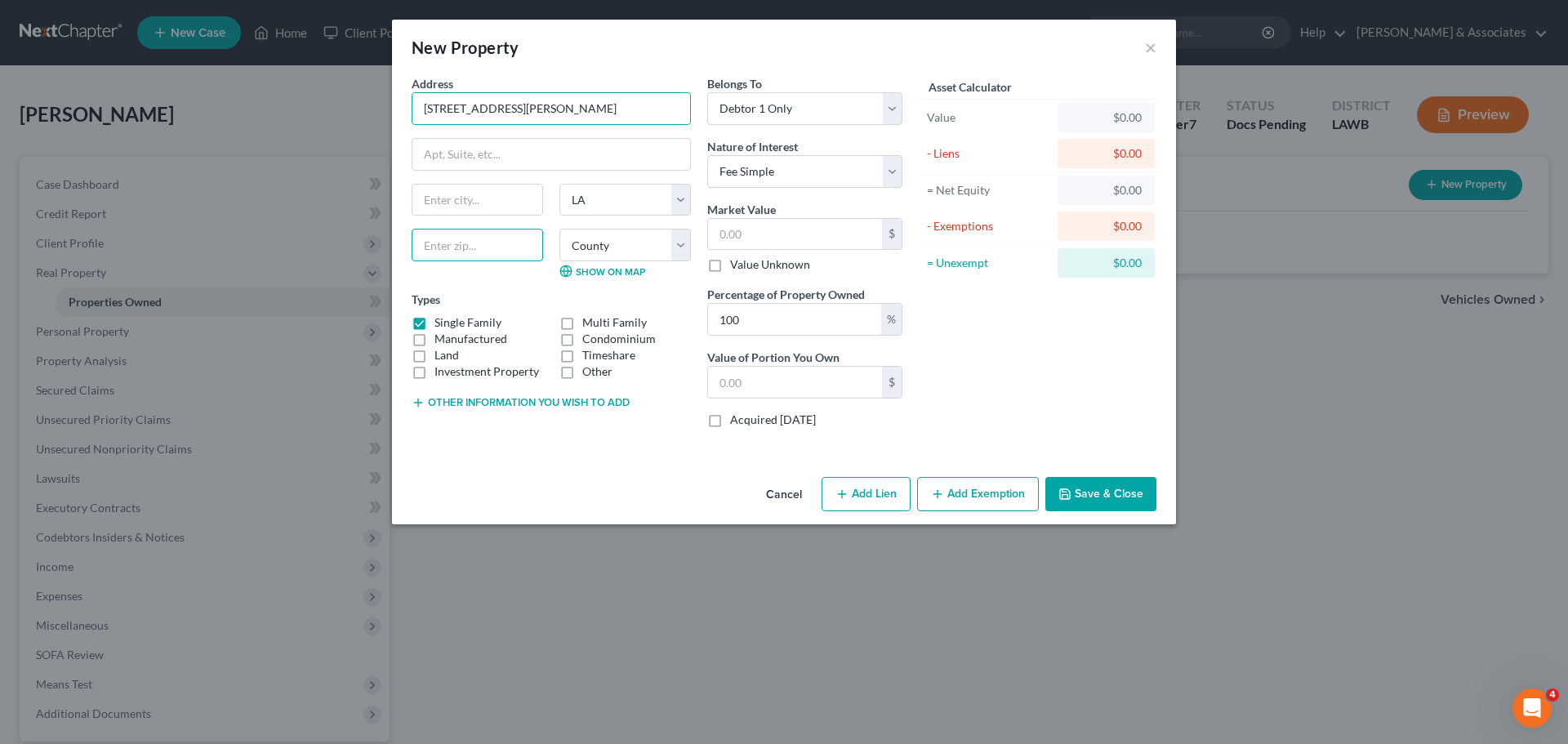
click at [501, 251] on input "text" at bounding box center [477, 245] width 132 height 32
paste input "71334"
type input "71334"
click at [545, 148] on input "text" at bounding box center [551, 154] width 278 height 31
type input "Ferriday"
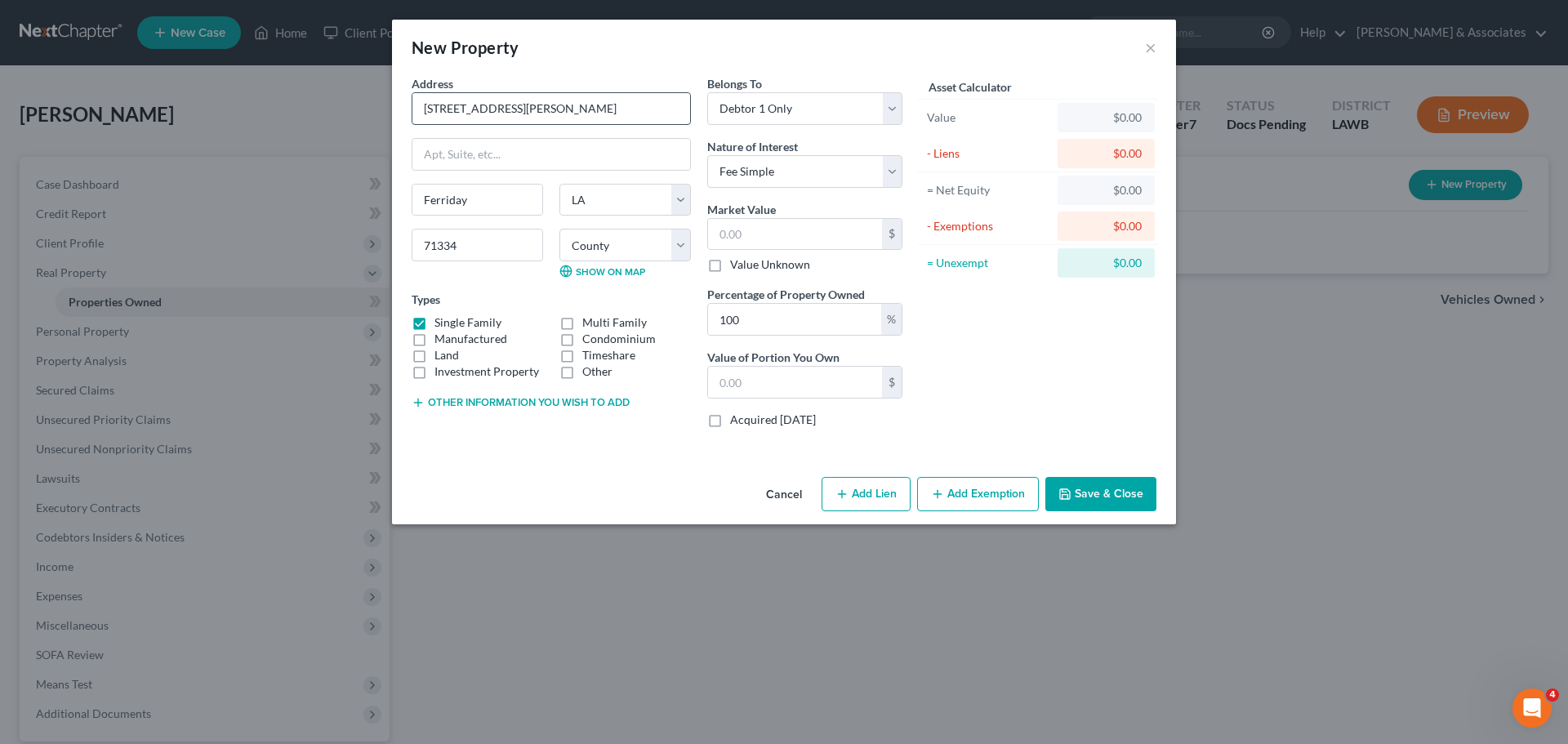
drag, startPoint x: 671, startPoint y: 112, endPoint x: 563, endPoint y: 124, distance: 108.7
click at [563, 124] on input "[STREET_ADDRESS][PERSON_NAME]" at bounding box center [551, 108] width 278 height 31
type input "[STREET_ADDRESS][PERSON_NAME]"
click at [597, 455] on div "Address * 509 [PERSON_NAME] Blvd Ferriday State [US_STATE][GEOGRAPHIC_DATA] [GE…" at bounding box center [784, 273] width 784 height 395
click at [798, 117] on select "Select Debtor 1 Only Debtor 2 Only Debtor 1 And Debtor 2 Only At Least One Of T…" at bounding box center [805, 108] width 195 height 32
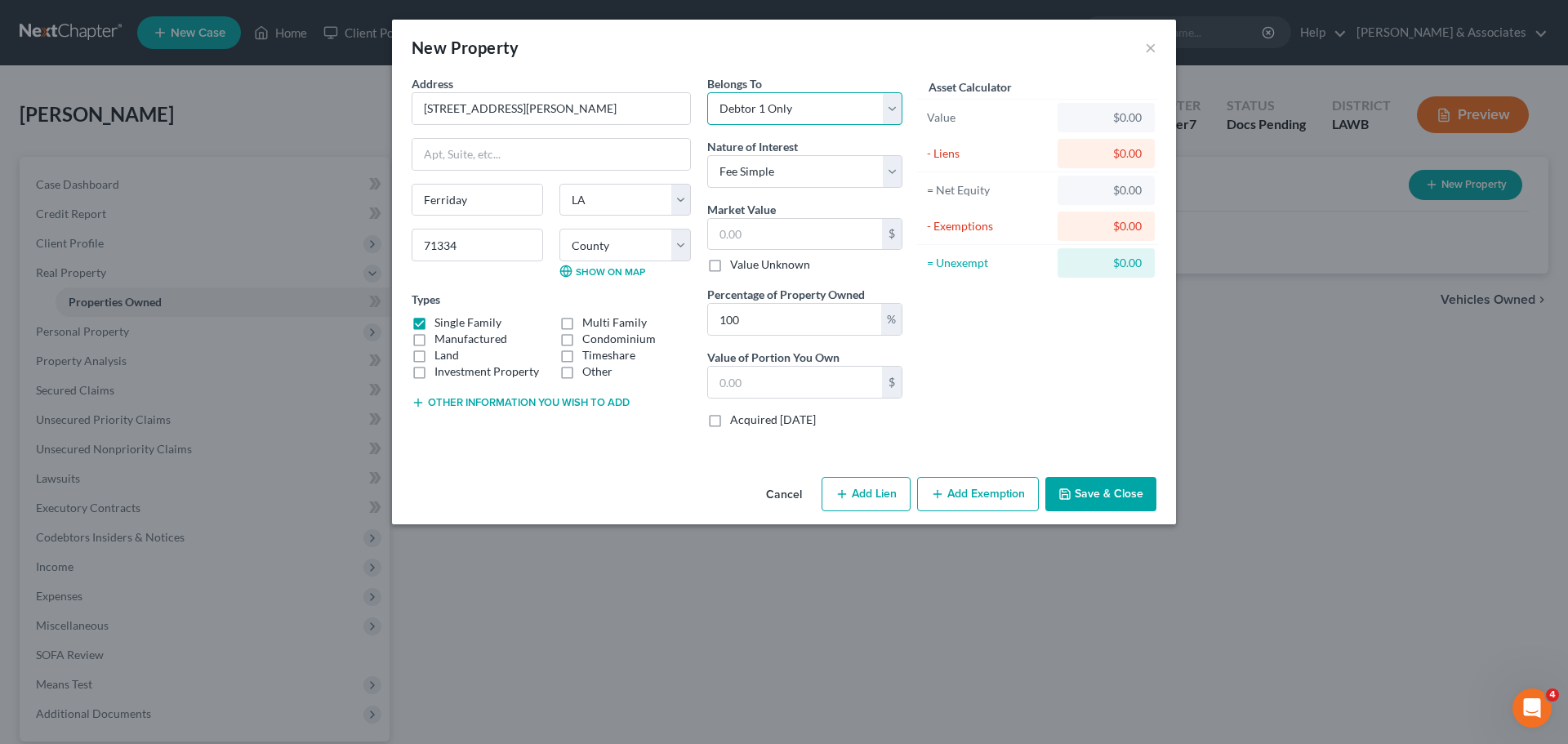
select select "3"
click at [707, 92] on select "Select Debtor 1 Only Debtor 2 Only Debtor 1 And Debtor 2 Only At Least One Of T…" at bounding box center [805, 108] width 195 height 32
drag, startPoint x: 803, startPoint y: 170, endPoint x: 801, endPoint y: 186, distance: 16.1
click at [803, 170] on select "Select Fee Simple Joint Tenant Life Estate Equitable Interest Future Interest T…" at bounding box center [805, 171] width 195 height 32
select select "3"
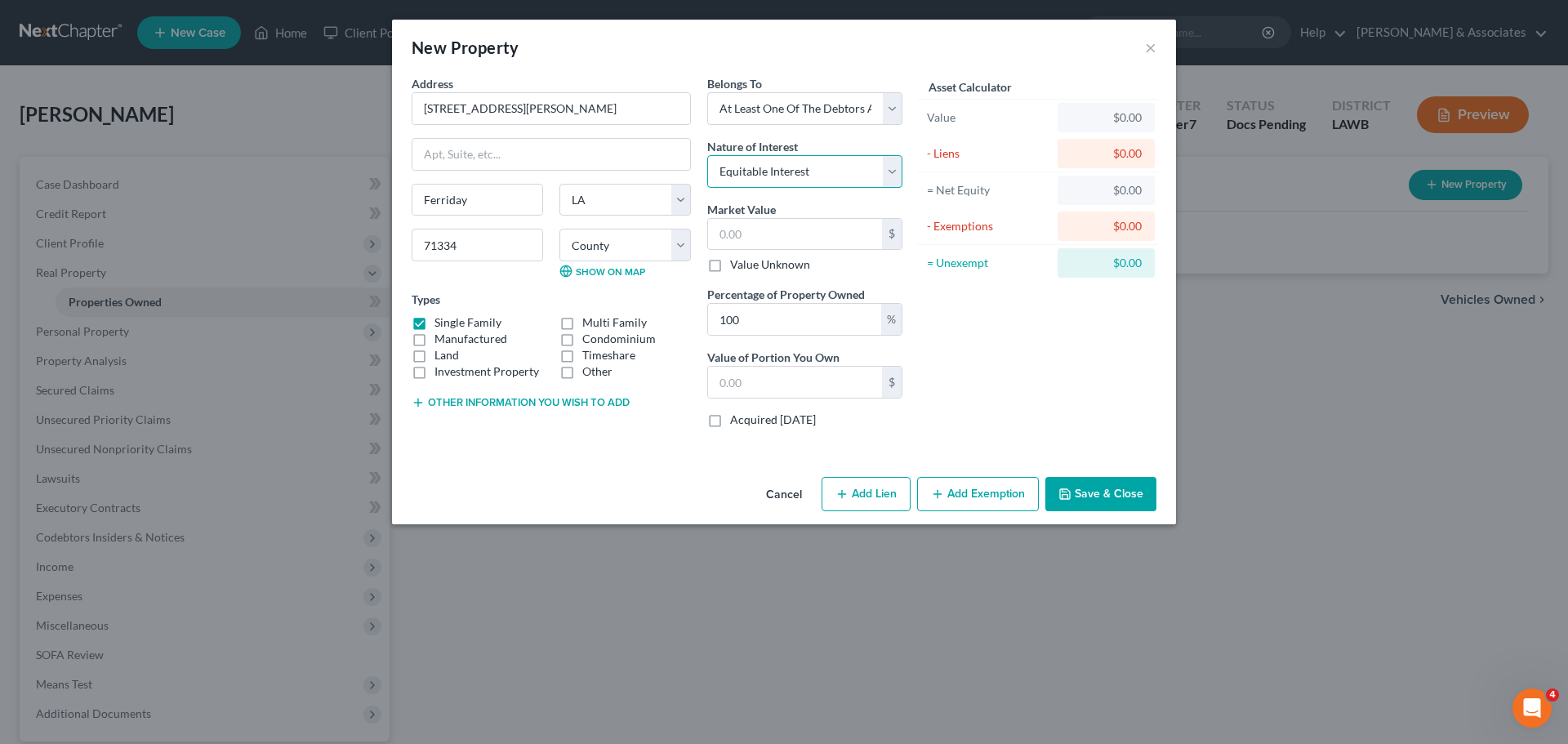
click at [707, 155] on select "Select Fee Simple Joint Tenant Life Estate Equitable Interest Future Interest T…" at bounding box center [805, 171] width 195 height 32
click at [798, 230] on input "text" at bounding box center [795, 234] width 174 height 31
click at [858, 231] on input "text" at bounding box center [795, 234] width 174 height 31
paste input "53,608"
type input "53,608"
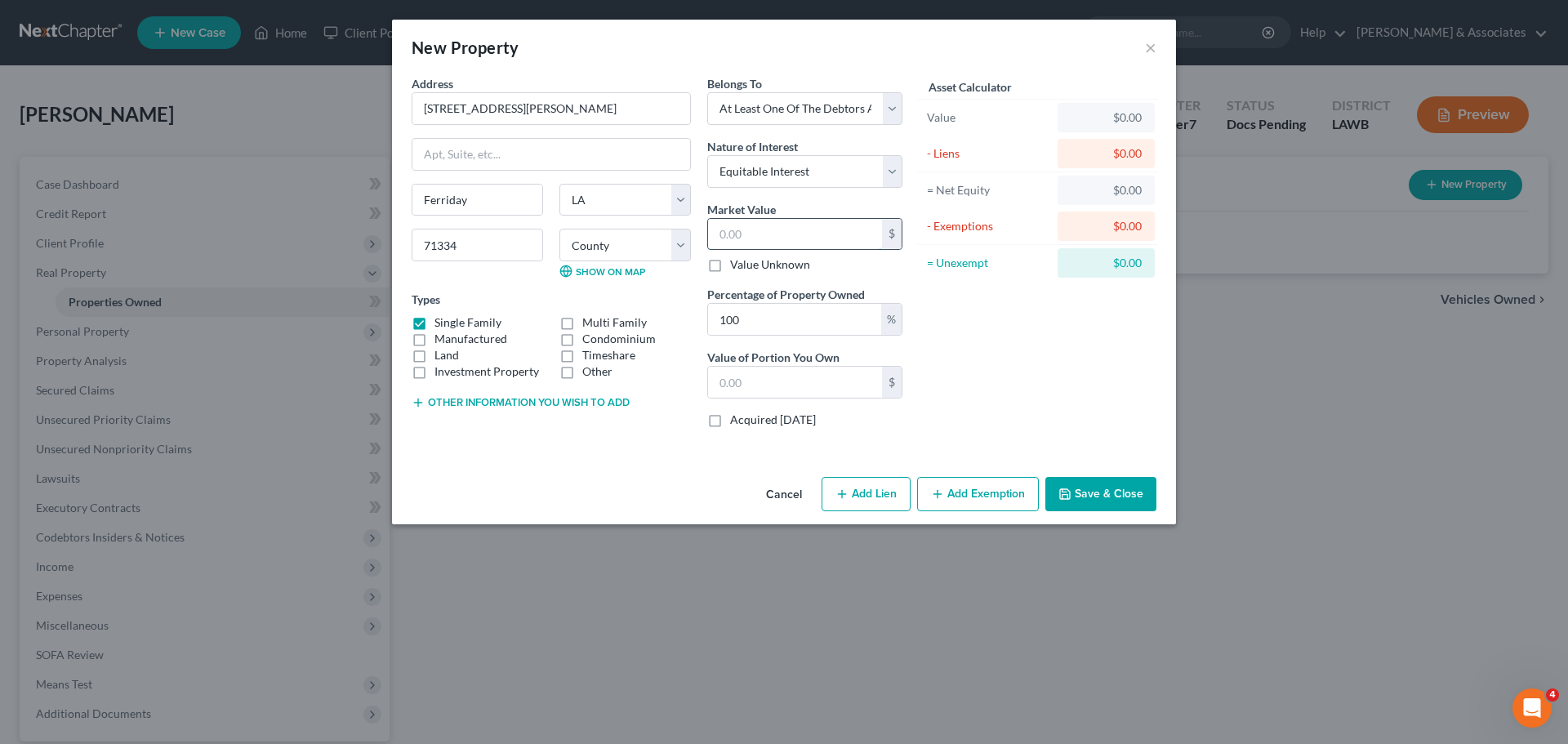
type input "53,608.00"
type input "53,608"
type input "0.00"
type input "1"
type input "0.02"
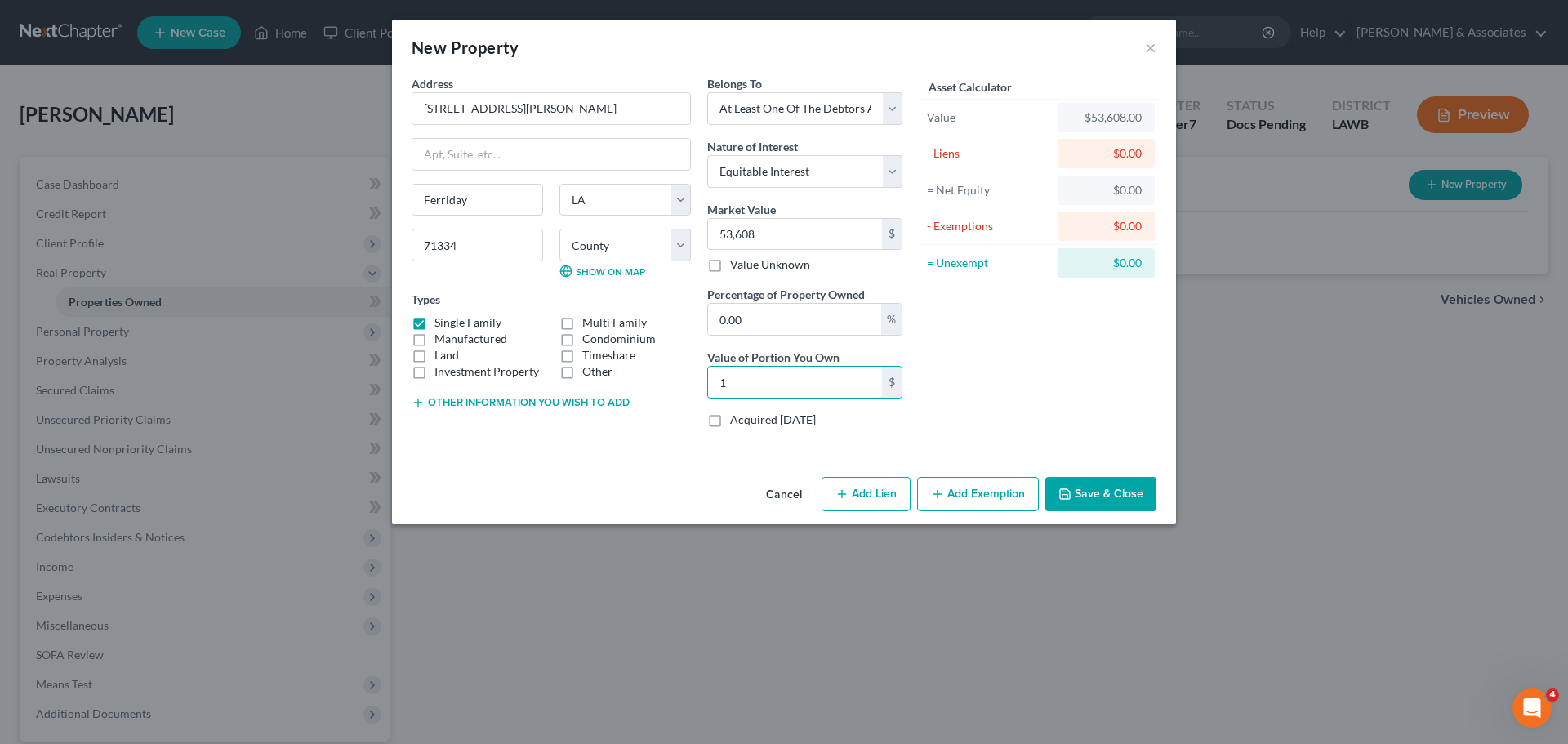
type input "10"
type input "0.20"
type input "107"
type input "2.00"
type input "1,072"
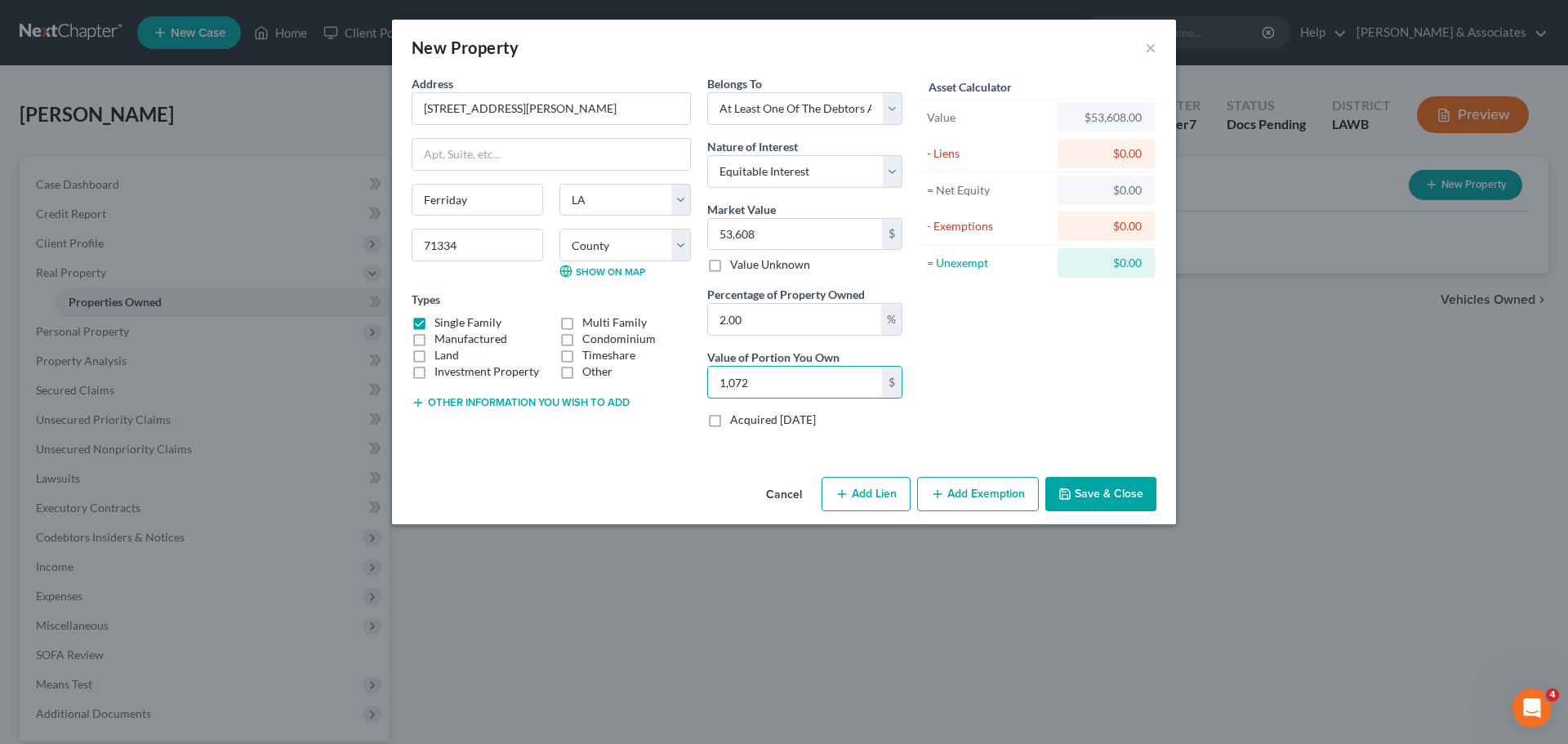
type input "20.00"
type input "10,721."
type input "20"
type input "10,721.60"
click at [1038, 462] on div "Address * 509 [PERSON_NAME] Blvd Ferriday State [US_STATE][GEOGRAPHIC_DATA] [GE…" at bounding box center [784, 273] width 784 height 395
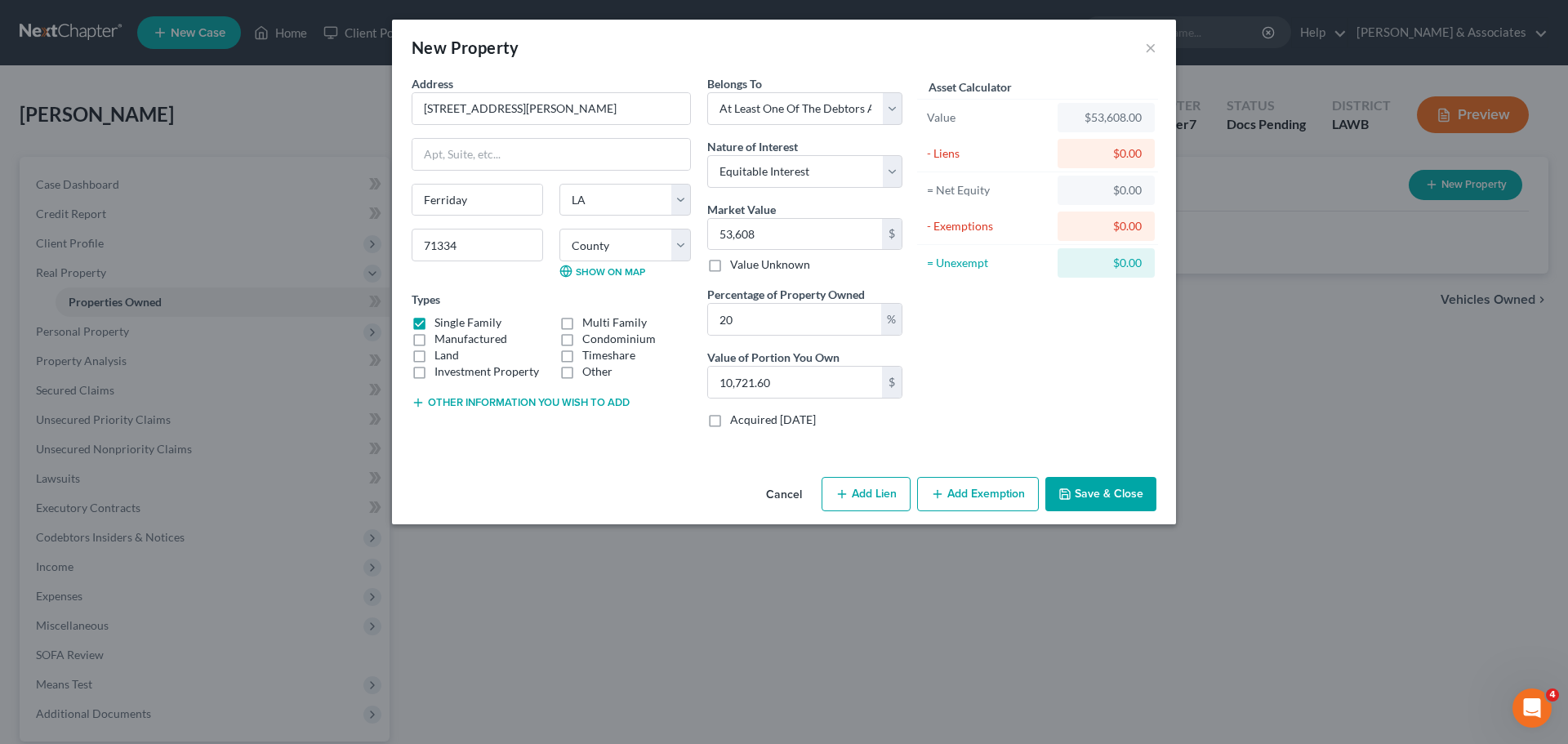
click at [1013, 501] on button "Add Exemption" at bounding box center [978, 494] width 122 height 34
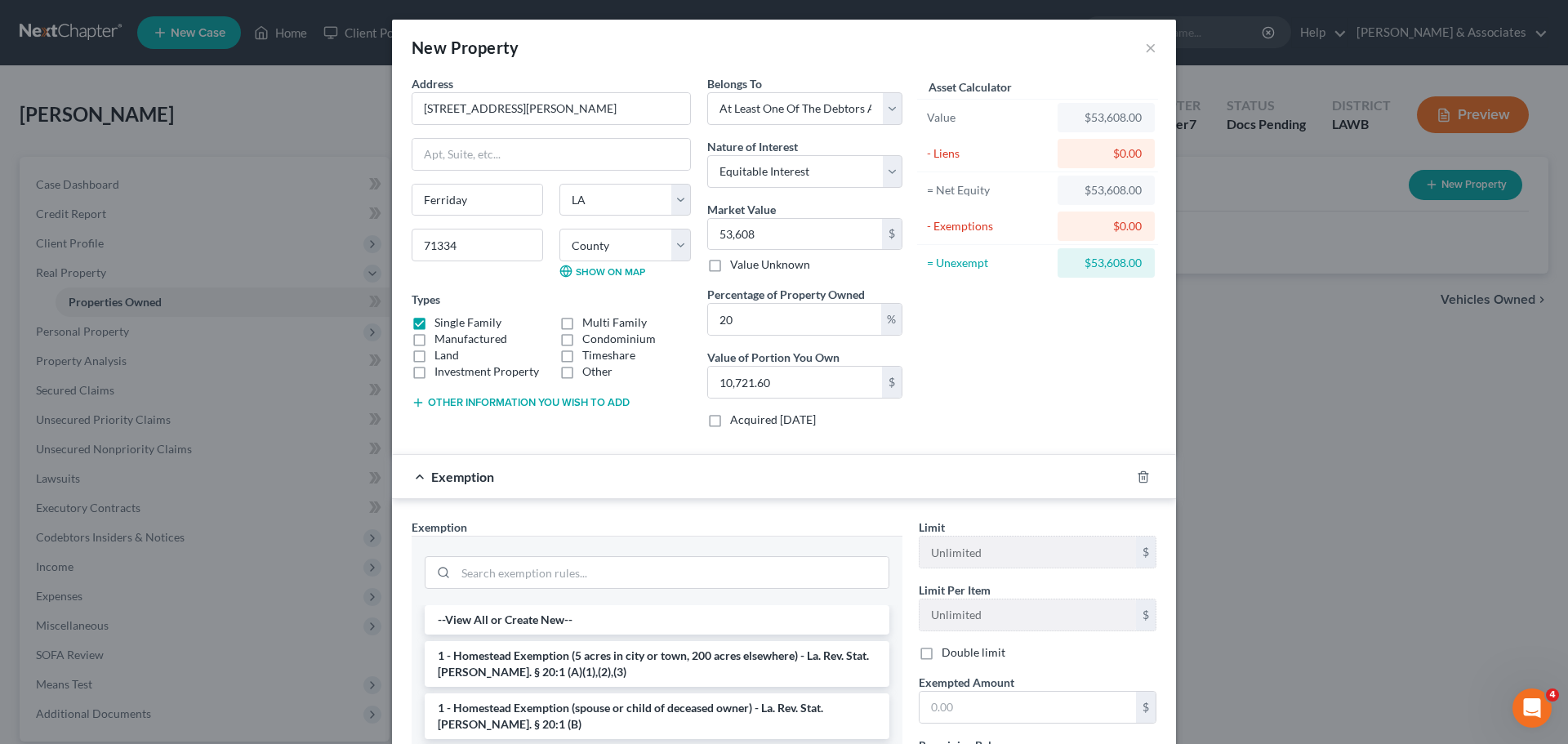
click at [619, 662] on li "1 - Homestead Exemption (5 acres in city or town, 200 acres elsewhere) - La. Re…" at bounding box center [657, 663] width 464 height 46
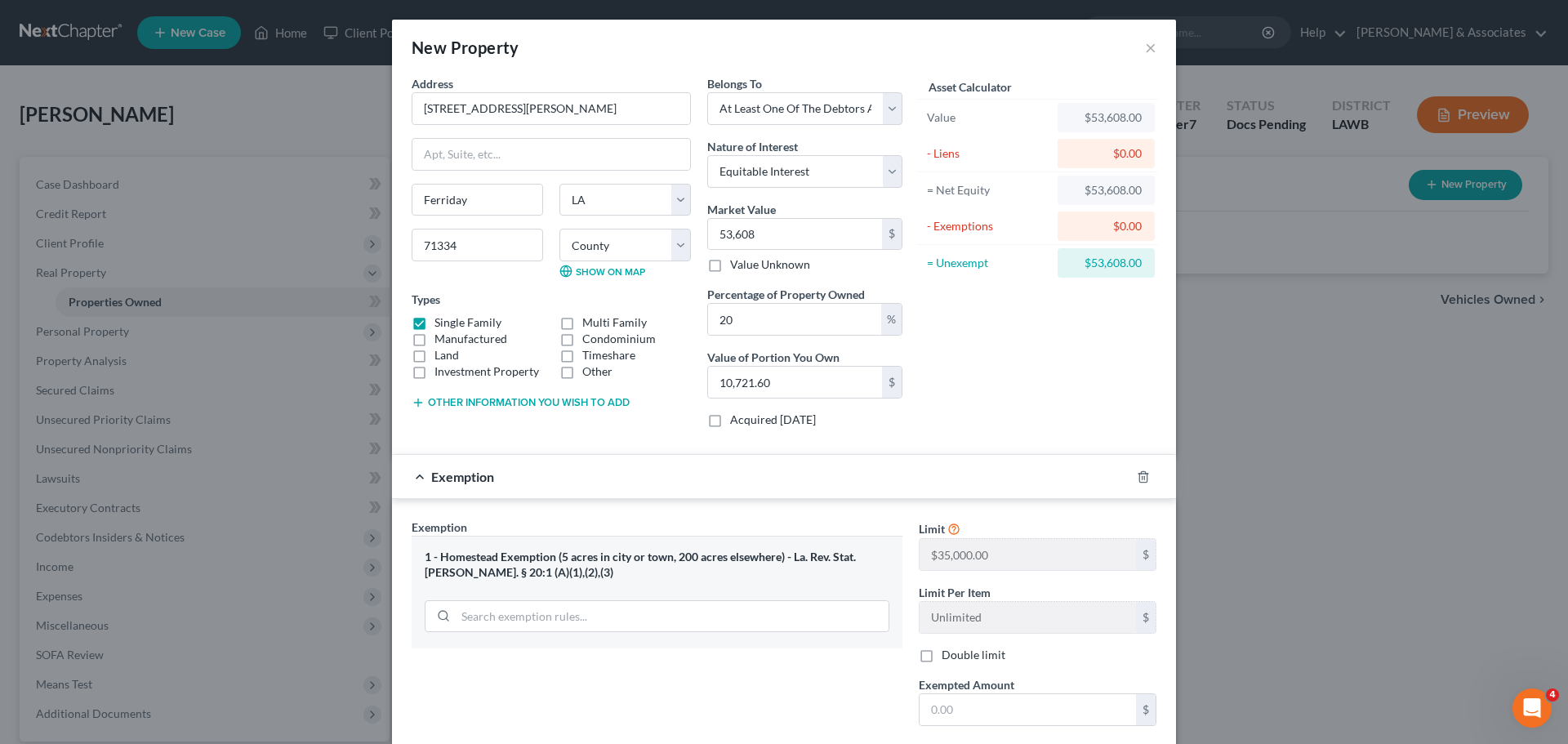
scroll to position [82, 0]
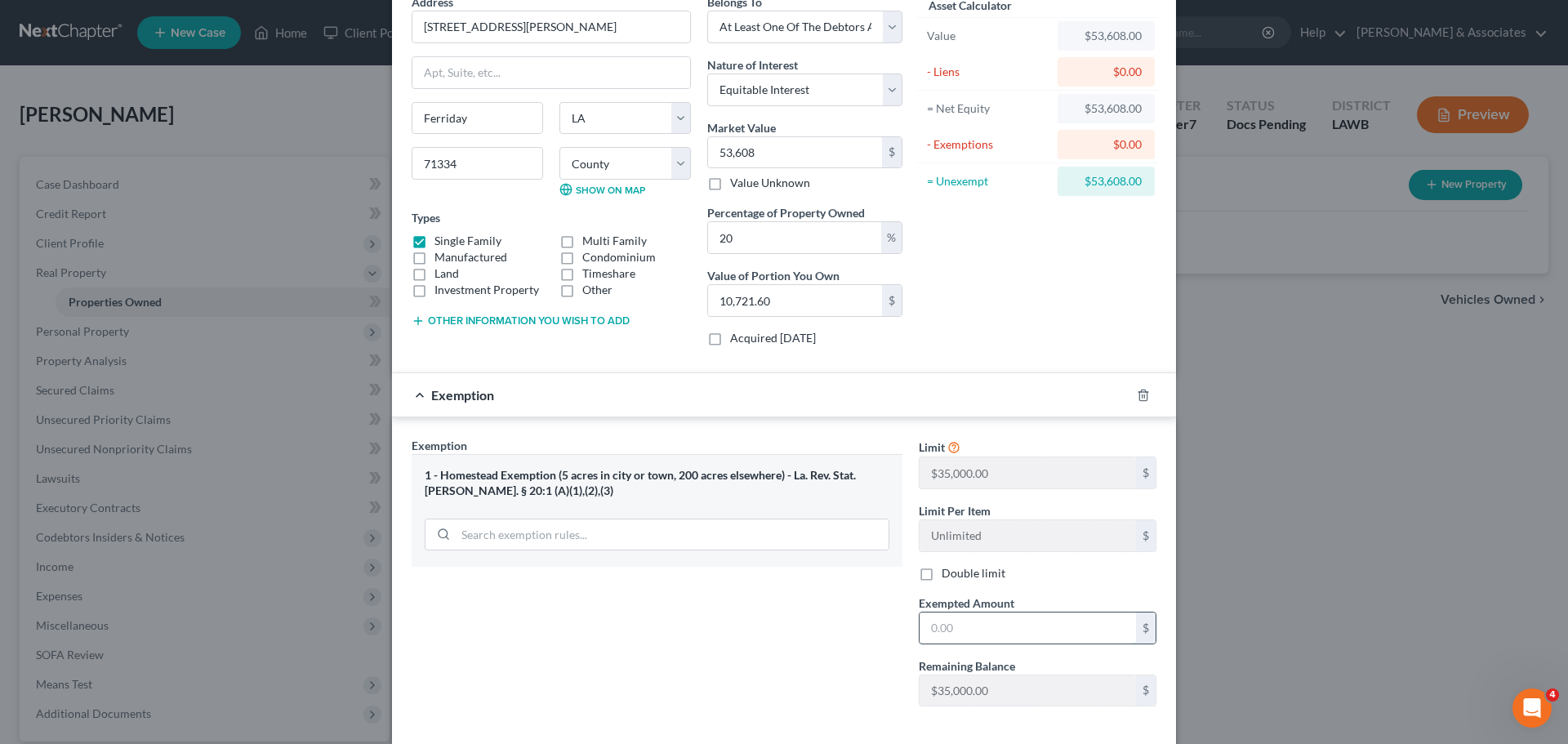
click at [984, 641] on input "text" at bounding box center [1027, 627] width 216 height 31
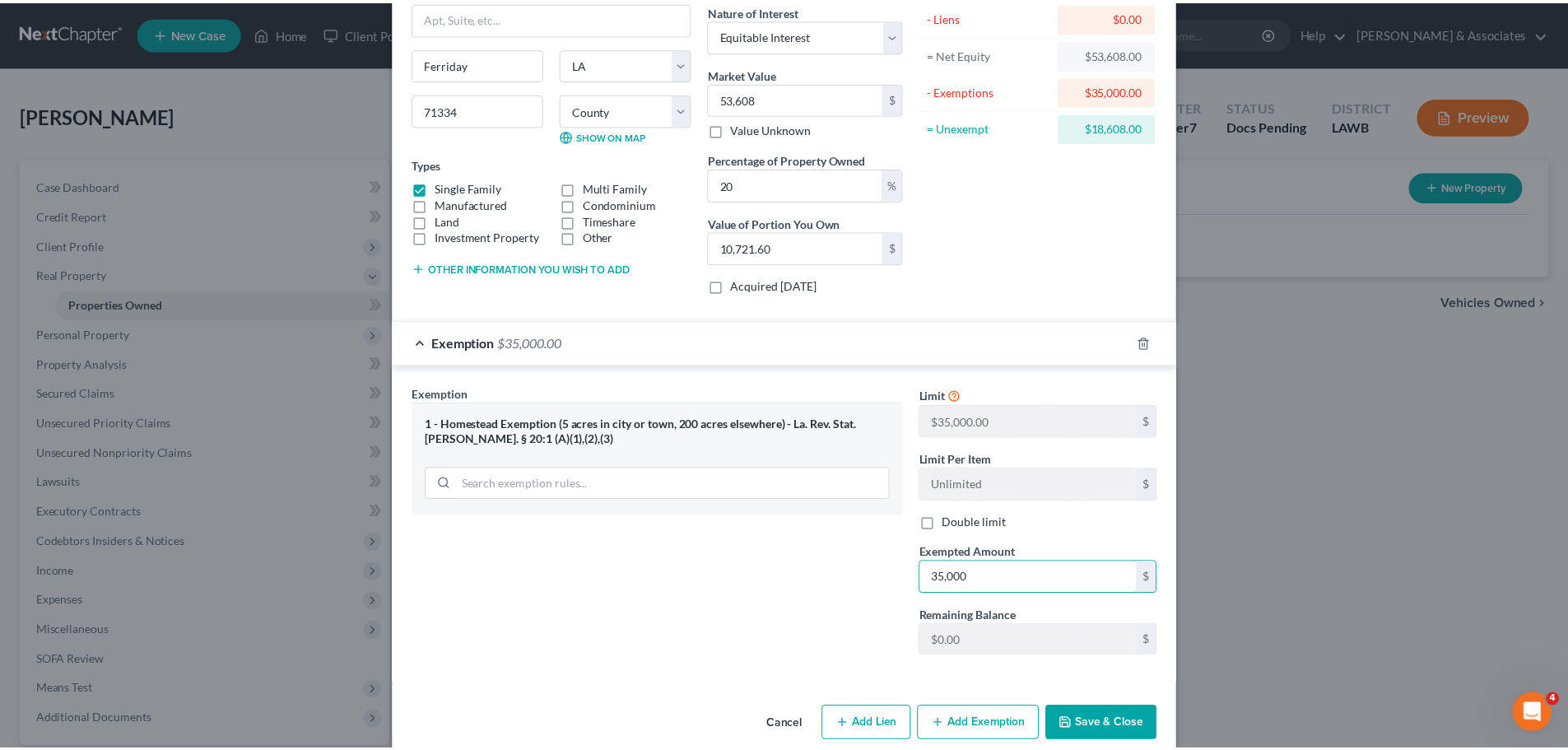
scroll to position [162, 0]
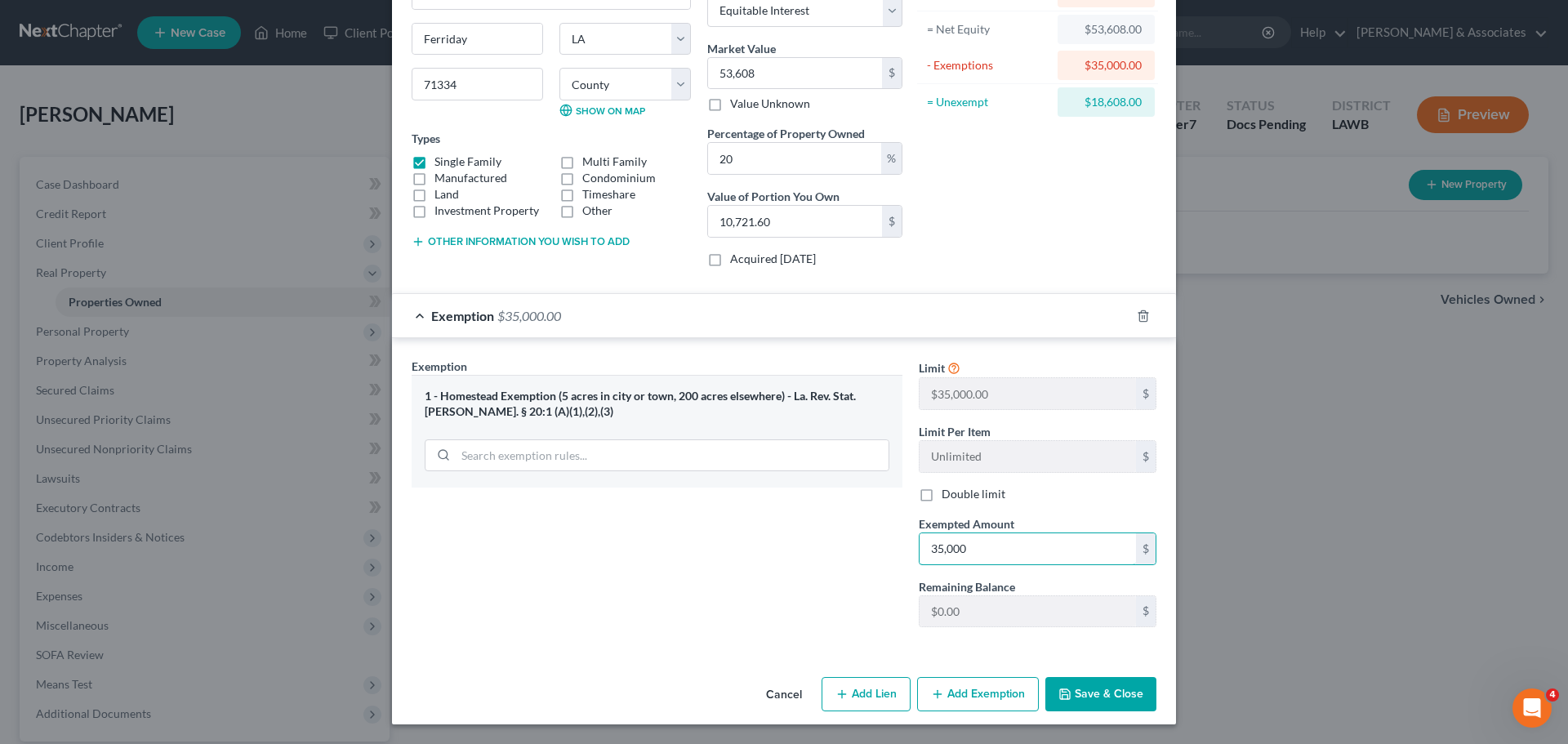
type input "35,000"
click at [1103, 692] on button "Save & Close" at bounding box center [1101, 694] width 111 height 34
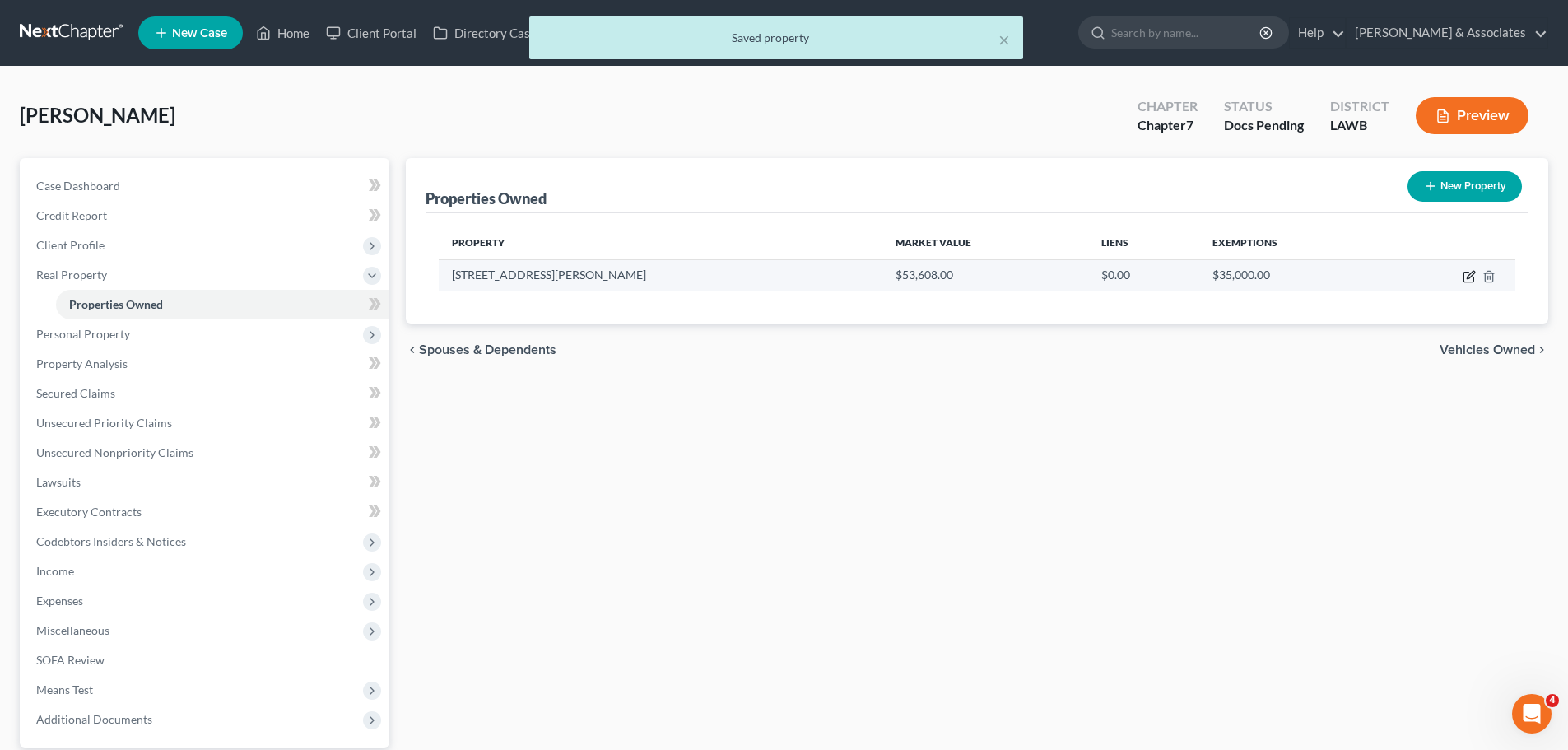
click at [1470, 273] on icon "button" at bounding box center [1469, 277] width 14 height 14
select select "19"
select select "14"
select select "3"
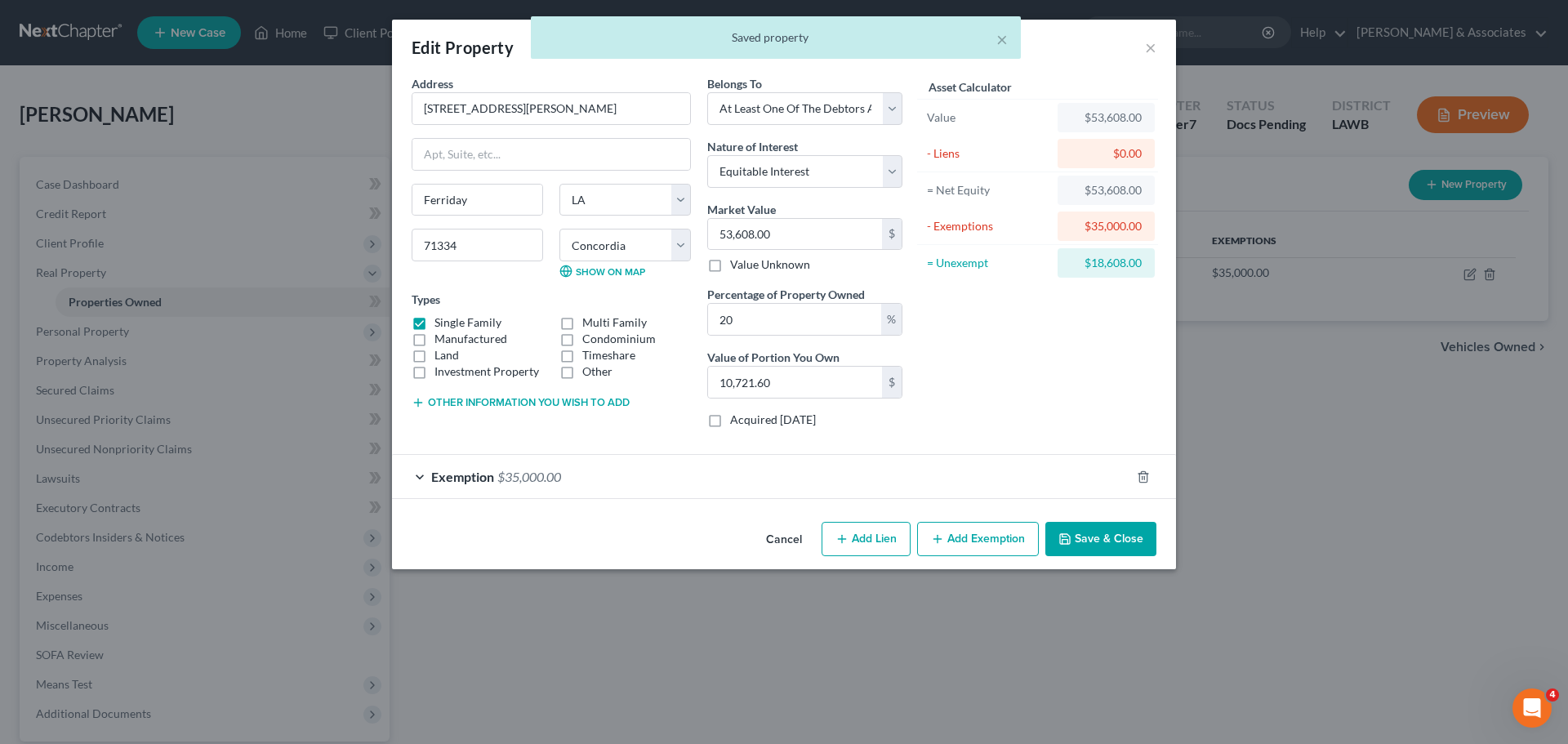
click at [1089, 536] on button "Save & Close" at bounding box center [1101, 539] width 111 height 34
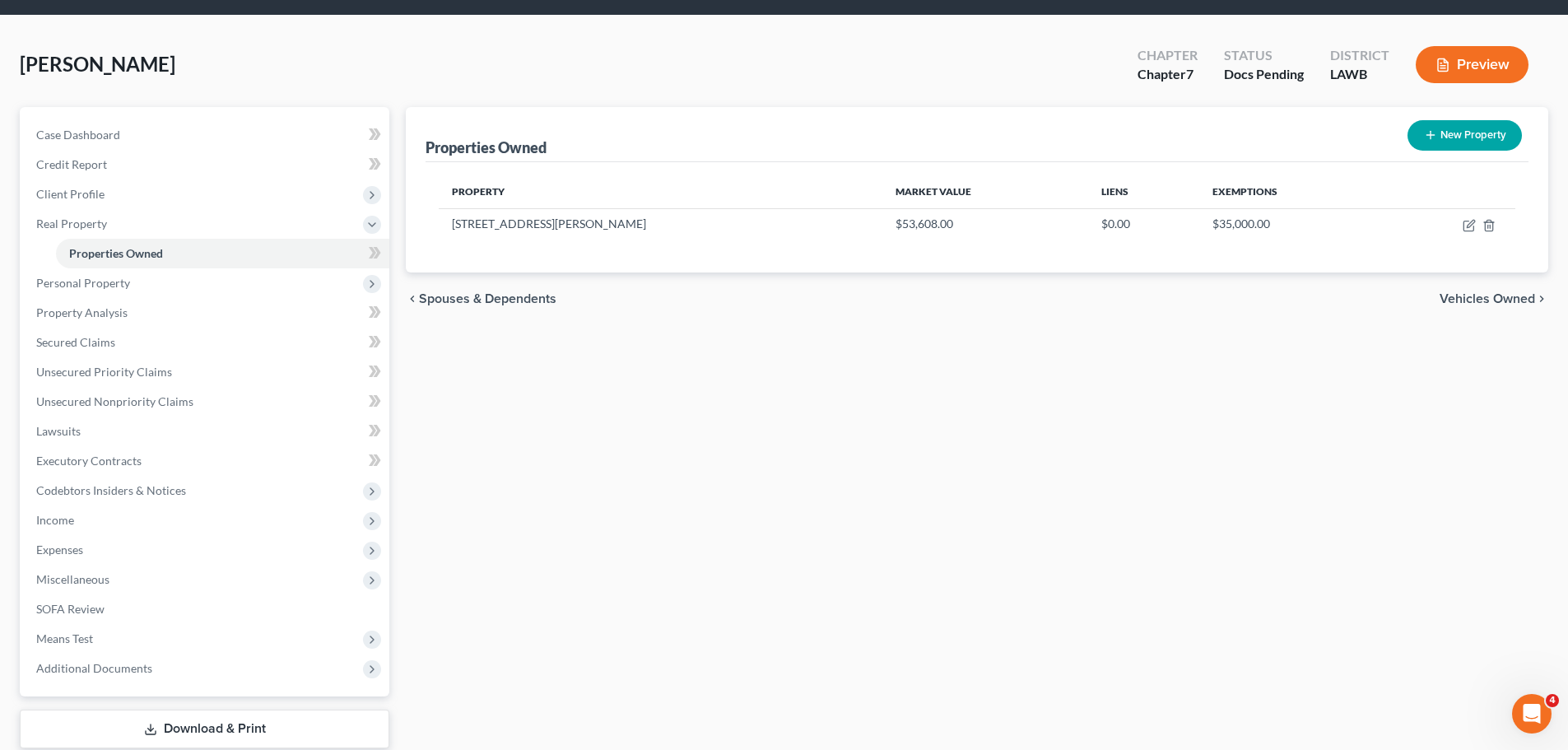
scroll to position [112, 0]
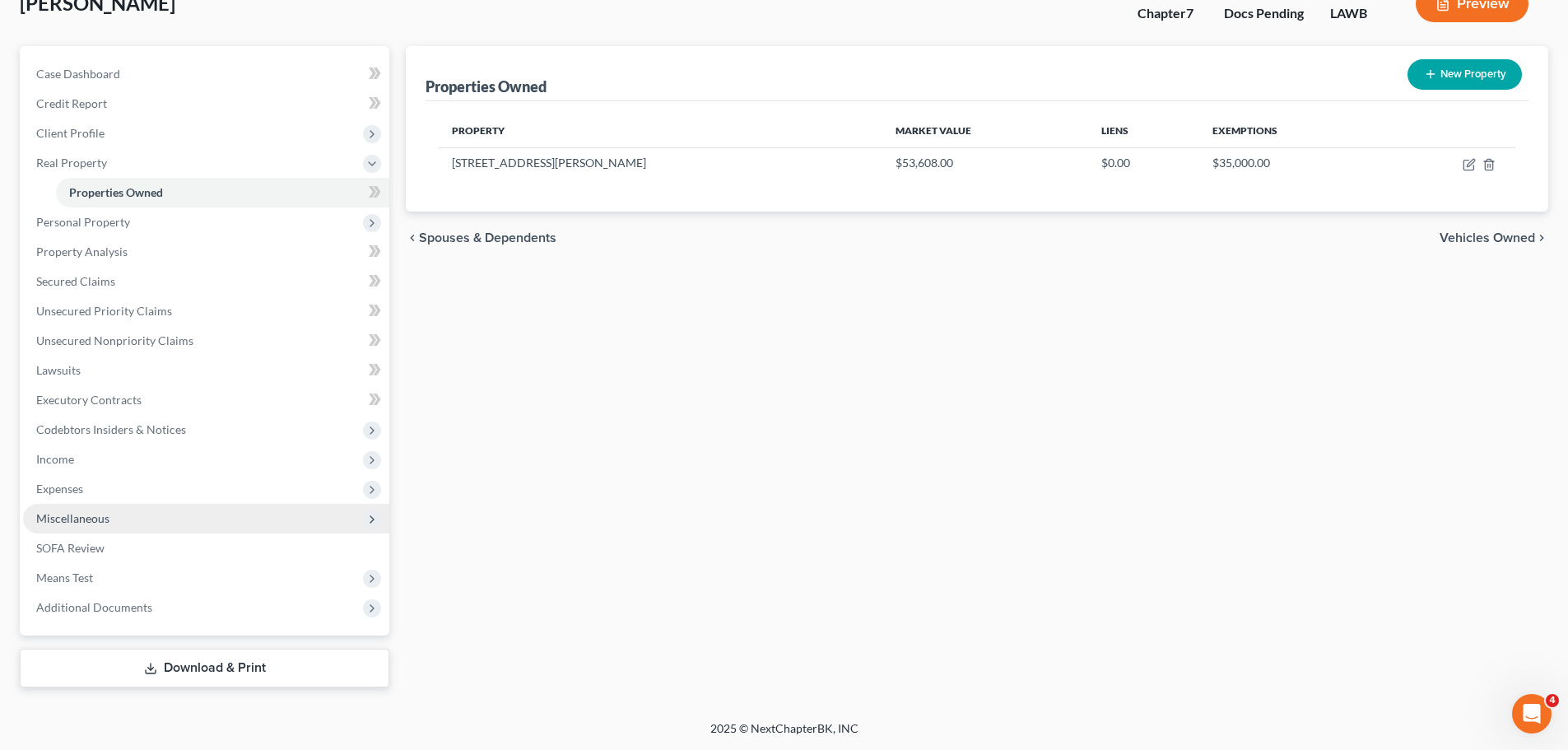
click at [50, 522] on span "Miscellaneous" at bounding box center [72, 518] width 73 height 14
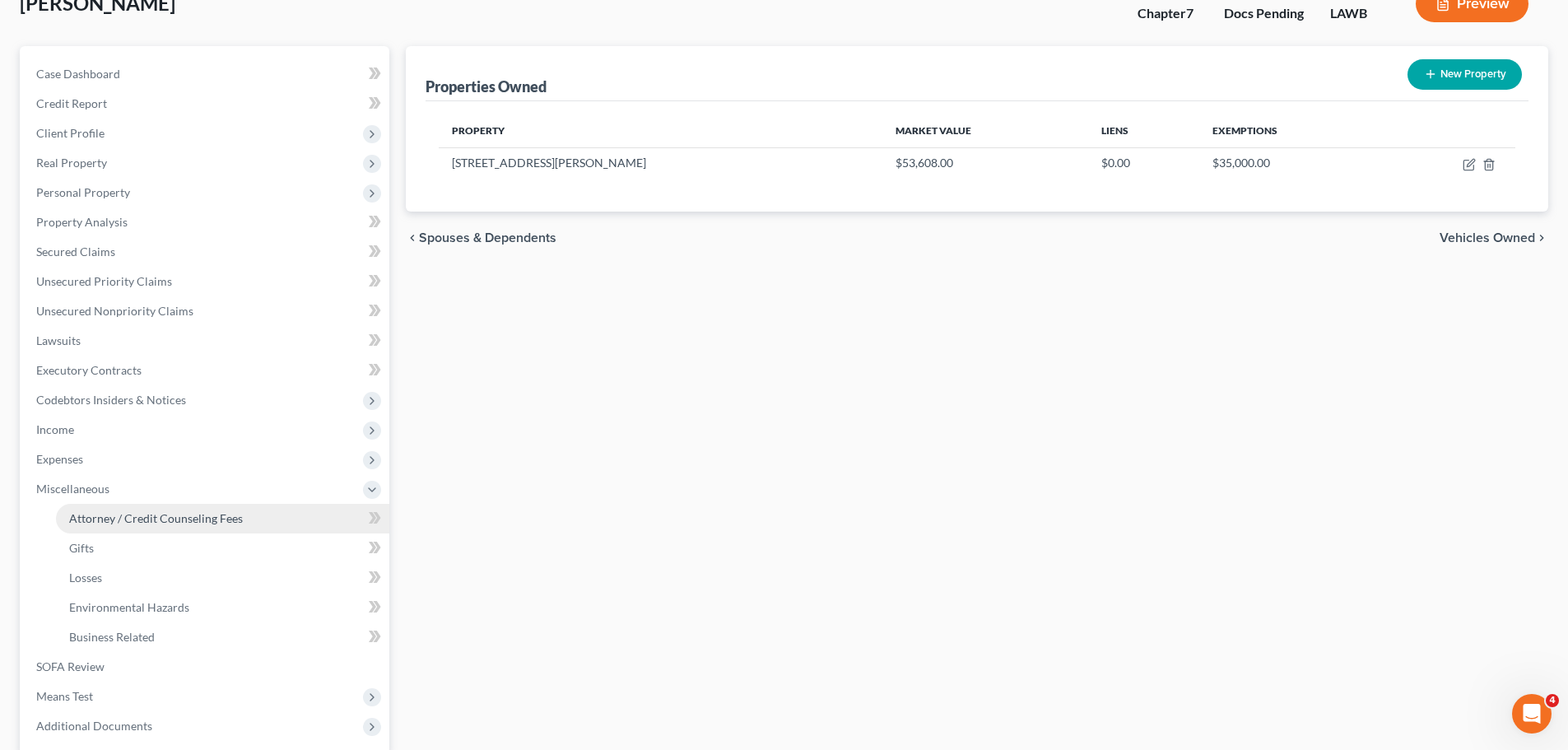
click at [86, 514] on span "Attorney / Credit Counseling Fees" at bounding box center [156, 518] width 173 height 14
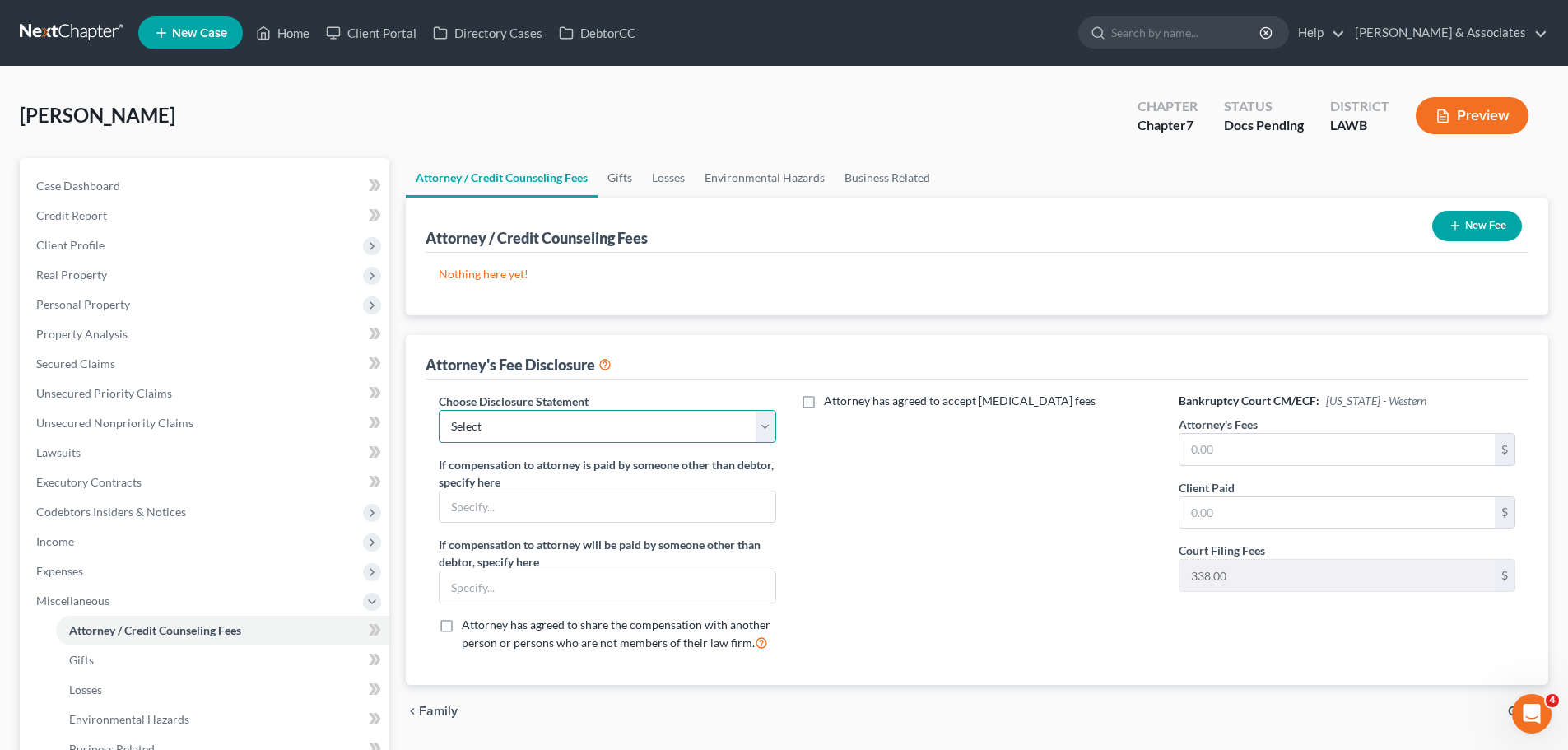
click at [522, 419] on select "Select LAWB 13 ALL CHECK NOT KOLWE LAWB 13 ONLY KOLWE TEST LAMB 13 LAMB 7 Ch 11…" at bounding box center [607, 427] width 337 height 33
select select "0"
click at [439, 410] on select "Select LAWB 13 ALL CHECK NOT KOLWE LAWB 13 ONLY KOLWE TEST LAMB 13 LAMB 7 Ch 11…" at bounding box center [607, 427] width 337 height 33
click at [949, 492] on div "Attorney has agreed to accept [MEDICAL_DATA] fees" at bounding box center [976, 530] width 369 height 273
click at [1374, 431] on div "Attorney's Fees $" at bounding box center [1347, 441] width 337 height 51
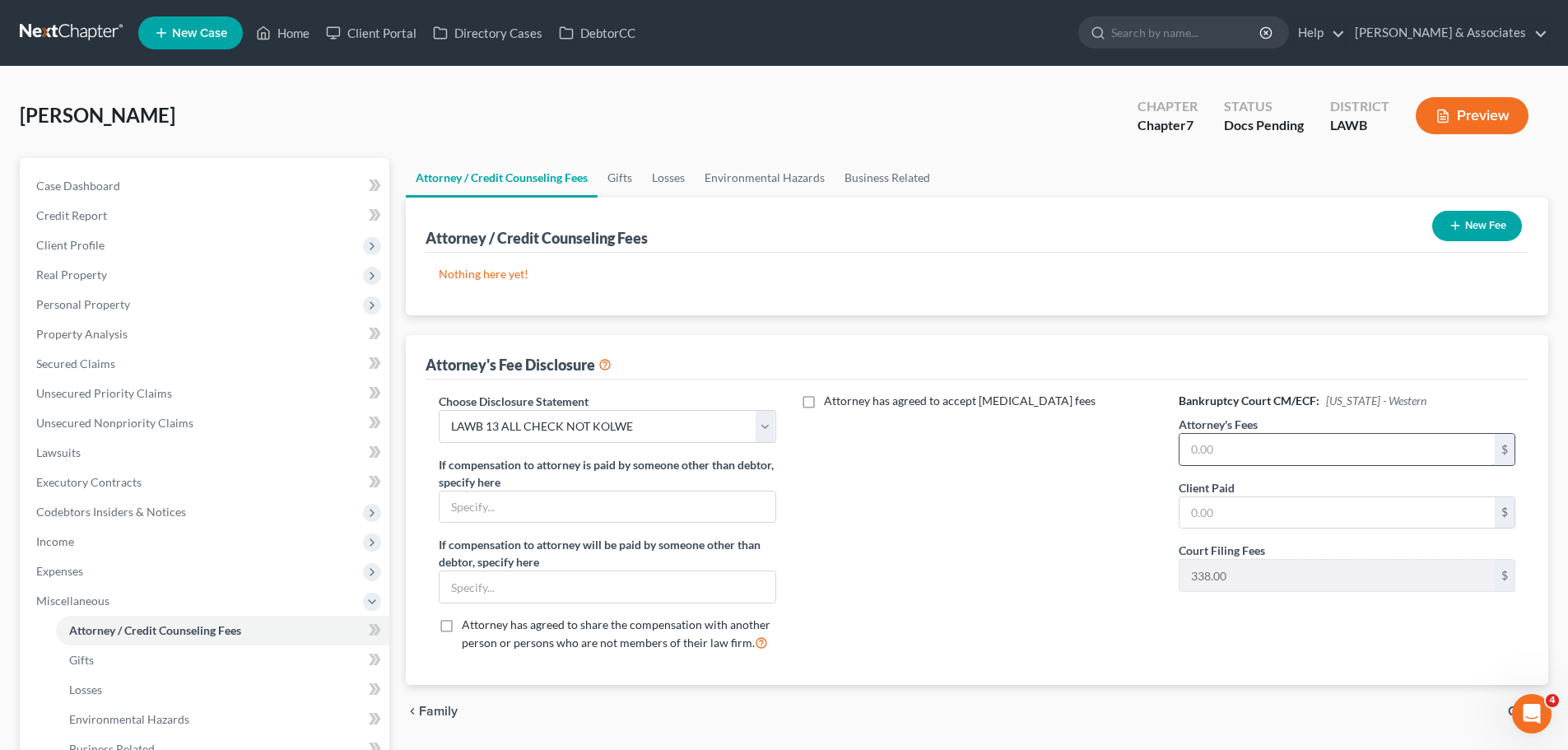
click at [1370, 450] on input "text" at bounding box center [1337, 449] width 315 height 32
type input "1,500"
click at [1256, 453] on input "1,500" at bounding box center [1337, 449] width 315 height 32
click at [1237, 502] on input "1,500" at bounding box center [1337, 512] width 315 height 32
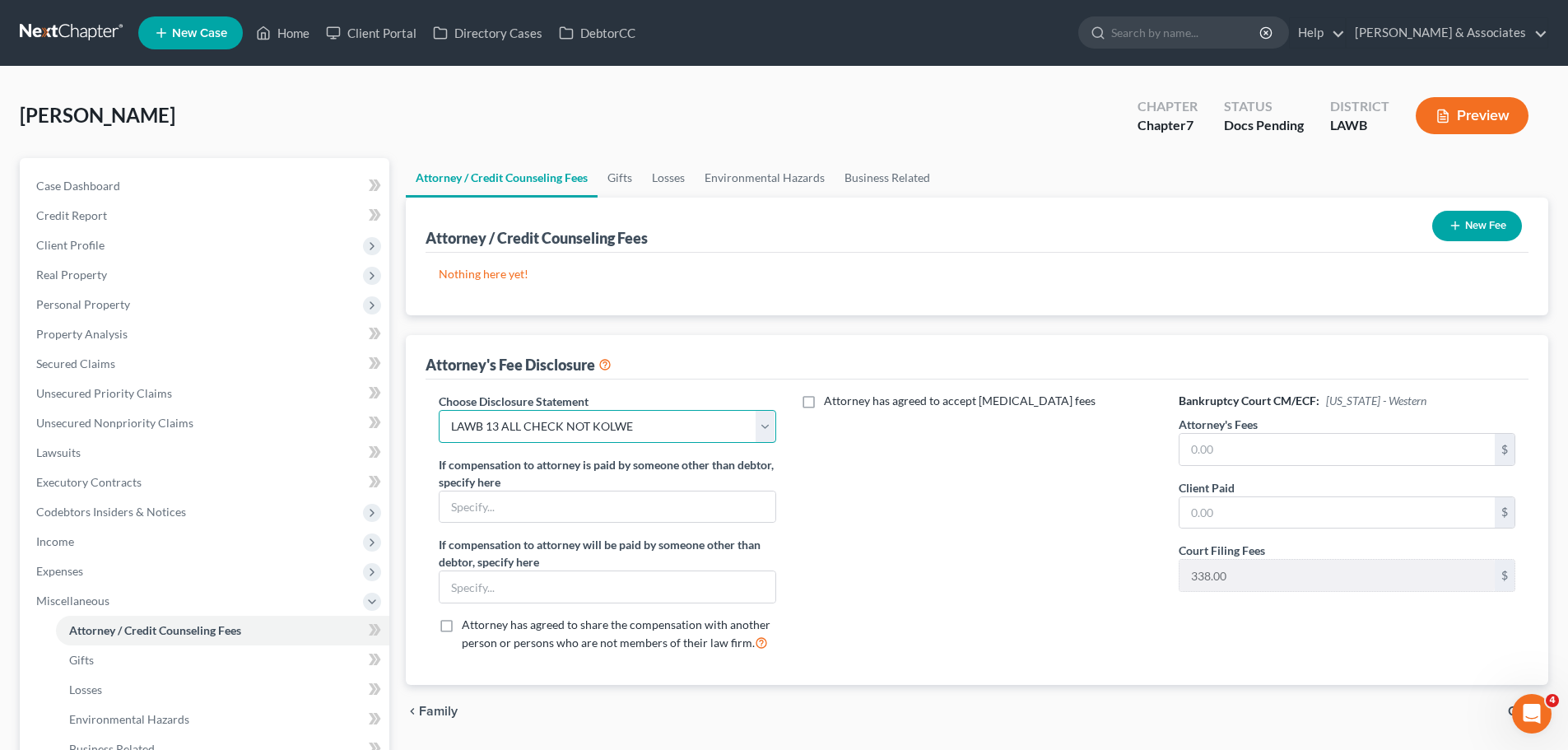
click at [655, 412] on select "Select LAWB 13 ALL CHECK NOT KOLWE LAWB 13 ONLY KOLWE TEST LAMB 13 LAMB 7 Ch 11…" at bounding box center [607, 427] width 337 height 33
select select
click at [439, 410] on select "Select LAWB 13 ALL CHECK NOT KOLWE LAWB 13 ONLY KOLWE TEST LAMB 13 LAMB 7 Ch 11…" at bounding box center [607, 427] width 337 height 33
click at [851, 512] on div "Attorney has agreed to accept [MEDICAL_DATA] fees" at bounding box center [976, 530] width 369 height 273
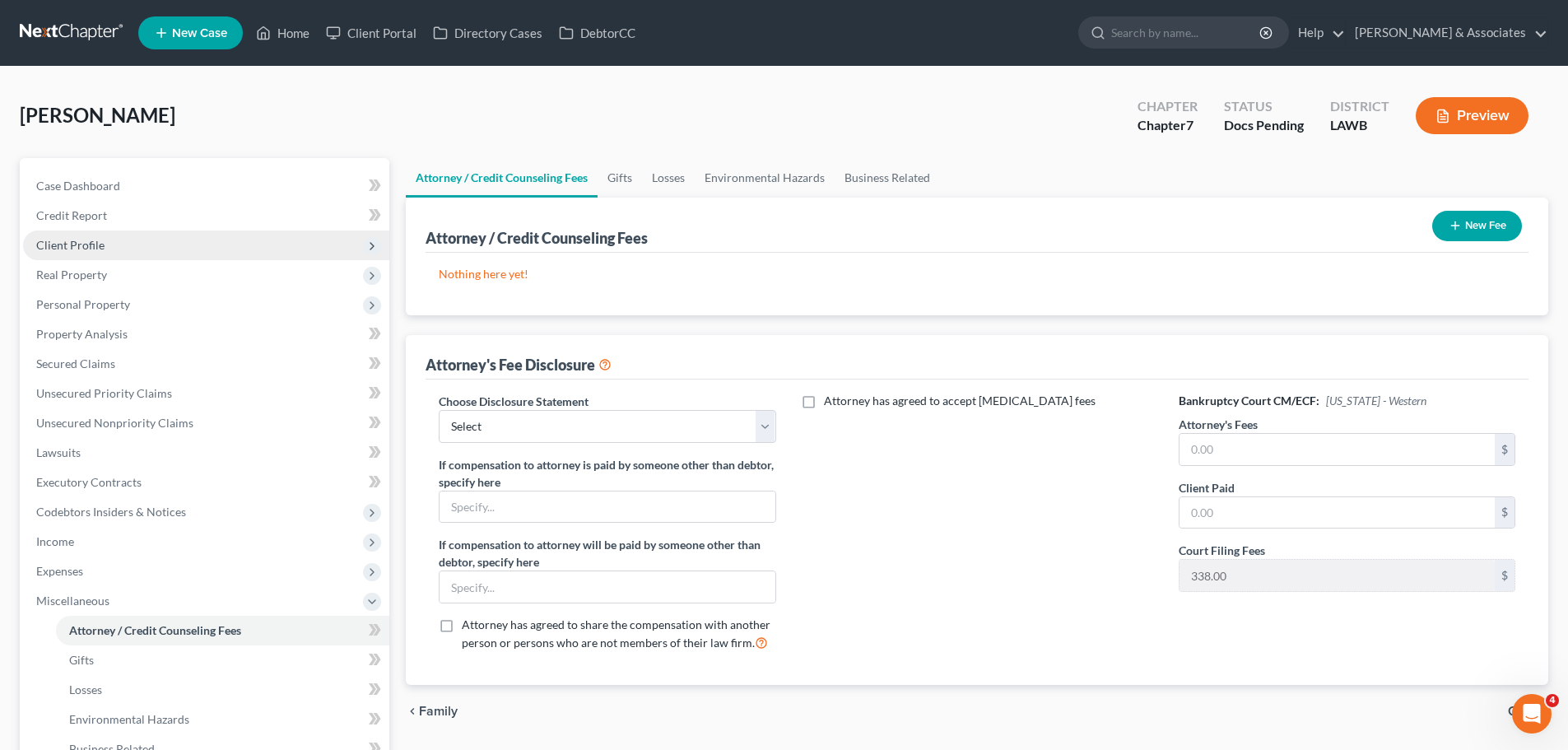
click at [88, 246] on span "Client Profile" at bounding box center [70, 244] width 69 height 14
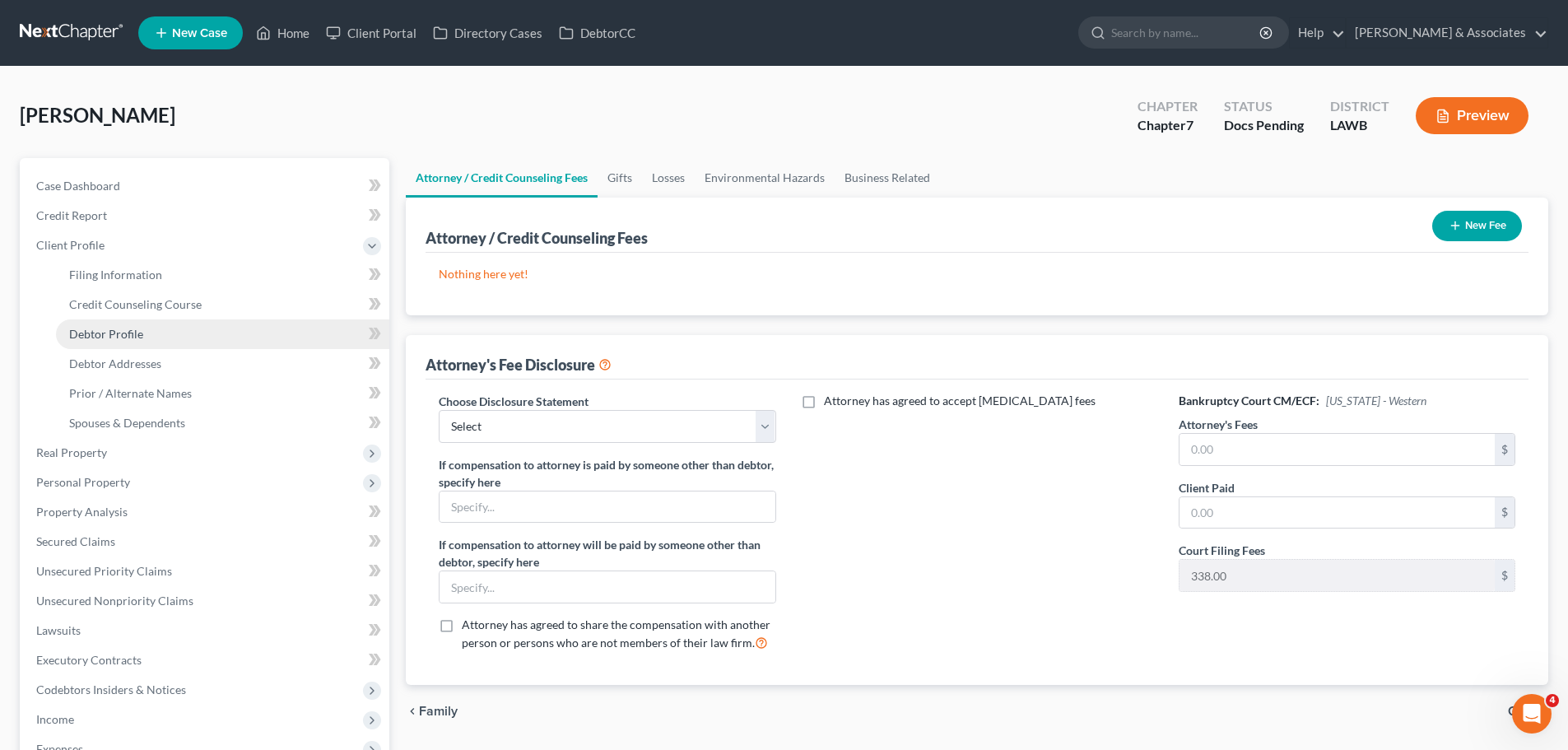
drag, startPoint x: 107, startPoint y: 327, endPoint x: 159, endPoint y: 338, distance: 53.2
click at [107, 327] on span "Debtor Profile" at bounding box center [107, 333] width 74 height 14
select select "0"
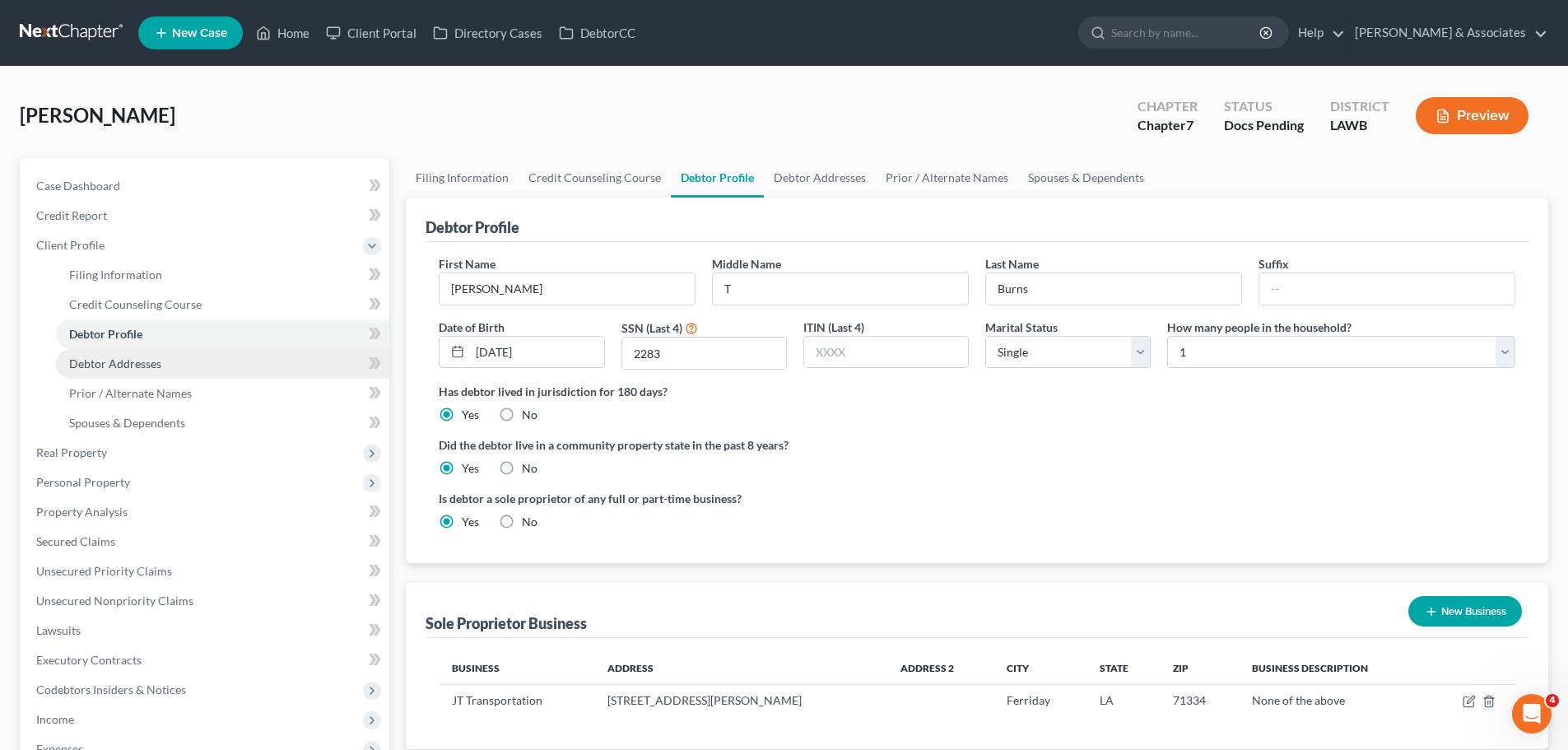
click at [109, 354] on link "Debtor Addresses" at bounding box center [222, 363] width 333 height 30
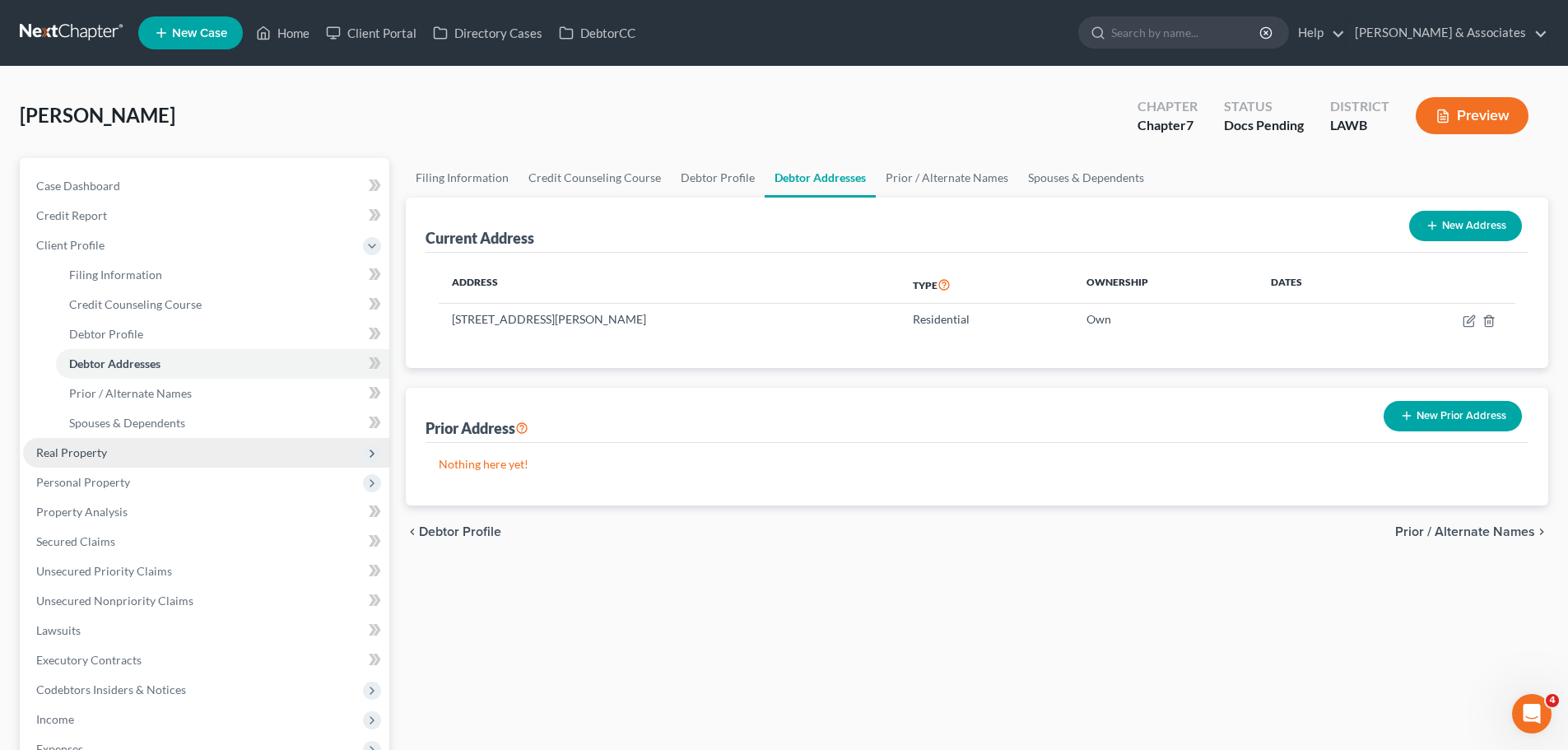
click at [61, 446] on span "Real Property" at bounding box center [71, 452] width 70 height 14
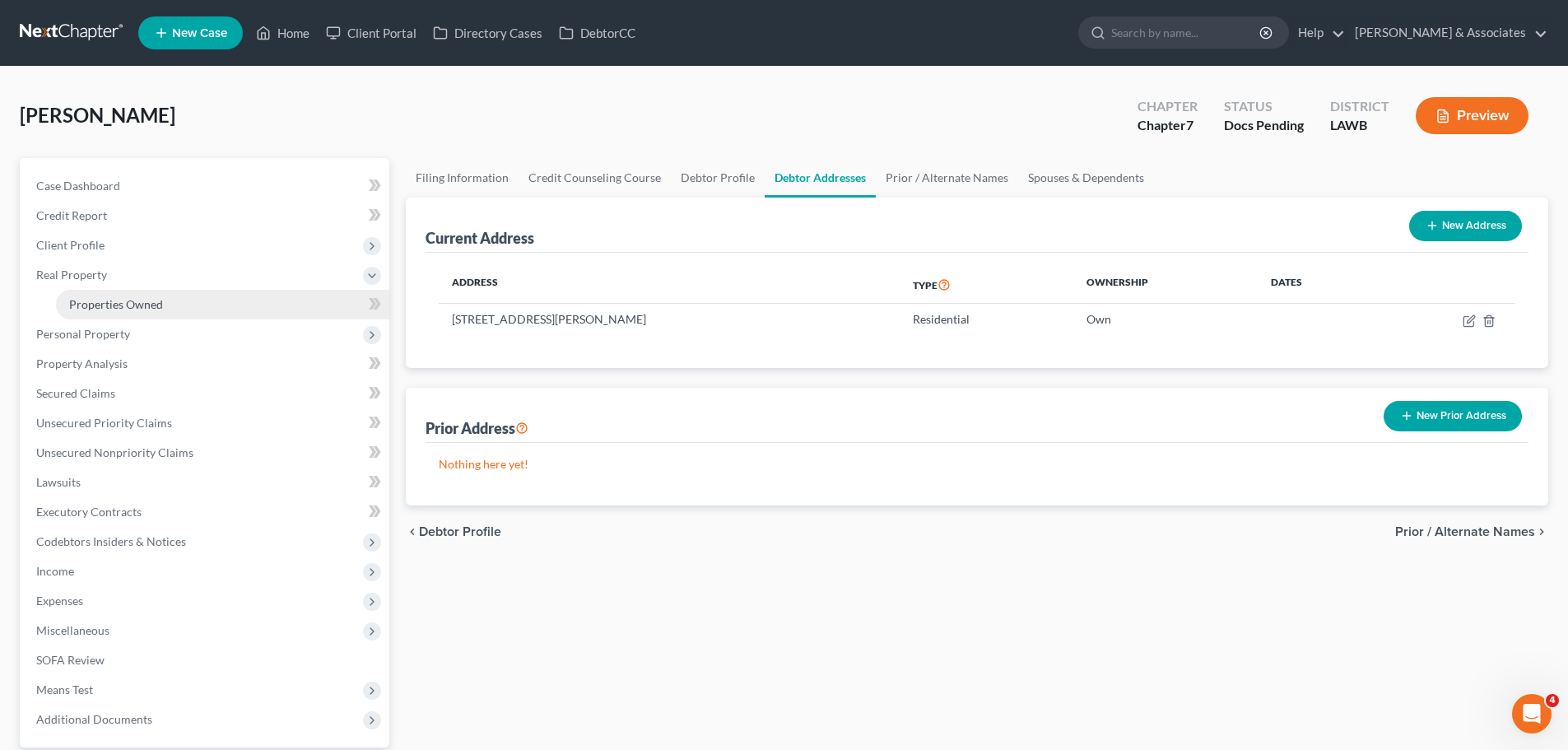
click at [234, 308] on link "Properties Owned" at bounding box center [222, 305] width 333 height 30
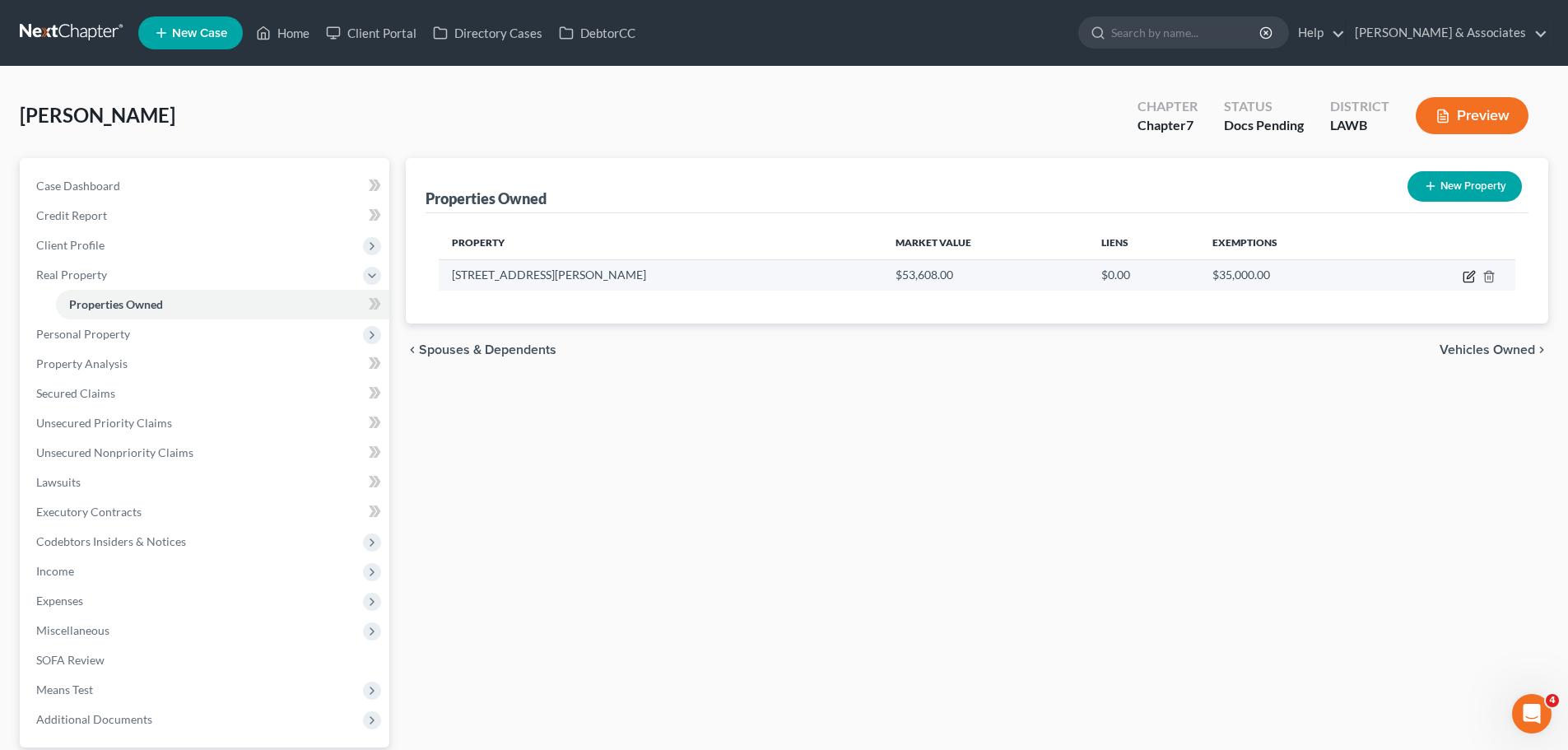
click at [1465, 274] on icon "button" at bounding box center [1469, 277] width 14 height 14
select select "19"
select select "14"
select select "3"
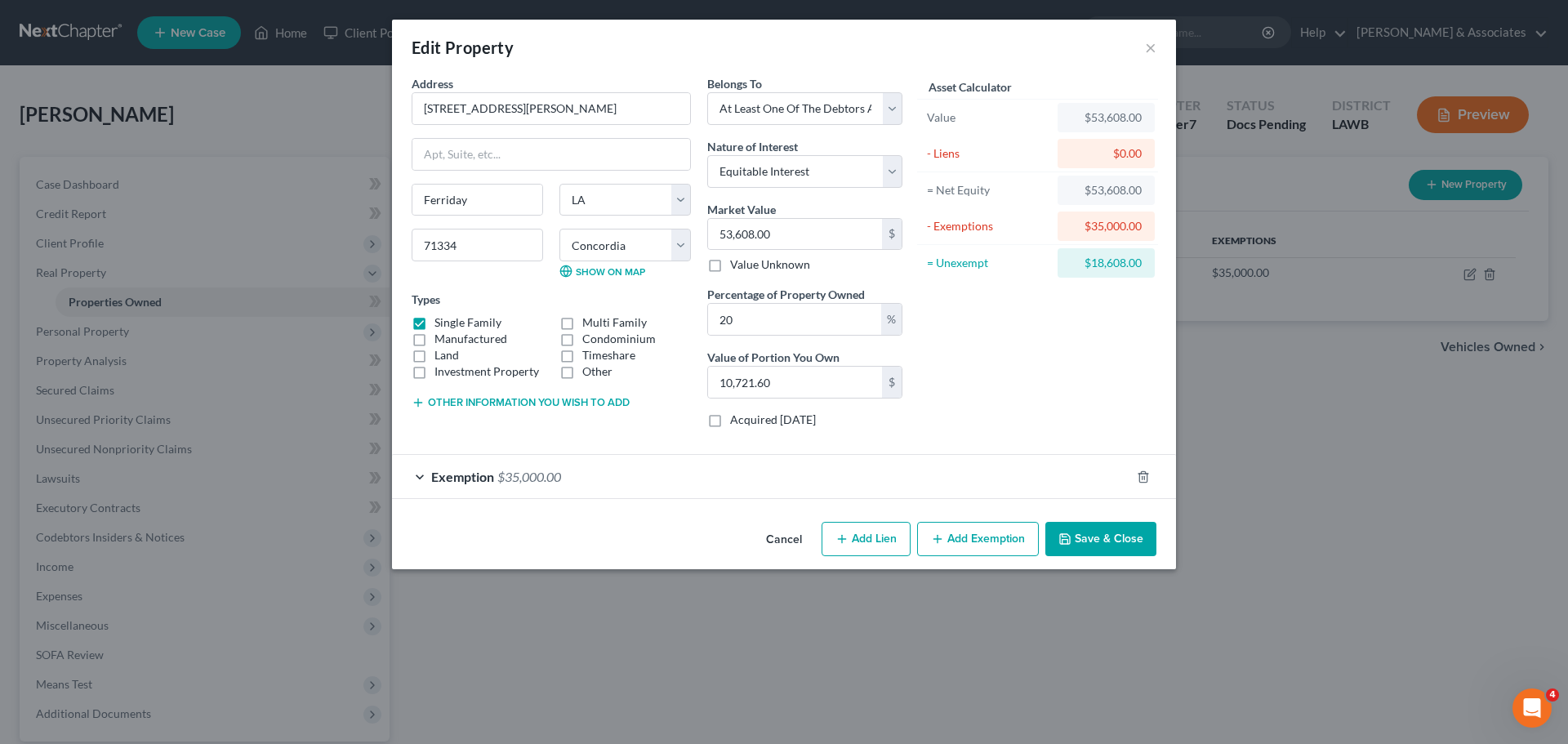
click at [1094, 532] on button "Save & Close" at bounding box center [1101, 539] width 111 height 34
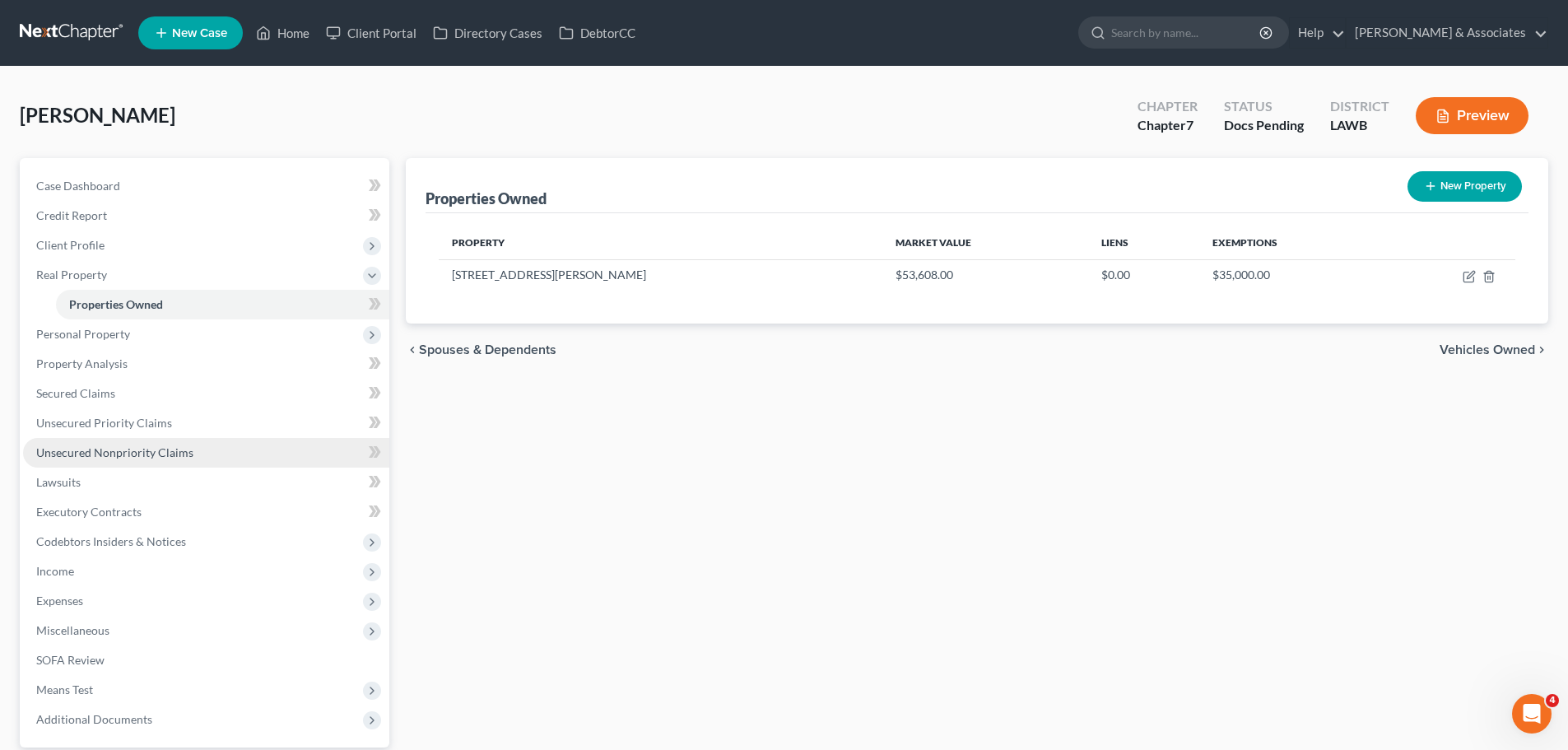
click at [68, 448] on span "Unsecured Nonpriority Claims" at bounding box center [115, 452] width 157 height 14
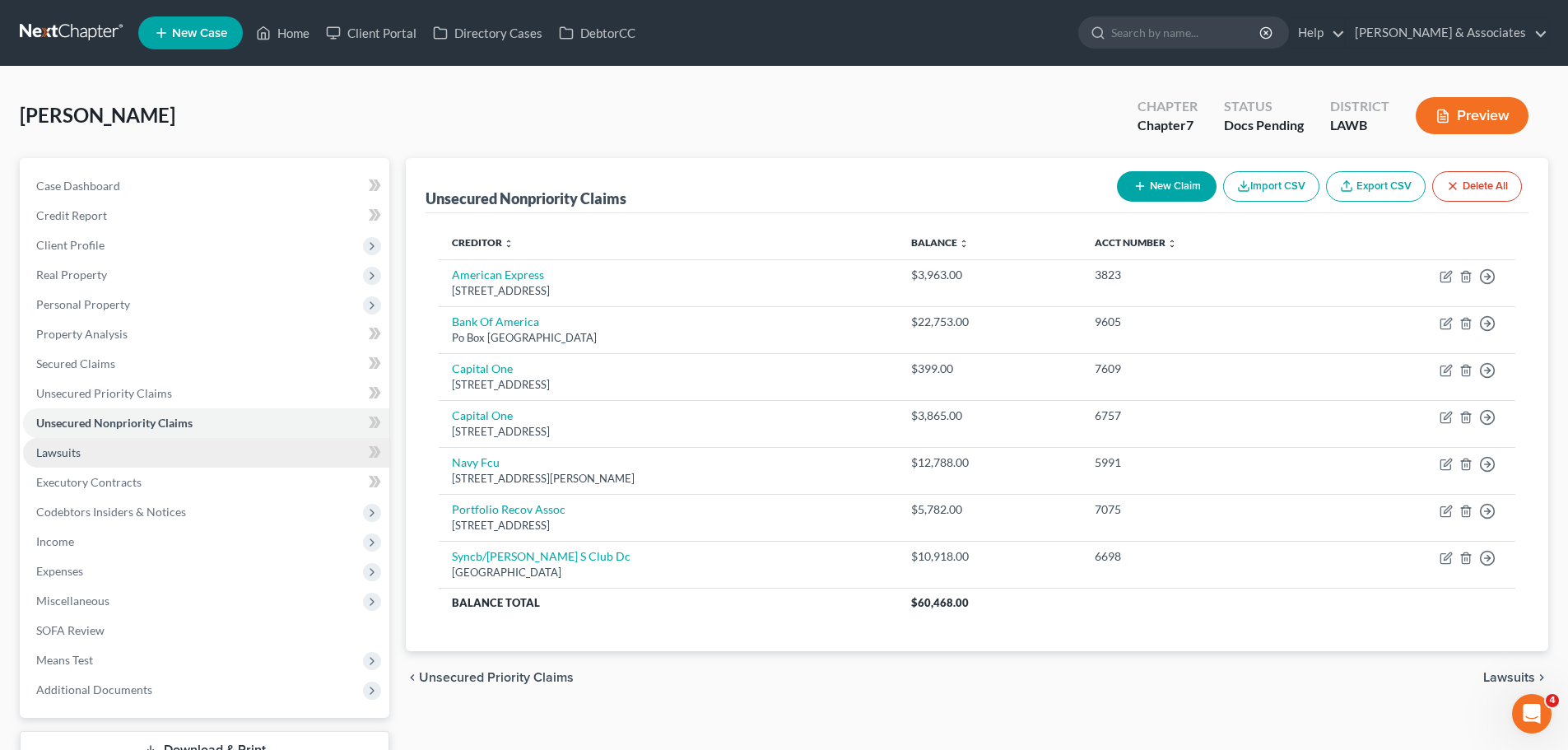
click at [132, 456] on link "Lawsuits" at bounding box center [206, 453] width 366 height 30
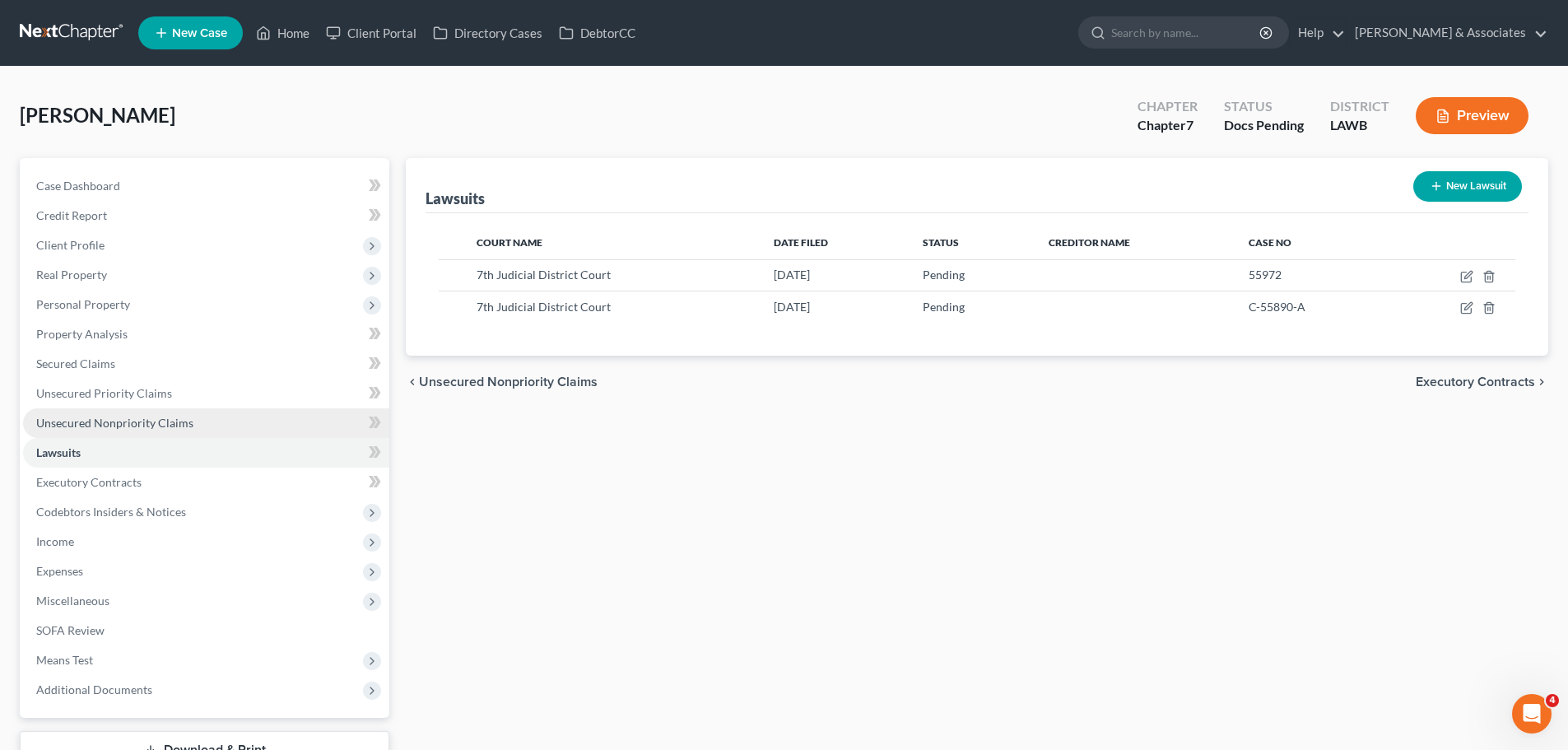
click at [226, 425] on link "Unsecured Nonpriority Claims" at bounding box center [206, 423] width 366 height 30
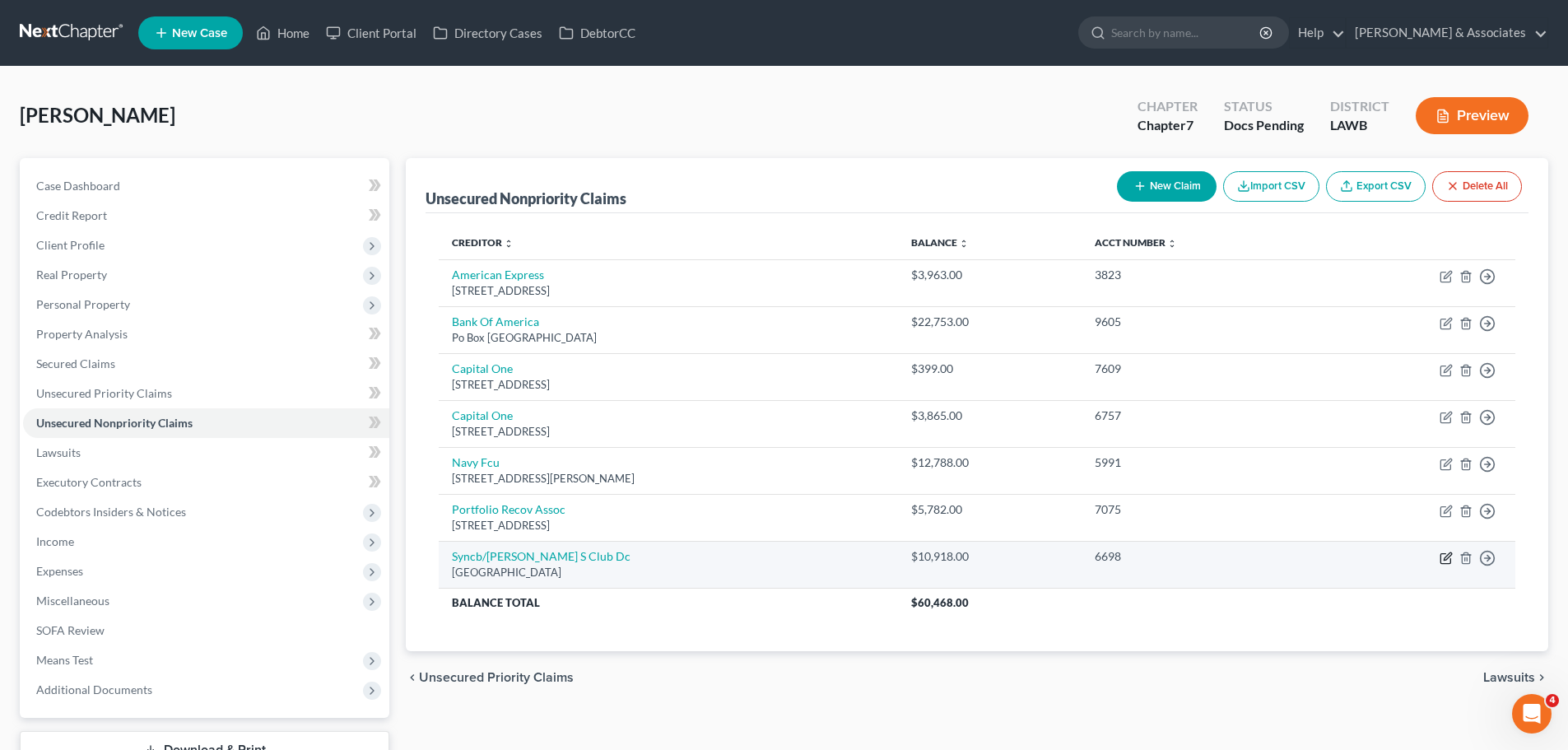
click at [1443, 561] on icon "button" at bounding box center [1446, 558] width 14 height 14
select select "39"
select select "1"
select select "0"
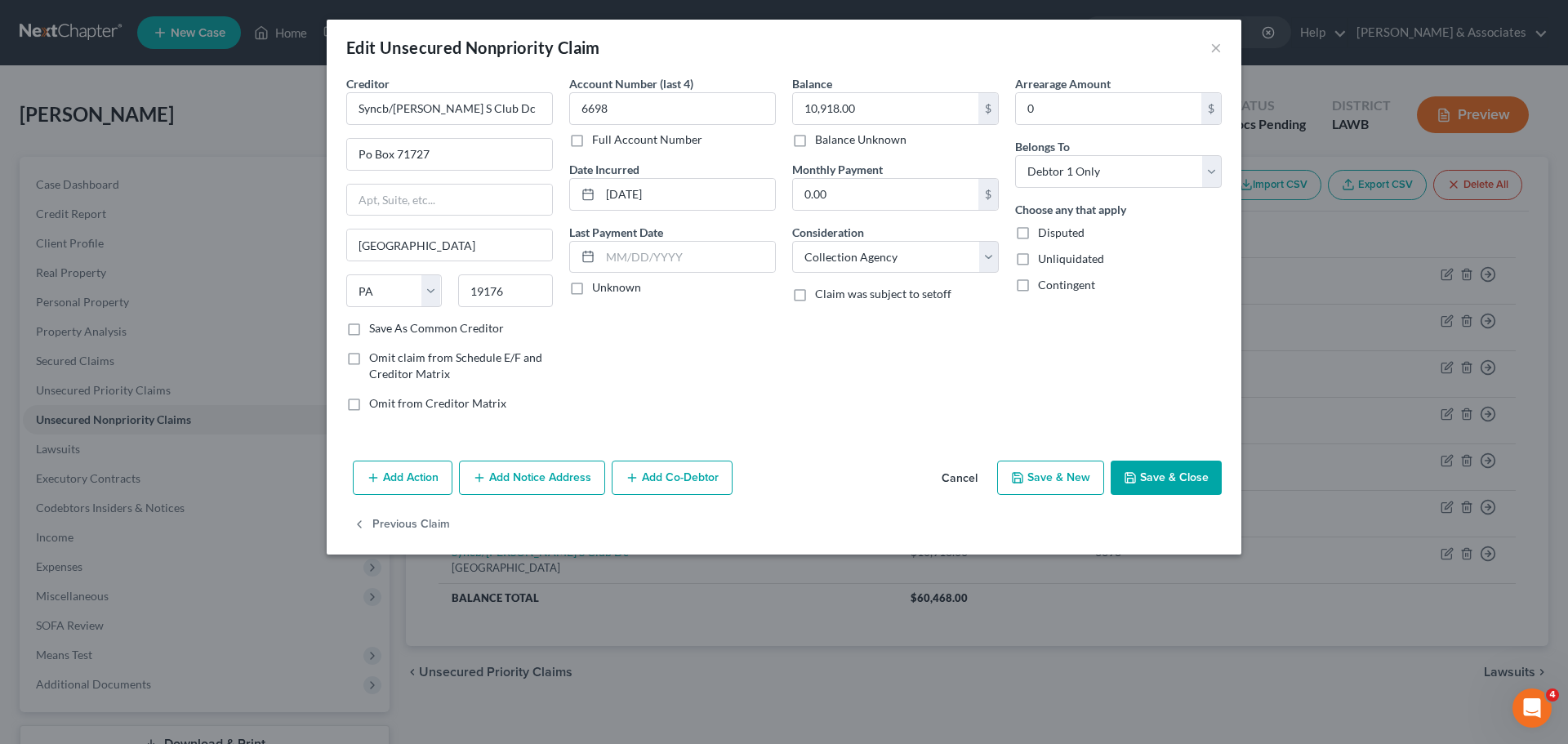
click at [525, 479] on button "Add Notice Address" at bounding box center [532, 478] width 146 height 34
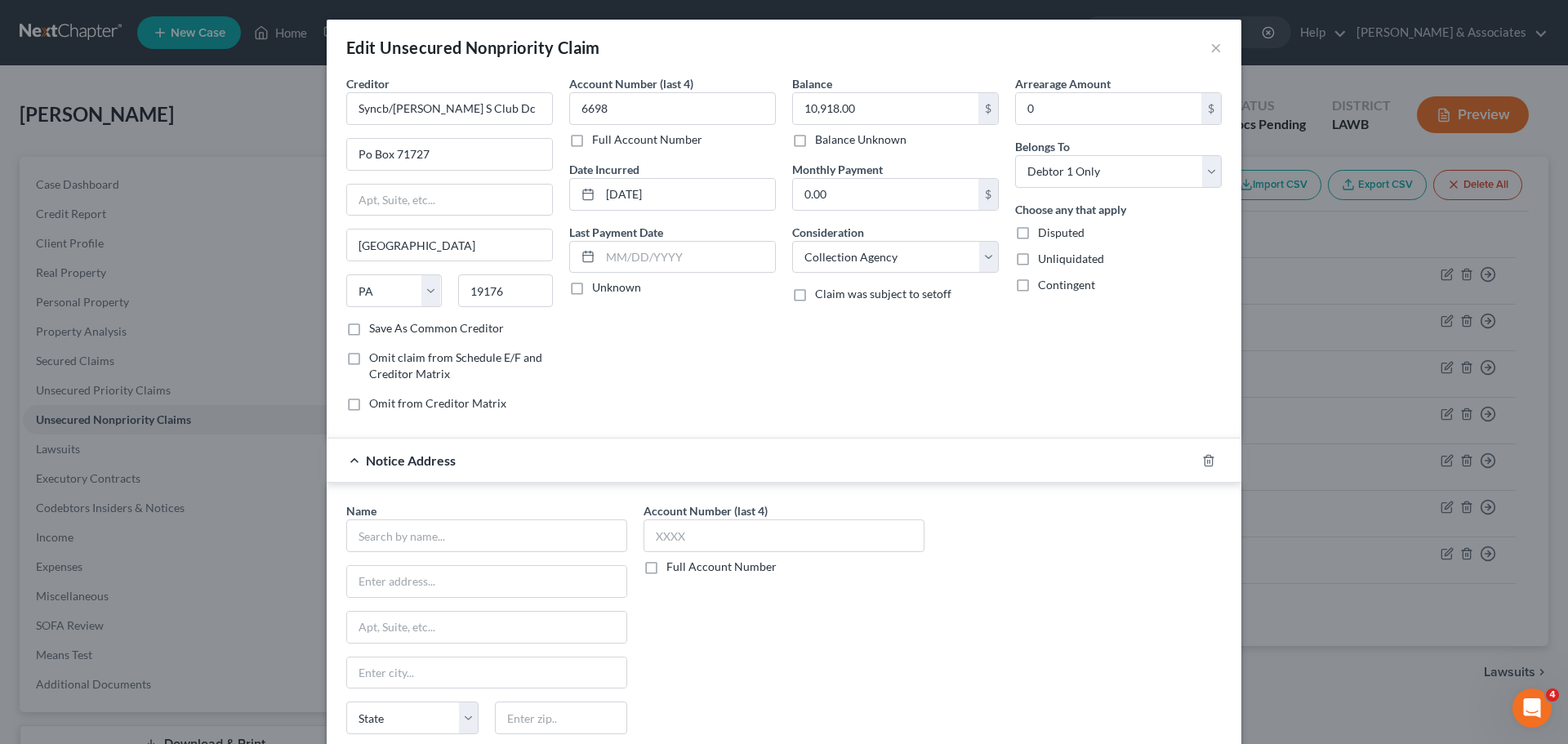
click at [519, 516] on div "Name *" at bounding box center [486, 527] width 281 height 50
click at [519, 522] on input "text" at bounding box center [486, 535] width 281 height 32
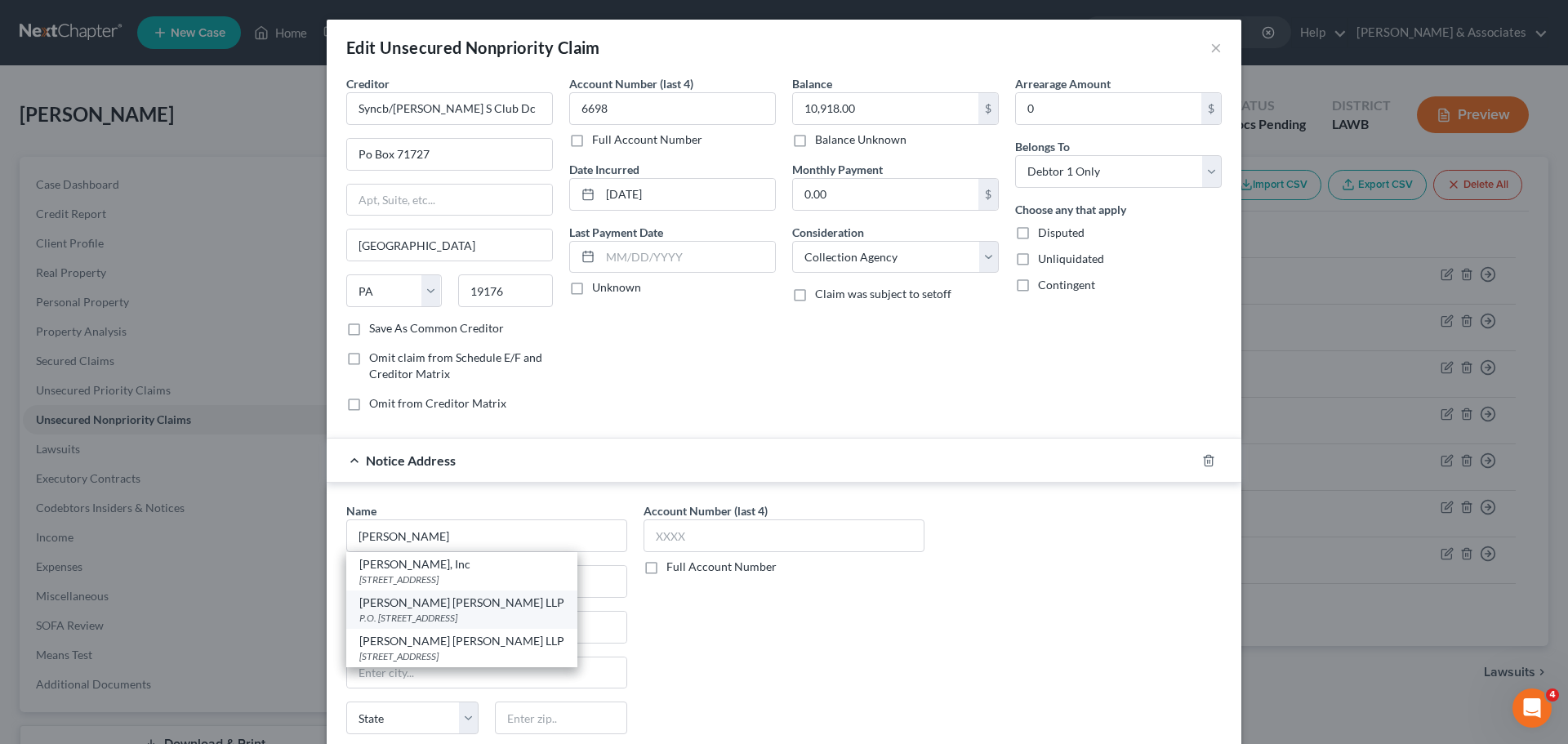
click at [492, 609] on div "[PERSON_NAME] [PERSON_NAME] LLP" at bounding box center [462, 602] width 205 height 16
type input "[PERSON_NAME] [PERSON_NAME] LLP"
type input "P.O. Box 312277"
type input "Enterprise"
select select "0"
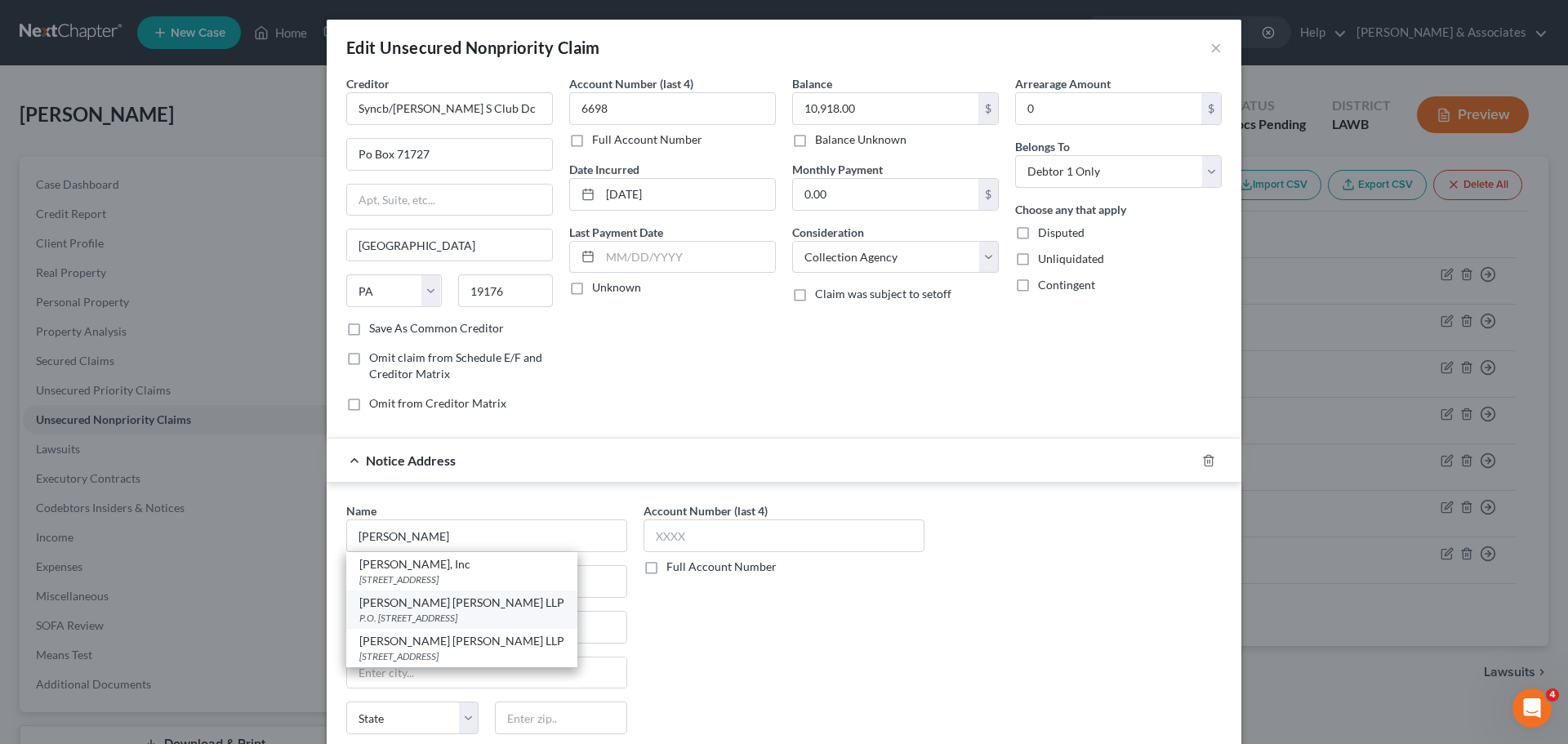
type input "36331"
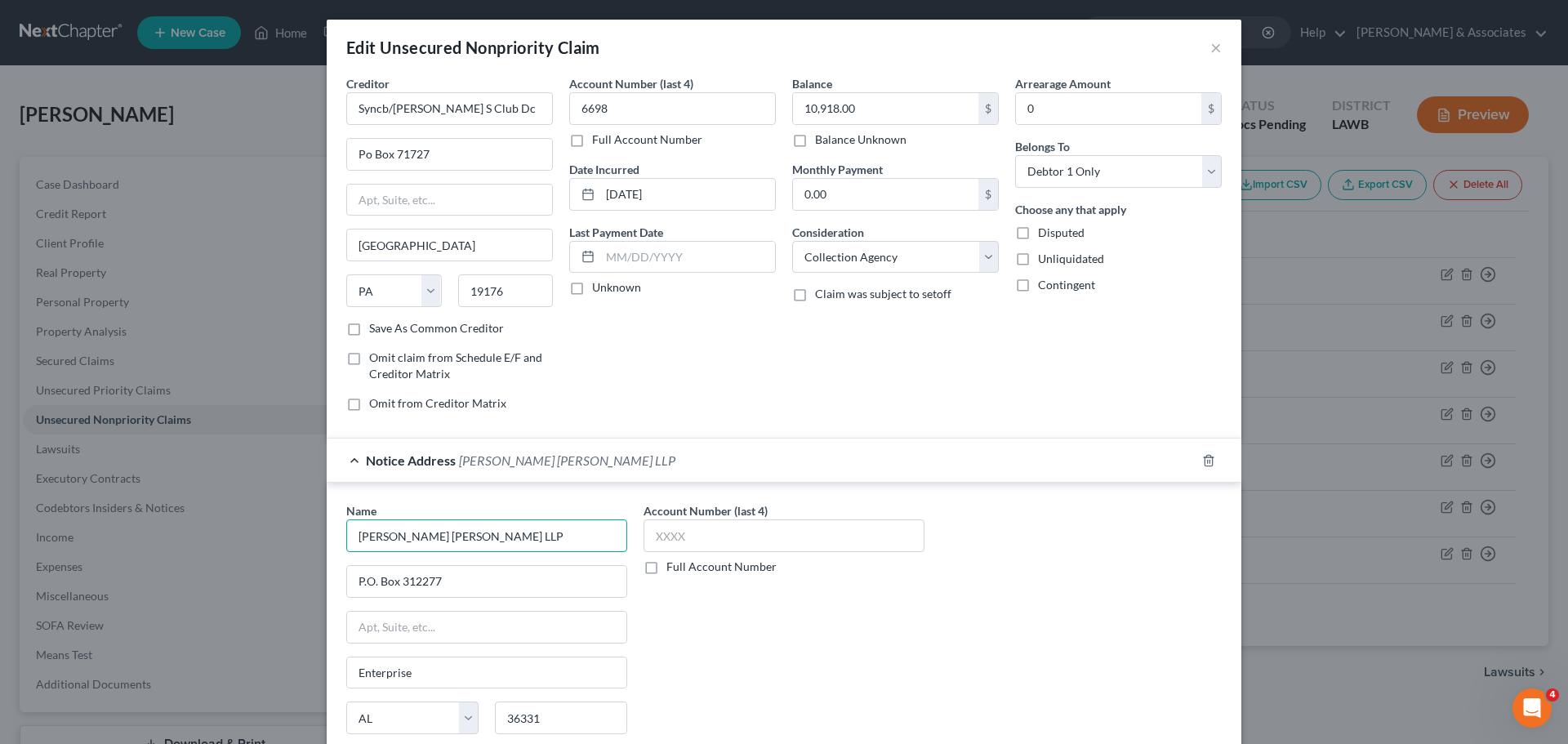
click at [509, 541] on input "[PERSON_NAME] [PERSON_NAME] LLP" at bounding box center [486, 535] width 281 height 32
type input "[PERSON_NAME] [PERSON_NAME] LLP"
drag, startPoint x: 386, startPoint y: 582, endPoint x: 326, endPoint y: 575, distance: 60.4
click at [326, 575] on div "Name * [PERSON_NAME] [PERSON_NAME] LLP P.O. [GEOGRAPHIC_DATA][US_STATE] CA CO C…" at bounding box center [784, 636] width 914 height 307
click at [361, 636] on input "text" at bounding box center [487, 627] width 280 height 31
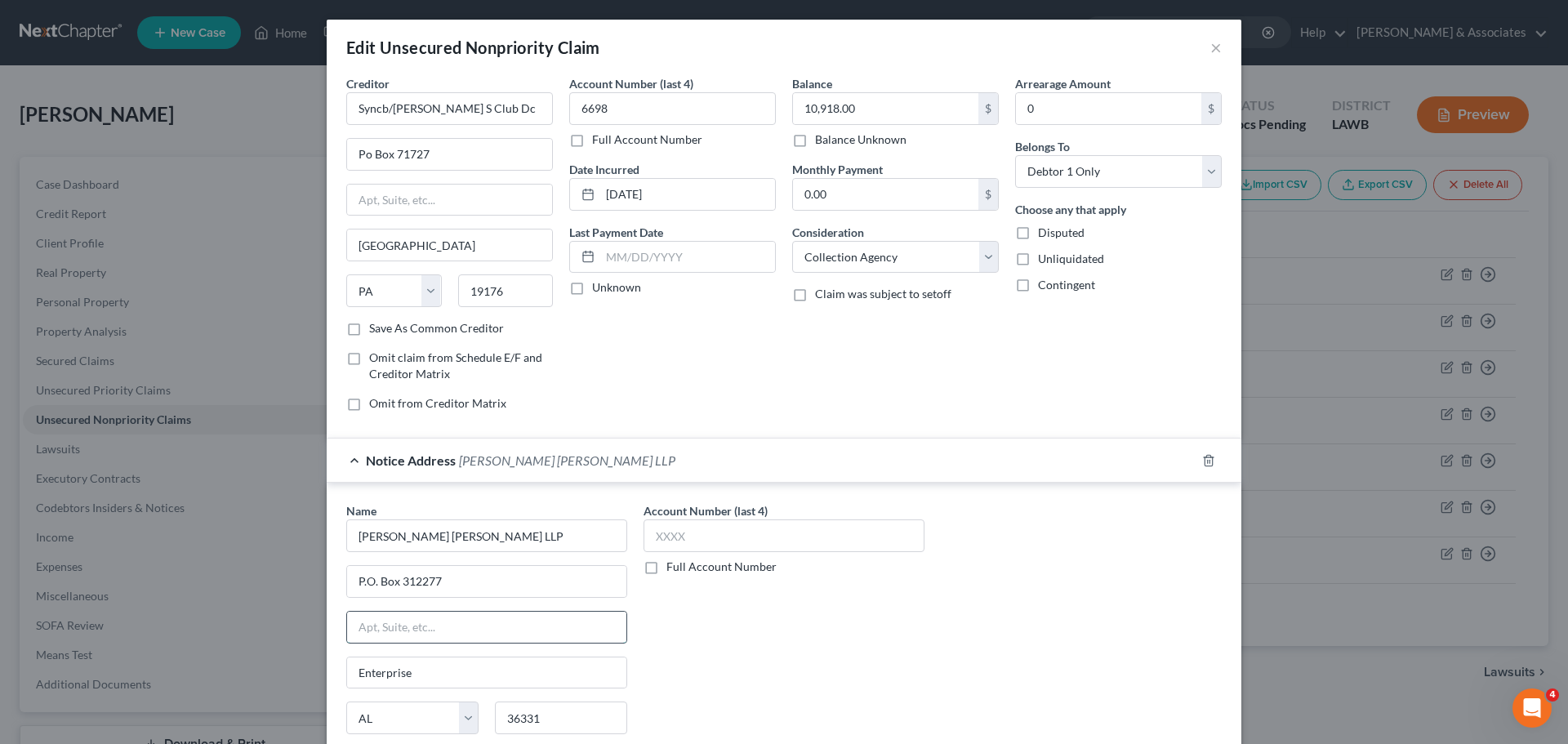
paste input "P.O. Box 312277"
type input "P.O. Box 312277"
drag, startPoint x: 441, startPoint y: 578, endPoint x: 299, endPoint y: 562, distance: 142.9
click at [307, 570] on div "Edit Unsecured Nonpriority Claim × Creditor * Syncb/[PERSON_NAME] S Club Dc Po …" at bounding box center [784, 372] width 1568 height 744
type input "Attention: [PERSON_NAME]"
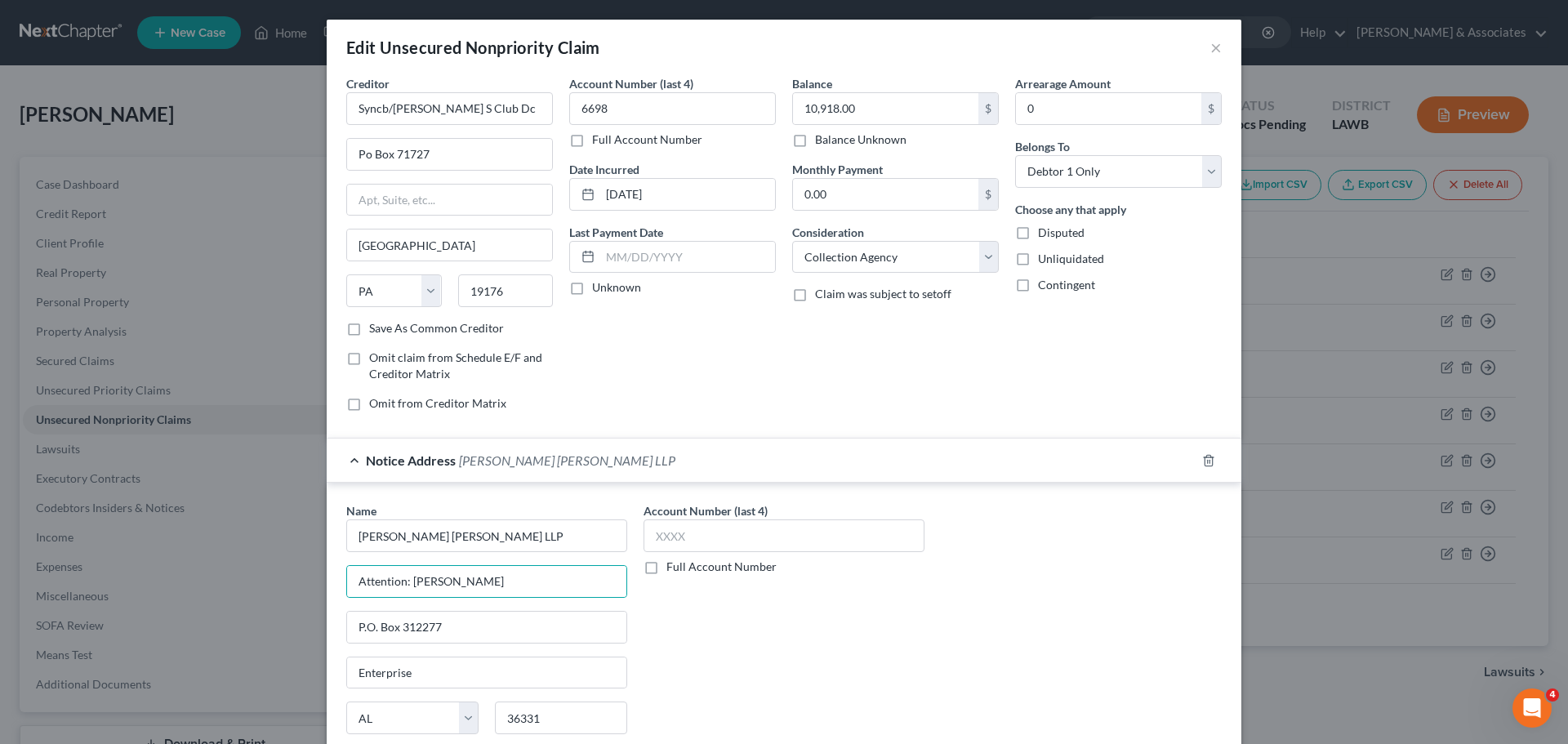
click at [850, 619] on div "Account Number (last 4) Full Account Number" at bounding box center [784, 639] width 298 height 274
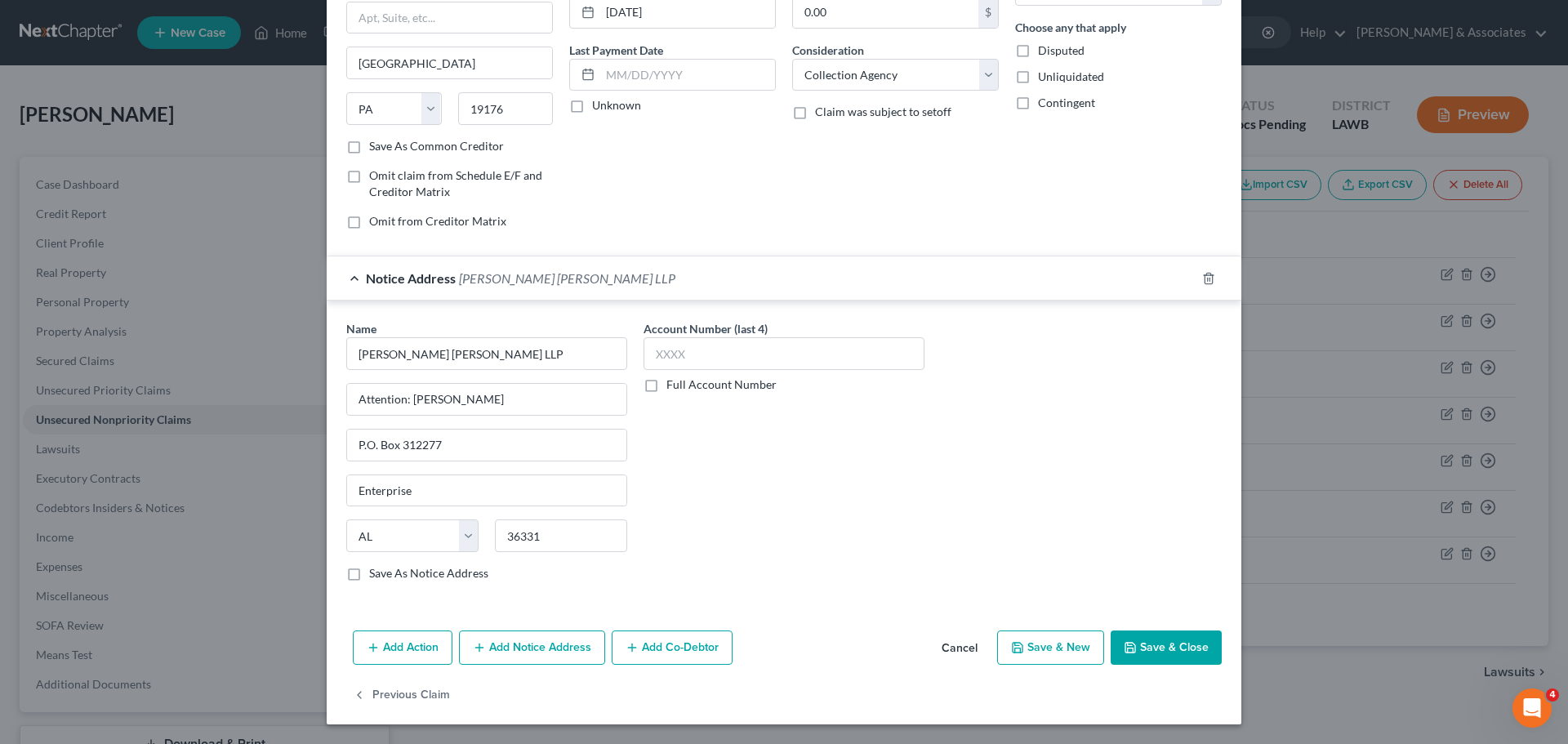
click at [1159, 652] on button "Save & Close" at bounding box center [1166, 647] width 111 height 34
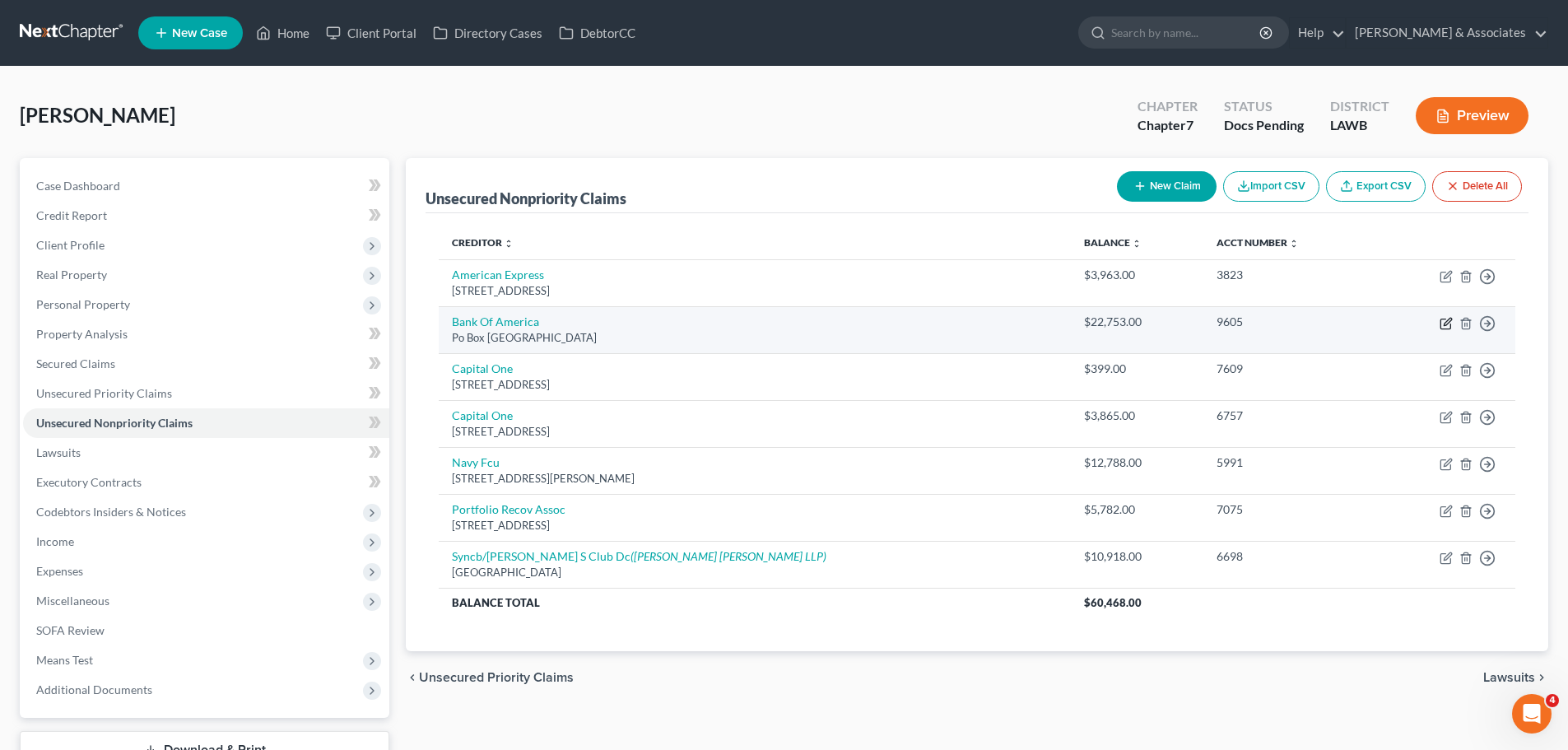
click at [1442, 326] on icon "button" at bounding box center [1446, 323] width 14 height 14
select select "45"
select select "2"
select select "0"
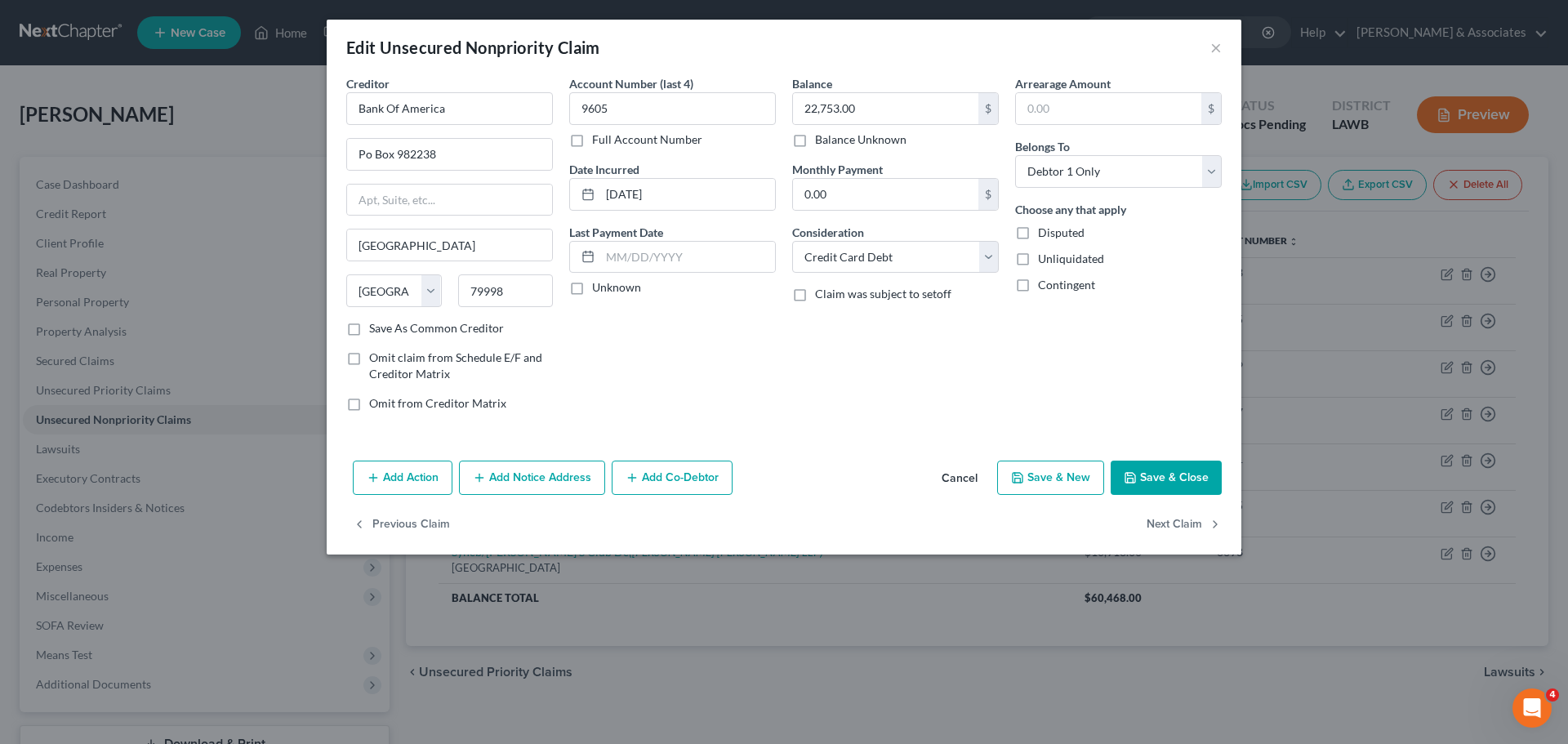
click at [568, 499] on div "Add Action Add Notice Address Add Co-Debtor Cancel Save & New Save & Close" at bounding box center [784, 481] width 914 height 54
click at [568, 484] on button "Add Notice Address" at bounding box center [532, 478] width 146 height 34
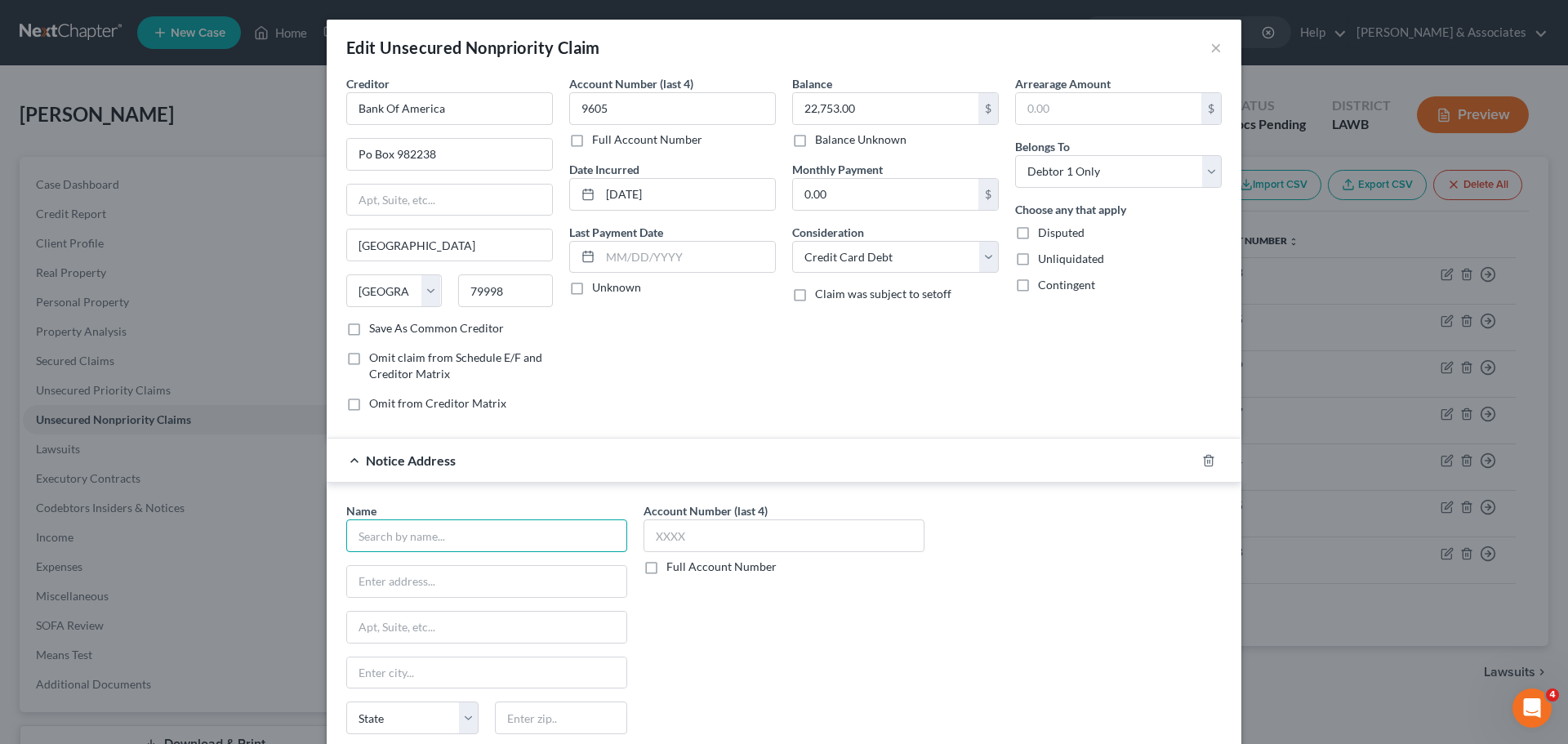
click at [449, 540] on input "text" at bounding box center [486, 535] width 281 height 32
type input "[PERSON_NAME], Palma, [PERSON_NAME] & [PERSON_NAME], PLLC"
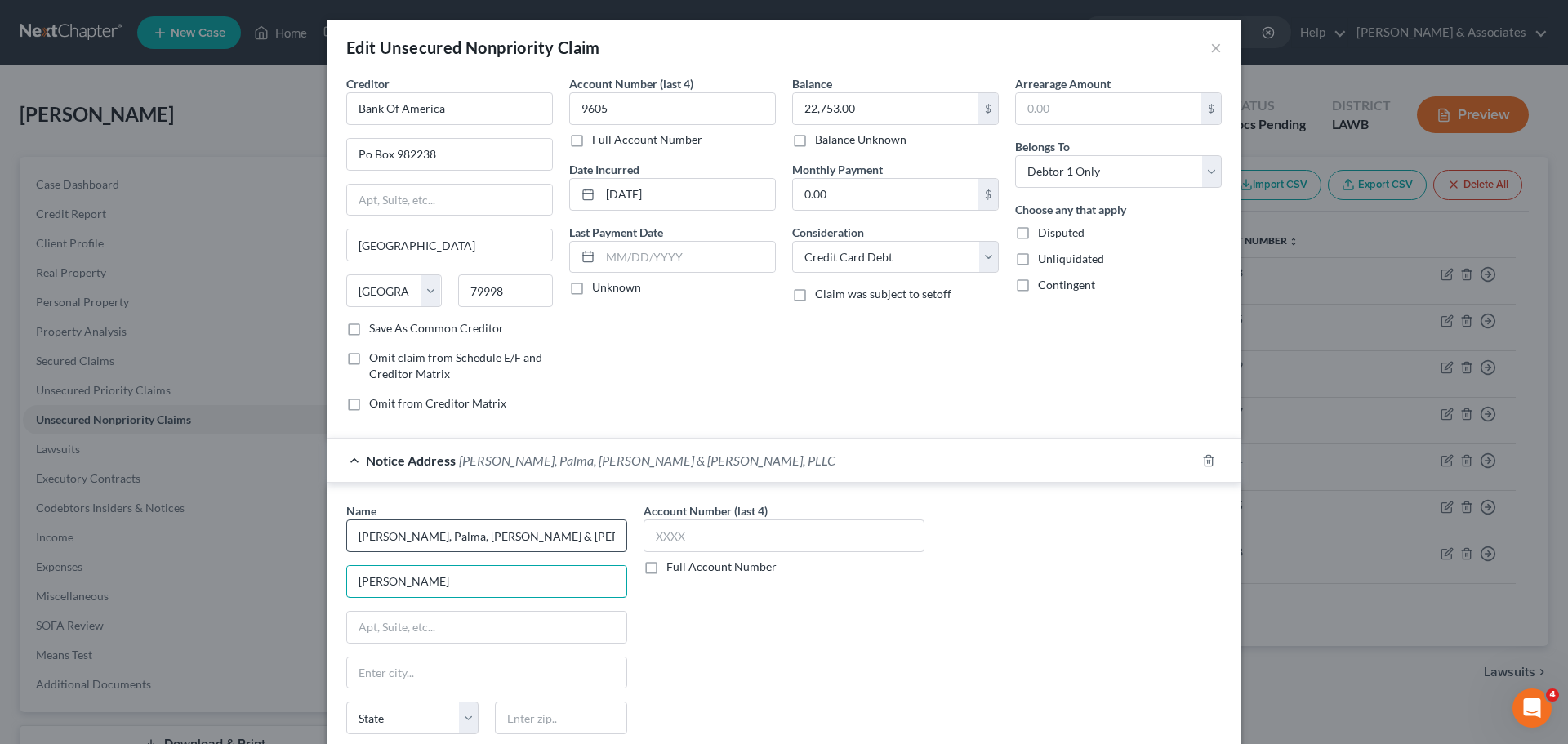
type input "J"
type input "Attn: J. [PERSON_NAME], Esq."
type input "[STREET_ADDRESS][PERSON_NAME]"
type input "33408"
type input "[GEOGRAPHIC_DATA]"
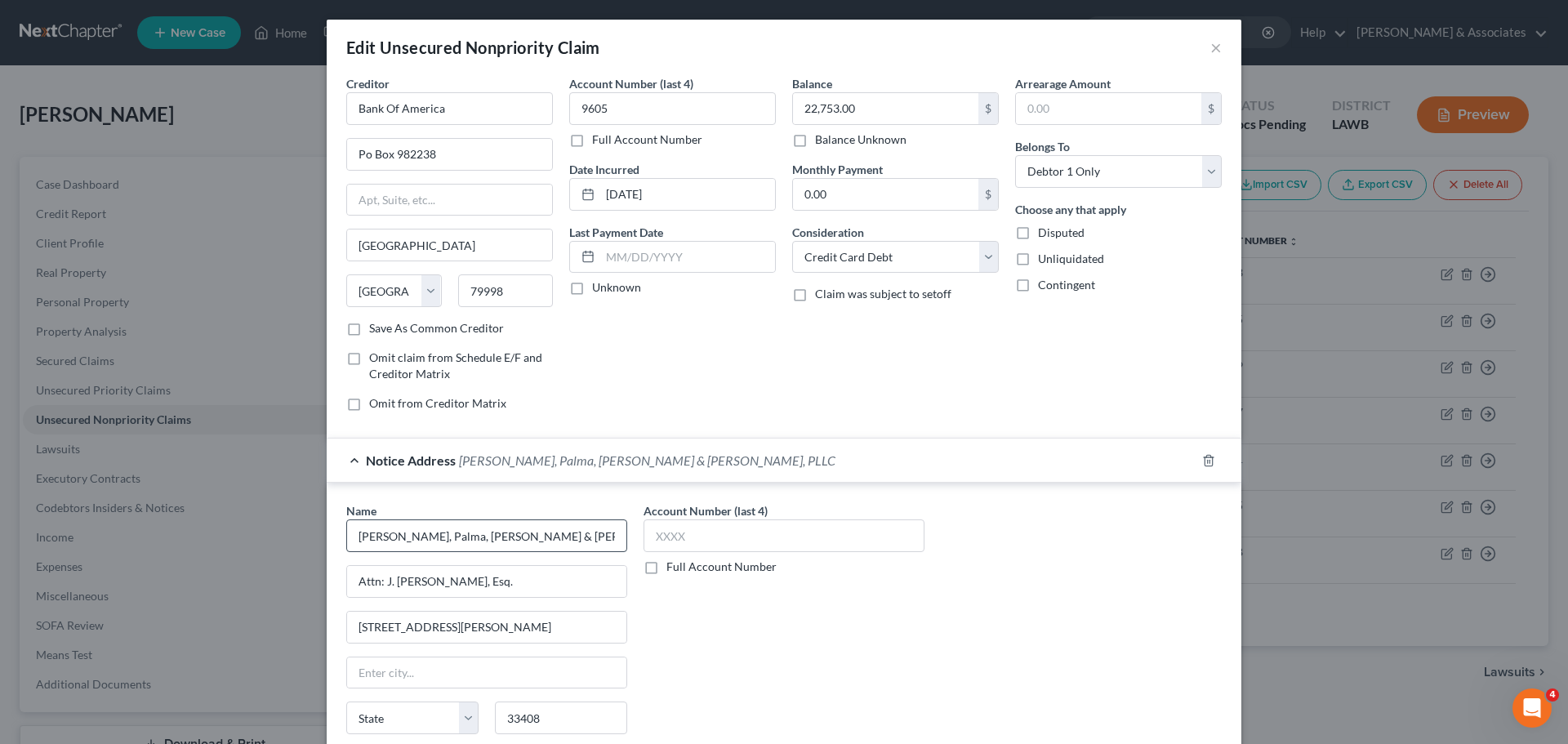
select select "9"
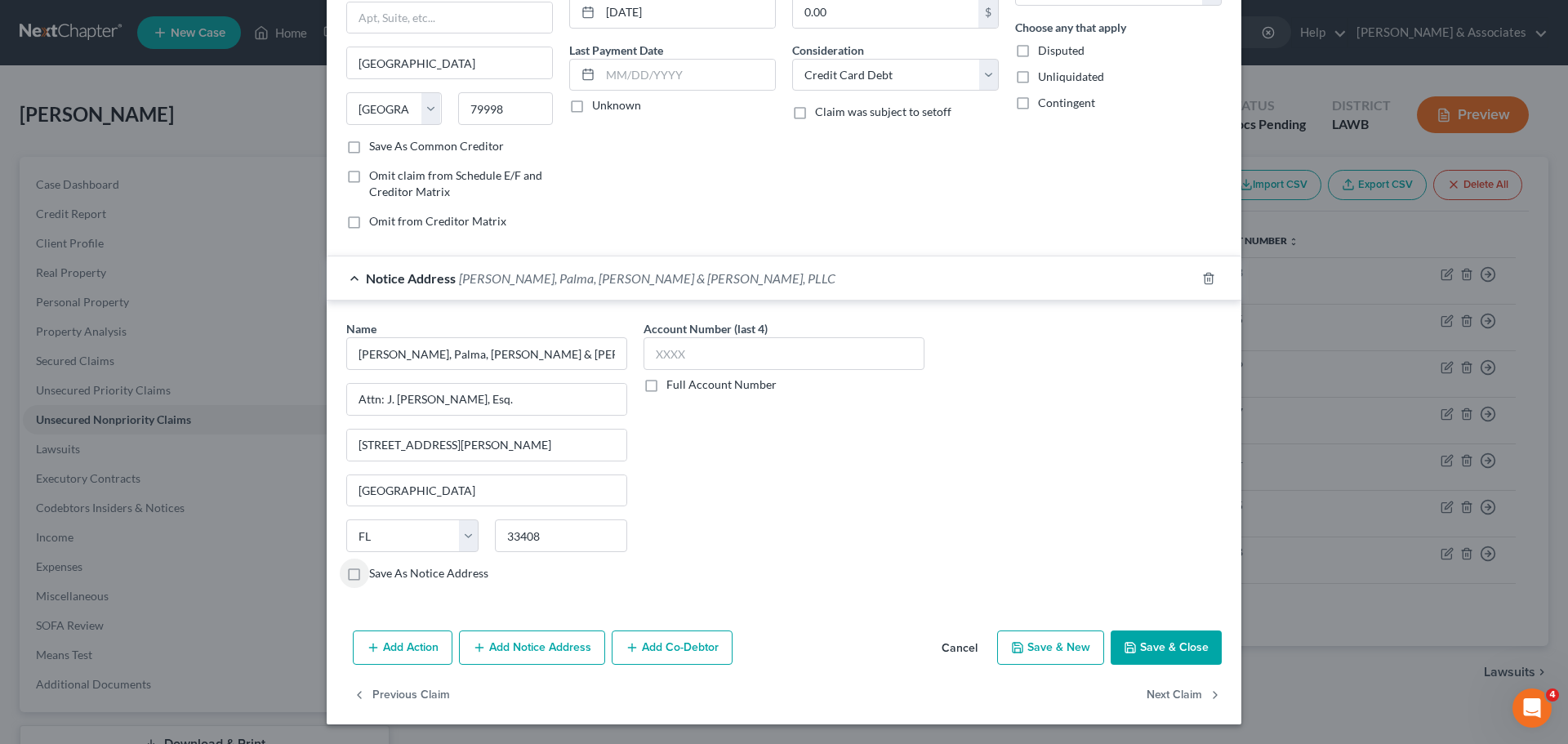
click at [802, 535] on div "Account Number (last 4) Full Account Number" at bounding box center [784, 457] width 298 height 274
click at [1204, 655] on button "Save & Close" at bounding box center [1166, 647] width 111 height 34
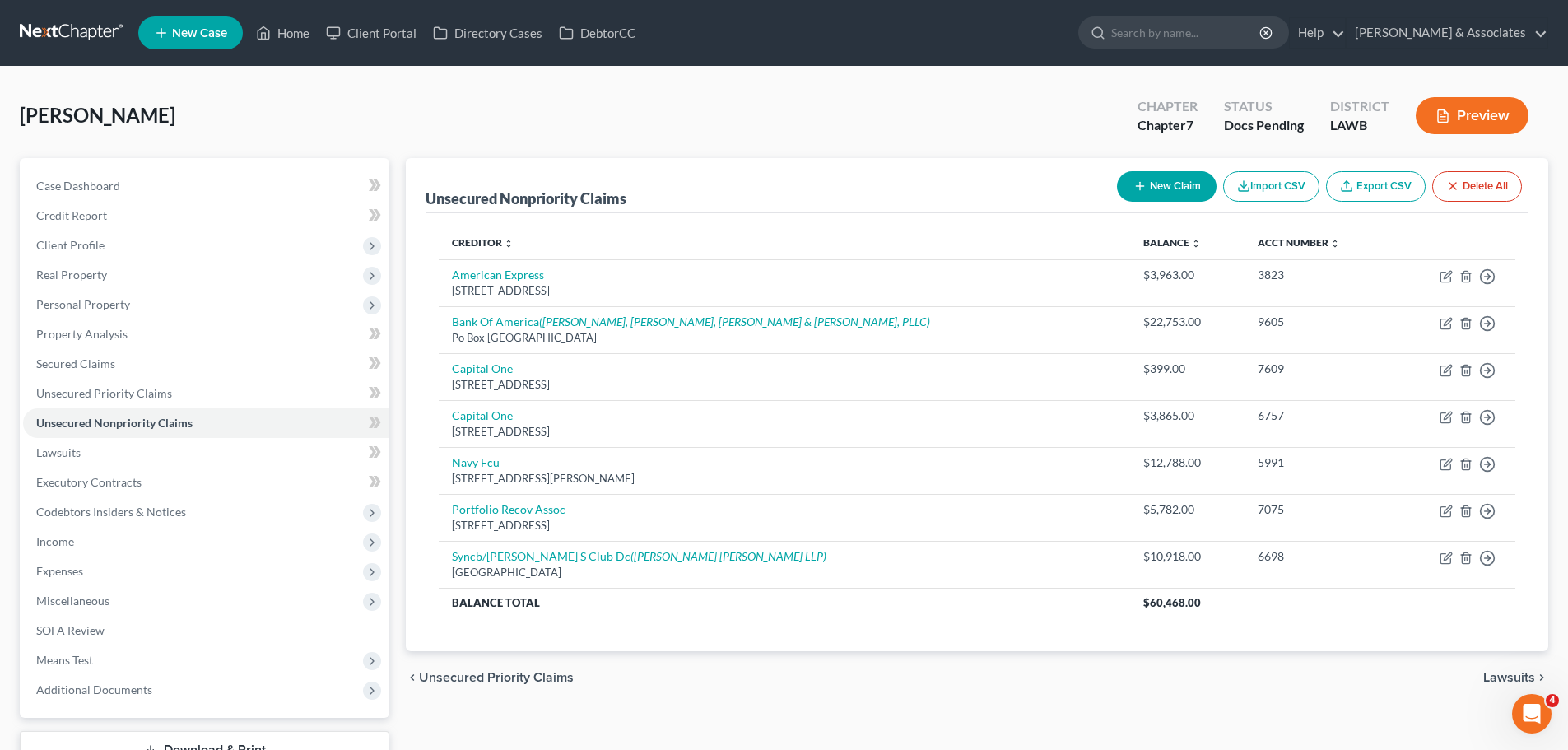
click at [1155, 186] on button "New Claim" at bounding box center [1166, 187] width 99 height 31
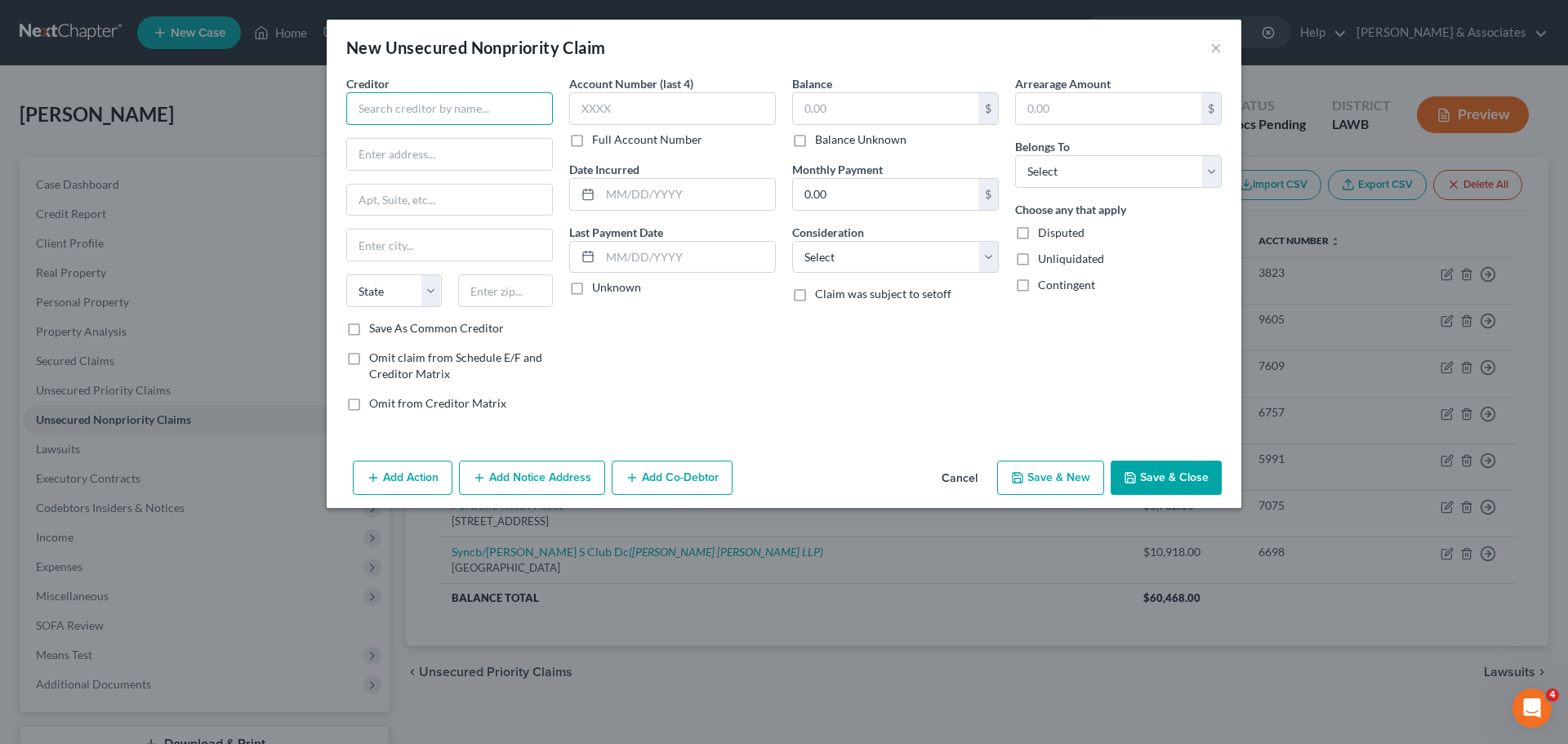
click at [377, 106] on input "text" at bounding box center [449, 108] width 207 height 32
type input "Atoka Funding"
click at [694, 194] on input "text" at bounding box center [688, 195] width 175 height 31
type input "2023"
type input "86,033.90"
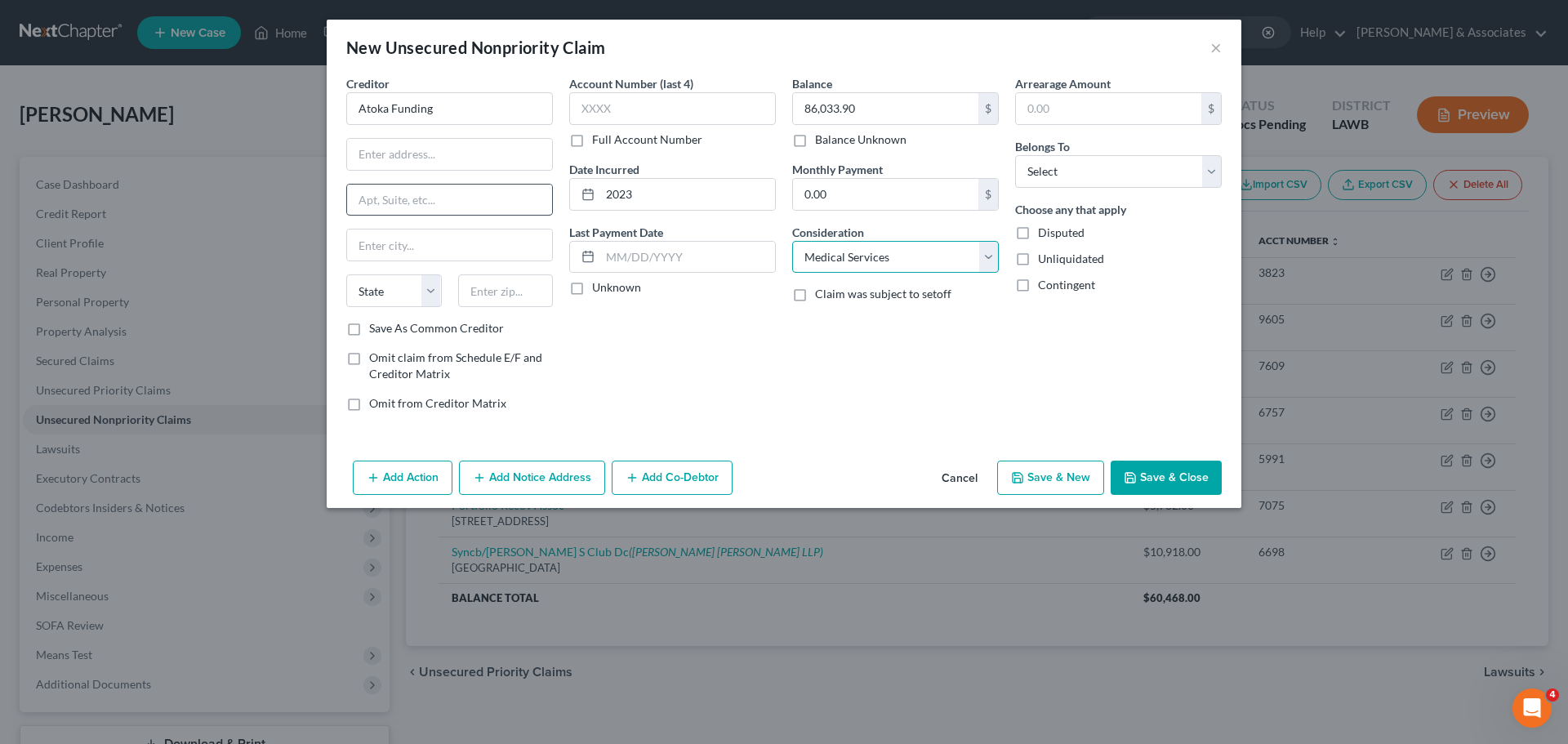
select select "10"
select select "0"
click at [764, 358] on div "Account Number (last 4) Full Account Number Date Incurred 2023 Last Payment Dat…" at bounding box center [672, 250] width 223 height 350
drag, startPoint x: 1141, startPoint y: 473, endPoint x: 1149, endPoint y: 461, distance: 14.4
click at [1142, 473] on button "Save & Close" at bounding box center [1166, 478] width 111 height 34
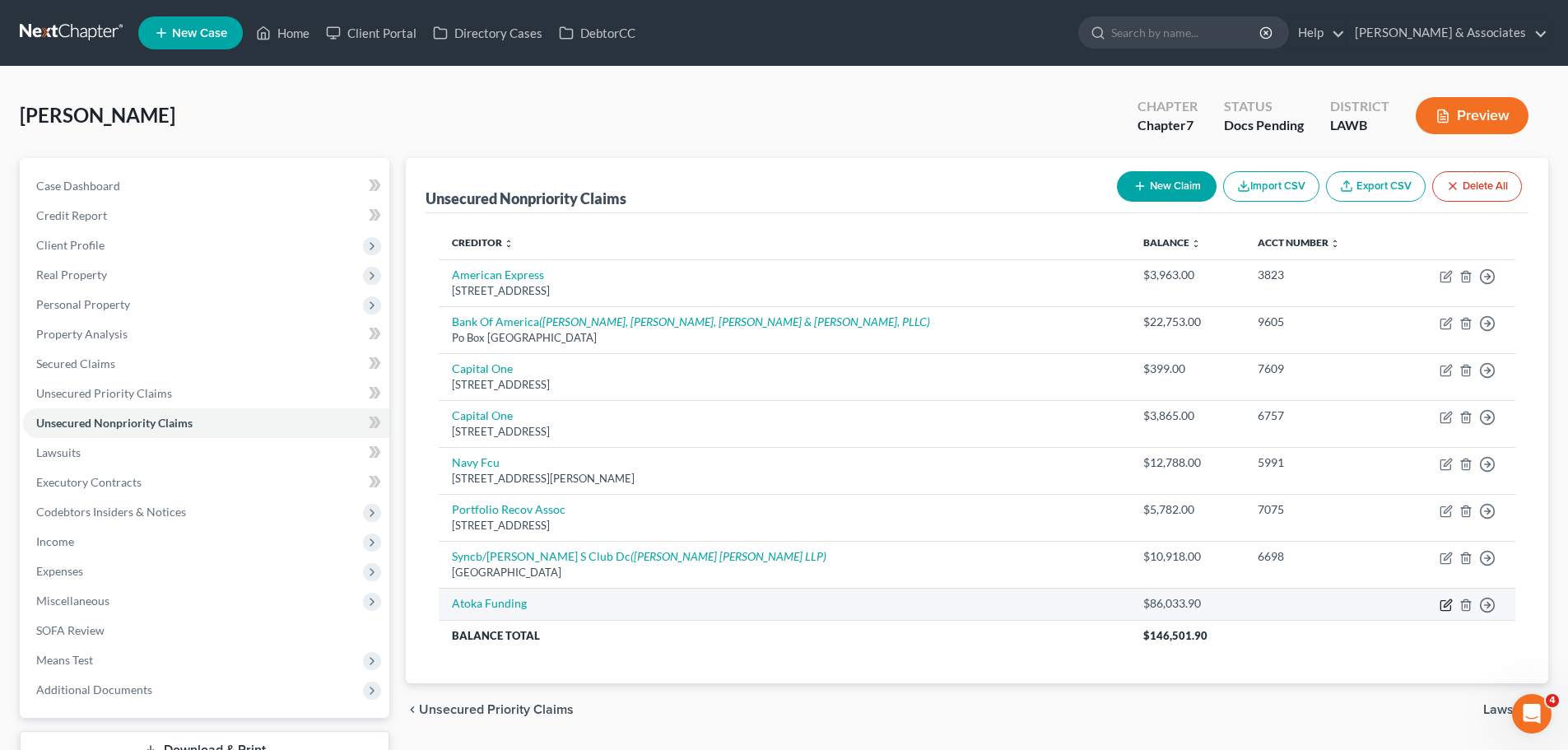
click at [1447, 604] on icon "button" at bounding box center [1446, 605] width 14 height 14
select select "10"
select select "0"
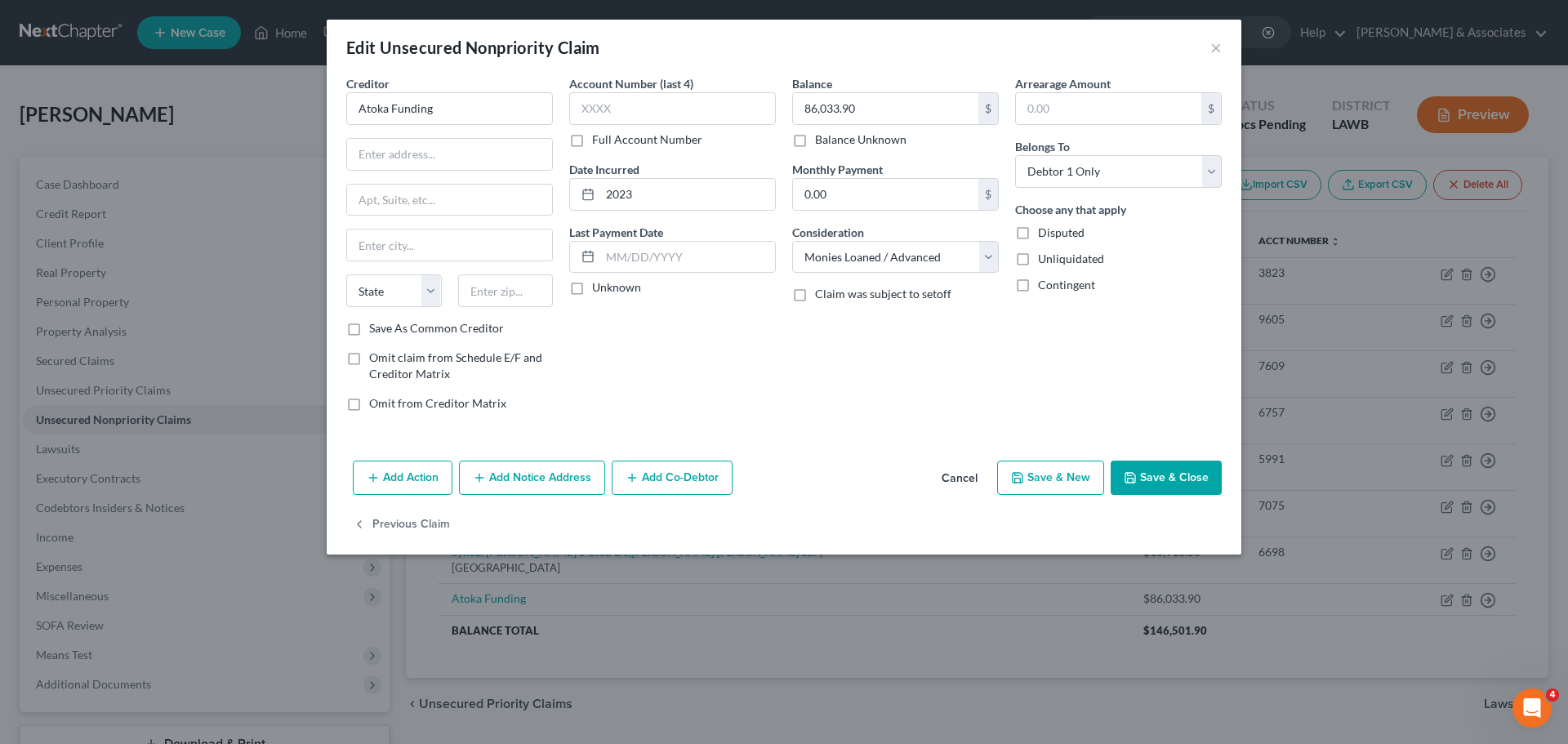
click at [759, 418] on div "Account Number (last 4) Full Account Number Date Incurred 2023 Last Payment Dat…" at bounding box center [672, 250] width 223 height 350
click at [472, 156] on input "text" at bounding box center [449, 154] width 205 height 31
type input "6"
type input "601 [PERSON_NAME] 7"
type input "Suite 5"
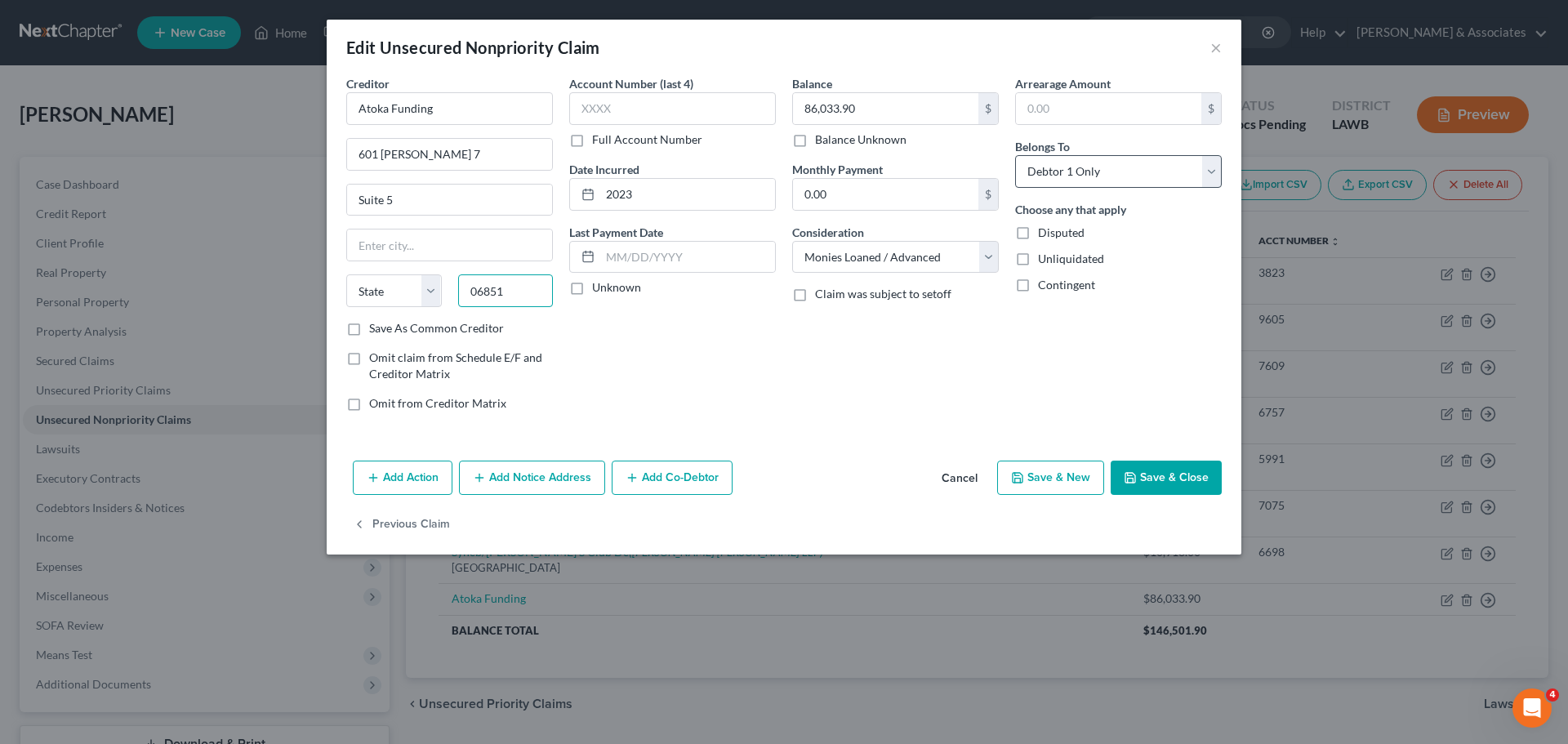
type input "06851"
type input "[GEOGRAPHIC_DATA]"
select select "6"
click at [859, 349] on div "Balance 86,033.90 $ Balance Unknown Balance Undetermined 86,033.90 $ Balance Un…" at bounding box center [896, 250] width 223 height 350
click at [661, 115] on input "text" at bounding box center [672, 108] width 207 height 32
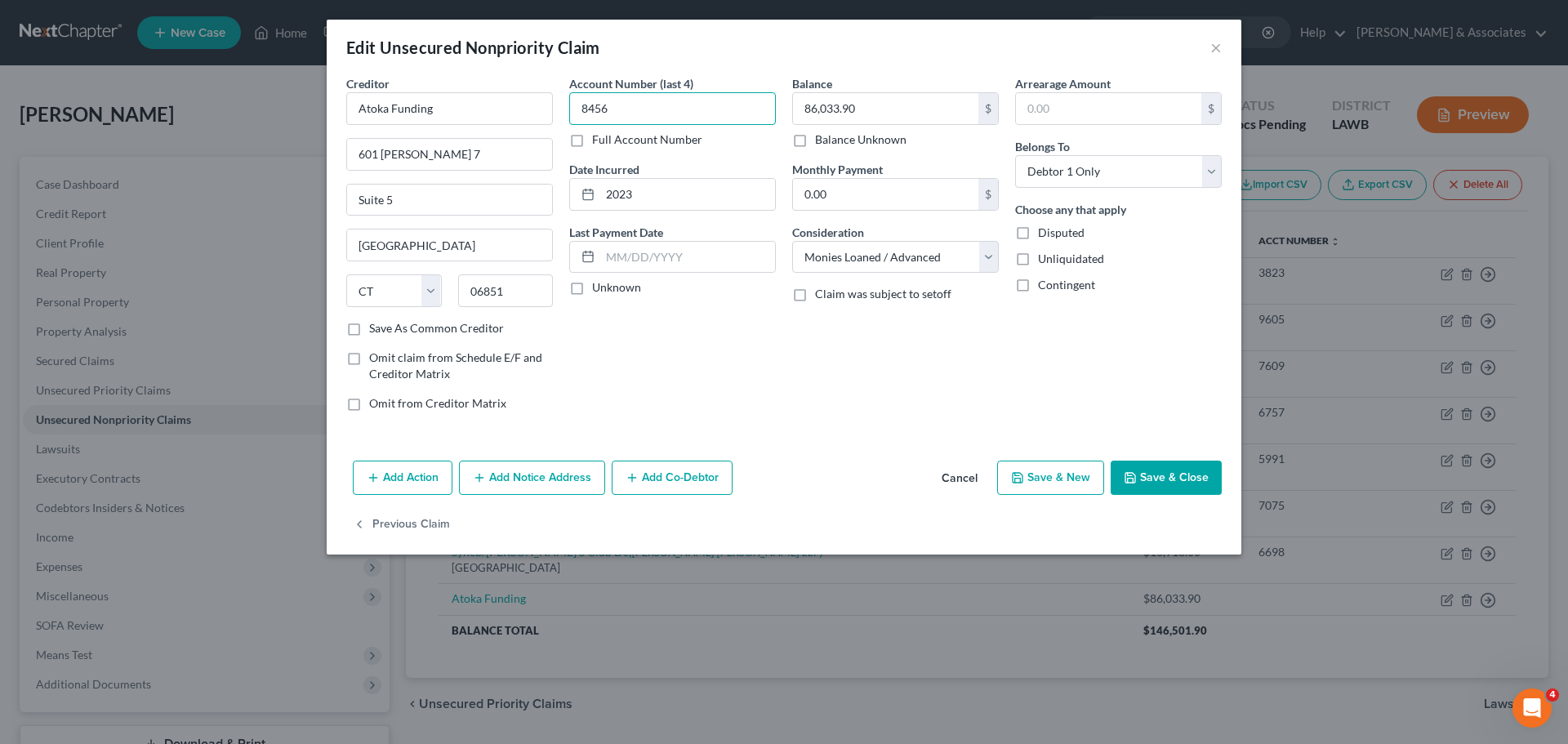
type input "8456"
click at [724, 409] on div "Account Number (last 4) 8456 Full Account Number Date Incurred 2023 Last Paymen…" at bounding box center [672, 250] width 223 height 350
click at [1175, 482] on button "Save & Close" at bounding box center [1166, 478] width 111 height 34
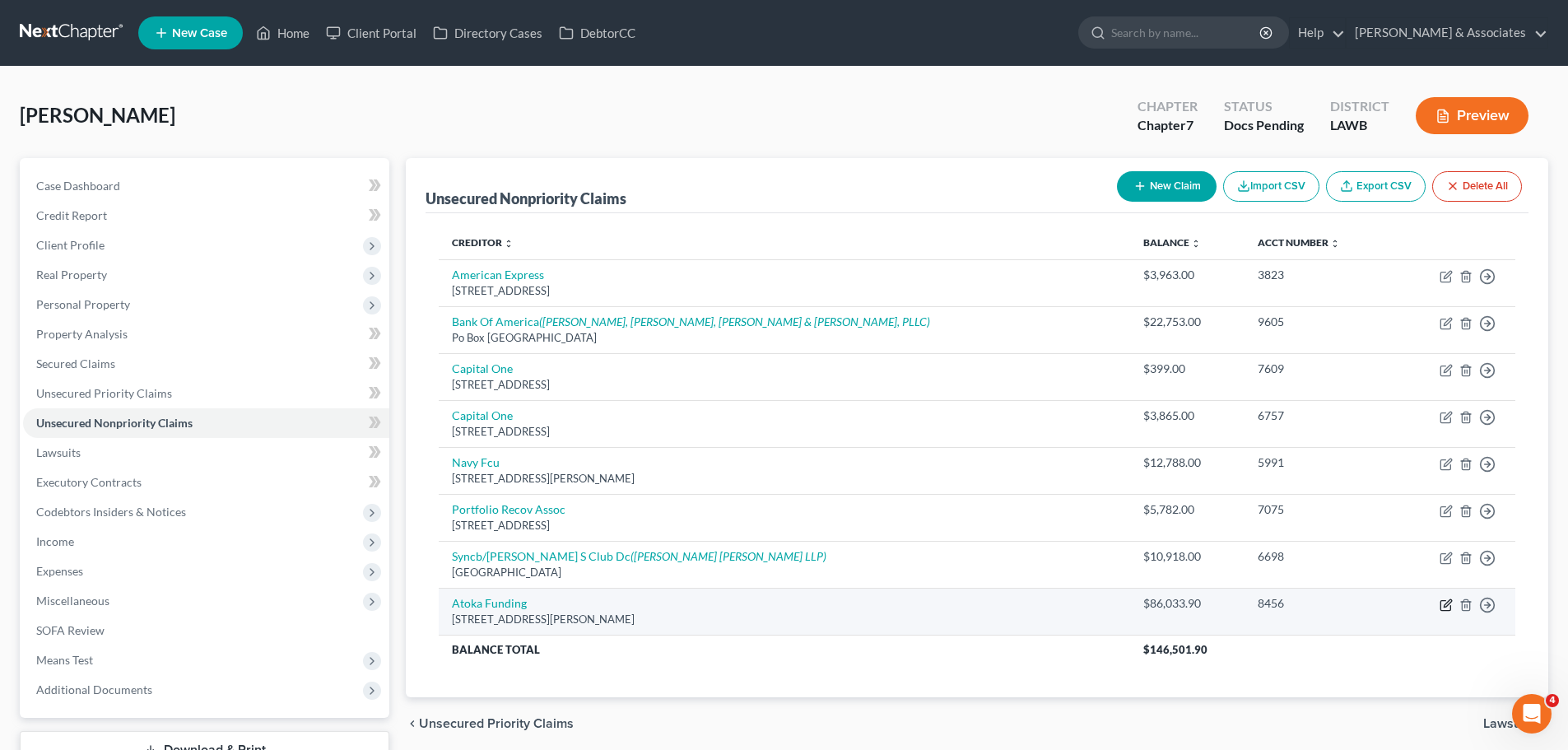
click at [1451, 600] on icon "button" at bounding box center [1447, 603] width 7 height 7
select select "6"
select select "10"
select select "0"
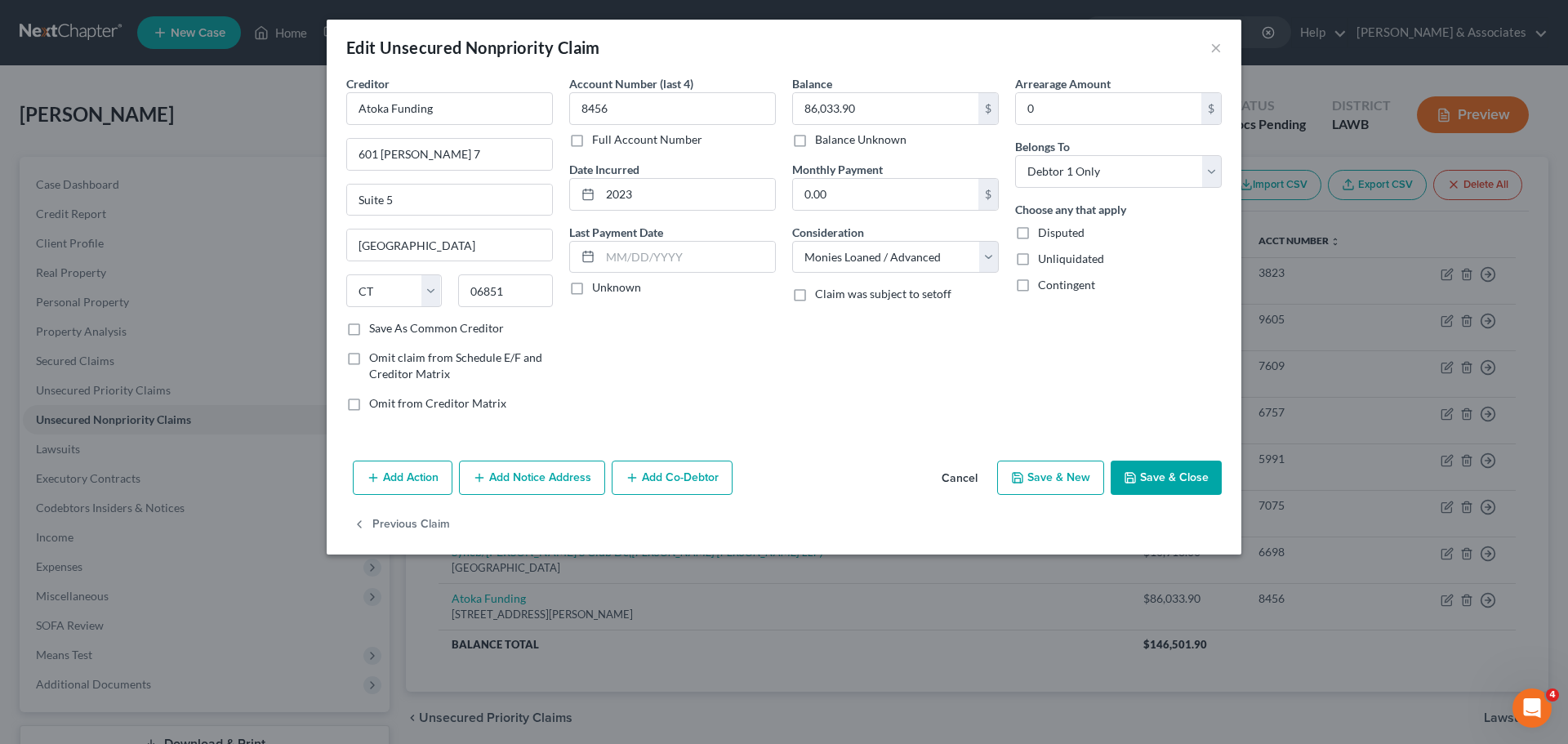
click at [437, 325] on label "Save As Common Creditor" at bounding box center [437, 328] width 134 height 16
click at [386, 325] on input "Save As Common Creditor" at bounding box center [381, 325] width 11 height 11
click at [587, 341] on div "Account Number (last 4) 8456 Full Account Number Date Incurred 2023 Last Paymen…" at bounding box center [672, 250] width 223 height 350
click at [1188, 482] on button "Save & Close" at bounding box center [1166, 478] width 111 height 34
checkbox input "false"
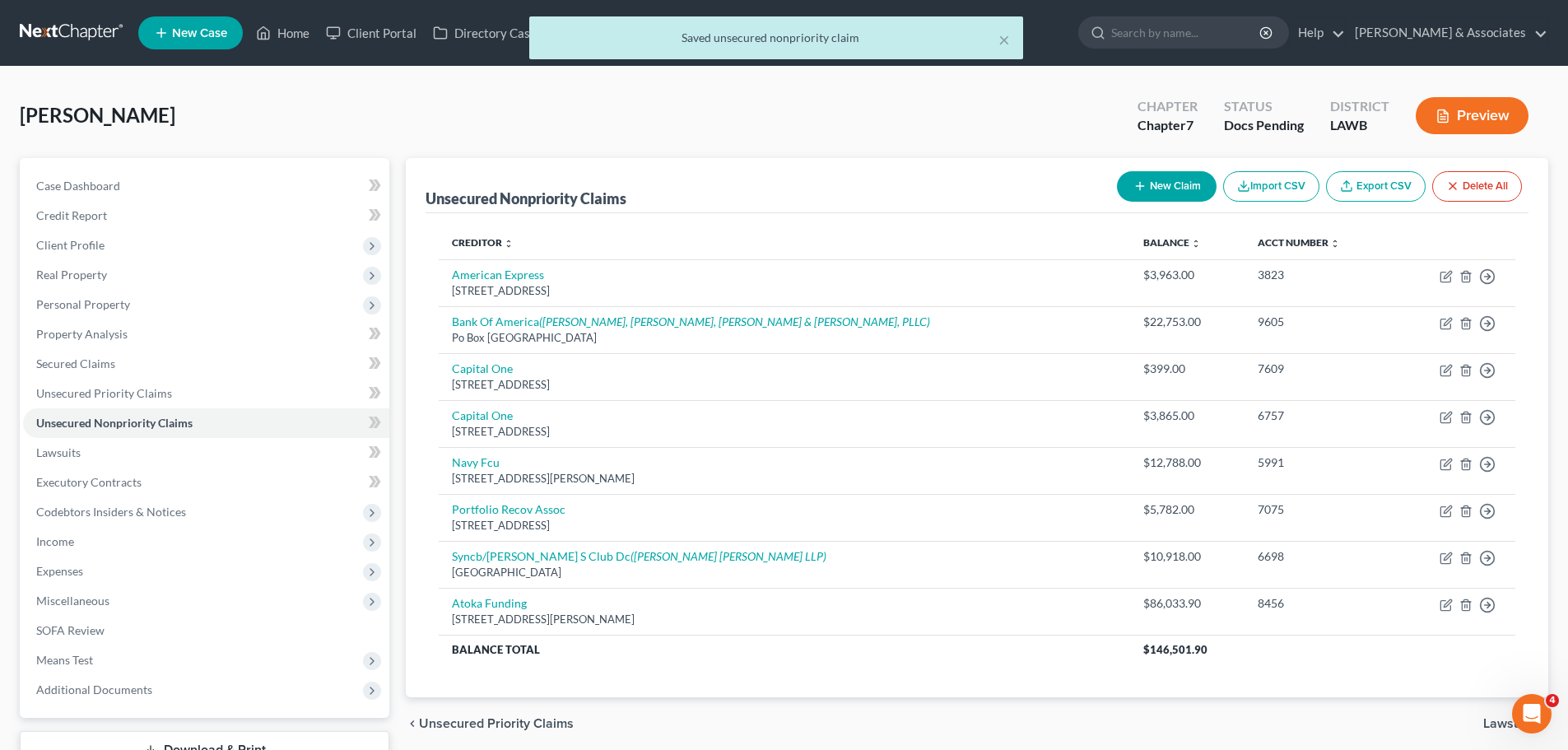
click at [935, 726] on div "chevron_left Unsecured Priority Claims Lawsuits chevron_right" at bounding box center [976, 724] width 1143 height 52
click at [1505, 123] on button "Preview" at bounding box center [1471, 116] width 113 height 37
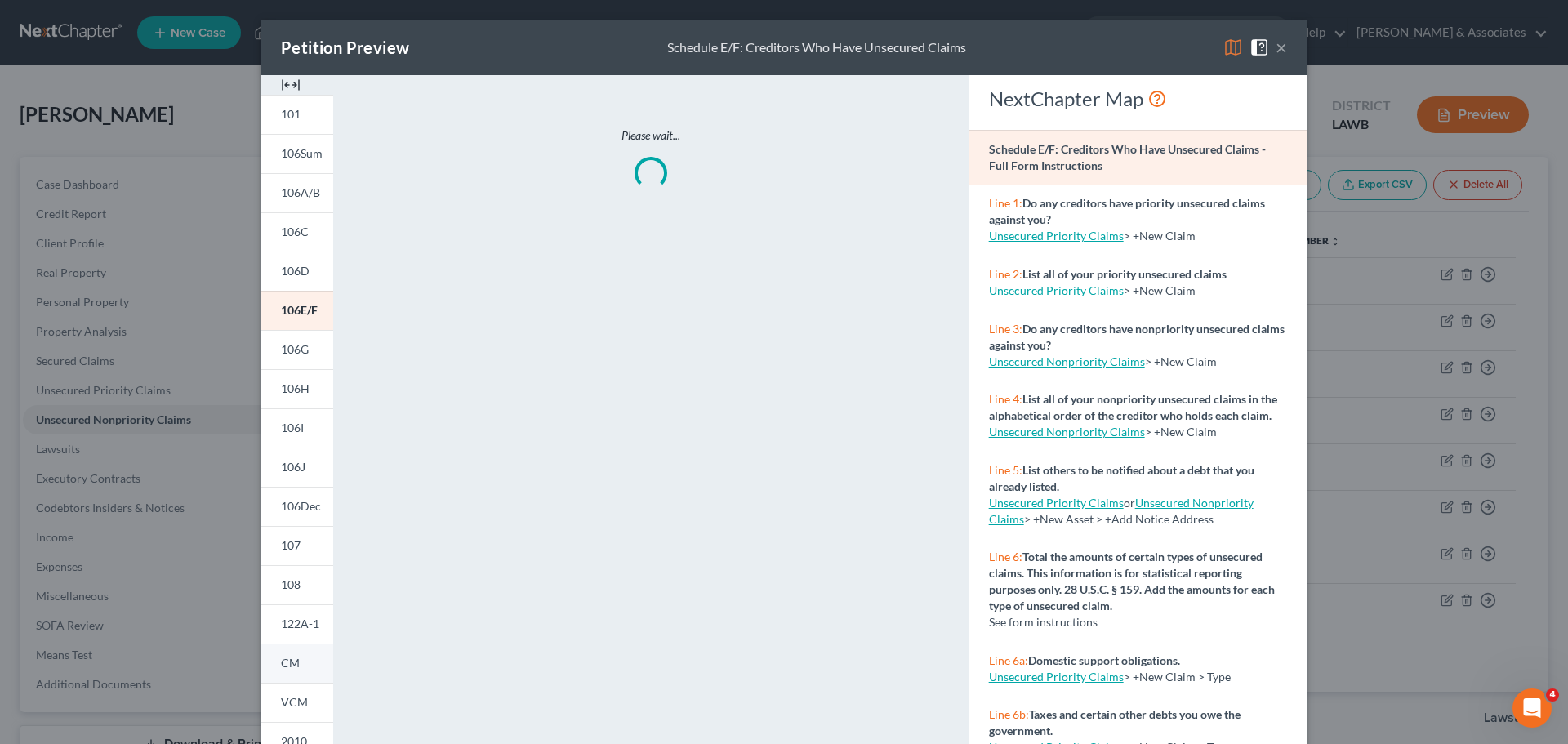
click at [285, 661] on span "CM" at bounding box center [290, 662] width 19 height 13
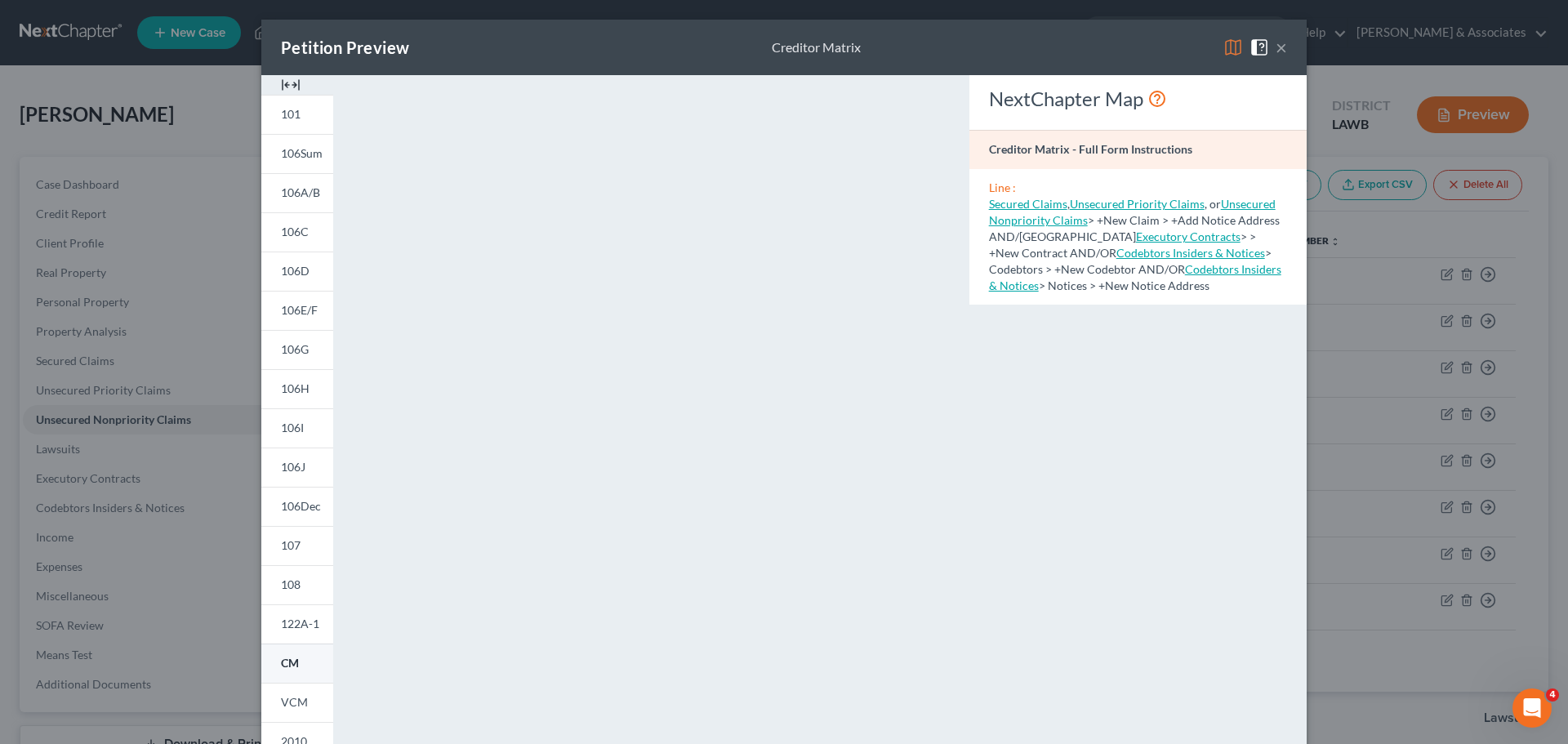
click at [290, 664] on span "CM" at bounding box center [290, 662] width 18 height 13
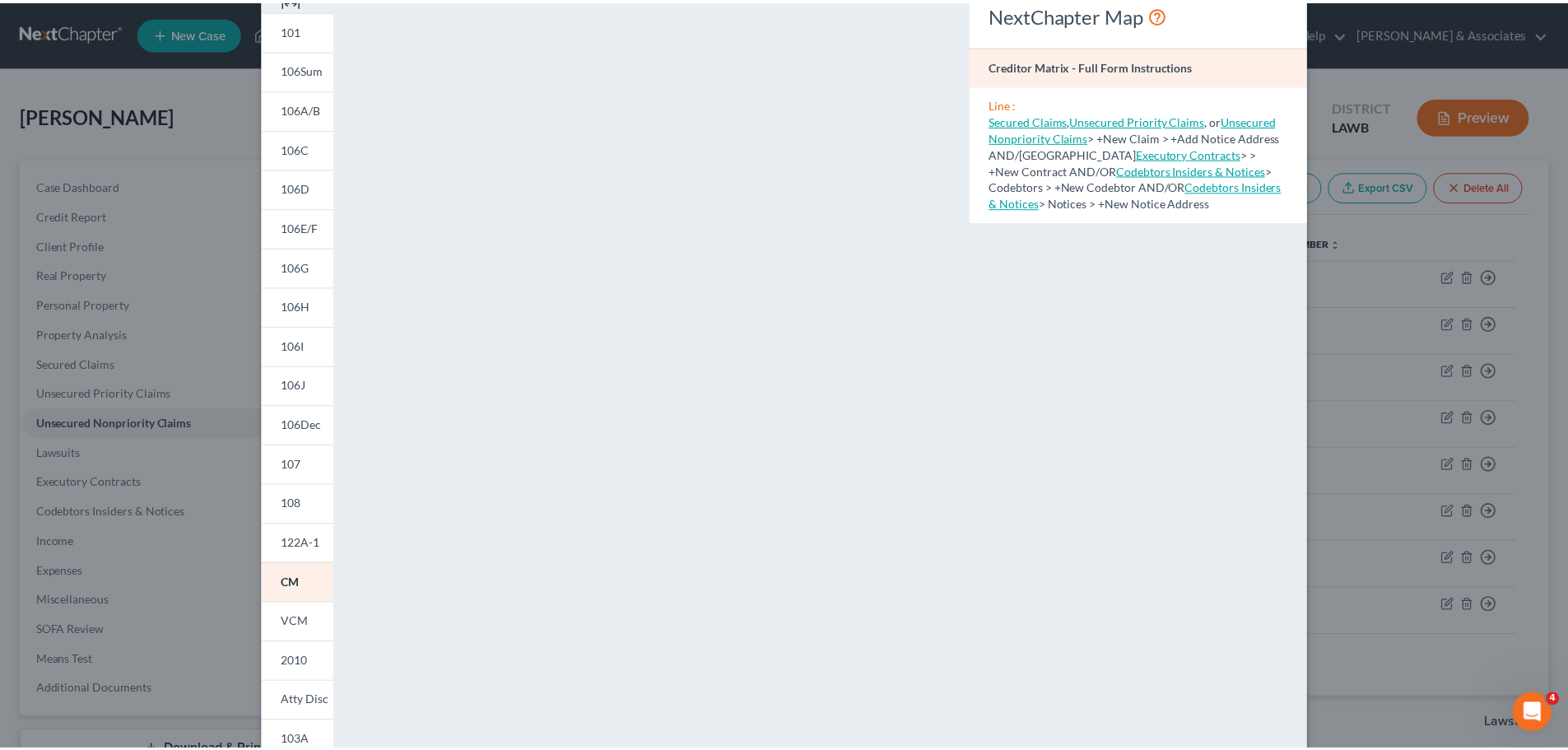
scroll to position [0, 0]
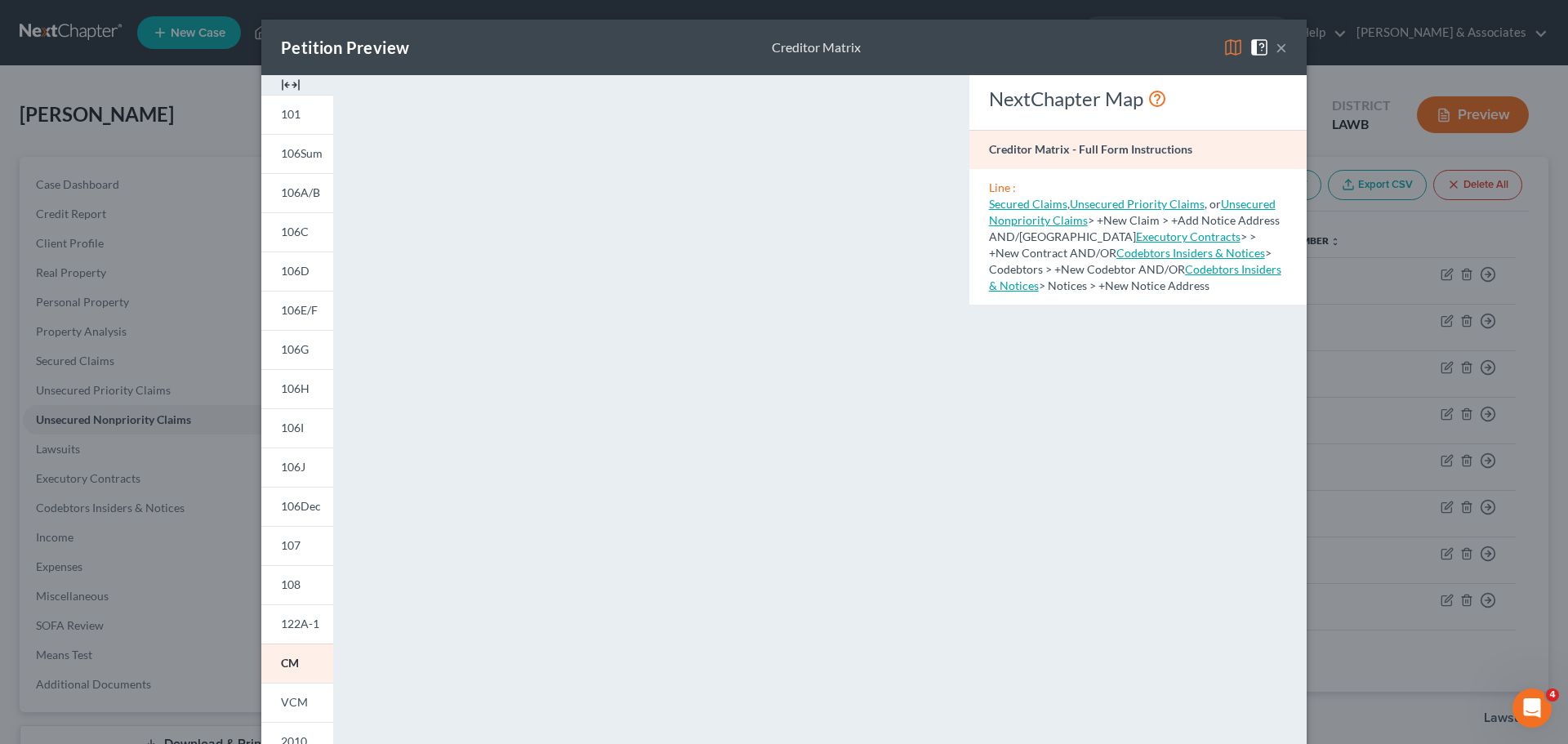
click at [1278, 52] on button "×" at bounding box center [1281, 48] width 12 height 20
